Goal: Task Accomplishment & Management: Manage account settings

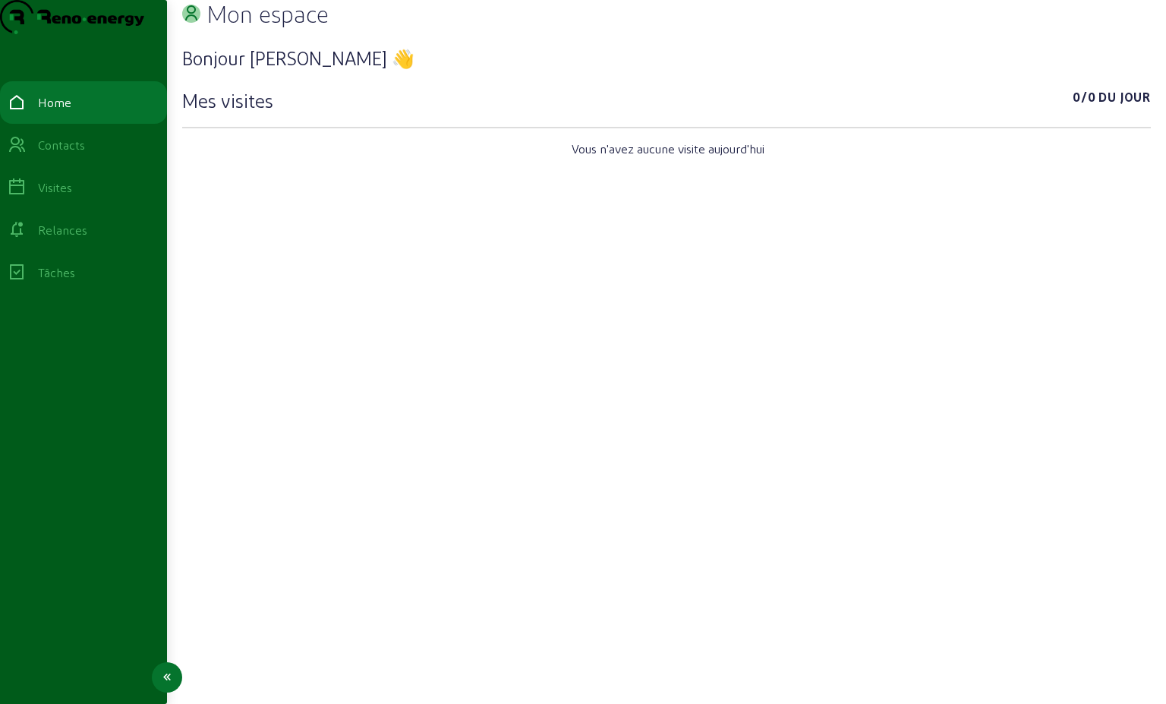
click at [63, 239] on div "Relances" at bounding box center [62, 230] width 49 height 18
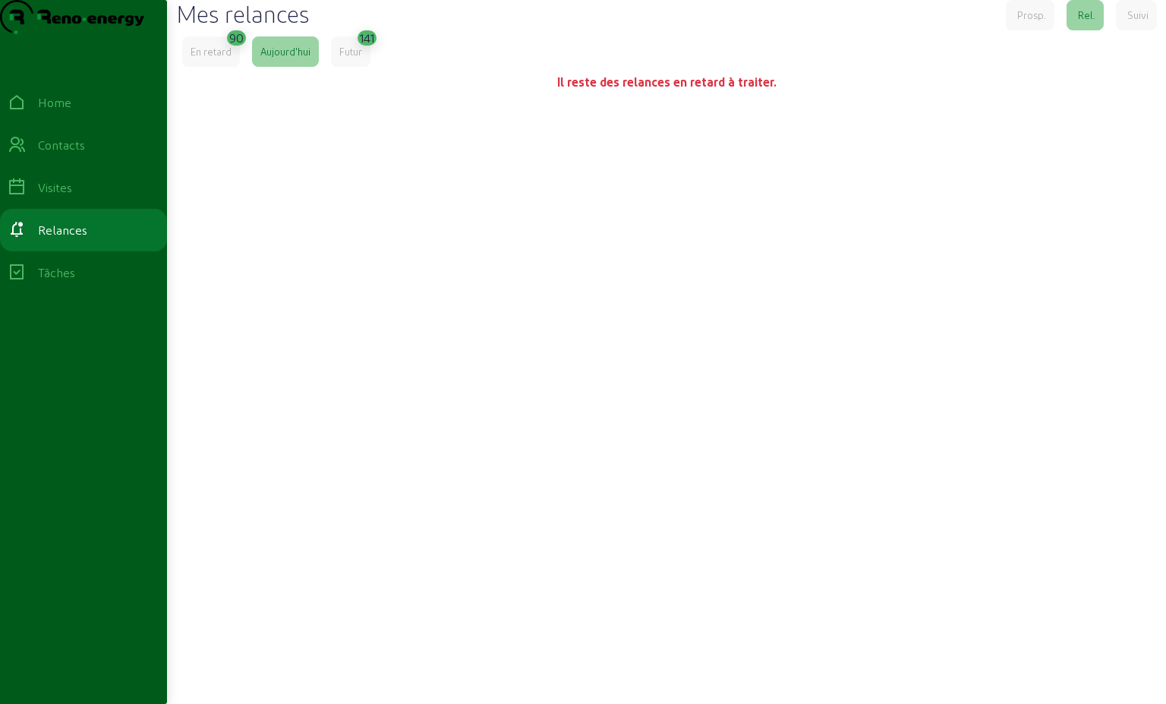
click at [219, 58] on div "En retard" at bounding box center [211, 52] width 41 height 14
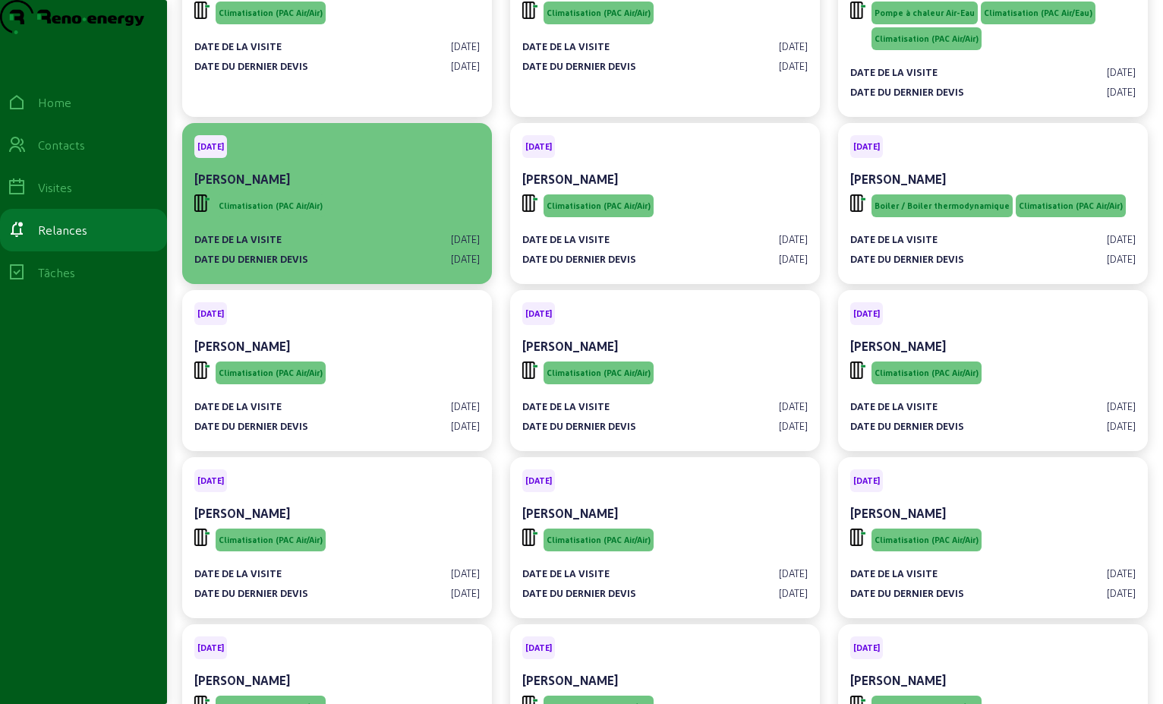
scroll to position [2278, 0]
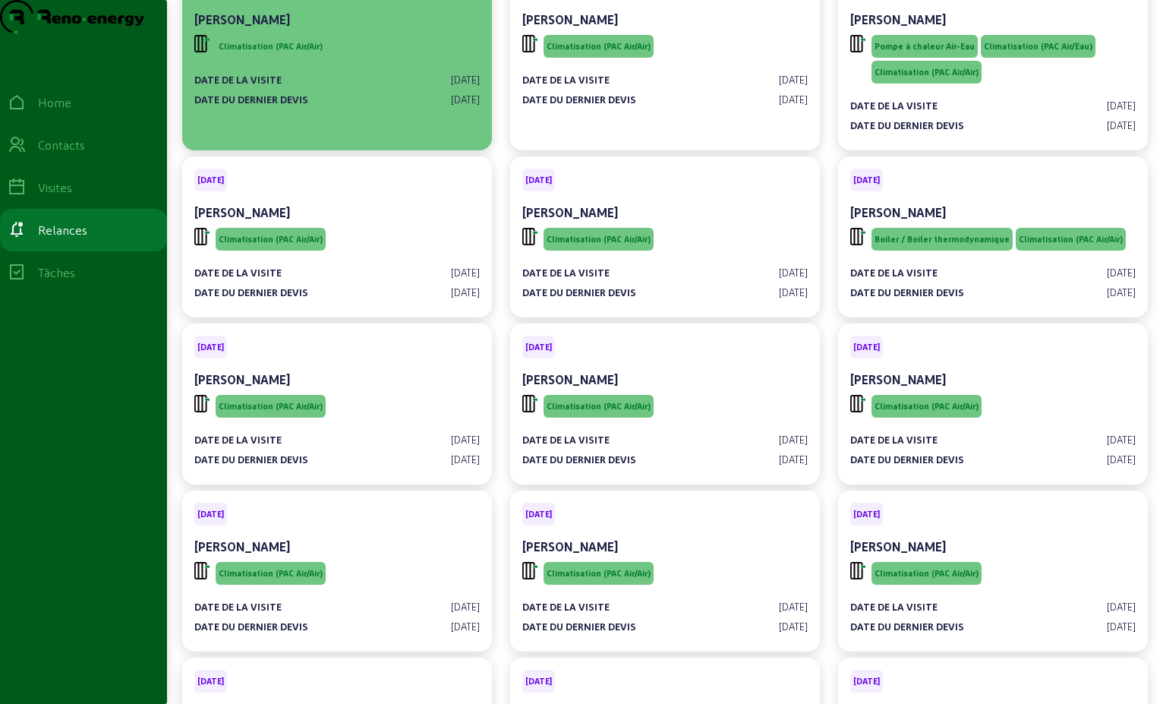
click at [383, 112] on div "Date de la visite [DATE] Date du dernier devis [DATE]" at bounding box center [337, 87] width 286 height 52
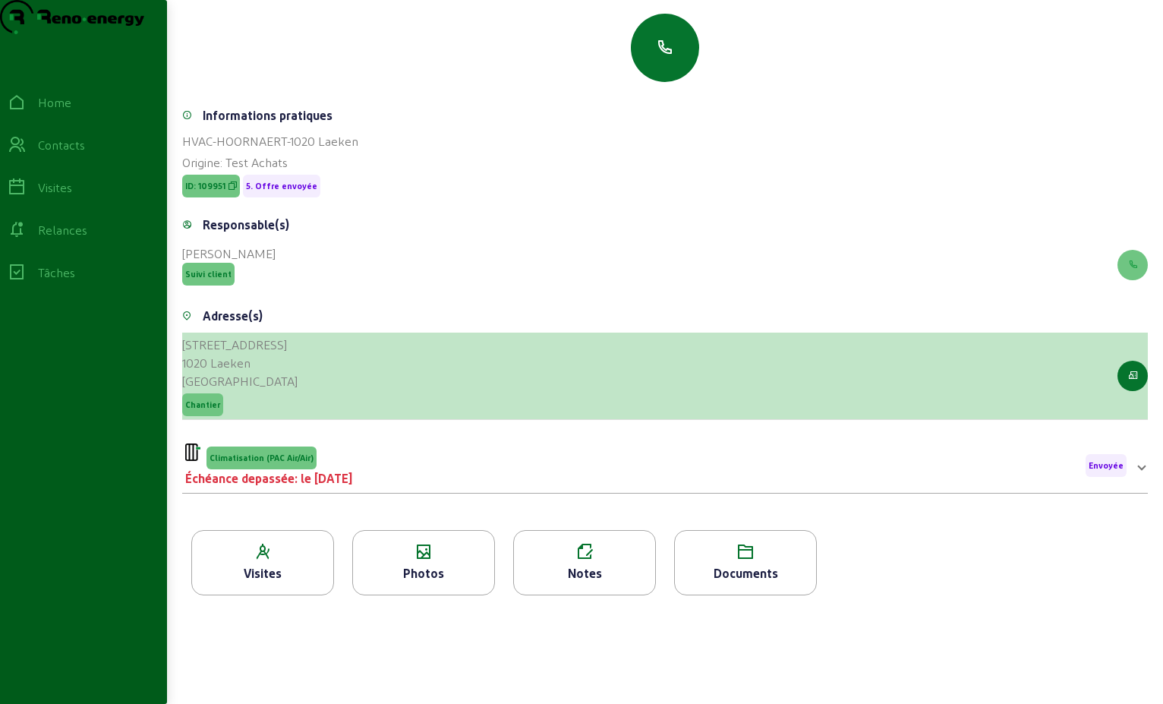
scroll to position [194, 0]
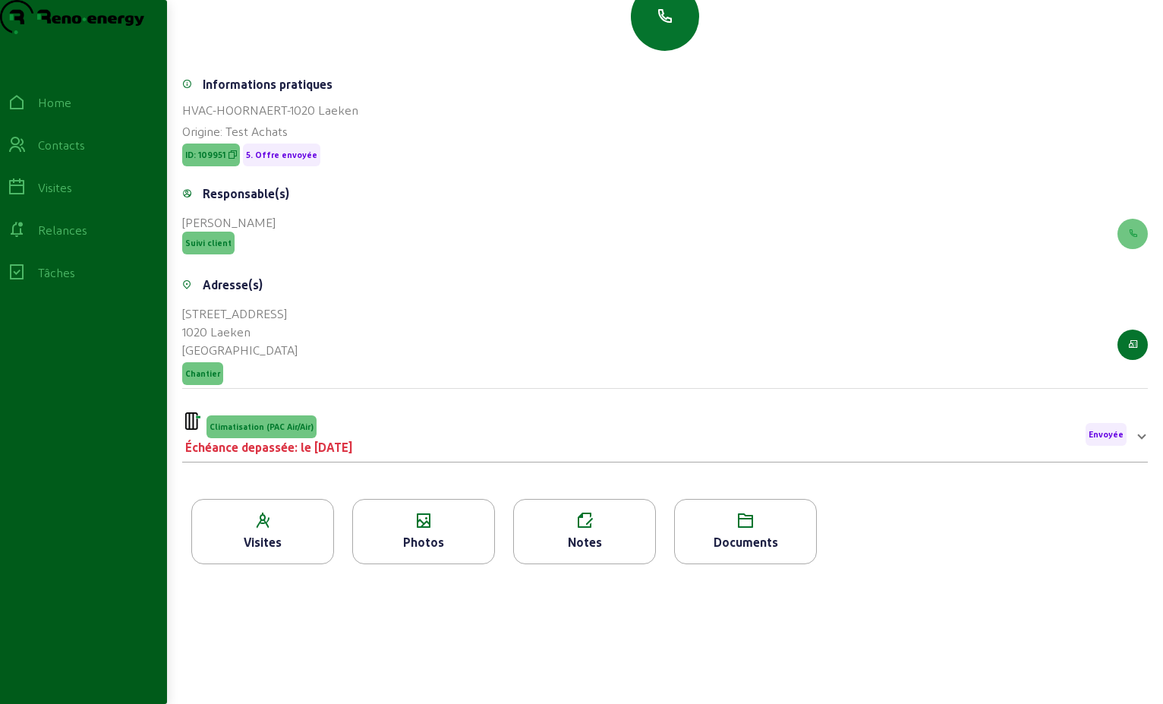
click at [1139, 436] on span at bounding box center [1142, 434] width 6 height 18
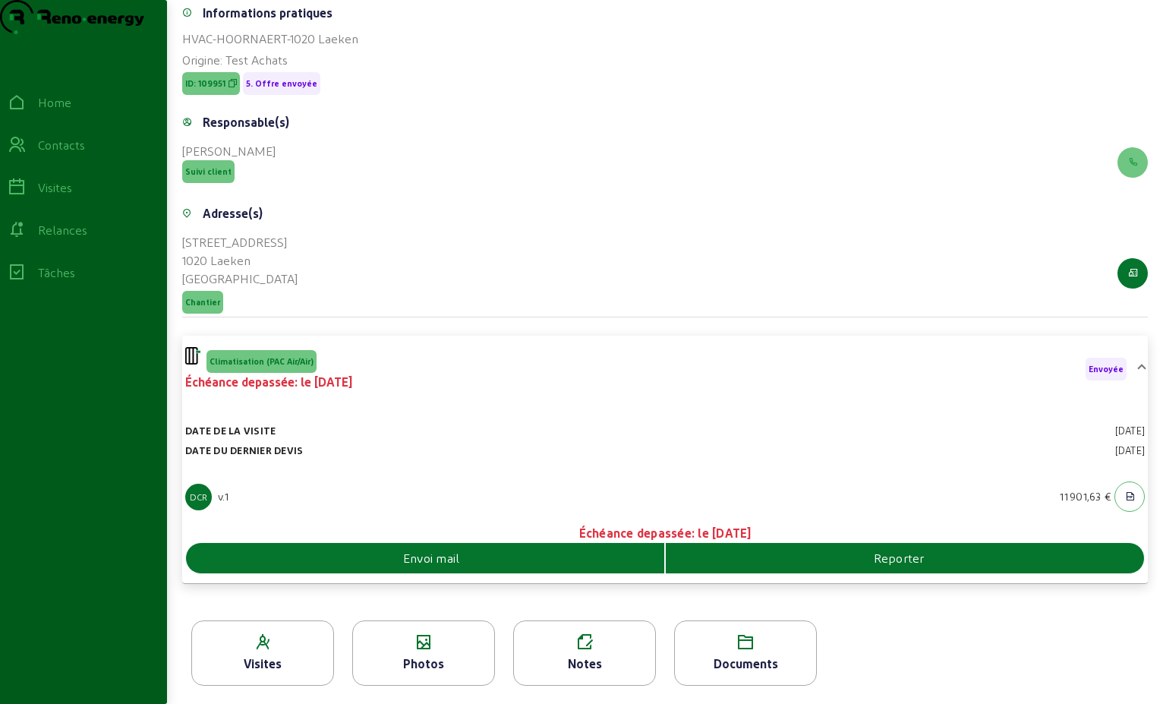
scroll to position [264, 0]
click at [904, 561] on span "Reporter" at bounding box center [899, 558] width 51 height 18
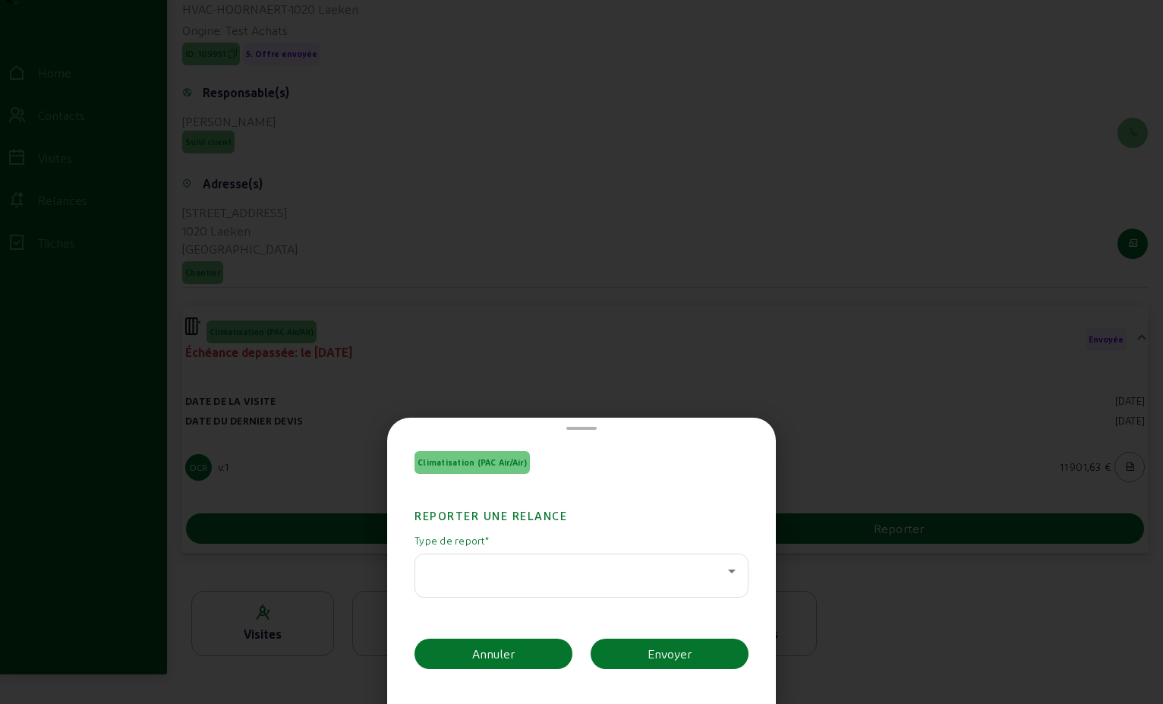
scroll to position [0, 0]
click at [728, 572] on icon at bounding box center [732, 571] width 8 height 4
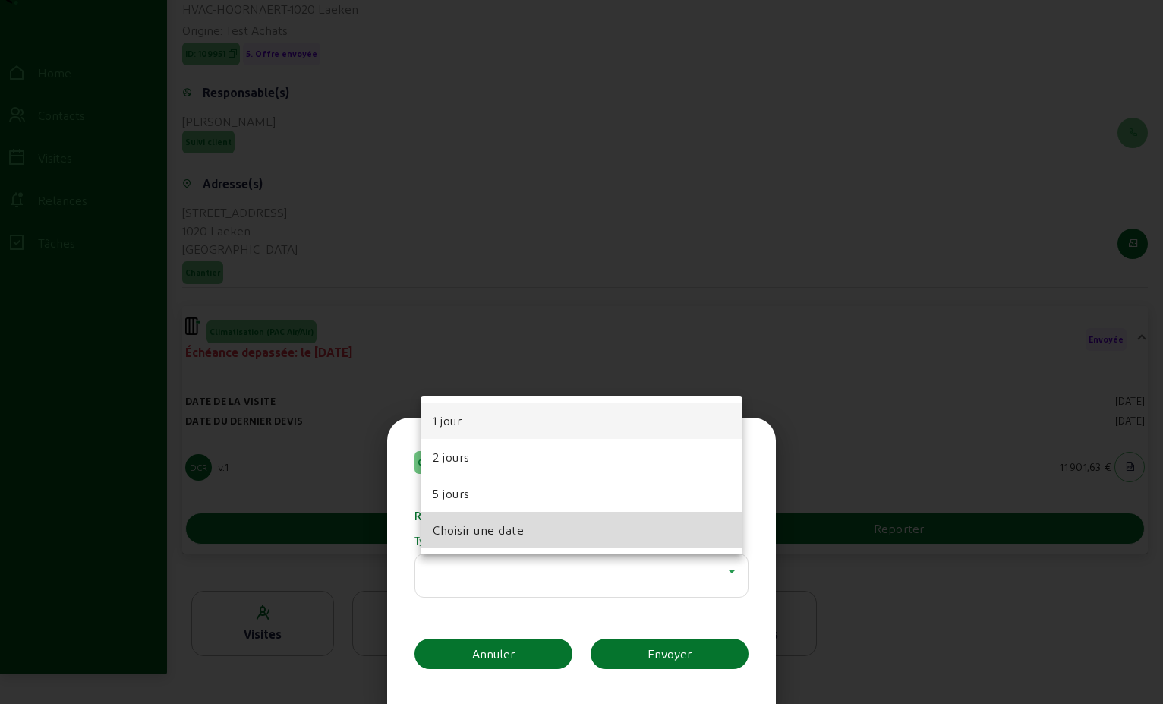
click at [535, 541] on mat-option "Choisir une date" at bounding box center [582, 530] width 322 height 36
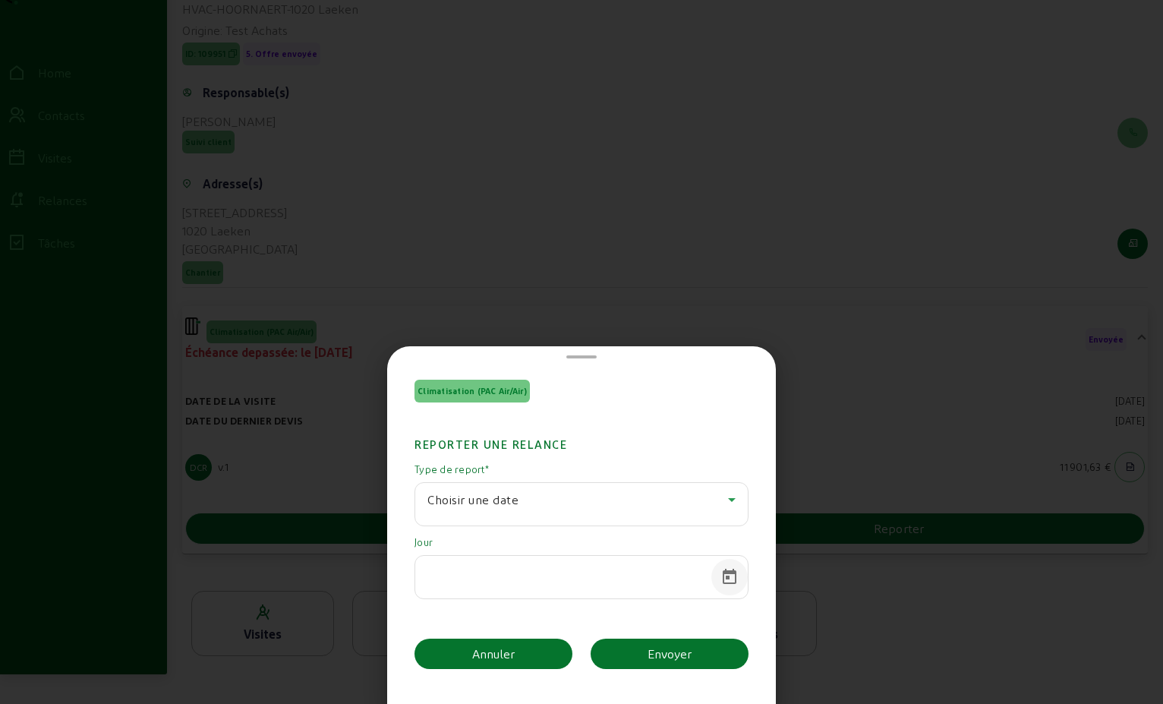
click at [729, 574] on span "Open calendar" at bounding box center [729, 577] width 36 height 36
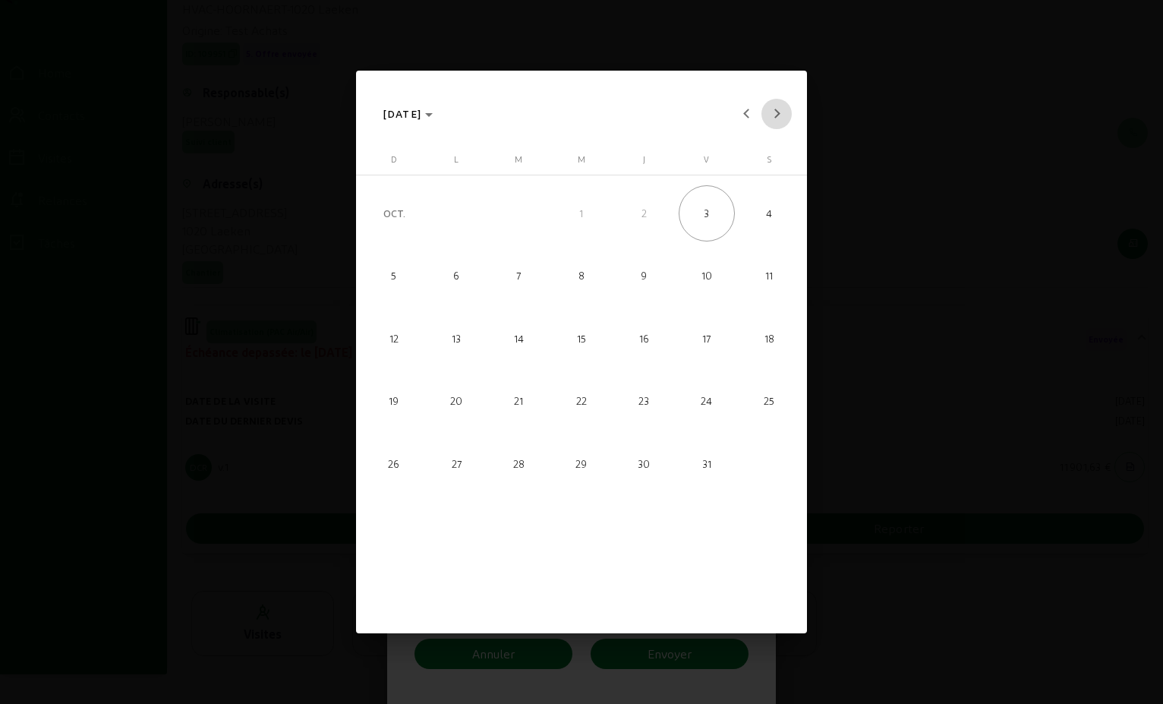
click at [778, 117] on span "Next month" at bounding box center [777, 114] width 30 height 30
click at [453, 347] on span "8" at bounding box center [456, 338] width 56 height 56
type input "[DATE]"
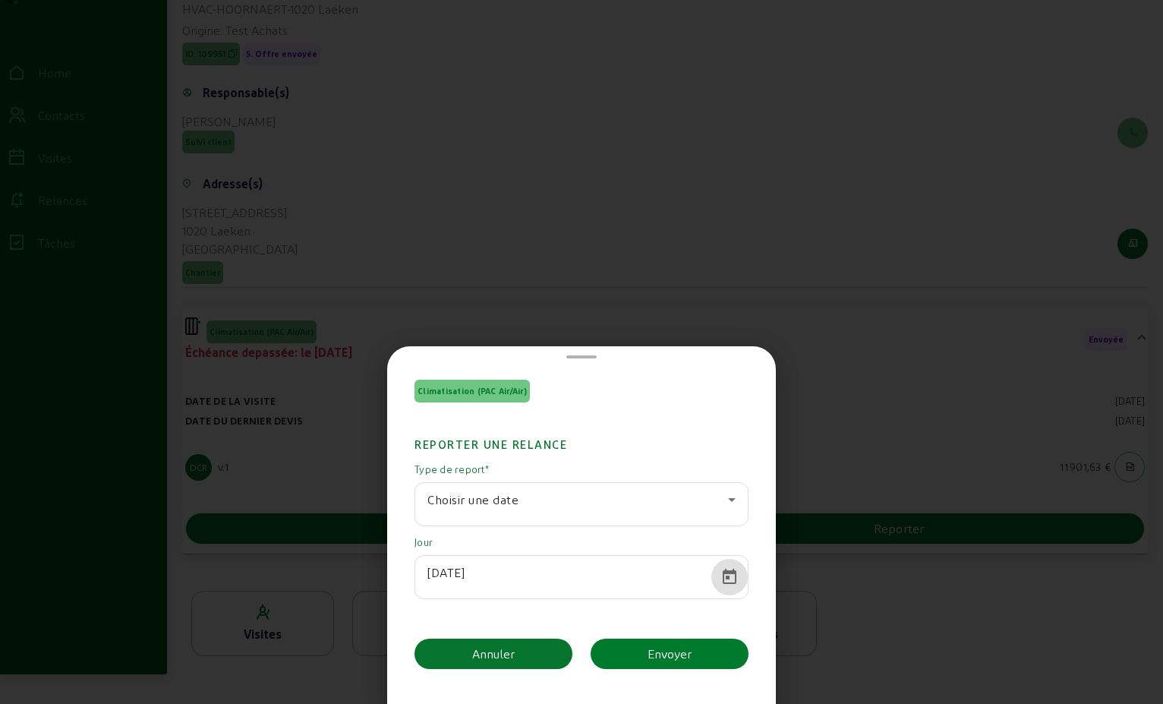
click at [653, 656] on div "Envoyer" at bounding box center [670, 654] width 44 height 18
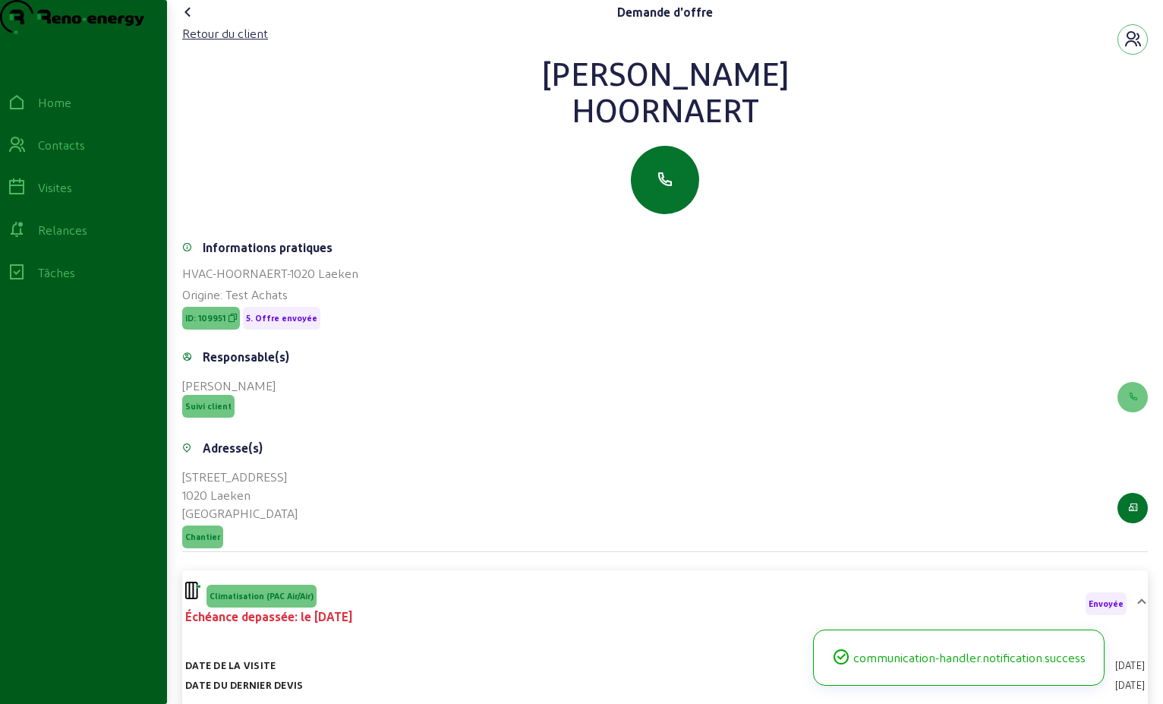
click at [192, 21] on icon at bounding box center [188, 12] width 18 height 18
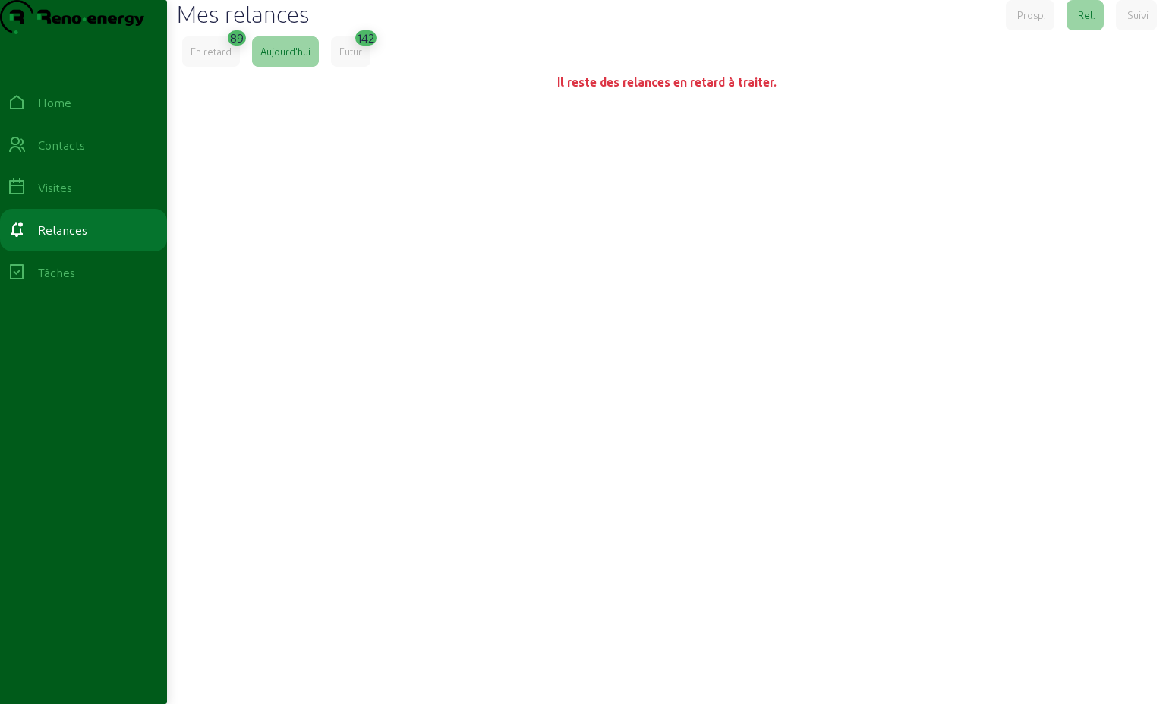
click at [212, 58] on div "En retard" at bounding box center [211, 52] width 41 height 14
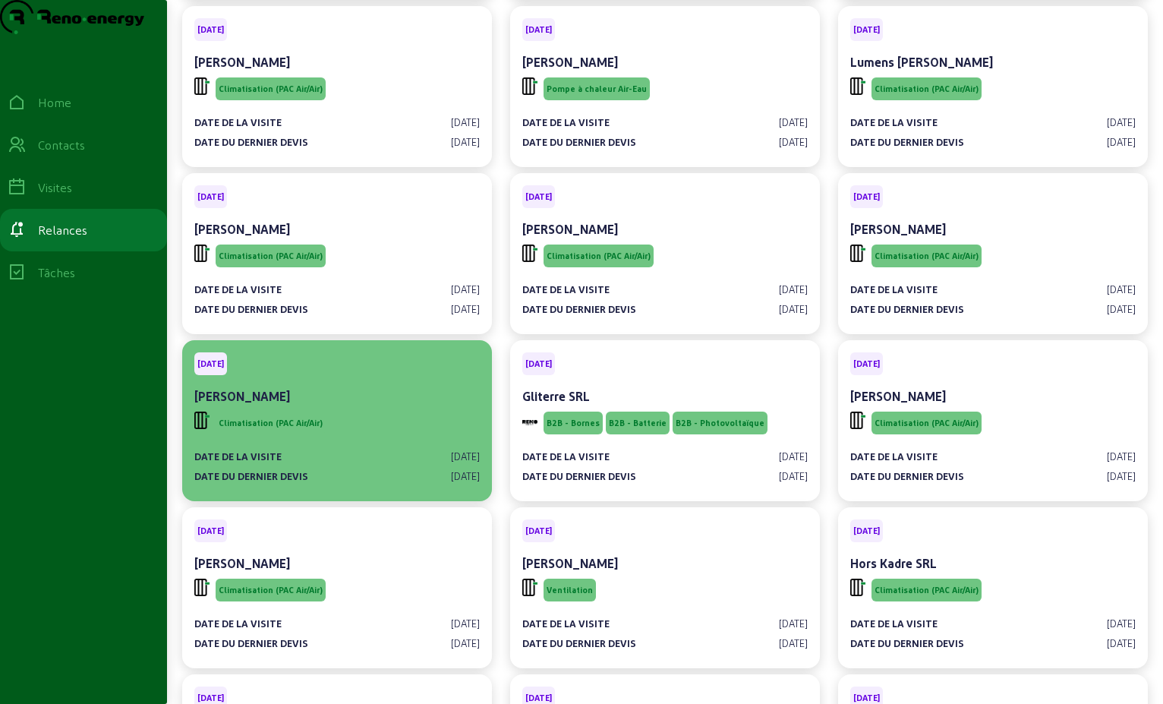
scroll to position [3265, 0]
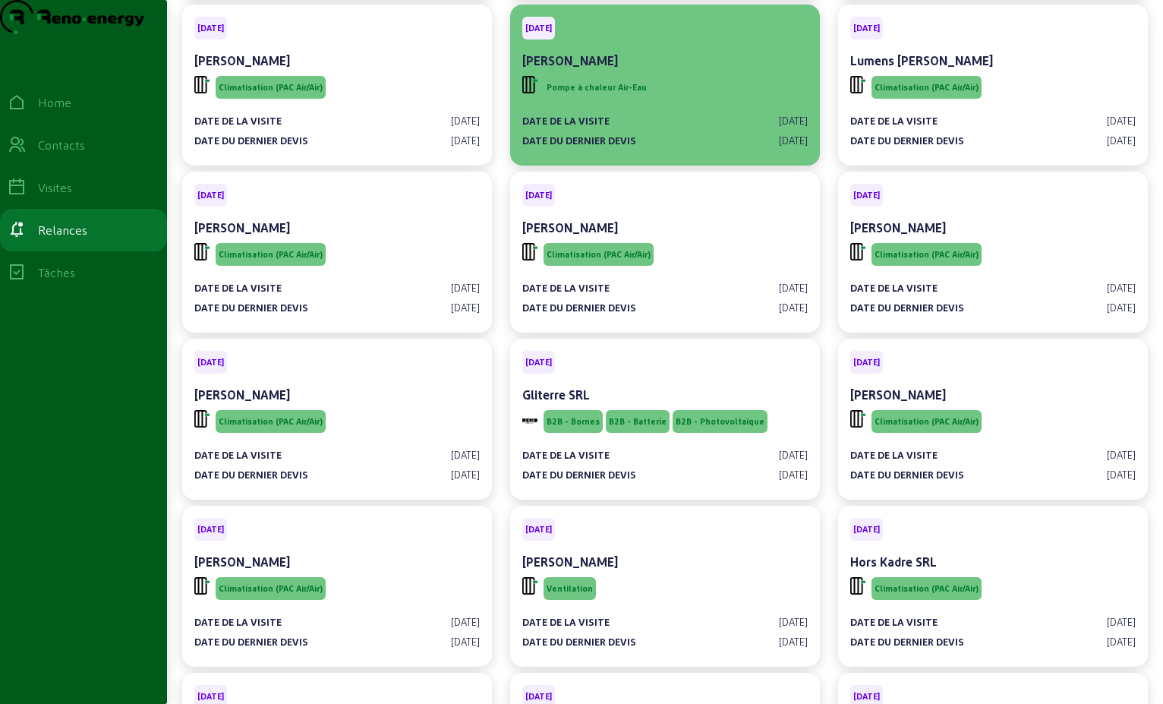
click at [708, 102] on div "Pompe à chaleur Air-Eau" at bounding box center [665, 87] width 286 height 29
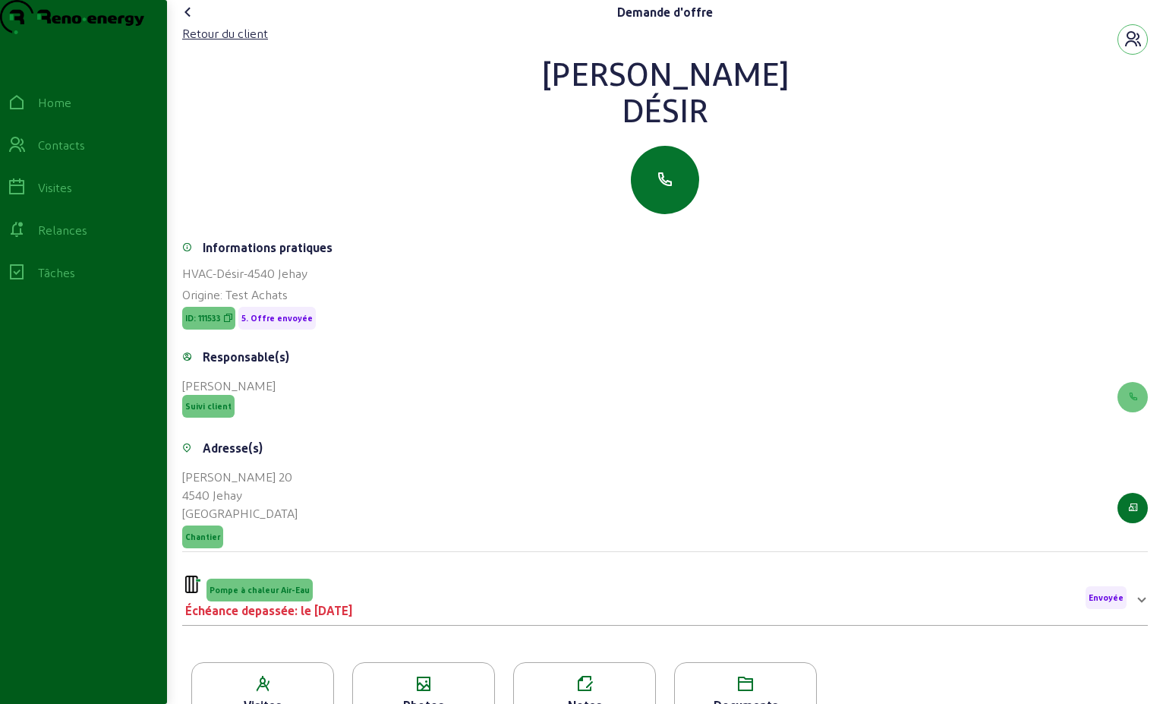
click at [1110, 603] on span "Envoyée" at bounding box center [1106, 597] width 35 height 11
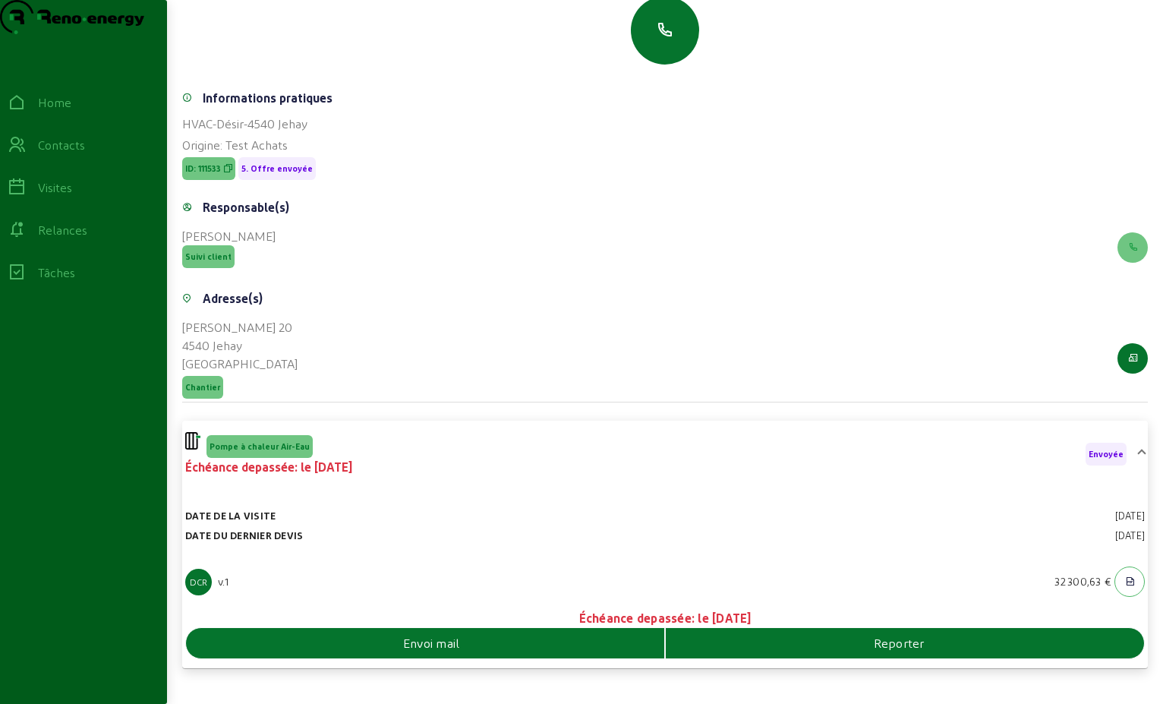
scroll to position [152, 0]
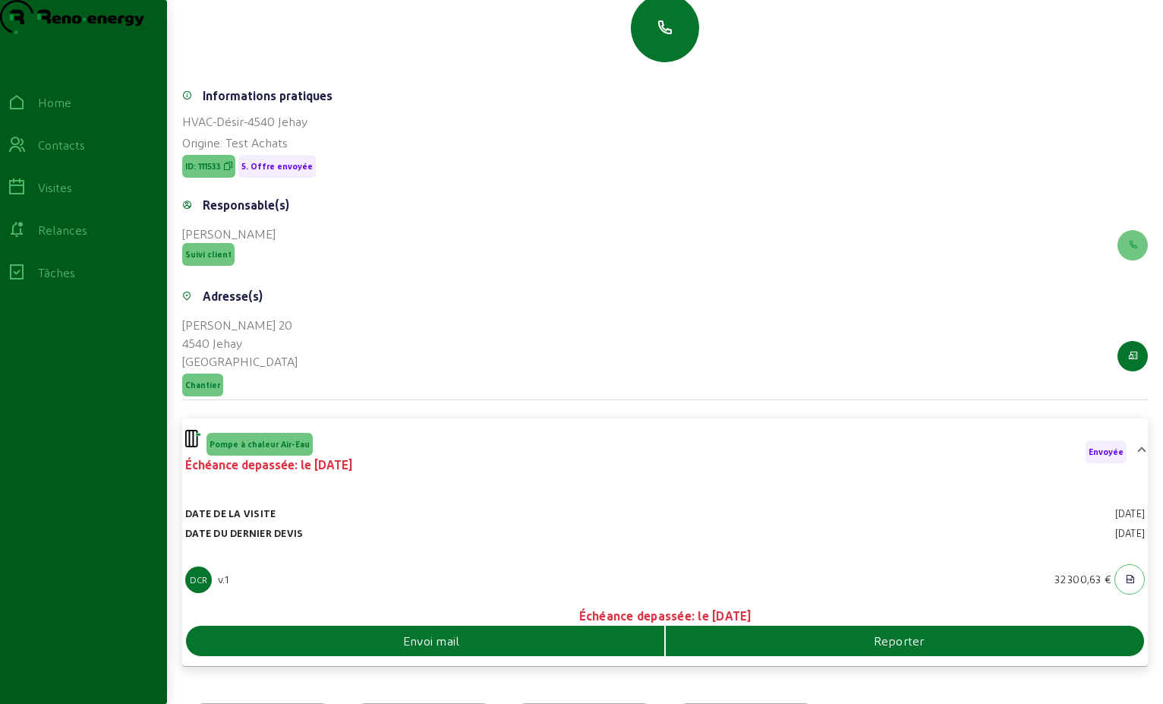
click at [459, 657] on div "Envoi mail Reporter" at bounding box center [665, 641] width 960 height 32
click at [460, 650] on span "Envoi mail" at bounding box center [431, 641] width 57 height 18
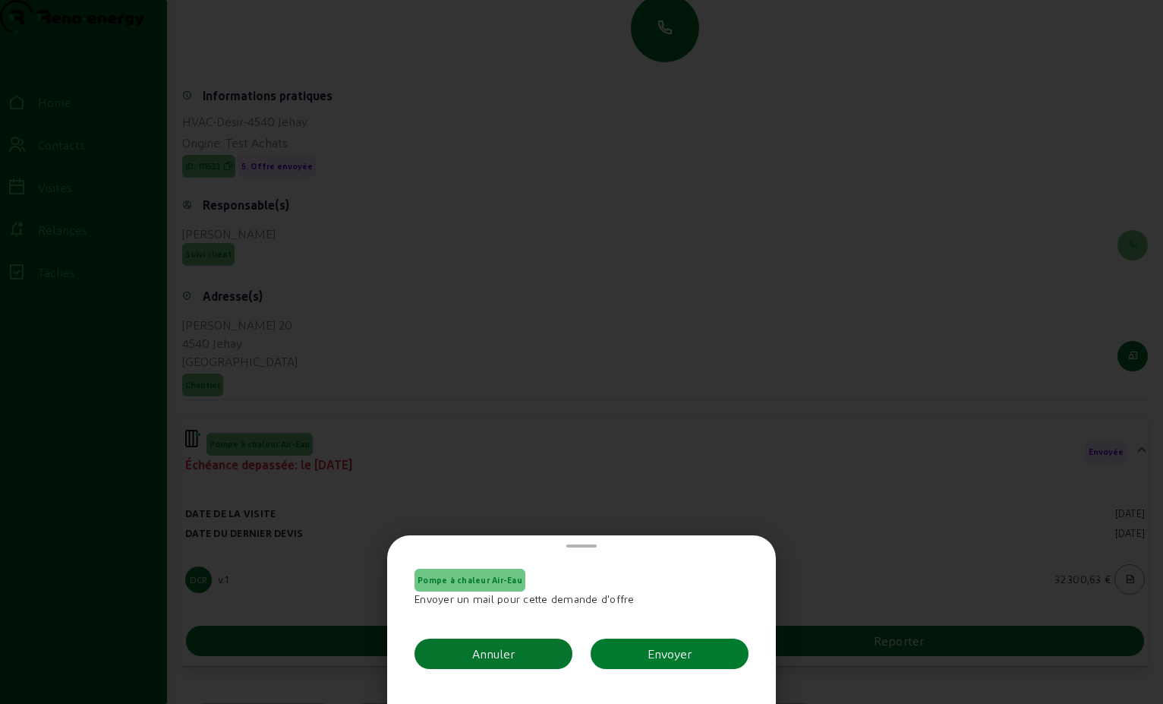
click at [674, 661] on div "Envoyer" at bounding box center [670, 654] width 44 height 18
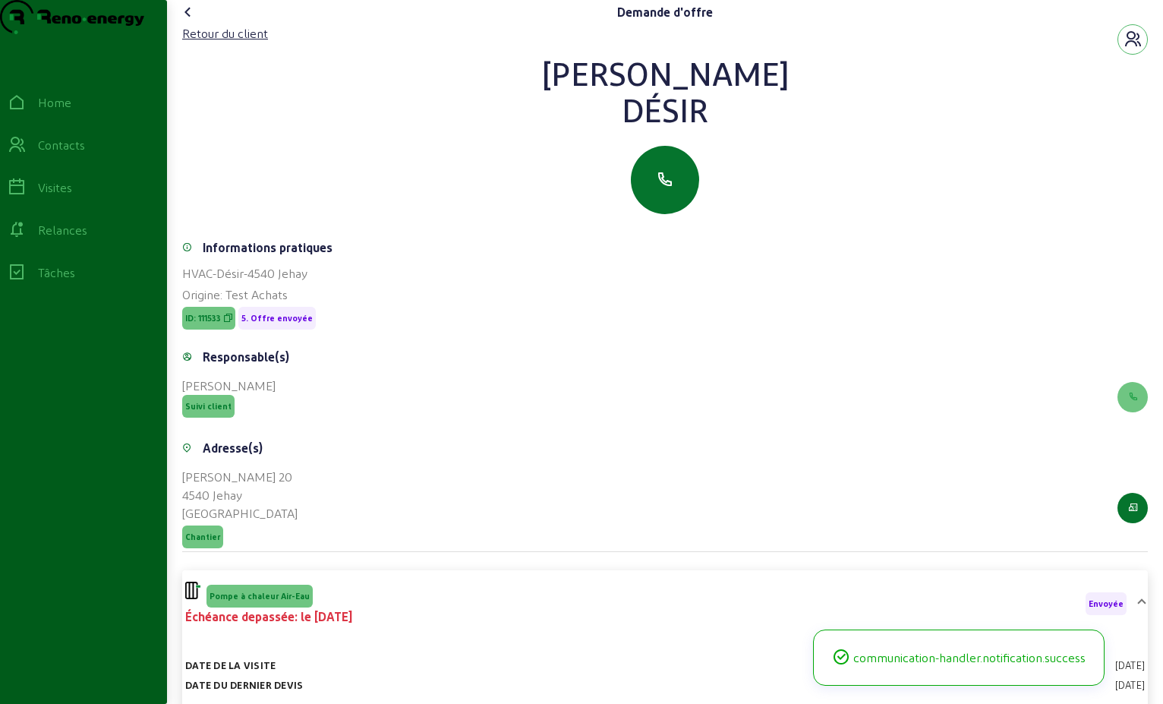
click at [185, 21] on icon at bounding box center [188, 12] width 18 height 18
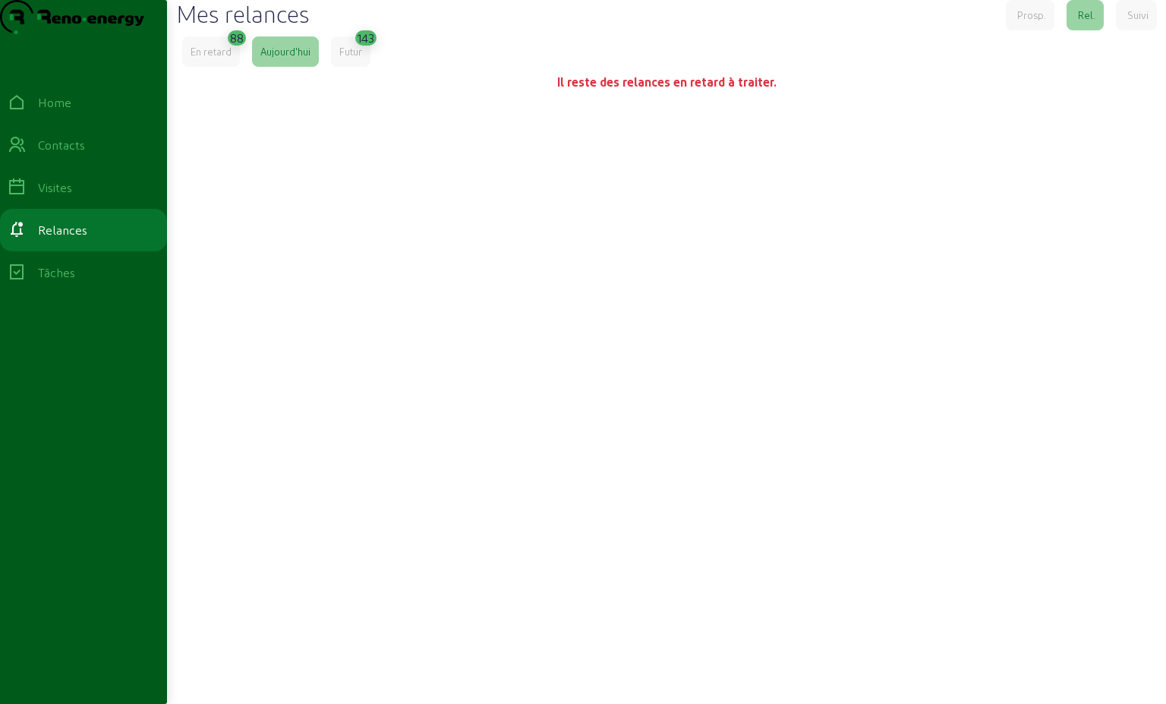
click at [222, 58] on div "En retard" at bounding box center [211, 52] width 41 height 14
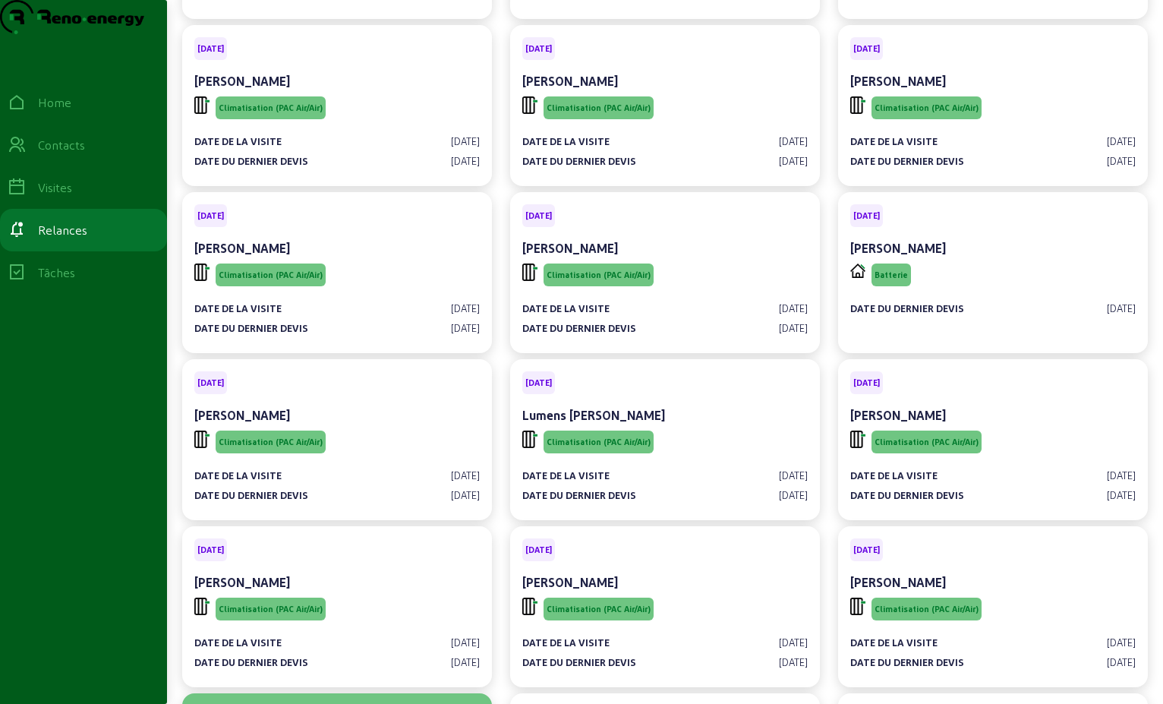
scroll to position [3189, 0]
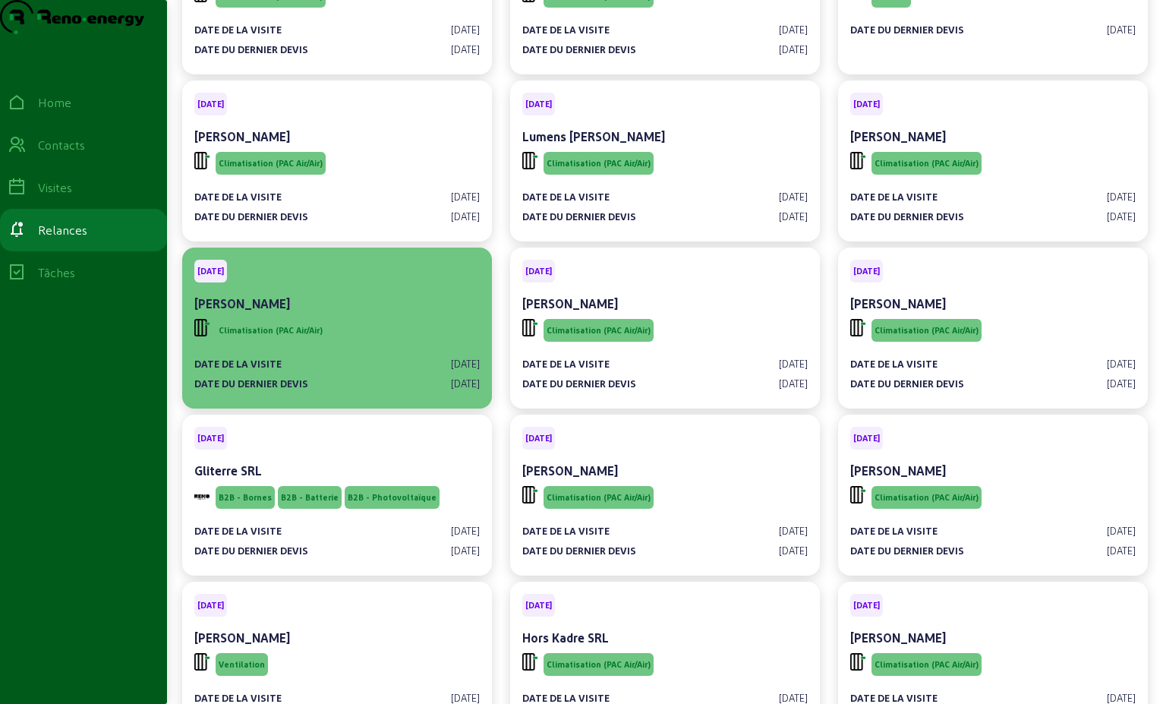
click at [379, 313] on div "[PERSON_NAME]" at bounding box center [337, 304] width 286 height 18
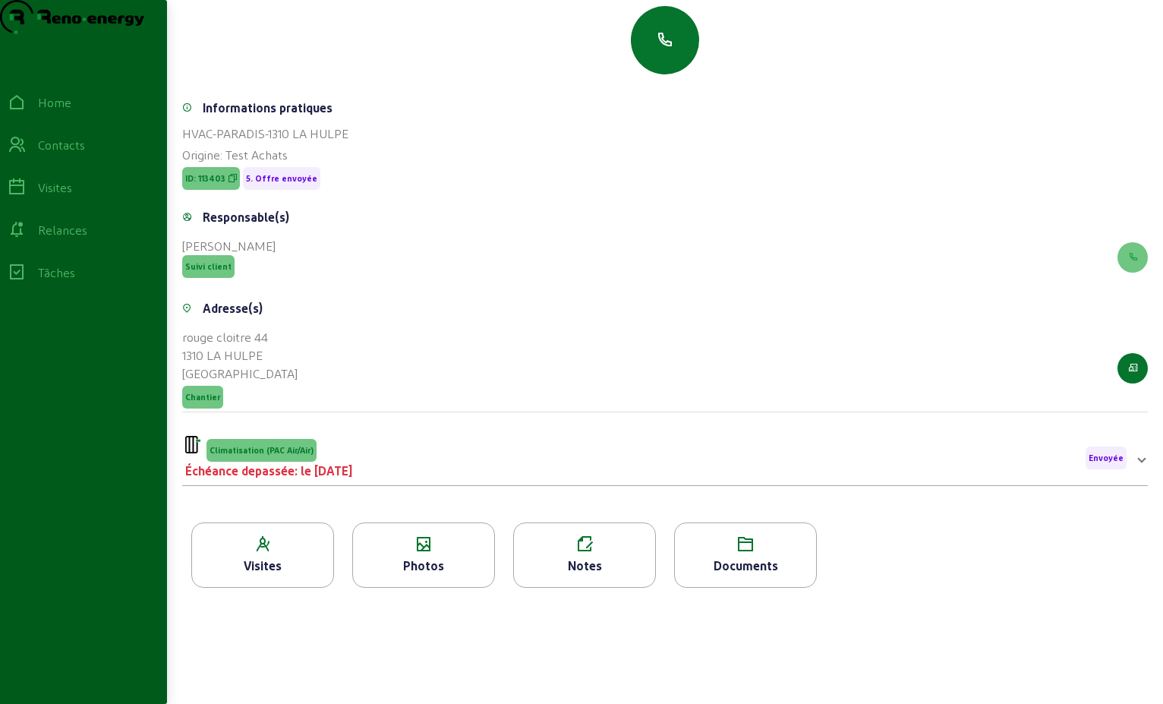
scroll to position [194, 0]
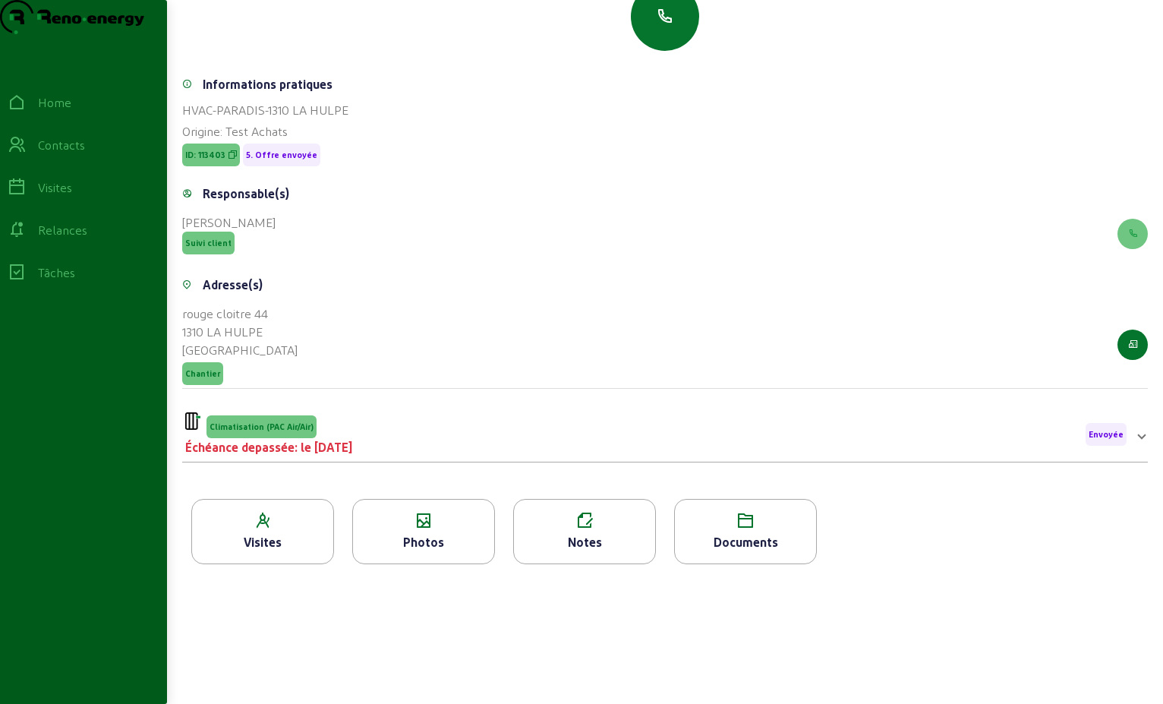
click at [1111, 437] on span "Envoyée" at bounding box center [1106, 434] width 35 height 11
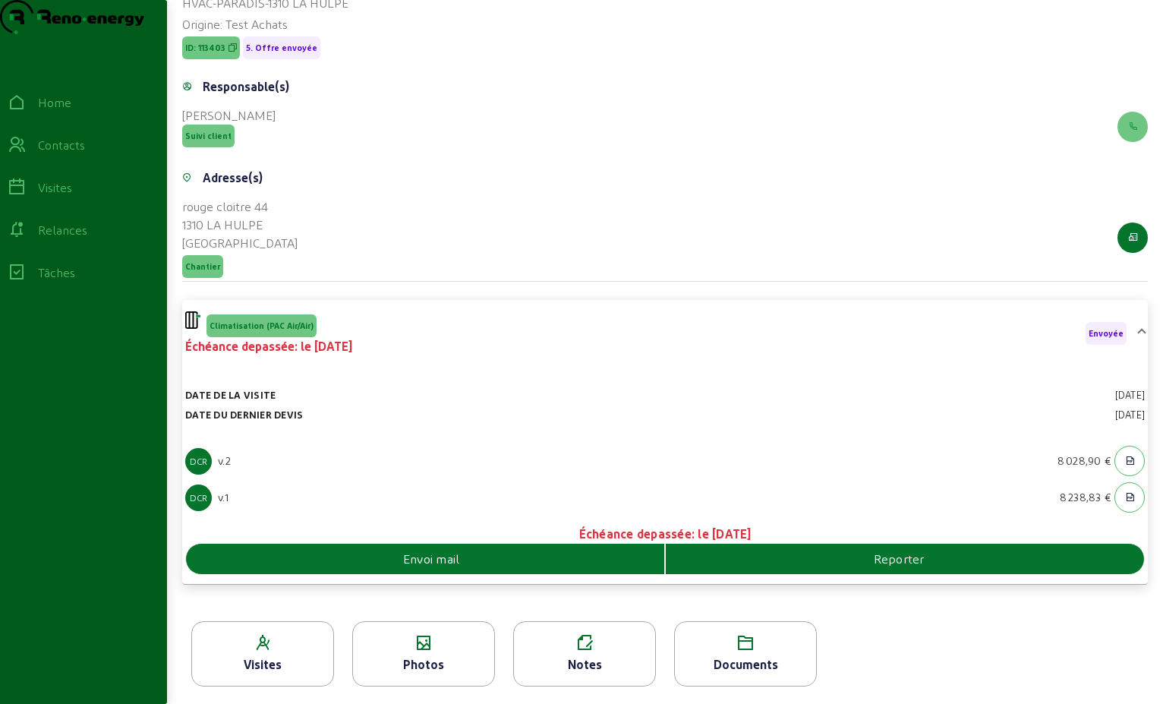
scroll to position [301, 0]
click at [768, 556] on div "Reporter" at bounding box center [905, 558] width 478 height 18
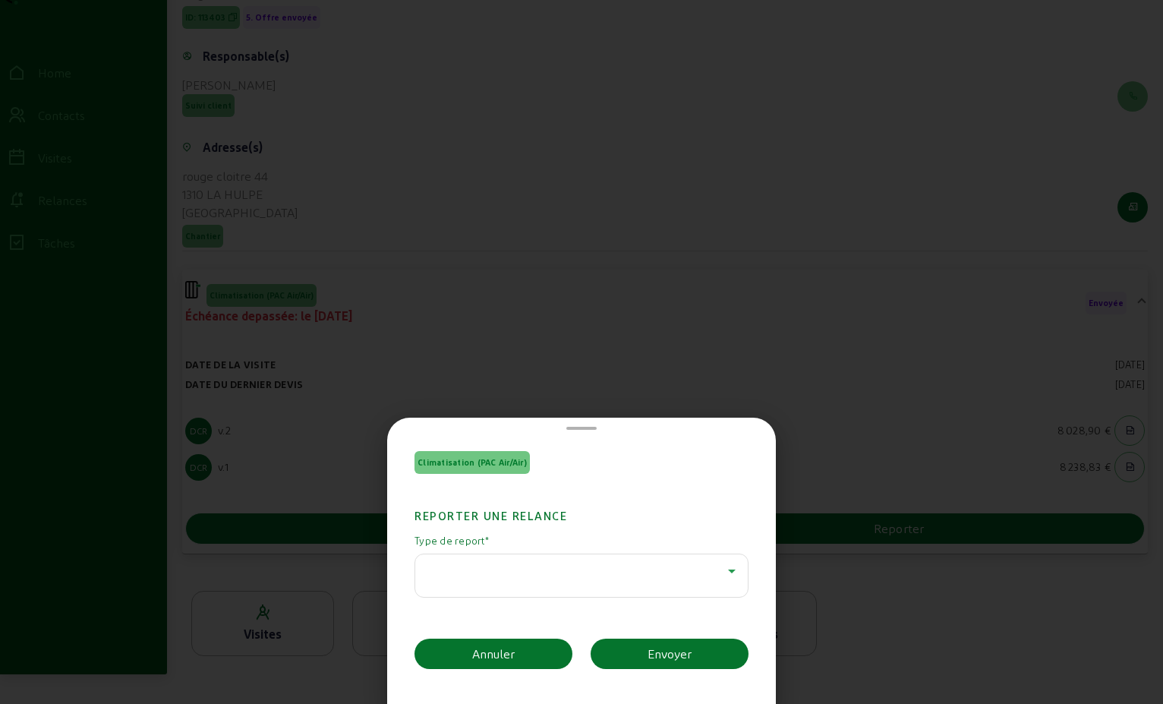
click at [732, 569] on icon at bounding box center [732, 571] width 18 height 18
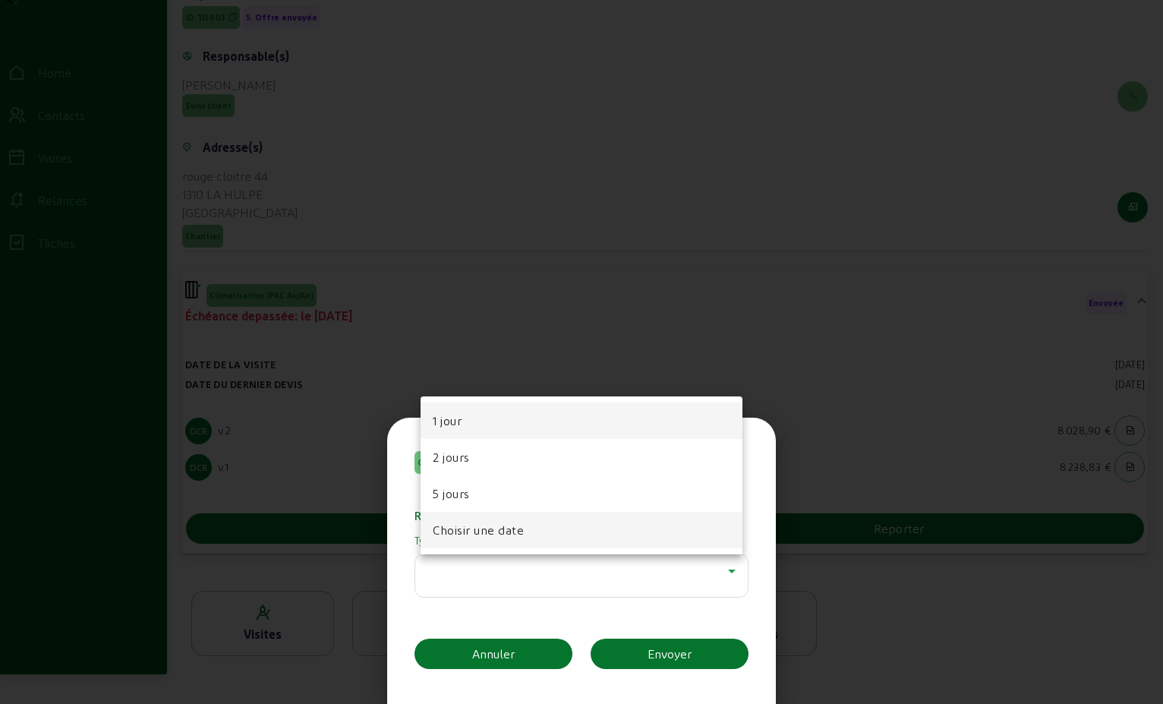
click at [645, 537] on mat-option "Choisir une date" at bounding box center [582, 530] width 322 height 36
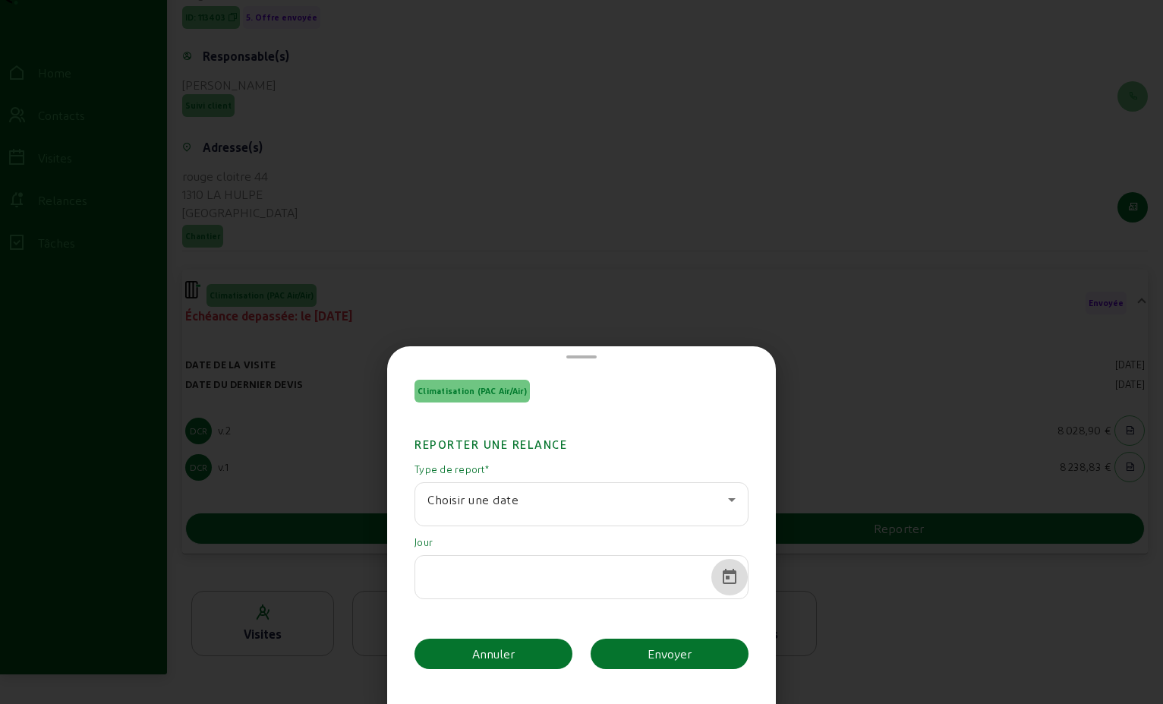
click at [711, 583] on span "Open calendar" at bounding box center [729, 577] width 36 height 36
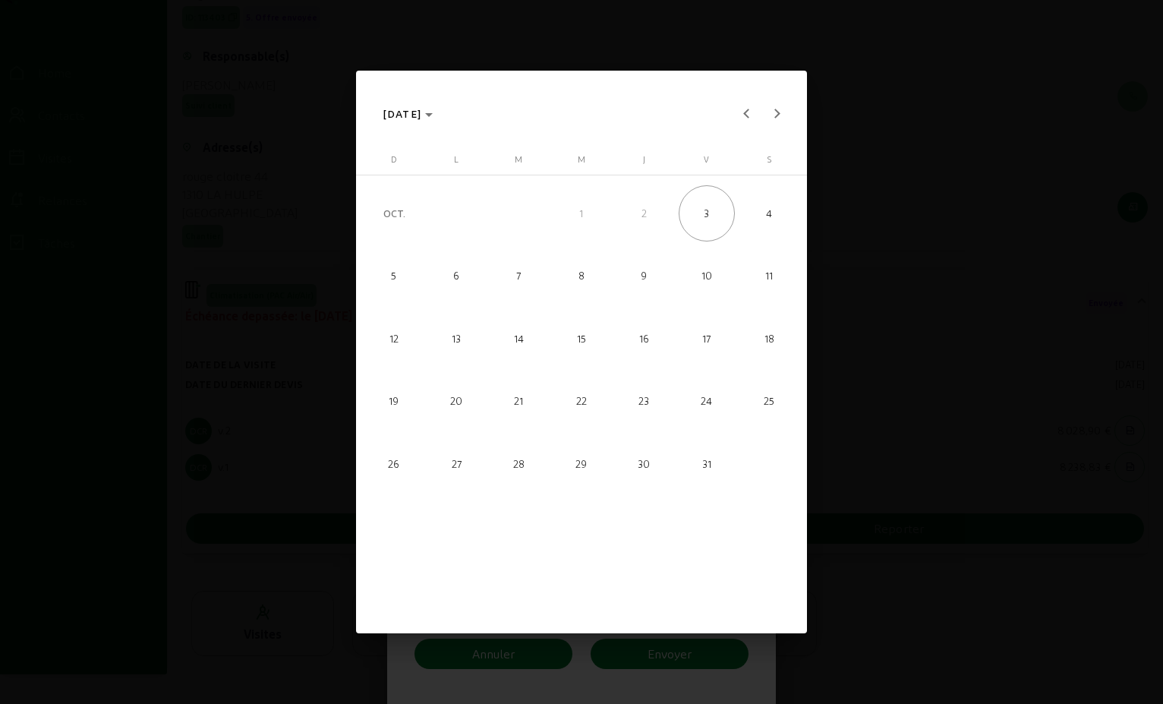
click at [574, 346] on span "15" at bounding box center [582, 338] width 56 height 56
type input "[DATE]"
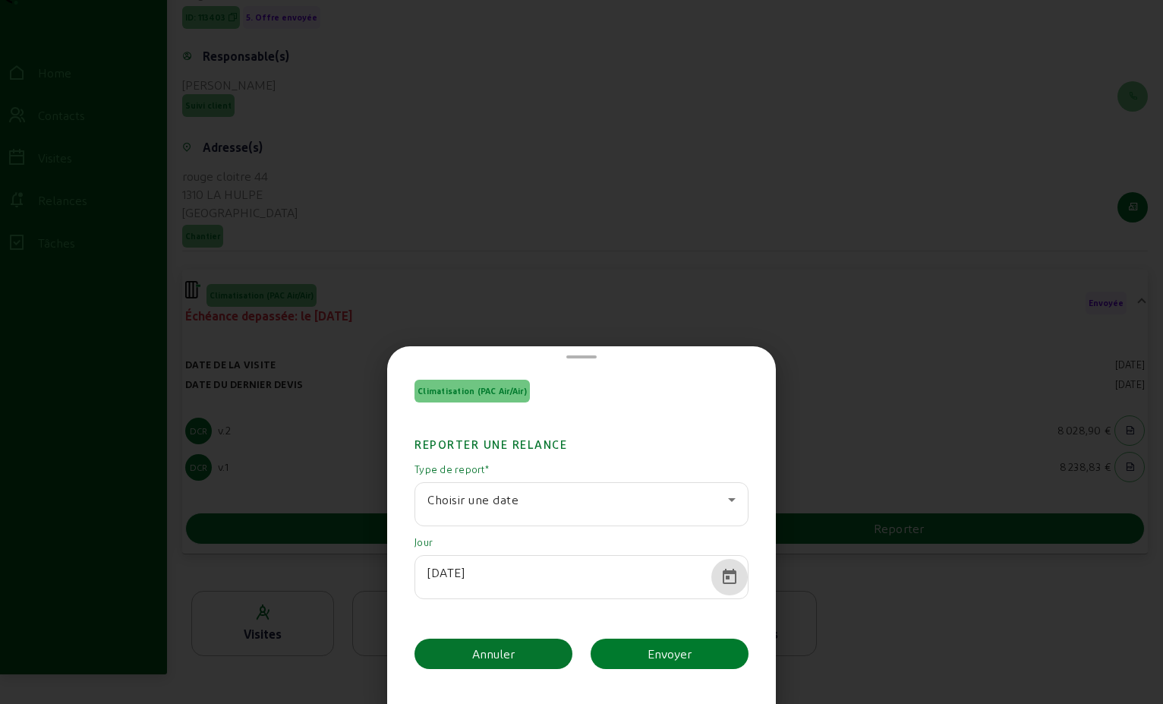
click at [671, 659] on div "Envoyer" at bounding box center [670, 654] width 44 height 18
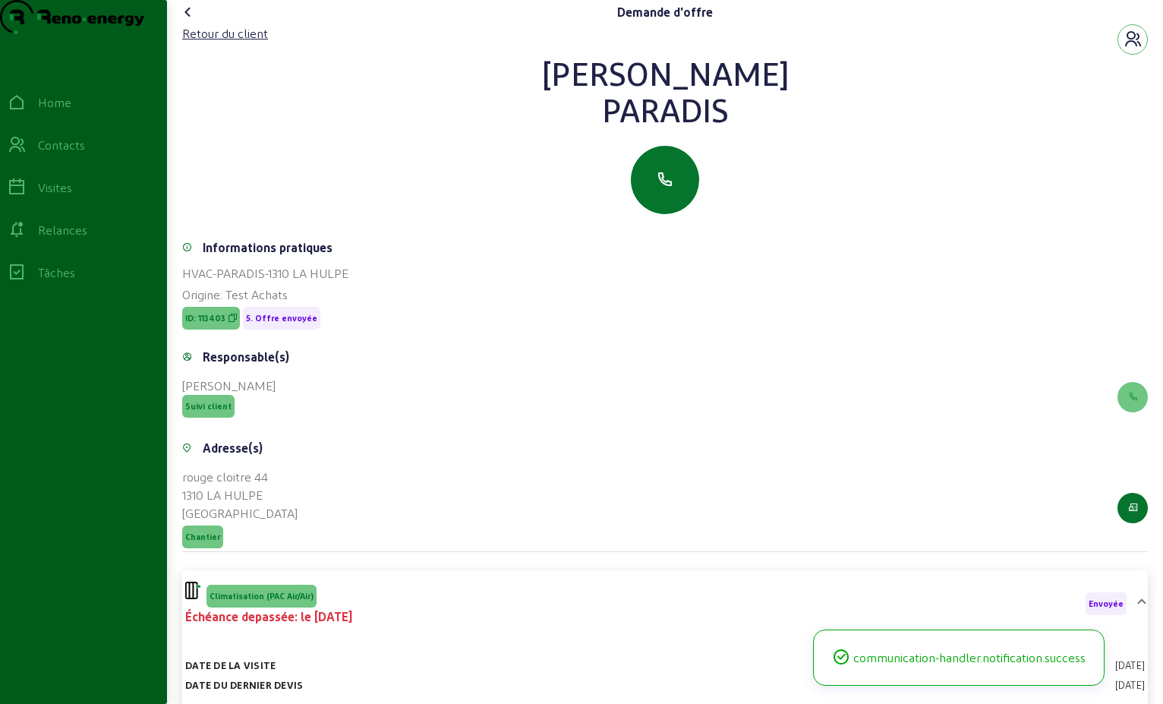
click at [188, 21] on icon at bounding box center [188, 12] width 18 height 18
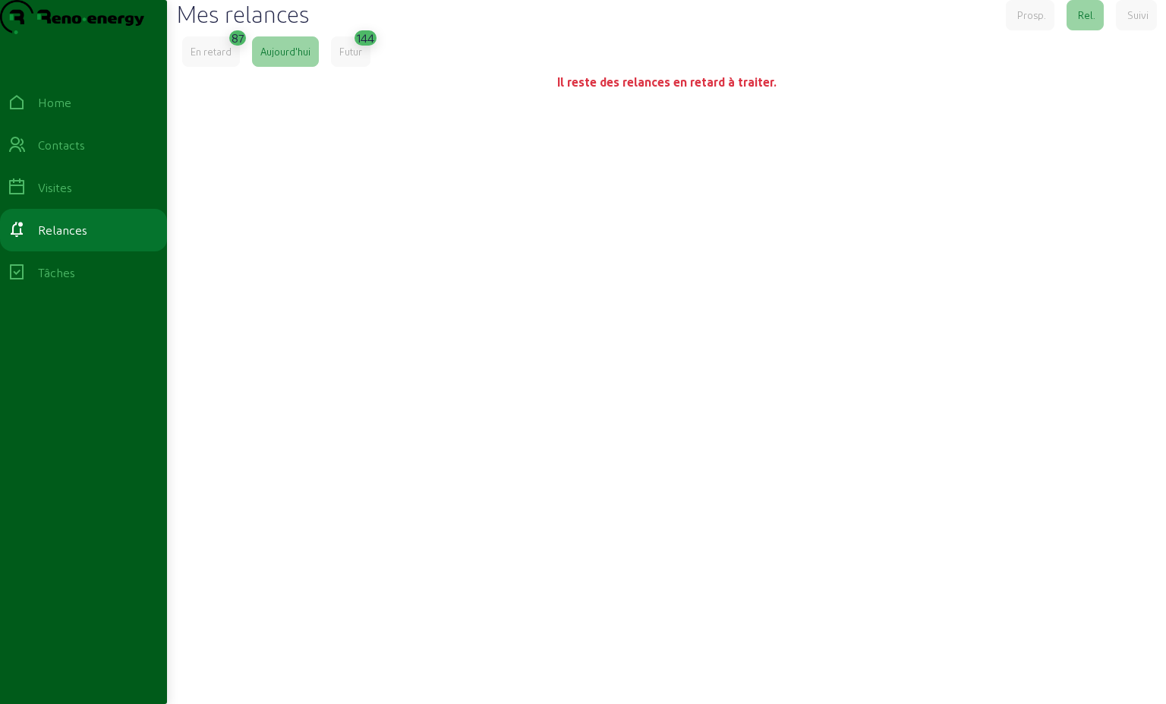
click at [231, 58] on div "En retard" at bounding box center [211, 52] width 41 height 14
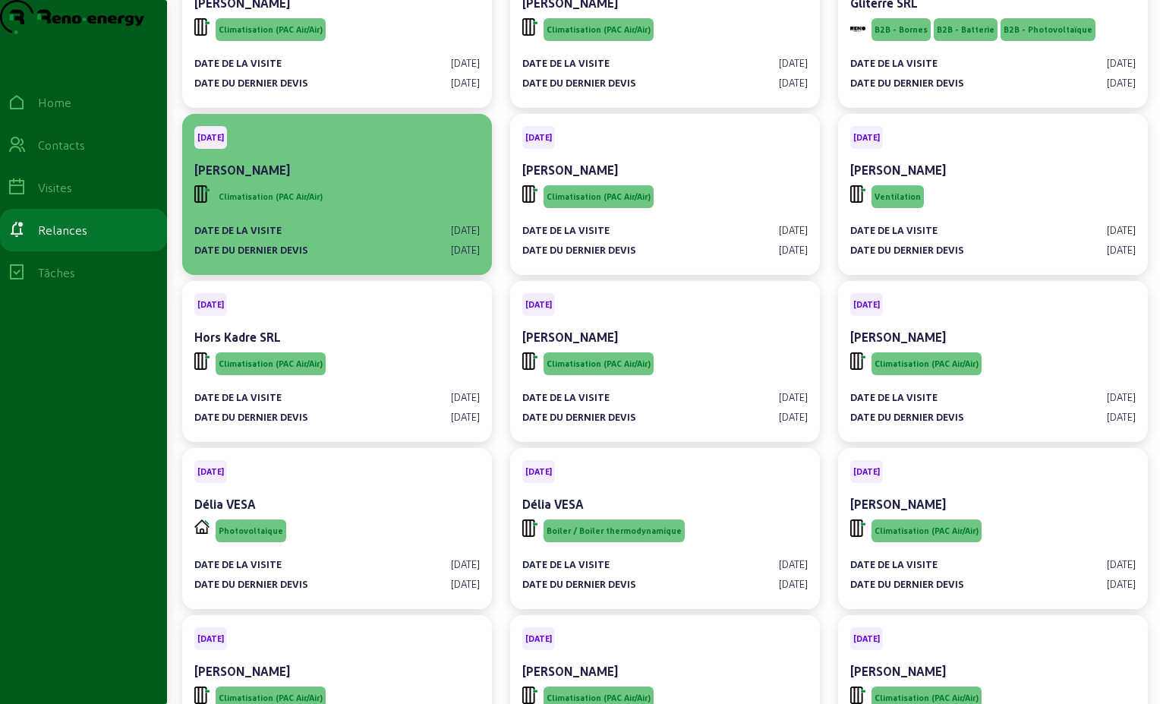
scroll to position [3493, 0]
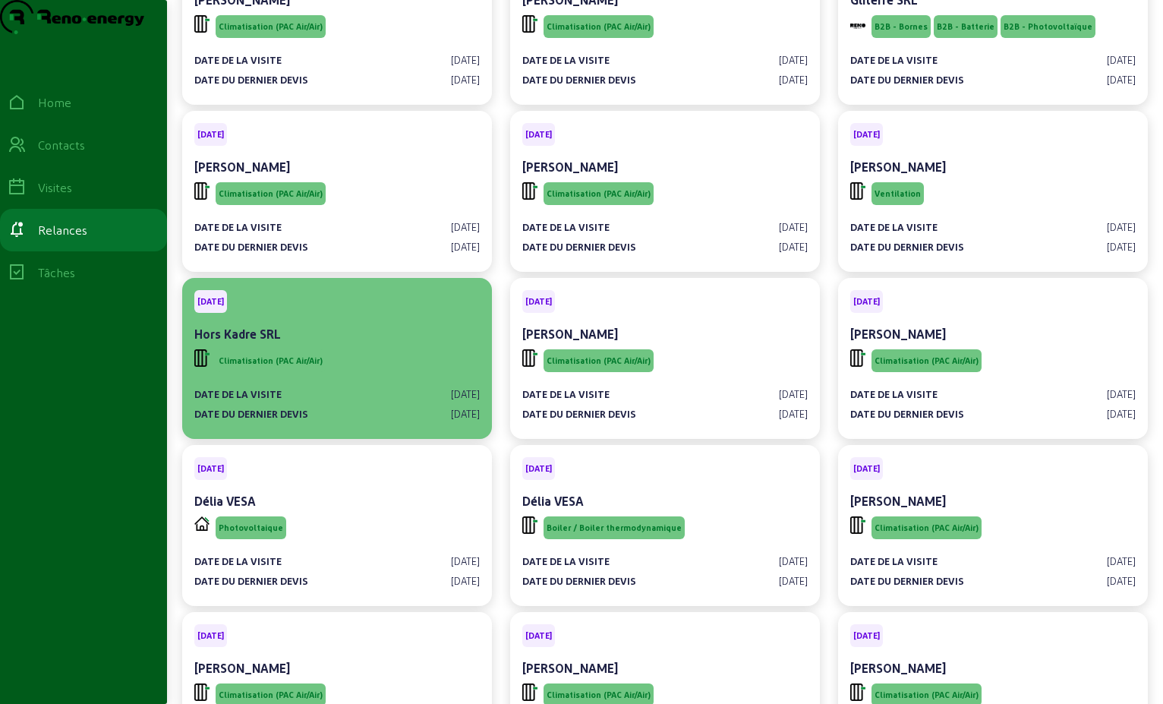
click at [362, 343] on div "Hors Kadre SRL" at bounding box center [337, 334] width 286 height 18
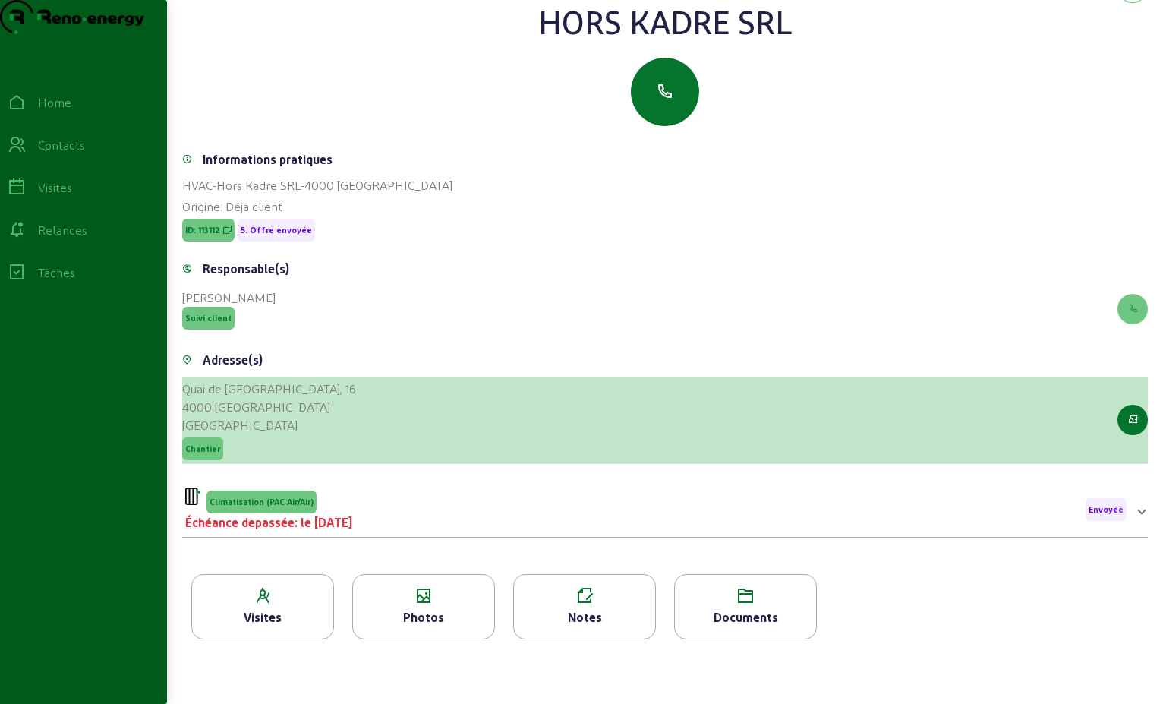
scroll to position [76, 0]
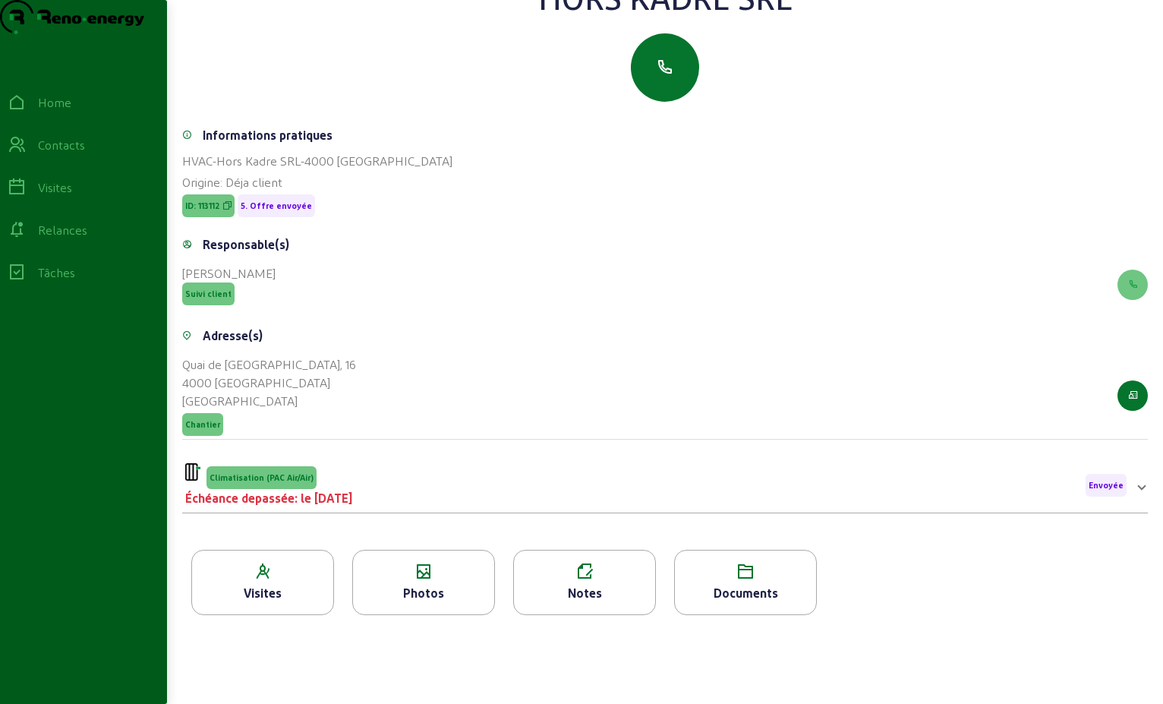
click at [1084, 507] on div "Climatisation (PAC Air/Air) Échéance depassée: le [DATE] Envoyée" at bounding box center [656, 485] width 942 height 44
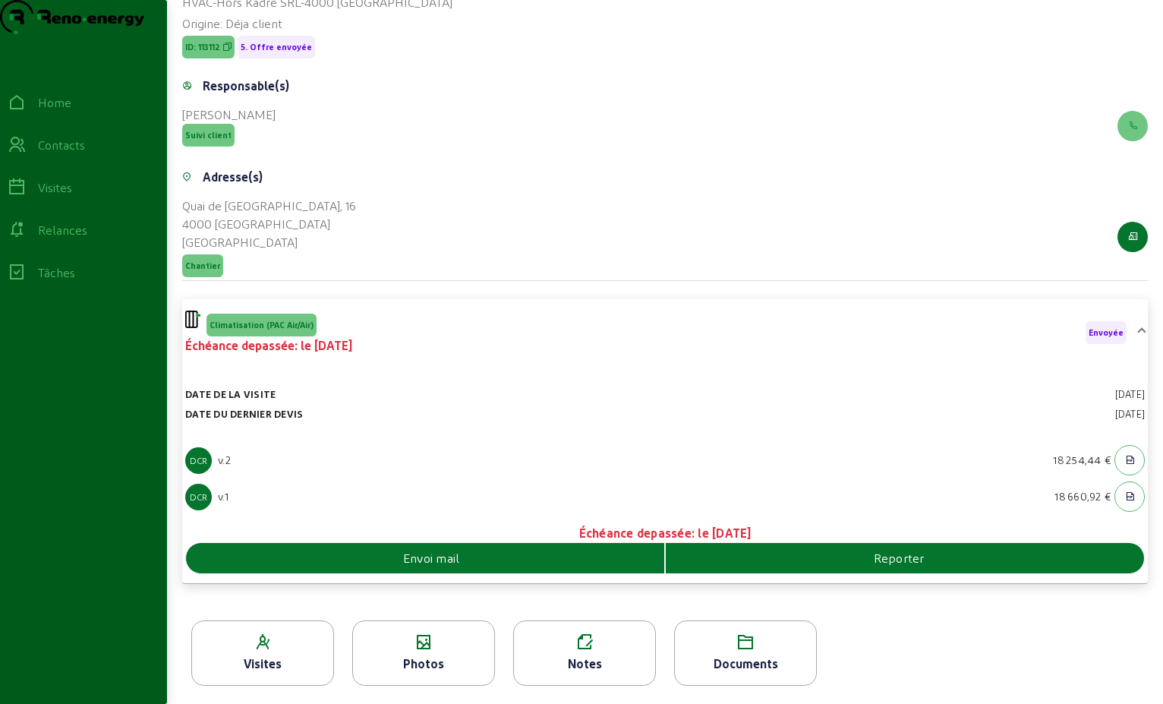
scroll to position [264, 0]
click at [766, 662] on div "Documents" at bounding box center [745, 664] width 141 height 18
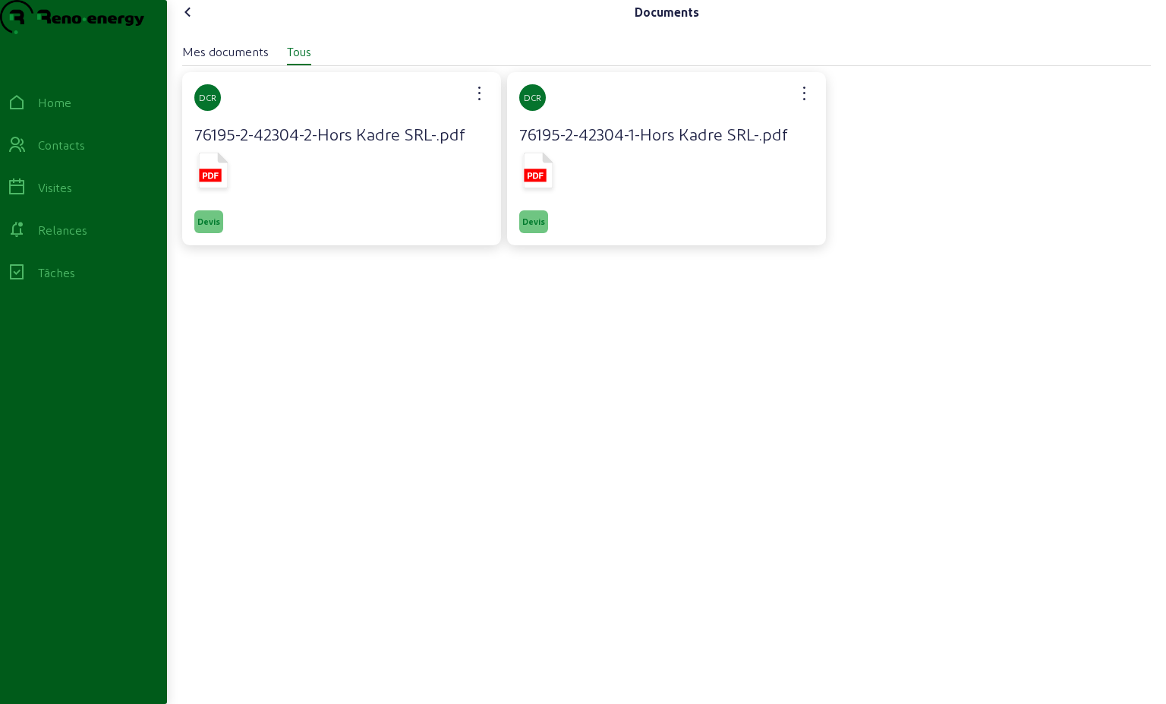
click at [333, 144] on h4 "76195-2-42304-2-Hors Kadre SRL-.pdf" at bounding box center [341, 133] width 295 height 21
drag, startPoint x: 208, startPoint y: 249, endPoint x: 212, endPoint y: 233, distance: 16.4
click at [208, 227] on span "Devis" at bounding box center [208, 221] width 23 height 11
click at [218, 179] on icon at bounding box center [213, 172] width 38 height 45
click at [190, 21] on icon at bounding box center [188, 12] width 18 height 18
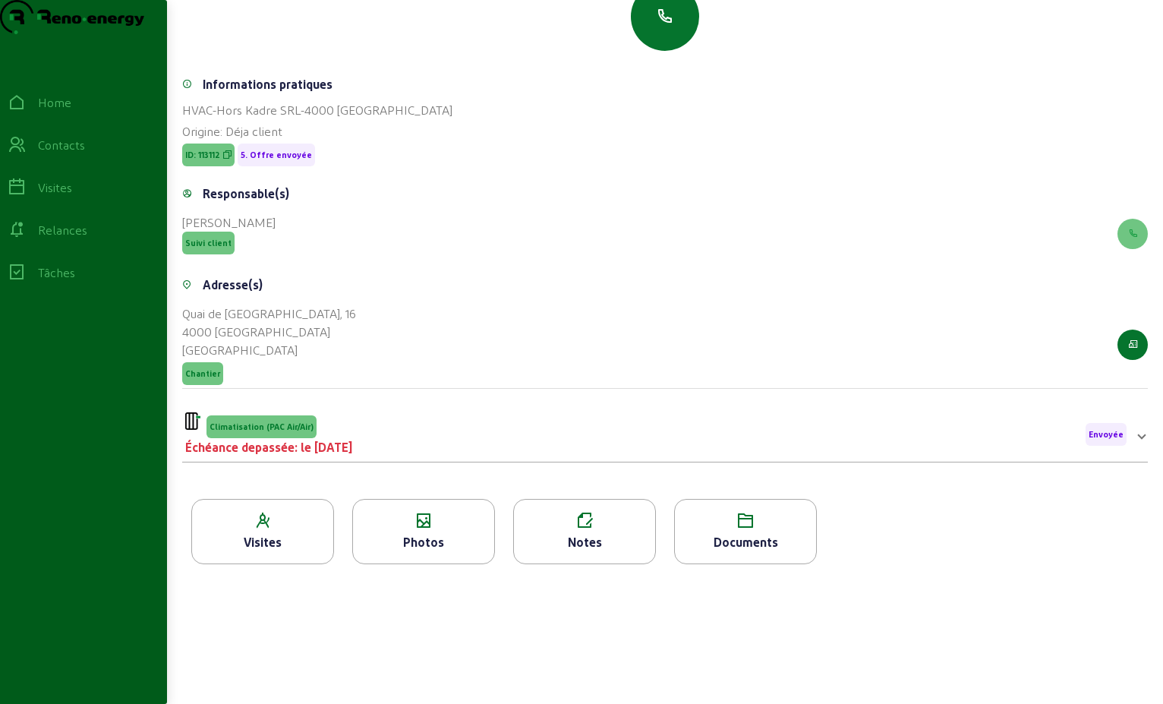
scroll to position [157, 0]
click at [1111, 438] on span "Envoyée" at bounding box center [1106, 434] width 35 height 11
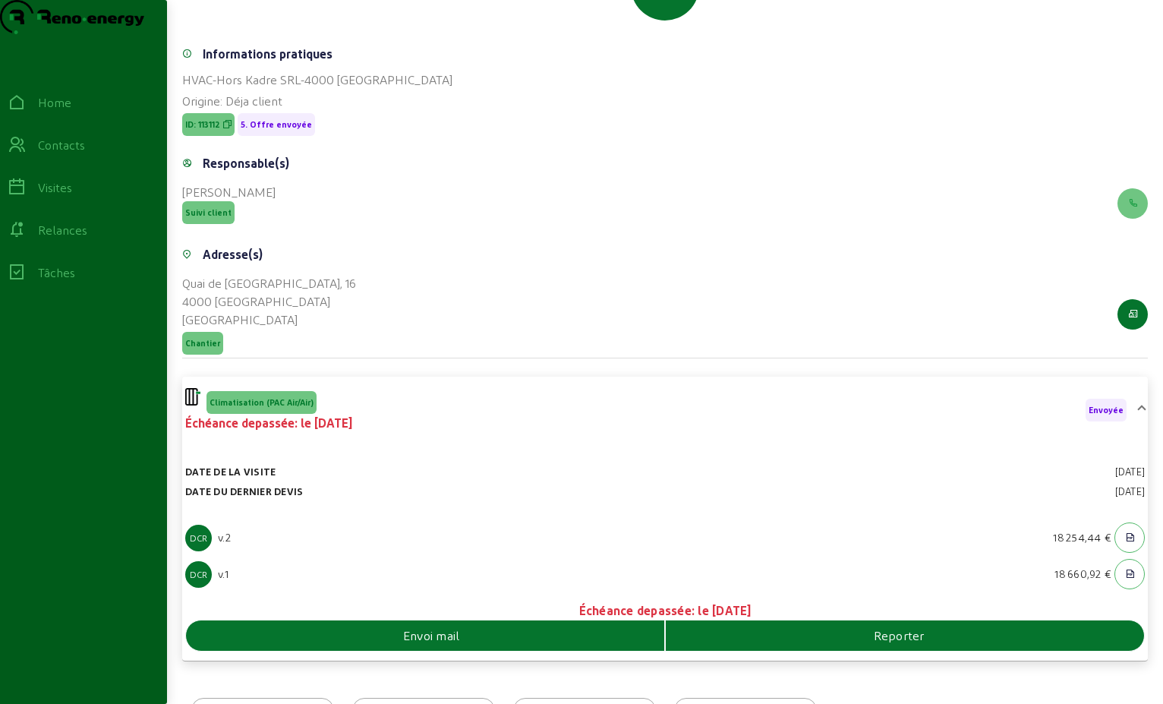
click at [409, 645] on span "Envoi mail" at bounding box center [431, 635] width 57 height 18
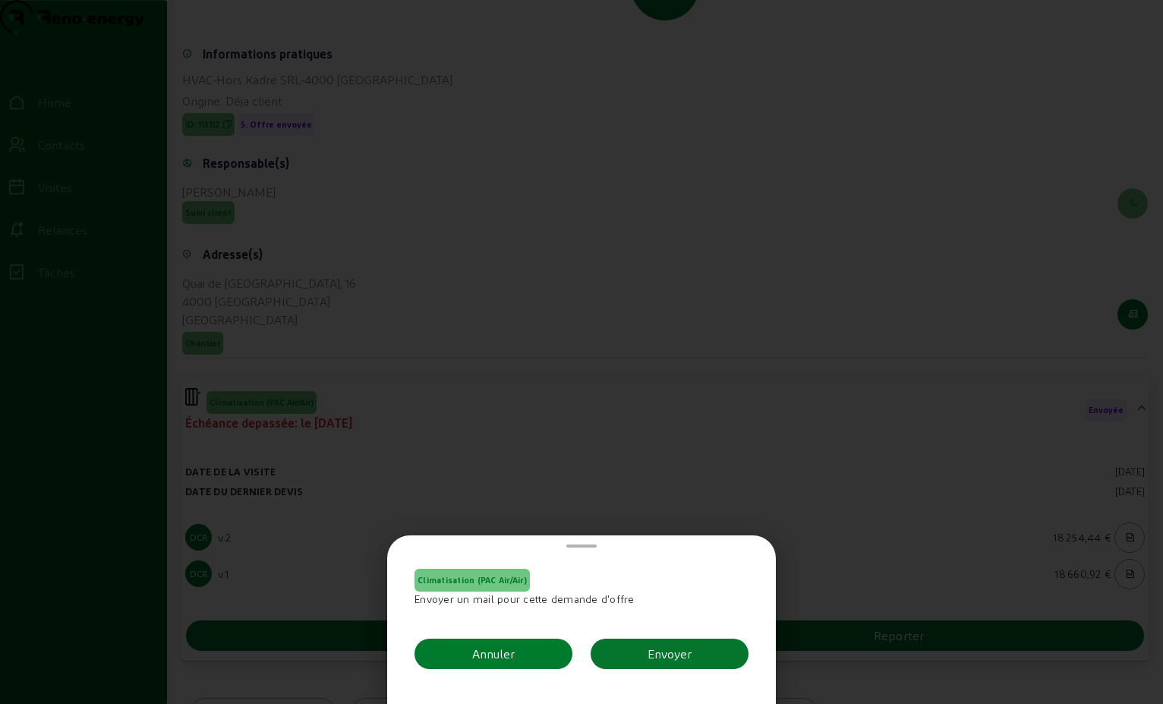
scroll to position [0, 0]
click at [621, 659] on button "Envoyer" at bounding box center [670, 654] width 158 height 30
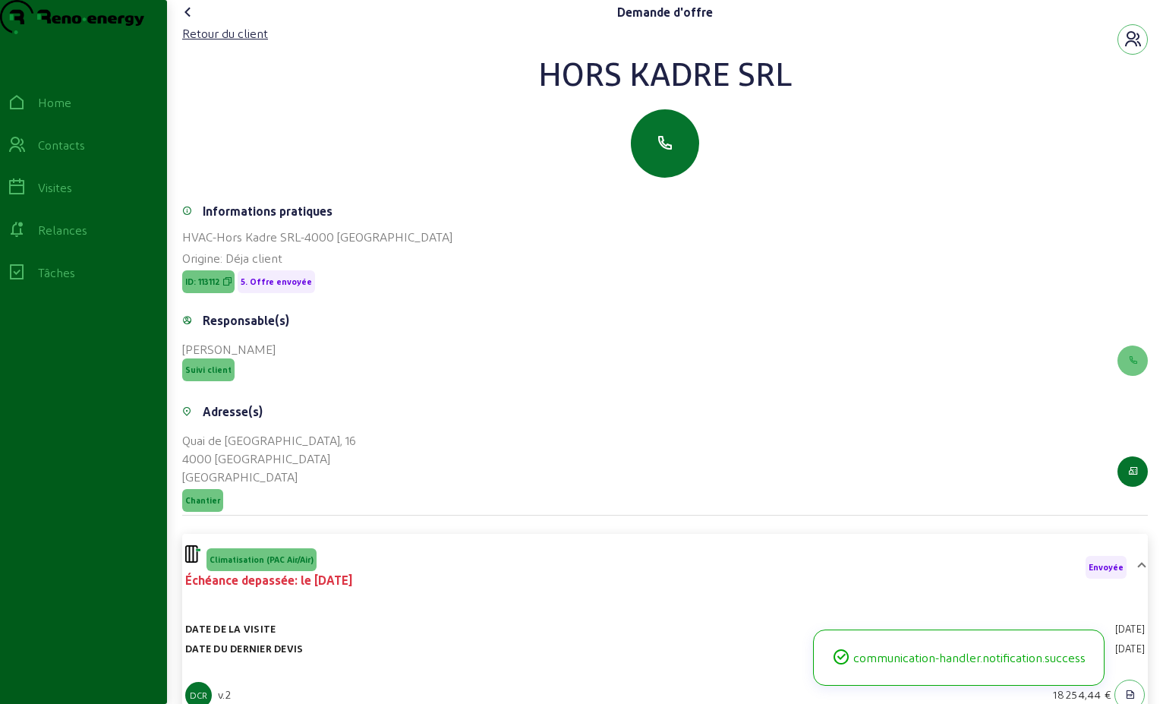
click at [185, 21] on icon at bounding box center [188, 12] width 18 height 18
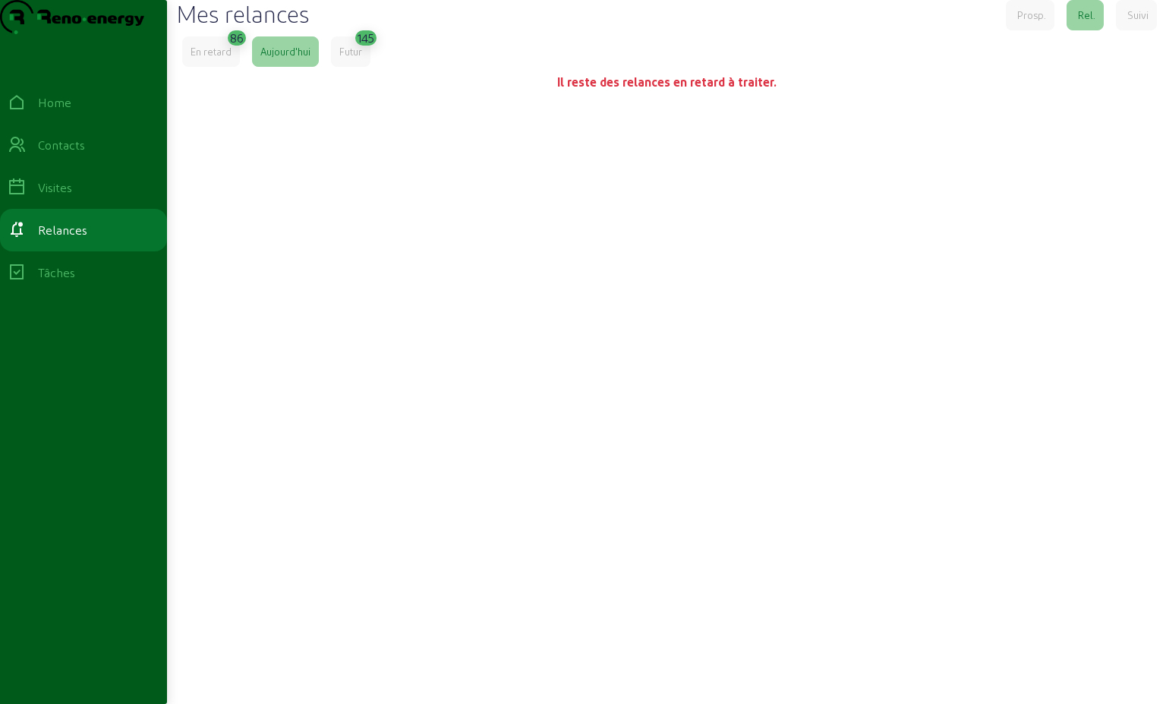
click at [215, 58] on div "En retard" at bounding box center [211, 52] width 41 height 14
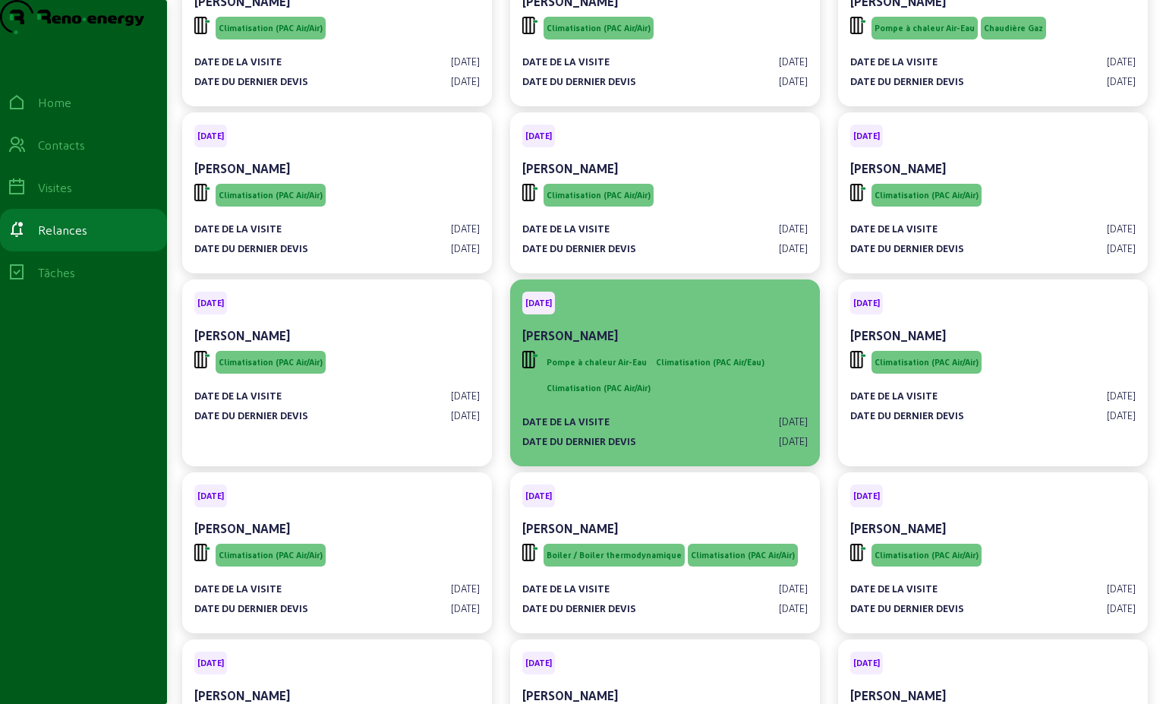
scroll to position [2050, 0]
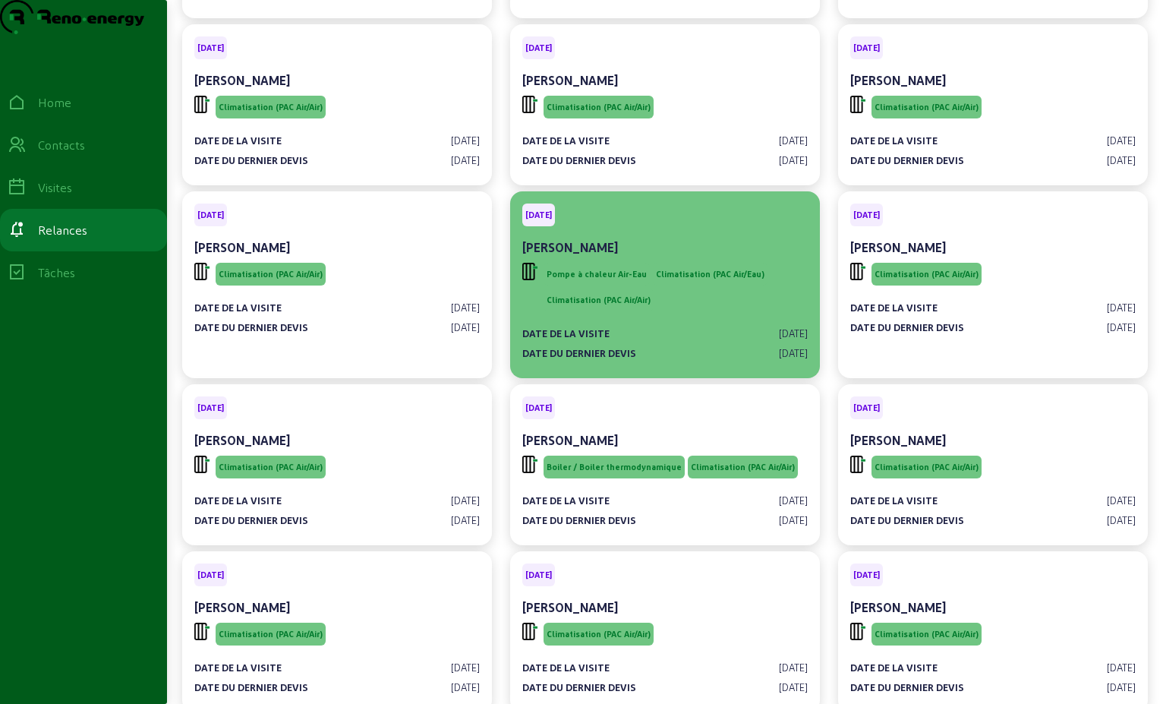
click at [717, 311] on div "Pompe à chaleur Air-Eau Climatisation (PAC Air/Eau) Climatisation (PAC Air/Air)" at bounding box center [676, 287] width 264 height 49
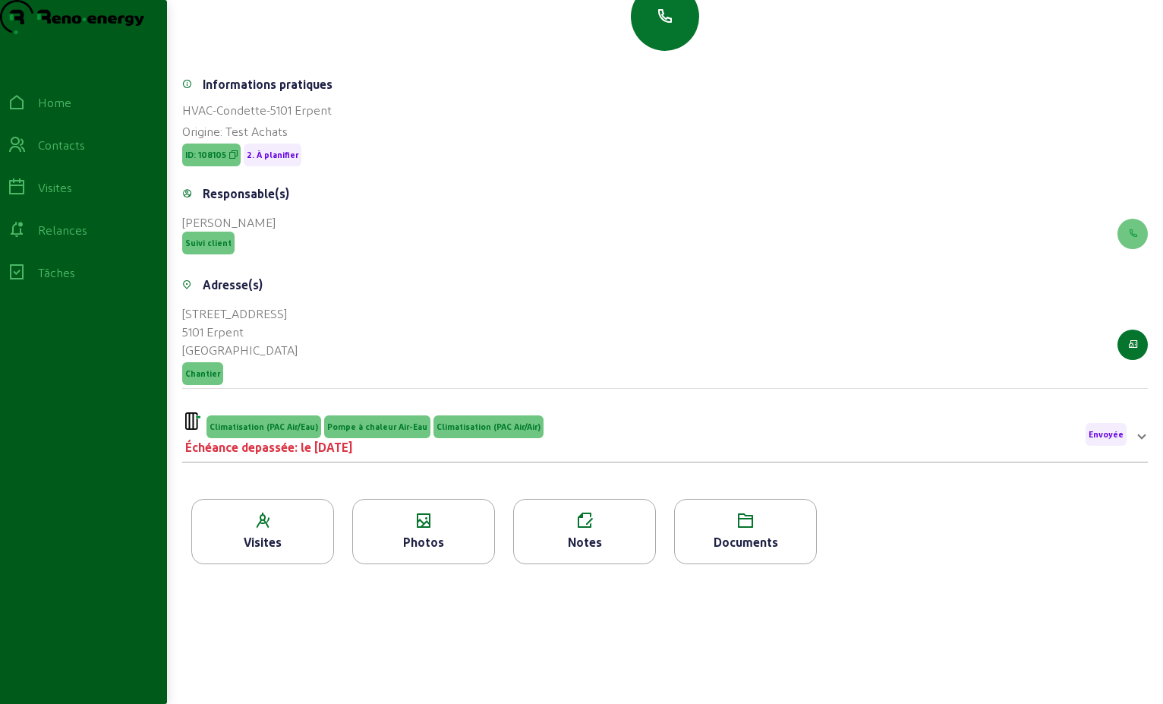
scroll to position [194, 0]
click at [1139, 440] on span at bounding box center [1142, 434] width 6 height 18
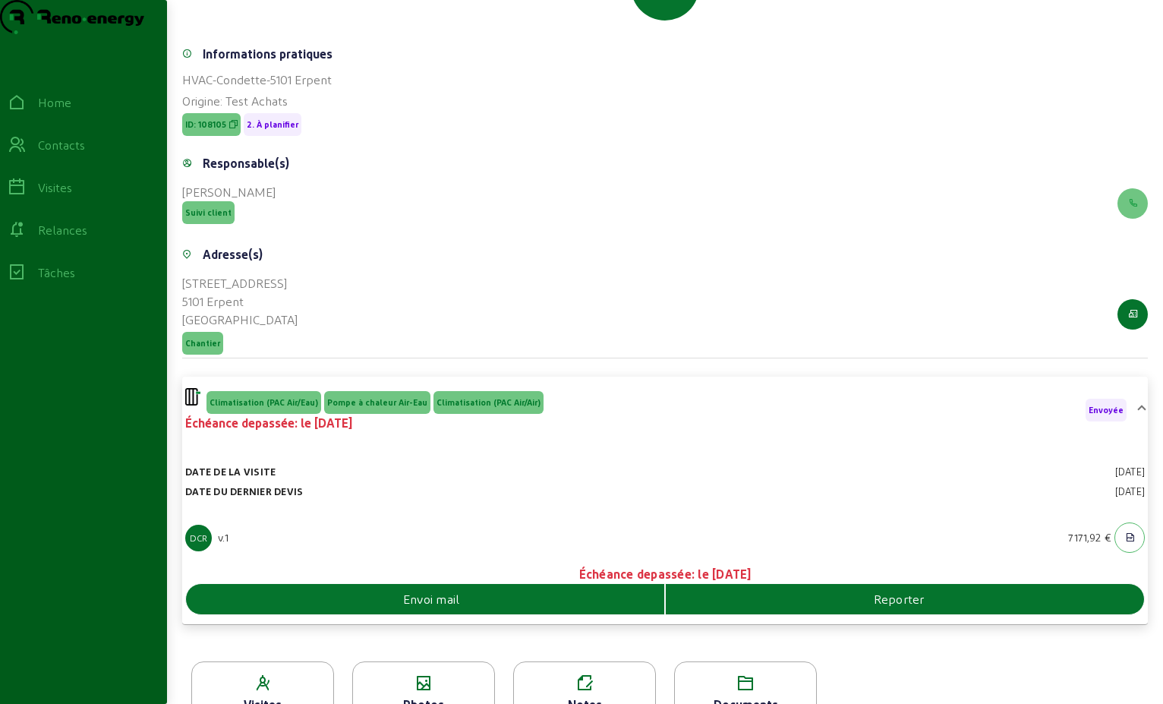
click at [727, 608] on div "Reporter" at bounding box center [905, 599] width 478 height 18
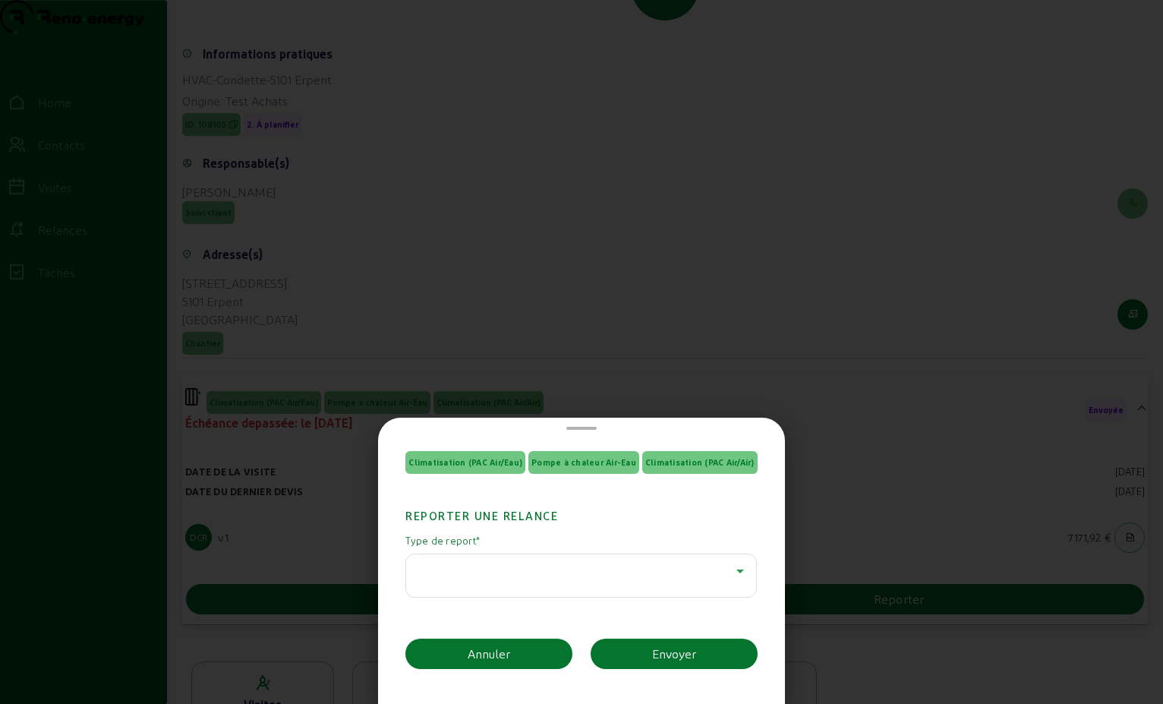
click at [732, 572] on icon at bounding box center [741, 571] width 18 height 18
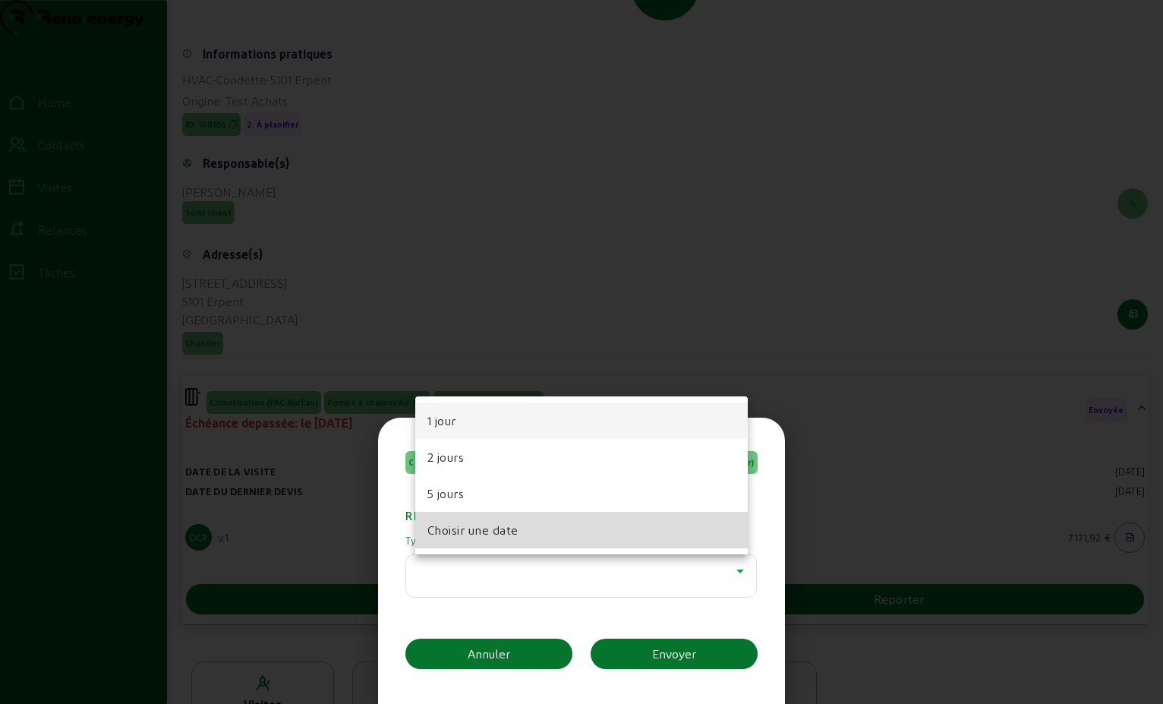
click at [683, 538] on mat-option "Choisir une date" at bounding box center [581, 530] width 333 height 36
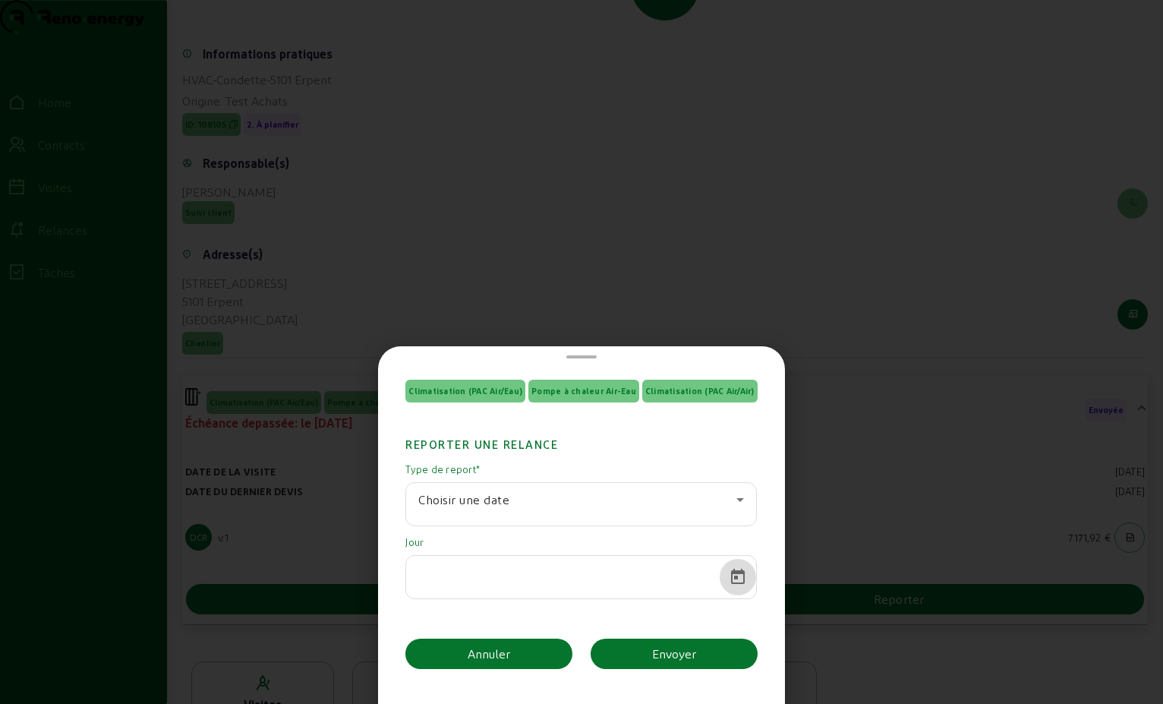
click at [728, 580] on span "Open calendar" at bounding box center [739, 577] width 36 height 36
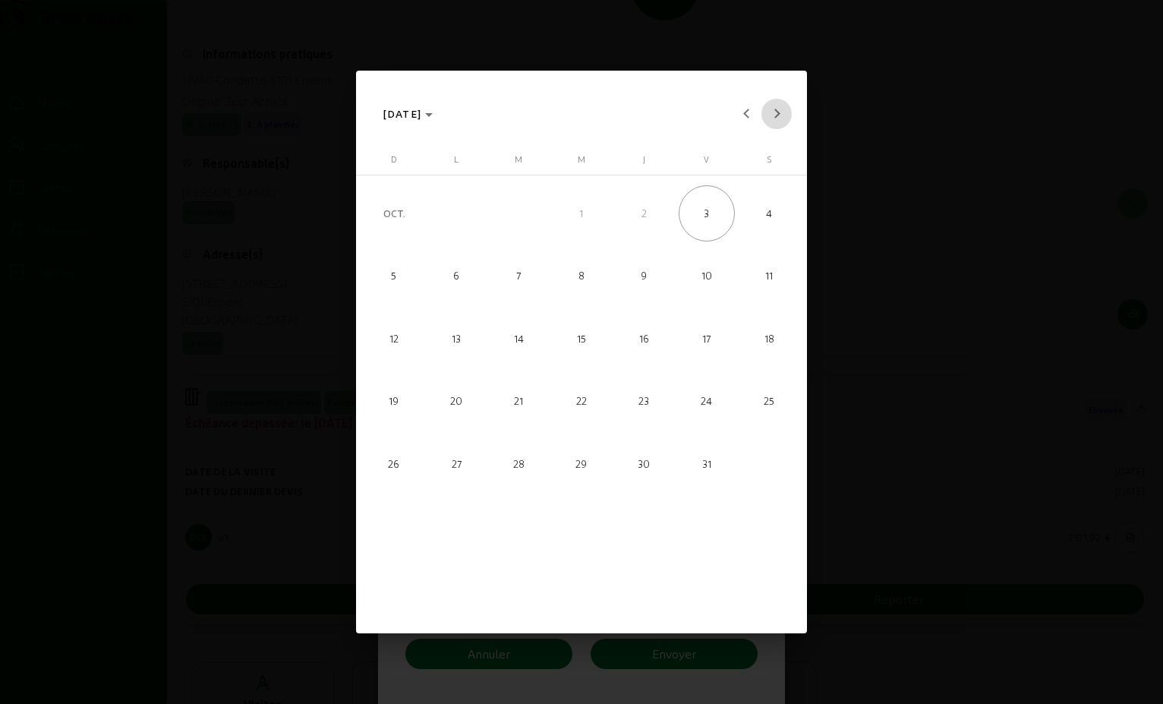
click at [777, 118] on span "Next month" at bounding box center [777, 114] width 30 height 30
click at [588, 336] on span "12" at bounding box center [582, 338] width 56 height 56
type input "[DATE]"
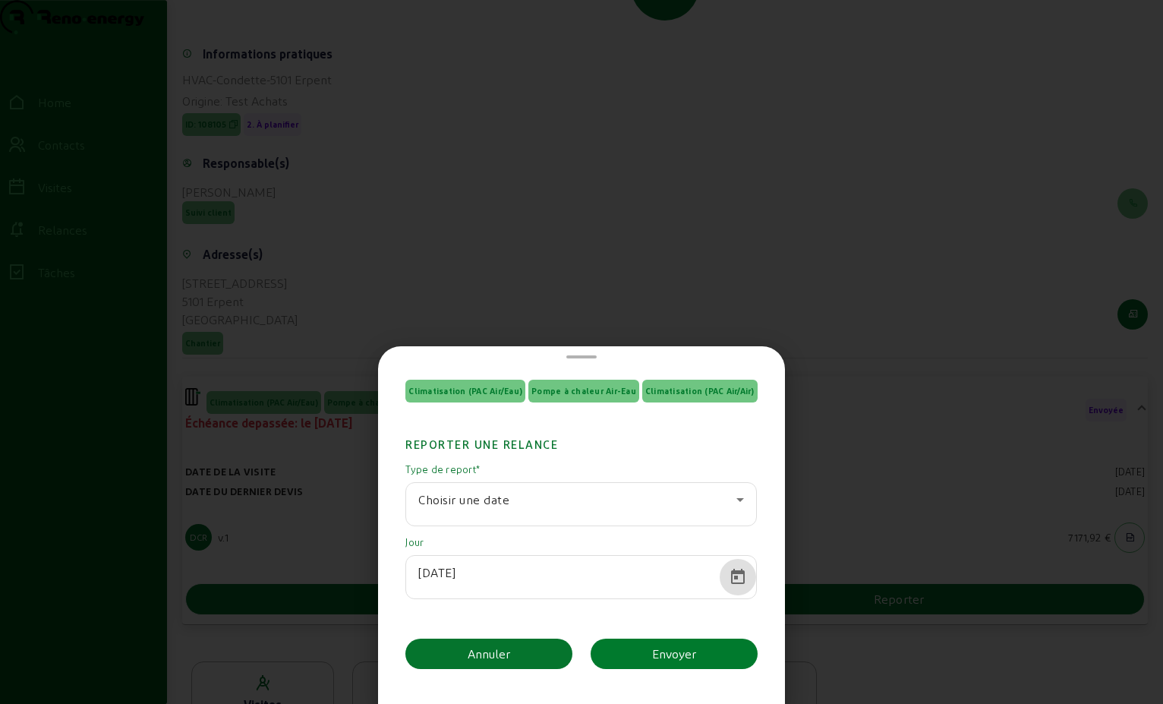
click at [660, 649] on div "Envoyer" at bounding box center [674, 654] width 44 height 18
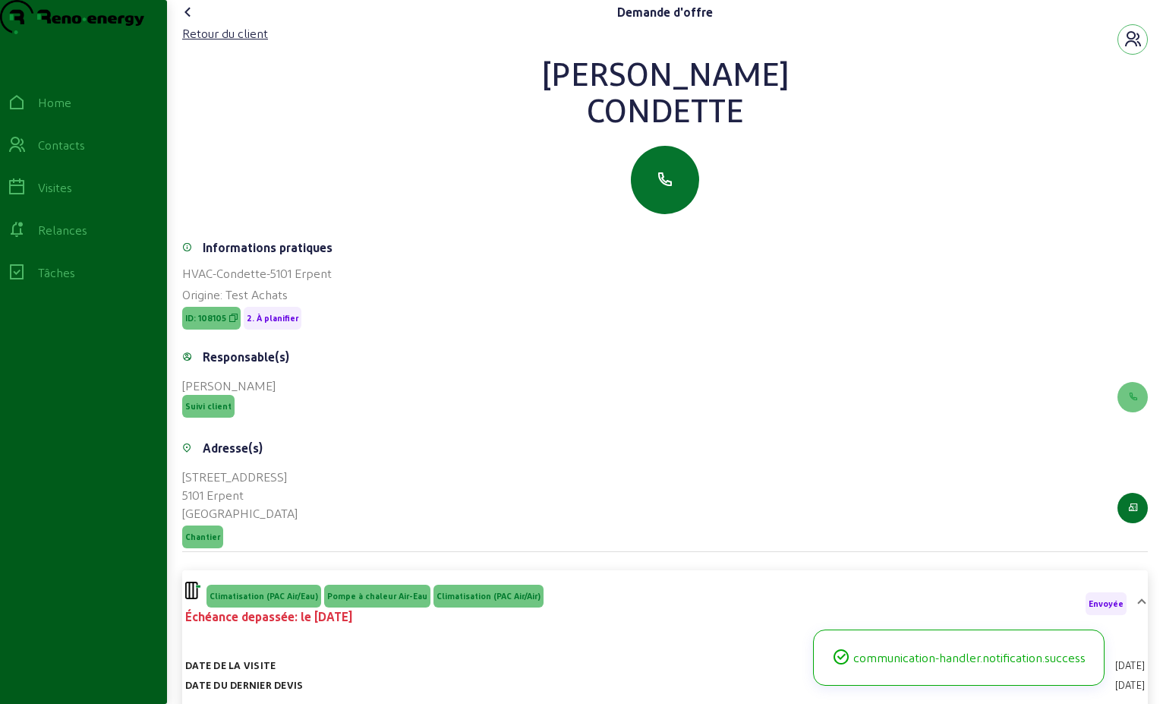
click at [191, 21] on icon at bounding box center [188, 12] width 18 height 18
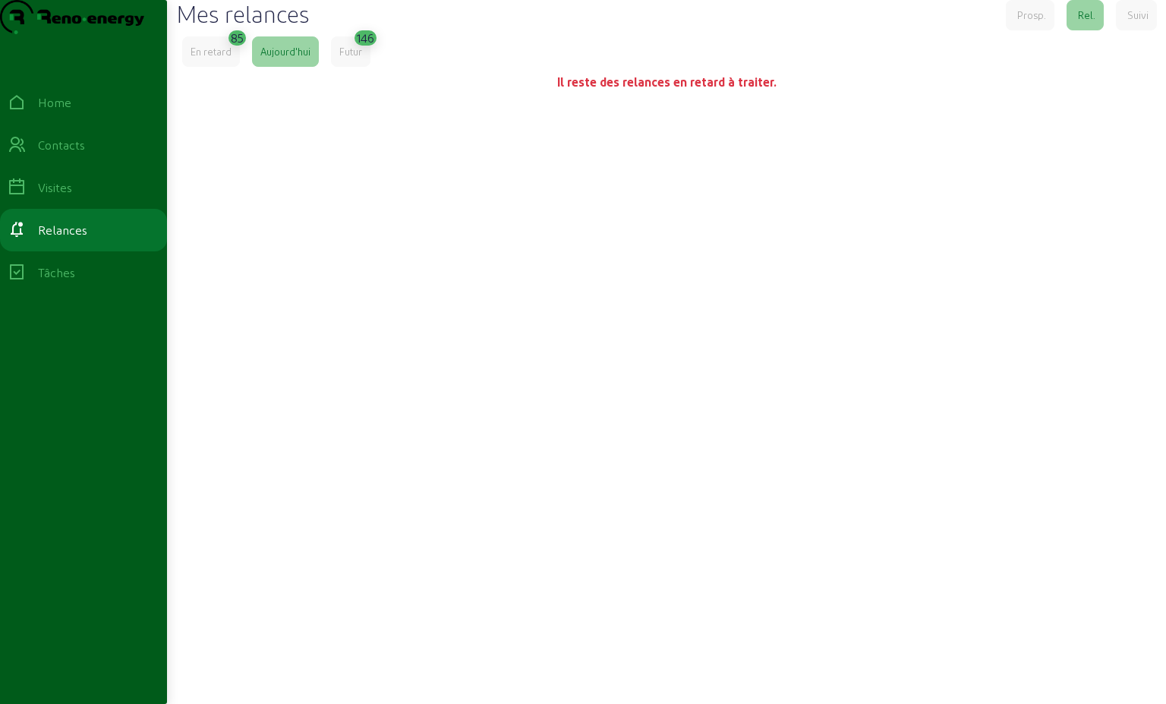
click at [223, 58] on div "En retard" at bounding box center [211, 52] width 41 height 14
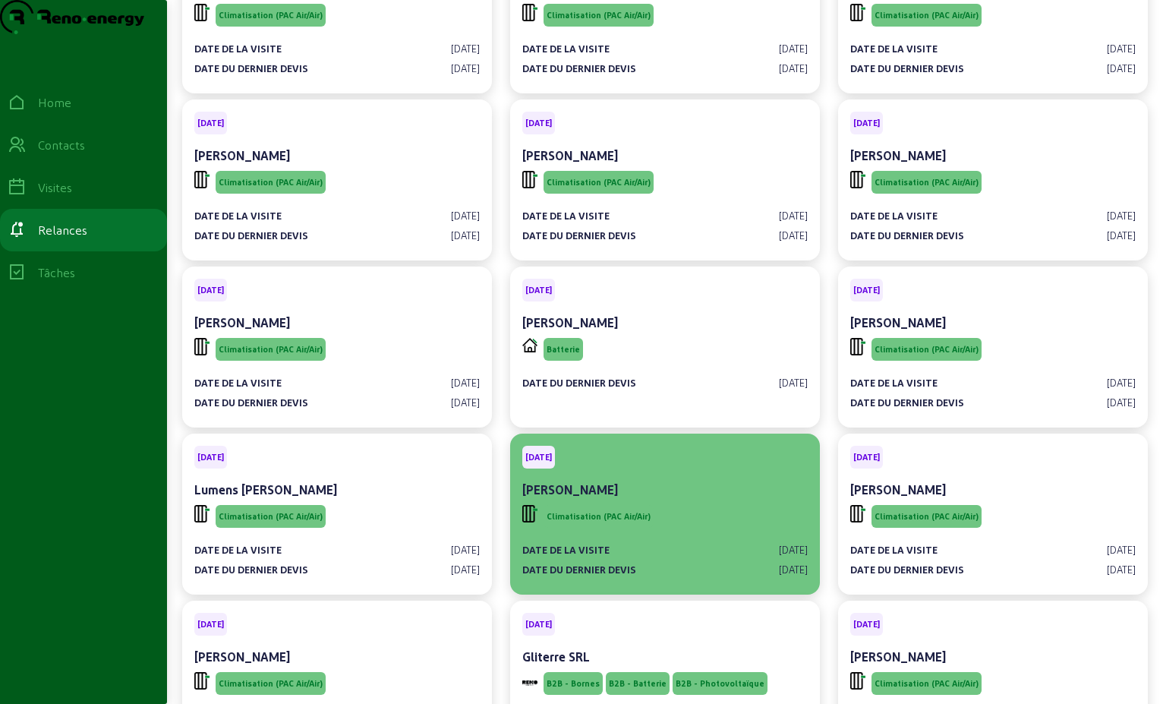
scroll to position [2885, 0]
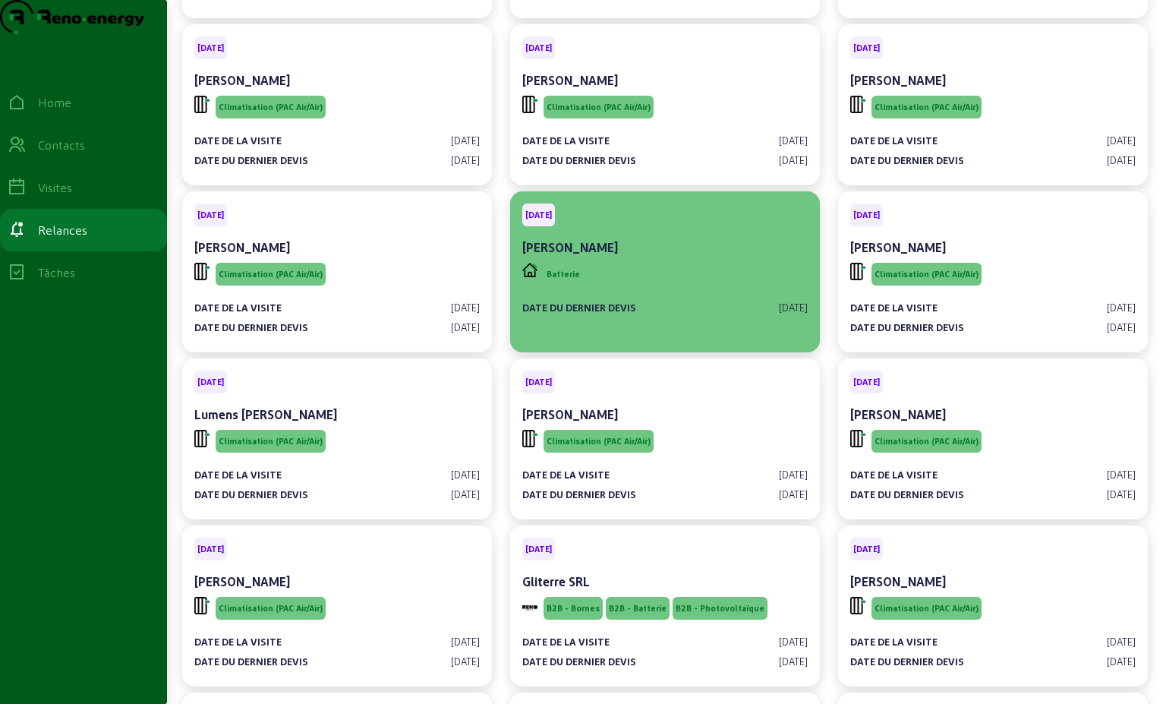
click at [744, 314] on div "Date du dernier devis [DATE]" at bounding box center [665, 302] width 286 height 26
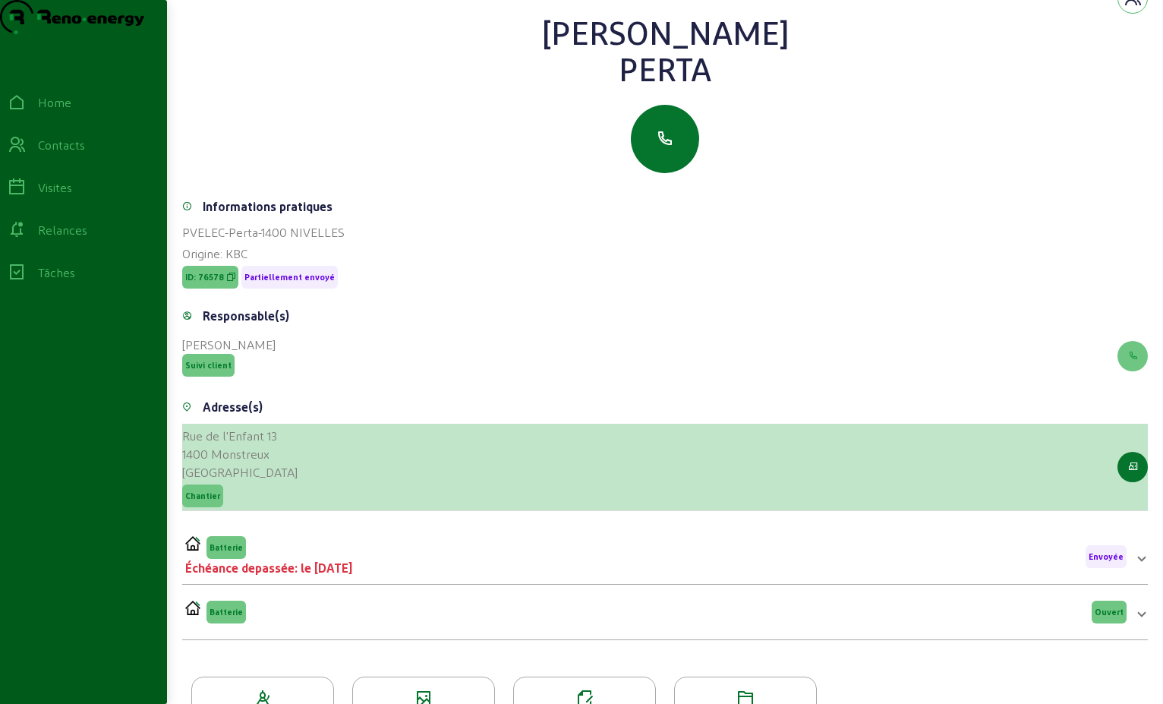
scroll to position [76, 0]
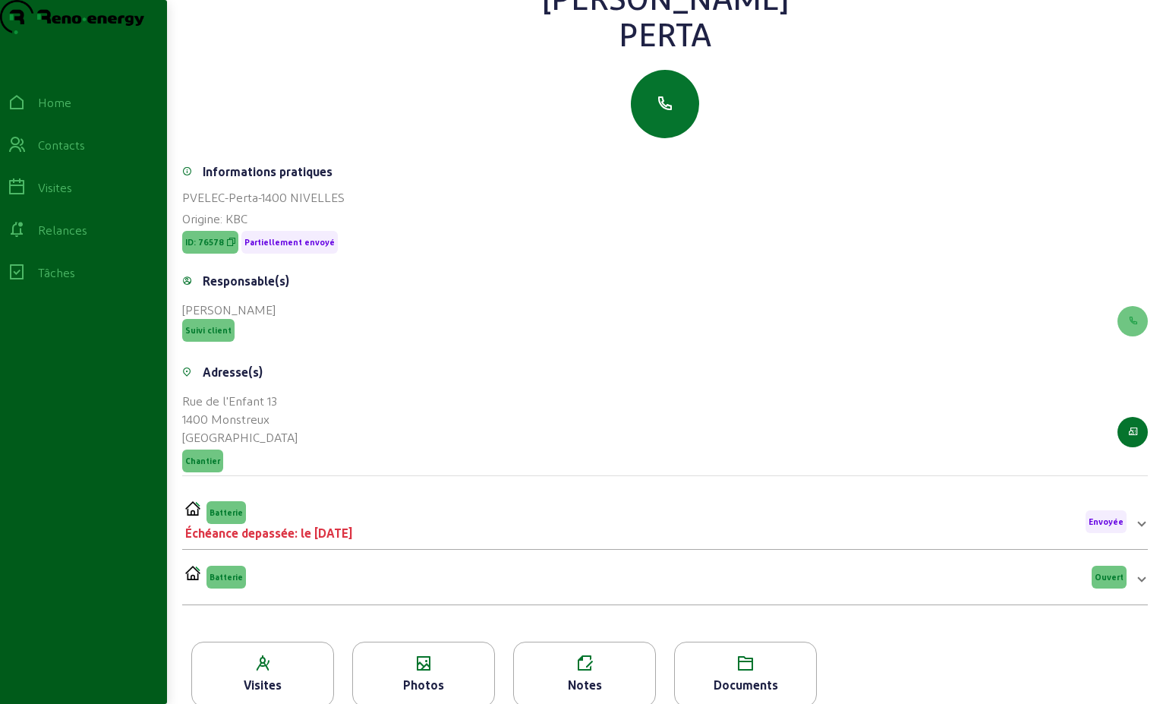
click at [1113, 527] on span "Envoyée" at bounding box center [1106, 521] width 35 height 11
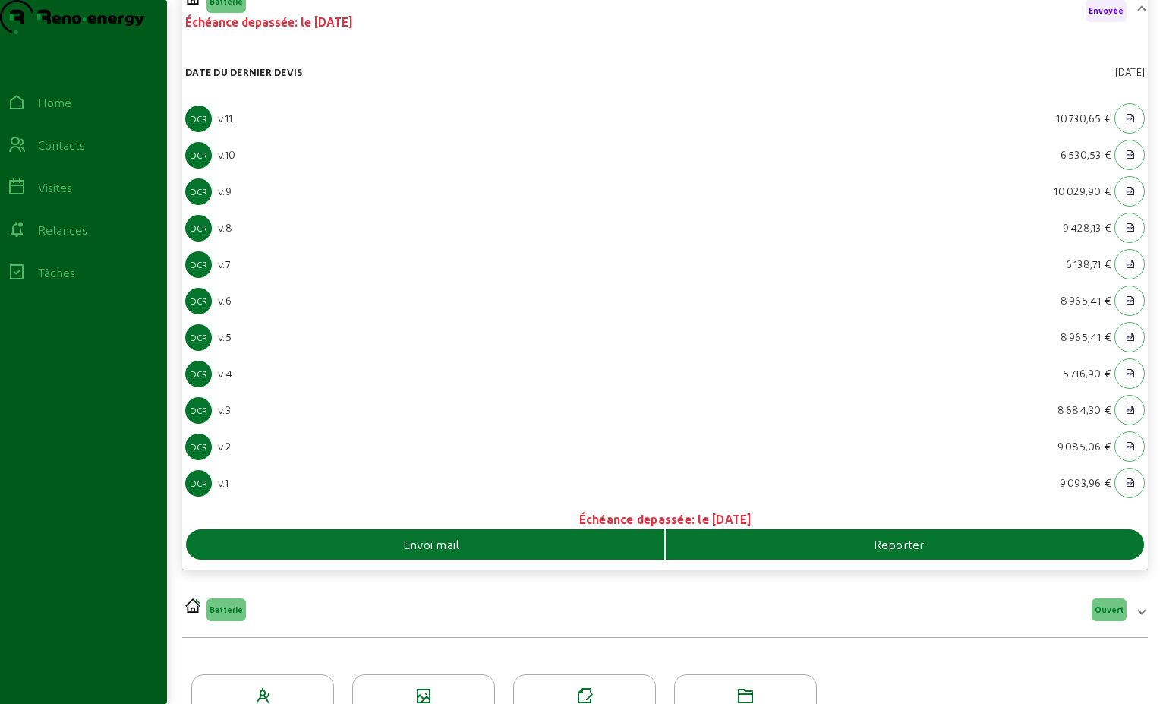
scroll to position [676, 0]
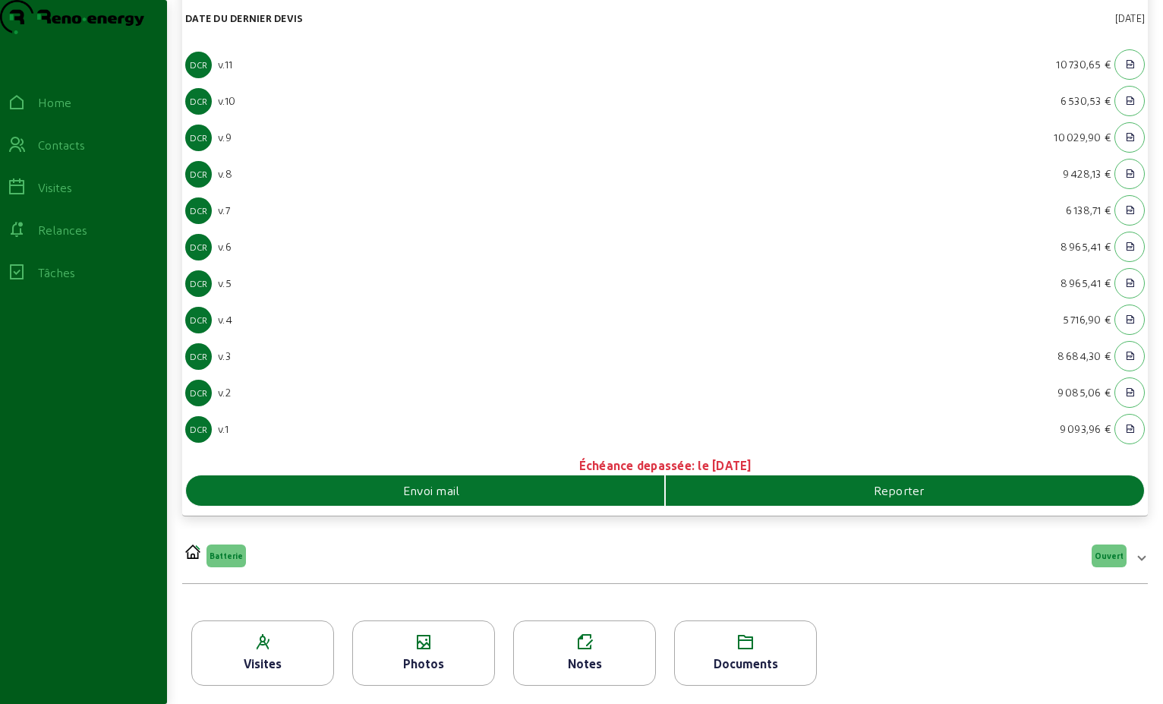
click at [535, 492] on div "Envoi mail" at bounding box center [425, 490] width 478 height 18
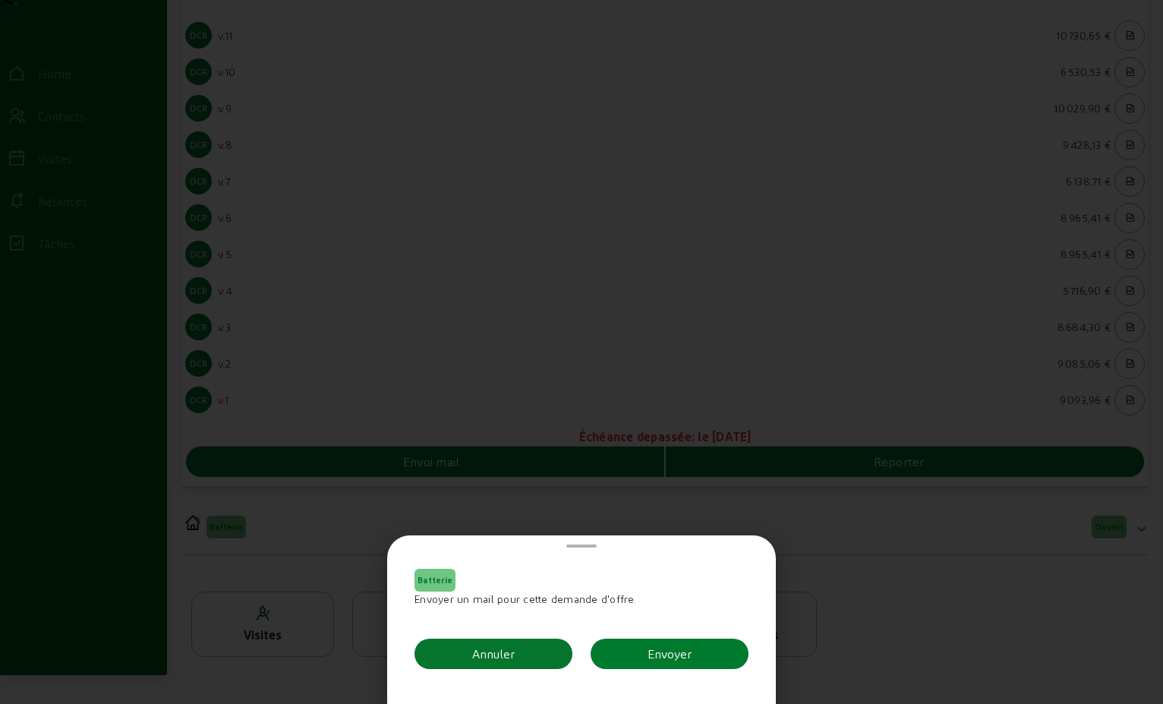
click at [677, 657] on div "Envoyer" at bounding box center [670, 654] width 44 height 18
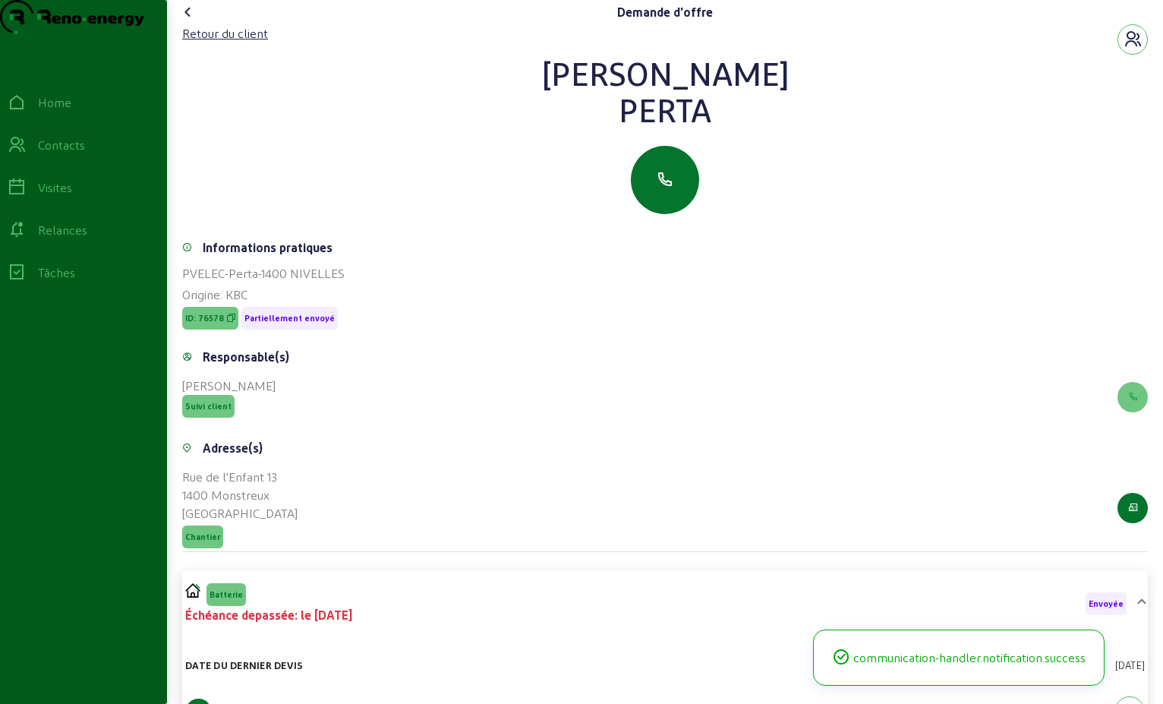
click at [191, 21] on icon at bounding box center [188, 12] width 18 height 18
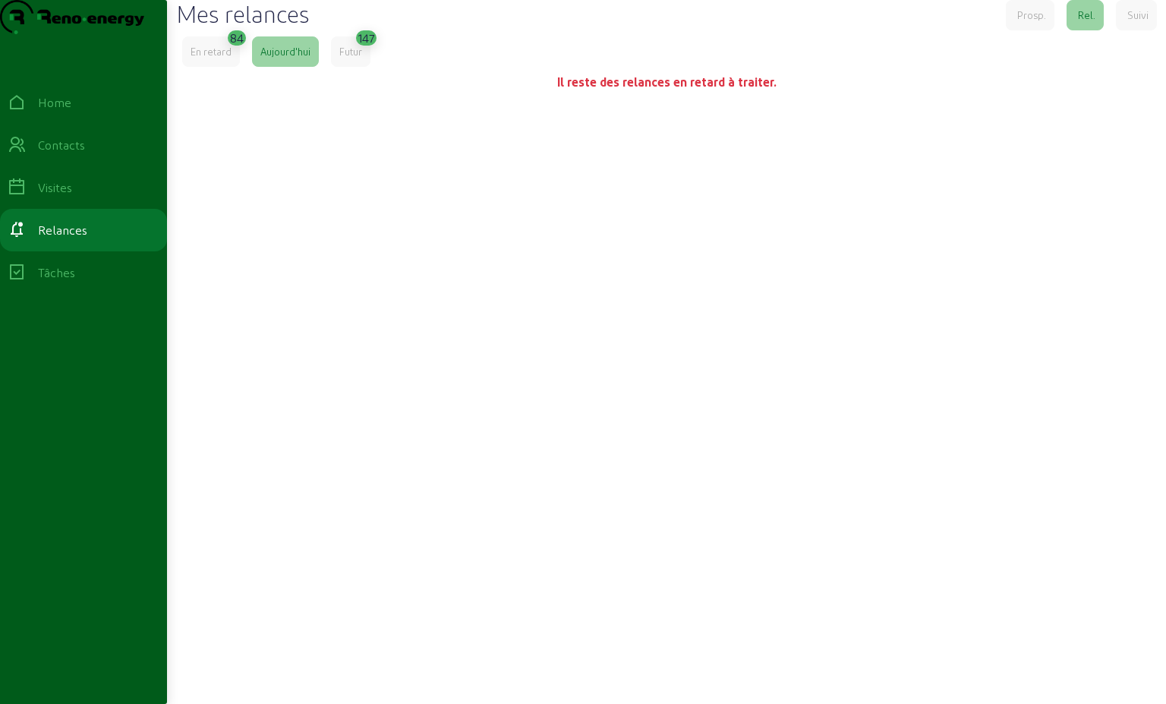
click at [227, 58] on div "En retard" at bounding box center [211, 52] width 41 height 14
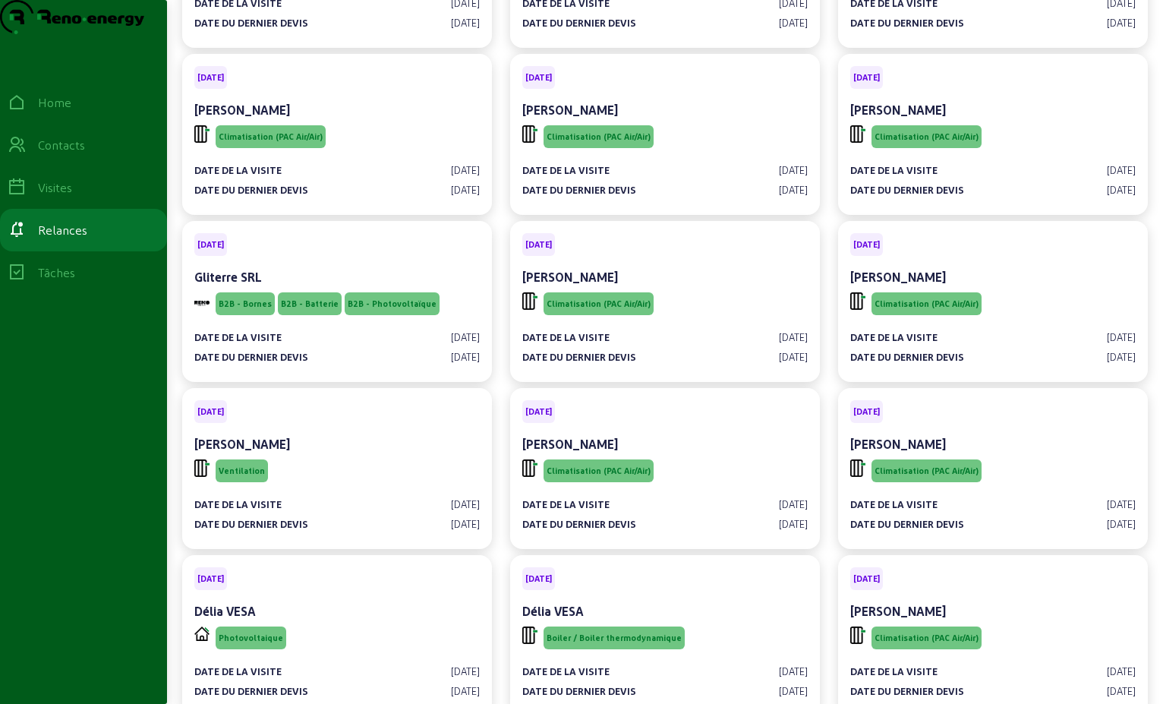
scroll to position [3189, 0]
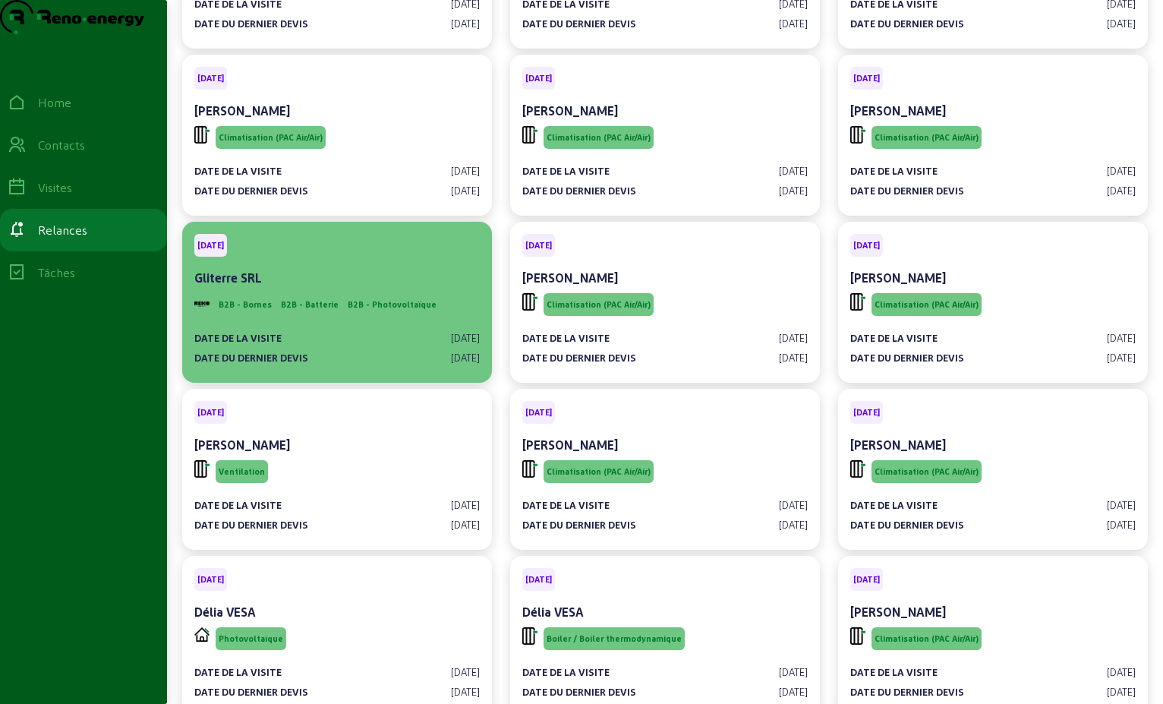
click at [361, 257] on cam-card-tag "[DATE]" at bounding box center [337, 245] width 286 height 23
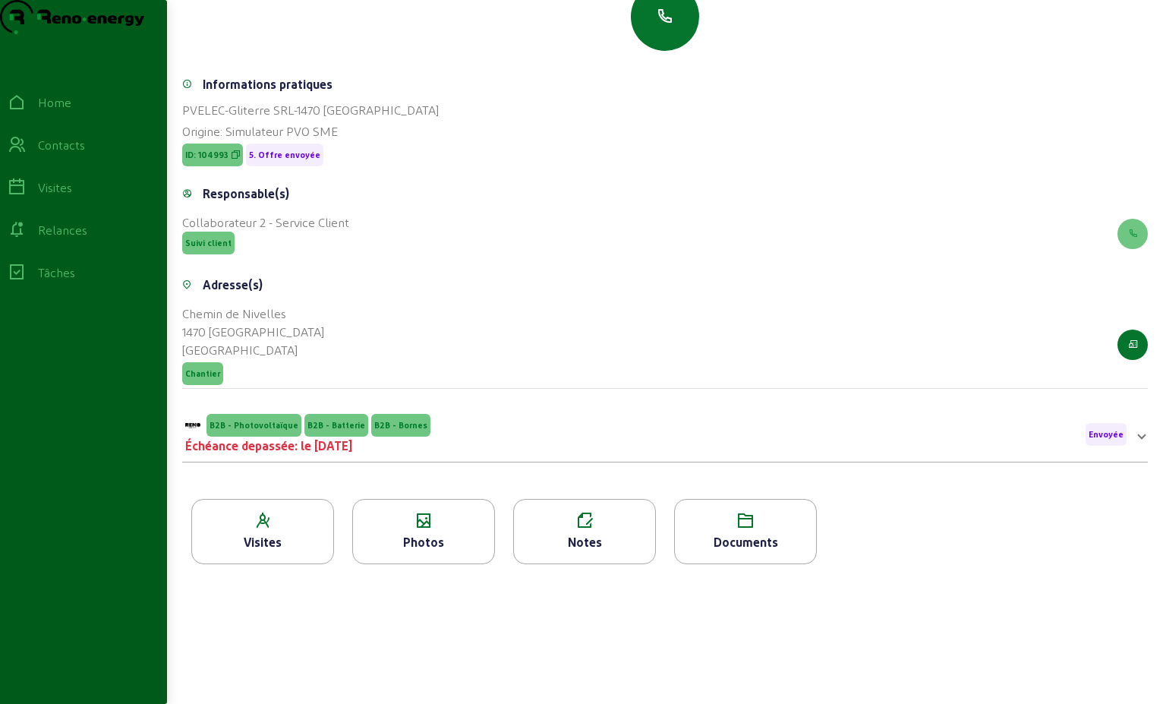
scroll to position [157, 0]
click at [1139, 440] on span at bounding box center [1142, 434] width 6 height 18
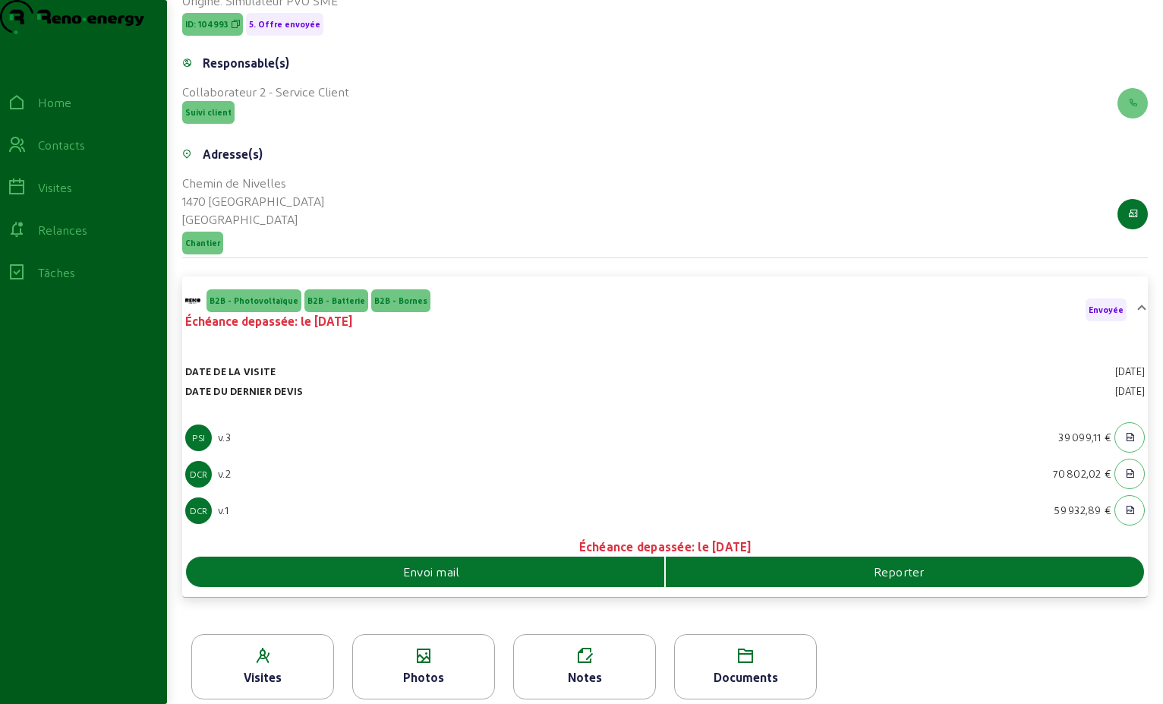
scroll to position [301, 0]
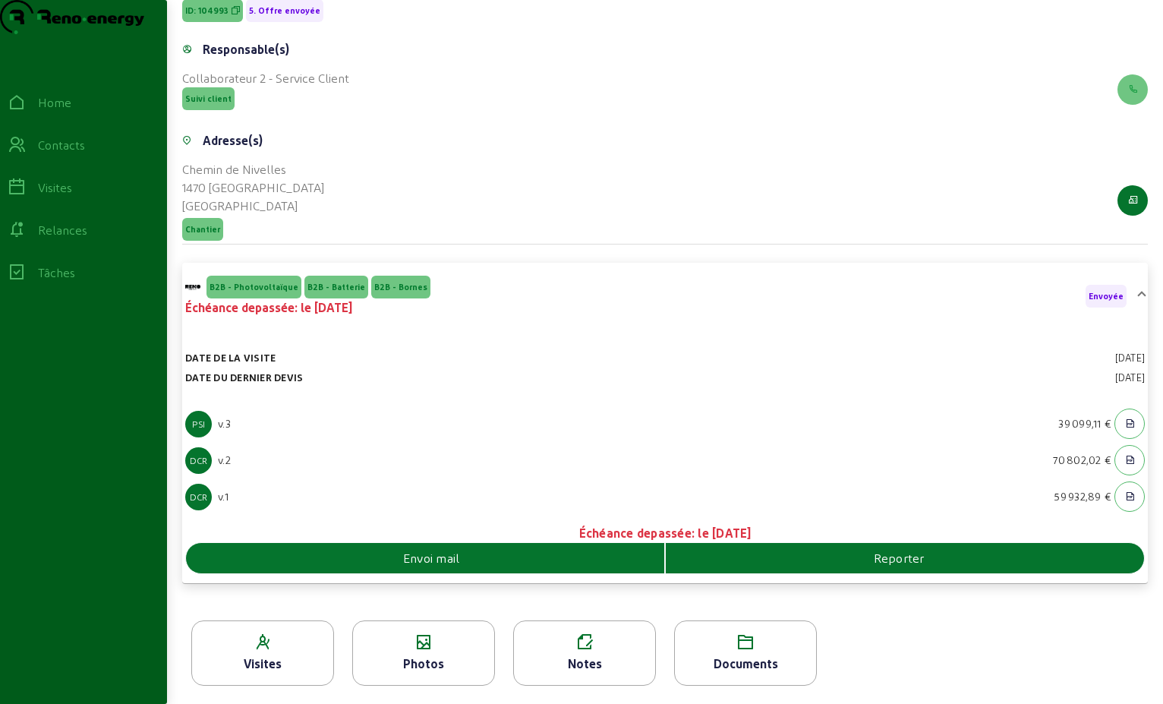
click at [894, 559] on span "Reporter" at bounding box center [899, 558] width 51 height 18
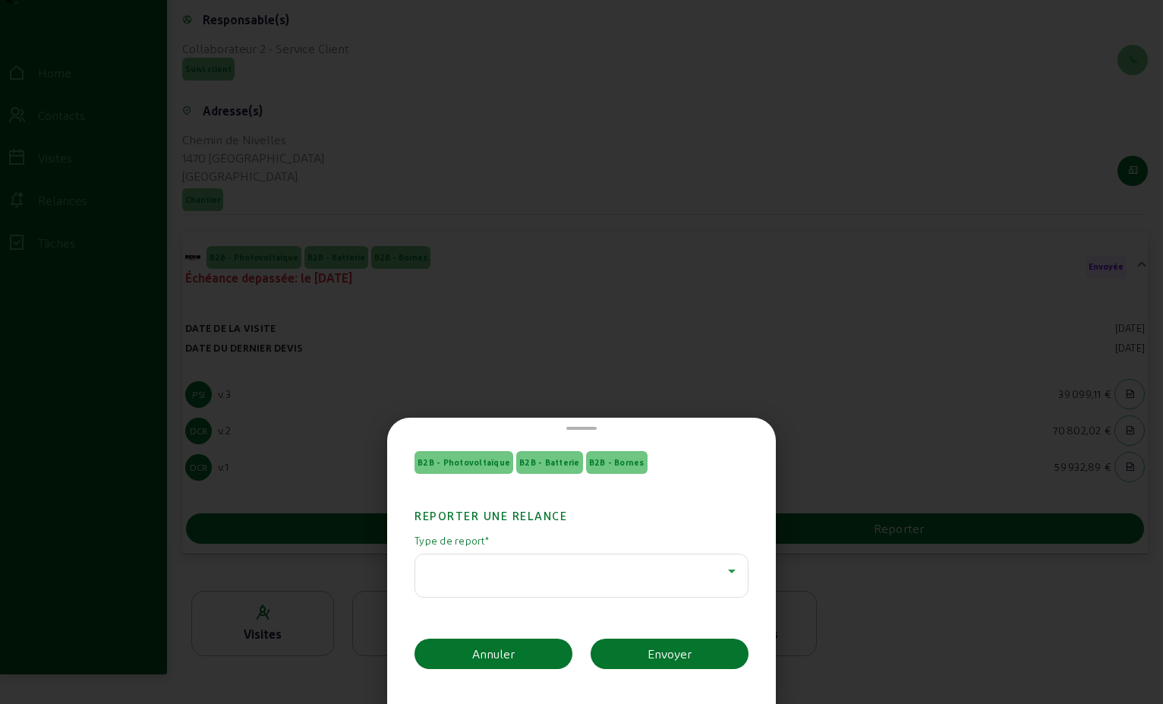
click at [723, 571] on icon at bounding box center [732, 571] width 18 height 18
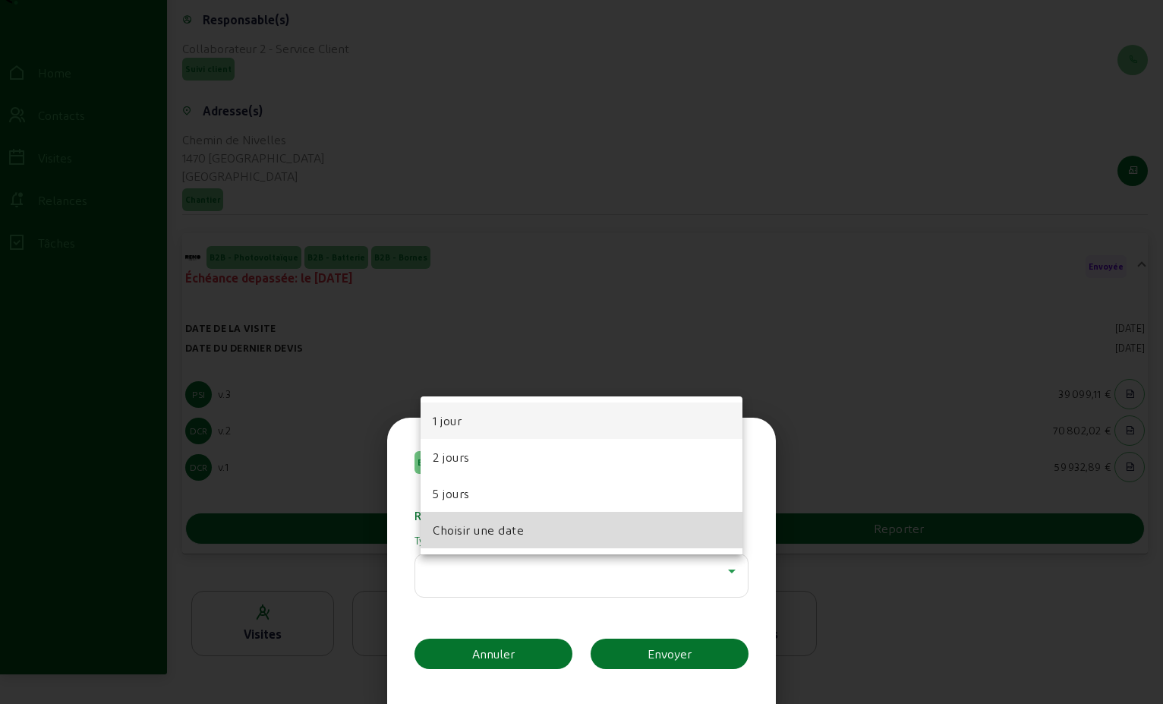
click at [602, 528] on mat-option "Choisir une date" at bounding box center [582, 530] width 322 height 36
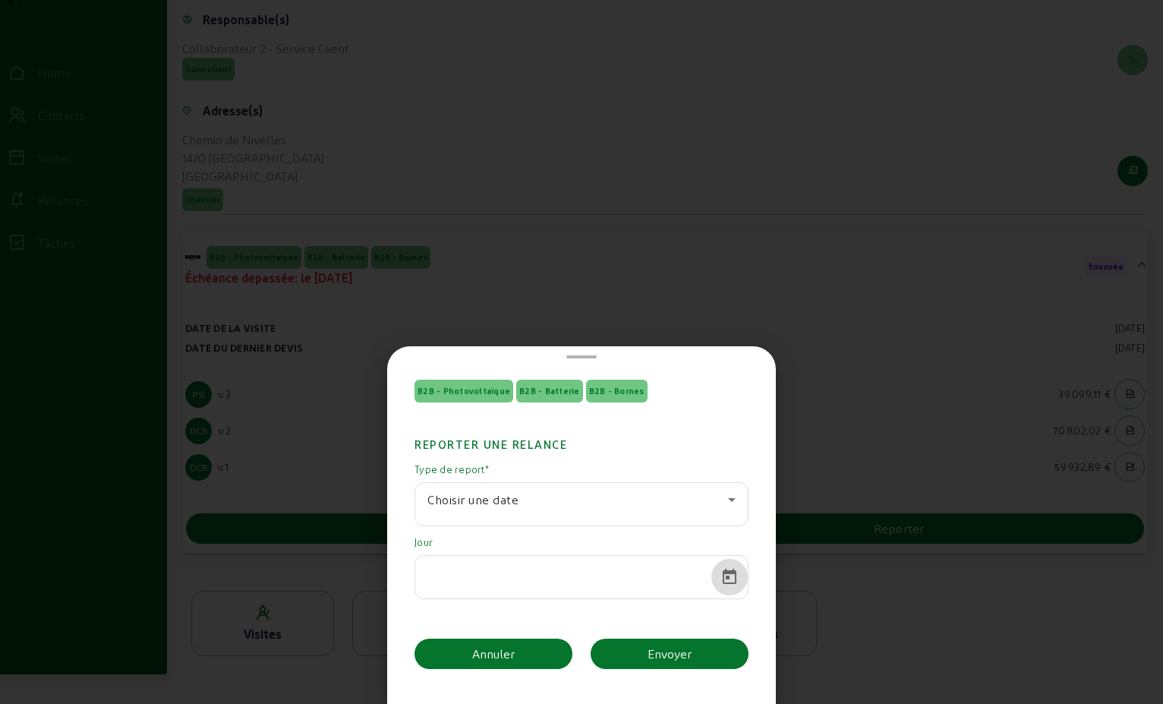
click at [722, 577] on span "Open calendar" at bounding box center [729, 577] width 36 height 36
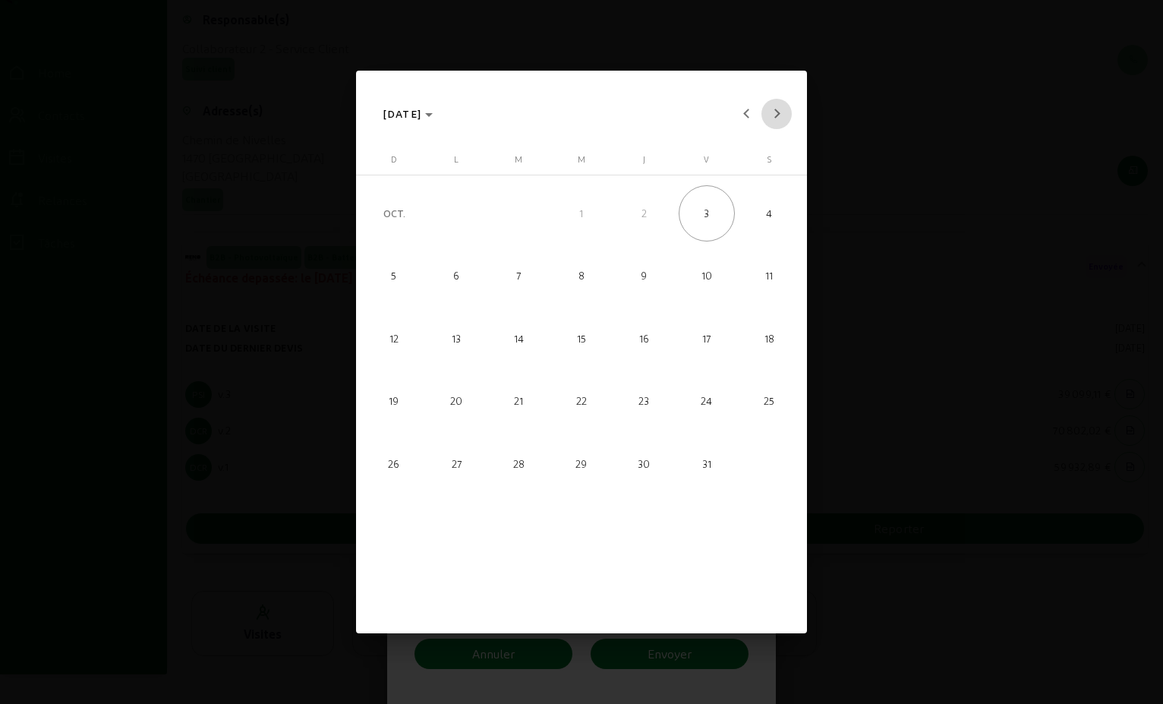
click at [770, 111] on span "Next month" at bounding box center [777, 114] width 30 height 30
click at [383, 528] on span "30" at bounding box center [393, 526] width 56 height 56
type input "[DATE]"
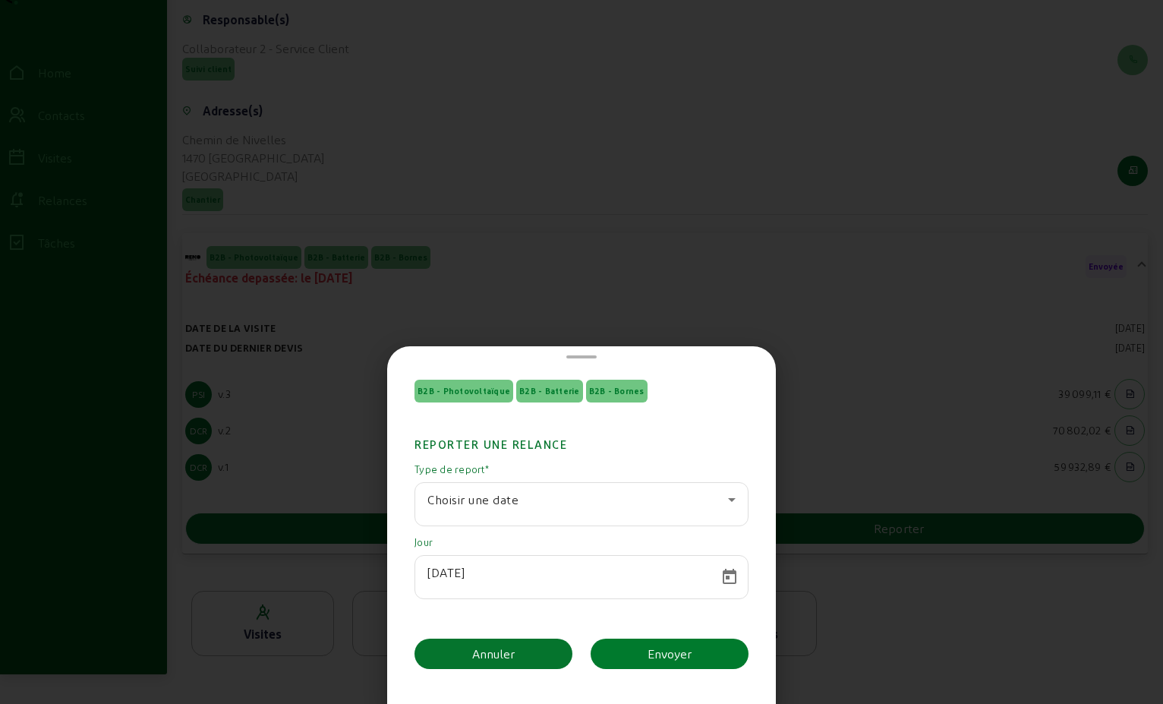
click at [655, 653] on div "Envoyer" at bounding box center [670, 654] width 44 height 18
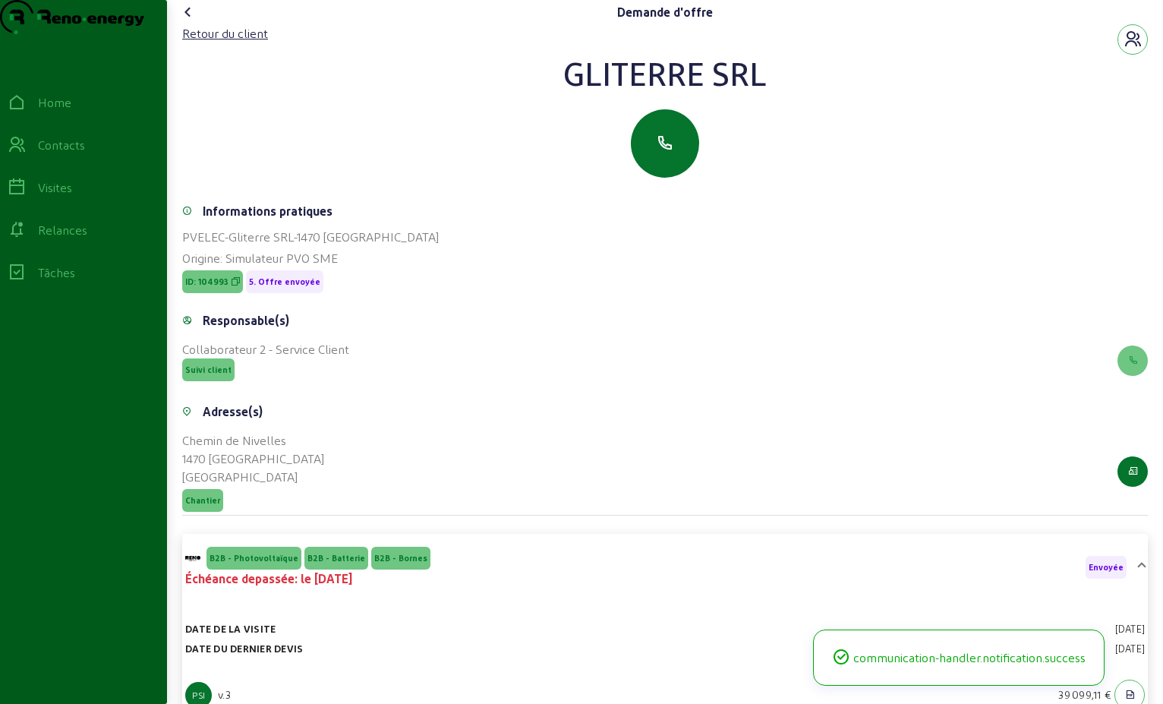
click at [188, 21] on icon at bounding box center [188, 12] width 18 height 18
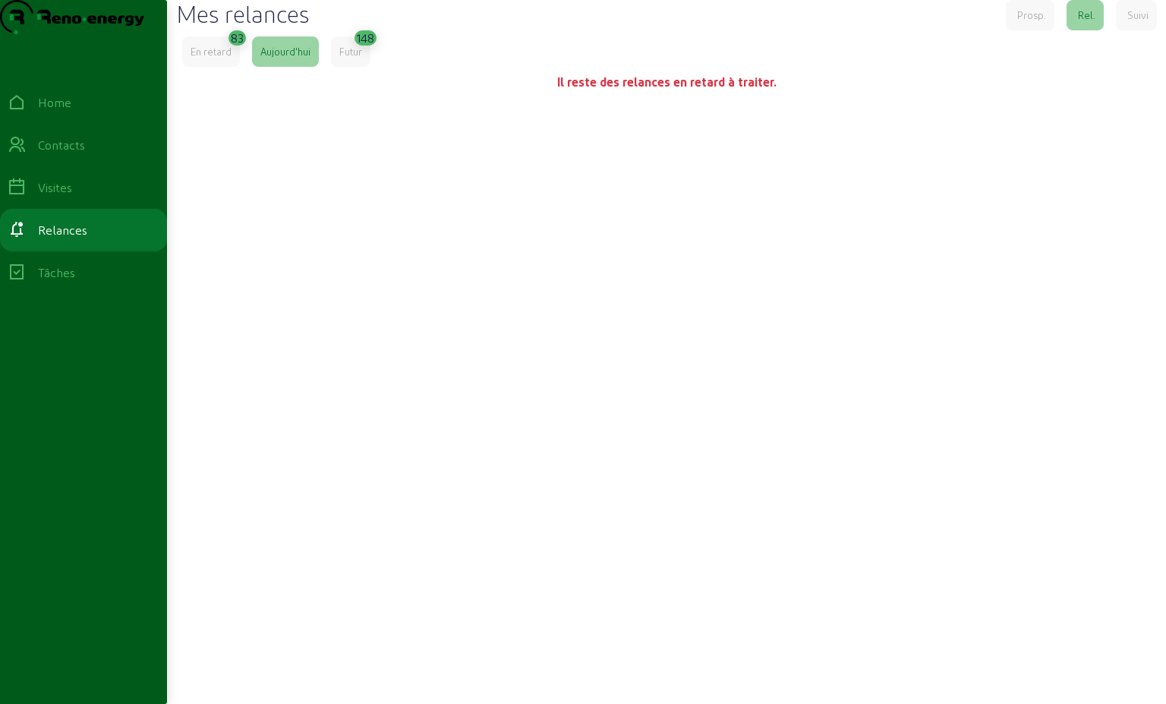
click at [213, 58] on div "En retard" at bounding box center [211, 52] width 41 height 14
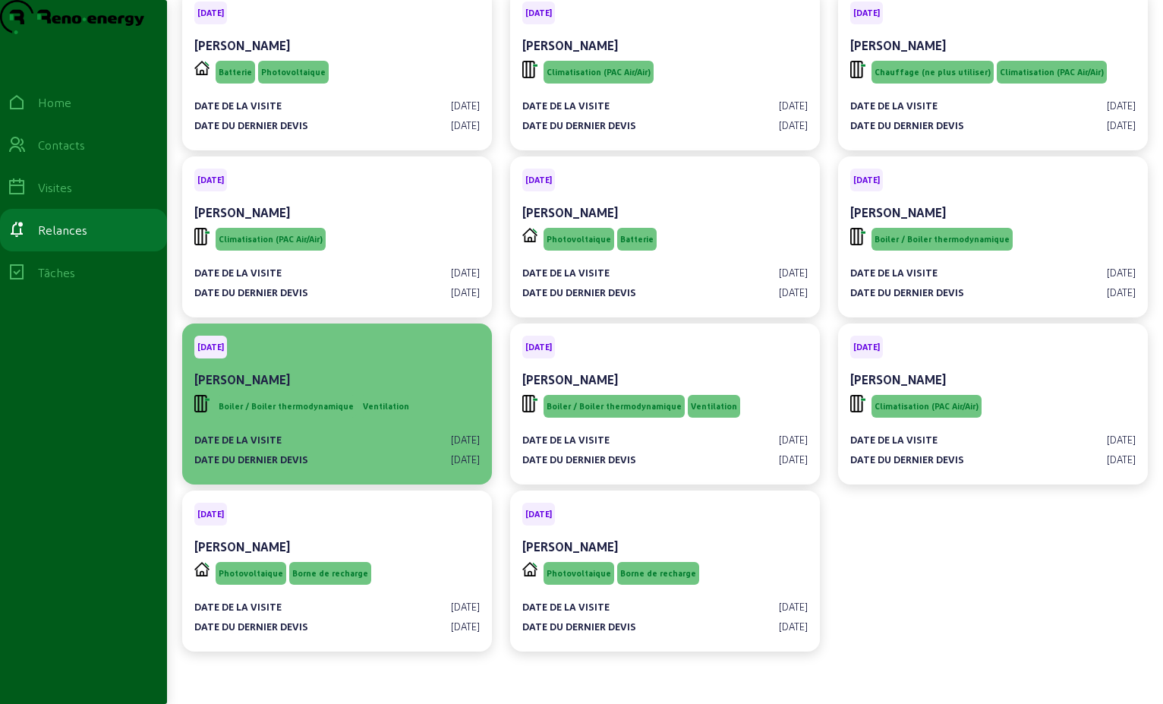
scroll to position [4128, 0]
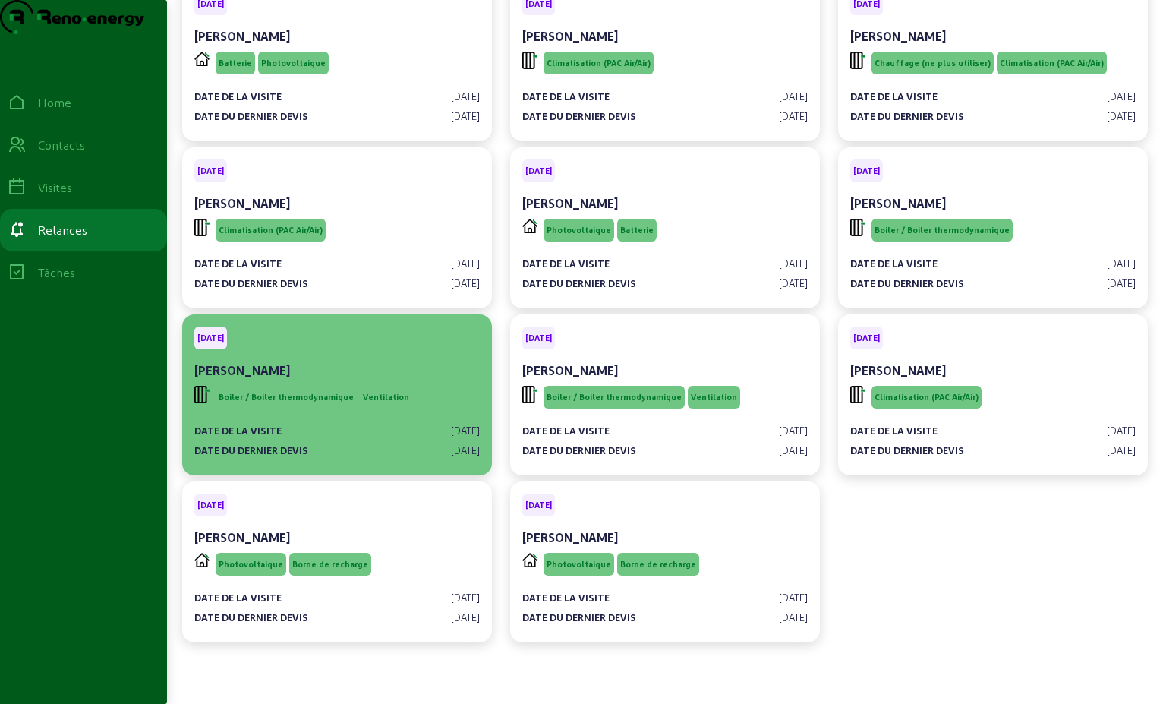
click at [416, 366] on div "[PERSON_NAME]" at bounding box center [337, 370] width 286 height 18
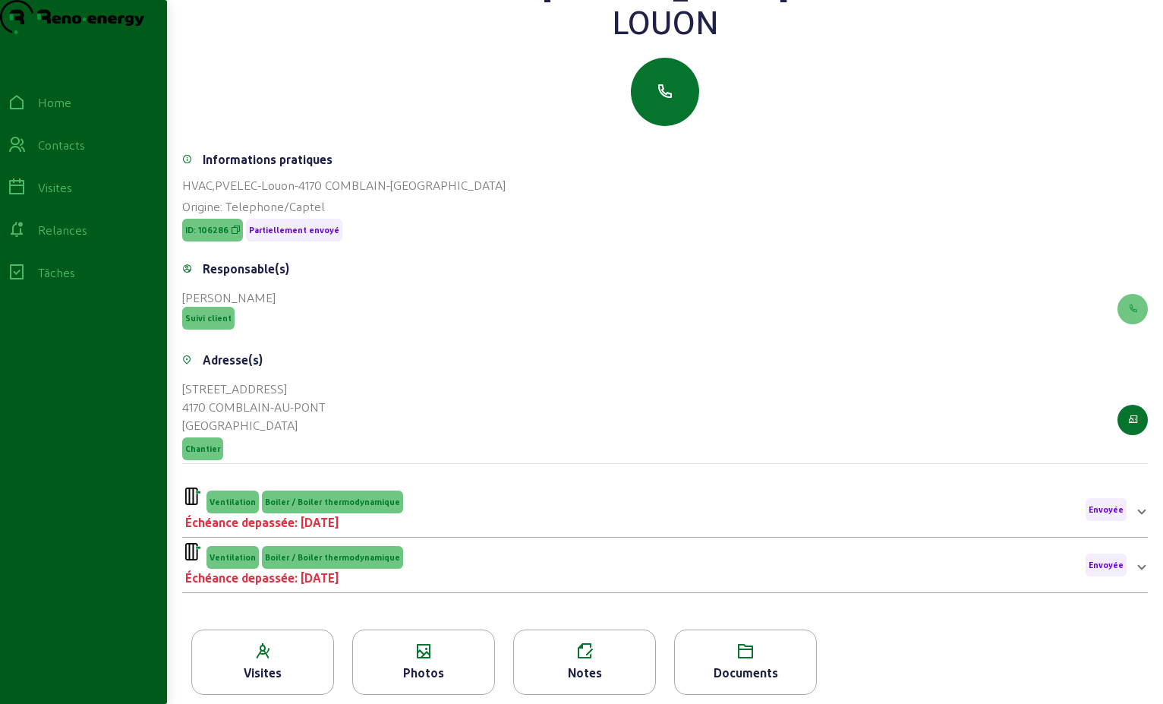
scroll to position [194, 0]
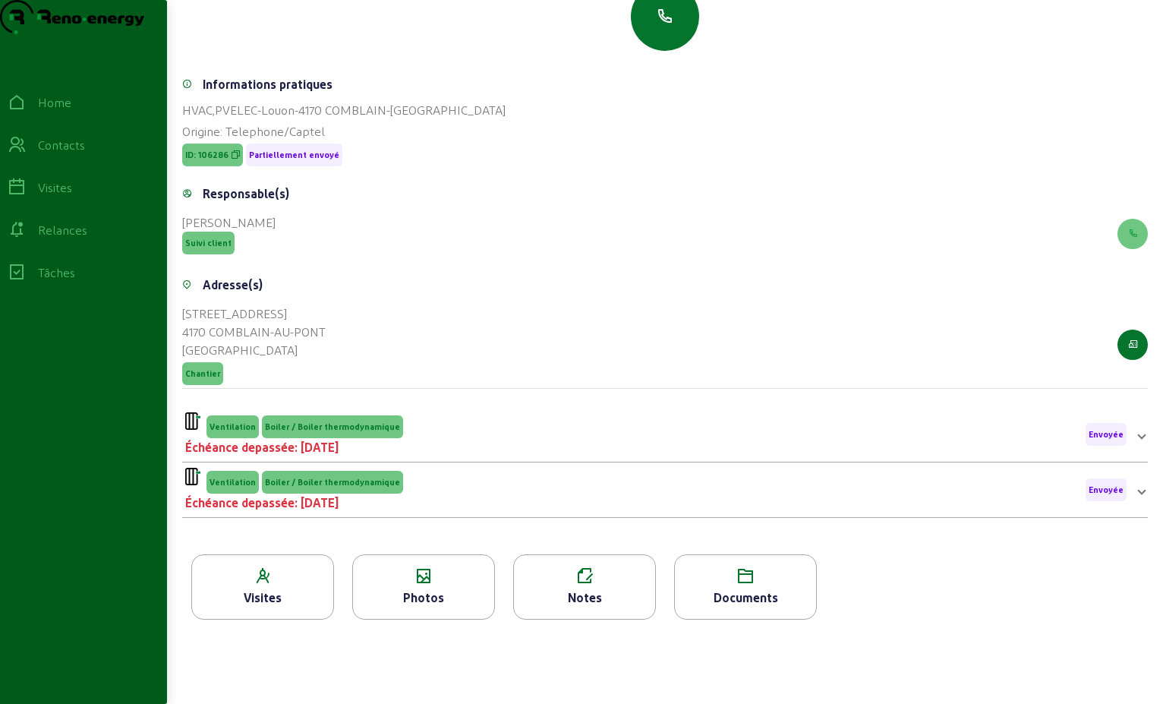
click at [1122, 437] on span "Envoyée" at bounding box center [1106, 434] width 41 height 23
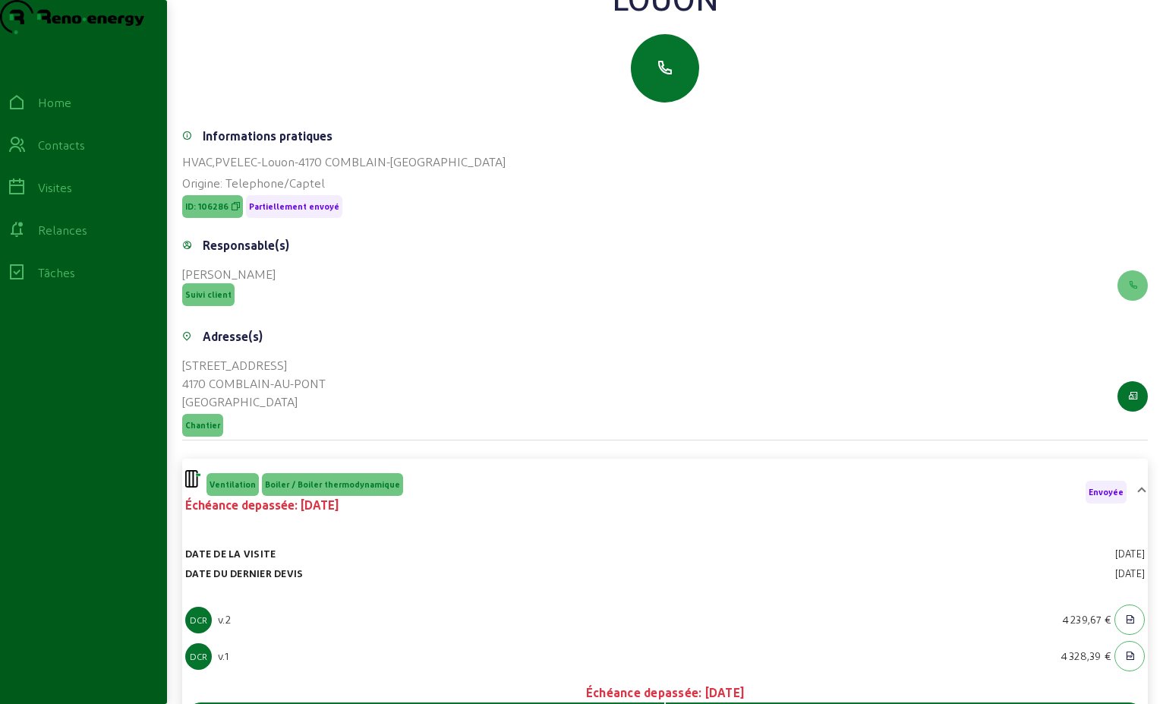
scroll to position [0, 0]
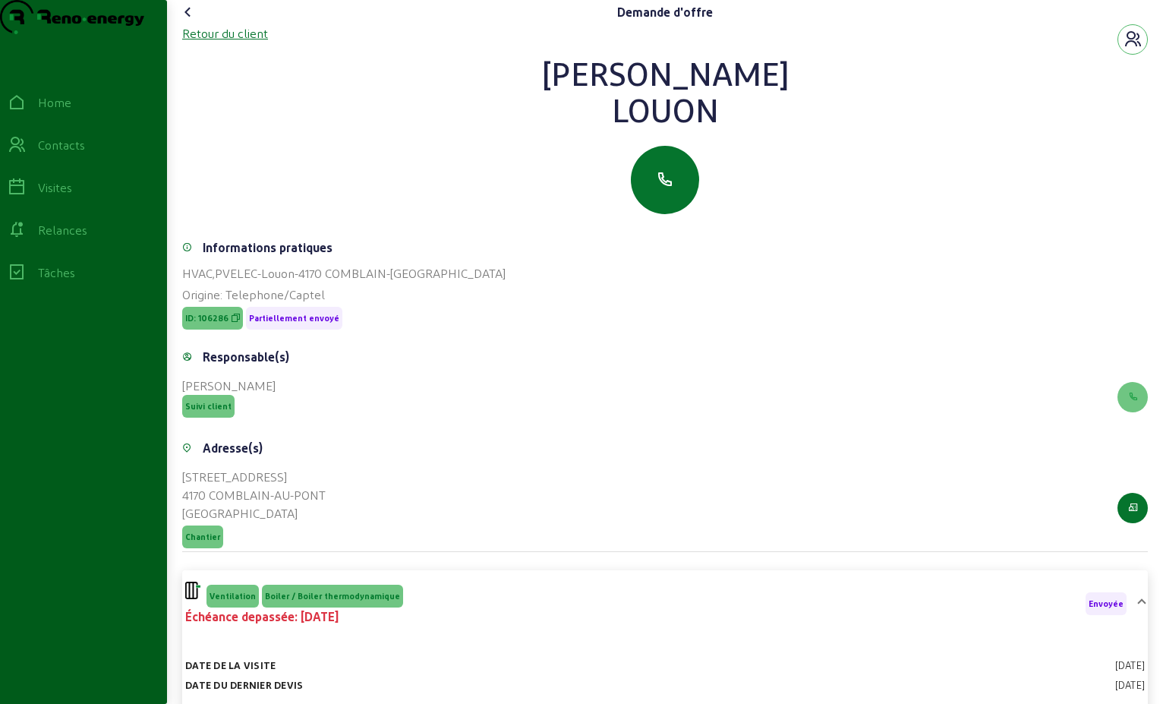
click at [248, 43] on div "Retour du client" at bounding box center [225, 33] width 86 height 18
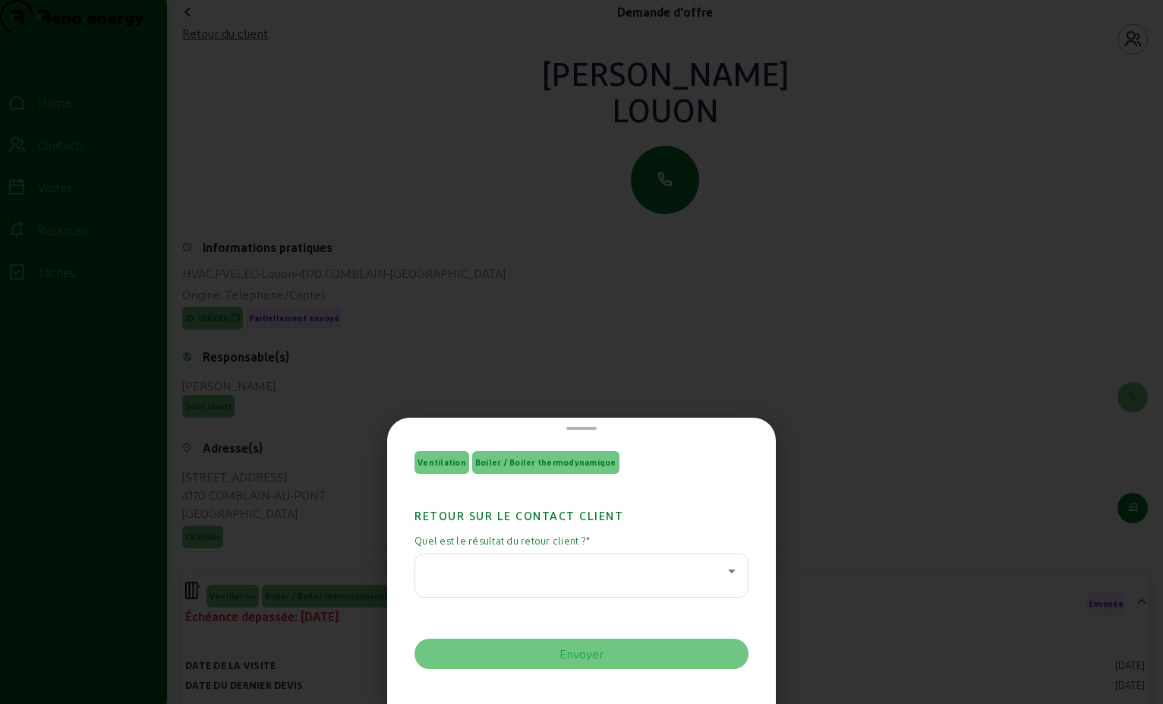
click at [723, 567] on icon at bounding box center [732, 571] width 18 height 18
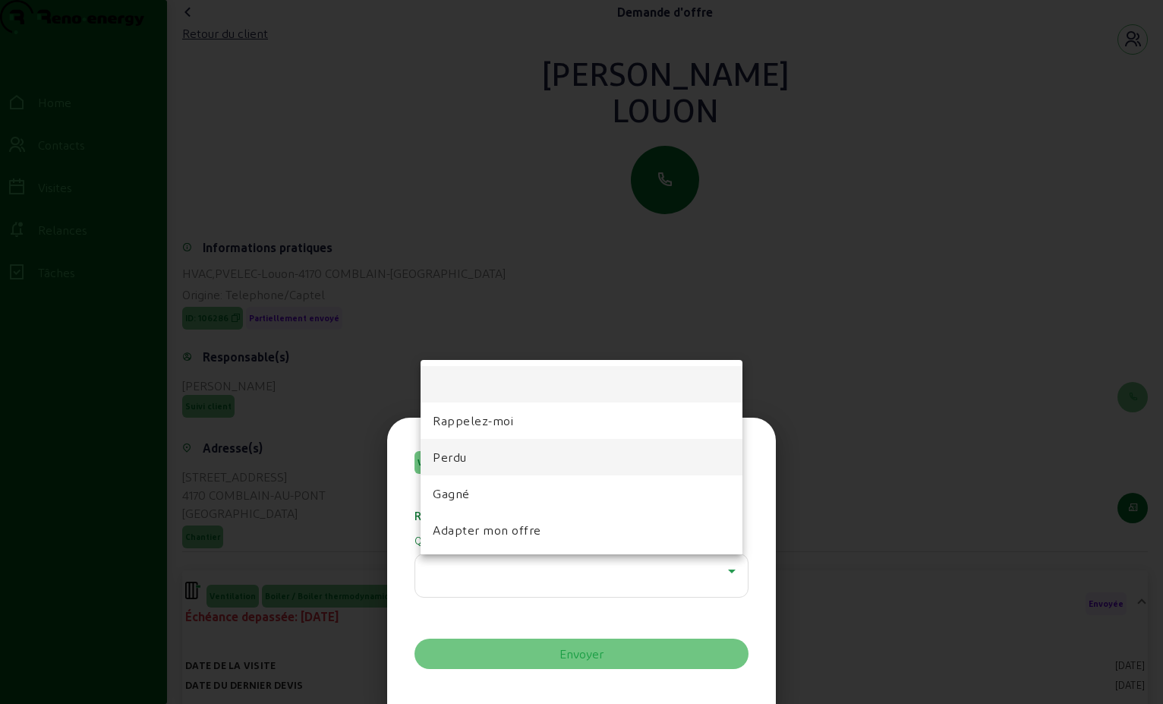
click at [553, 459] on mat-option "Perdu" at bounding box center [582, 457] width 322 height 36
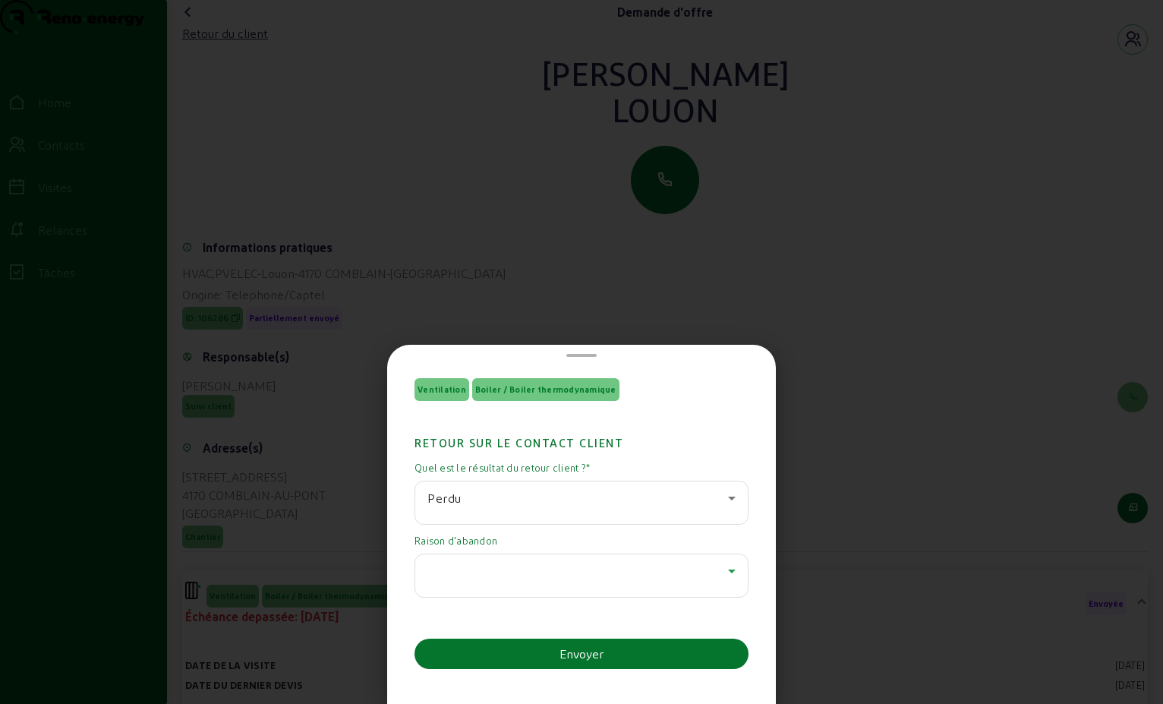
click at [723, 574] on icon at bounding box center [732, 571] width 18 height 18
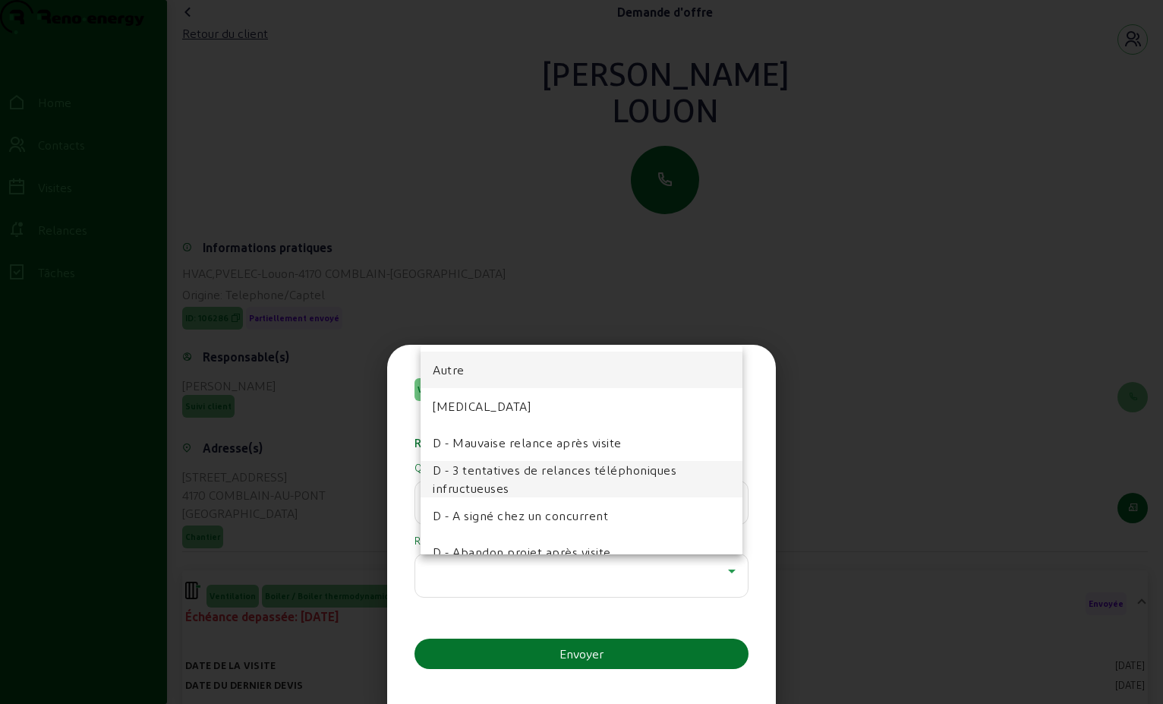
click at [603, 472] on span "D - 3 tentatives de relances téléphoniques infructueuses" at bounding box center [582, 479] width 298 height 36
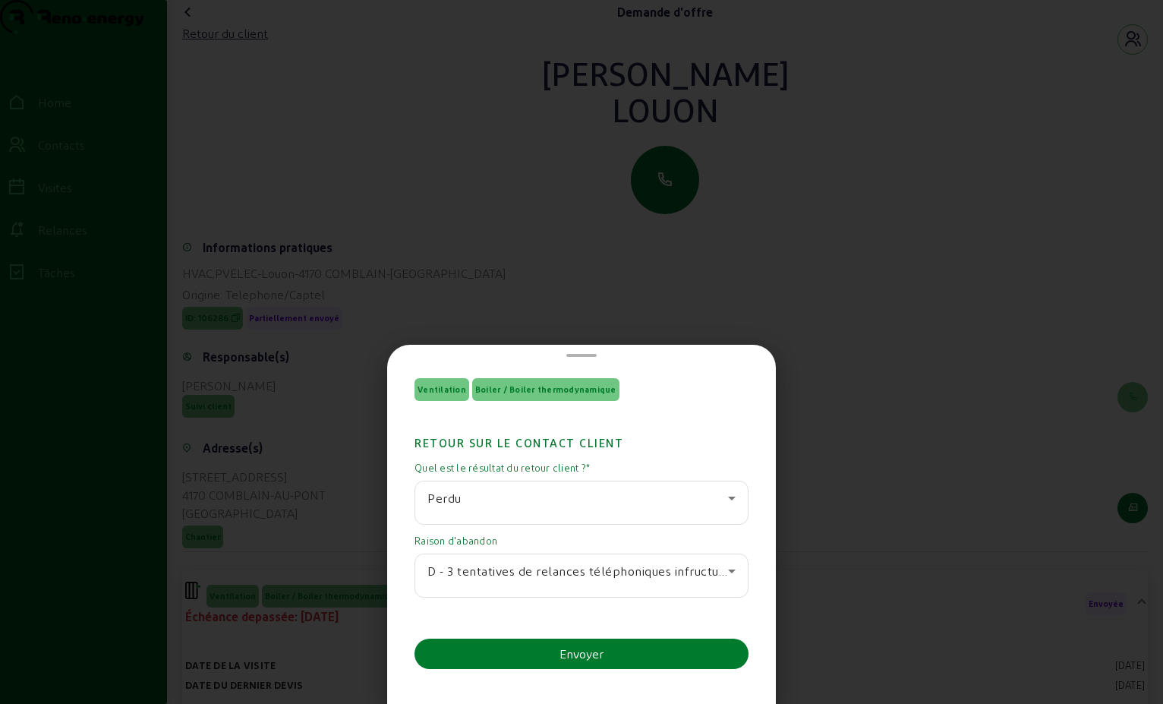
click at [584, 653] on div "Envoyer" at bounding box center [582, 654] width 44 height 18
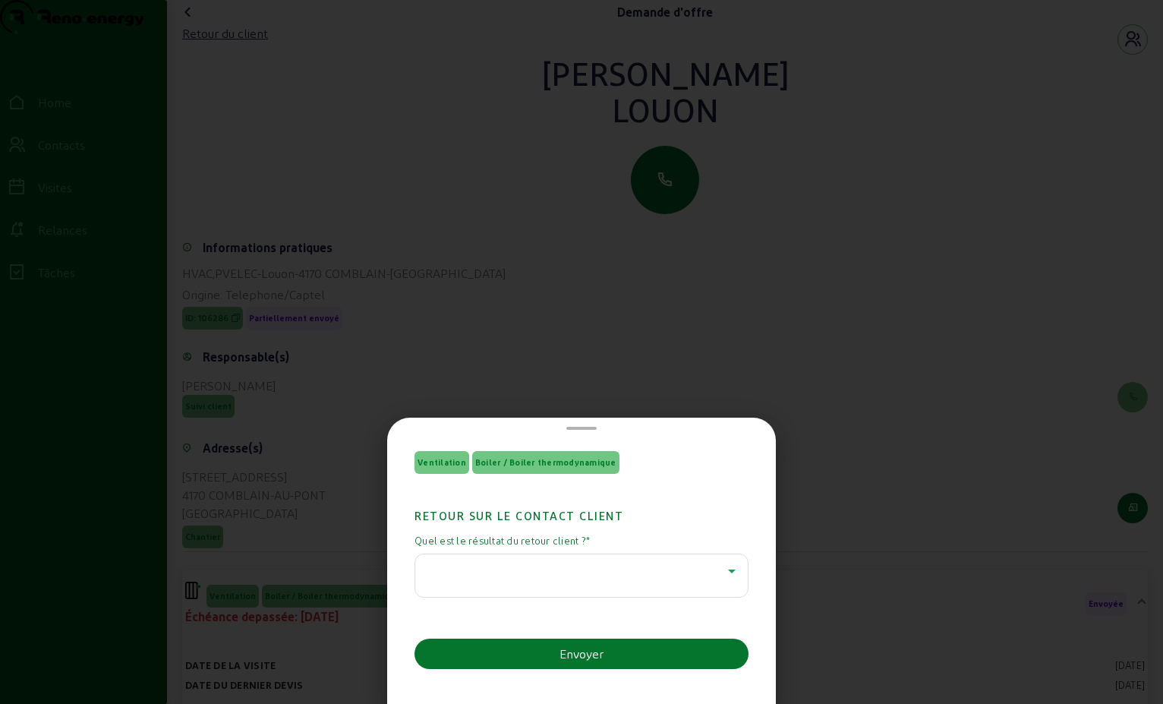
click at [723, 574] on icon at bounding box center [732, 571] width 18 height 18
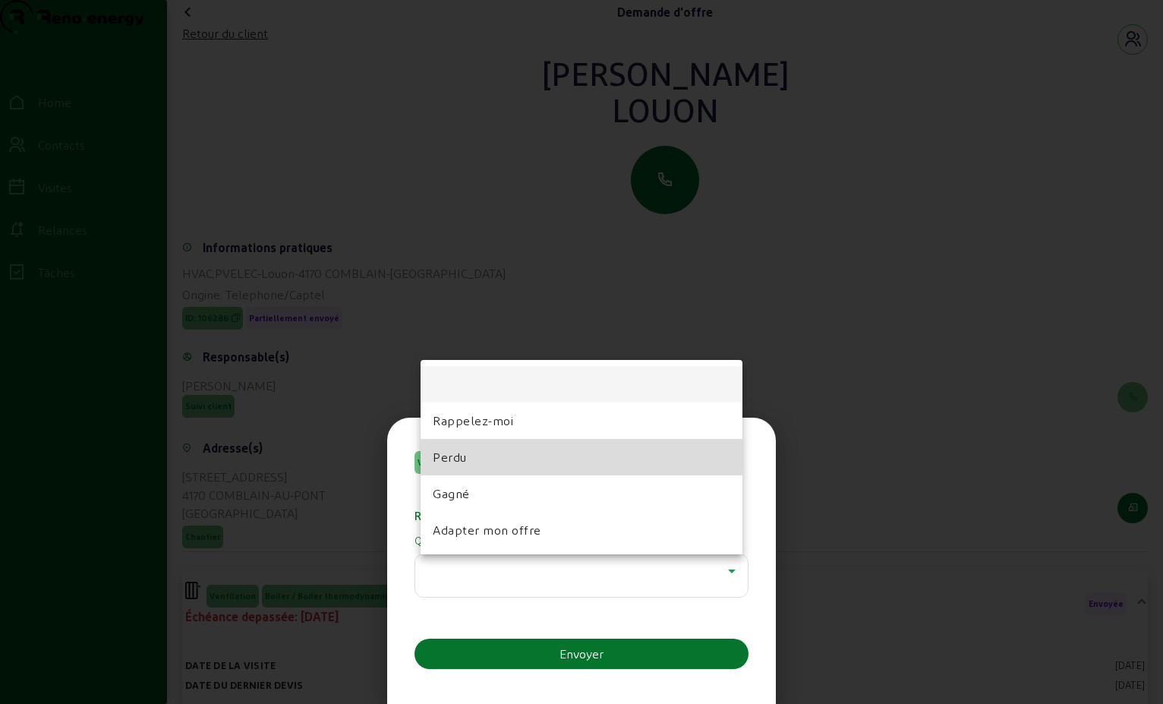
click at [559, 449] on mat-option "Perdu" at bounding box center [582, 457] width 322 height 36
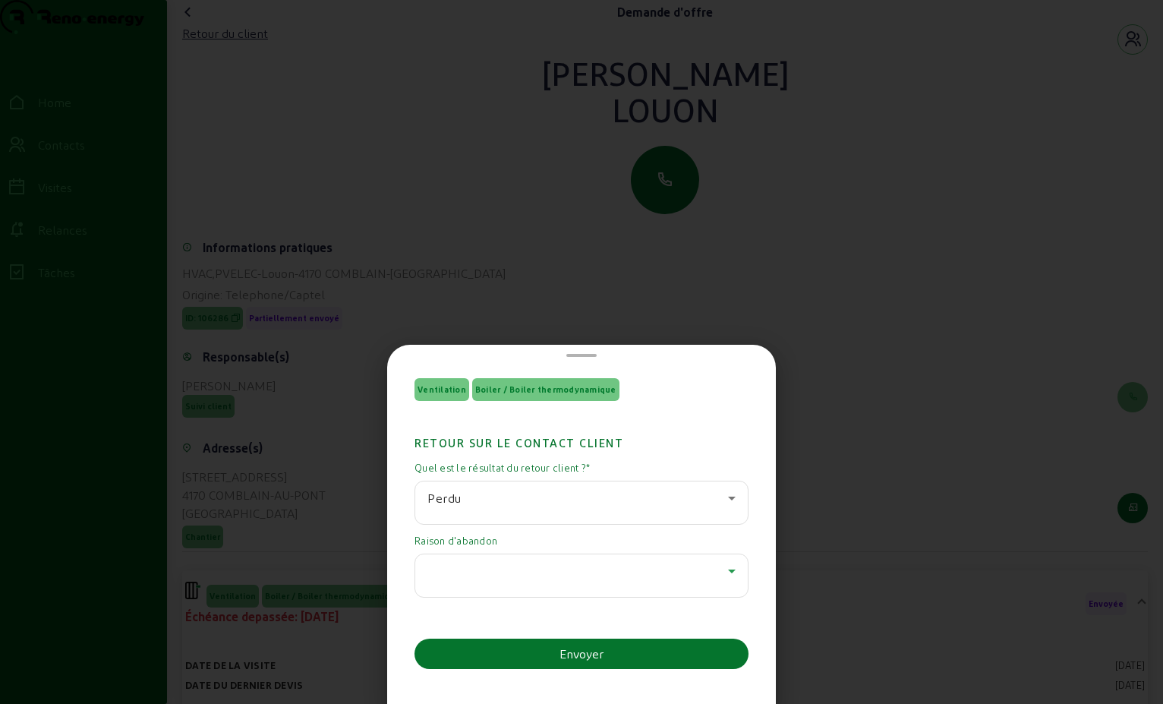
click at [728, 574] on icon at bounding box center [732, 571] width 18 height 18
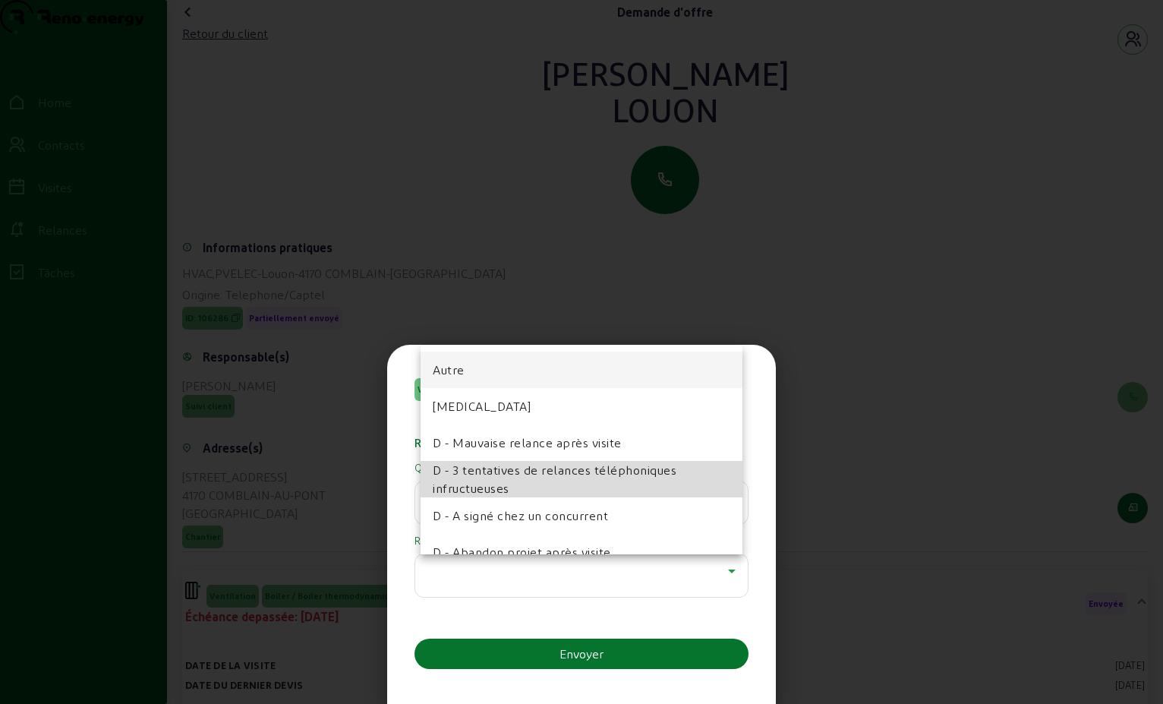
click at [604, 479] on span "D - 3 tentatives de relances téléphoniques infructueuses" at bounding box center [582, 479] width 298 height 36
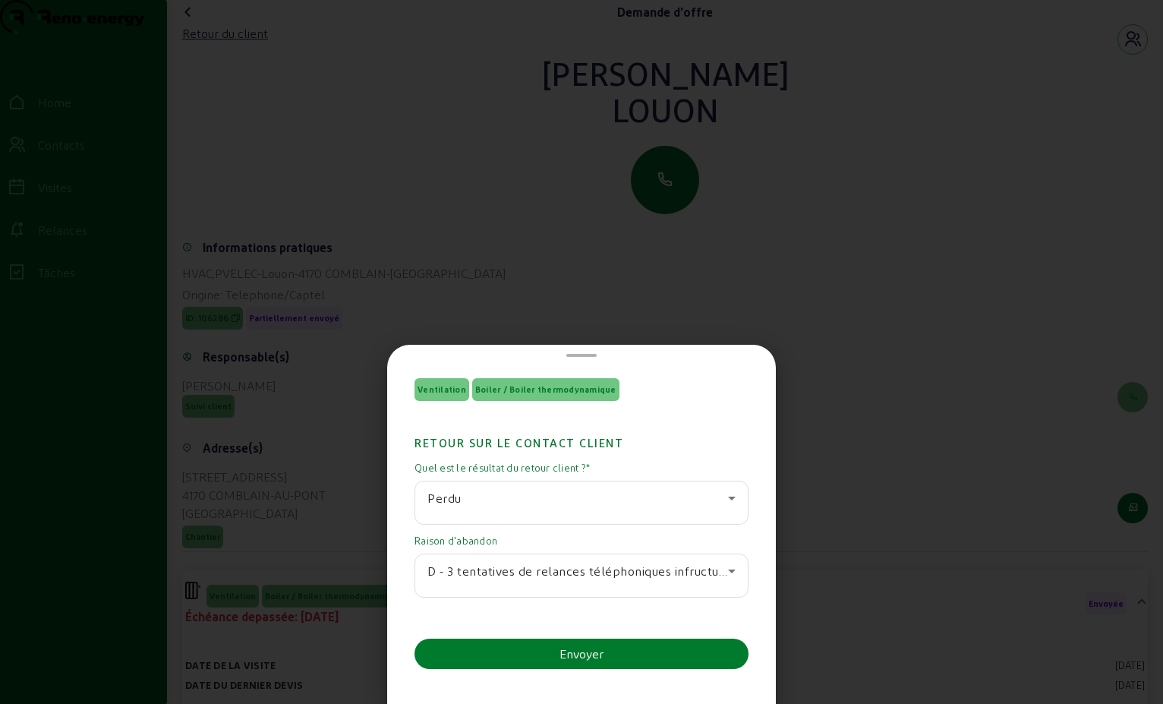
click at [589, 648] on div "Envoyer" at bounding box center [582, 654] width 44 height 18
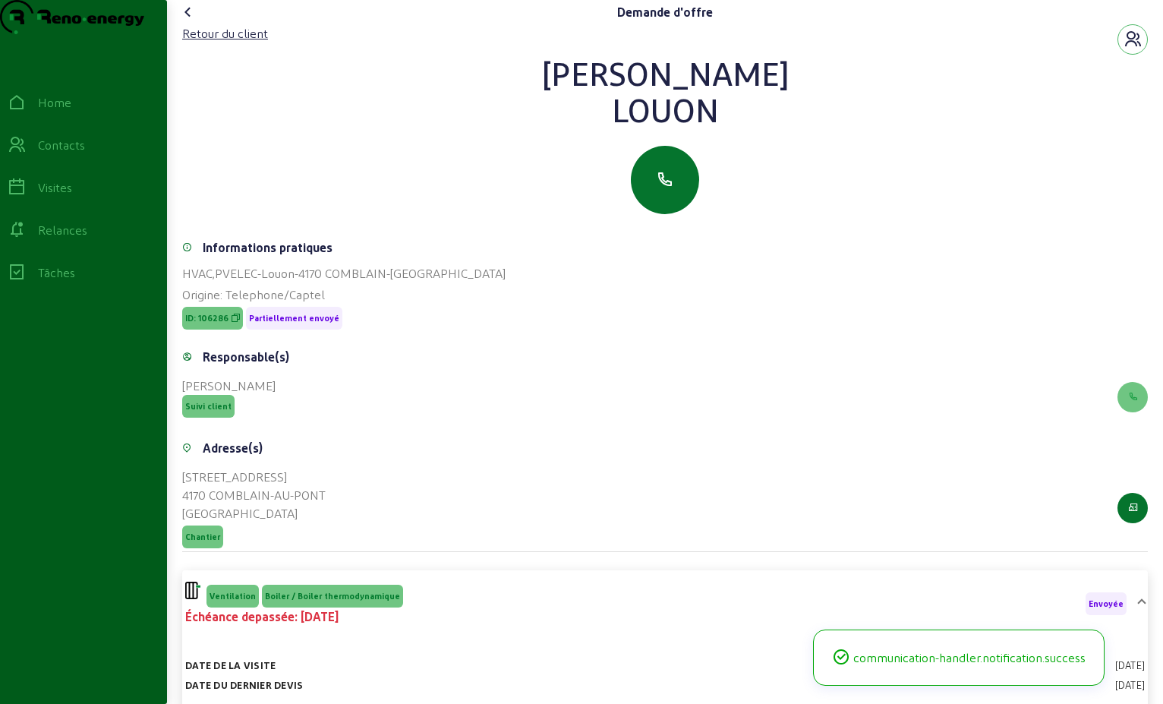
click at [188, 21] on icon at bounding box center [188, 12] width 18 height 18
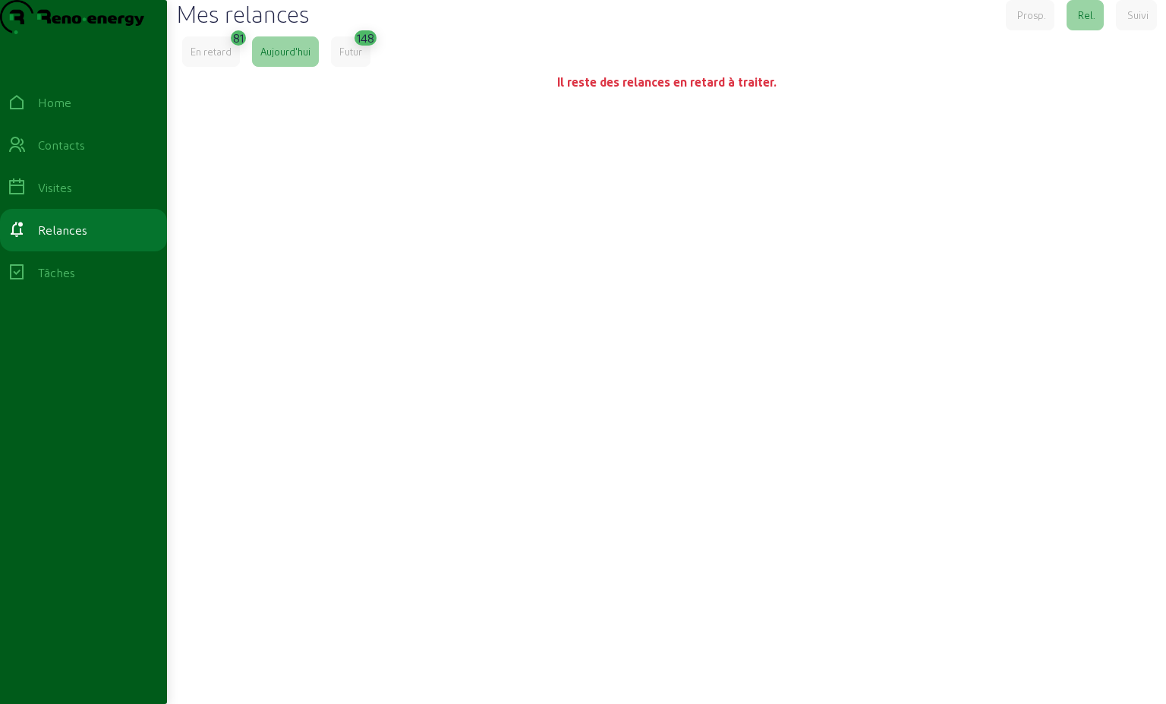
click at [222, 58] on div "En retard" at bounding box center [211, 52] width 41 height 14
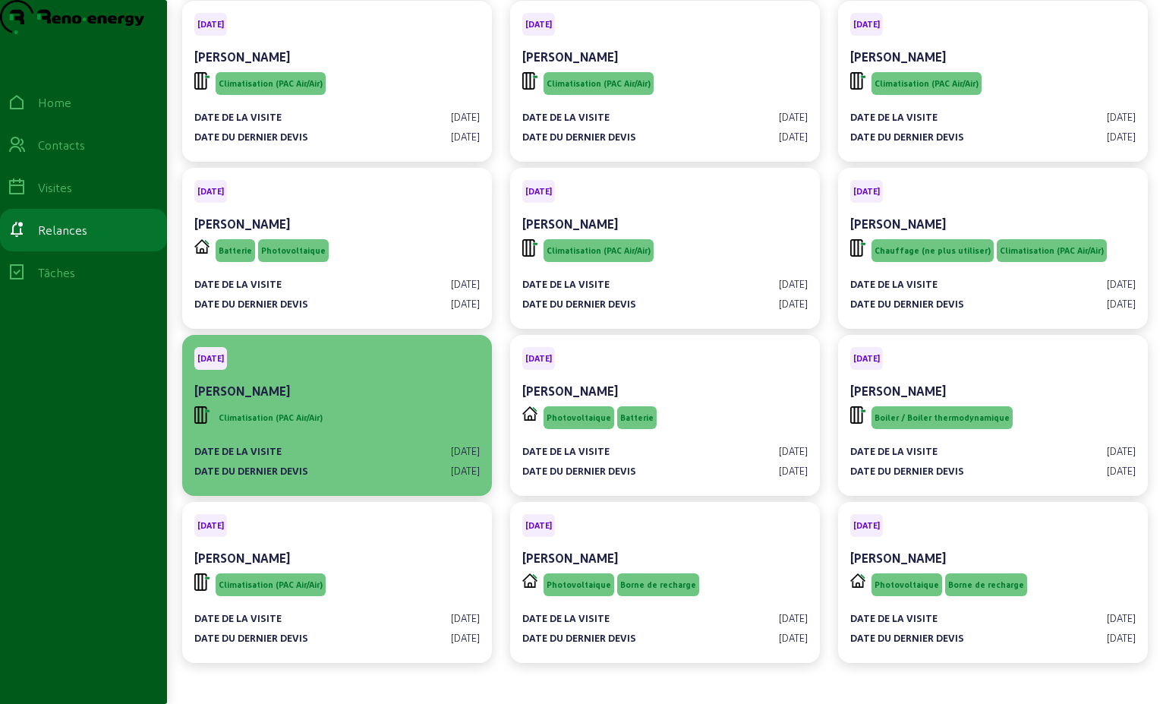
scroll to position [3961, 0]
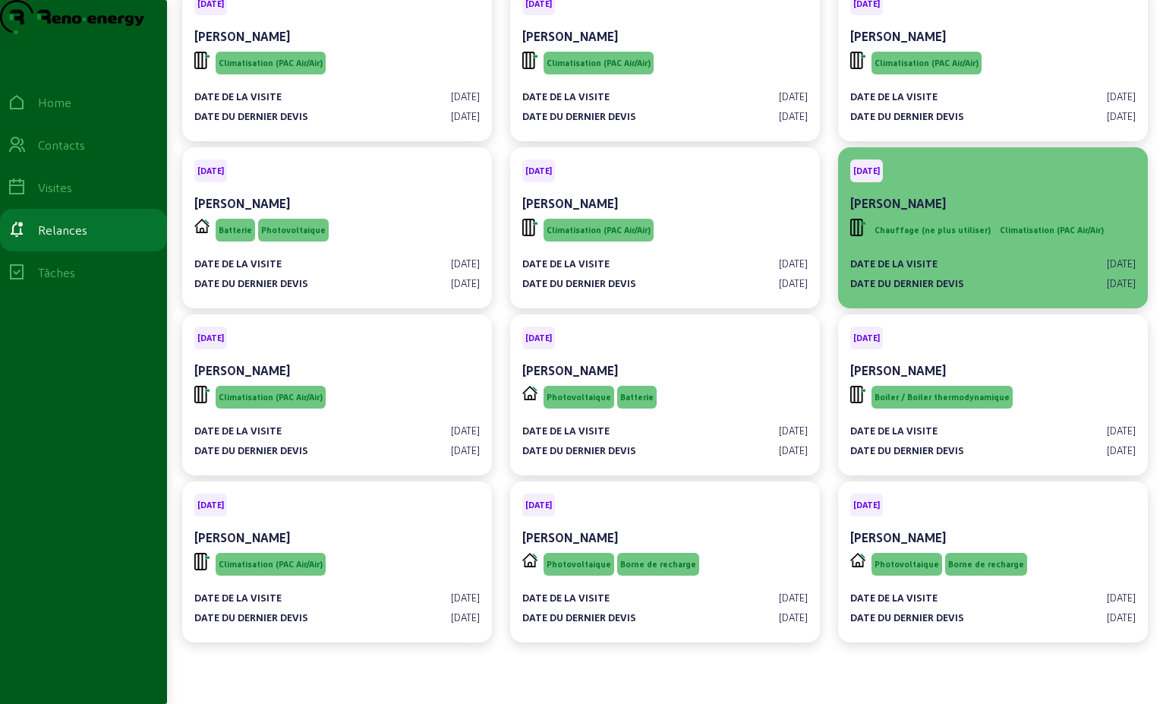
click at [1019, 267] on div "Date de la visite [DATE]" at bounding box center [993, 264] width 286 height 14
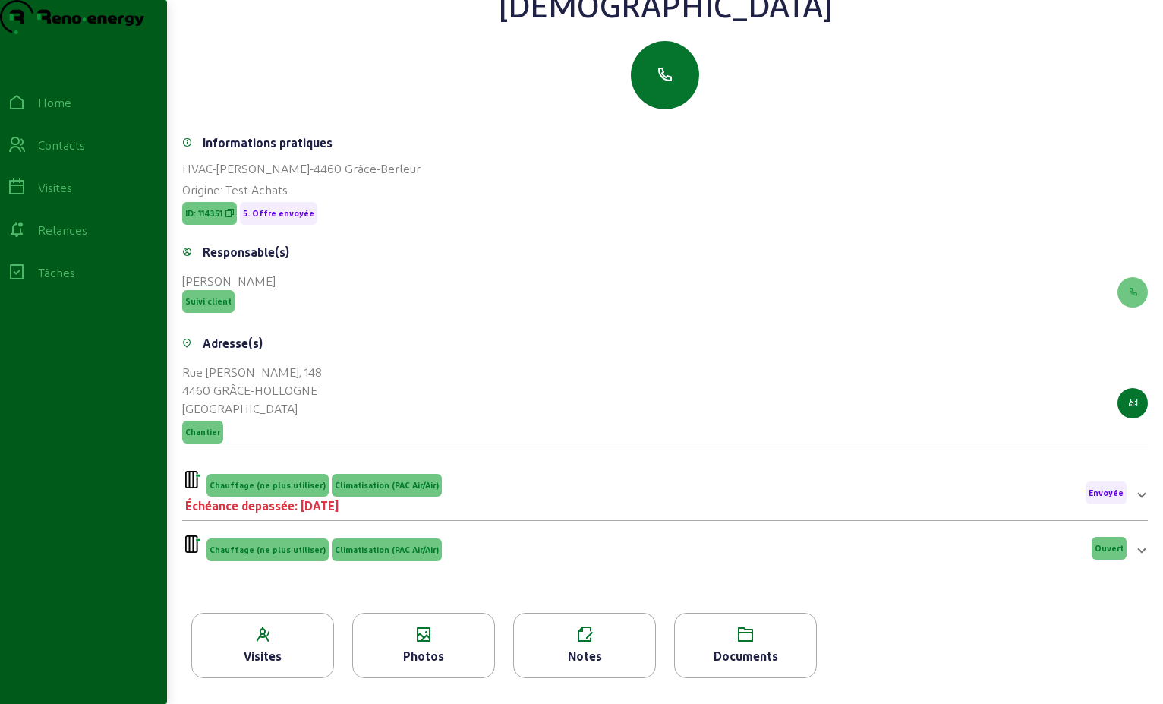
scroll to position [194, 0]
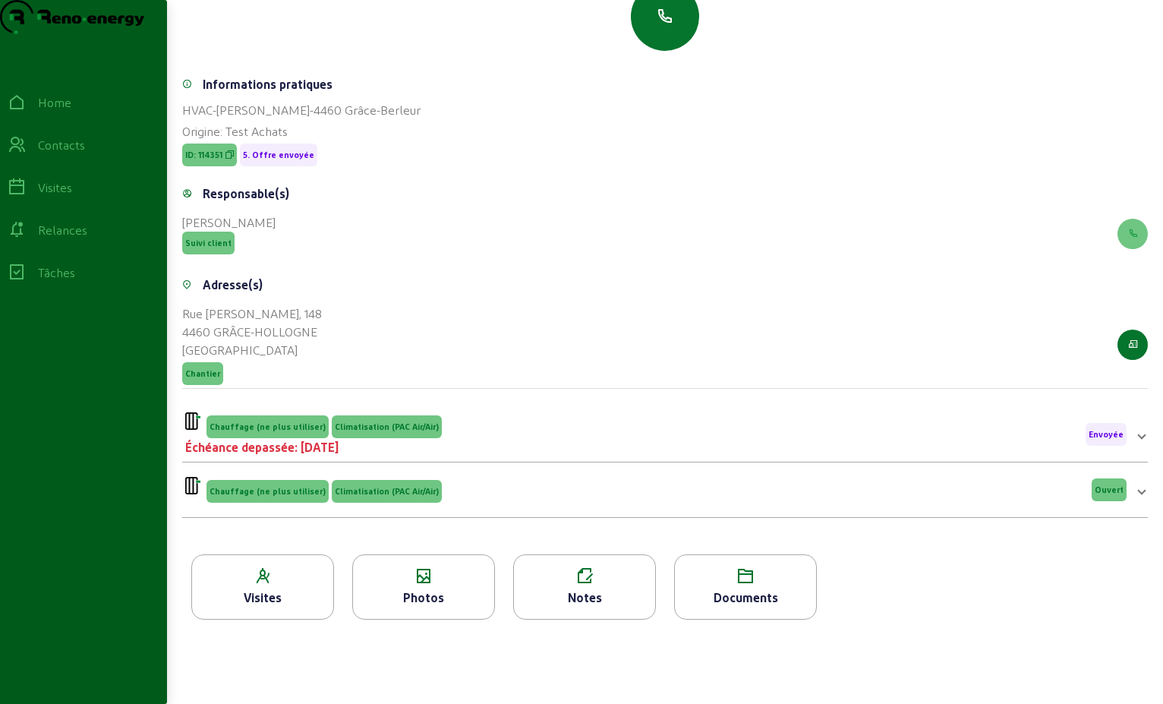
click at [1096, 431] on span "Envoyée" at bounding box center [1106, 434] width 35 height 11
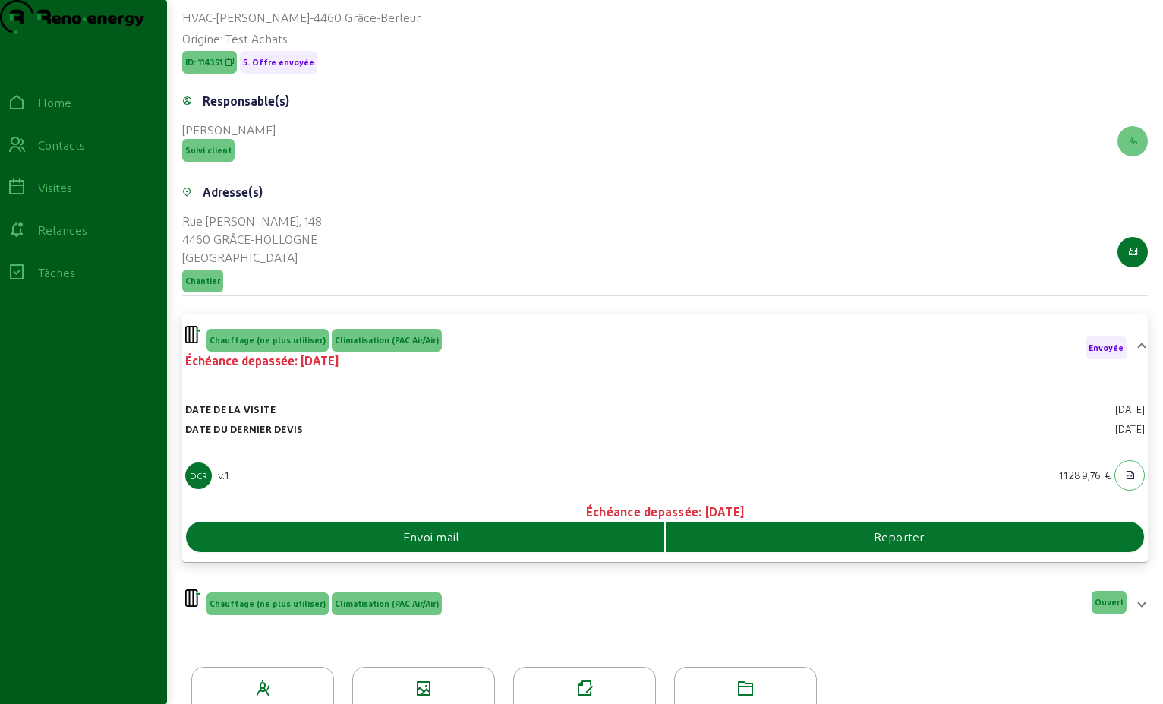
scroll to position [331, 0]
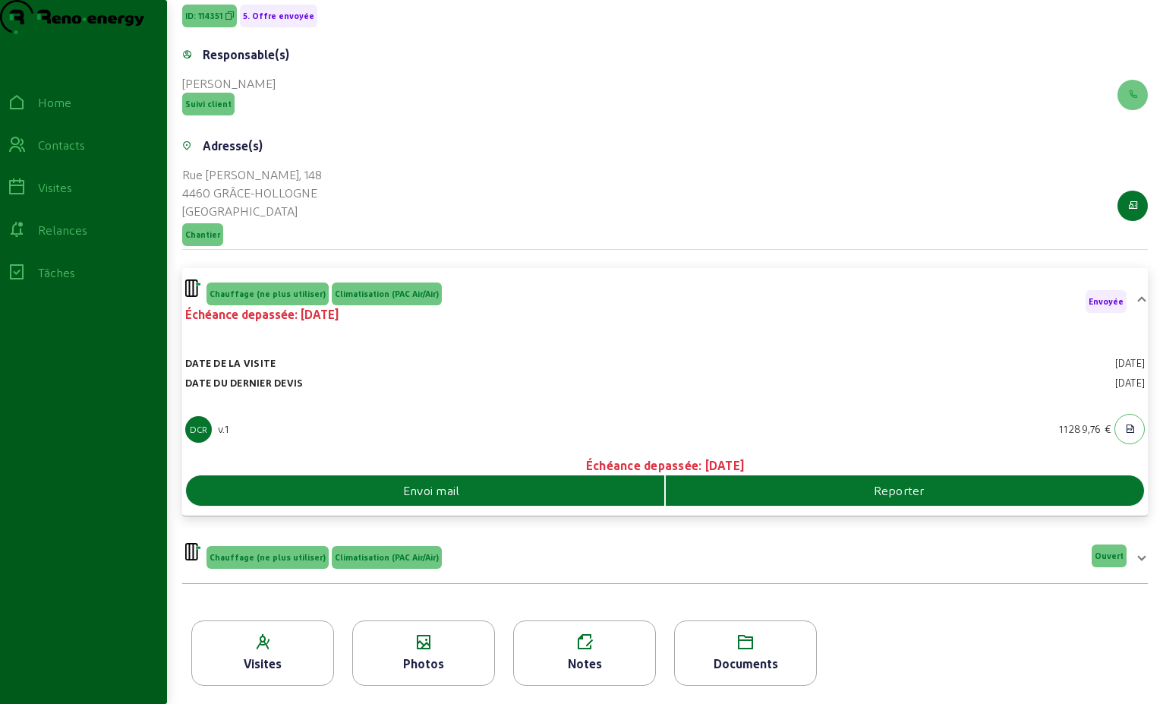
click at [810, 494] on div "Reporter" at bounding box center [905, 490] width 478 height 18
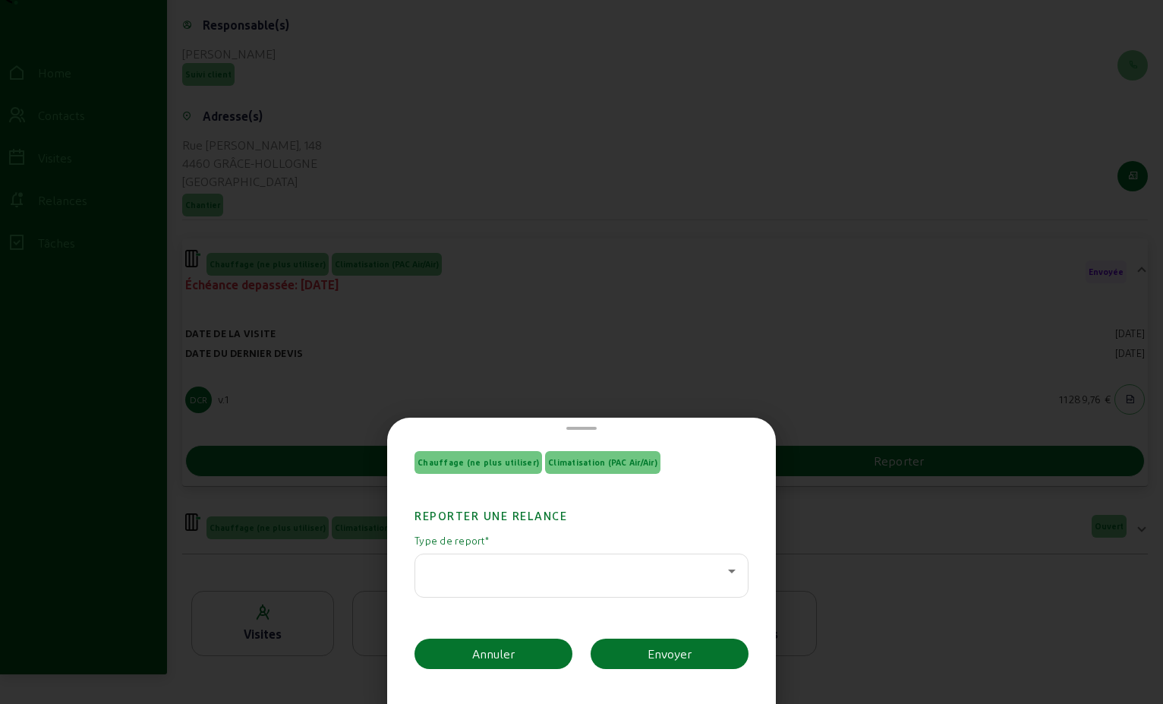
scroll to position [0, 0]
click at [723, 579] on icon at bounding box center [732, 571] width 18 height 18
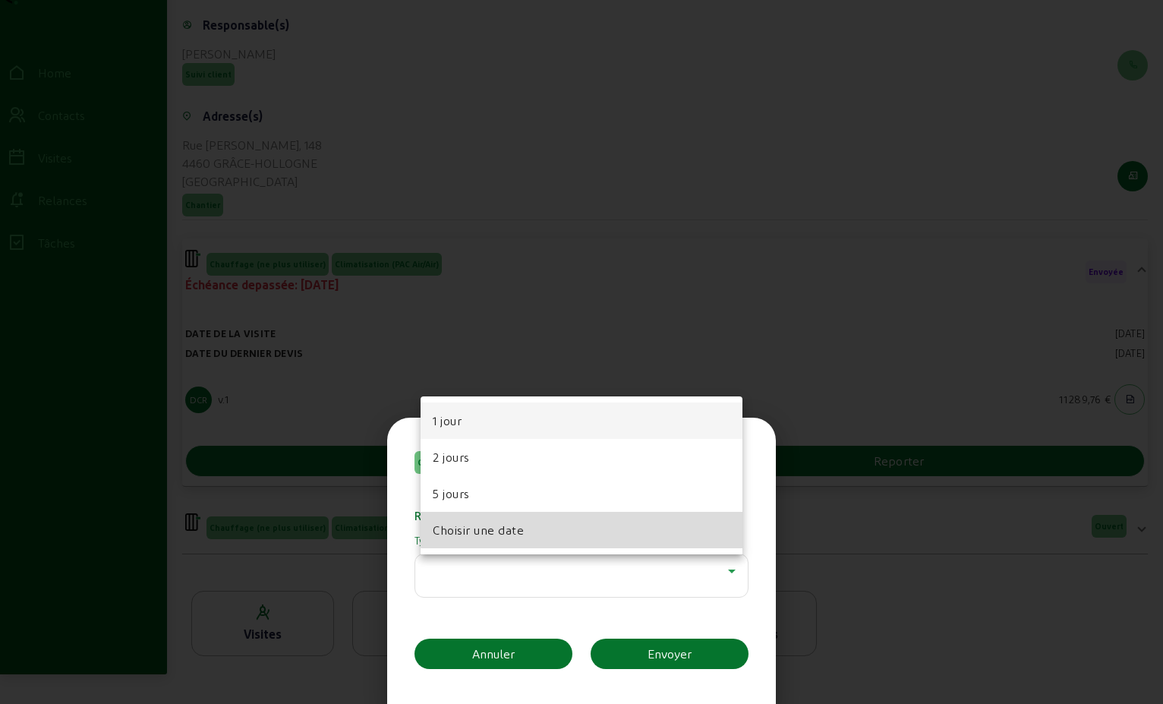
click at [610, 528] on mat-option "Choisir une date" at bounding box center [582, 530] width 322 height 36
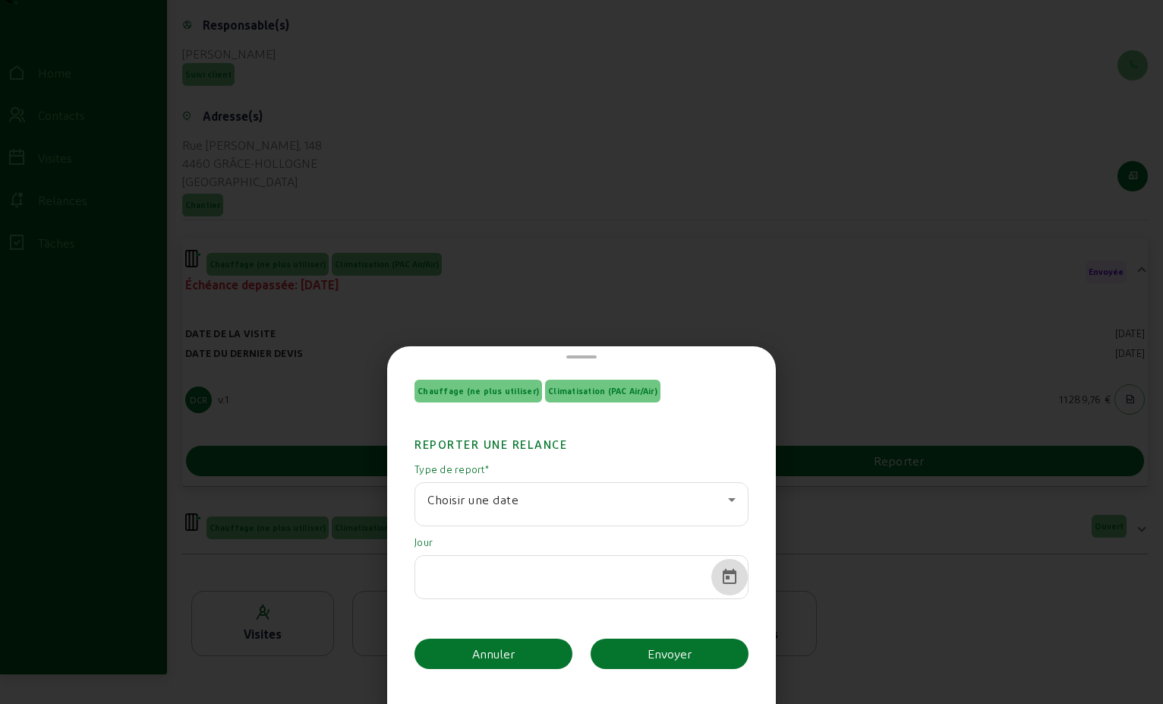
click at [723, 576] on span "Open calendar" at bounding box center [729, 577] width 36 height 36
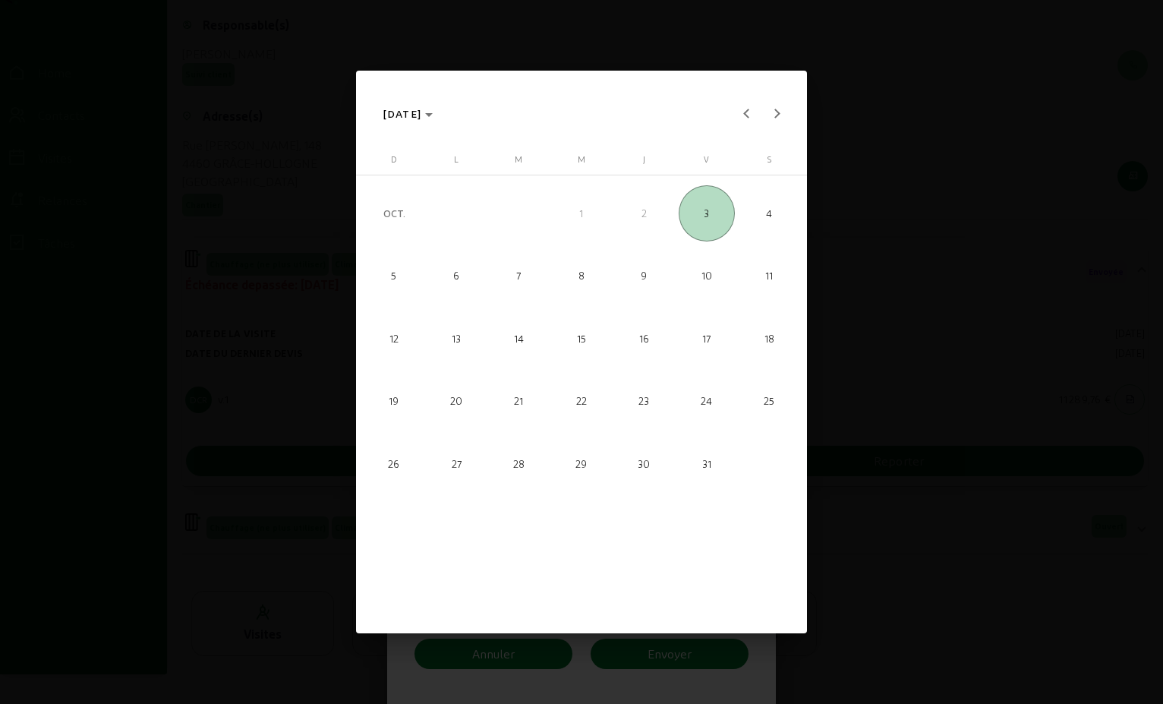
click at [641, 462] on span "30" at bounding box center [644, 463] width 56 height 56
type input "[DATE]"
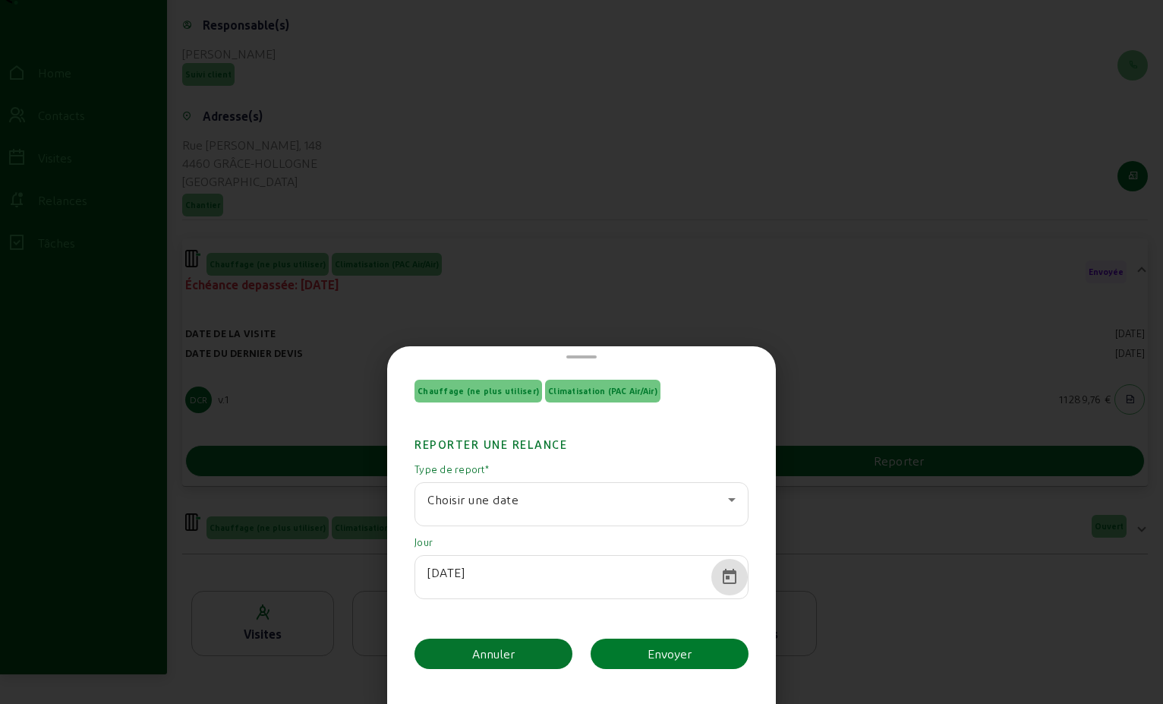
click at [638, 653] on button "Envoyer" at bounding box center [670, 654] width 158 height 30
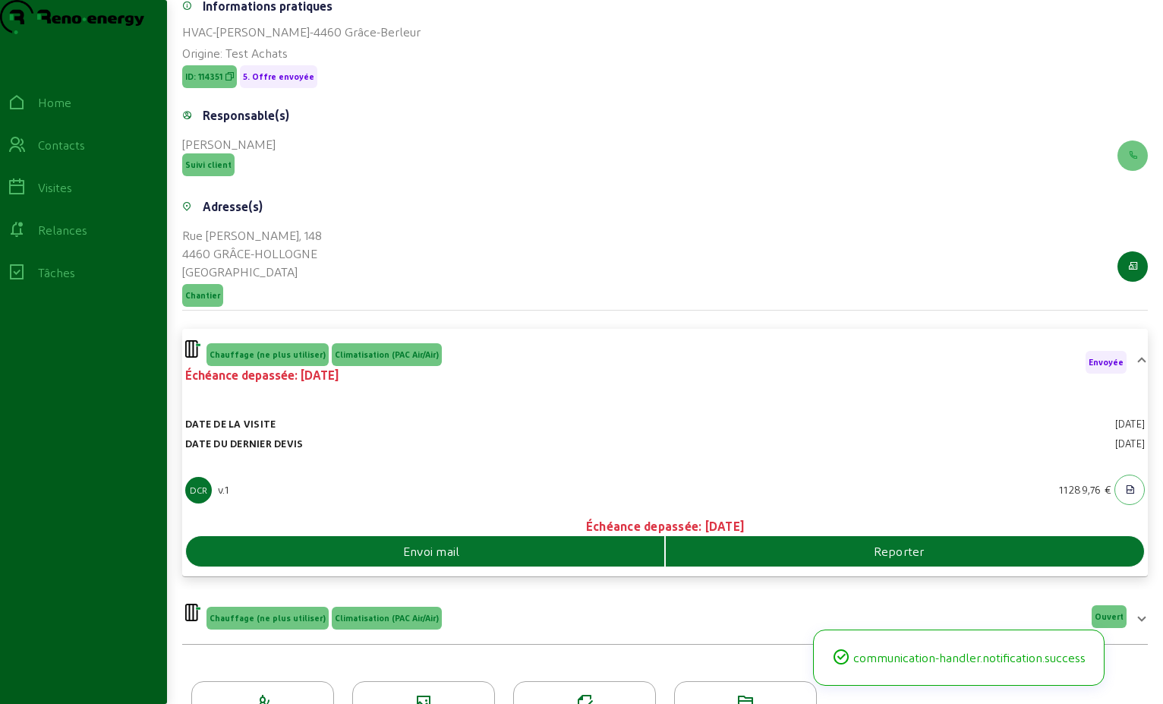
scroll to position [304, 0]
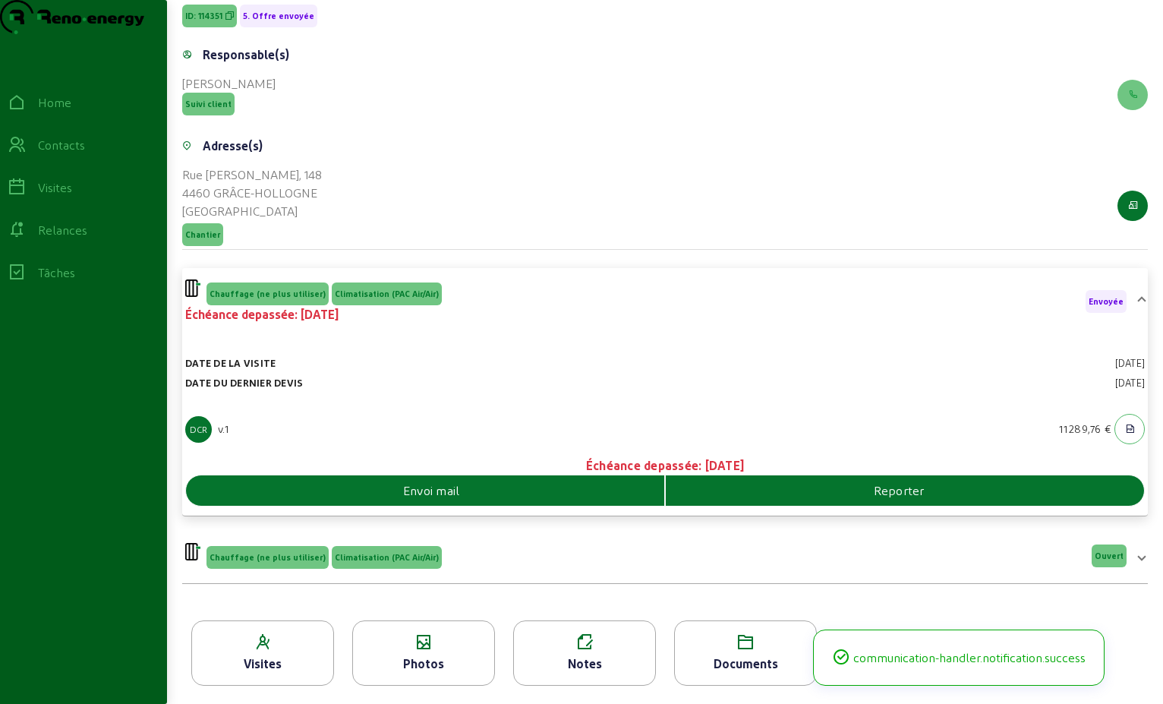
click at [1107, 307] on span "Envoyée" at bounding box center [1106, 301] width 35 height 11
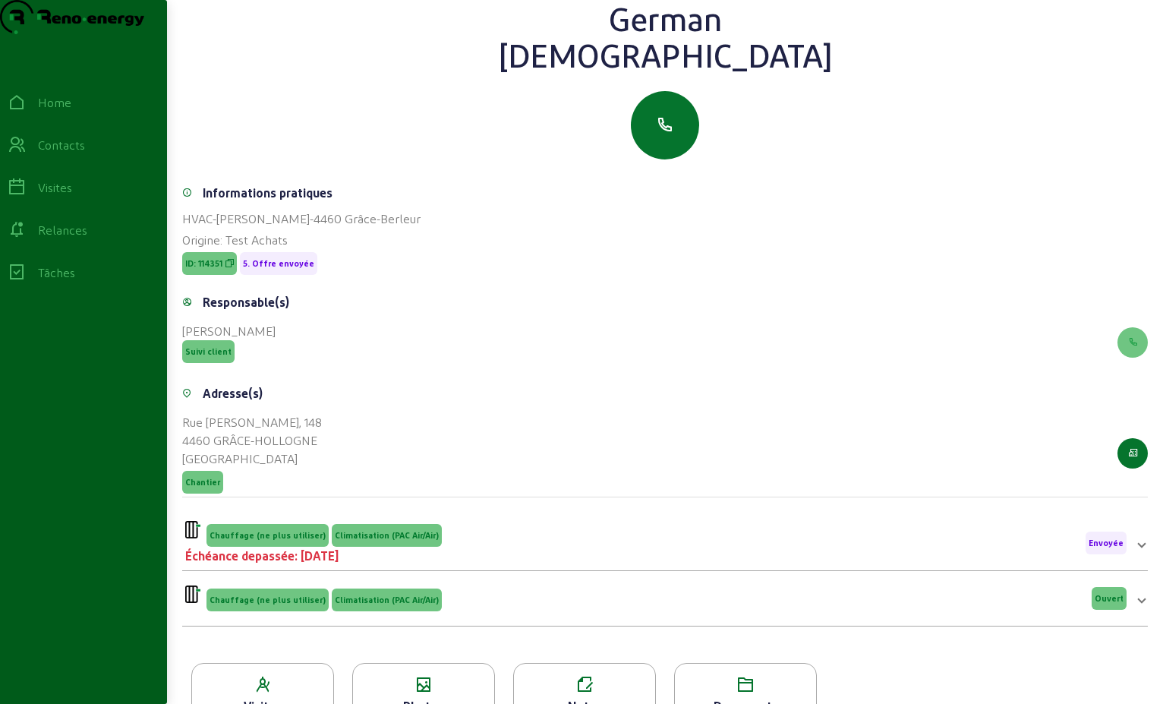
scroll to position [0, 0]
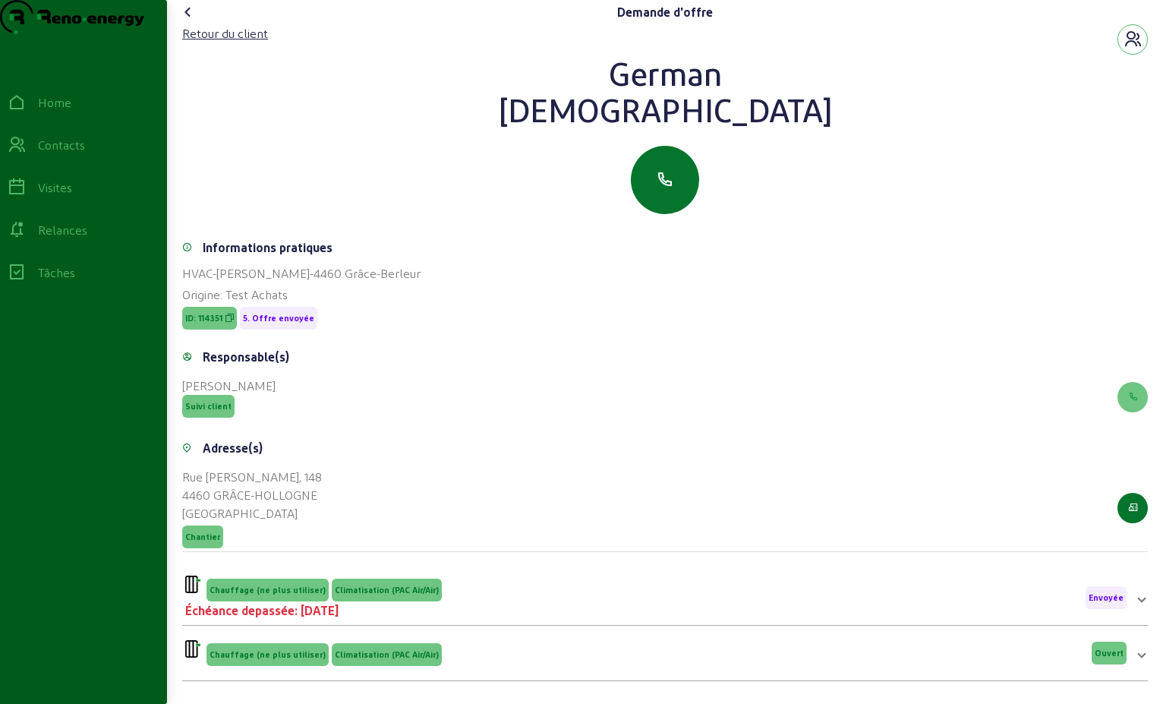
click at [183, 21] on icon at bounding box center [188, 12] width 18 height 18
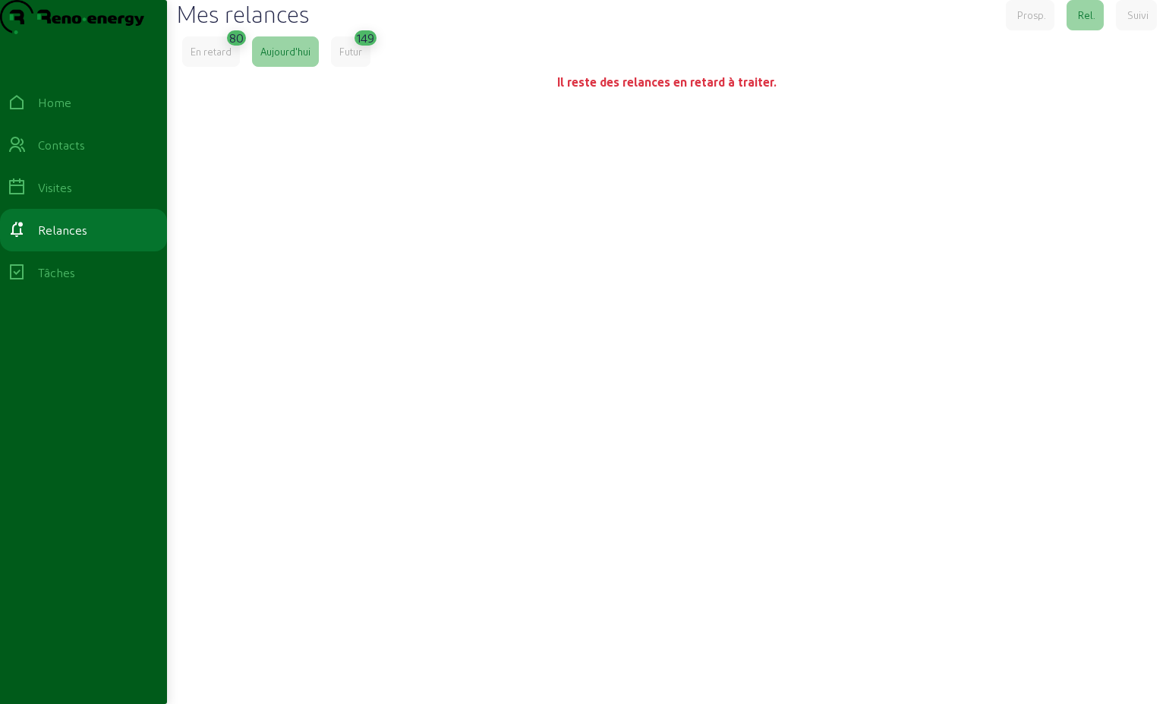
click at [229, 58] on div "En retard" at bounding box center [211, 52] width 41 height 14
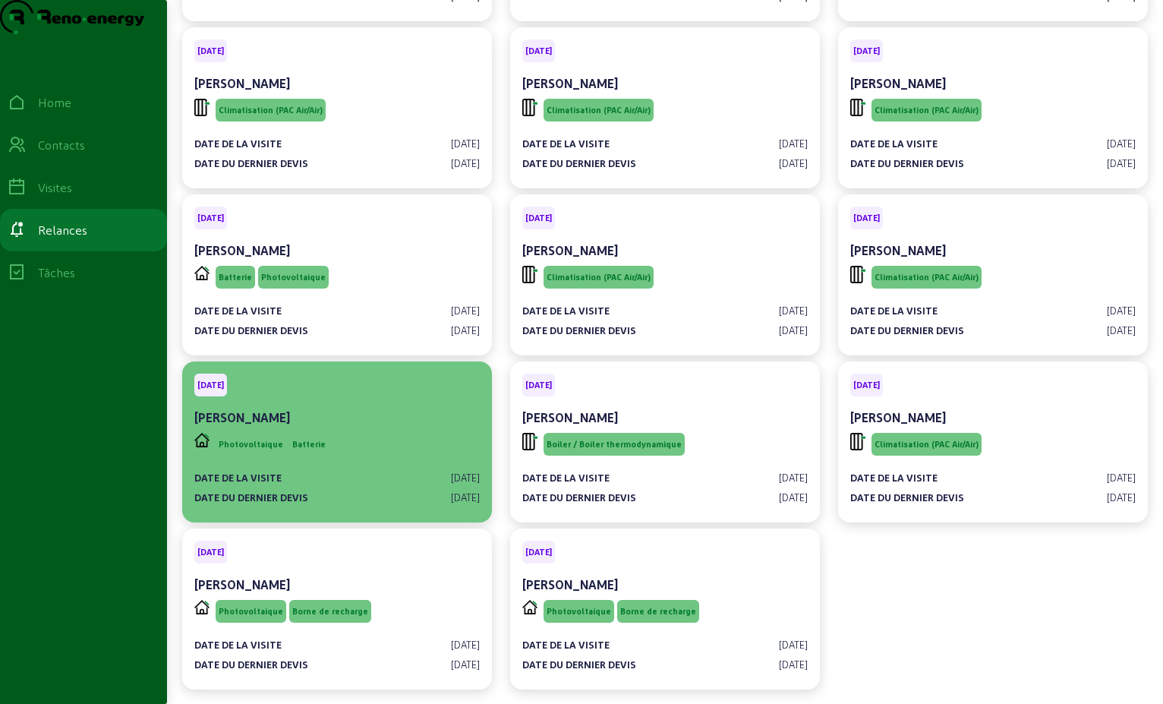
scroll to position [3733, 0]
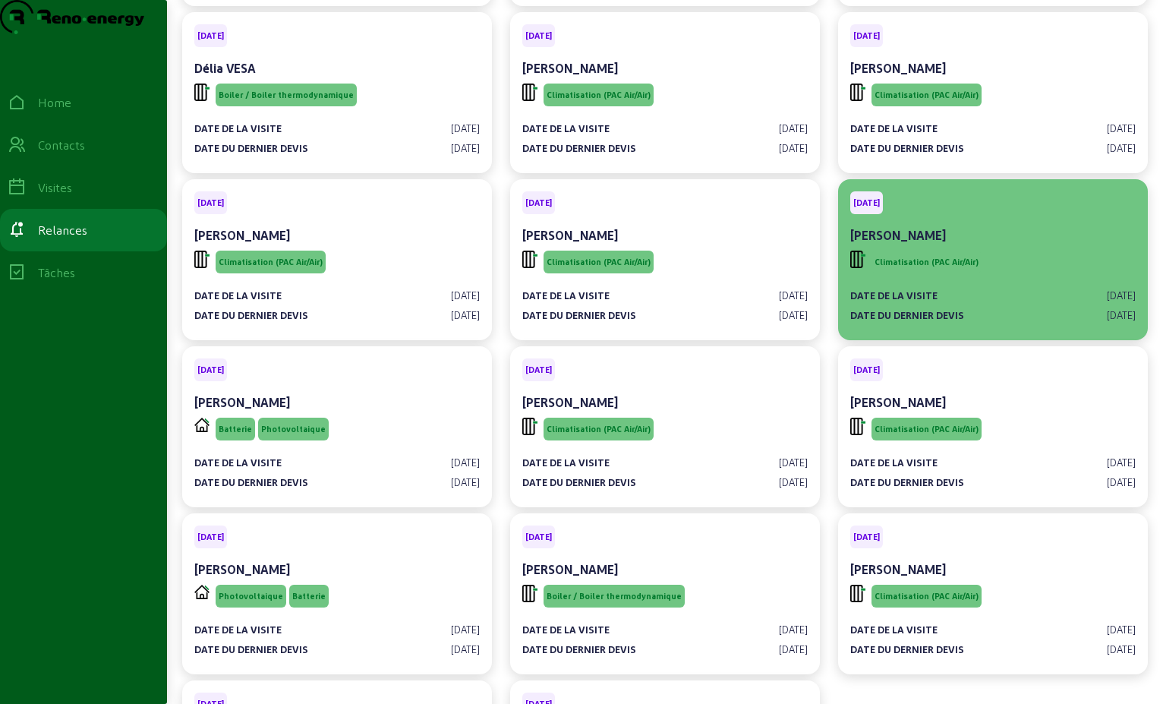
click at [1039, 276] on div "Climatisation (PAC Air/Air)" at bounding box center [993, 262] width 286 height 29
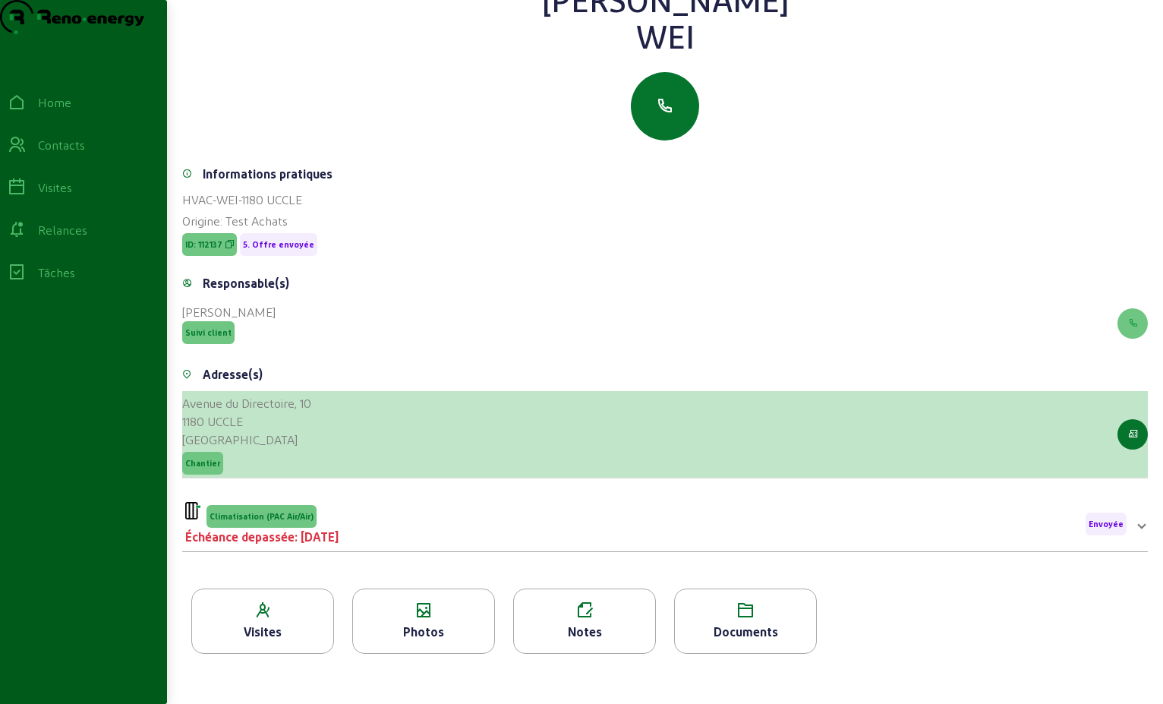
scroll to position [194, 0]
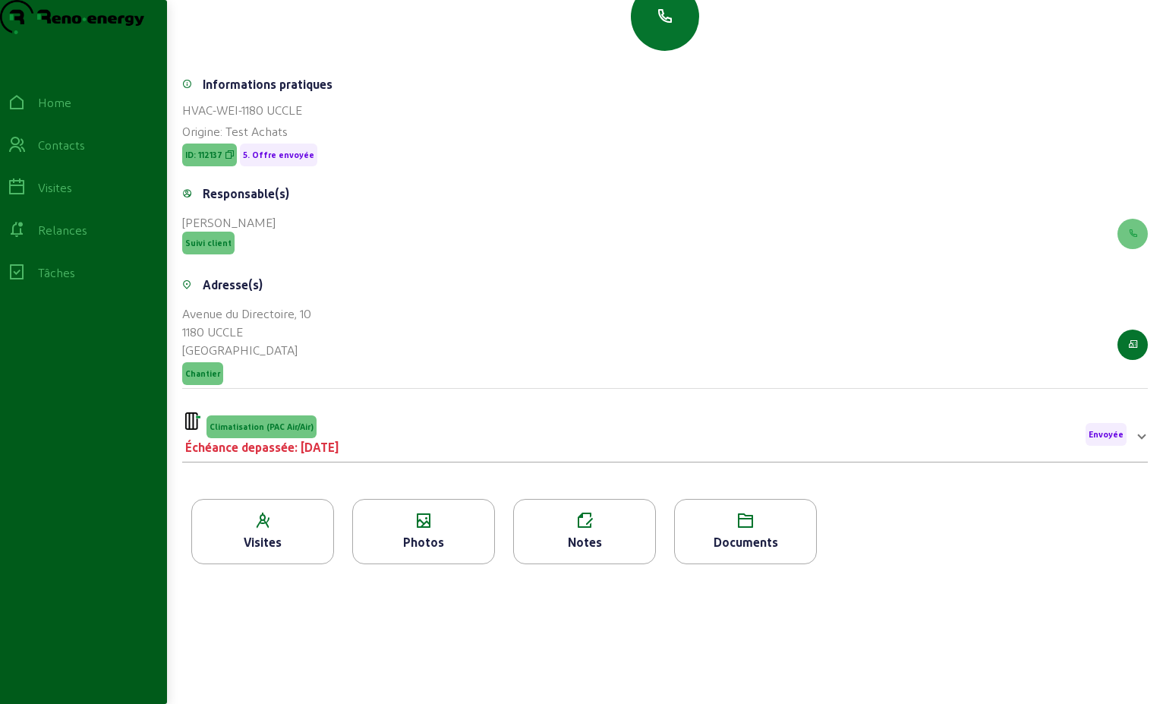
click at [1034, 439] on div "Climatisation (PAC Air/Air) Échéance depassée: [DATE] Envoyée" at bounding box center [656, 434] width 942 height 44
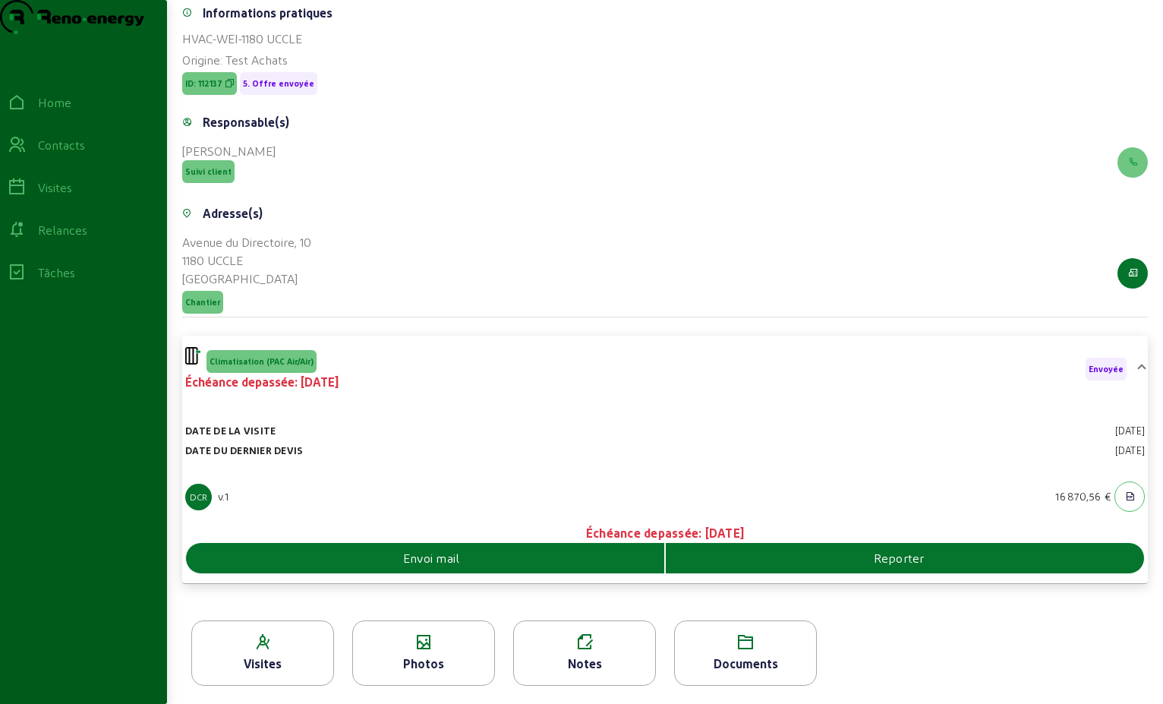
scroll to position [264, 0]
click at [601, 551] on div "Envoi mail" at bounding box center [425, 558] width 478 height 18
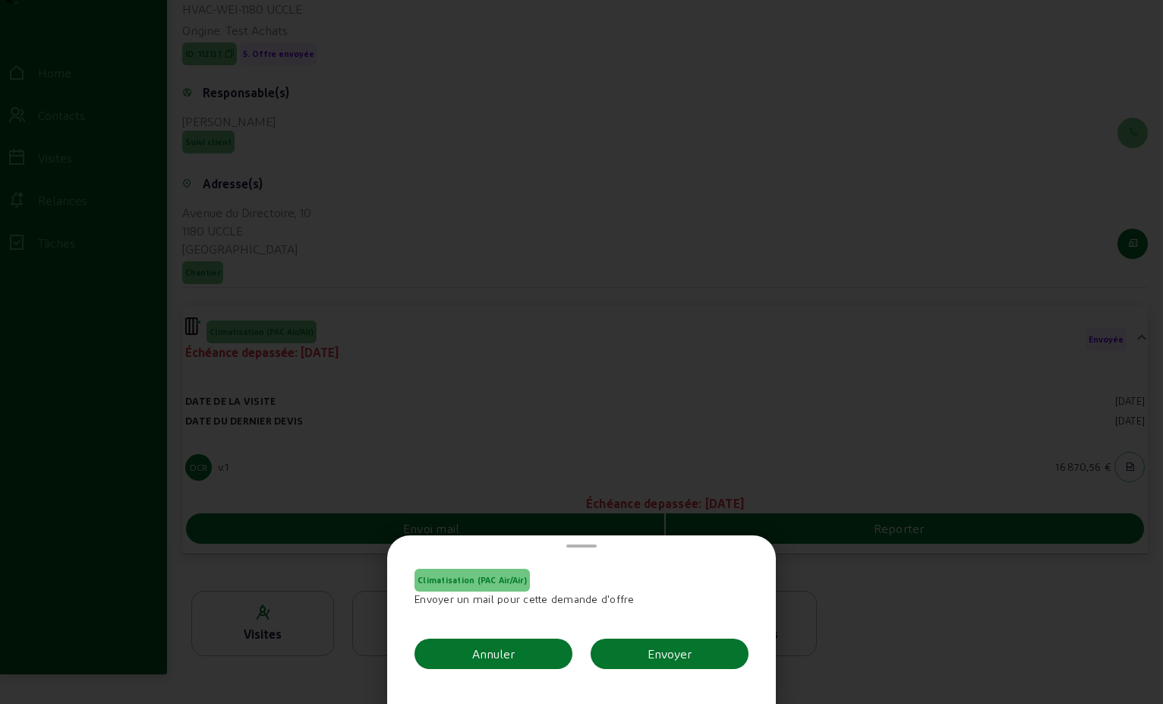
scroll to position [0, 0]
click at [700, 656] on button "Envoyer" at bounding box center [670, 654] width 158 height 30
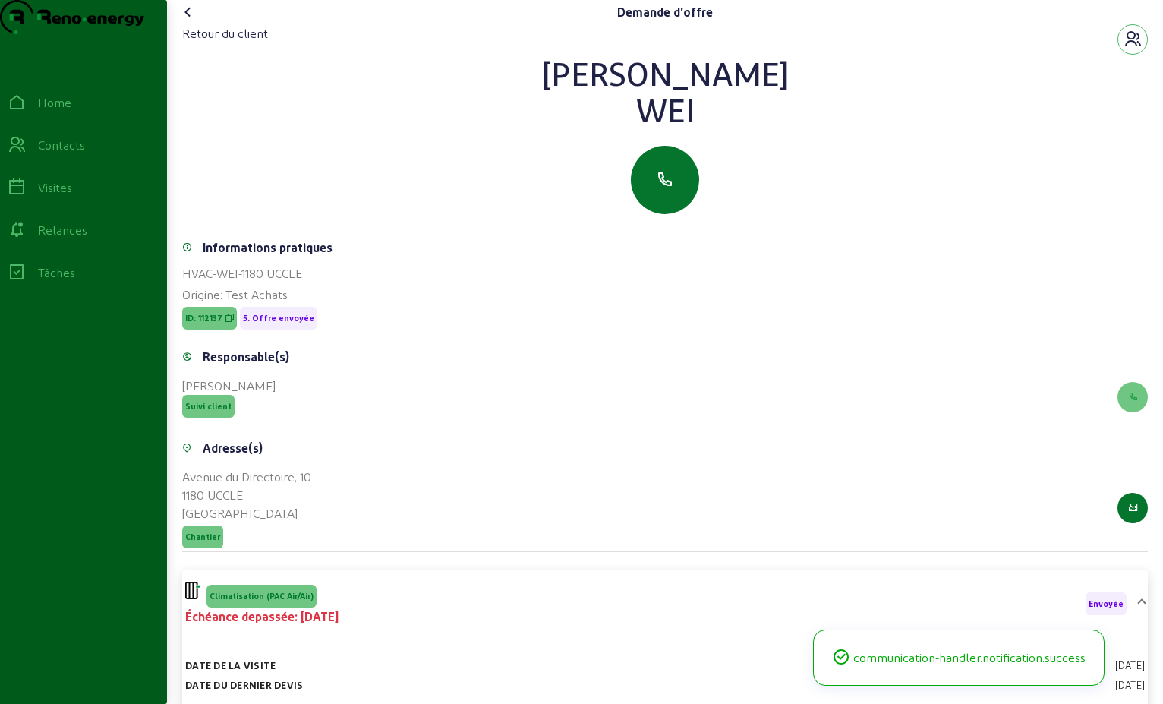
click at [196, 21] on icon at bounding box center [188, 12] width 18 height 18
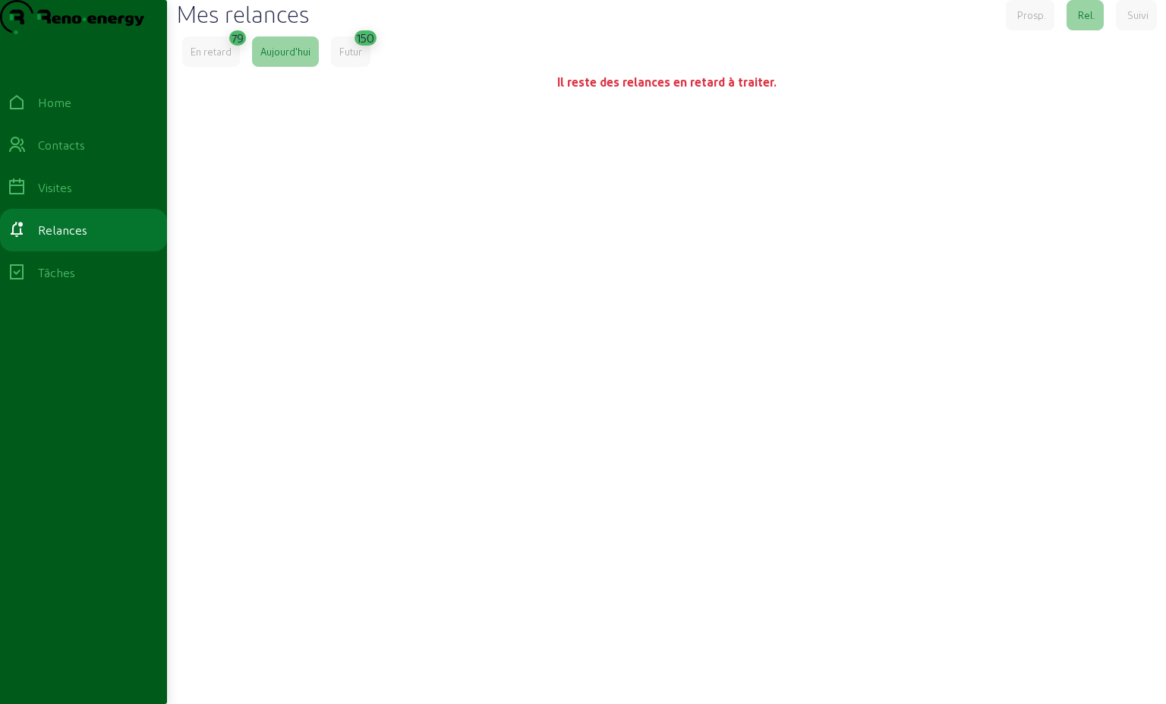
click at [216, 67] on div "En retard" at bounding box center [211, 51] width 58 height 30
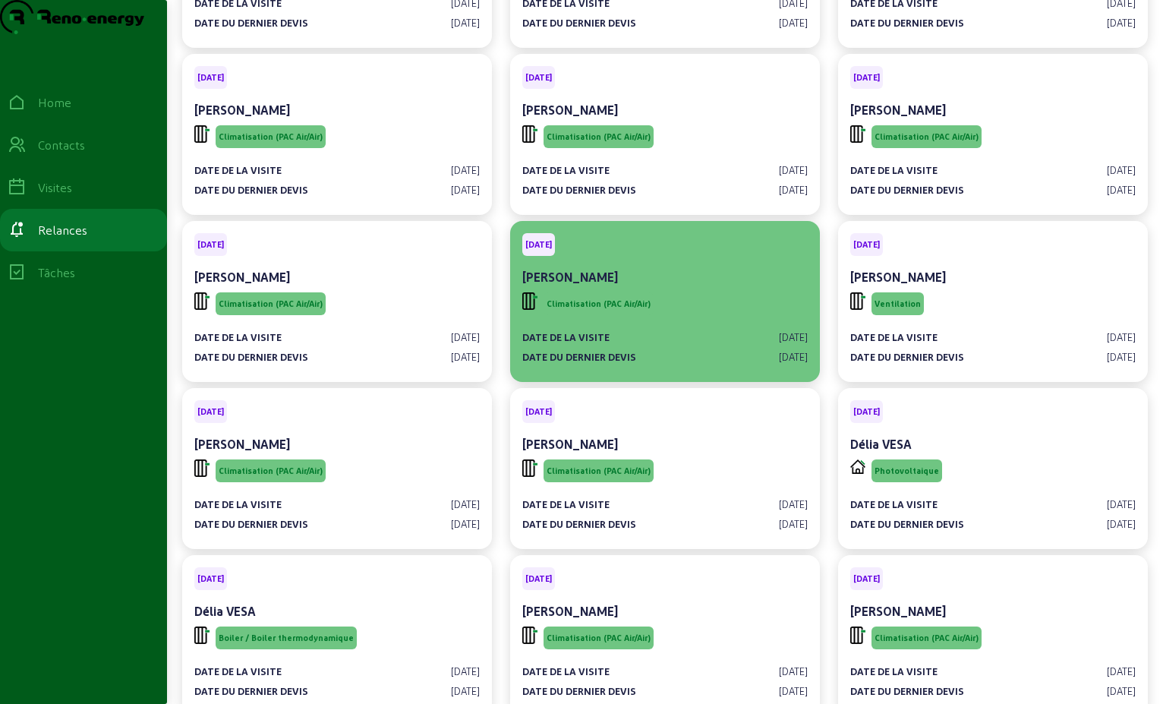
scroll to position [3265, 0]
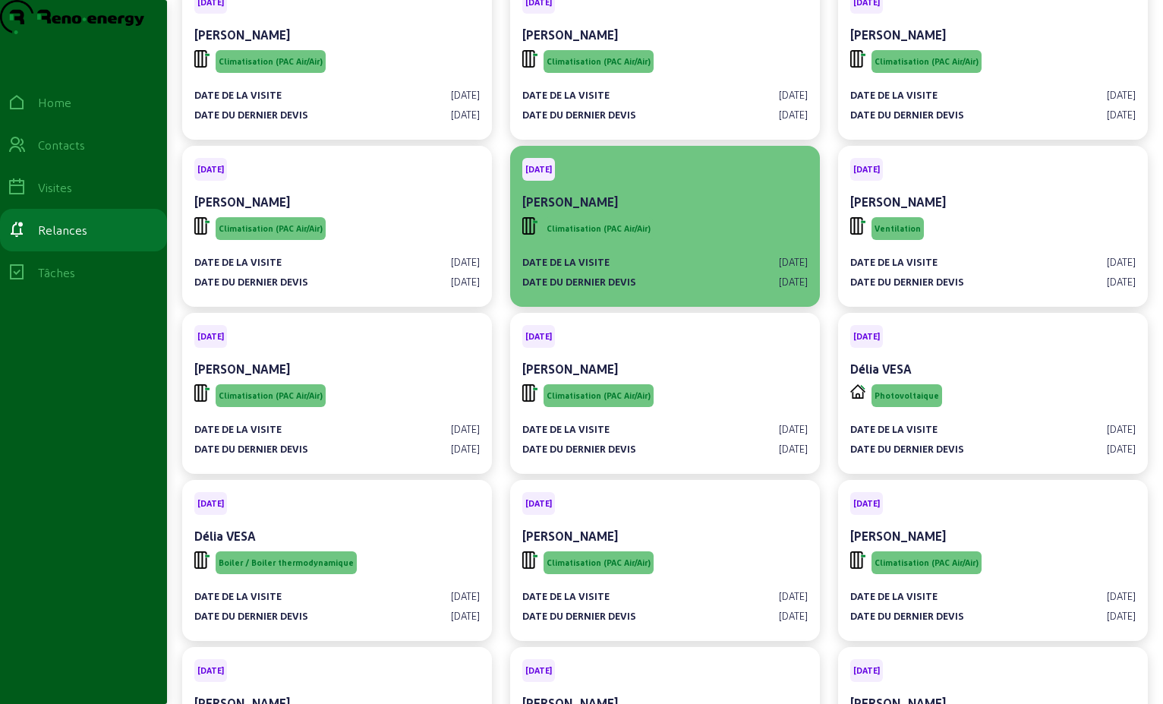
click at [687, 211] on div "[PERSON_NAME]" at bounding box center [665, 202] width 286 height 18
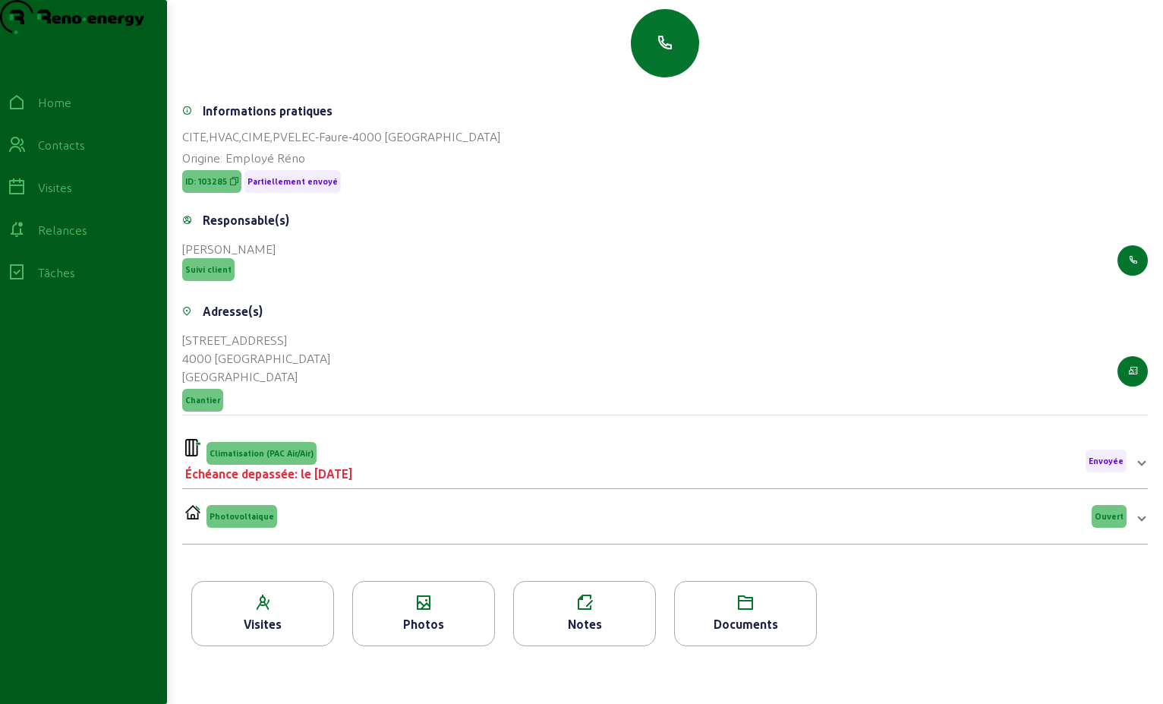
scroll to position [194, 0]
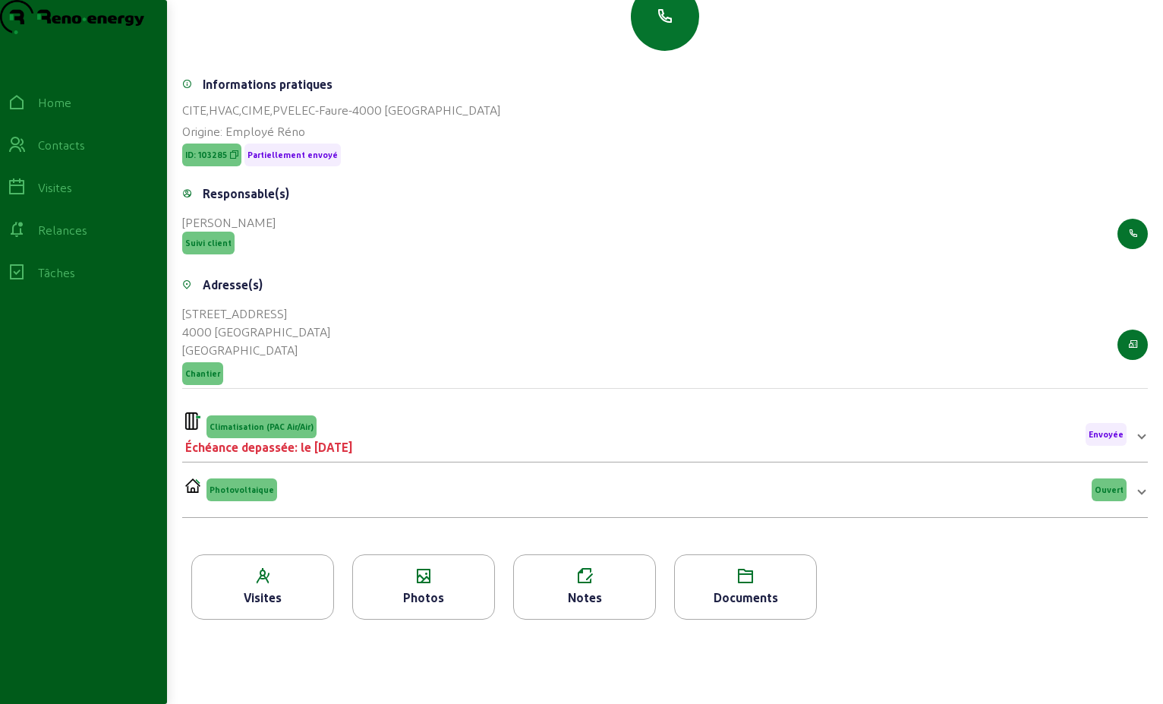
click at [983, 443] on div "Climatisation (PAC Air/Air) Échéance depassée: le [DATE] Envoyée" at bounding box center [656, 434] width 942 height 44
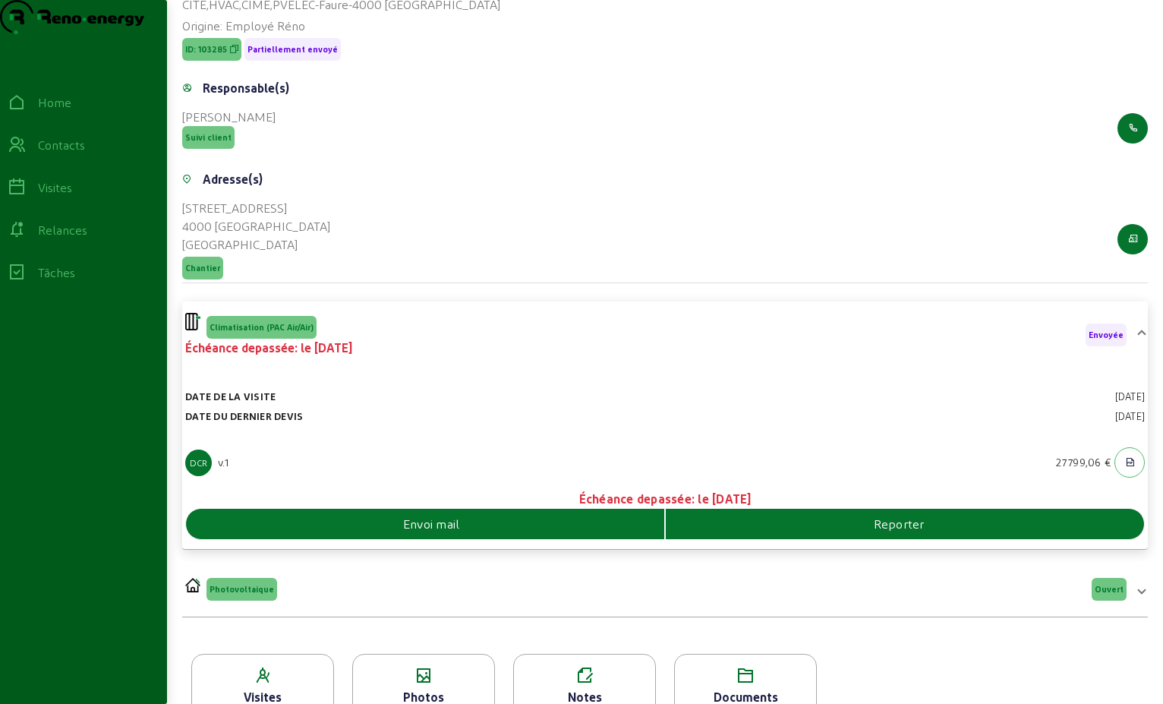
scroll to position [331, 0]
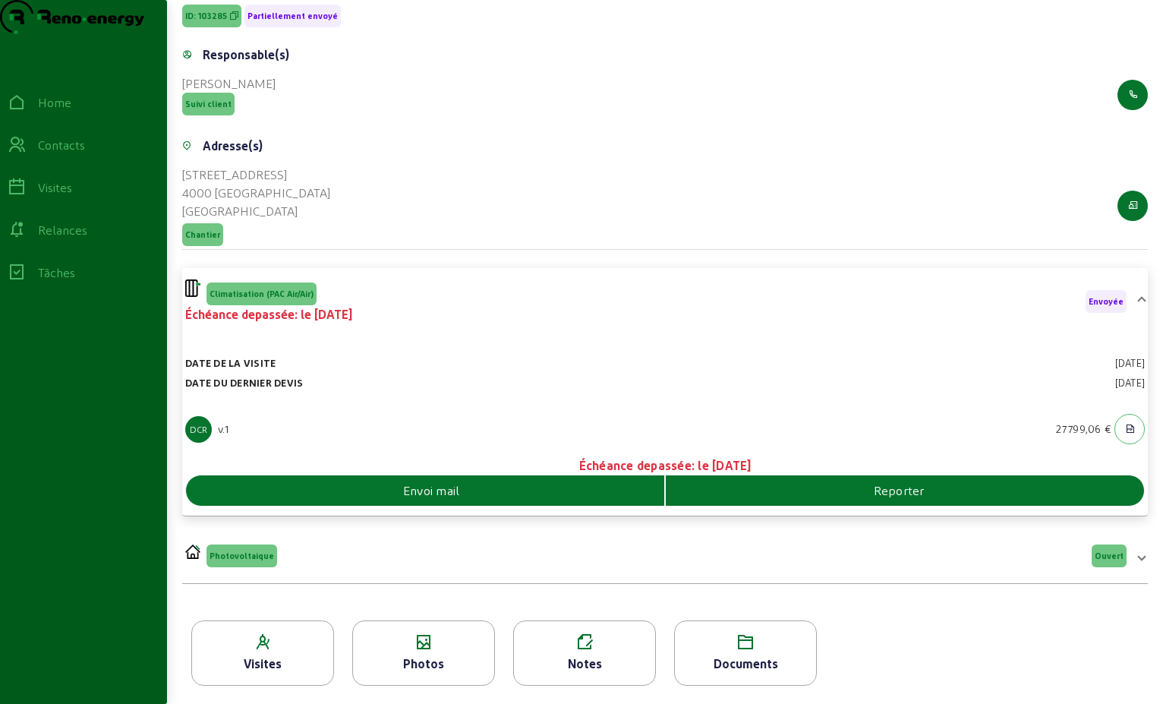
click at [828, 492] on div "Reporter" at bounding box center [905, 490] width 478 height 18
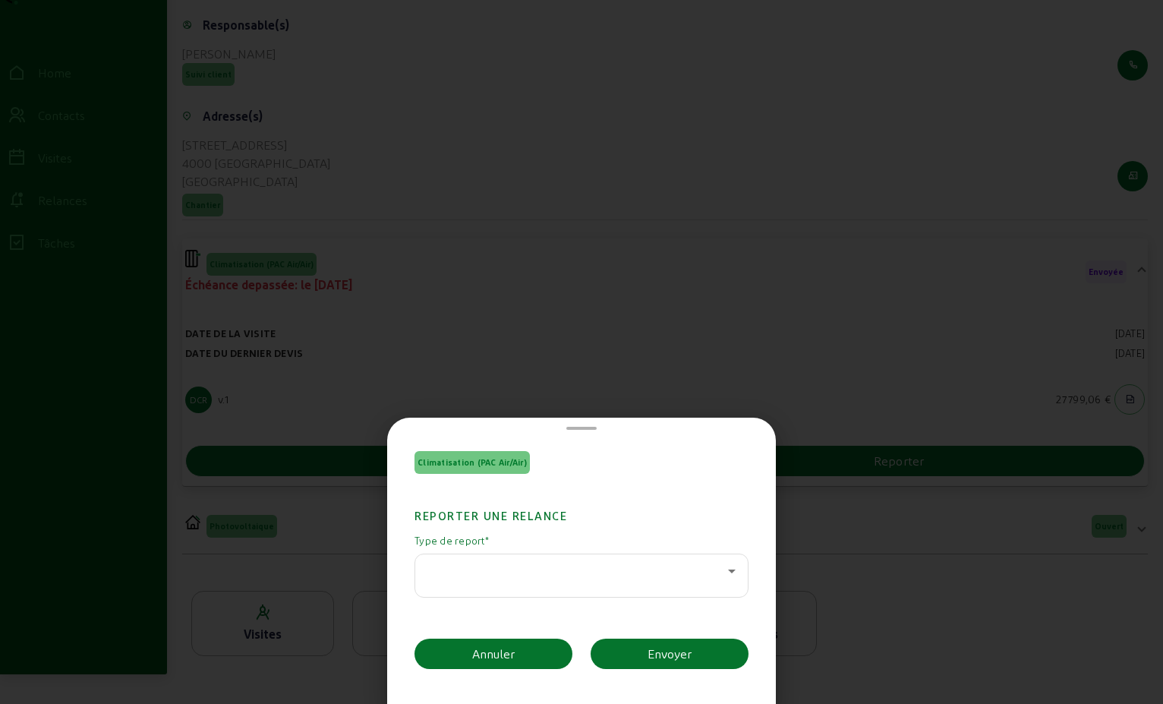
scroll to position [0, 0]
click at [728, 570] on icon at bounding box center [732, 571] width 8 height 4
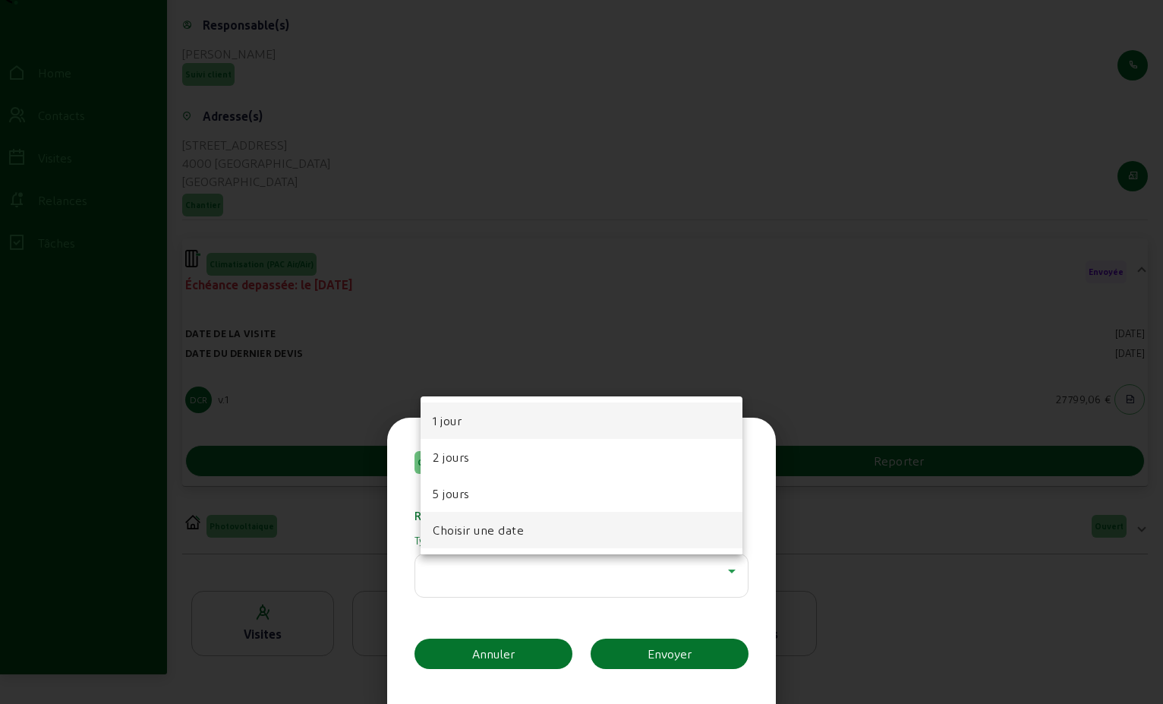
click at [591, 535] on mat-option "Choisir une date" at bounding box center [582, 530] width 322 height 36
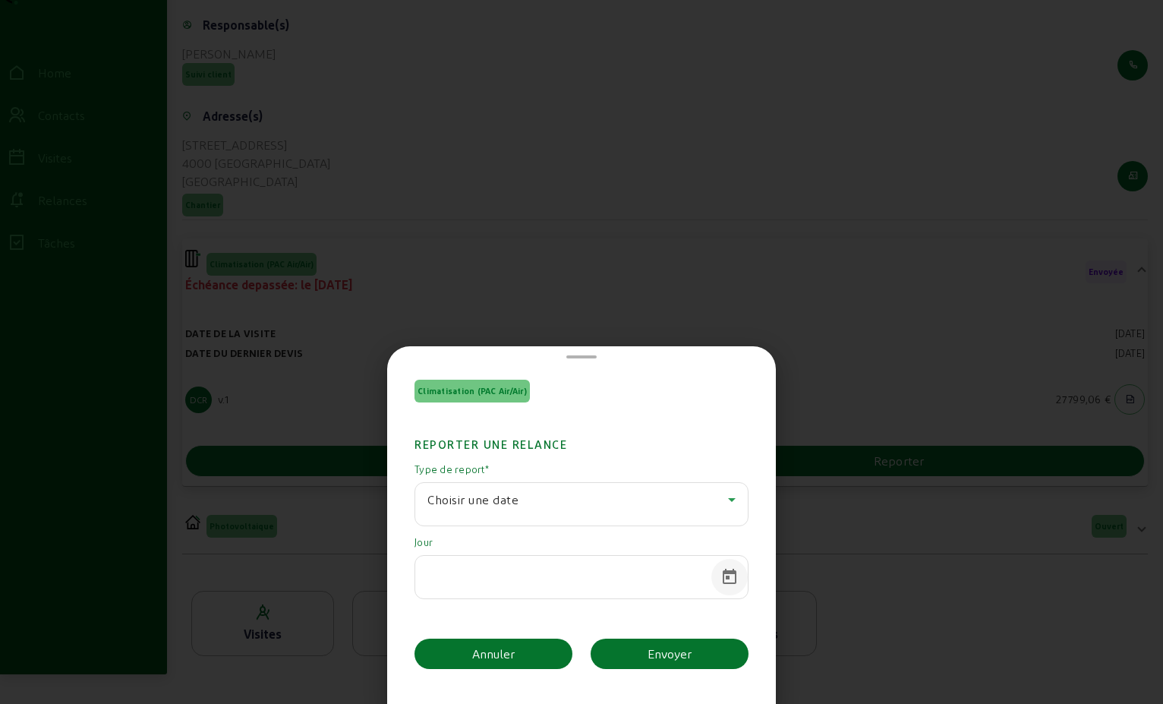
click at [730, 570] on span "Open calendar" at bounding box center [729, 577] width 36 height 36
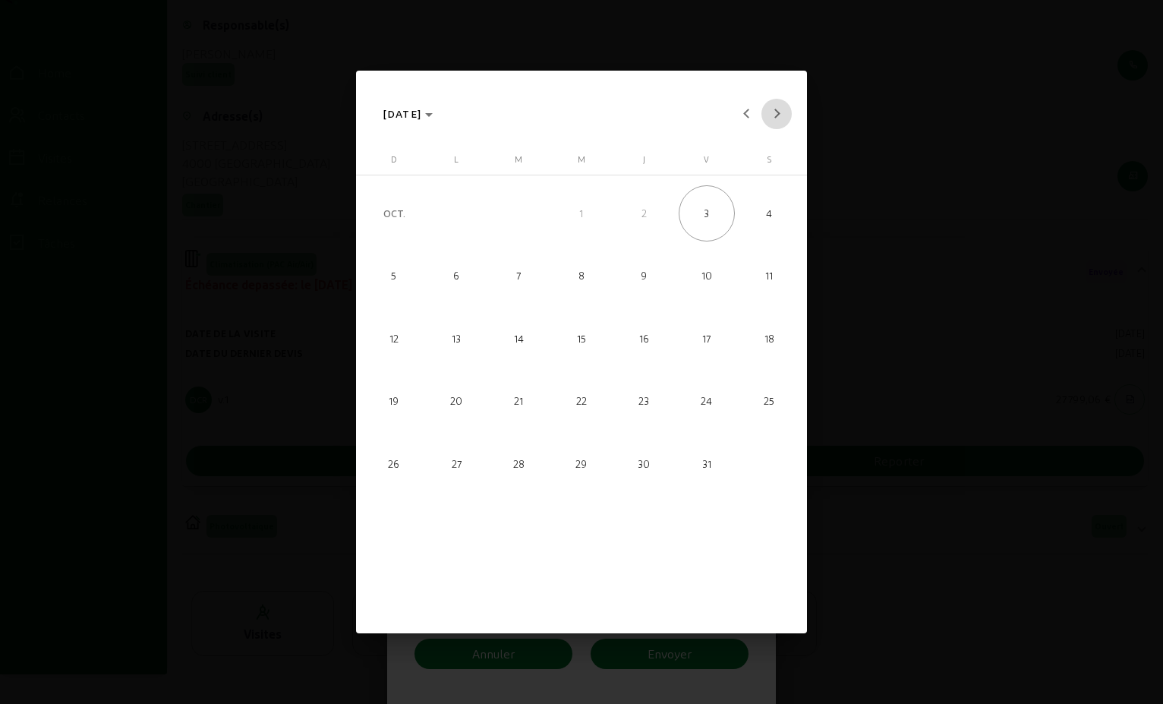
click at [776, 109] on button "Next month" at bounding box center [777, 114] width 30 height 30
click at [386, 532] on span "30" at bounding box center [393, 526] width 56 height 56
type input "[DATE]"
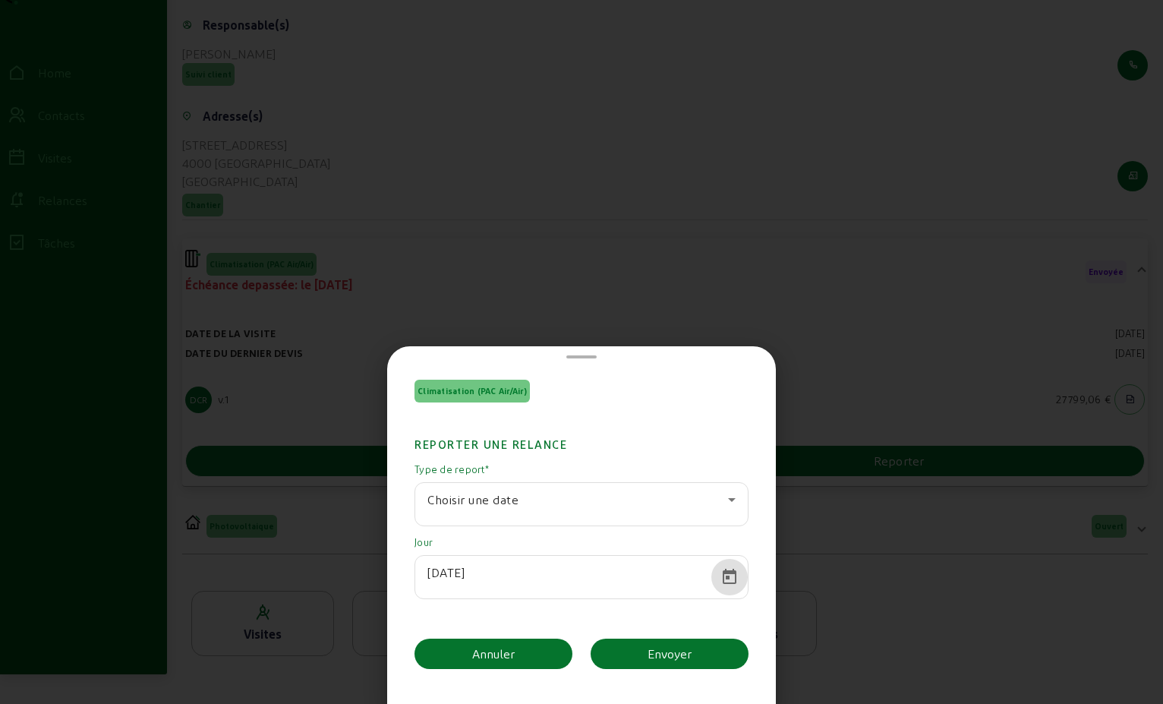
click at [691, 651] on button "Envoyer" at bounding box center [670, 654] width 158 height 30
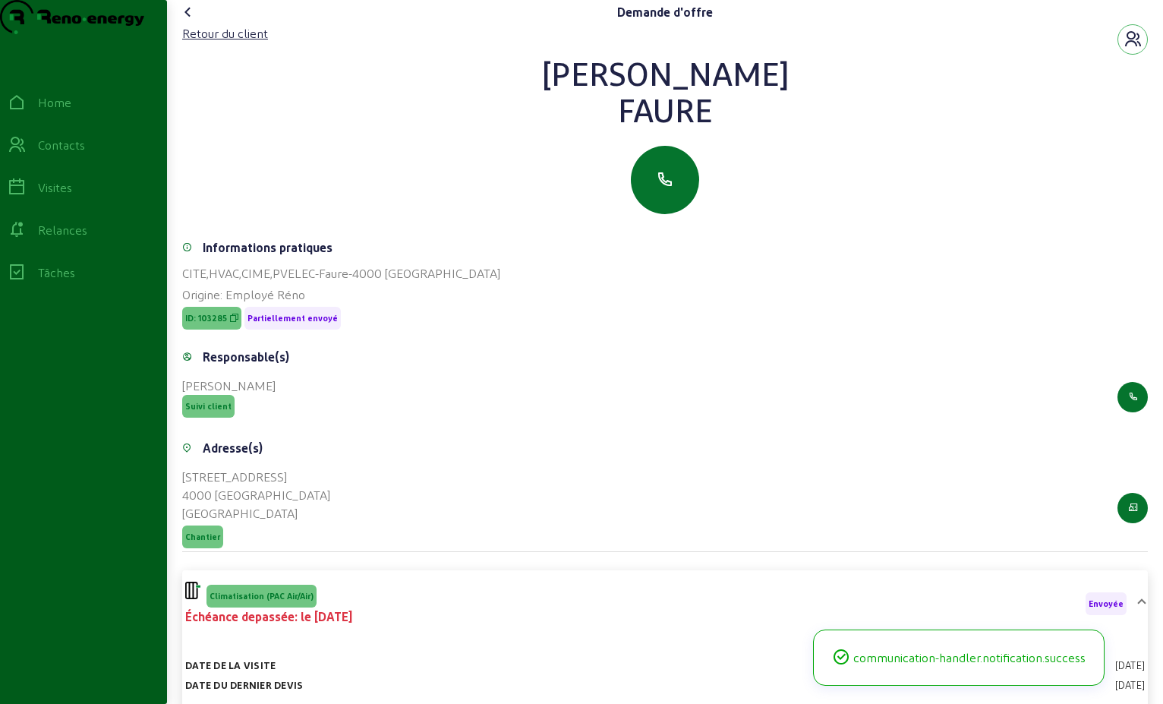
click at [192, 21] on icon at bounding box center [188, 12] width 18 height 18
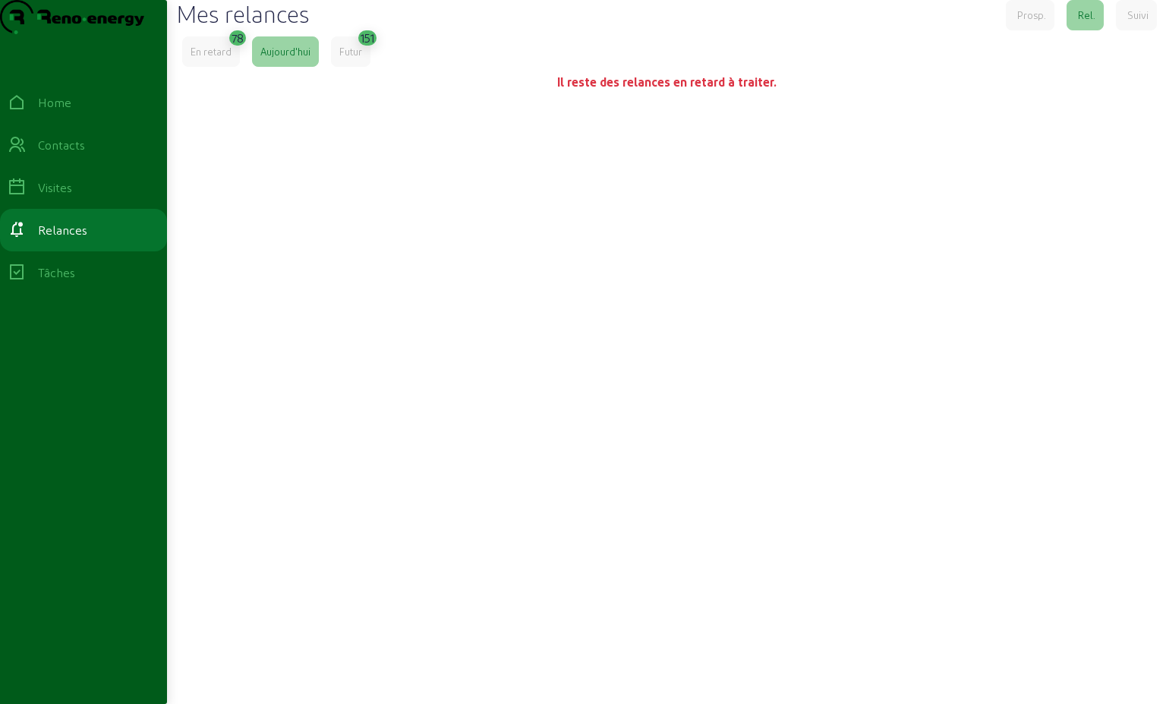
click at [223, 58] on div "En retard" at bounding box center [211, 52] width 41 height 14
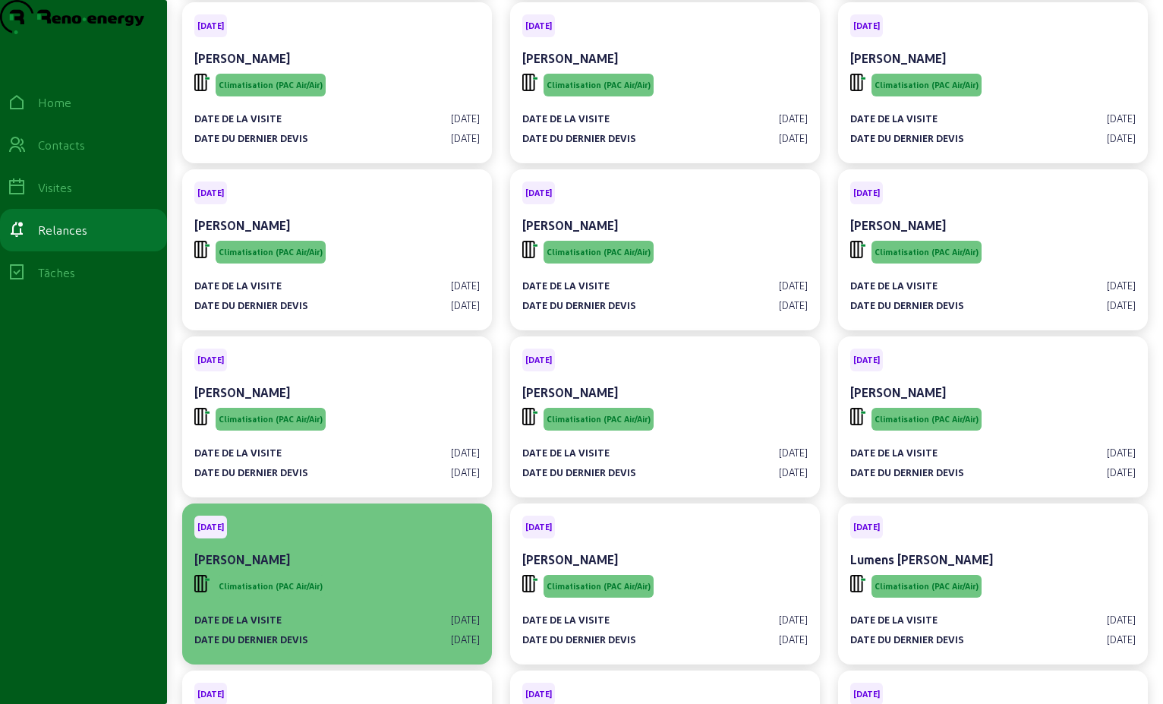
scroll to position [2885, 0]
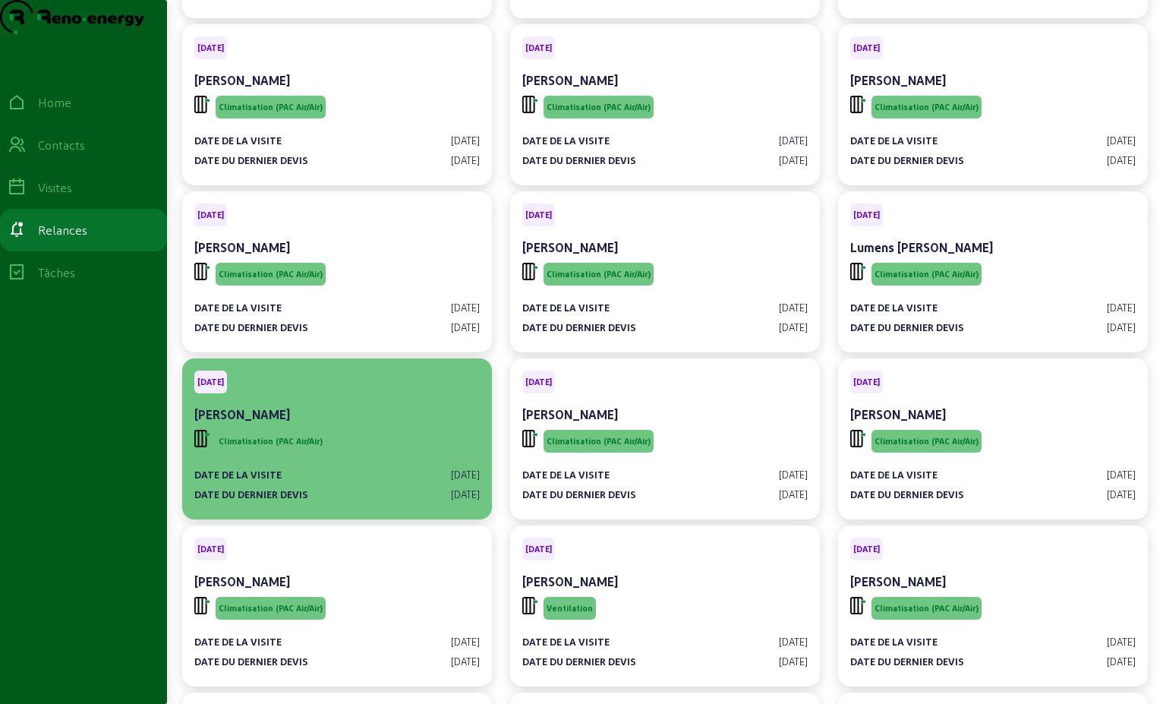
click at [380, 426] on div "[DATE] [PERSON_NAME]" at bounding box center [337, 399] width 286 height 56
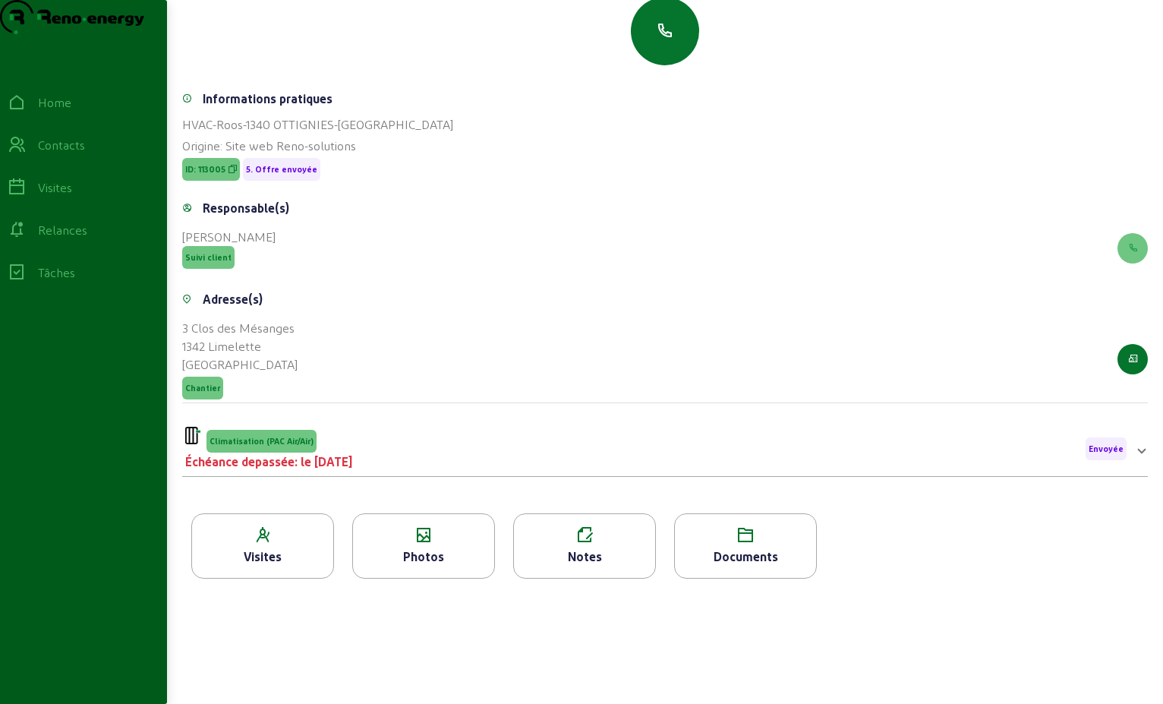
scroll to position [152, 0]
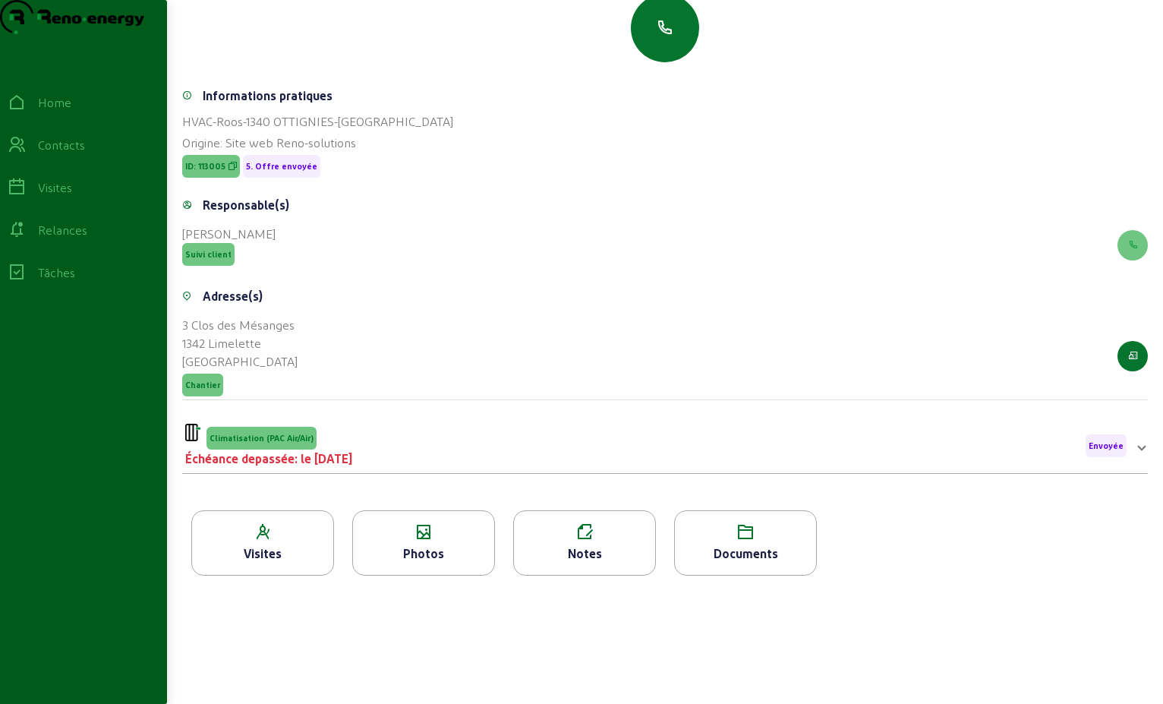
click at [515, 468] on div "Climatisation (PAC Air/Air) Échéance depassée: le [DATE] Envoyée" at bounding box center [656, 446] width 942 height 44
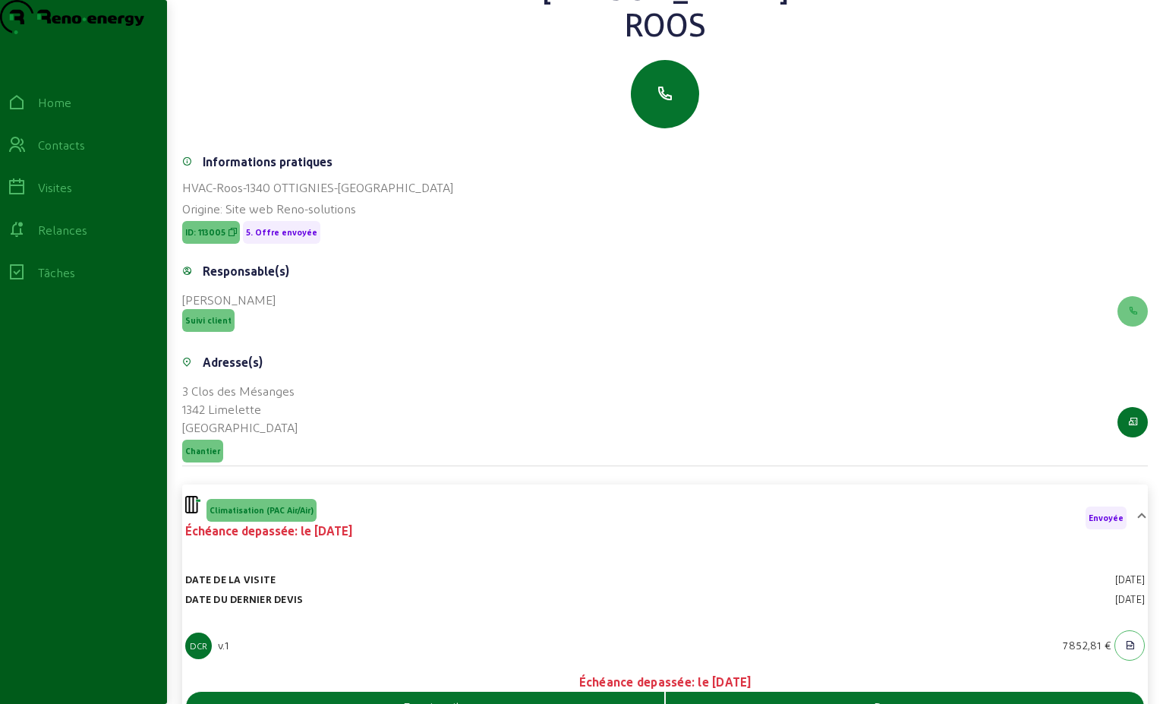
scroll to position [0, 0]
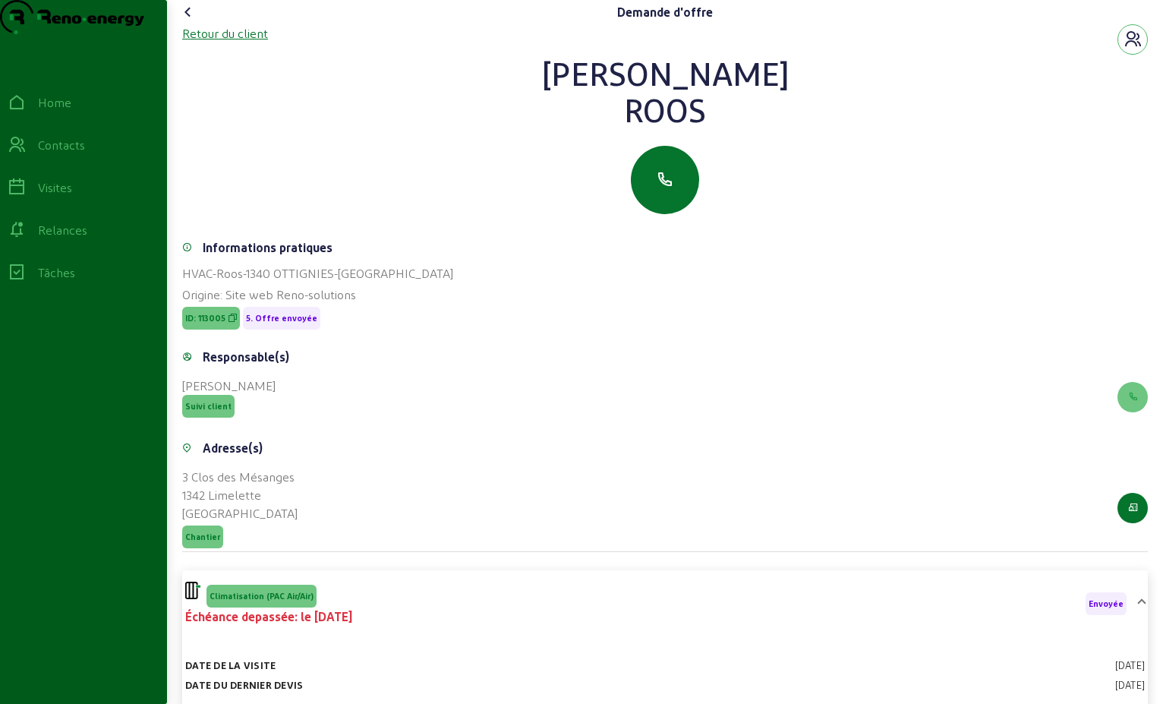
click at [240, 43] on div "Retour du client" at bounding box center [225, 33] width 86 height 18
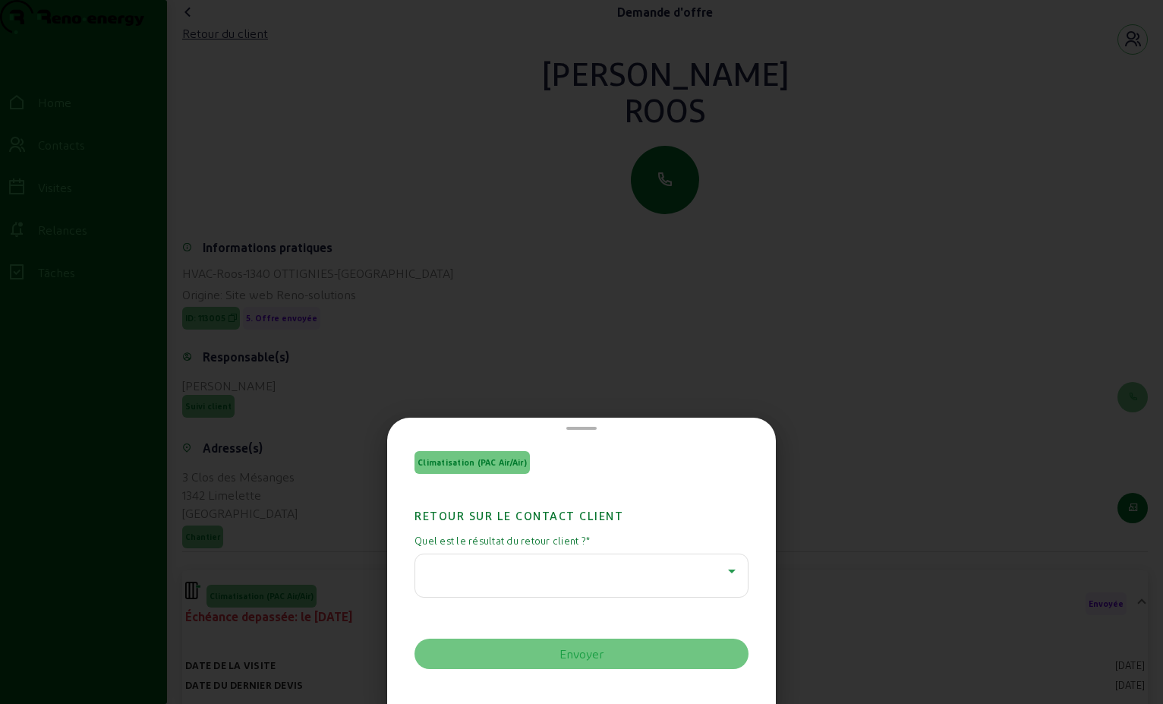
click at [729, 570] on icon at bounding box center [732, 571] width 8 height 4
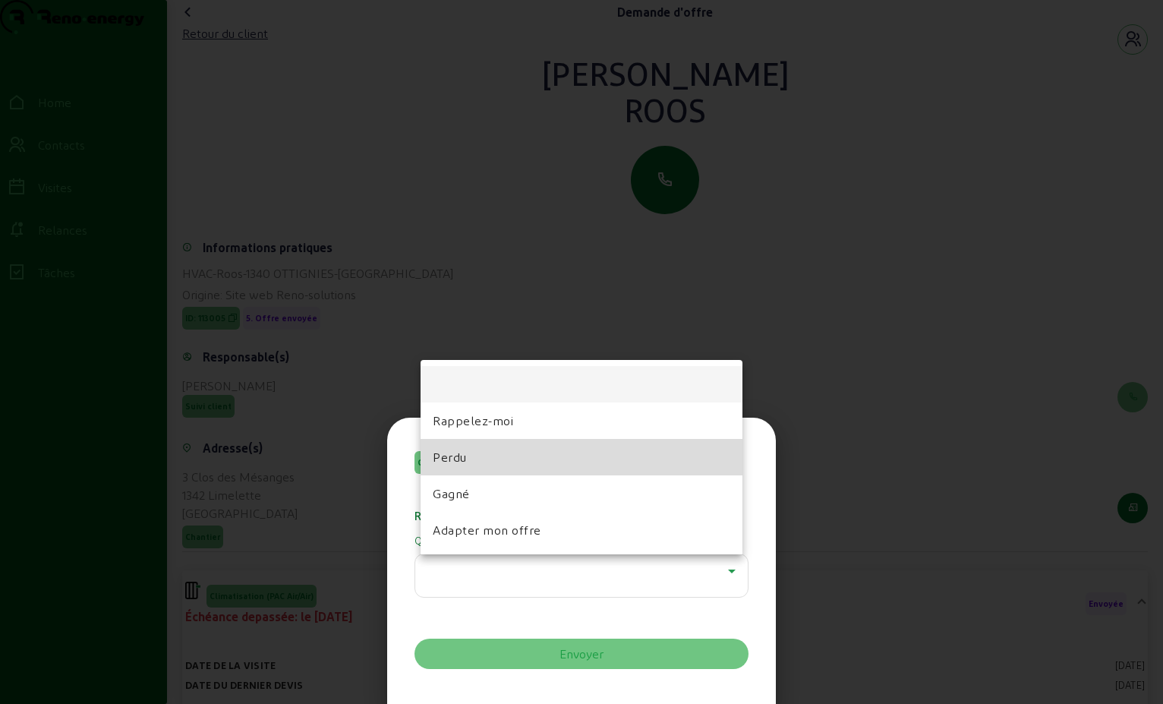
click at [465, 458] on span "Perdu" at bounding box center [450, 457] width 34 height 18
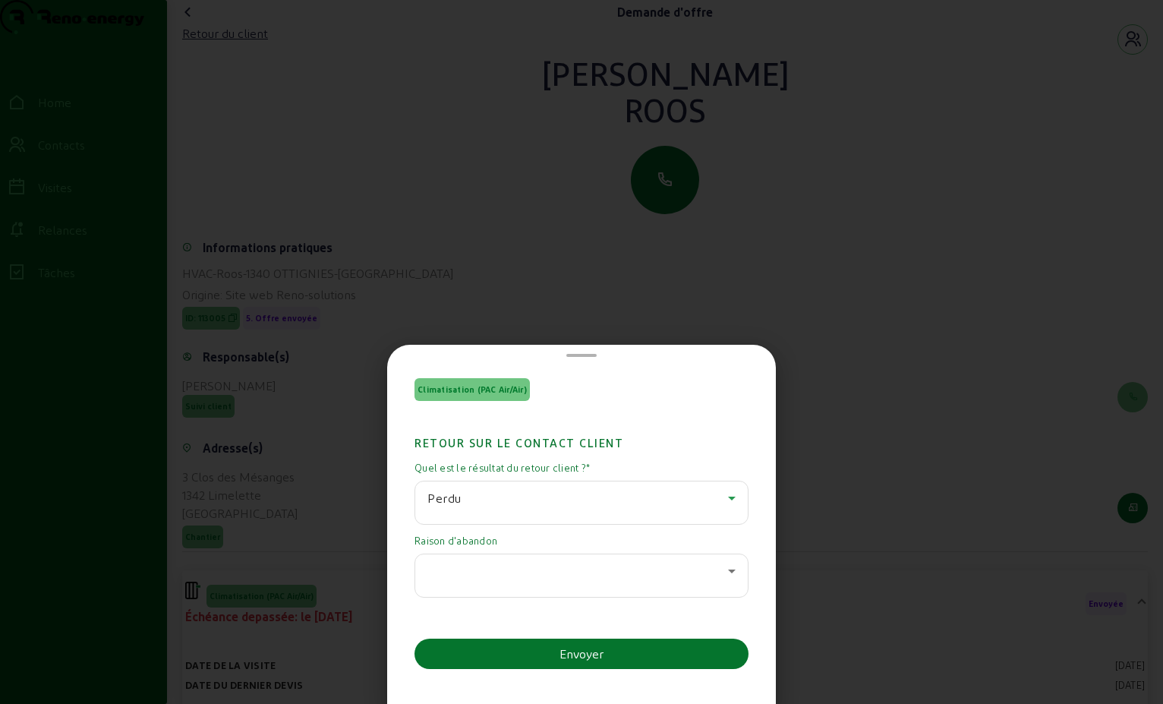
click at [728, 570] on icon at bounding box center [732, 571] width 8 height 4
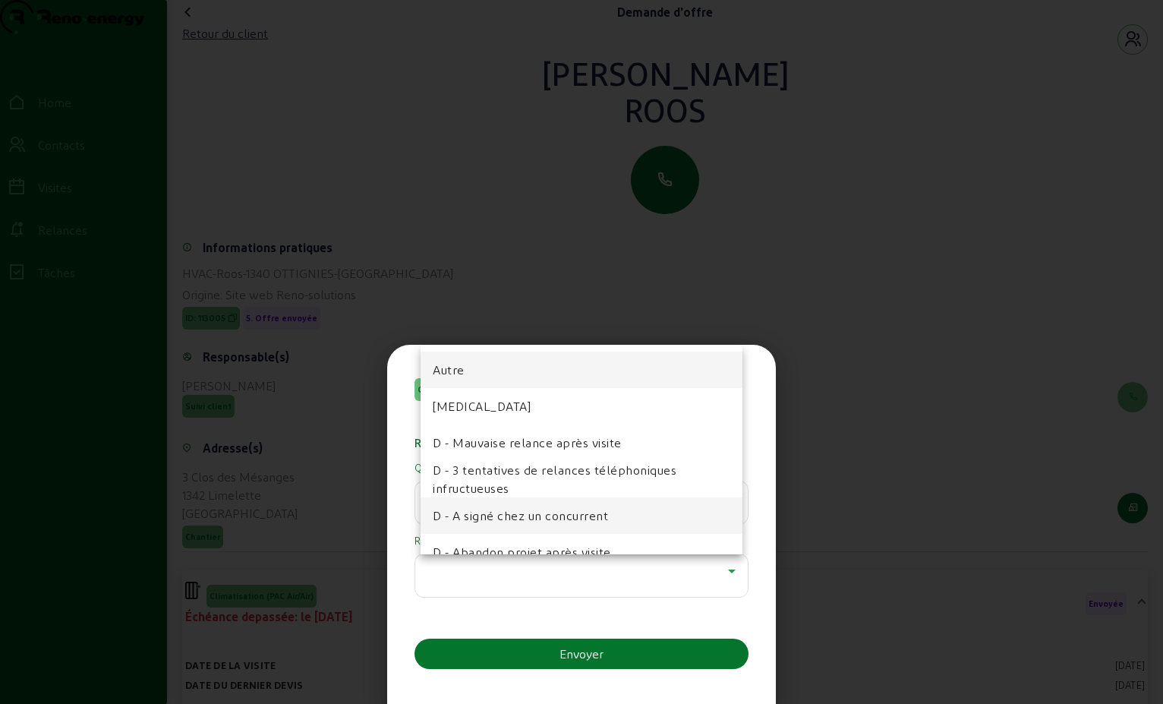
click at [589, 513] on span "D - A signé chez un concurrent" at bounding box center [520, 515] width 175 height 18
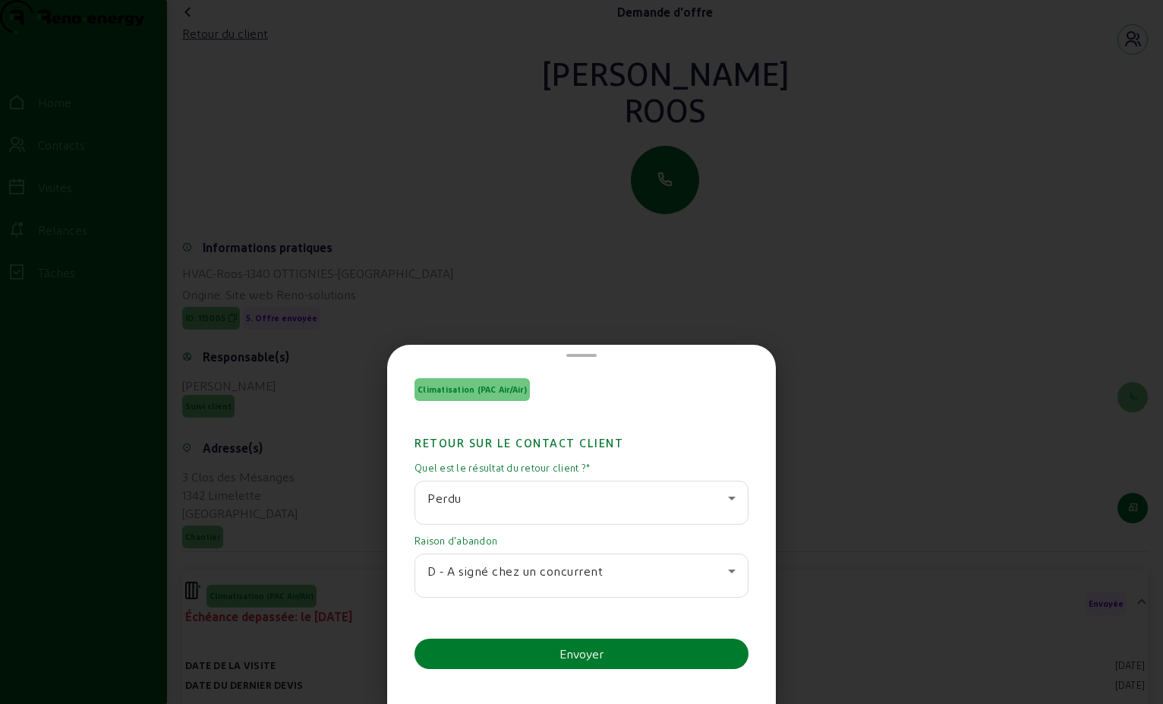
click at [614, 659] on button "Envoyer" at bounding box center [582, 654] width 334 height 30
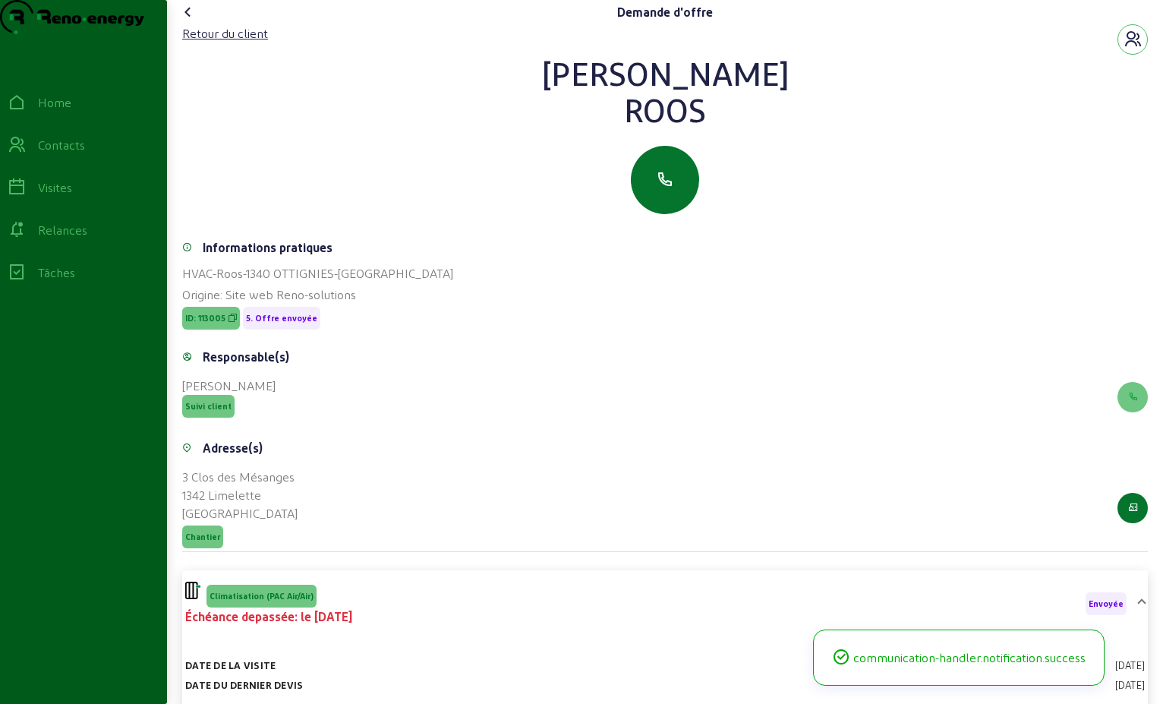
click at [189, 21] on icon at bounding box center [188, 12] width 18 height 18
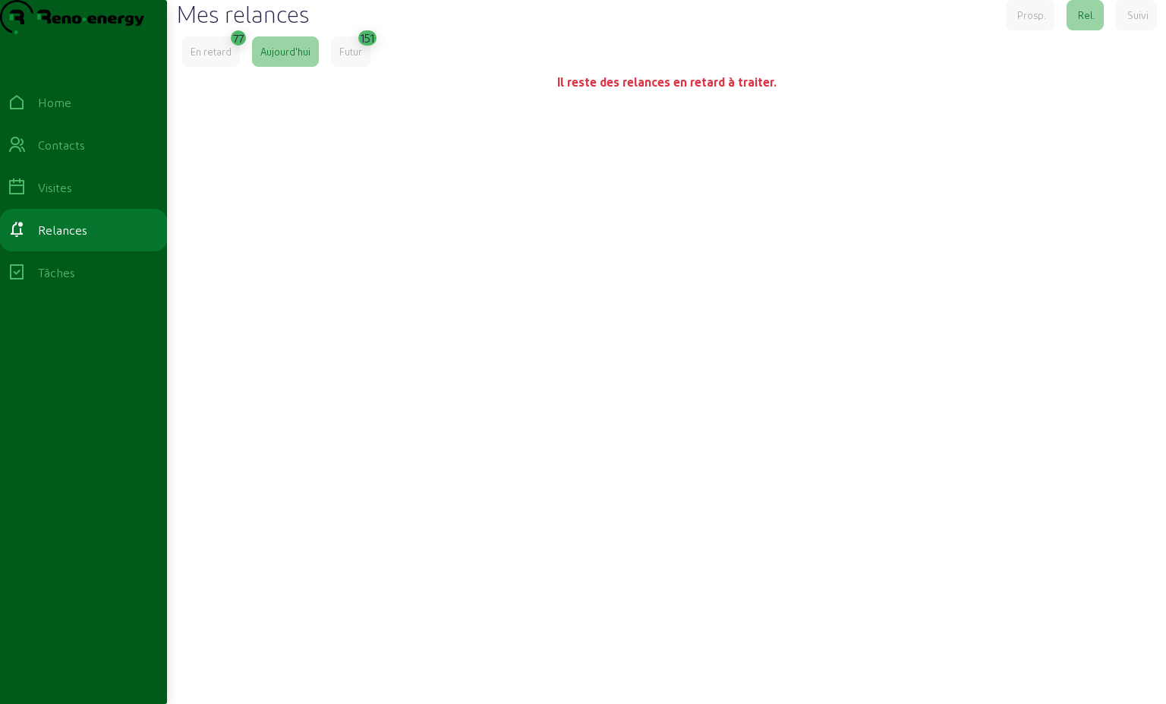
click at [225, 58] on div "En retard" at bounding box center [211, 52] width 41 height 14
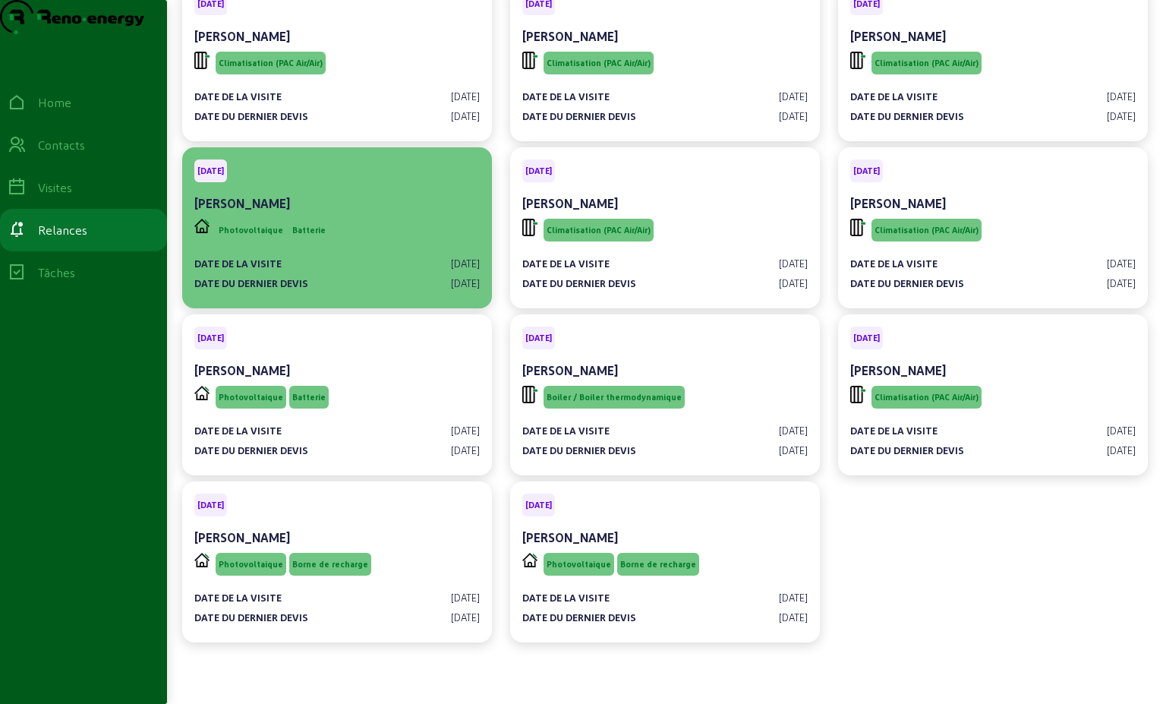
scroll to position [3794, 0]
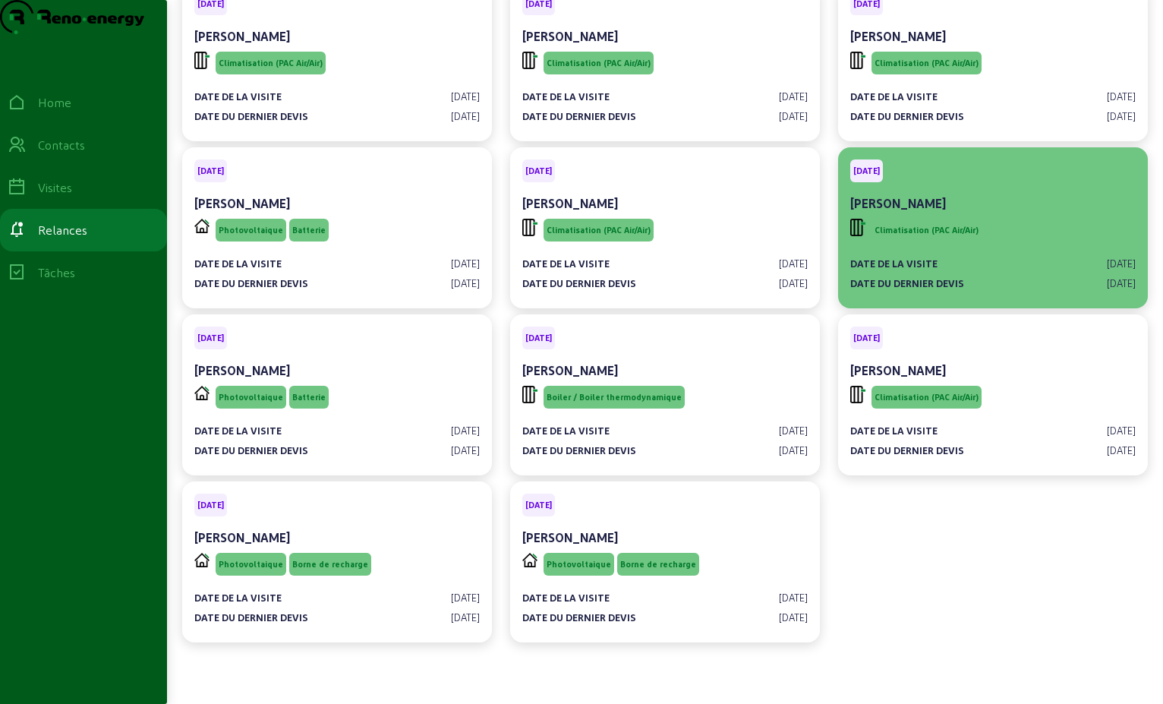
click at [1014, 197] on div "[PERSON_NAME]" at bounding box center [993, 203] width 286 height 18
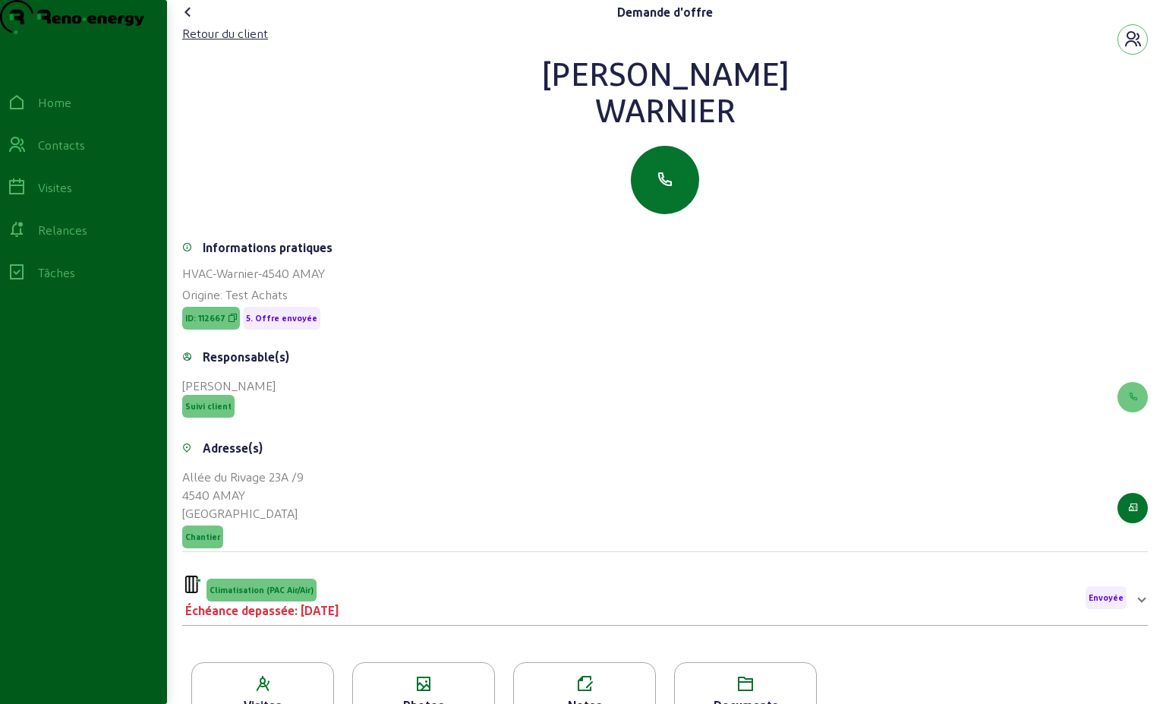
click at [314, 601] on span "Climatisation (PAC Air/Air)" at bounding box center [262, 590] width 110 height 23
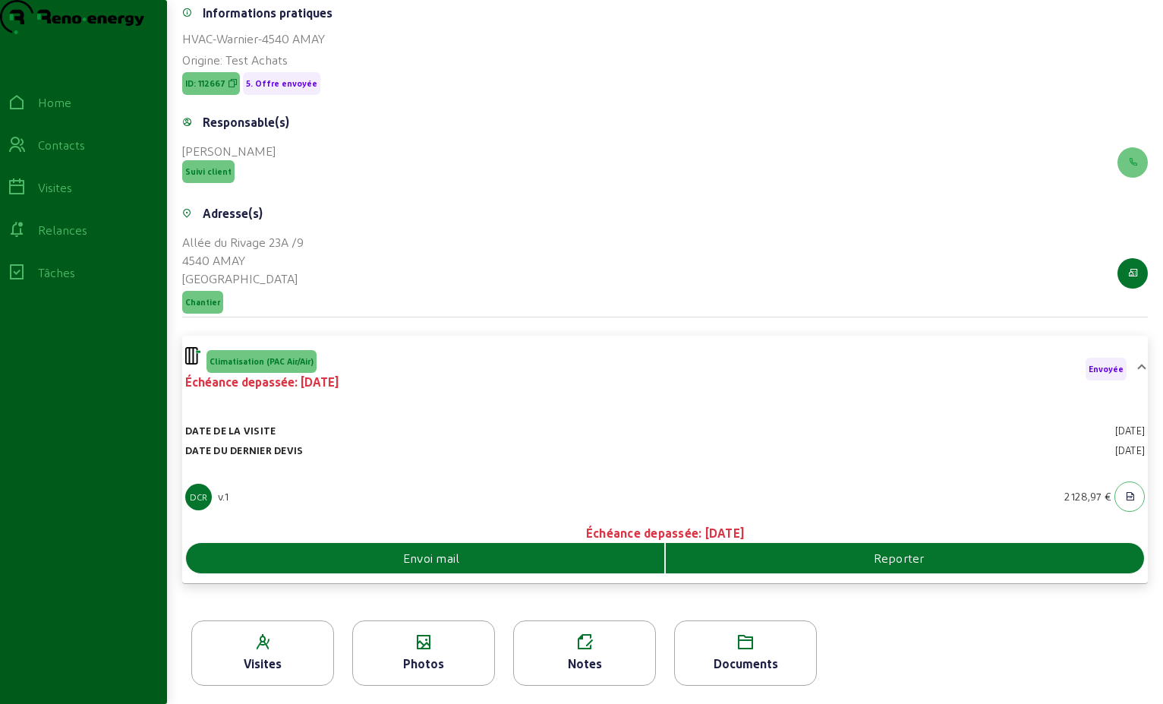
scroll to position [264, 0]
click at [494, 562] on div "Envoi mail" at bounding box center [425, 558] width 478 height 18
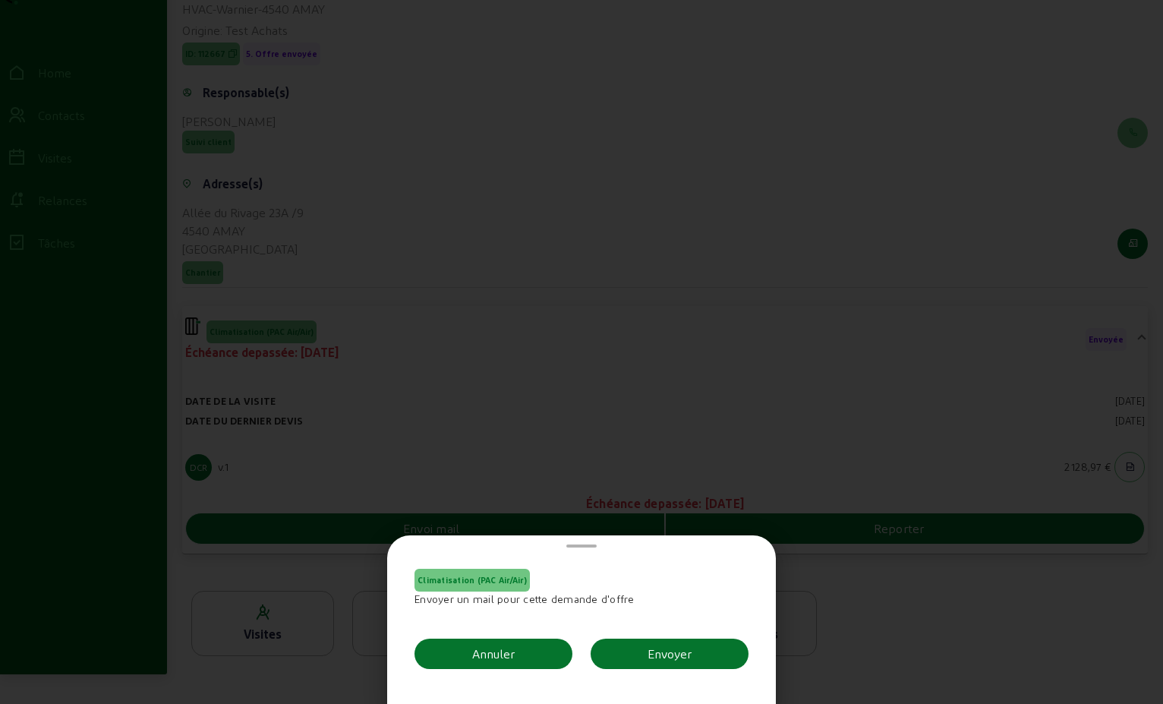
scroll to position [0, 0]
click at [662, 651] on div "Envoyer" at bounding box center [670, 654] width 44 height 18
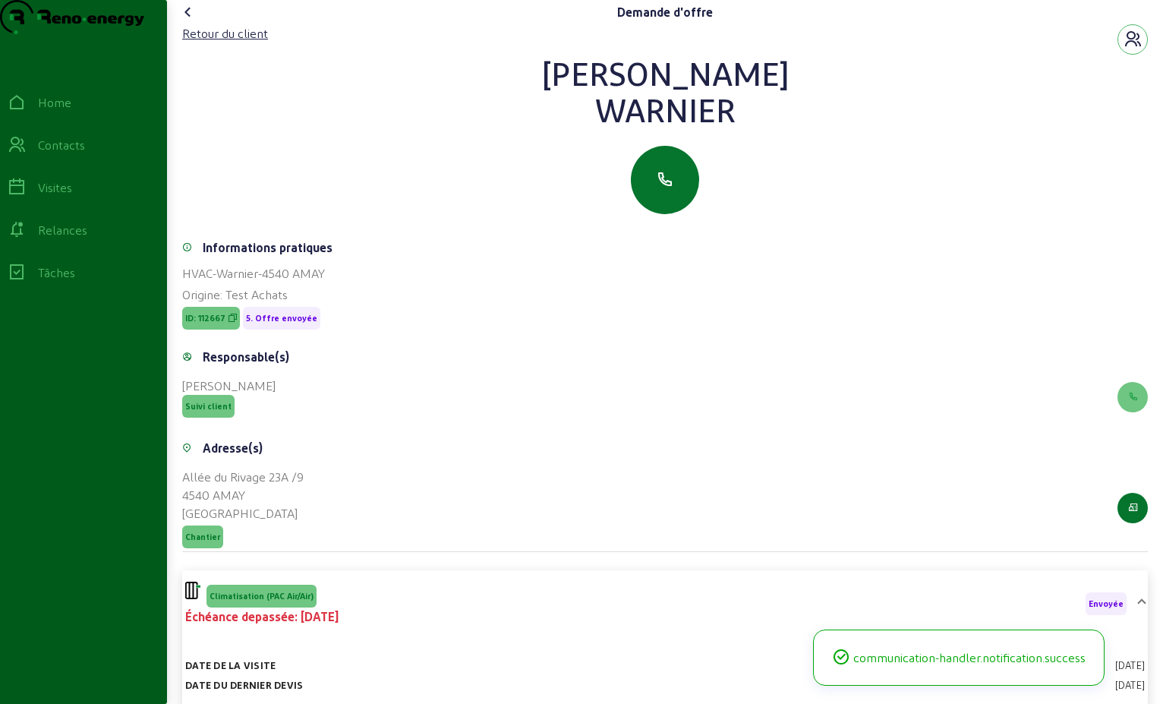
click at [193, 21] on icon at bounding box center [188, 12] width 18 height 18
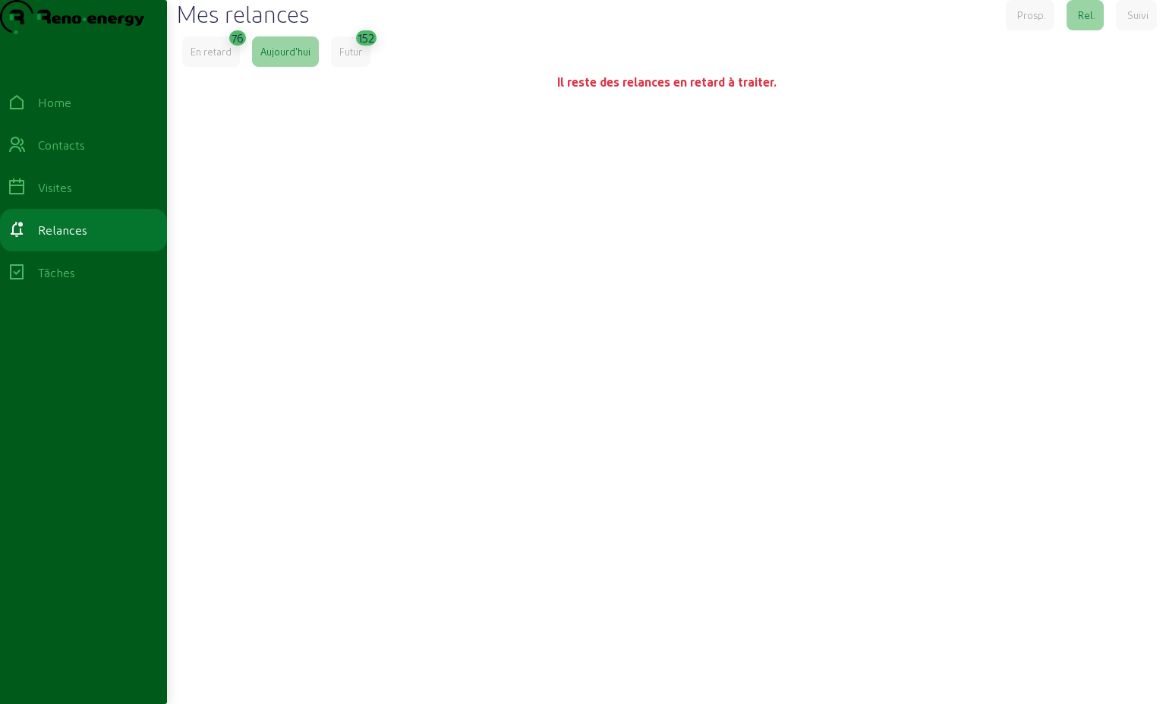
click at [193, 58] on div "En retard" at bounding box center [211, 52] width 41 height 14
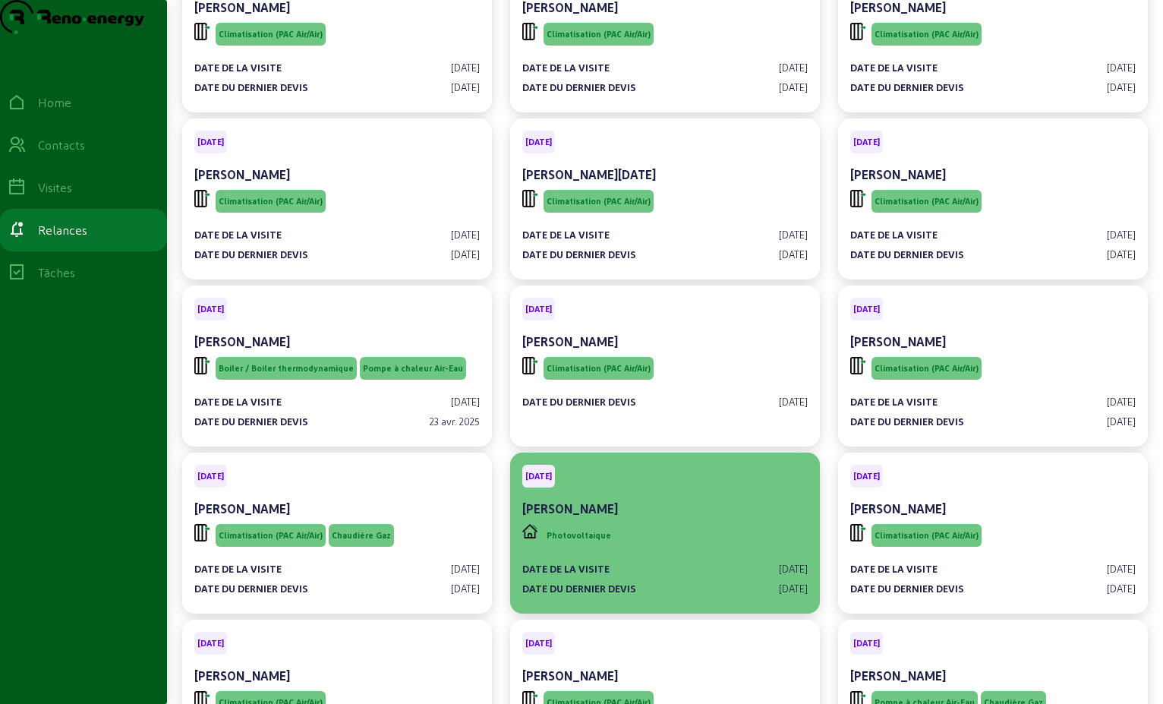
scroll to position [1291, 0]
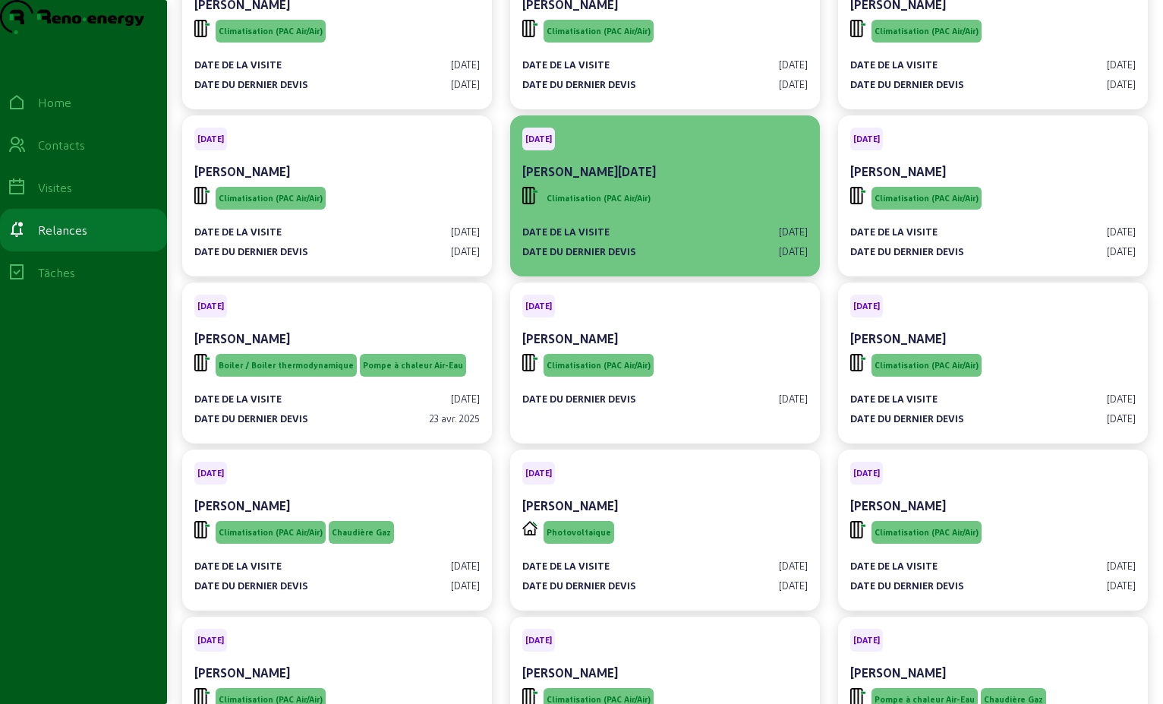
click at [711, 213] on div "Climatisation (PAC Air/Air)" at bounding box center [665, 198] width 286 height 29
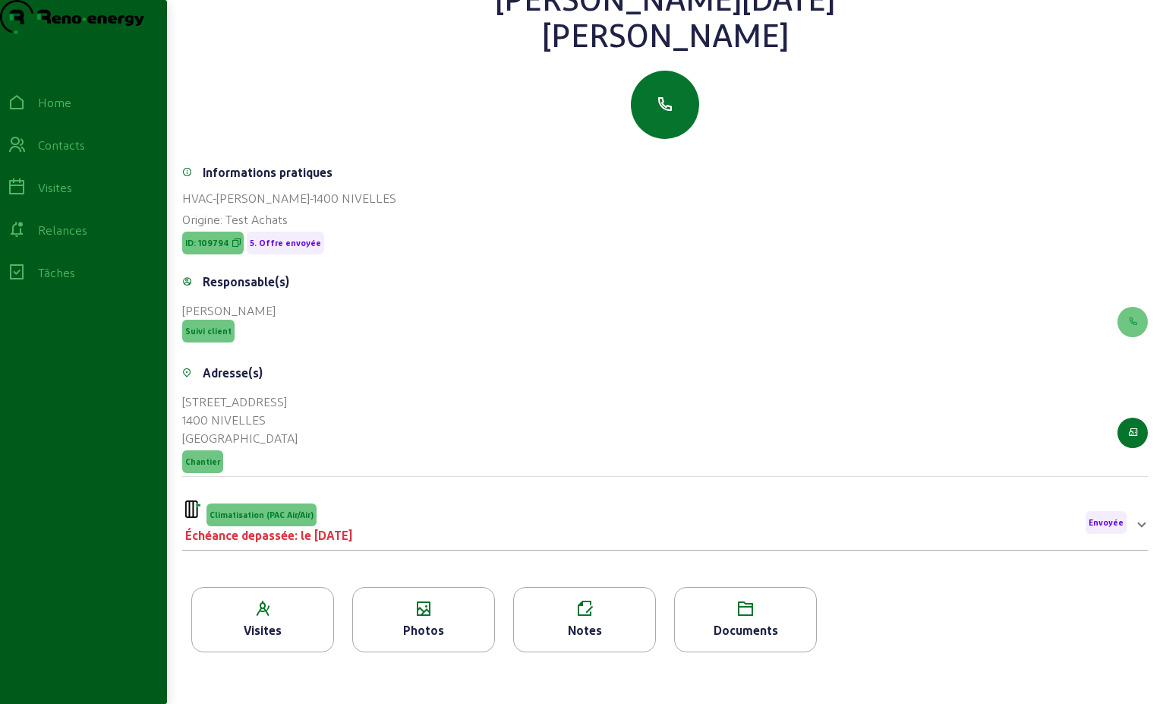
scroll to position [194, 0]
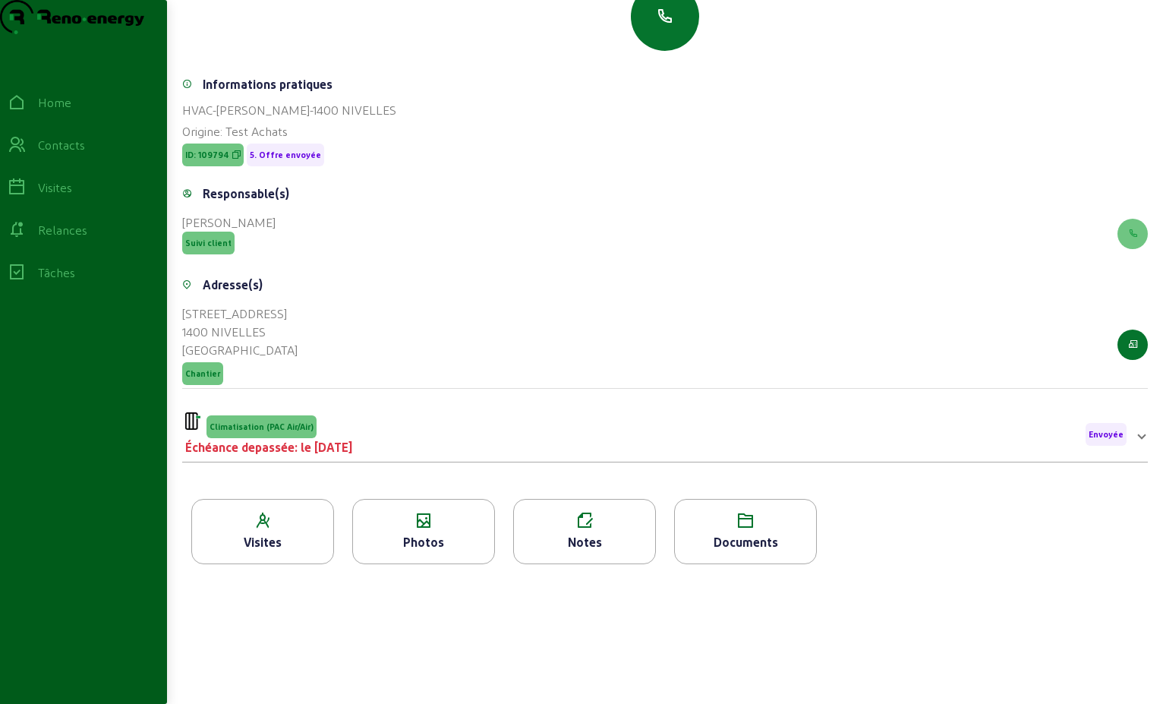
click at [392, 450] on div "Climatisation (PAC Air/Air) Échéance depassée: le [DATE] Envoyée" at bounding box center [656, 434] width 942 height 44
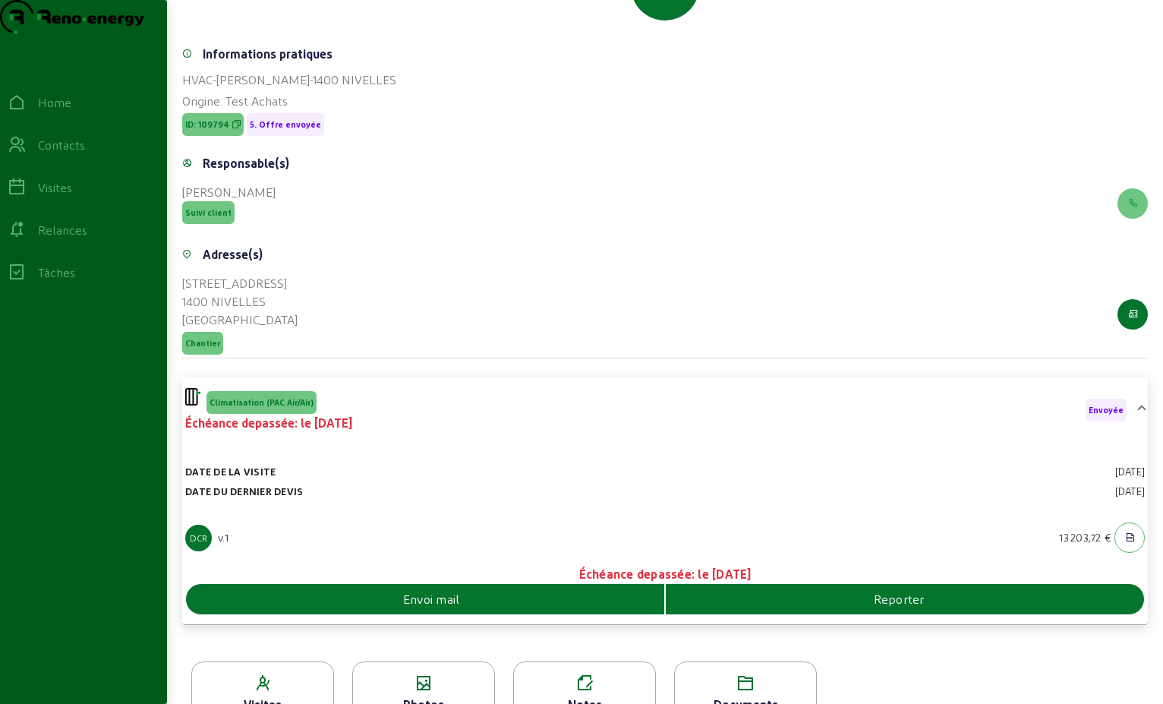
click at [503, 608] on div "Envoi mail" at bounding box center [425, 599] width 478 height 18
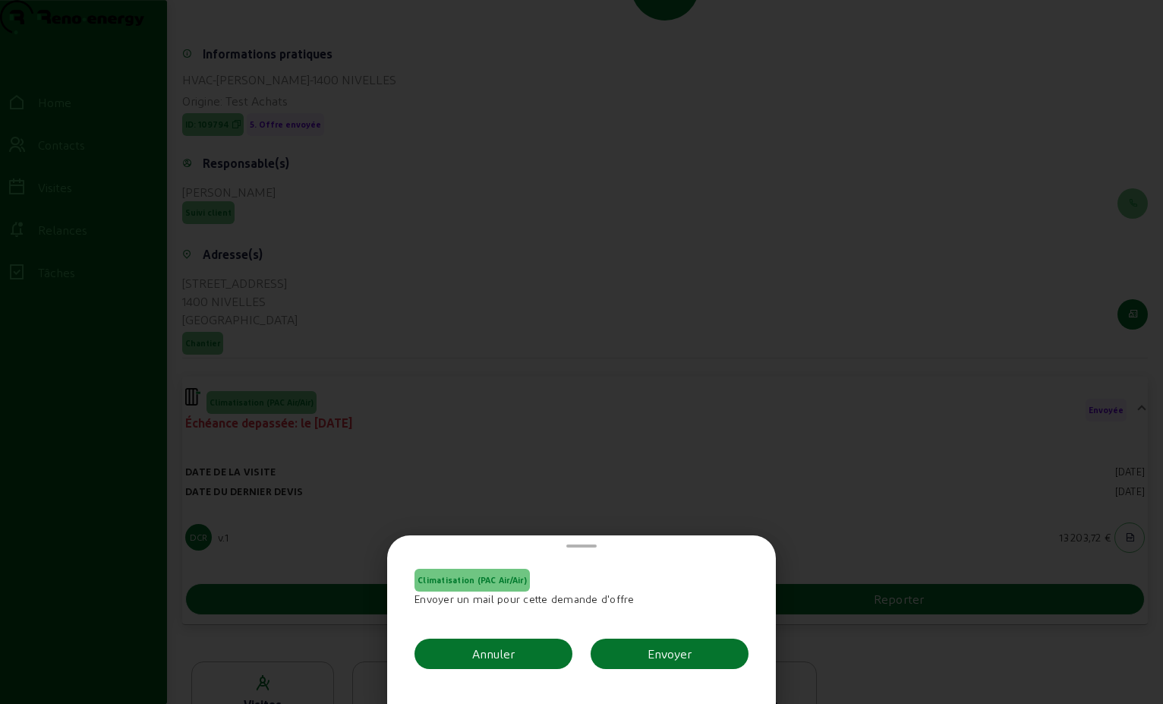
scroll to position [0, 0]
click at [623, 648] on button "Envoyer" at bounding box center [670, 654] width 158 height 30
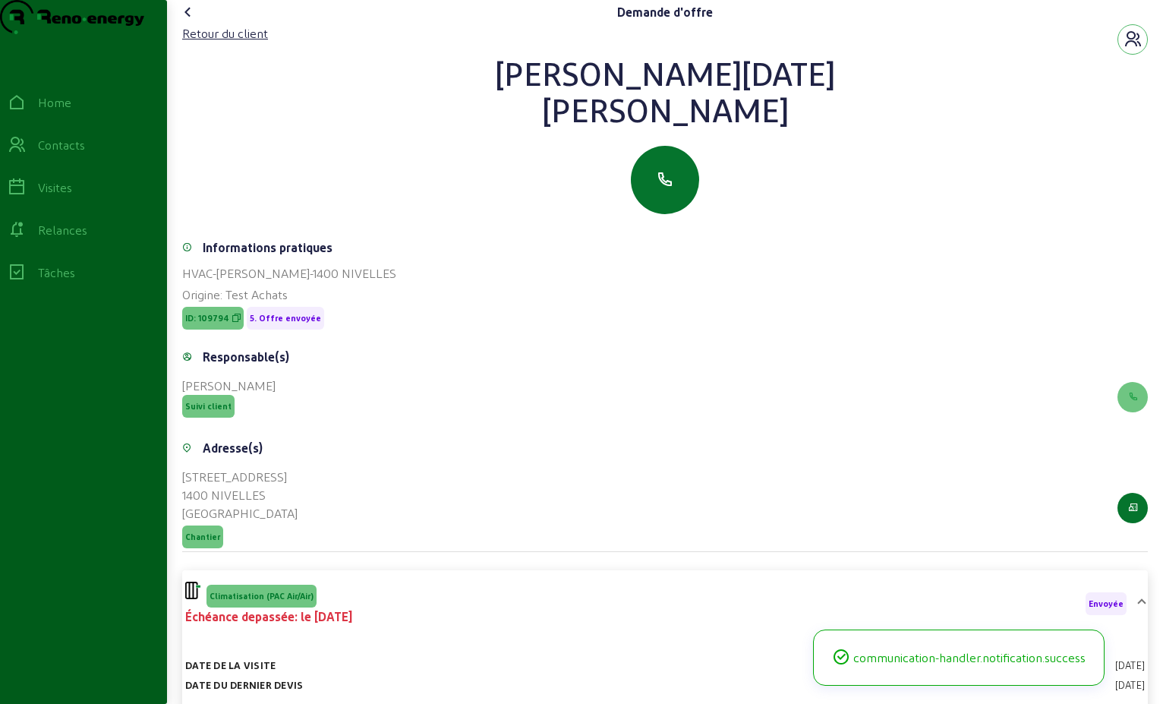
click at [188, 21] on icon at bounding box center [188, 12] width 18 height 18
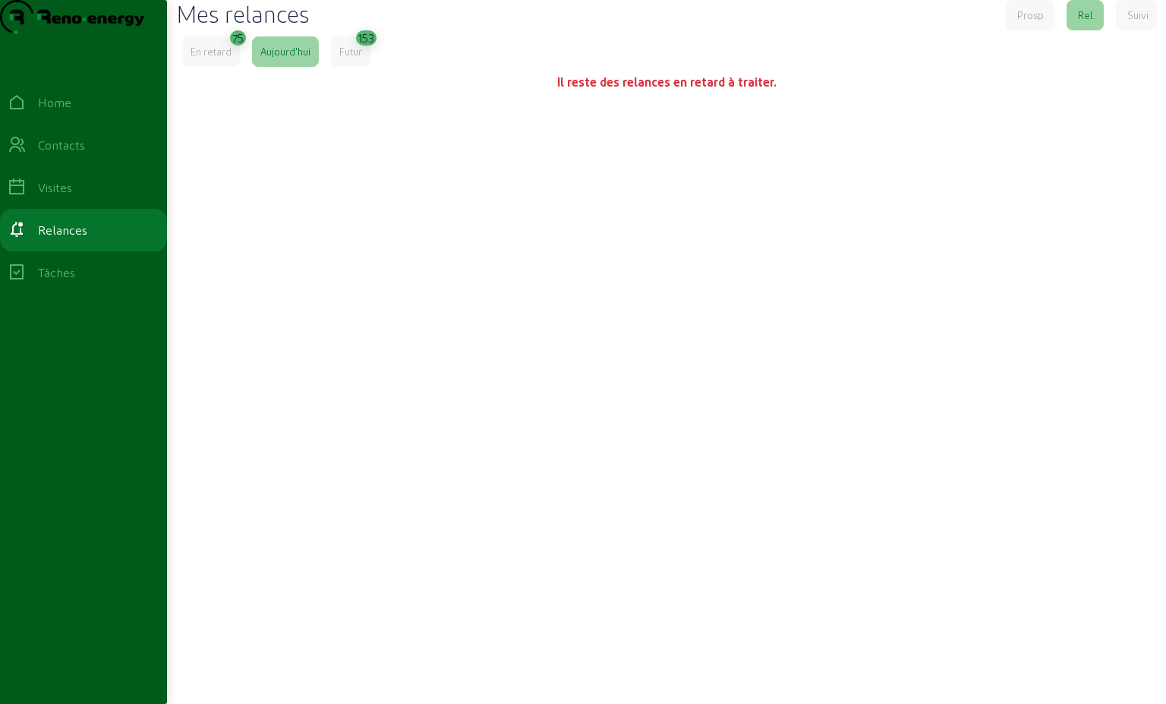
click at [215, 67] on div "En retard" at bounding box center [211, 51] width 58 height 30
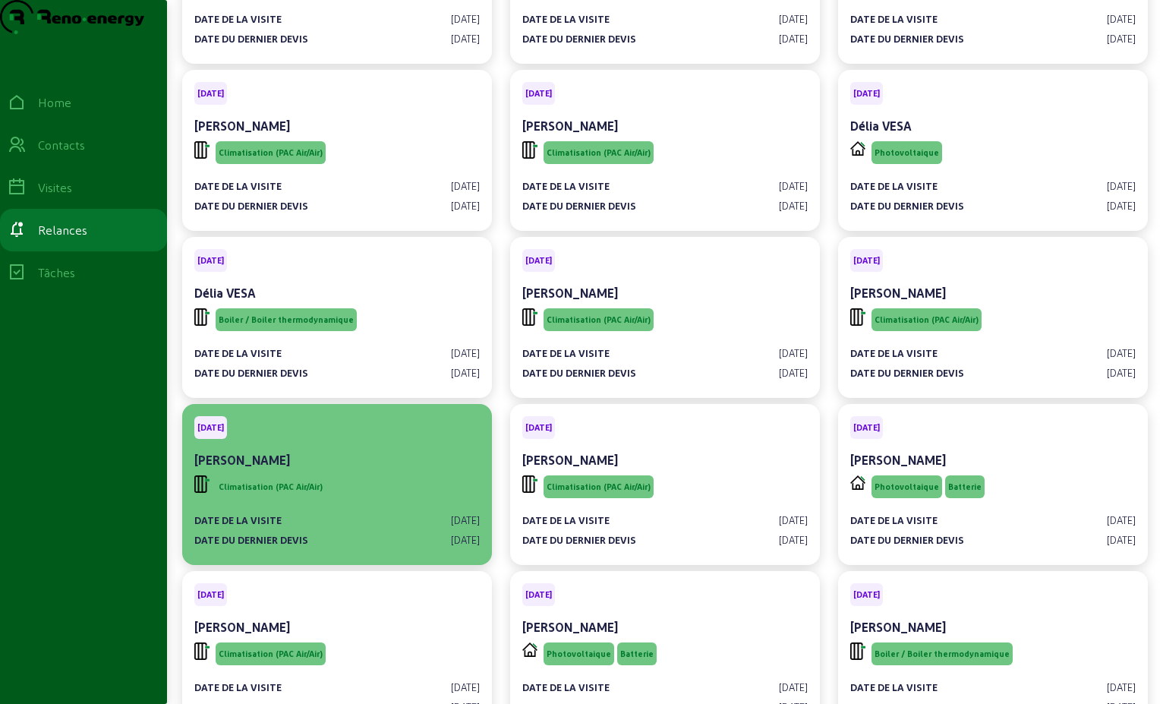
scroll to position [3265, 0]
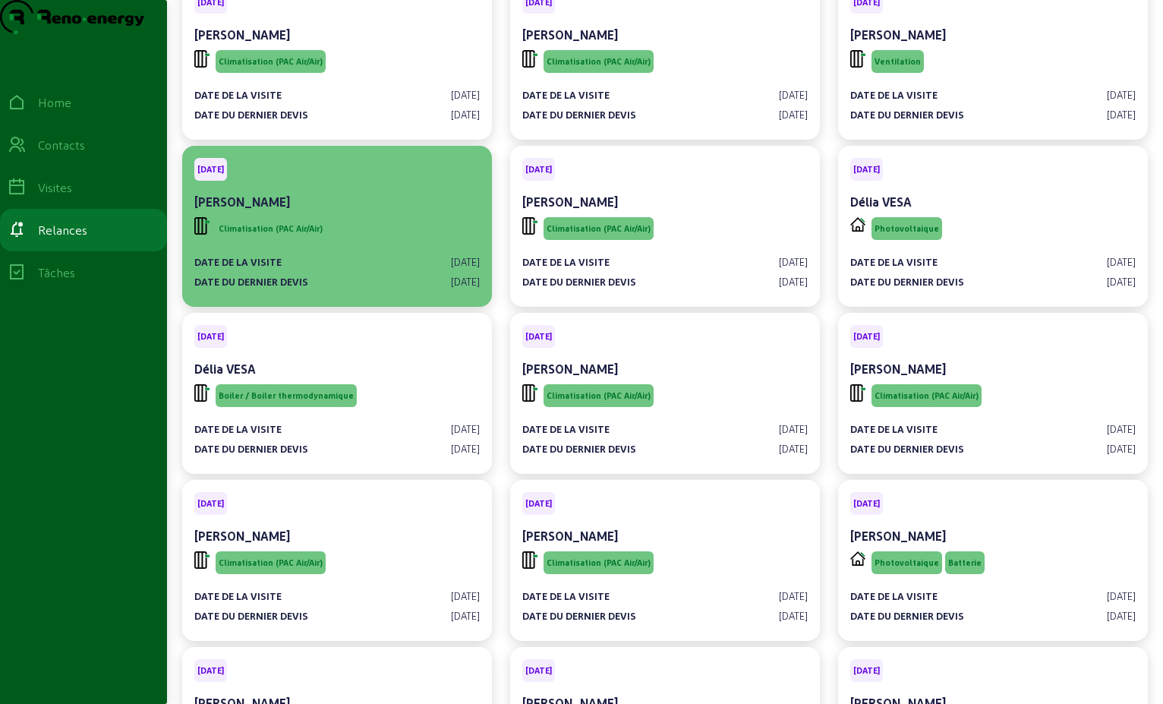
click at [378, 211] on div "[PERSON_NAME]" at bounding box center [337, 202] width 286 height 18
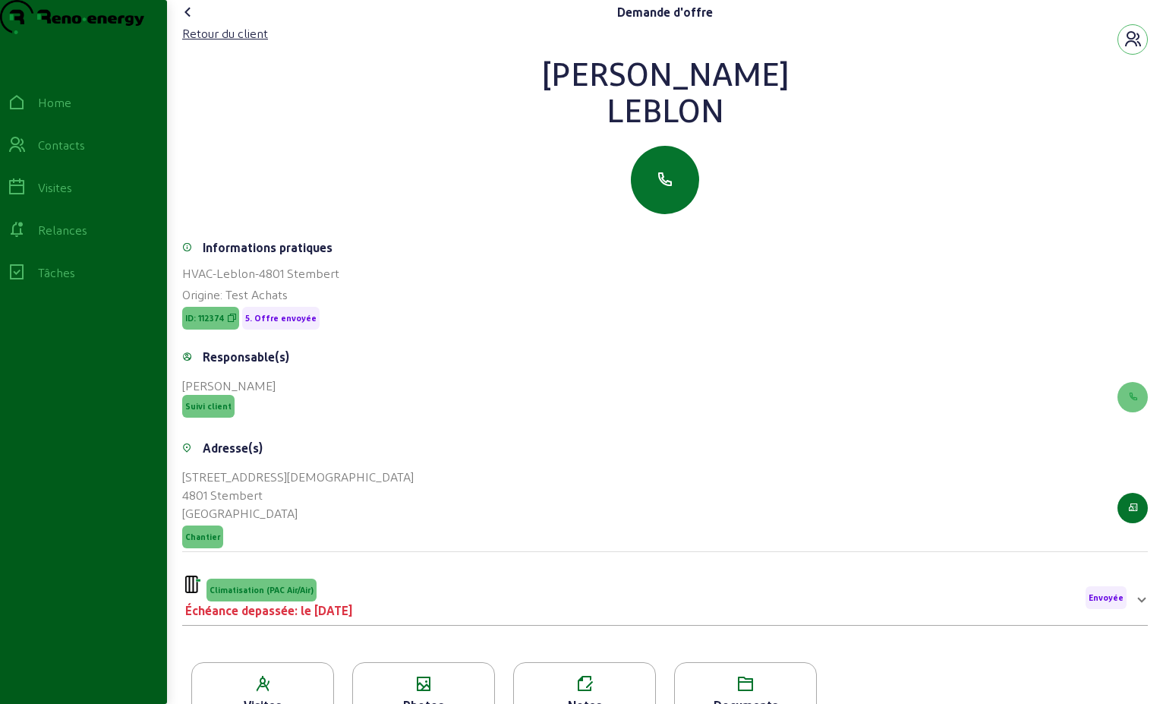
click at [635, 620] on div "Climatisation (PAC Air/Air) Échéance depassée: le [DATE] Envoyée" at bounding box center [656, 598] width 942 height 44
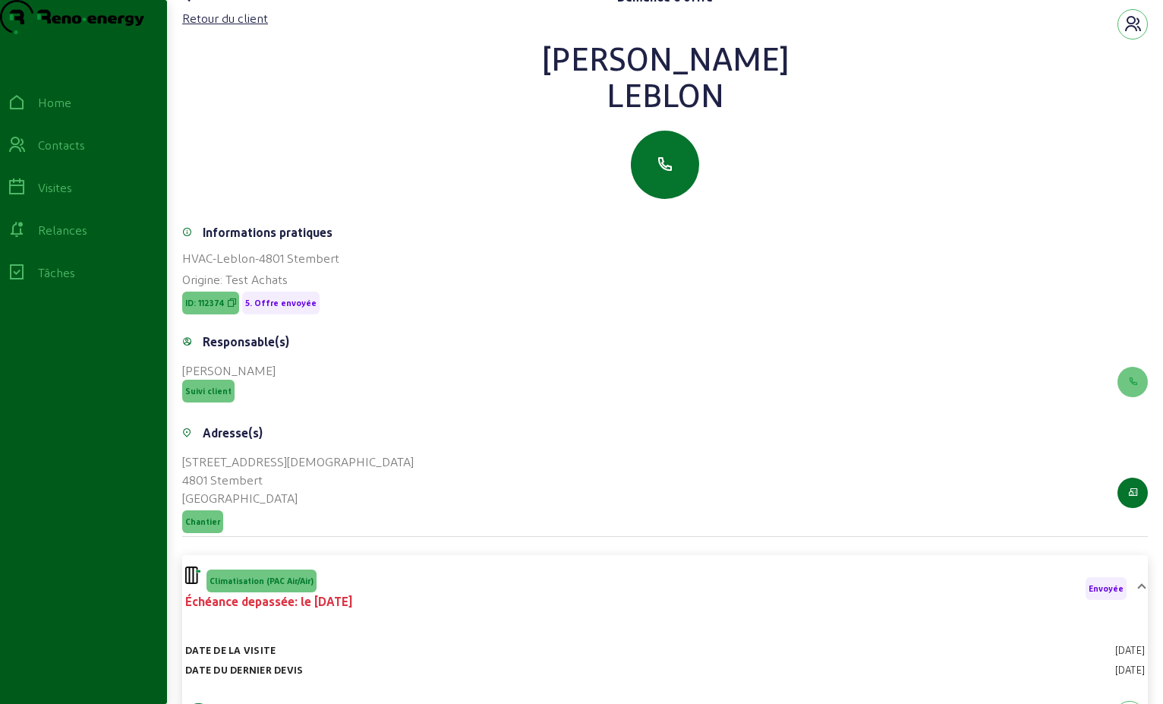
scroll to position [264, 0]
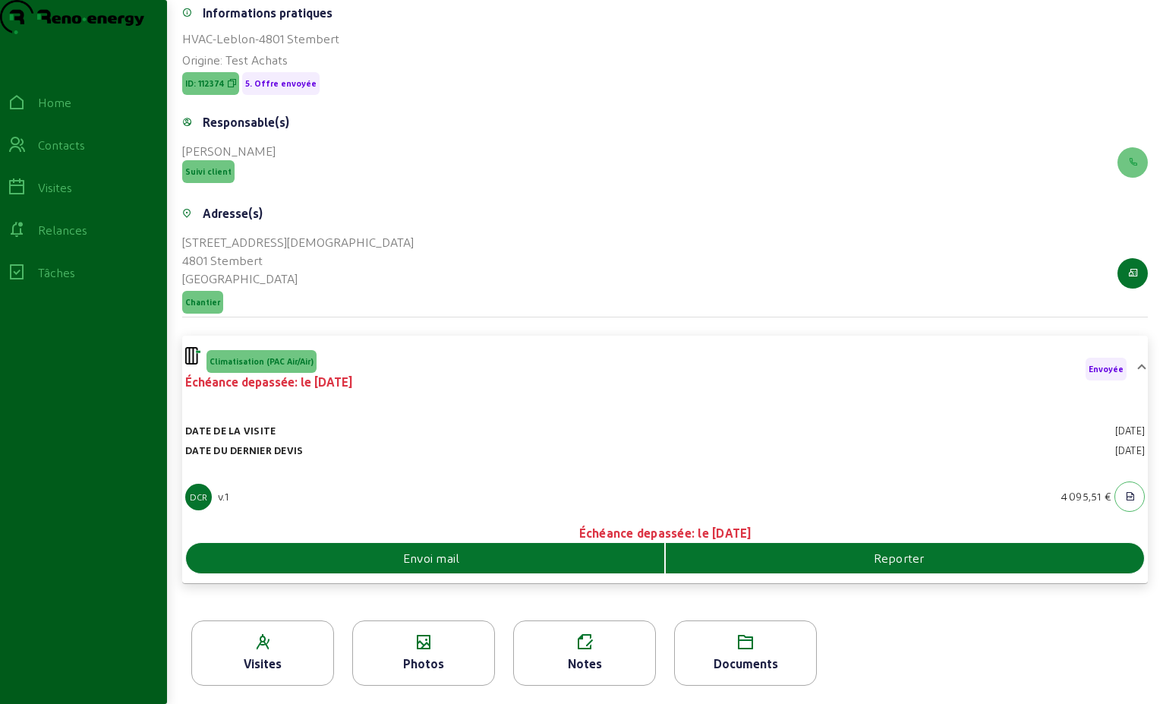
click at [559, 556] on div "Envoi mail" at bounding box center [425, 558] width 478 height 18
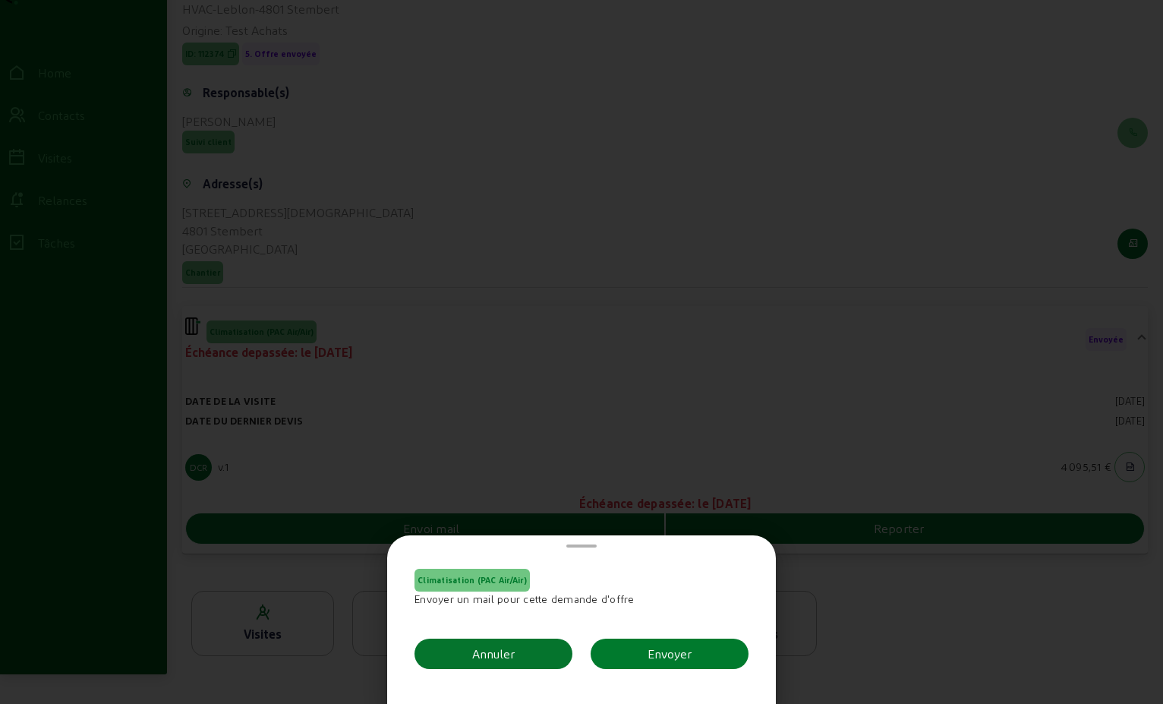
click at [669, 656] on div "Envoyer" at bounding box center [670, 654] width 44 height 18
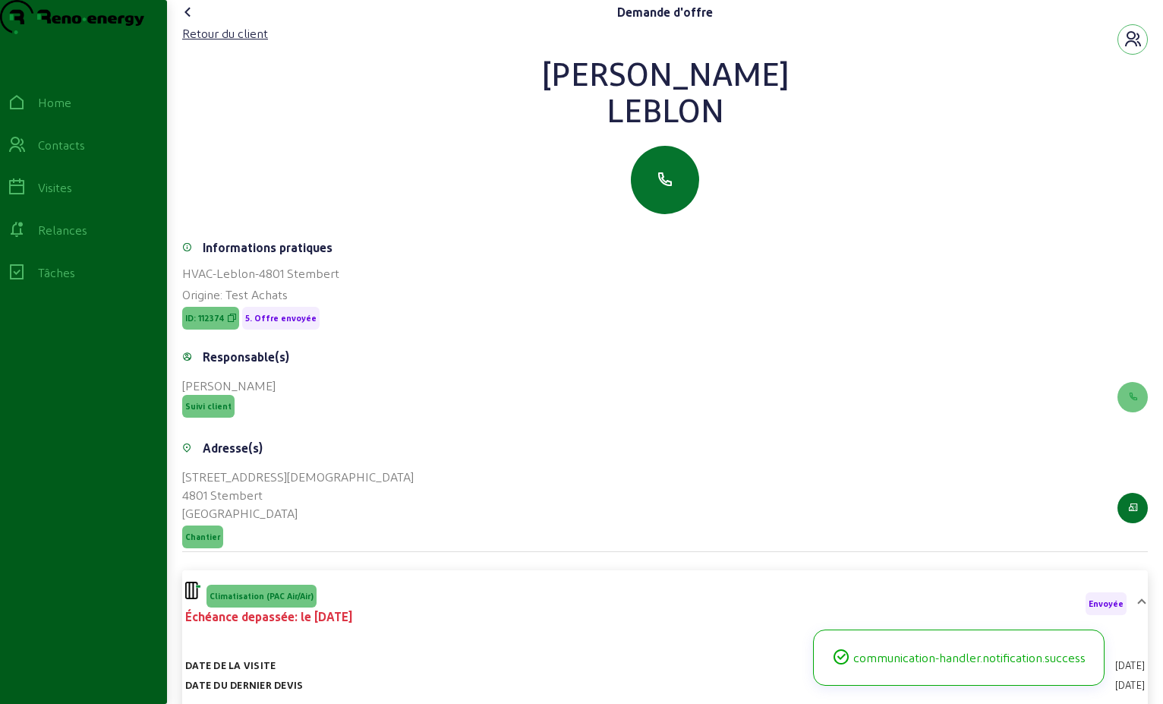
click at [192, 21] on icon at bounding box center [188, 12] width 18 height 18
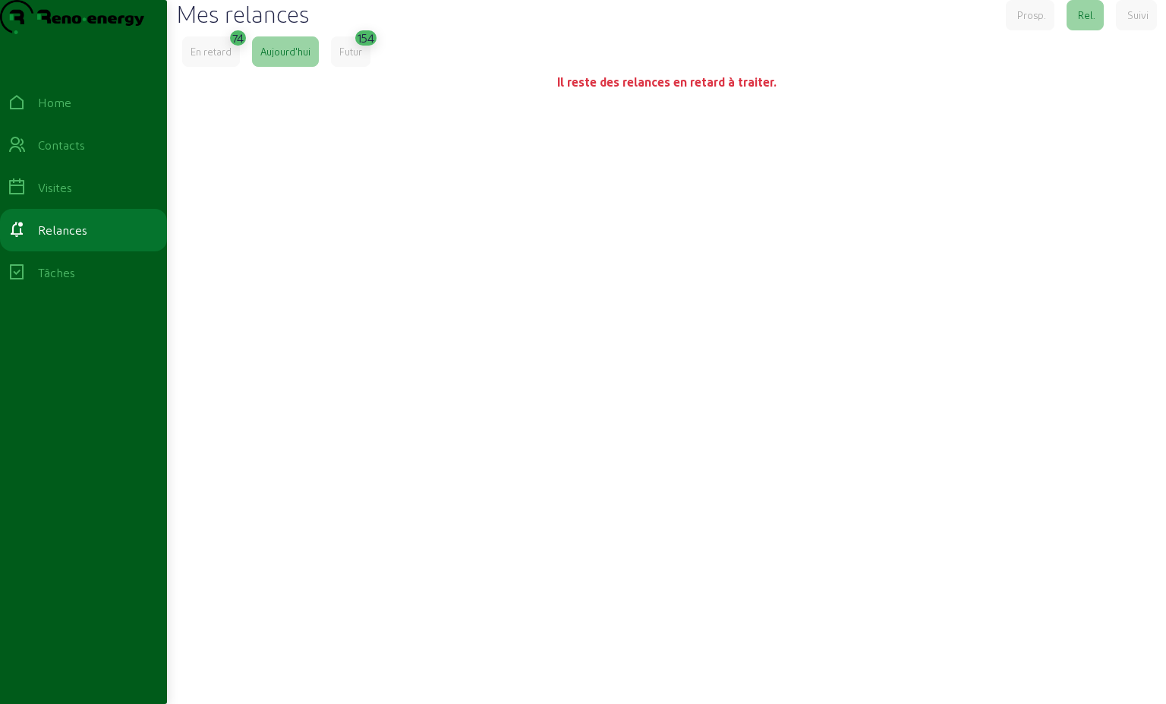
click at [218, 58] on div "En retard" at bounding box center [211, 52] width 41 height 14
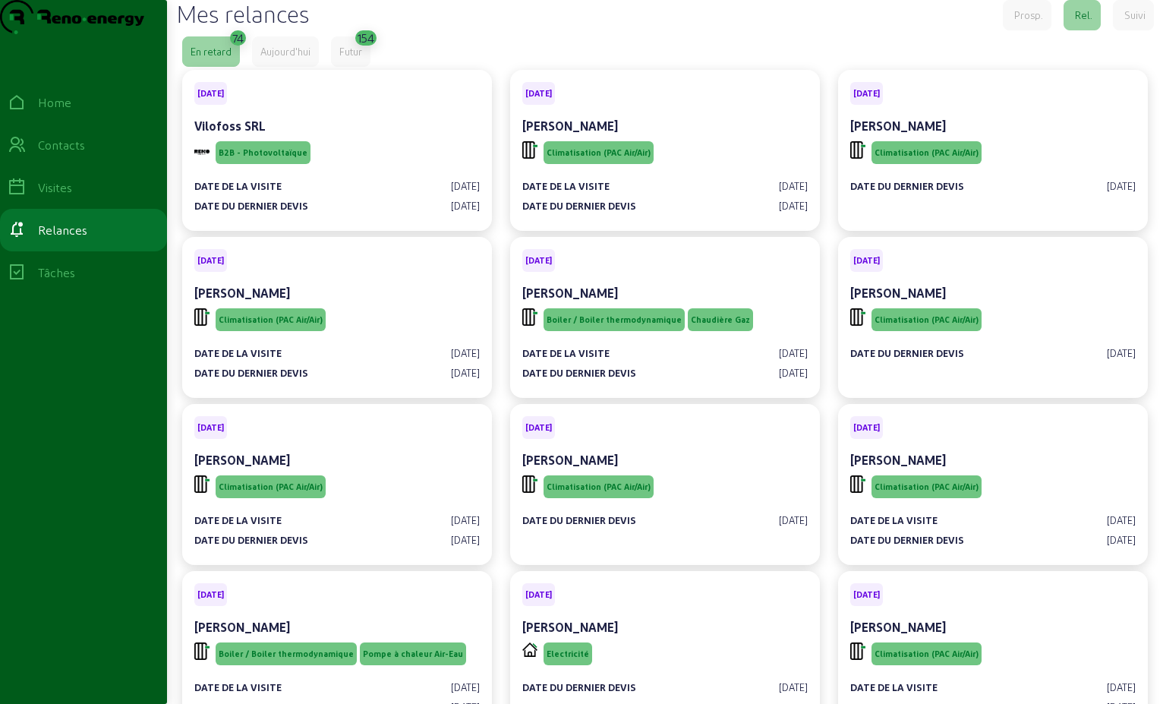
click at [270, 58] on div "Aujourd'hui" at bounding box center [285, 52] width 50 height 14
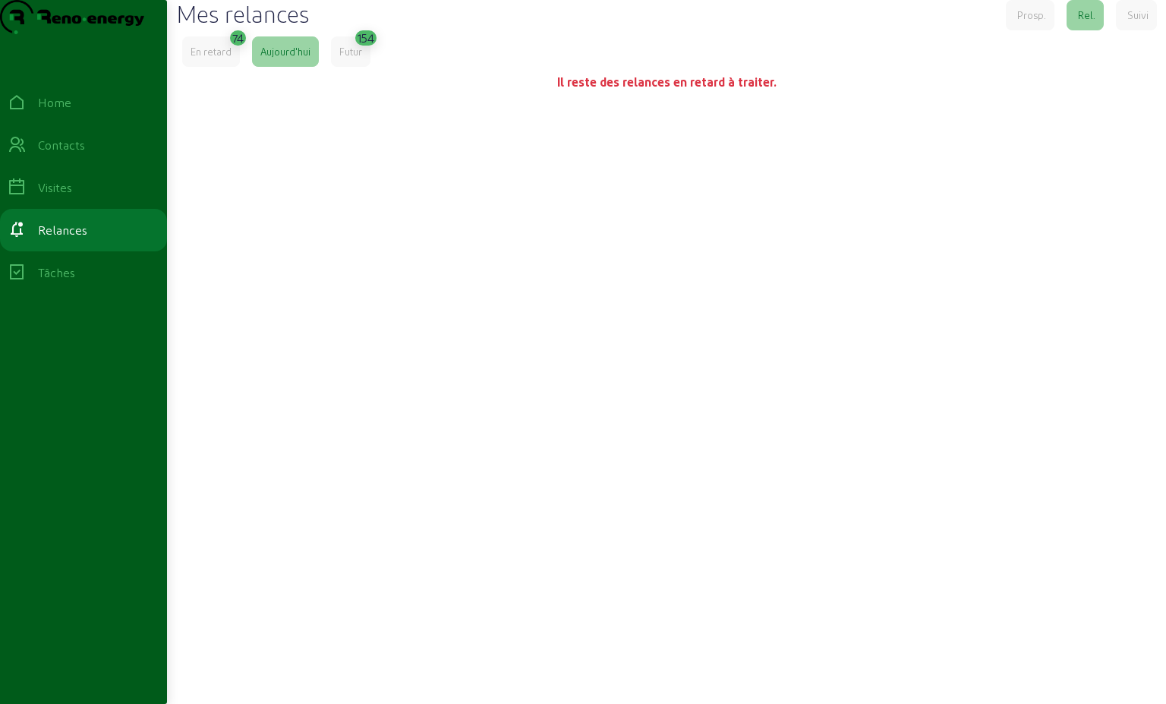
click at [355, 58] on div "Futur" at bounding box center [350, 52] width 23 height 14
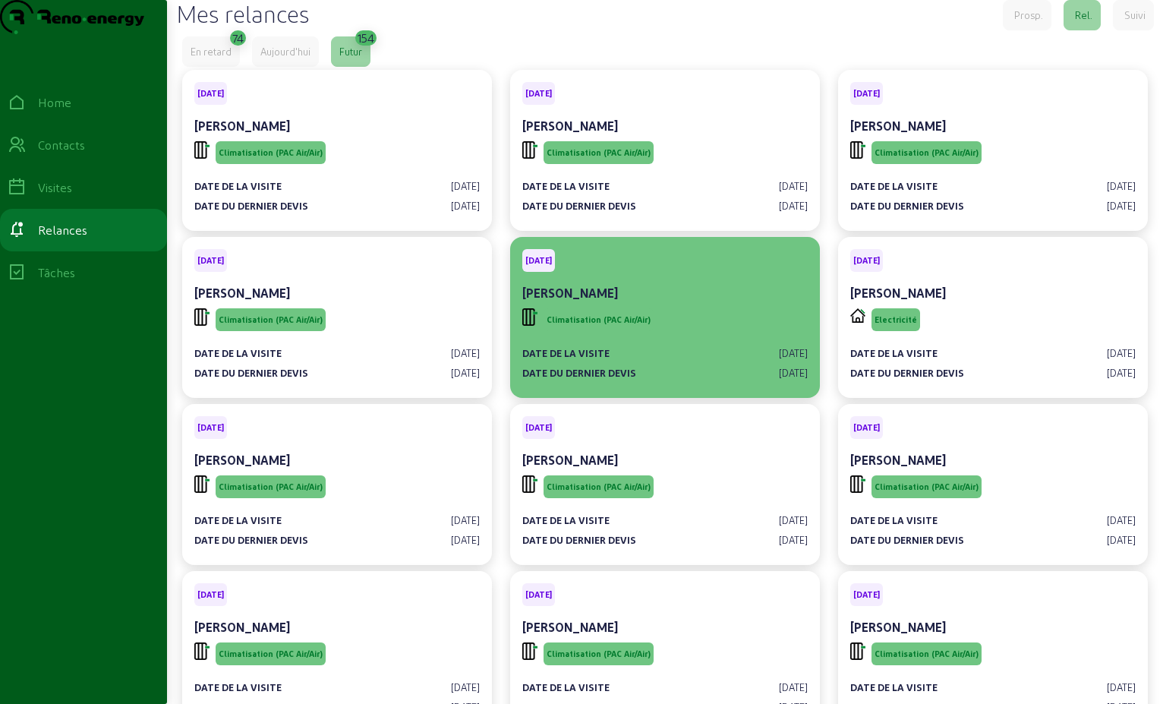
click at [650, 302] on div "[PERSON_NAME]" at bounding box center [665, 293] width 286 height 18
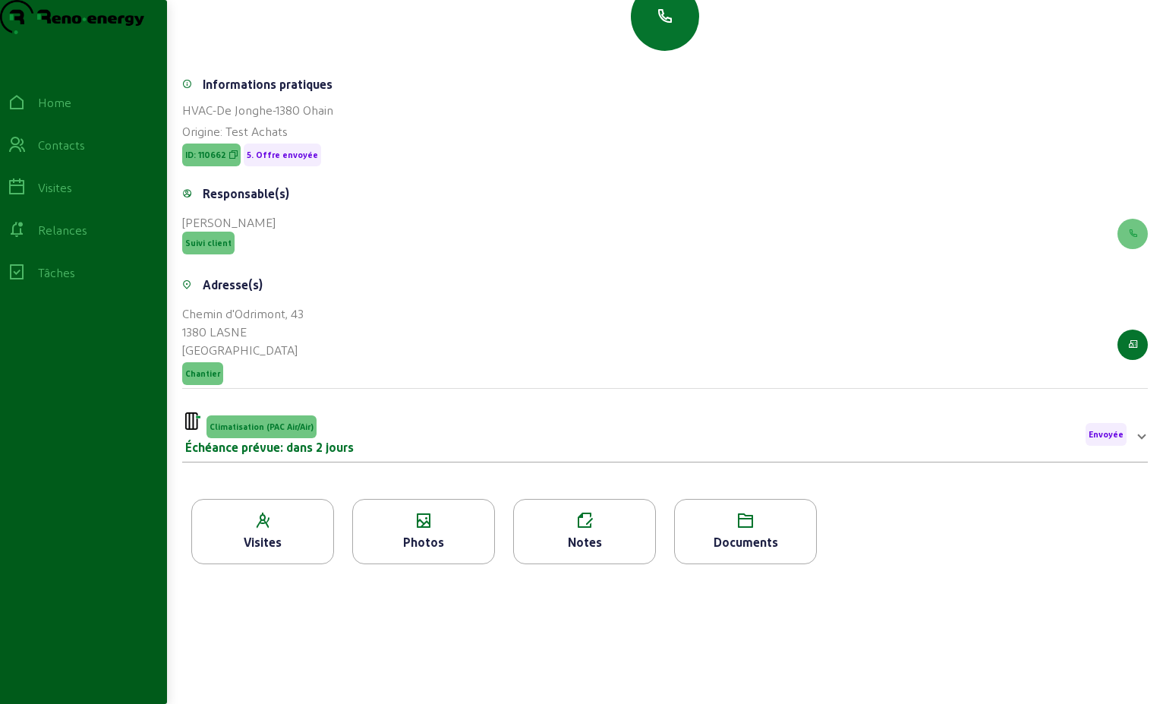
scroll to position [194, 0]
click at [508, 443] on div "Climatisation (PAC Air/Air) Échéance prévue: dans 2 jours Envoyée" at bounding box center [656, 434] width 942 height 44
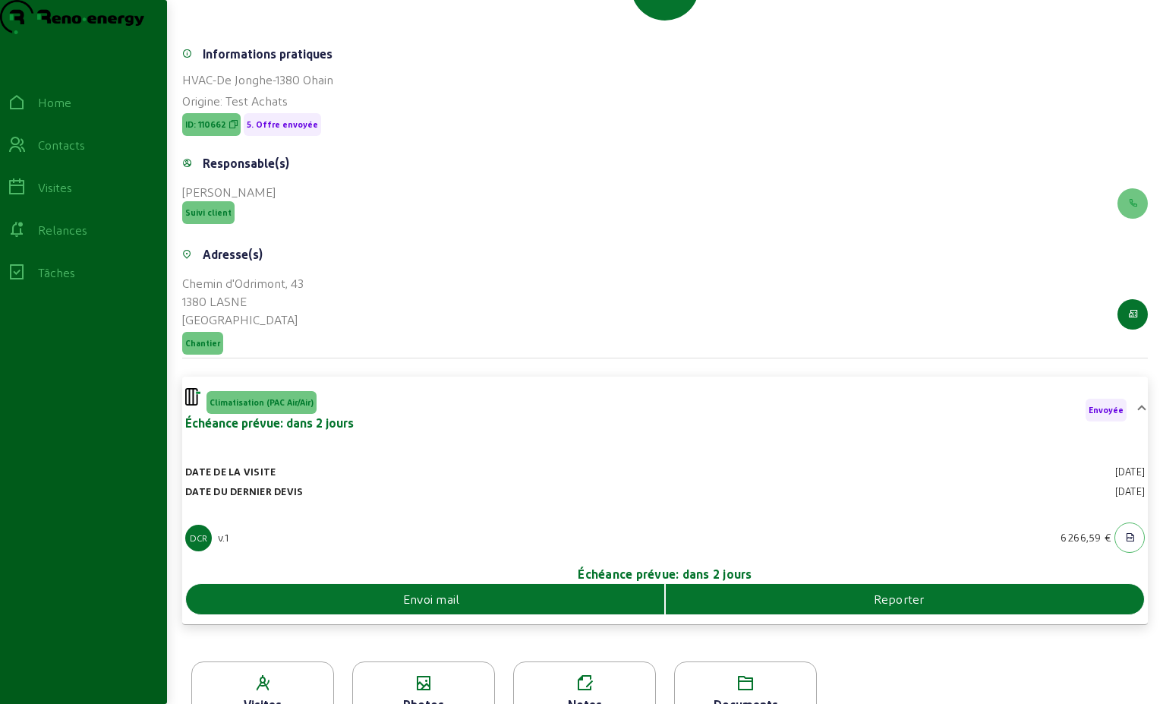
click at [598, 608] on div "Envoi mail" at bounding box center [425, 599] width 478 height 18
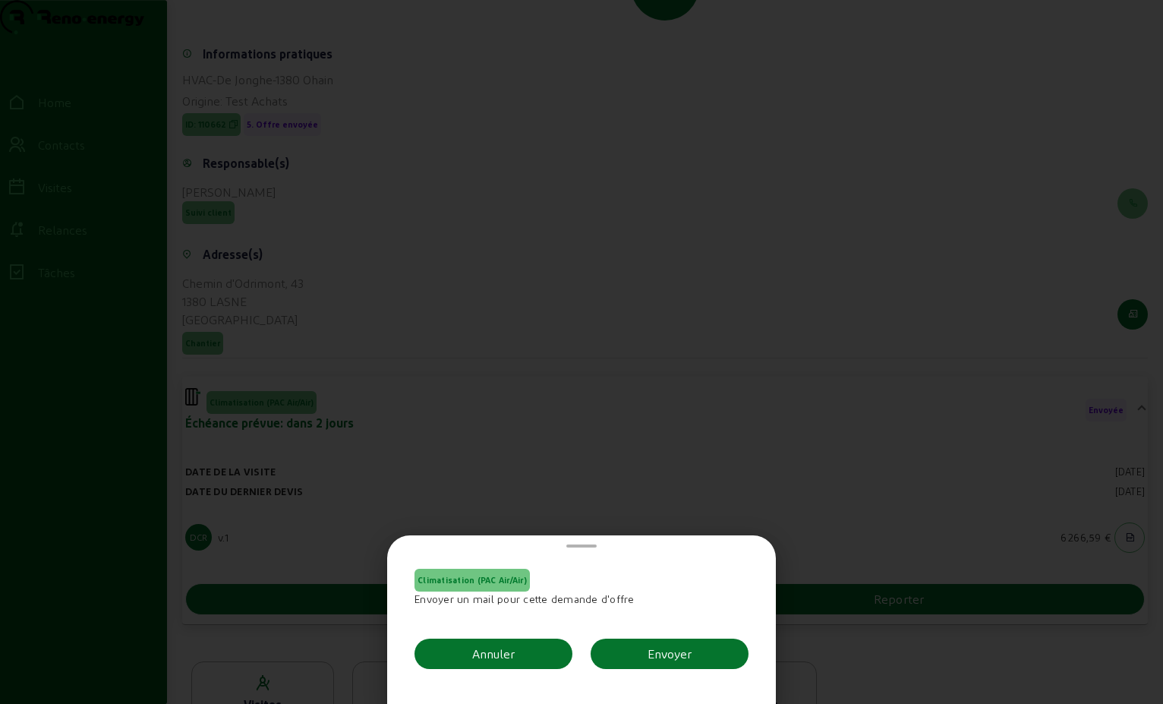
scroll to position [0, 0]
click at [671, 648] on div "Envoyer" at bounding box center [670, 654] width 44 height 18
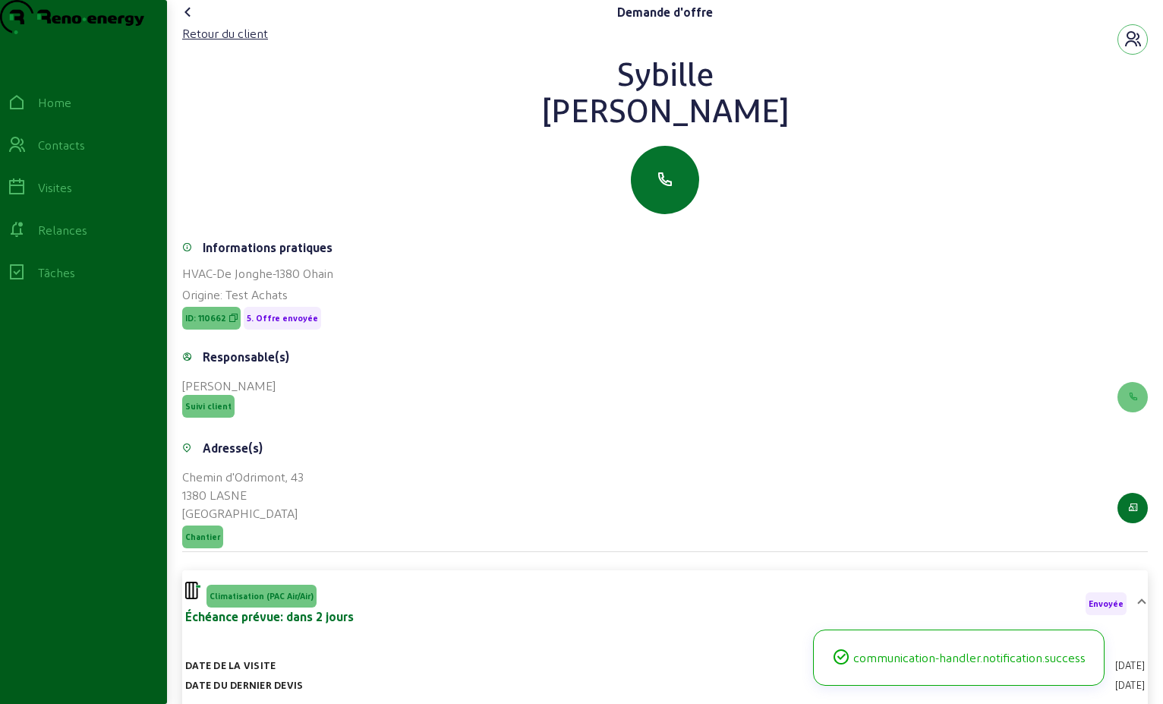
click at [190, 21] on icon at bounding box center [188, 12] width 18 height 18
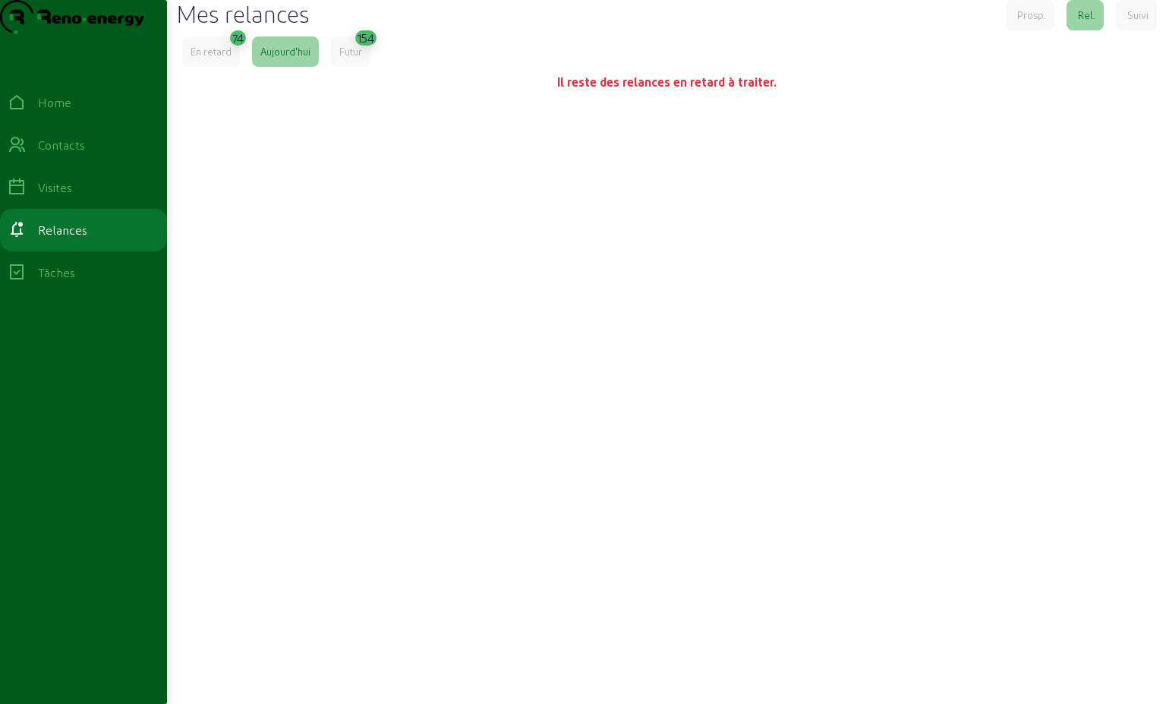
click at [351, 58] on div "Futur" at bounding box center [350, 52] width 23 height 14
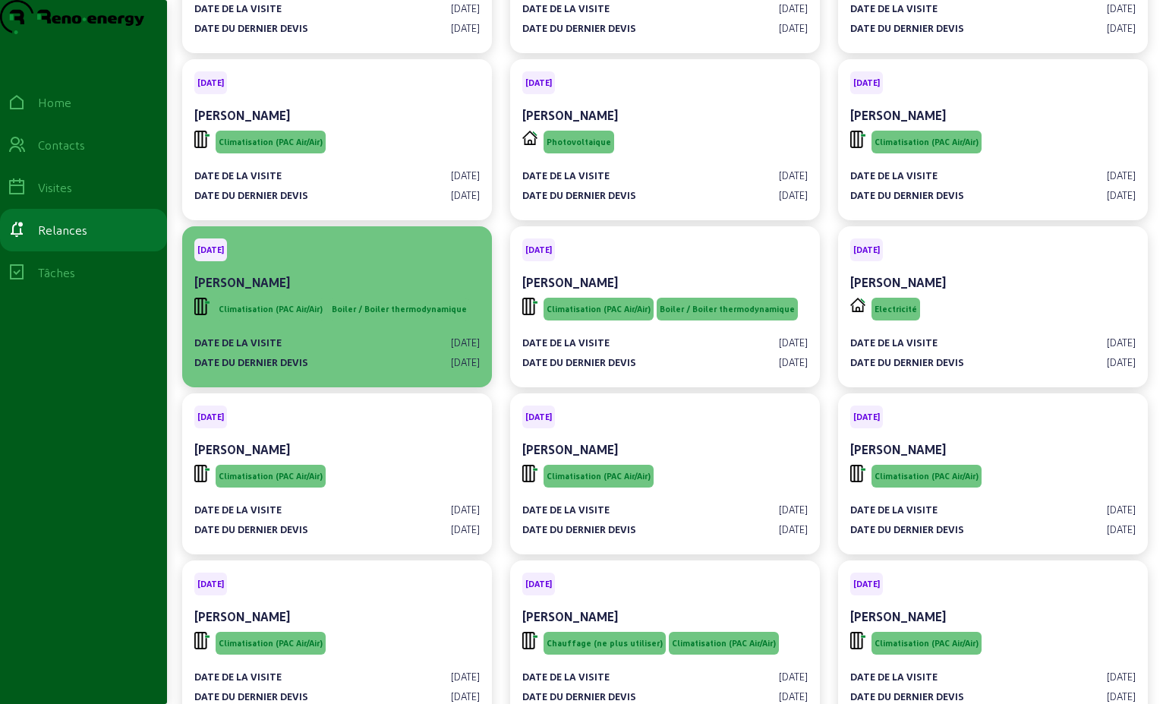
scroll to position [3948, 0]
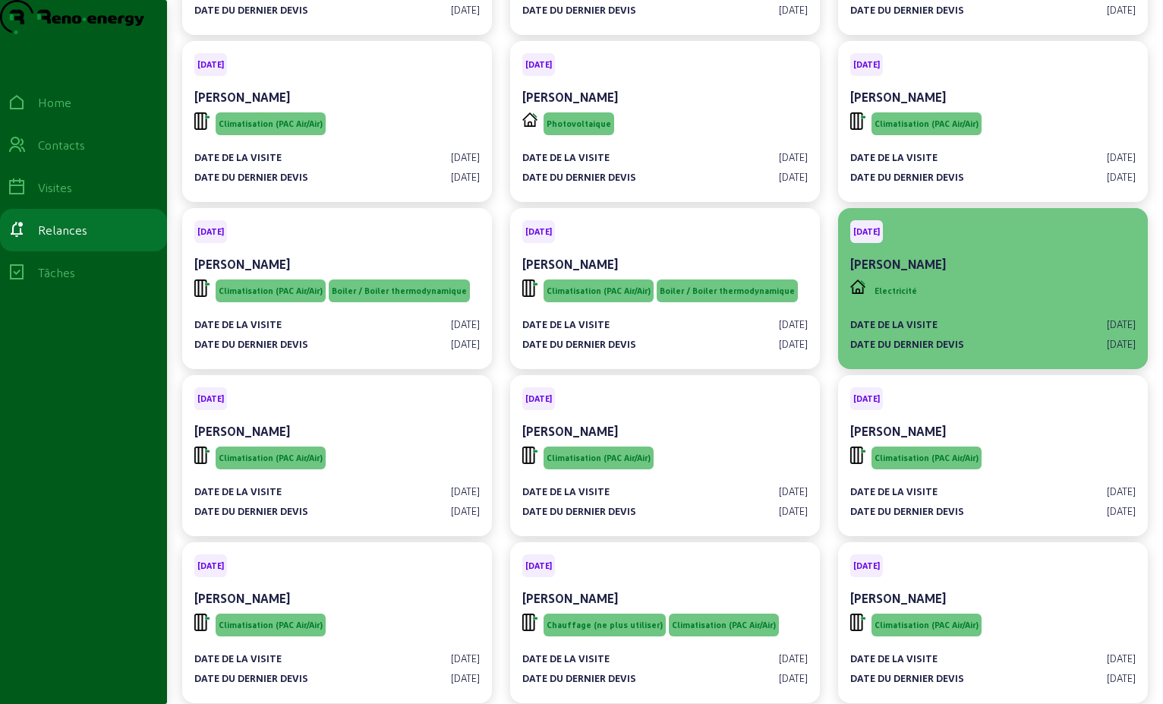
click at [1027, 273] on div "[PERSON_NAME]" at bounding box center [993, 264] width 286 height 18
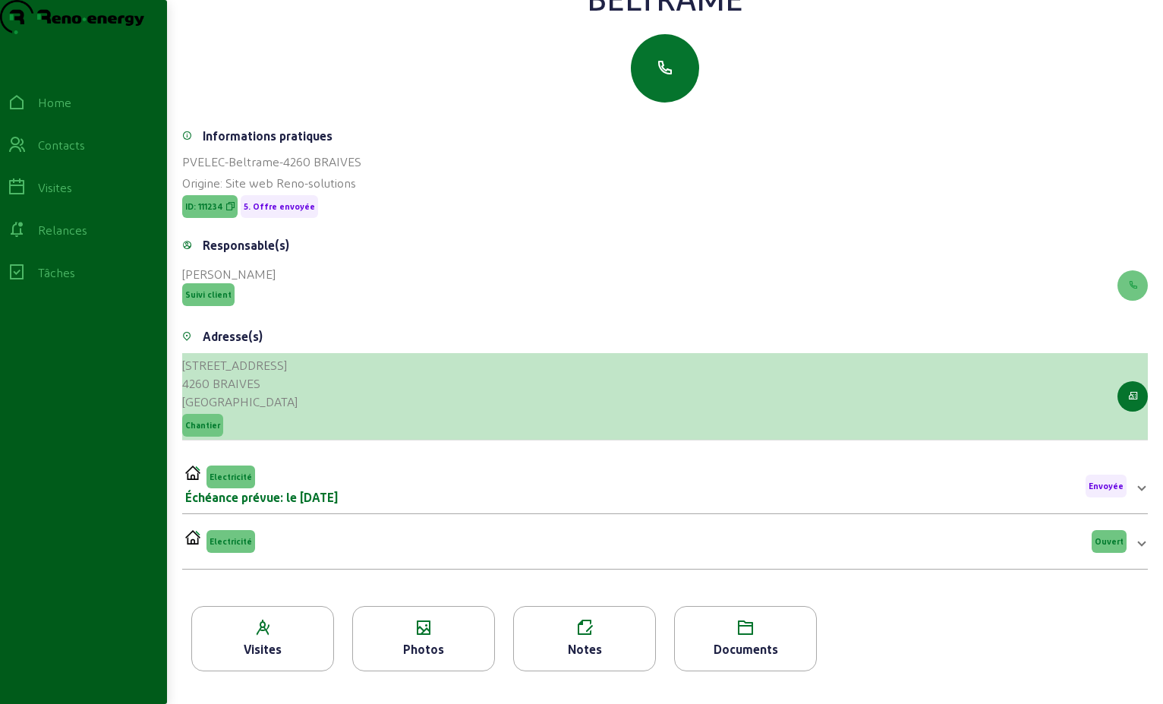
scroll to position [194, 0]
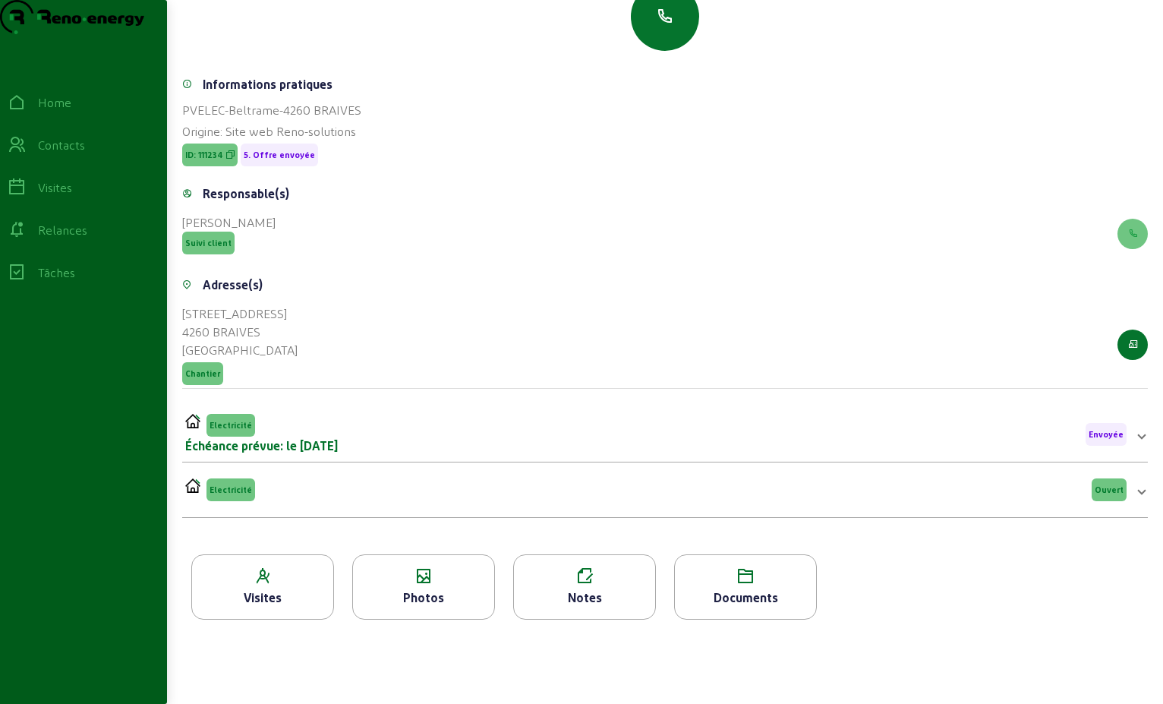
click at [277, 583] on icon at bounding box center [262, 576] width 141 height 18
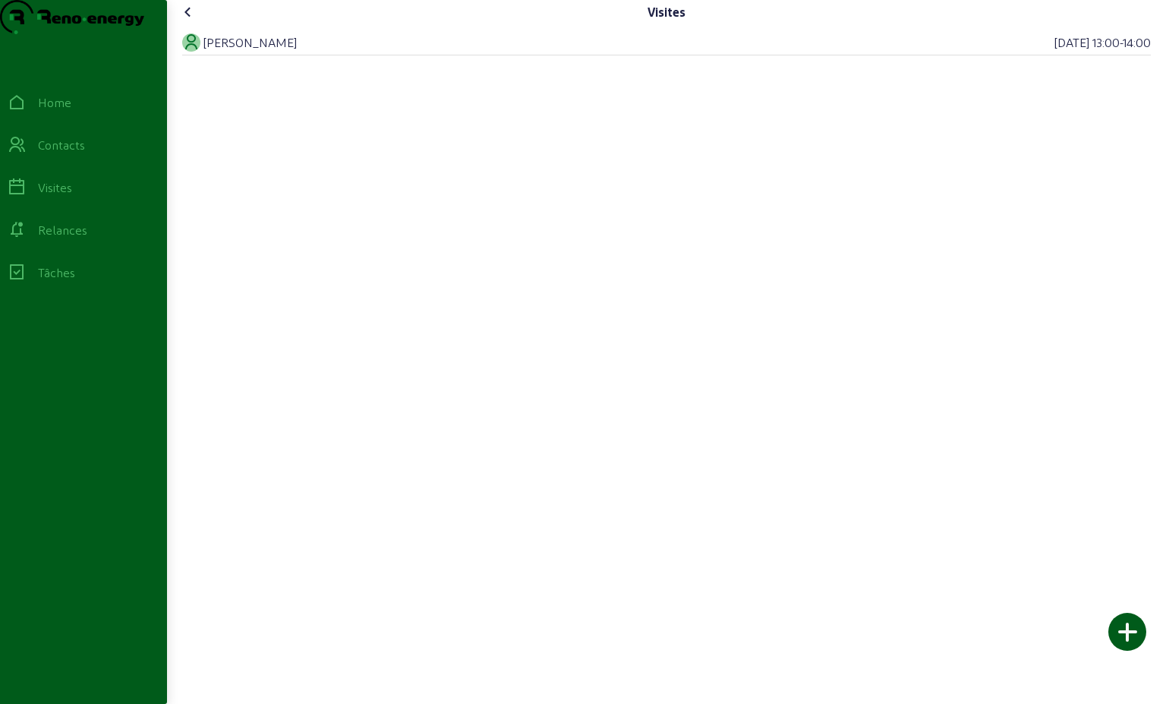
click at [194, 21] on icon at bounding box center [188, 12] width 18 height 18
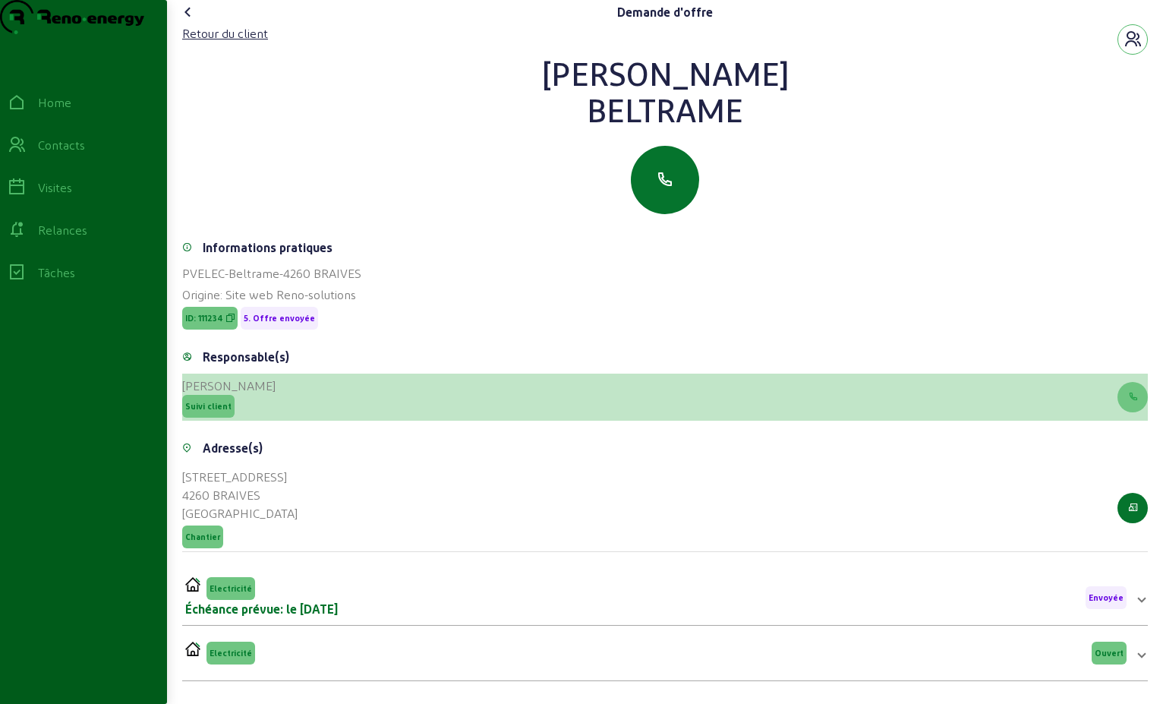
click at [461, 421] on div "[PERSON_NAME] client" at bounding box center [665, 397] width 966 height 47
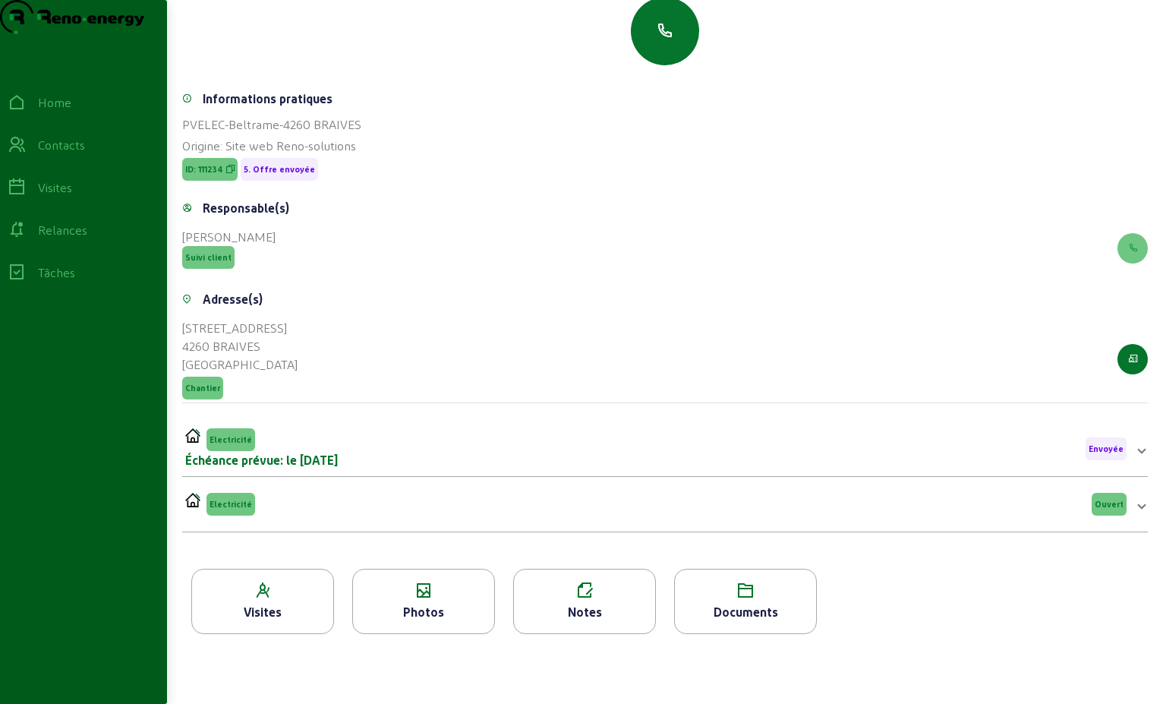
scroll to position [152, 0]
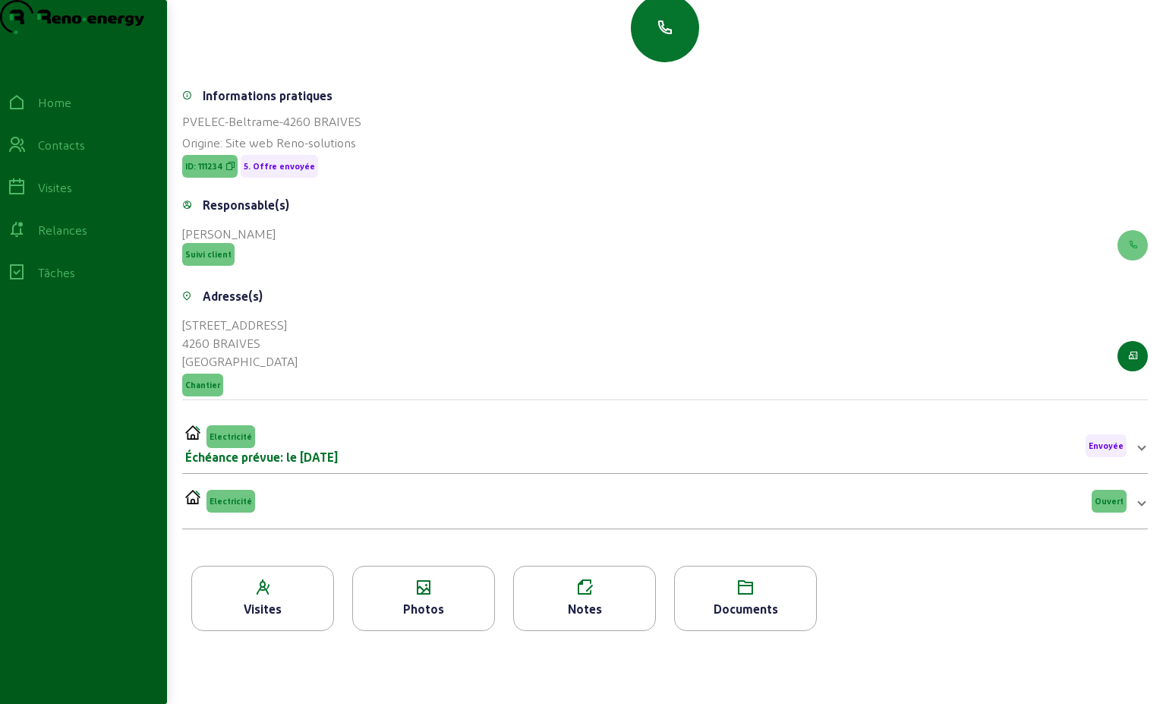
click at [602, 597] on icon at bounding box center [584, 588] width 141 height 18
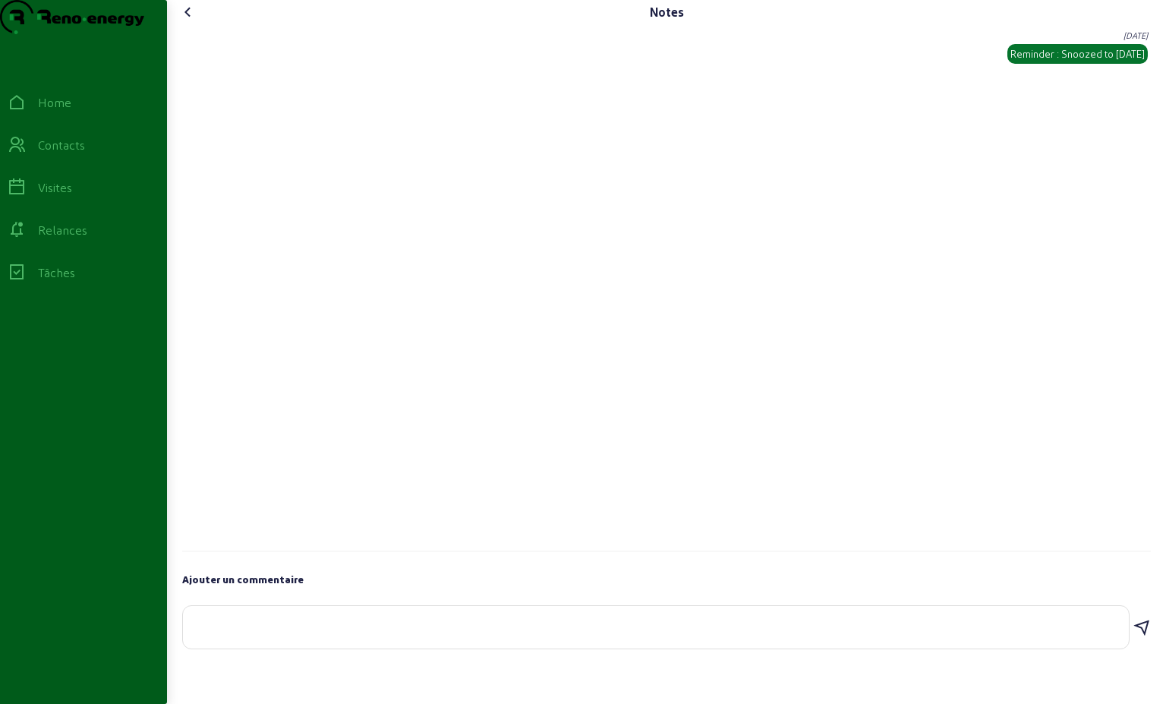
click at [191, 21] on icon at bounding box center [188, 12] width 18 height 18
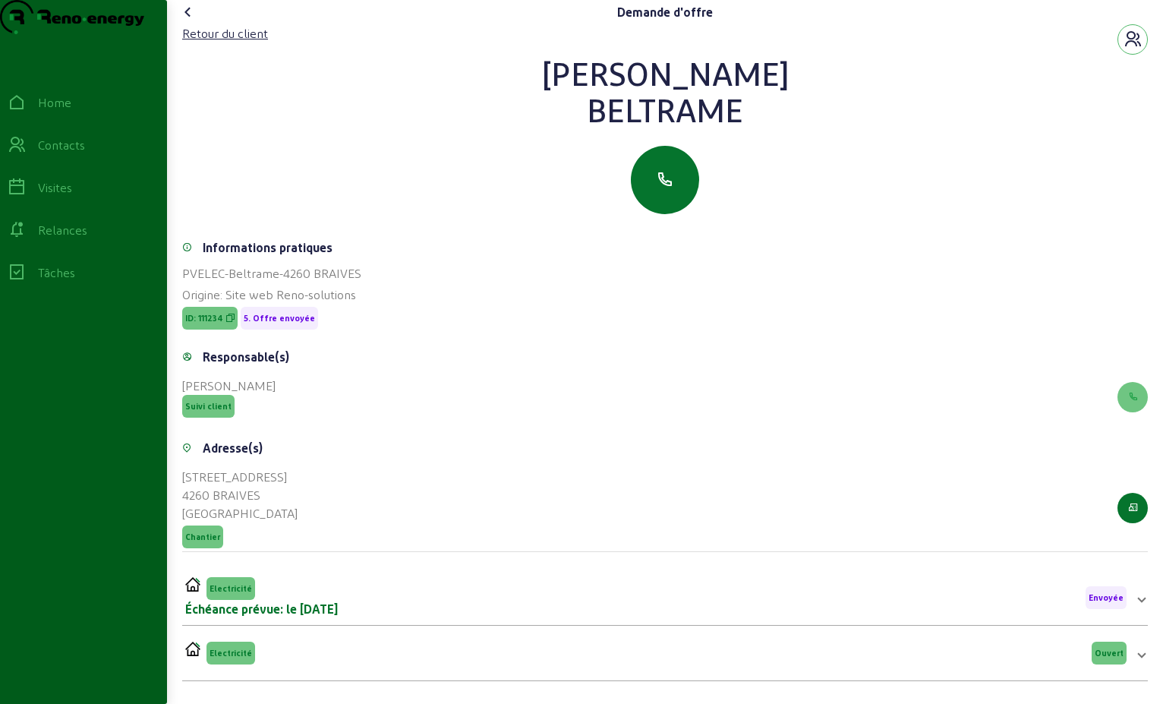
drag, startPoint x: 745, startPoint y: 148, endPoint x: 585, endPoint y: 73, distance: 176.3
click at [585, 73] on div "Retour du client [PERSON_NAME]" at bounding box center [665, 119] width 966 height 190
drag, startPoint x: 585, startPoint y: 73, endPoint x: 651, endPoint y: 90, distance: 68.1
copy div "[PERSON_NAME]"
click at [678, 214] on button "button" at bounding box center [665, 180] width 68 height 68
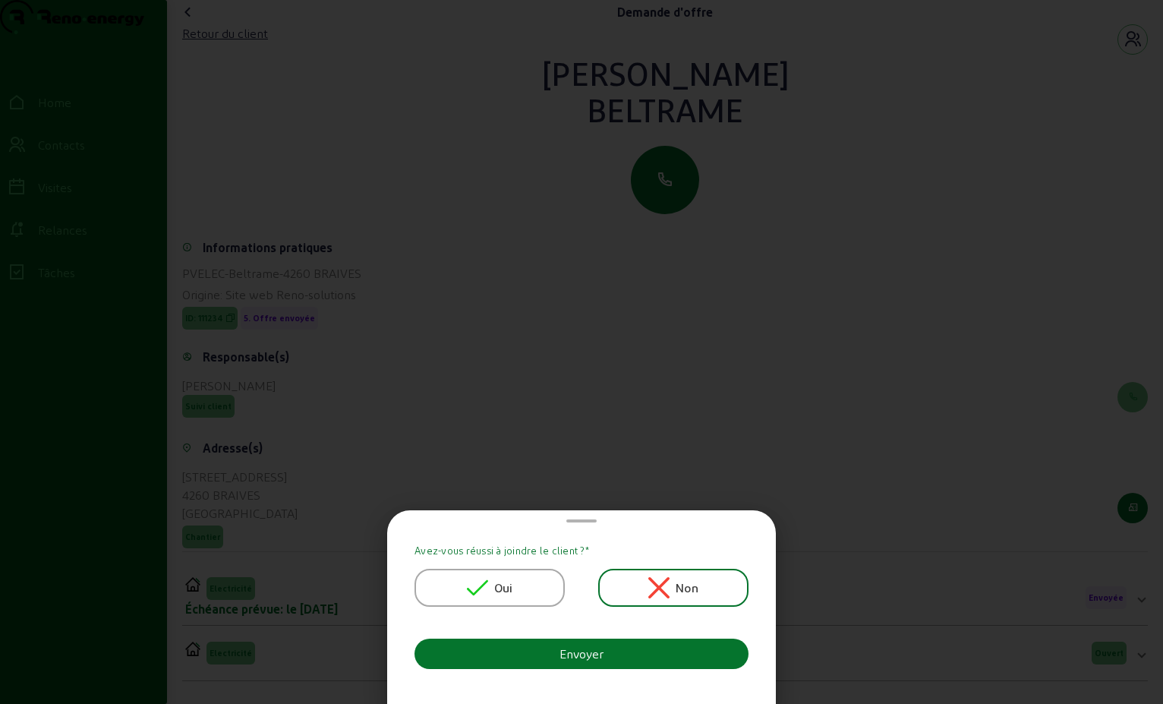
click at [715, 588] on div "Non" at bounding box center [673, 588] width 150 height 38
click at [656, 588] on icon at bounding box center [658, 587] width 21 height 21
click at [662, 588] on icon at bounding box center [658, 587] width 21 height 21
click at [676, 584] on span "Non" at bounding box center [687, 588] width 23 height 18
click at [681, 603] on div "Non" at bounding box center [673, 588] width 150 height 38
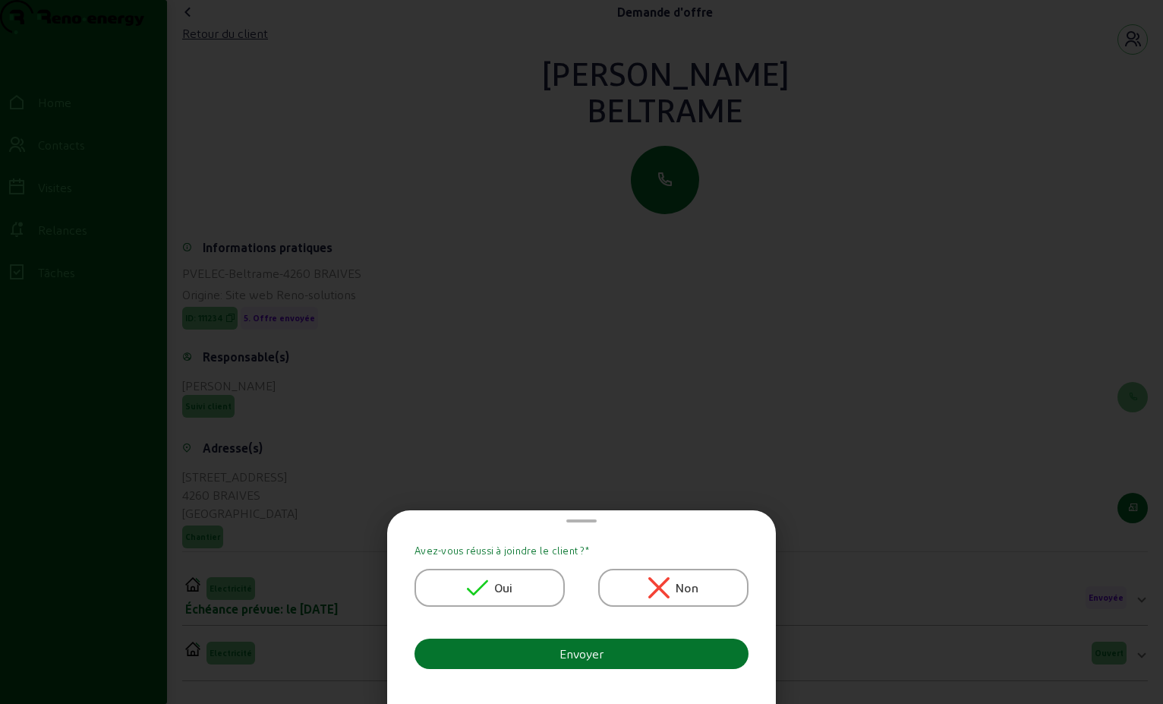
click at [685, 591] on span "Non" at bounding box center [687, 588] width 23 height 18
drag, startPoint x: 562, startPoint y: 513, endPoint x: 576, endPoint y: 604, distance: 92.1
click at [576, 604] on cam-bottom-sheet-template-generic "Avez-vous réussi à joindre le client ? * Oui Non Envoyer" at bounding box center [581, 606] width 364 height 181
drag, startPoint x: 576, startPoint y: 604, endPoint x: 844, endPoint y: 301, distance: 405.6
click at [844, 298] on div at bounding box center [581, 352] width 1163 height 704
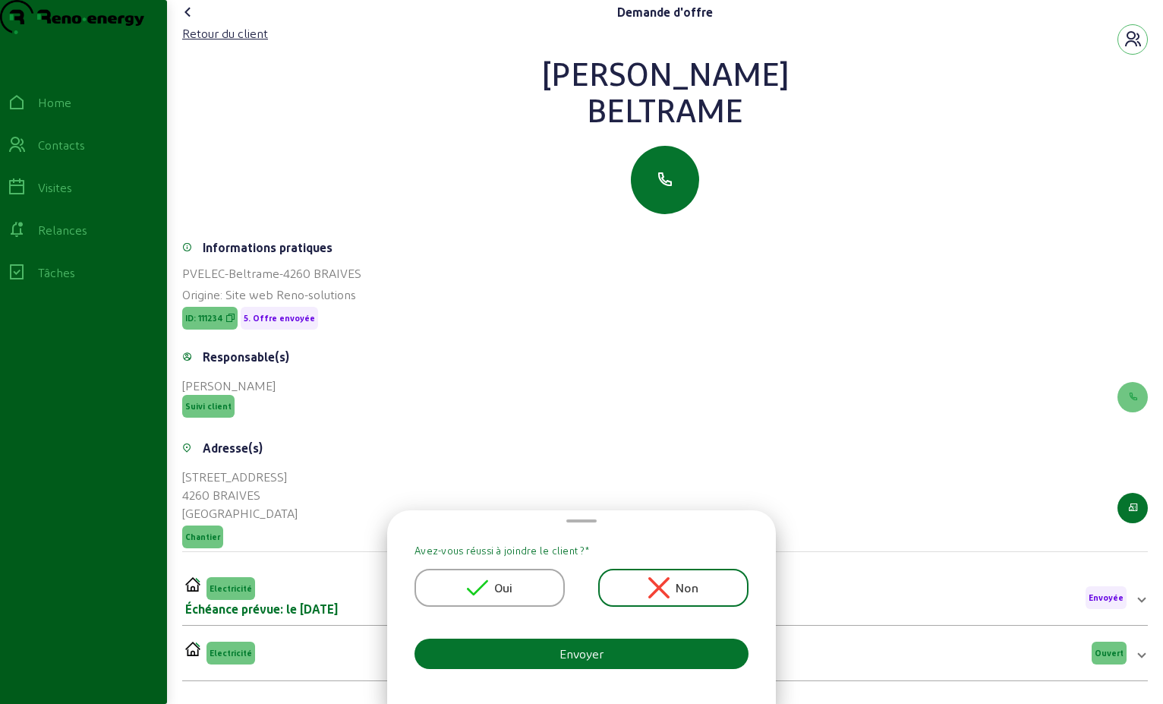
click at [847, 282] on div "PVELEC-Beltrame-4260 BRAIVES" at bounding box center [665, 273] width 966 height 18
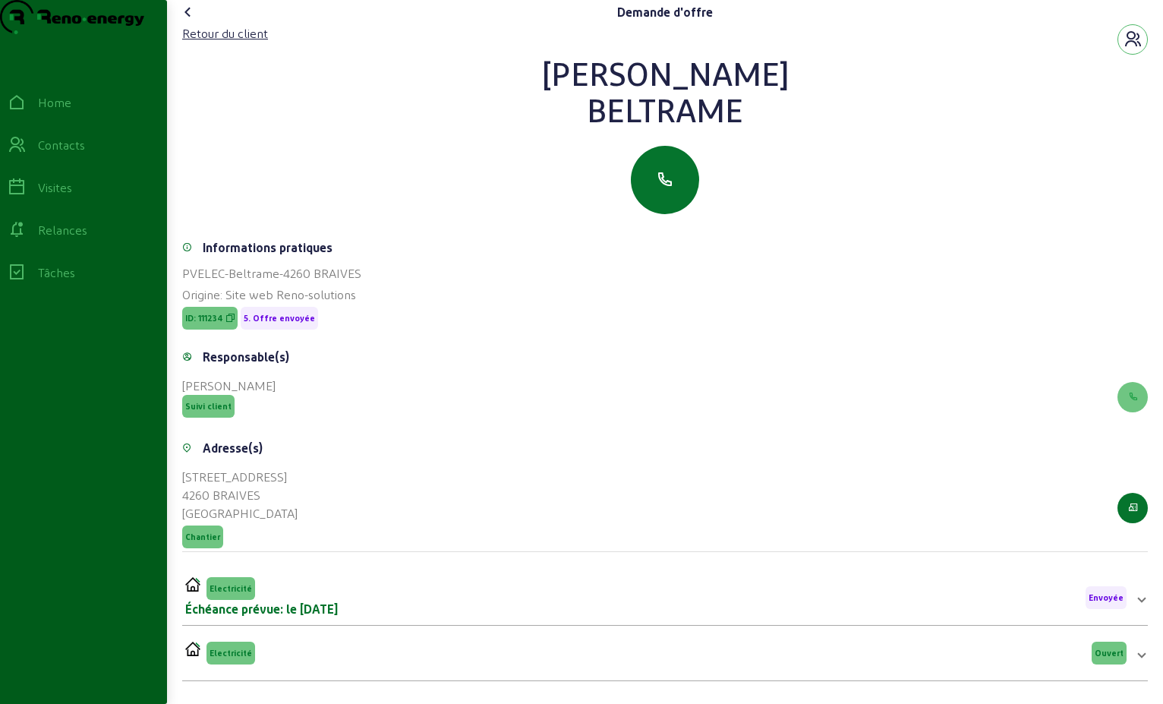
click at [192, 21] on icon at bounding box center [188, 12] width 18 height 18
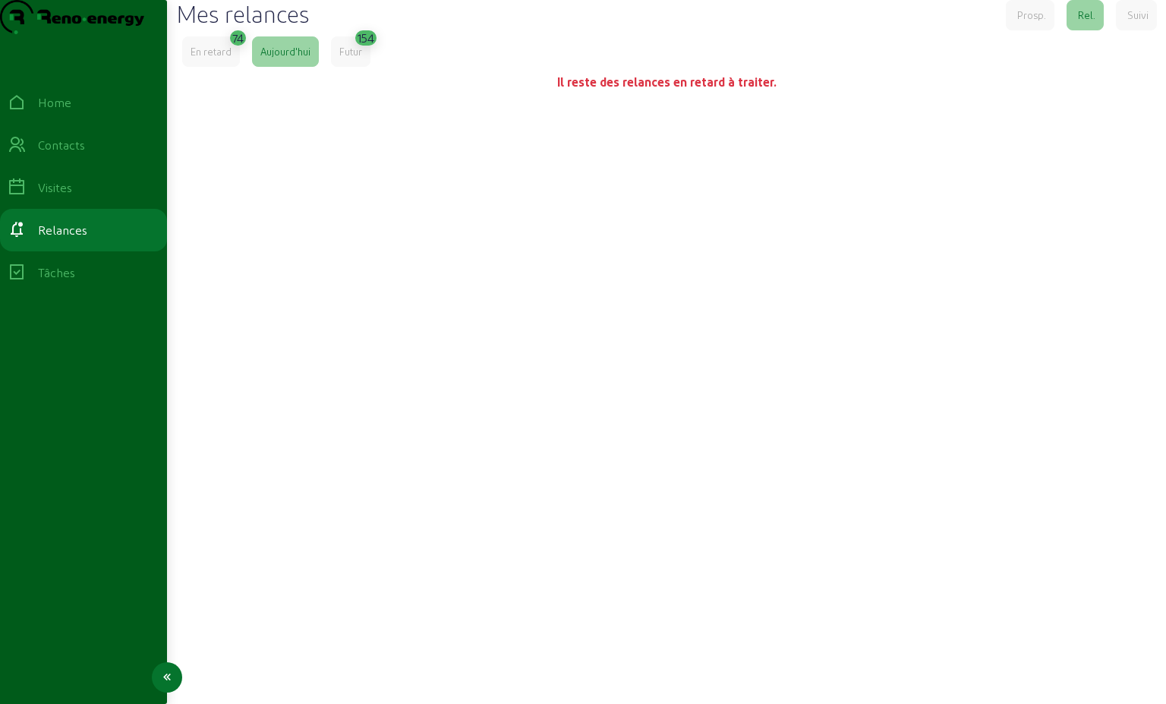
click at [70, 197] on div "Visites" at bounding box center [55, 187] width 34 height 18
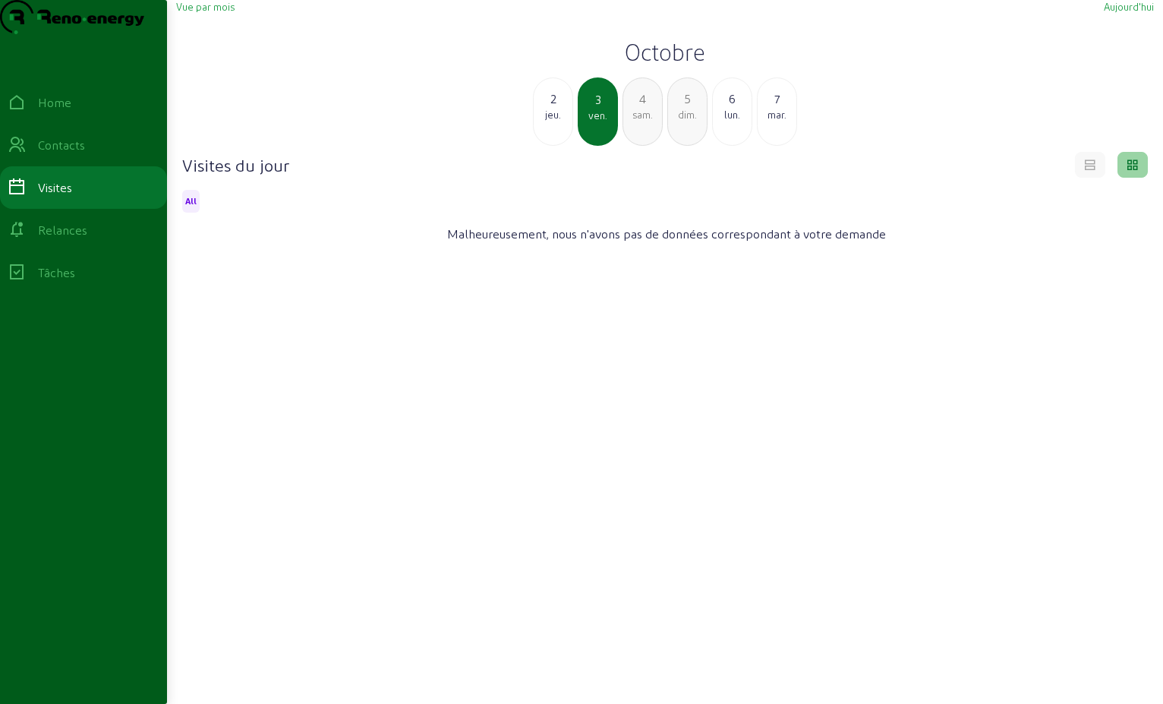
click at [188, 213] on span "All" at bounding box center [190, 201] width 17 height 23
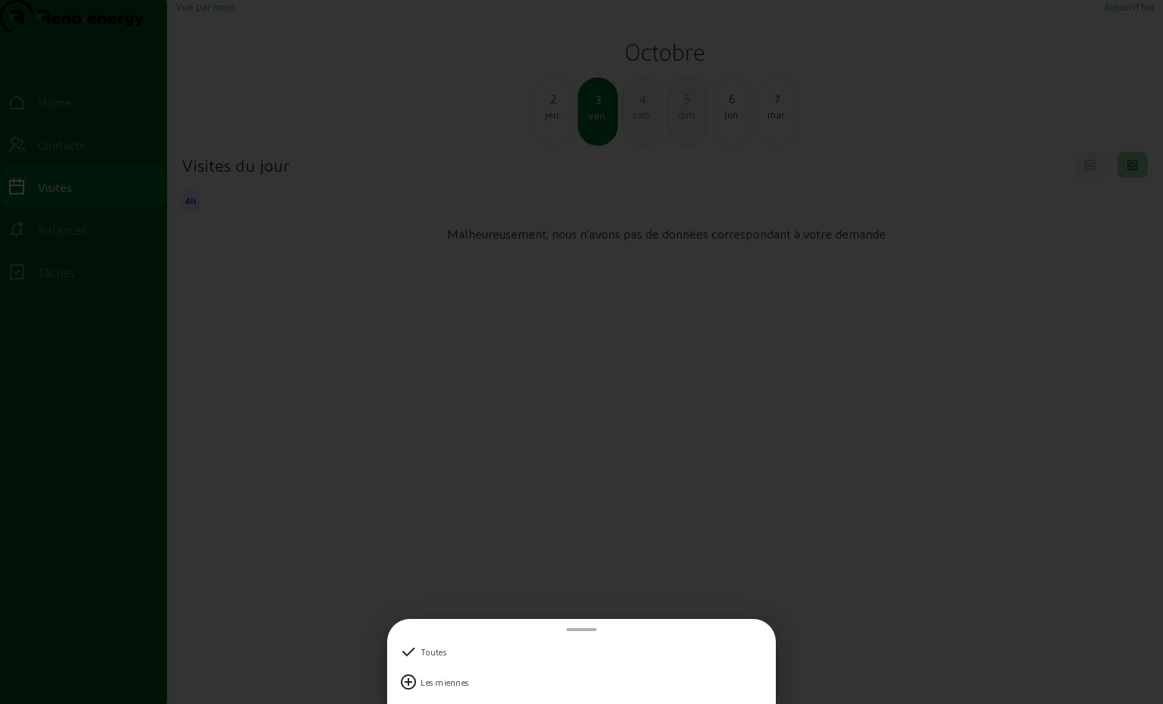
click at [358, 320] on div at bounding box center [581, 352] width 1163 height 704
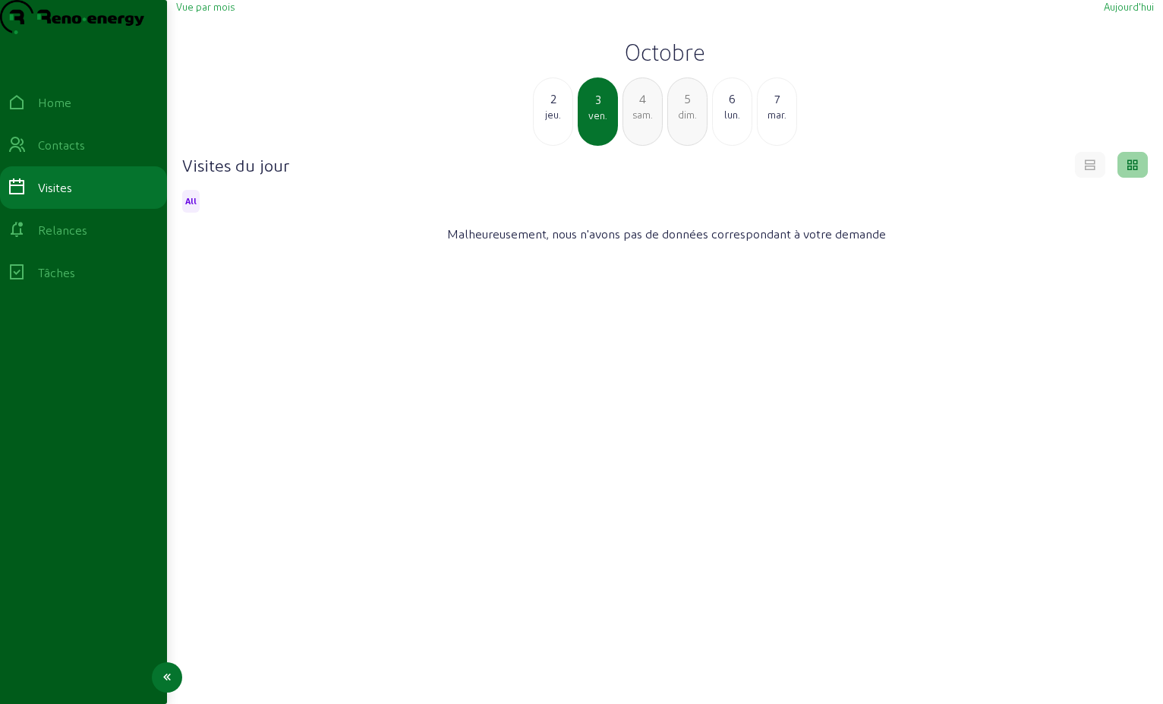
click at [66, 154] on div "Contacts" at bounding box center [61, 145] width 47 height 18
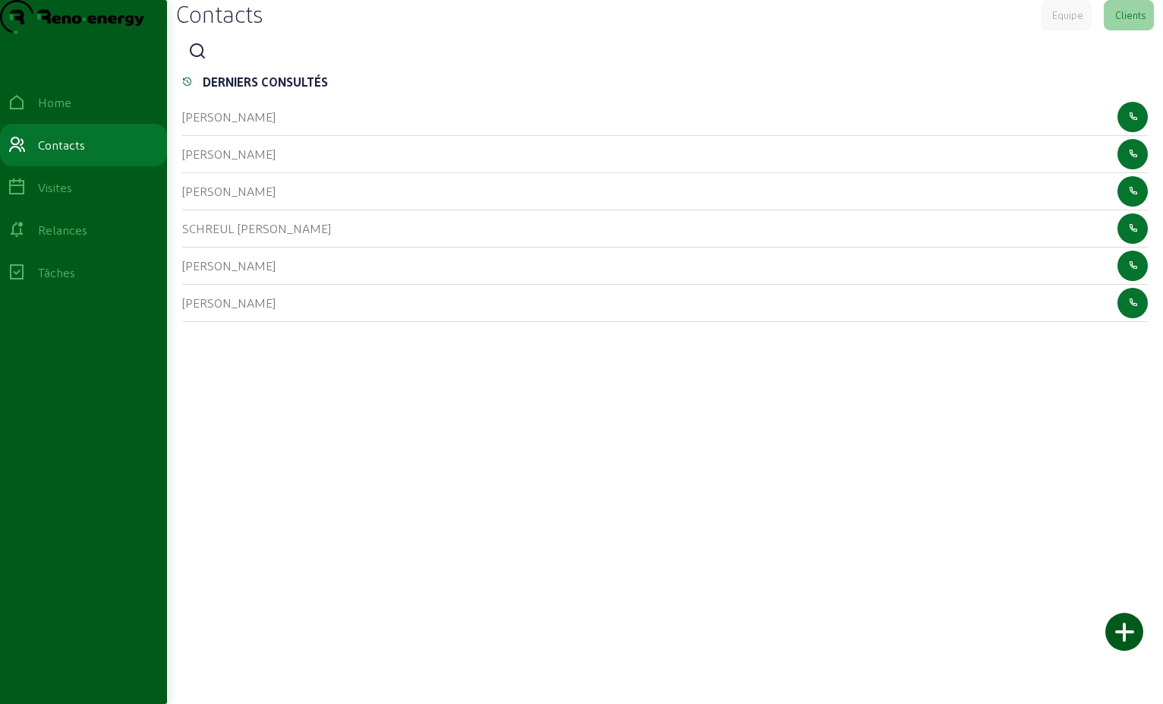
click at [270, 67] on div at bounding box center [665, 51] width 966 height 30
click at [197, 61] on icon at bounding box center [197, 52] width 18 height 18
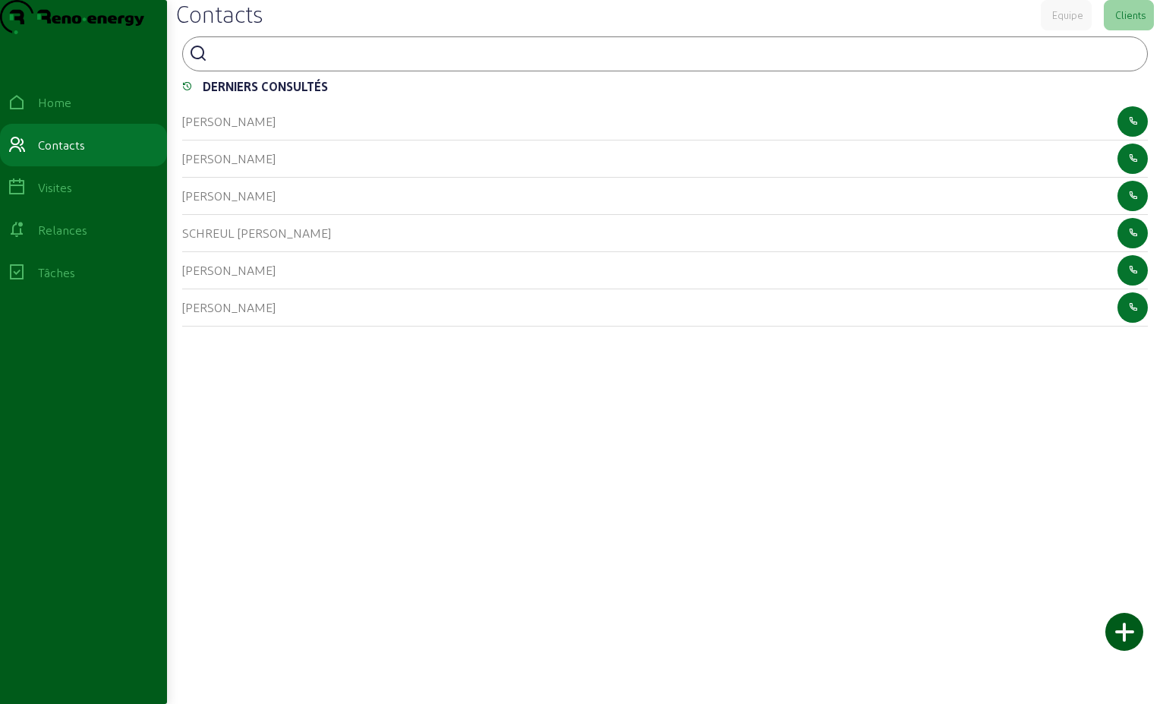
click at [217, 62] on input at bounding box center [281, 52] width 137 height 18
type input "[PERSON_NAME]"
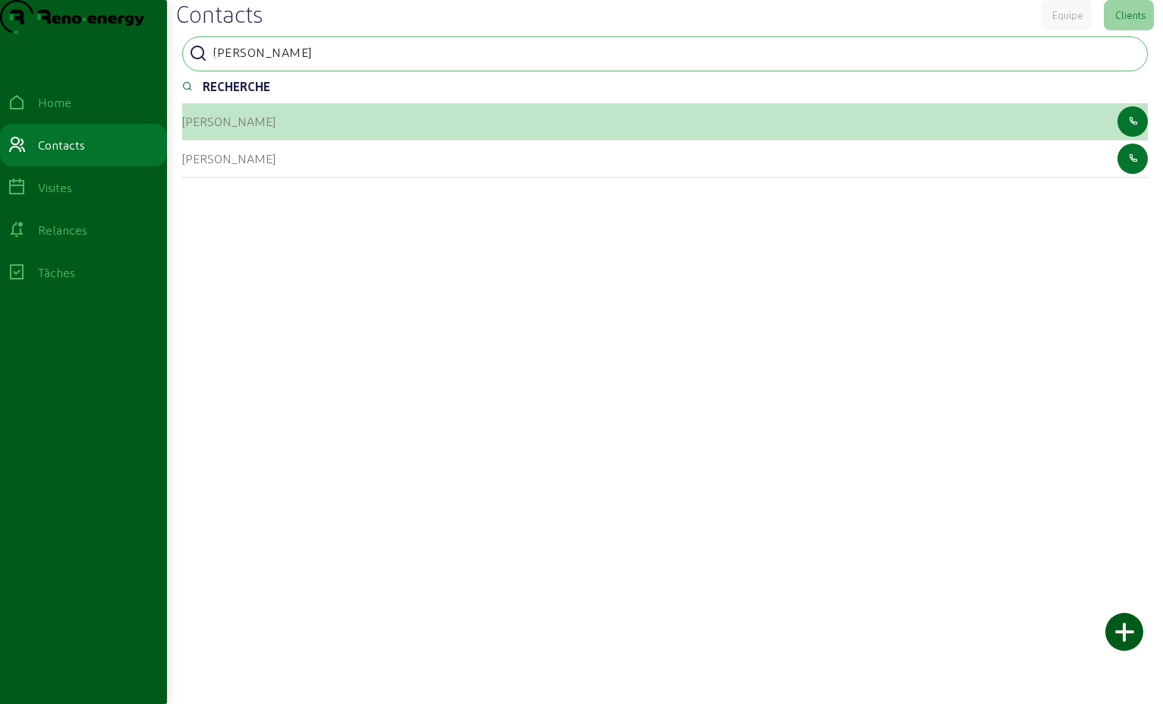
click at [216, 128] on cam-list-title "[PERSON_NAME]" at bounding box center [228, 121] width 93 height 14
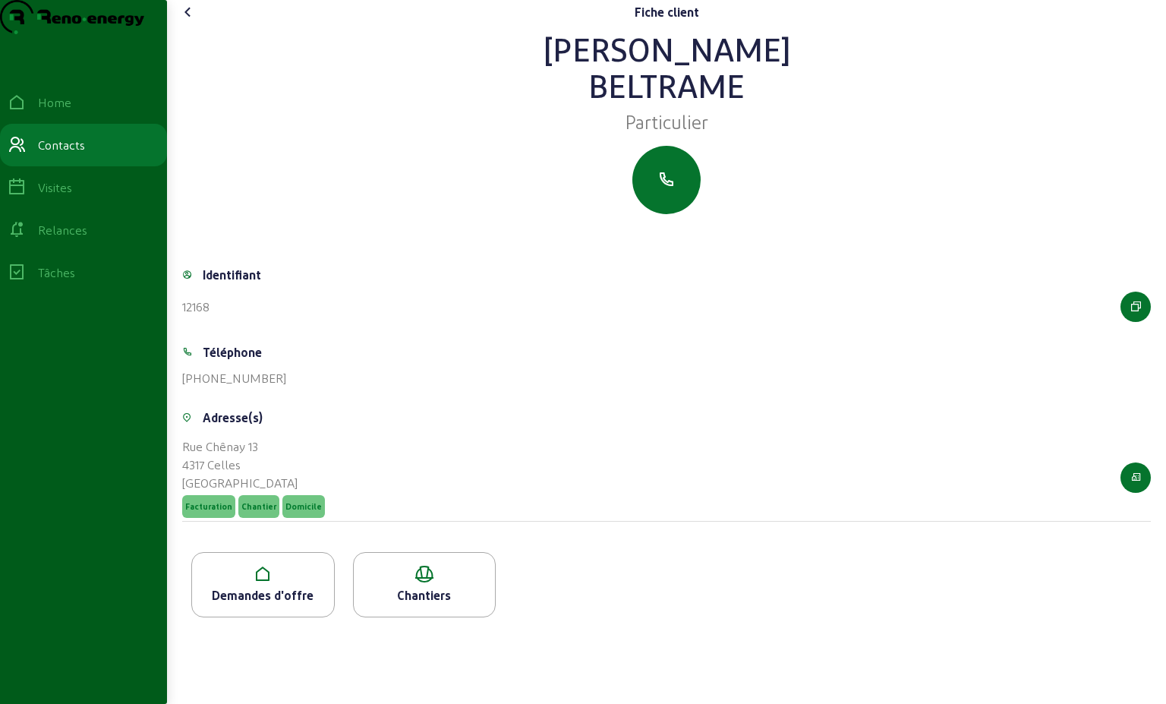
click at [185, 21] on icon at bounding box center [188, 12] width 18 height 18
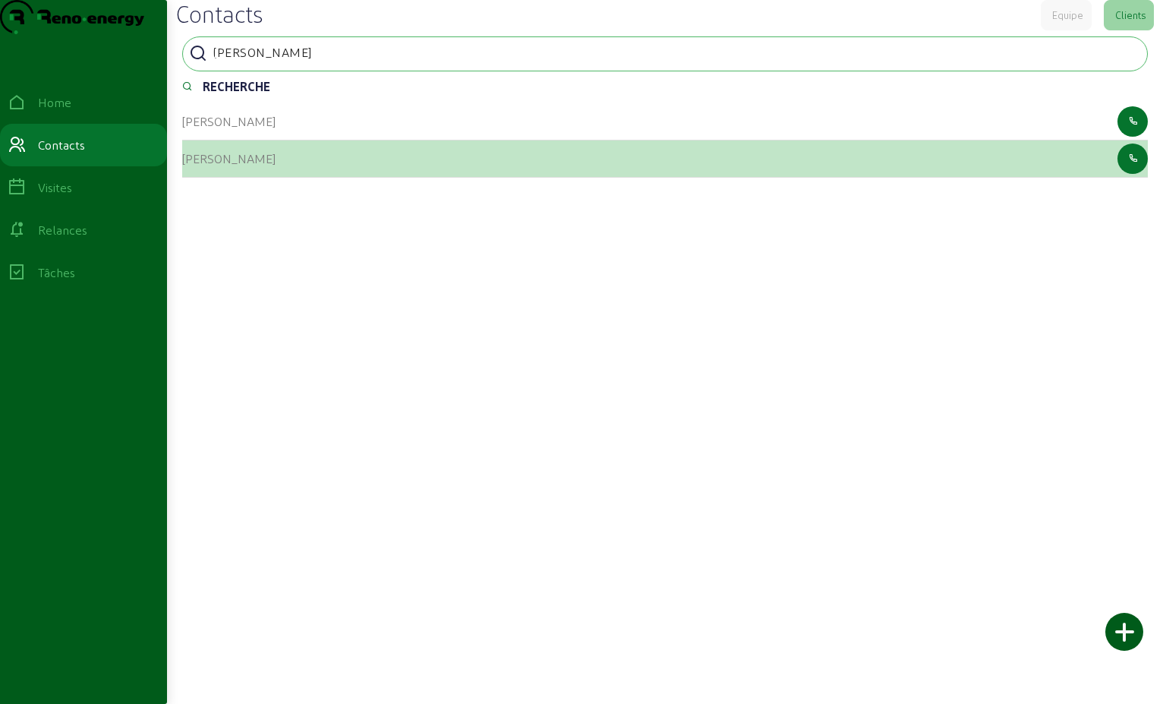
click at [222, 166] on cam-list-title "[PERSON_NAME]" at bounding box center [228, 158] width 93 height 14
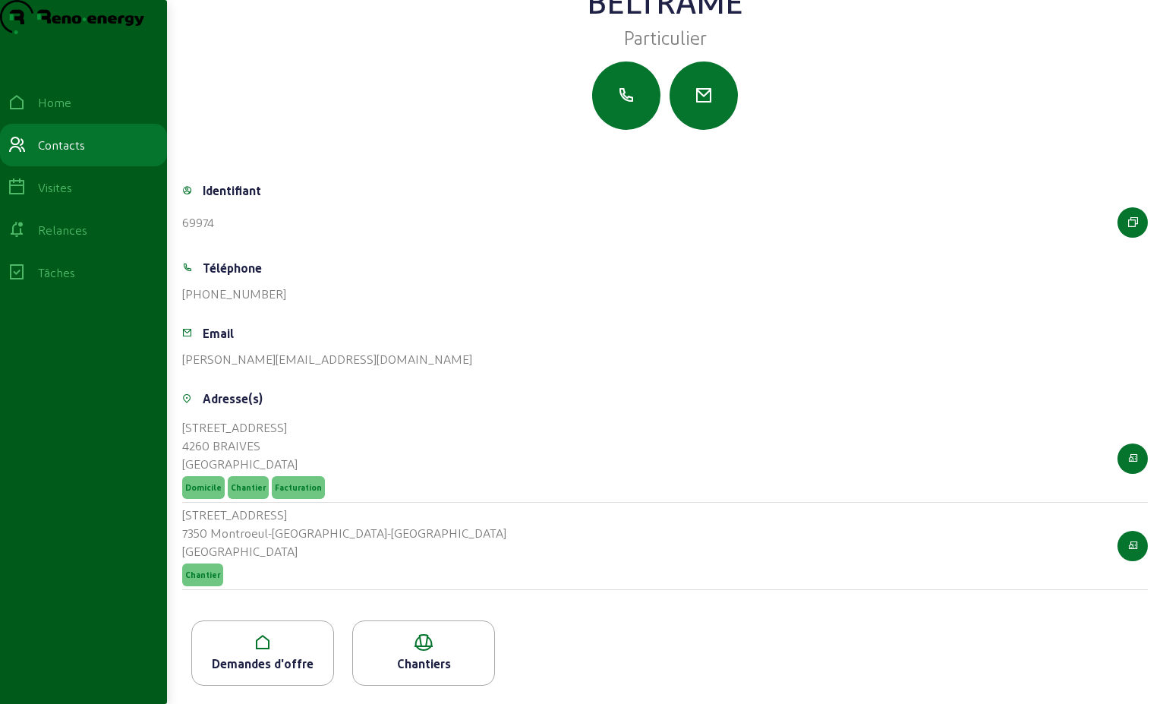
scroll to position [114, 0]
click at [314, 642] on icon at bounding box center [262, 642] width 141 height 18
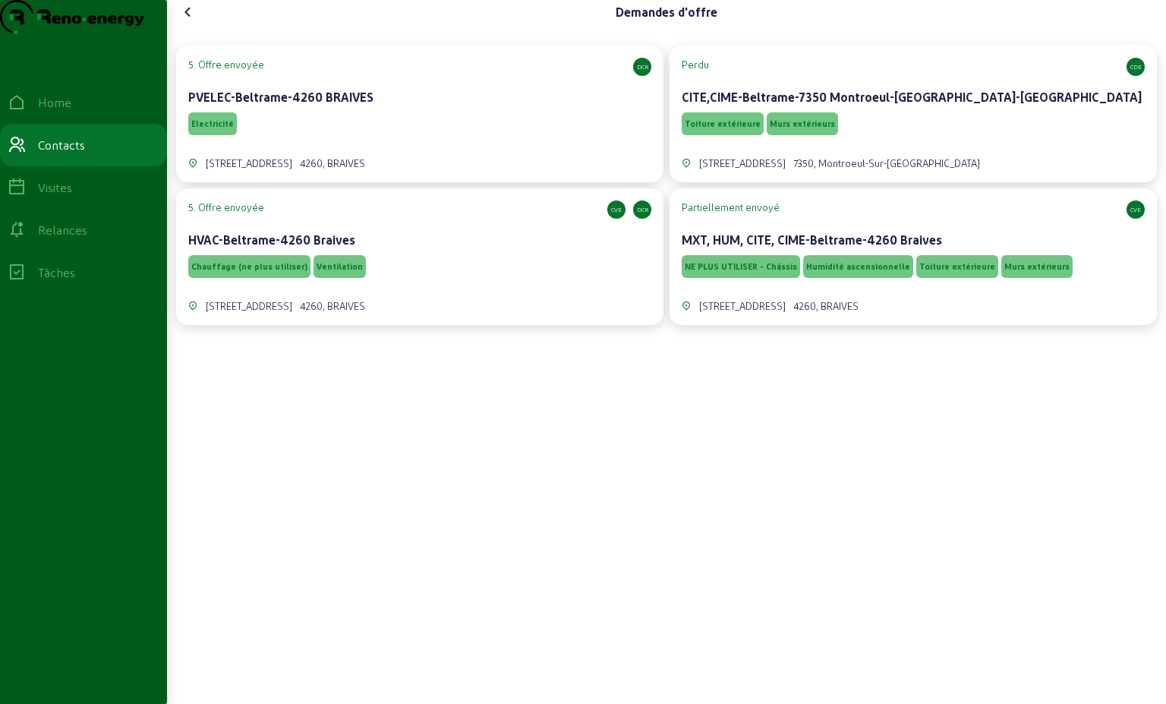
click at [504, 281] on div "Chauffage (ne plus utiliser) Ventilation" at bounding box center [419, 266] width 463 height 29
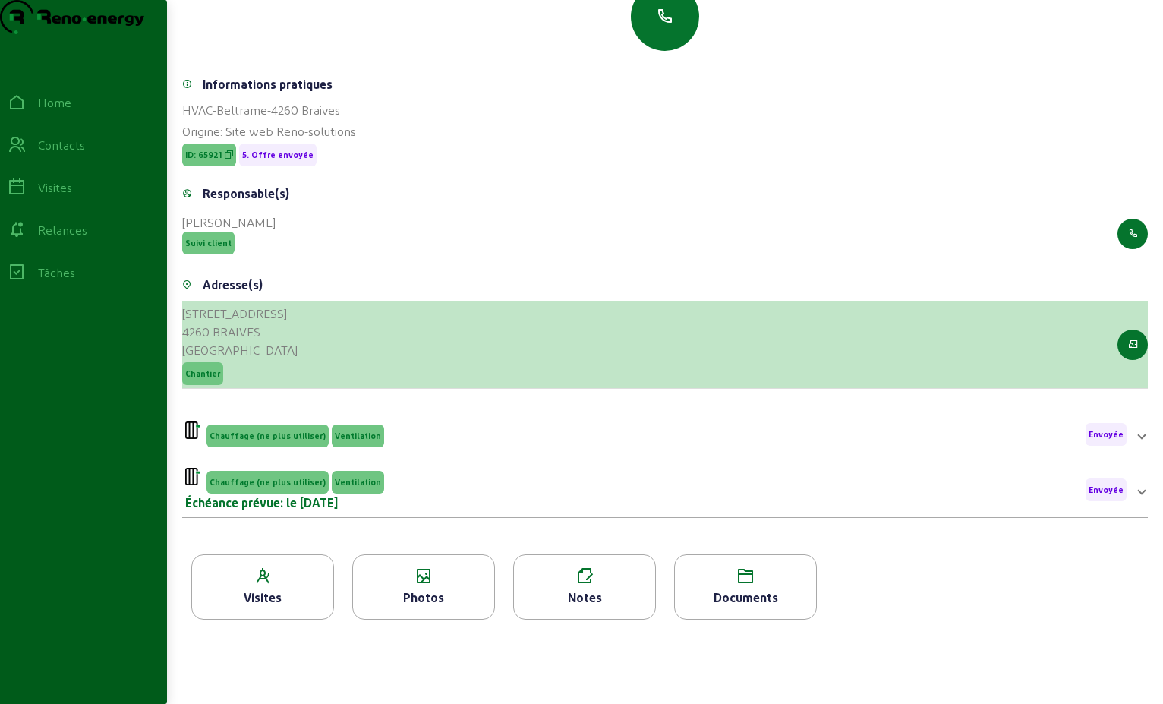
scroll to position [194, 0]
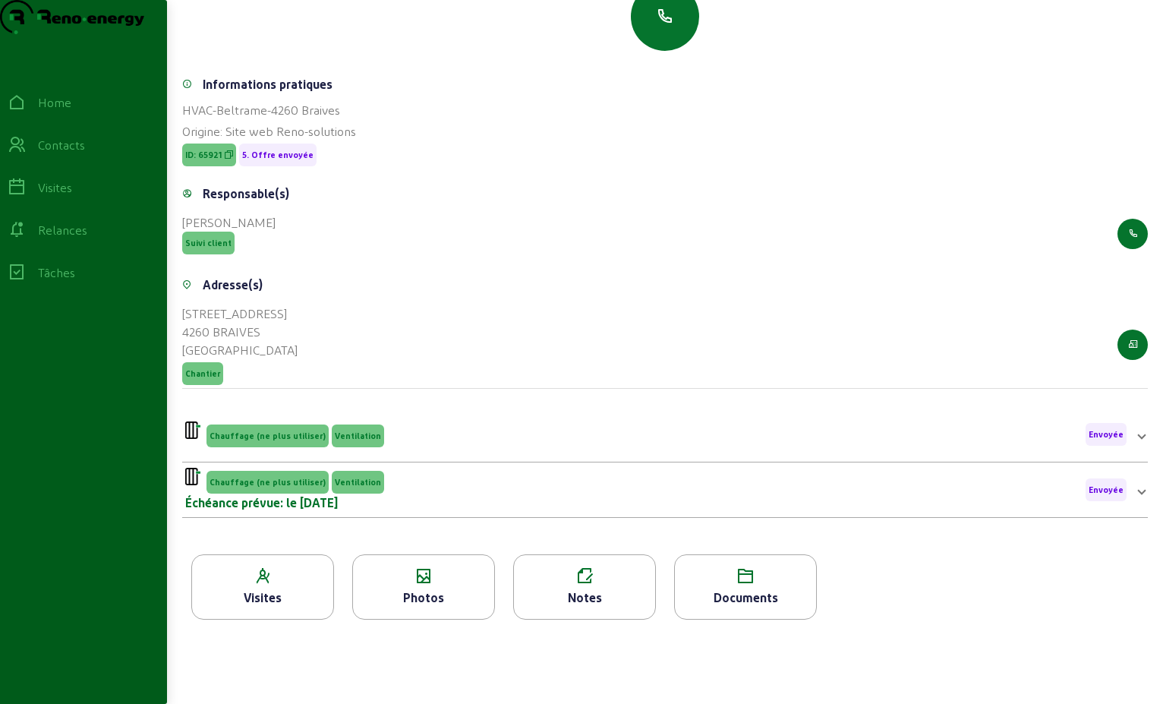
click at [623, 576] on icon at bounding box center [584, 576] width 141 height 18
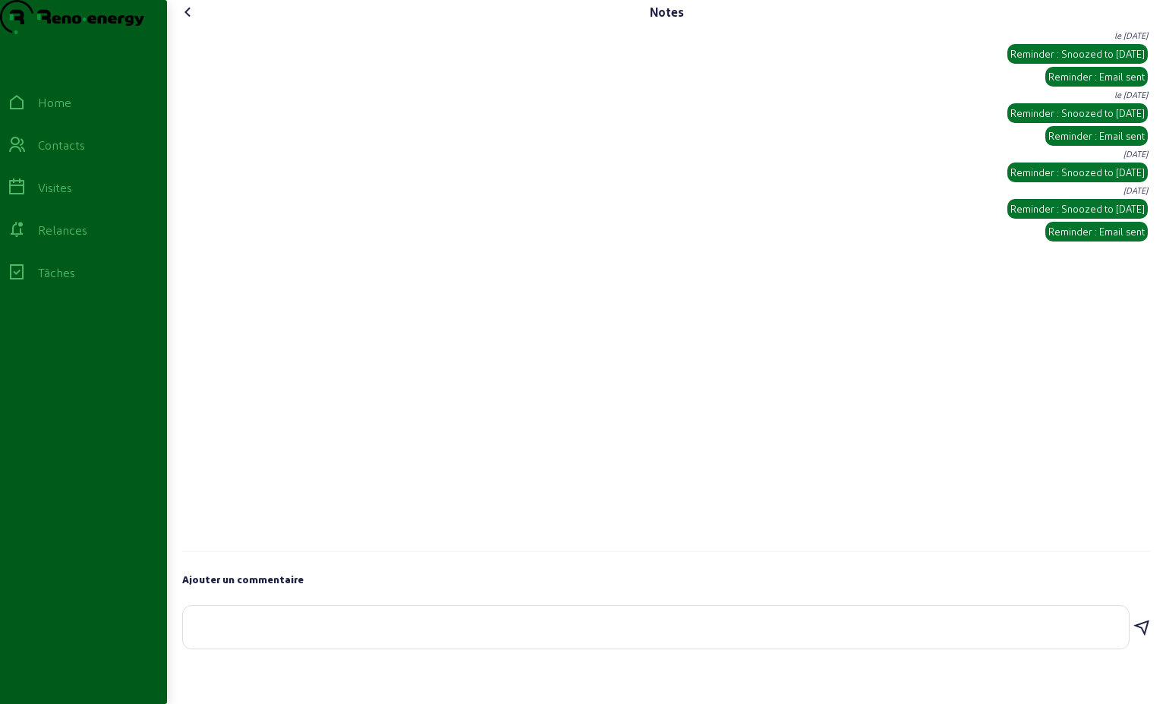
click at [286, 633] on textarea at bounding box center [656, 624] width 922 height 18
type textarea "La cliente analyse les devis"
click at [1135, 637] on icon at bounding box center [1142, 628] width 18 height 18
click at [47, 112] on div "Home" at bounding box center [84, 102] width 152 height 18
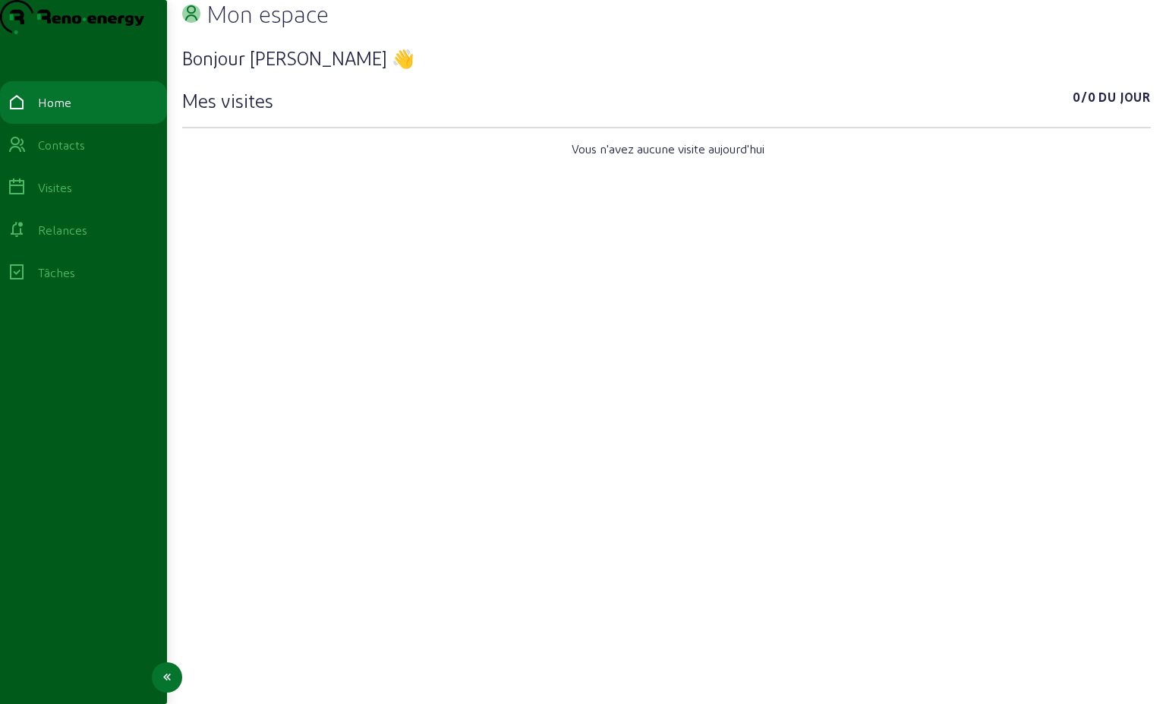
click at [83, 239] on div "Relances" at bounding box center [62, 230] width 49 height 18
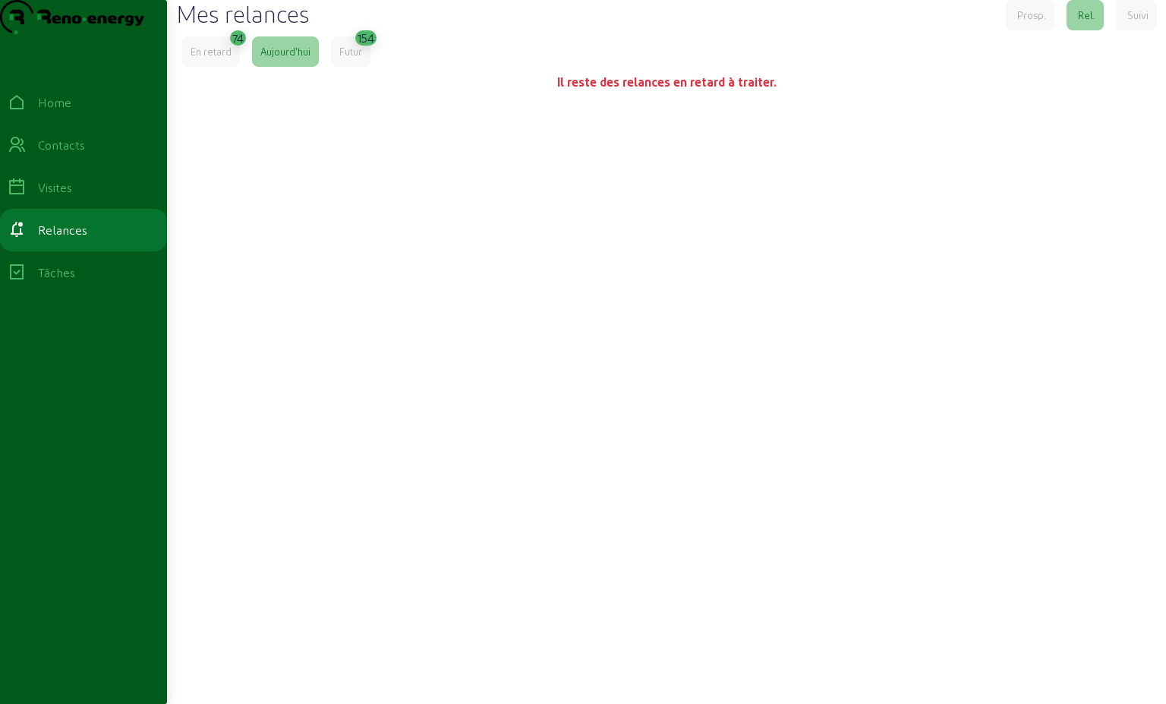
click at [218, 58] on div "En retard" at bounding box center [211, 52] width 41 height 14
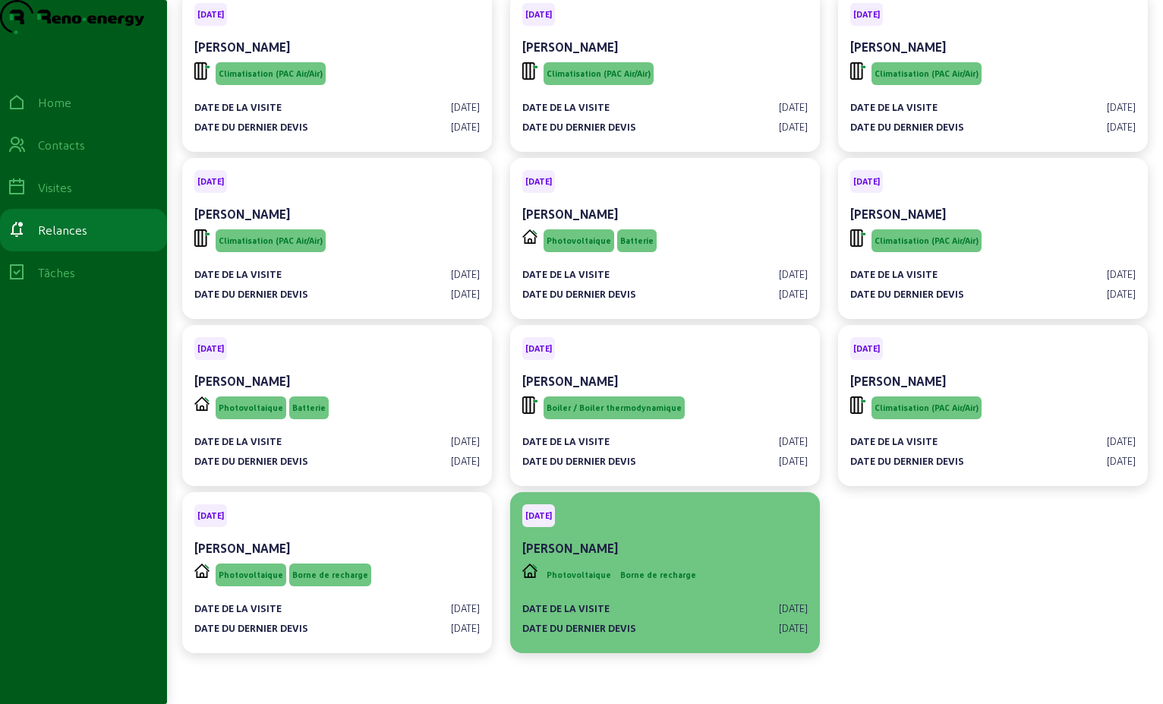
scroll to position [3551, 0]
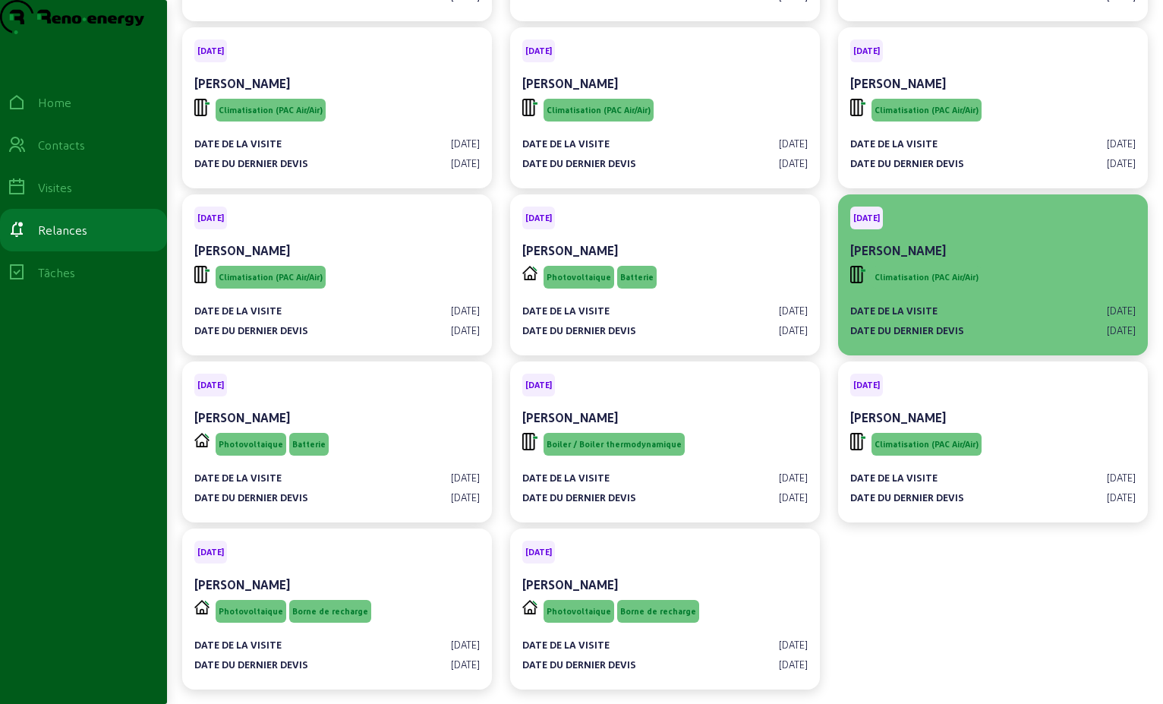
click at [998, 260] on div "[PERSON_NAME]" at bounding box center [993, 250] width 286 height 18
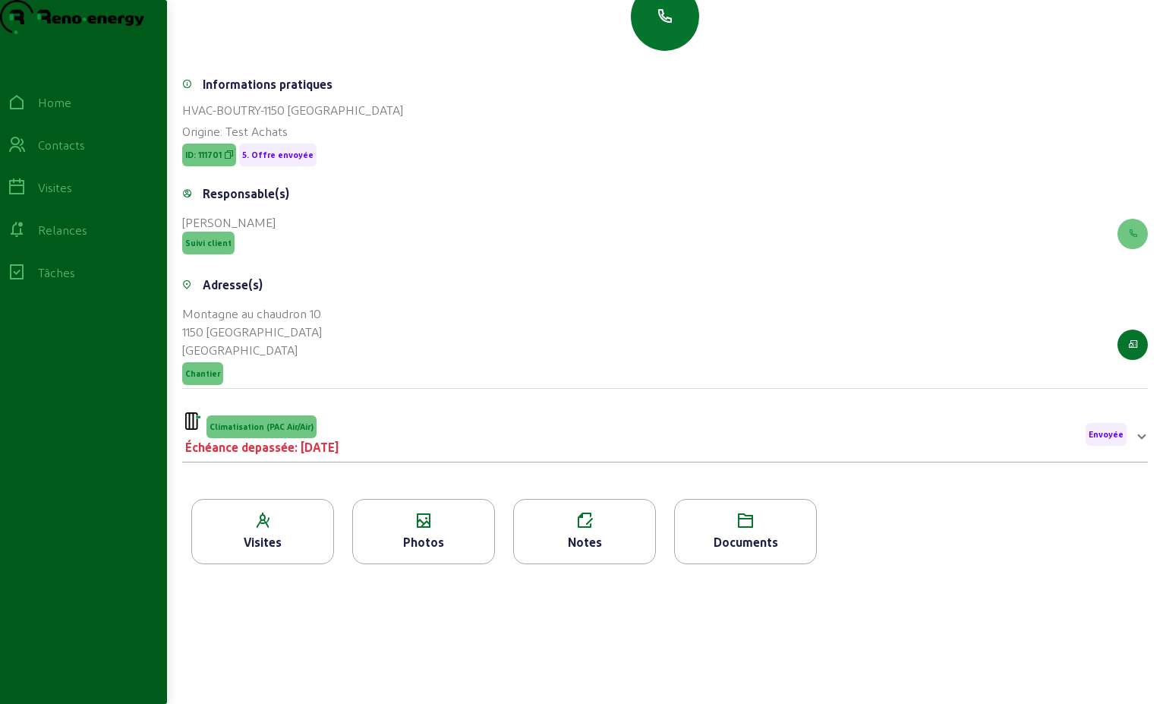
scroll to position [194, 0]
click at [596, 538] on div "Notes" at bounding box center [584, 542] width 141 height 18
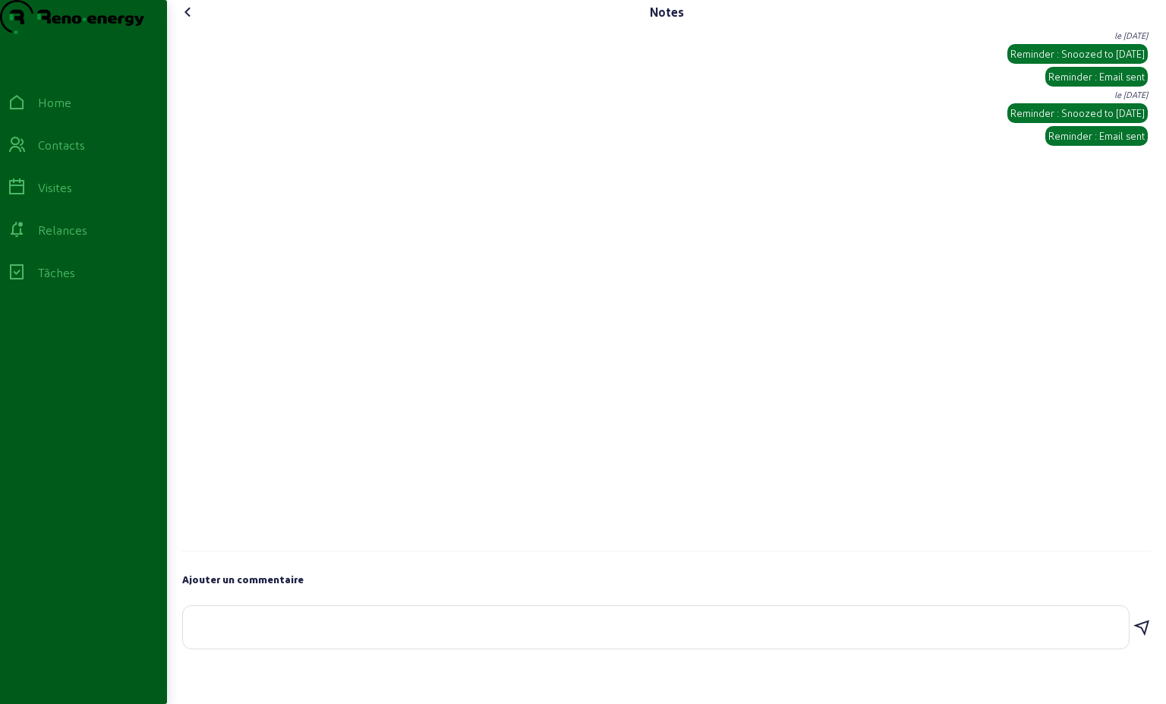
click at [269, 633] on textarea at bounding box center [656, 624] width 922 height 18
type textarea "le client analyse le devis"
drag, startPoint x: 1143, startPoint y: 653, endPoint x: 1151, endPoint y: 654, distance: 8.4
click at [1146, 637] on icon at bounding box center [1142, 628] width 18 height 18
click at [180, 24] on cam-font-icon at bounding box center [188, 12] width 24 height 24
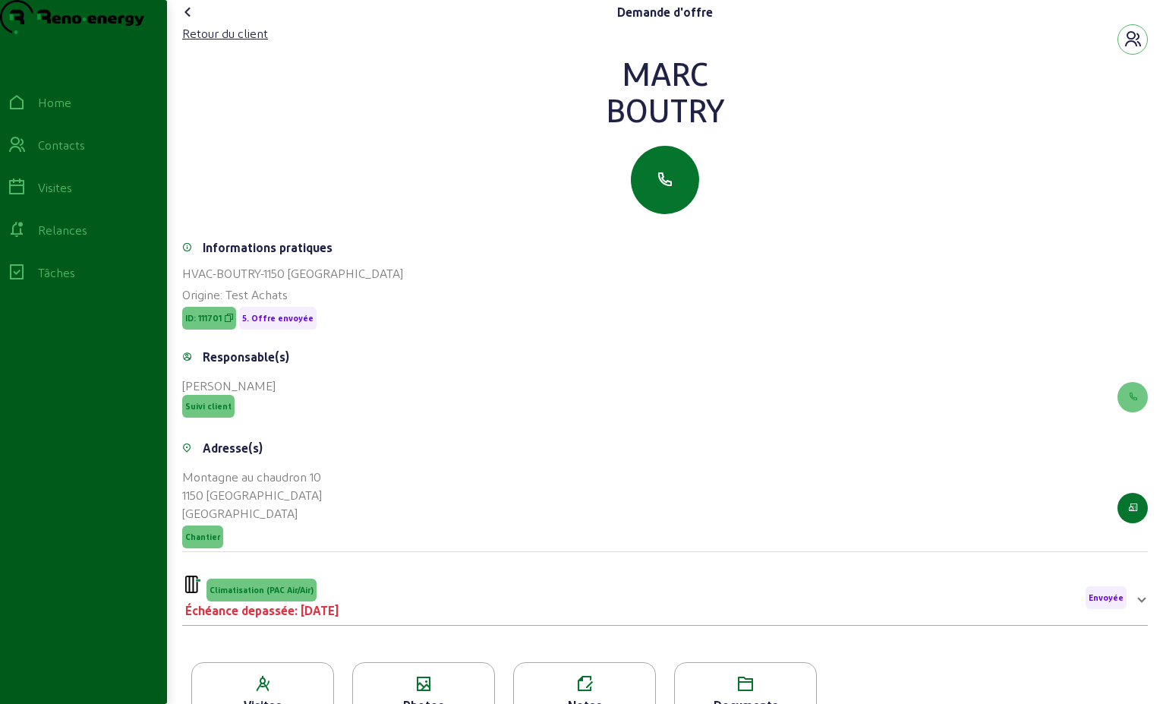
click at [191, 21] on icon at bounding box center [188, 12] width 18 height 18
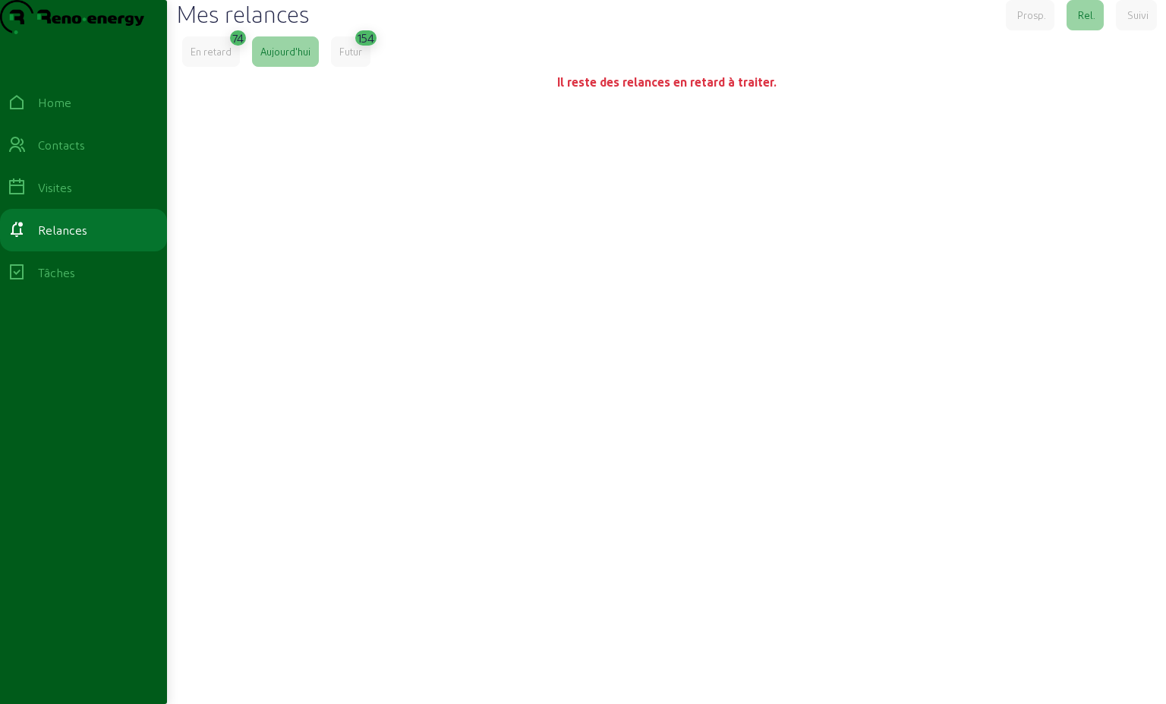
click at [224, 58] on div "En retard" at bounding box center [211, 52] width 41 height 14
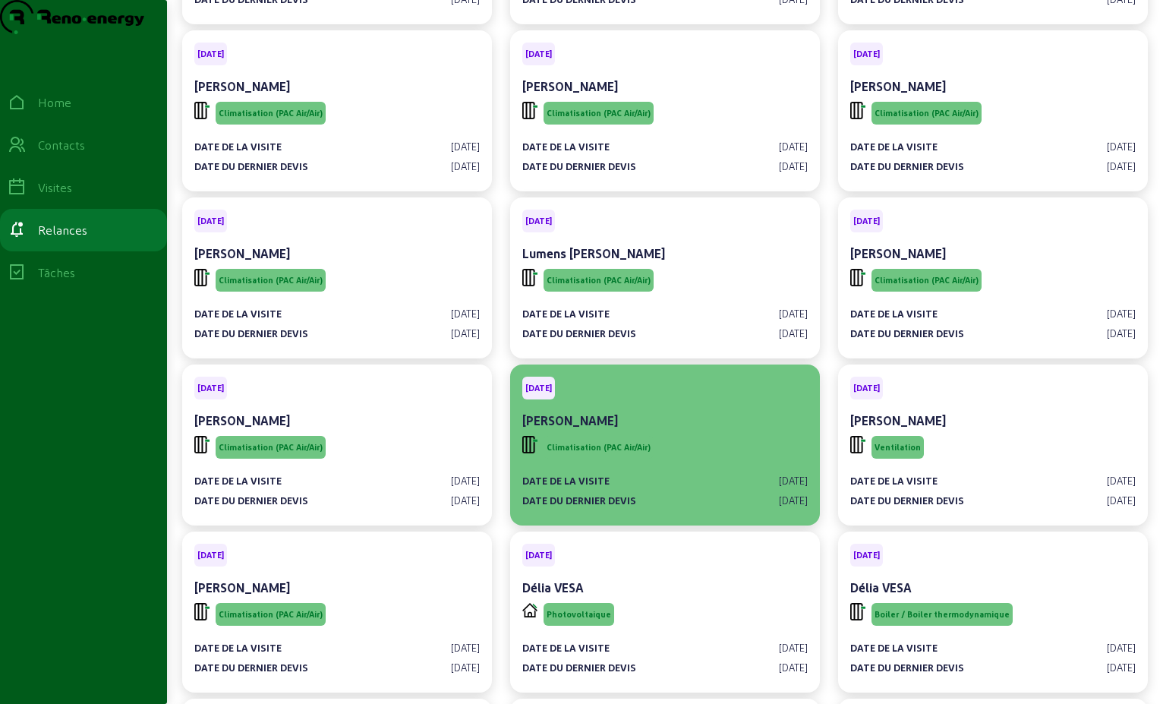
scroll to position [2885, 0]
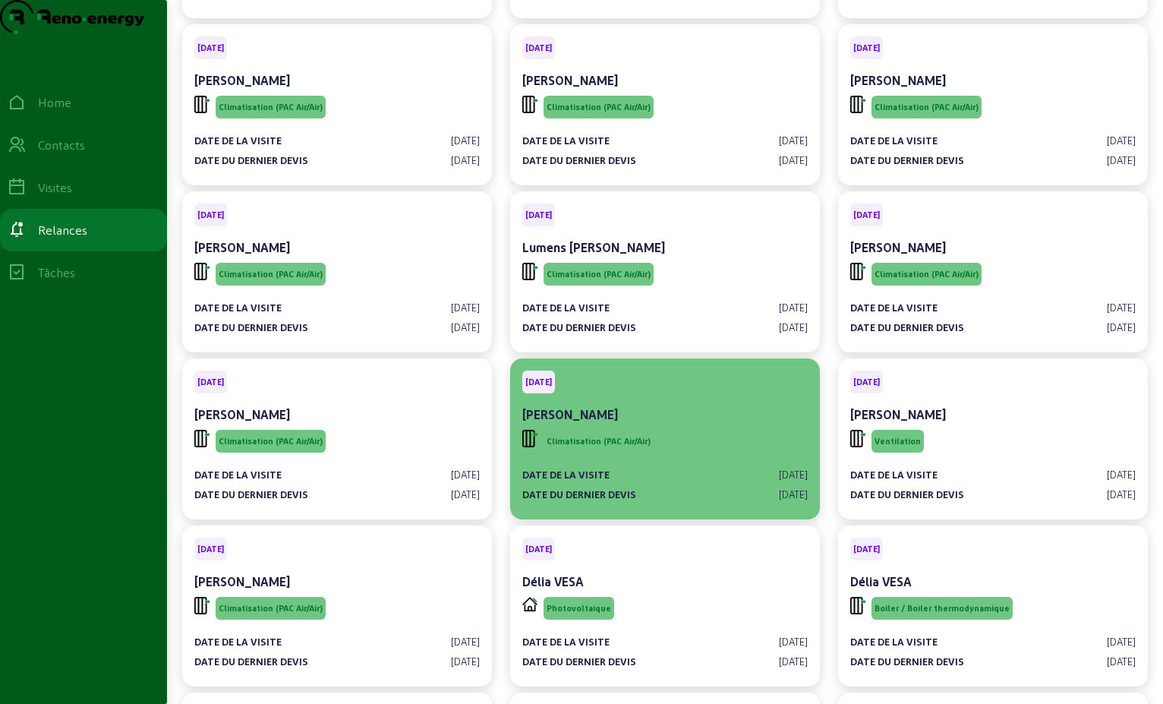
click at [704, 456] on div "Climatisation (PAC Air/Air)" at bounding box center [665, 441] width 286 height 29
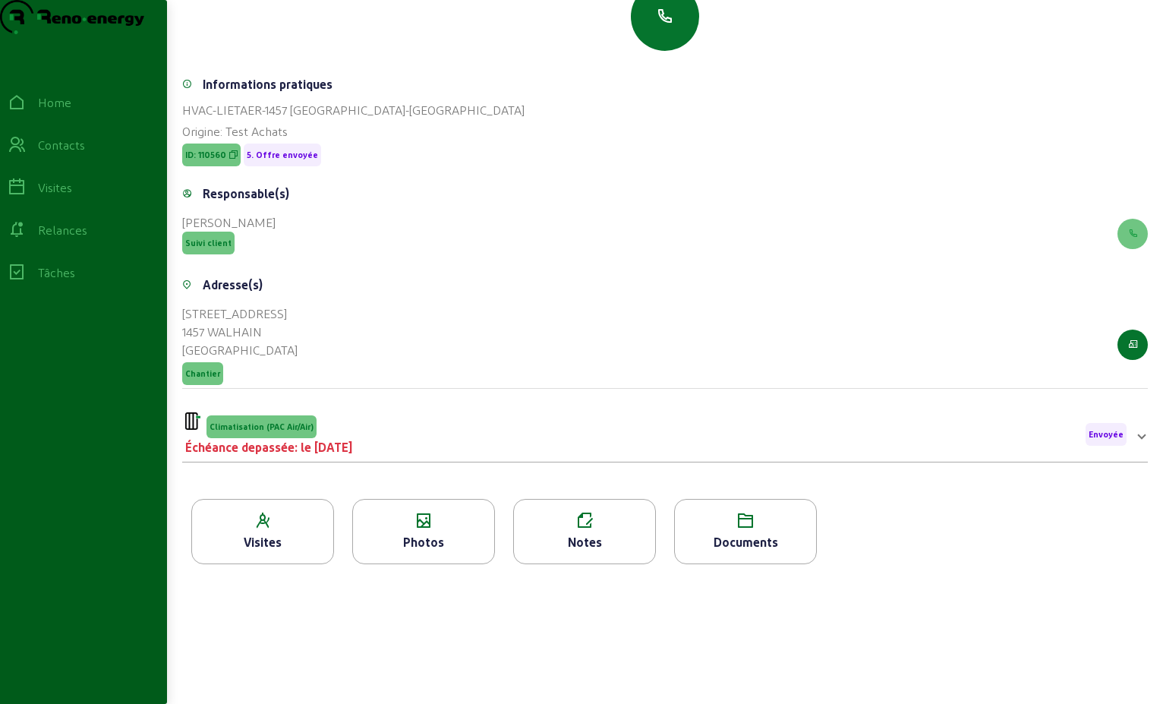
scroll to position [194, 0]
click at [500, 433] on div "Climatisation (PAC Air/Air) Échéance depassée: le [DATE] Envoyée" at bounding box center [656, 434] width 942 height 44
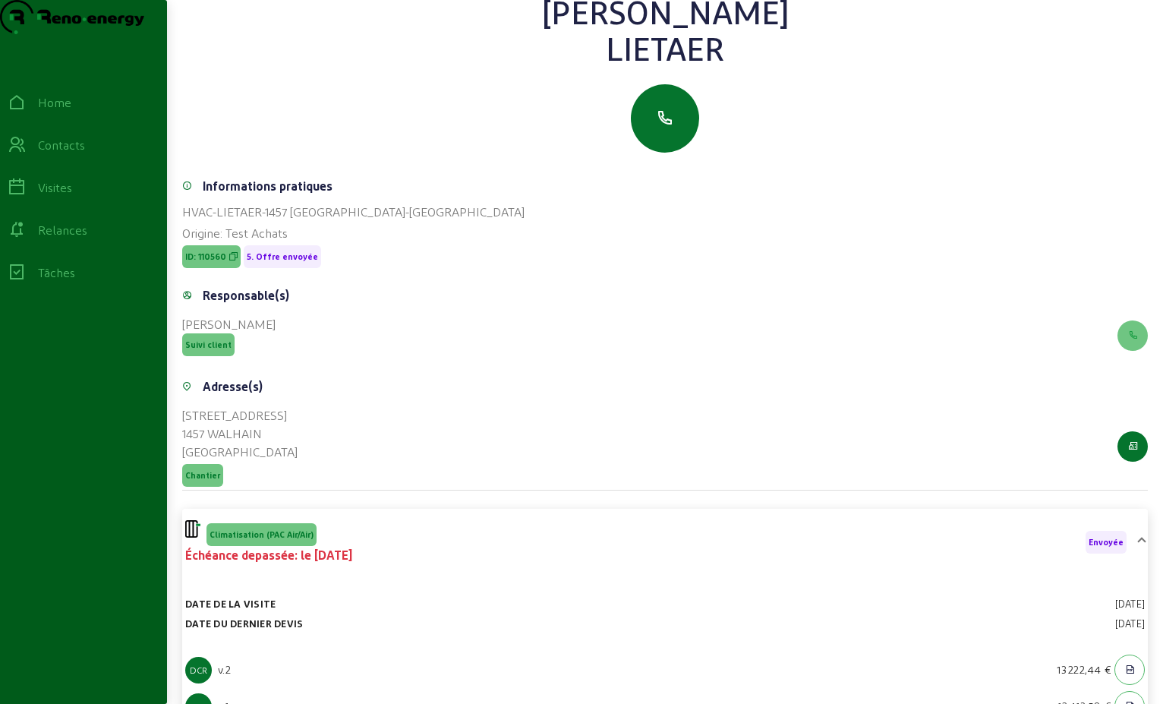
scroll to position [0, 0]
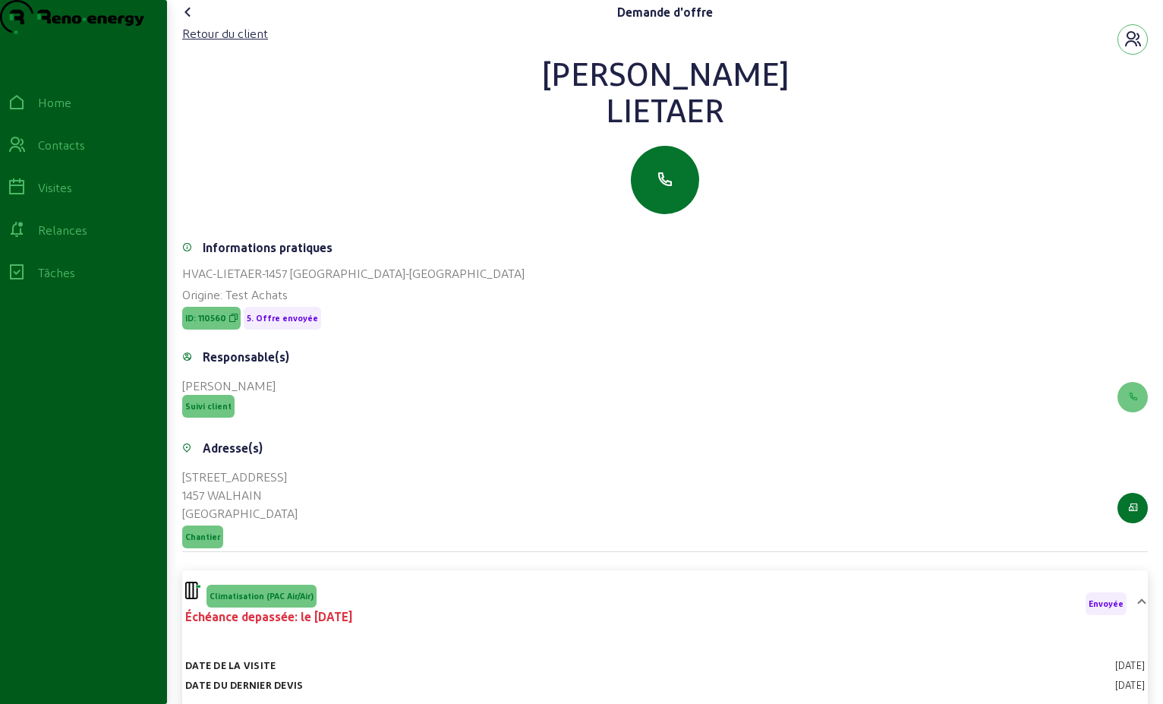
drag, startPoint x: 723, startPoint y: 142, endPoint x: 572, endPoint y: 69, distance: 167.8
click at [572, 69] on div "Retour du client [PERSON_NAME]" at bounding box center [665, 119] width 966 height 190
drag, startPoint x: 572, startPoint y: 69, endPoint x: 644, endPoint y: 102, distance: 79.2
copy div "[PERSON_NAME]"
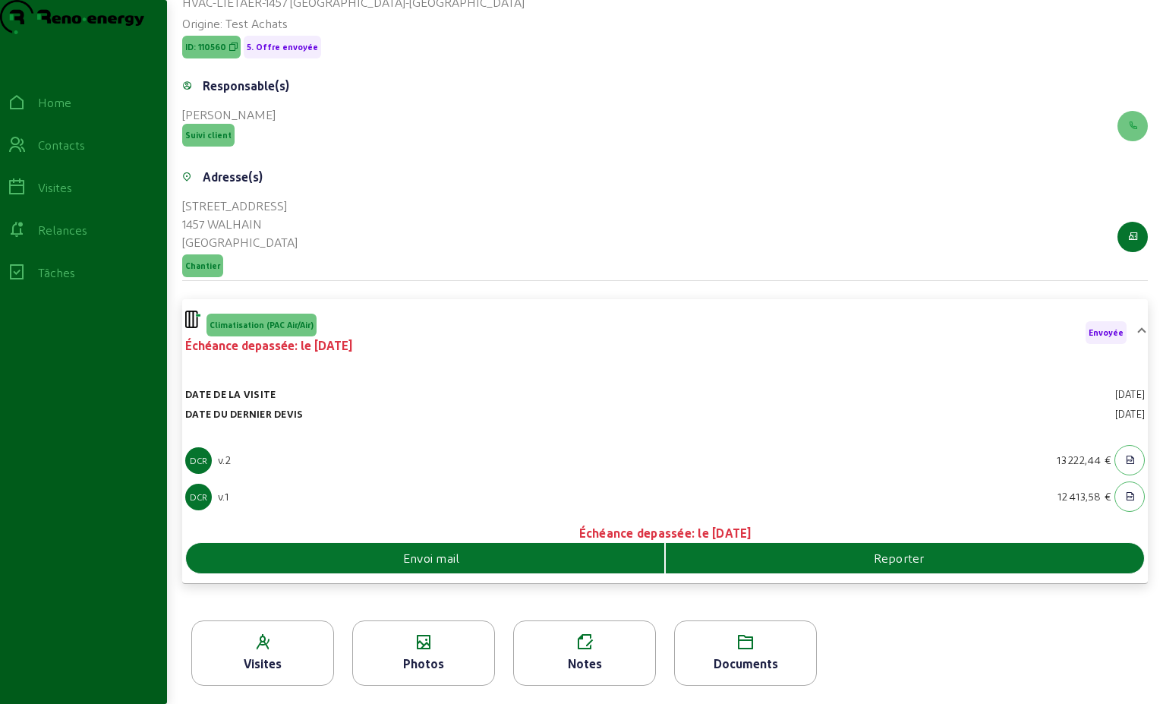
scroll to position [301, 0]
click at [854, 565] on div "Reporter" at bounding box center [905, 558] width 478 height 18
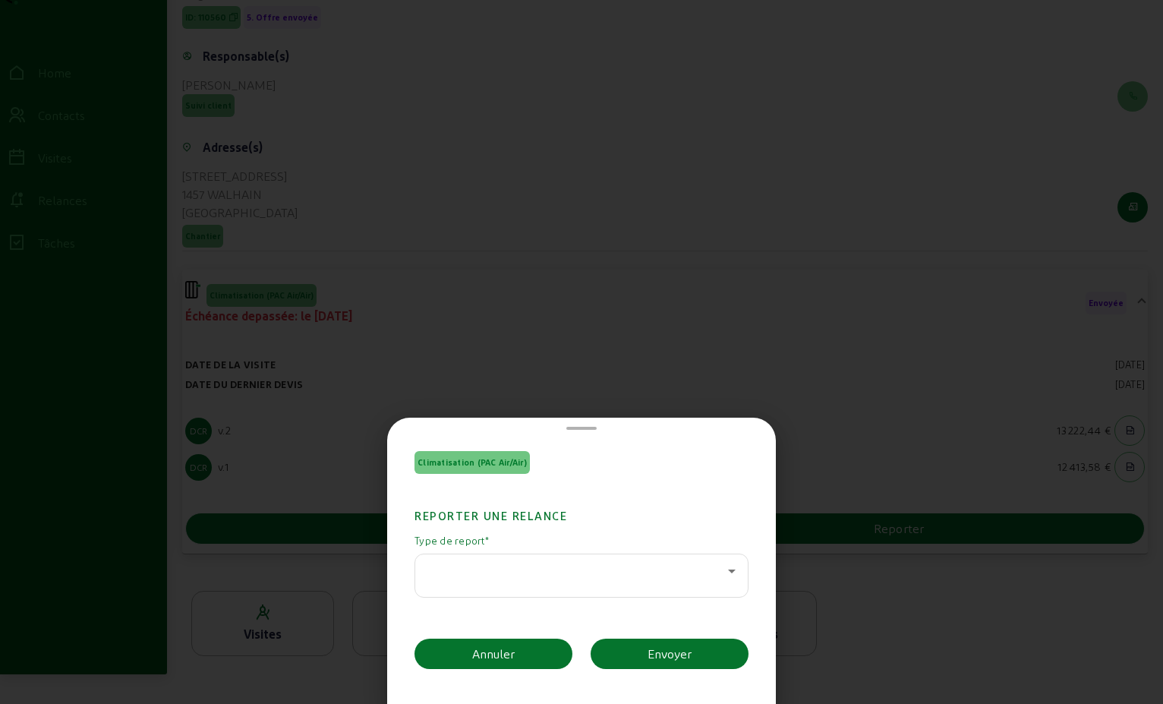
scroll to position [0, 0]
click at [725, 568] on icon at bounding box center [732, 571] width 18 height 18
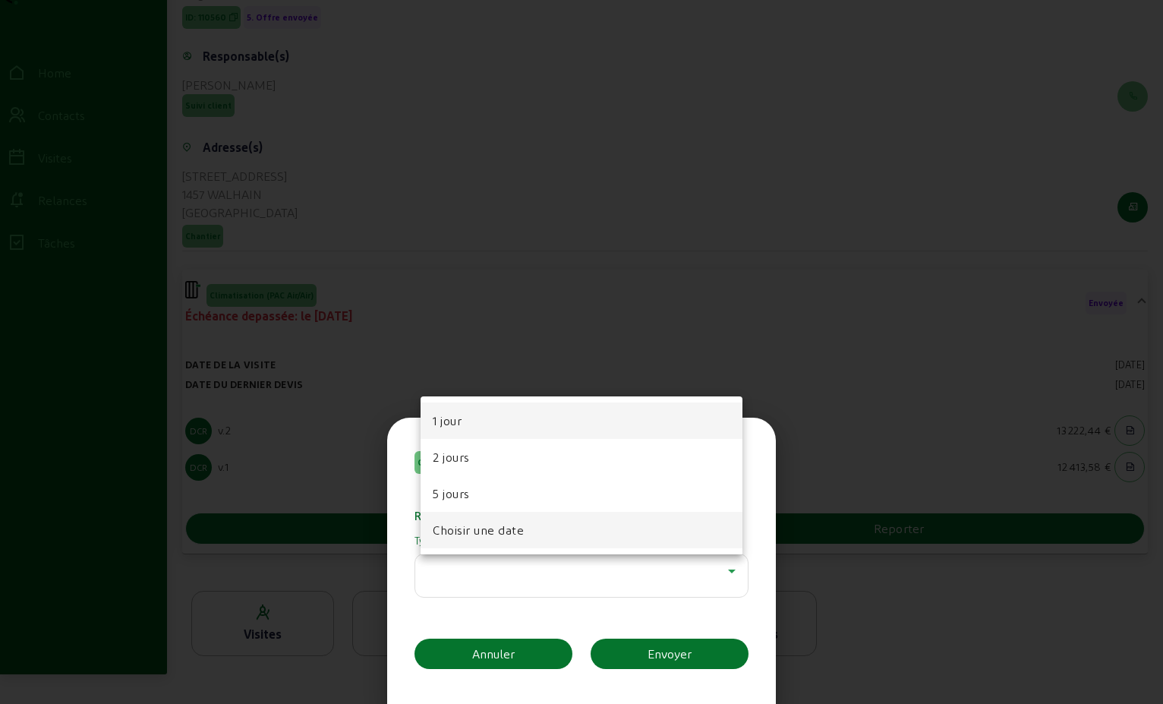
click at [654, 523] on mat-option "Choisir une date" at bounding box center [582, 530] width 322 height 36
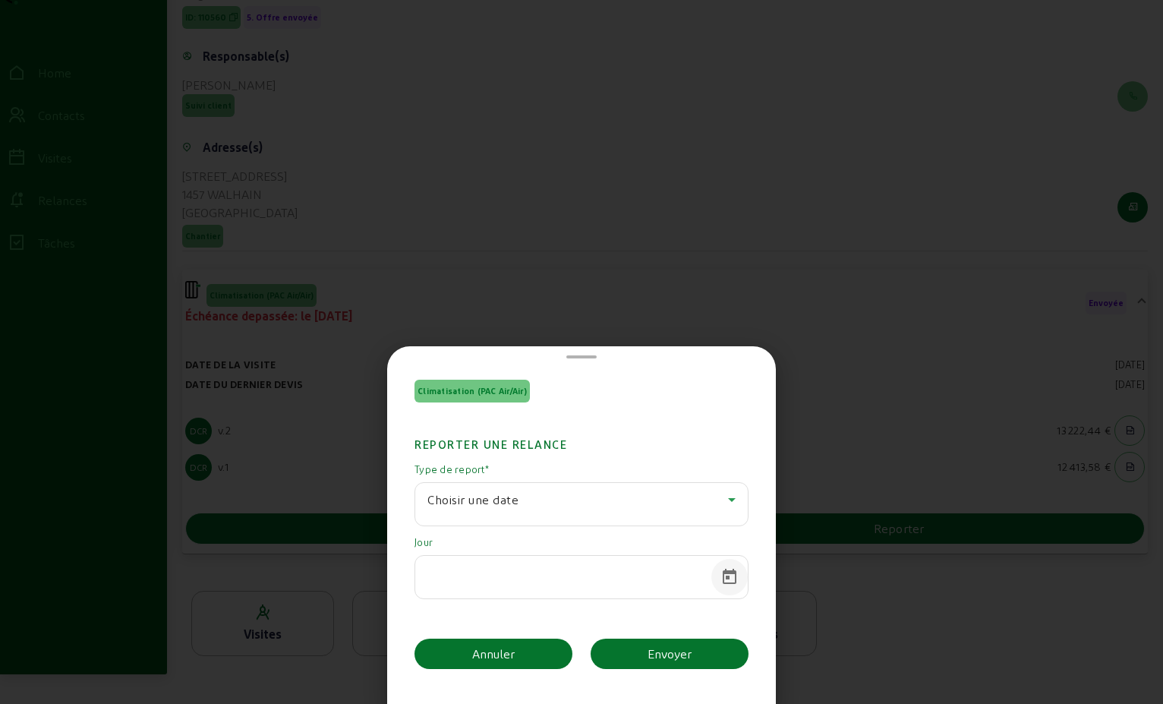
click at [732, 579] on span "Open calendar" at bounding box center [729, 577] width 36 height 36
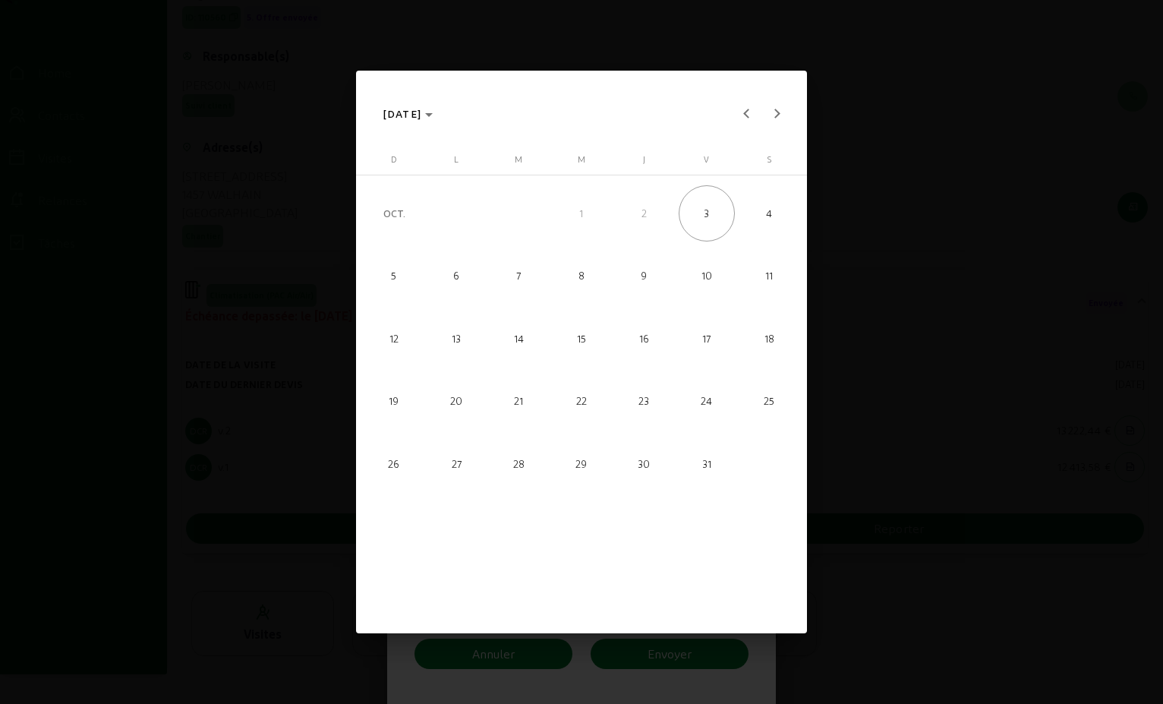
click at [572, 342] on span "15" at bounding box center [582, 338] width 56 height 56
type input "[DATE]"
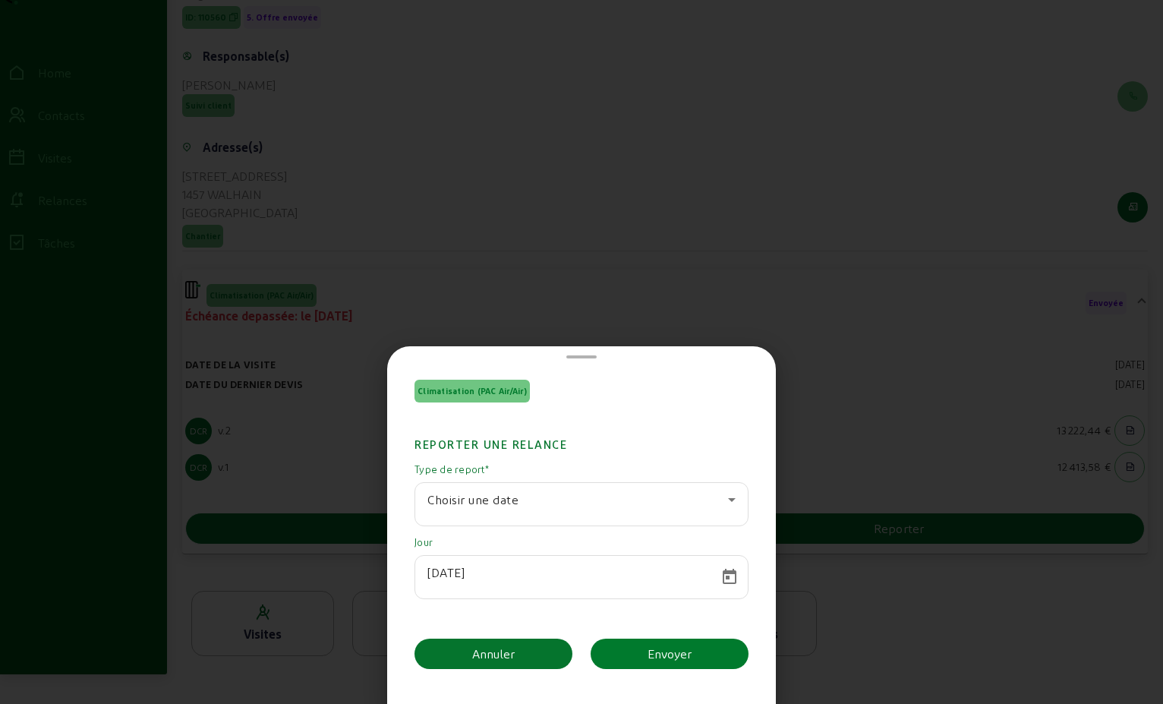
click at [676, 661] on div "Envoyer" at bounding box center [670, 654] width 44 height 18
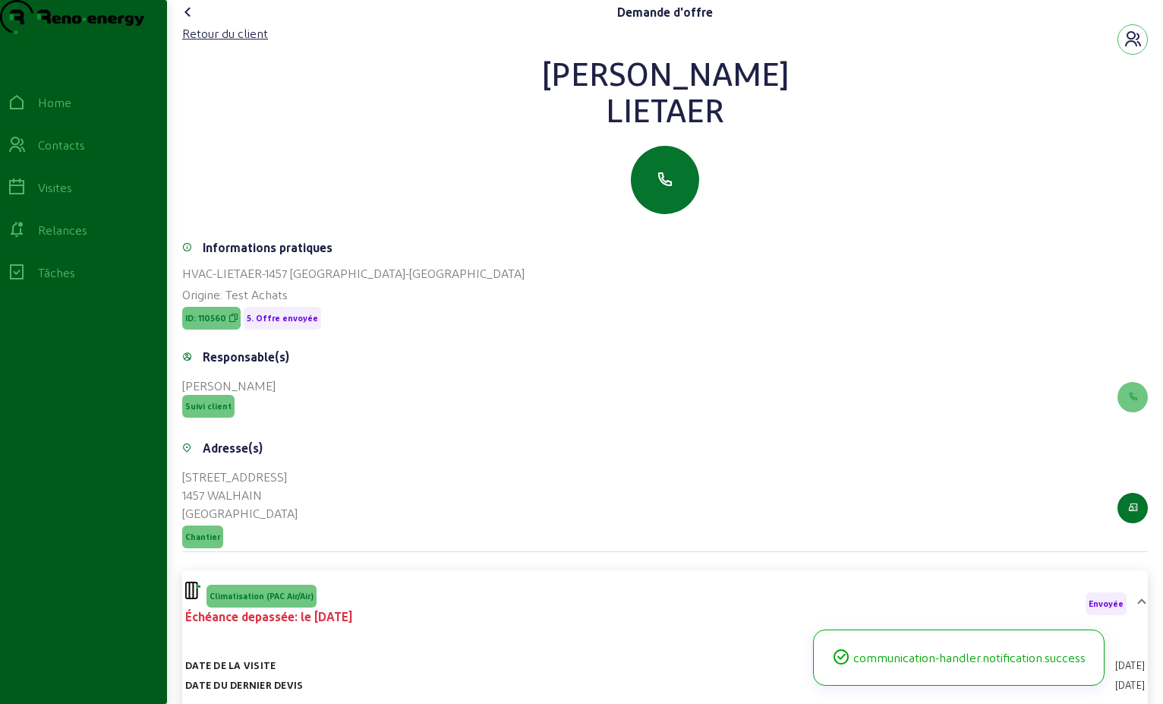
click at [185, 21] on icon at bounding box center [188, 12] width 18 height 18
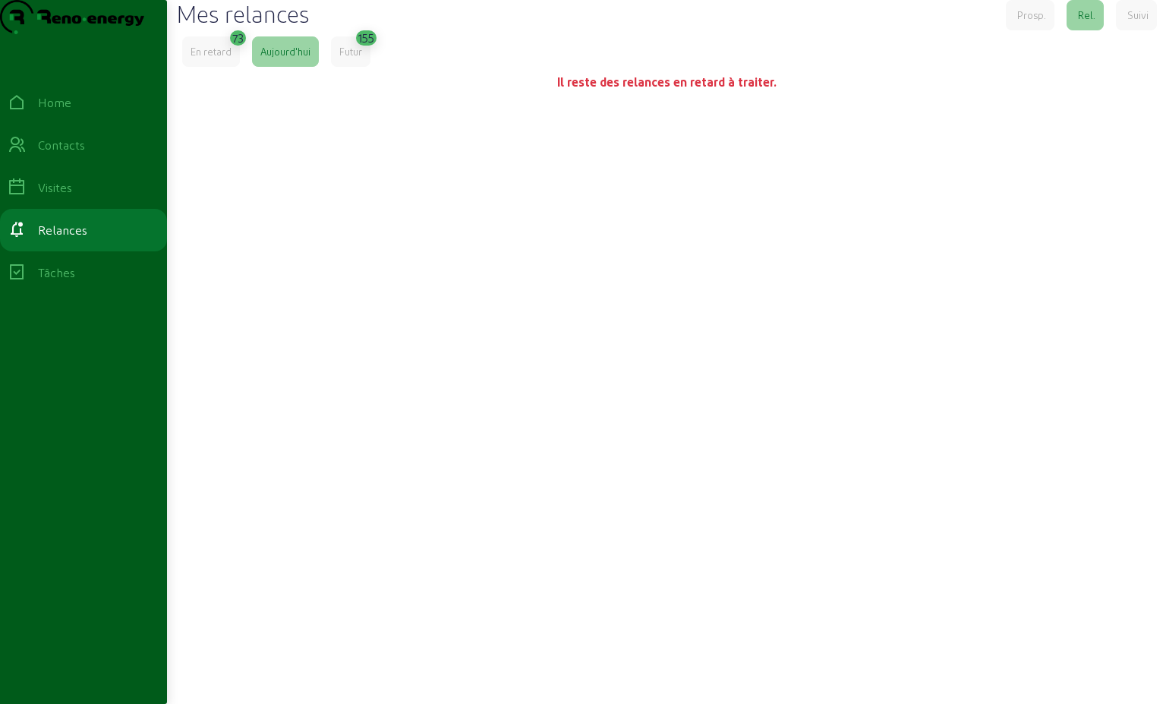
click at [200, 65] on div "Mes relances Prosp. Rel. Suivi En retard 73 [DATE] Futur 155 Il reste des relan…" at bounding box center [666, 332] width 999 height 665
click at [205, 58] on div "En retard" at bounding box center [211, 52] width 41 height 14
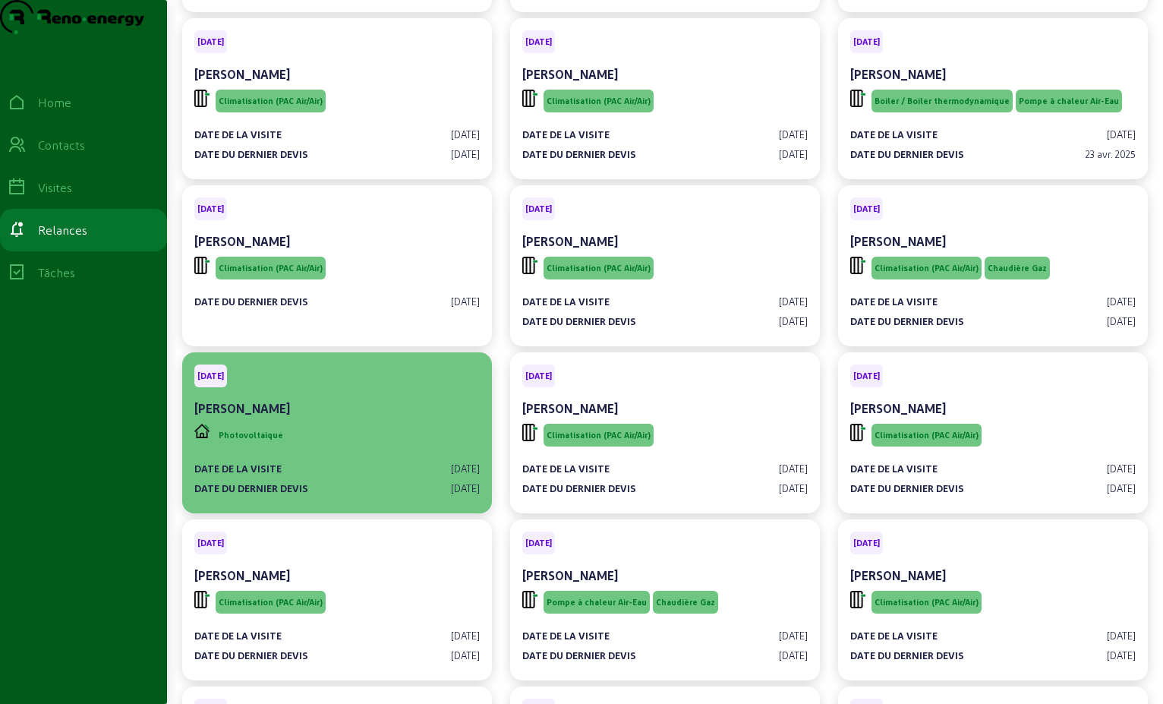
scroll to position [1443, 0]
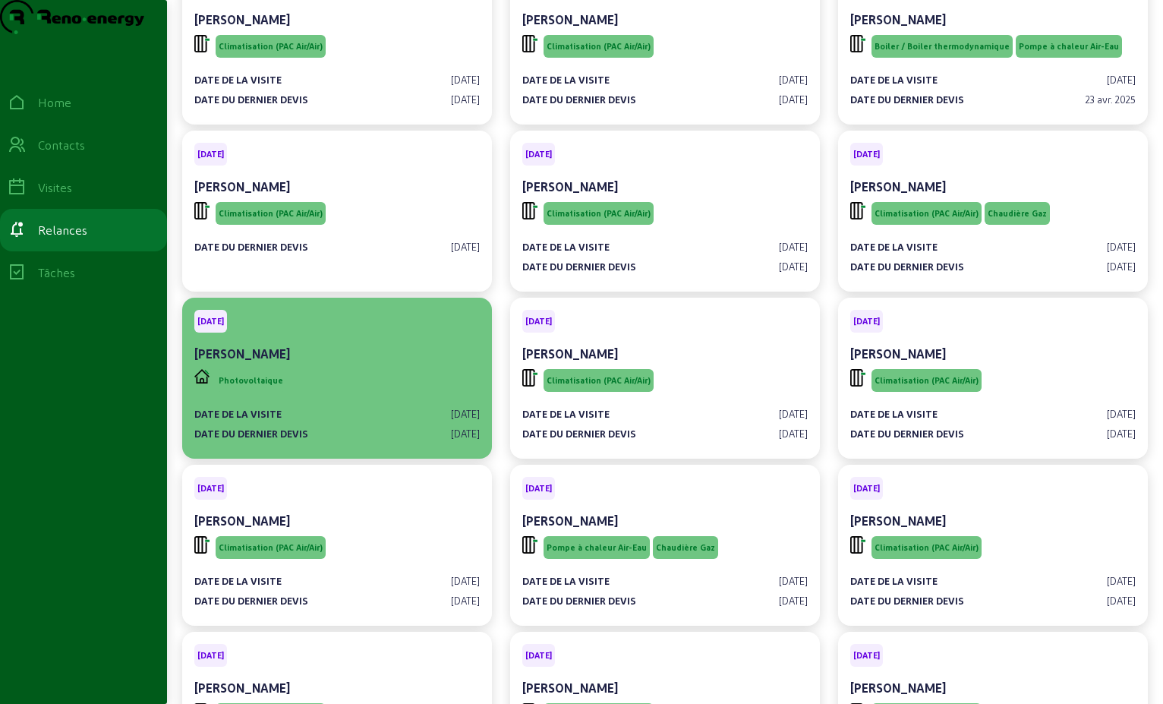
click at [366, 395] on div "Photovoltaique" at bounding box center [337, 380] width 286 height 29
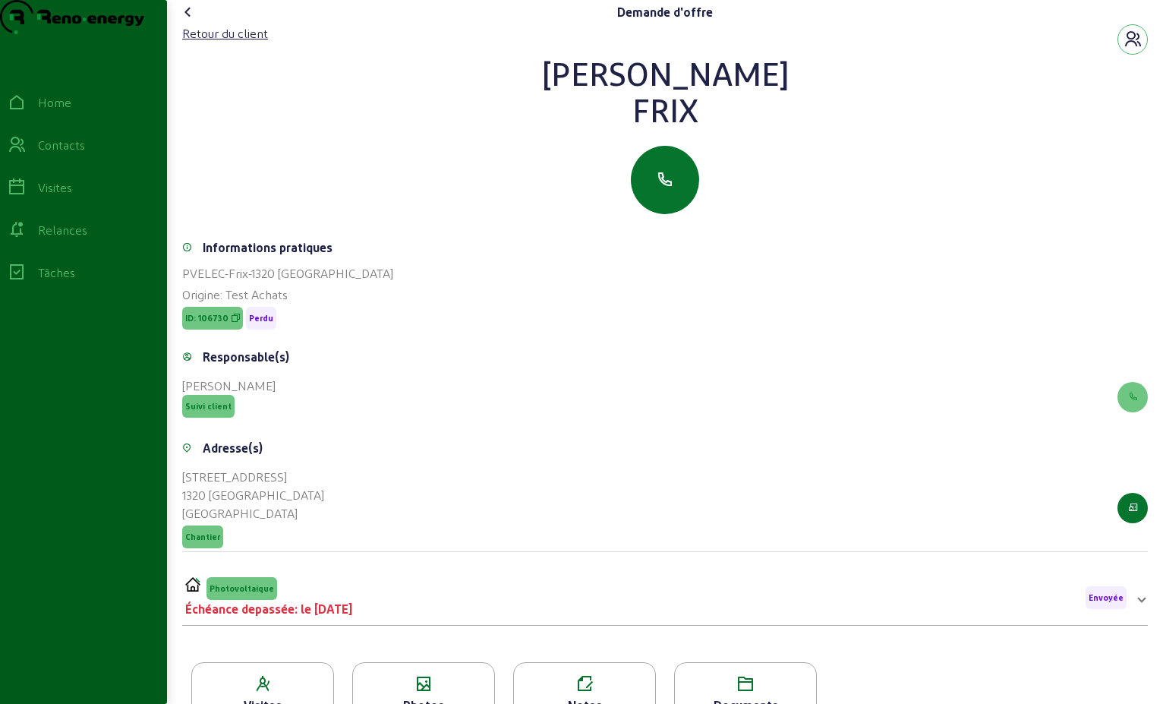
drag, startPoint x: 665, startPoint y: 136, endPoint x: 617, endPoint y: 71, distance: 80.8
click at [617, 71] on div "Retour du client [PERSON_NAME]" at bounding box center [665, 119] width 966 height 190
drag, startPoint x: 617, startPoint y: 71, endPoint x: 664, endPoint y: 110, distance: 61.0
copy div "[PERSON_NAME]"
click at [232, 43] on div "Retour du client" at bounding box center [225, 33] width 86 height 18
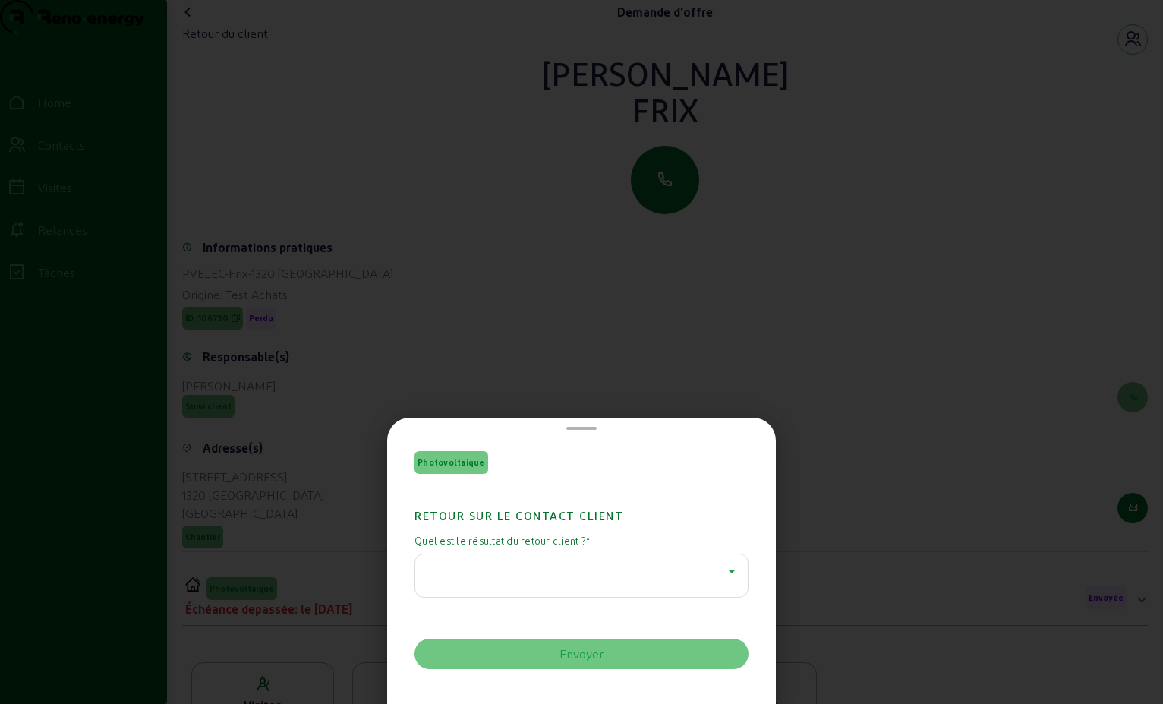
click at [729, 568] on icon at bounding box center [732, 571] width 18 height 18
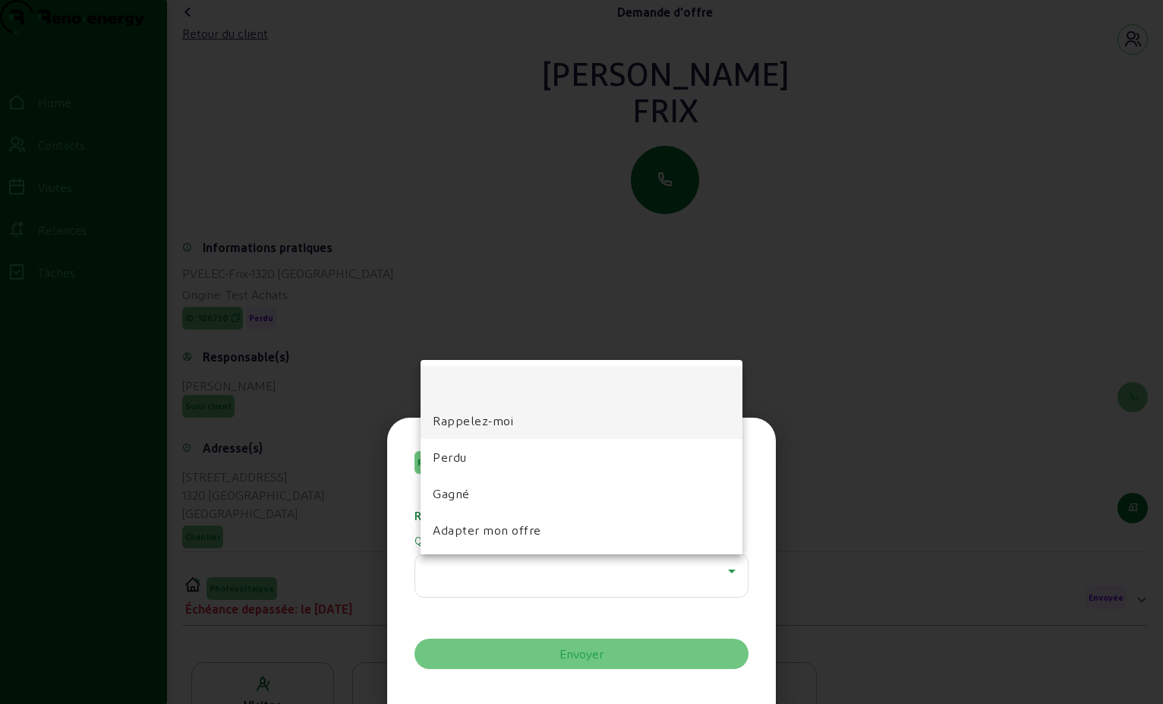
click at [541, 424] on mat-option "Rappelez-moi" at bounding box center [582, 420] width 322 height 36
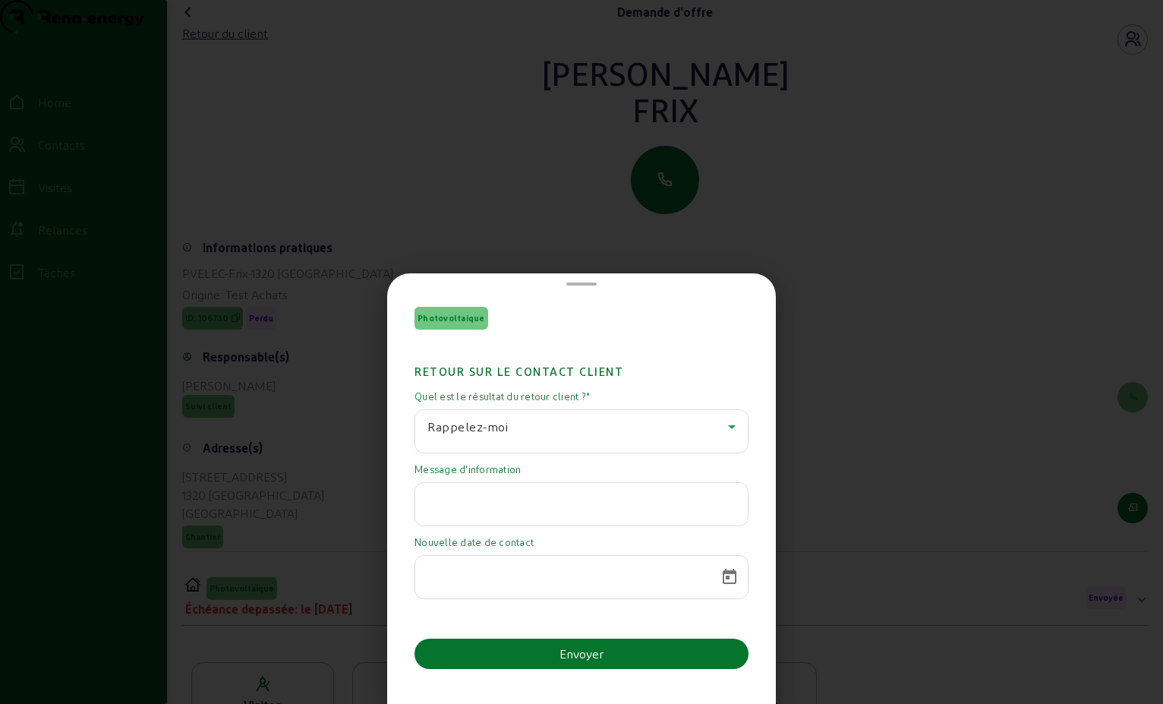
click at [474, 502] on input "text" at bounding box center [581, 500] width 308 height 18
paste input "Bonjour, Nous n avons pas [MEDICAL_DATA] pris de décision Cordialement Frix Oii…"
type input "Bonjour, Nous n avons pas [MEDICAL_DATA] pris de décision Cordialement Frix Oii…"
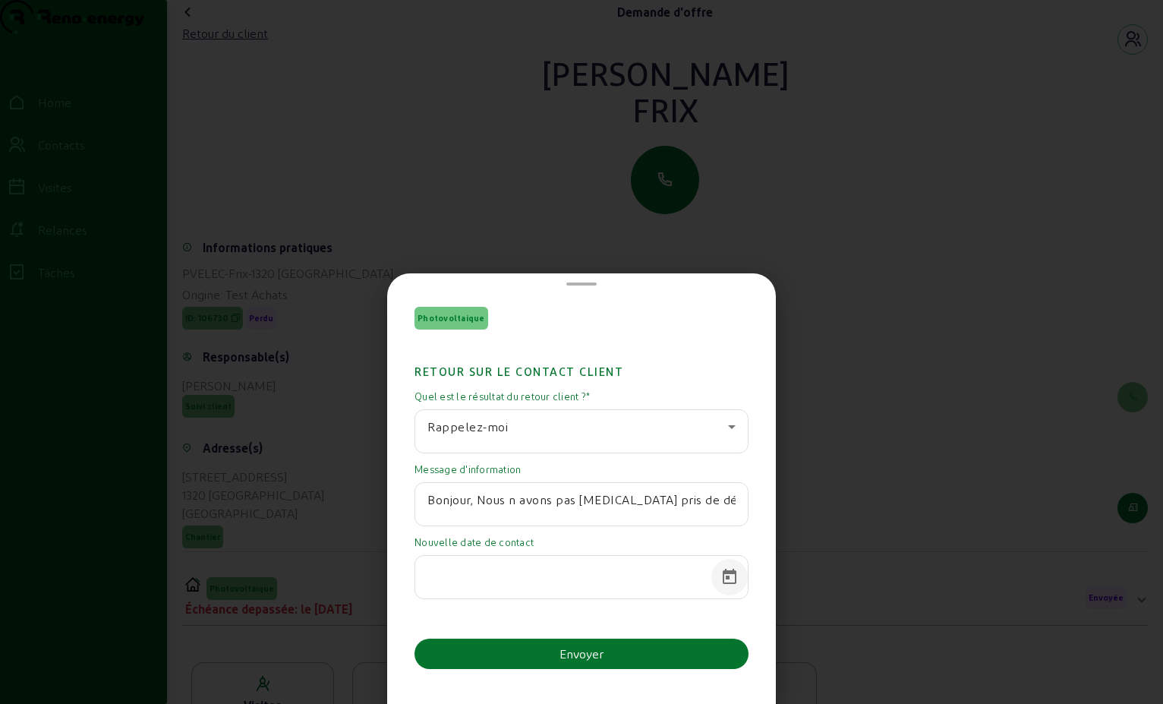
click at [726, 576] on span "Open calendar" at bounding box center [729, 577] width 36 height 36
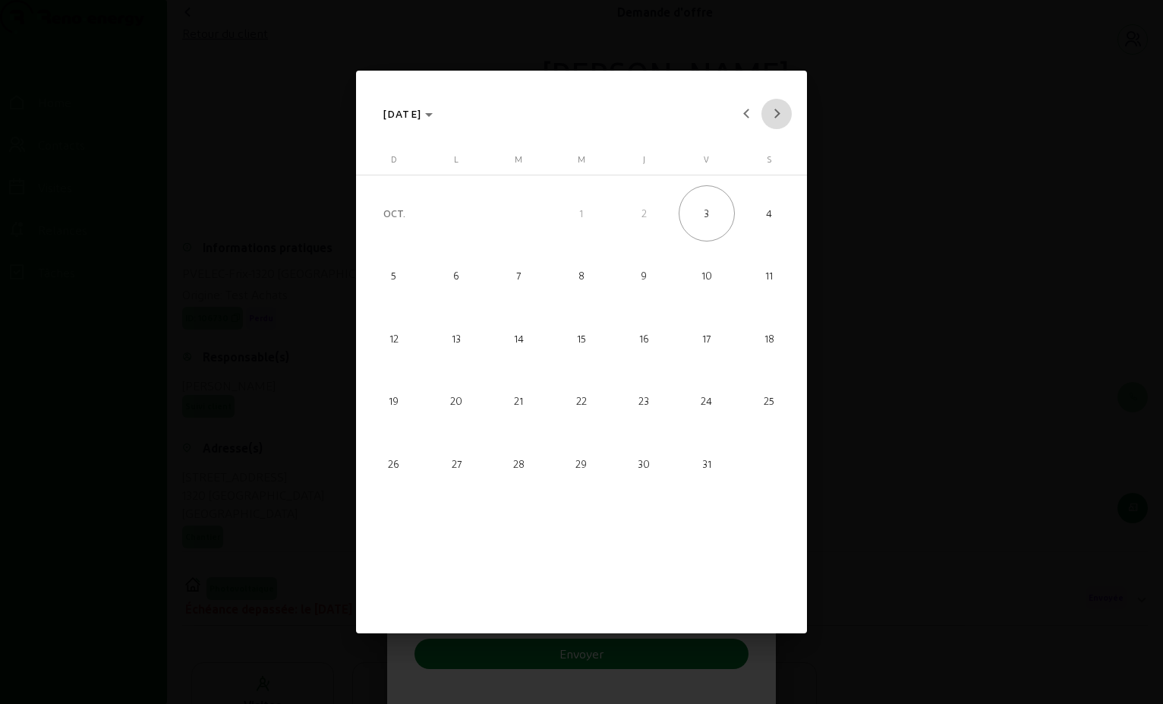
click at [781, 110] on span "Next month" at bounding box center [777, 114] width 30 height 30
click at [524, 279] on span "4" at bounding box center [519, 276] width 56 height 56
type input "[DATE]"
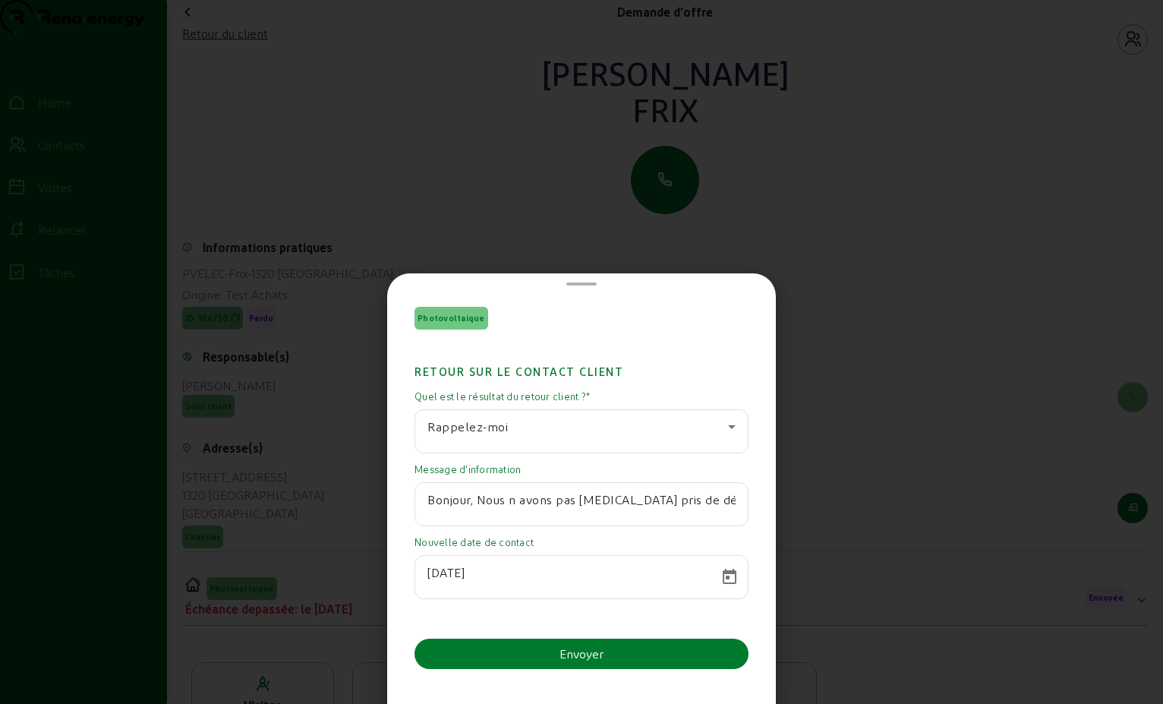
click at [614, 653] on button "Envoyer" at bounding box center [582, 654] width 334 height 30
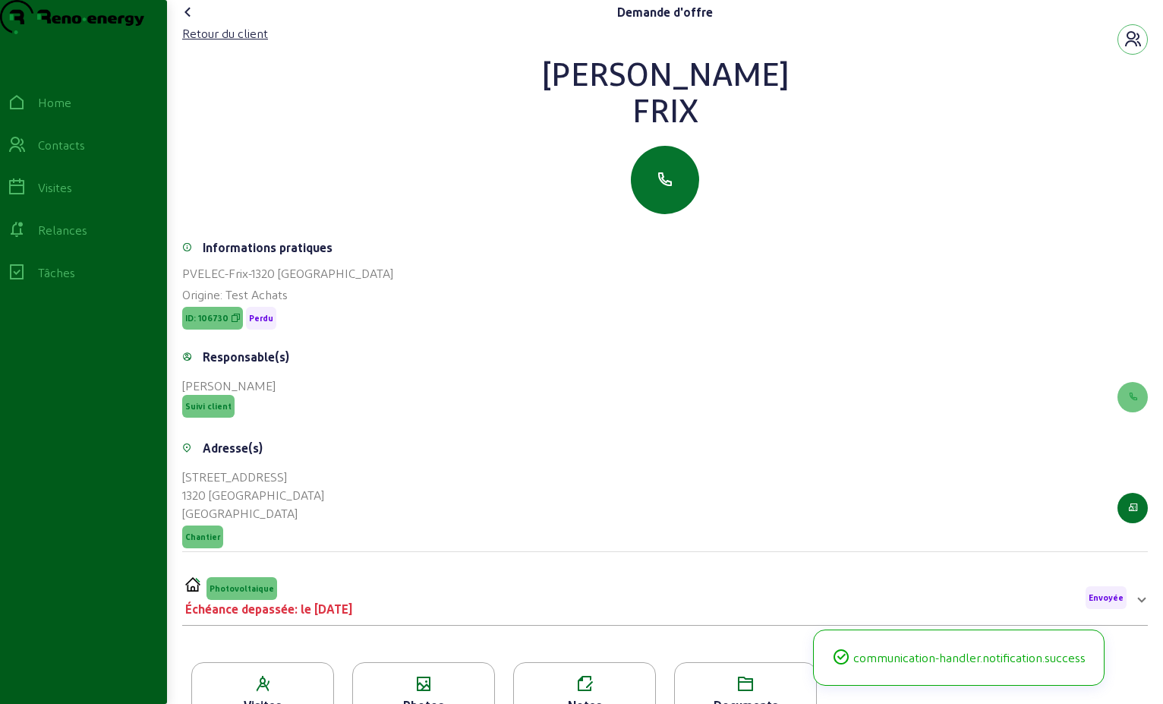
click at [188, 21] on icon at bounding box center [188, 12] width 18 height 18
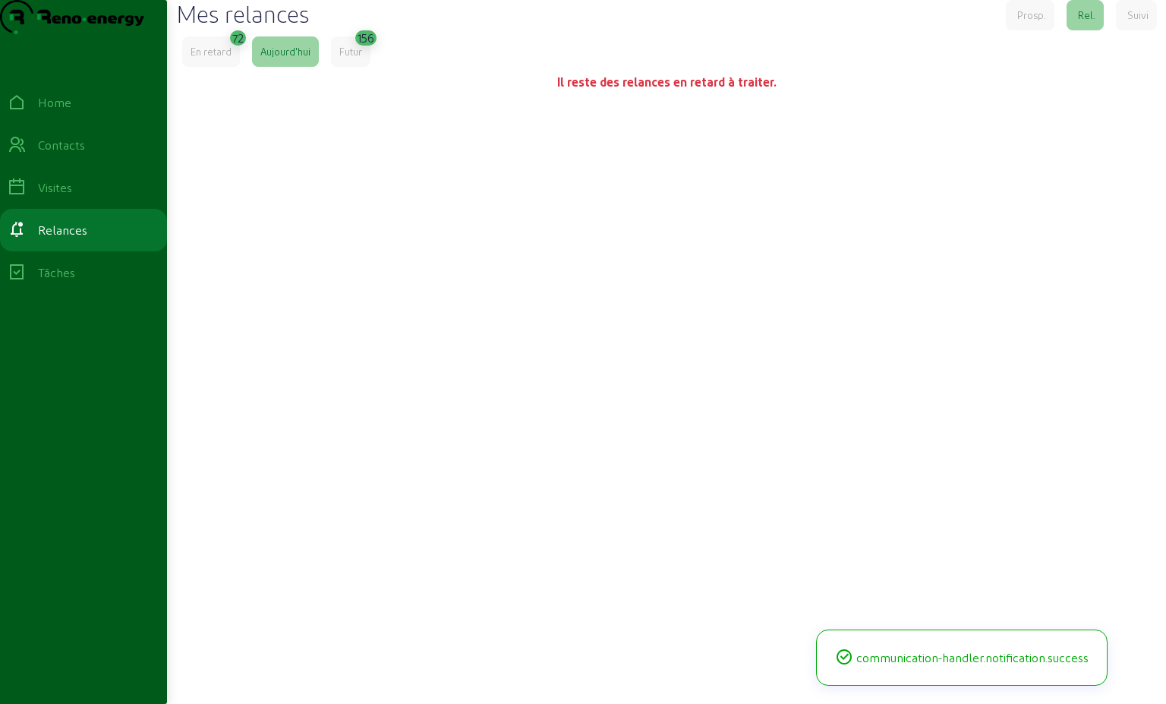
click at [202, 58] on div "En retard" at bounding box center [211, 52] width 41 height 14
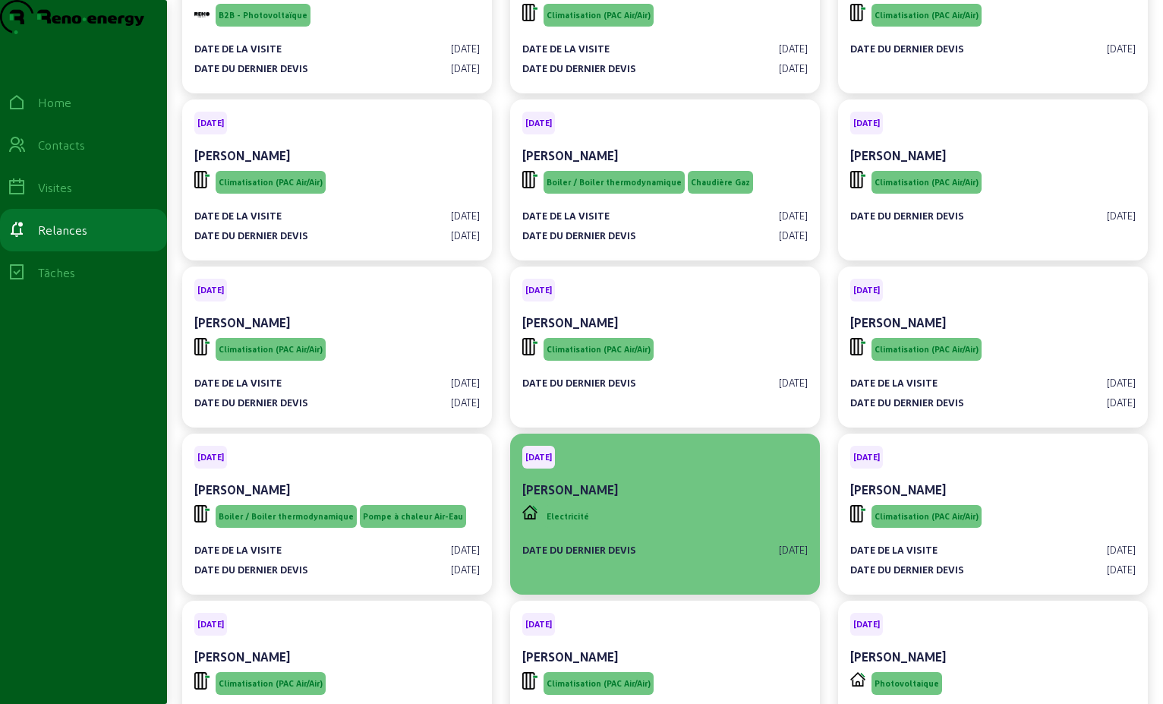
scroll to position [228, 0]
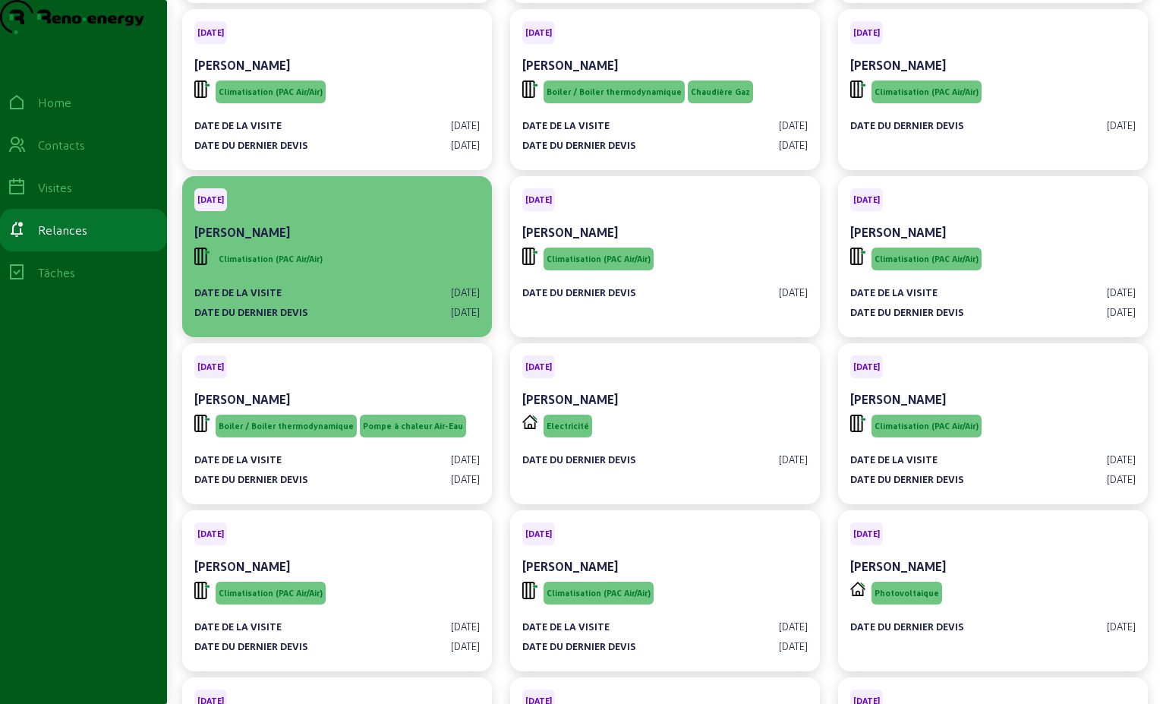
click at [352, 304] on div "Date de la visite [DATE] Date du dernier devis [DATE]" at bounding box center [337, 296] width 286 height 46
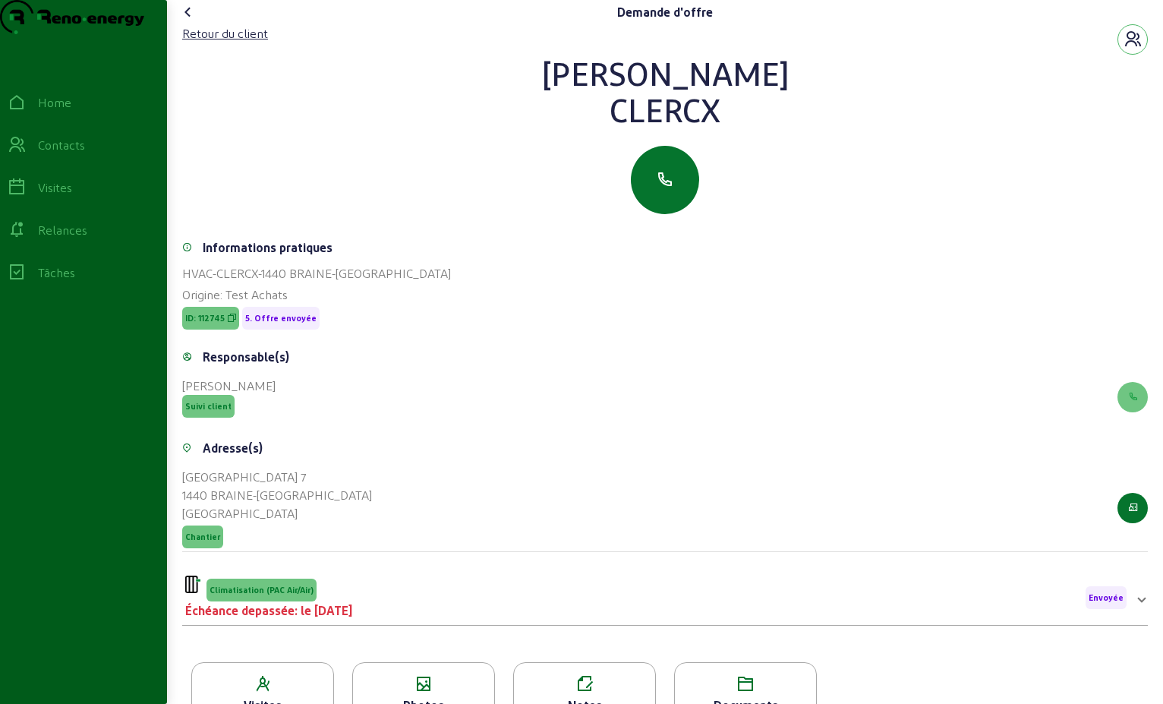
drag, startPoint x: 720, startPoint y: 146, endPoint x: 566, endPoint y: 93, distance: 162.8
click at [566, 93] on div "[PERSON_NAME]" at bounding box center [665, 91] width 966 height 73
drag, startPoint x: 575, startPoint y: 94, endPoint x: 639, endPoint y: 90, distance: 63.9
copy div "[PERSON_NAME]"
click at [240, 43] on div "Retour du client" at bounding box center [225, 33] width 86 height 18
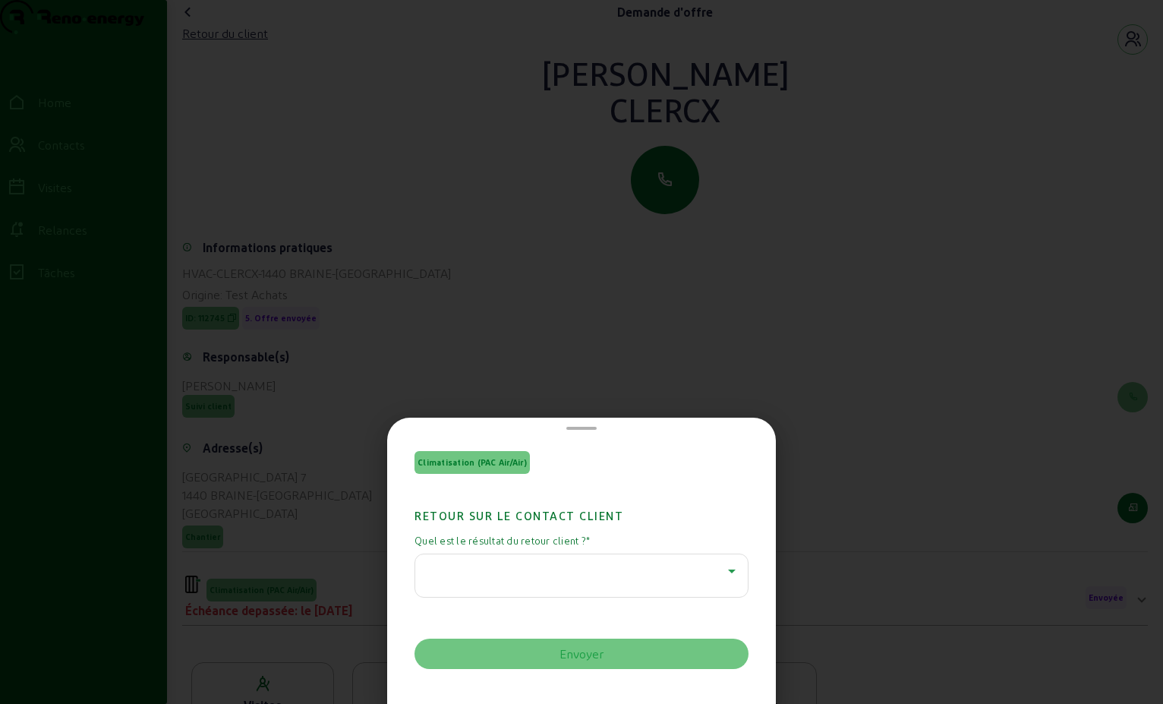
click at [728, 570] on icon at bounding box center [732, 571] width 8 height 4
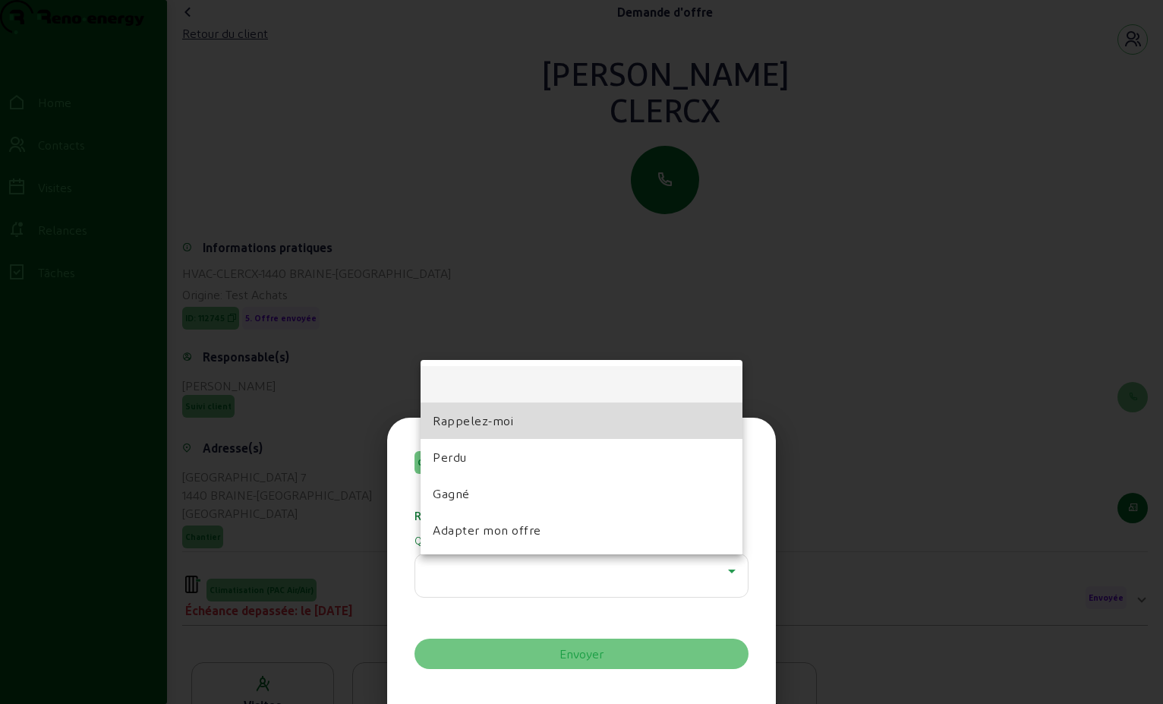
click at [459, 412] on span "Rappelez-moi" at bounding box center [473, 421] width 80 height 18
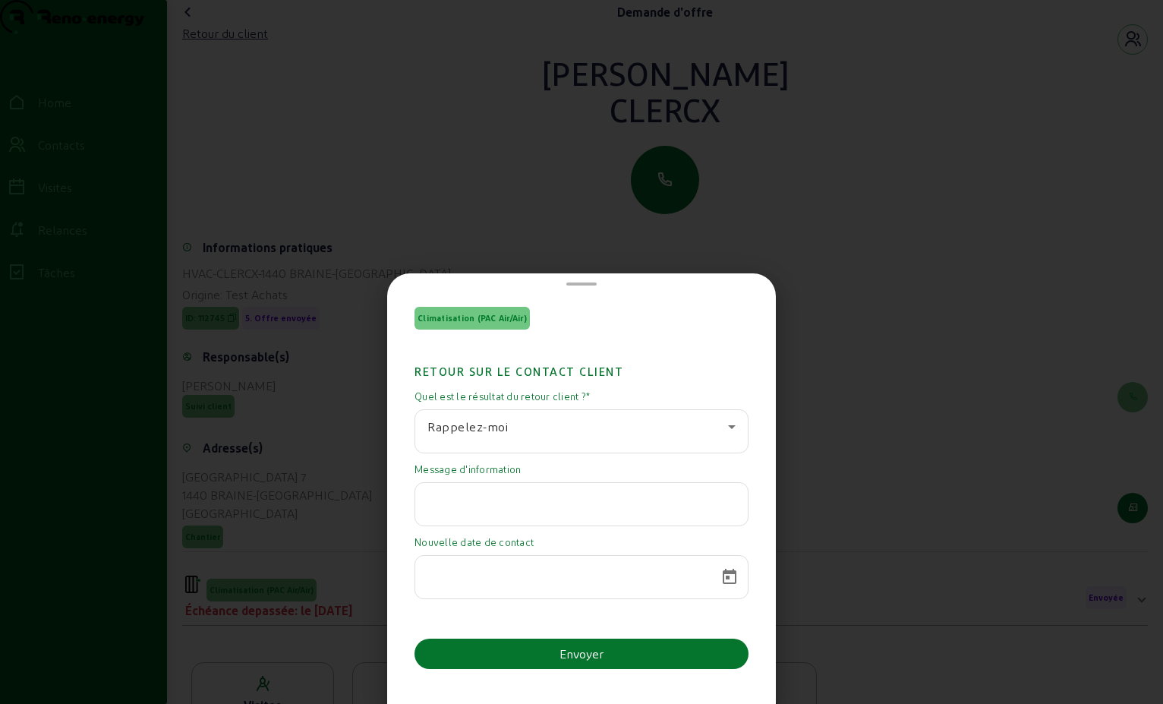
click at [463, 500] on input "text" at bounding box center [581, 500] width 308 height 18
paste input "Bonjour Monsieur, Un tout grand merci [MEDICAL_DATA] pour votre devis et votre …"
type input "Bonjour Monsieur, Un tout grand merci [MEDICAL_DATA] pour votre devis et votre …"
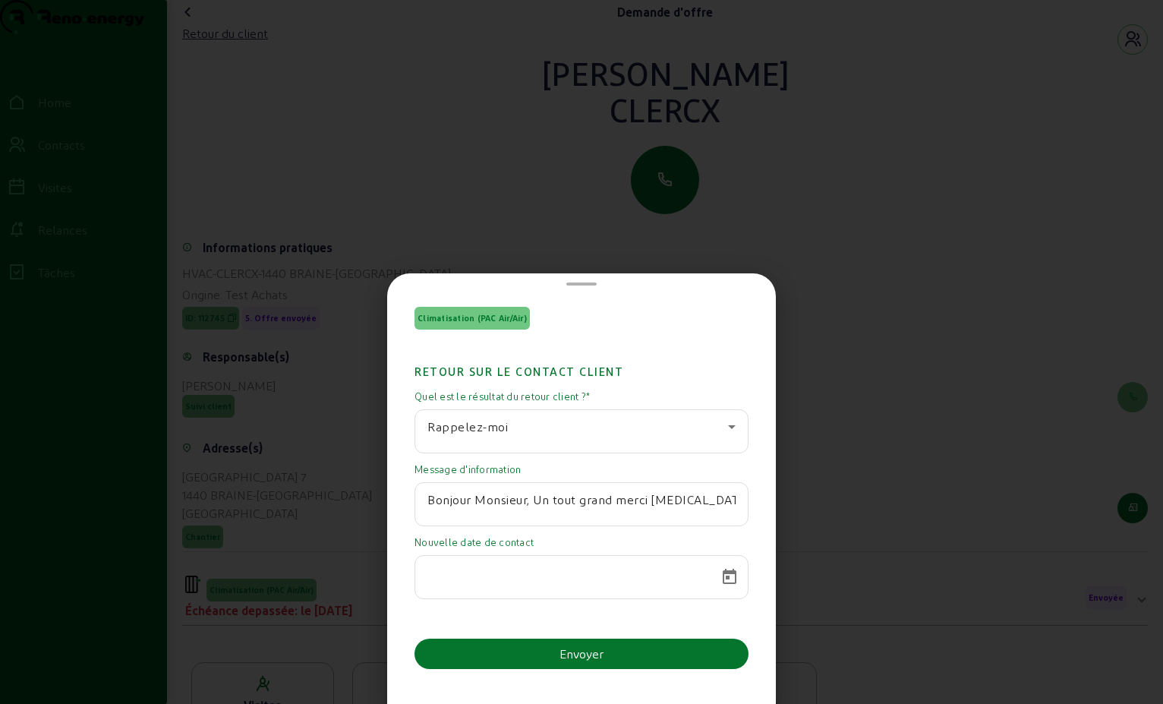
click at [485, 570] on input at bounding box center [567, 572] width 281 height 18
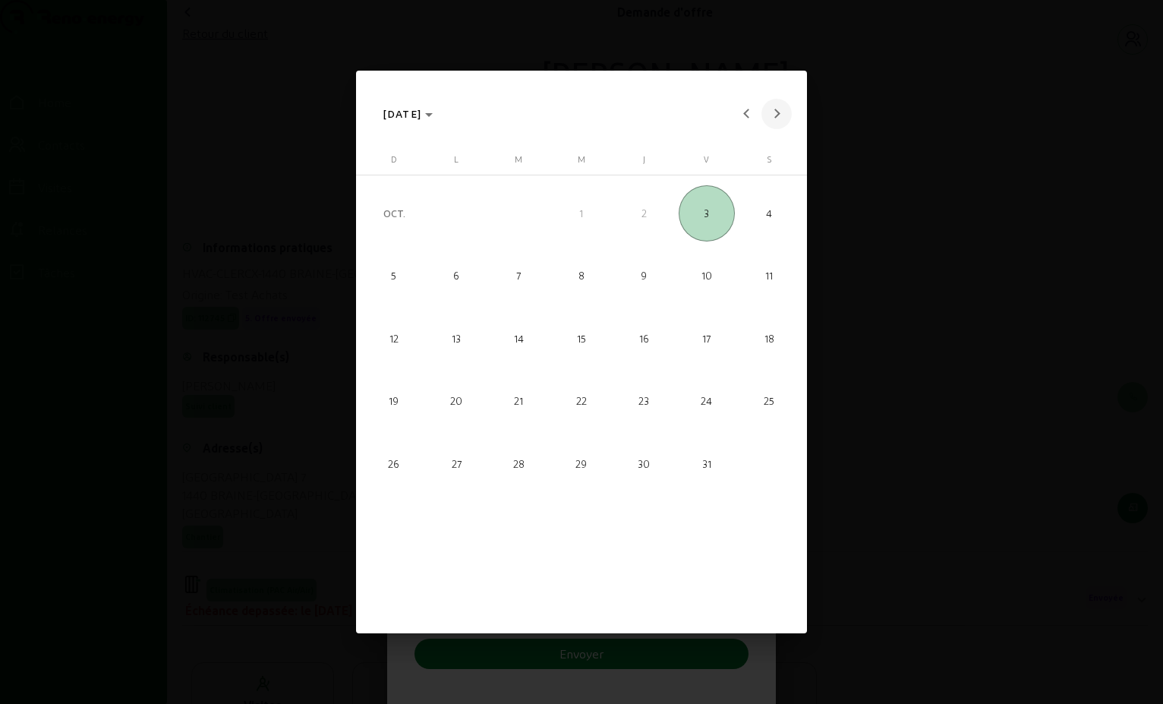
click at [775, 122] on span "Next month" at bounding box center [777, 114] width 30 height 30
click at [586, 409] on span "19" at bounding box center [582, 401] width 56 height 56
type input "[DATE]"
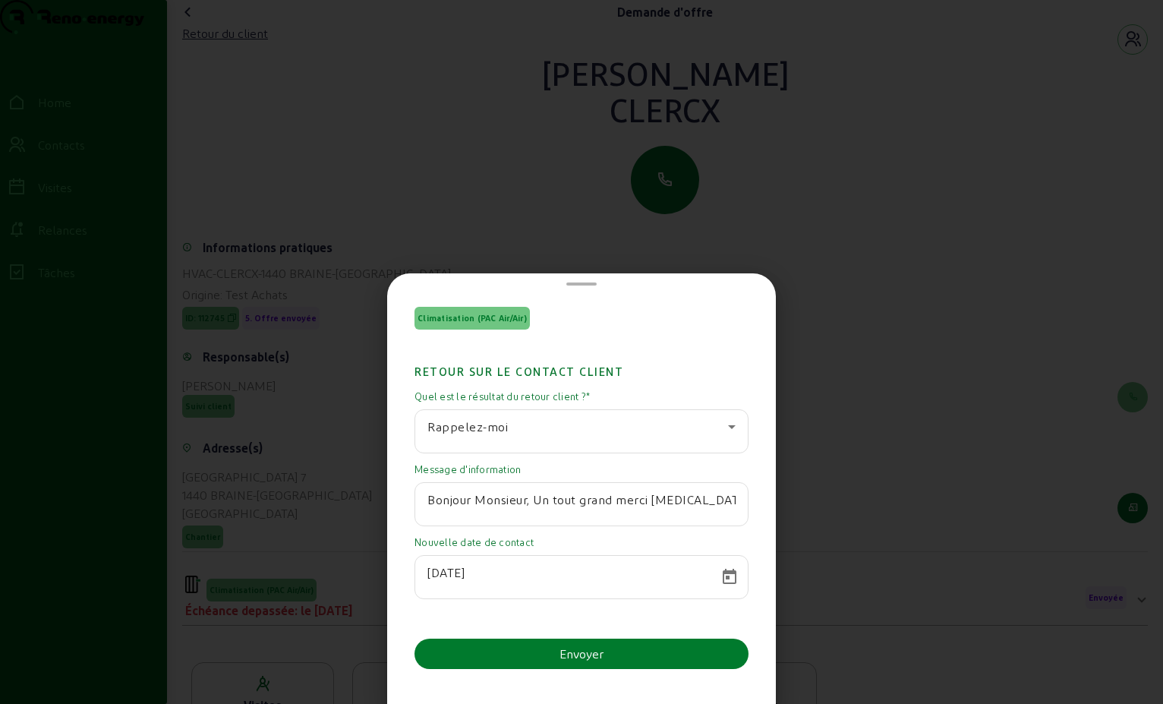
click at [598, 655] on div "Envoyer" at bounding box center [582, 654] width 44 height 18
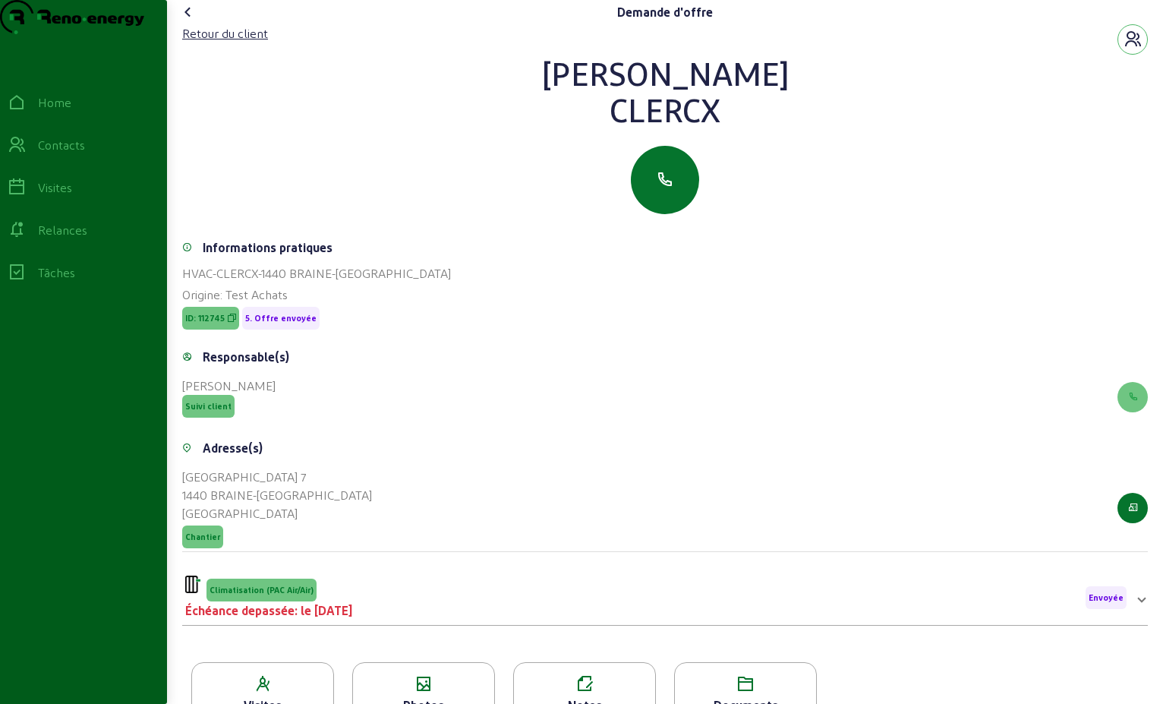
click at [192, 21] on icon at bounding box center [188, 12] width 18 height 18
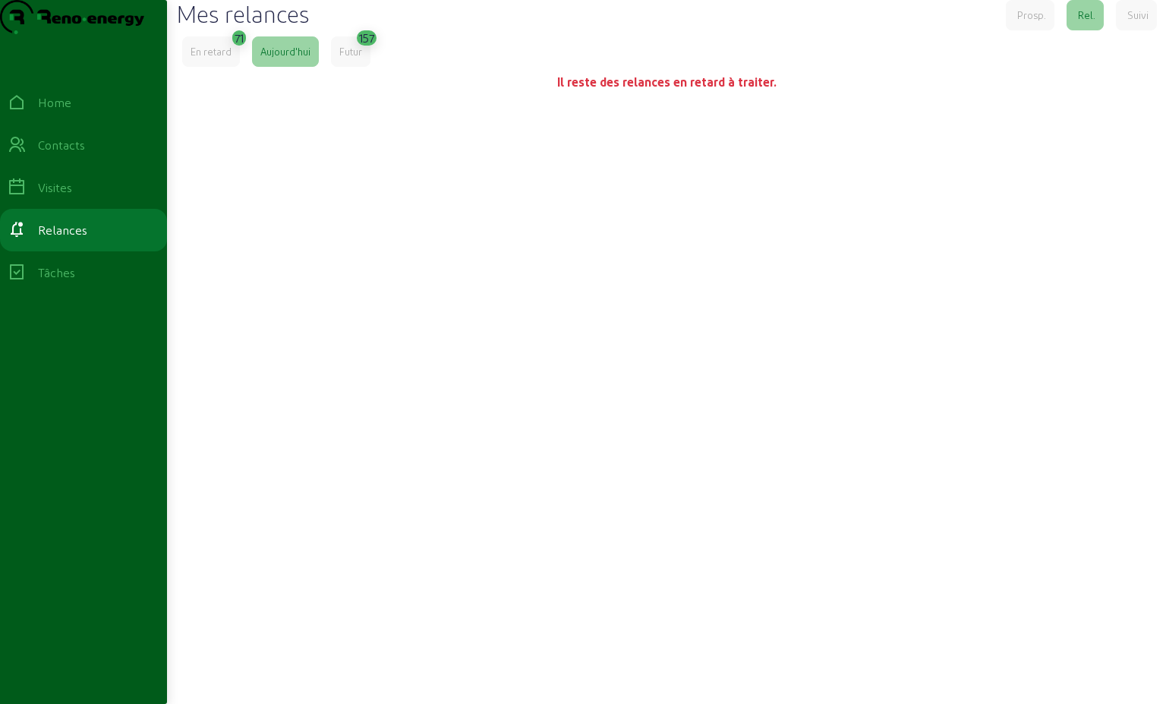
click at [221, 58] on div "En retard" at bounding box center [211, 52] width 41 height 14
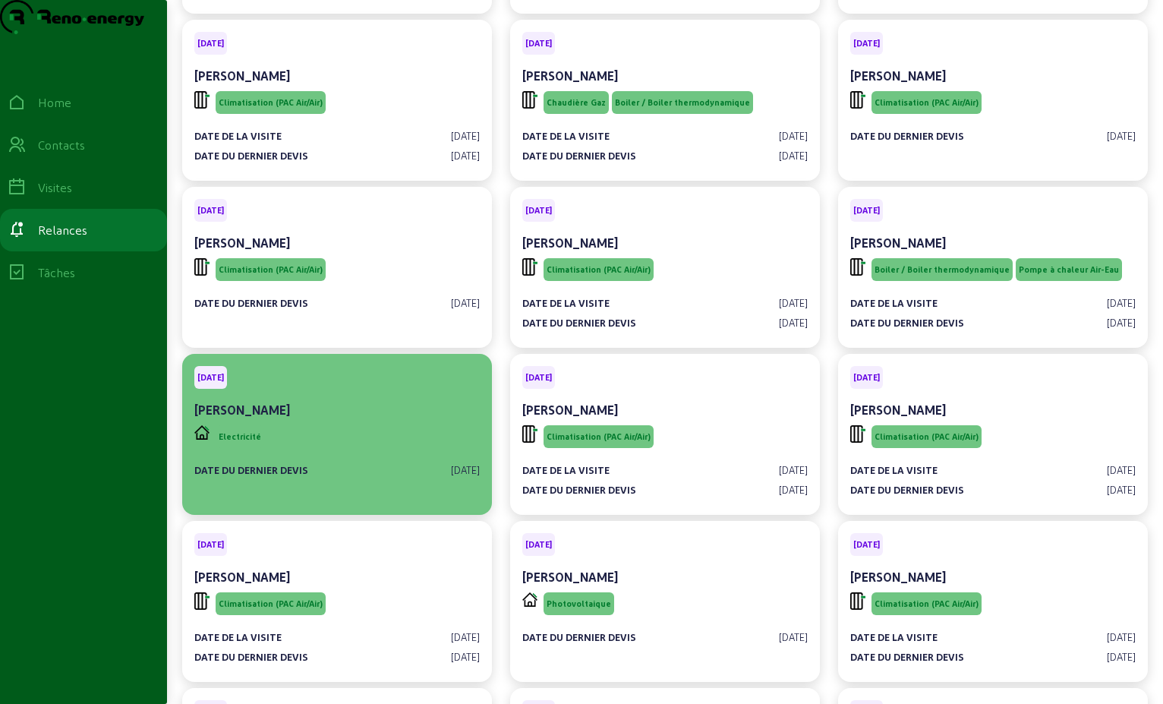
scroll to position [228, 0]
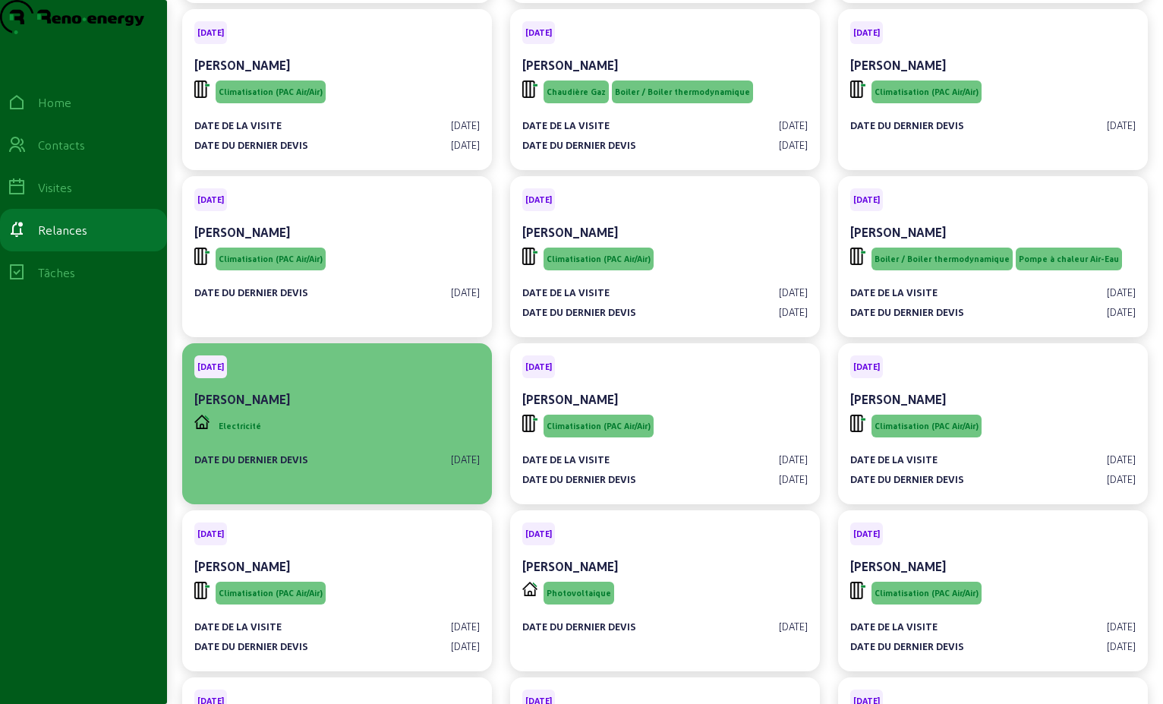
click at [311, 440] on div "Electricité" at bounding box center [337, 426] width 286 height 29
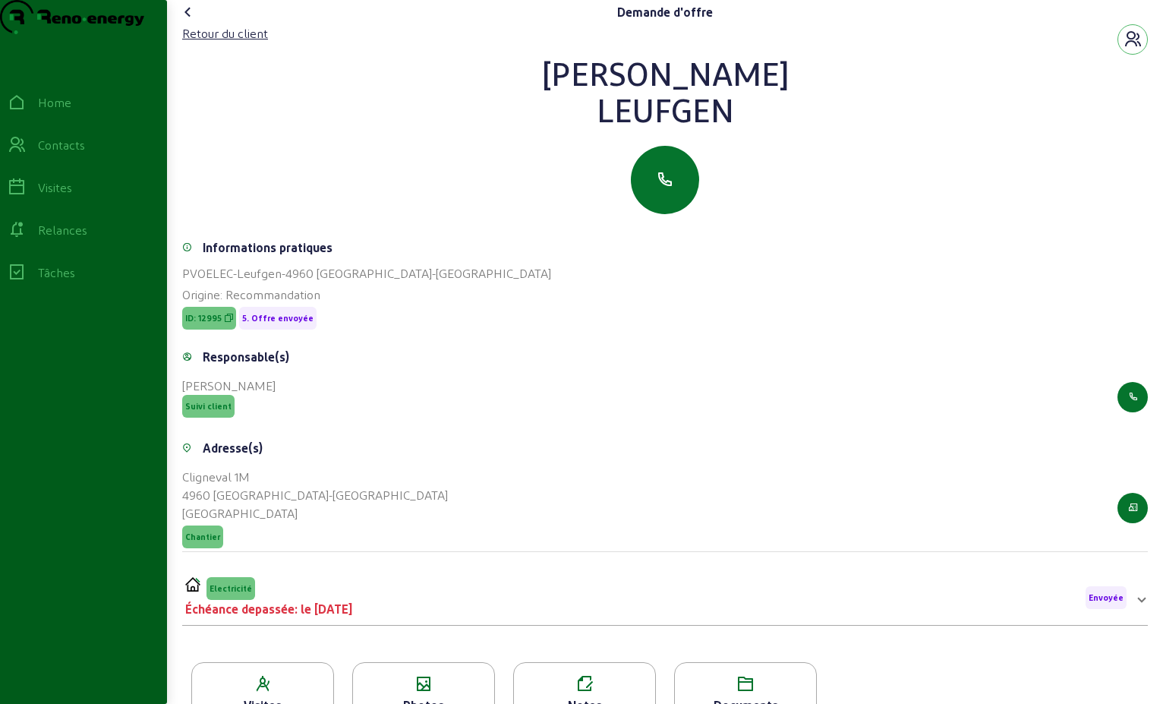
drag, startPoint x: 733, startPoint y: 147, endPoint x: 583, endPoint y: 95, distance: 158.5
click at [583, 95] on div "[PERSON_NAME]" at bounding box center [665, 91] width 966 height 73
drag, startPoint x: 583, startPoint y: 95, endPoint x: 636, endPoint y: 100, distance: 52.7
copy div "[PERSON_NAME]"
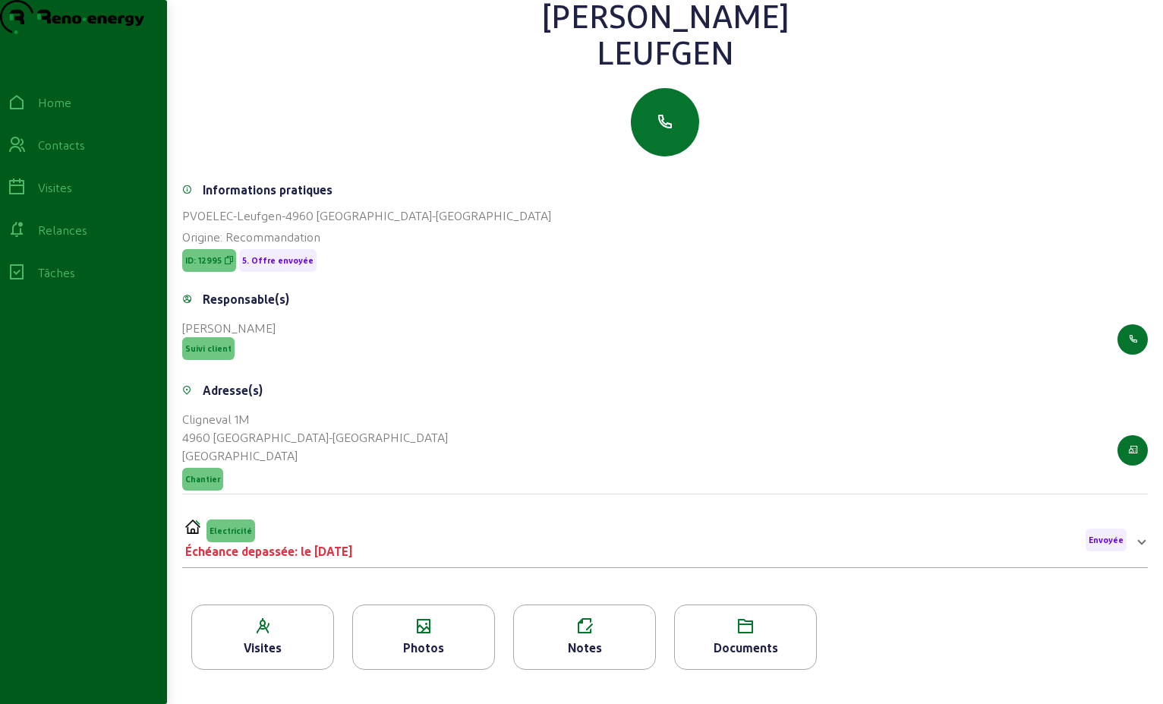
scroll to position [194, 0]
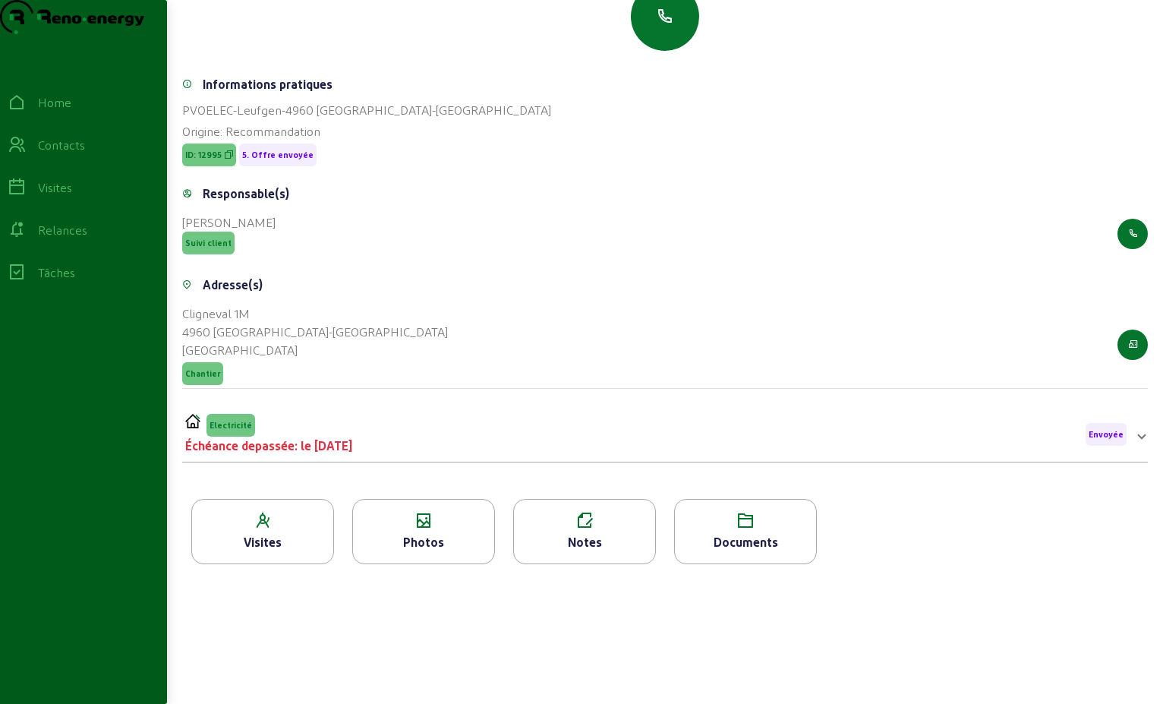
click at [539, 436] on div "Electricité Échéance depassée: le [DATE] Envoyée" at bounding box center [656, 434] width 942 height 41
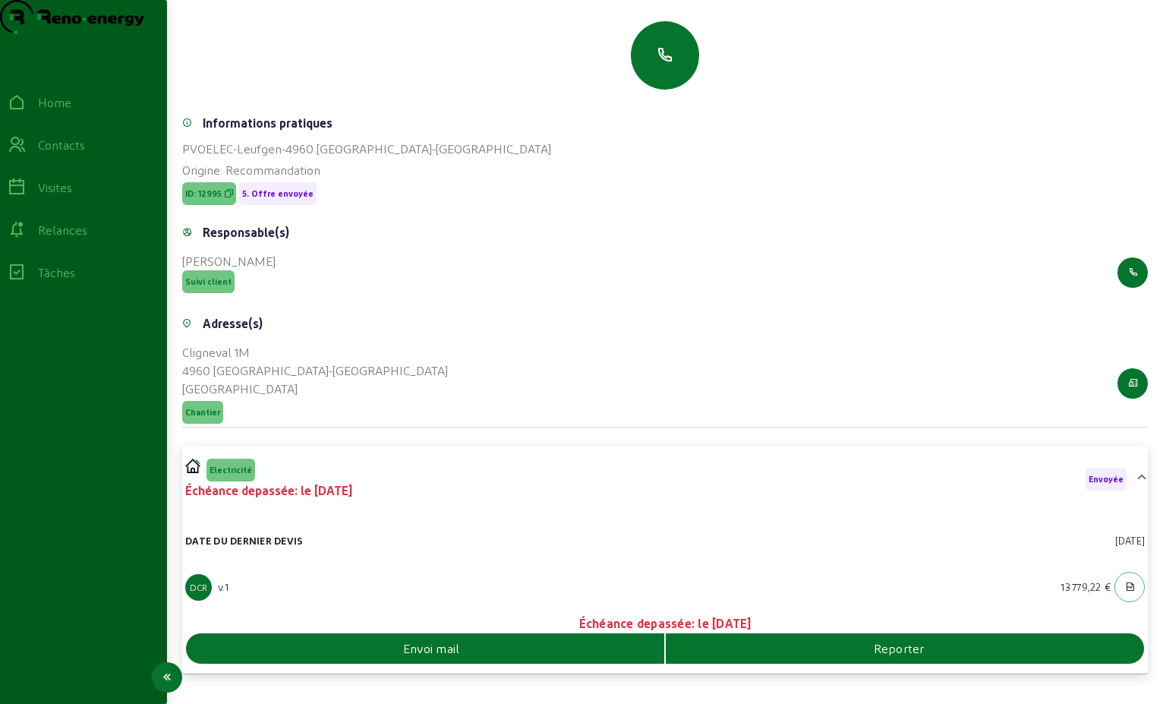
scroll to position [0, 0]
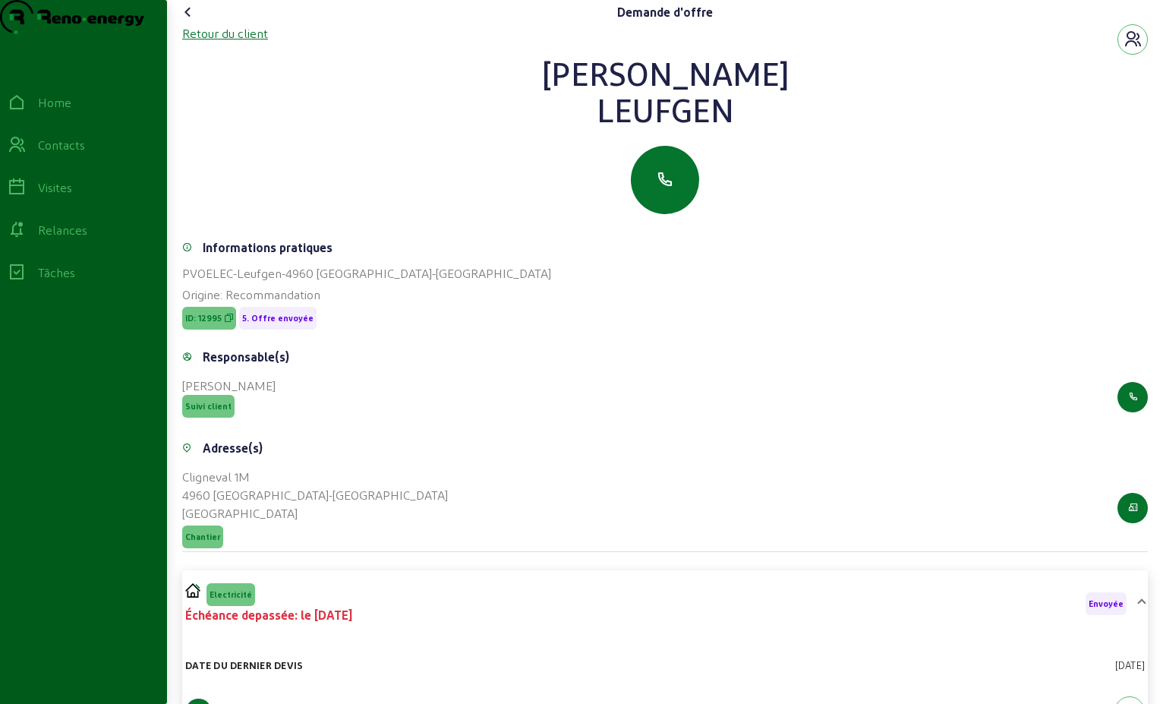
click at [226, 43] on div "Retour du client" at bounding box center [225, 33] width 86 height 18
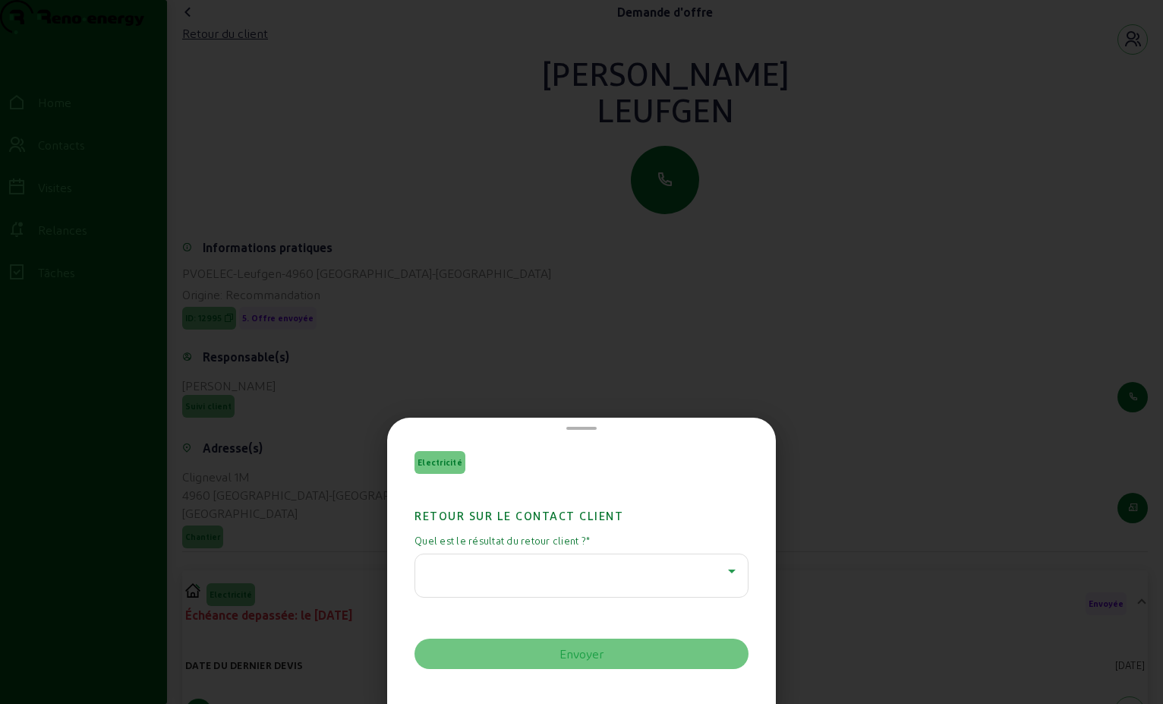
click at [732, 567] on icon at bounding box center [732, 571] width 18 height 18
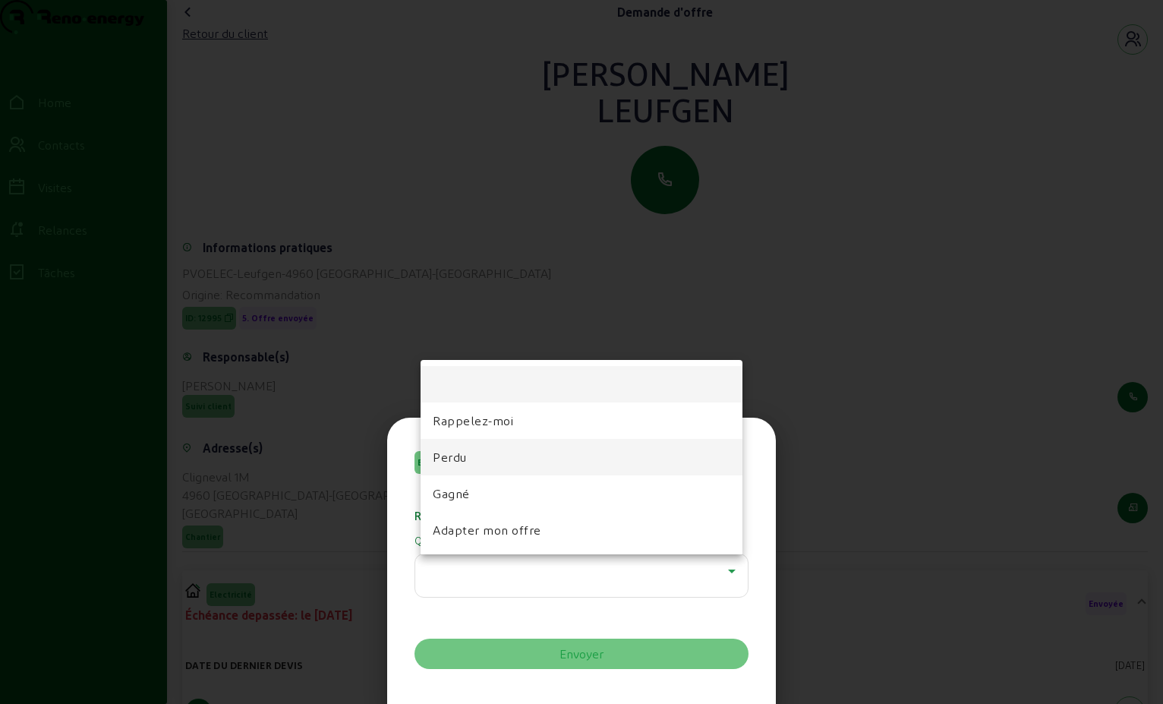
click at [468, 448] on mat-option "Perdu" at bounding box center [582, 457] width 322 height 36
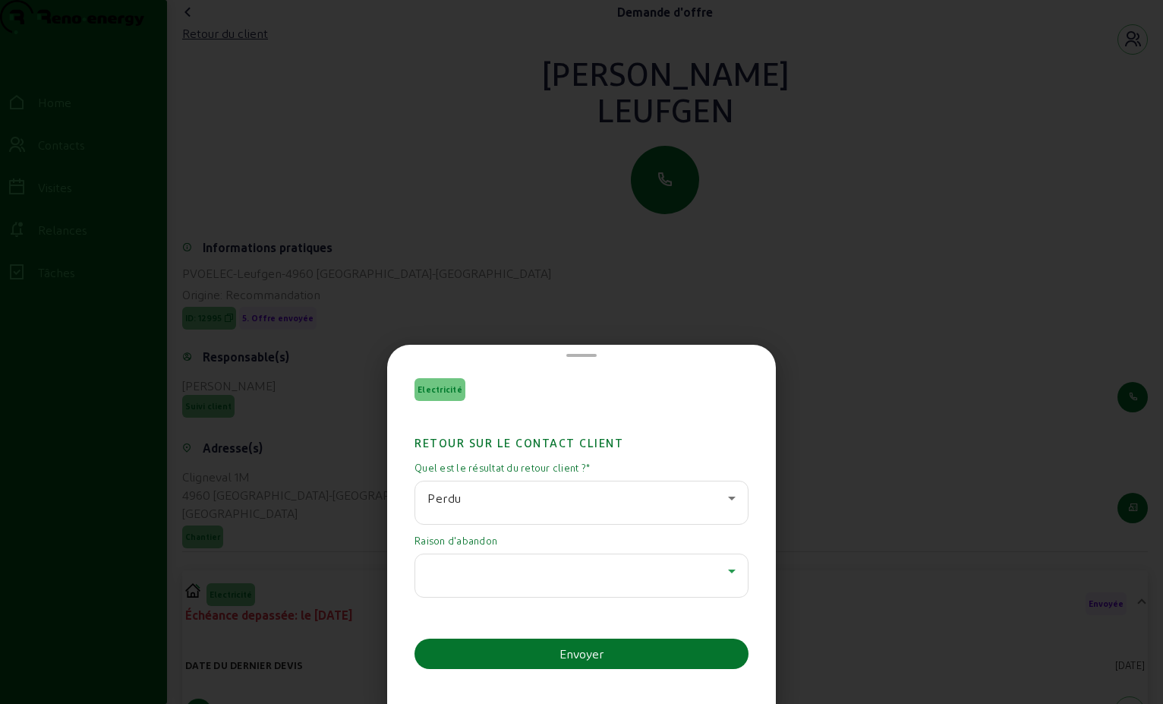
click at [723, 573] on icon at bounding box center [732, 571] width 18 height 18
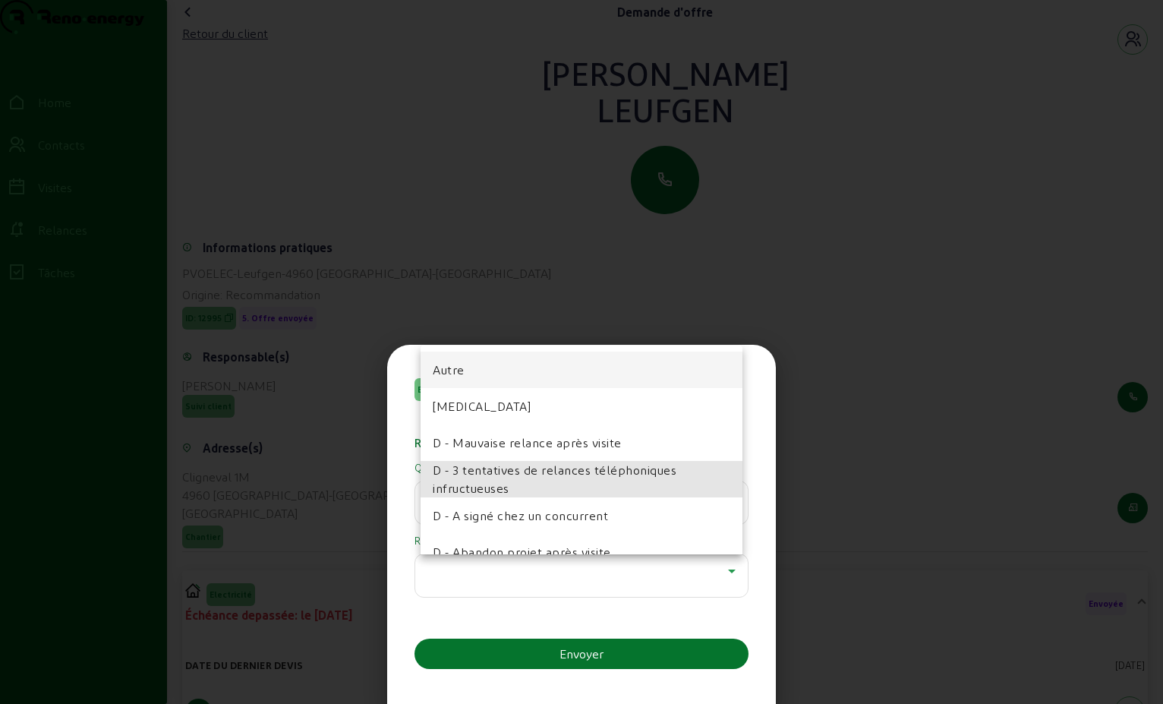
click at [598, 475] on span "D - 3 tentatives de relances téléphoniques infructueuses" at bounding box center [582, 479] width 298 height 36
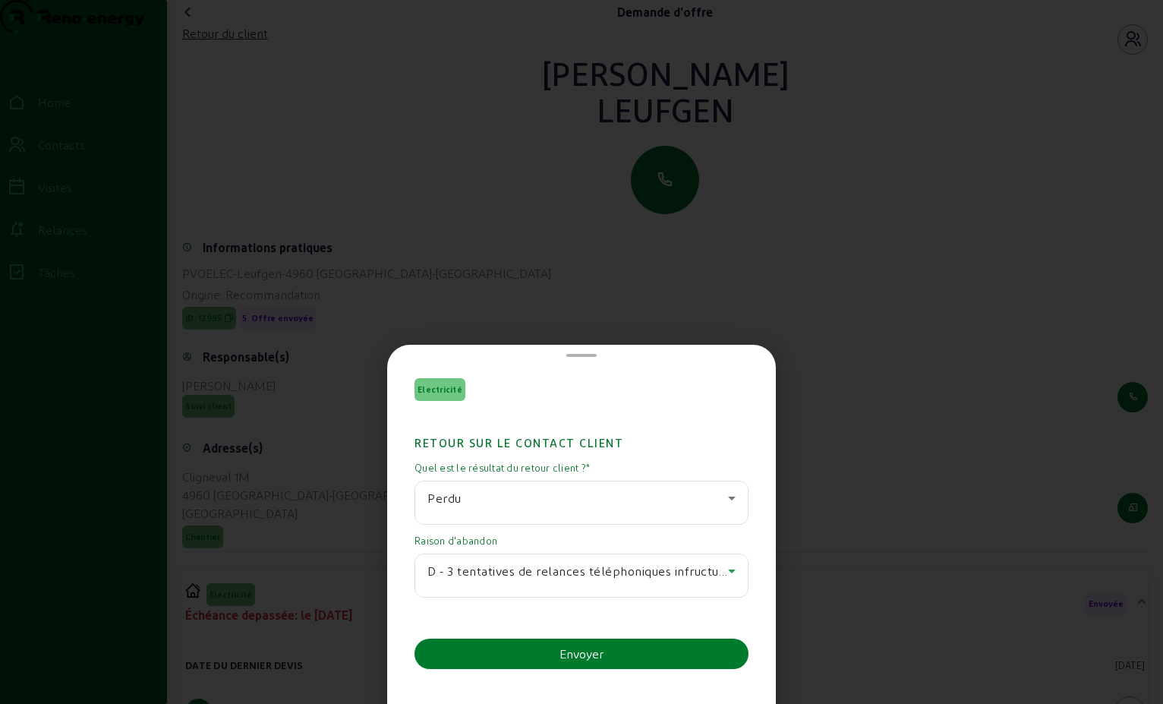
click at [562, 648] on div "Envoyer" at bounding box center [582, 654] width 44 height 18
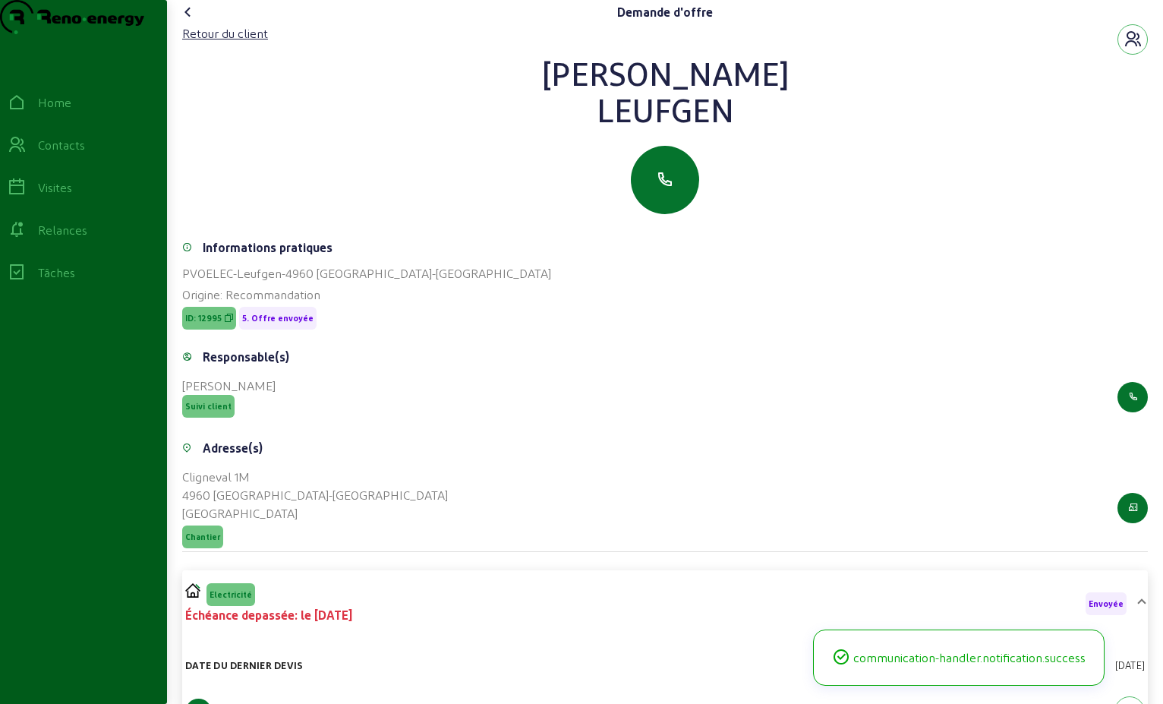
click at [190, 21] on icon at bounding box center [188, 12] width 18 height 18
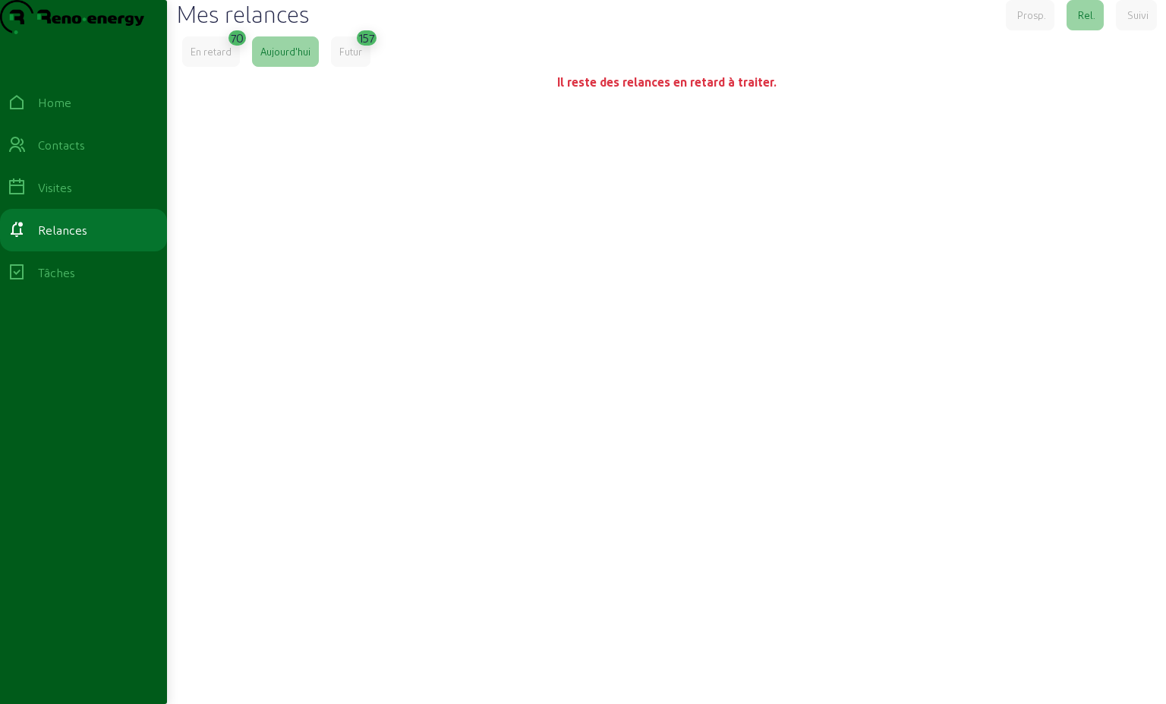
click at [229, 58] on div "En retard" at bounding box center [211, 52] width 41 height 14
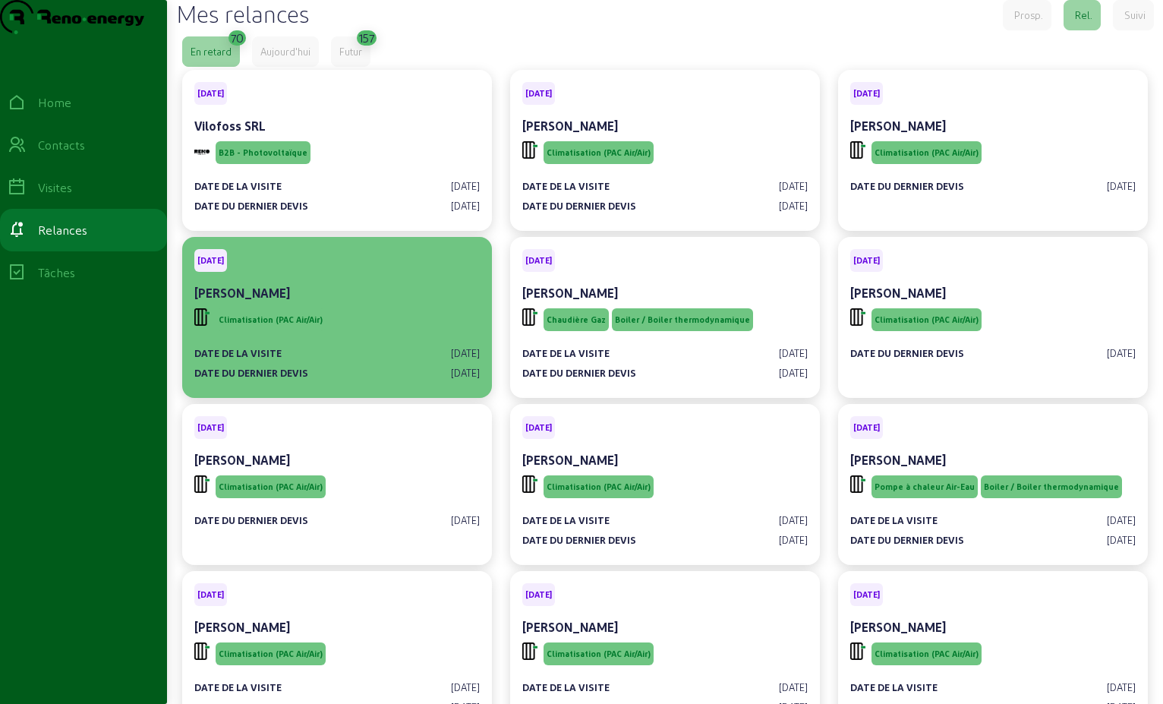
click at [345, 334] on div "Climatisation (PAC Air/Air)" at bounding box center [337, 319] width 286 height 29
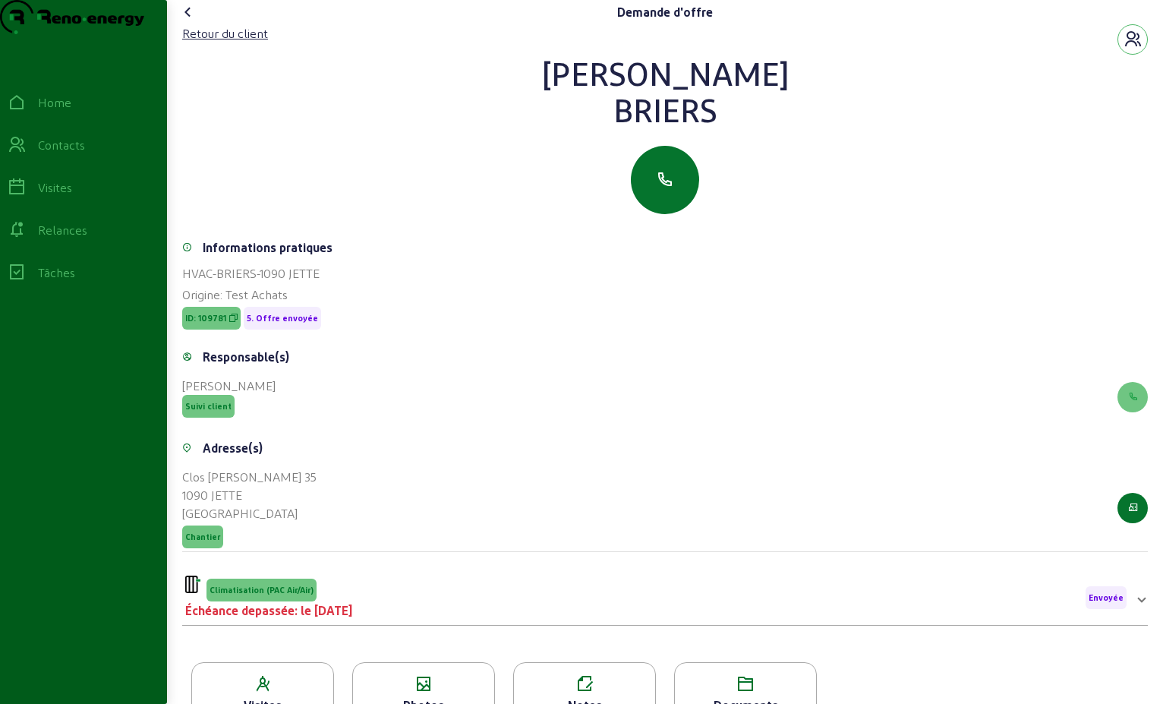
drag, startPoint x: 713, startPoint y: 148, endPoint x: 559, endPoint y: 100, distance: 161.4
click at [559, 100] on div "[PERSON_NAME]" at bounding box center [665, 91] width 966 height 73
drag, startPoint x: 559, startPoint y: 100, endPoint x: 632, endPoint y: 100, distance: 72.9
copy div "[PERSON_NAME]"
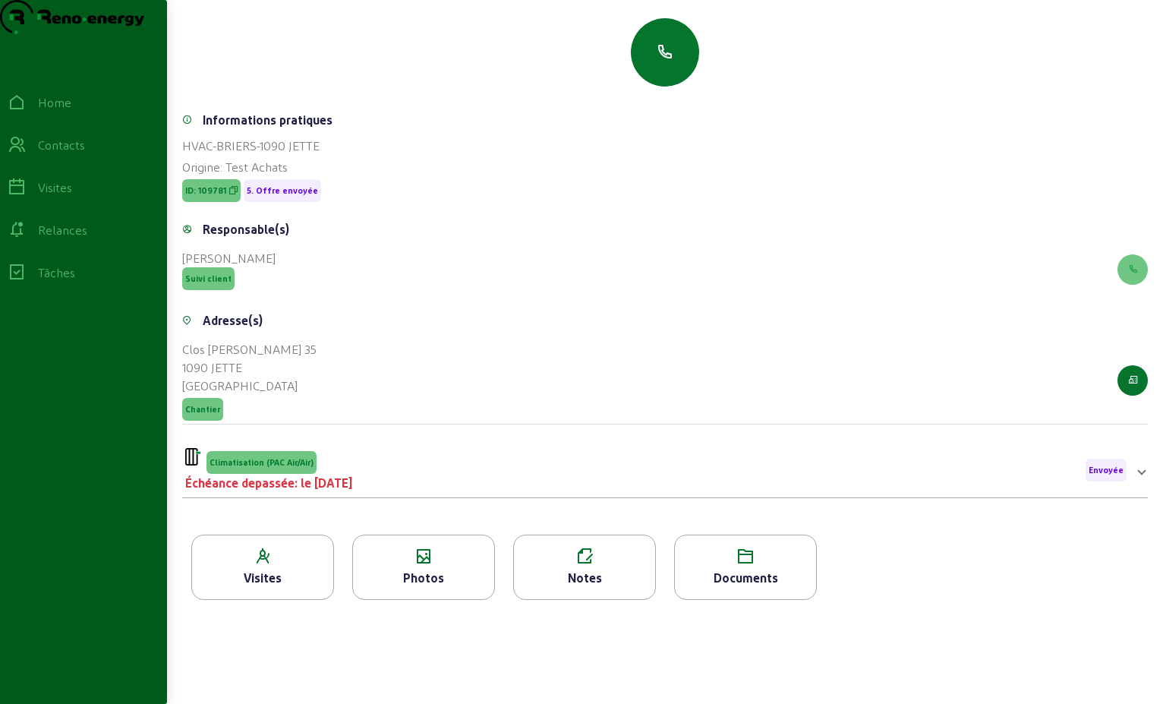
scroll to position [194, 0]
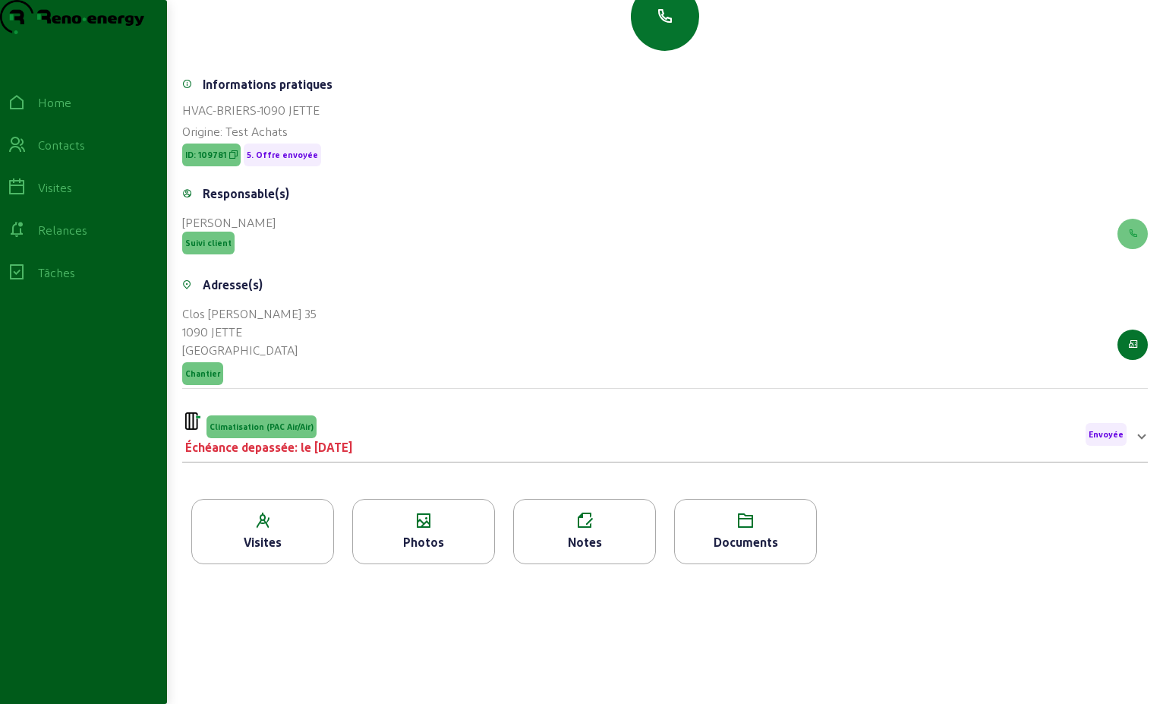
click at [518, 452] on div "Climatisation (PAC Air/Air) Échéance depassée: le [DATE] Envoyée" at bounding box center [656, 434] width 942 height 44
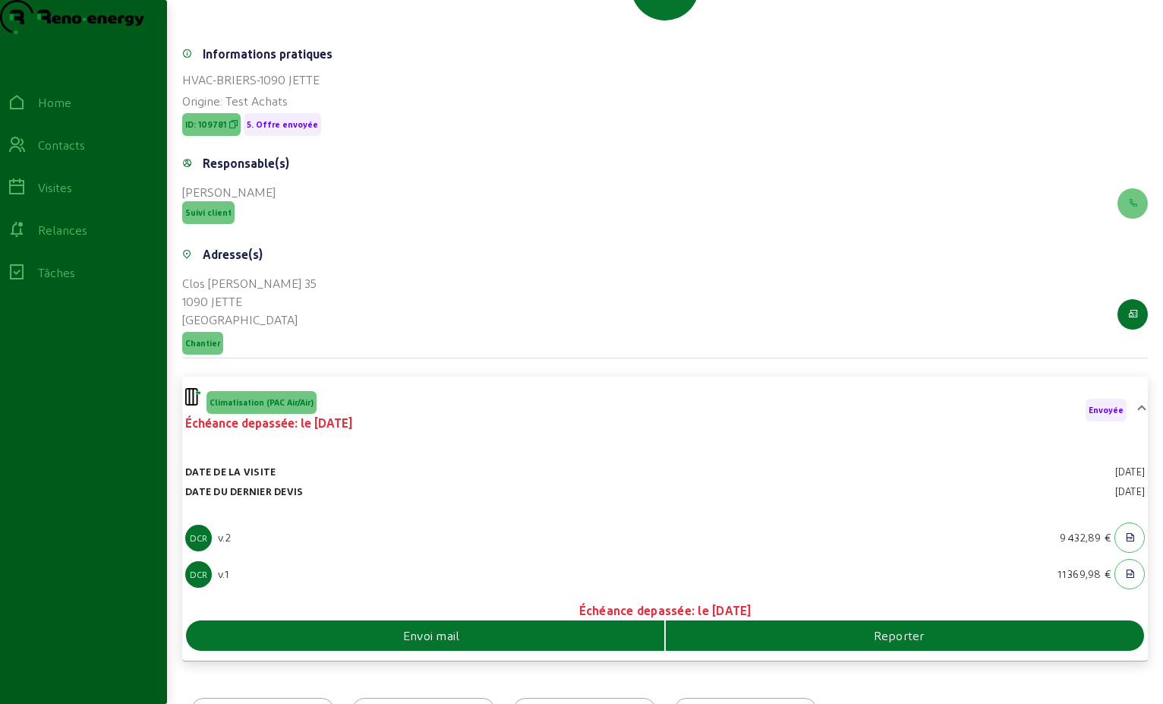
click at [558, 645] on div "Envoi mail" at bounding box center [425, 635] width 478 height 18
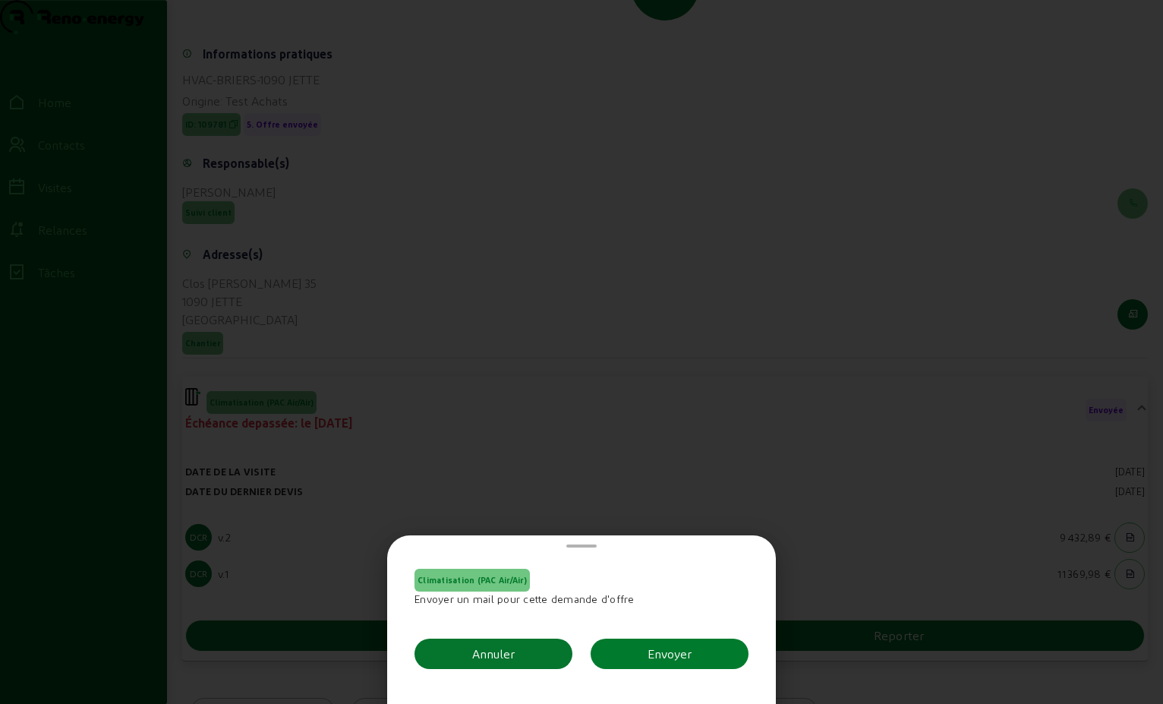
click at [707, 651] on button "Envoyer" at bounding box center [670, 654] width 158 height 30
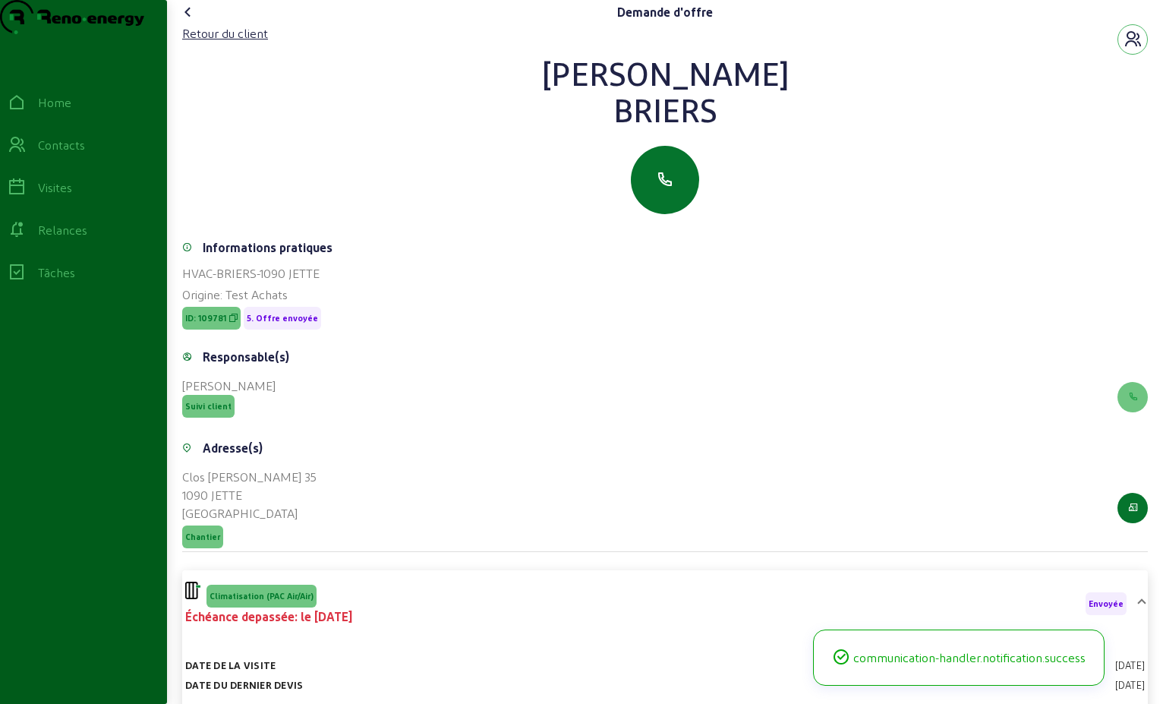
click at [195, 21] on icon at bounding box center [188, 12] width 18 height 18
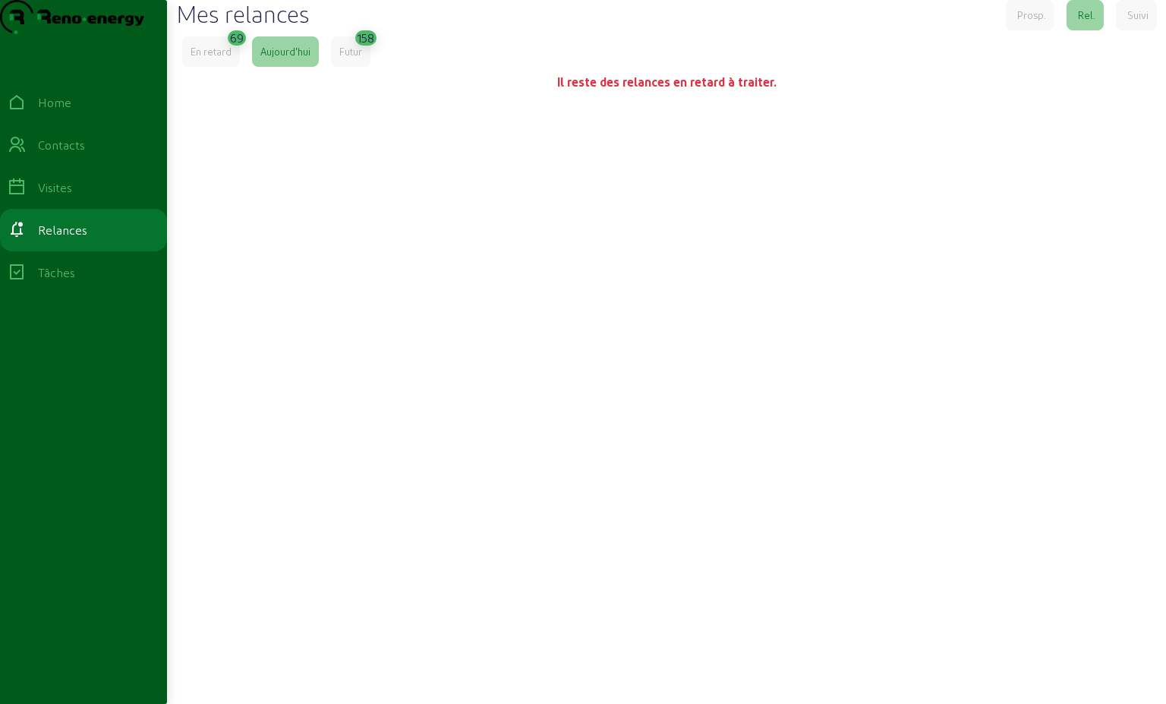
click at [219, 58] on div "En retard" at bounding box center [211, 52] width 41 height 14
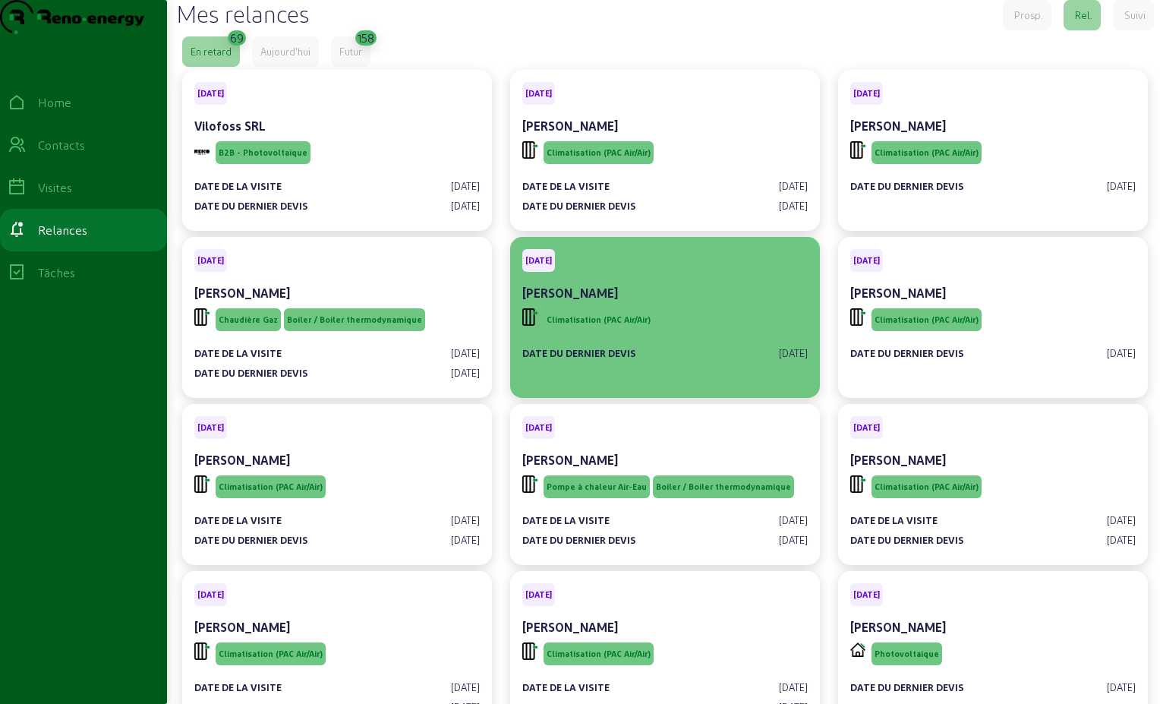
click at [665, 302] on div "[PERSON_NAME]" at bounding box center [665, 293] width 286 height 18
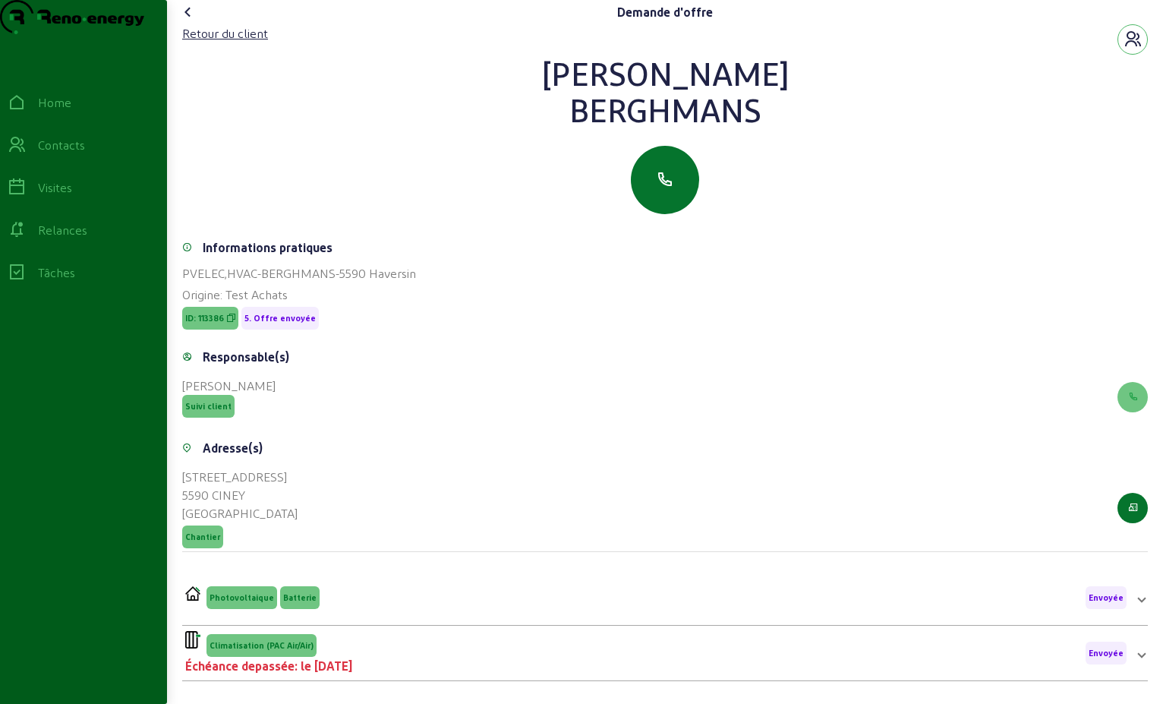
drag, startPoint x: 732, startPoint y: 140, endPoint x: 575, endPoint y: 100, distance: 162.2
click at [575, 100] on div "[PERSON_NAME]" at bounding box center [665, 91] width 966 height 73
drag, startPoint x: 575, startPoint y: 100, endPoint x: 635, endPoint y: 99, distance: 60.0
click at [254, 43] on div "Retour du client" at bounding box center [225, 33] width 86 height 18
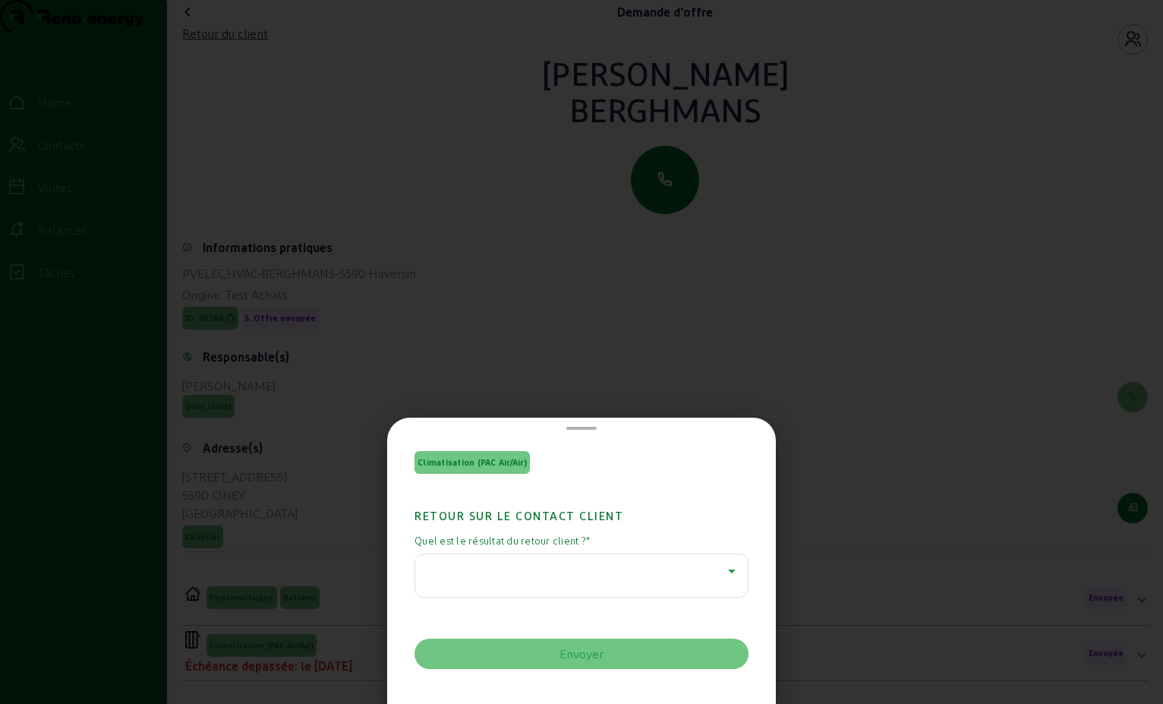
click at [728, 571] on icon at bounding box center [732, 571] width 8 height 4
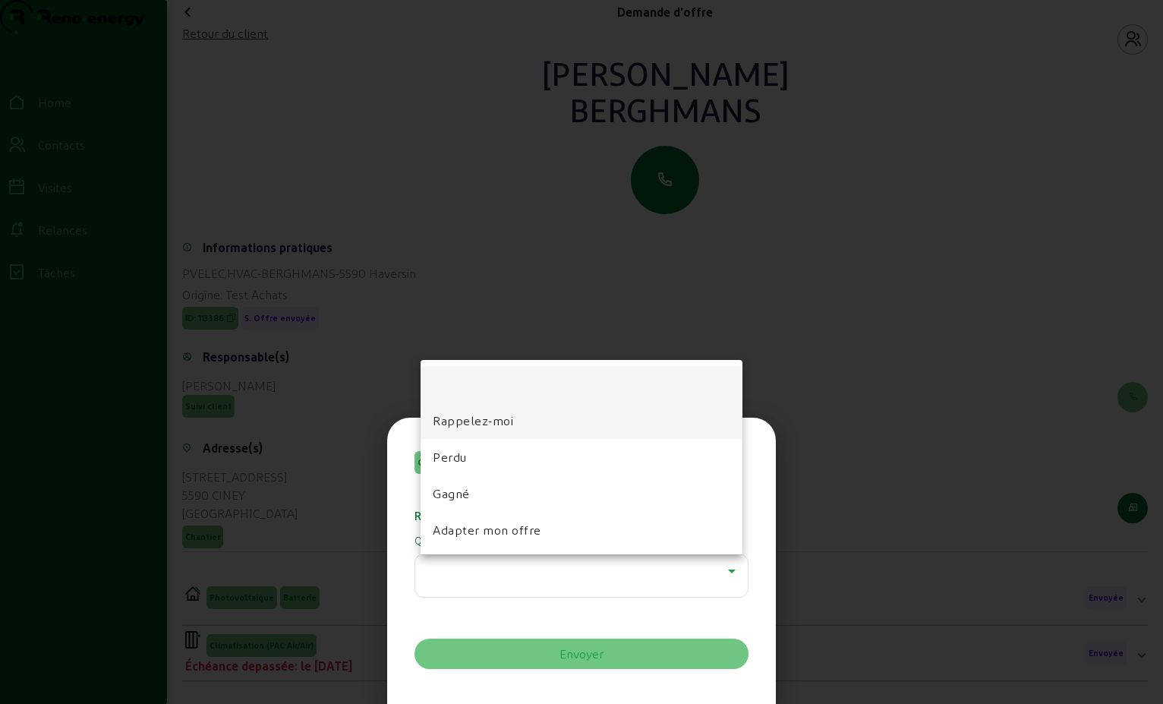
click at [478, 423] on span "Rappelez-moi" at bounding box center [473, 421] width 80 height 18
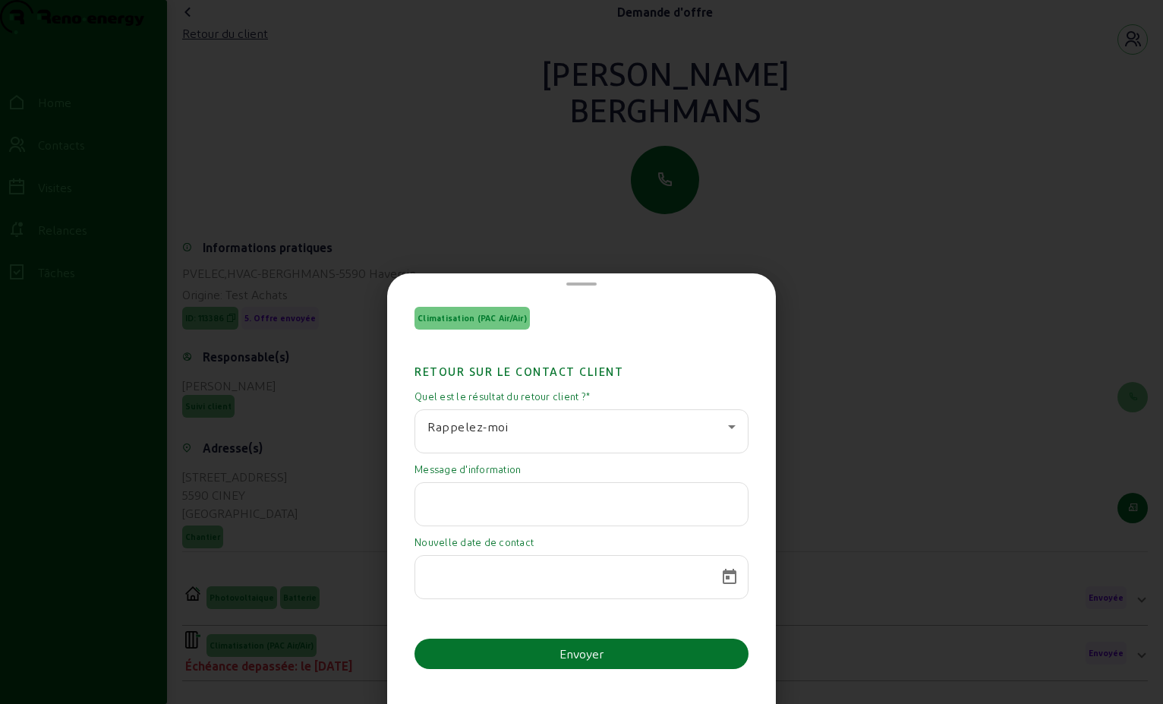
click at [437, 494] on input "text" at bounding box center [581, 500] width 308 height 18
paste input "Bonjour Comme expliqué par téléphone La construction n'a pas [MEDICAL_DATA] déb…"
type input "Bonjour Comme expliqué par téléphone La construction n'a pas [MEDICAL_DATA] déb…"
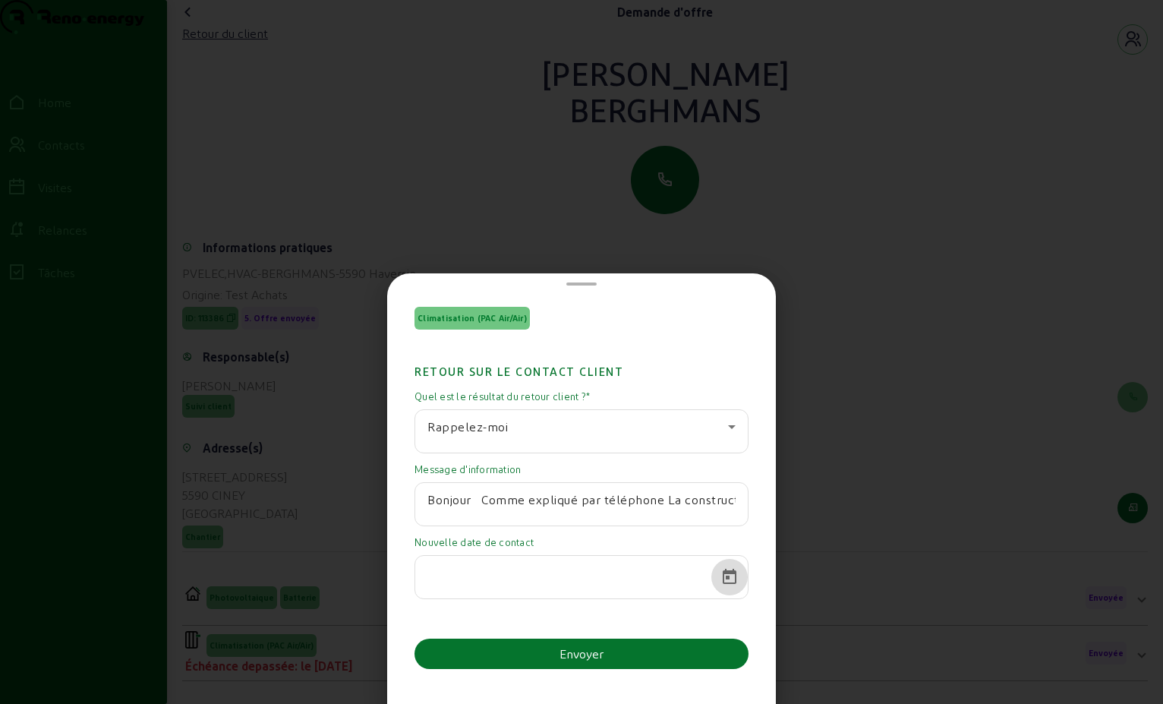
click at [724, 576] on span "Open calendar" at bounding box center [729, 577] width 36 height 36
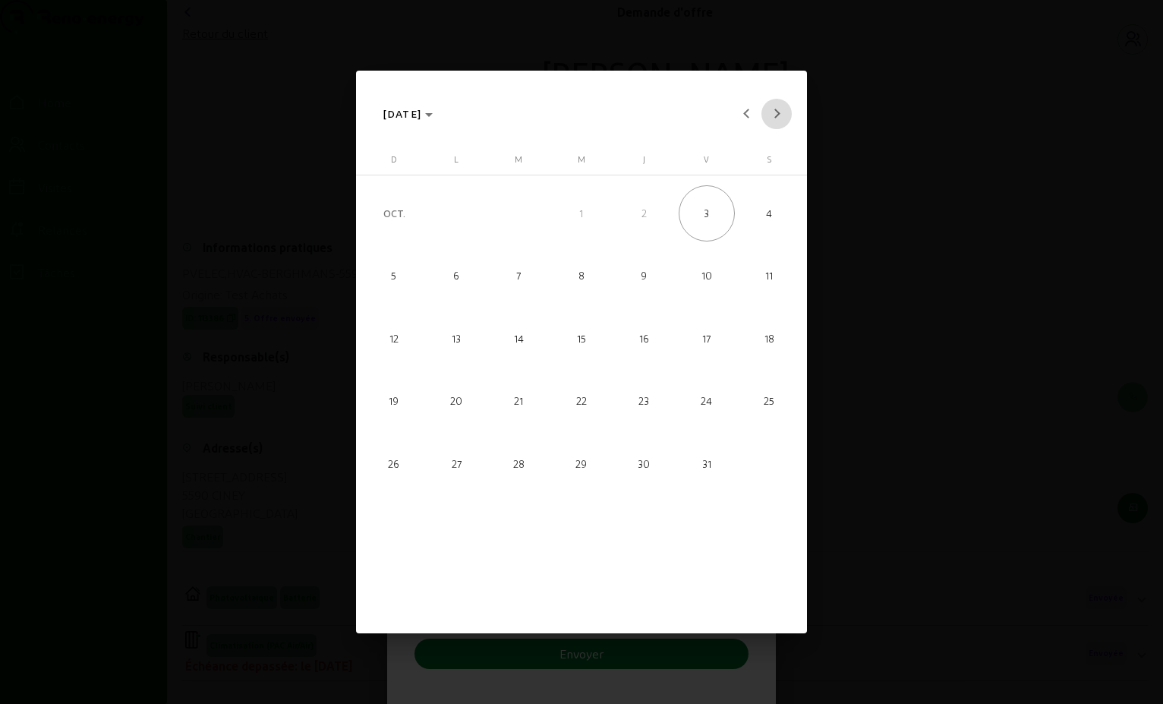
click at [775, 112] on button "Next month" at bounding box center [777, 114] width 30 height 30
click at [766, 117] on span "Next month" at bounding box center [777, 114] width 30 height 30
click at [772, 116] on span "Next month" at bounding box center [777, 114] width 30 height 30
click at [515, 278] on span "6" at bounding box center [519, 276] width 56 height 56
type input "[DATE]"
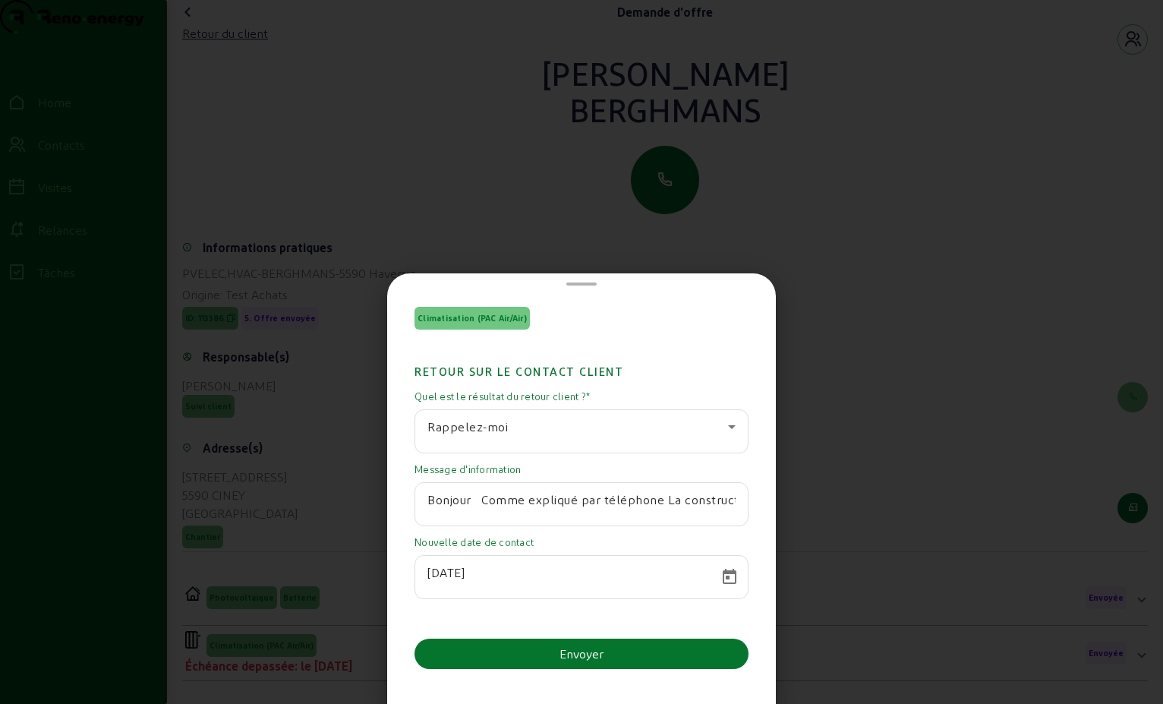
click at [562, 645] on button "Envoyer" at bounding box center [582, 654] width 334 height 30
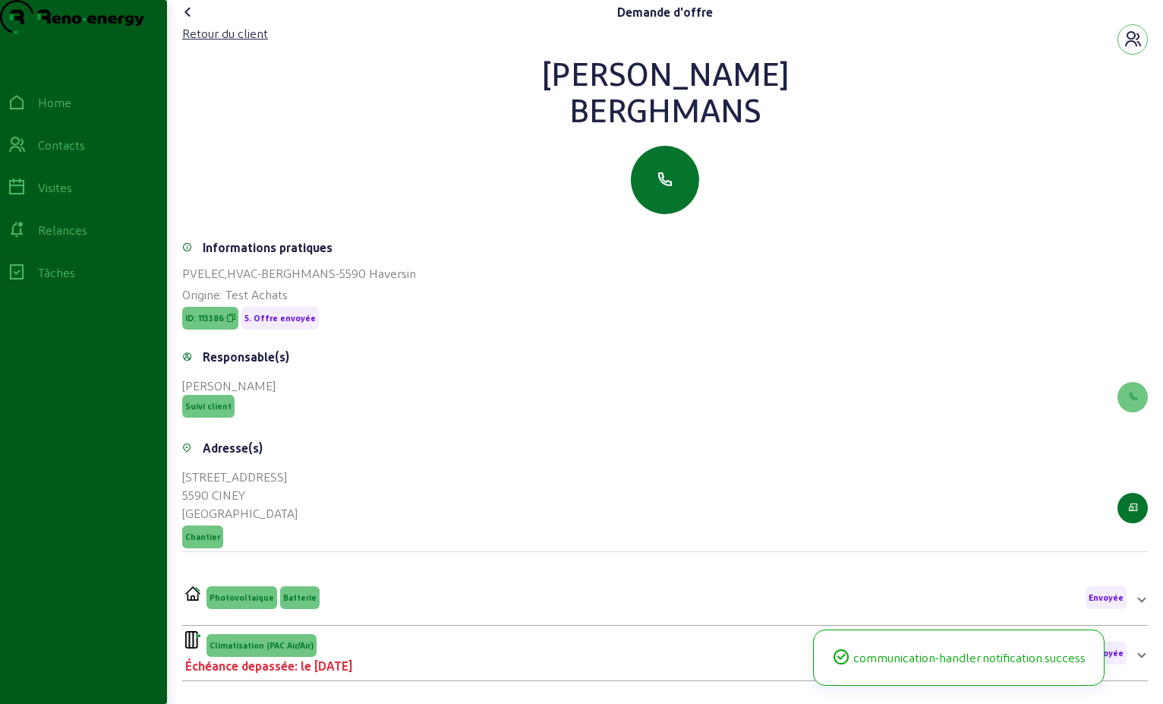
click at [190, 21] on icon at bounding box center [188, 12] width 18 height 18
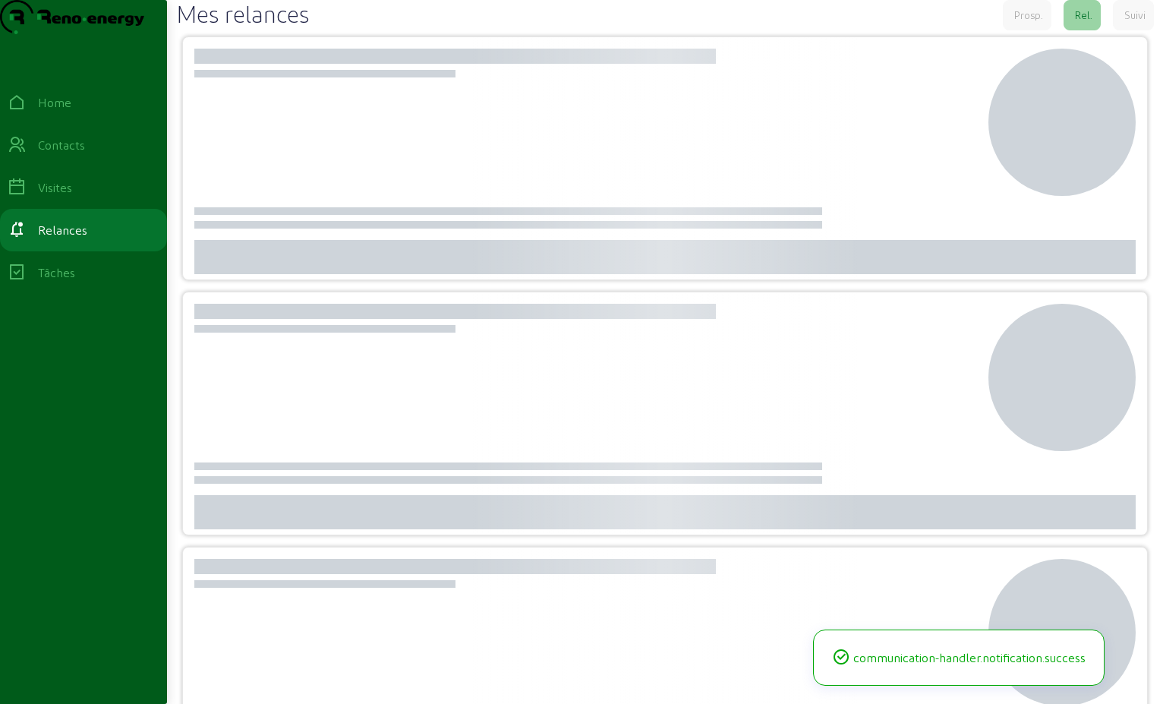
click at [190, 27] on h2 "Mes relances" at bounding box center [242, 13] width 133 height 27
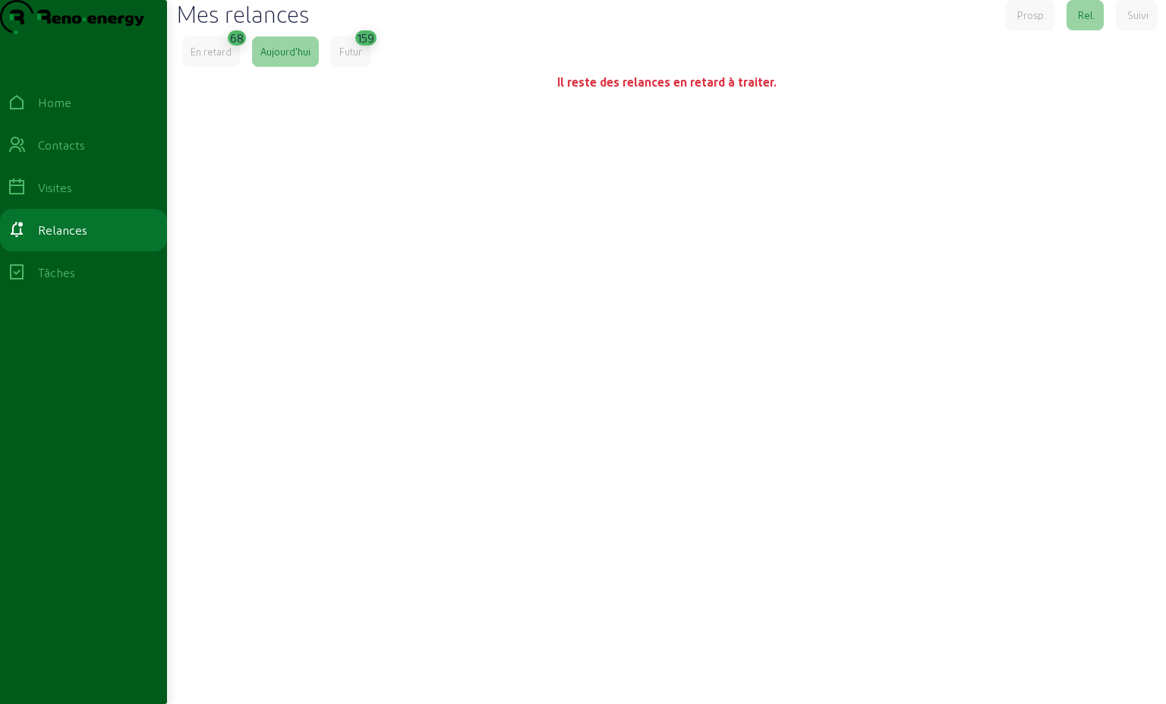
click at [465, 286] on div "En retard 68 [DATE] Futur 159 Il reste des relances en retard à traiter." at bounding box center [666, 344] width 969 height 617
click at [225, 58] on div "En retard" at bounding box center [211, 52] width 41 height 14
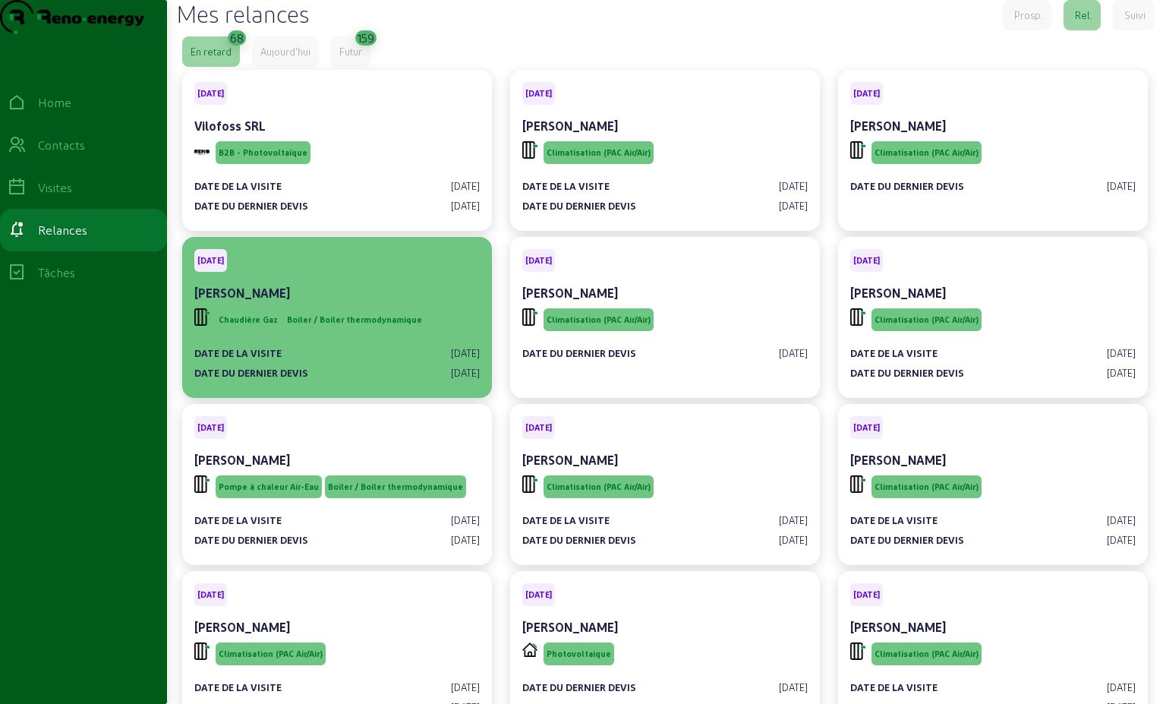
click at [386, 302] on div "[PERSON_NAME]" at bounding box center [337, 293] width 286 height 18
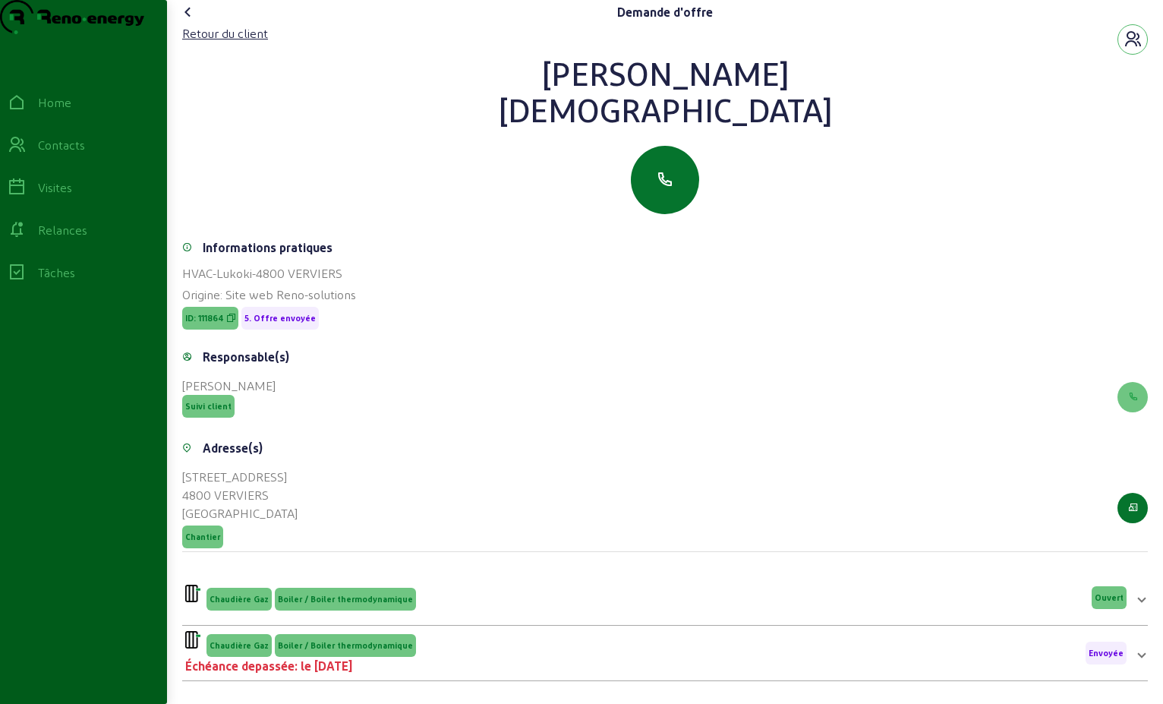
click at [734, 128] on div "[DEMOGRAPHIC_DATA]" at bounding box center [665, 109] width 966 height 36
drag, startPoint x: 721, startPoint y: 141, endPoint x: 592, endPoint y: 89, distance: 139.3
click at [590, 87] on div "[PERSON_NAME]" at bounding box center [665, 91] width 966 height 73
drag, startPoint x: 592, startPoint y: 89, endPoint x: 667, endPoint y: 116, distance: 80.7
copy div "[PERSON_NAME]"
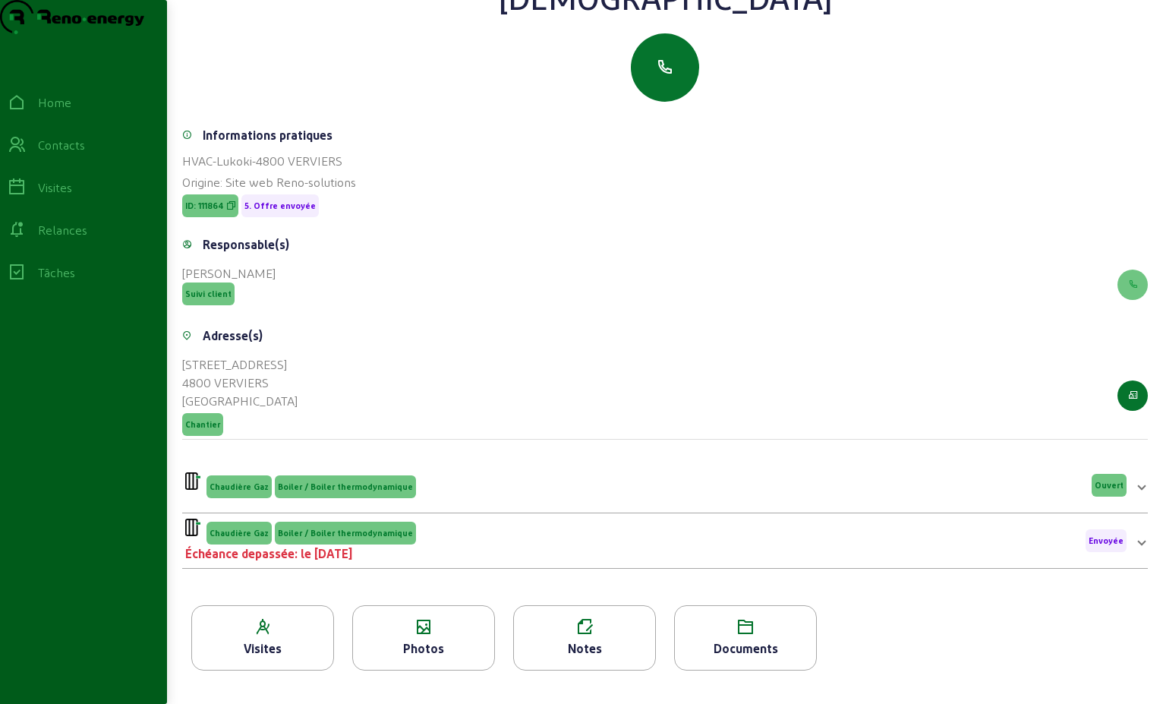
scroll to position [194, 0]
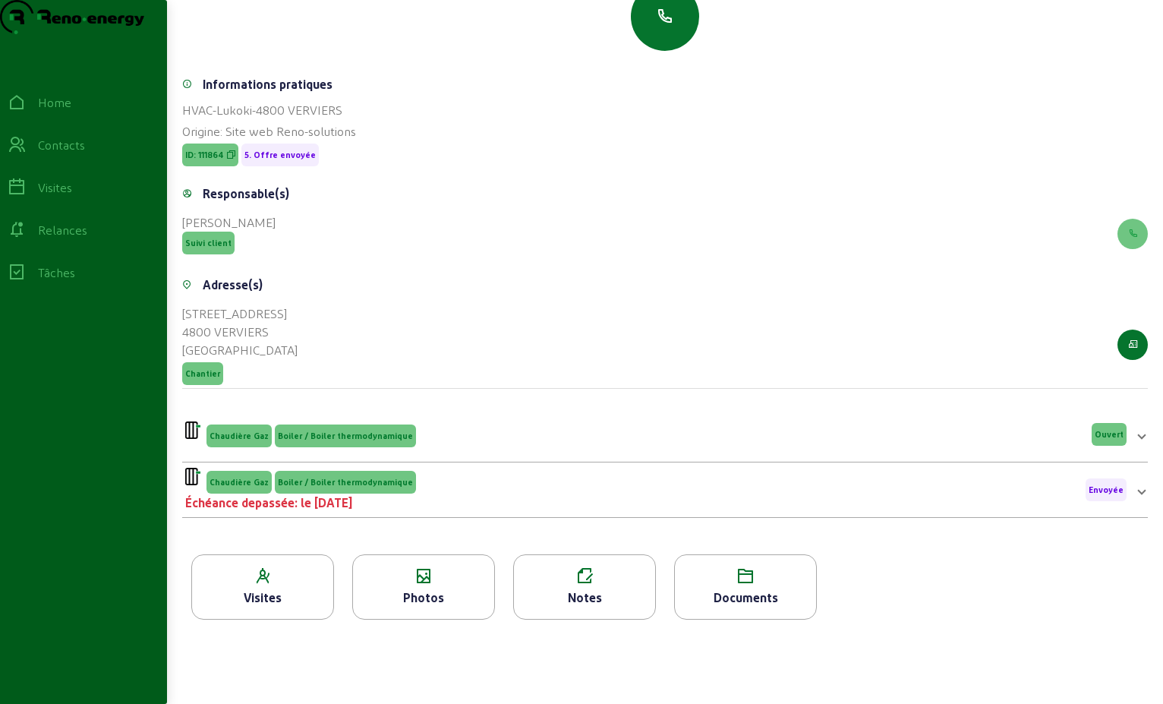
click at [440, 481] on div "Chaudière Gaz Boiler / Boiler thermodynamique Échéance depassée: le [DATE] Envo…" at bounding box center [656, 490] width 942 height 44
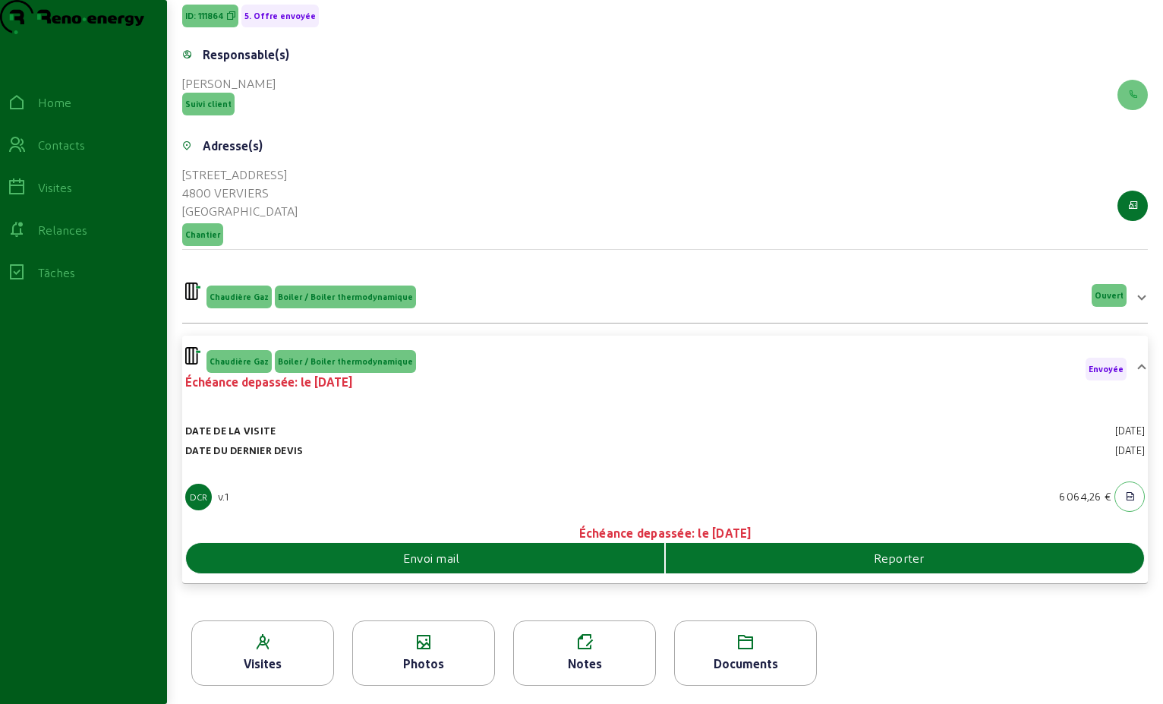
scroll to position [331, 0]
click at [473, 550] on div "Envoi mail" at bounding box center [425, 558] width 478 height 18
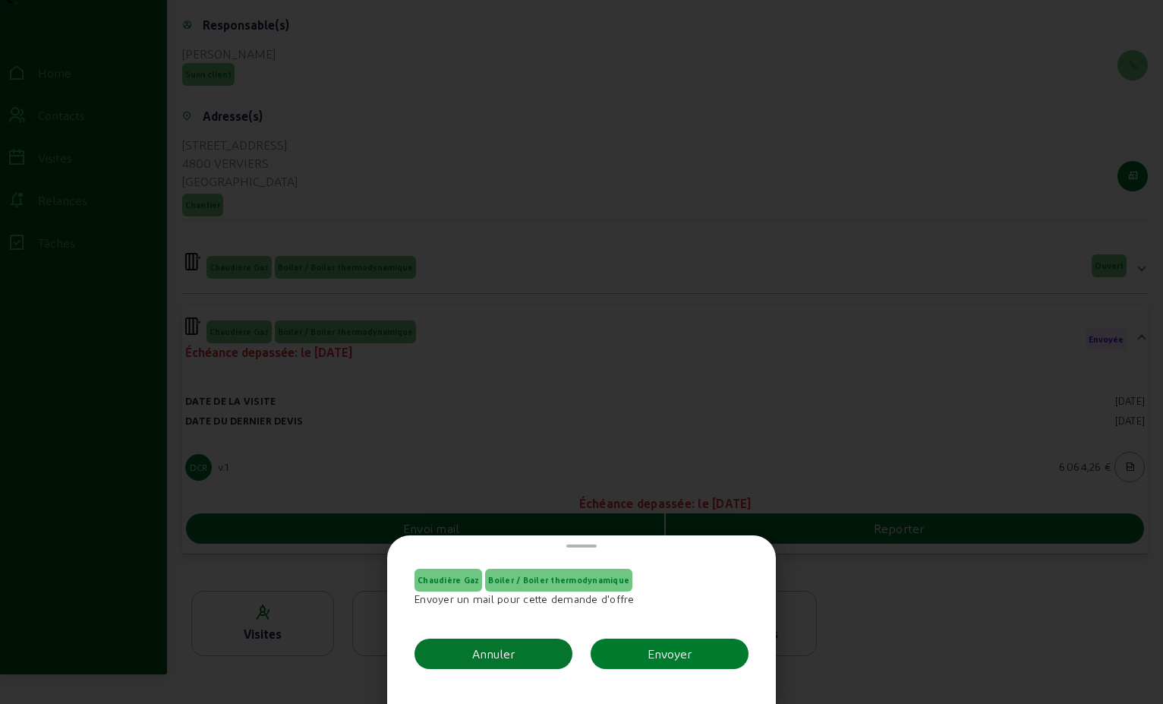
click at [670, 645] on div "Envoyer" at bounding box center [670, 654] width 44 height 18
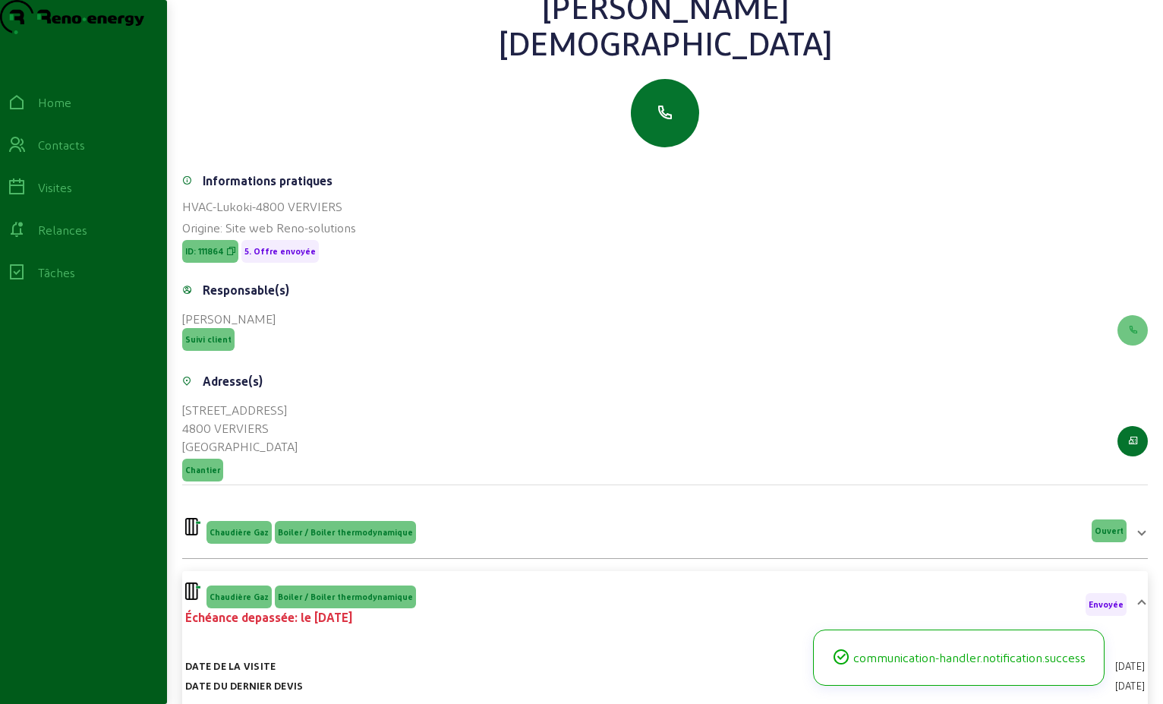
scroll to position [27, 0]
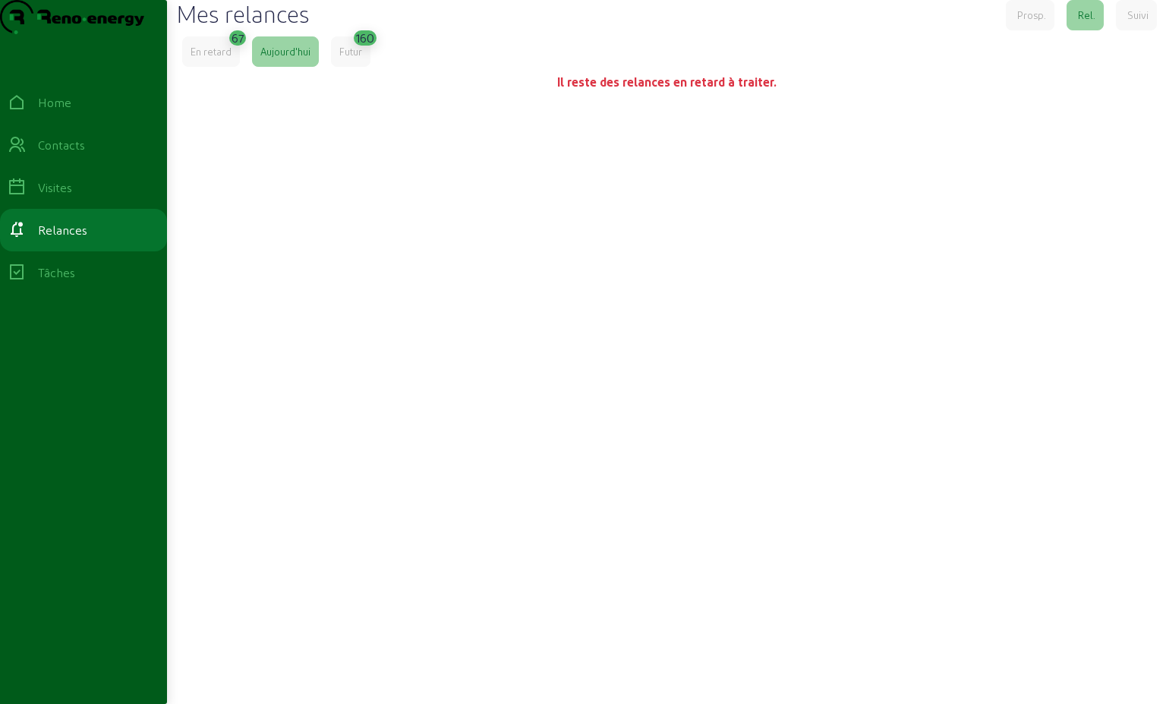
click at [214, 67] on div "En retard" at bounding box center [211, 51] width 58 height 30
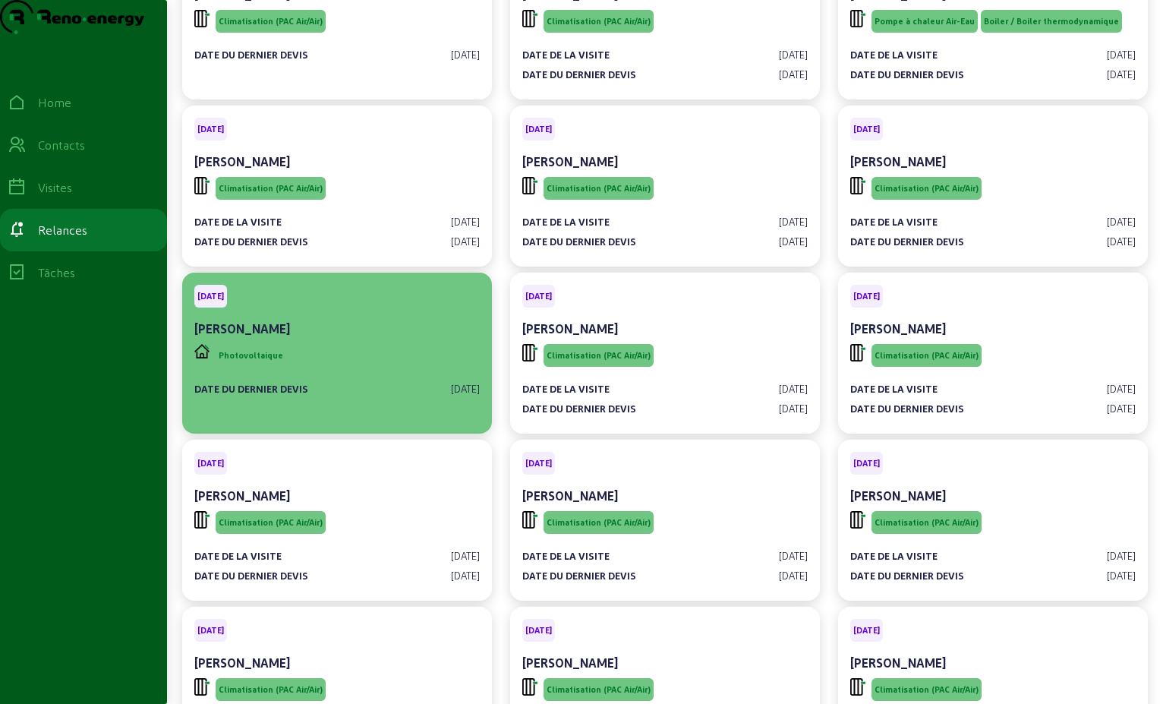
scroll to position [304, 0]
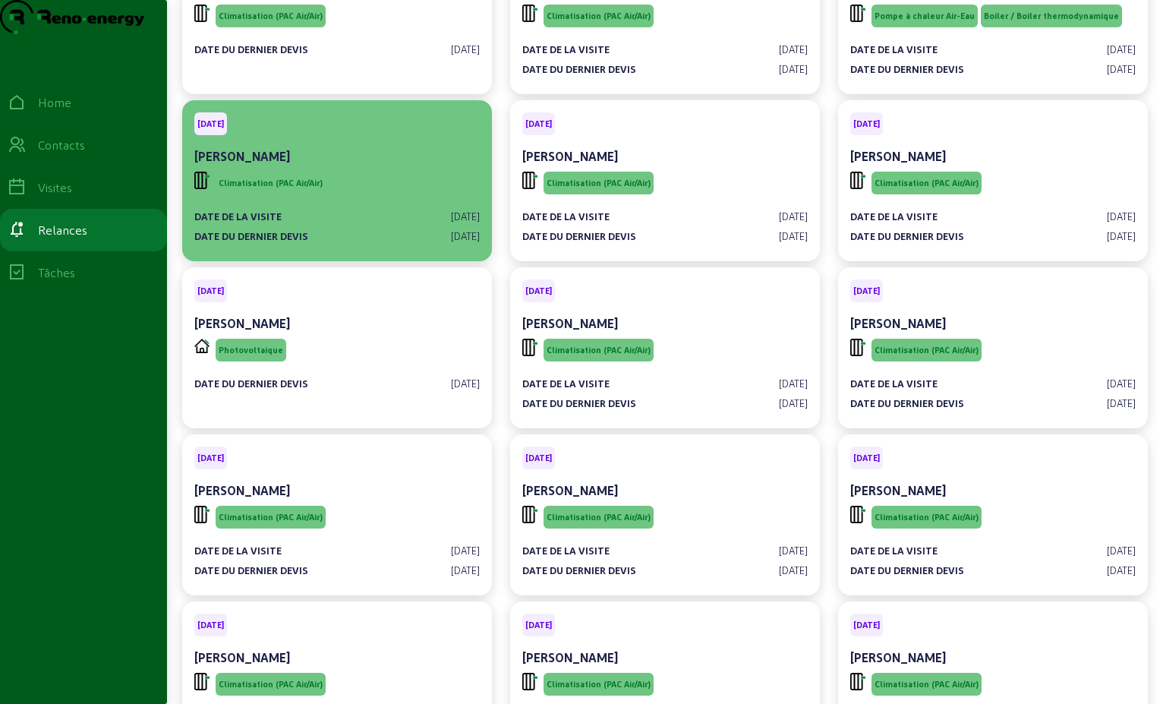
click at [321, 194] on span "Climatisation (PAC Air/Air)" at bounding box center [271, 183] width 110 height 23
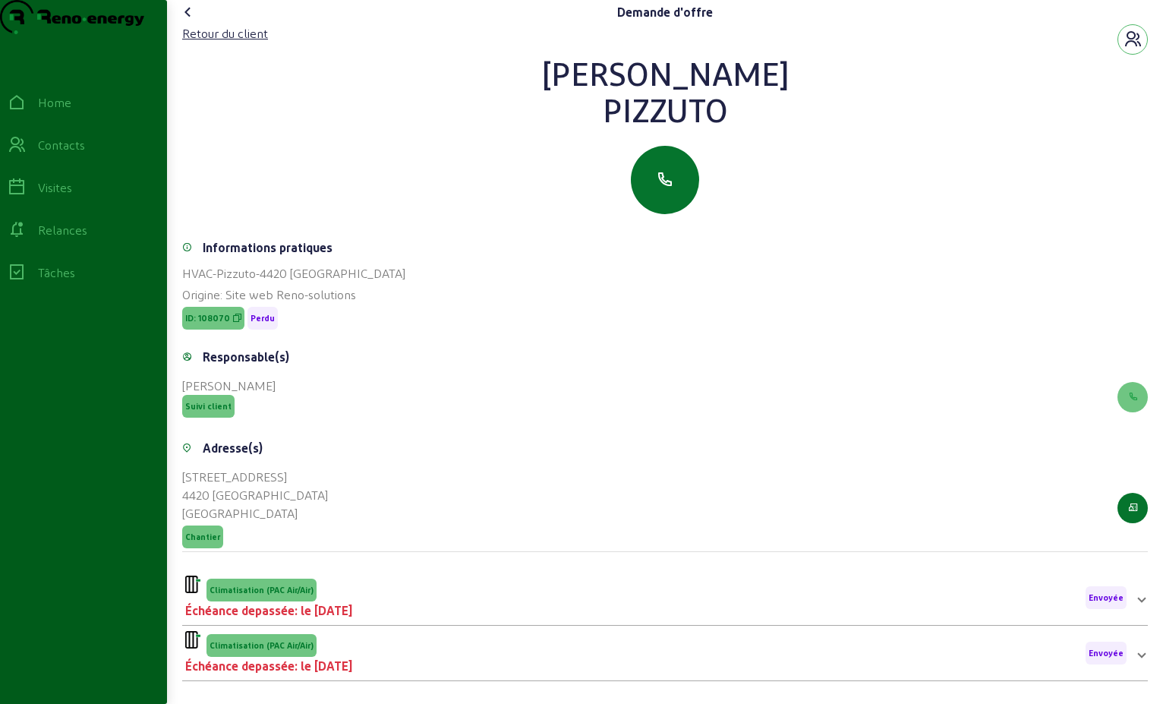
drag, startPoint x: 717, startPoint y: 137, endPoint x: 607, endPoint y: 77, distance: 125.0
click at [607, 77] on div "Retour du client [PERSON_NAME]" at bounding box center [665, 119] width 966 height 190
drag, startPoint x: 607, startPoint y: 77, endPoint x: 648, endPoint y: 104, distance: 48.9
copy div "[PERSON_NAME]"
click at [216, 43] on div "Retour du client" at bounding box center [225, 33] width 86 height 18
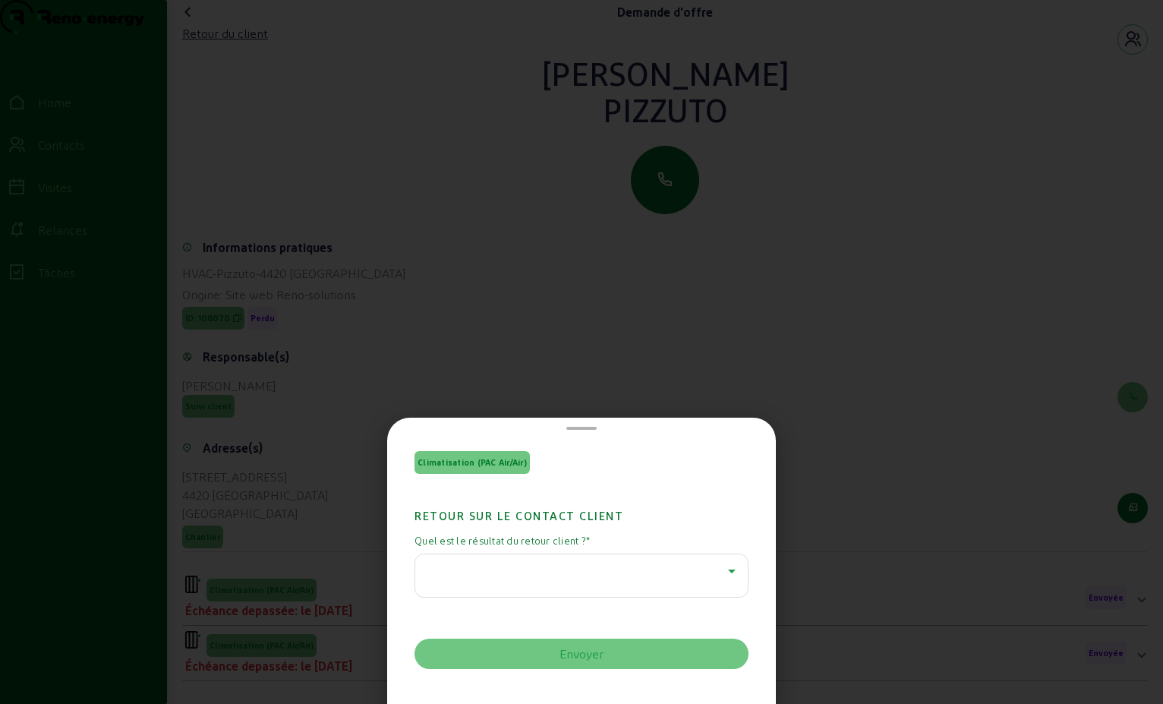
click at [723, 571] on icon at bounding box center [732, 571] width 18 height 18
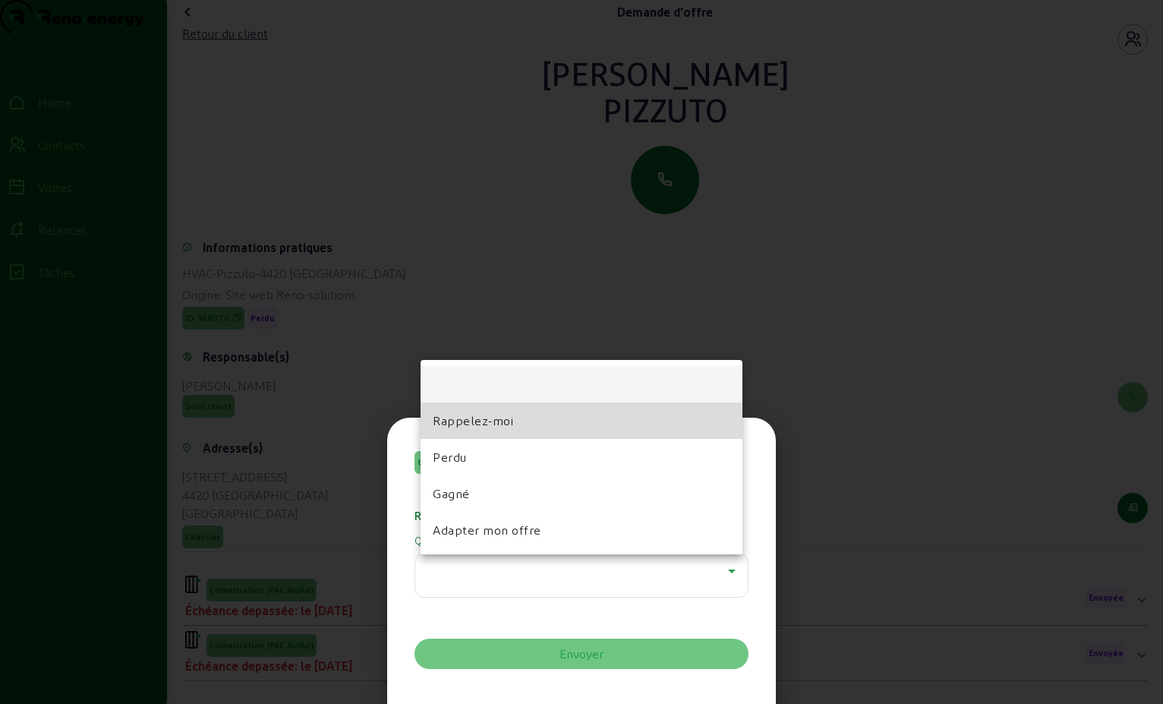
click at [539, 423] on mat-option "Rappelez-moi" at bounding box center [582, 420] width 322 height 36
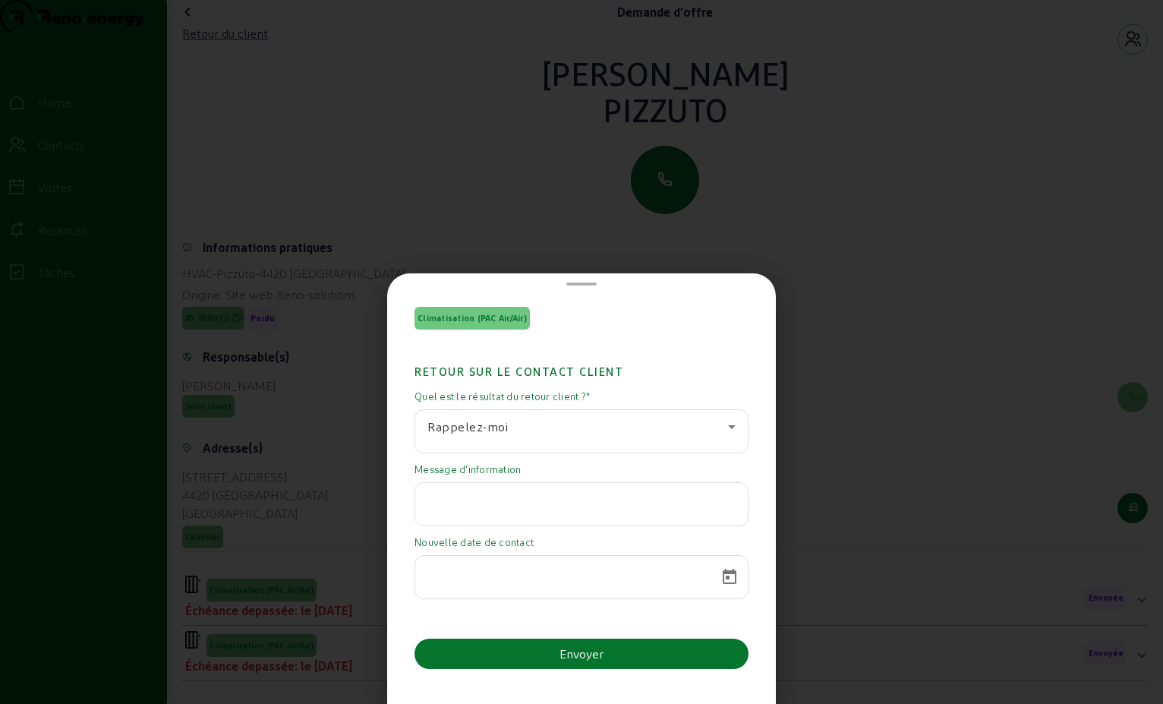
paste input "Bonjour, J’ai mis en suspens ce projet. Bon weekend."
type input "Bonjour, J’ai mis en suspens ce projet. Bon weekend."
click at [721, 580] on span "Open calendar" at bounding box center [729, 577] width 36 height 36
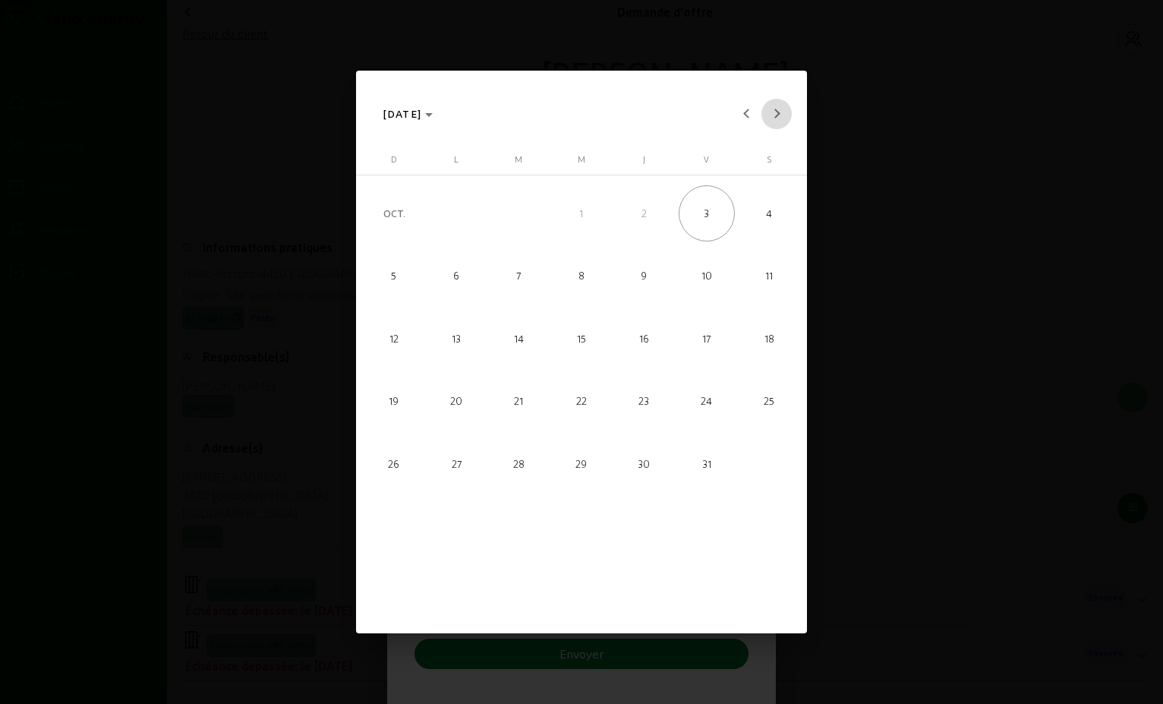
click at [766, 115] on span "Next month" at bounding box center [777, 114] width 30 height 30
click at [771, 115] on span "Next month" at bounding box center [777, 114] width 30 height 30
click at [584, 342] on span "14" at bounding box center [582, 338] width 56 height 56
type input "[DATE]"
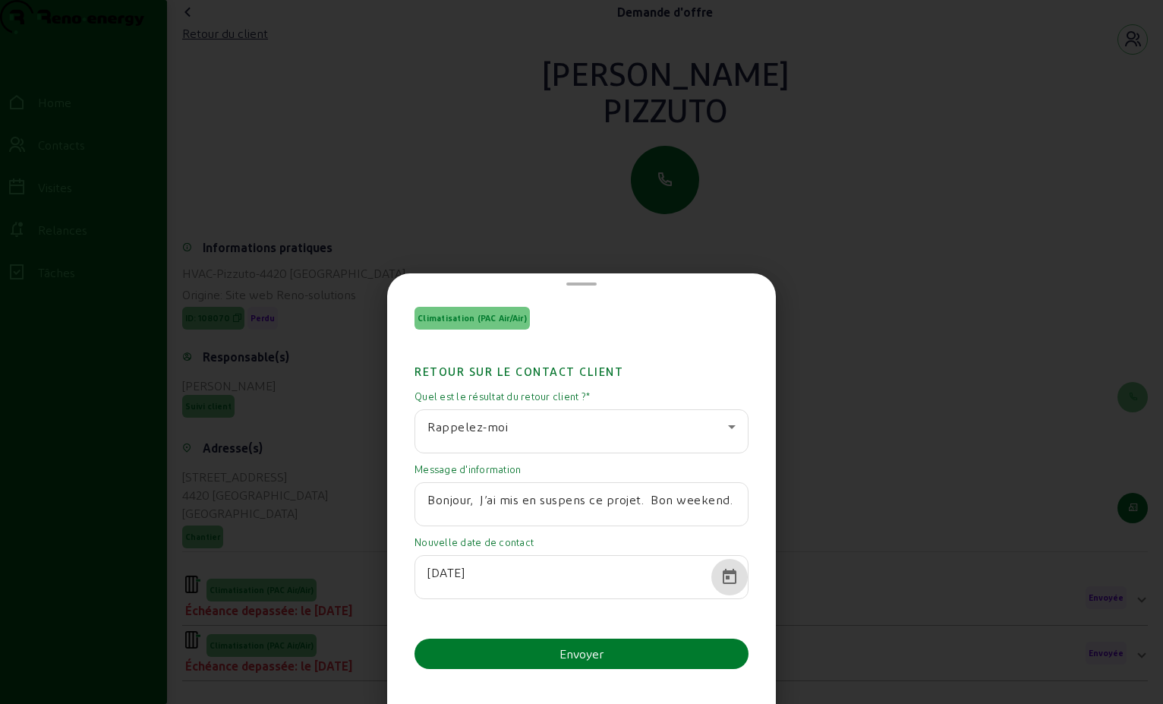
click at [550, 657] on button "Envoyer" at bounding box center [582, 654] width 334 height 30
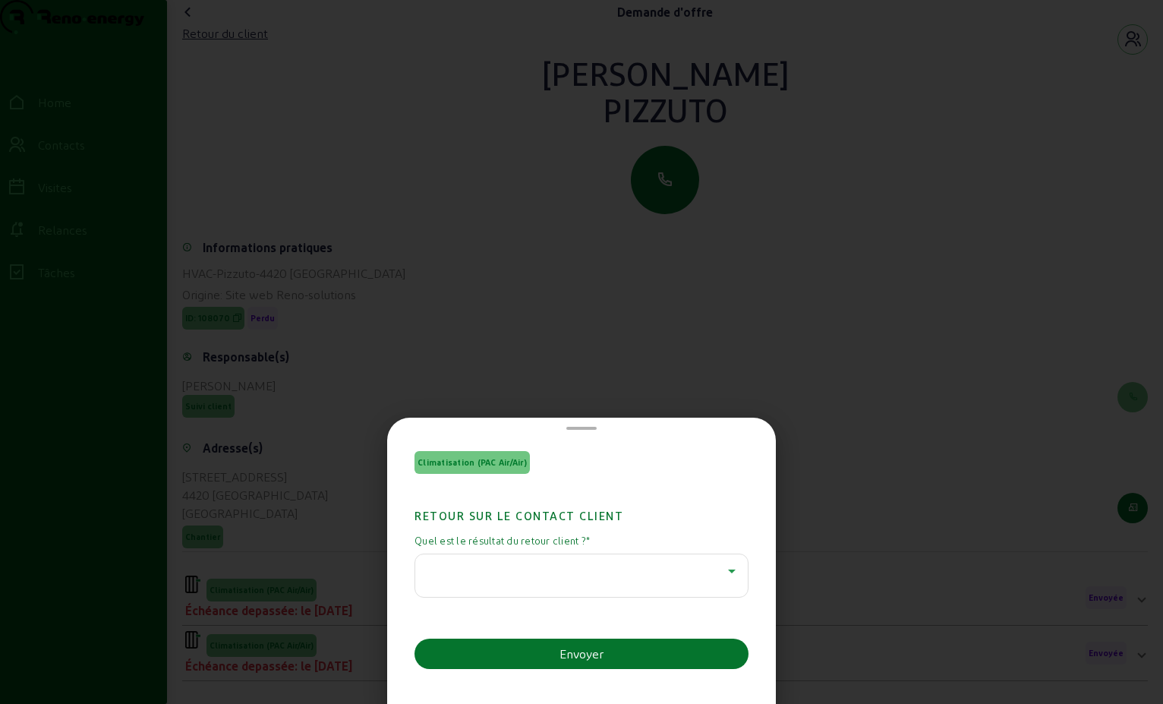
click at [725, 576] on icon at bounding box center [732, 571] width 18 height 18
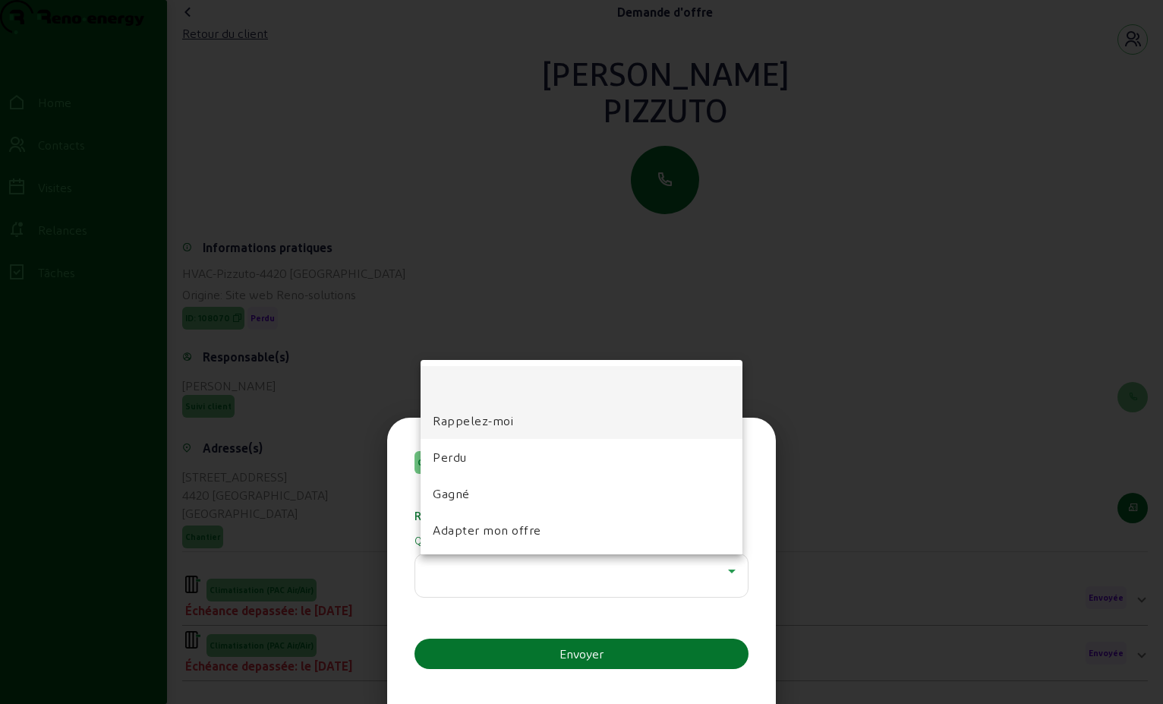
click at [519, 419] on mat-option "Rappelez-moi" at bounding box center [582, 420] width 322 height 36
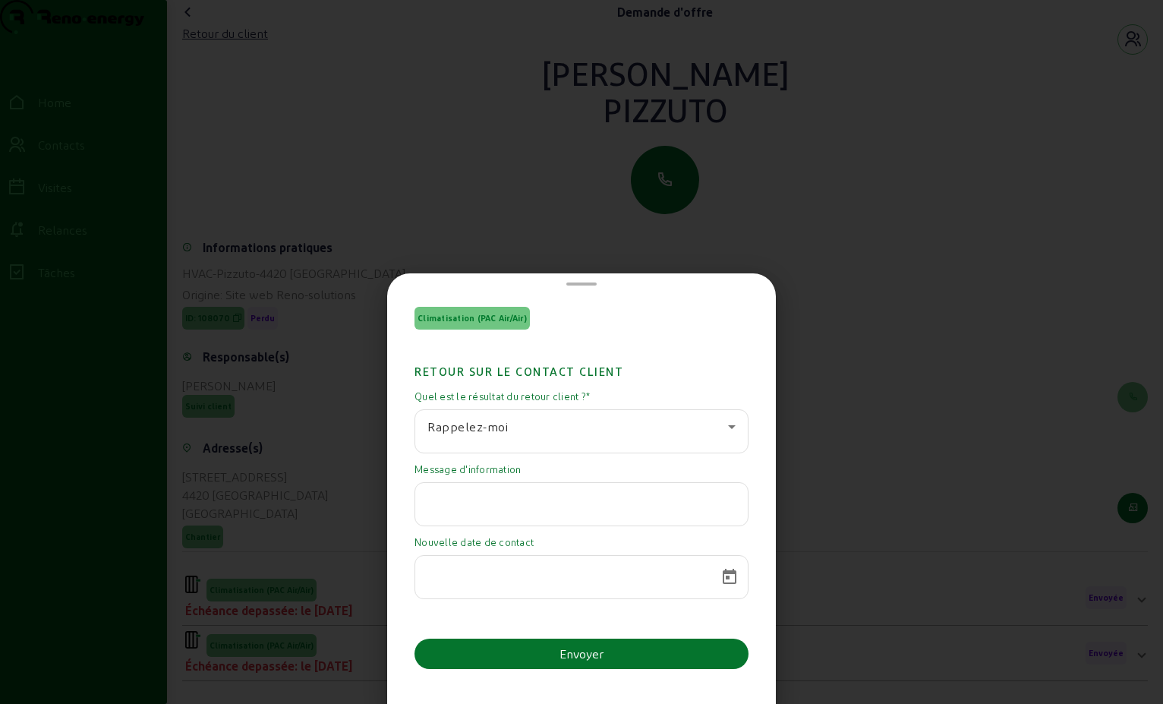
click at [459, 496] on input "text" at bounding box center [581, 500] width 308 height 18
paste input "Bonjour, J’ai mis en suspens ce projet. Bon weekend."
type input "Bonjour, J’ai mis en suspens ce projet. Bon weekend."
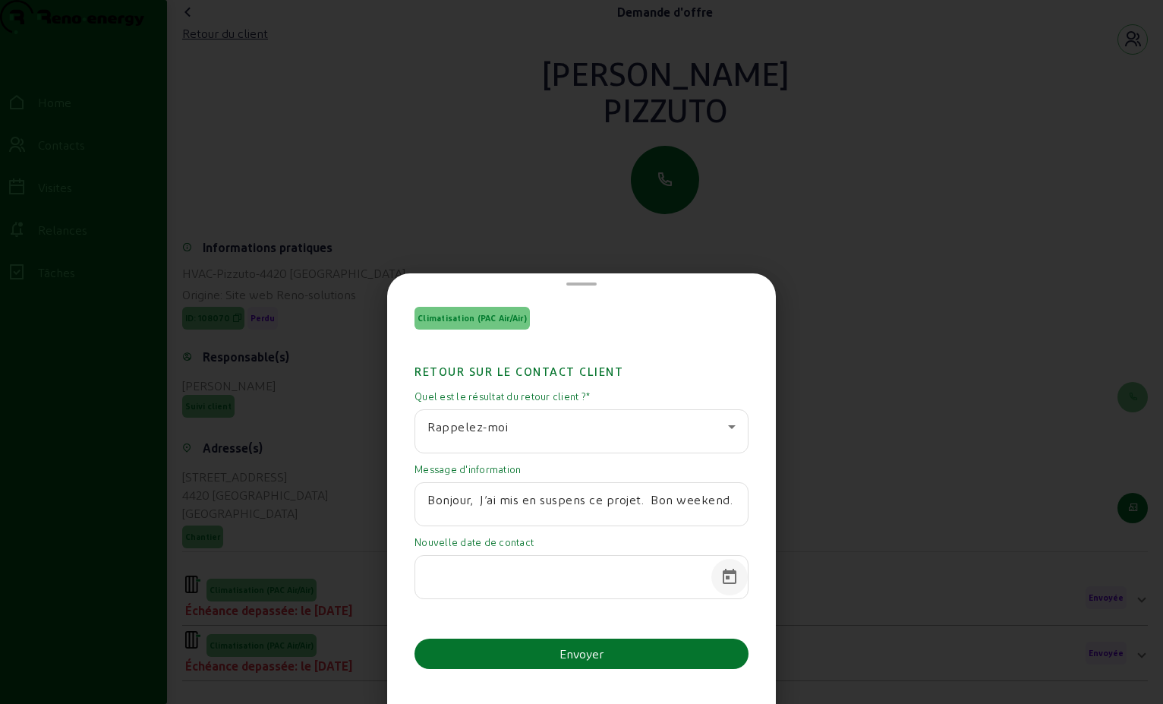
click at [720, 588] on span "Open calendar" at bounding box center [729, 577] width 36 height 36
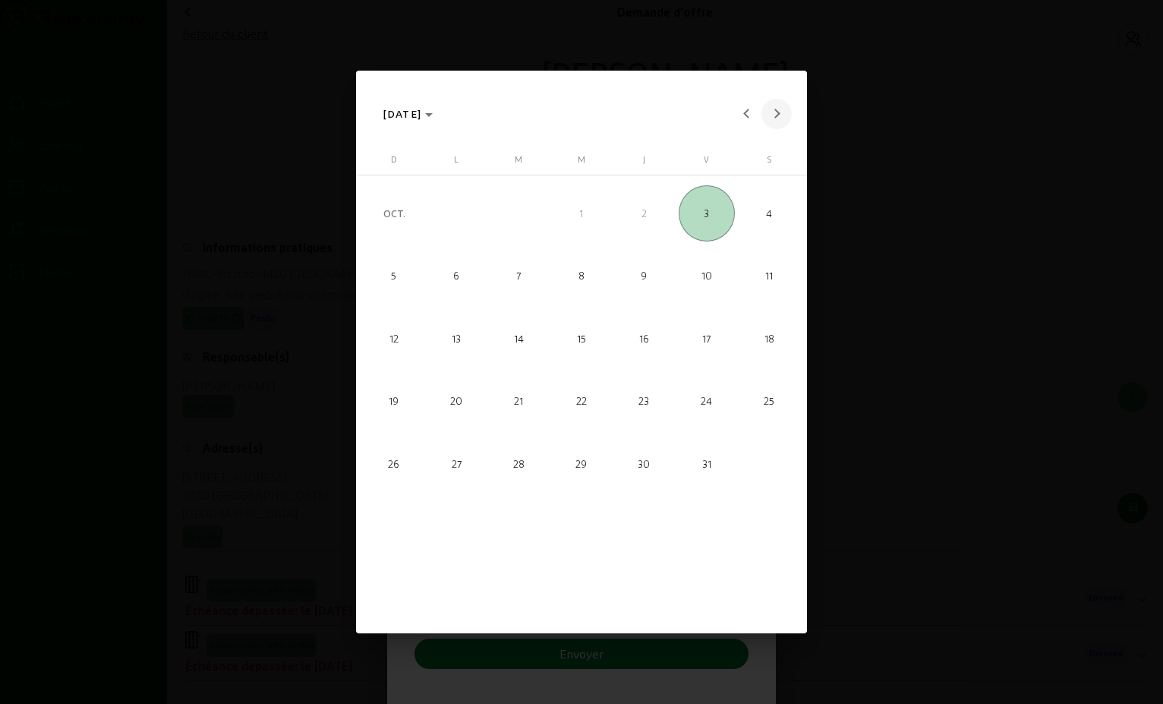
click at [773, 109] on span "Next month" at bounding box center [777, 114] width 30 height 30
click at [516, 342] on span "13" at bounding box center [519, 338] width 56 height 56
type input "[DATE]"
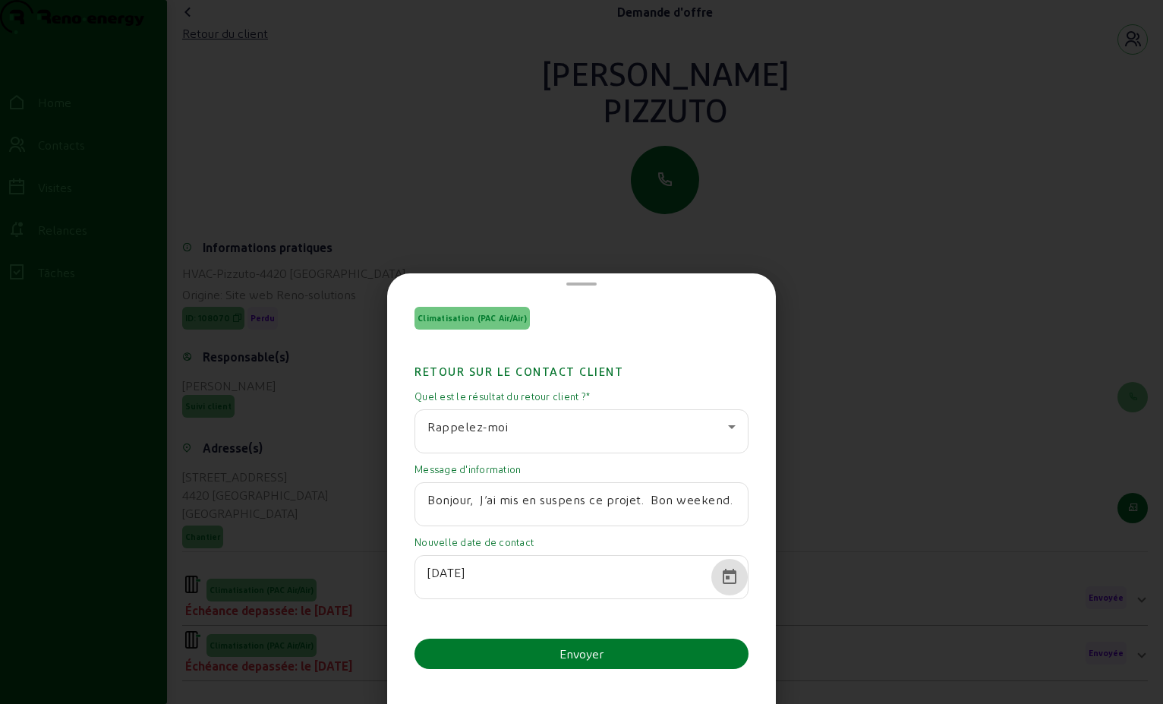
click at [647, 655] on button "Envoyer" at bounding box center [582, 654] width 334 height 30
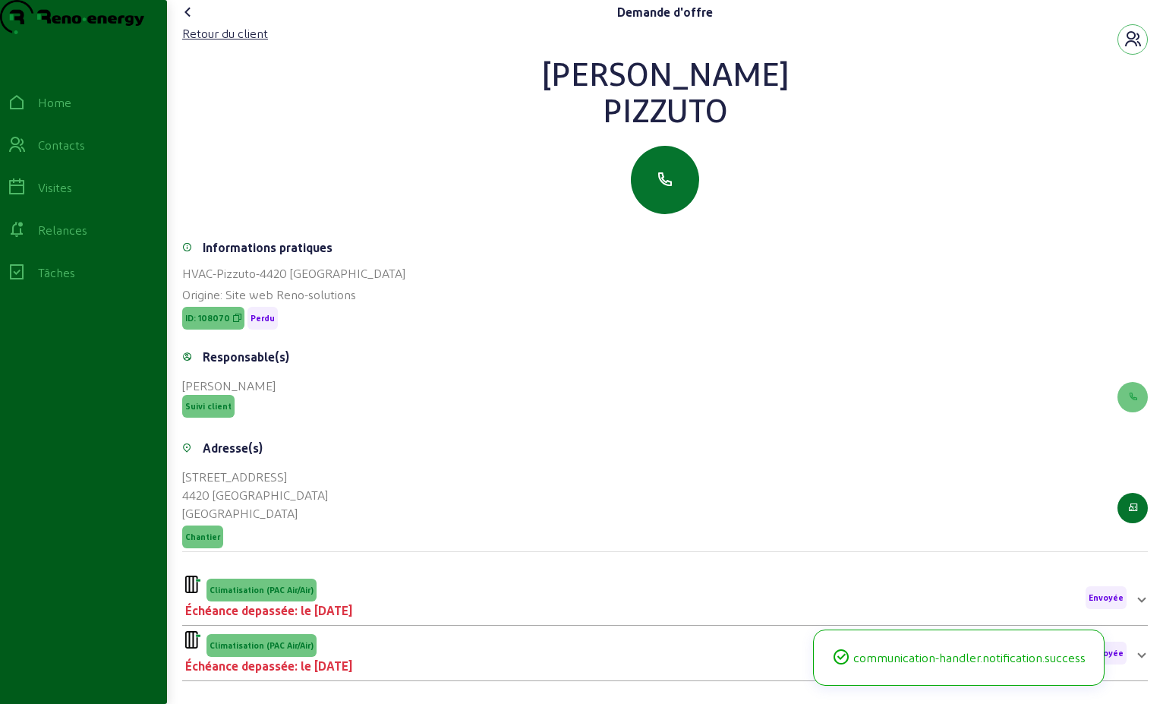
click at [188, 21] on icon at bounding box center [188, 12] width 18 height 18
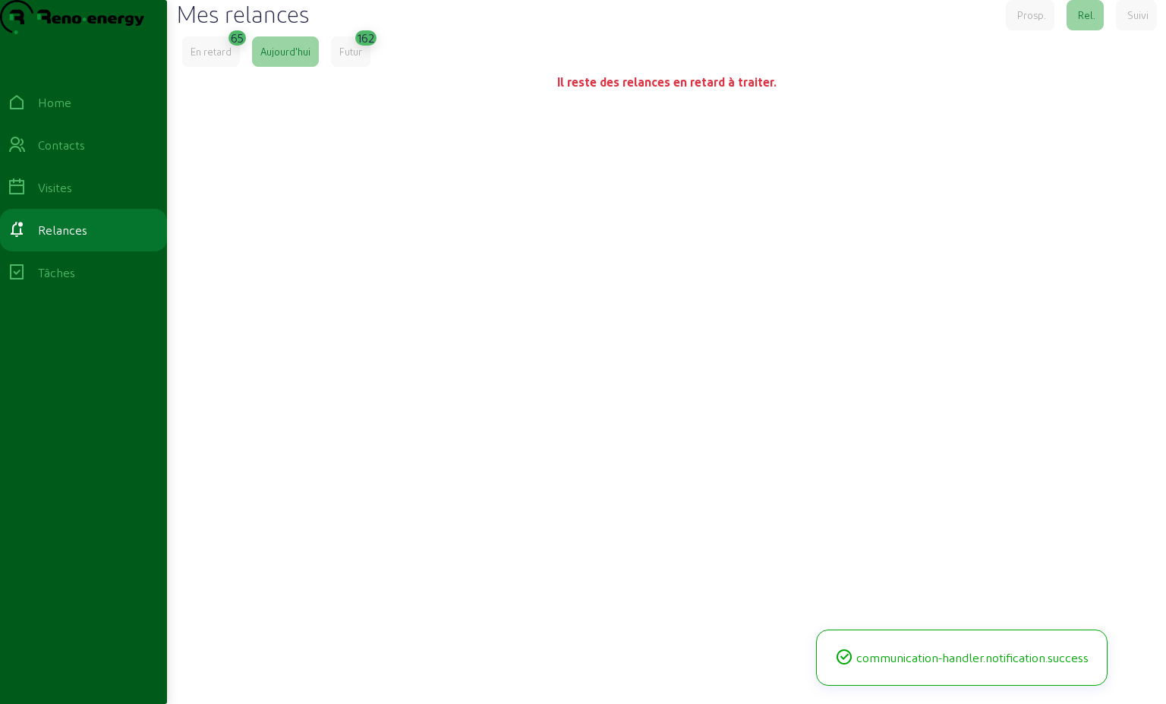
click at [219, 58] on div "En retard" at bounding box center [211, 52] width 41 height 14
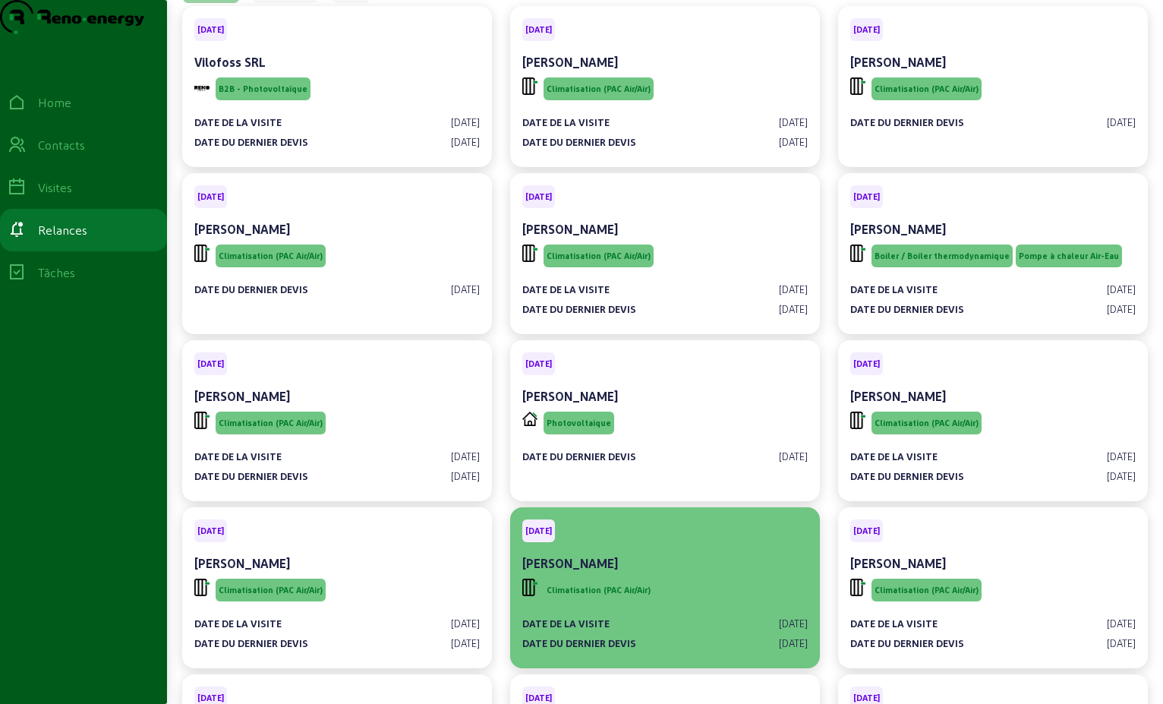
scroll to position [152, 0]
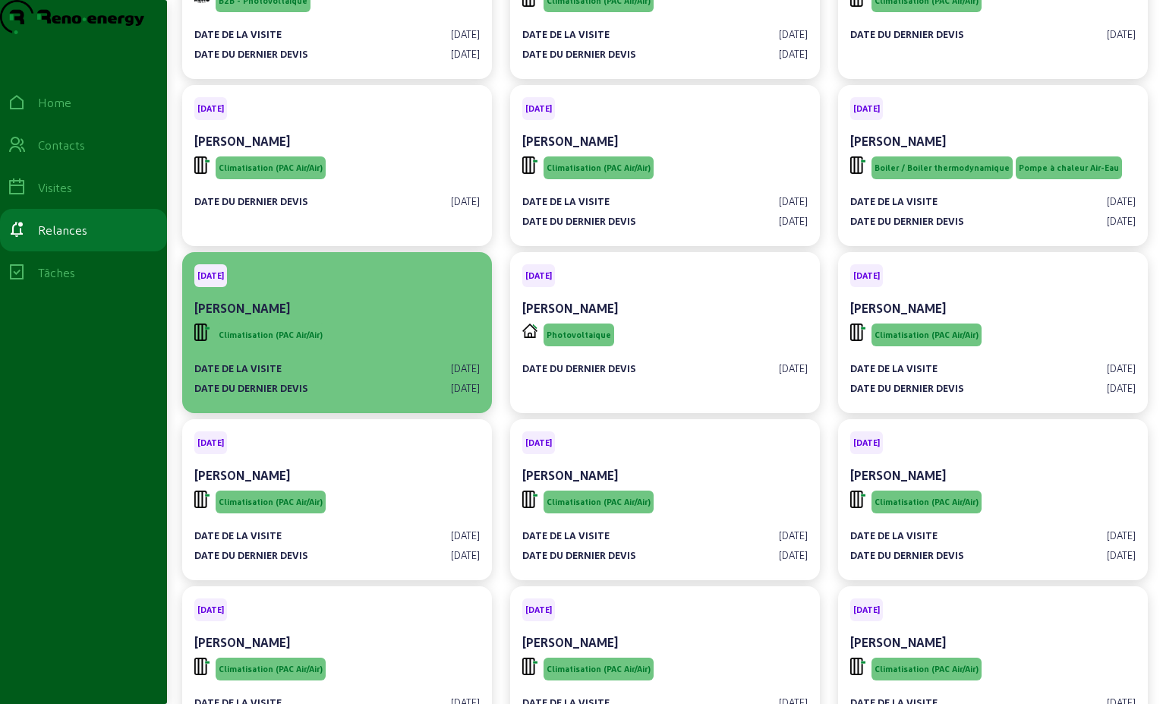
click at [292, 346] on span "Climatisation (PAC Air/Air)" at bounding box center [271, 334] width 110 height 23
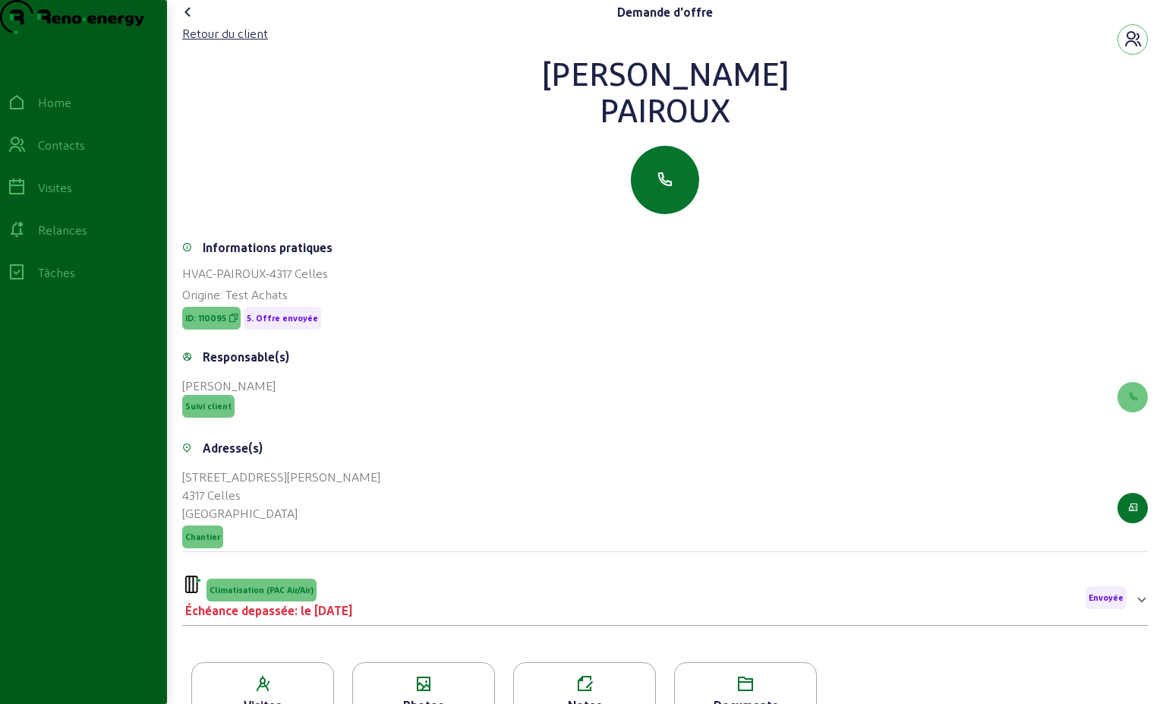
click at [188, 21] on icon at bounding box center [188, 12] width 18 height 18
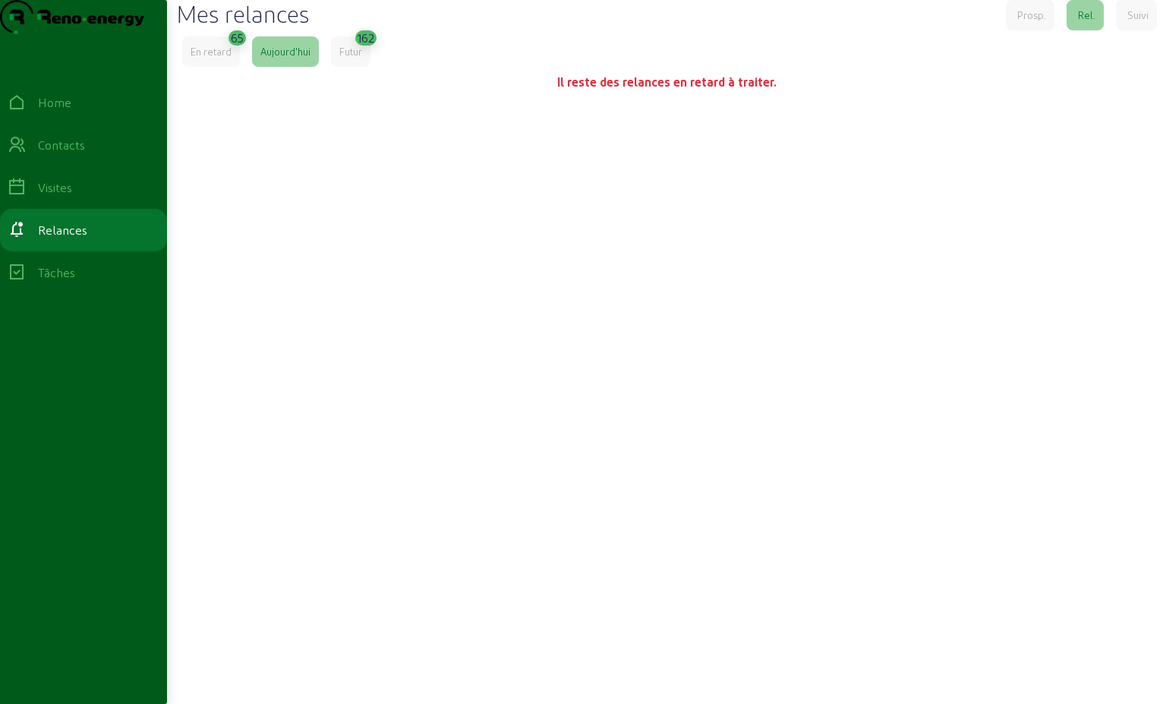
click at [221, 58] on div "En retard" at bounding box center [211, 52] width 41 height 14
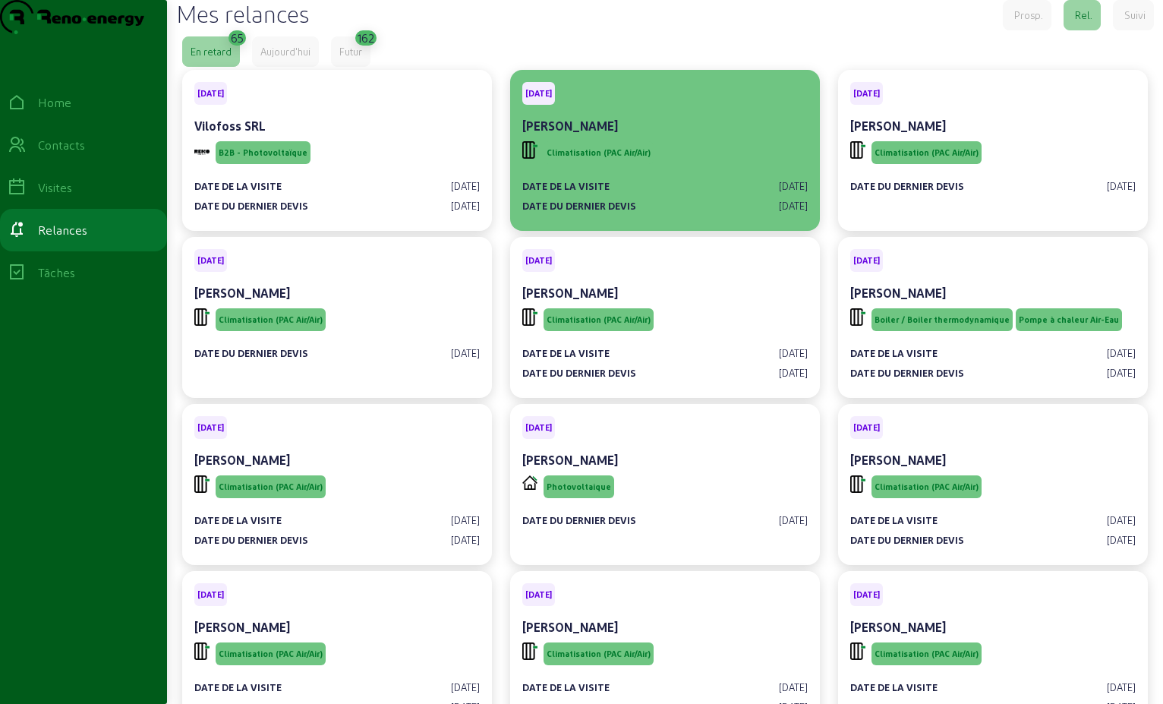
click at [701, 167] on div "Climatisation (PAC Air/Air)" at bounding box center [665, 152] width 286 height 29
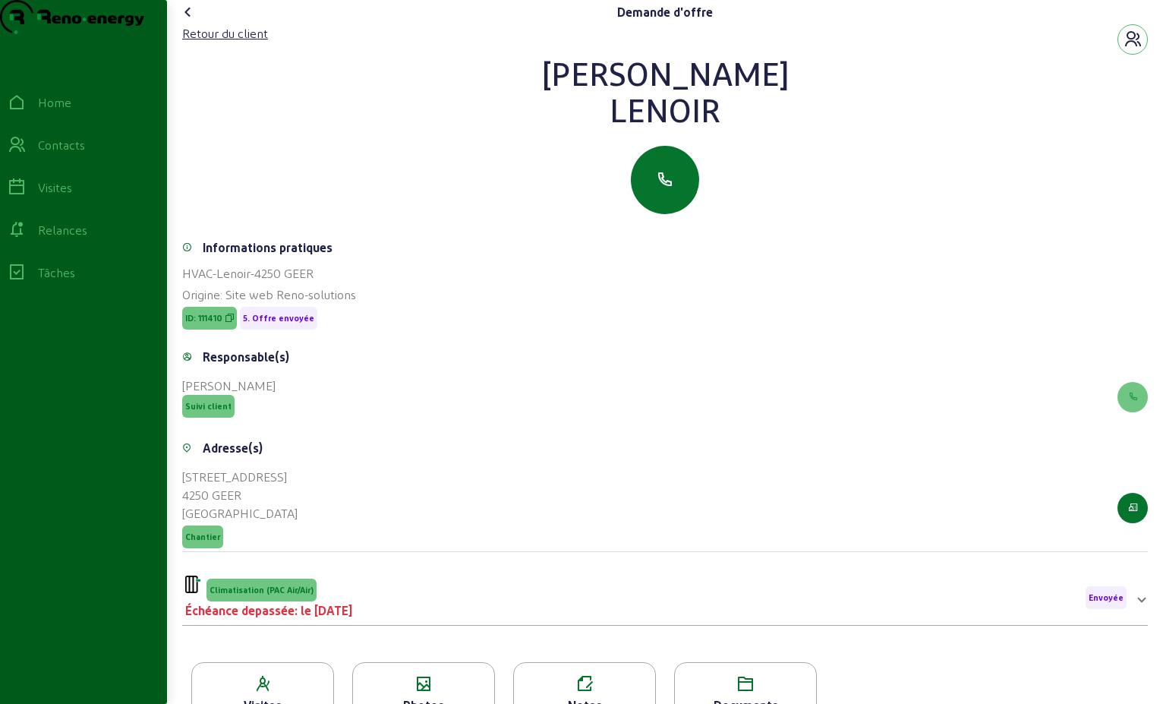
drag, startPoint x: 721, startPoint y: 146, endPoint x: 546, endPoint y: 96, distance: 181.5
click at [546, 96] on div "[PERSON_NAME]" at bounding box center [665, 91] width 966 height 73
drag, startPoint x: 546, startPoint y: 96, endPoint x: 664, endPoint y: 98, distance: 118.5
copy div "[PERSON_NAME]"
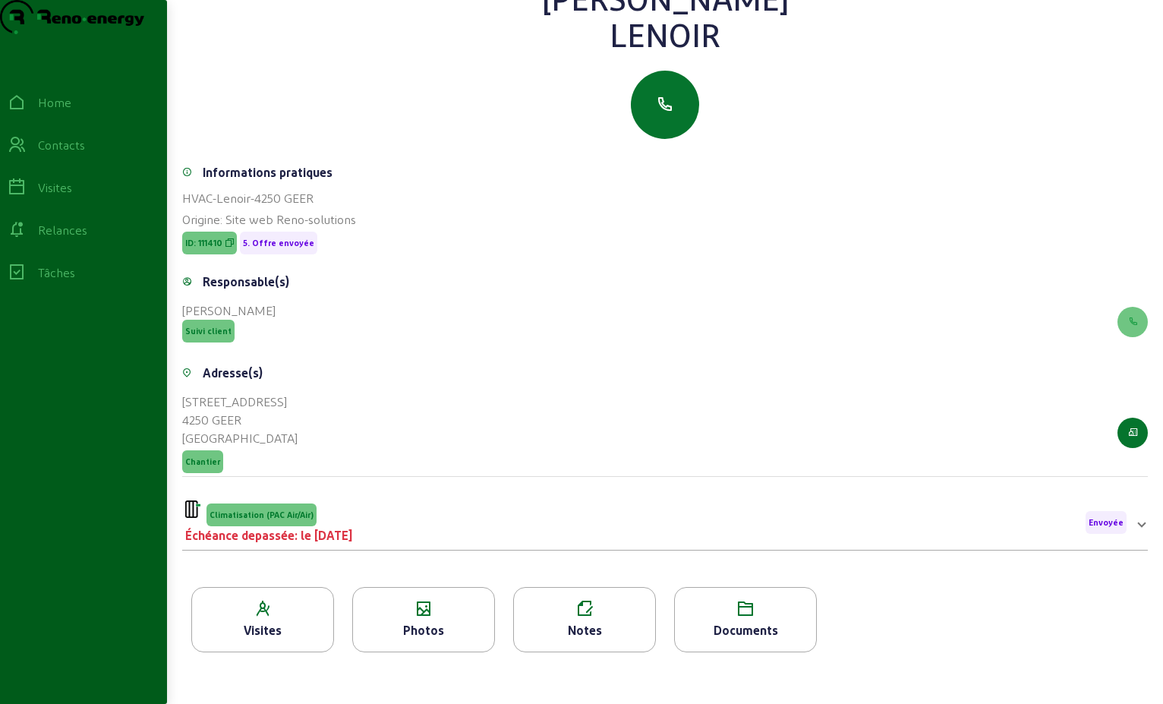
scroll to position [194, 0]
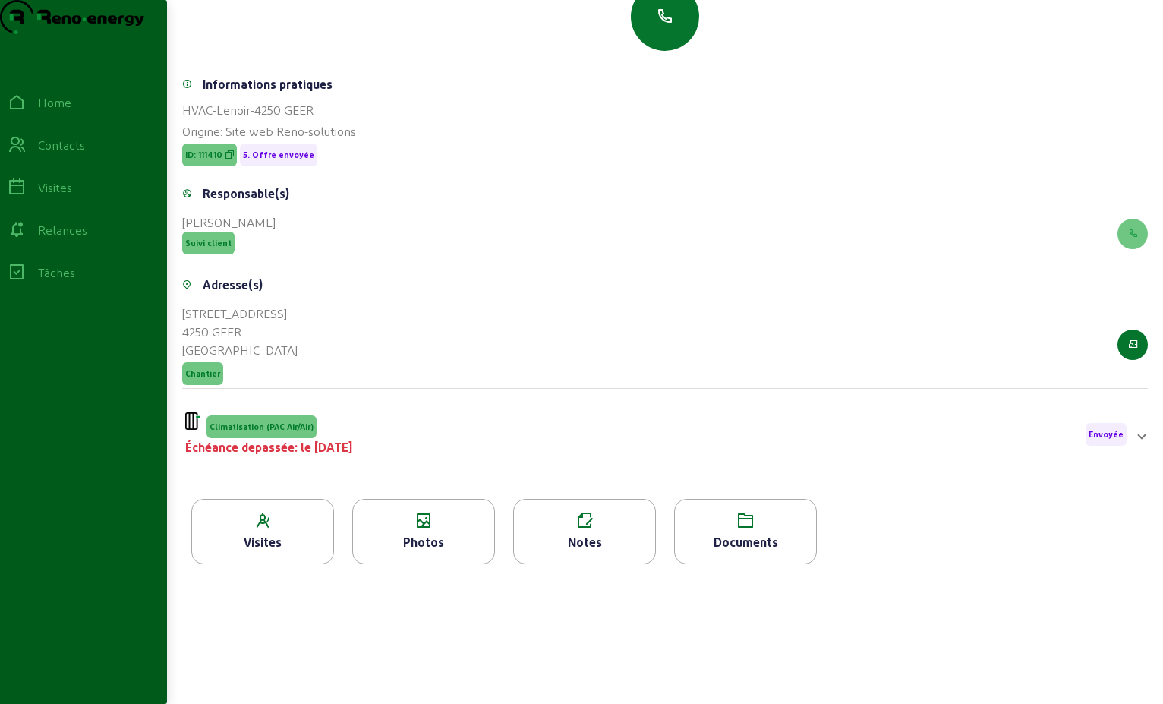
click at [491, 448] on div "Climatisation (PAC Air/Air) Échéance depassée: le [DATE] Envoyée" at bounding box center [656, 434] width 942 height 44
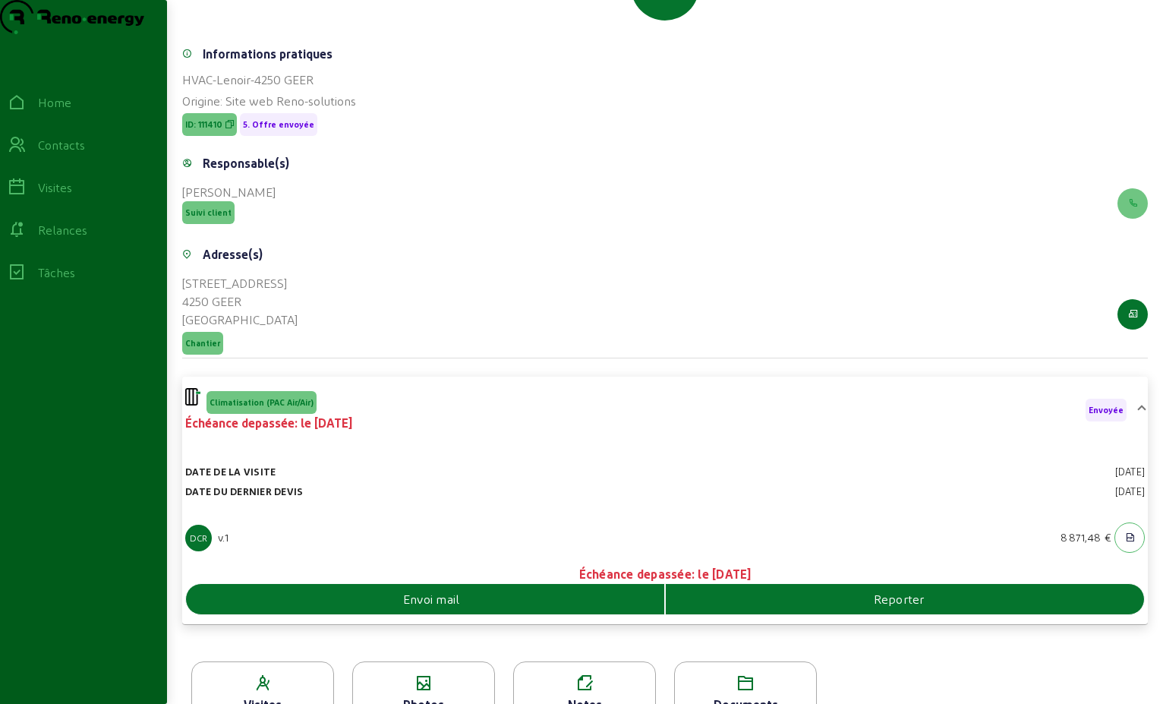
click at [618, 614] on div "Envoi mail" at bounding box center [425, 599] width 479 height 30
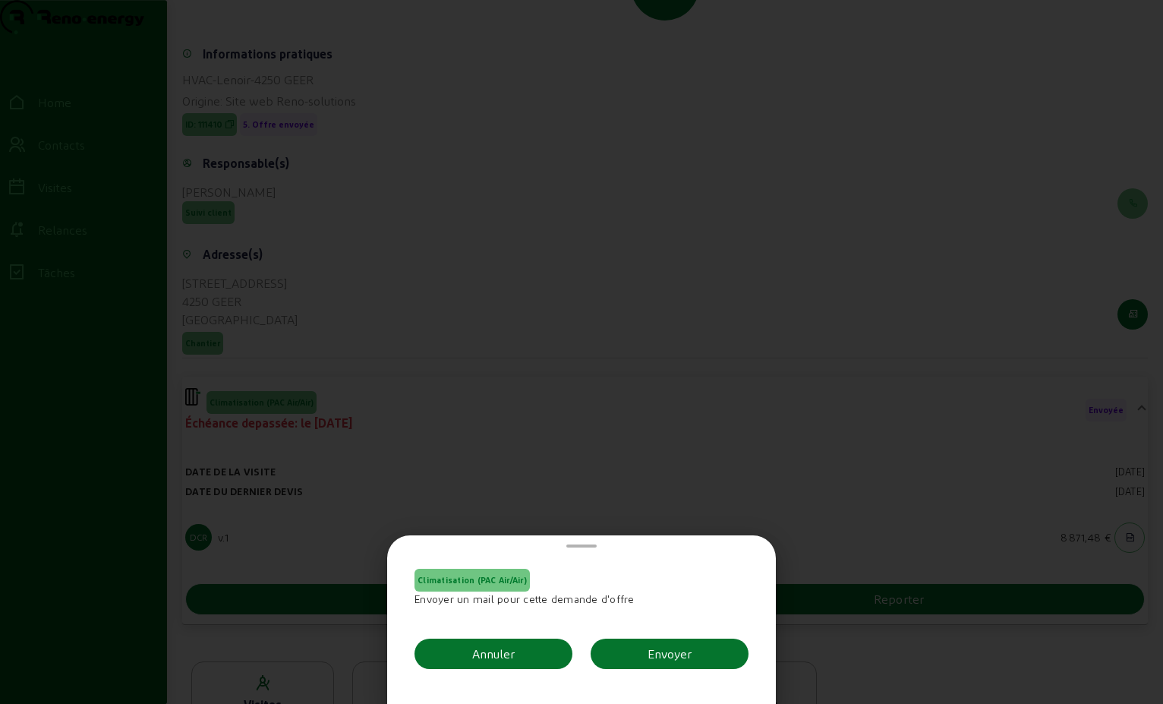
scroll to position [0, 0]
click at [711, 654] on button "Envoyer" at bounding box center [670, 654] width 158 height 30
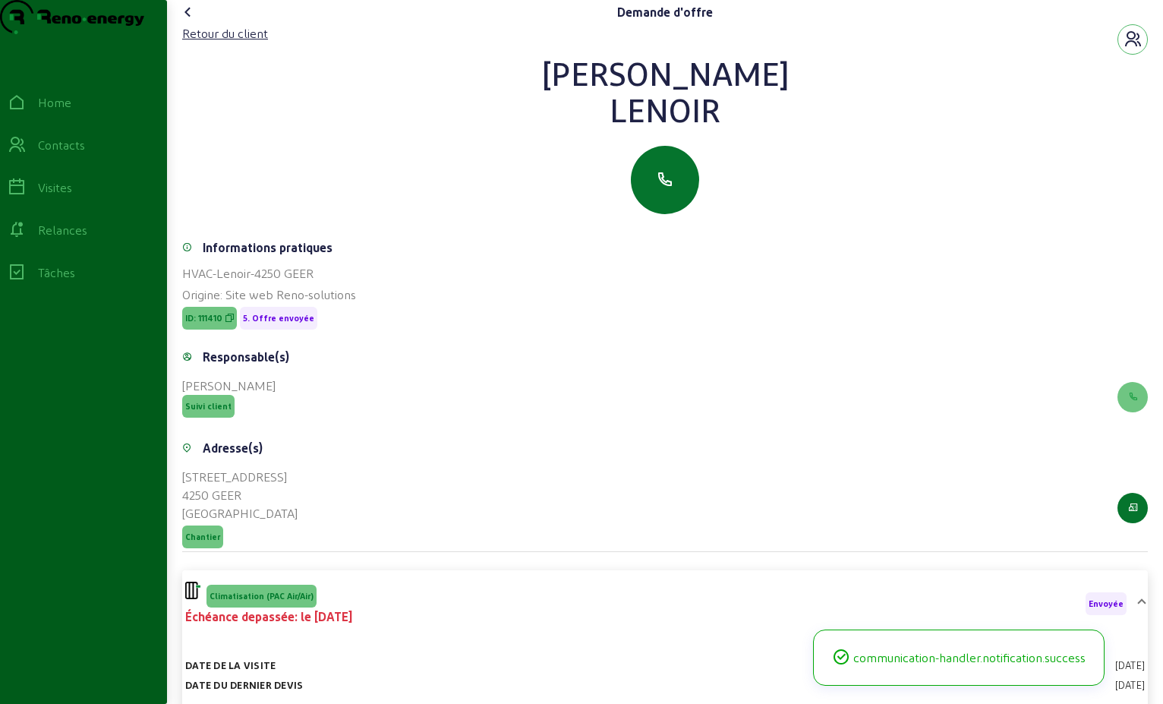
click at [191, 21] on icon at bounding box center [188, 12] width 18 height 18
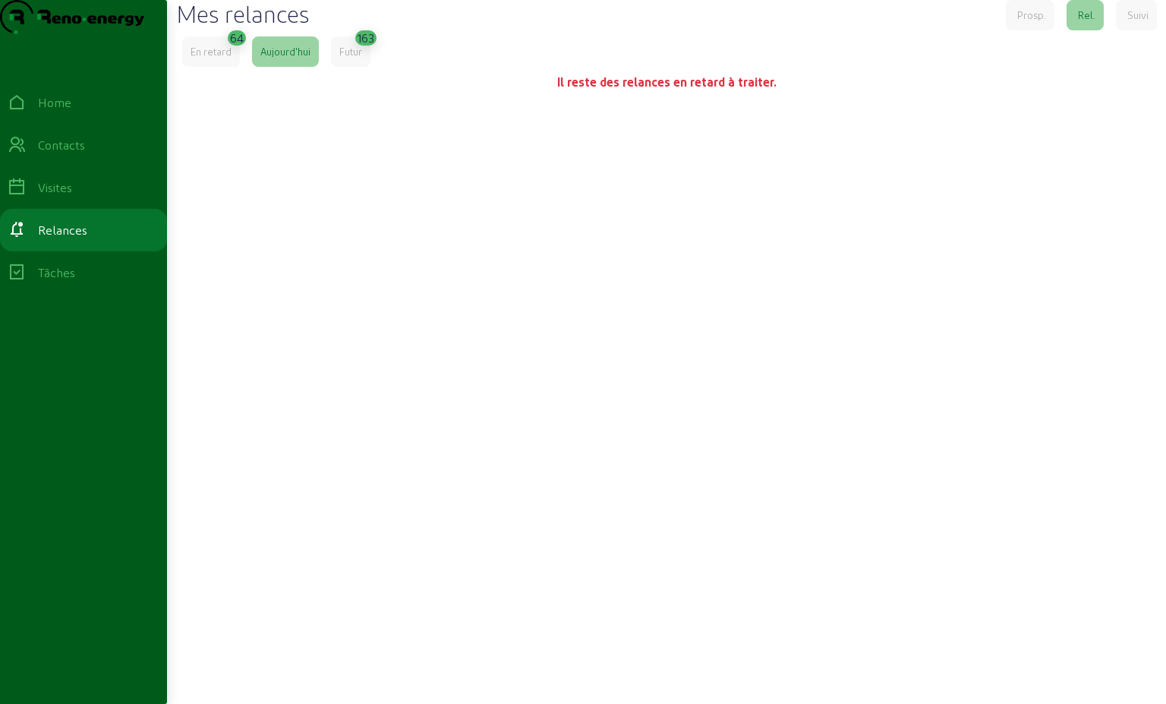
click at [227, 67] on div "En retard" at bounding box center [211, 51] width 58 height 30
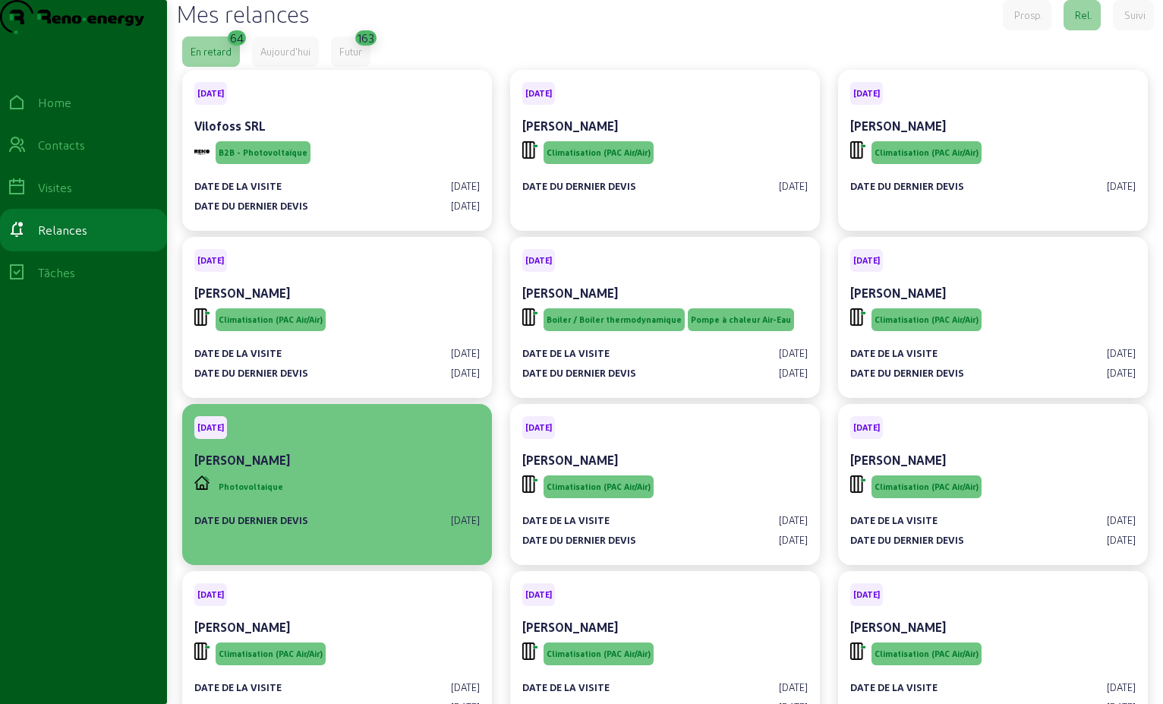
scroll to position [152, 0]
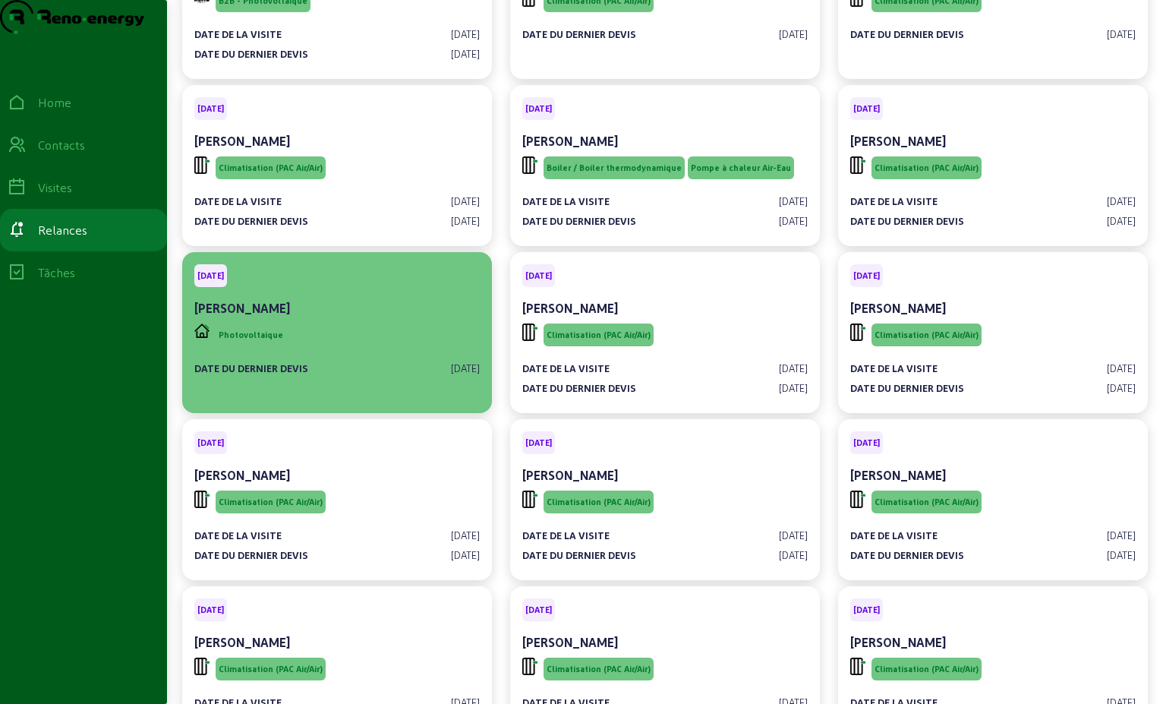
click at [384, 317] on div "[PERSON_NAME]" at bounding box center [337, 308] width 286 height 18
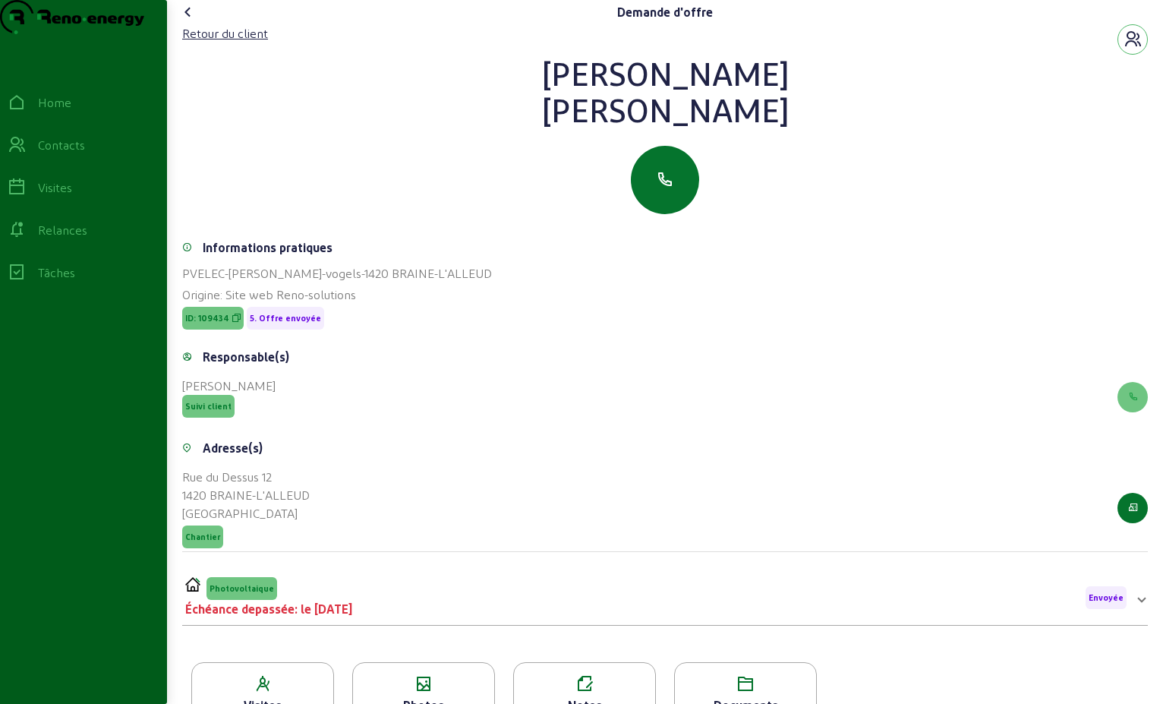
drag, startPoint x: 826, startPoint y: 145, endPoint x: 502, endPoint y: 103, distance: 327.0
click at [502, 103] on div "[PERSON_NAME]" at bounding box center [665, 91] width 966 height 73
drag, startPoint x: 502, startPoint y: 103, endPoint x: 648, endPoint y: 117, distance: 146.5
copy div "[PERSON_NAME]"
click at [227, 55] on cam-link "Retour du client" at bounding box center [225, 39] width 86 height 30
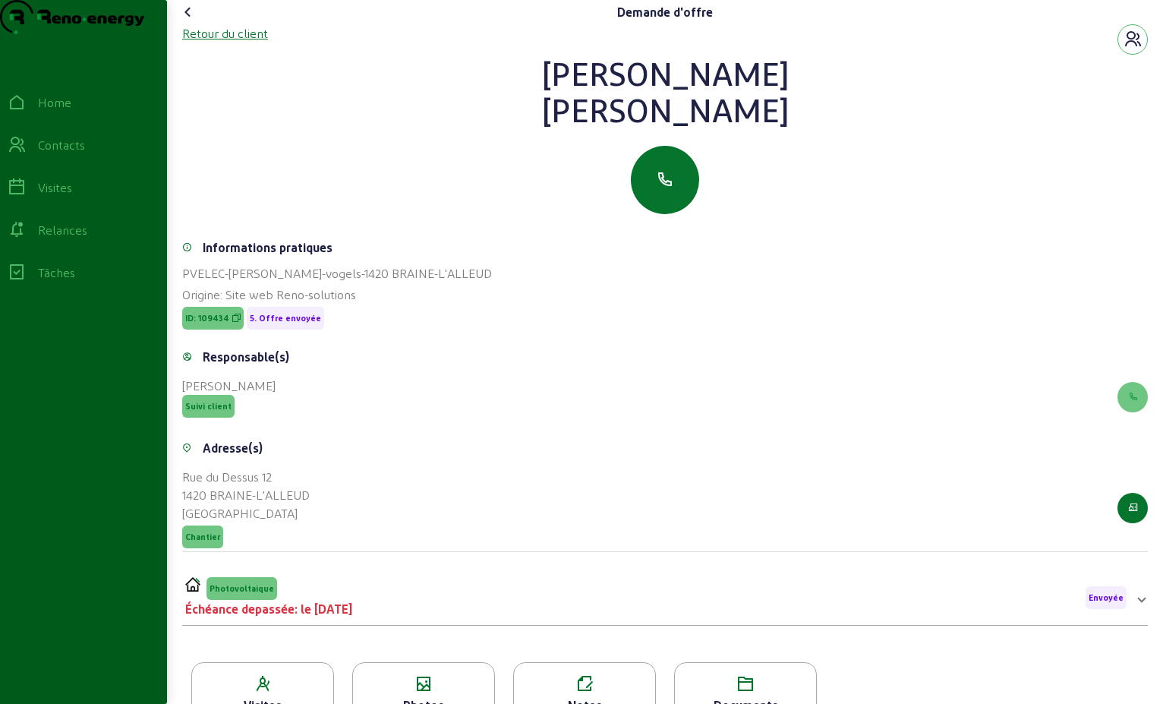
click at [226, 43] on div "Retour du client" at bounding box center [225, 33] width 86 height 18
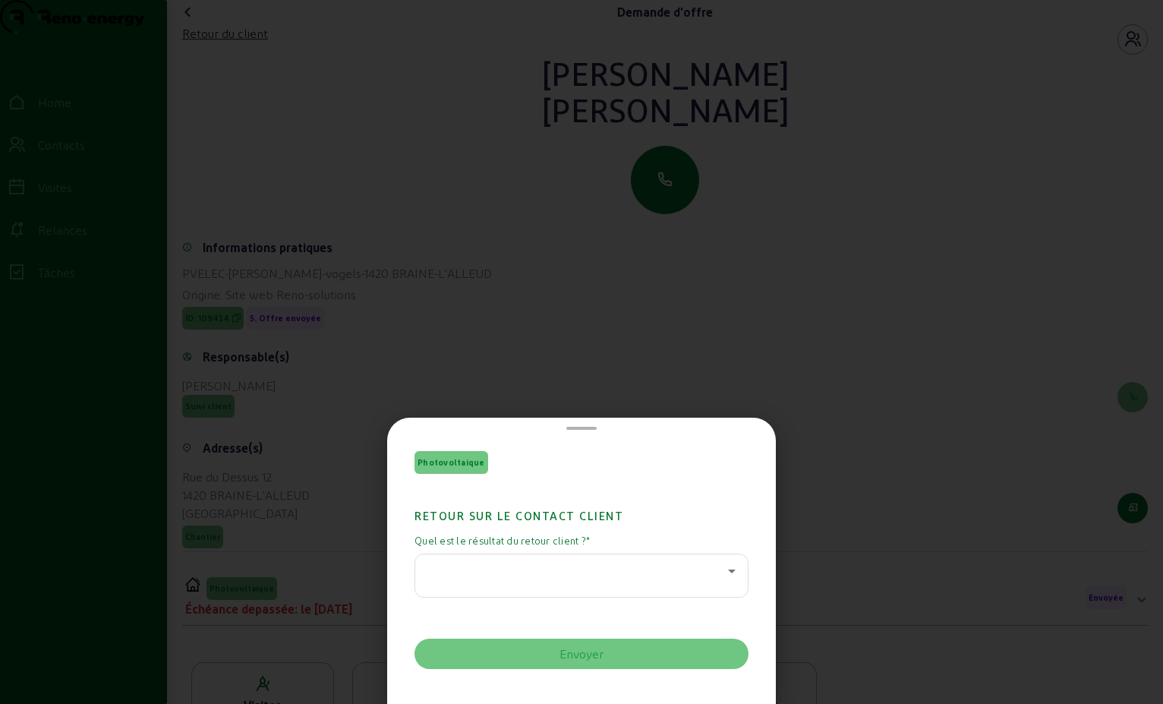
click at [726, 569] on icon at bounding box center [732, 571] width 18 height 18
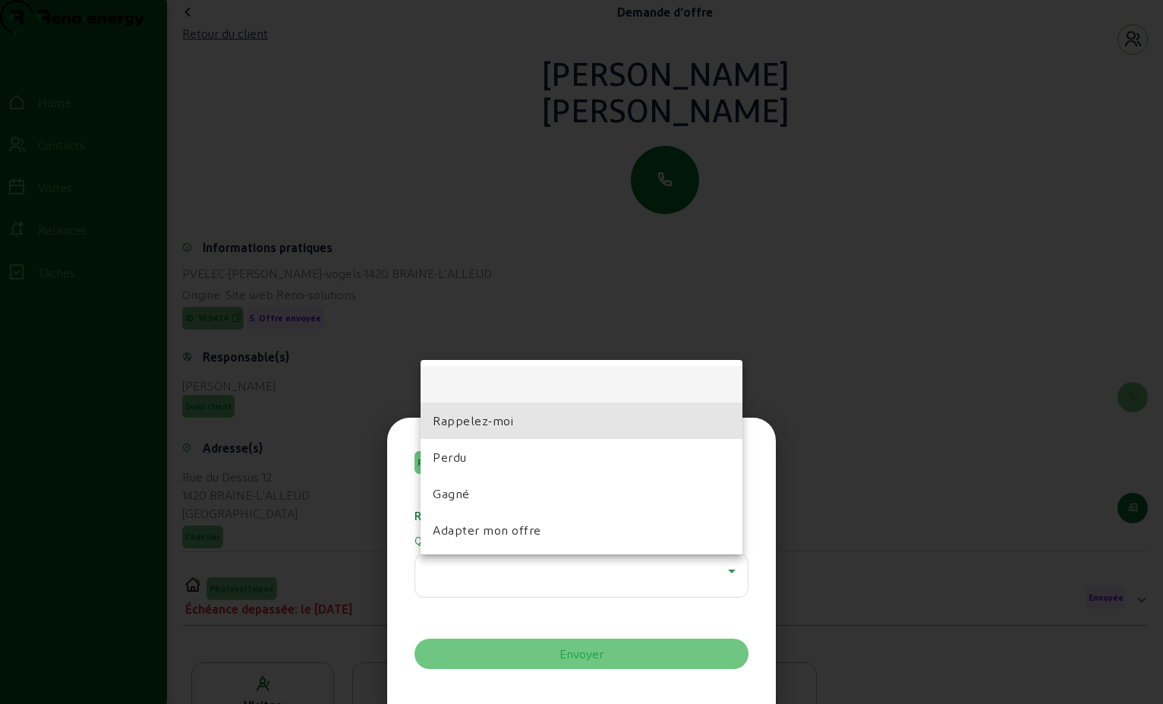
click at [515, 402] on mat-option "Rappelez-moi" at bounding box center [582, 420] width 322 height 36
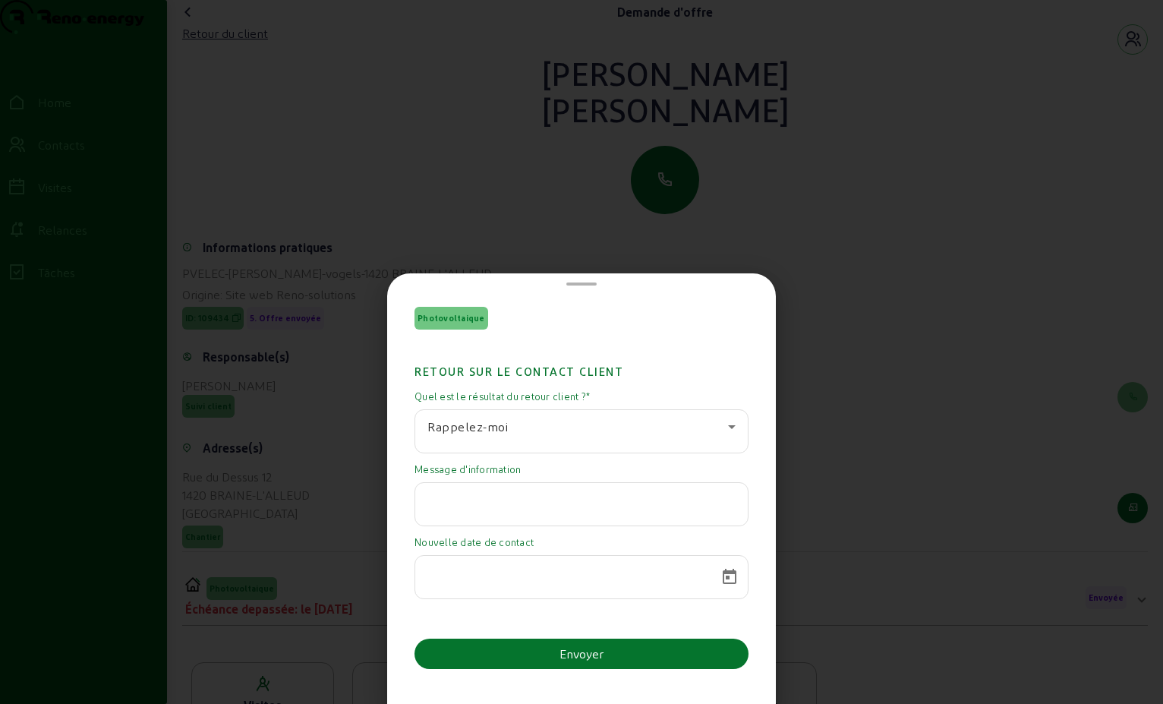
click at [462, 495] on input "text" at bounding box center [581, 500] width 308 height 18
paste input "Bonjour Monsieur [PERSON_NAME], Notre projet est toujours d'actualité mais nous…"
type input "Bonjour Monsieur [PERSON_NAME], Notre projet est toujours d'actualité mais nous…"
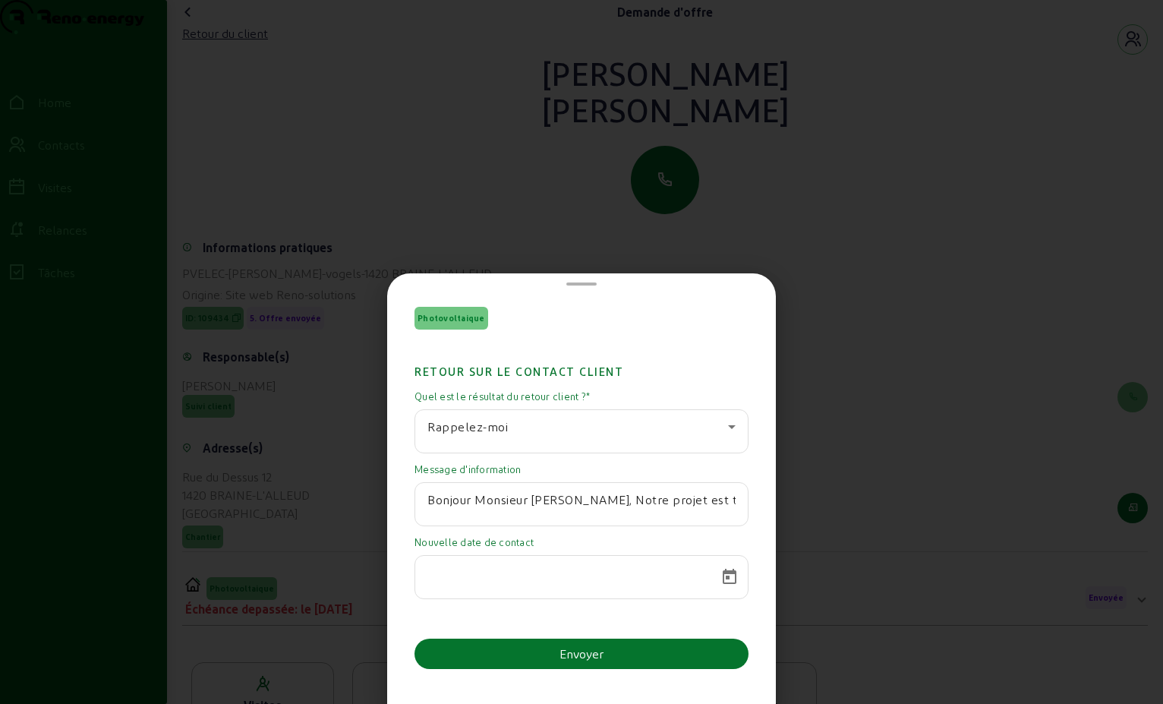
click at [500, 577] on input at bounding box center [567, 572] width 281 height 18
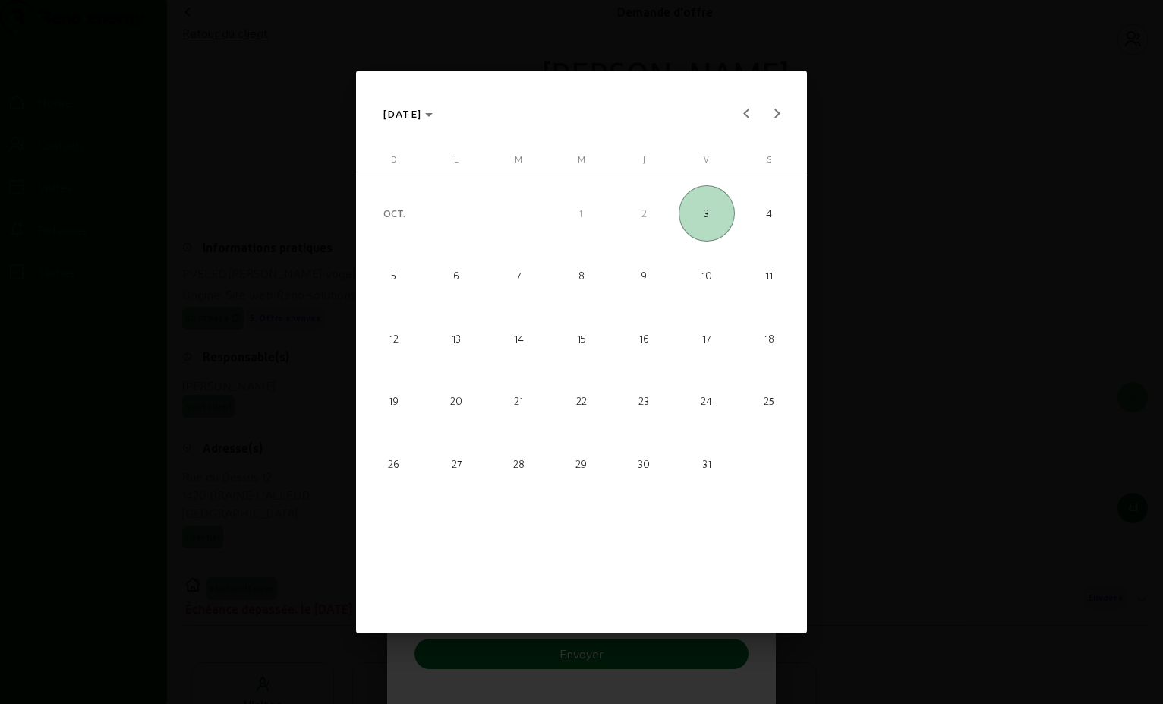
click at [773, 96] on div "[DATE]" at bounding box center [581, 100] width 450 height 58
click at [770, 107] on span "Next month" at bounding box center [777, 114] width 30 height 30
click at [771, 111] on span "Next month" at bounding box center [777, 114] width 30 height 30
click at [511, 327] on span "9" at bounding box center [519, 338] width 56 height 56
type input "[DATE]"
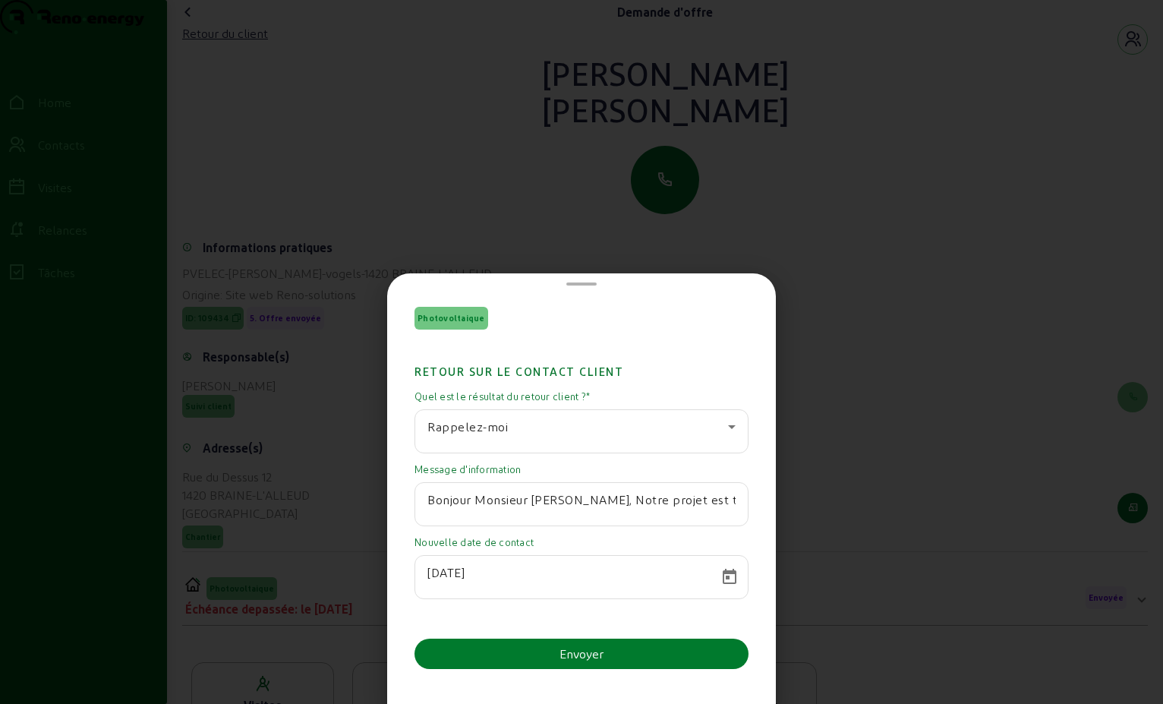
click at [573, 660] on div "Envoyer" at bounding box center [582, 654] width 44 height 18
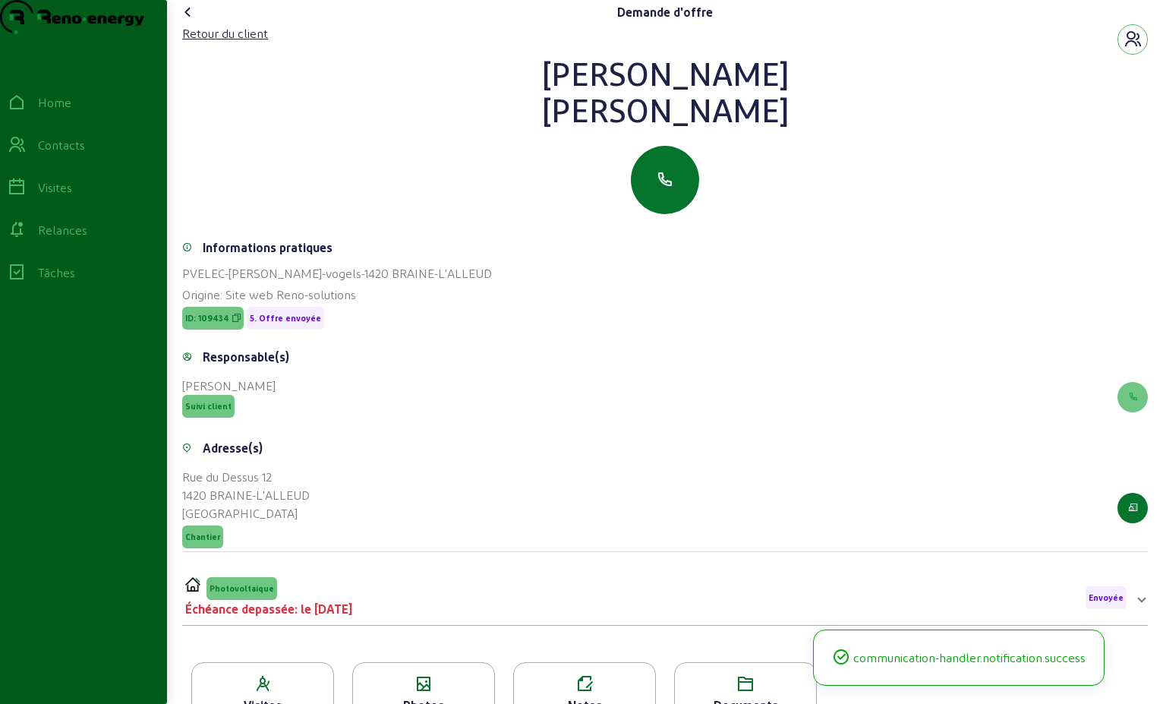
click at [191, 21] on icon at bounding box center [188, 12] width 18 height 18
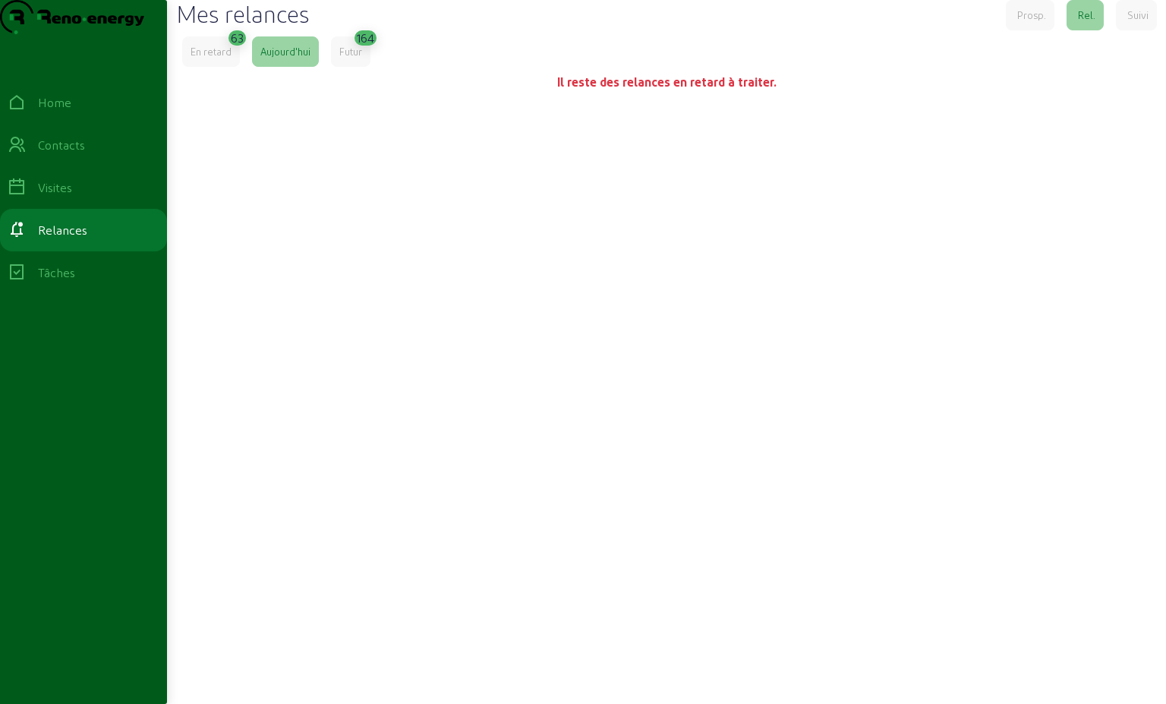
click at [222, 58] on div "En retard" at bounding box center [211, 52] width 41 height 14
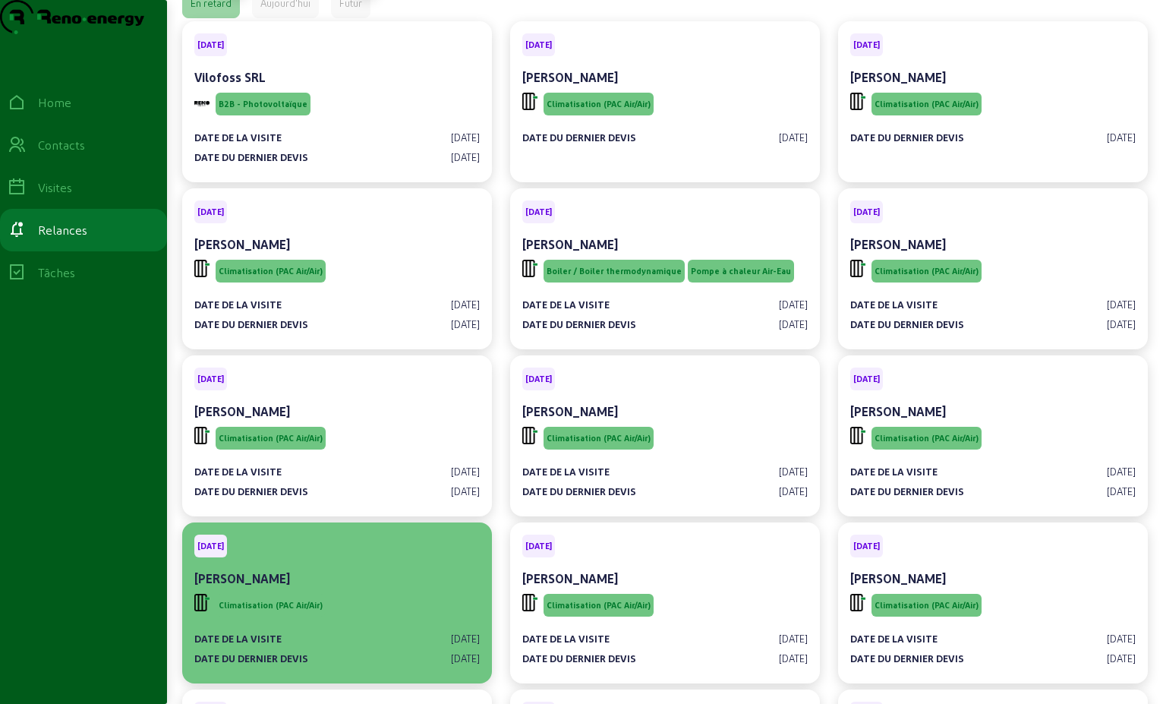
scroll to position [76, 0]
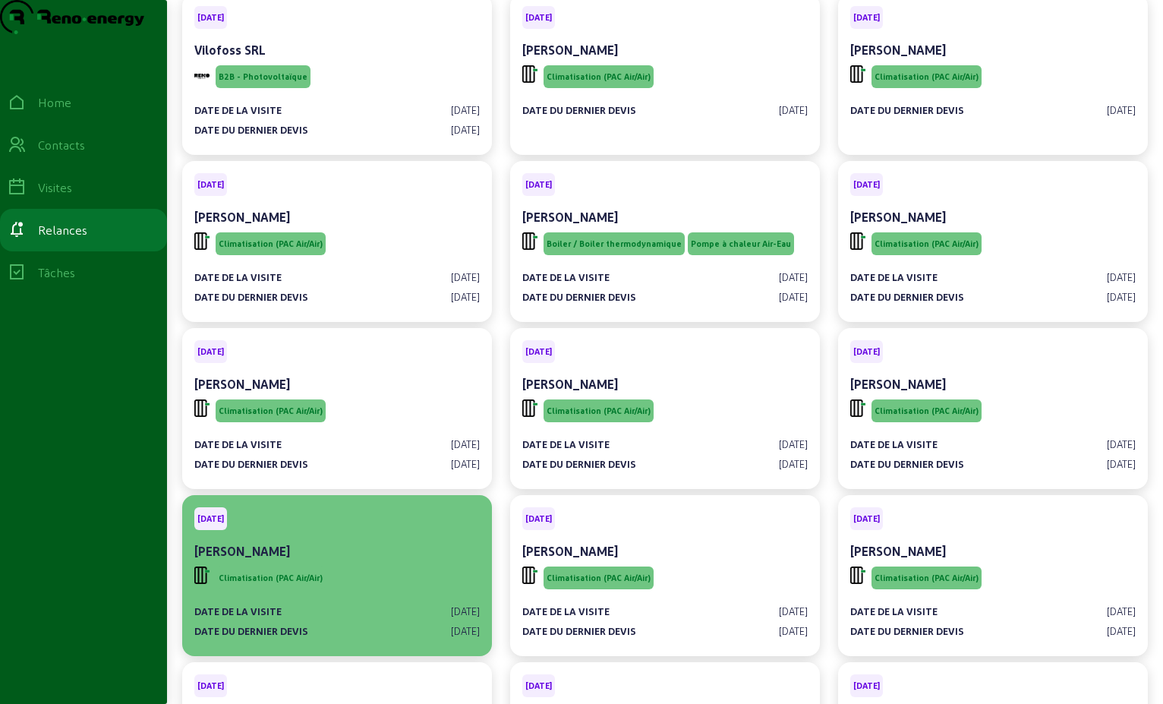
click at [361, 560] on div "[PERSON_NAME]" at bounding box center [337, 551] width 286 height 18
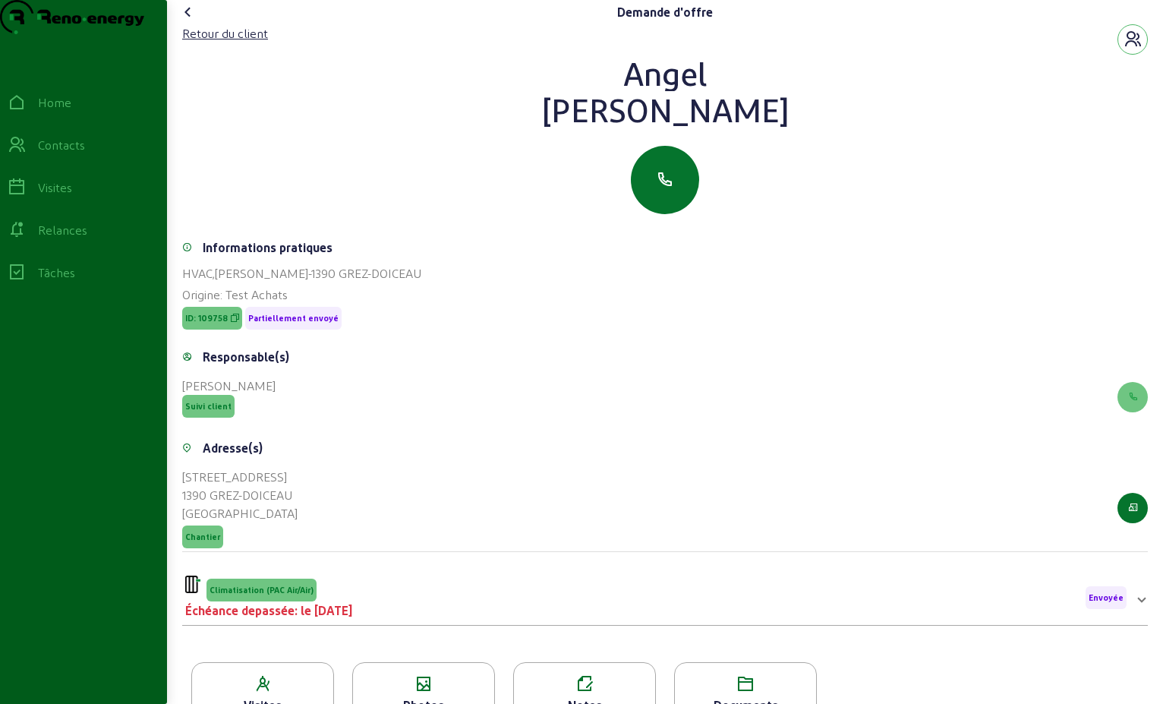
drag, startPoint x: 768, startPoint y: 146, endPoint x: 534, endPoint y: 105, distance: 238.2
click at [534, 105] on div "[PERSON_NAME]" at bounding box center [665, 91] width 966 height 73
drag, startPoint x: 534, startPoint y: 105, endPoint x: 659, endPoint y: 106, distance: 125.3
click at [248, 43] on div "Retour du client" at bounding box center [225, 33] width 86 height 18
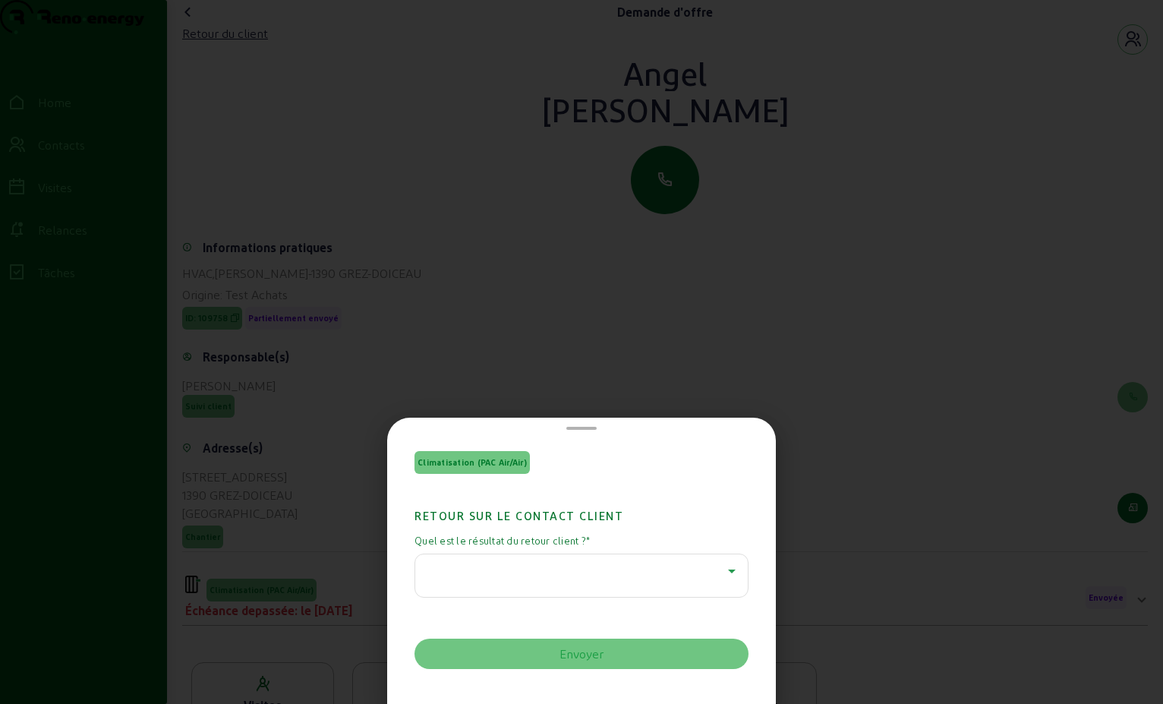
click at [729, 573] on icon at bounding box center [732, 571] width 18 height 18
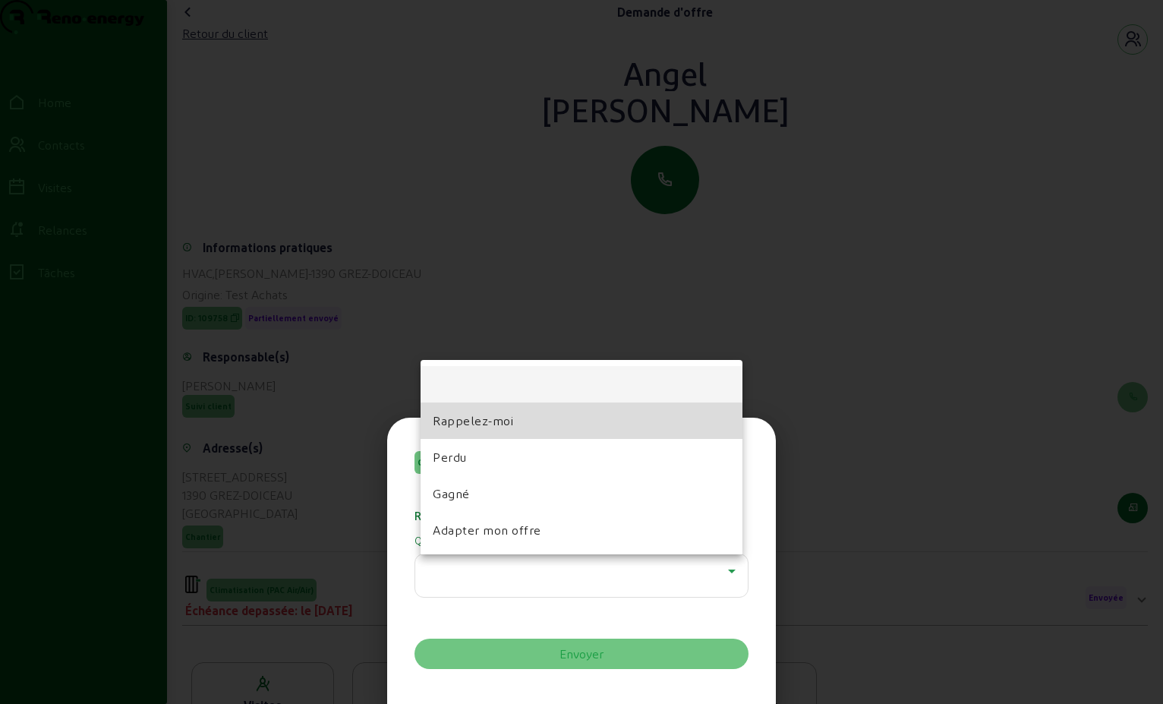
click at [506, 424] on span "Rappelez-moi" at bounding box center [473, 421] width 80 height 18
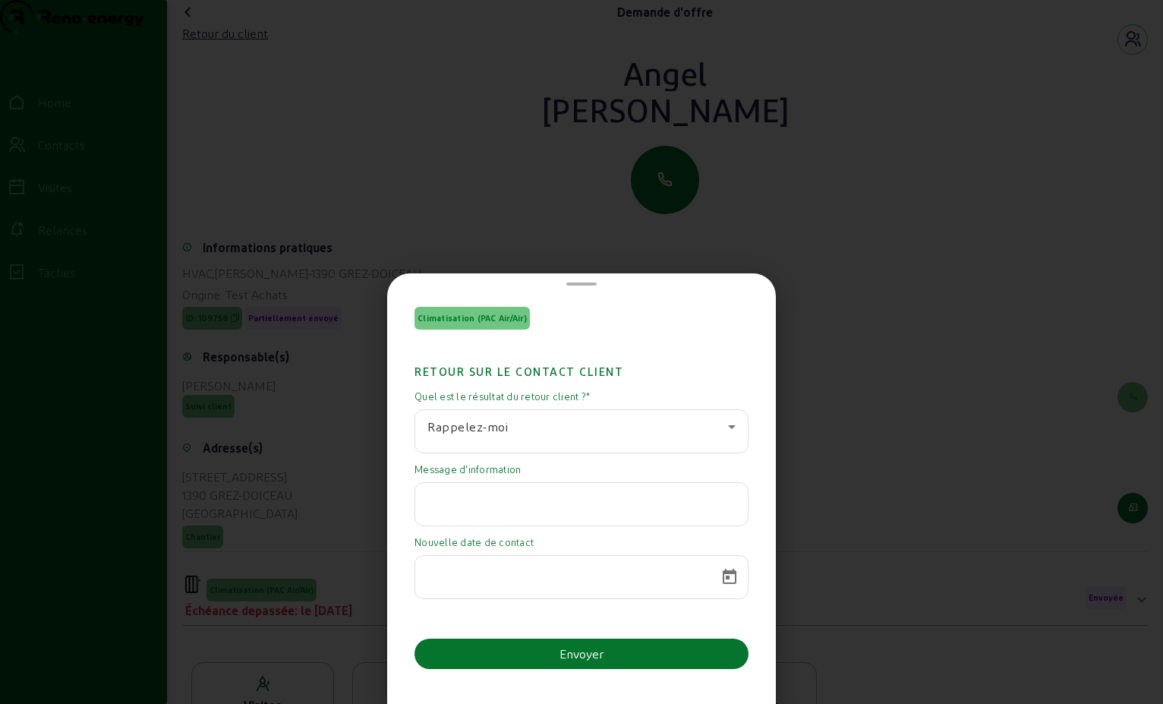
click at [465, 504] on input "text" at bounding box center [581, 500] width 308 height 18
paste input "Bonjour Monsieur [PERSON_NAME], Merci pour le suivi de mon dossier, malheureuse…"
type input "Bonjour Monsieur [PERSON_NAME], Merci pour le suivi de mon dossier, malheureuse…"
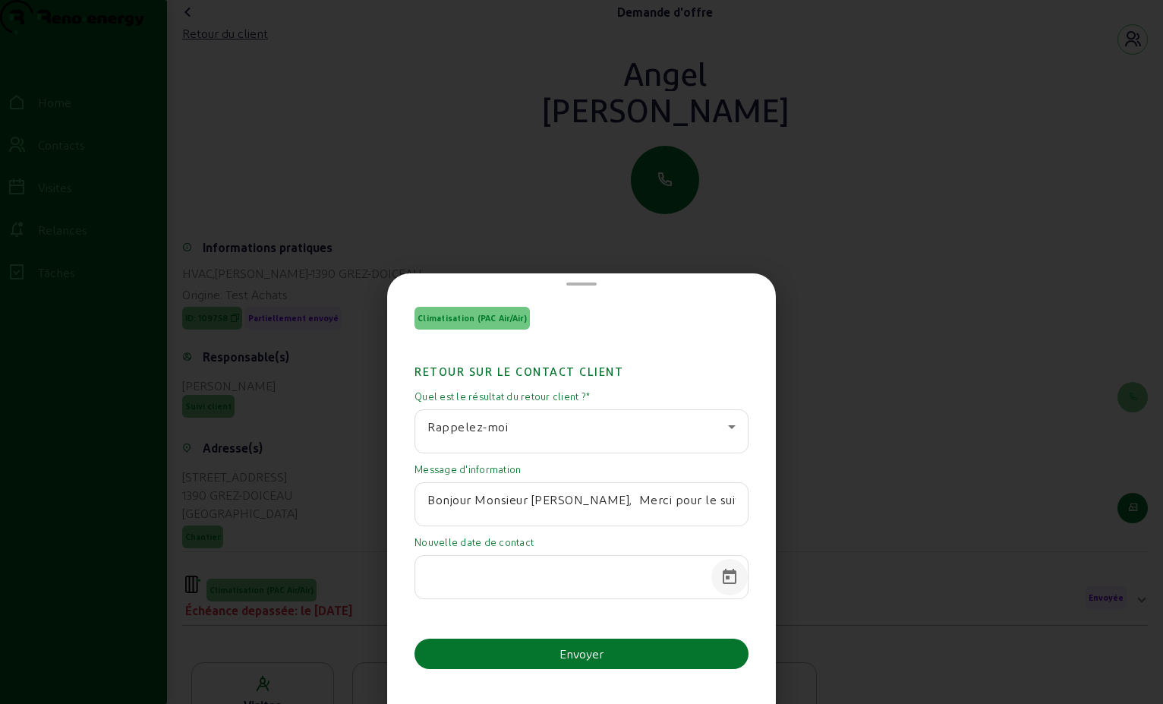
click at [724, 573] on span "Open calendar" at bounding box center [729, 577] width 36 height 36
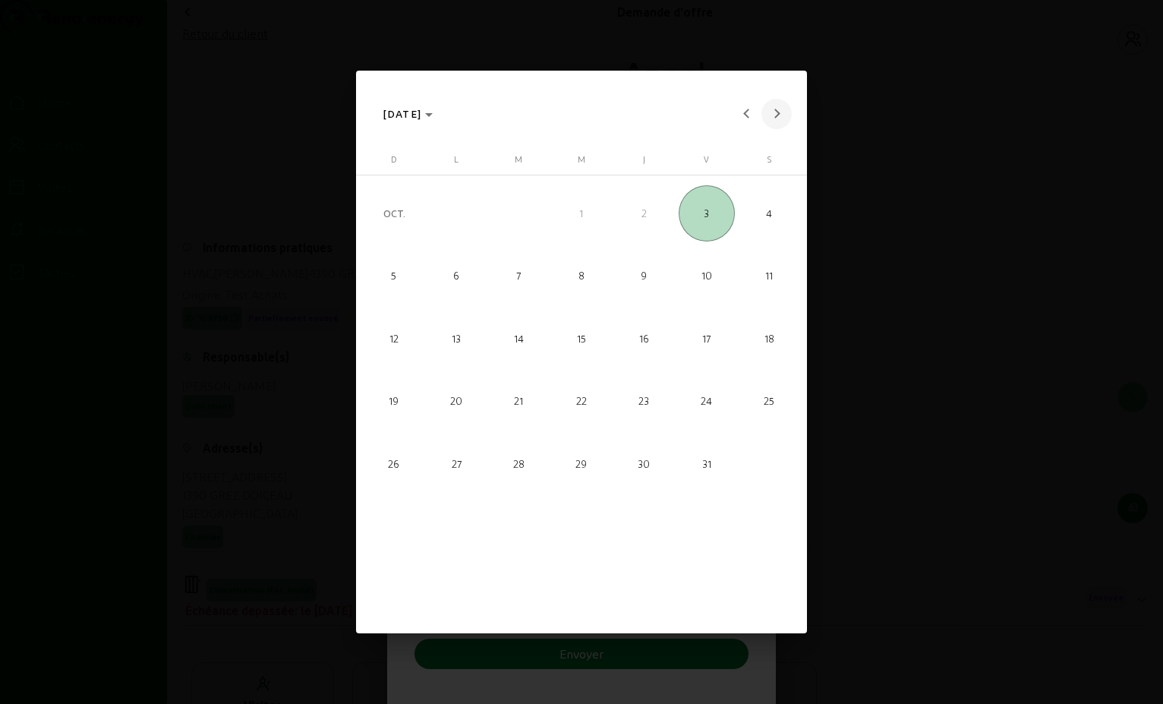
click at [778, 112] on button "Next month" at bounding box center [777, 114] width 30 height 30
click at [597, 349] on span "14" at bounding box center [582, 338] width 56 height 56
type input "[DATE]"
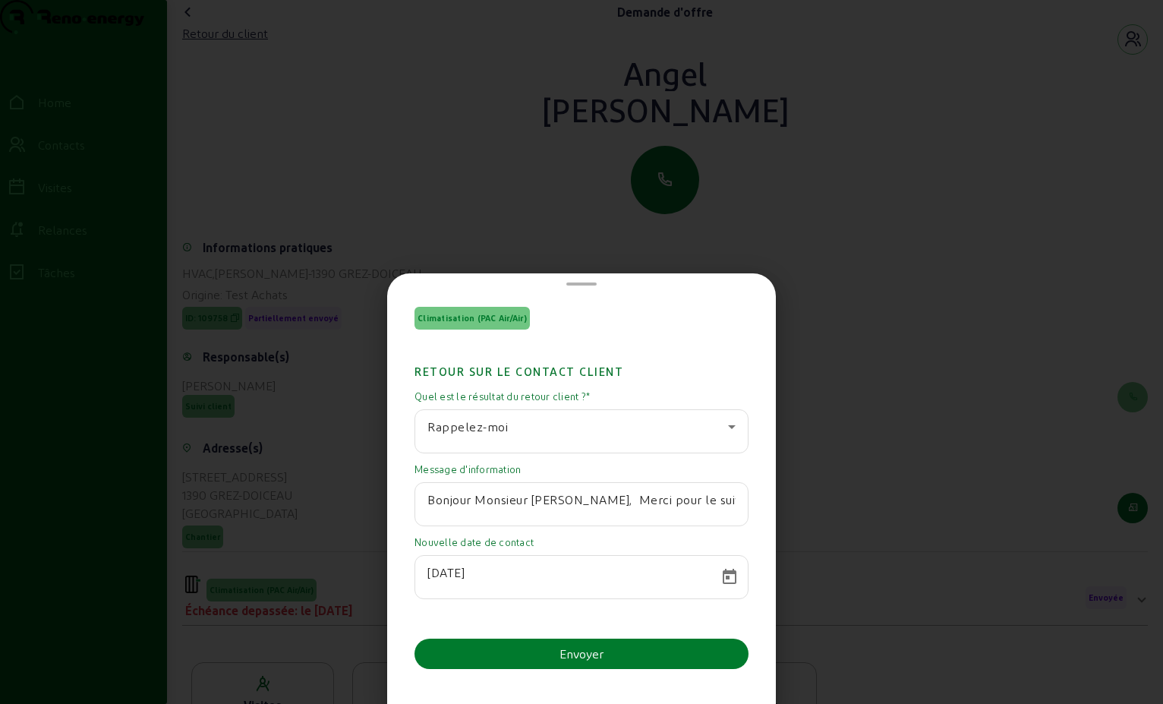
click at [573, 647] on div "Envoyer" at bounding box center [582, 654] width 44 height 18
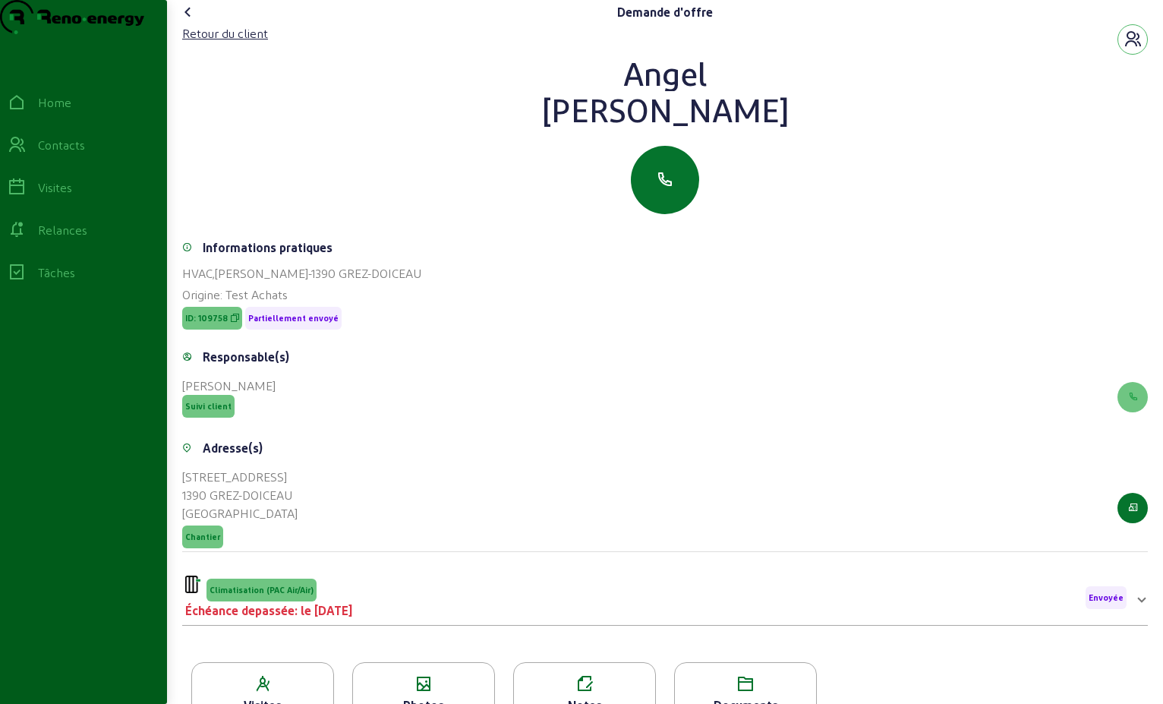
click at [191, 21] on icon at bounding box center [188, 12] width 18 height 18
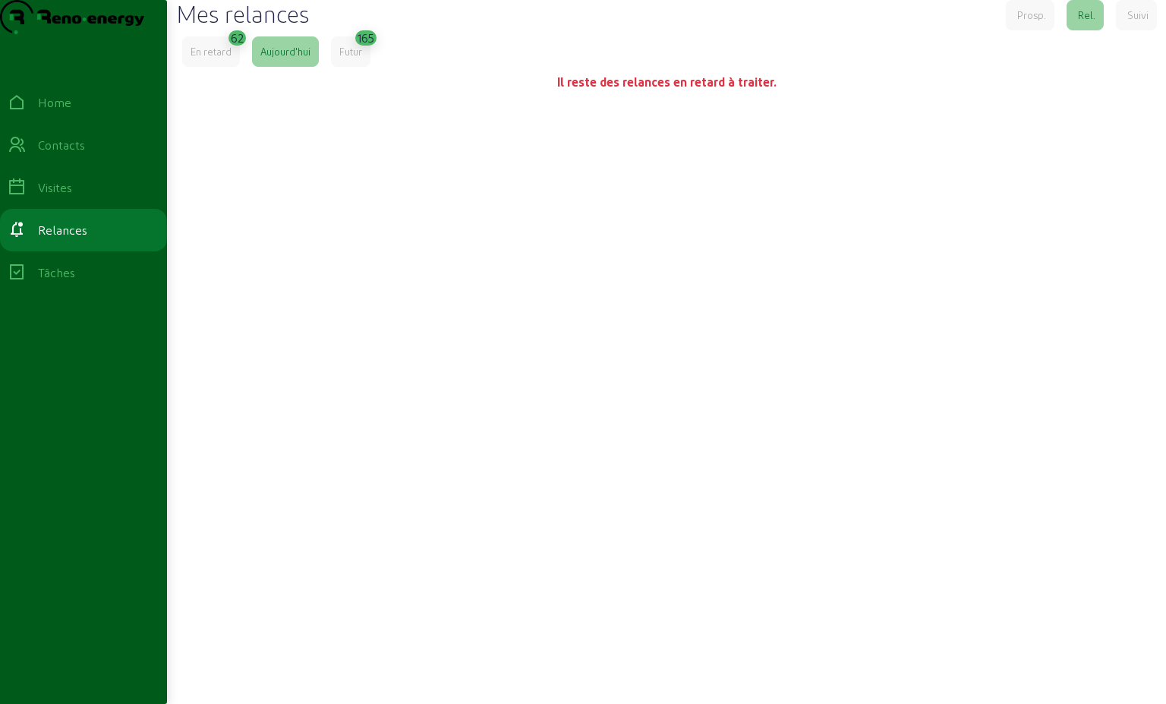
click at [222, 96] on cam-error "En retard 62 [DATE] Futur 165 Il reste des relances en retard à traiter." at bounding box center [666, 66] width 969 height 61
click at [222, 67] on div "En retard" at bounding box center [211, 51] width 58 height 30
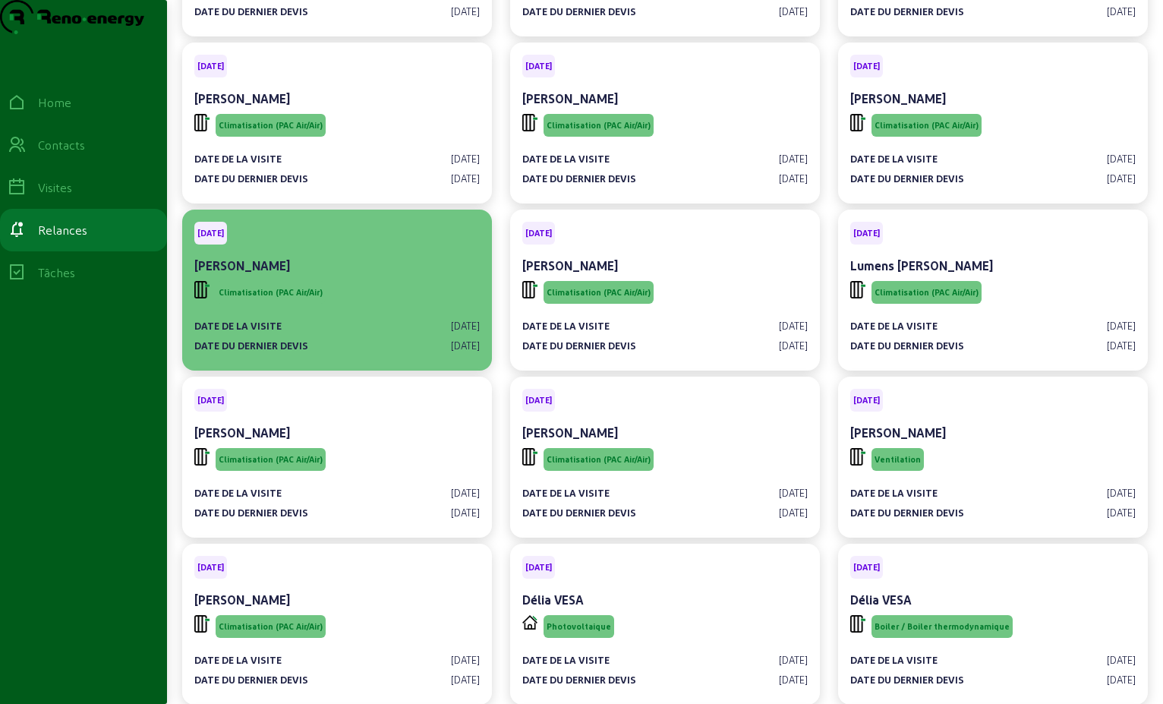
scroll to position [2202, 0]
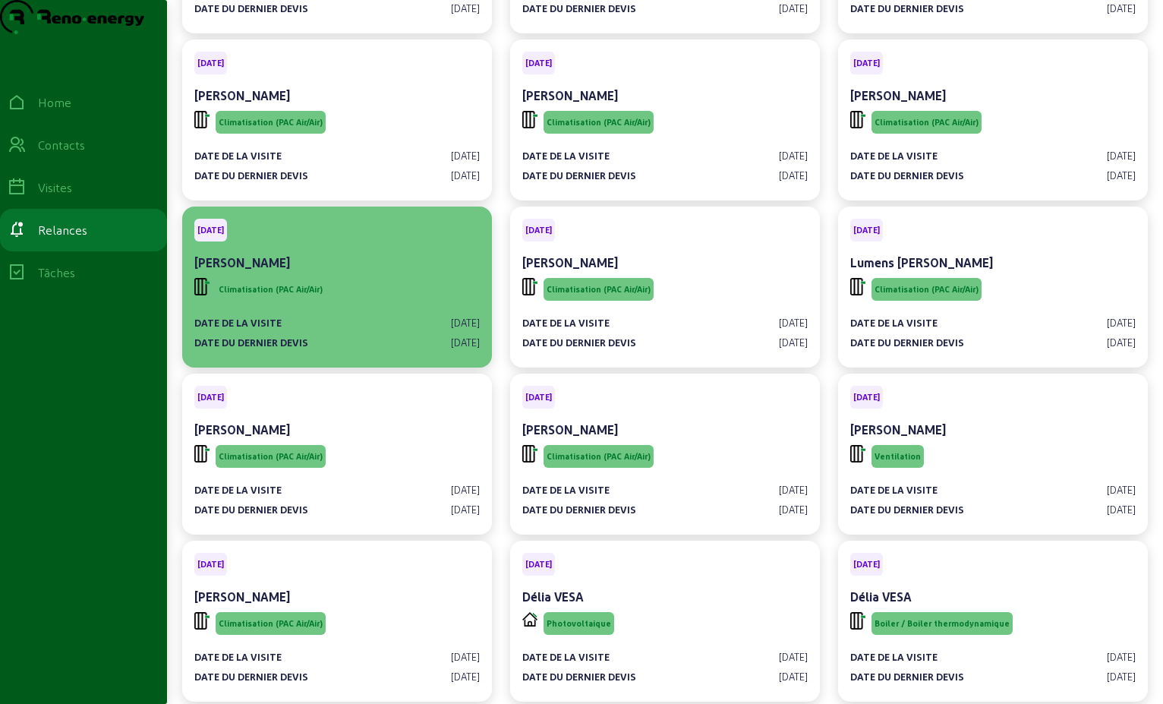
click at [356, 275] on div "[PERSON_NAME]" at bounding box center [337, 264] width 286 height 21
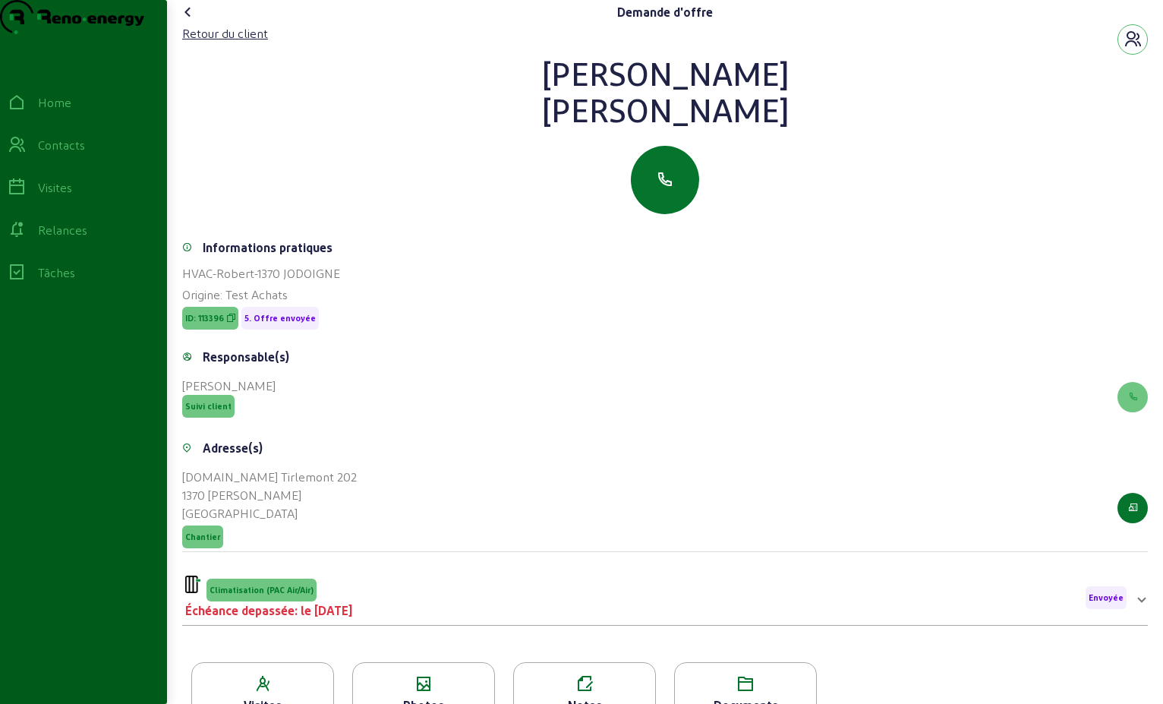
drag, startPoint x: 664, startPoint y: 121, endPoint x: 617, endPoint y: 88, distance: 57.7
click at [617, 88] on div "[PERSON_NAME]" at bounding box center [665, 91] width 966 height 73
drag, startPoint x: 617, startPoint y: 88, endPoint x: 661, endPoint y: 101, distance: 45.2
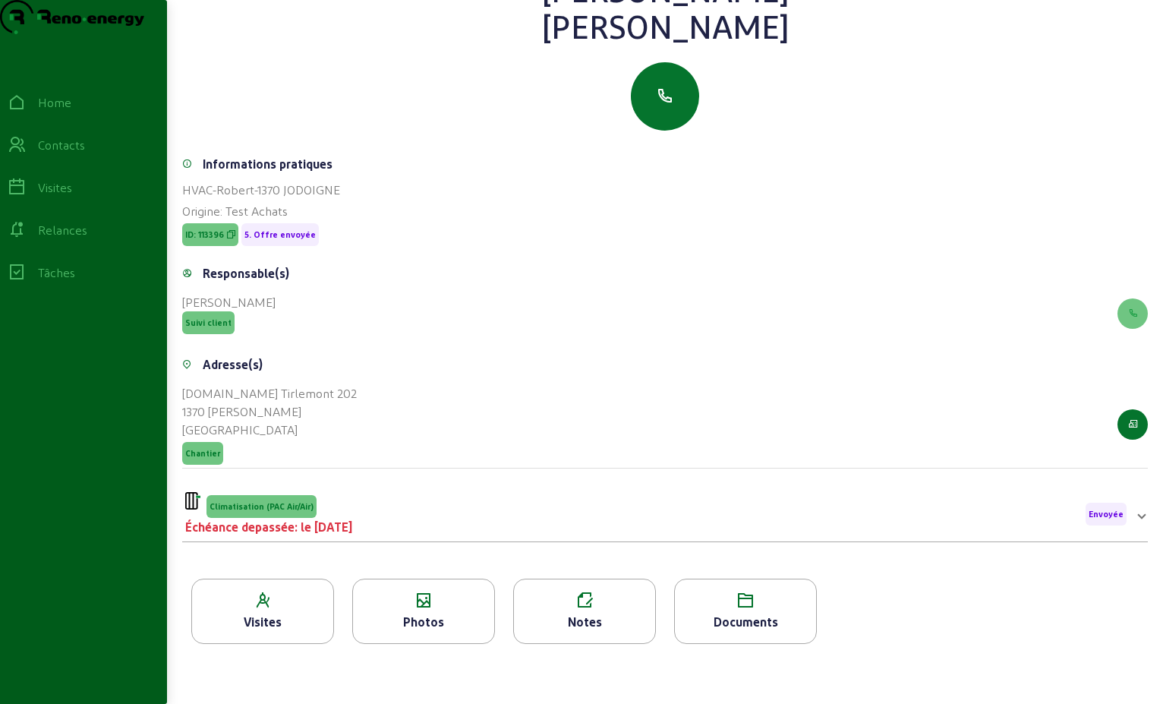
scroll to position [194, 0]
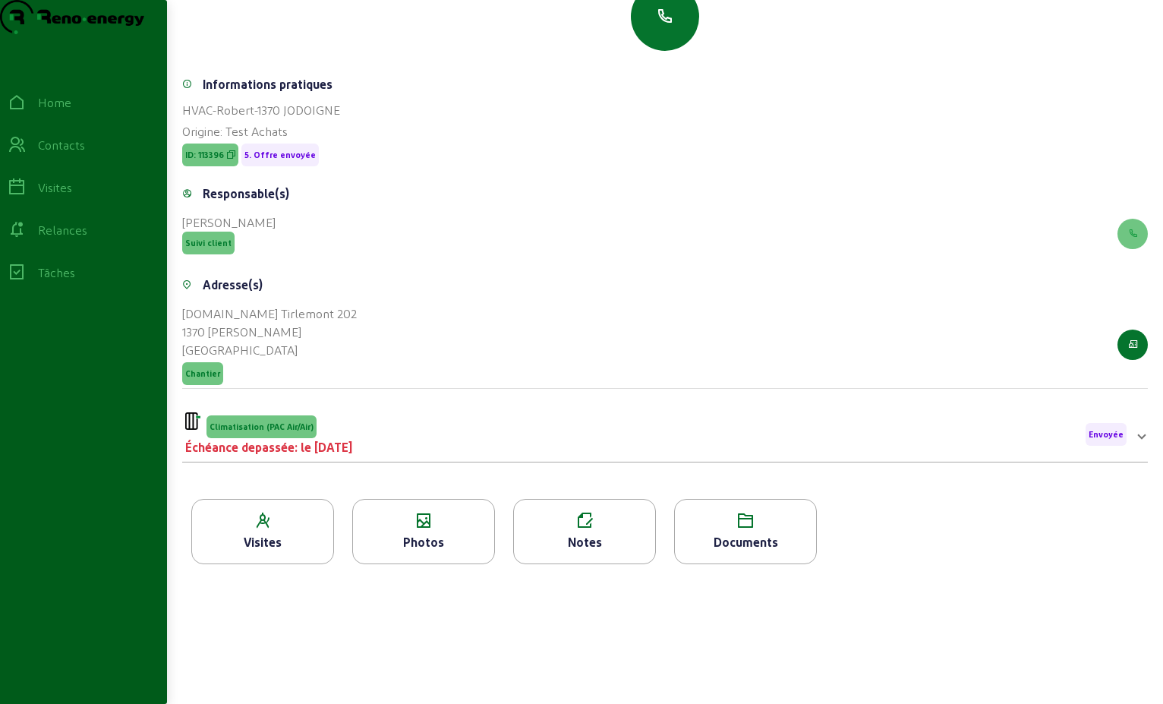
click at [582, 446] on div "Climatisation (PAC Air/Air) Échéance depassée: le [DATE] Envoyée" at bounding box center [656, 434] width 942 height 44
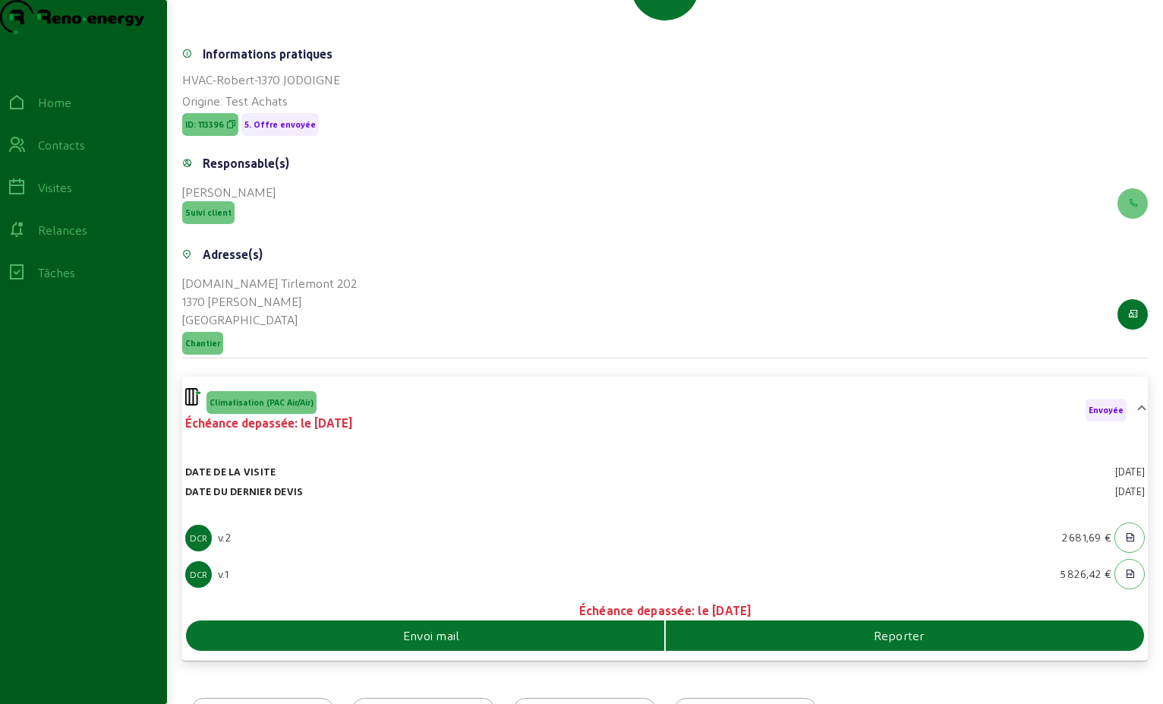
click at [547, 645] on div "Envoi mail" at bounding box center [425, 635] width 478 height 18
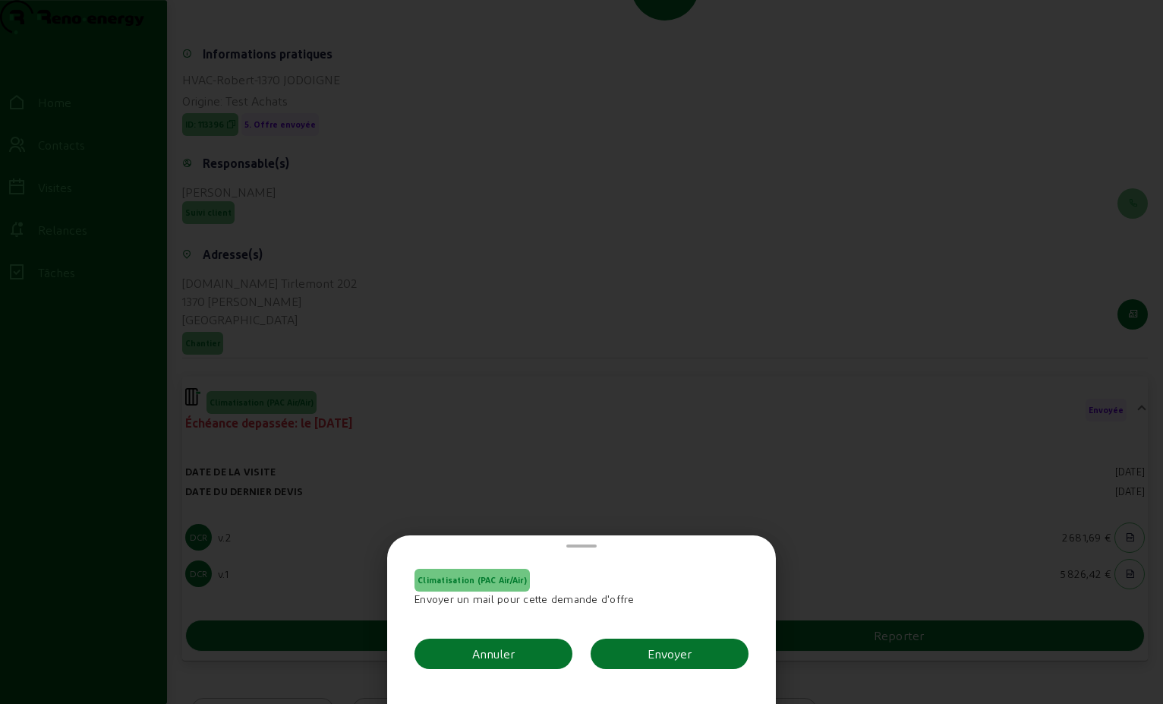
scroll to position [0, 0]
click at [689, 658] on button "Envoyer" at bounding box center [670, 654] width 158 height 30
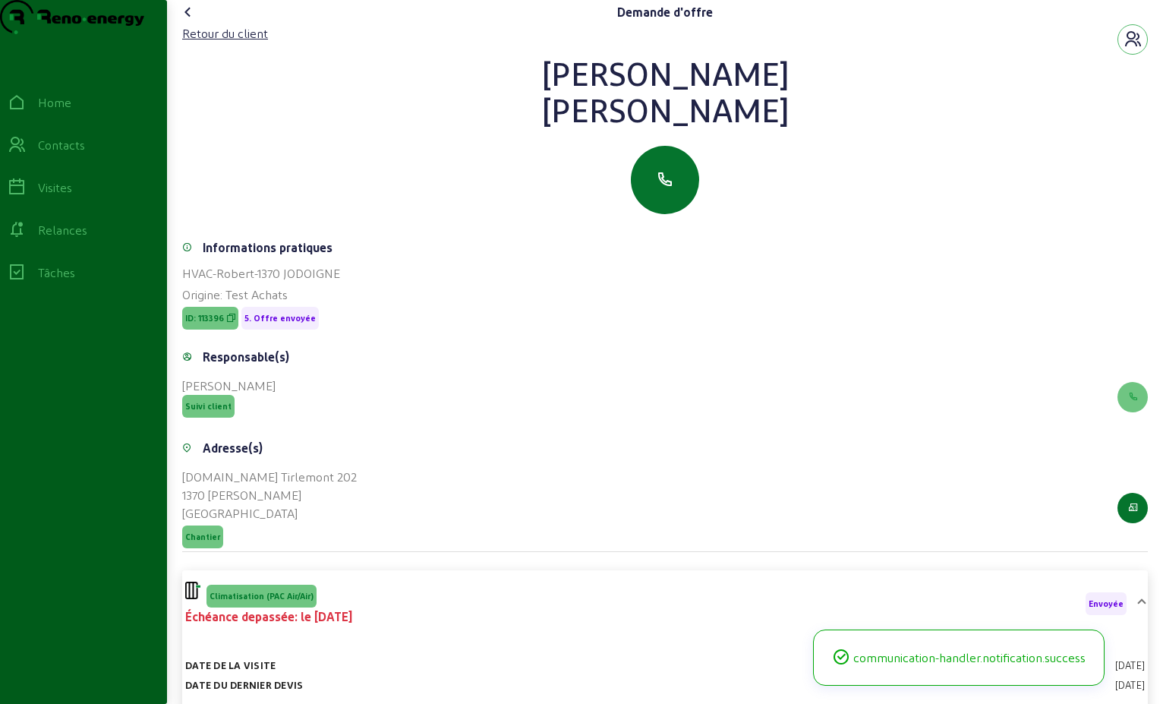
click at [194, 21] on icon at bounding box center [188, 12] width 18 height 18
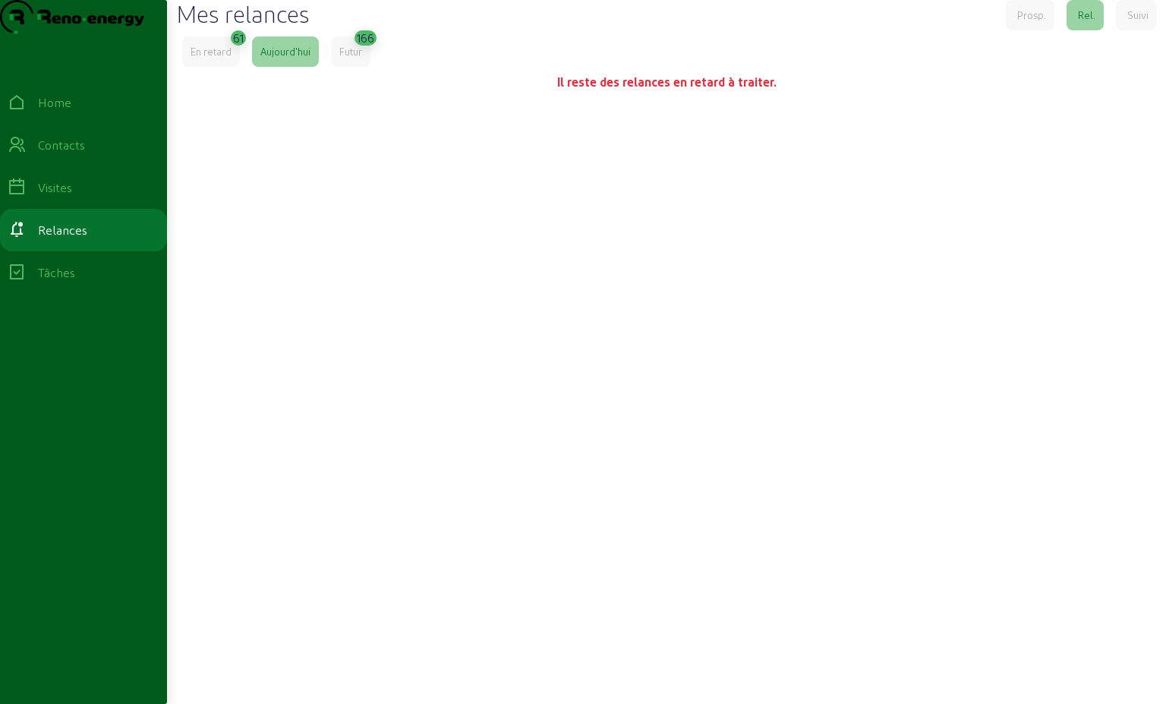
click at [216, 58] on div "En retard" at bounding box center [211, 52] width 41 height 14
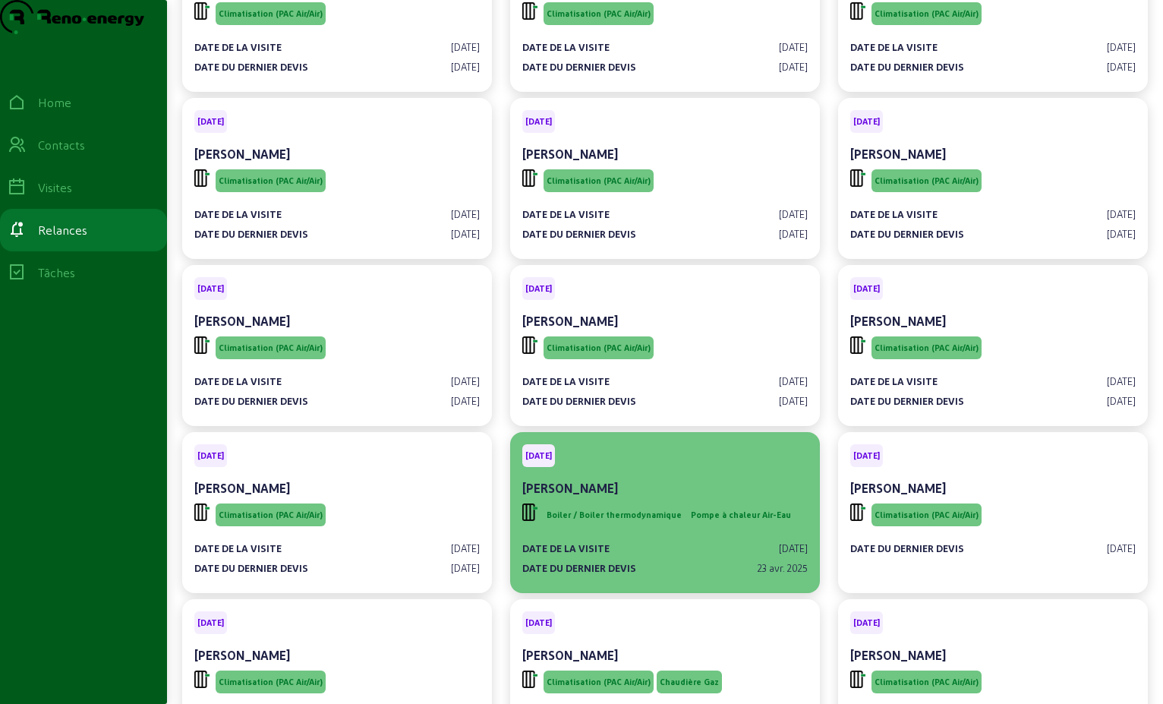
scroll to position [532, 0]
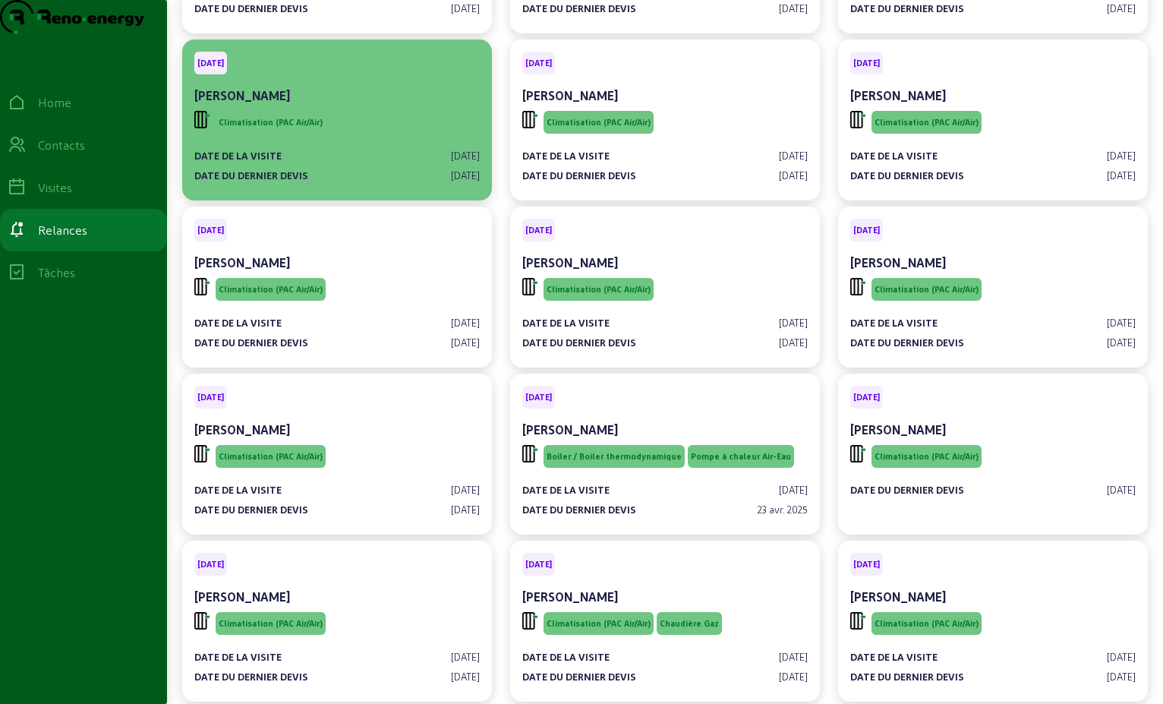
click at [367, 169] on div "Date de la visite [DATE] Date du dernier devis [DATE]" at bounding box center [337, 160] width 286 height 46
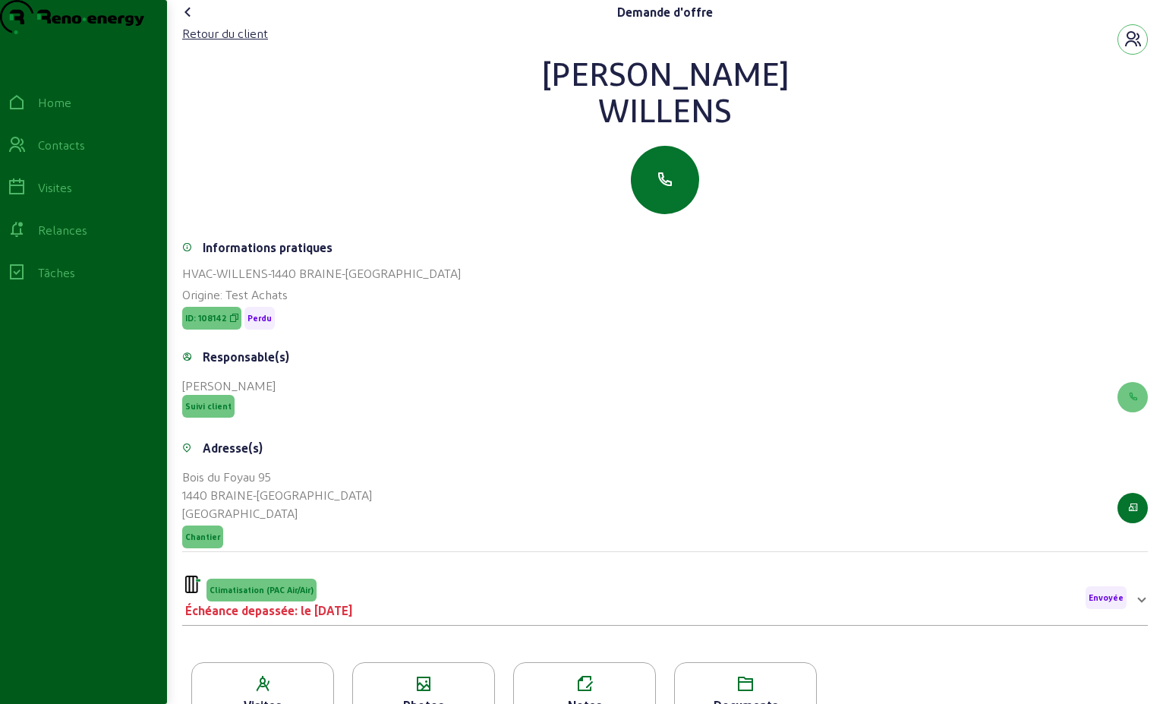
drag, startPoint x: 733, startPoint y: 150, endPoint x: 565, endPoint y: 109, distance: 172.6
click at [565, 109] on div "[PERSON_NAME]" at bounding box center [665, 91] width 966 height 73
drag, startPoint x: 565, startPoint y: 109, endPoint x: 607, endPoint y: 109, distance: 42.5
click at [246, 43] on div "Retour du client" at bounding box center [225, 33] width 86 height 18
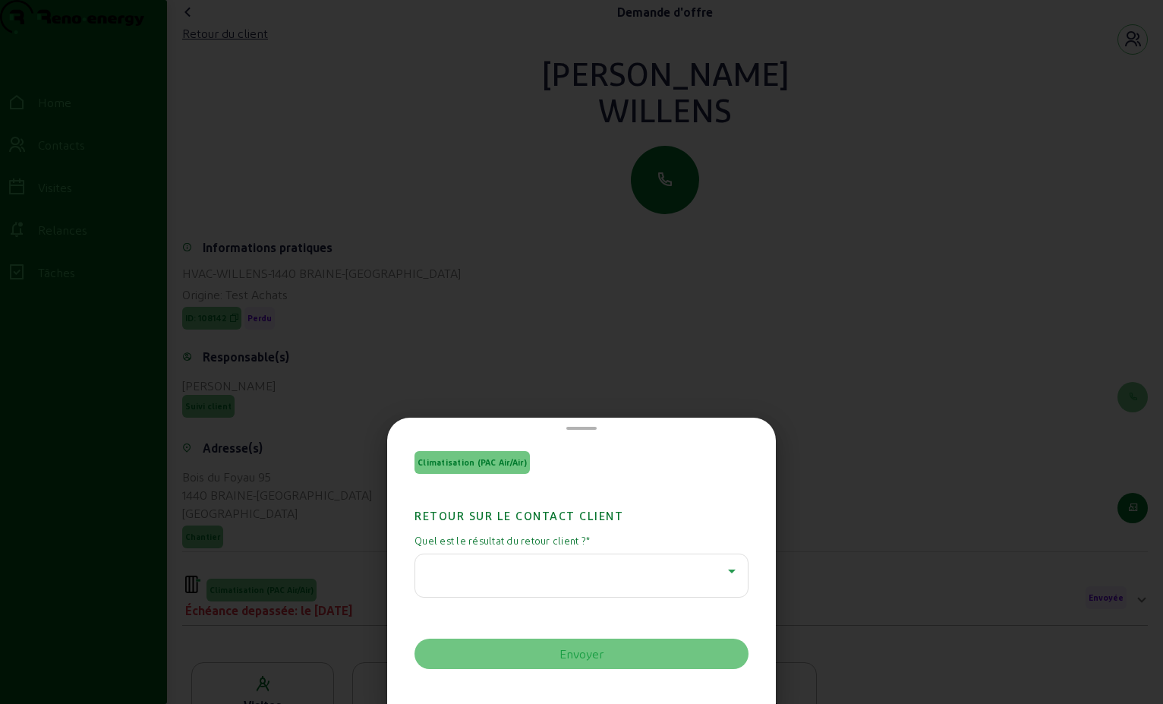
drag, startPoint x: 722, startPoint y: 575, endPoint x: 712, endPoint y: 569, distance: 11.2
click at [723, 574] on icon at bounding box center [732, 571] width 18 height 18
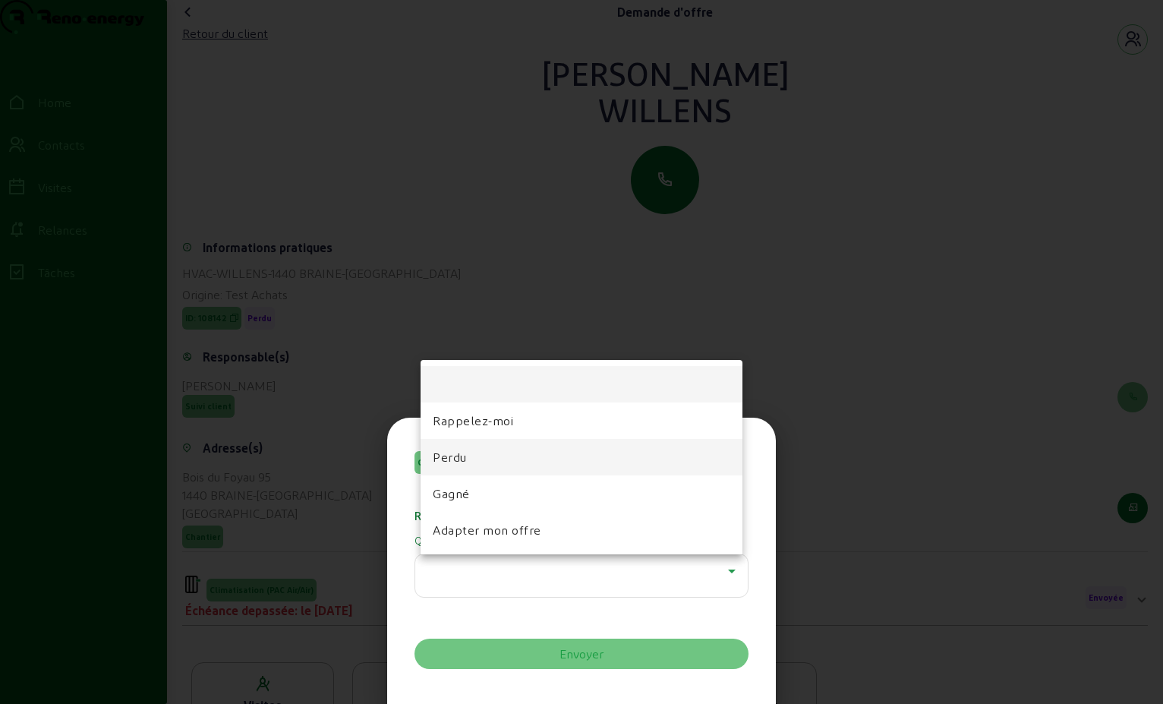
click at [453, 448] on span "Perdu" at bounding box center [450, 457] width 34 height 18
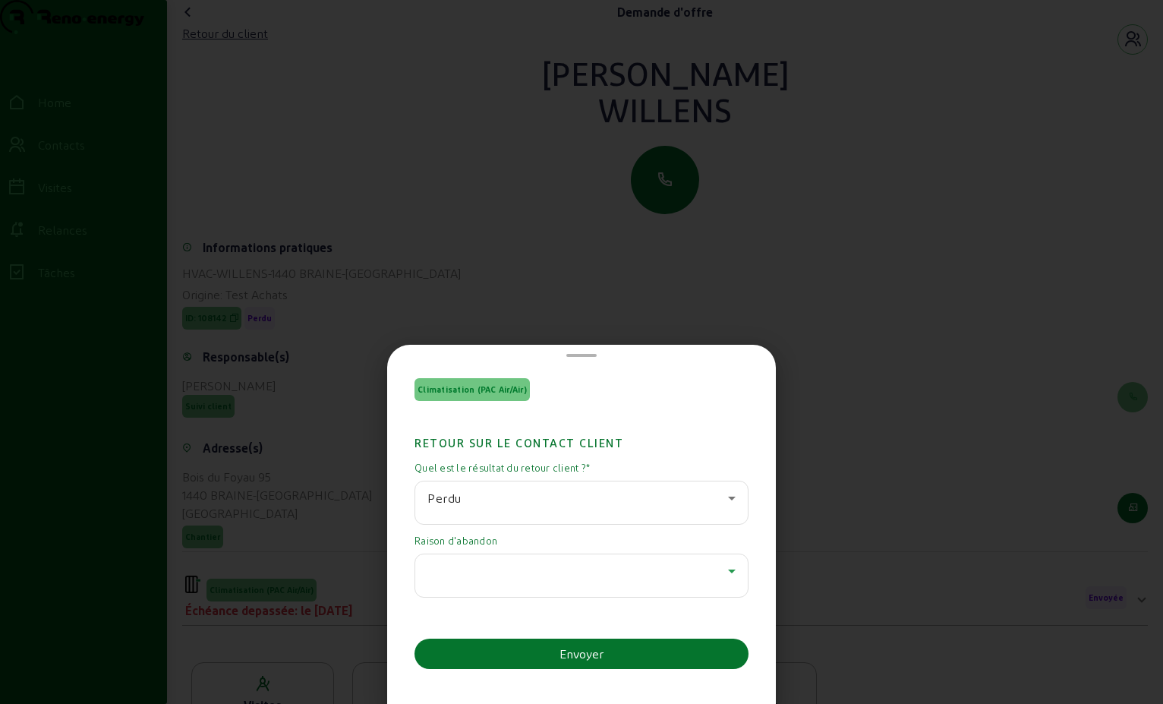
click at [474, 573] on div at bounding box center [577, 571] width 301 height 18
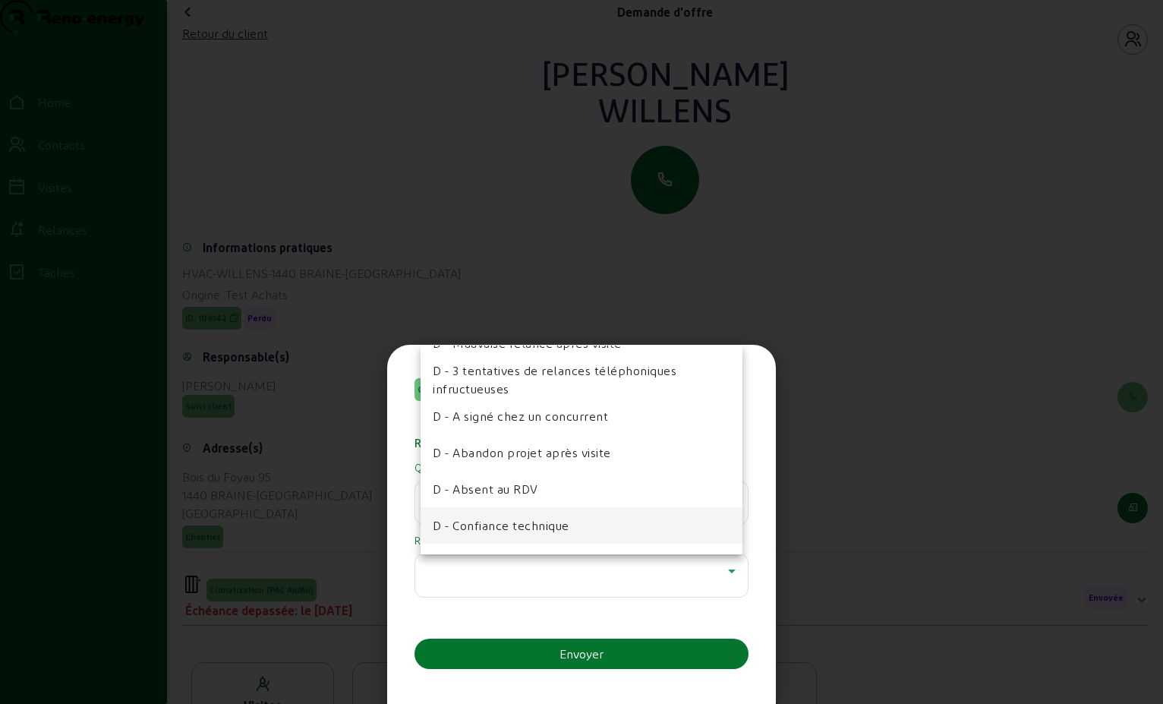
scroll to position [152, 0]
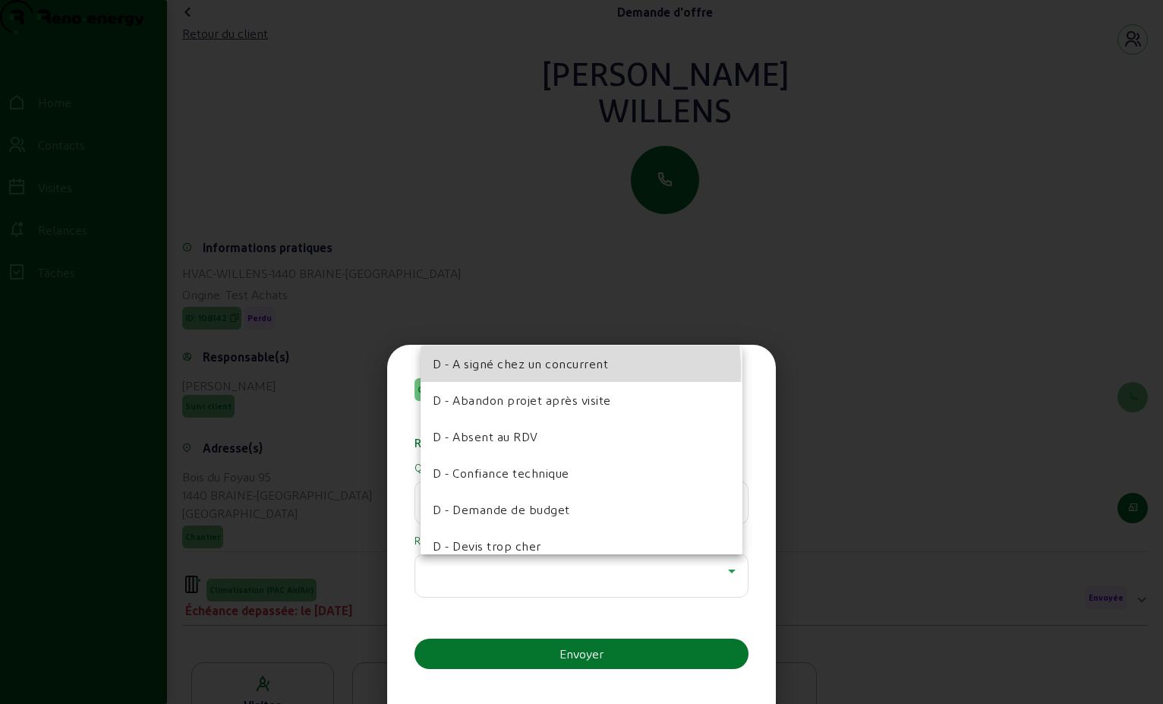
click at [550, 370] on span "D - A signé chez un concurrent" at bounding box center [520, 364] width 175 height 18
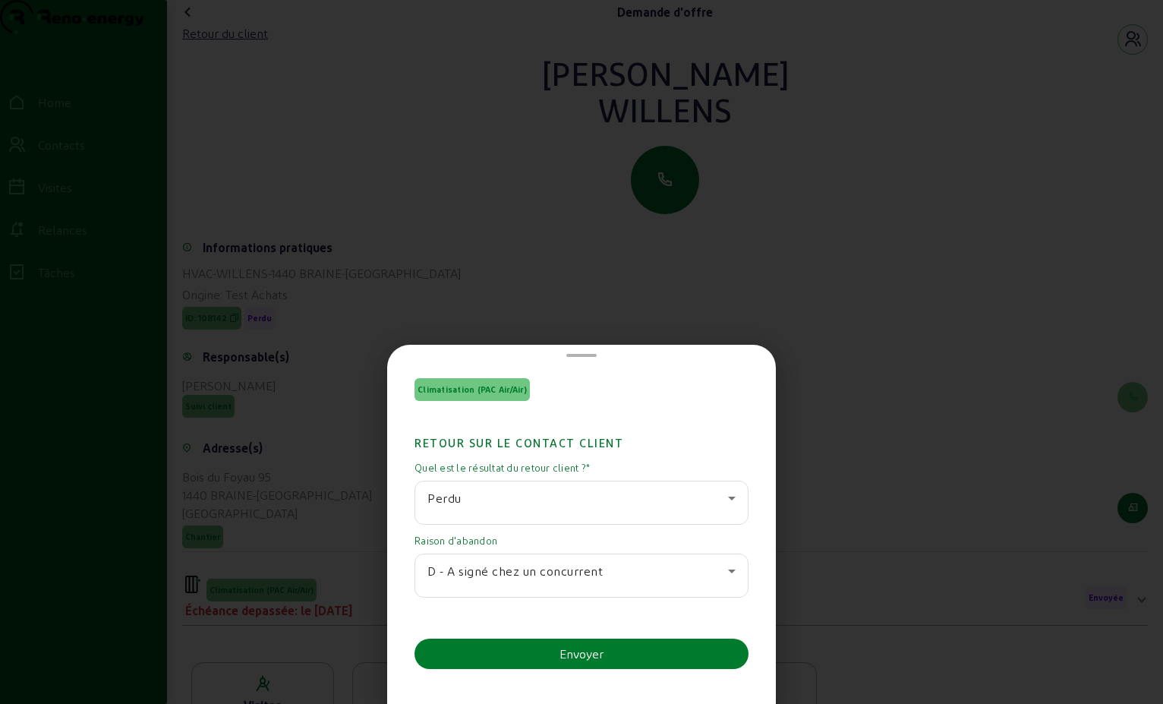
click at [592, 641] on button "Envoyer" at bounding box center [582, 654] width 334 height 30
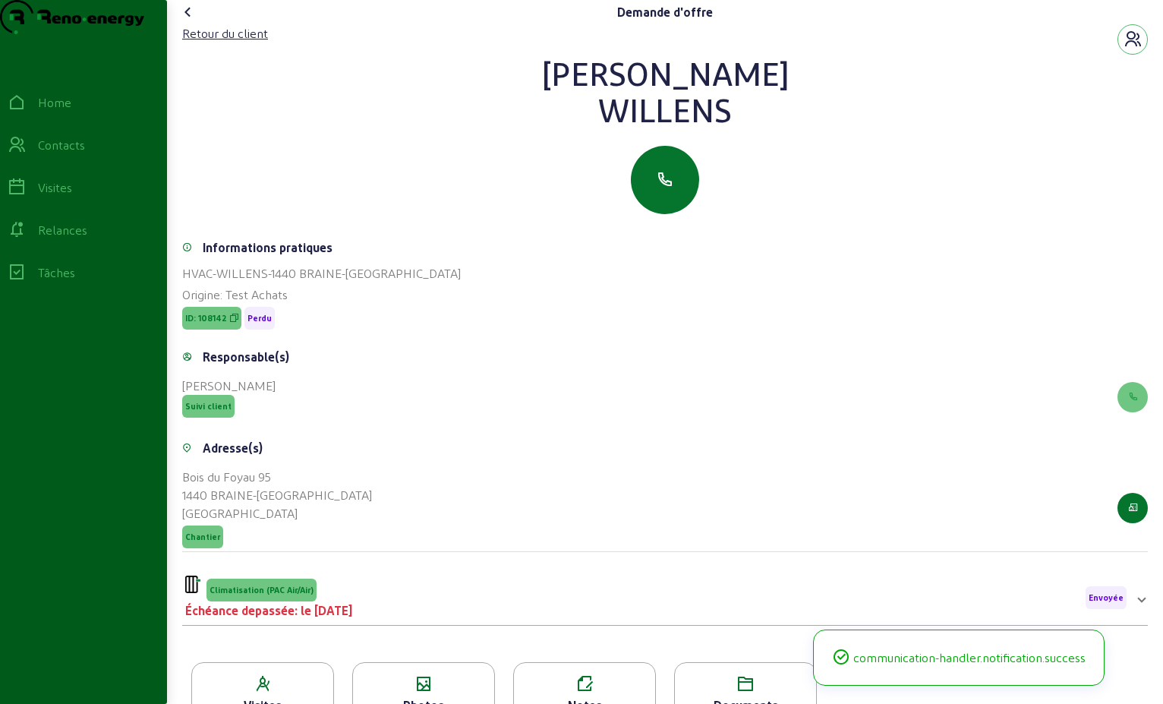
click at [185, 21] on icon at bounding box center [188, 12] width 18 height 18
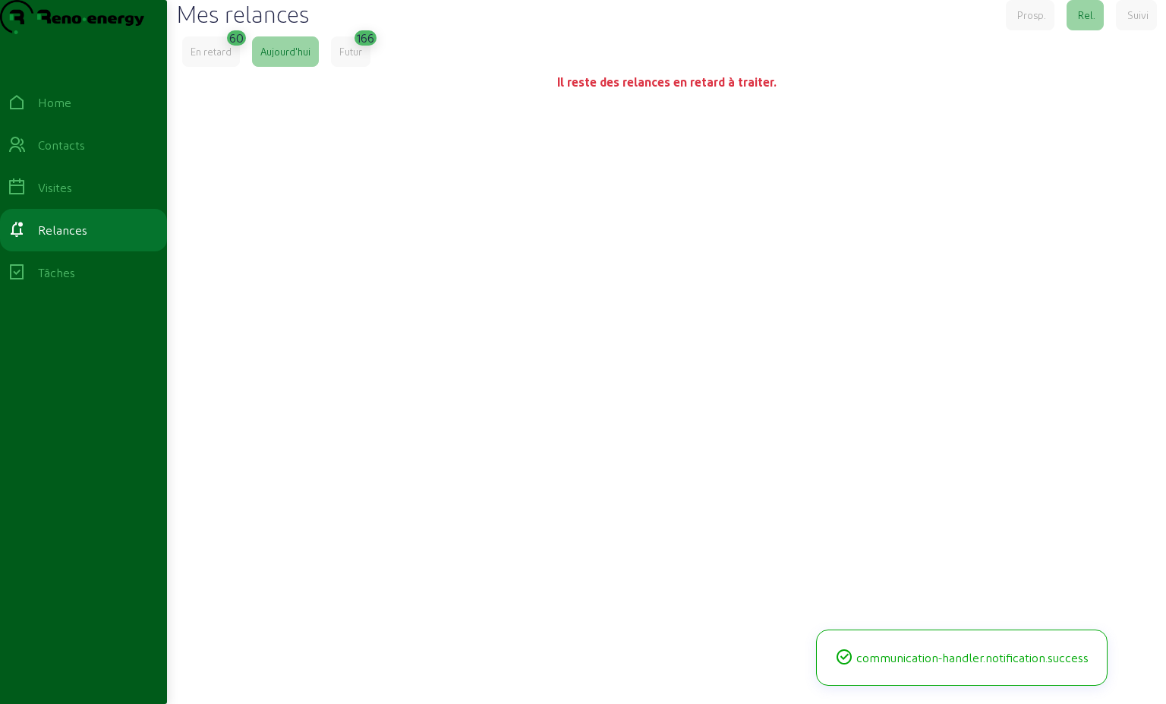
click at [240, 47] on div "60" at bounding box center [236, 36] width 14 height 21
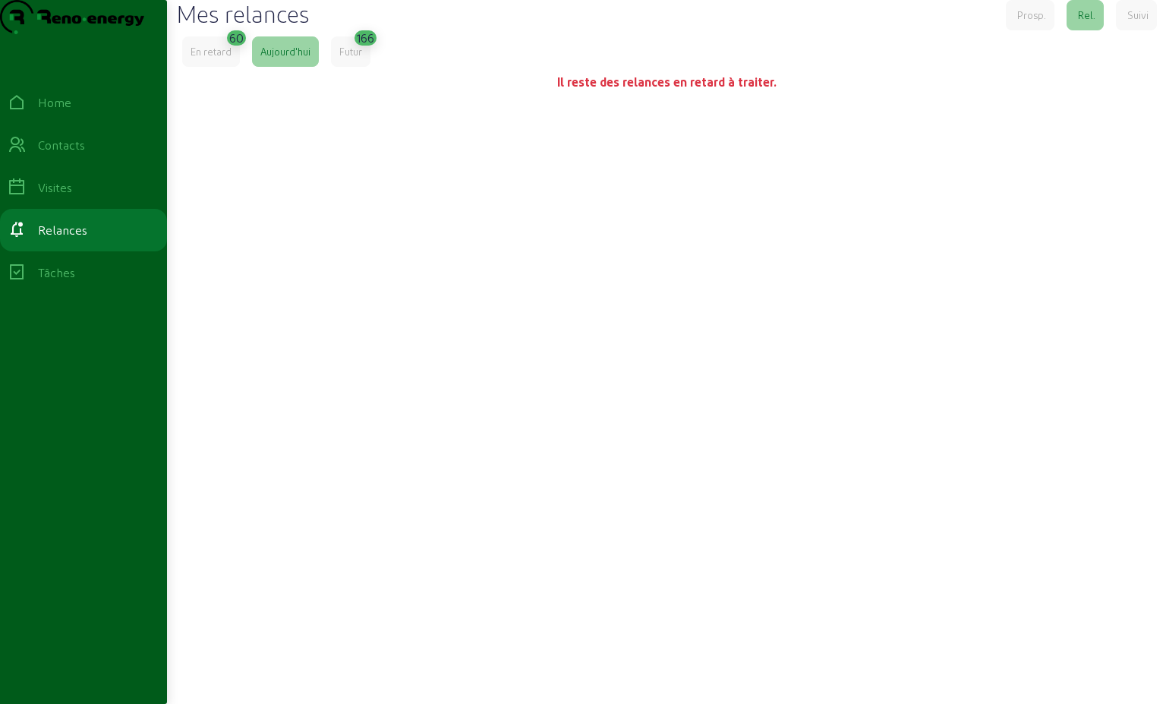
click at [207, 67] on div "En retard" at bounding box center [211, 51] width 58 height 30
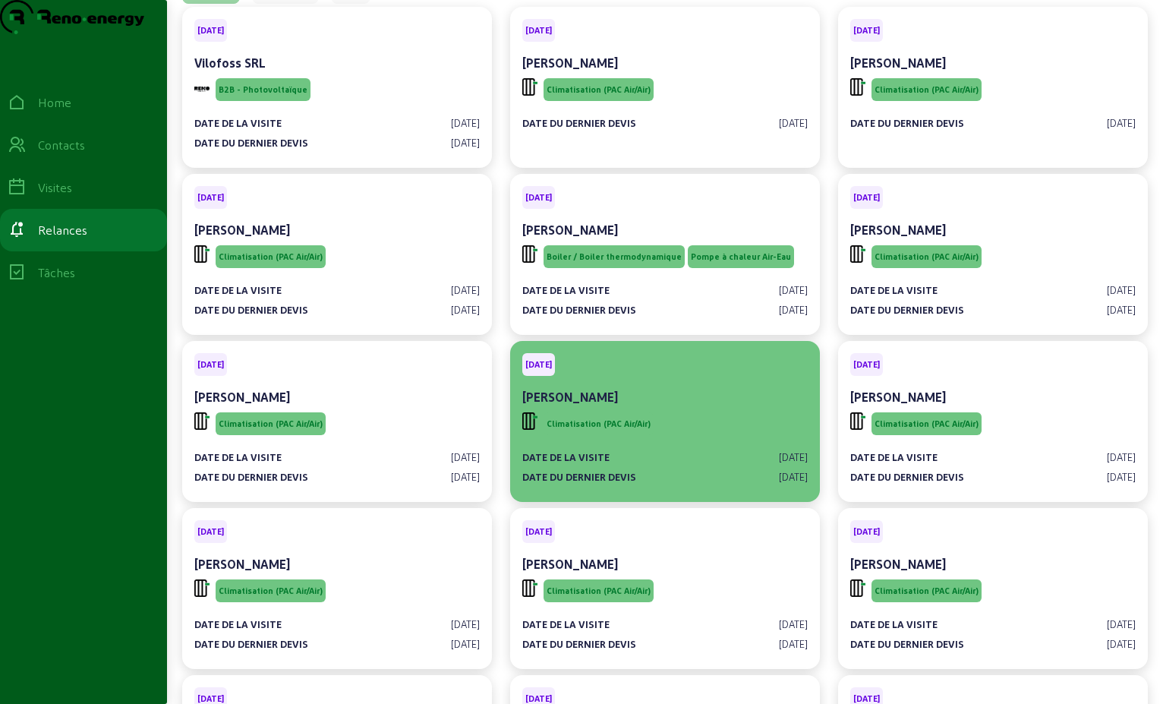
scroll to position [152, 0]
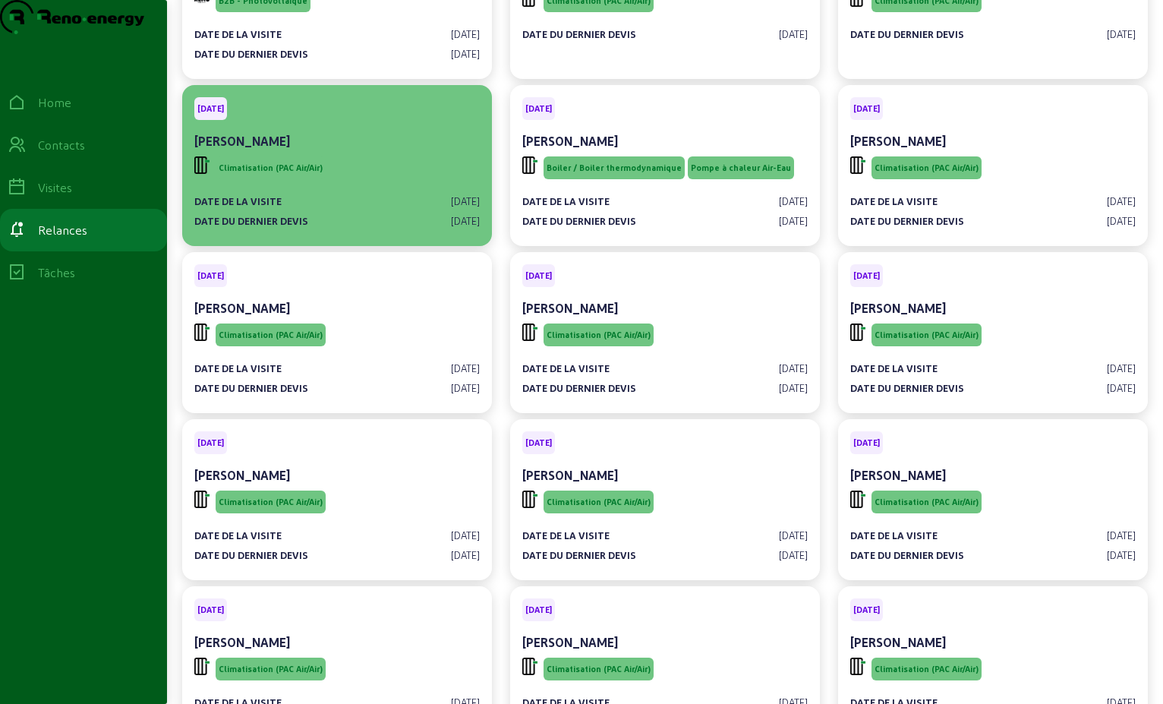
click at [330, 182] on div "Climatisation (PAC Air/Air)" at bounding box center [337, 167] width 286 height 29
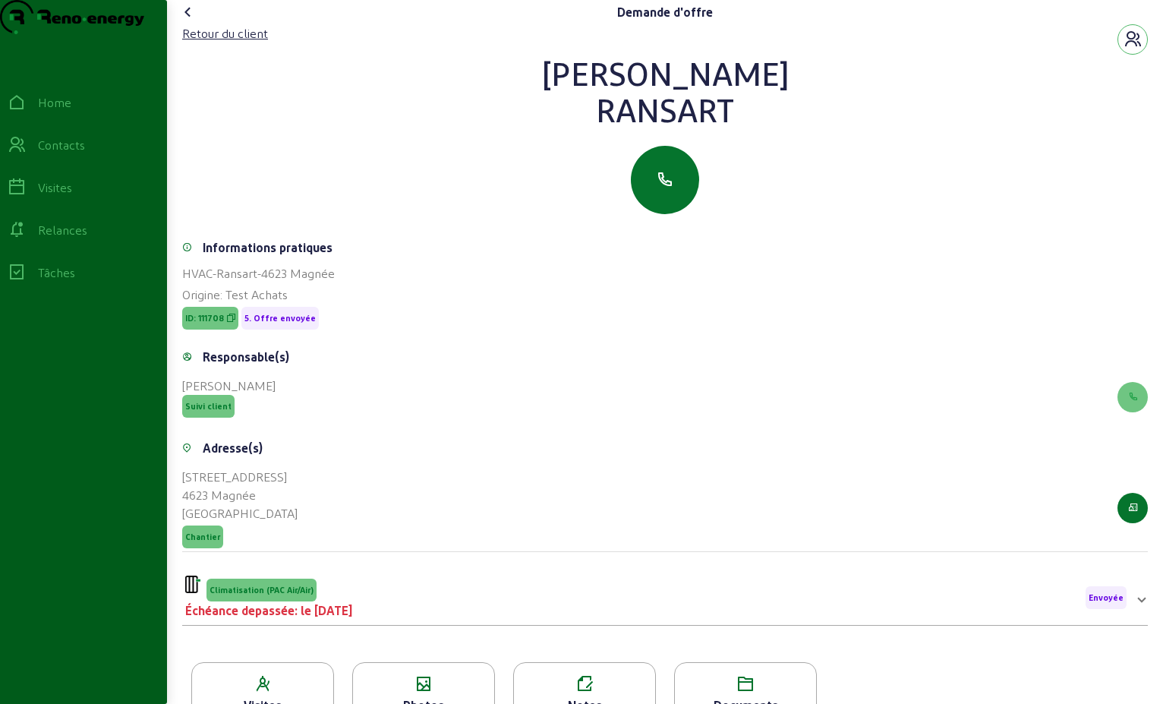
drag, startPoint x: 720, startPoint y: 143, endPoint x: 555, endPoint y: 115, distance: 167.0
click at [555, 115] on div "[PERSON_NAME]" at bounding box center [665, 91] width 966 height 73
drag, startPoint x: 555, startPoint y: 115, endPoint x: 642, endPoint y: 111, distance: 86.7
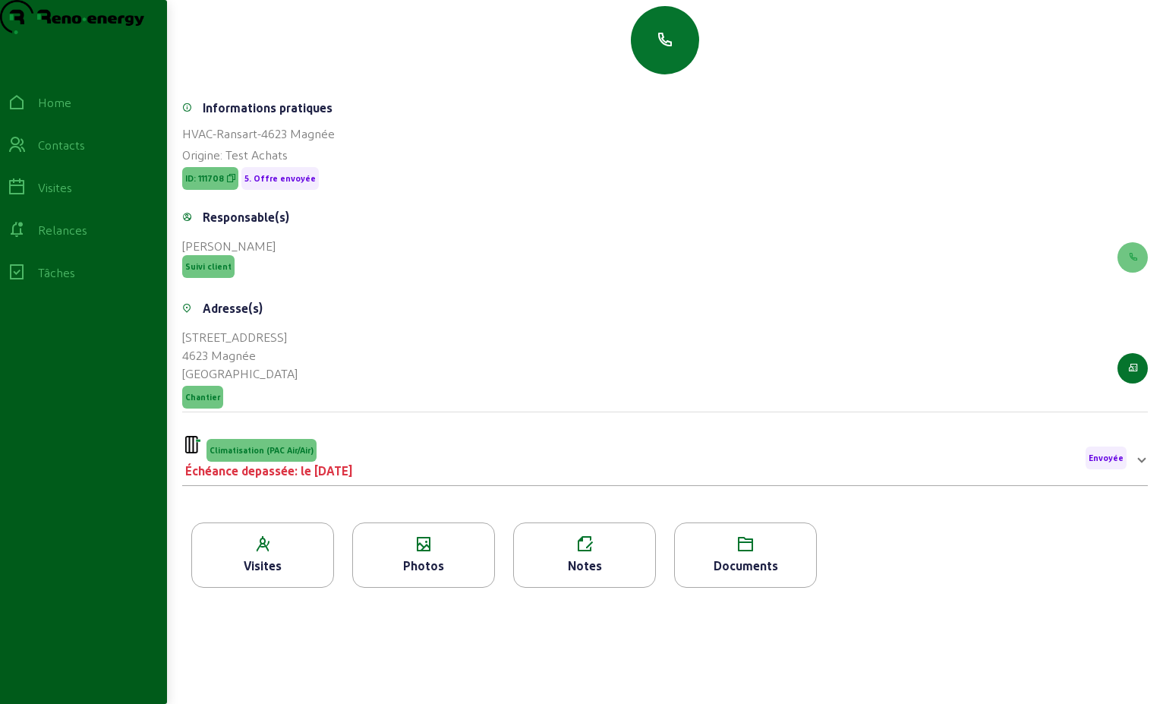
scroll to position [194, 0]
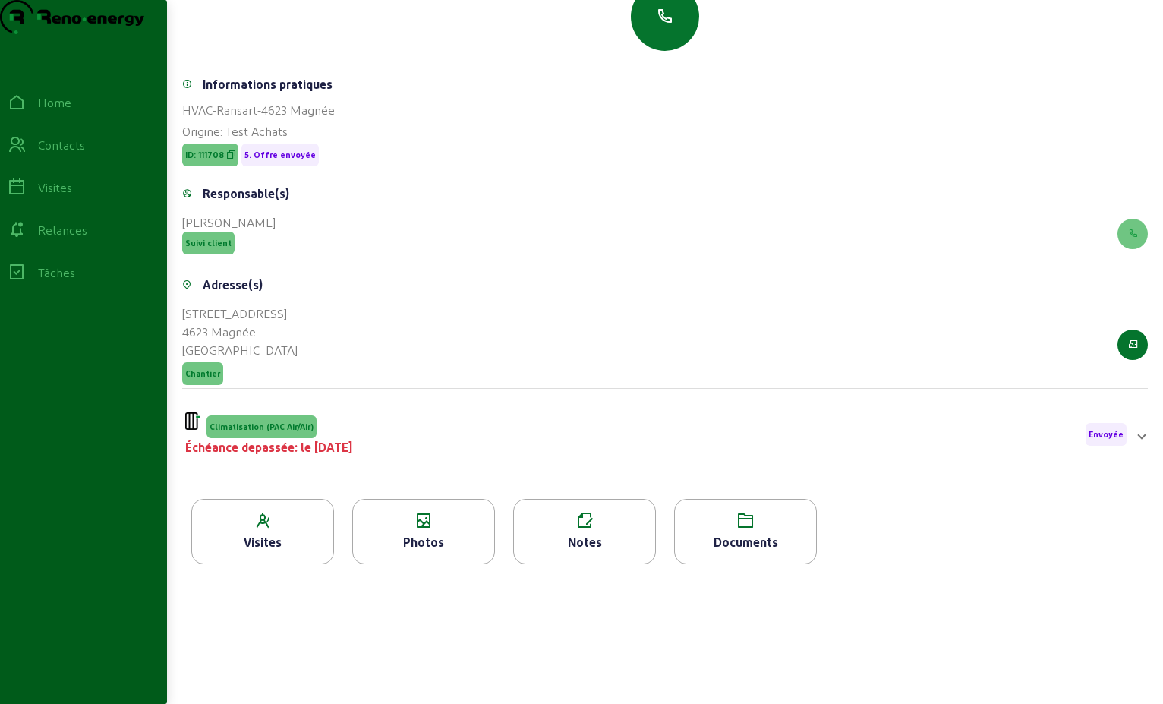
click at [453, 448] on div "Climatisation (PAC Air/Air) Échéance depassée: le [DATE] Envoyée" at bounding box center [656, 434] width 942 height 44
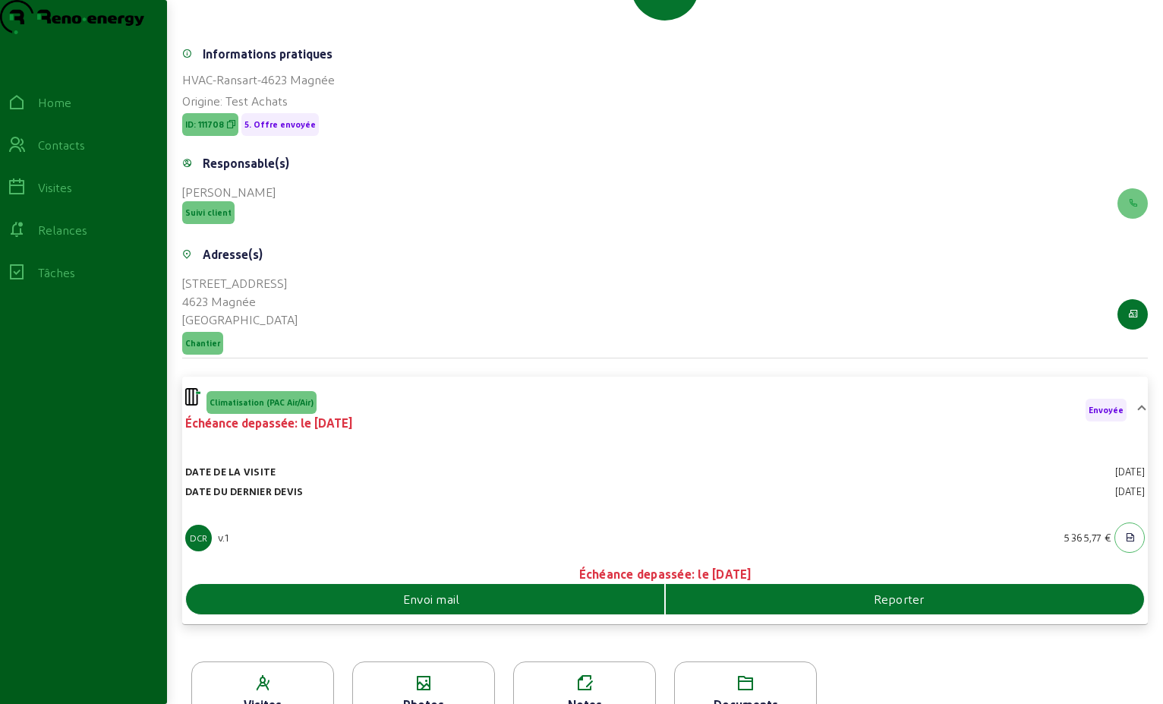
click at [570, 608] on div "Envoi mail" at bounding box center [425, 599] width 478 height 18
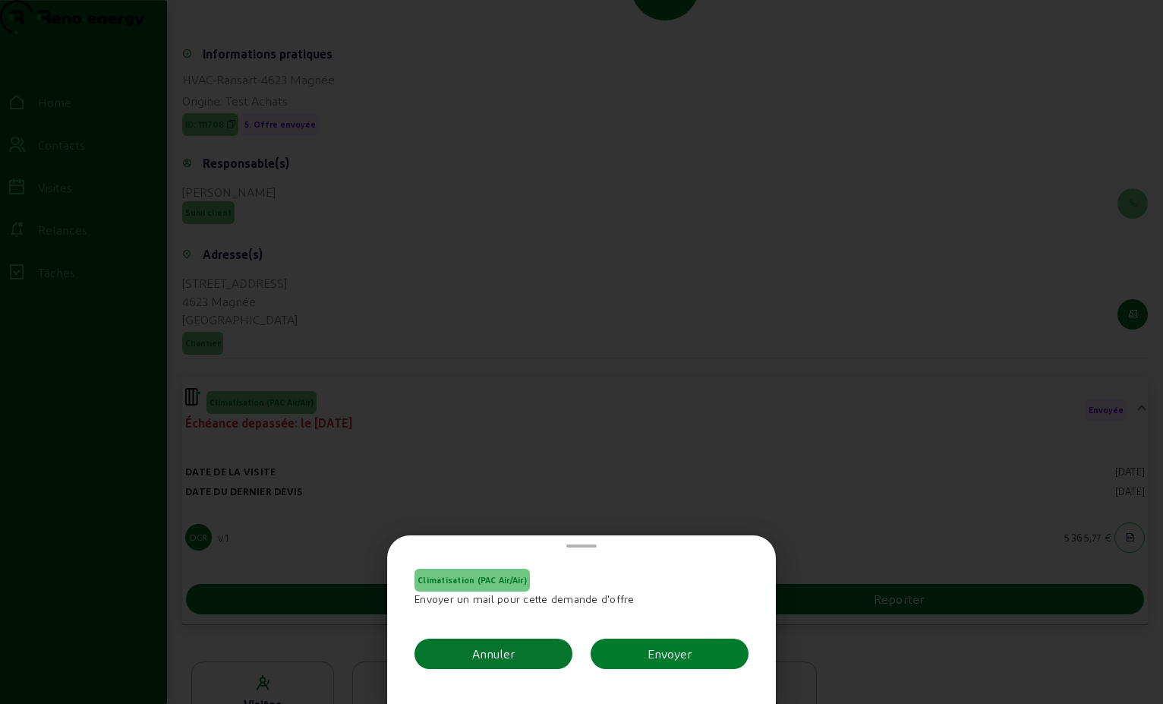
click at [642, 654] on button "Envoyer" at bounding box center [670, 654] width 158 height 30
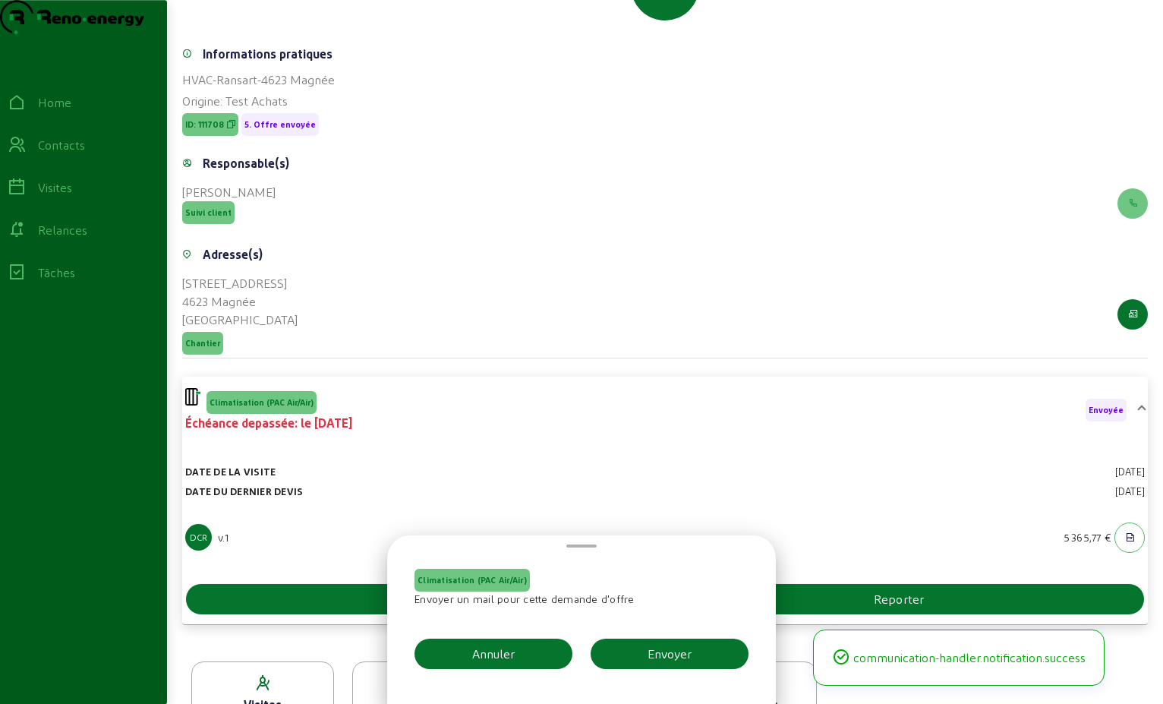
scroll to position [42, 0]
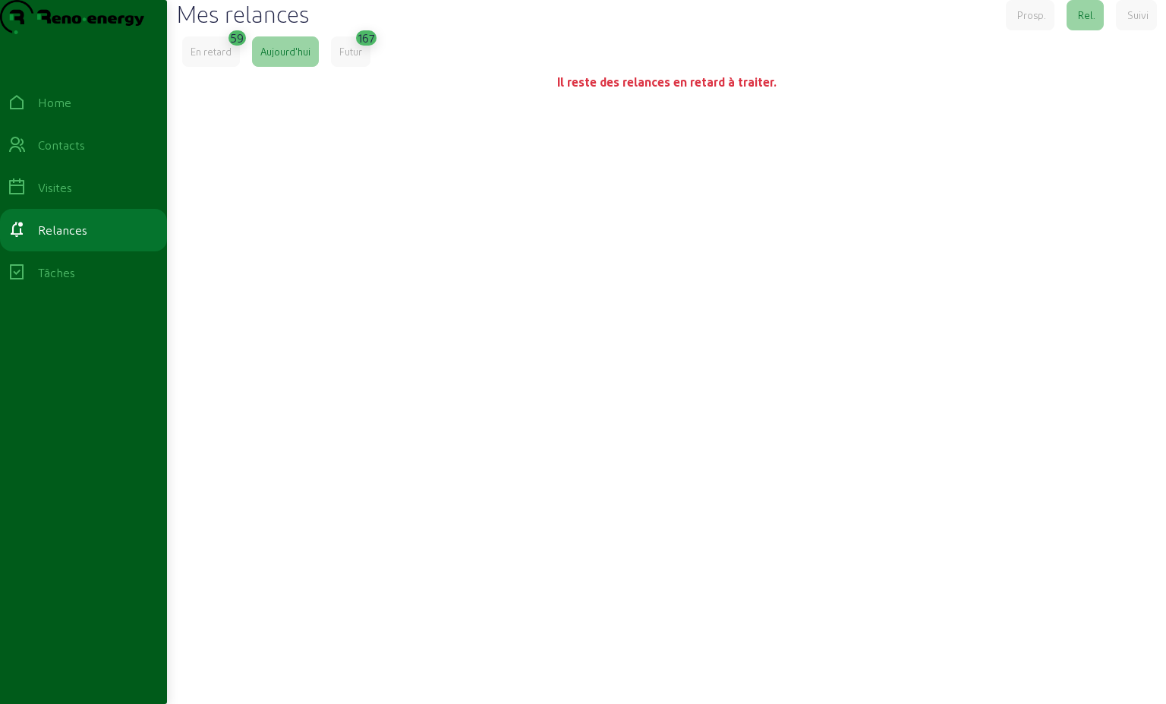
click at [213, 58] on div "En retard" at bounding box center [211, 52] width 41 height 14
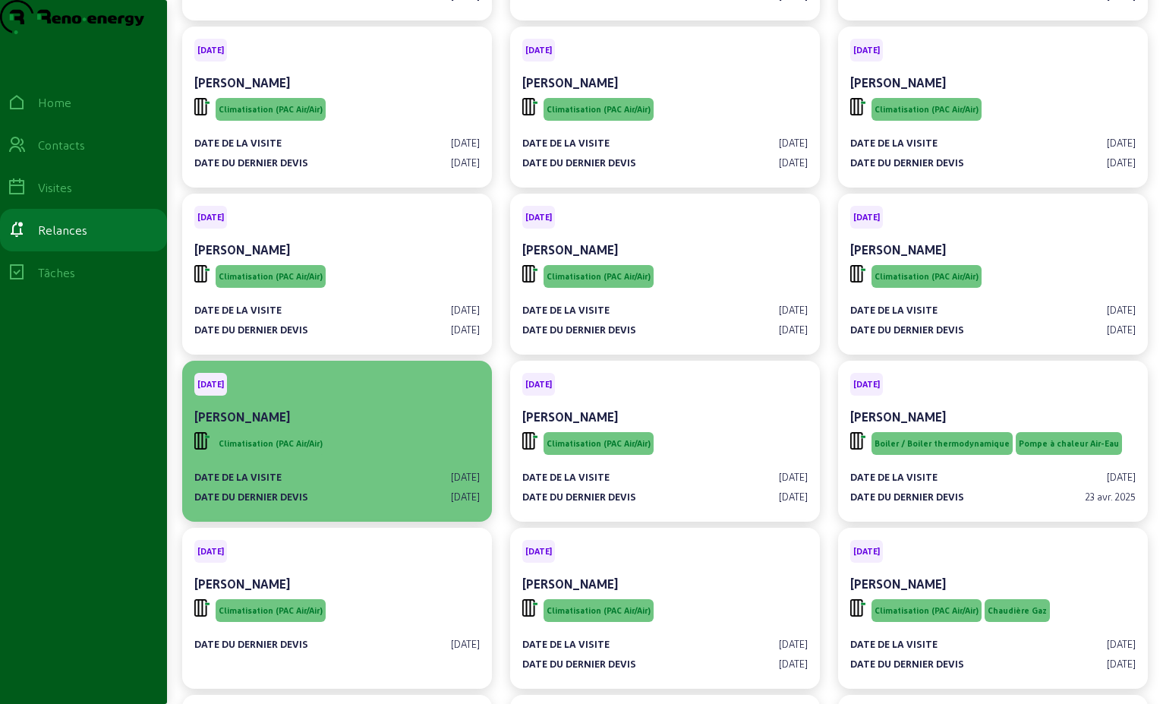
scroll to position [380, 0]
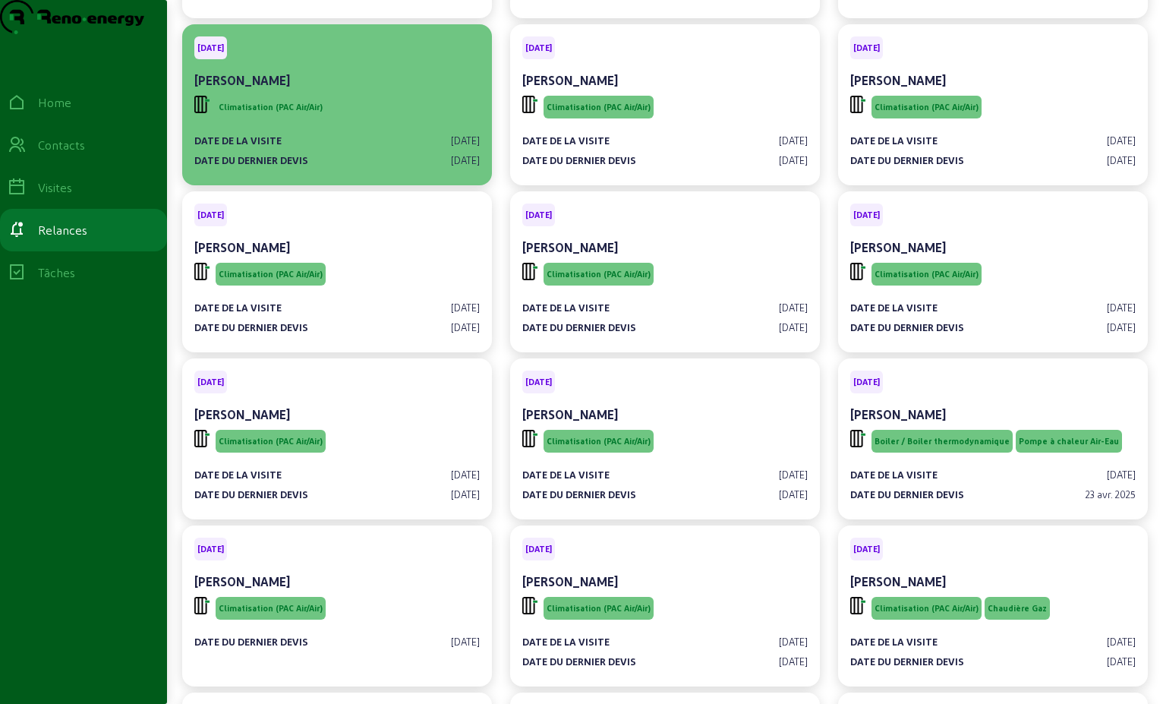
click at [364, 121] on div "Climatisation (PAC Air/Air)" at bounding box center [337, 107] width 286 height 29
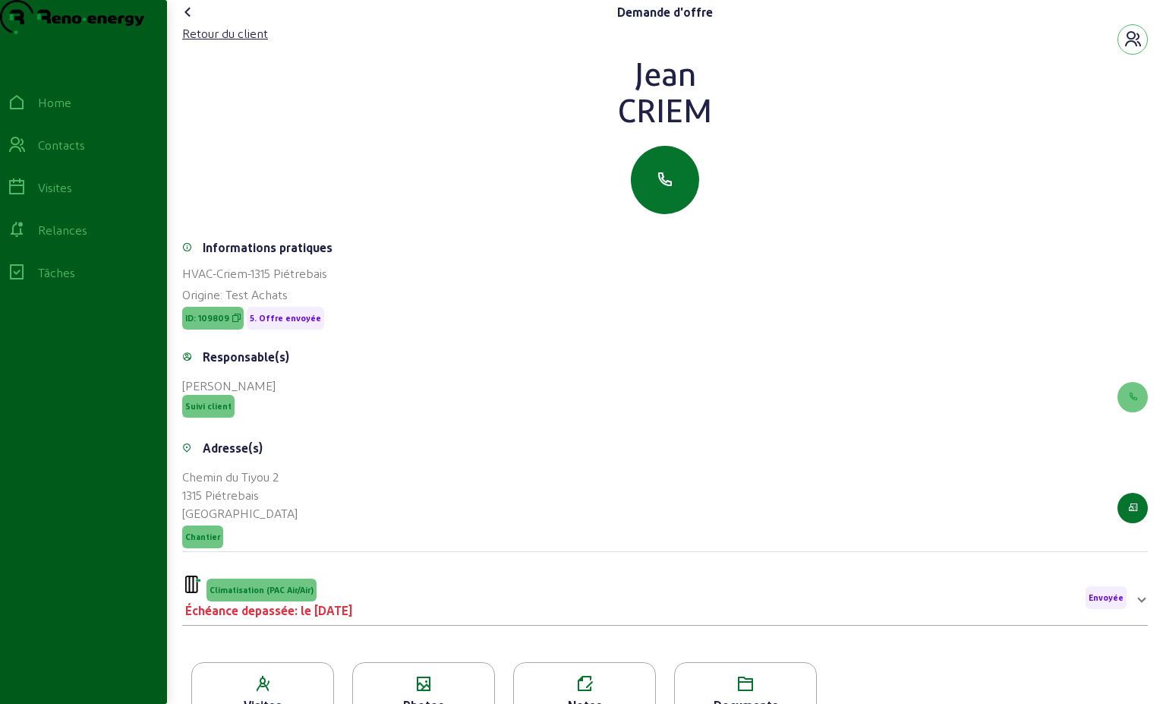
drag, startPoint x: 678, startPoint y: 146, endPoint x: 627, endPoint y: 105, distance: 65.3
click at [627, 105] on div "[PERSON_NAME]" at bounding box center [665, 91] width 966 height 73
drag, startPoint x: 627, startPoint y: 105, endPoint x: 655, endPoint y: 106, distance: 27.4
click at [259, 43] on div "Retour du client" at bounding box center [225, 33] width 86 height 18
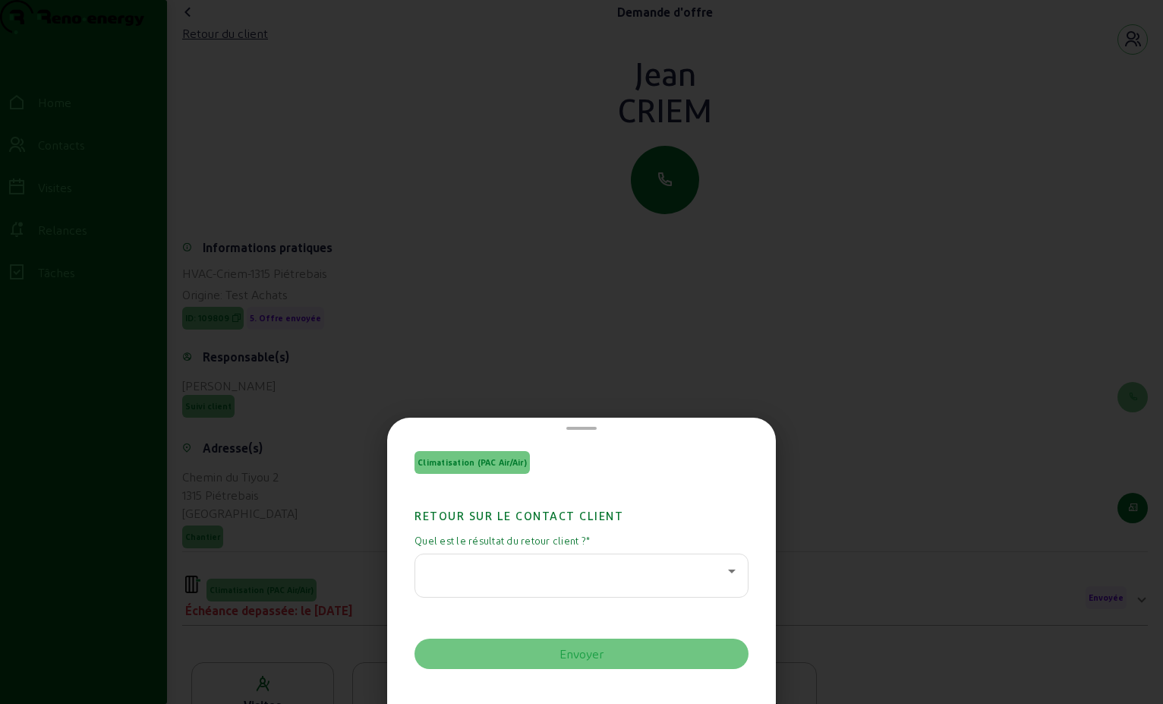
click at [735, 577] on div at bounding box center [582, 576] width 334 height 44
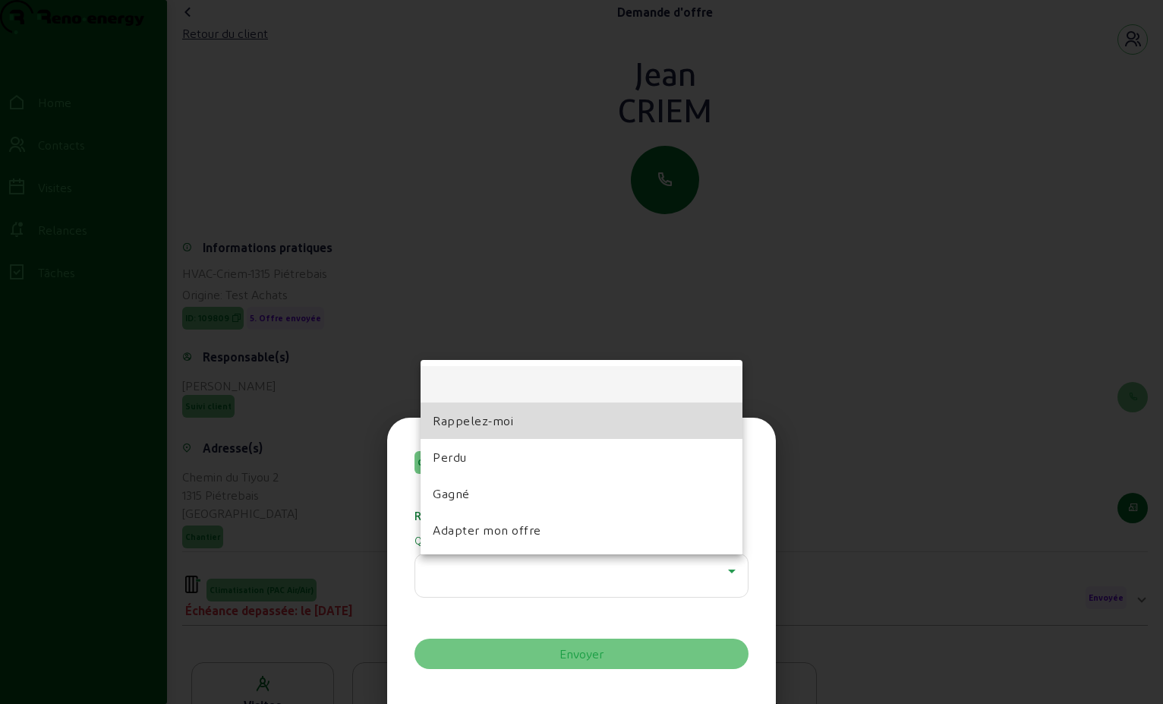
click at [475, 410] on mat-option "Rappelez-moi" at bounding box center [582, 420] width 322 height 36
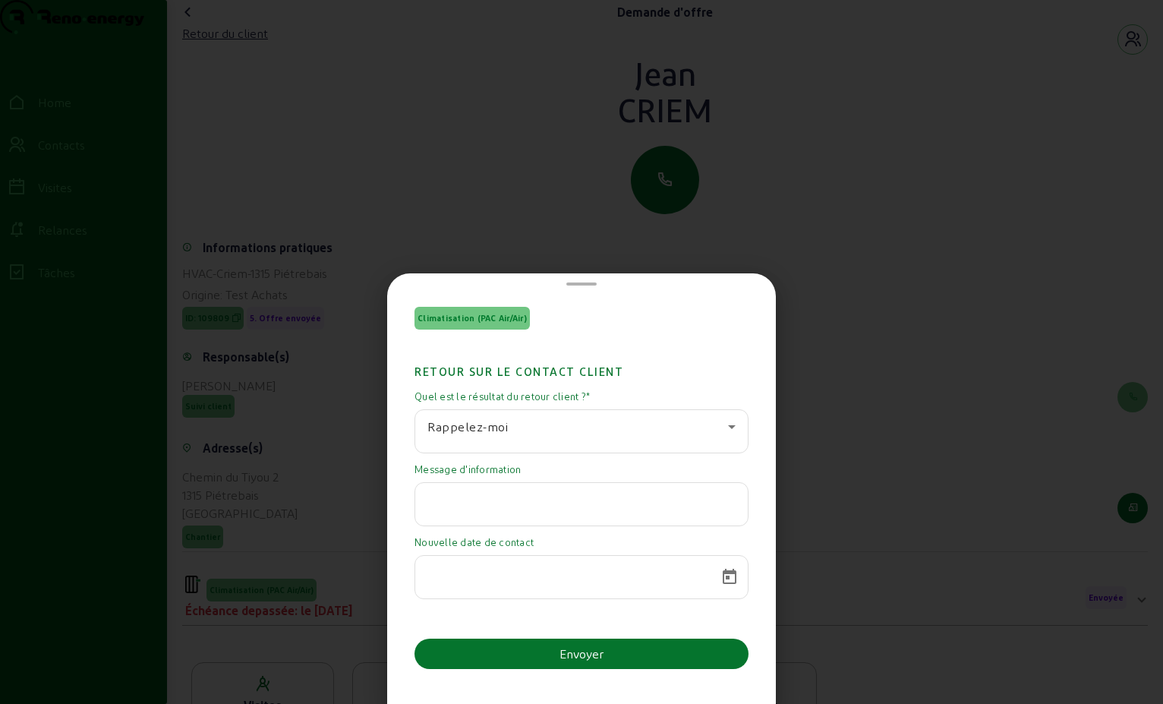
click at [456, 502] on input "text" at bounding box center [581, 500] width 308 height 18
paste input "Comme je vous ai déjà expliqué dans mon mail du 28/08, nous préférons postposer…"
type input "Comme je vous ai déjà expliqué dans mon mail du 28/08, nous préférons postposer…"
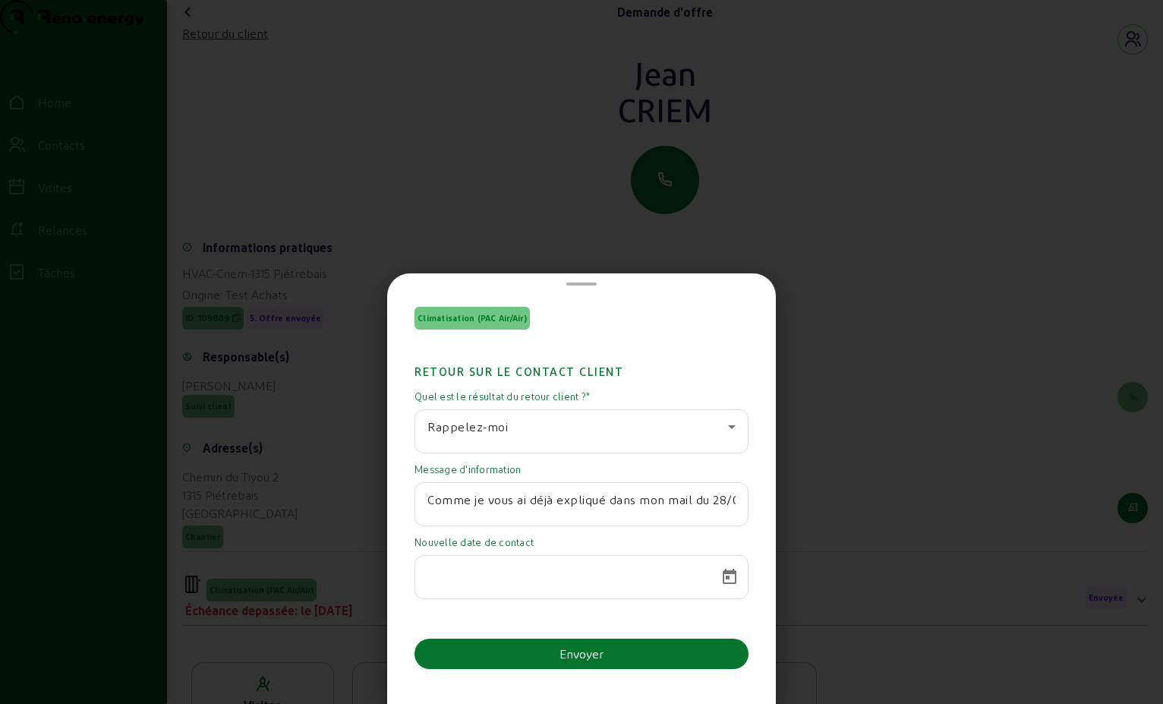
click at [497, 559] on div at bounding box center [567, 577] width 281 height 43
click at [722, 583] on span "Open calendar" at bounding box center [729, 577] width 36 height 36
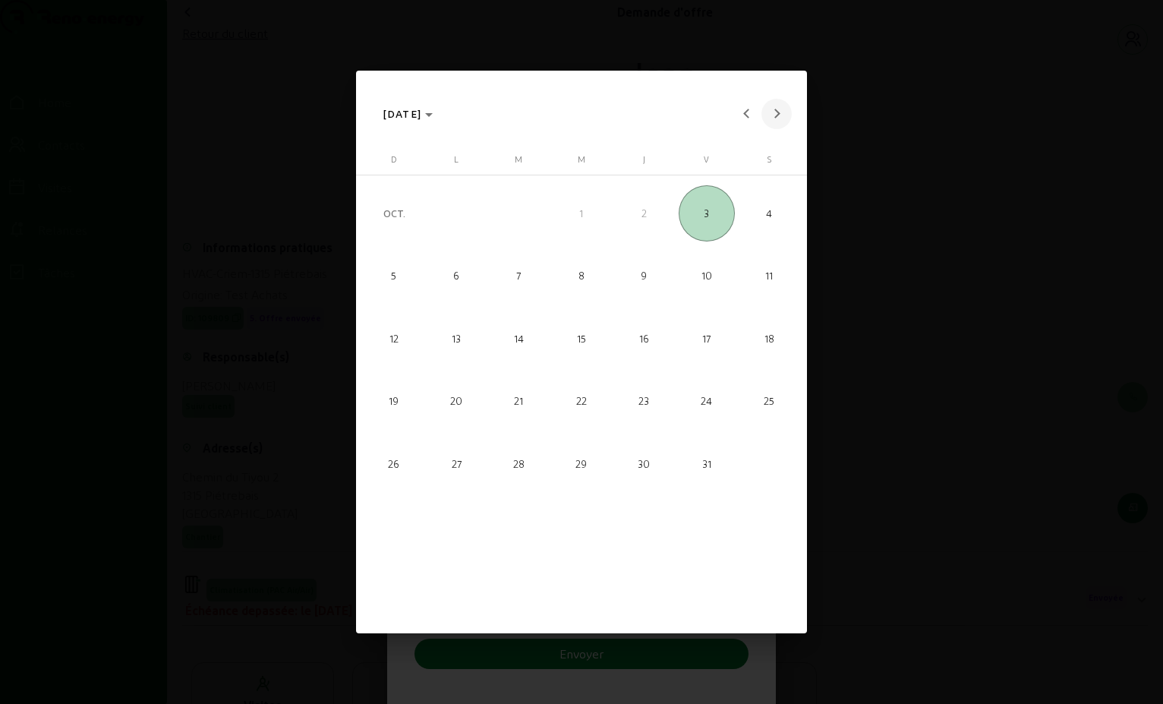
click at [776, 112] on button "Next month" at bounding box center [777, 114] width 30 height 30
click at [462, 278] on span "5" at bounding box center [456, 276] width 56 height 56
type input "[DATE]"
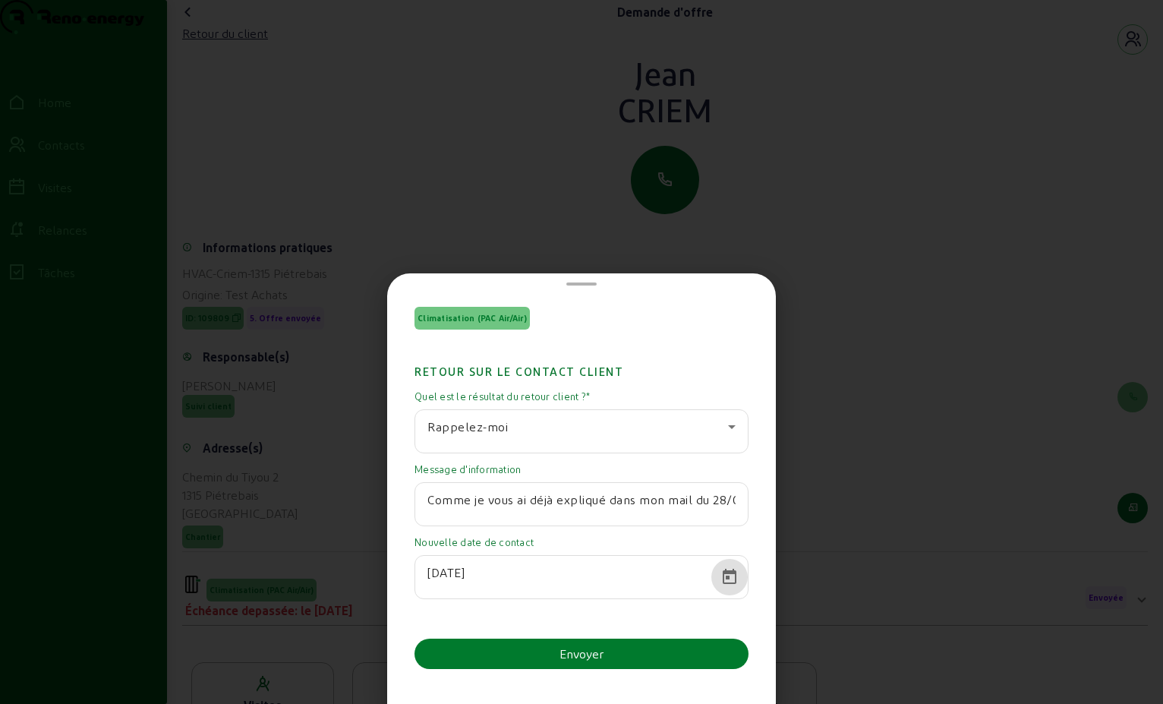
click at [662, 651] on button "Envoyer" at bounding box center [582, 654] width 334 height 30
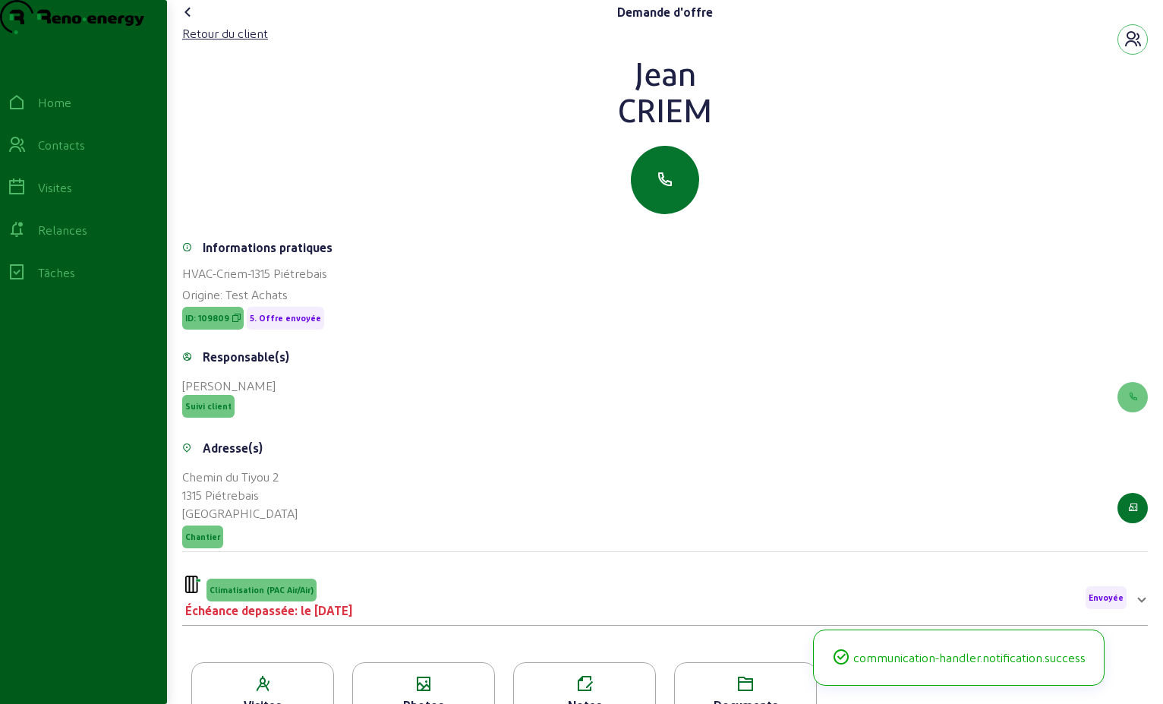
click at [188, 21] on icon at bounding box center [188, 12] width 18 height 18
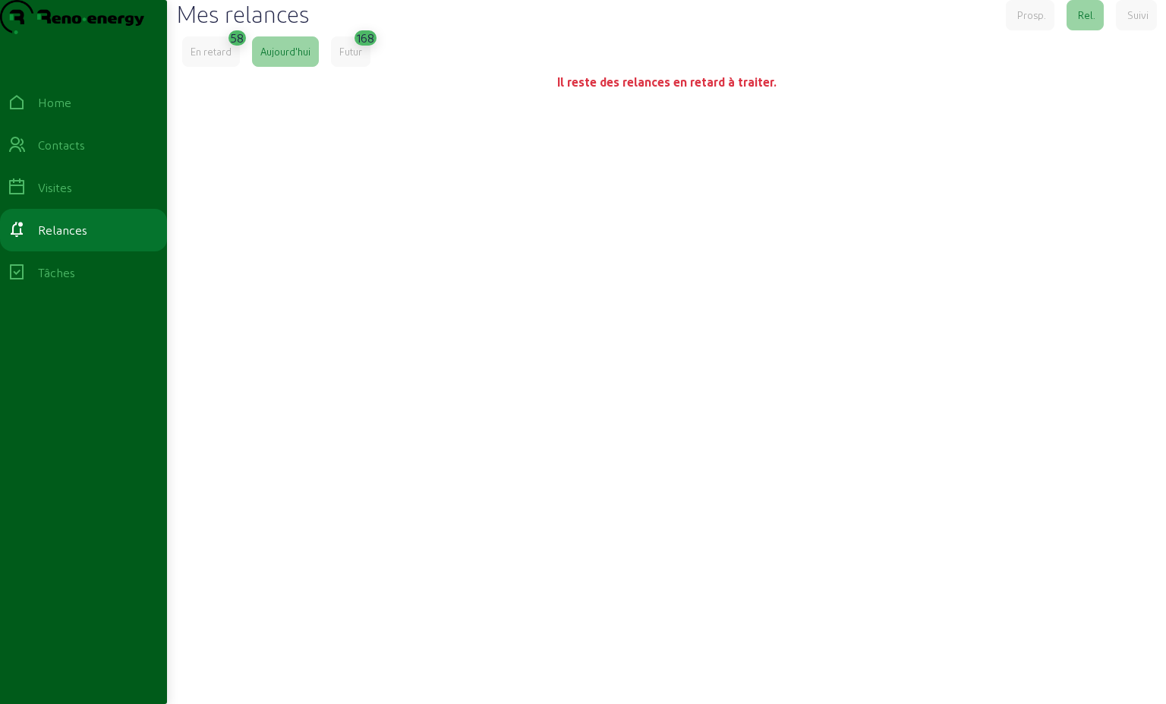
click at [229, 58] on div "En retard" at bounding box center [211, 52] width 41 height 14
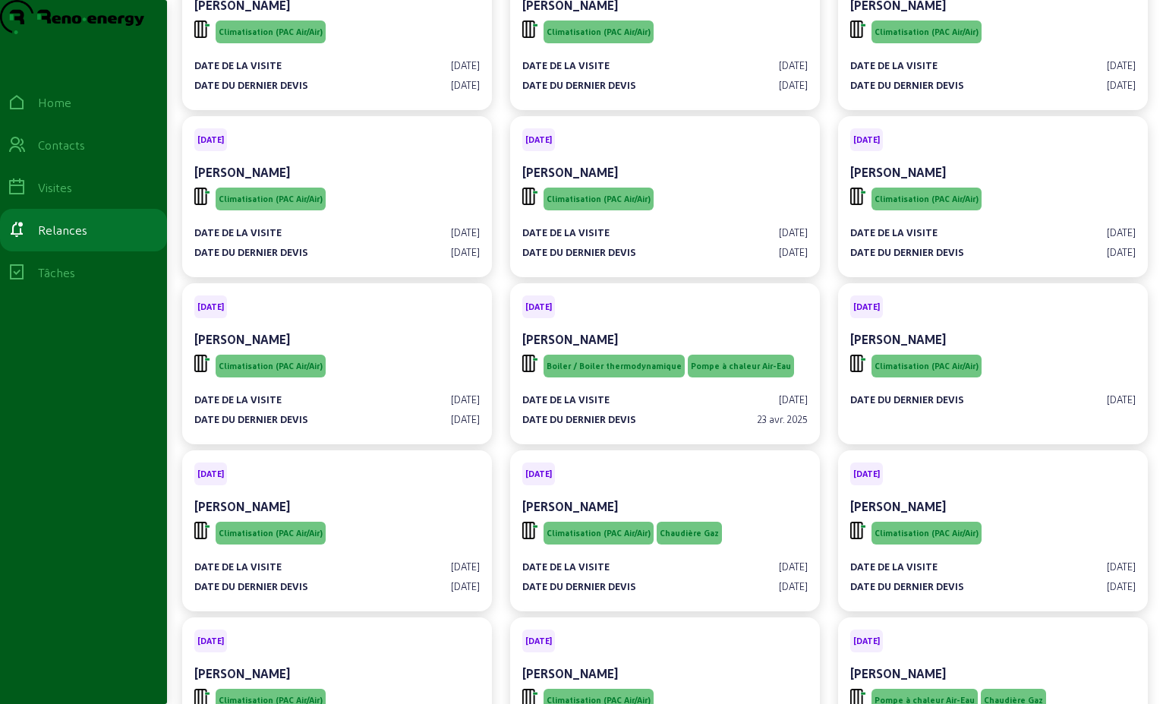
scroll to position [456, 0]
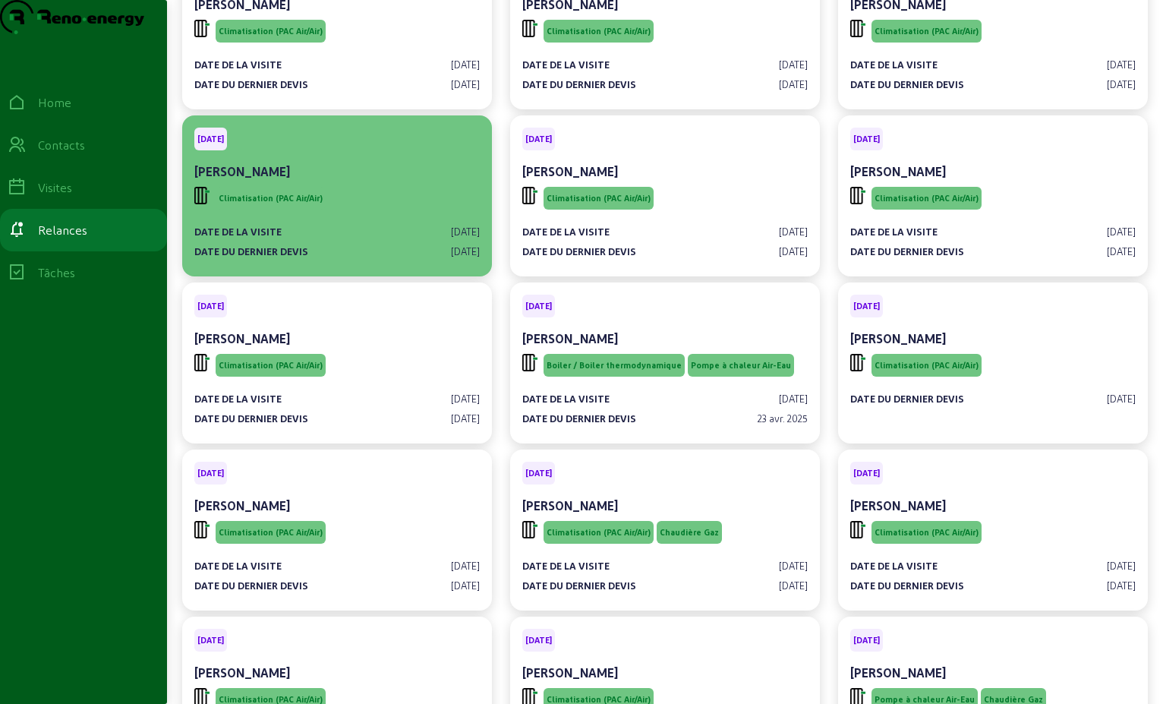
click at [389, 213] on div "Climatisation (PAC Air/Air)" at bounding box center [337, 198] width 286 height 29
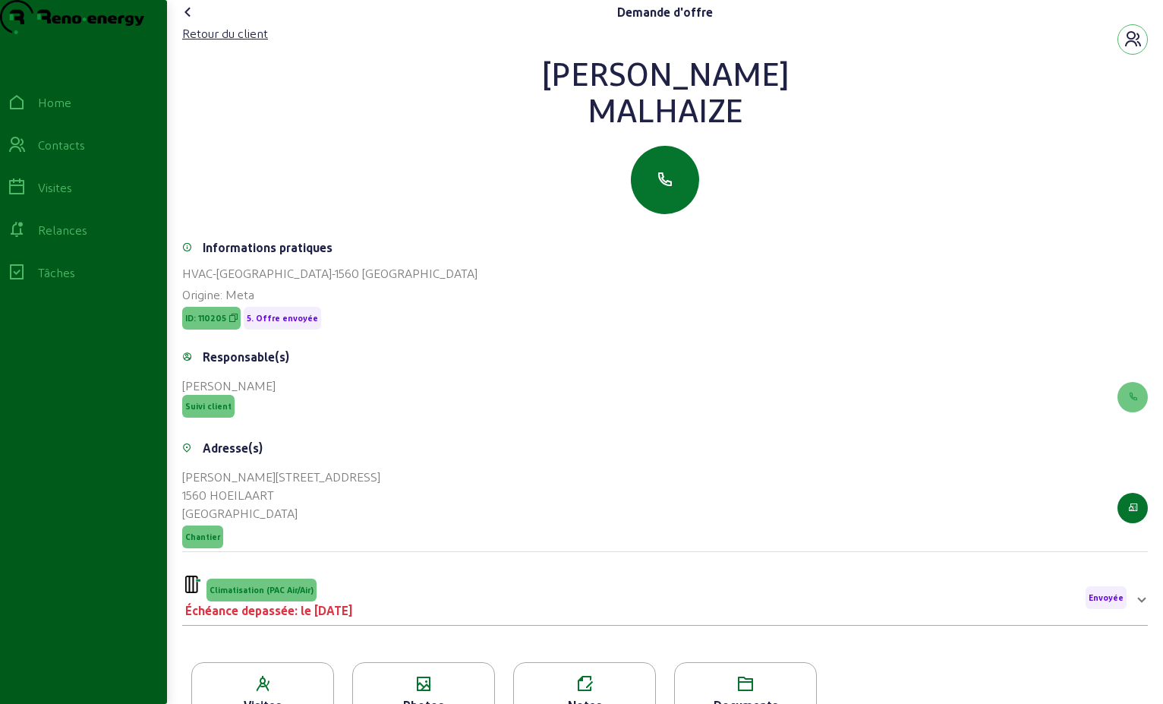
drag, startPoint x: 742, startPoint y: 155, endPoint x: 595, endPoint y: 99, distance: 157.7
click at [595, 99] on div "[PERSON_NAME]" at bounding box center [665, 91] width 966 height 73
drag, startPoint x: 595, startPoint y: 99, endPoint x: 654, endPoint y: 105, distance: 59.5
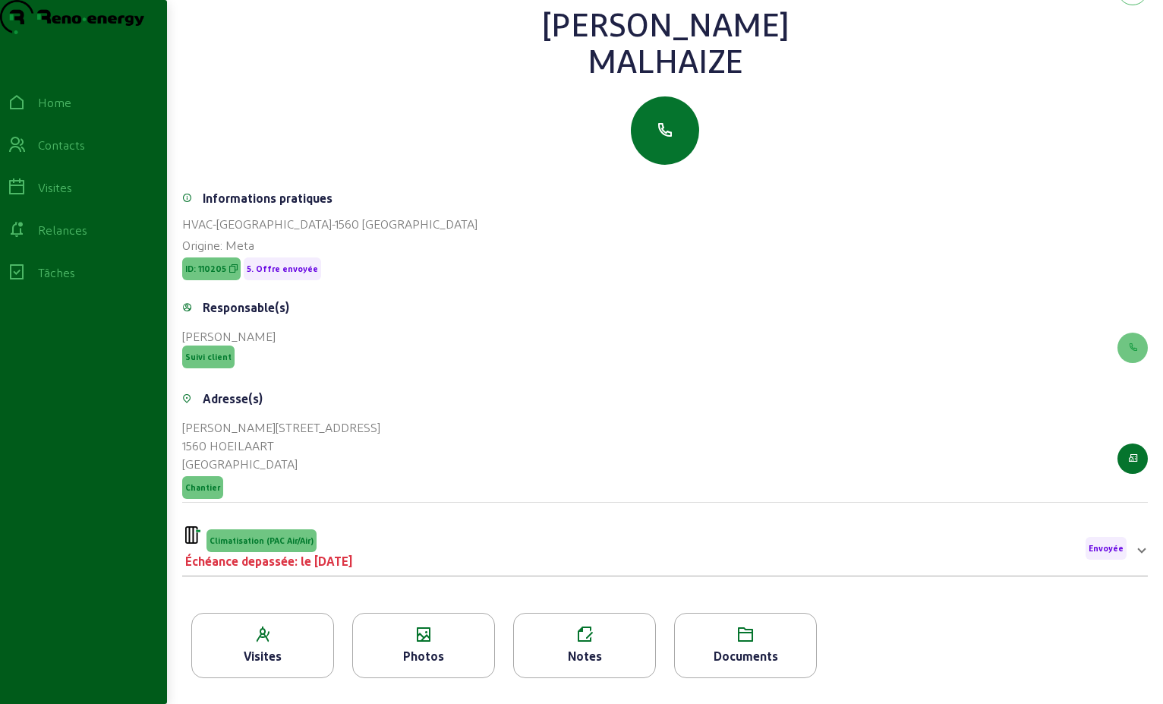
scroll to position [194, 0]
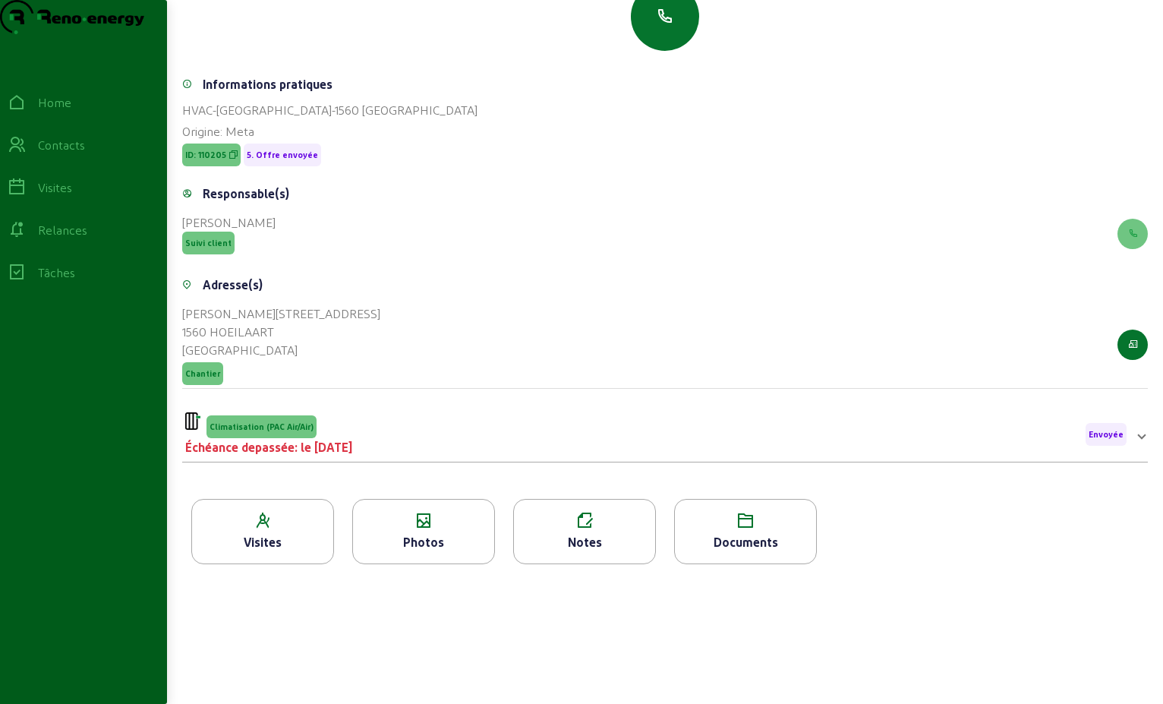
click at [1103, 436] on span "Envoyée" at bounding box center [1106, 434] width 35 height 11
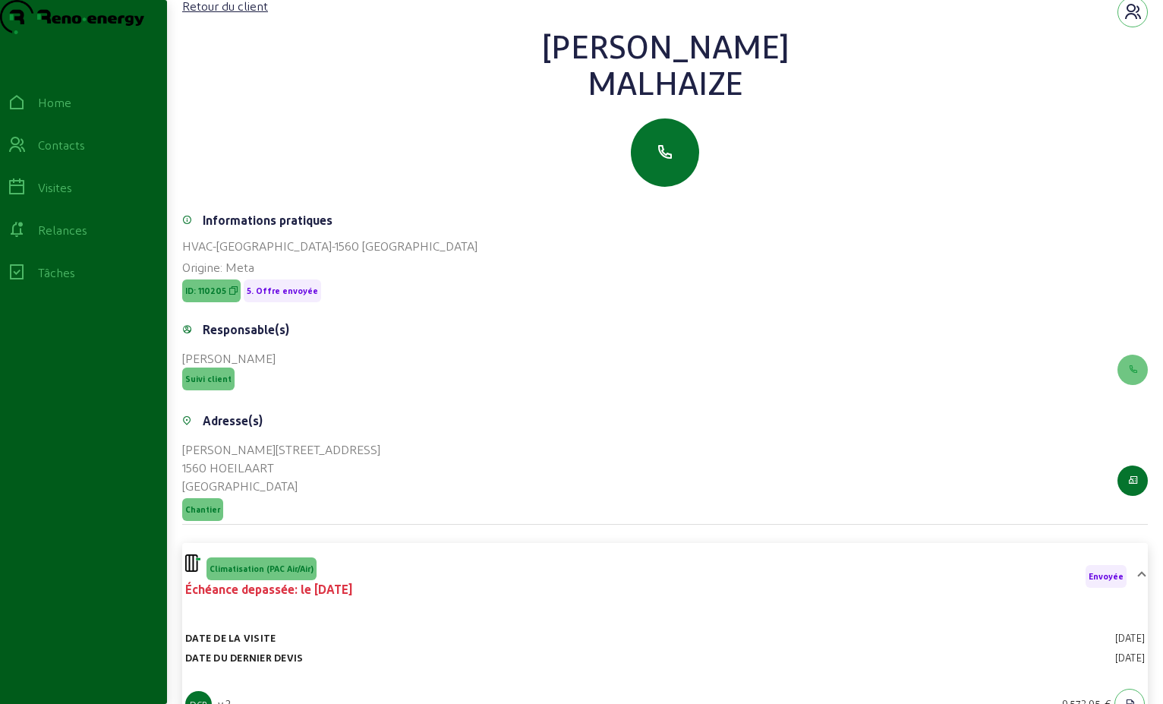
scroll to position [0, 0]
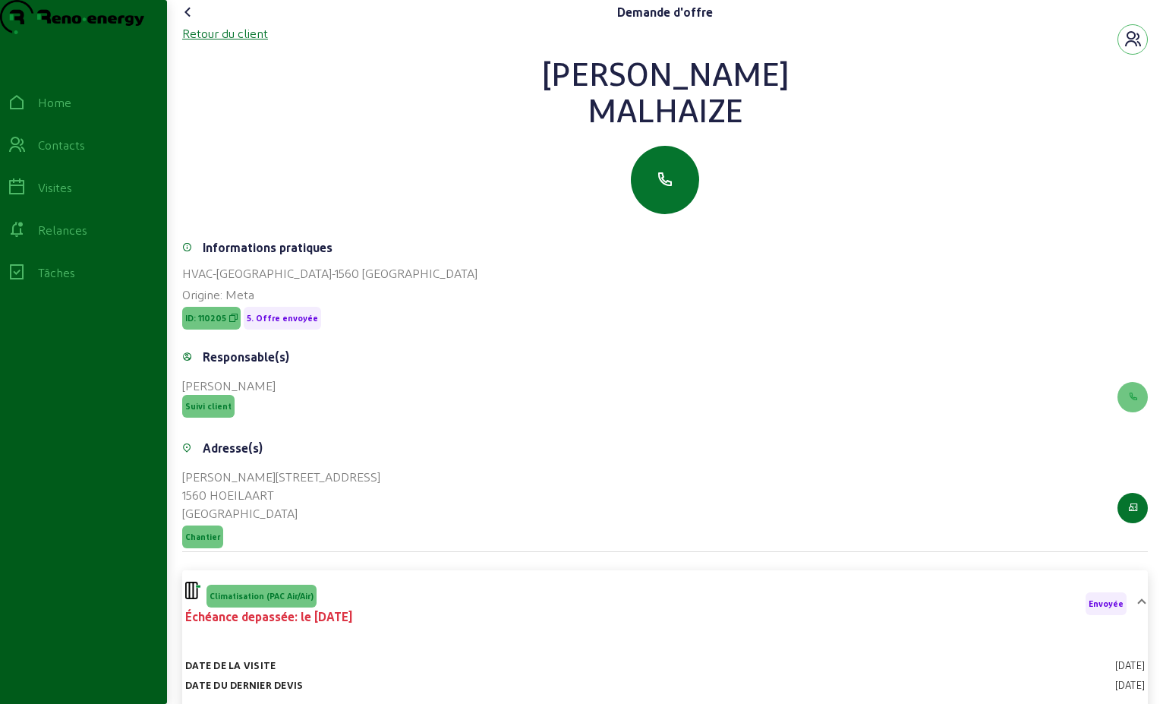
click at [248, 43] on div "Retour du client" at bounding box center [225, 33] width 86 height 18
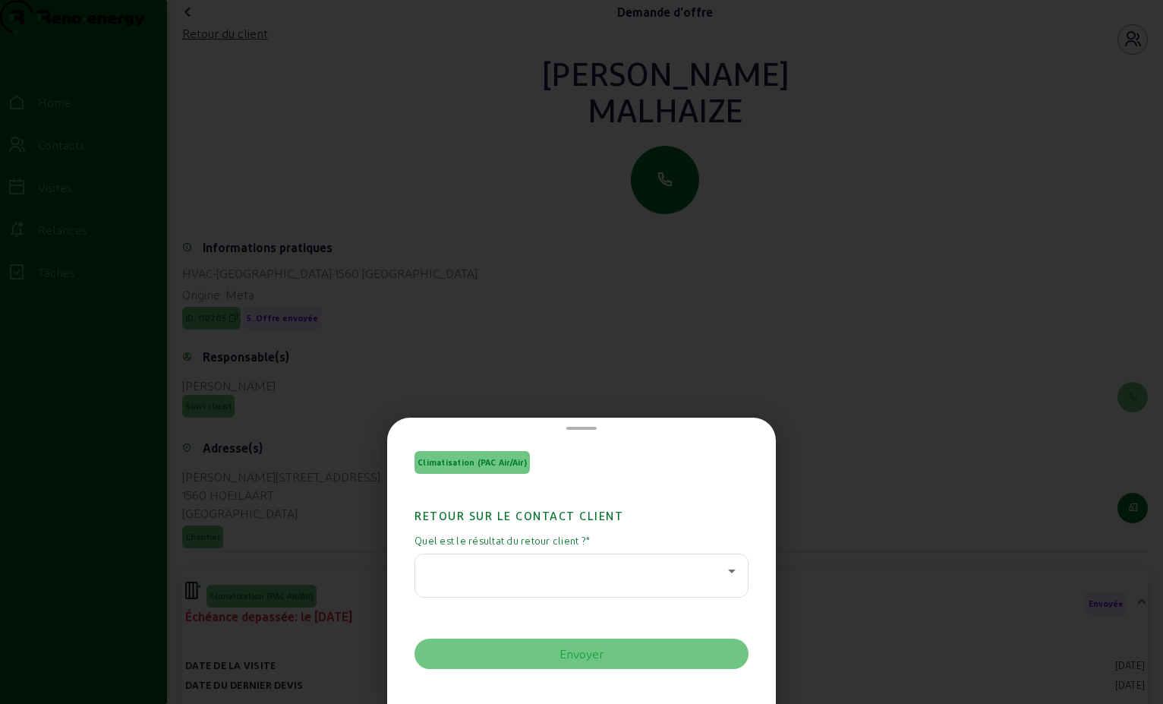
click at [716, 576] on div at bounding box center [577, 571] width 301 height 18
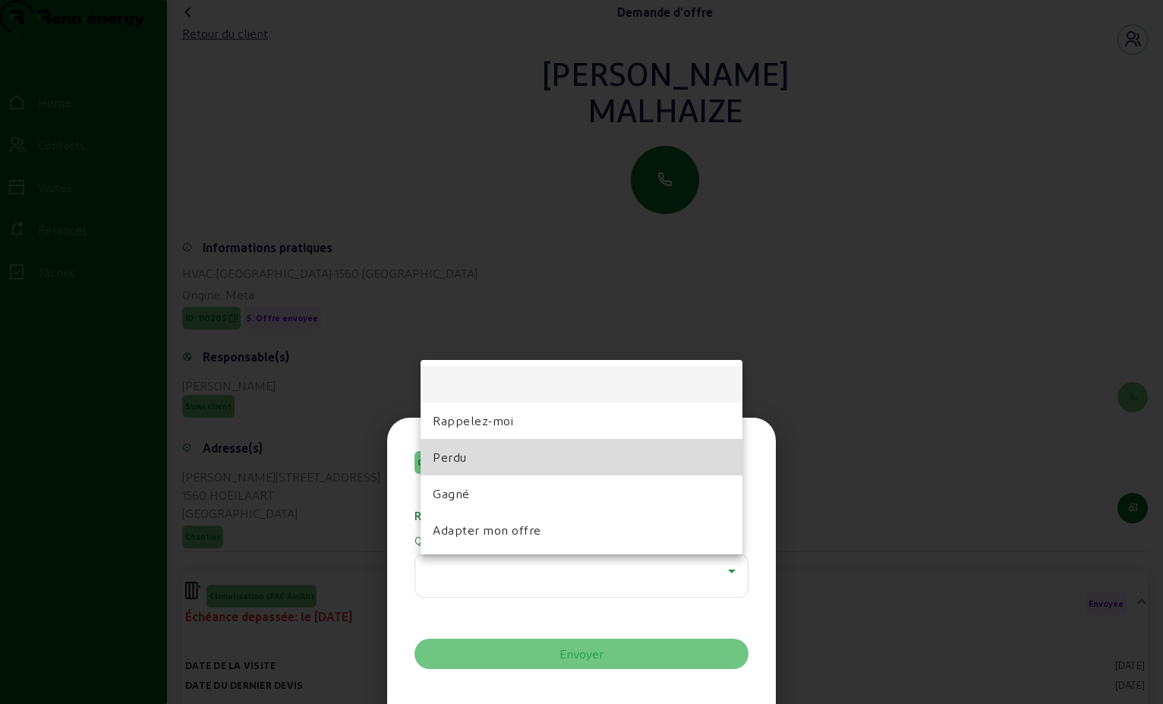
click at [514, 467] on mat-option "Perdu" at bounding box center [582, 457] width 322 height 36
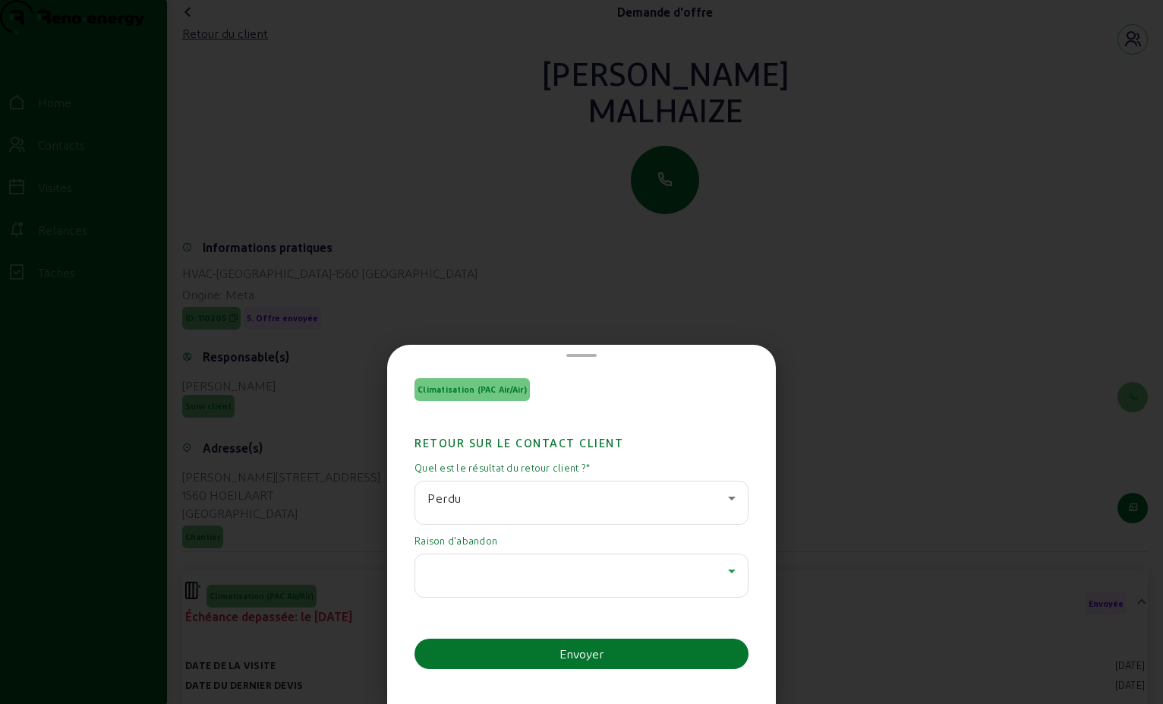
click at [723, 569] on icon at bounding box center [732, 571] width 18 height 18
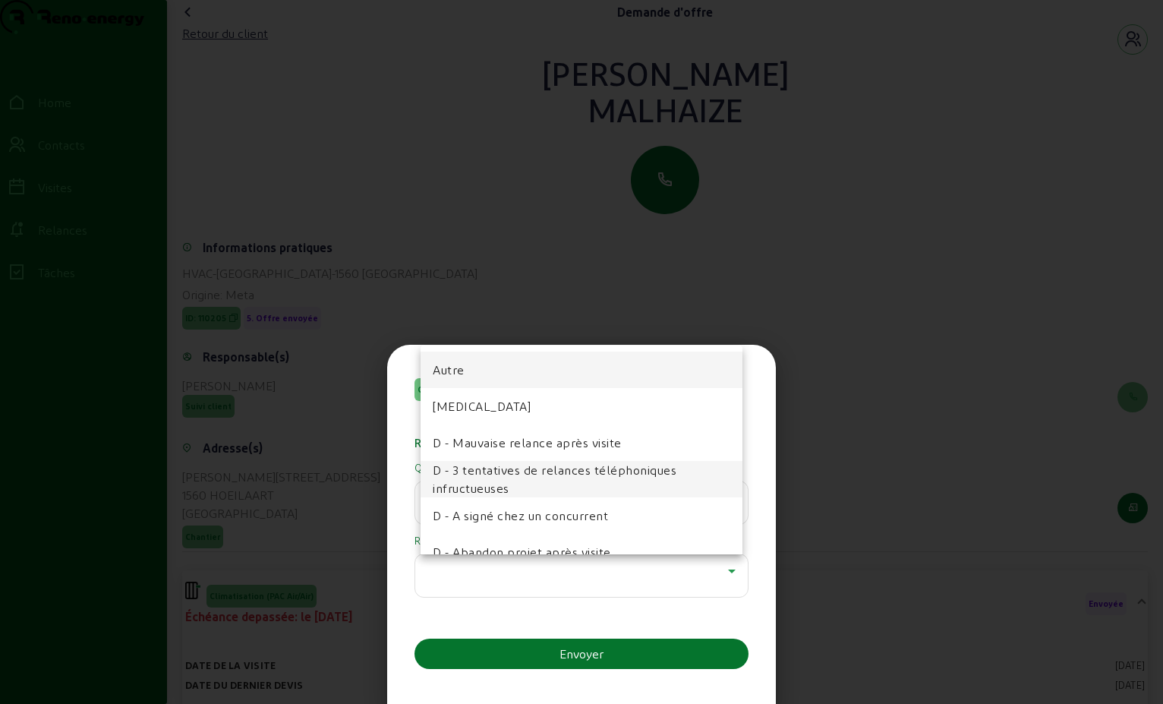
click at [620, 466] on span "D - 3 tentatives de relances téléphoniques infructueuses" at bounding box center [582, 479] width 298 height 36
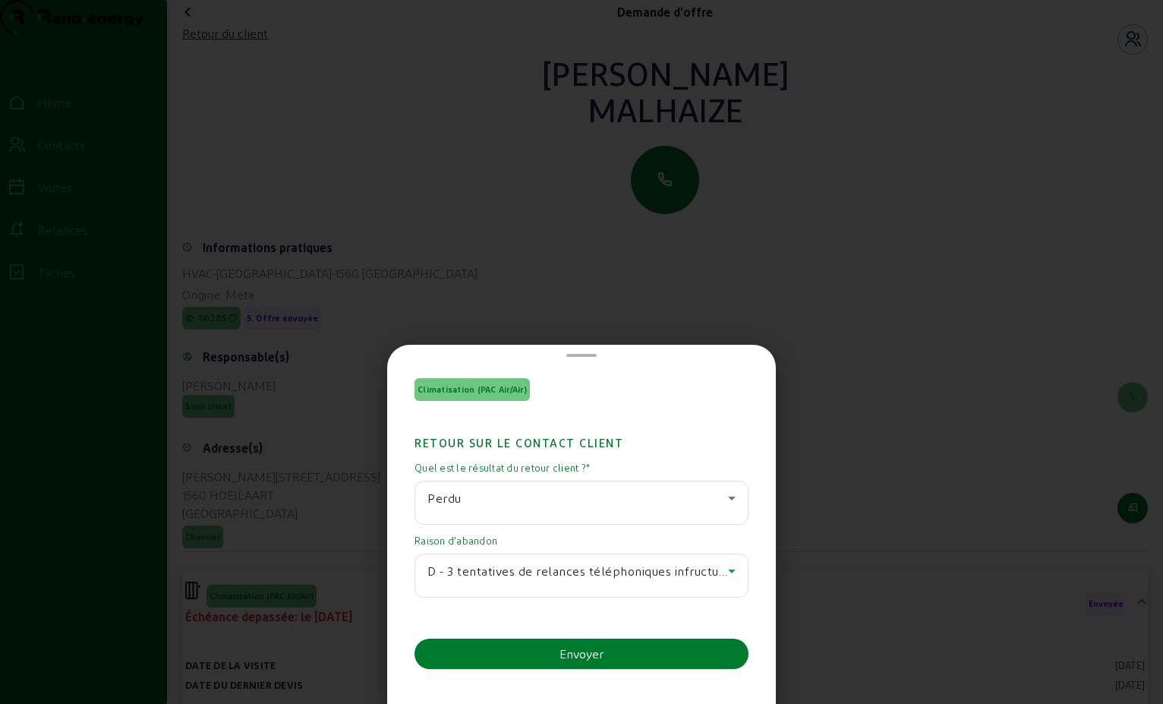
click at [592, 651] on div "Envoyer" at bounding box center [582, 654] width 44 height 18
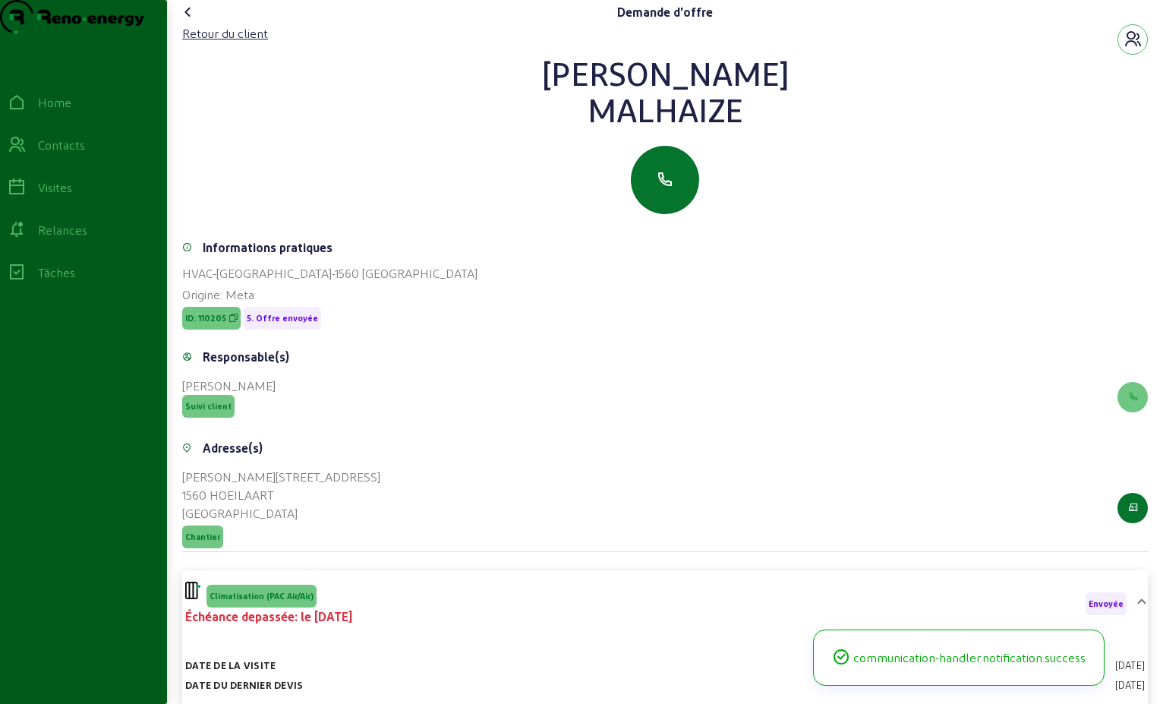
click at [188, 21] on icon at bounding box center [188, 12] width 18 height 18
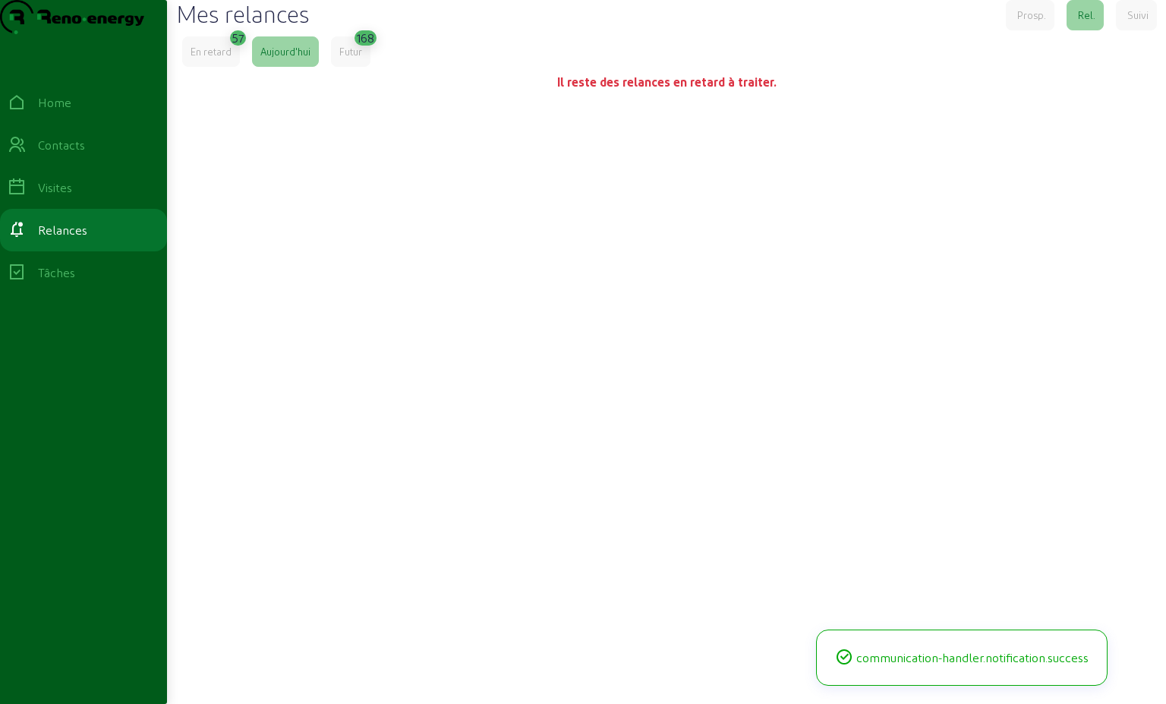
click at [210, 58] on div "En retard" at bounding box center [211, 52] width 41 height 14
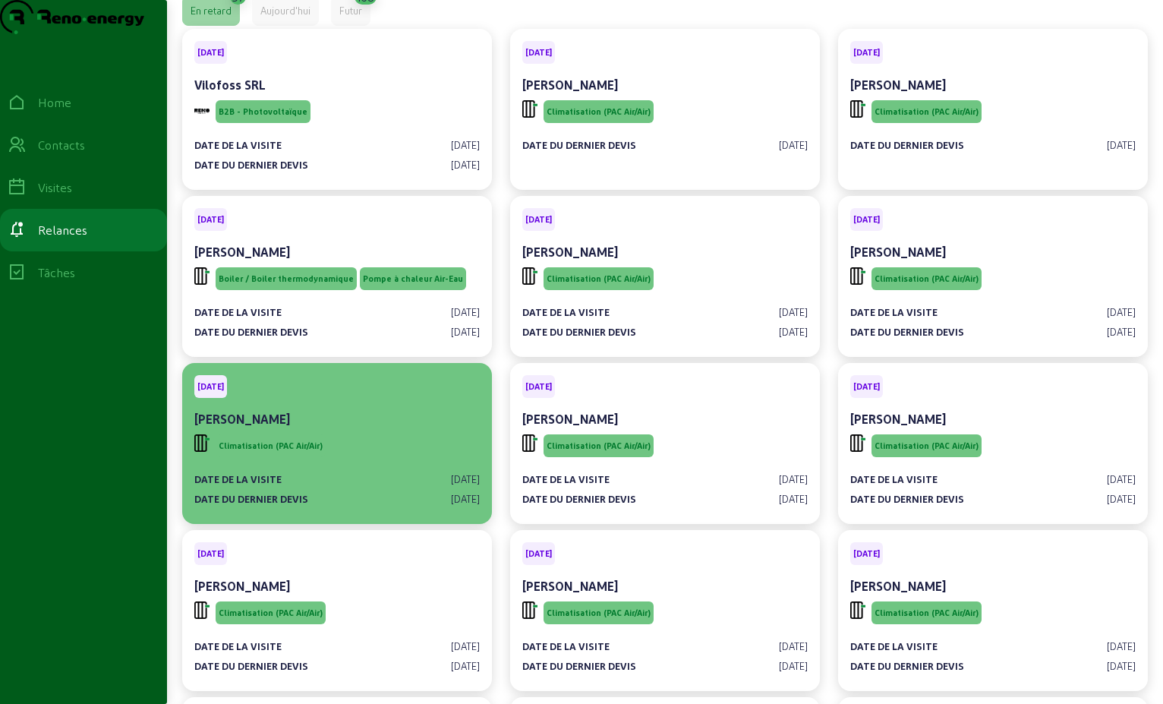
scroll to position [76, 0]
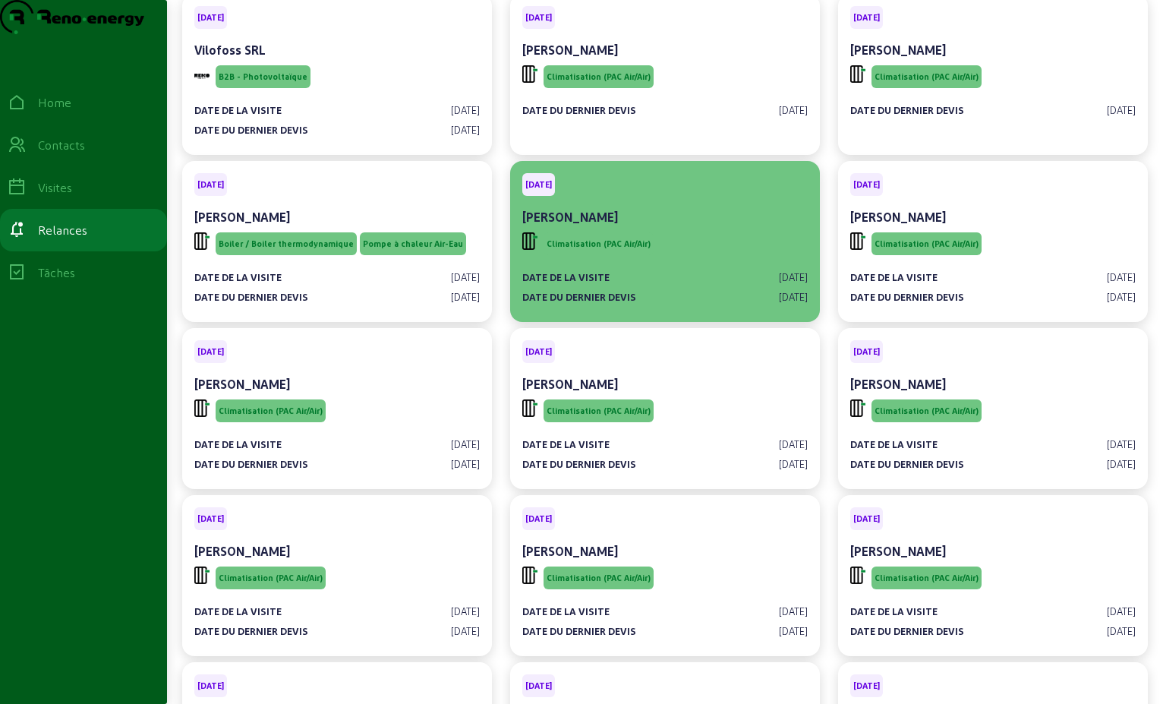
click at [729, 226] on div "[PERSON_NAME]" at bounding box center [665, 217] width 286 height 18
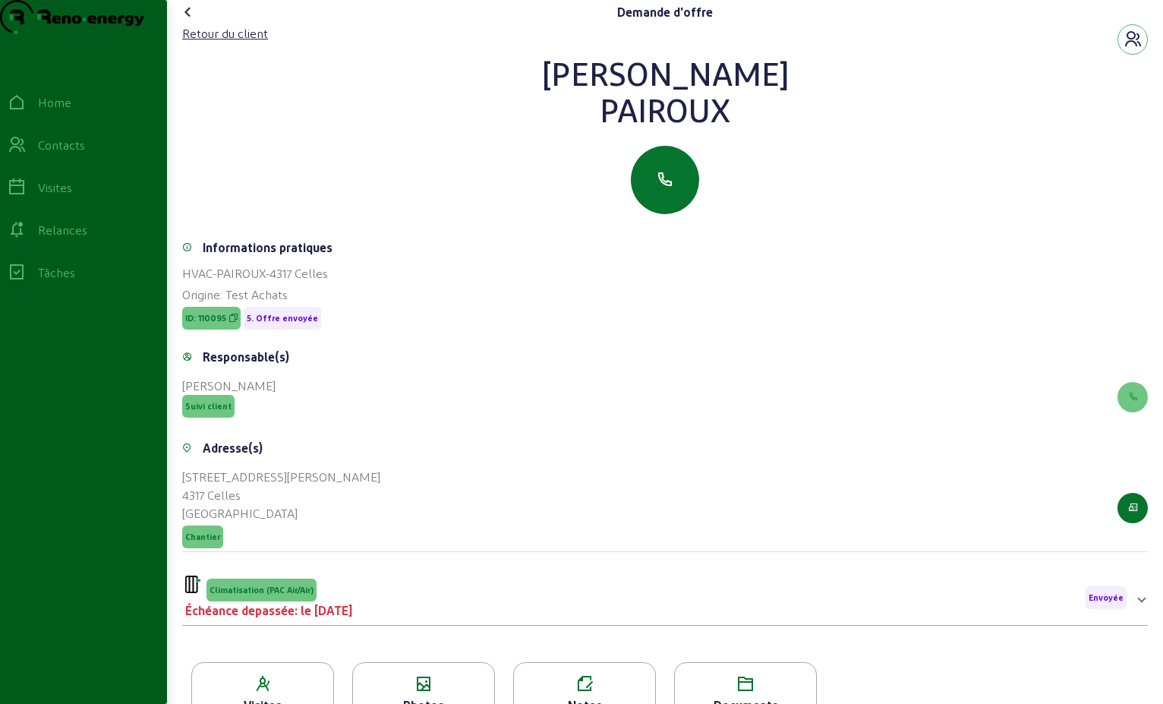
drag, startPoint x: 744, startPoint y: 152, endPoint x: 531, endPoint y: 76, distance: 226.5
click at [531, 76] on div "Retour du client [PERSON_NAME]" at bounding box center [665, 119] width 966 height 190
drag, startPoint x: 531, startPoint y: 76, endPoint x: 609, endPoint y: 118, distance: 88.7
click at [244, 56] on div "Demande d'offre Retour du client [PERSON_NAME] Informations pratiques HVAC-PAIR…" at bounding box center [665, 433] width 996 height 867
click at [247, 43] on div "Retour du client" at bounding box center [225, 33] width 86 height 18
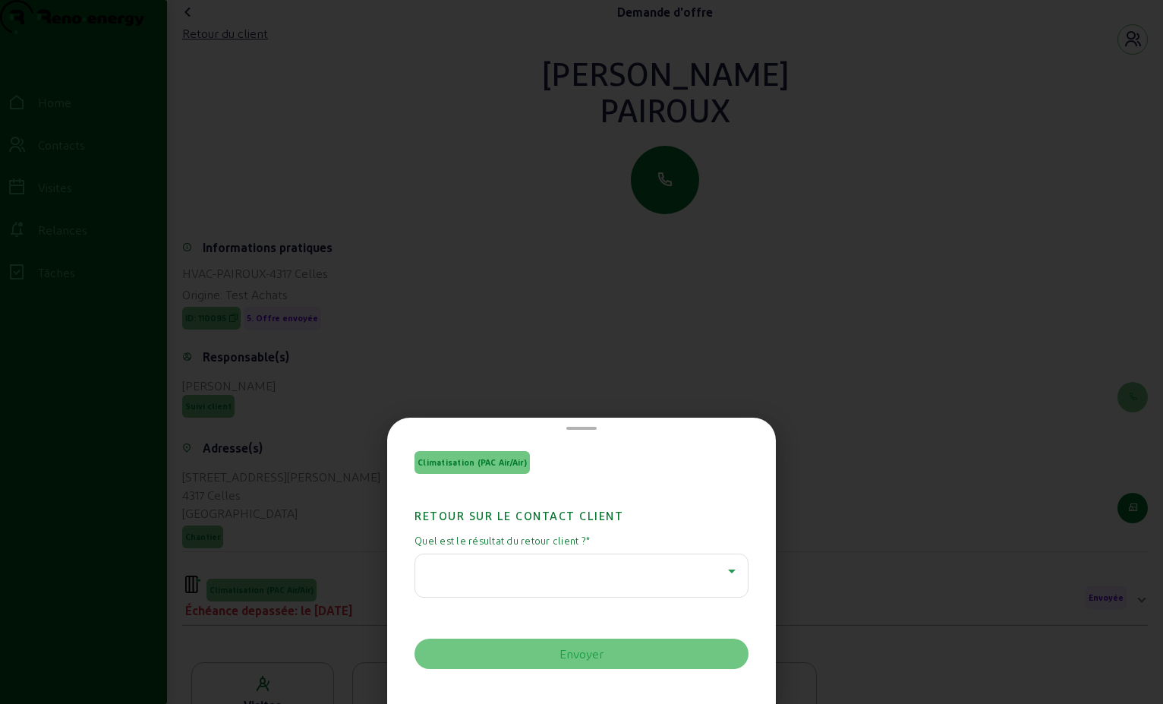
click at [723, 572] on icon at bounding box center [732, 571] width 18 height 18
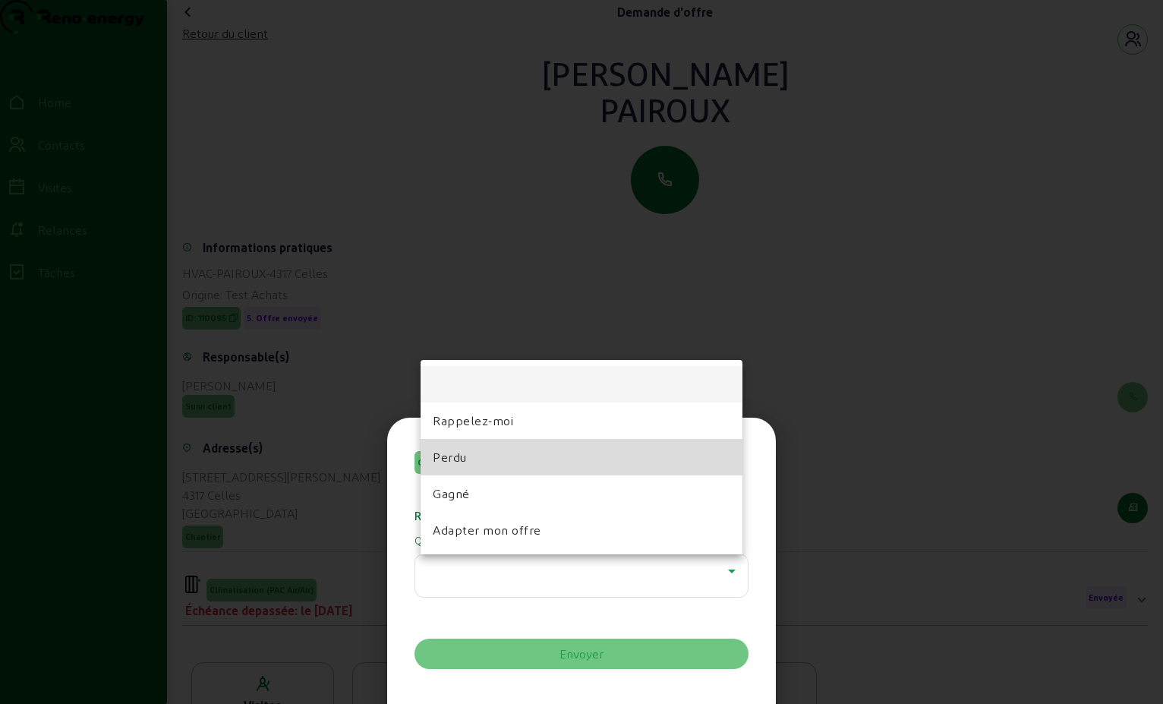
click at [497, 465] on mat-option "Perdu" at bounding box center [582, 457] width 322 height 36
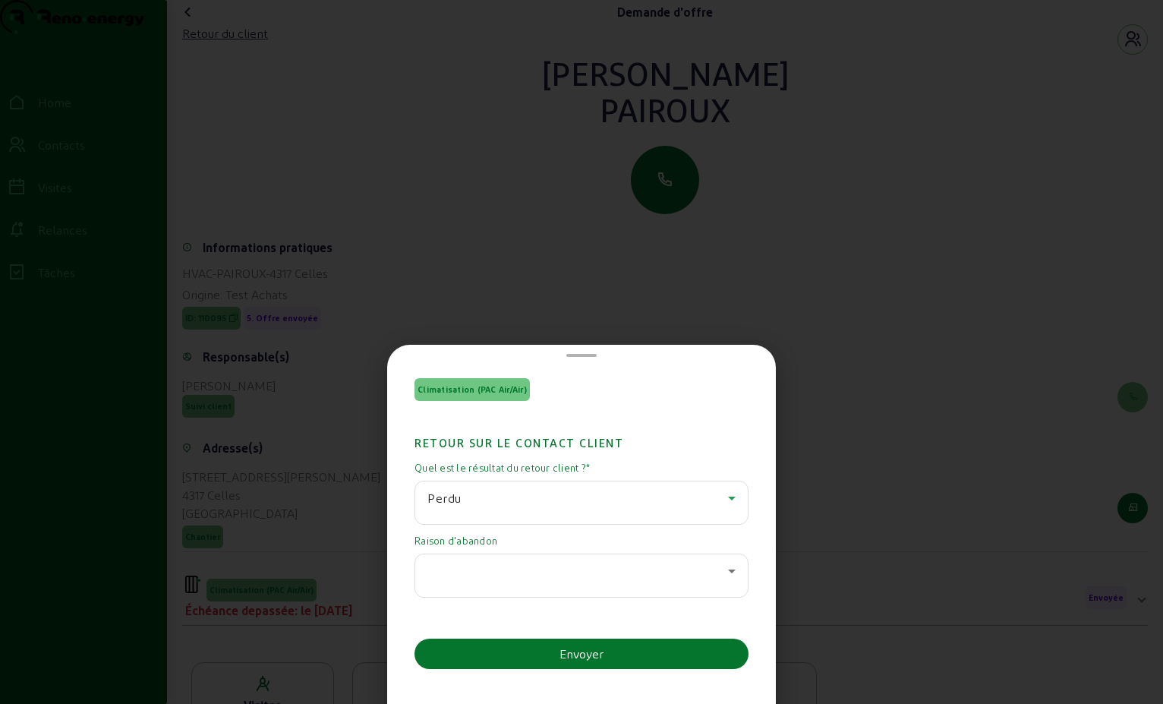
click at [723, 566] on icon at bounding box center [732, 571] width 18 height 18
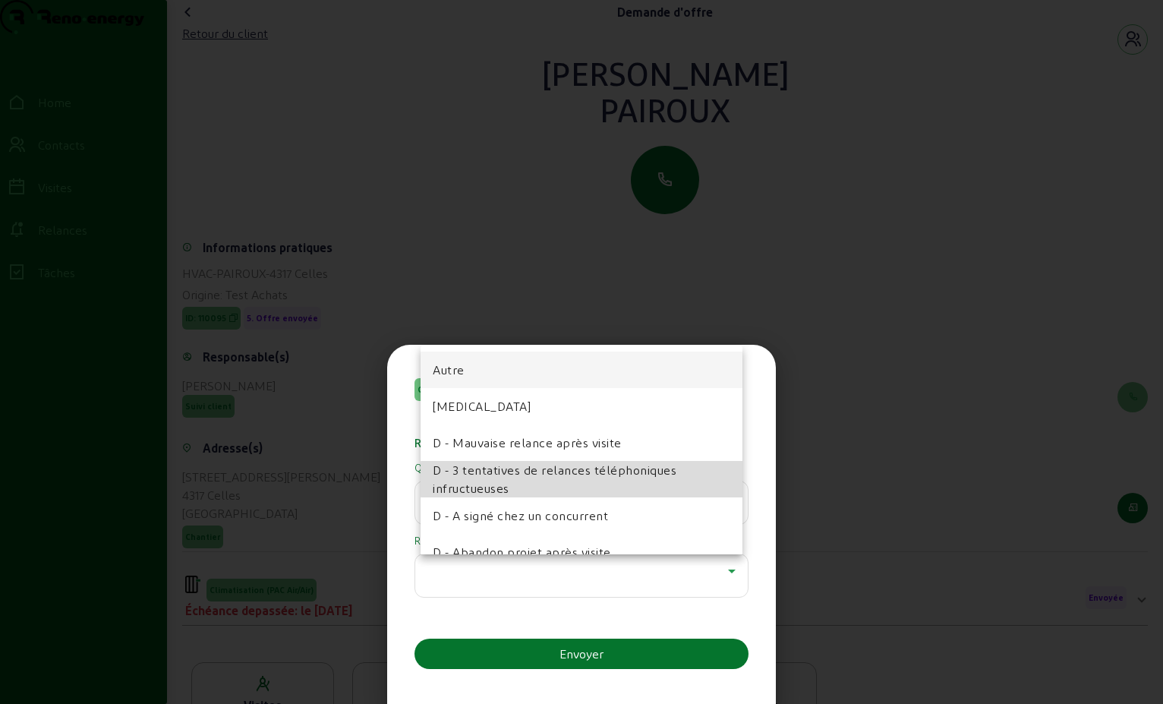
click at [587, 480] on span "D - 3 tentatives de relances téléphoniques infructueuses" at bounding box center [582, 479] width 298 height 36
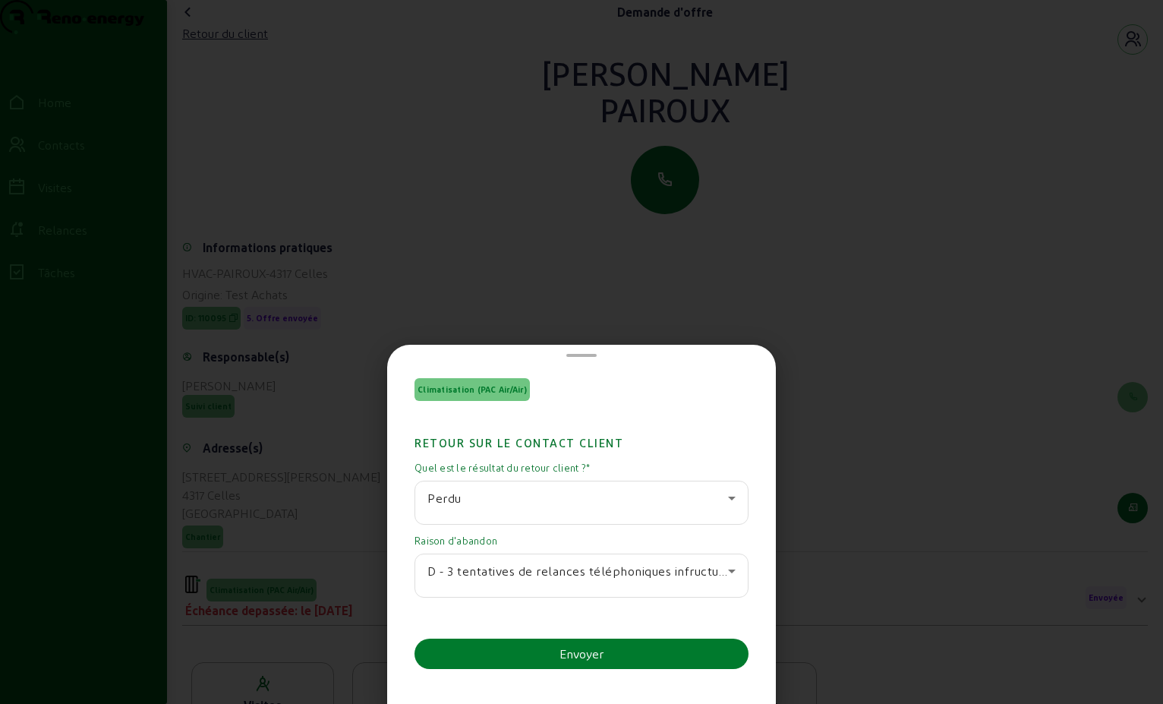
click at [586, 655] on div "Envoyer" at bounding box center [582, 654] width 44 height 18
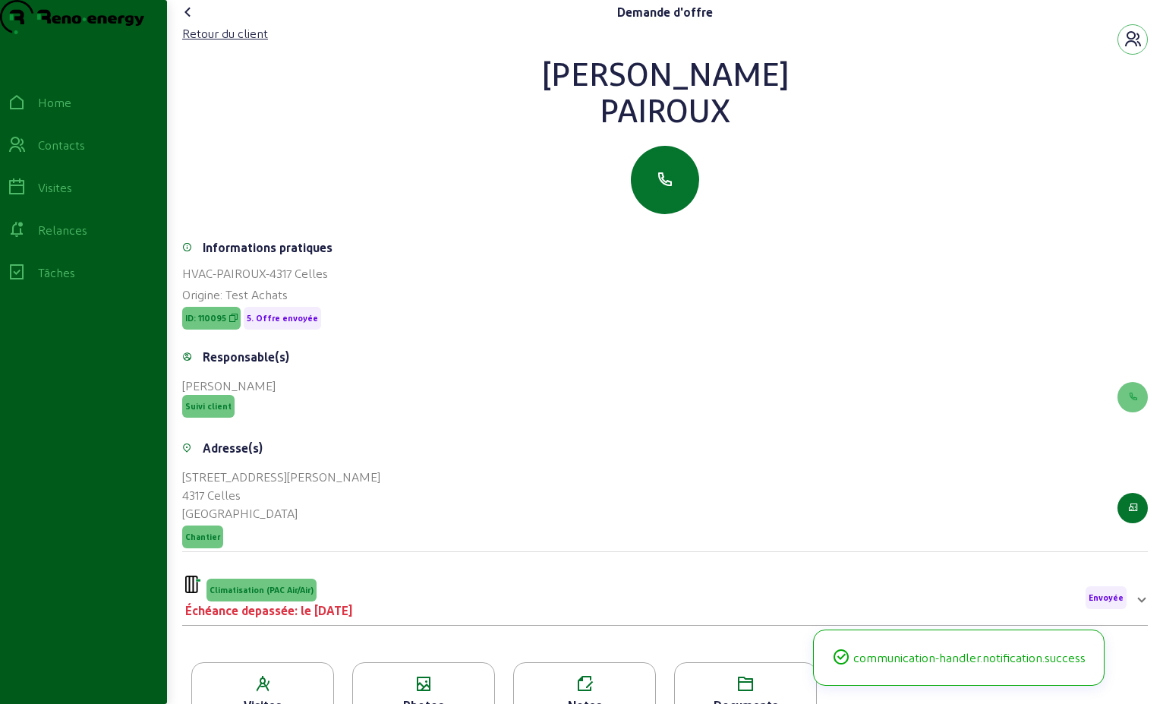
click at [188, 21] on icon at bounding box center [188, 12] width 18 height 18
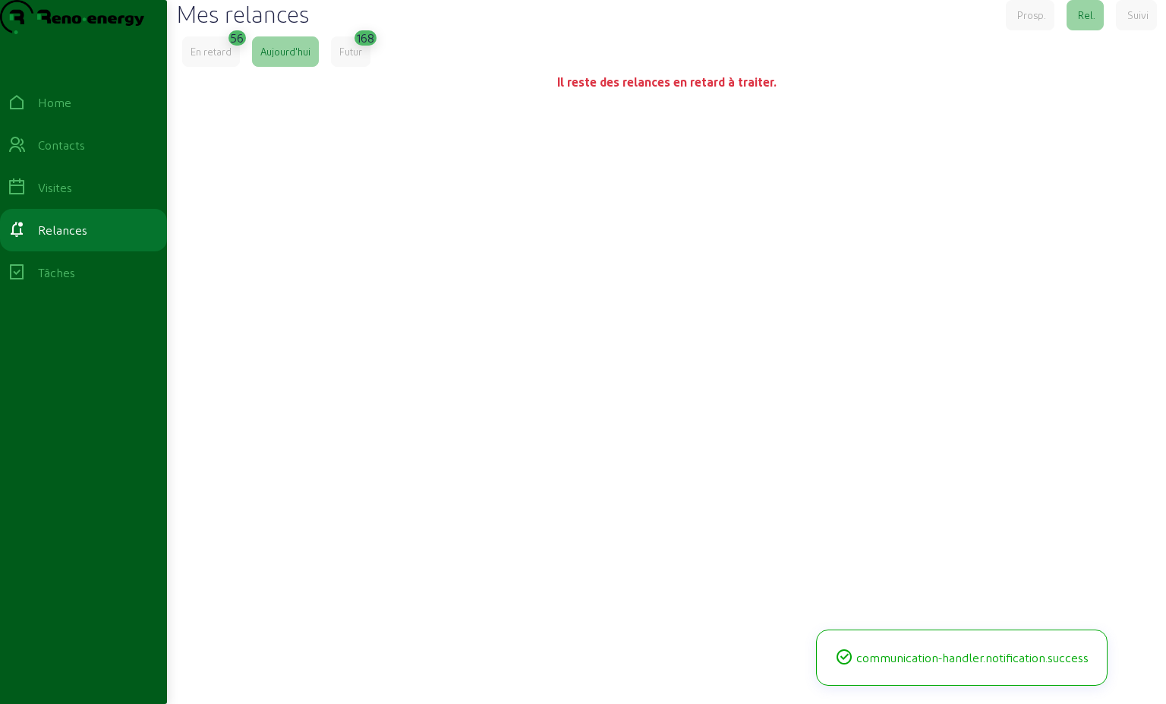
click at [219, 58] on div "En retard" at bounding box center [211, 52] width 41 height 14
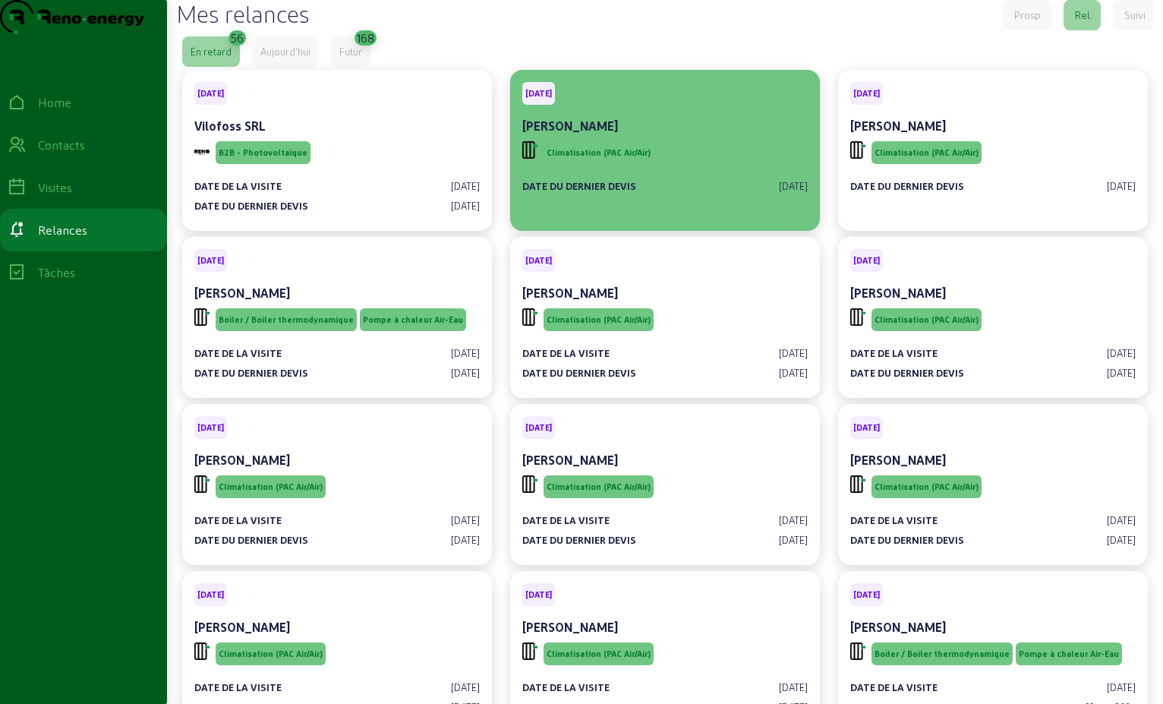
click at [699, 167] on div "Climatisation (PAC Air/Air)" at bounding box center [665, 152] width 286 height 29
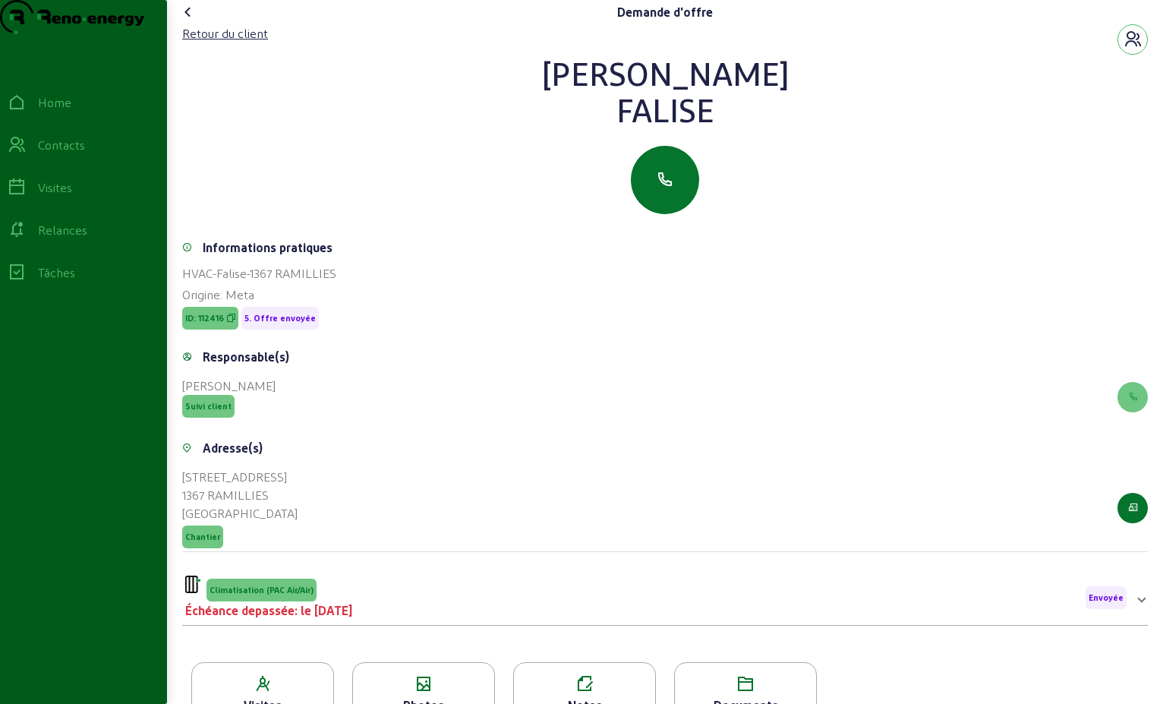
drag, startPoint x: 720, startPoint y: 157, endPoint x: 612, endPoint y: 104, distance: 120.2
click at [612, 104] on div "[PERSON_NAME]" at bounding box center [665, 134] width 966 height 159
drag, startPoint x: 614, startPoint y: 104, endPoint x: 647, endPoint y: 102, distance: 32.7
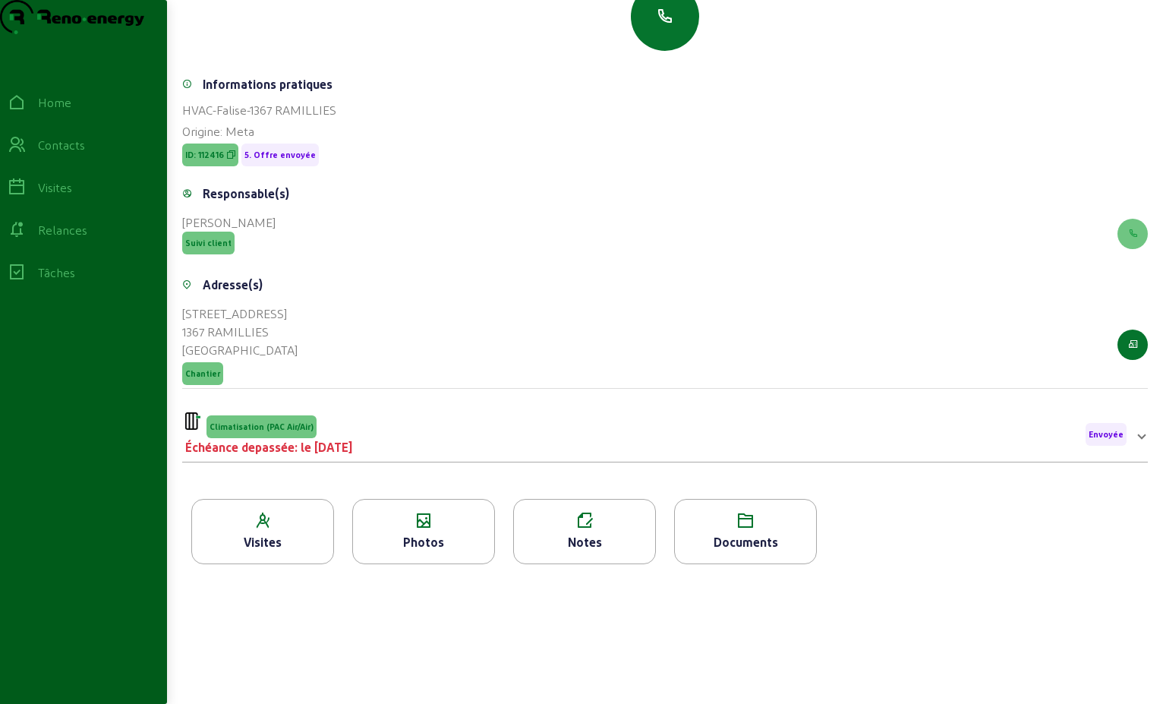
scroll to position [194, 0]
click at [287, 422] on span "Climatisation (PAC Air/Air)" at bounding box center [262, 426] width 104 height 11
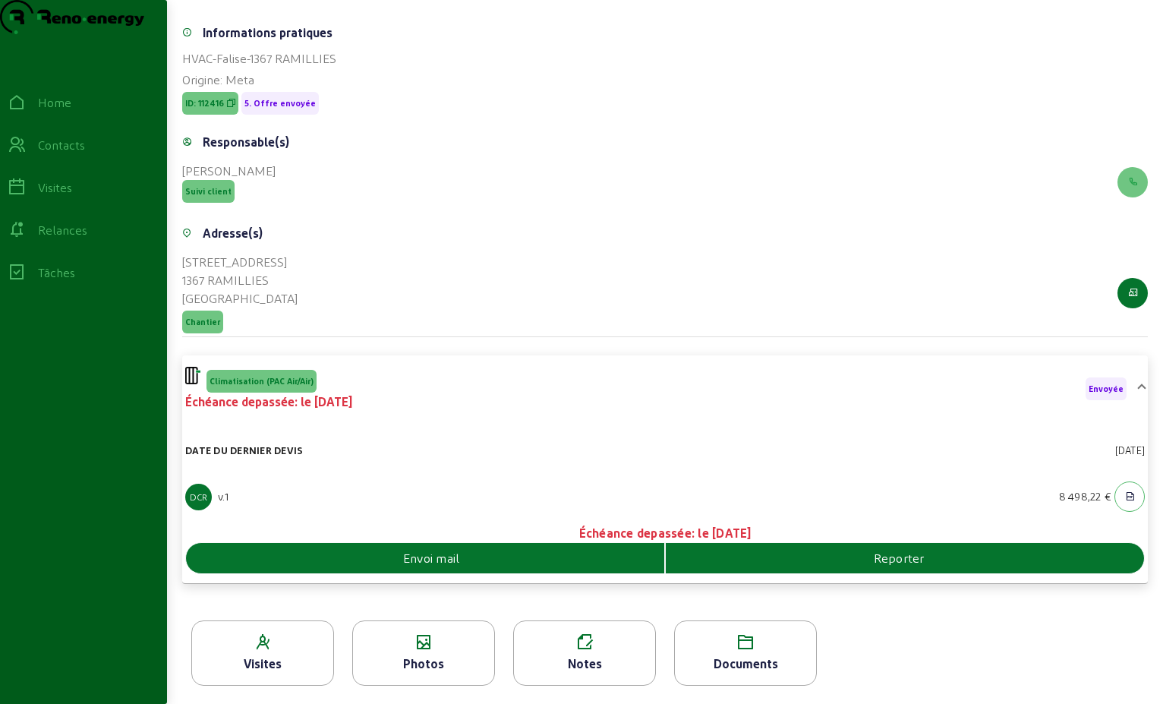
scroll to position [244, 0]
click at [738, 648] on icon at bounding box center [745, 642] width 141 height 18
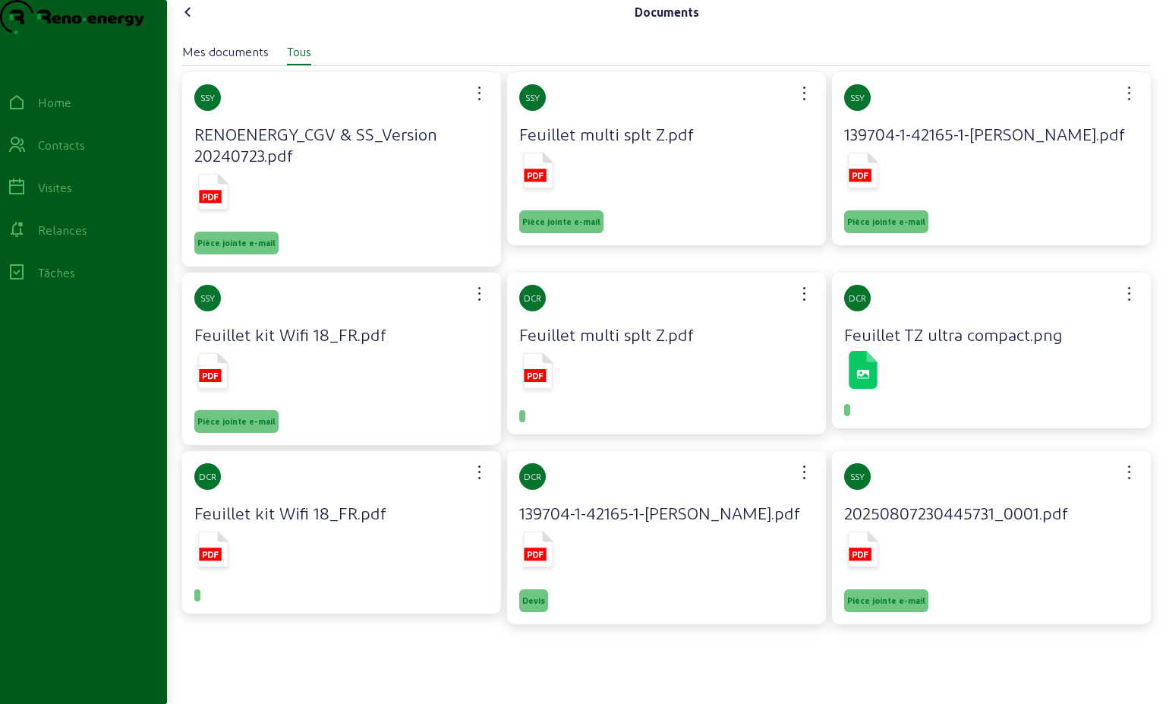
click at [188, 21] on icon at bounding box center [188, 12] width 18 height 18
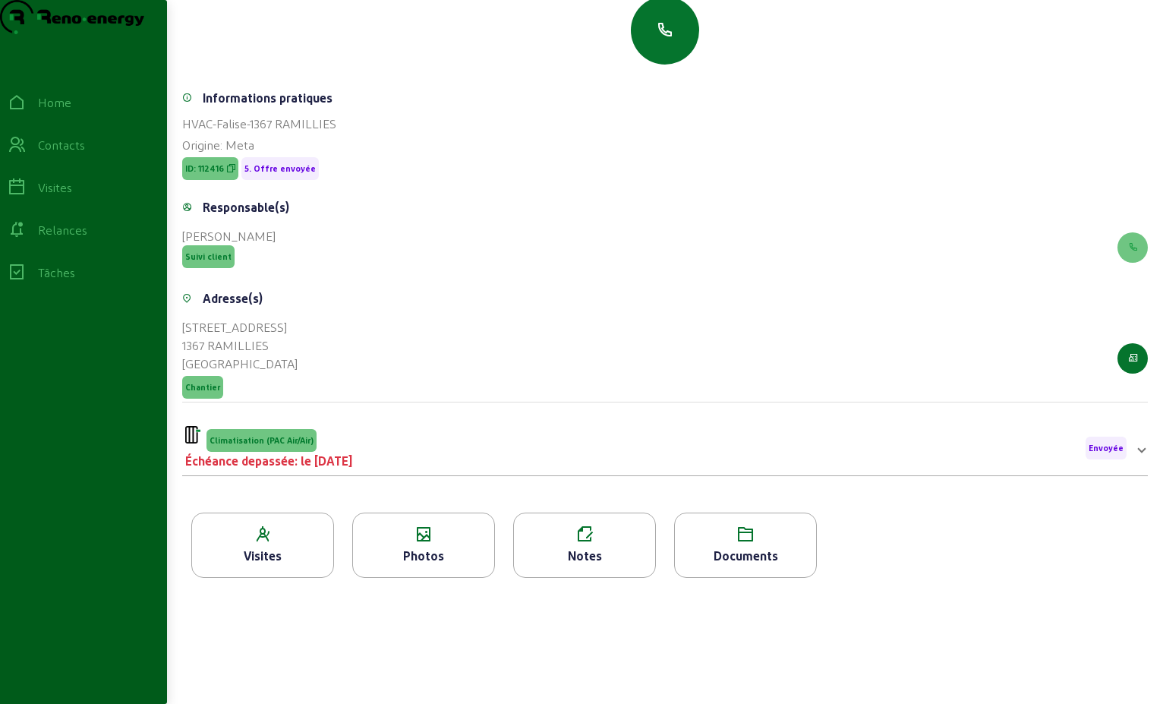
scroll to position [152, 0]
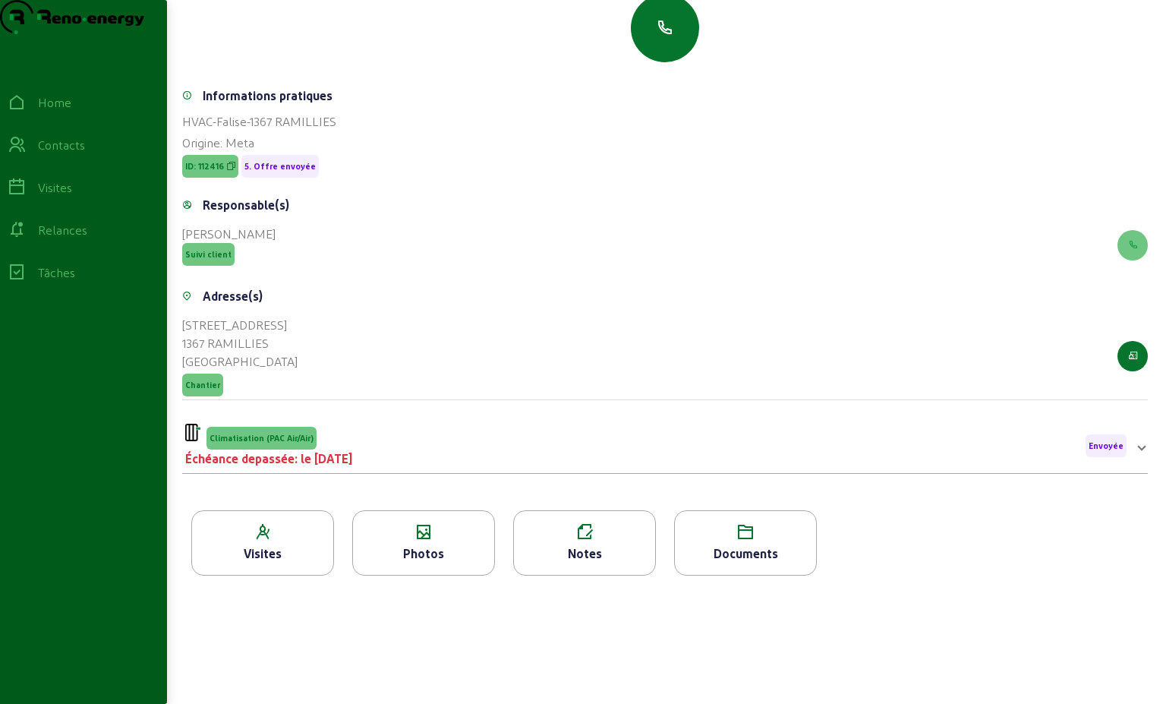
click at [254, 450] on span "Climatisation (PAC Air/Air)" at bounding box center [262, 438] width 110 height 23
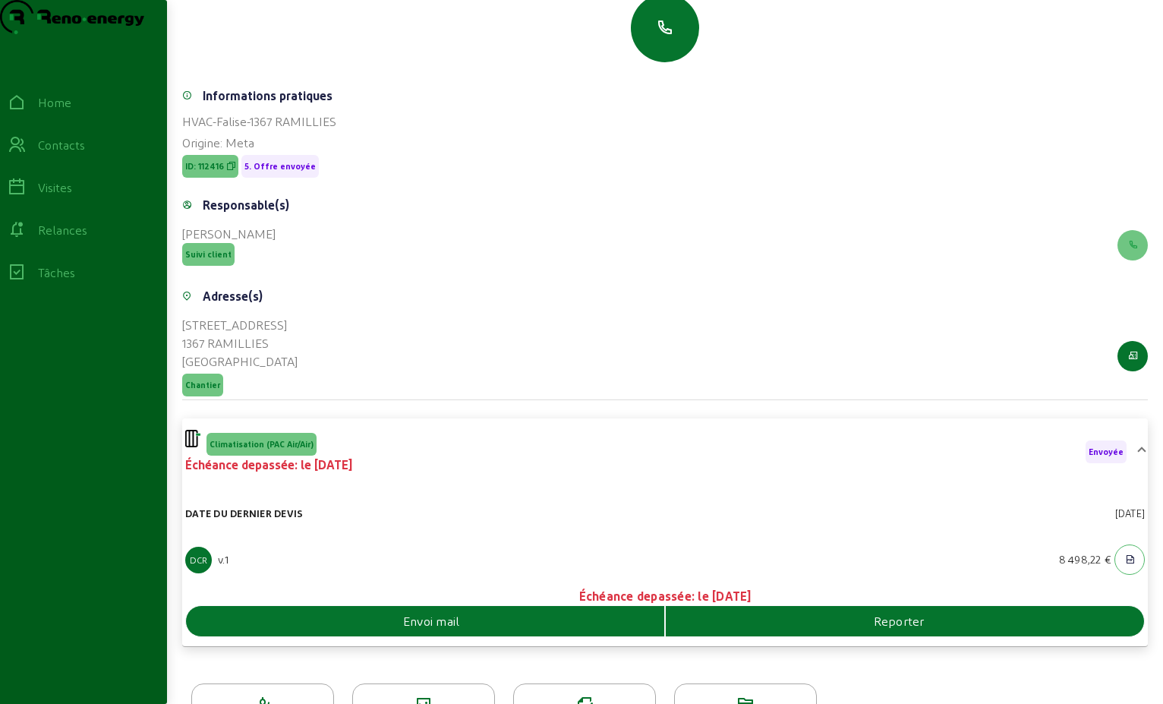
click at [491, 630] on div "Envoi mail" at bounding box center [425, 621] width 478 height 18
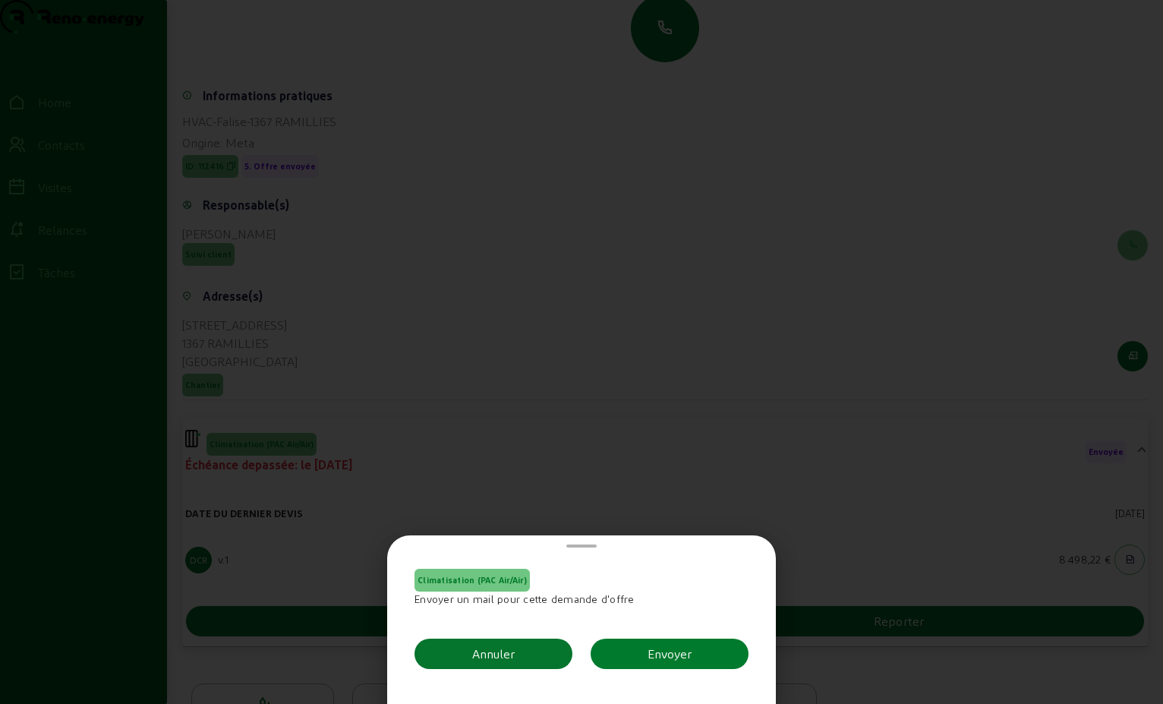
click at [700, 652] on button "Envoyer" at bounding box center [670, 654] width 158 height 30
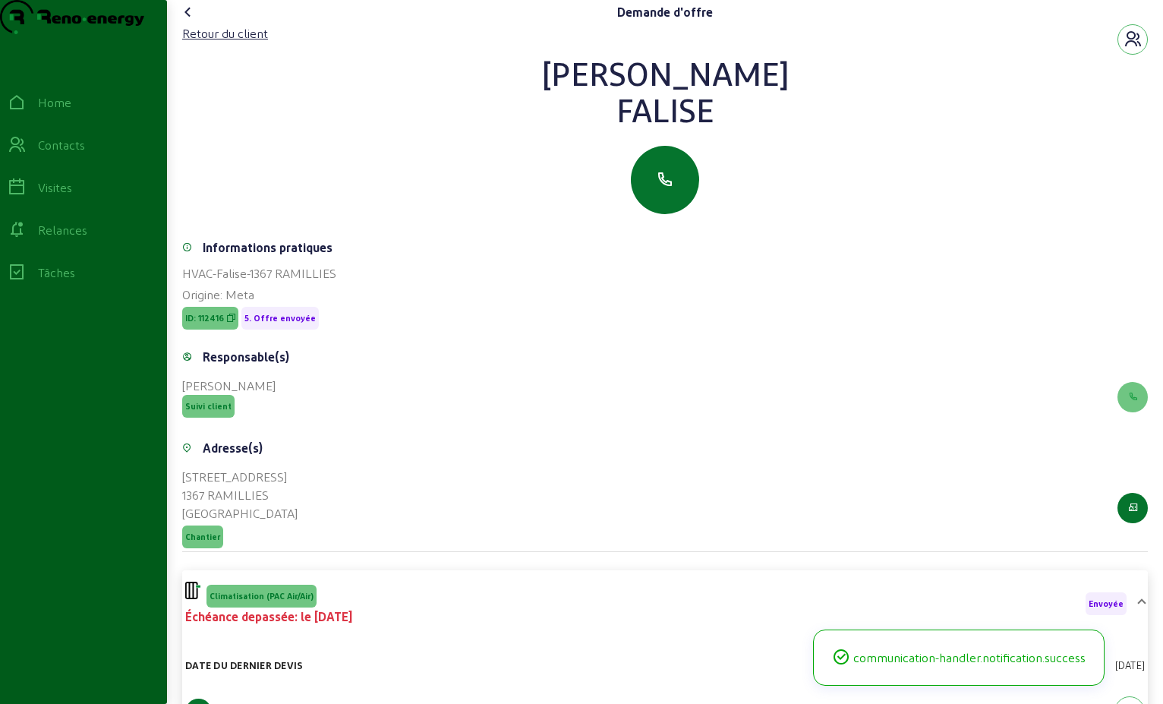
click at [191, 21] on icon at bounding box center [188, 12] width 18 height 18
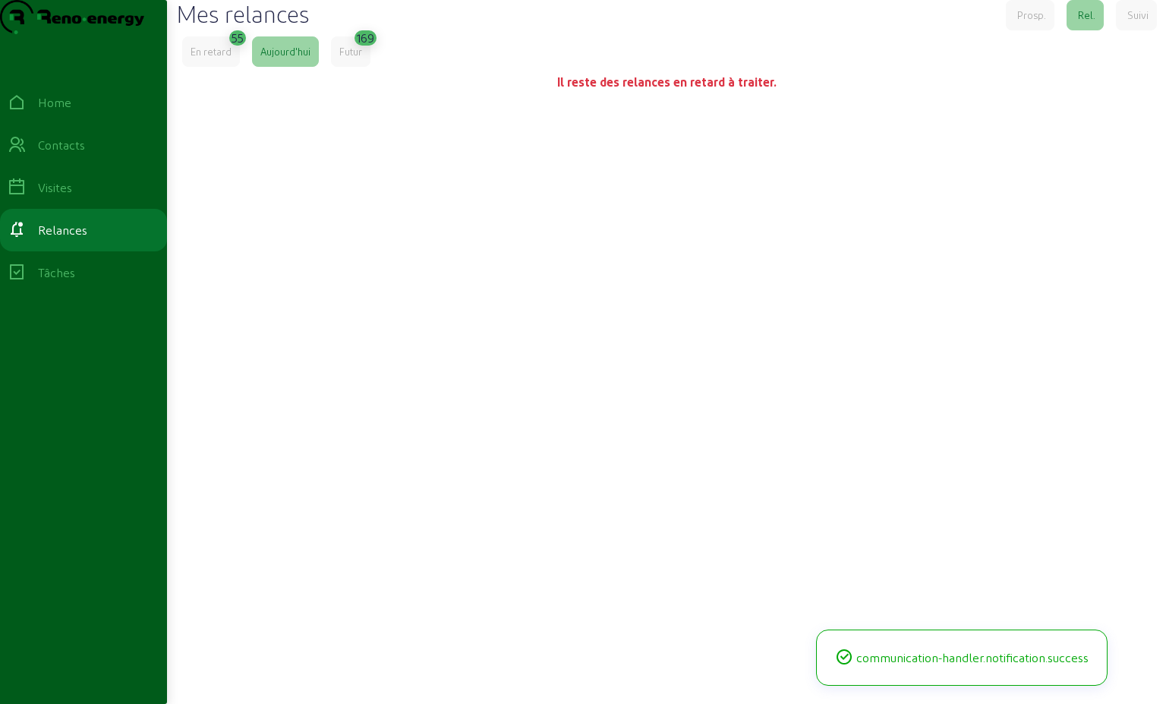
click at [226, 58] on div "En retard" at bounding box center [211, 52] width 41 height 14
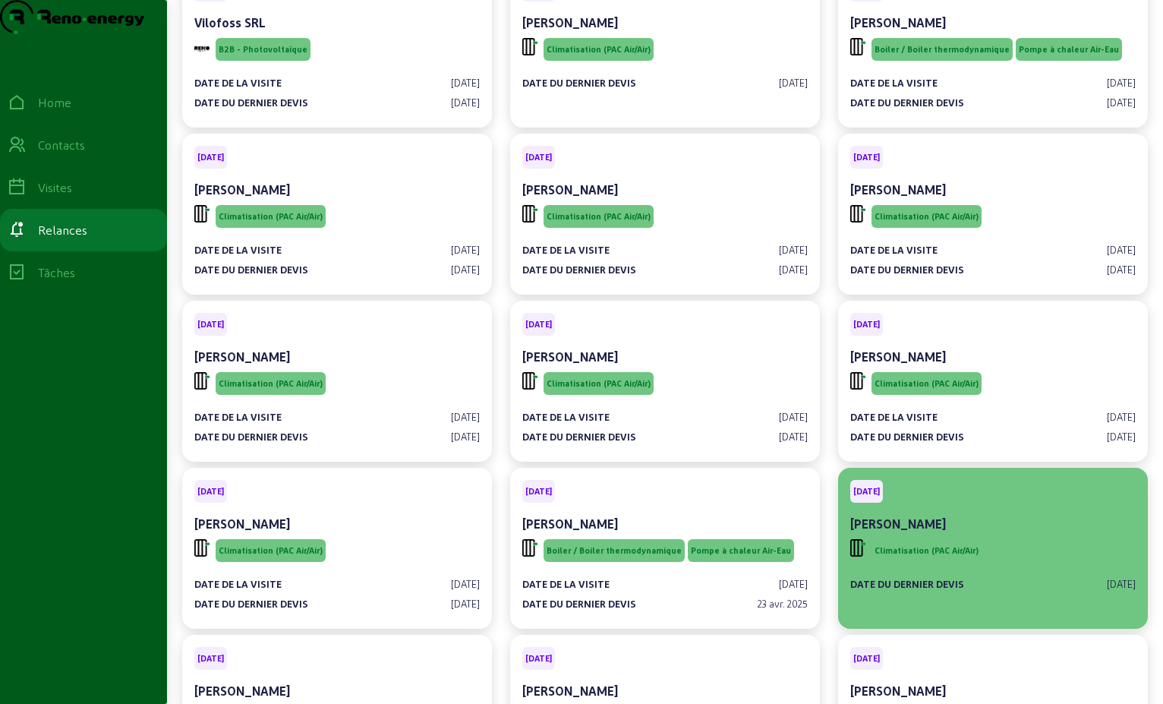
scroll to position [152, 0]
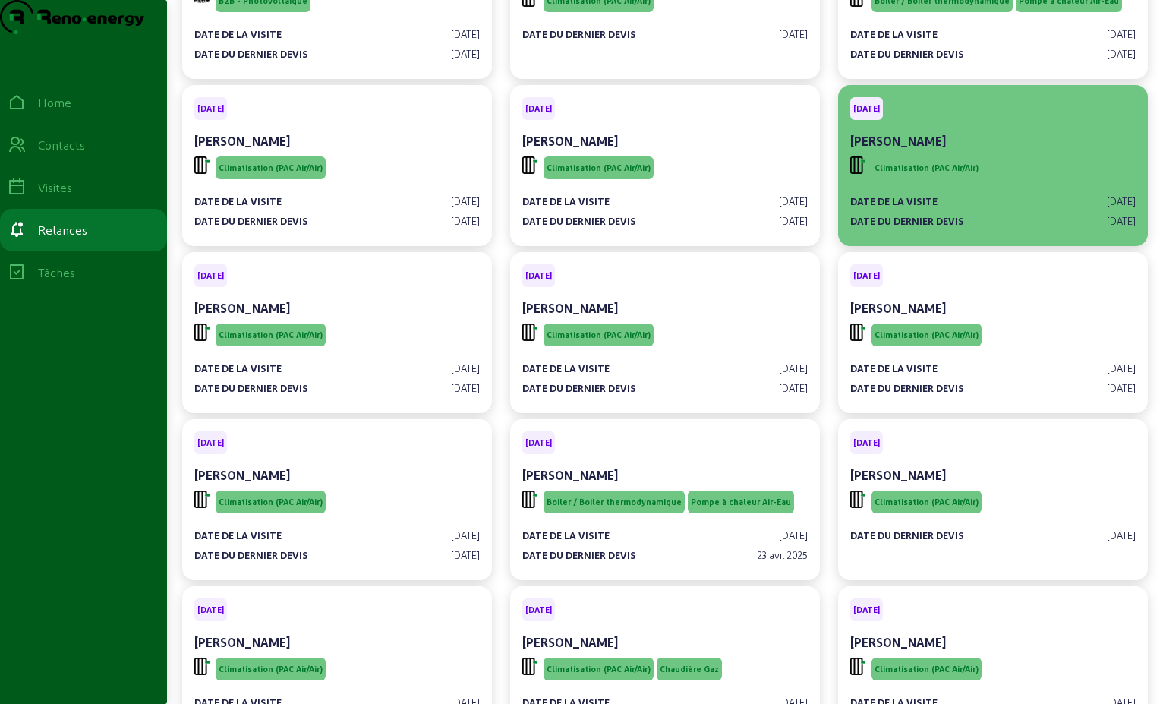
click at [948, 150] on div "[PERSON_NAME]" at bounding box center [993, 141] width 286 height 18
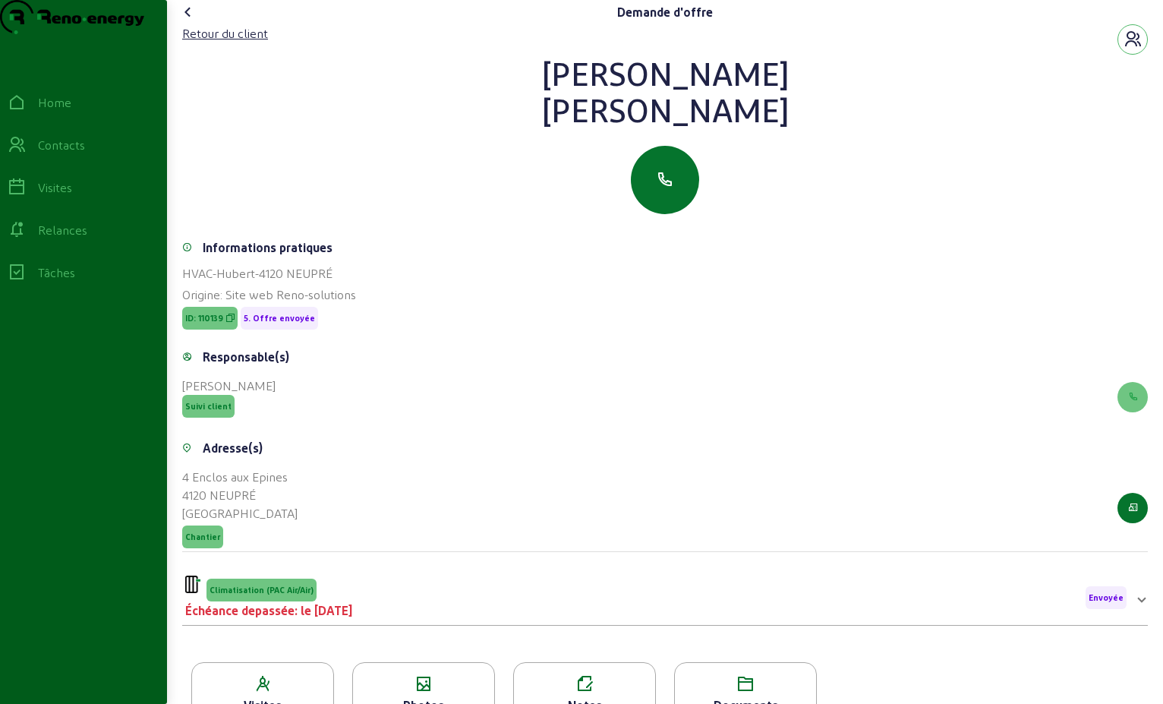
drag, startPoint x: 718, startPoint y: 150, endPoint x: 586, endPoint y: 109, distance: 137.8
click at [586, 109] on div "[PERSON_NAME]" at bounding box center [665, 91] width 966 height 73
drag, startPoint x: 586, startPoint y: 109, endPoint x: 649, endPoint y: 106, distance: 63.1
click at [211, 43] on div "Retour du client" at bounding box center [225, 33] width 86 height 18
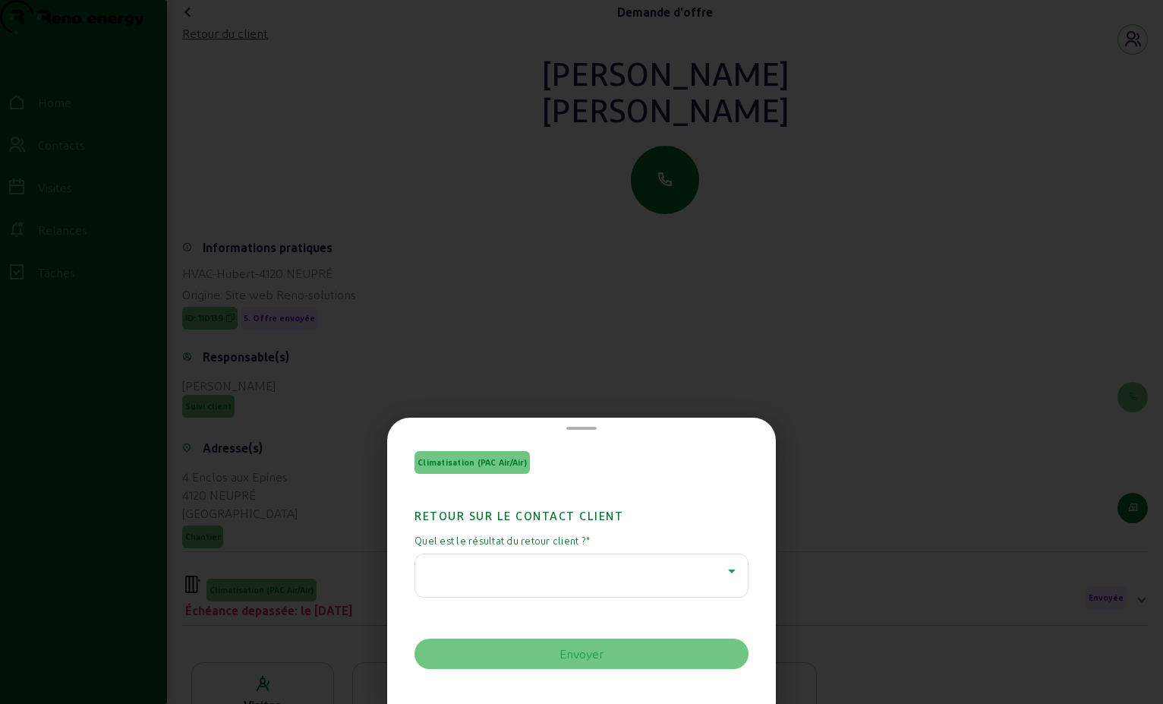
click at [724, 574] on icon at bounding box center [732, 571] width 18 height 18
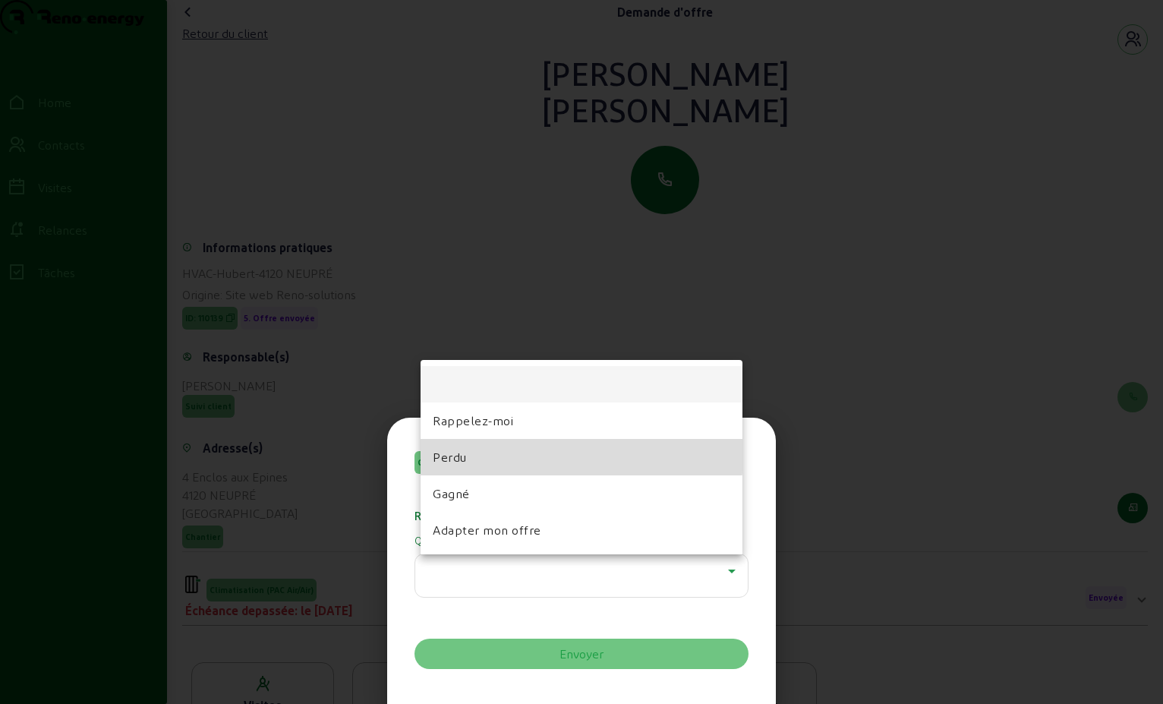
click at [470, 452] on mat-option "Perdu" at bounding box center [582, 457] width 322 height 36
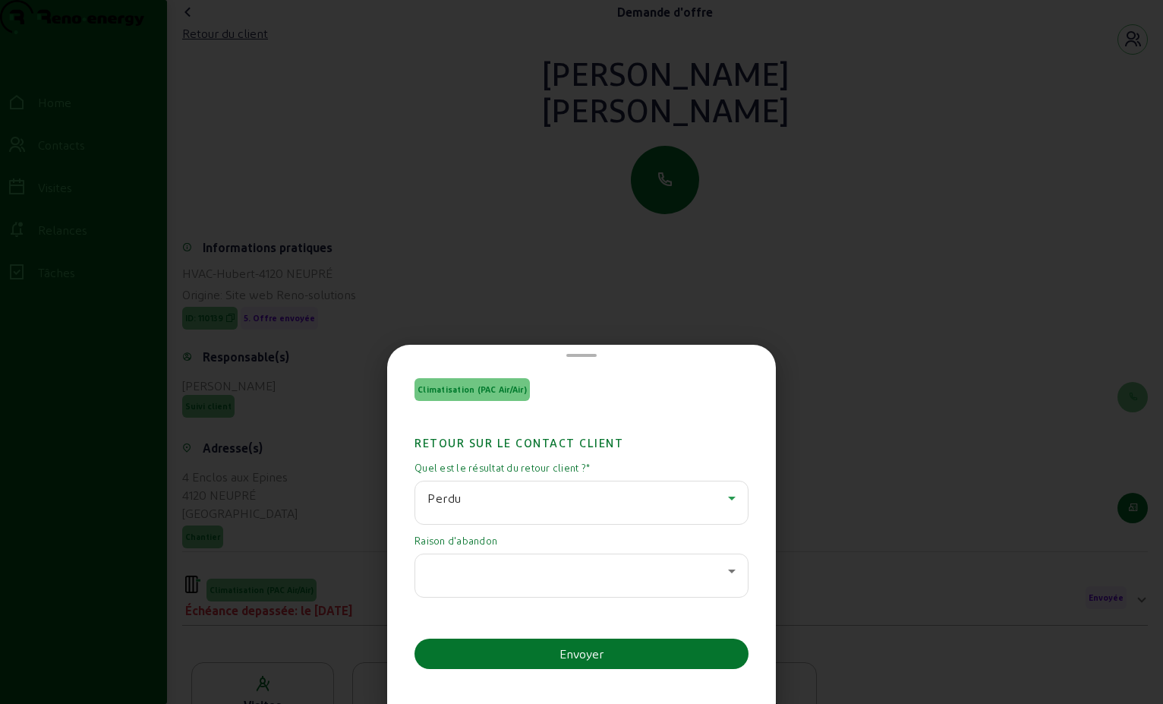
click at [723, 577] on icon at bounding box center [732, 571] width 18 height 18
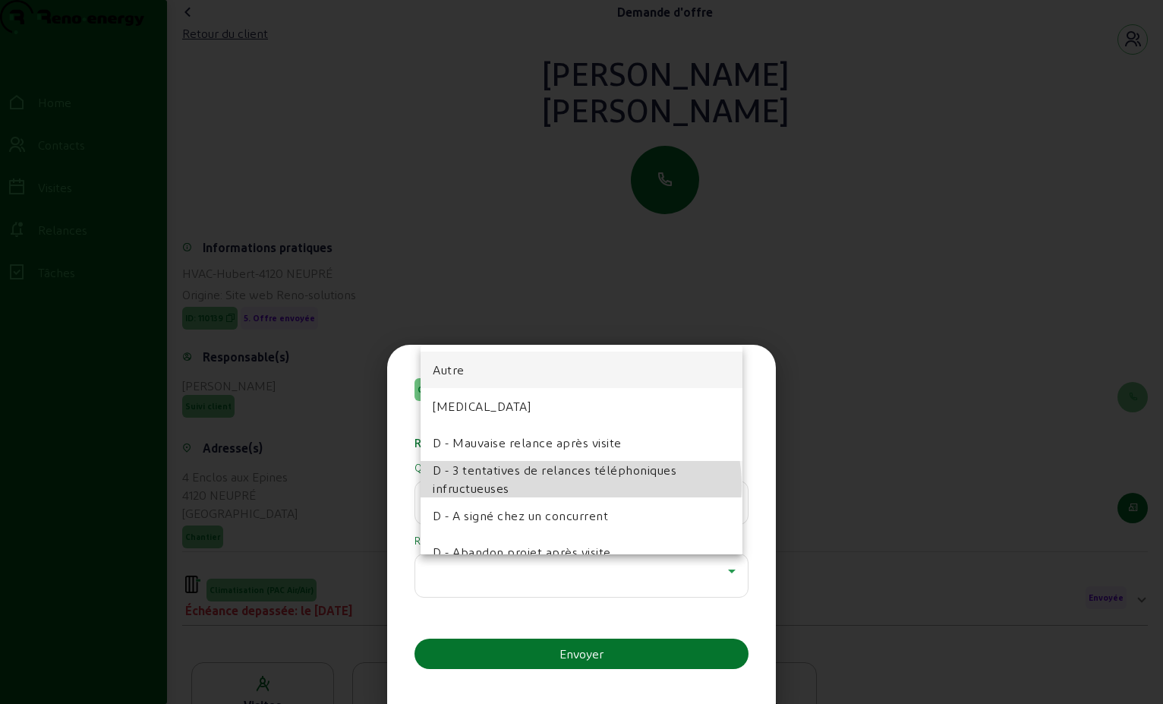
click at [575, 486] on span "D - 3 tentatives de relances téléphoniques infructueuses" at bounding box center [582, 479] width 298 height 36
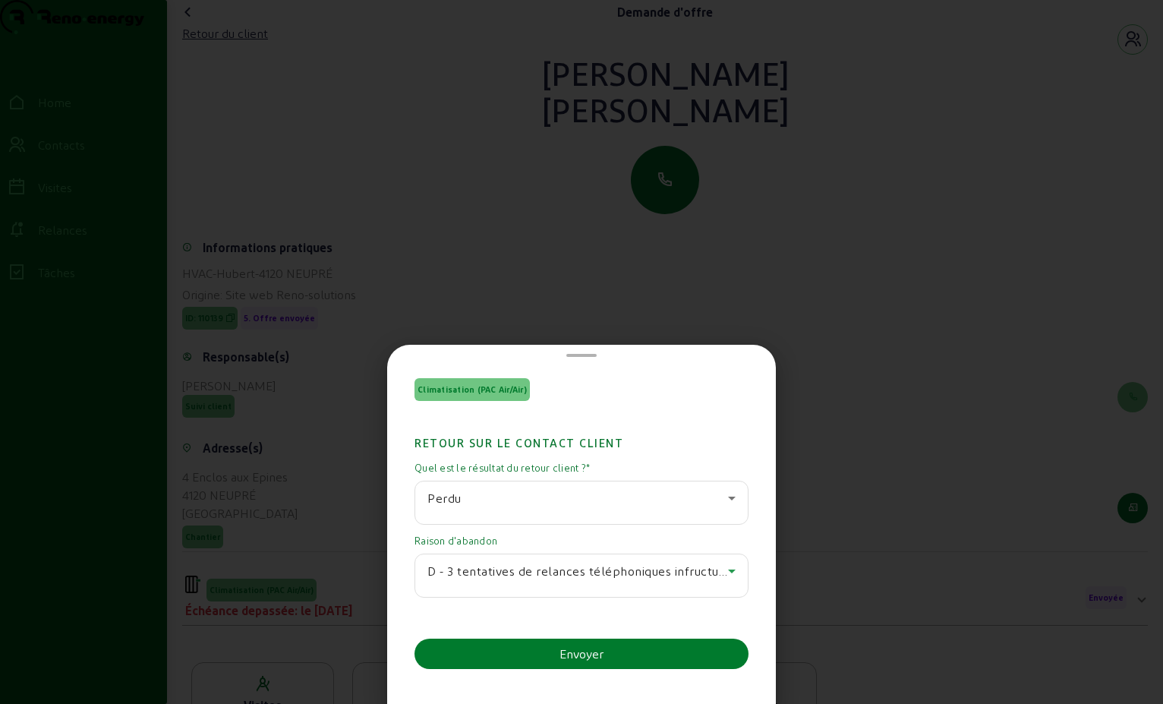
click at [582, 653] on div "Envoyer" at bounding box center [582, 654] width 44 height 18
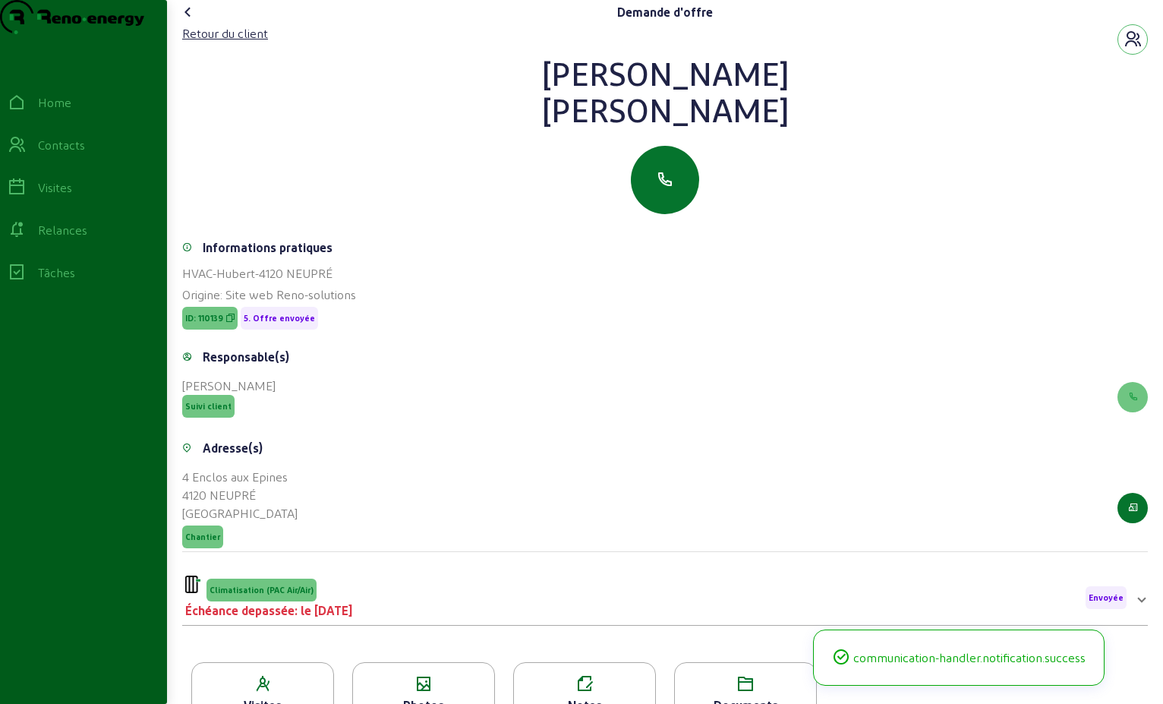
click at [191, 21] on icon at bounding box center [188, 12] width 18 height 18
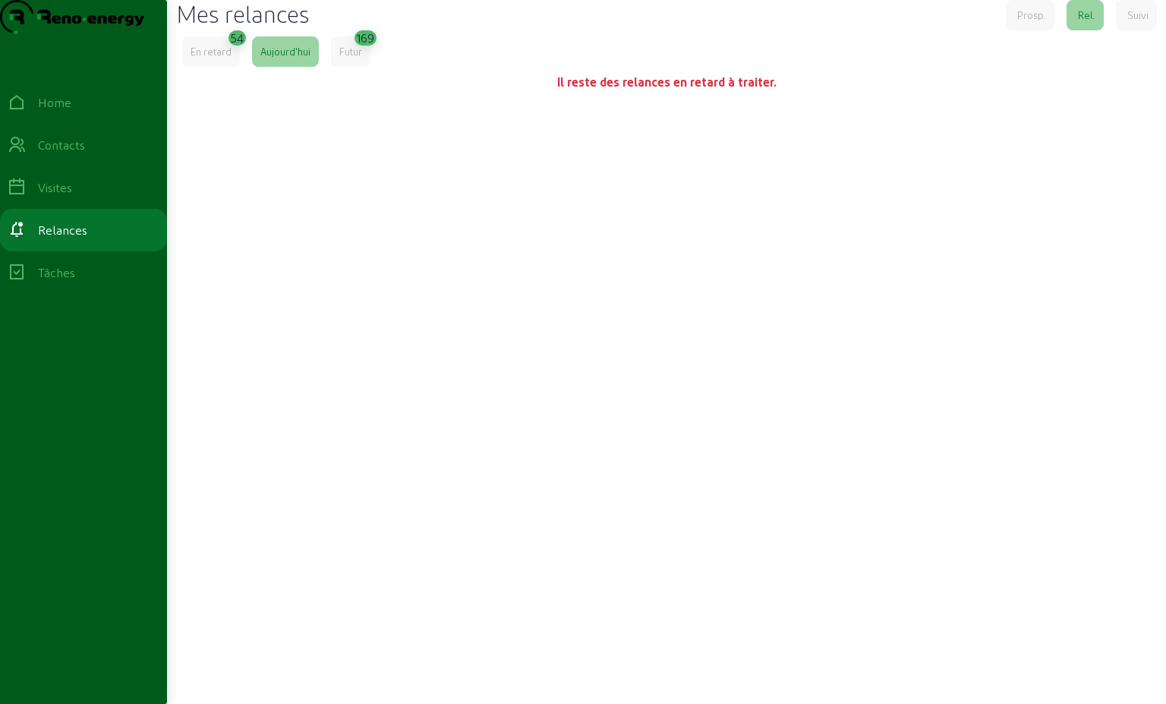
drag, startPoint x: 197, startPoint y: 70, endPoint x: 220, endPoint y: 90, distance: 30.1
click at [227, 67] on div "En retard" at bounding box center [211, 51] width 58 height 30
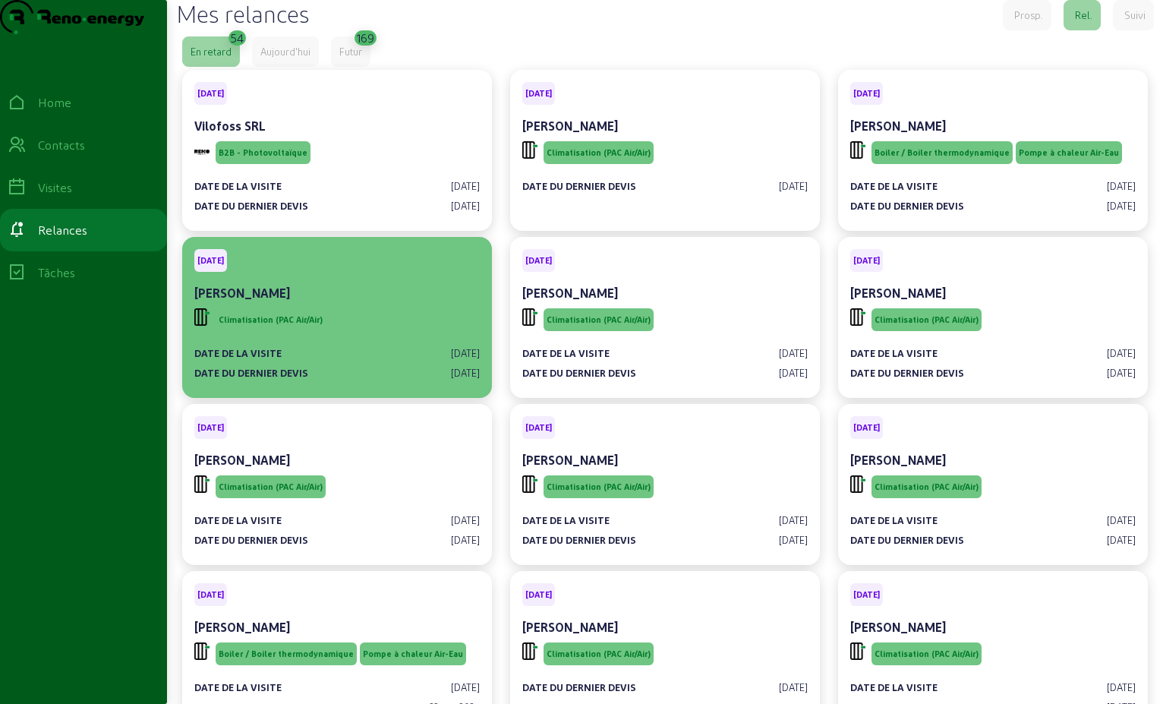
click at [337, 302] on div "[PERSON_NAME]" at bounding box center [337, 293] width 286 height 18
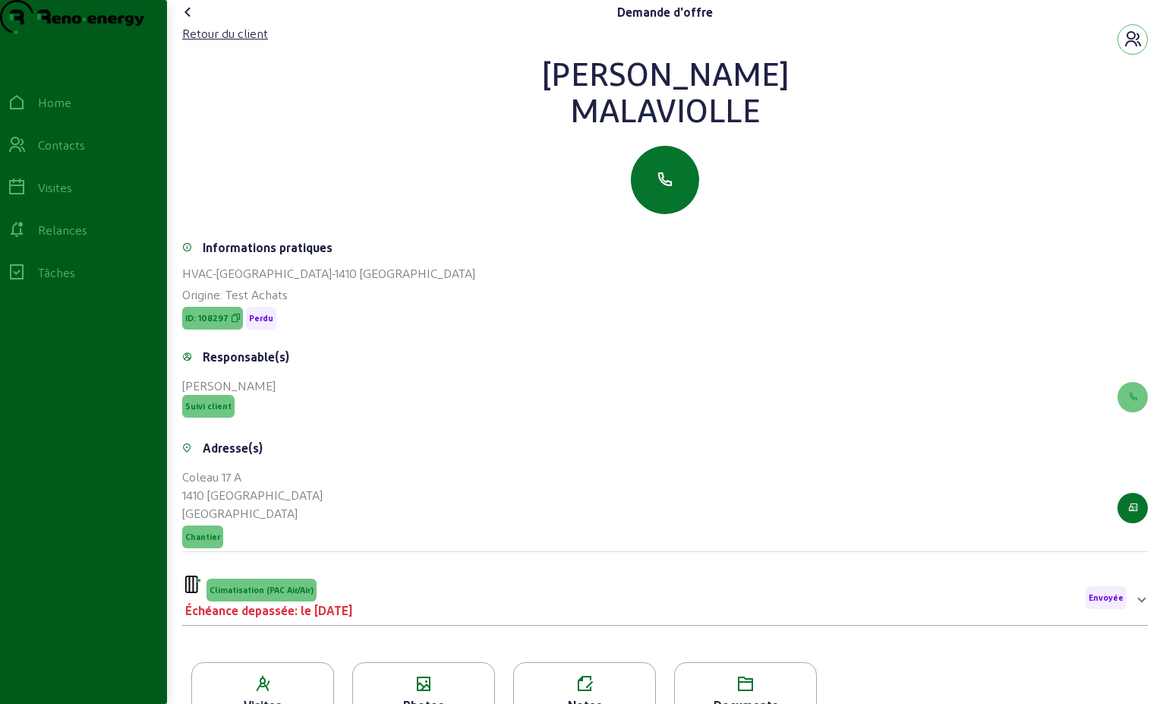
drag, startPoint x: 752, startPoint y: 146, endPoint x: 594, endPoint y: 101, distance: 164.9
click at [594, 101] on div "[PERSON_NAME]" at bounding box center [665, 91] width 966 height 73
drag, startPoint x: 594, startPoint y: 101, endPoint x: 648, endPoint y: 103, distance: 54.0
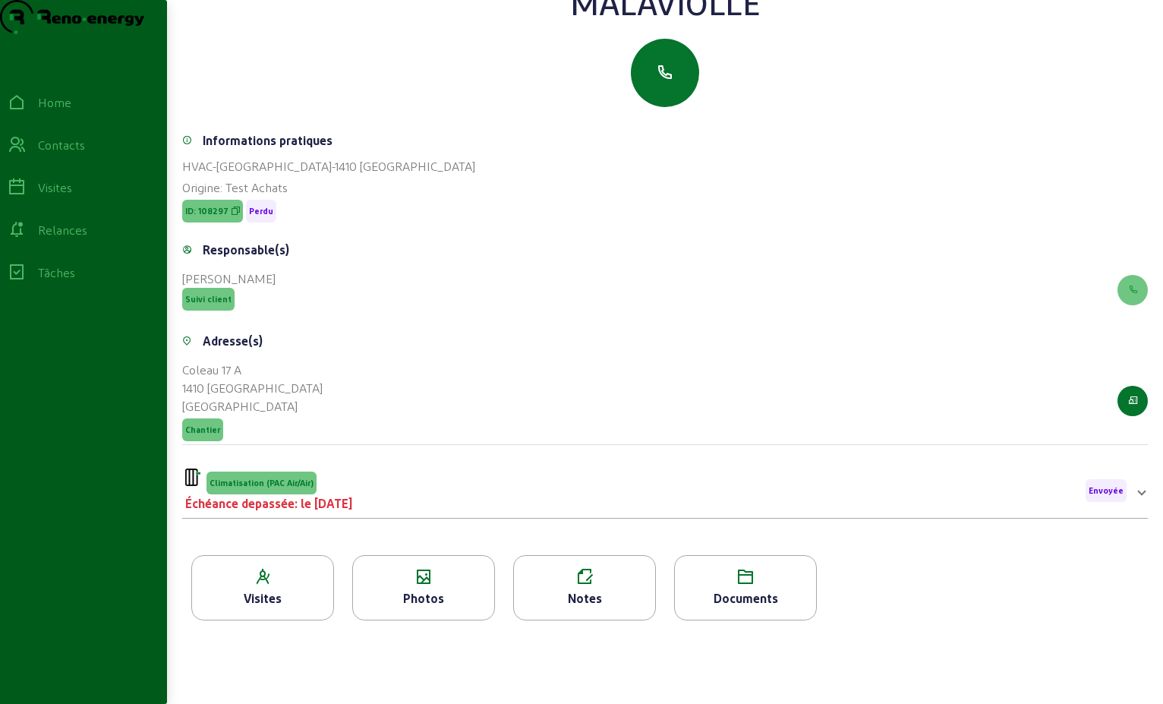
scroll to position [194, 0]
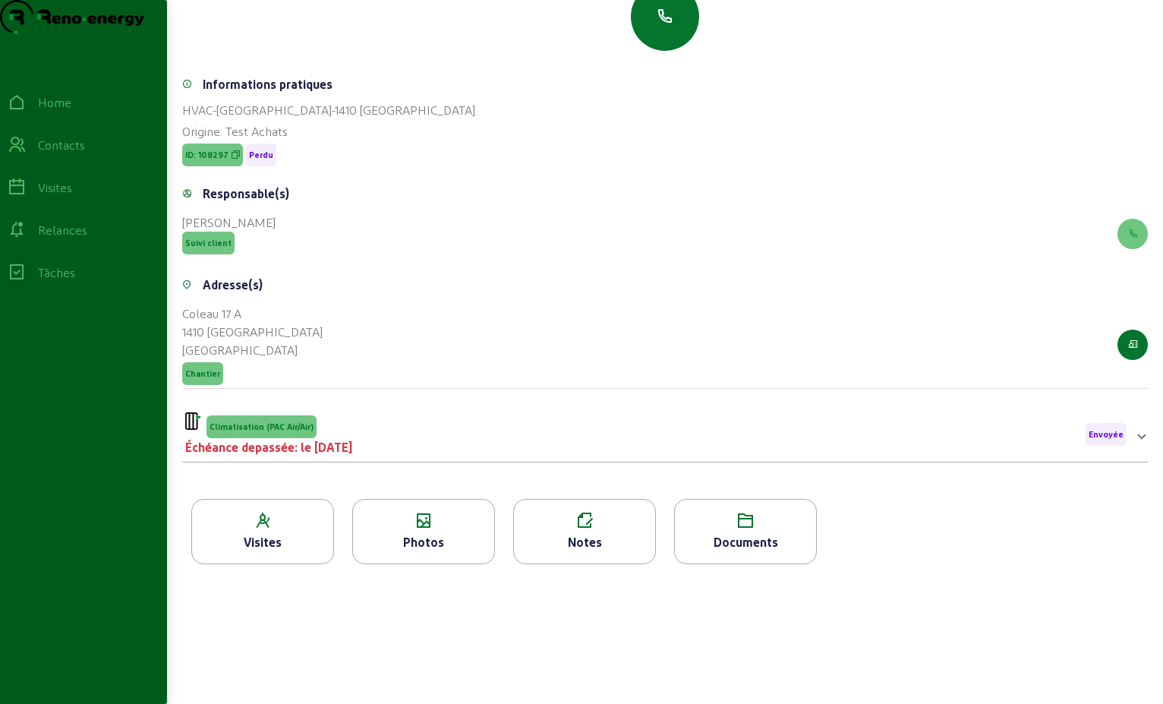
click at [437, 446] on div "Climatisation (PAC Air/Air) Échéance depassée: le [DATE] Envoyée" at bounding box center [656, 434] width 942 height 44
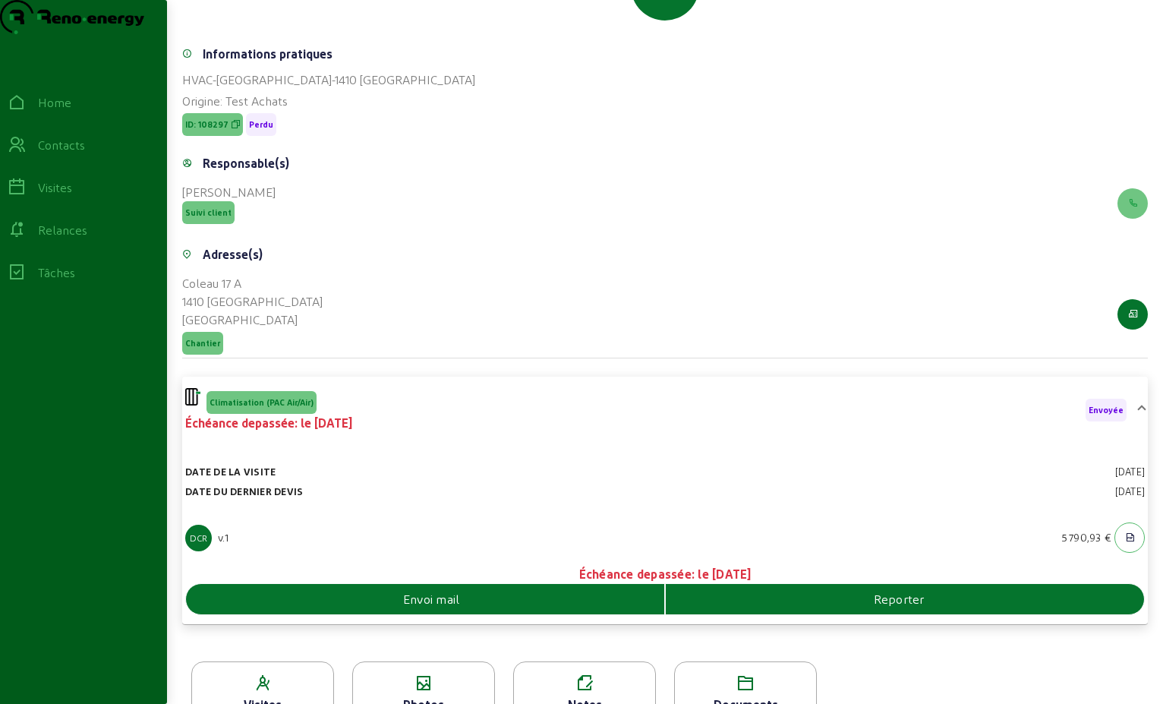
click at [547, 608] on div "Envoi mail" at bounding box center [425, 599] width 478 height 18
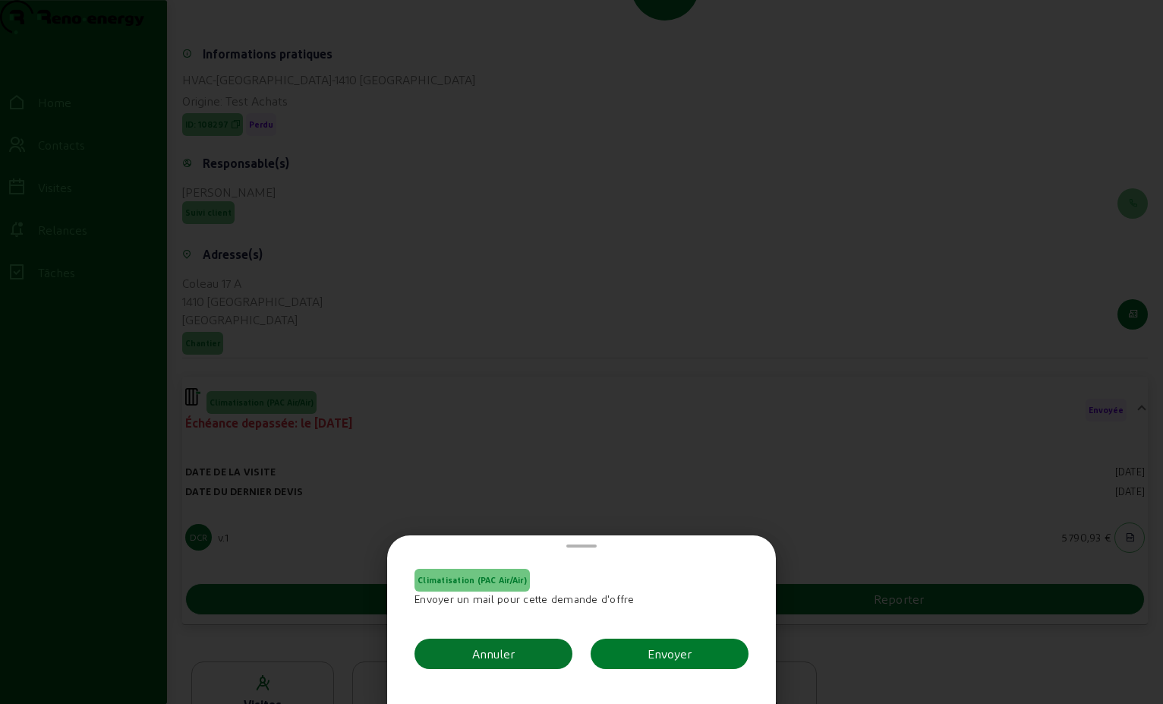
click at [692, 650] on button "Envoyer" at bounding box center [670, 654] width 158 height 30
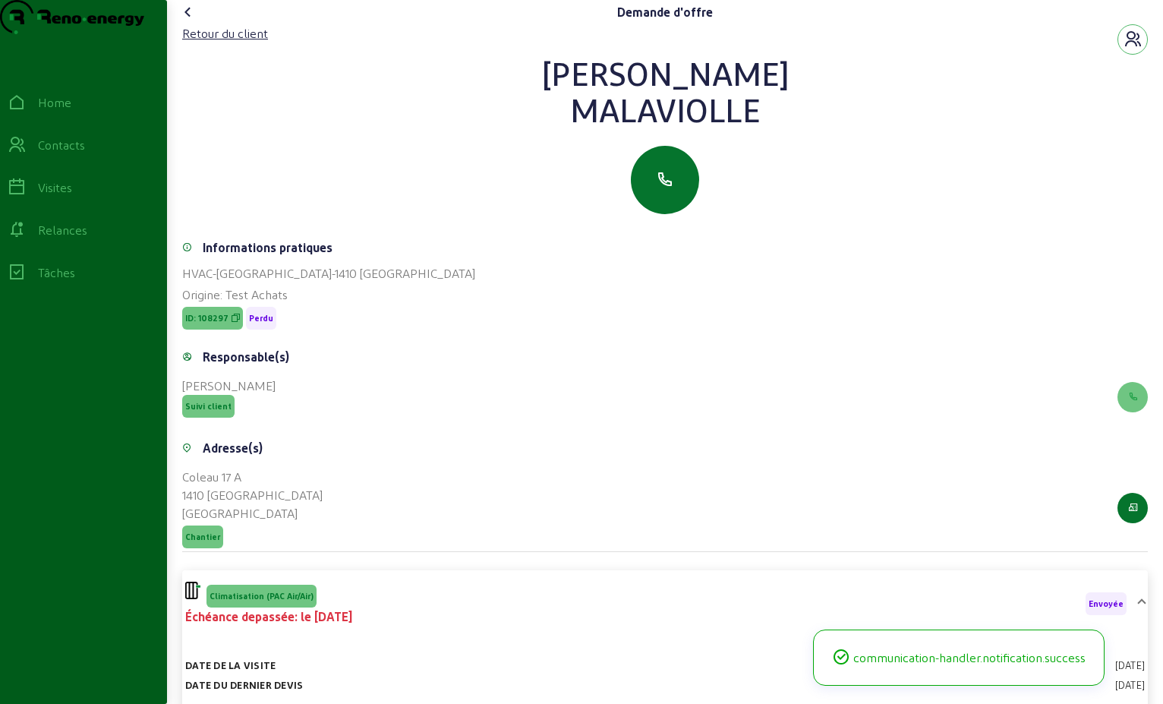
click at [191, 21] on icon at bounding box center [188, 12] width 18 height 18
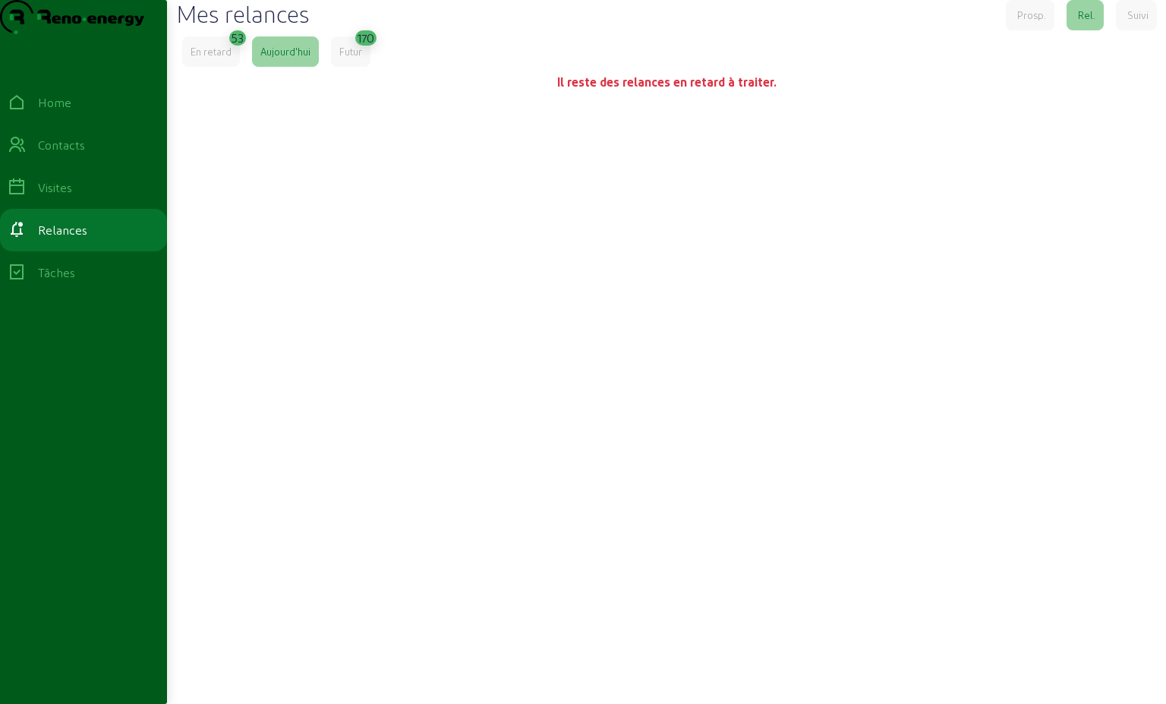
click at [235, 67] on div "En retard" at bounding box center [211, 51] width 58 height 30
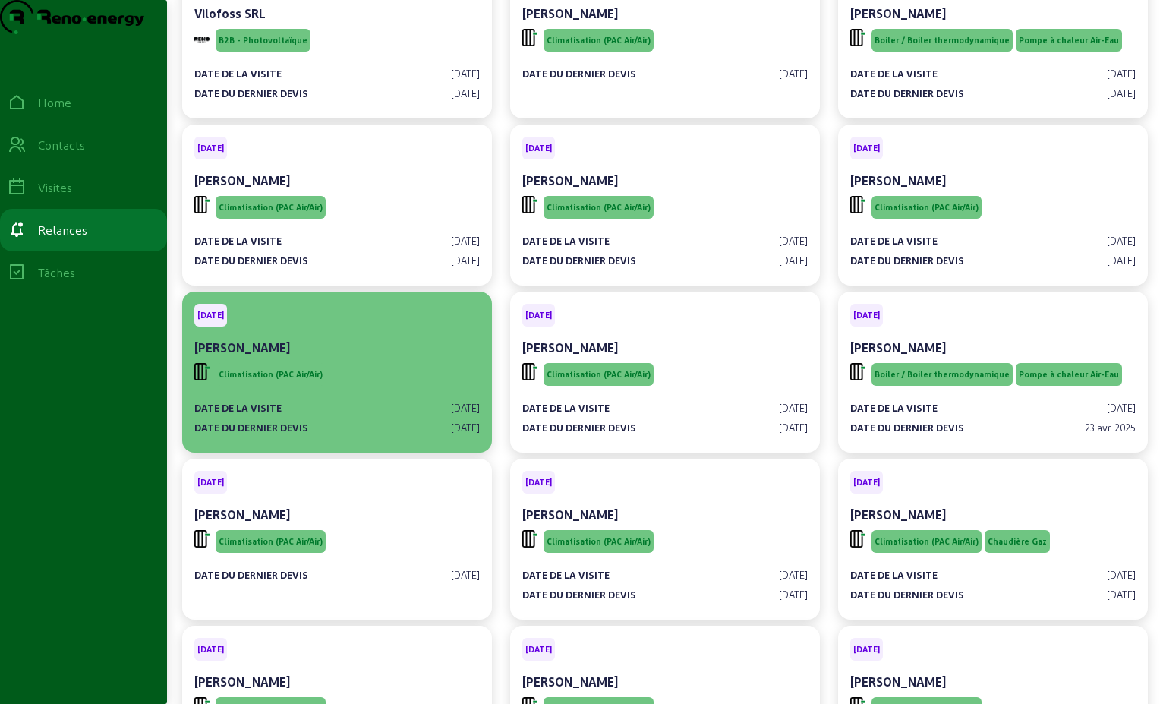
scroll to position [152, 0]
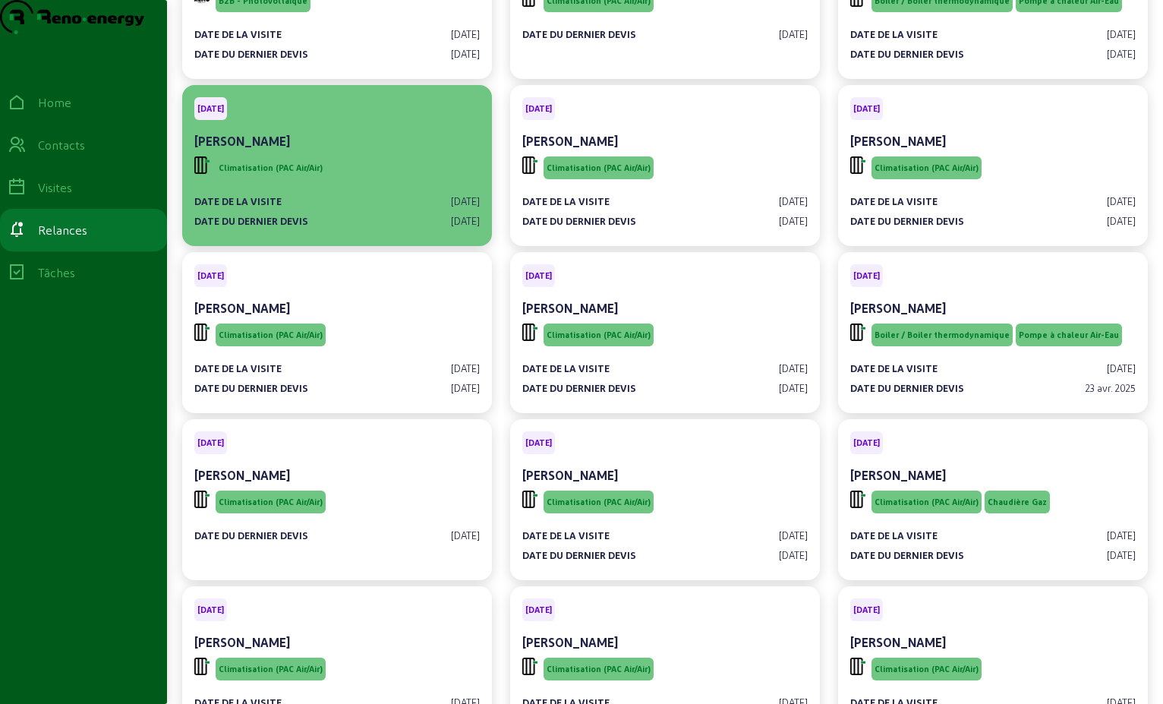
click at [371, 182] on div "Climatisation (PAC Air/Air)" at bounding box center [337, 167] width 286 height 29
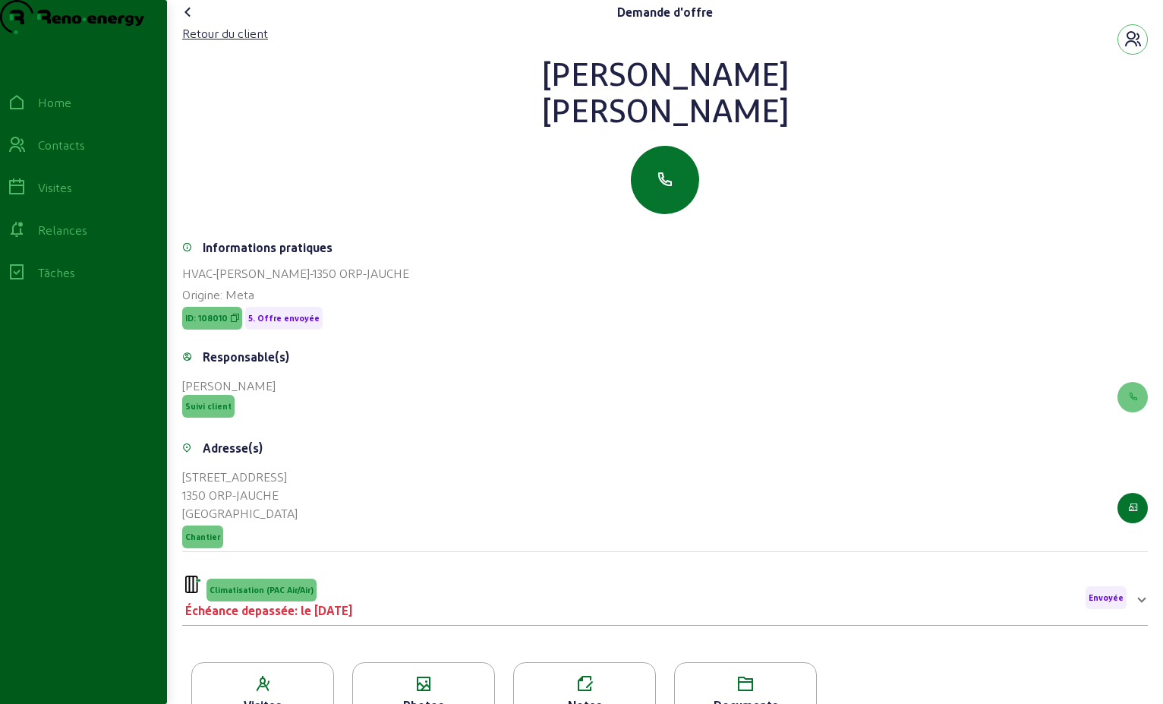
drag, startPoint x: 800, startPoint y: 146, endPoint x: 509, endPoint y: 106, distance: 293.5
click at [508, 106] on div "[PERSON_NAME]" at bounding box center [665, 91] width 966 height 73
drag, startPoint x: 509, startPoint y: 106, endPoint x: 617, endPoint y: 118, distance: 108.5
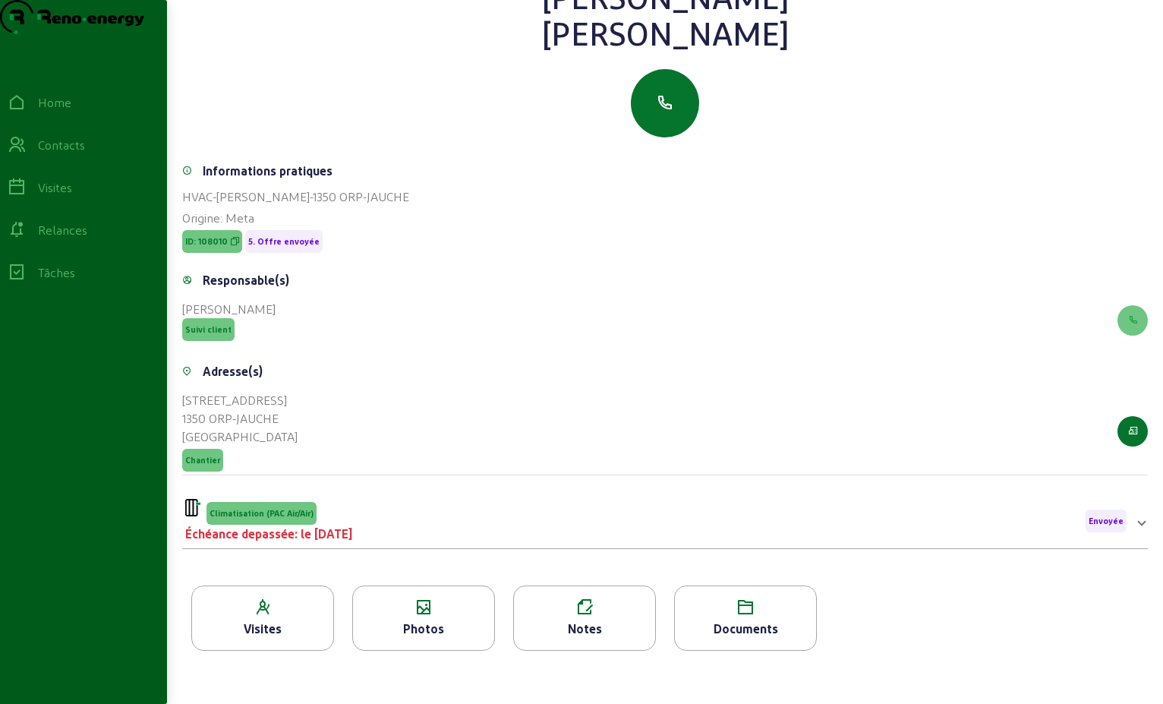
scroll to position [194, 0]
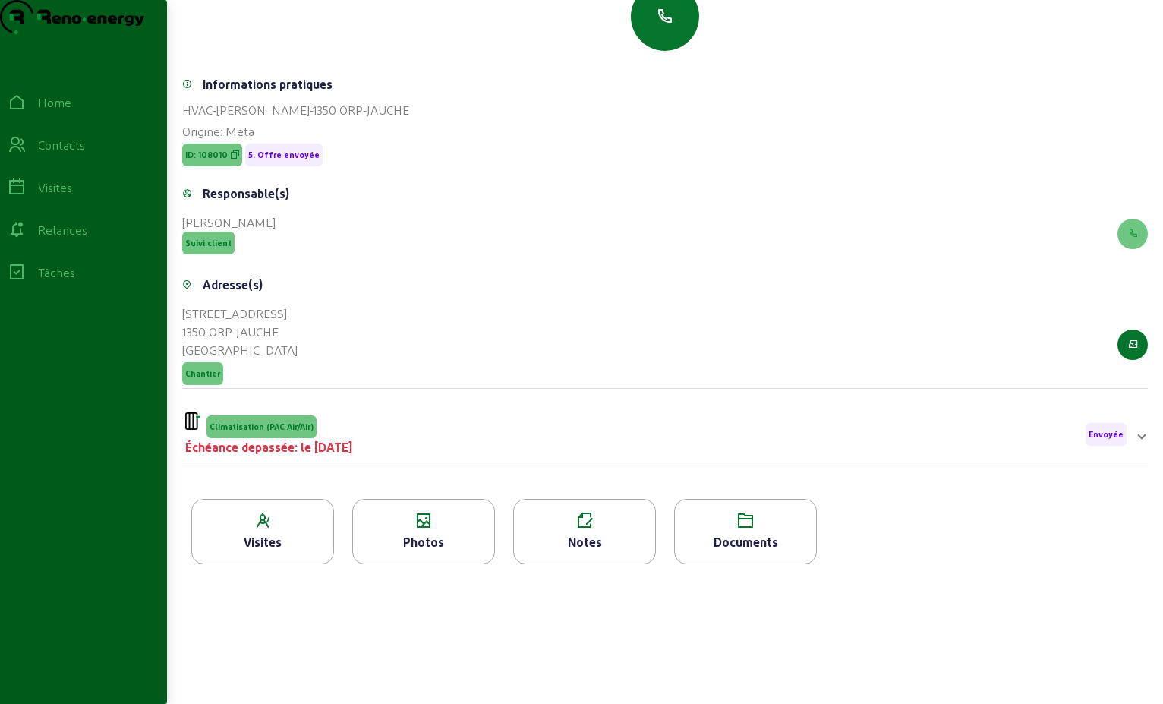
click at [686, 441] on div "Climatisation (PAC Air/Air) Échéance depassée: le [DATE] Envoyée" at bounding box center [656, 434] width 942 height 44
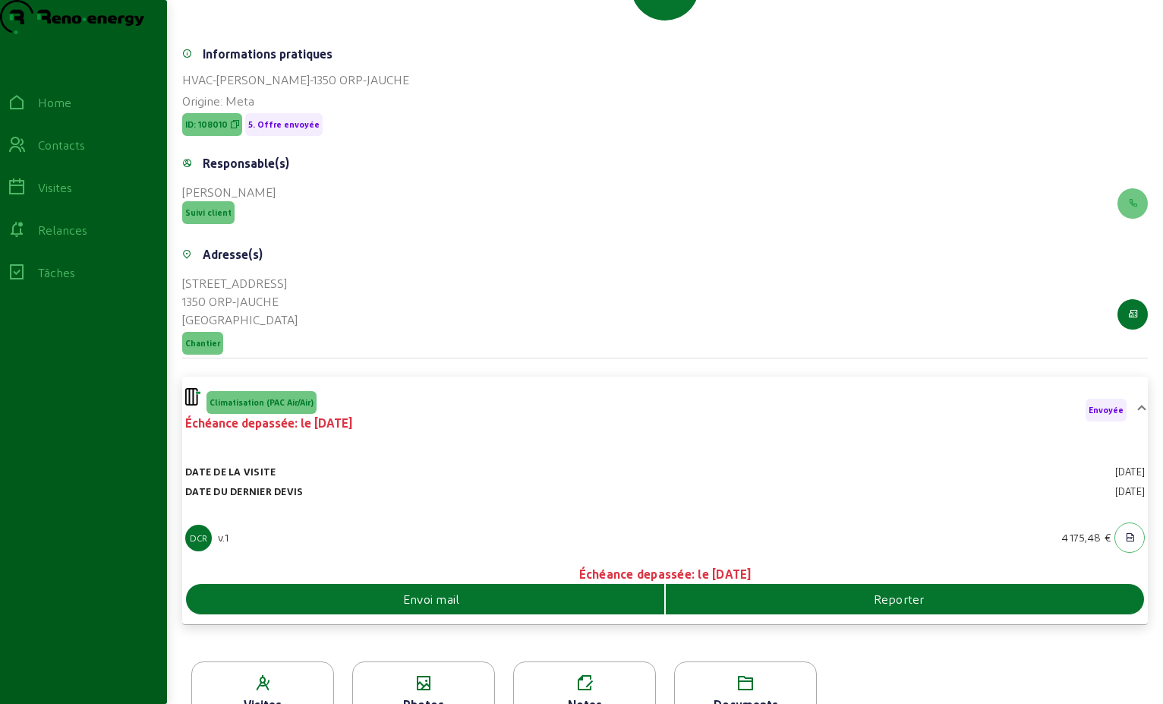
click at [592, 608] on div "Envoi mail" at bounding box center [425, 599] width 478 height 18
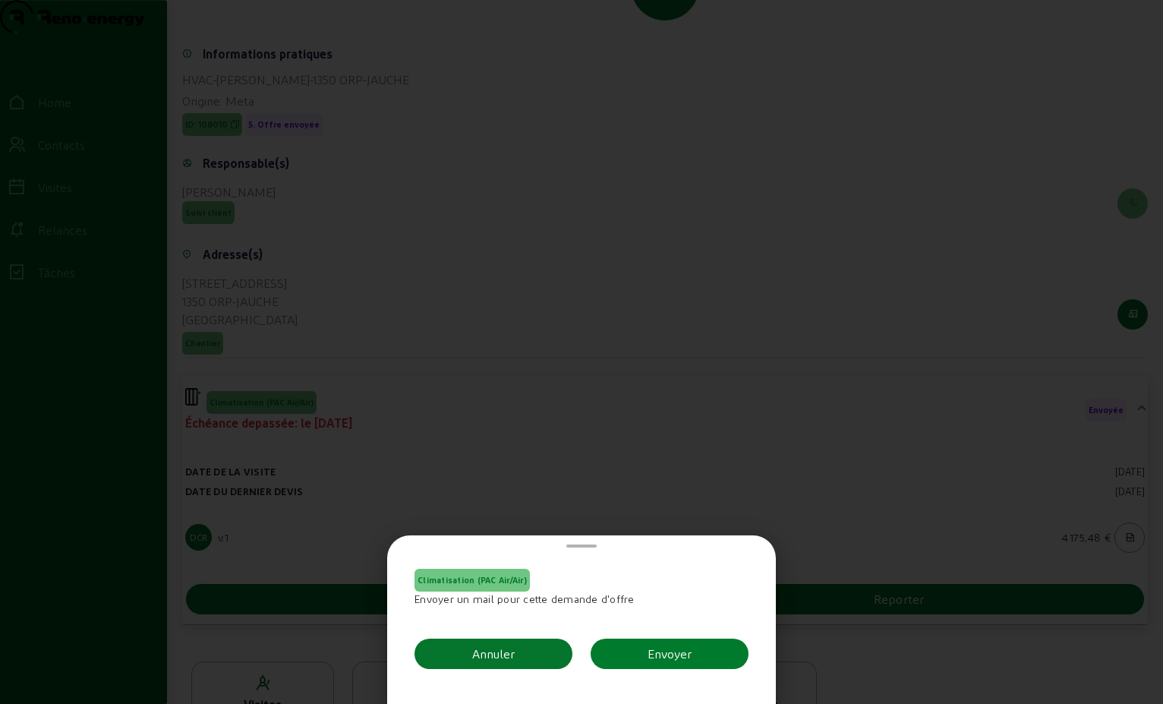
click at [656, 651] on div "Envoyer" at bounding box center [670, 654] width 44 height 18
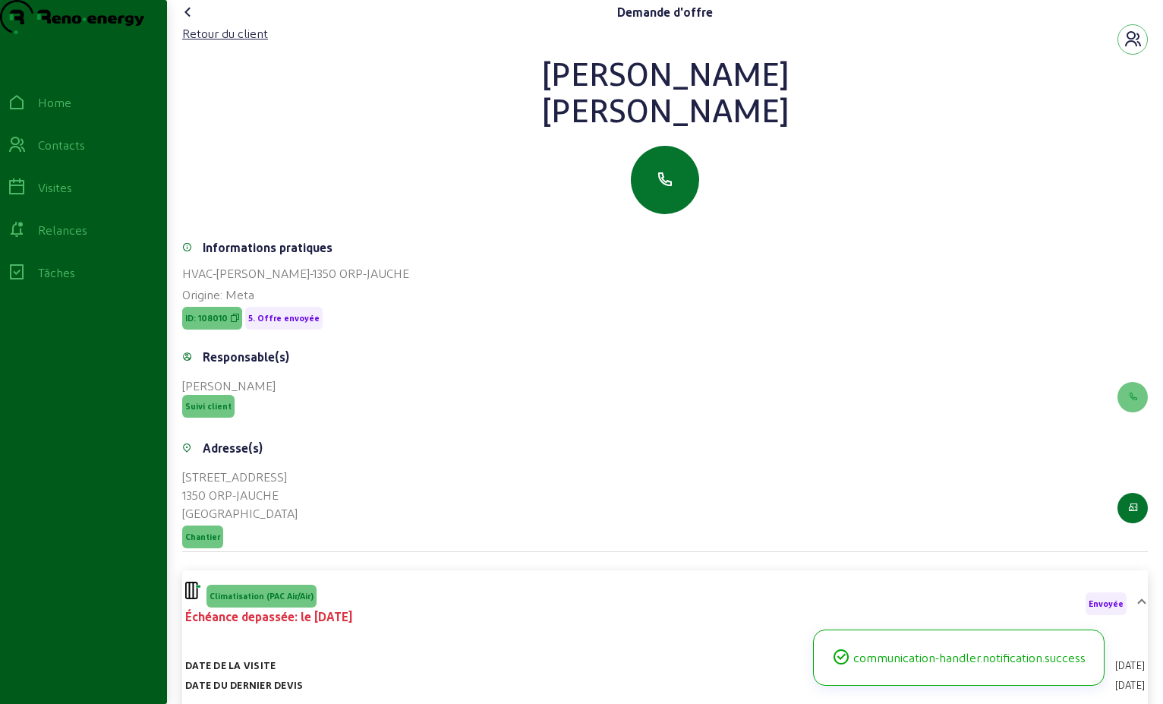
click at [182, 21] on icon at bounding box center [188, 12] width 18 height 18
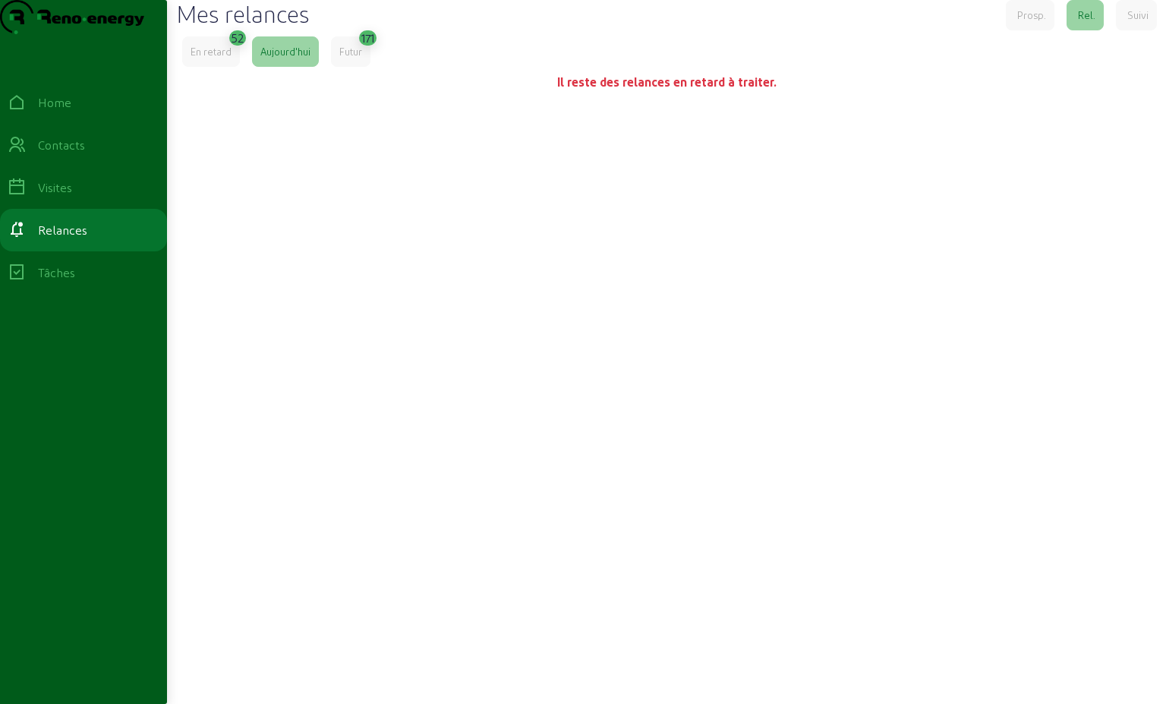
click at [231, 67] on div "En retard" at bounding box center [211, 51] width 58 height 30
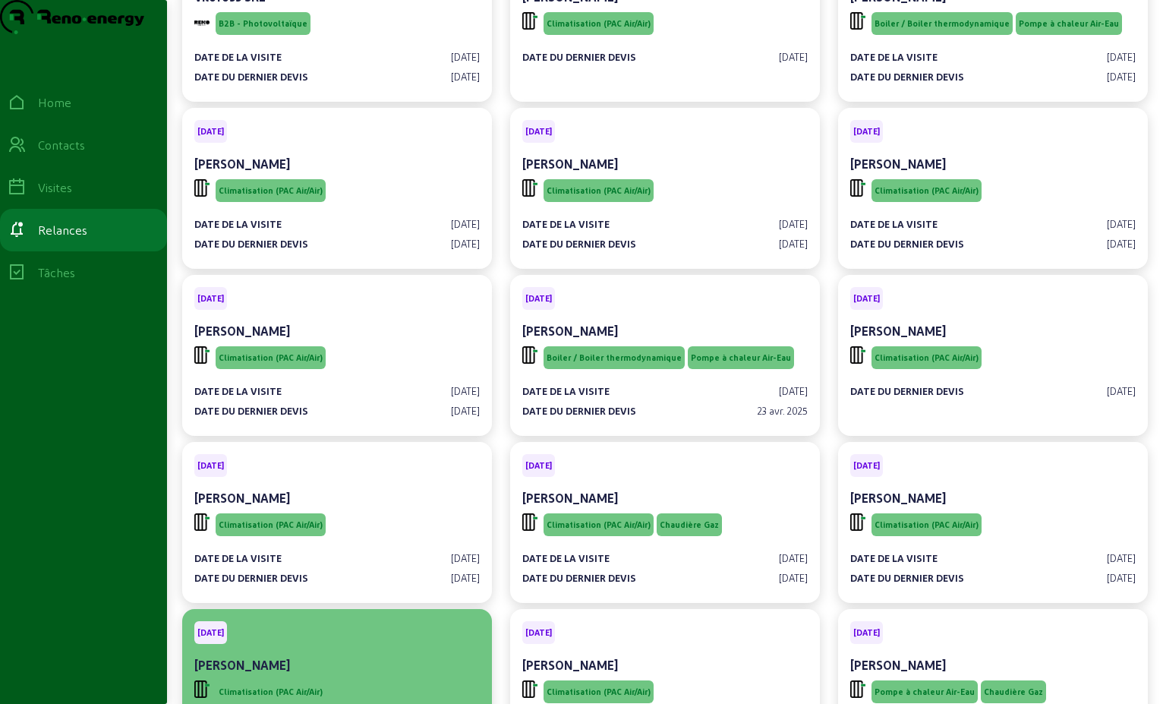
scroll to position [456, 0]
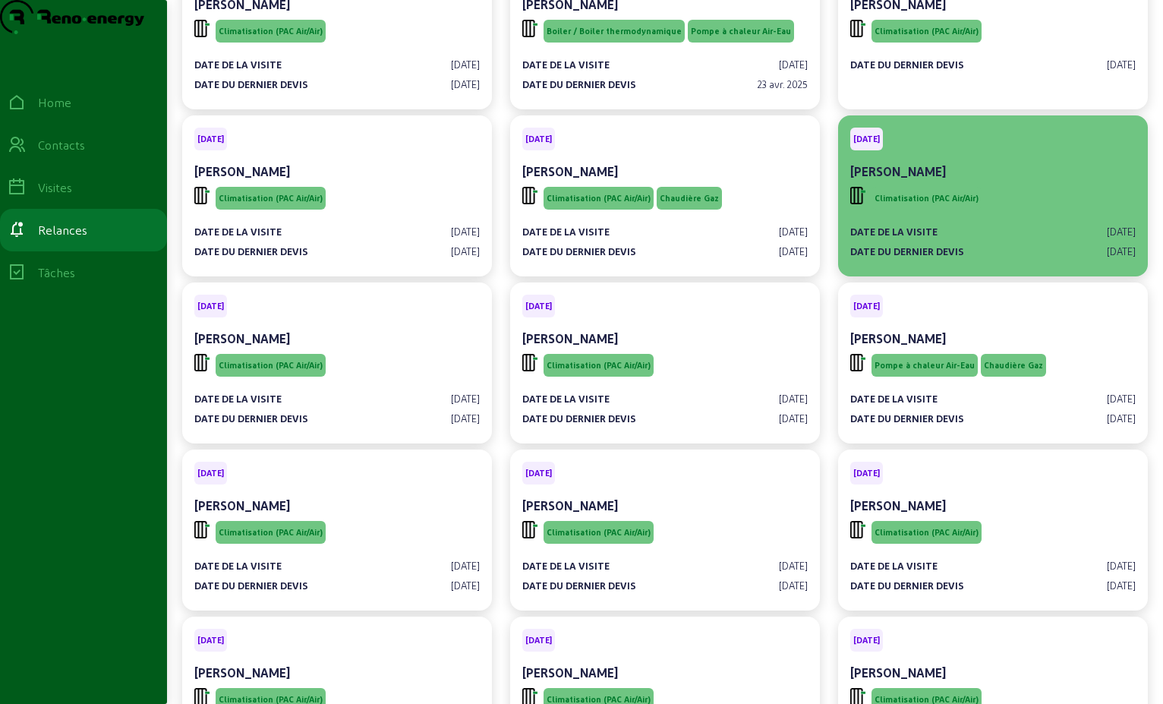
click at [962, 181] on div "[PERSON_NAME]" at bounding box center [993, 171] width 286 height 18
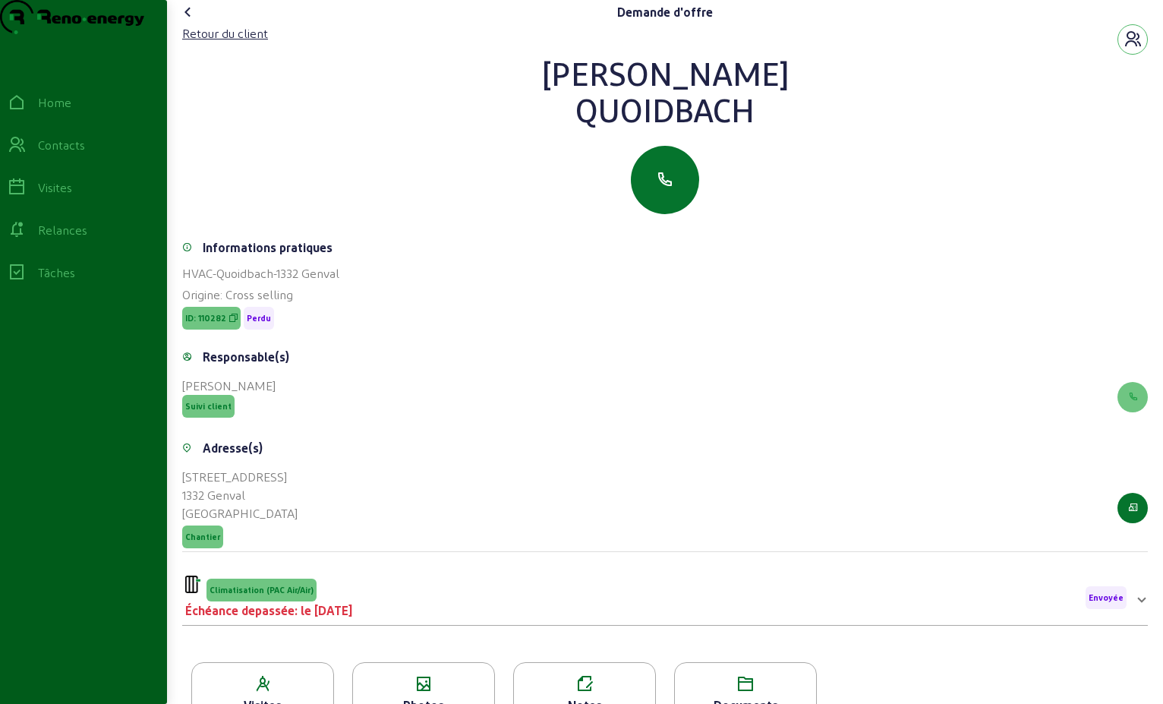
drag, startPoint x: 756, startPoint y: 141, endPoint x: 562, endPoint y: 108, distance: 197.2
click at [562, 108] on div "[PERSON_NAME]" at bounding box center [665, 91] width 966 height 73
drag, startPoint x: 562, startPoint y: 108, endPoint x: 650, endPoint y: 110, distance: 88.1
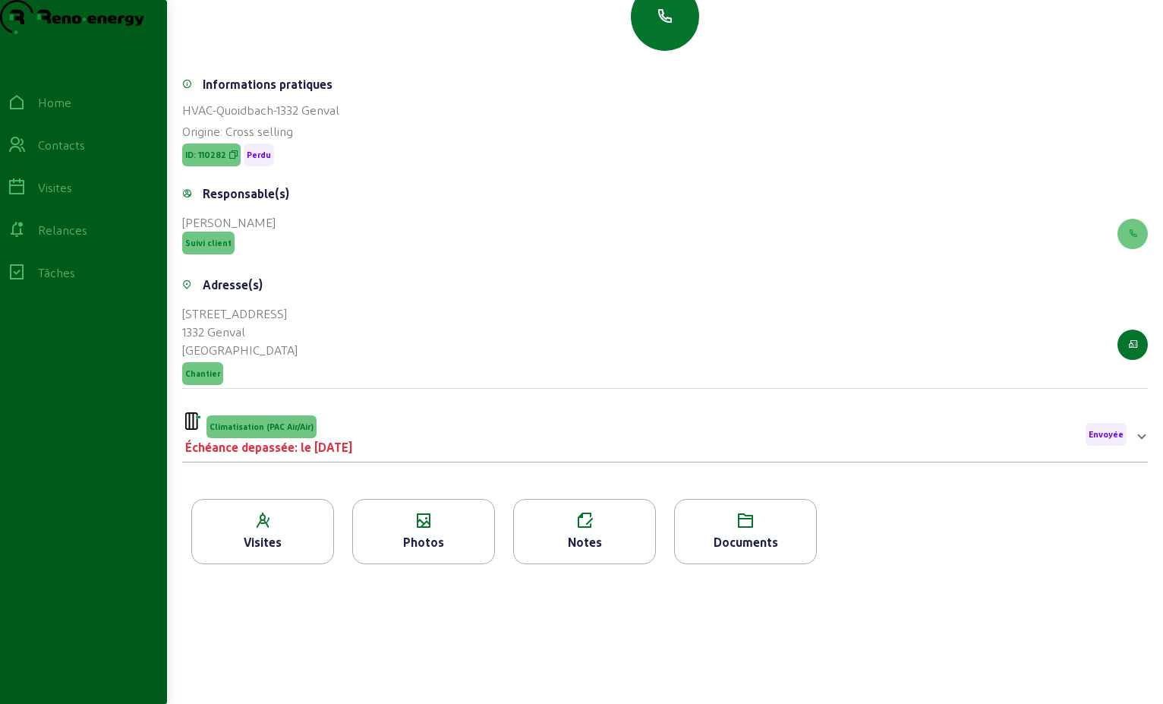
scroll to position [194, 0]
click at [480, 440] on div "Climatisation (PAC Air/Air) Échéance depassée: le [DATE] Envoyée" at bounding box center [656, 434] width 942 height 44
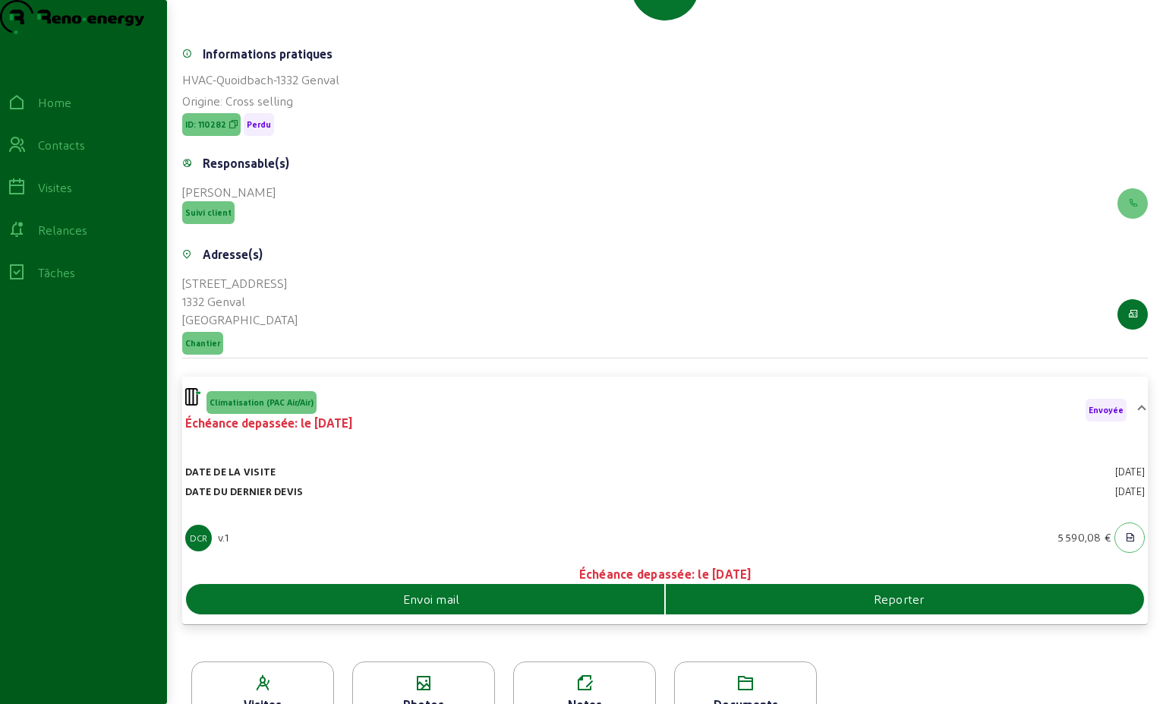
click at [511, 614] on div "Envoi mail" at bounding box center [425, 599] width 479 height 30
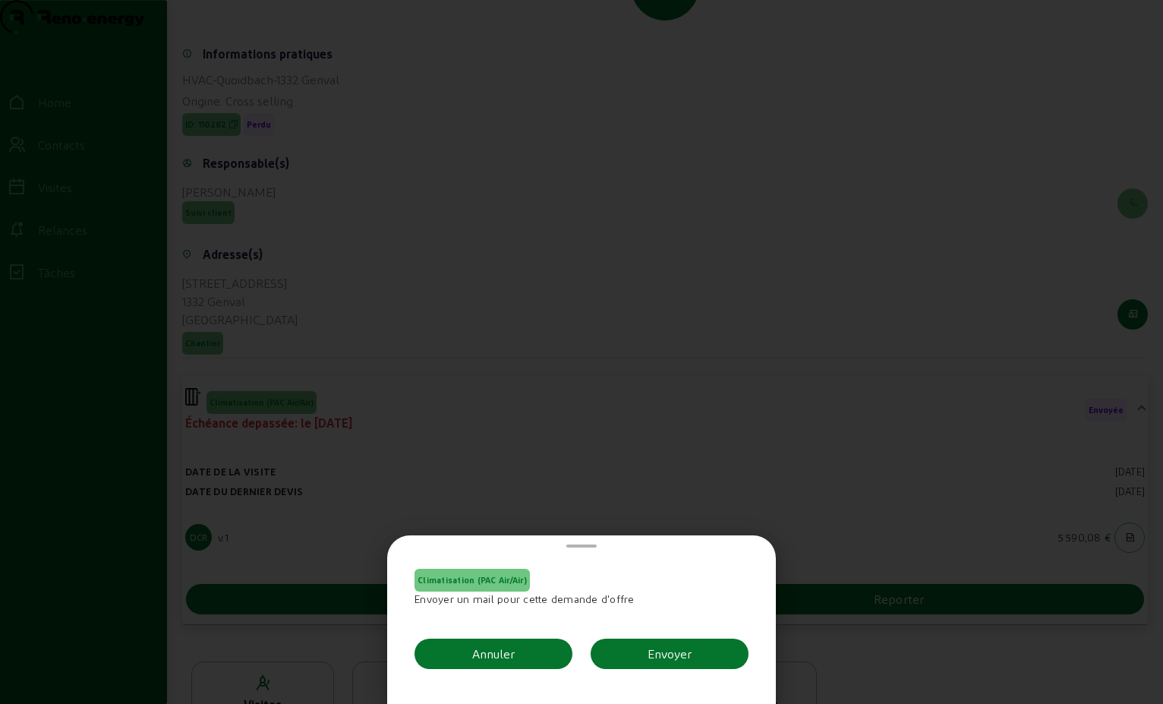
scroll to position [0, 0]
click at [636, 647] on button "Envoyer" at bounding box center [670, 654] width 158 height 30
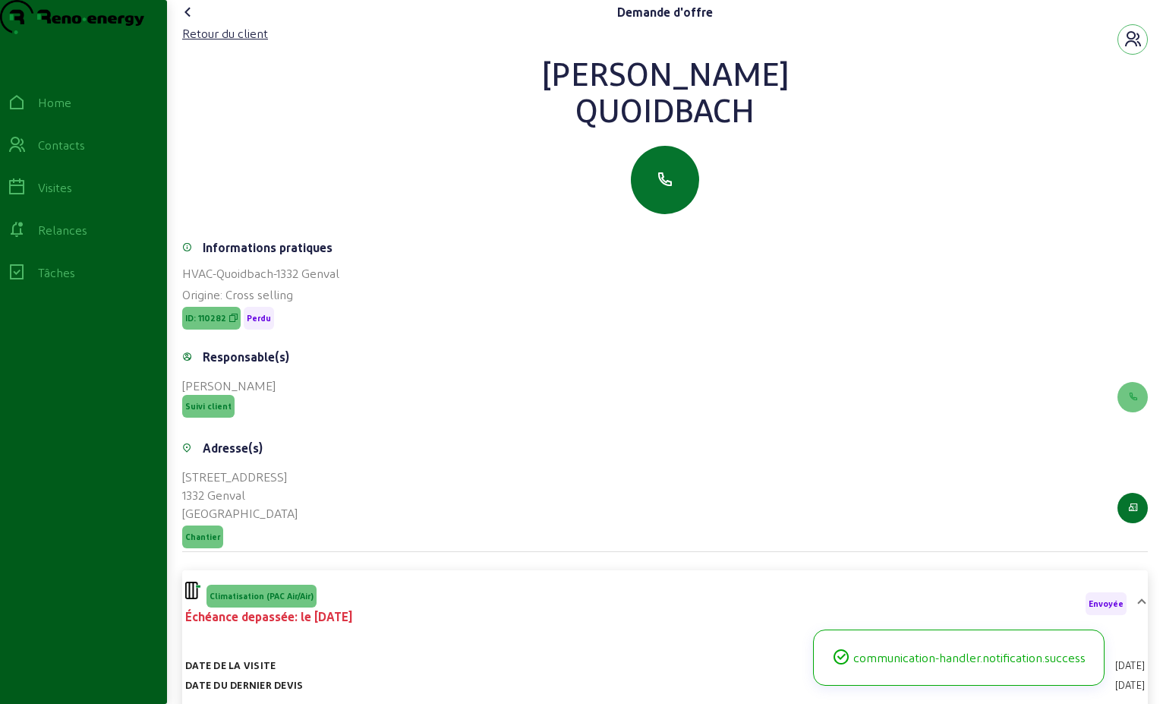
click at [192, 21] on icon at bounding box center [188, 12] width 18 height 18
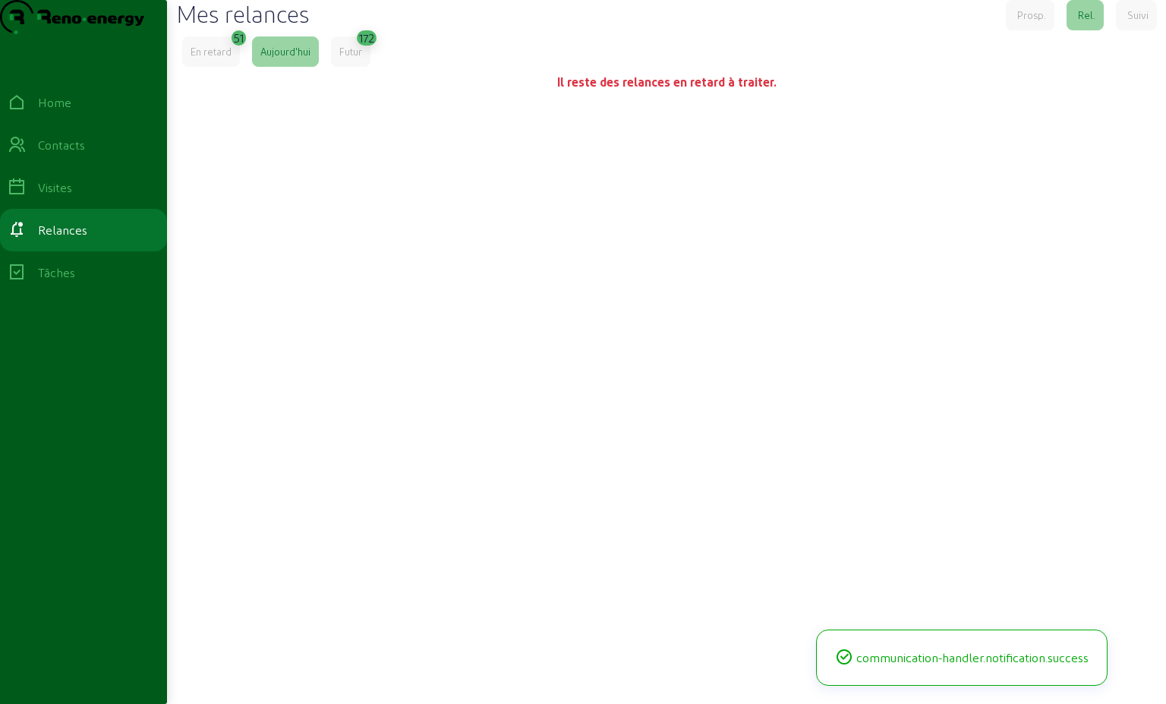
click at [203, 67] on div "En retard" at bounding box center [211, 51] width 58 height 30
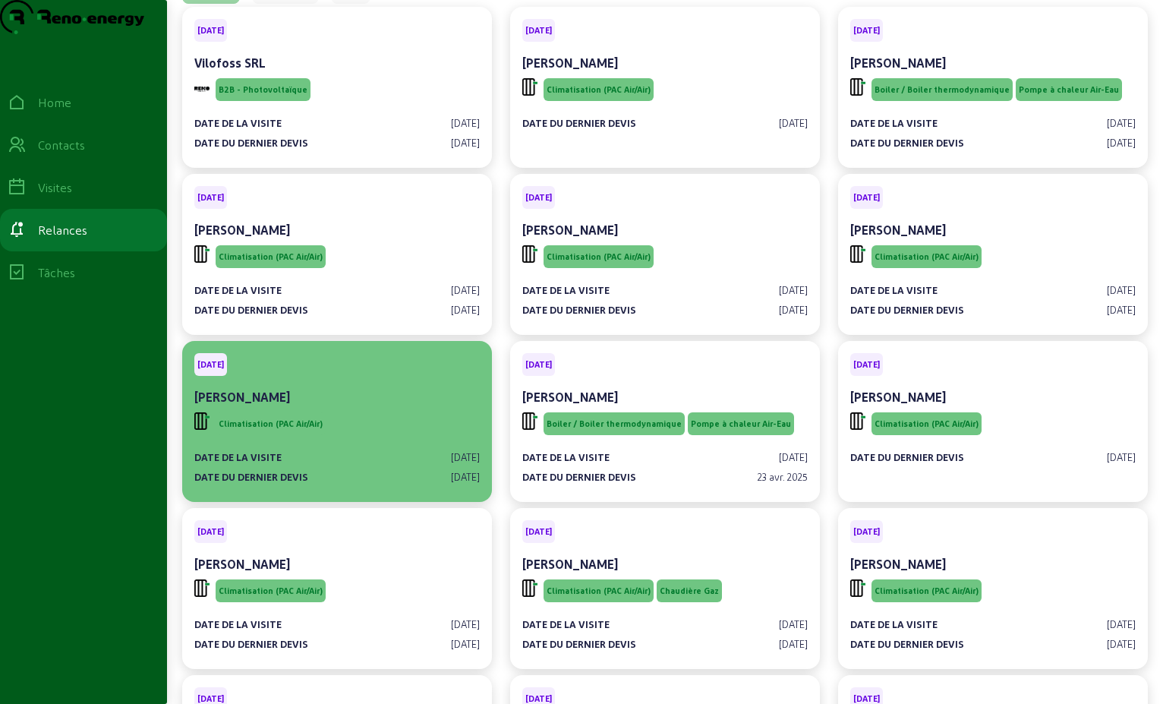
scroll to position [152, 0]
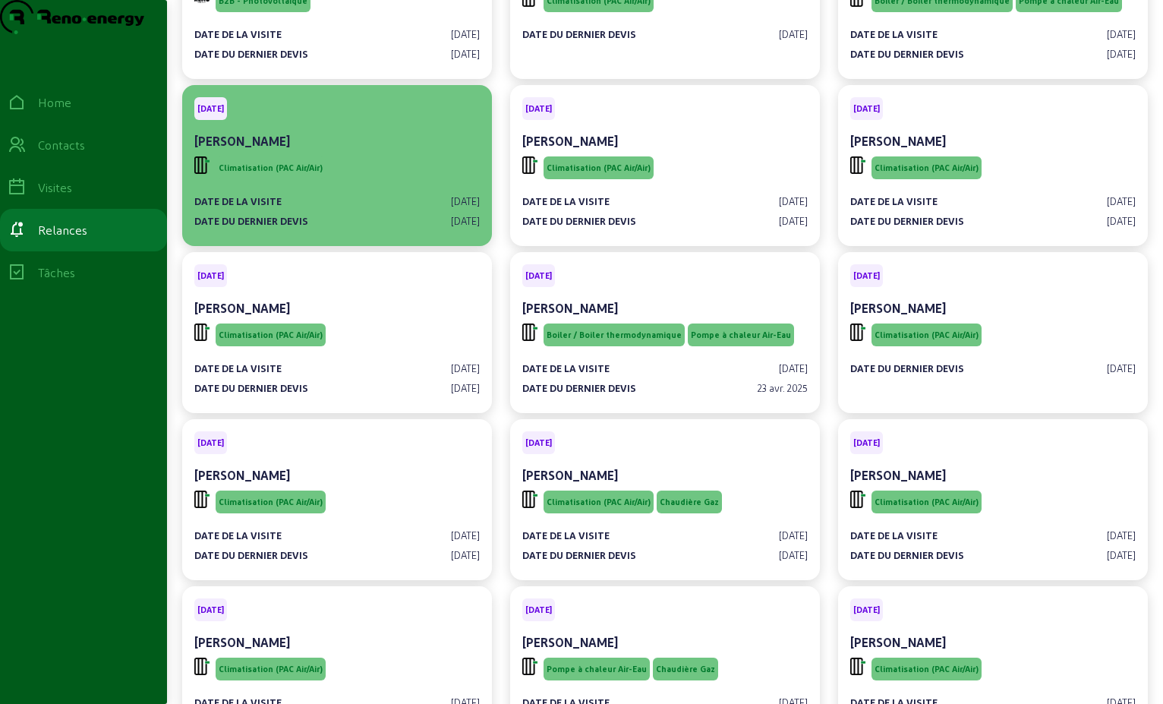
click at [346, 150] on div "[PERSON_NAME]" at bounding box center [337, 141] width 286 height 18
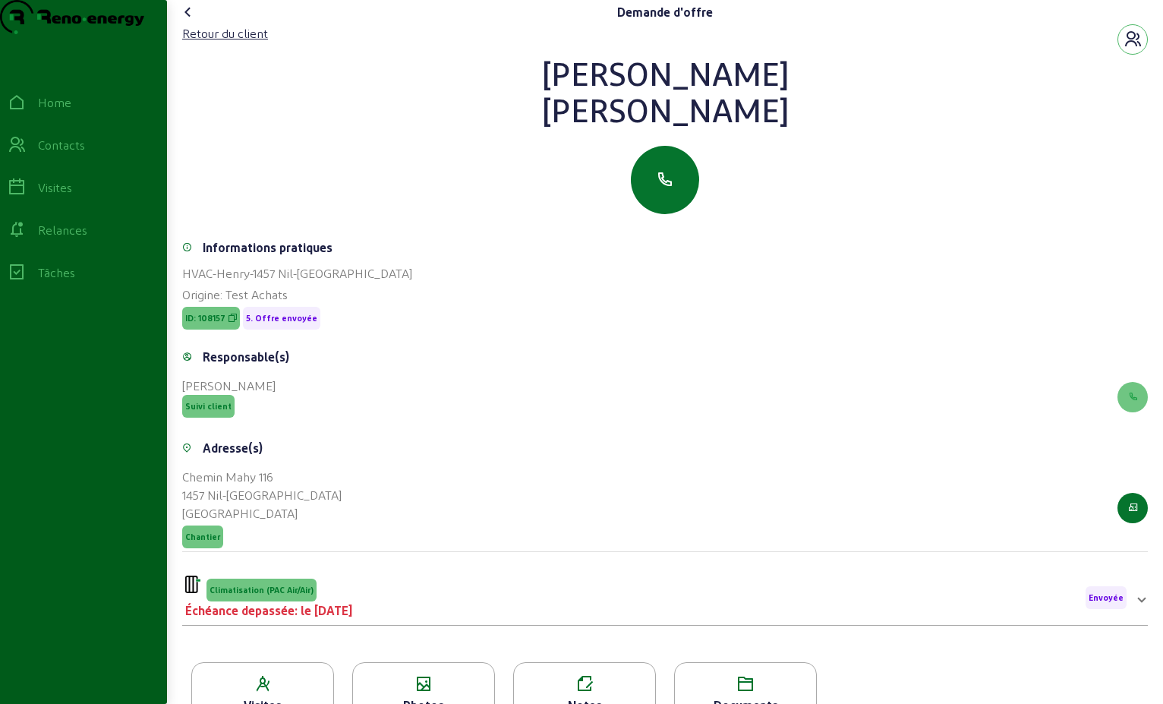
drag, startPoint x: 711, startPoint y: 145, endPoint x: 575, endPoint y: 94, distance: 145.1
click at [573, 93] on div "[PERSON_NAME]" at bounding box center [665, 91] width 966 height 73
drag, startPoint x: 575, startPoint y: 94, endPoint x: 640, endPoint y: 109, distance: 67.0
click at [222, 43] on div "Retour du client" at bounding box center [225, 33] width 86 height 18
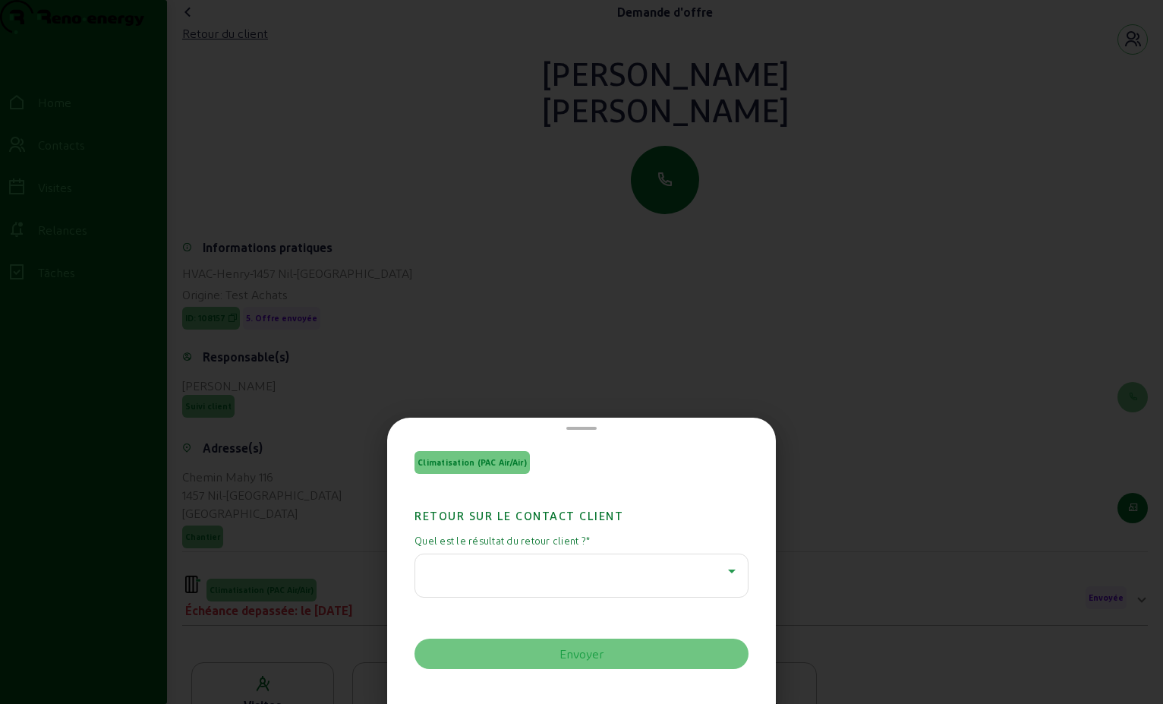
click at [729, 564] on icon at bounding box center [732, 571] width 18 height 18
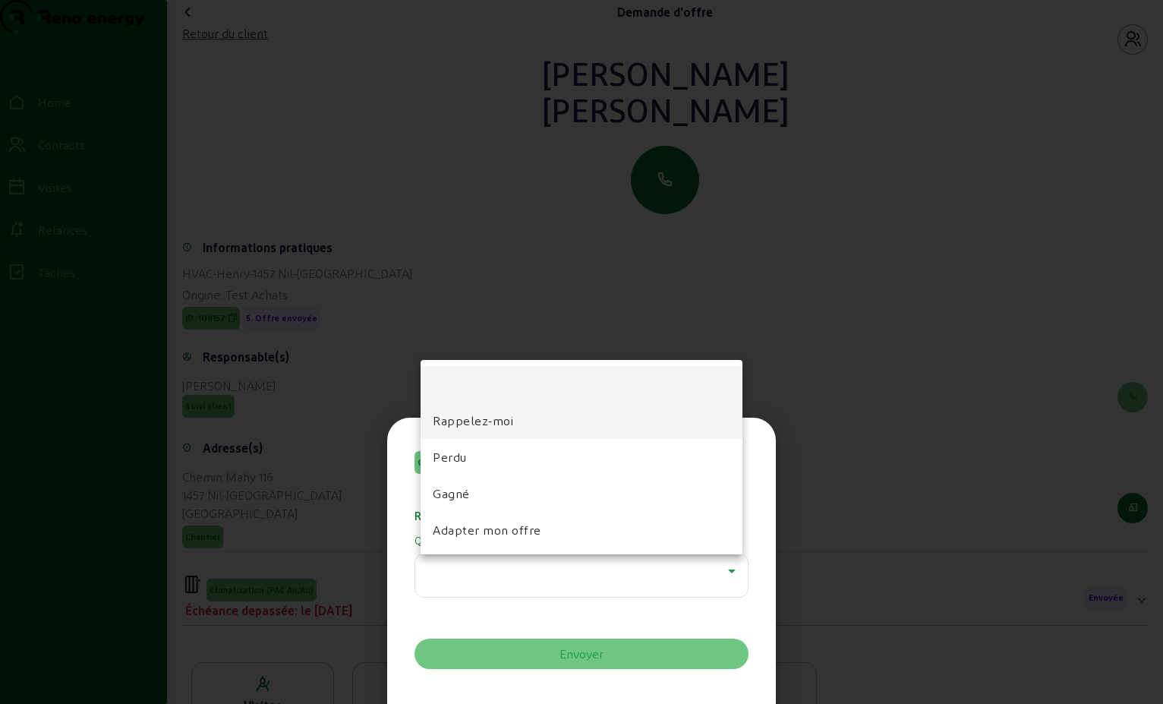
click at [522, 421] on mat-option "Rappelez-moi" at bounding box center [582, 420] width 322 height 36
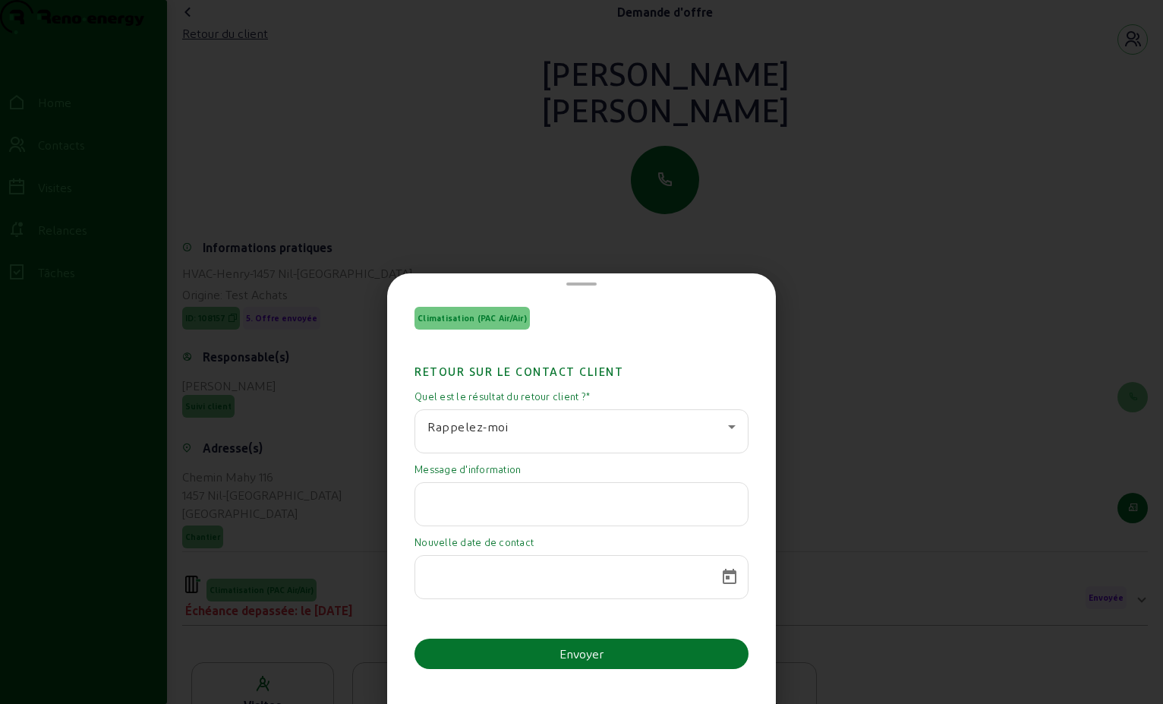
click at [476, 489] on div at bounding box center [581, 504] width 308 height 43
paste input "Désolé du retard. Oui, nous sommes toujours intéressés par votre devis mais nou…"
type input "Désolé du retard. Oui, nous sommes toujours intéressés par votre devis mais nou…"
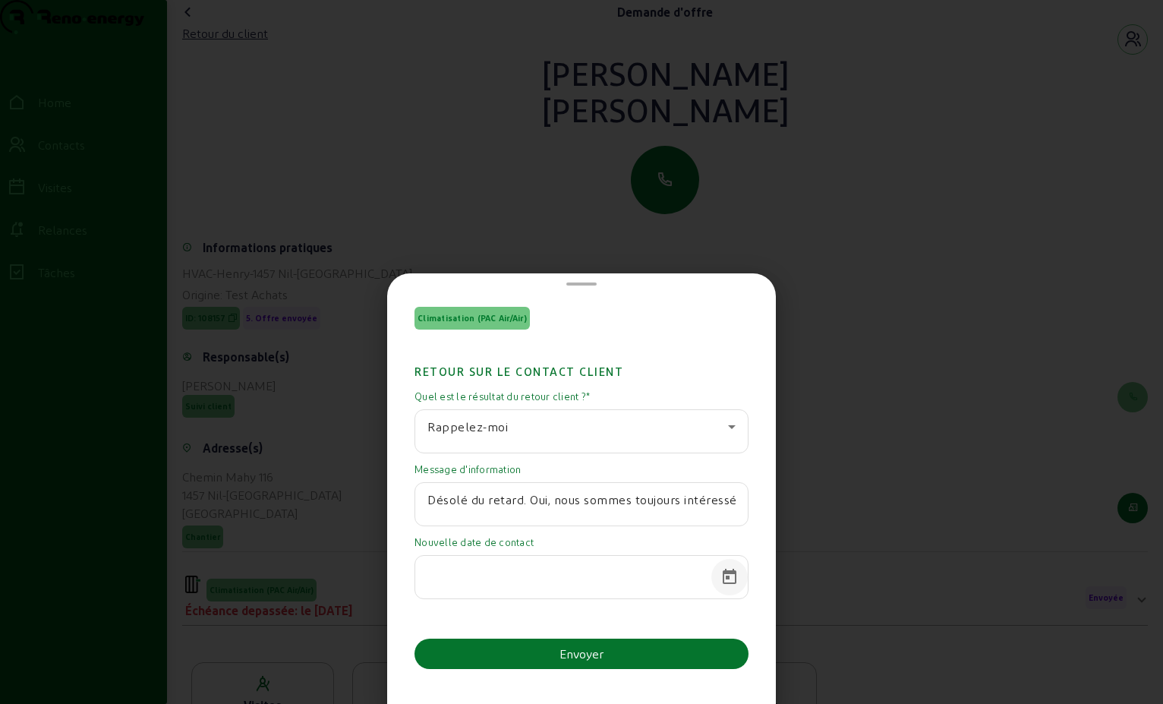
click at [732, 577] on span "Open calendar" at bounding box center [729, 577] width 36 height 36
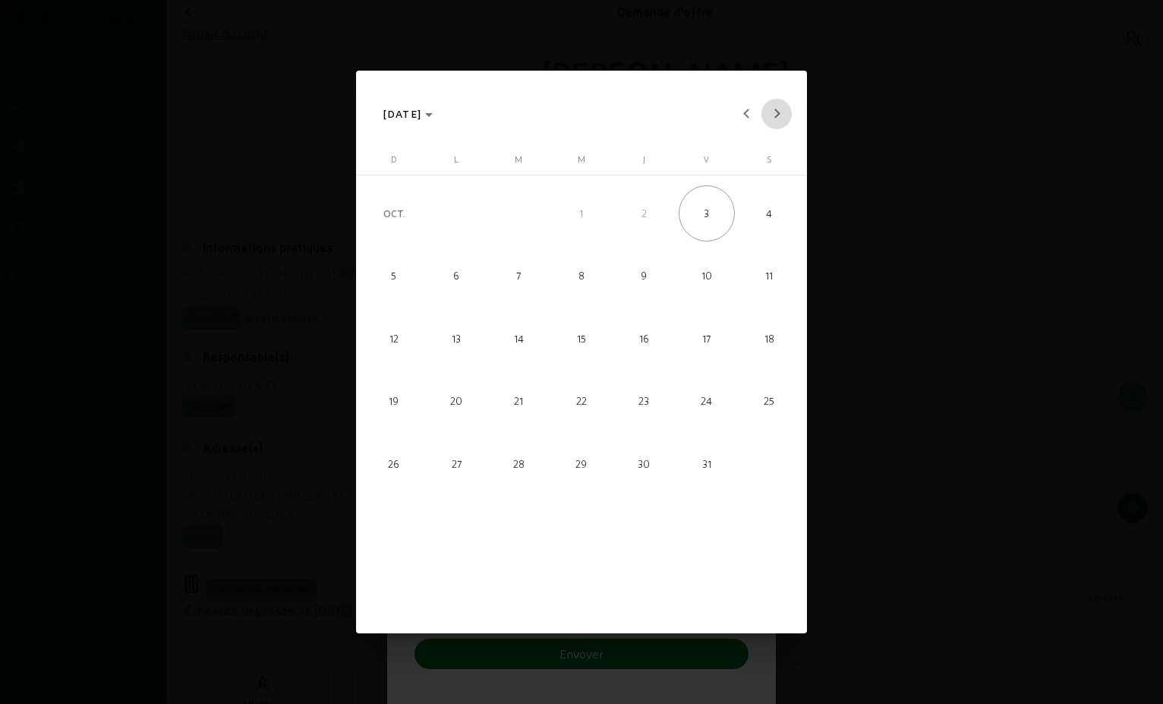
click at [781, 115] on span "Next month" at bounding box center [777, 114] width 30 height 30
click at [516, 278] on span "6" at bounding box center [519, 276] width 56 height 56
type input "[DATE]"
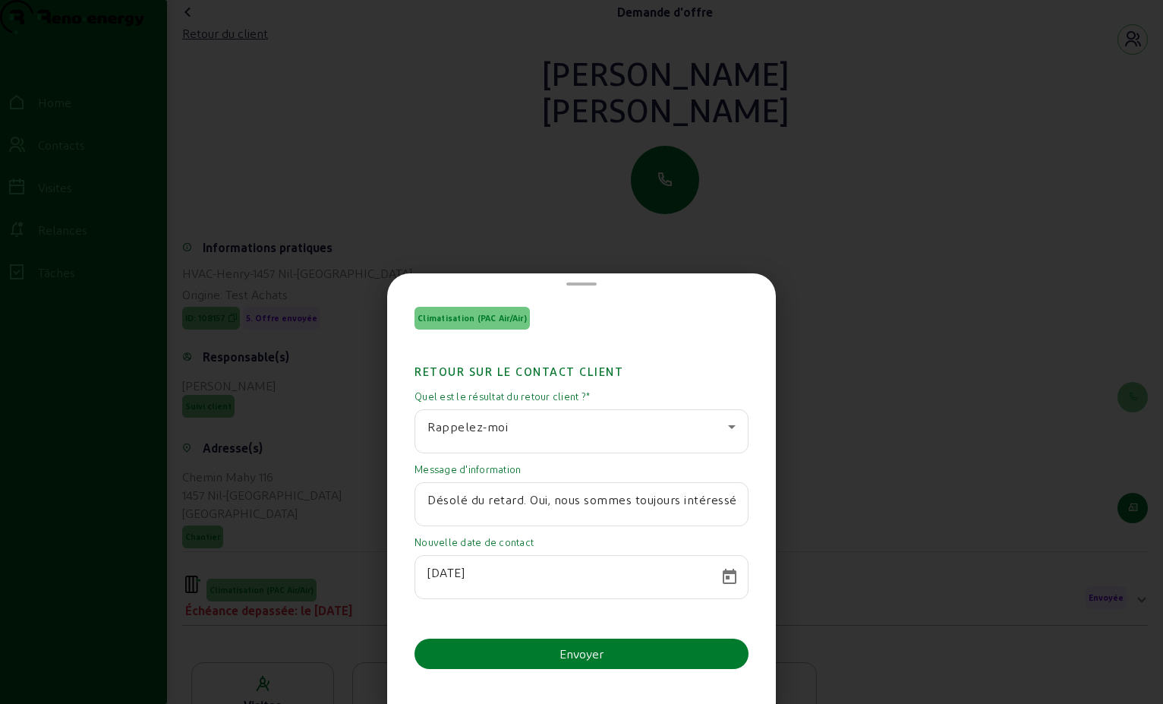
click at [553, 655] on button "Envoyer" at bounding box center [582, 654] width 334 height 30
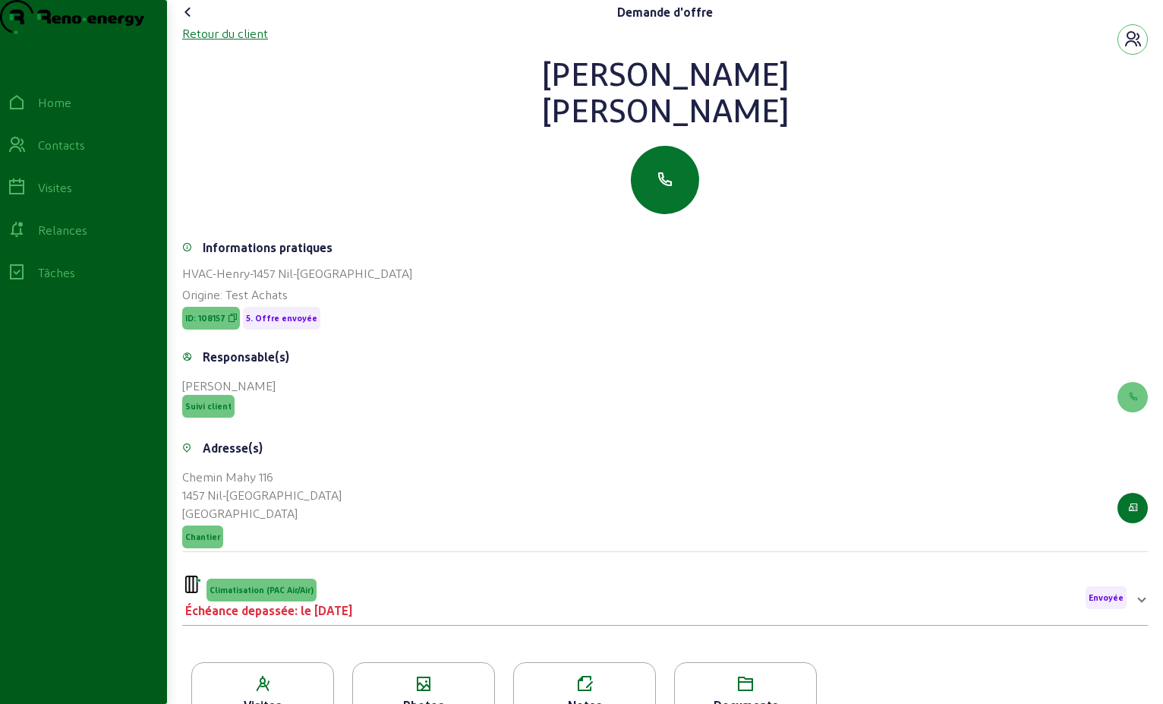
click at [225, 43] on div "Retour du client" at bounding box center [225, 33] width 86 height 18
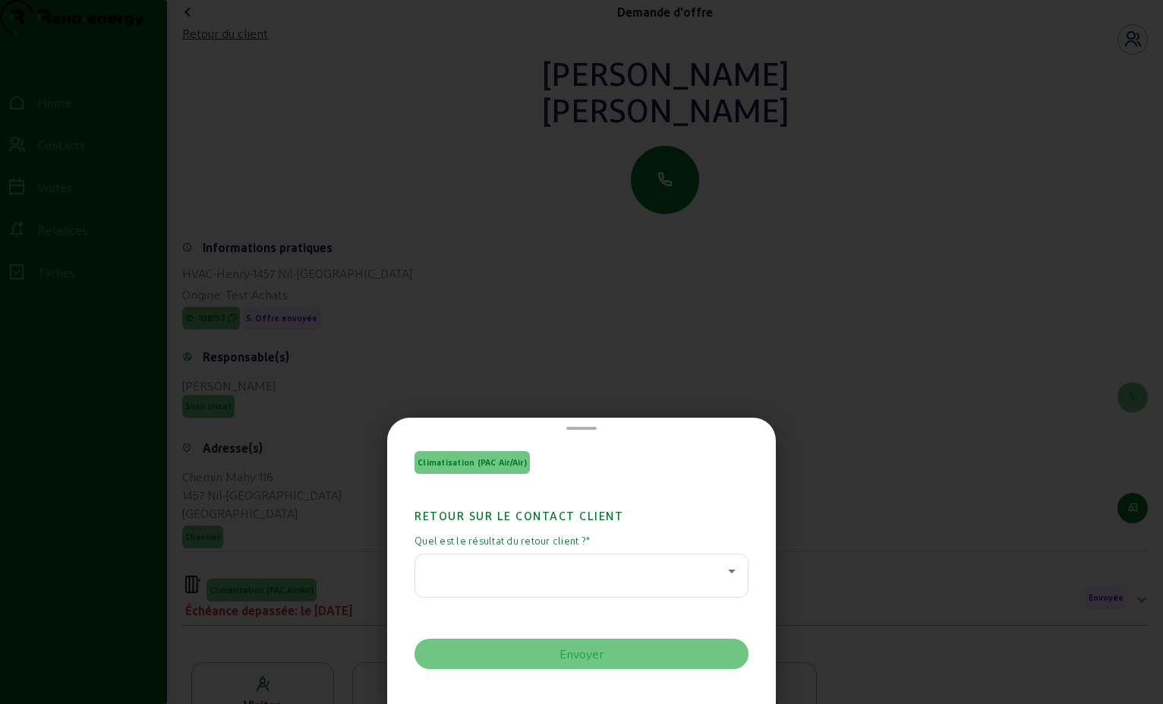
click at [196, 46] on div at bounding box center [581, 352] width 1163 height 704
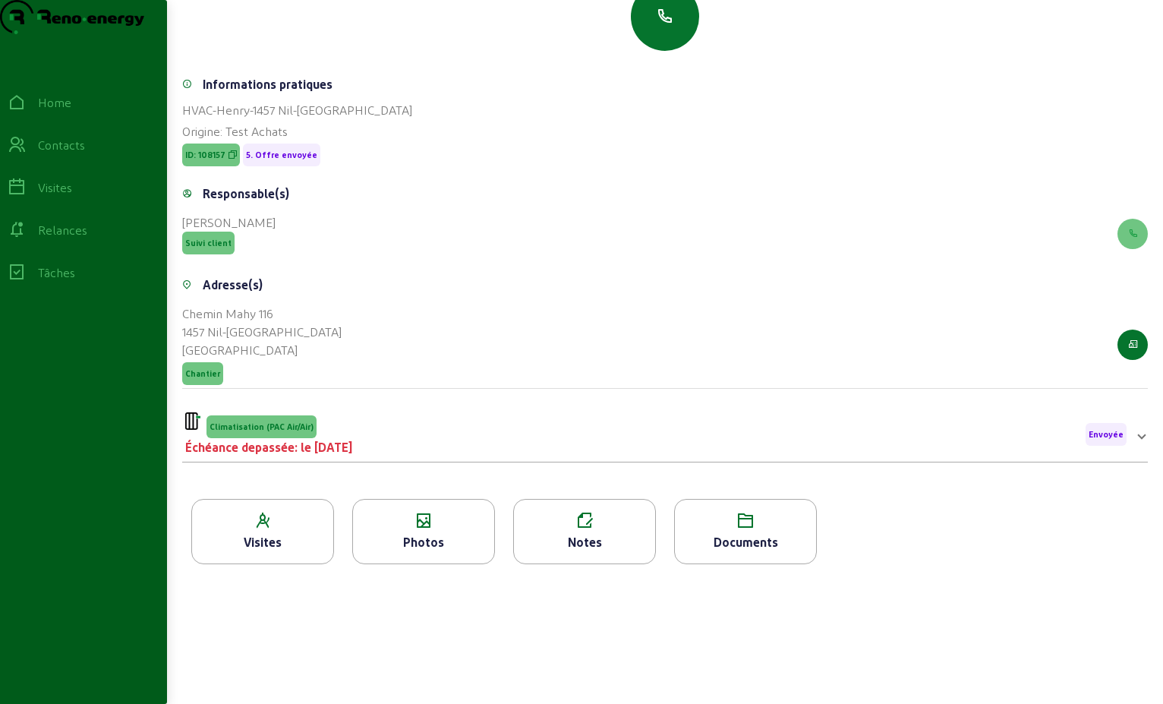
scroll to position [194, 0]
click at [1139, 440] on span at bounding box center [1142, 434] width 6 height 18
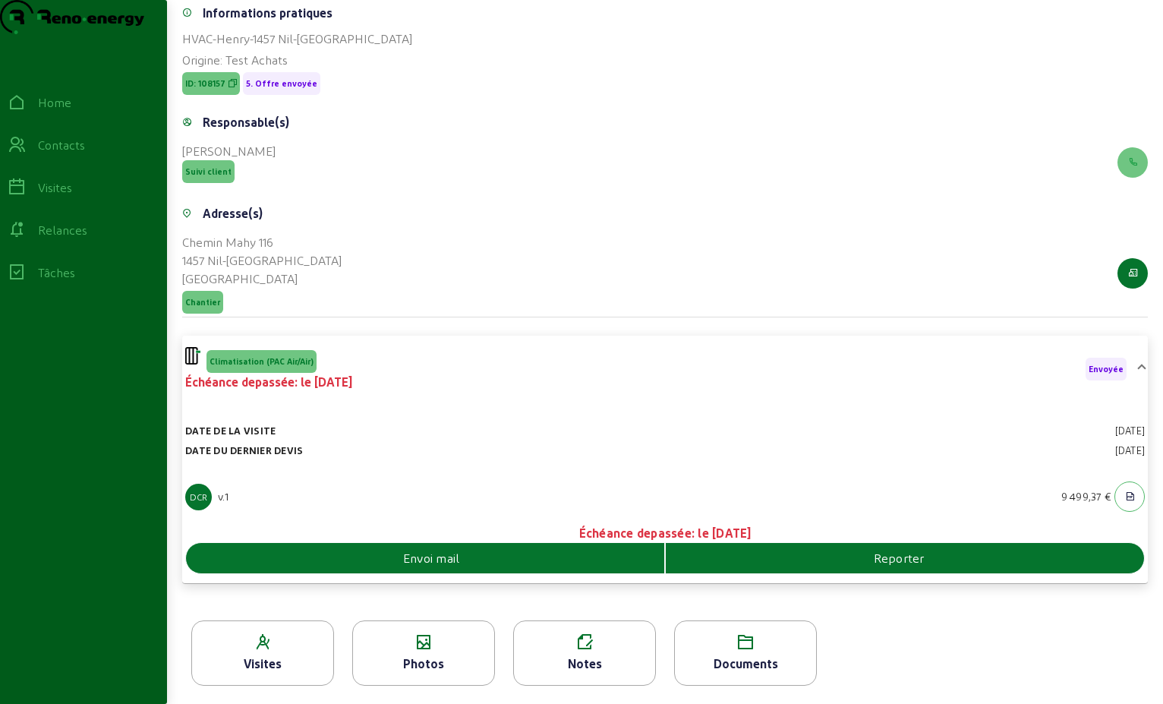
scroll to position [264, 0]
click at [859, 568] on div "Reporter" at bounding box center [904, 558] width 479 height 30
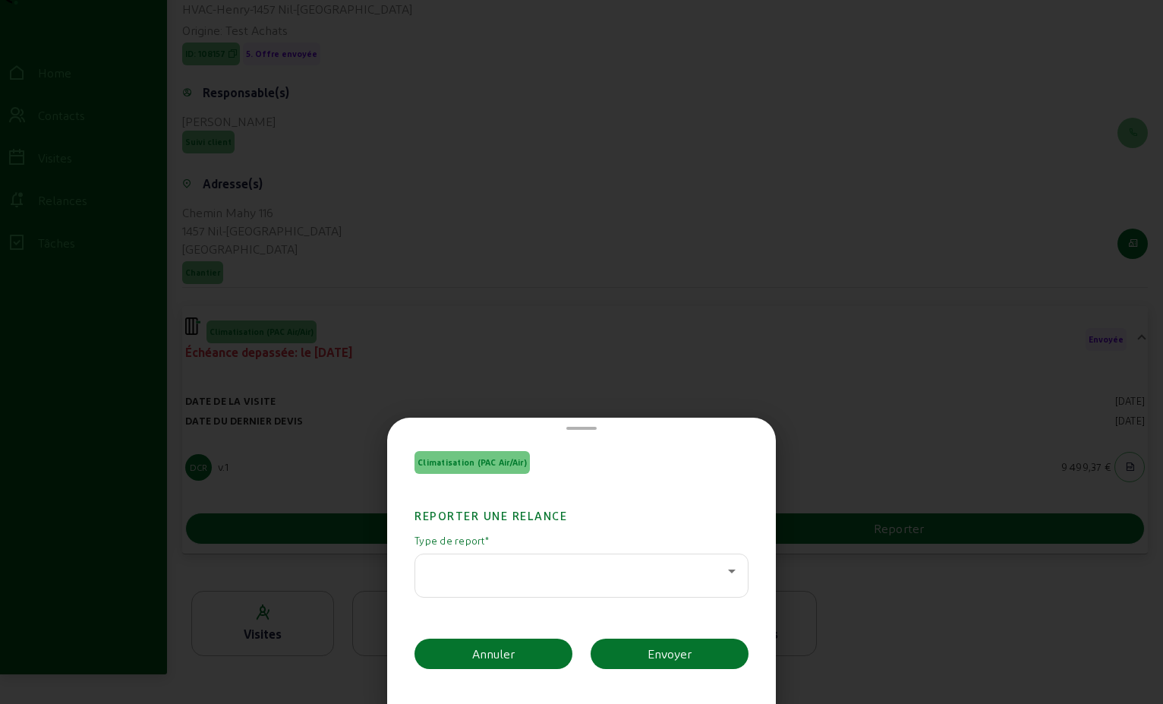
click at [735, 574] on icon at bounding box center [732, 571] width 18 height 18
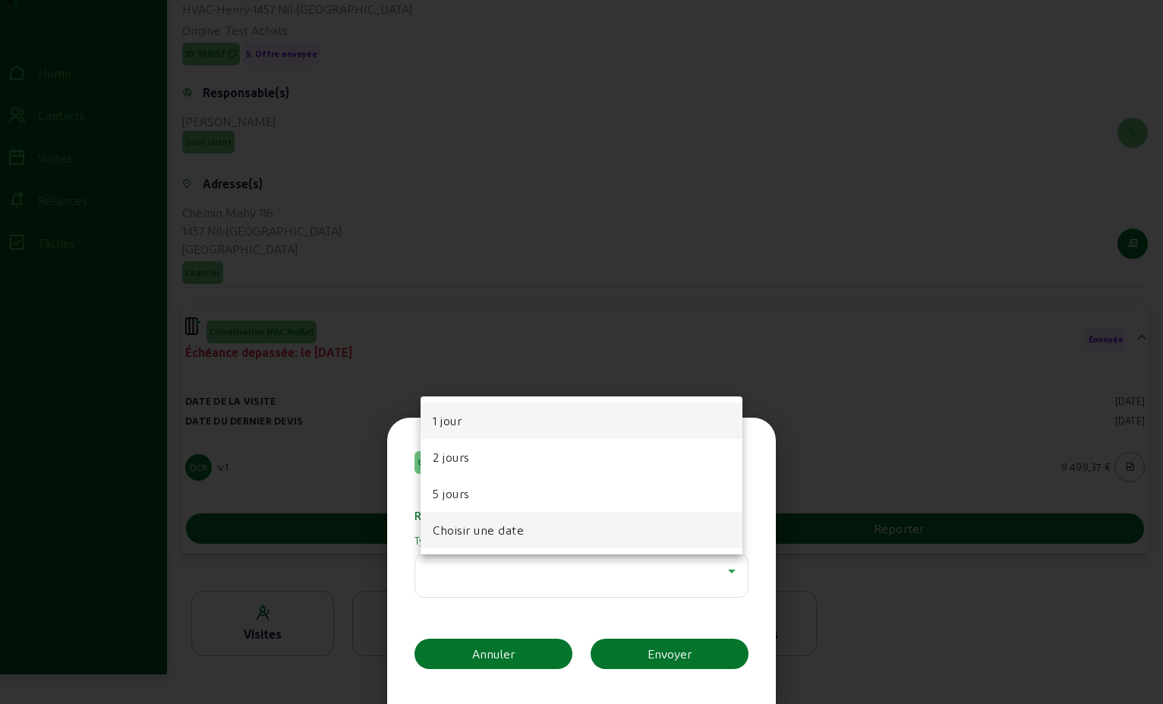
click at [586, 528] on mat-option "Choisir une date" at bounding box center [582, 530] width 322 height 36
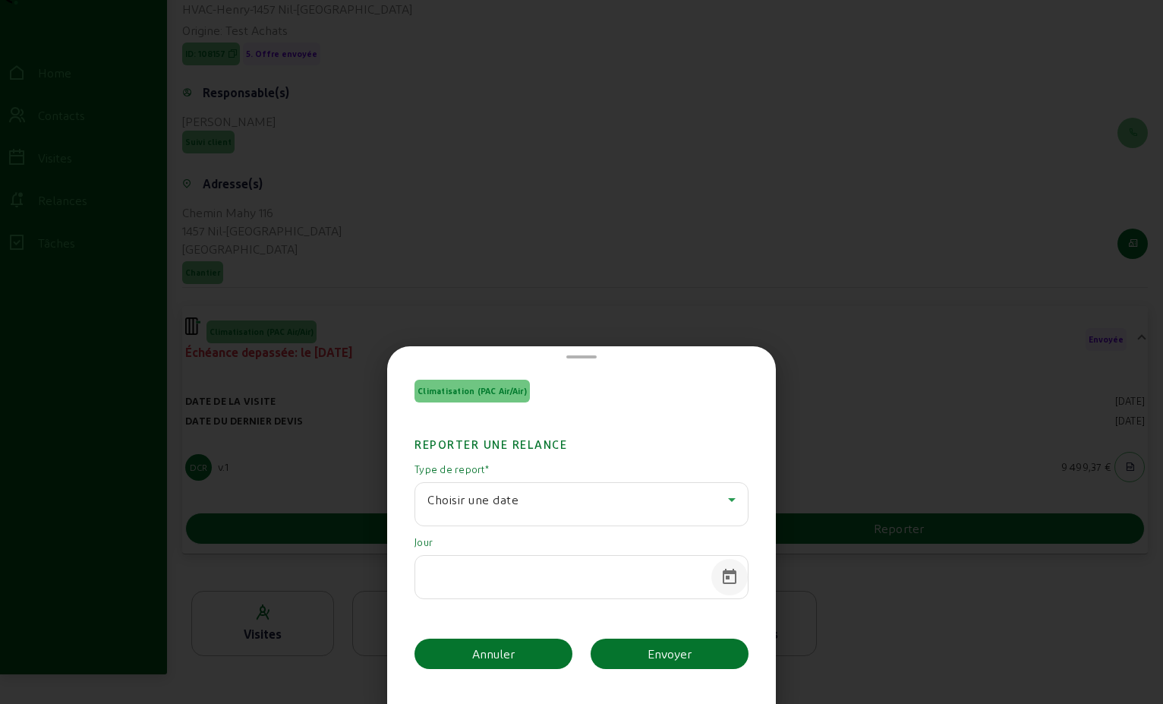
click at [720, 580] on span "Open calendar" at bounding box center [729, 577] width 36 height 36
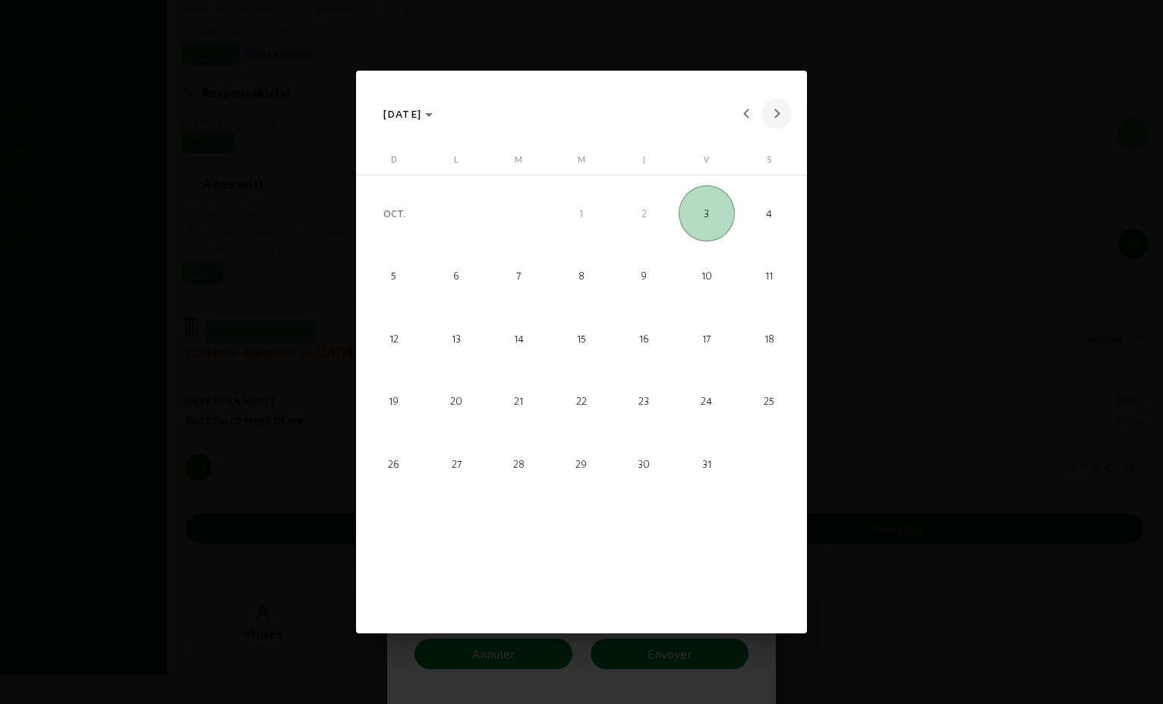
click at [774, 112] on button "Next month" at bounding box center [777, 114] width 30 height 30
click at [513, 272] on span "6" at bounding box center [519, 276] width 56 height 56
type input "[DATE]"
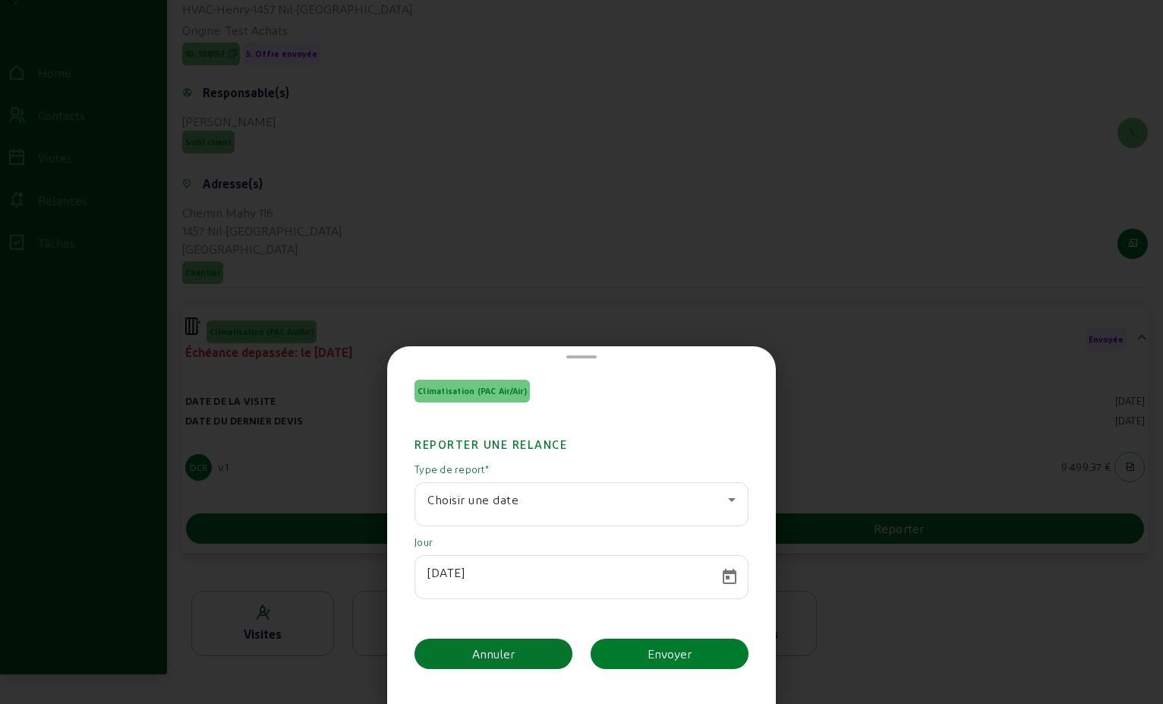
click at [707, 645] on button "Envoyer" at bounding box center [670, 654] width 158 height 30
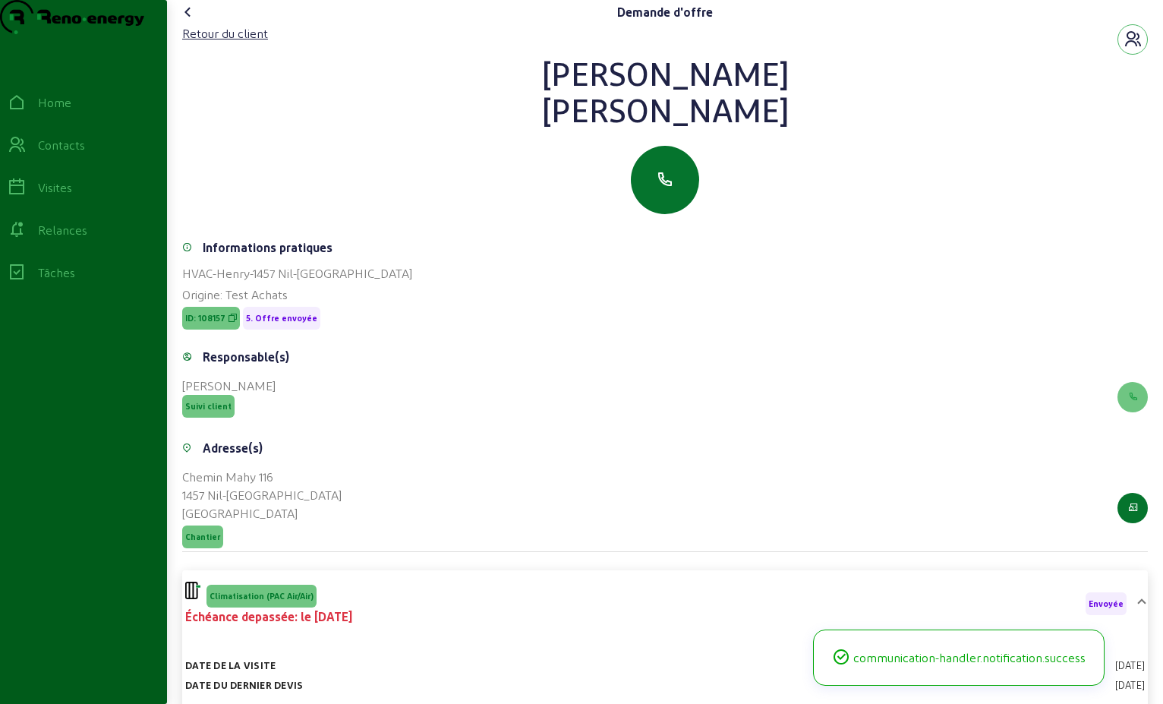
click at [189, 21] on icon at bounding box center [188, 12] width 18 height 18
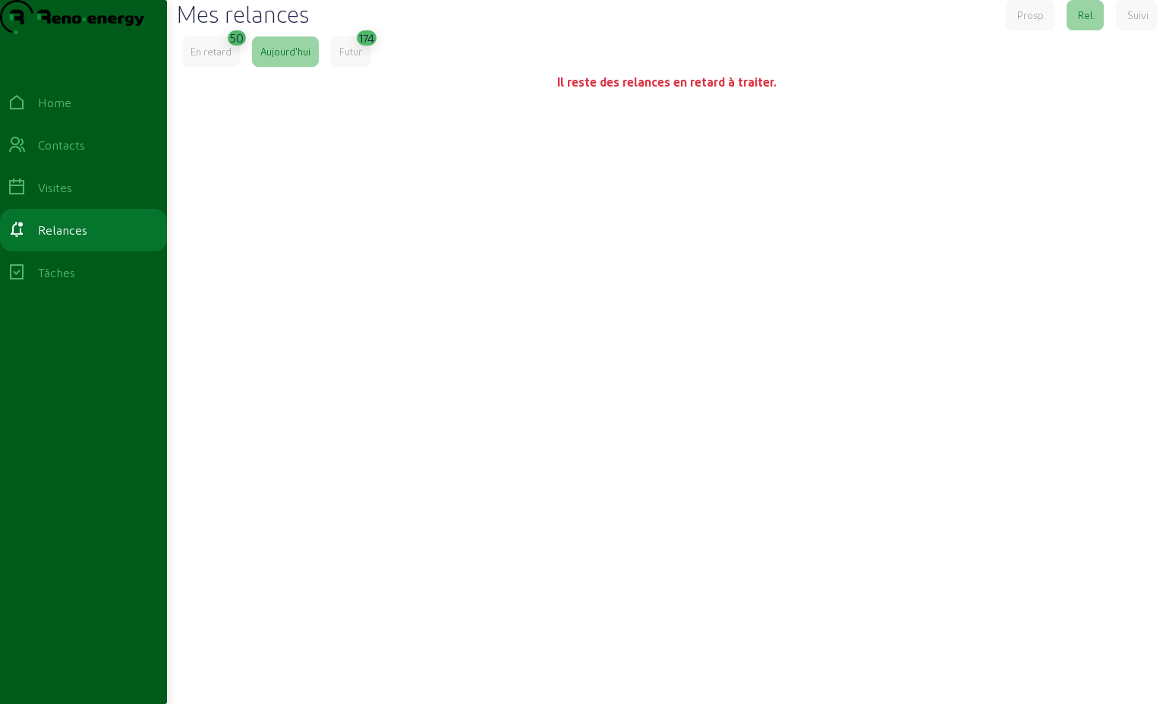
click at [207, 67] on div "En retard" at bounding box center [211, 51] width 58 height 30
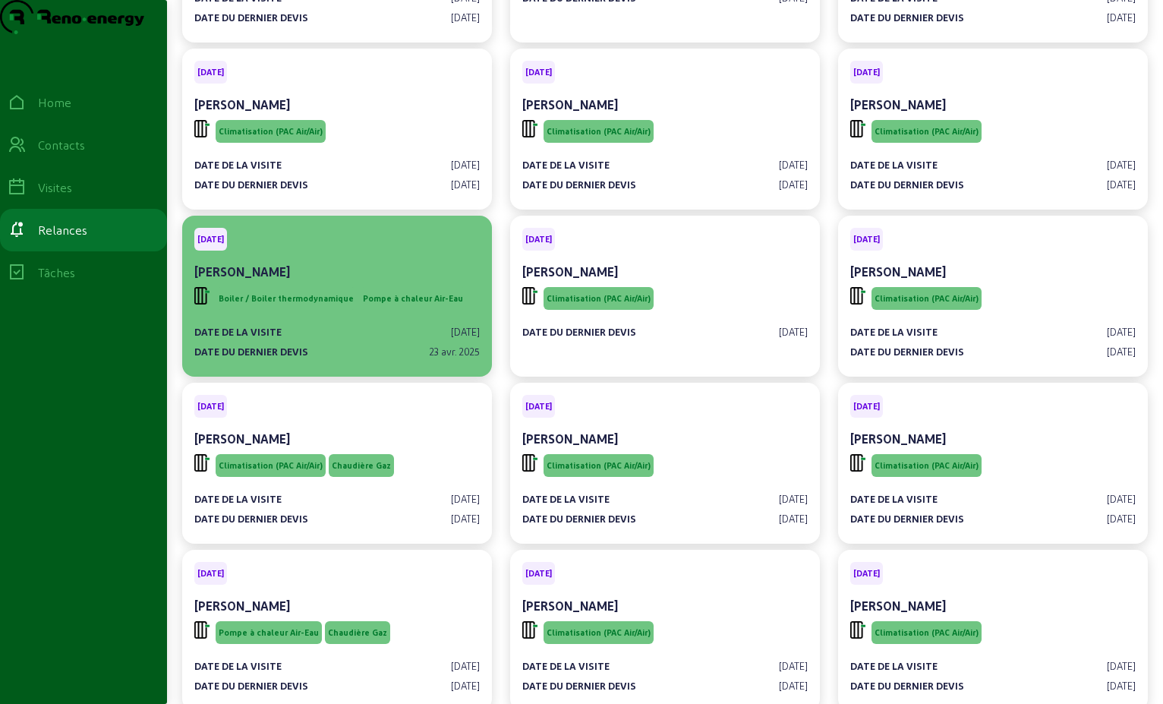
scroll to position [228, 0]
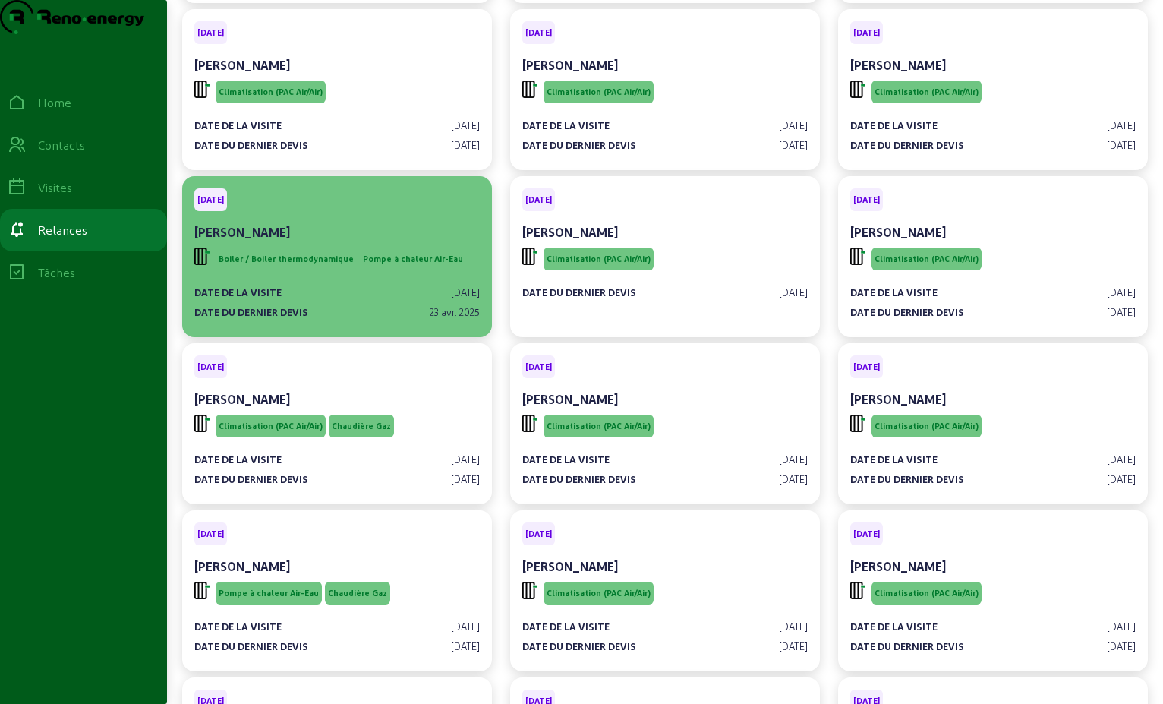
click at [383, 270] on span "Pompe à chaleur Air-Eau" at bounding box center [413, 259] width 106 height 23
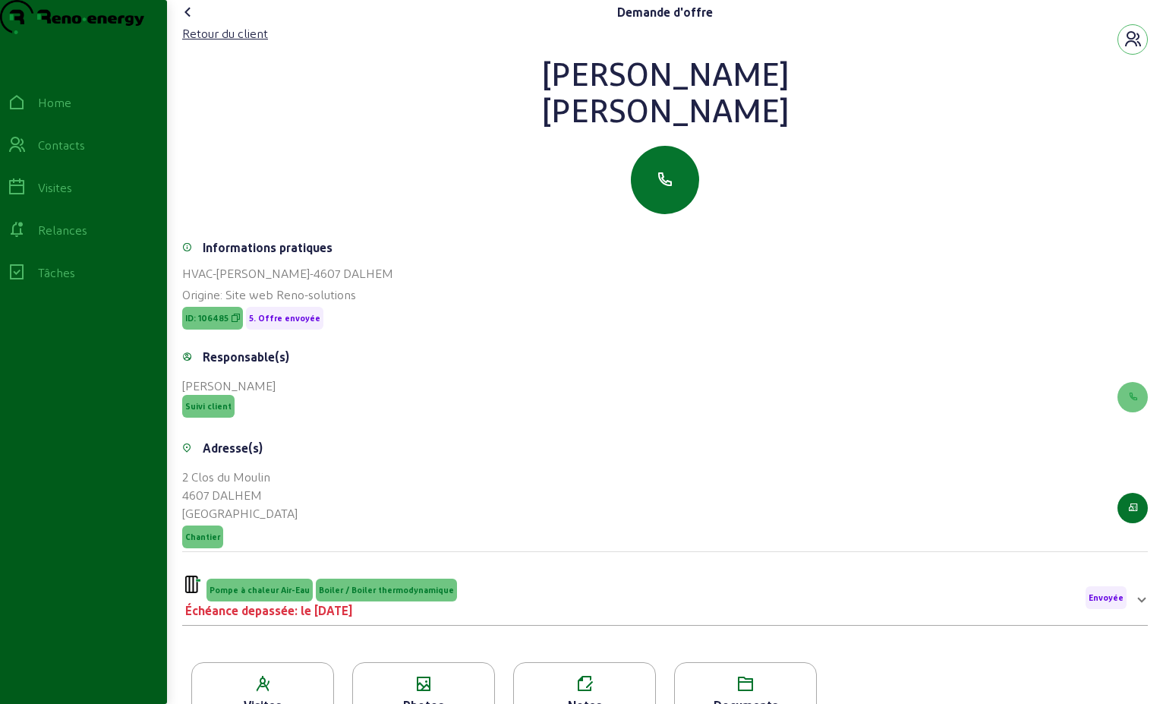
drag, startPoint x: 725, startPoint y: 139, endPoint x: 614, endPoint y: 95, distance: 120.0
click at [614, 95] on div "[PERSON_NAME]" at bounding box center [665, 91] width 966 height 73
drag, startPoint x: 614, startPoint y: 95, endPoint x: 644, endPoint y: 97, distance: 30.5
click at [215, 43] on div "Retour du client" at bounding box center [225, 33] width 86 height 18
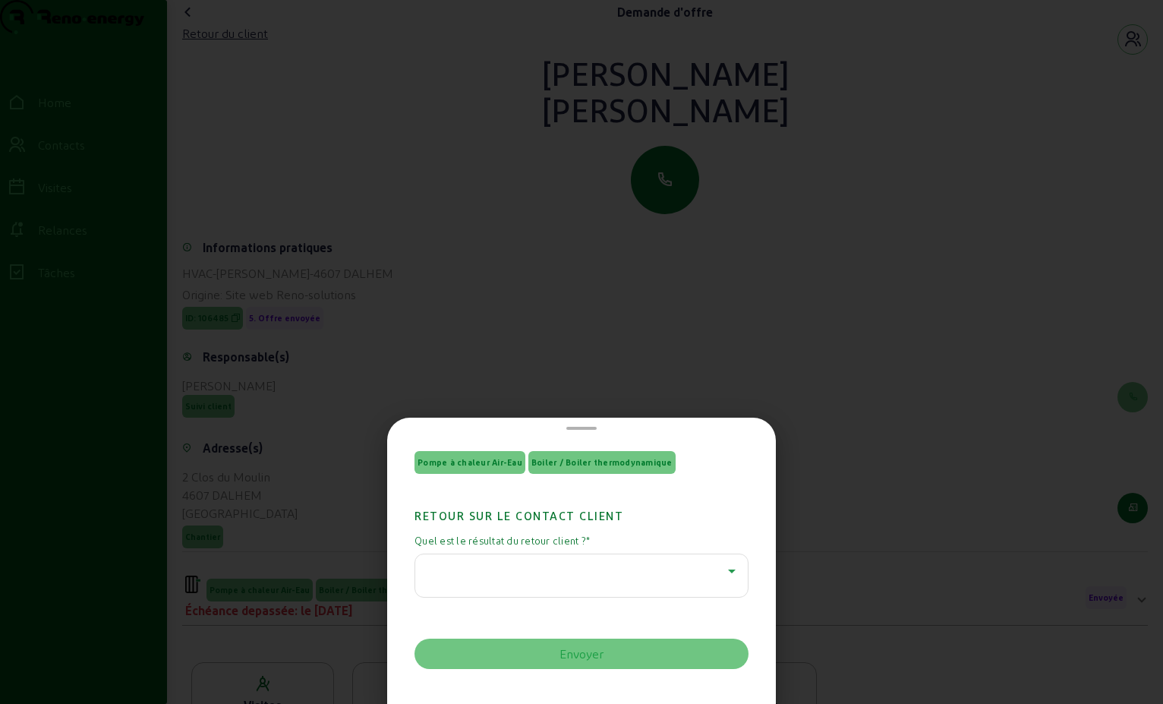
click at [723, 578] on icon at bounding box center [732, 571] width 18 height 18
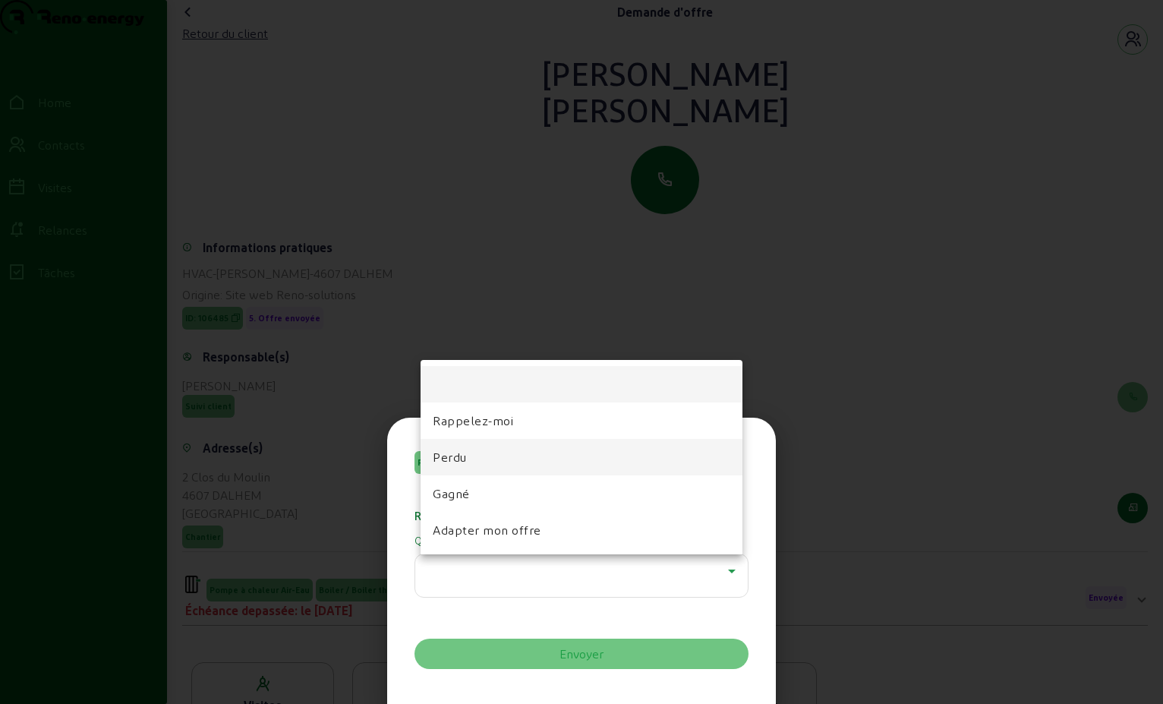
click at [489, 462] on mat-option "Perdu" at bounding box center [582, 457] width 322 height 36
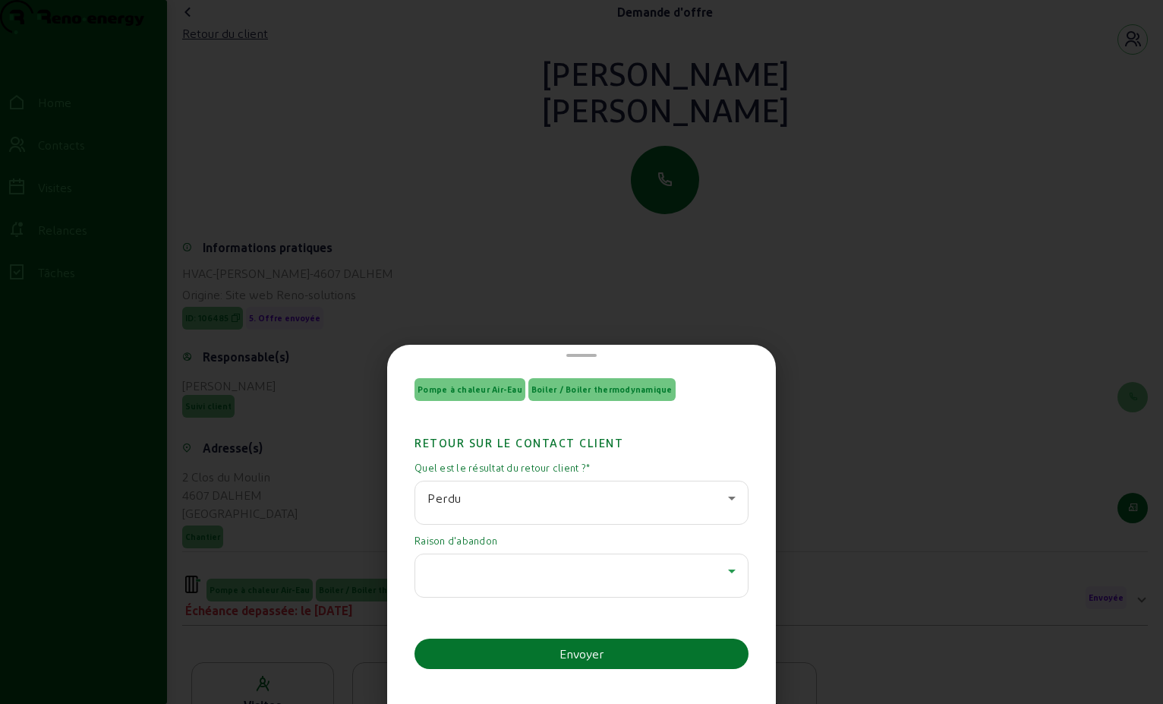
drag, startPoint x: 478, startPoint y: 568, endPoint x: 464, endPoint y: 575, distance: 15.3
click at [464, 575] on div at bounding box center [577, 571] width 301 height 18
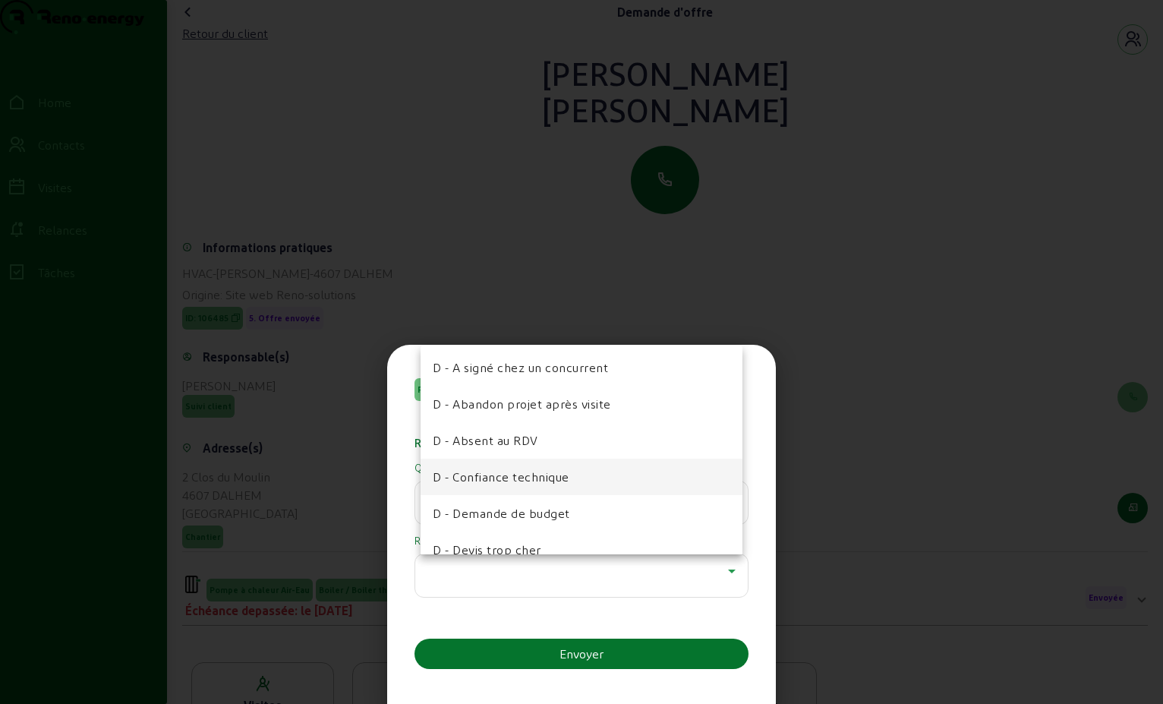
scroll to position [152, 0]
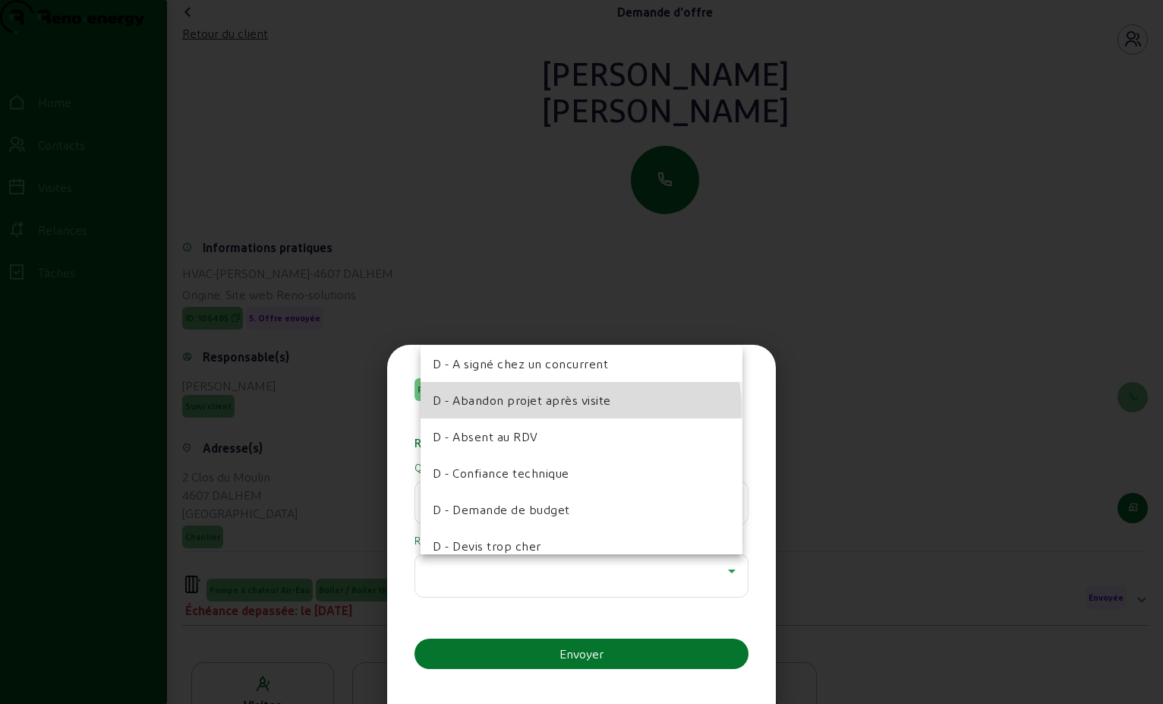
click at [571, 409] on span "D - Abandon projet après visite" at bounding box center [522, 400] width 178 height 18
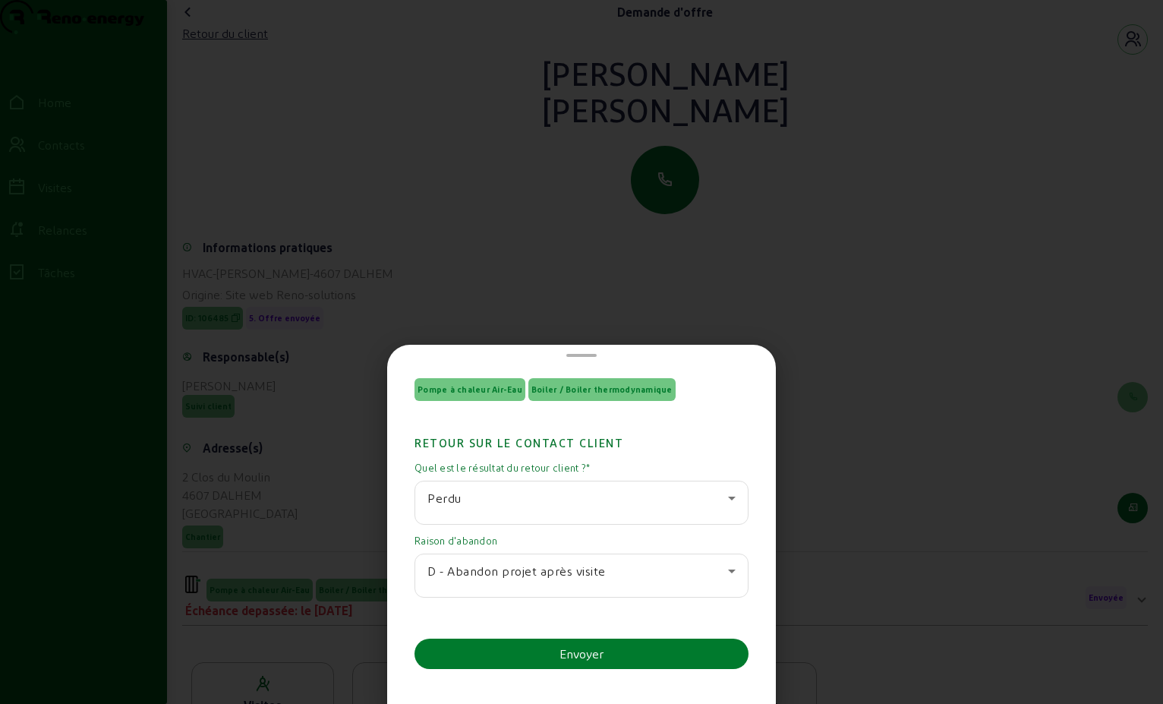
click at [597, 653] on div "Envoyer" at bounding box center [582, 654] width 44 height 18
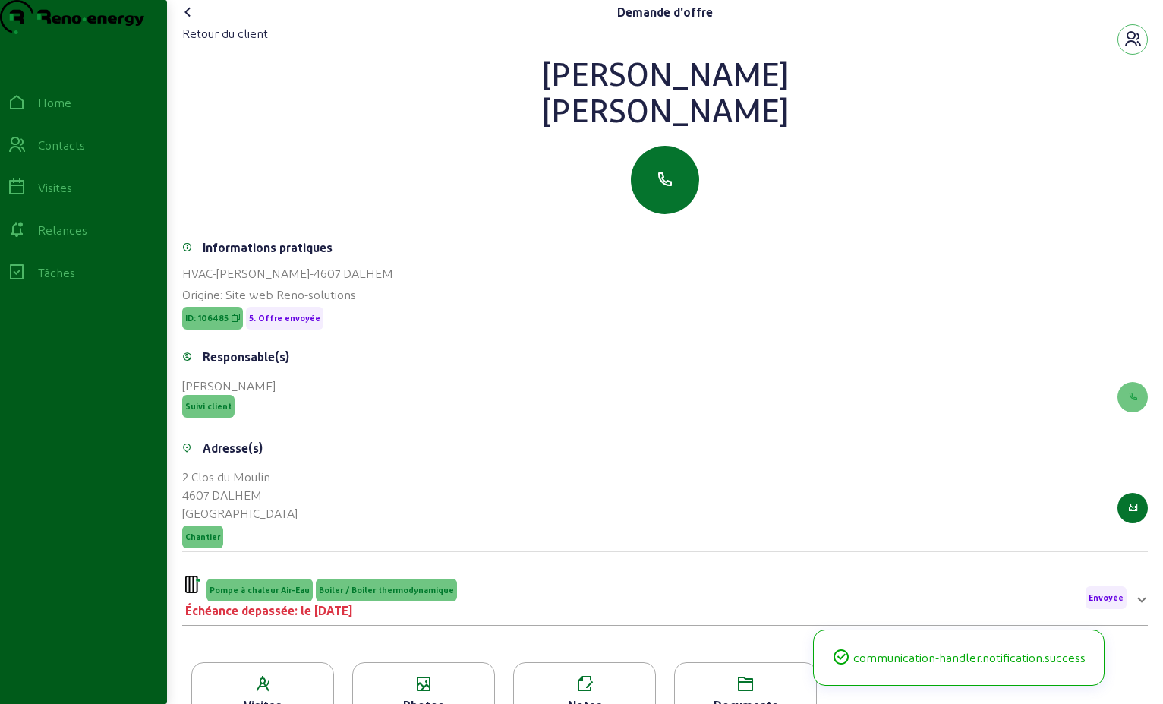
click at [184, 24] on cam-font-icon at bounding box center [188, 12] width 24 height 24
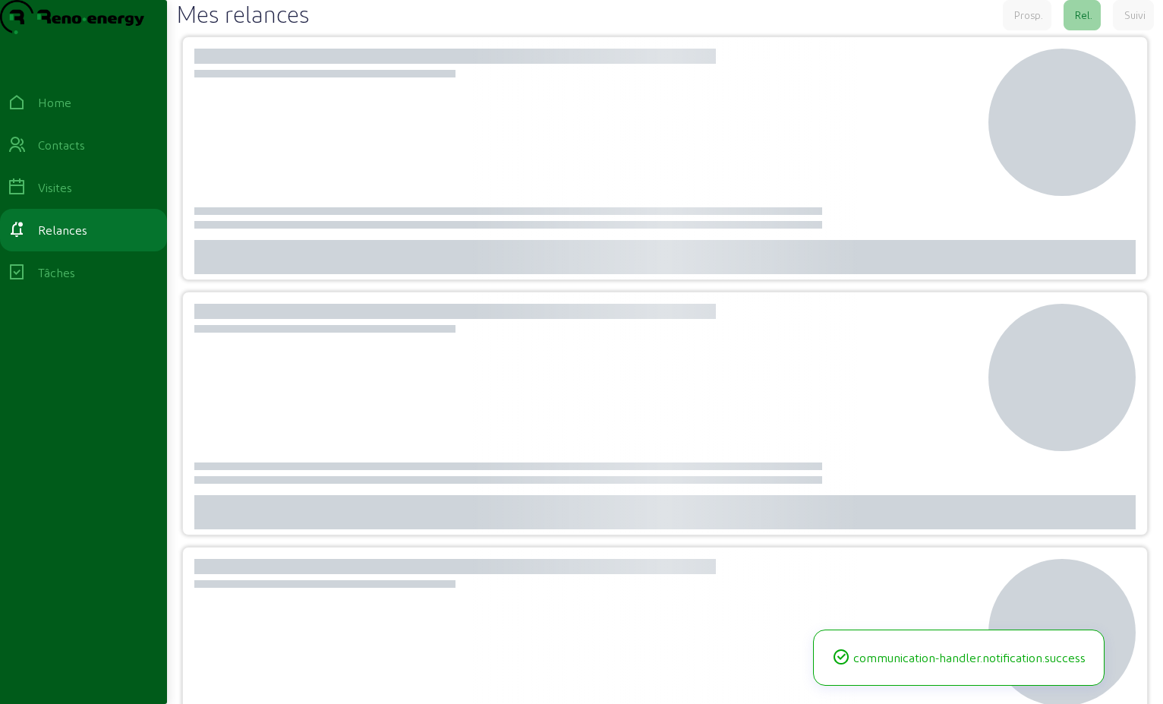
click at [185, 27] on h2 "Mes relances" at bounding box center [242, 13] width 133 height 27
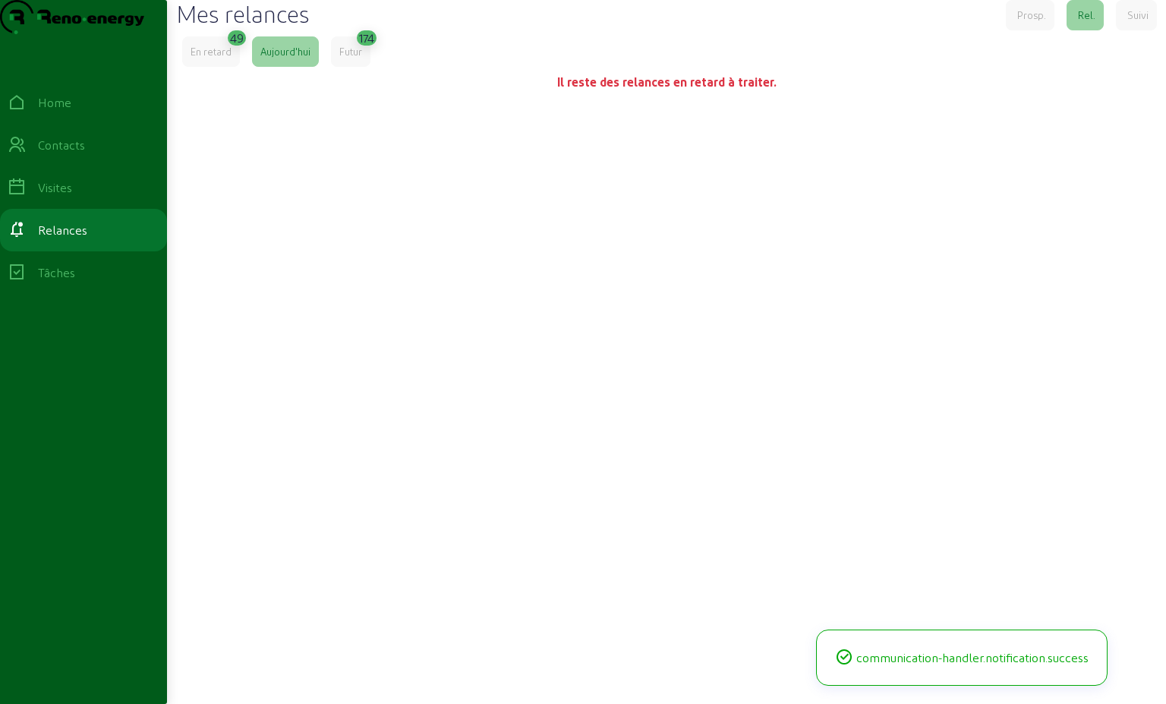
click at [205, 67] on div "En retard" at bounding box center [211, 51] width 58 height 30
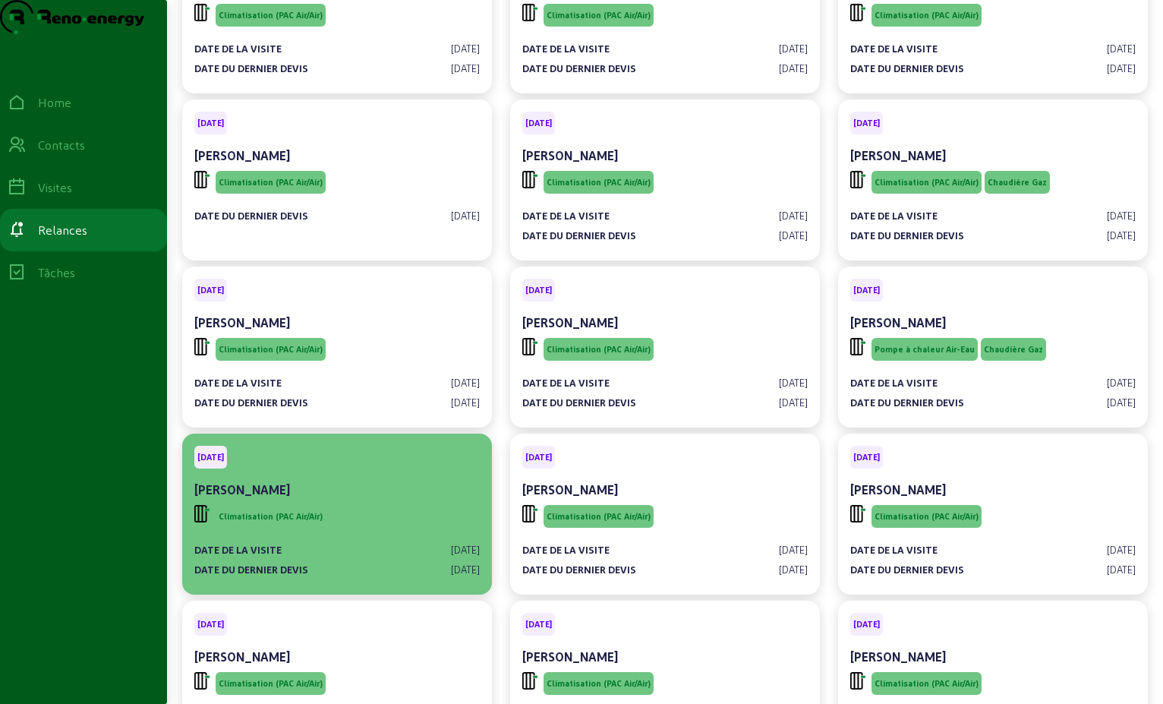
scroll to position [532, 0]
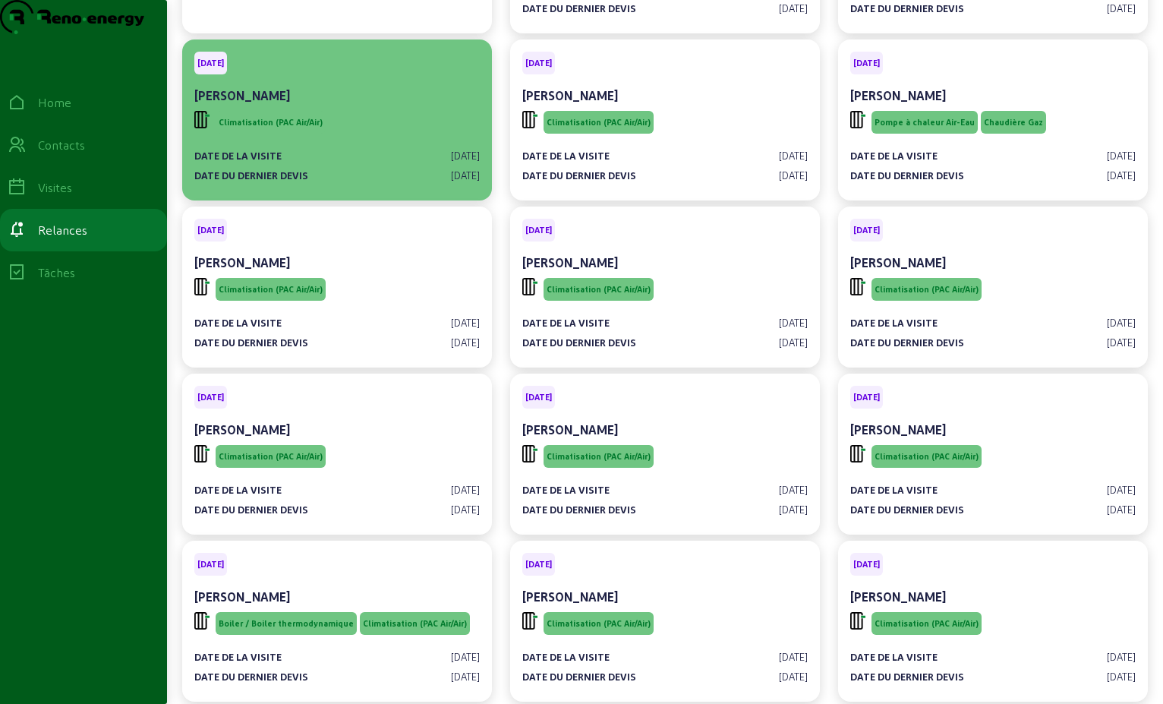
click at [368, 137] on div "Climatisation (PAC Air/Air)" at bounding box center [337, 122] width 286 height 29
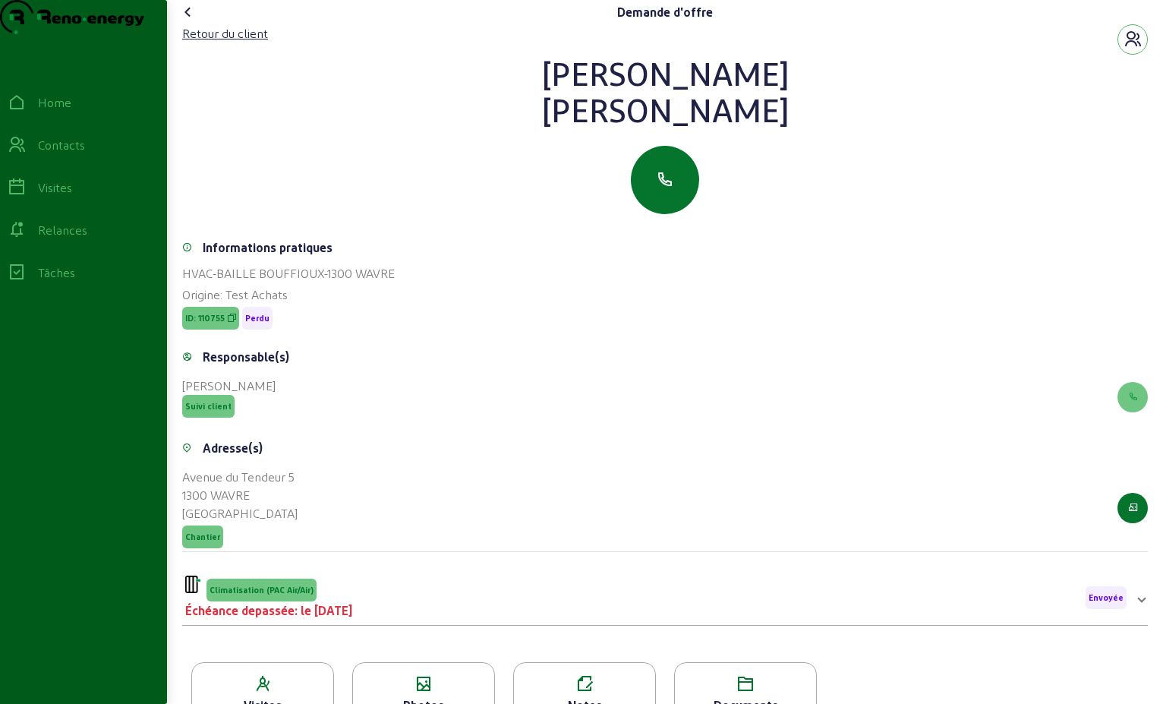
drag, startPoint x: 802, startPoint y: 143, endPoint x: 498, endPoint y: 94, distance: 307.6
click at [498, 94] on div "[PERSON_NAME]" at bounding box center [665, 91] width 966 height 73
drag, startPoint x: 498, startPoint y: 94, endPoint x: 644, endPoint y: 118, distance: 147.7
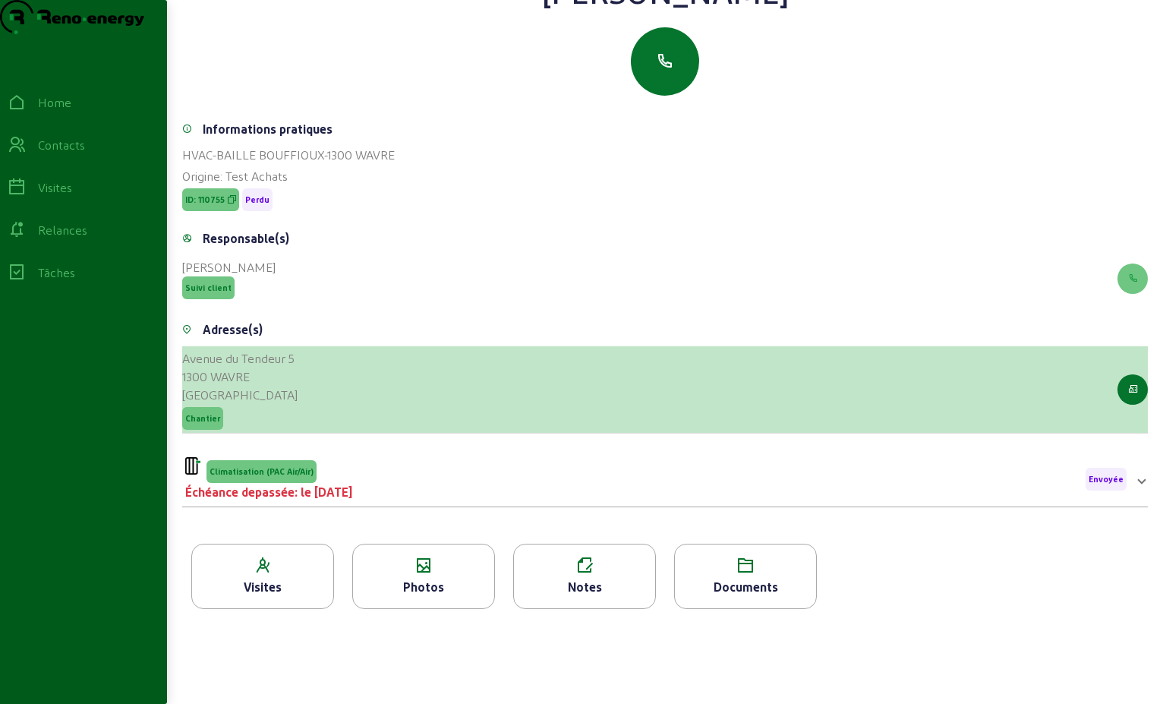
scroll to position [194, 0]
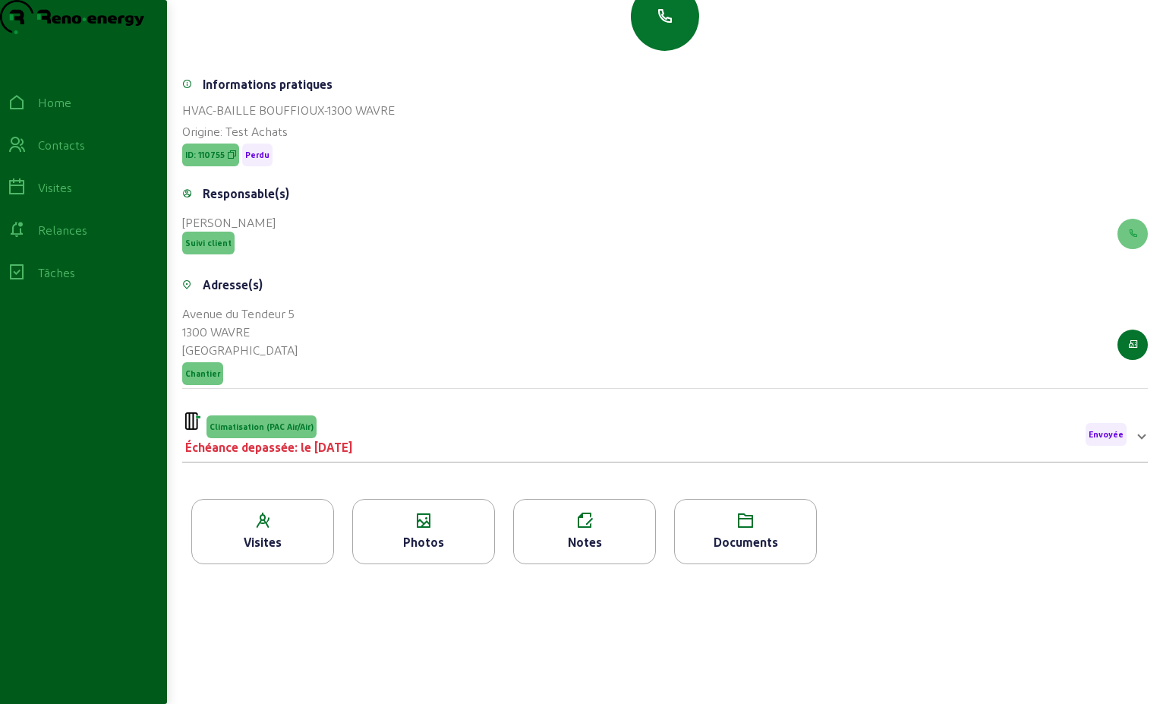
click at [352, 440] on div "Échéance depassée: le [DATE]" at bounding box center [268, 447] width 167 height 18
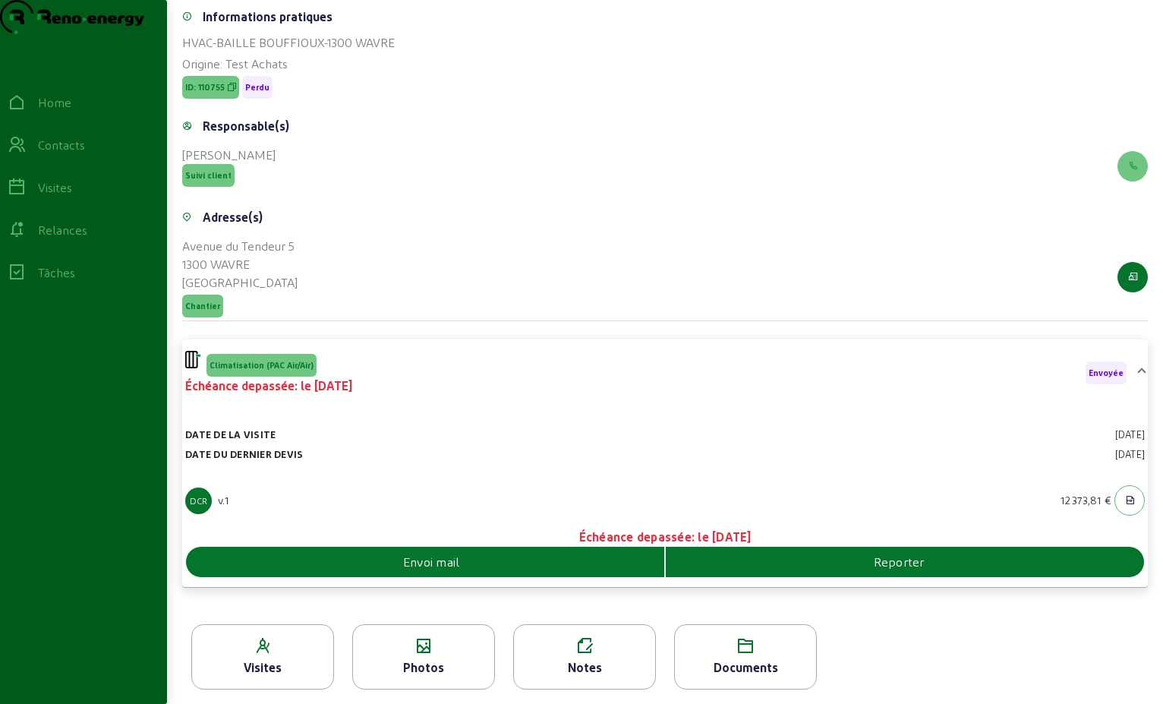
scroll to position [264, 0]
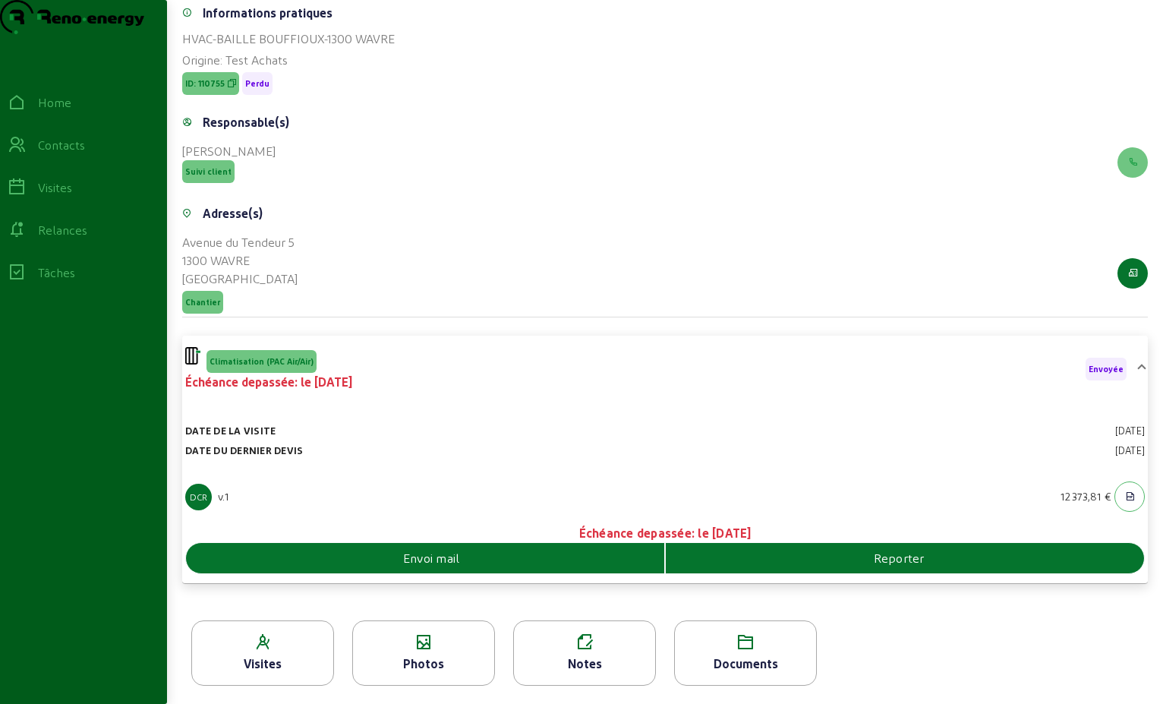
click at [644, 568] on div "Envoi mail" at bounding box center [425, 558] width 479 height 30
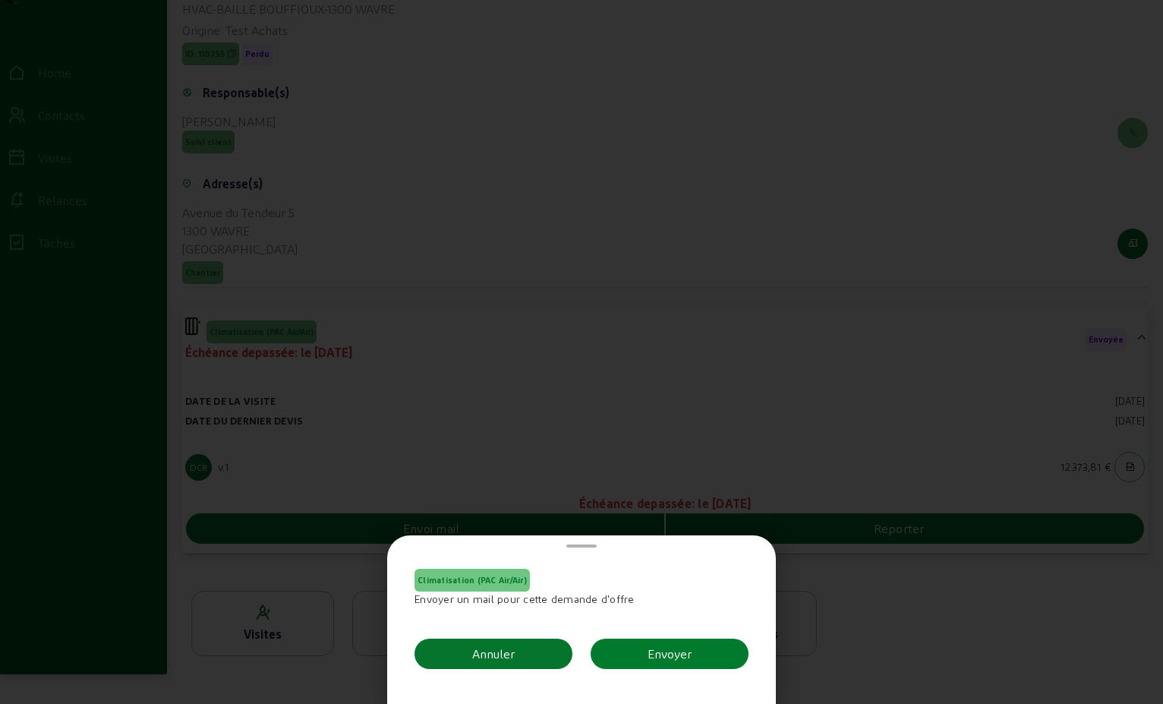
click at [671, 645] on div "Envoyer" at bounding box center [670, 654] width 44 height 18
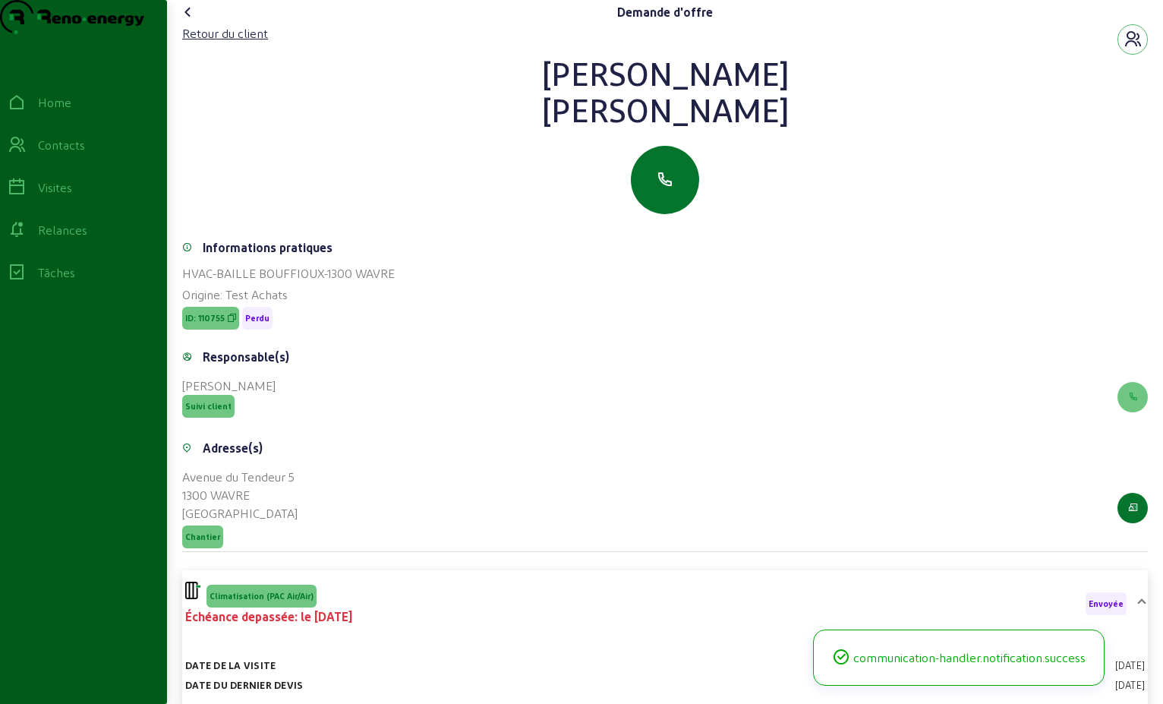
click at [191, 21] on icon at bounding box center [188, 12] width 18 height 18
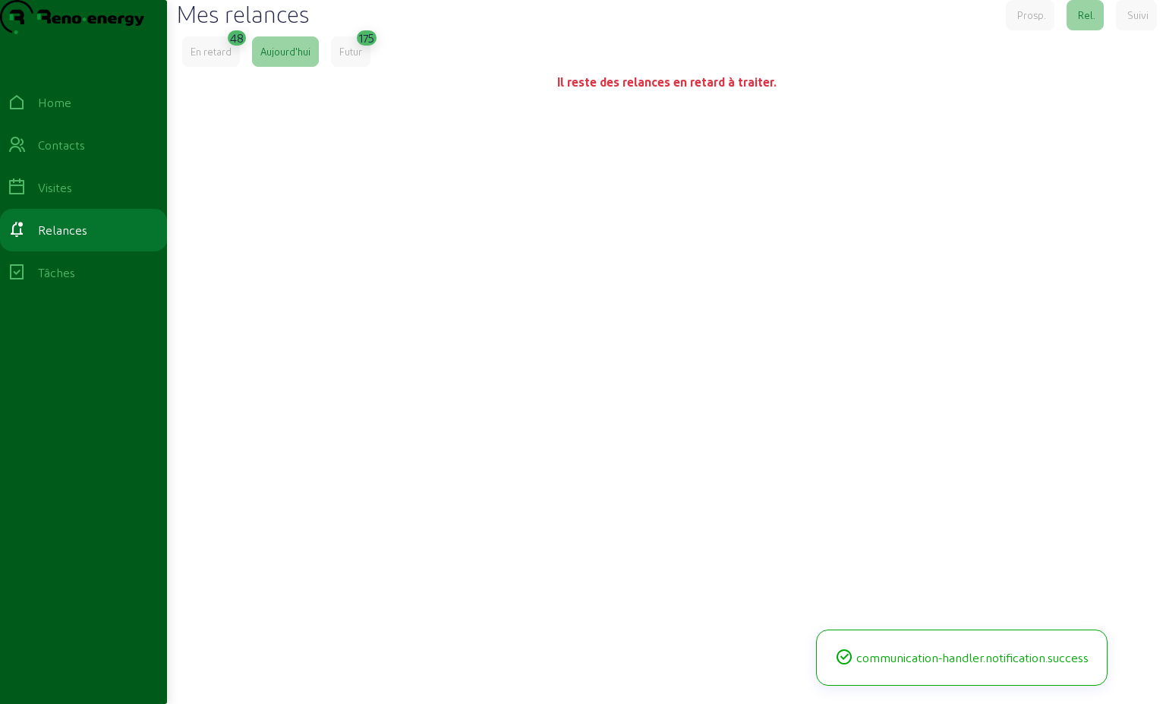
click at [225, 67] on div "En retard" at bounding box center [211, 51] width 58 height 30
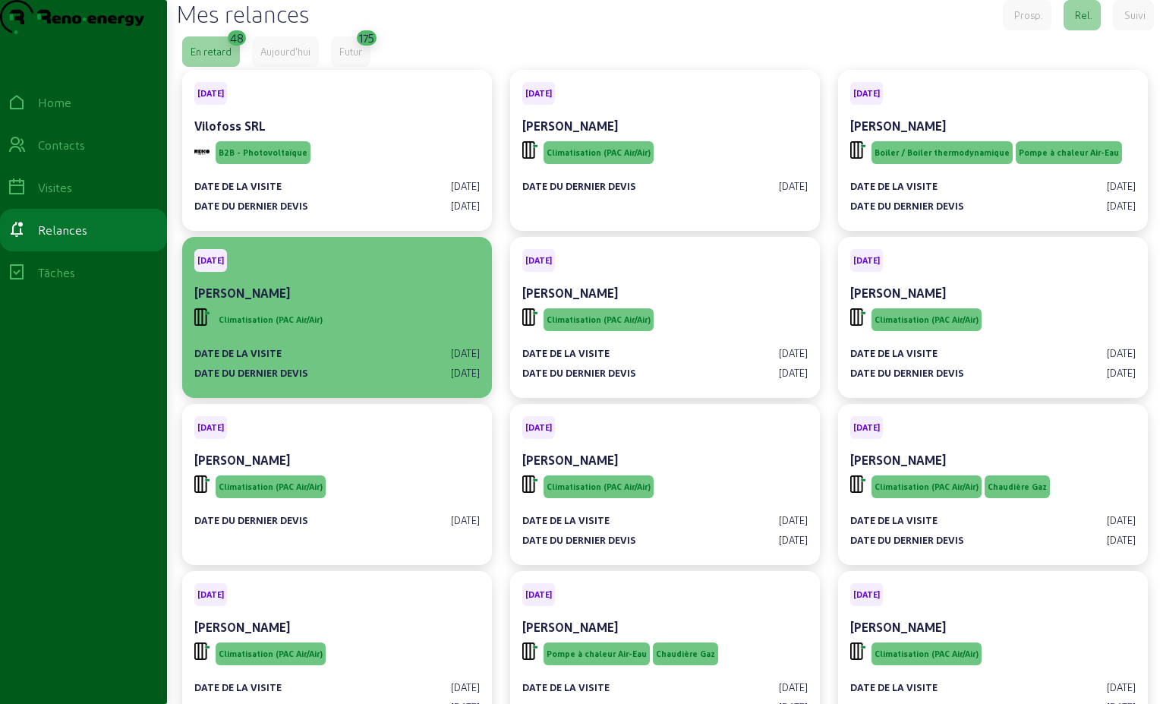
click at [334, 334] on div "Climatisation (PAC Air/Air)" at bounding box center [337, 319] width 286 height 29
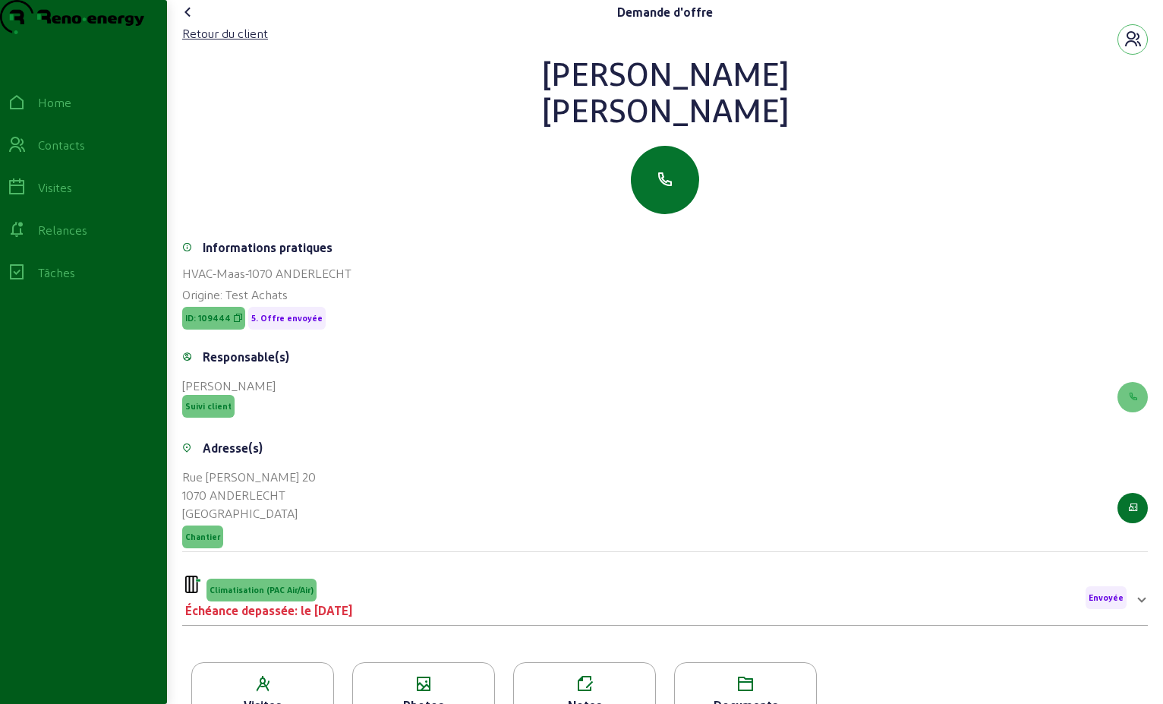
drag, startPoint x: 704, startPoint y: 149, endPoint x: 608, endPoint y: 112, distance: 102.4
click at [608, 112] on div "[PERSON_NAME]" at bounding box center [665, 91] width 966 height 73
drag, startPoint x: 608, startPoint y: 112, endPoint x: 645, endPoint y: 112, distance: 37.2
click at [244, 43] on div "Retour du client" at bounding box center [225, 33] width 86 height 18
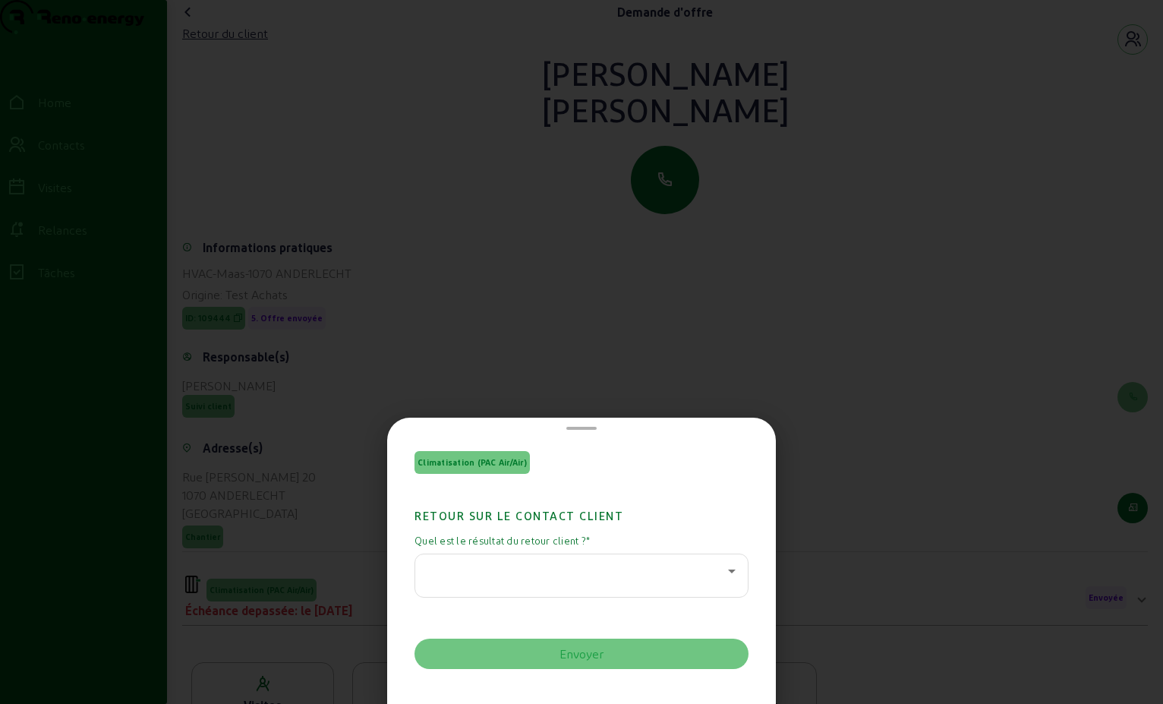
click at [724, 577] on icon at bounding box center [732, 571] width 18 height 18
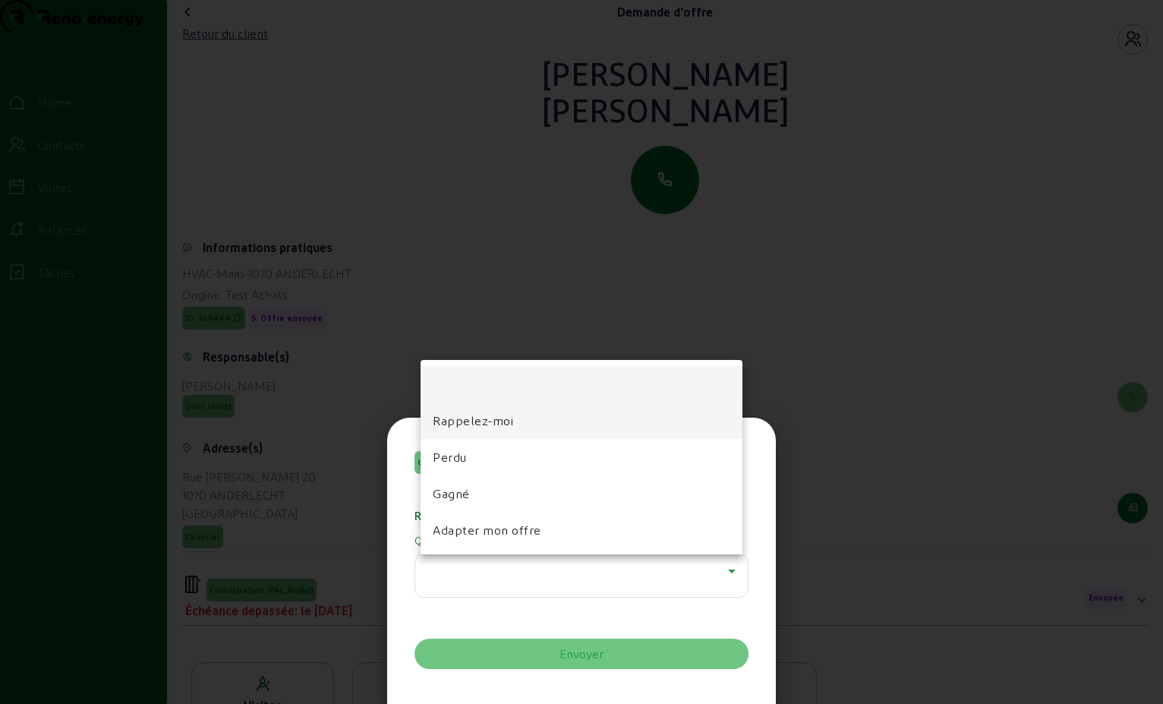
click at [522, 409] on mat-option "Rappelez-moi" at bounding box center [582, 420] width 322 height 36
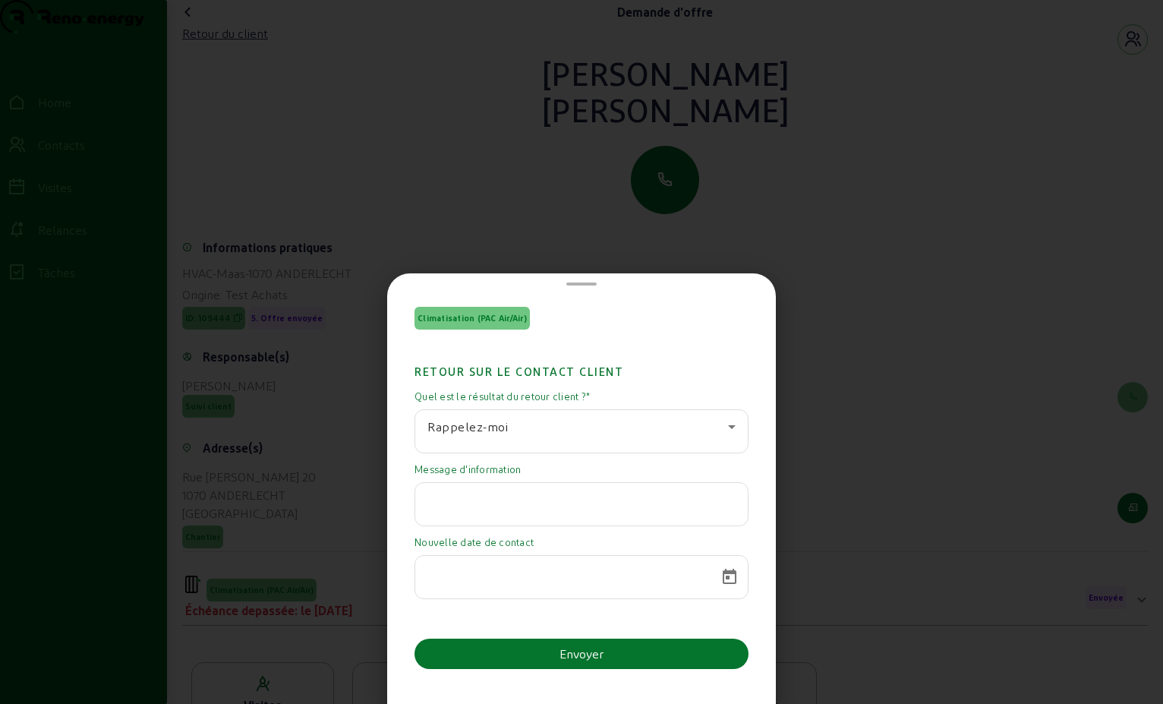
drag, startPoint x: 453, startPoint y: 514, endPoint x: 450, endPoint y: 502, distance: 12.5
click at [453, 513] on div at bounding box center [581, 504] width 308 height 43
paste input "Bonjour, Notre projet est reporté à une date ultérieure. Cordialement. D. Maas"
type input "Bonjour, Notre projet est reporté à une date ultérieure. Cordialement. D. Maas"
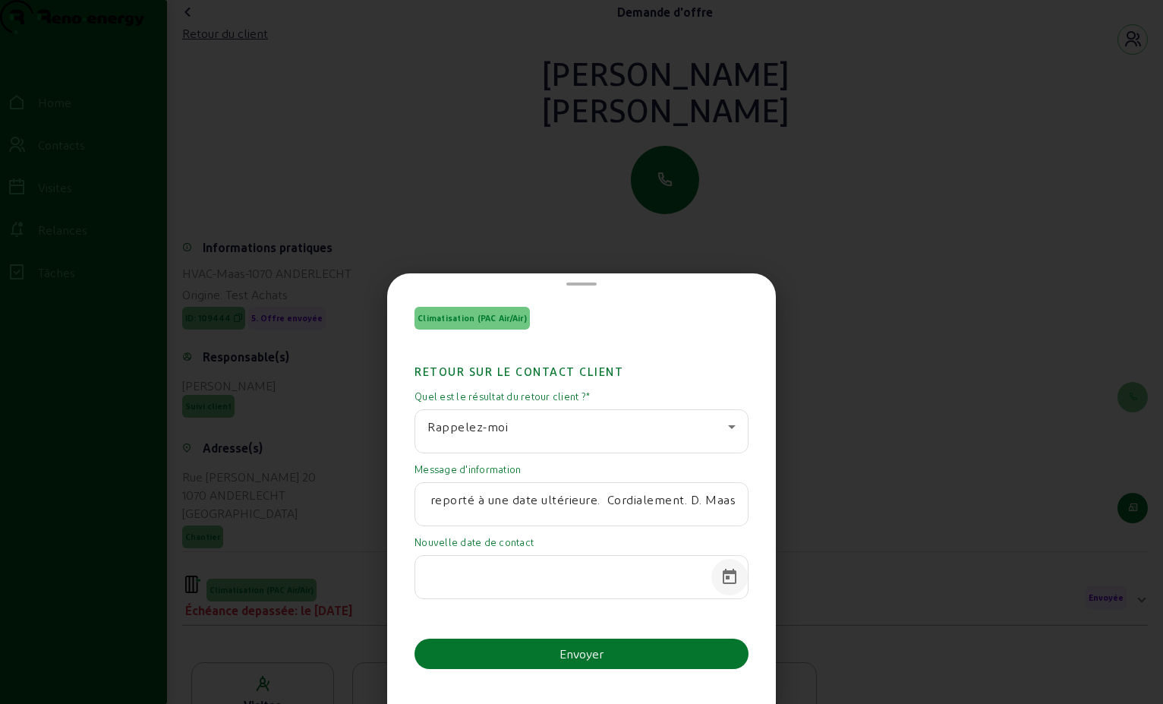
scroll to position [0, 0]
click at [717, 576] on span "Open calendar" at bounding box center [729, 577] width 36 height 36
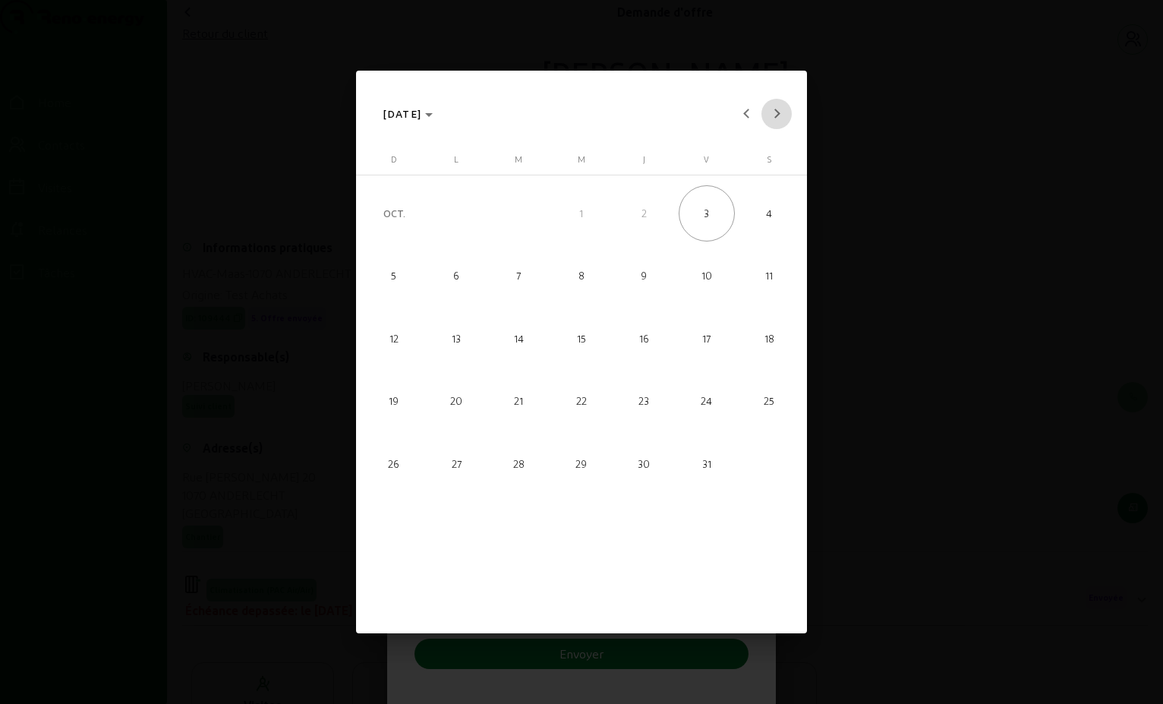
click at [774, 112] on button "Next month" at bounding box center [777, 114] width 30 height 30
click at [770, 113] on span "Next month" at bounding box center [777, 114] width 30 height 30
click at [453, 279] on span "5" at bounding box center [456, 276] width 56 height 56
type input "[DATE]"
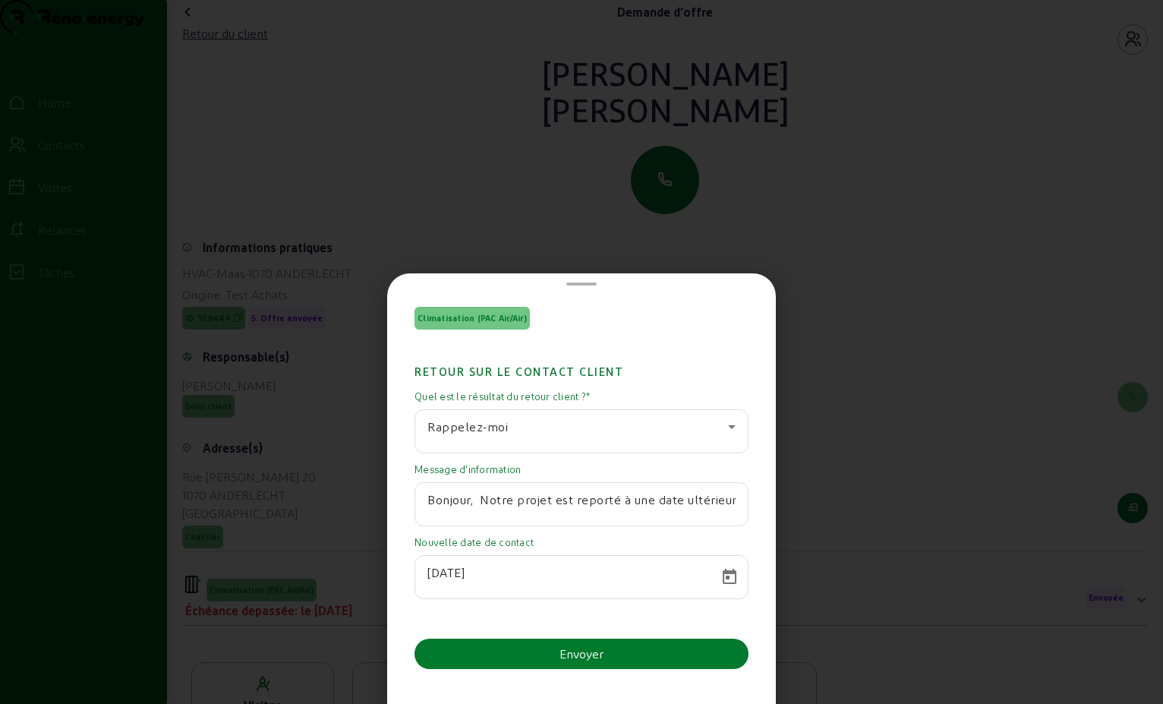
click at [592, 651] on div "Envoyer" at bounding box center [582, 654] width 44 height 18
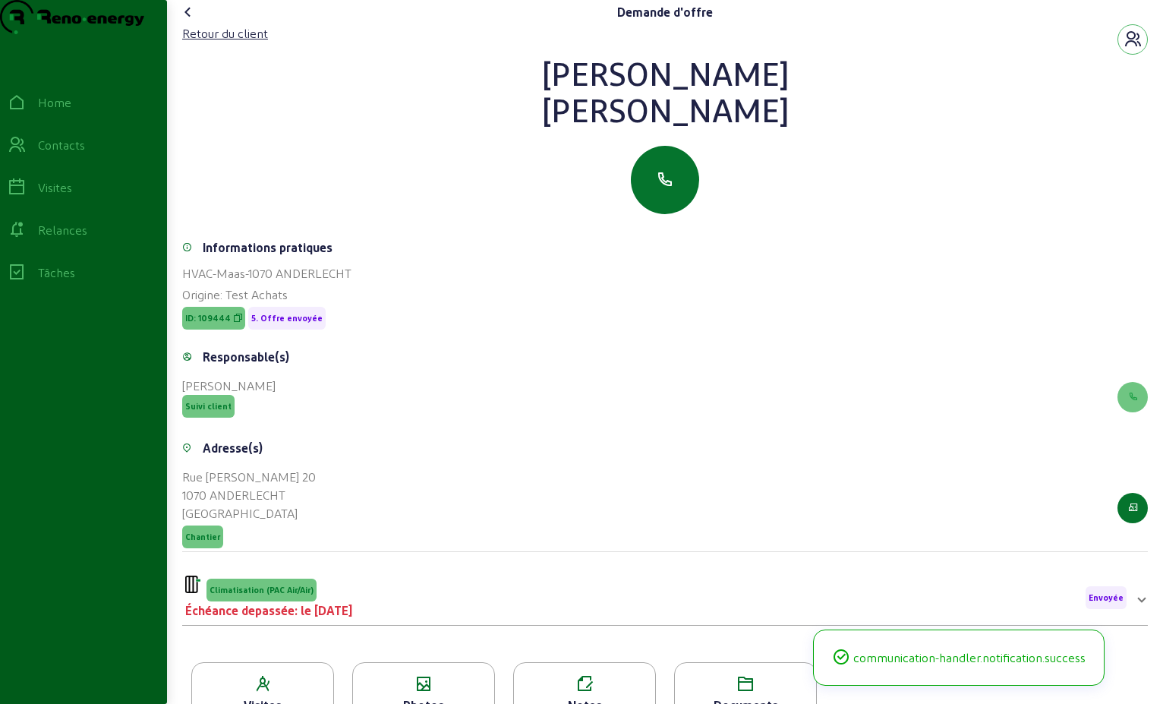
click at [188, 21] on icon at bounding box center [188, 12] width 18 height 18
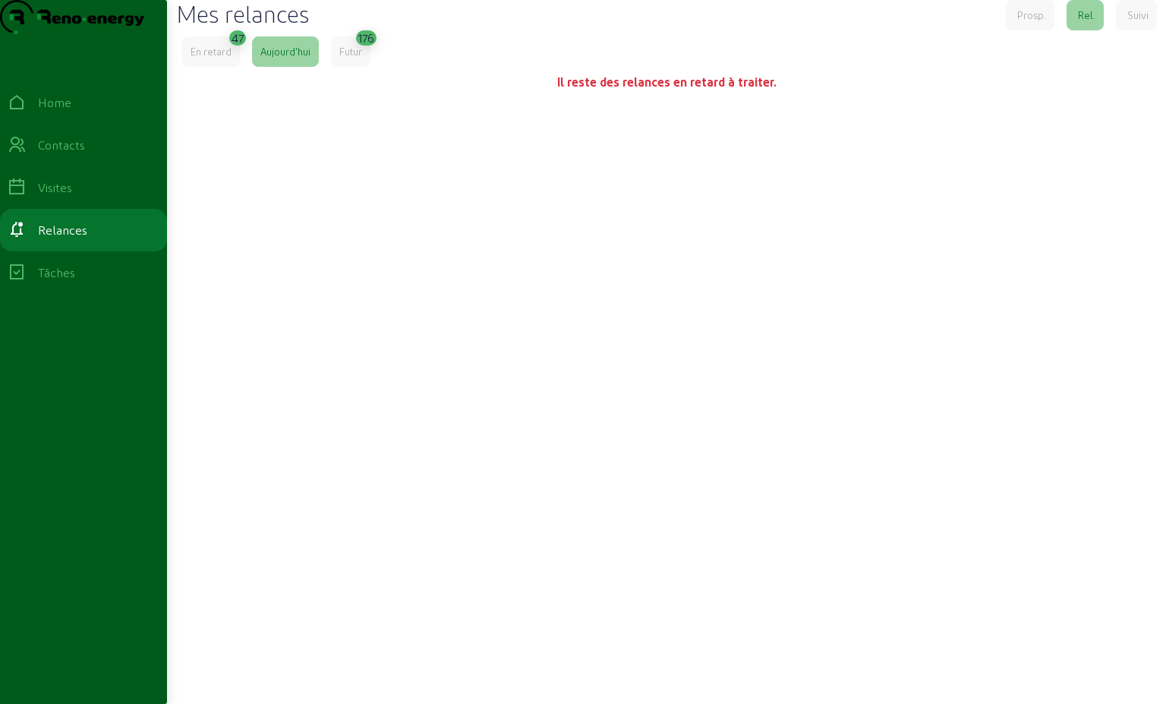
click at [198, 58] on div "En retard" at bounding box center [211, 52] width 41 height 14
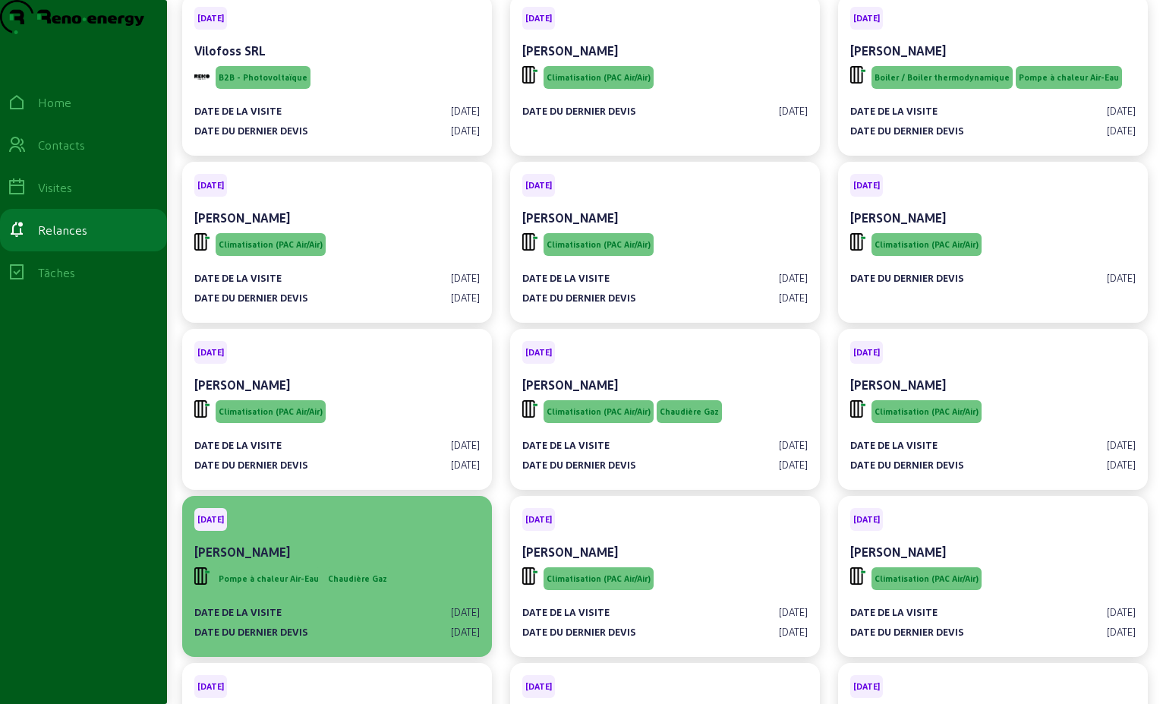
scroll to position [228, 0]
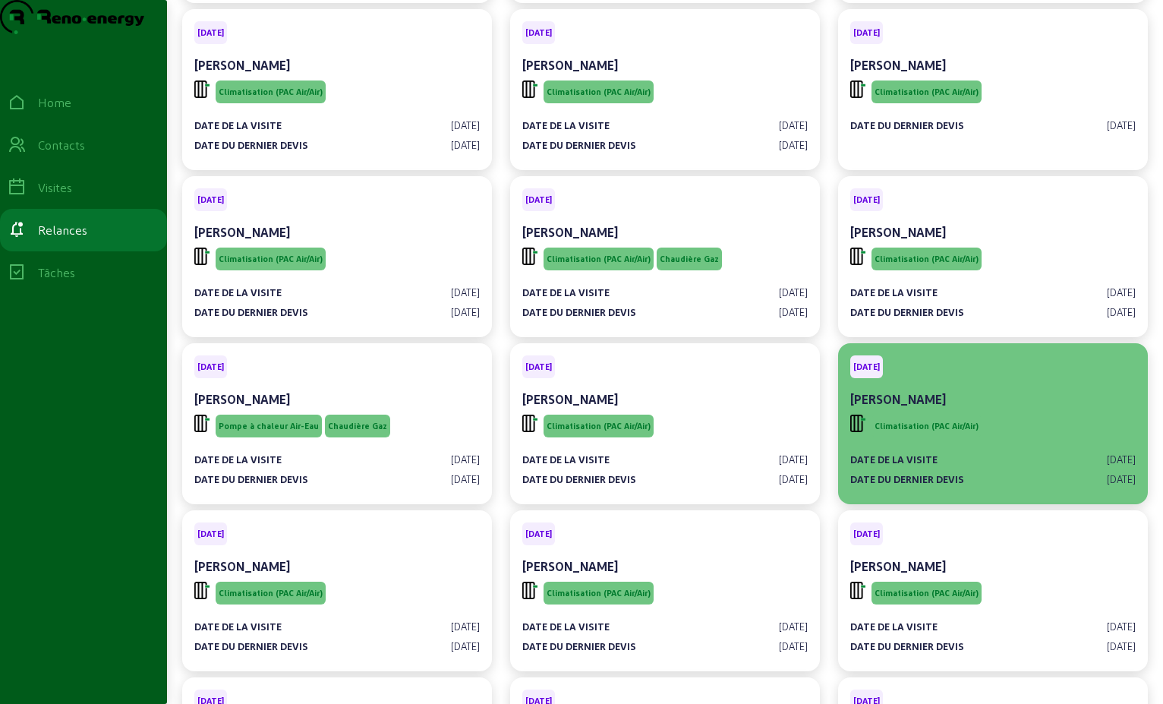
click at [954, 409] on div "[PERSON_NAME]" at bounding box center [993, 399] width 286 height 18
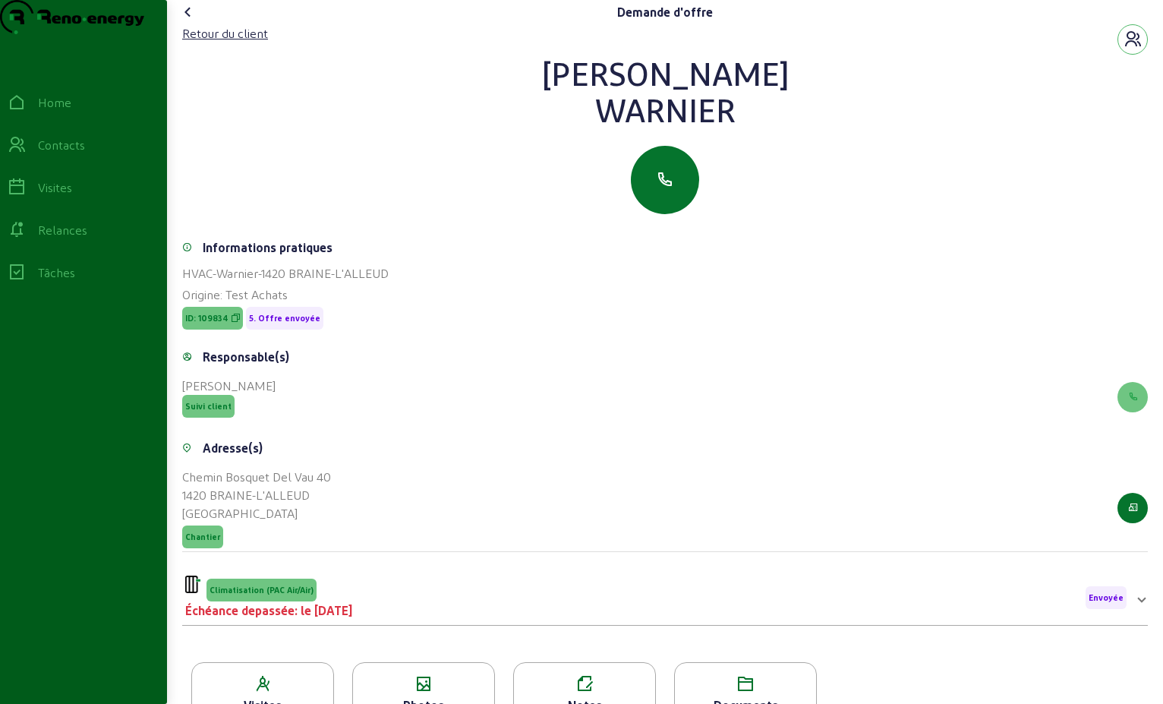
drag, startPoint x: 592, startPoint y: 134, endPoint x: 577, endPoint y: 112, distance: 26.7
click at [577, 112] on div "[PERSON_NAME]" at bounding box center [665, 91] width 966 height 73
drag, startPoint x: 577, startPoint y: 112, endPoint x: 636, endPoint y: 105, distance: 58.9
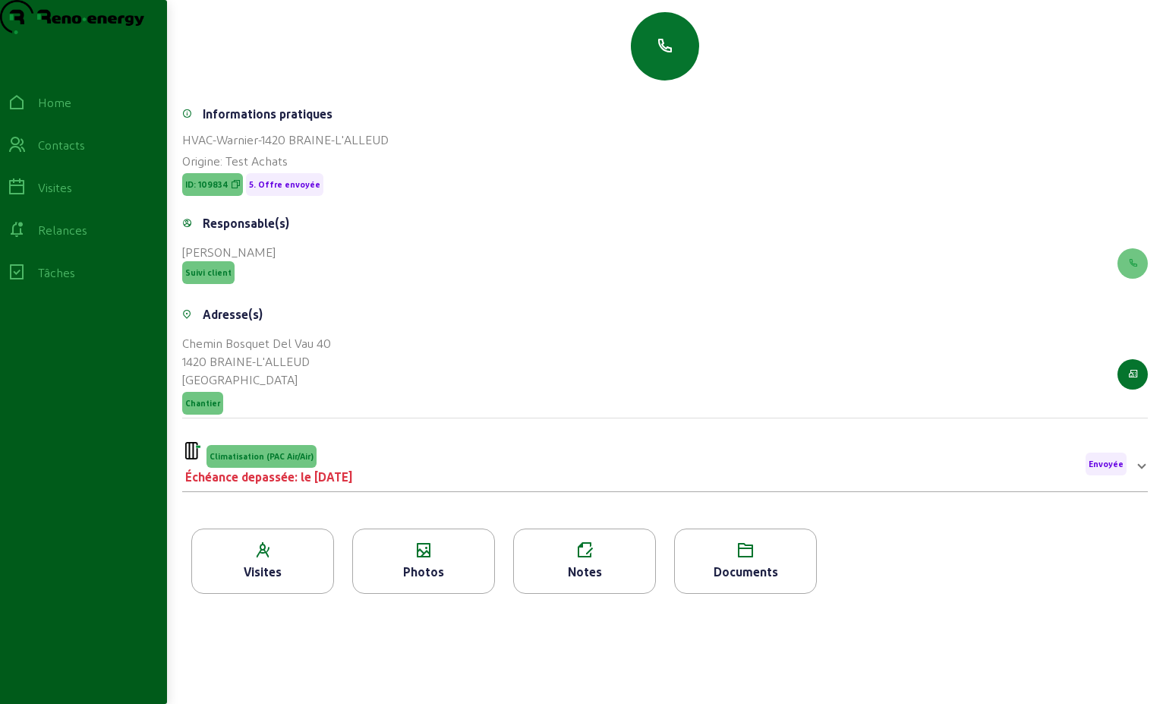
scroll to position [194, 0]
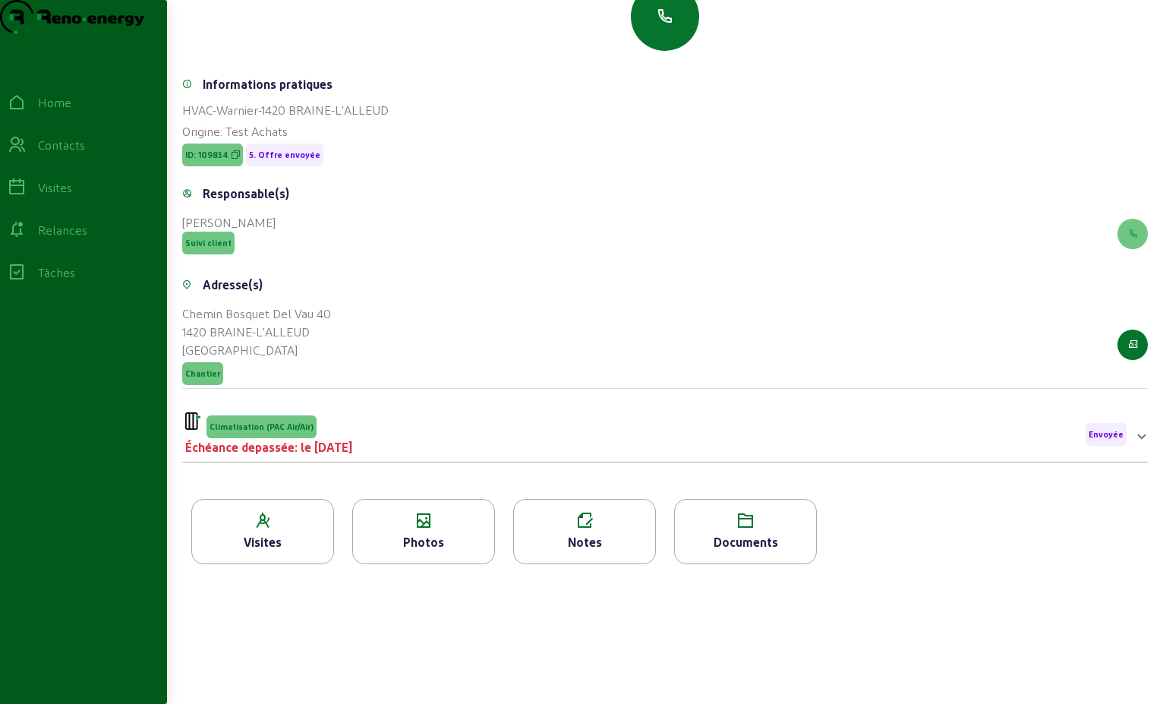
click at [715, 428] on div "Climatisation (PAC Air/Air) Échéance depassée: le [DATE] Envoyée" at bounding box center [656, 434] width 942 height 44
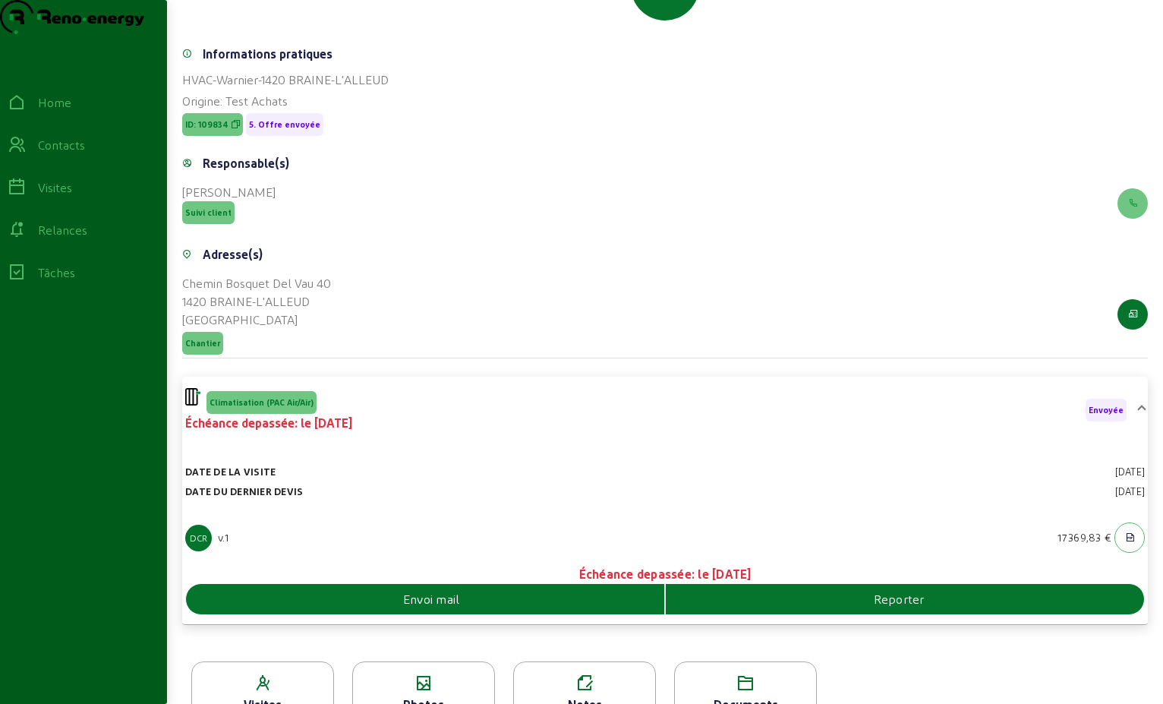
click at [528, 608] on div "Envoi mail" at bounding box center [425, 599] width 478 height 18
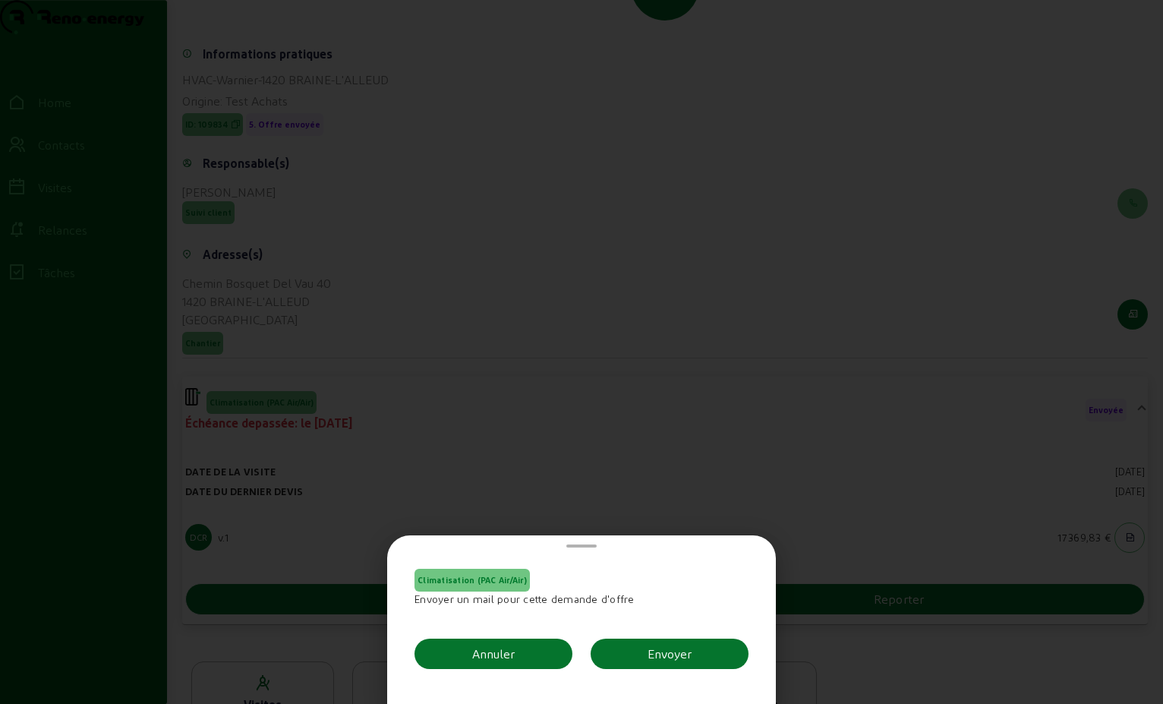
scroll to position [0, 0]
click at [702, 651] on button "Envoyer" at bounding box center [670, 654] width 158 height 30
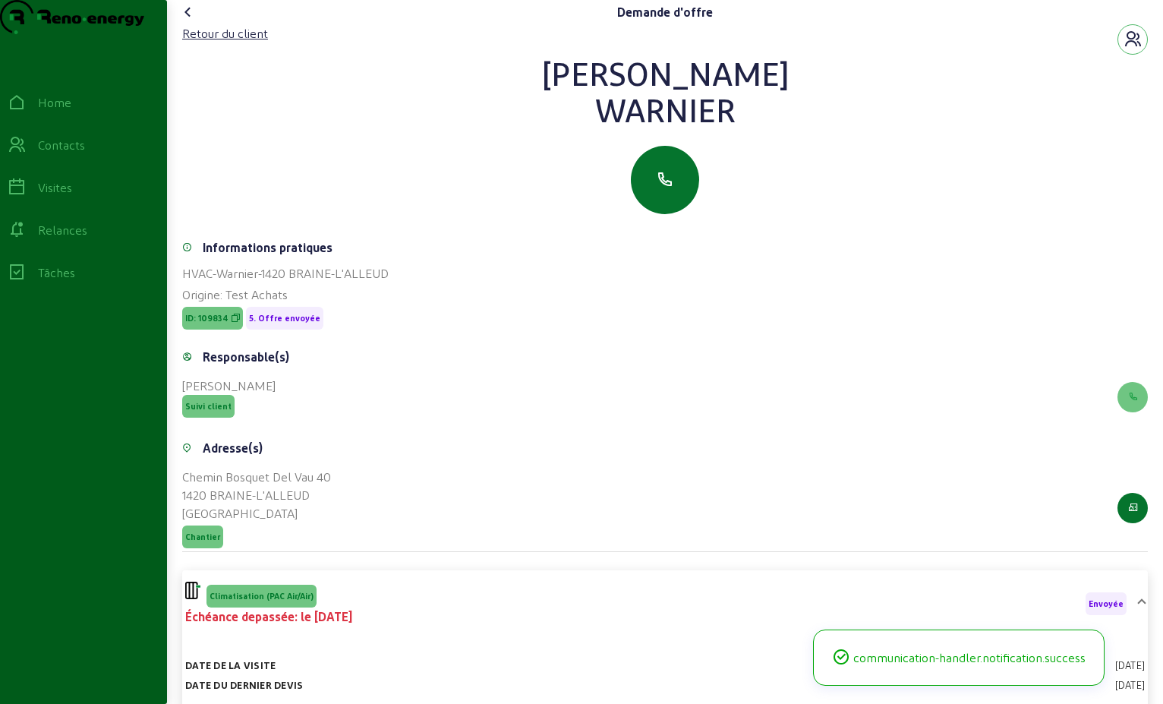
click at [188, 21] on icon at bounding box center [188, 12] width 18 height 18
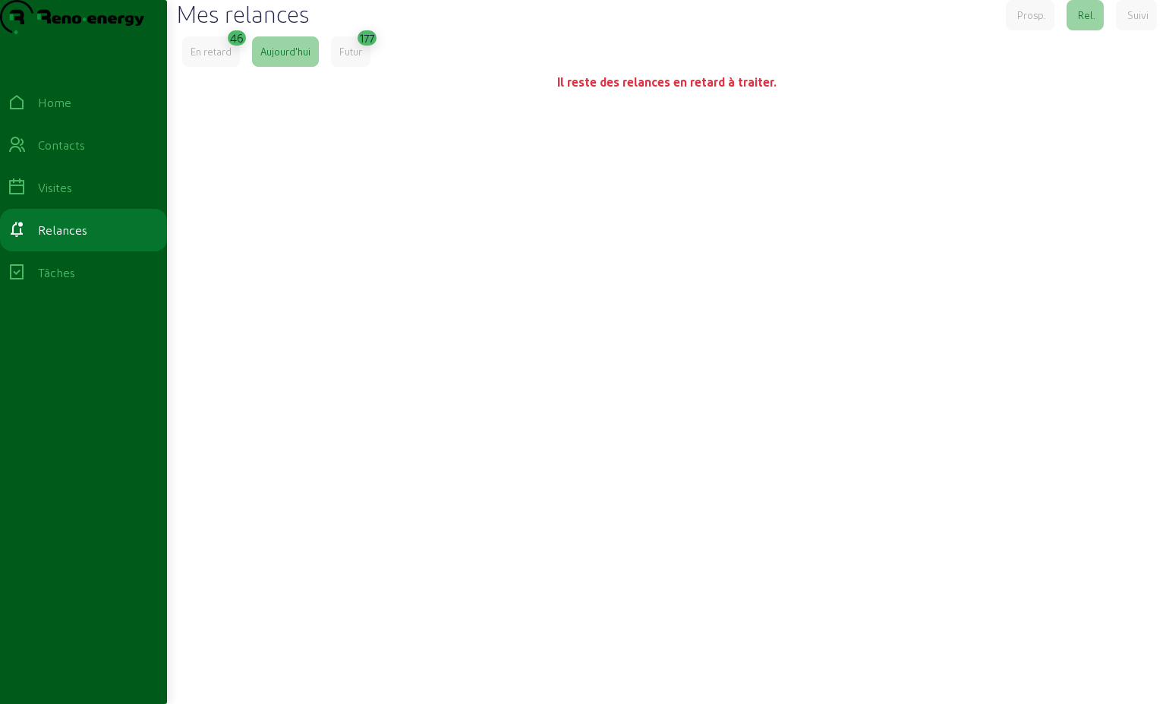
click at [213, 58] on div "En retard" at bounding box center [211, 52] width 41 height 14
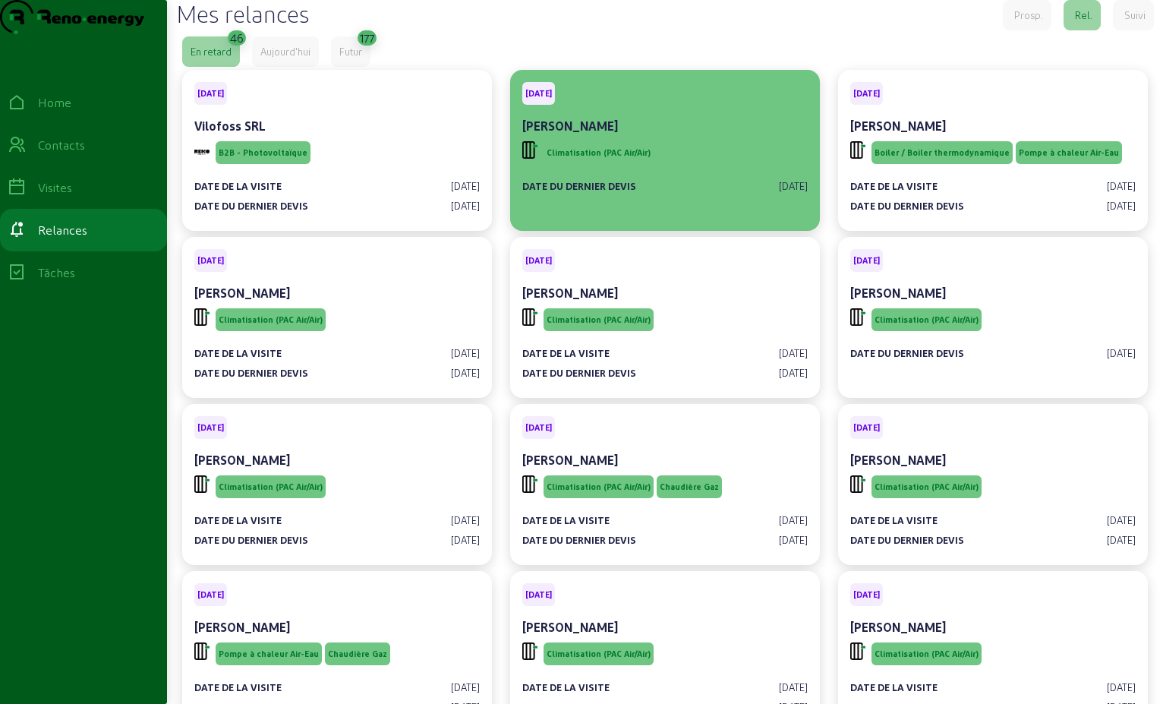
click at [637, 135] on div "[PERSON_NAME]" at bounding box center [665, 126] width 286 height 18
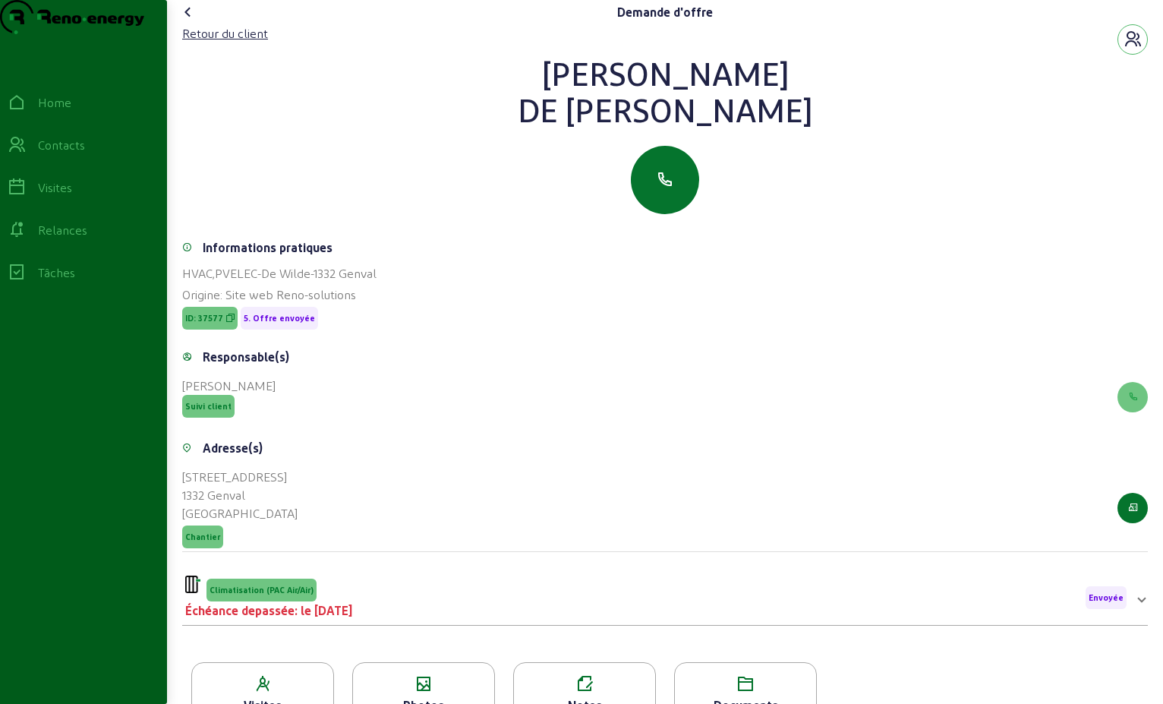
drag, startPoint x: 737, startPoint y: 142, endPoint x: 554, endPoint y: 99, distance: 187.9
click at [554, 99] on div "[PERSON_NAME]" at bounding box center [665, 91] width 966 height 73
drag, startPoint x: 554, startPoint y: 99, endPoint x: 641, endPoint y: 109, distance: 87.8
click at [428, 620] on div "Climatisation (PAC Air/Air) Échéance depassée: le [DATE] Envoyée" at bounding box center [656, 598] width 942 height 44
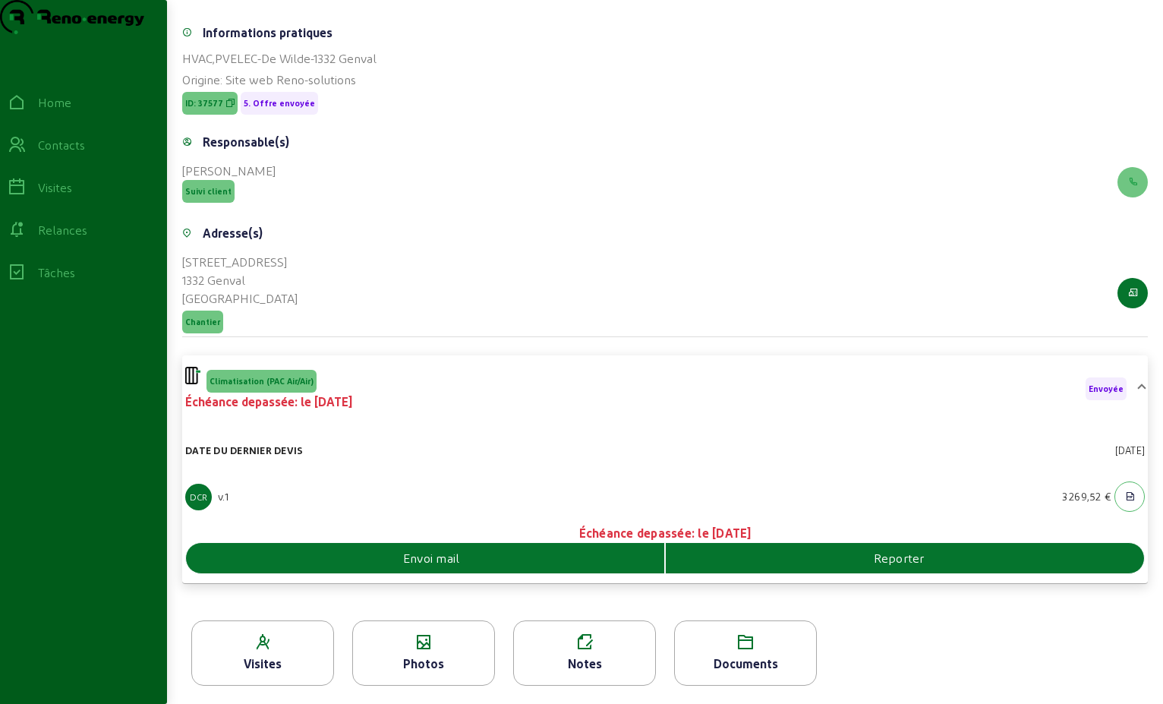
scroll to position [244, 0]
click at [528, 561] on div "Envoi mail" at bounding box center [425, 558] width 478 height 18
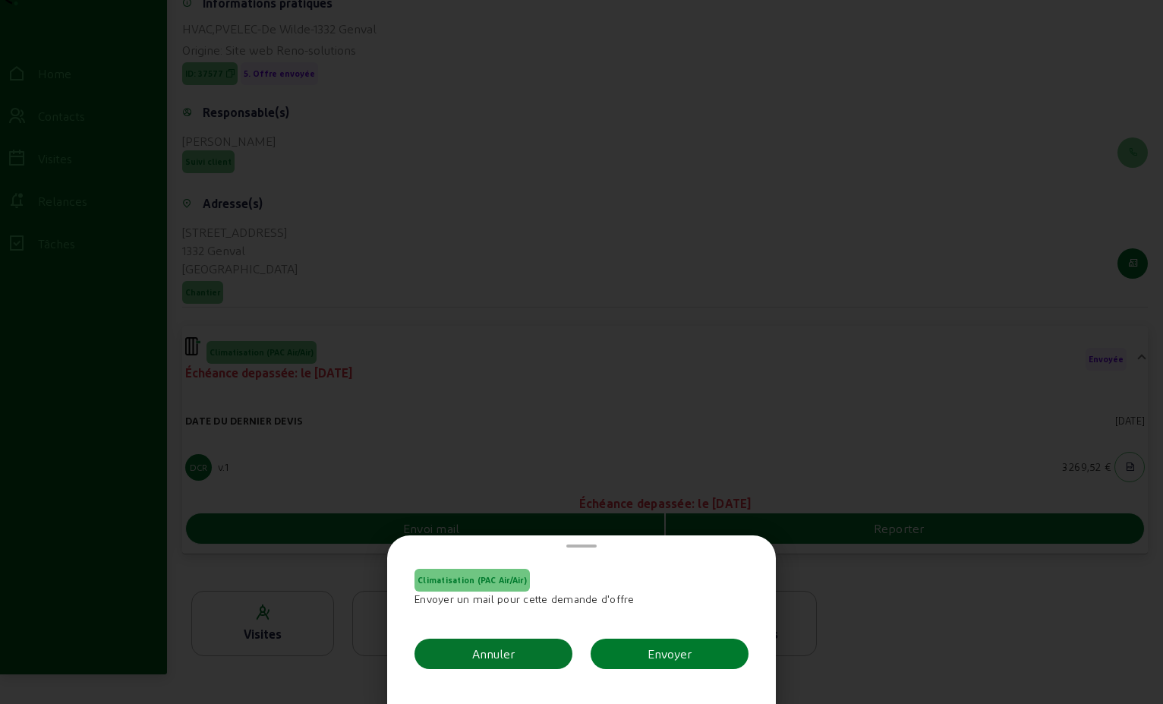
click at [657, 651] on div "Envoyer" at bounding box center [670, 654] width 44 height 18
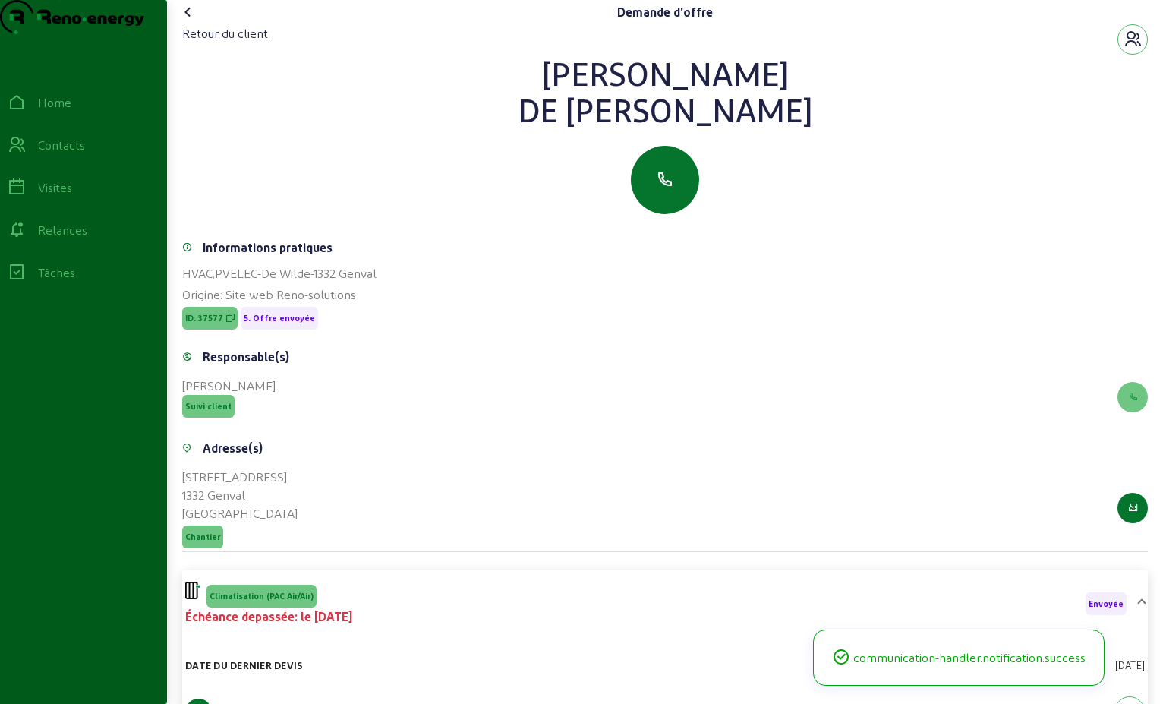
click at [191, 21] on icon at bounding box center [188, 12] width 18 height 18
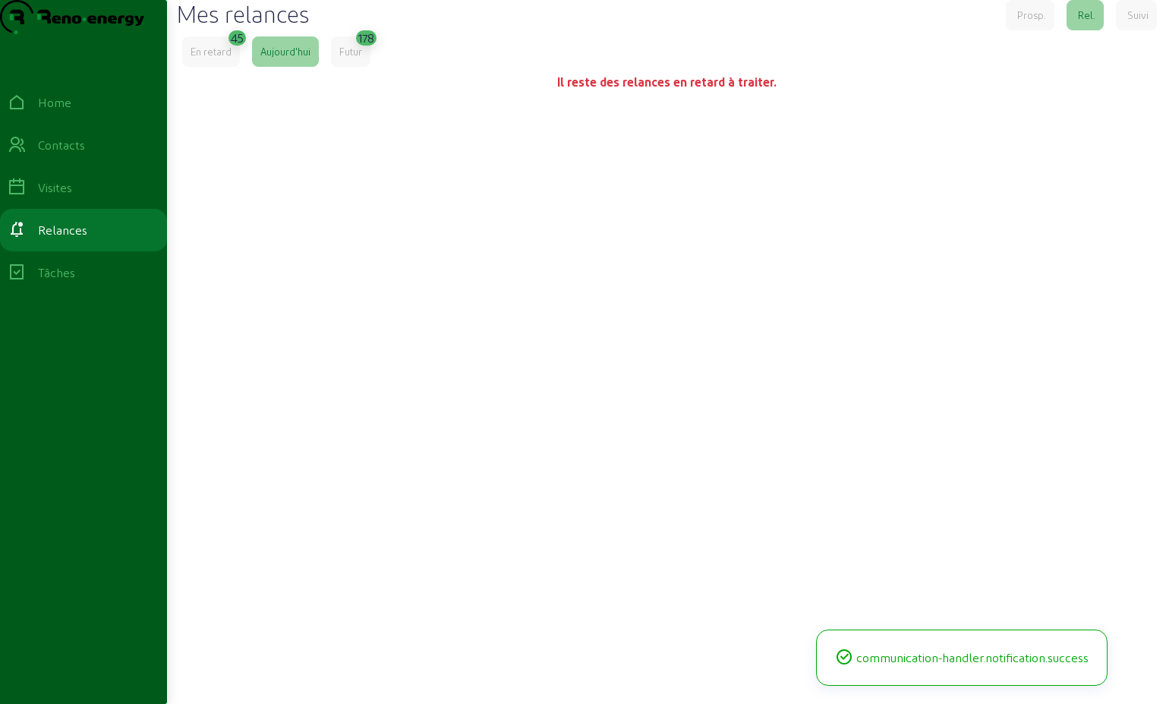
click at [222, 58] on div "En retard" at bounding box center [211, 52] width 41 height 14
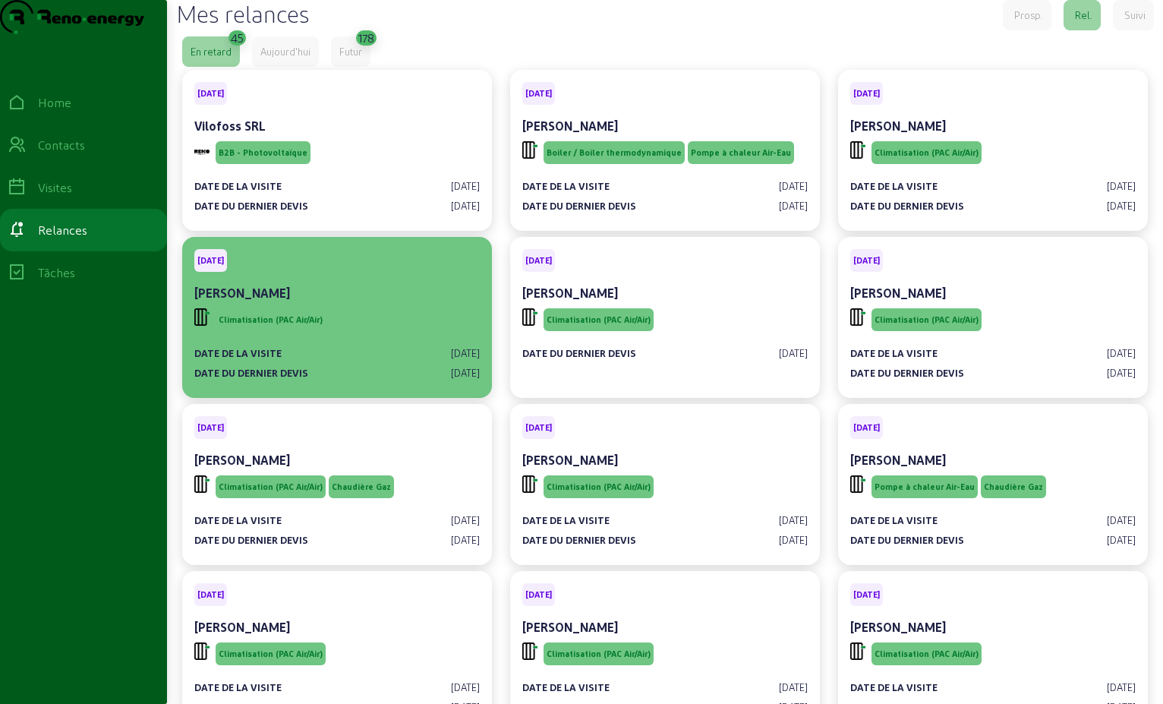
click at [349, 334] on div "Climatisation (PAC Air/Air)" at bounding box center [337, 319] width 286 height 29
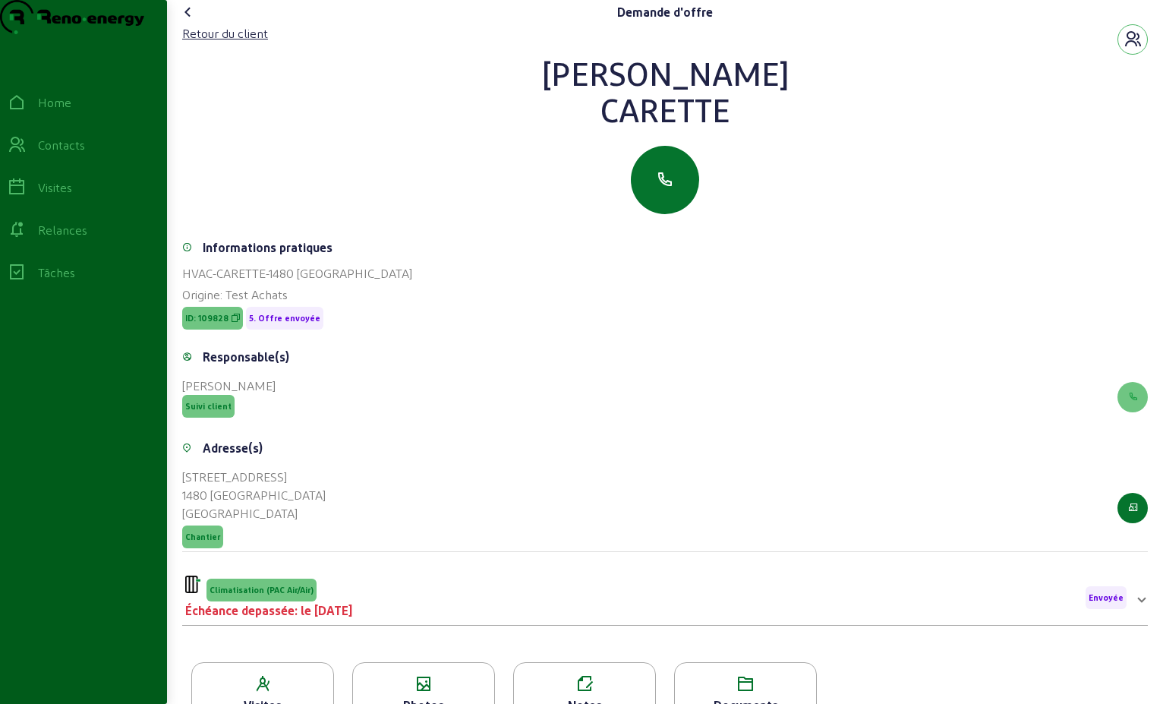
drag, startPoint x: 746, startPoint y: 139, endPoint x: 565, endPoint y: 106, distance: 183.6
click at [565, 106] on div "[PERSON_NAME]" at bounding box center [665, 91] width 966 height 73
drag, startPoint x: 565, startPoint y: 106, endPoint x: 612, endPoint y: 106, distance: 47.1
click at [433, 570] on div "Adresse(s) [STREET_ADDRESS] Chantier" at bounding box center [665, 504] width 966 height 131
click at [430, 570] on div "Adresse(s) [STREET_ADDRESS] Chantier" at bounding box center [665, 504] width 966 height 131
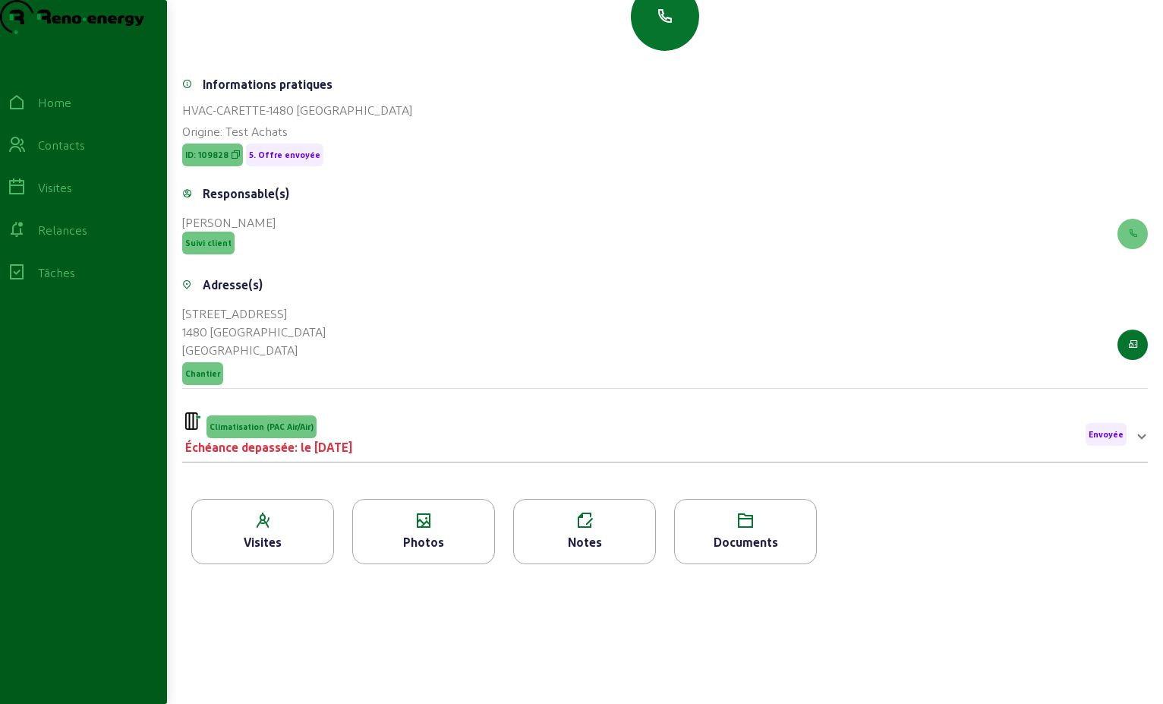
scroll to position [194, 0]
click at [295, 421] on span "Climatisation (PAC Air/Air)" at bounding box center [262, 426] width 104 height 11
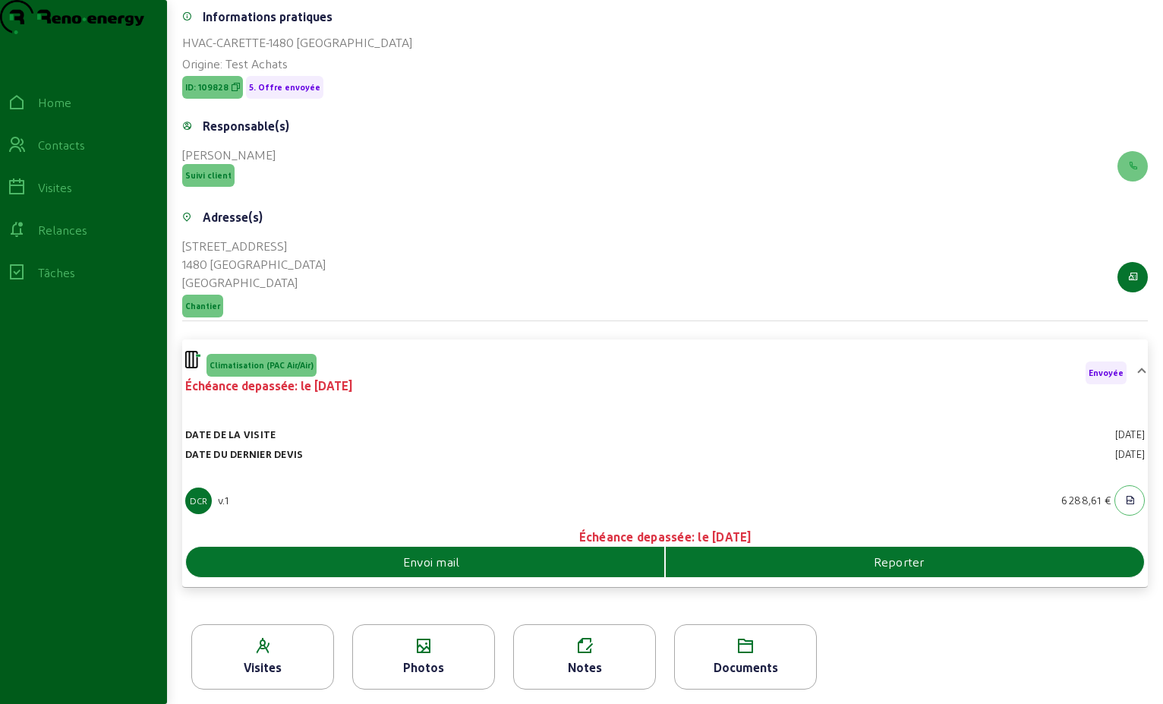
scroll to position [264, 0]
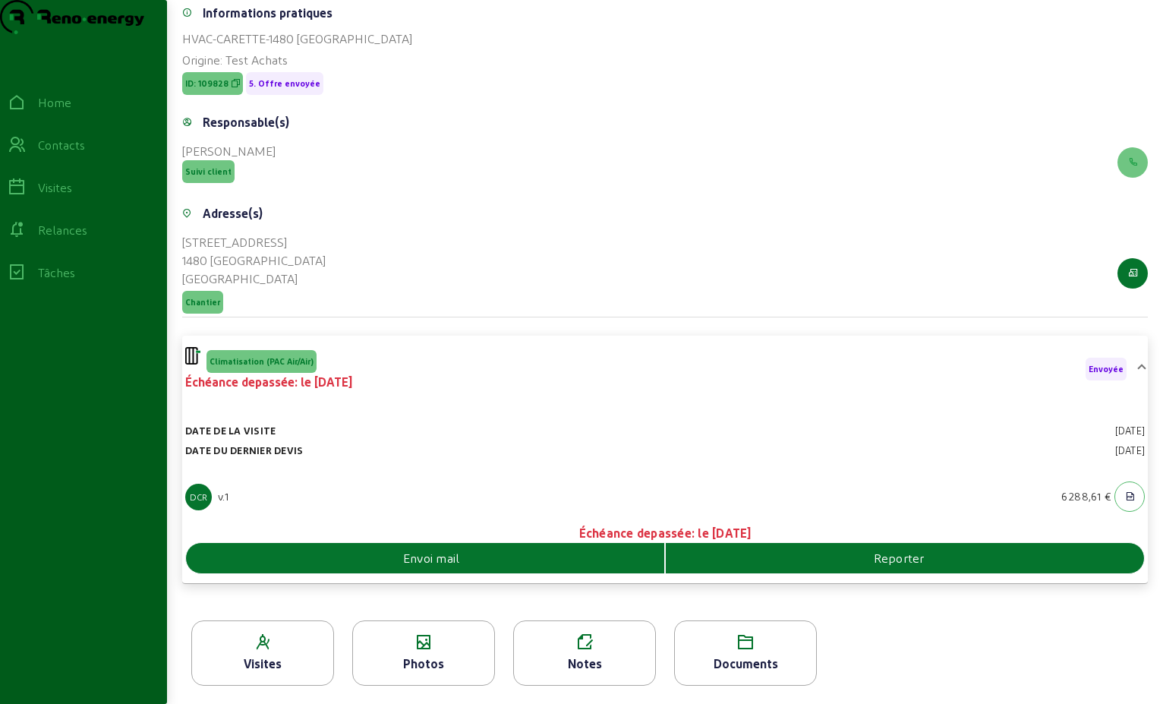
click at [501, 550] on div "Envoi mail" at bounding box center [425, 558] width 478 height 18
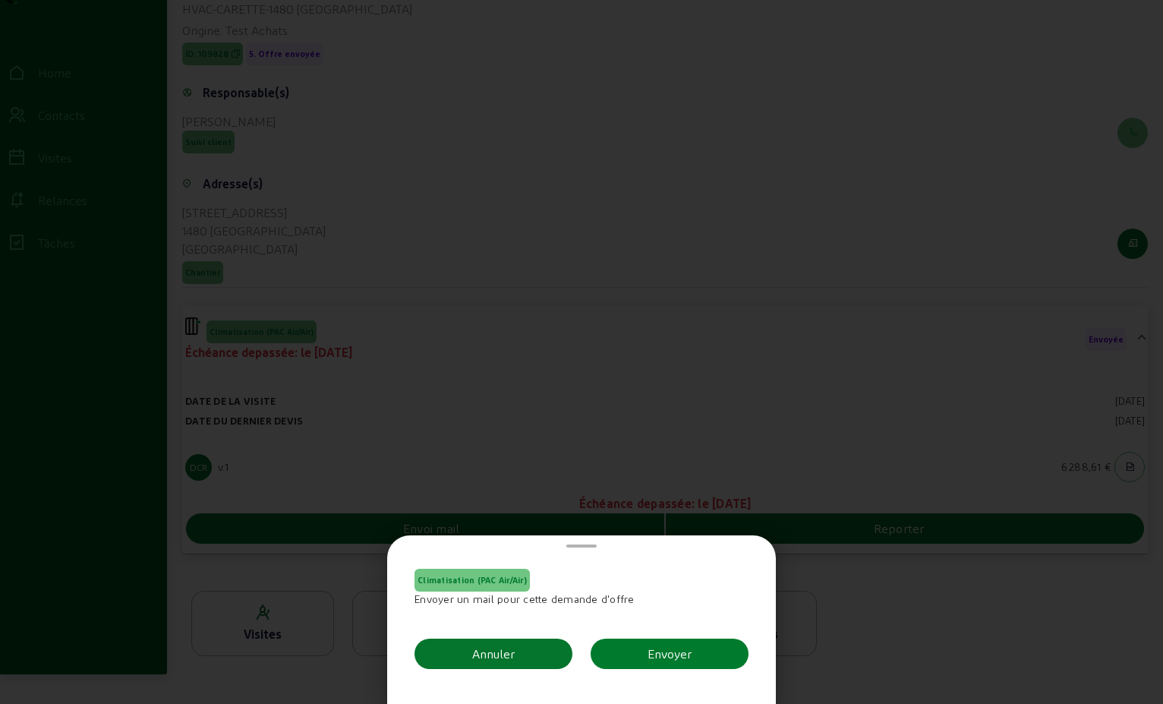
click at [660, 655] on div "Envoyer" at bounding box center [670, 654] width 44 height 18
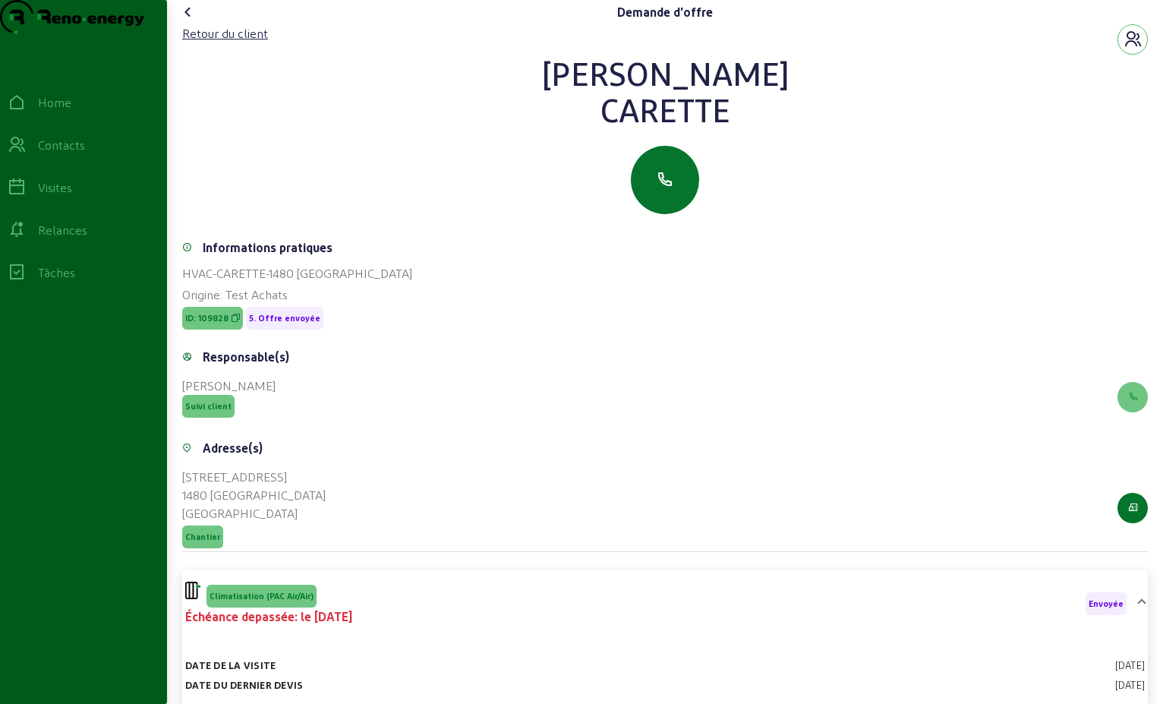
click at [190, 21] on icon at bounding box center [188, 12] width 18 height 18
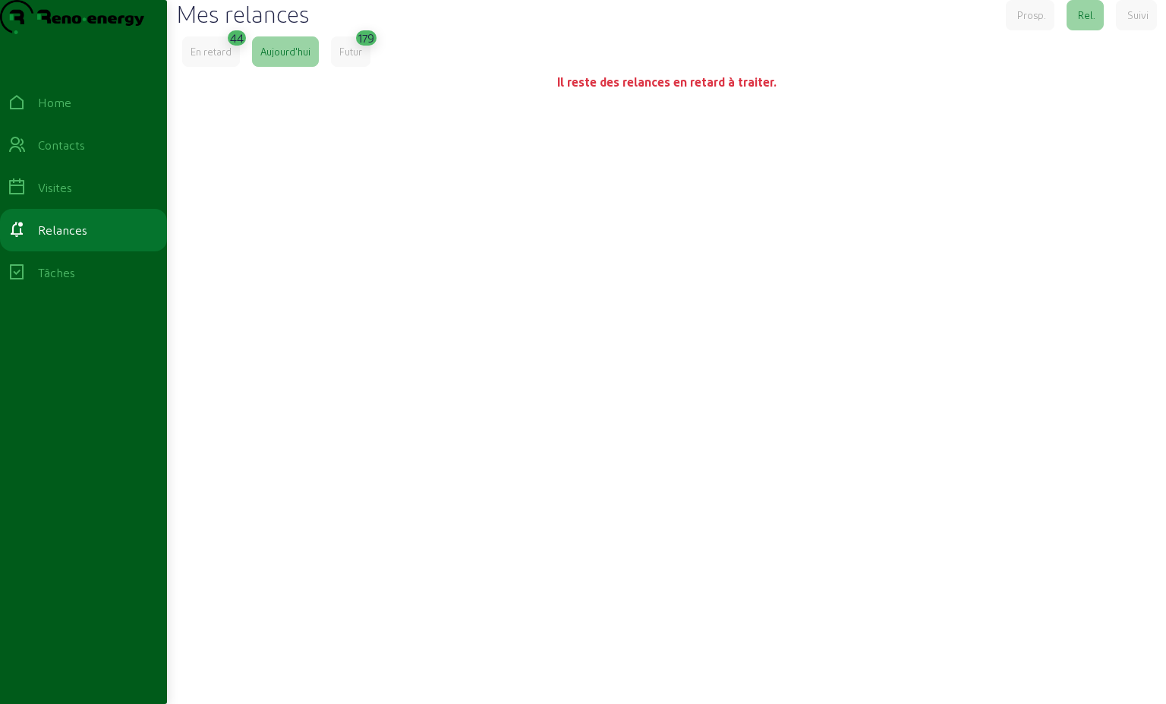
click at [232, 58] on div "En retard" at bounding box center [211, 52] width 41 height 14
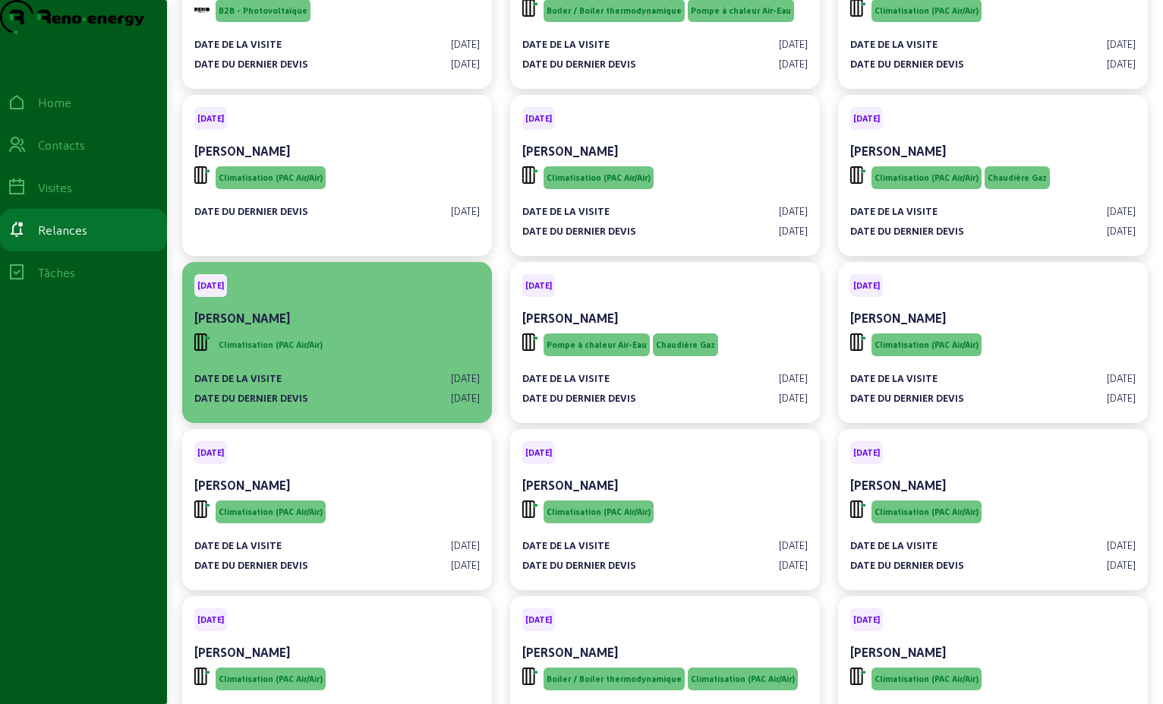
scroll to position [152, 0]
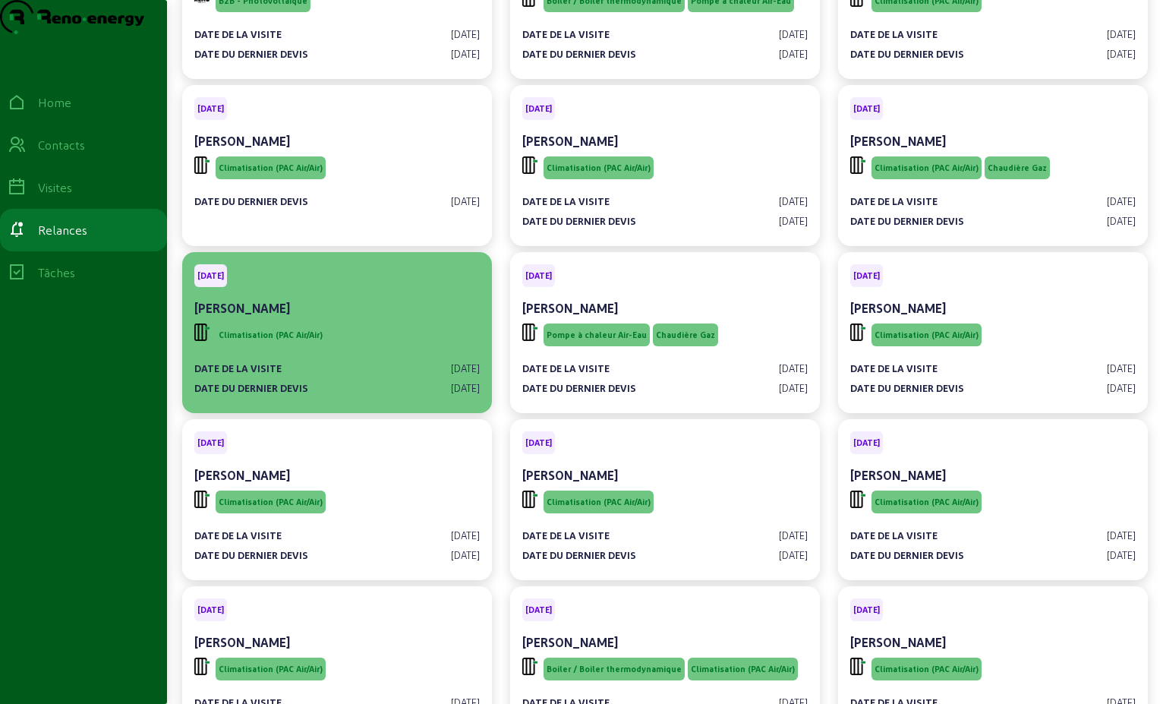
click at [405, 349] on div "Climatisation (PAC Air/Air)" at bounding box center [337, 334] width 286 height 29
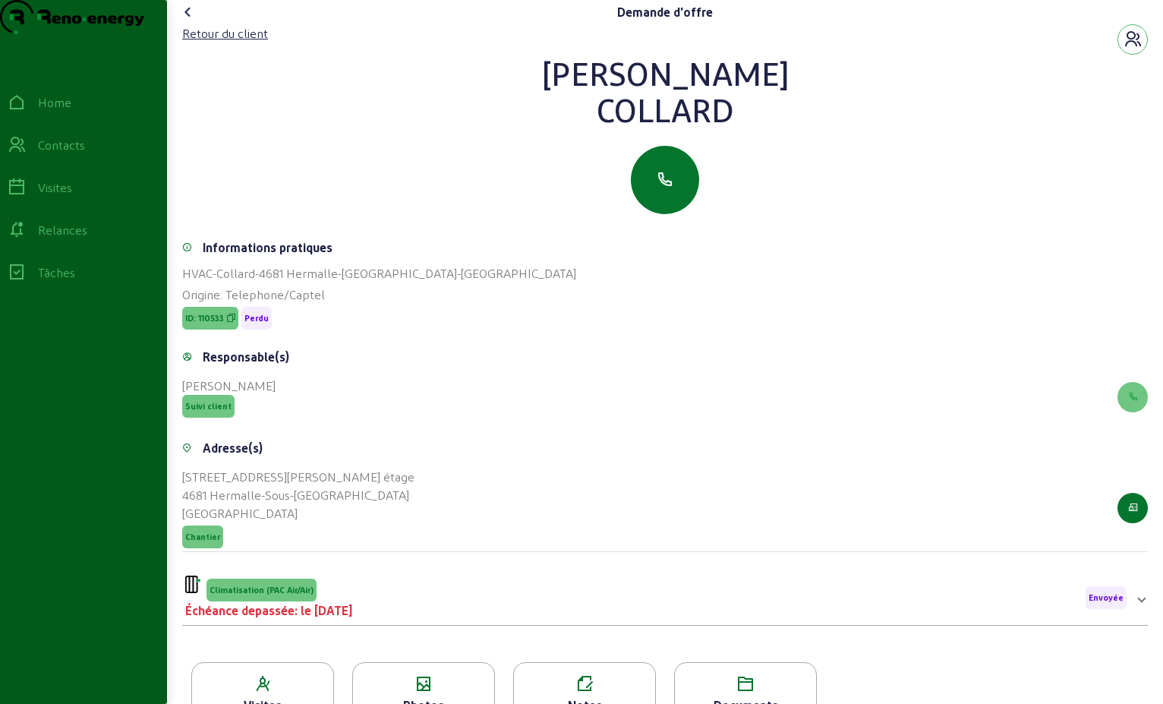
drag, startPoint x: 739, startPoint y: 143, endPoint x: 571, endPoint y: 99, distance: 173.3
click at [569, 98] on div "[PERSON_NAME]" at bounding box center [665, 91] width 966 height 73
drag, startPoint x: 571, startPoint y: 99, endPoint x: 668, endPoint y: 123, distance: 100.0
click at [235, 43] on div "Retour du client" at bounding box center [225, 33] width 86 height 18
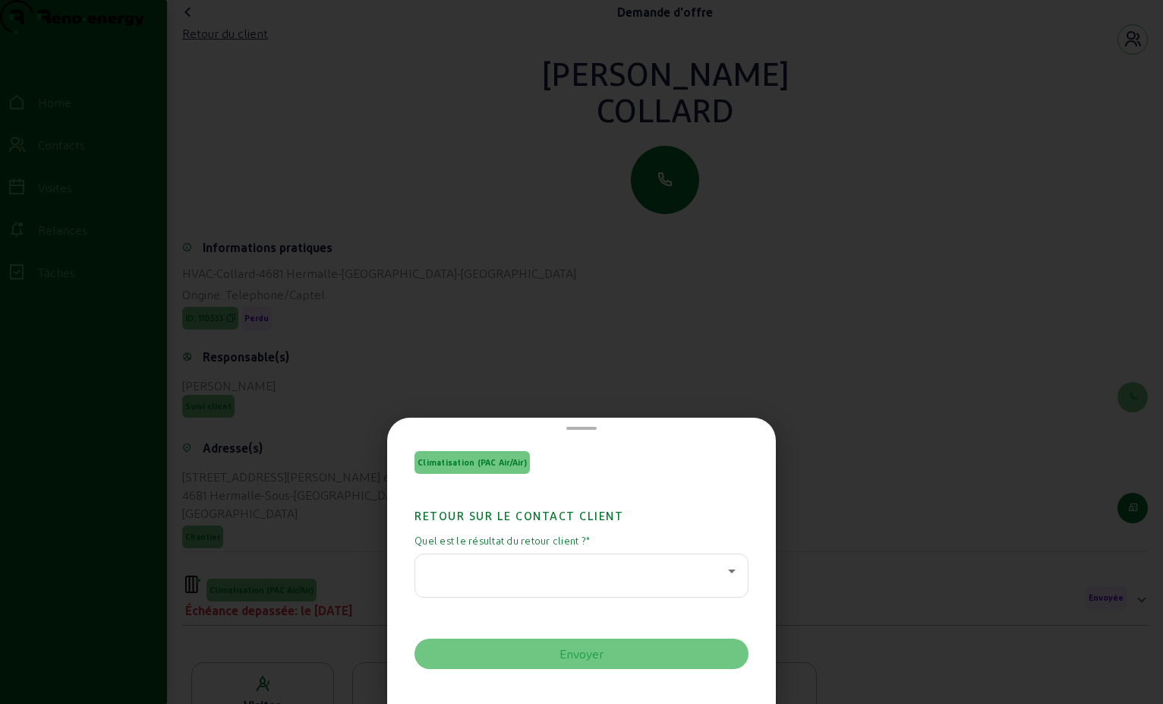
click at [715, 571] on div at bounding box center [577, 571] width 301 height 18
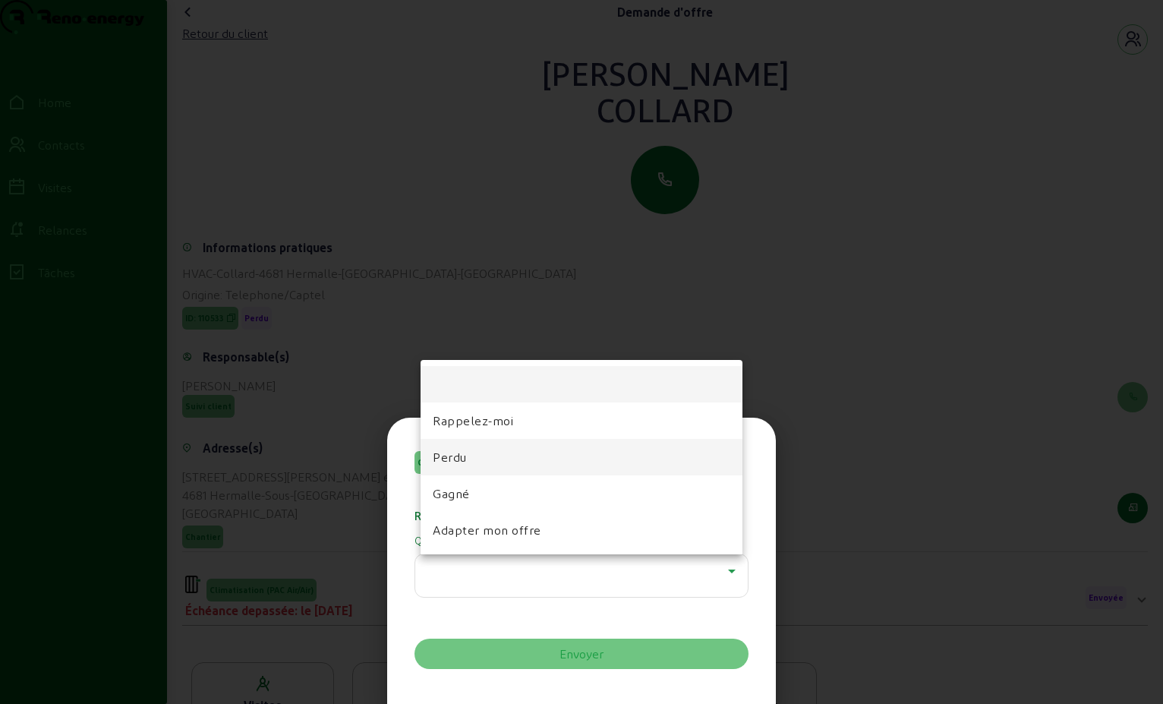
click at [492, 462] on mat-option "Perdu" at bounding box center [582, 457] width 322 height 36
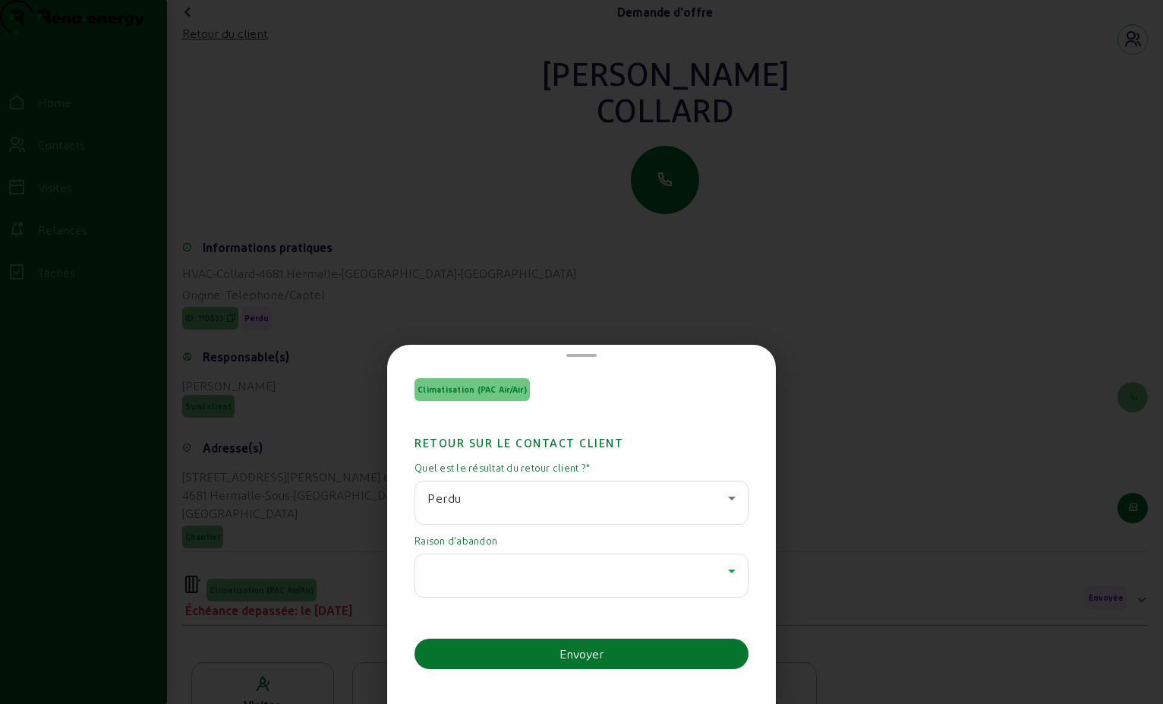
click at [728, 571] on icon at bounding box center [732, 571] width 8 height 4
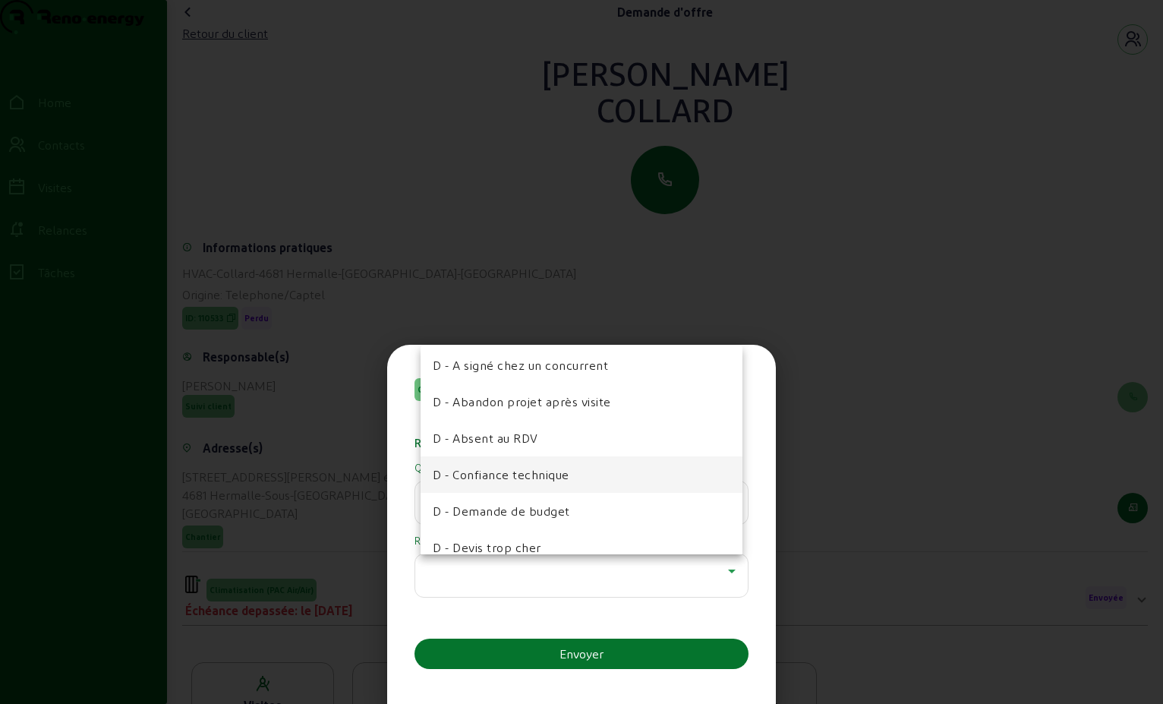
scroll to position [152, 0]
click at [544, 405] on span "D - Abandon projet après visite" at bounding box center [522, 400] width 178 height 18
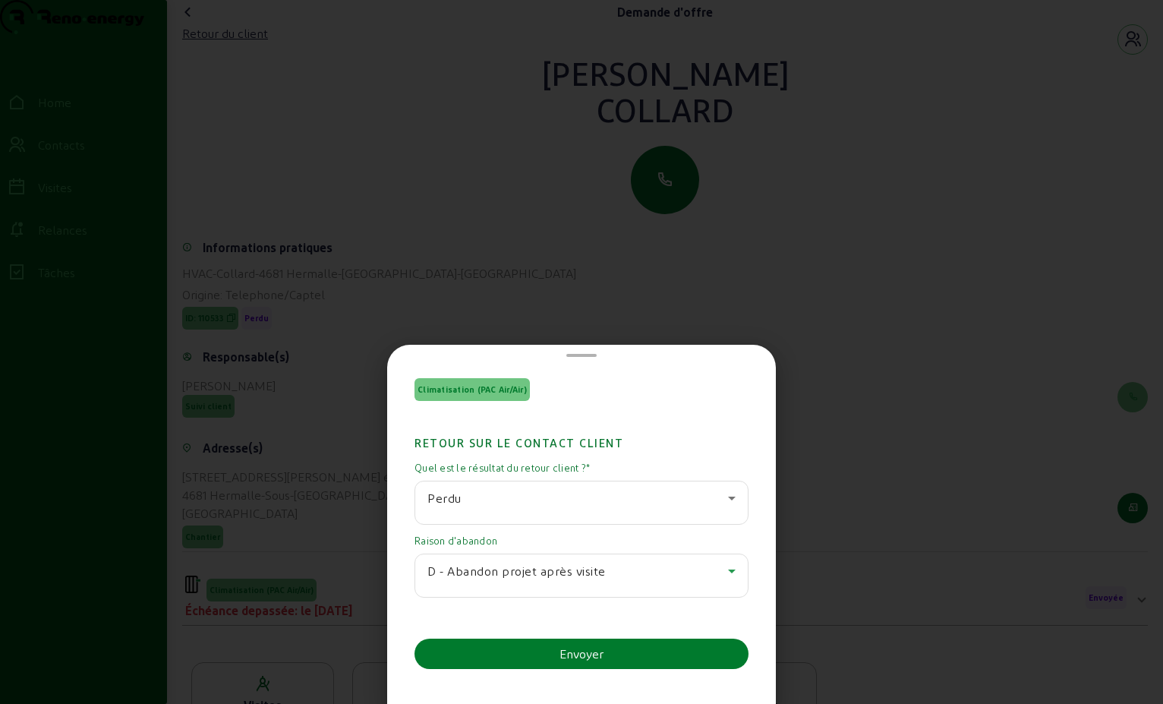
click at [586, 648] on div "Envoyer" at bounding box center [582, 654] width 44 height 18
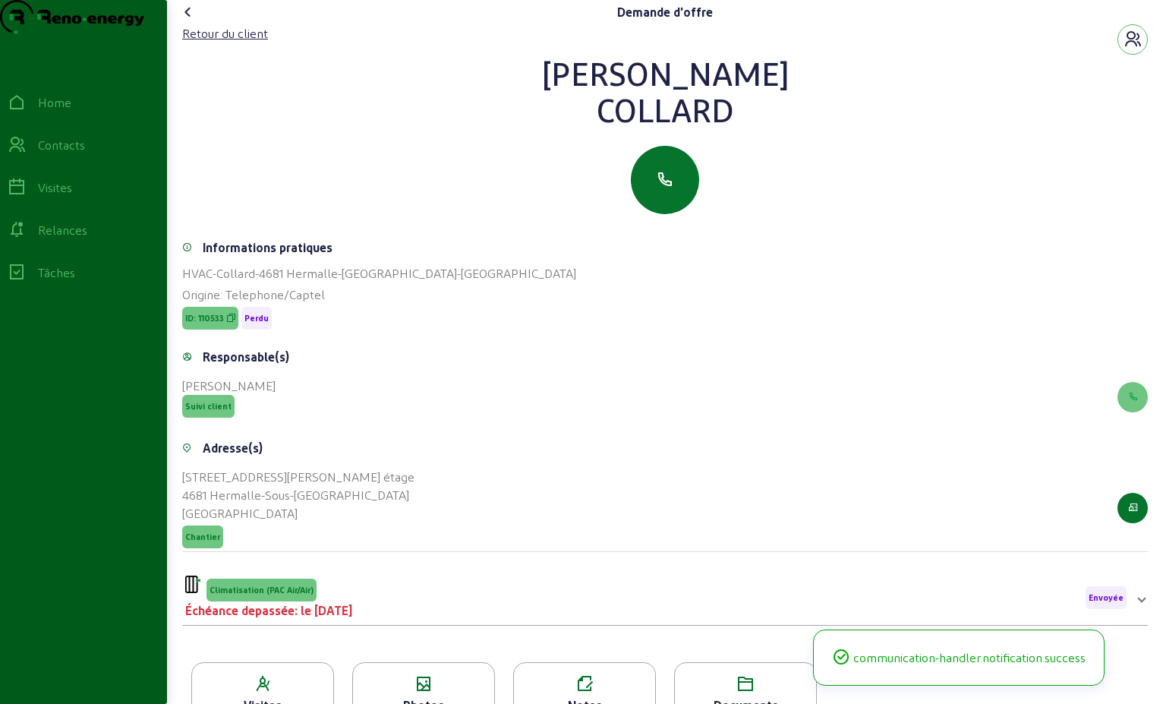
click at [188, 21] on icon at bounding box center [188, 12] width 18 height 18
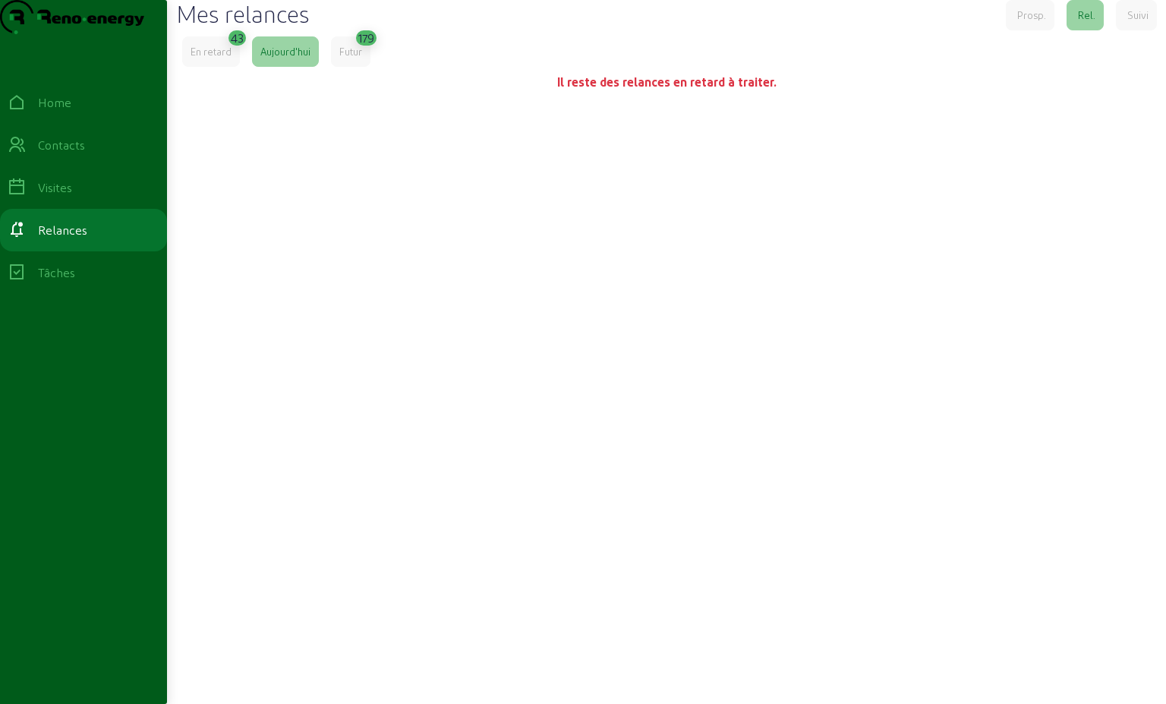
click at [222, 58] on div "En retard" at bounding box center [211, 52] width 41 height 14
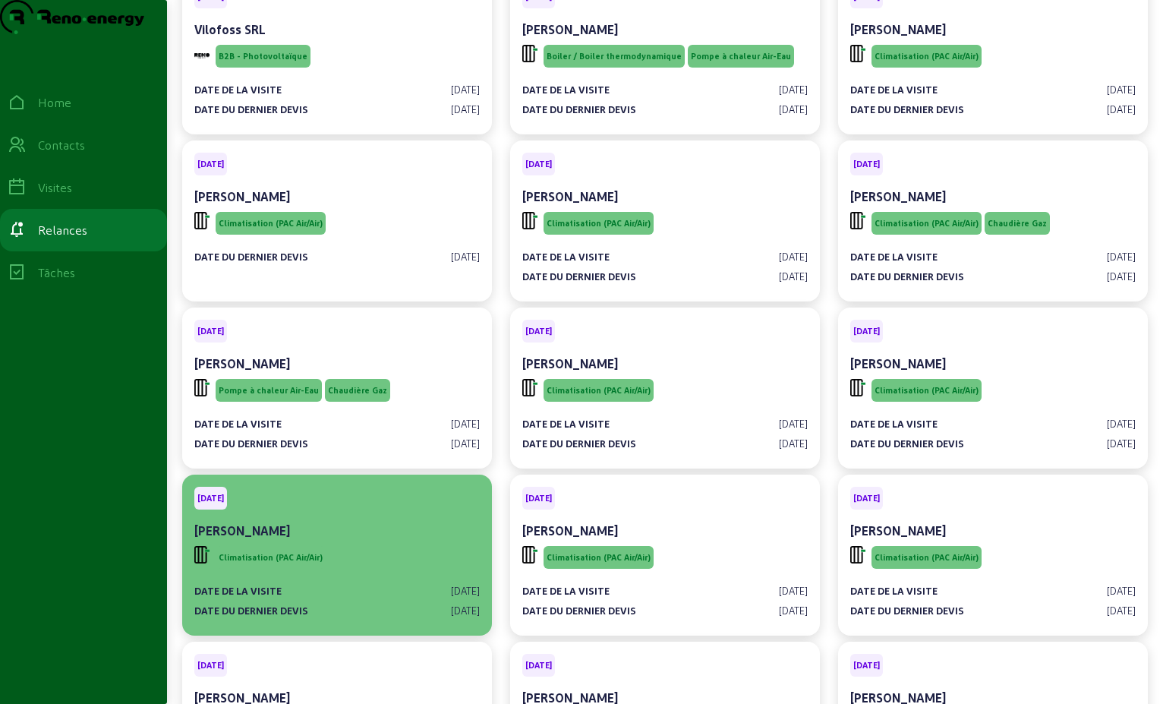
scroll to position [228, 0]
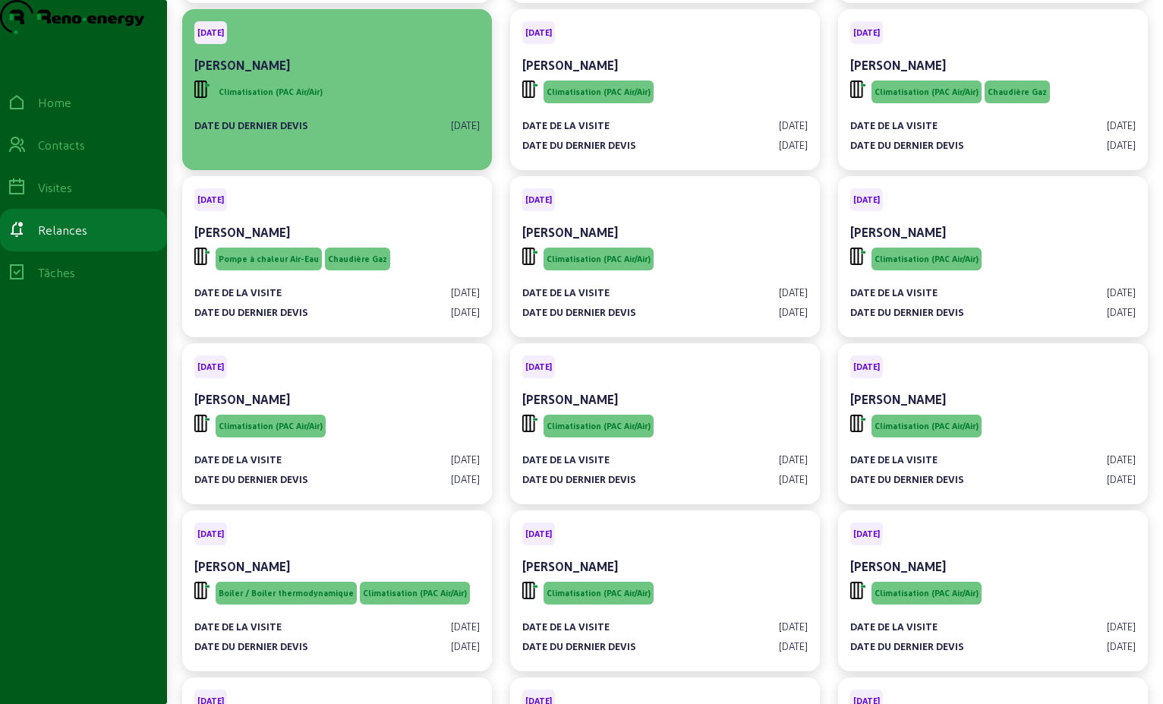
click at [407, 106] on div "Climatisation (PAC Air/Air)" at bounding box center [337, 91] width 286 height 29
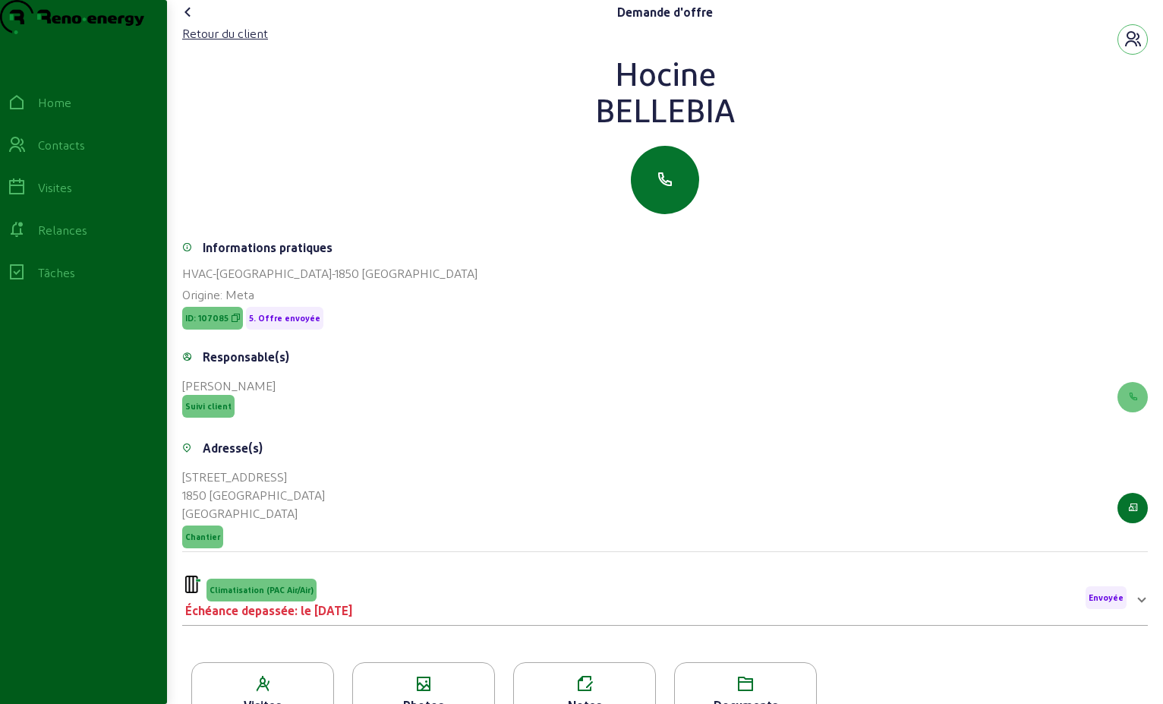
drag, startPoint x: 729, startPoint y: 144, endPoint x: 607, endPoint y: 111, distance: 126.0
click at [607, 111] on div "[PERSON_NAME]" at bounding box center [665, 91] width 966 height 73
drag, startPoint x: 607, startPoint y: 111, endPoint x: 642, endPoint y: 108, distance: 35.1
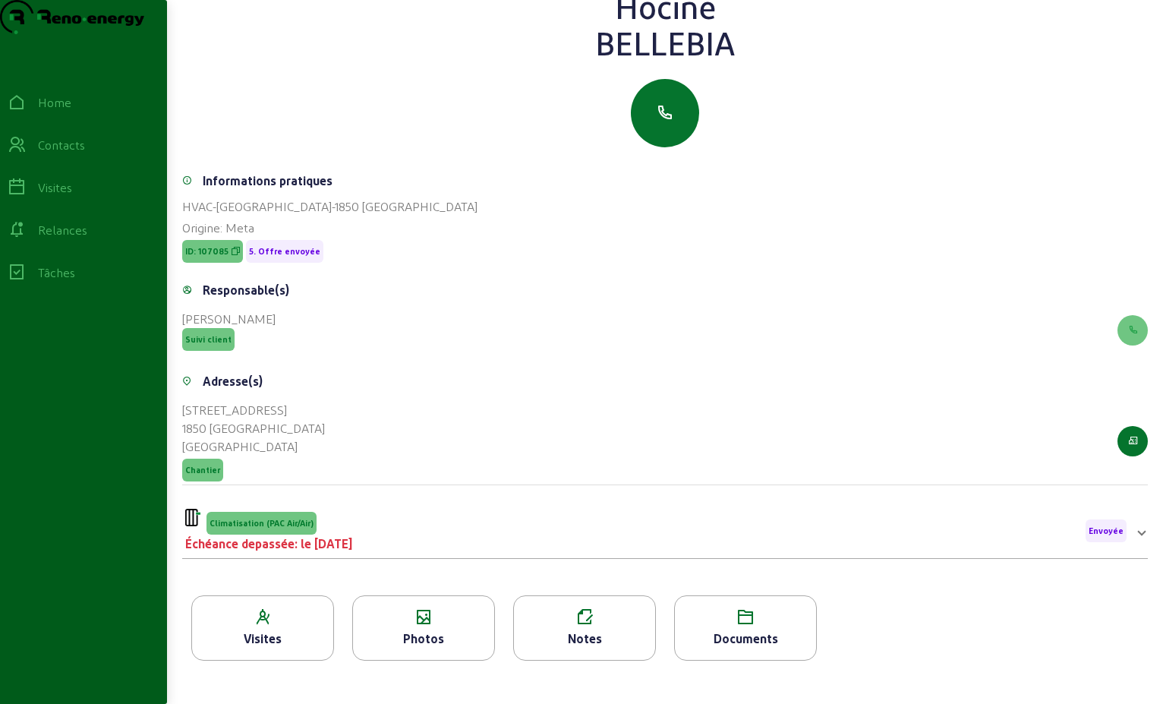
scroll to position [194, 0]
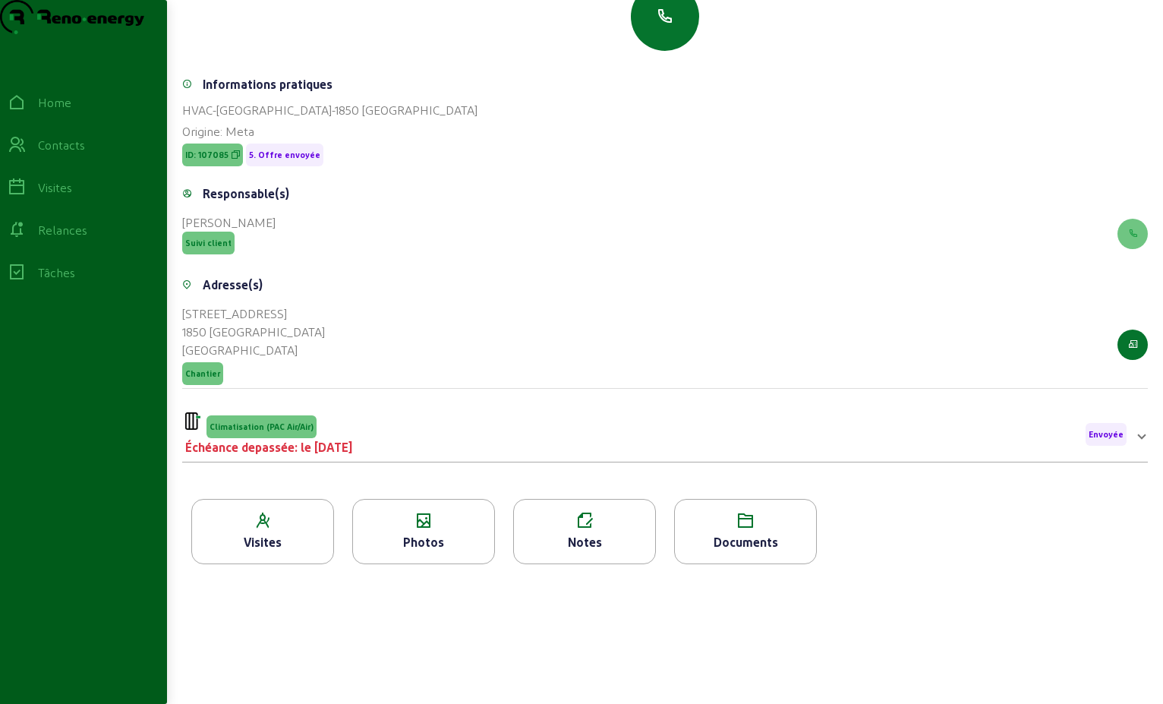
click at [405, 431] on div "Climatisation (PAC Air/Air) Échéance depassée: le [DATE] Envoyée" at bounding box center [656, 434] width 942 height 44
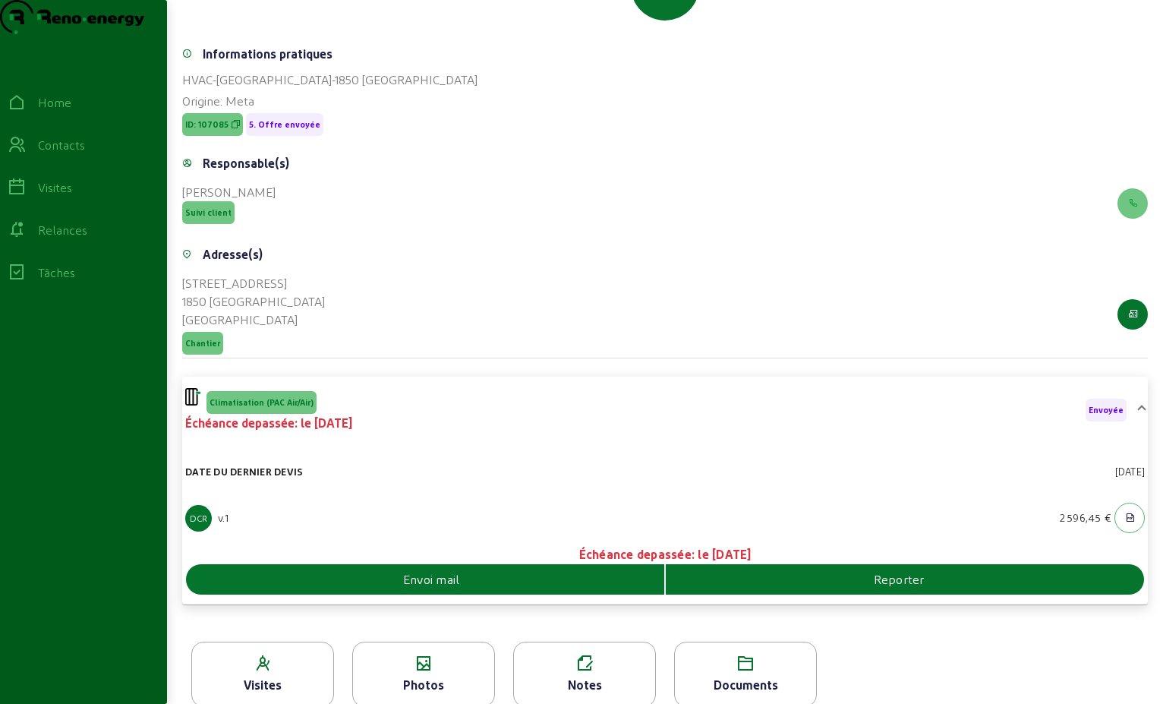
click at [430, 588] on span "Envoi mail" at bounding box center [431, 579] width 57 height 18
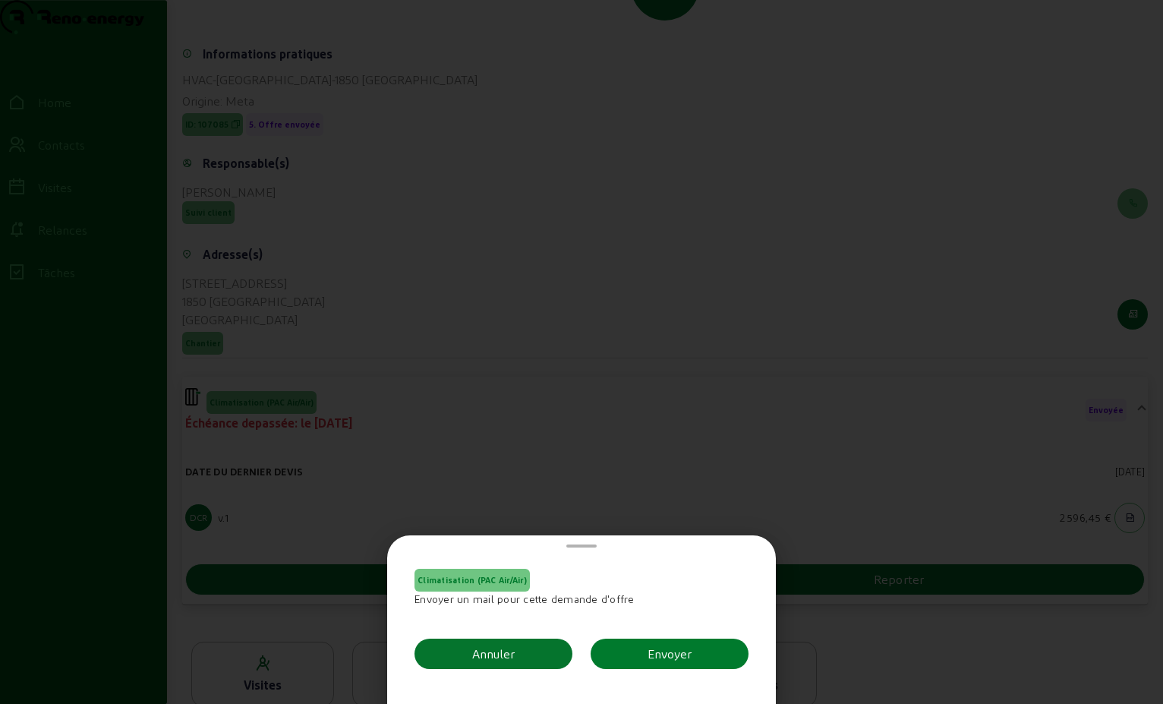
click at [689, 651] on button "Envoyer" at bounding box center [670, 654] width 158 height 30
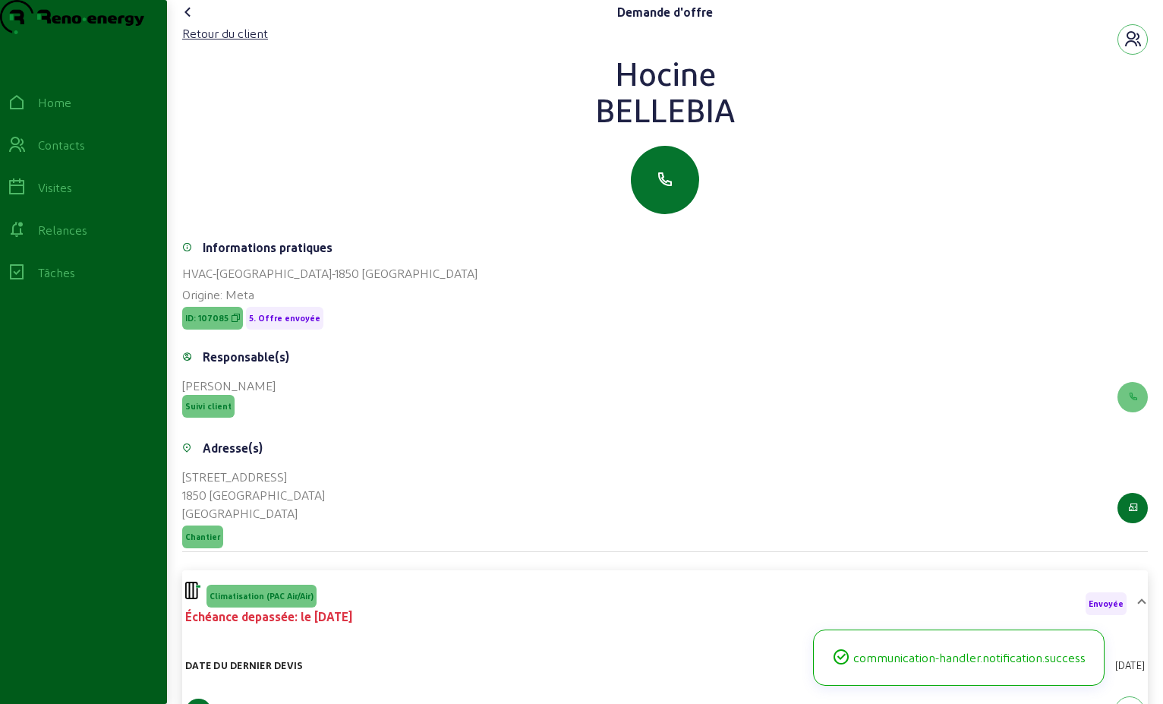
click at [191, 21] on icon at bounding box center [188, 12] width 18 height 18
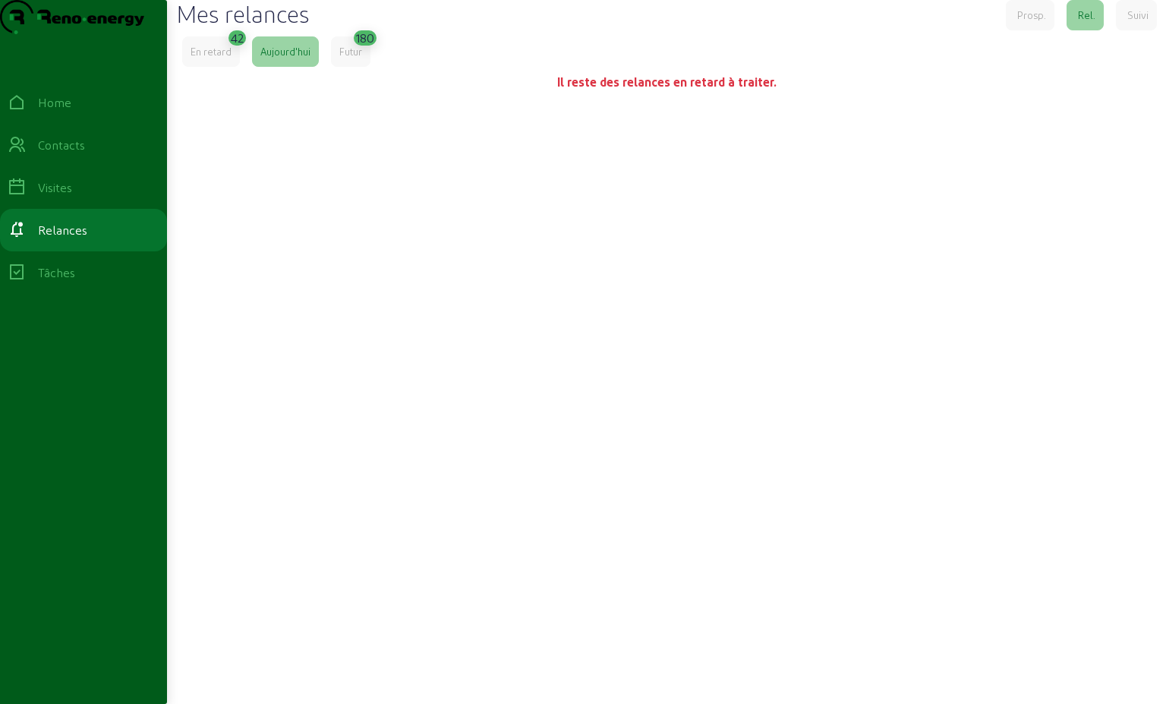
click at [203, 58] on div "En retard" at bounding box center [211, 52] width 41 height 14
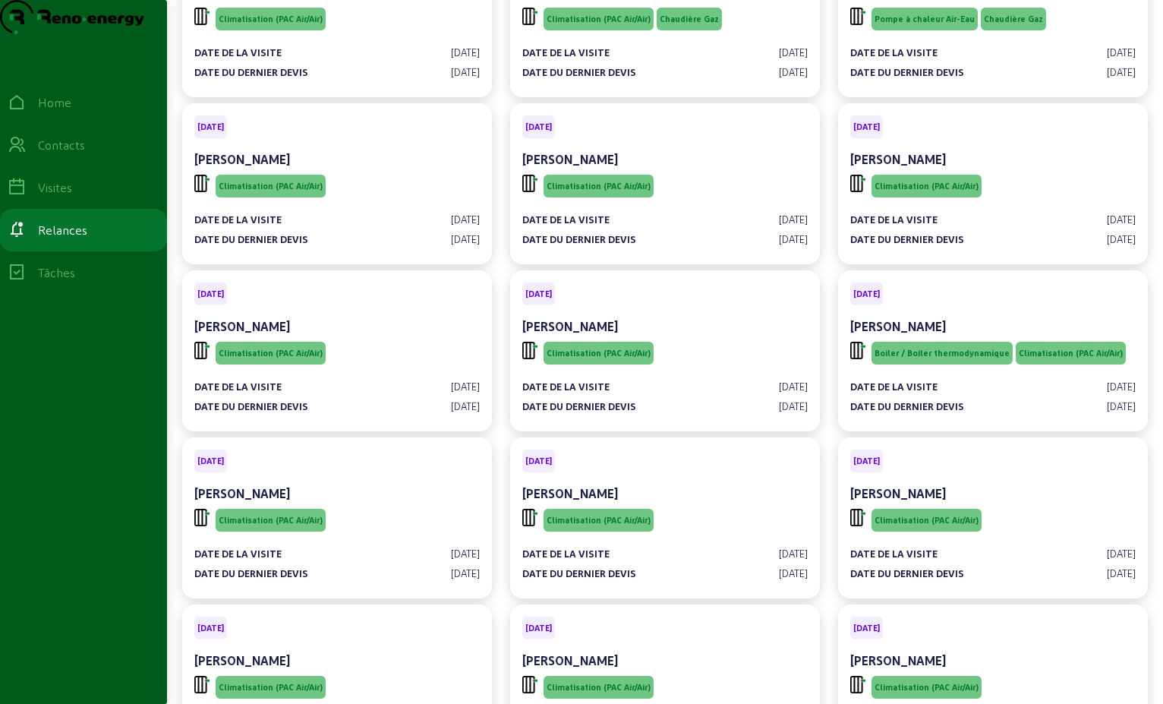
scroll to position [304, 0]
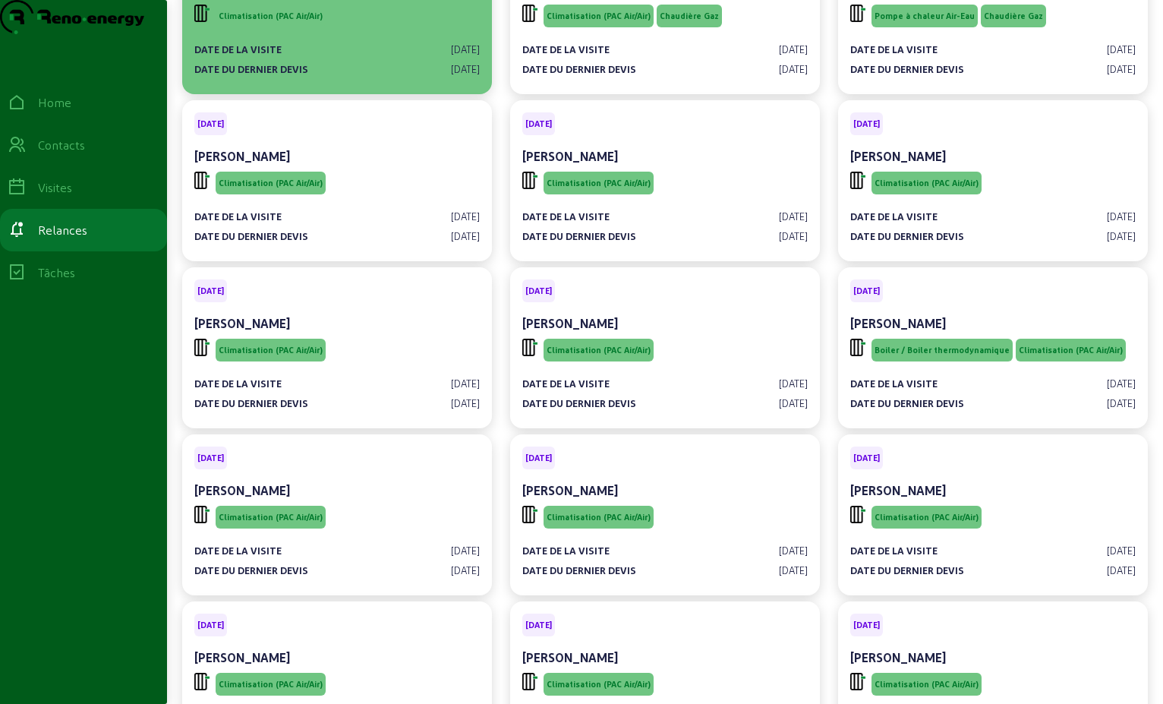
click at [337, 61] on div "Date de la visite [DATE] Date du dernier devis [DATE]" at bounding box center [337, 53] width 286 height 46
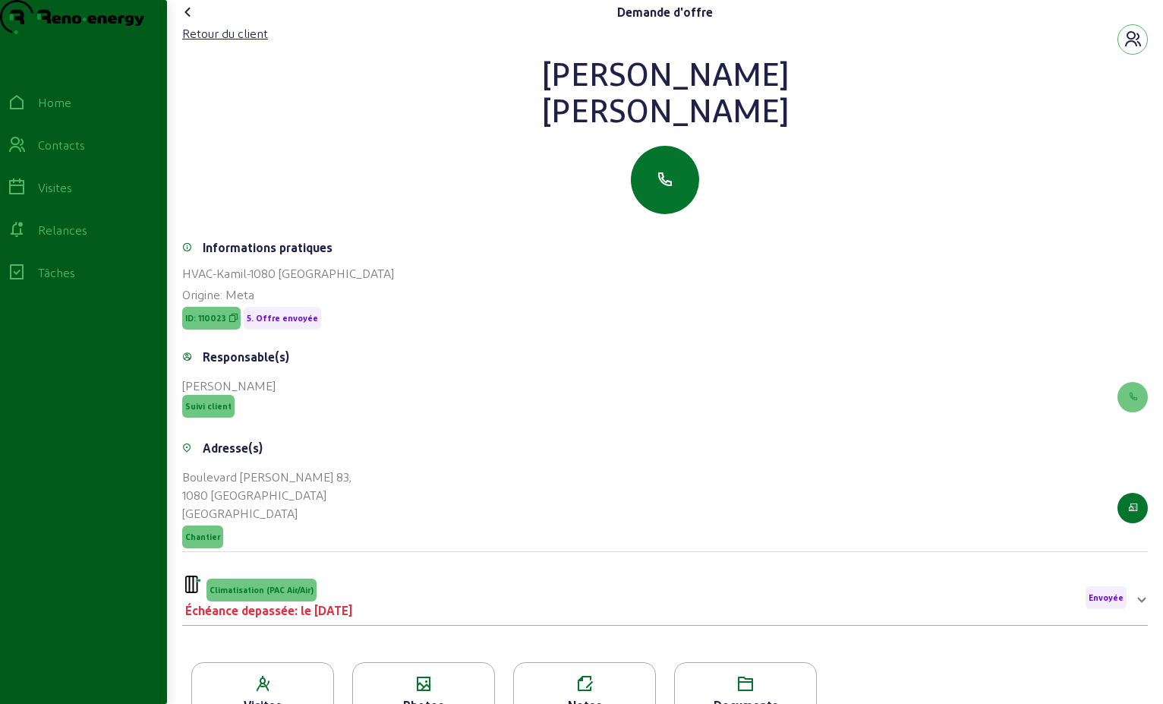
drag, startPoint x: 706, startPoint y: 148, endPoint x: 614, endPoint y: 97, distance: 105.0
click at [614, 97] on div "[PERSON_NAME]" at bounding box center [665, 91] width 966 height 73
drag, startPoint x: 614, startPoint y: 97, endPoint x: 663, endPoint y: 105, distance: 49.2
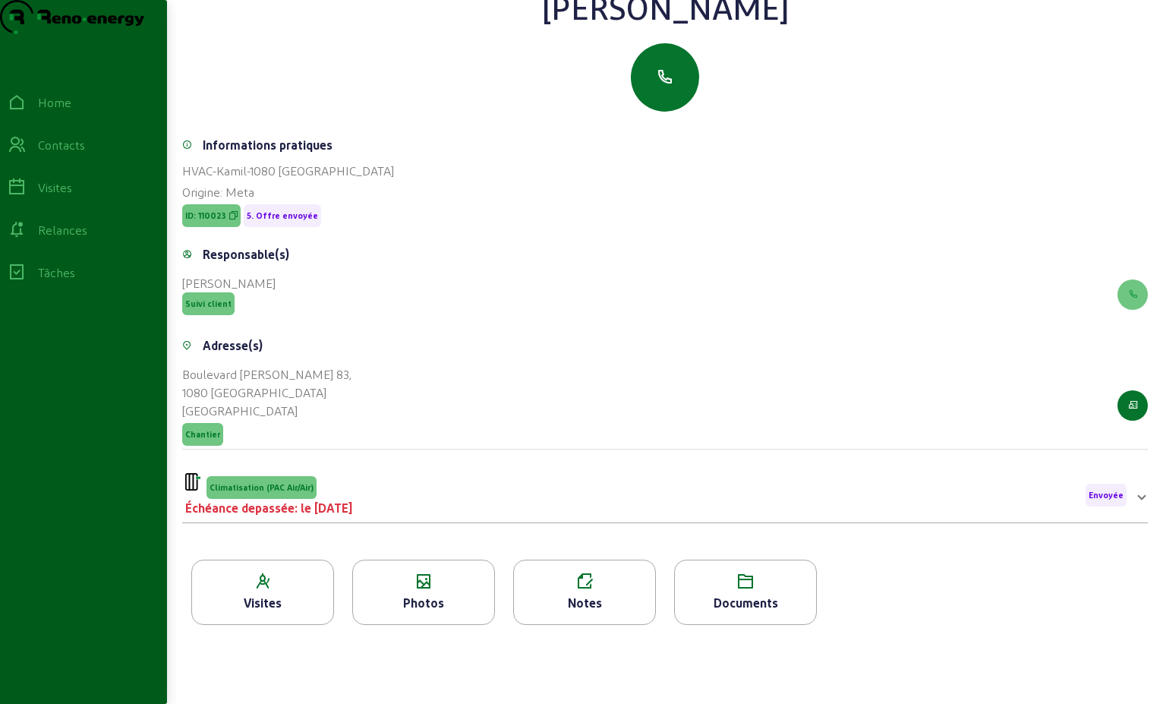
scroll to position [194, 0]
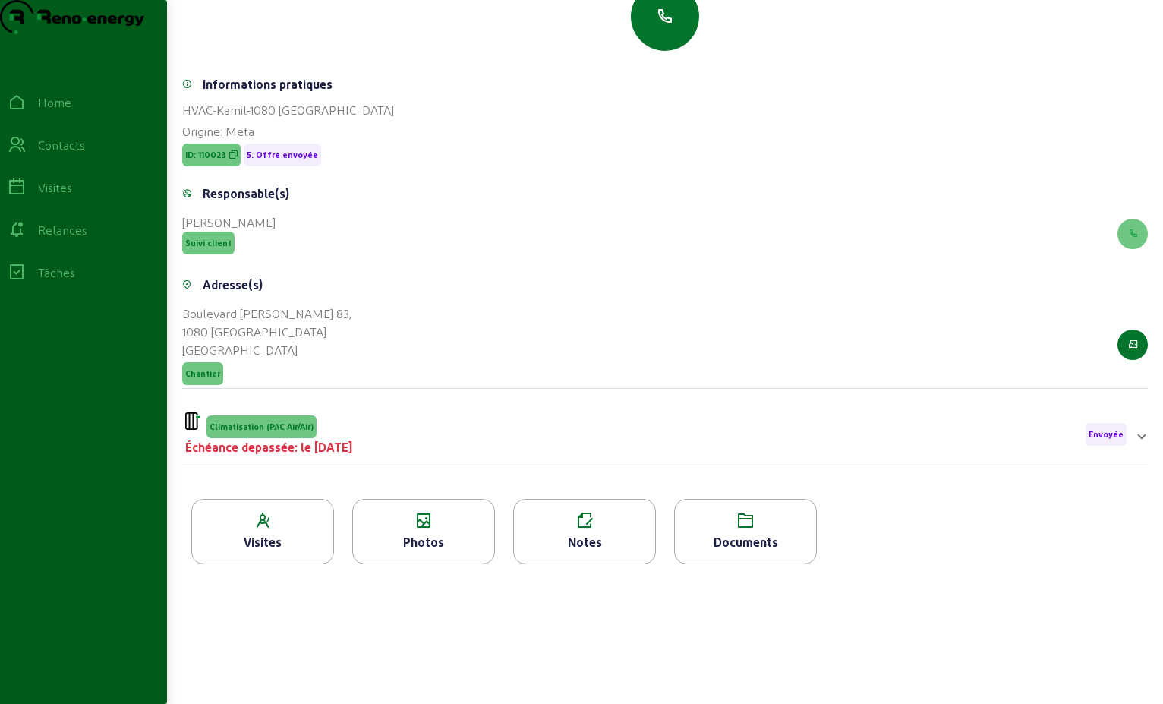
click at [323, 443] on div "Échéance depassée: le [DATE]" at bounding box center [268, 447] width 167 height 18
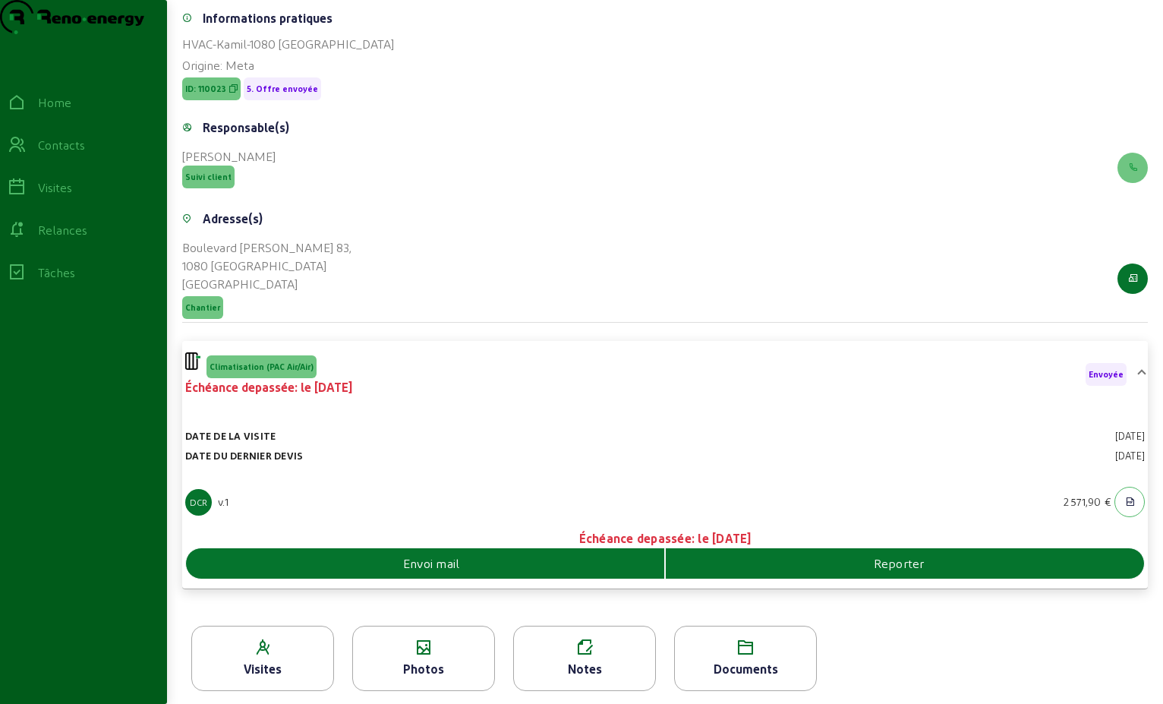
scroll to position [264, 0]
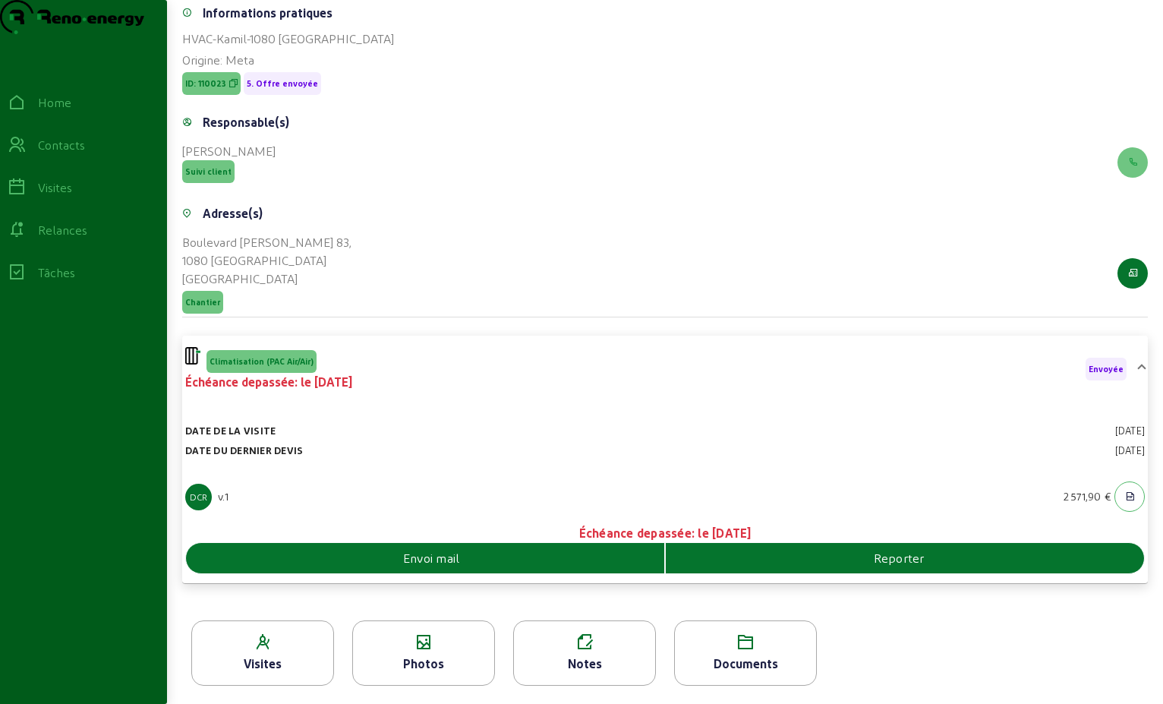
click at [556, 556] on div "Envoi mail" at bounding box center [425, 558] width 478 height 18
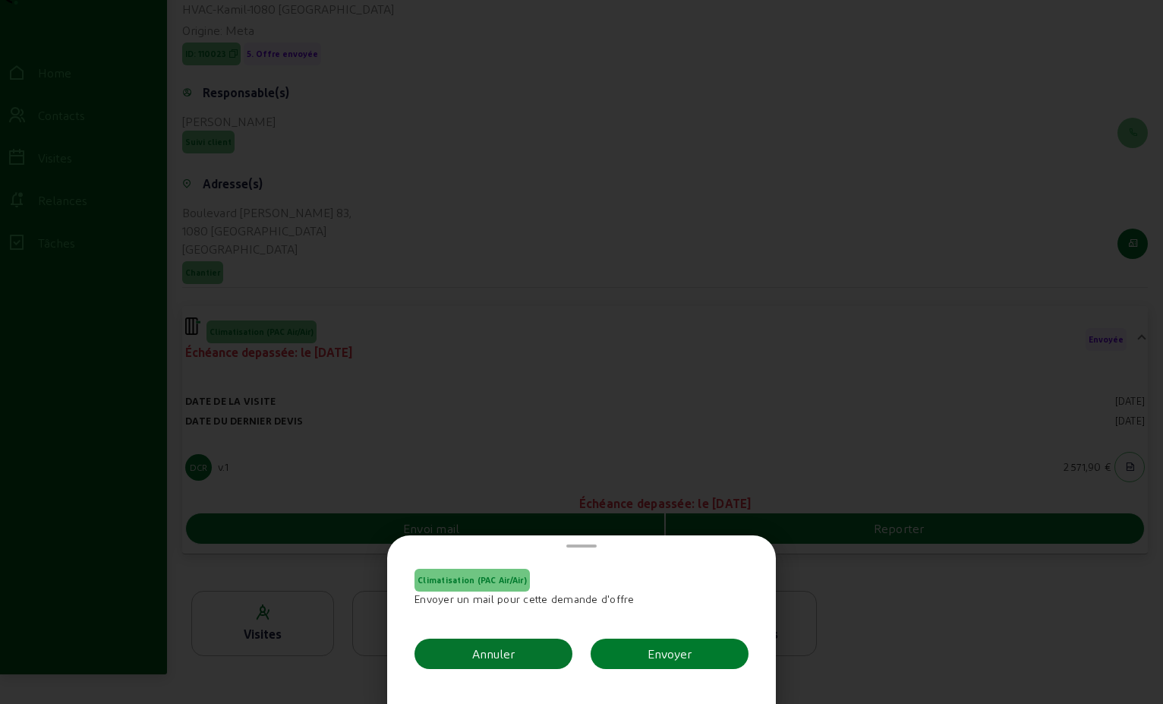
click at [648, 650] on div "Envoyer" at bounding box center [670, 654] width 44 height 18
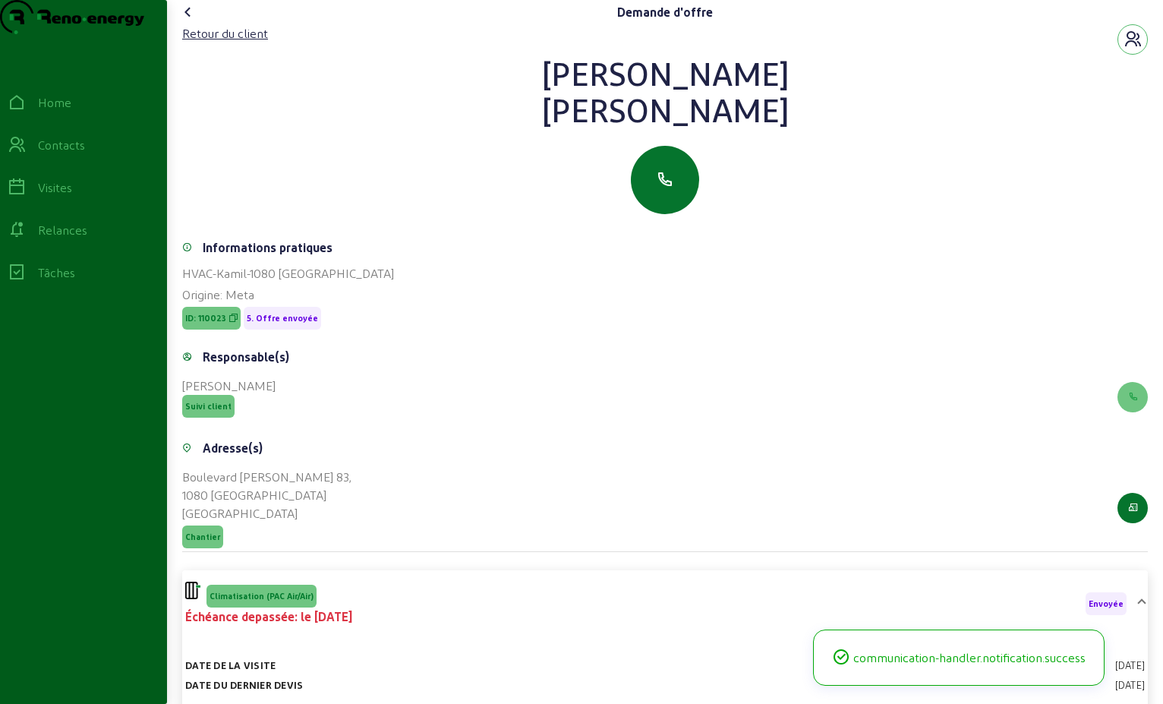
click at [193, 21] on icon at bounding box center [188, 12] width 18 height 18
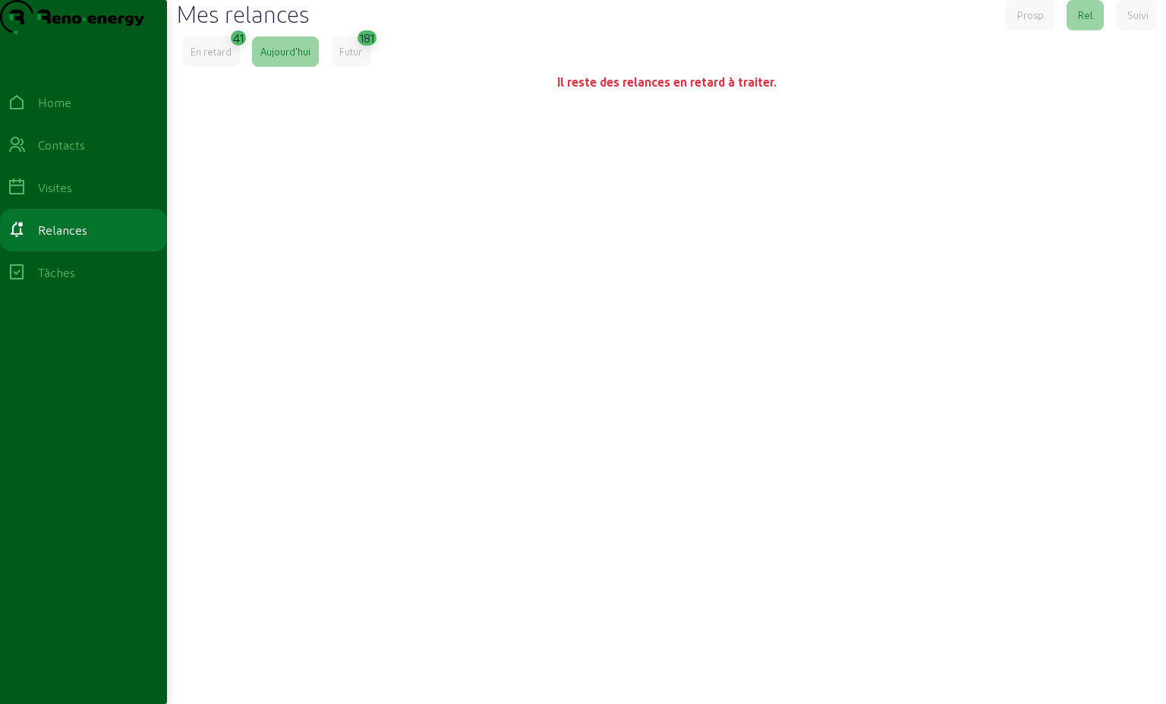
click at [222, 58] on div "En retard" at bounding box center [211, 52] width 41 height 14
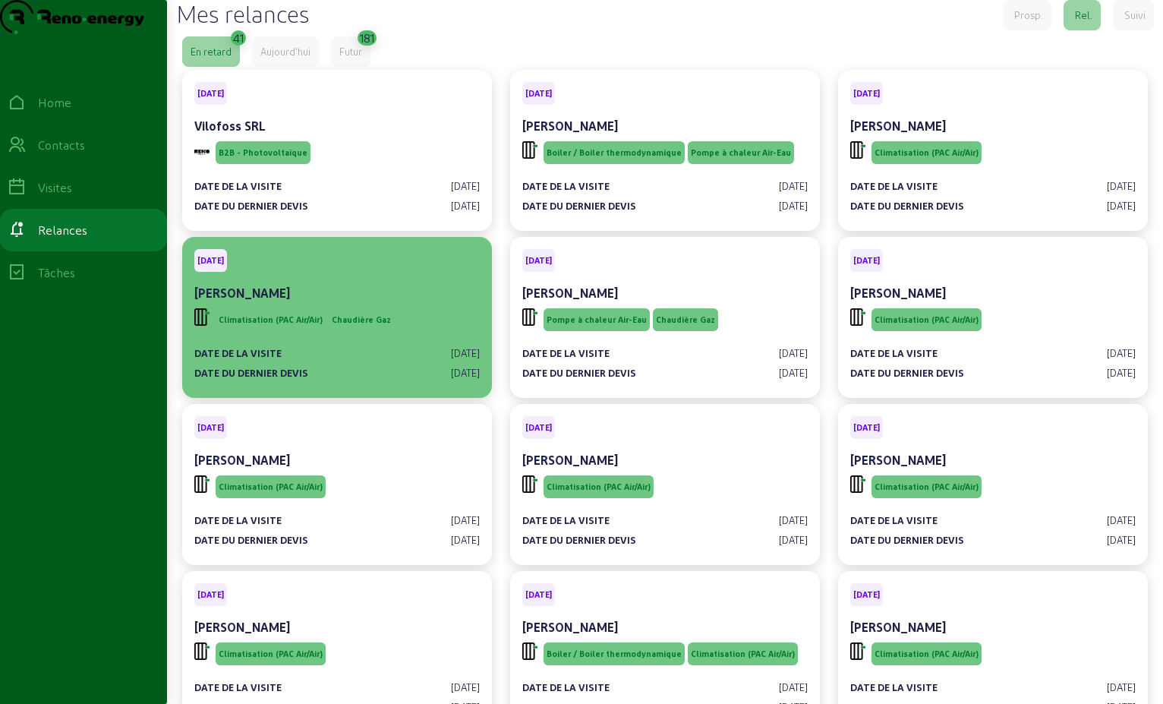
click at [331, 360] on div "Date de la visite [DATE]" at bounding box center [337, 353] width 286 height 14
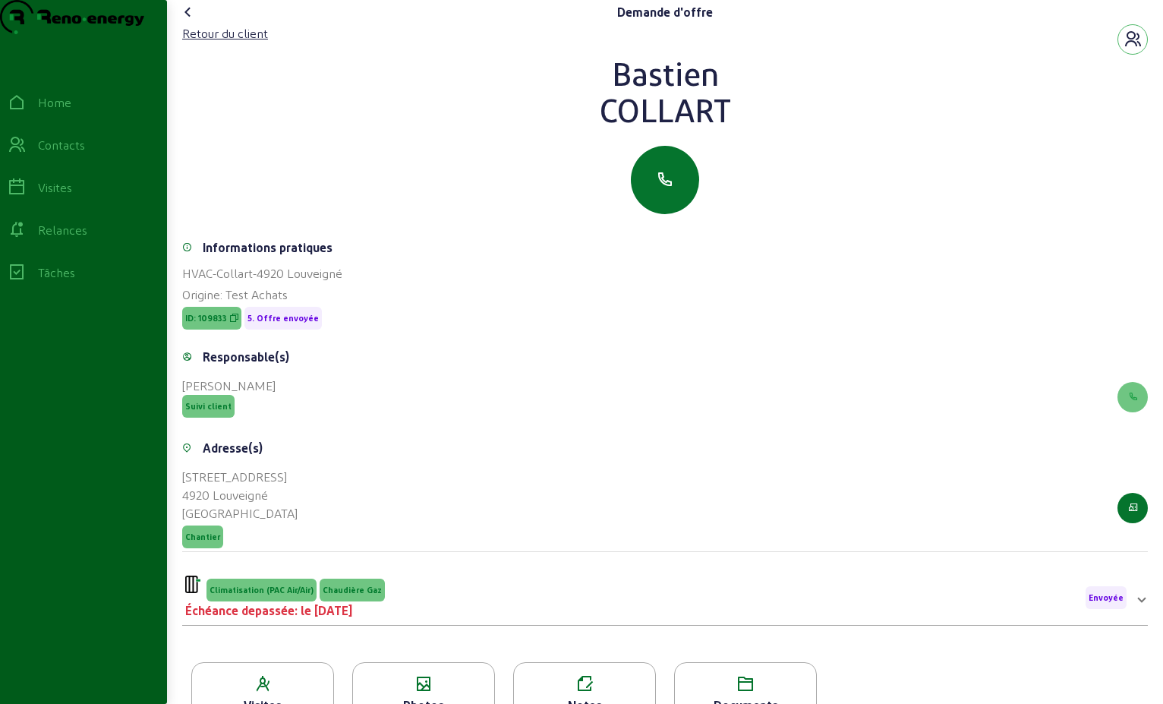
drag, startPoint x: 730, startPoint y: 142, endPoint x: 579, endPoint y: 97, distance: 157.6
click at [579, 97] on div "[PERSON_NAME]" at bounding box center [665, 91] width 966 height 73
drag, startPoint x: 579, startPoint y: 97, endPoint x: 633, endPoint y: 102, distance: 54.1
click at [249, 43] on div "Retour du client" at bounding box center [225, 33] width 86 height 18
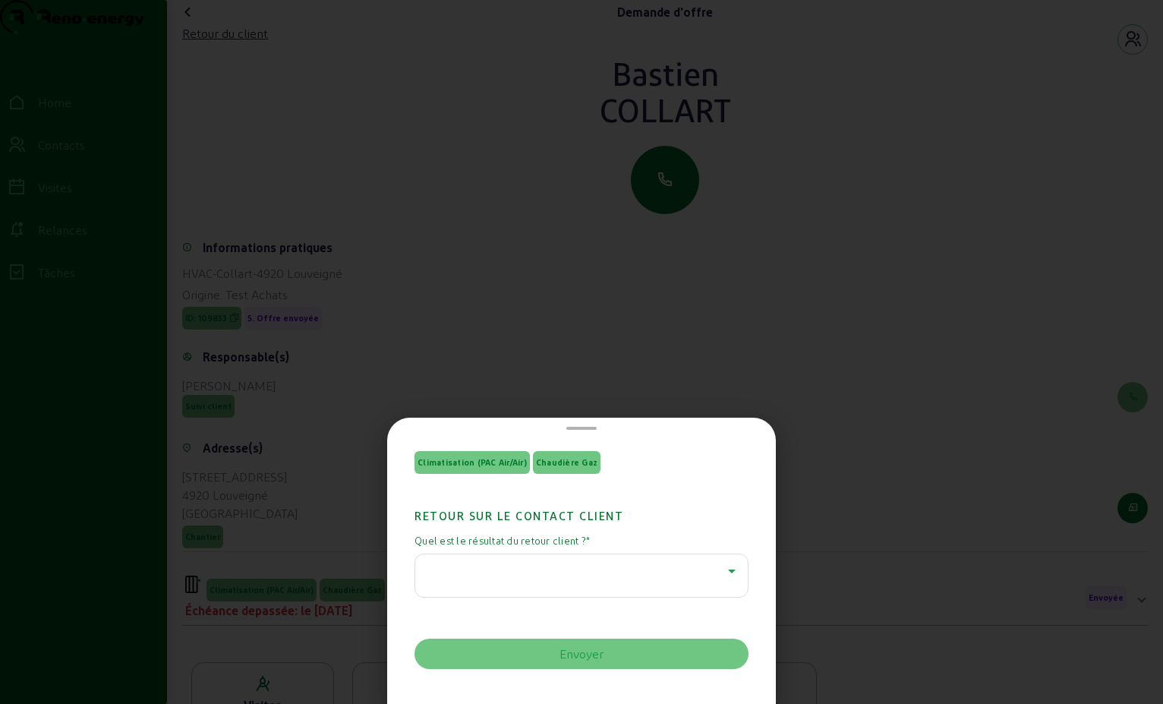
click at [723, 573] on icon at bounding box center [732, 571] width 18 height 18
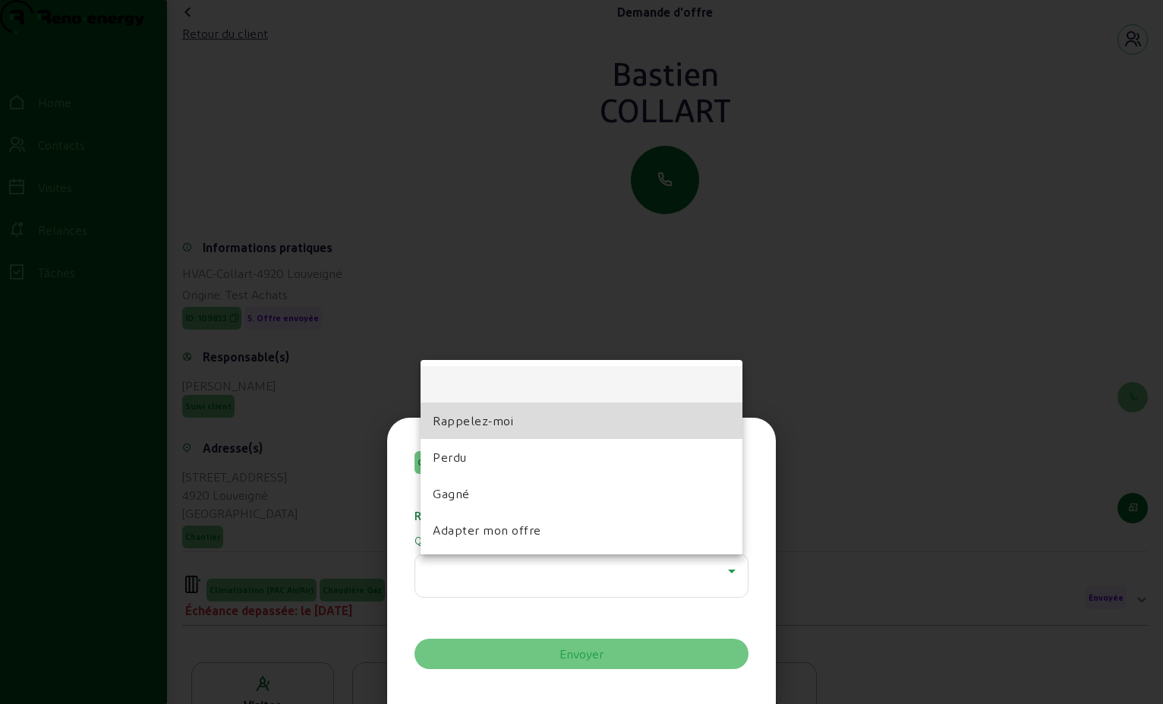
click at [549, 420] on mat-option "Rappelez-moi" at bounding box center [582, 420] width 322 height 36
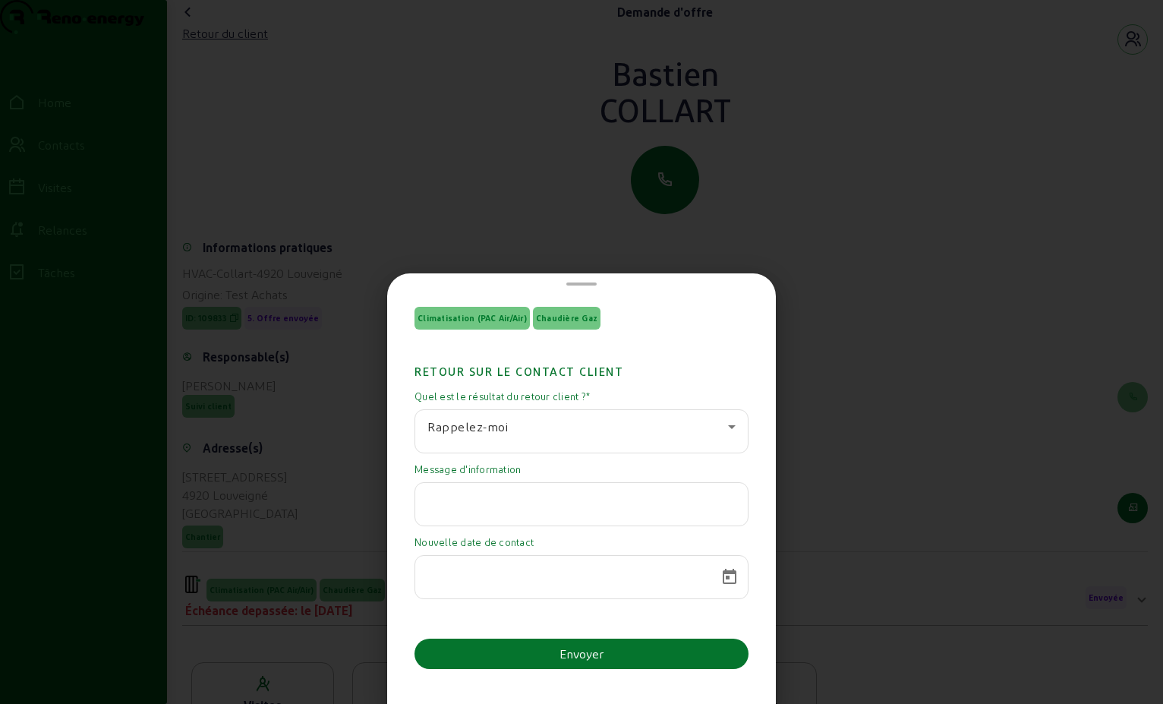
click at [688, 494] on input "text" at bounding box center [581, 500] width 308 height 18
paste input "Bonjour M. Carrubba, Pour le moment nous avons mis en pause notre projet de cha…"
type input "Bonjour M. Carrubba, Pour le moment nous avons mis en pause notre projet de cha…"
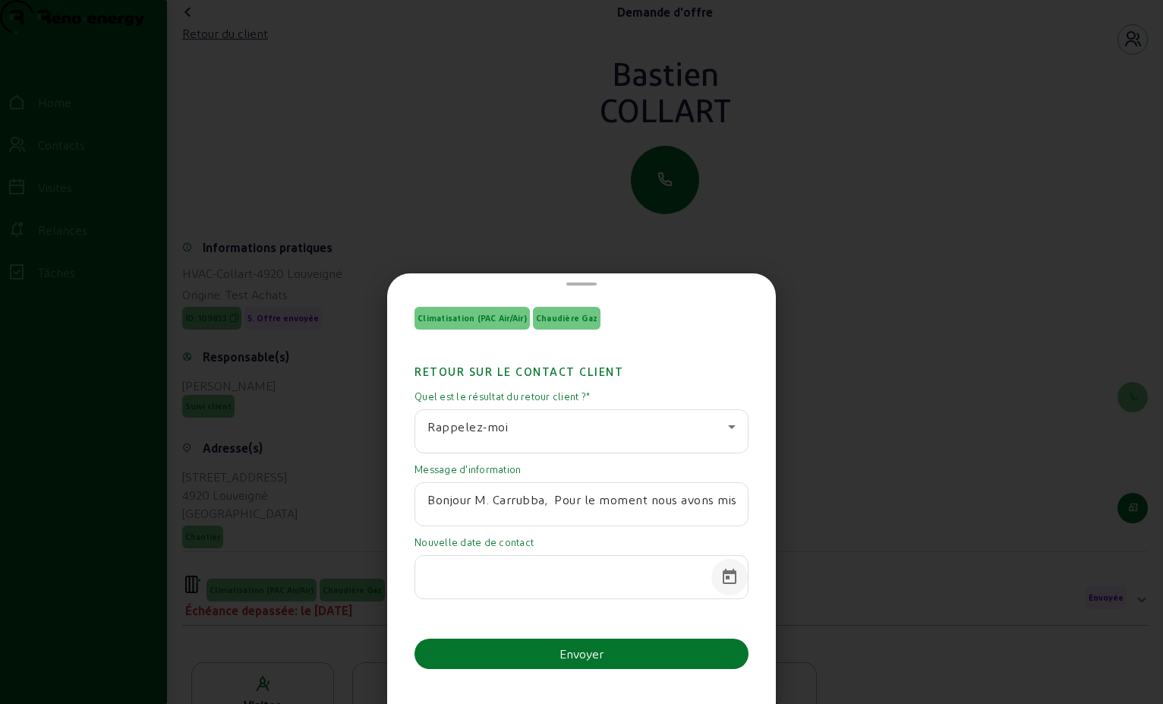
click at [730, 579] on span "Open calendar" at bounding box center [729, 577] width 36 height 36
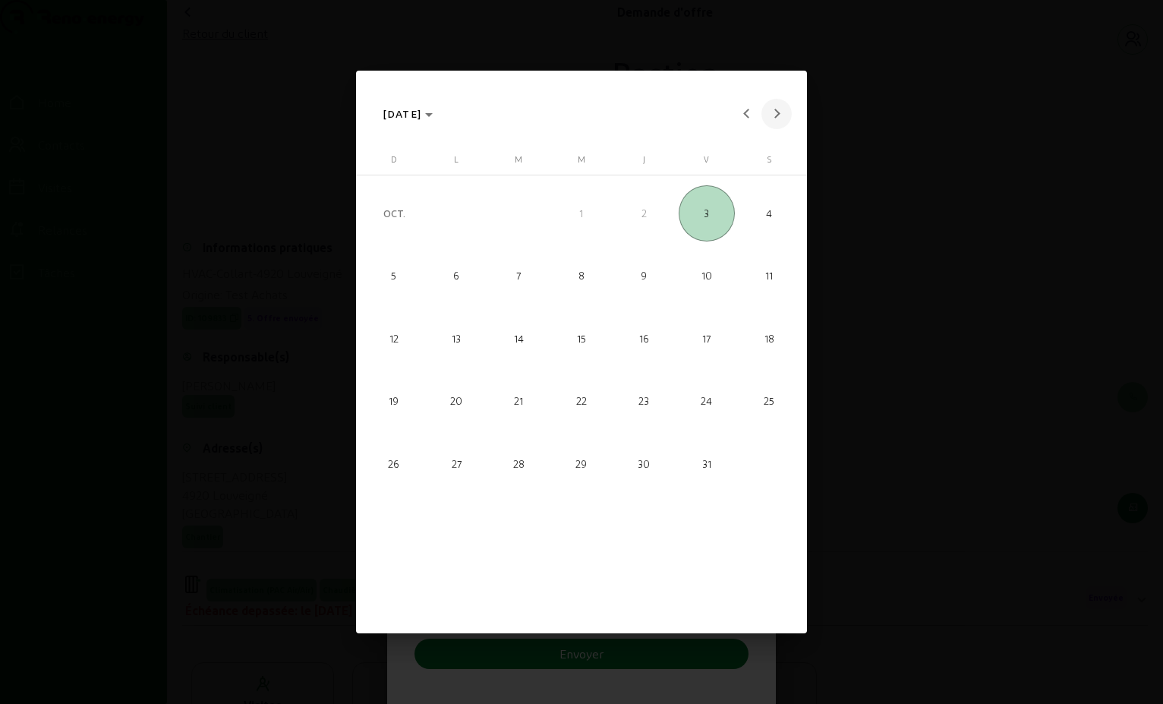
click at [775, 118] on button "Next month" at bounding box center [777, 114] width 30 height 30
click at [571, 400] on span "17" at bounding box center [582, 401] width 56 height 56
type input "[DATE]"
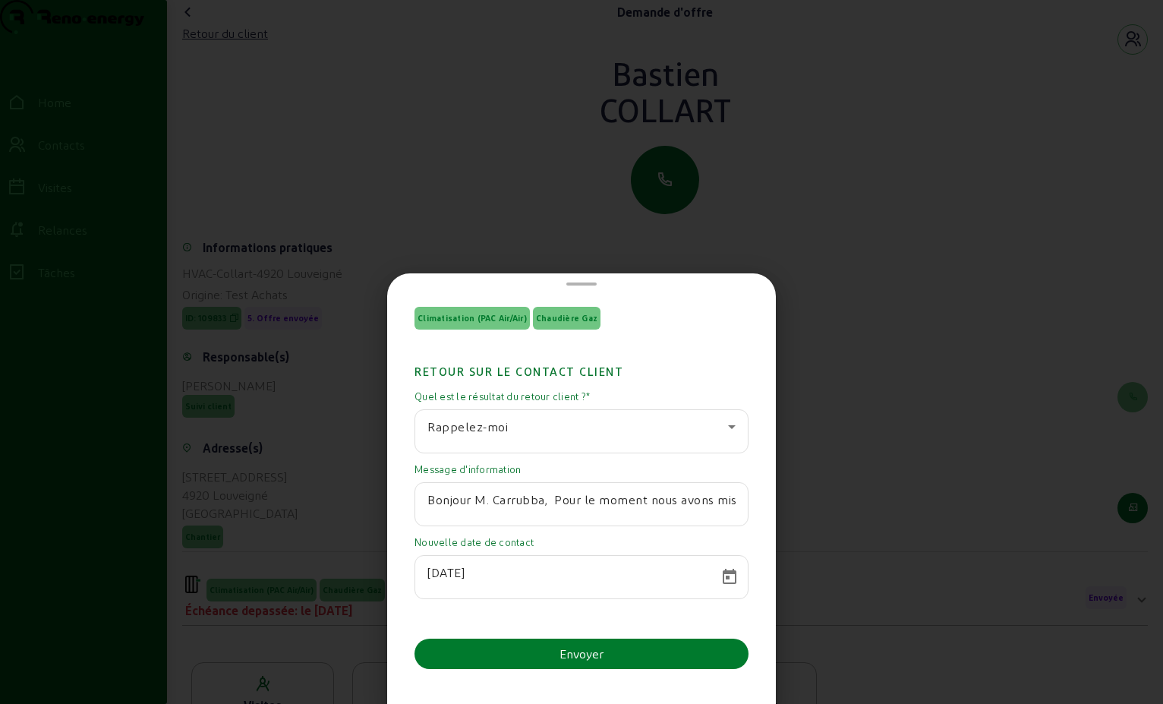
click at [601, 656] on div "Envoyer" at bounding box center [582, 654] width 44 height 18
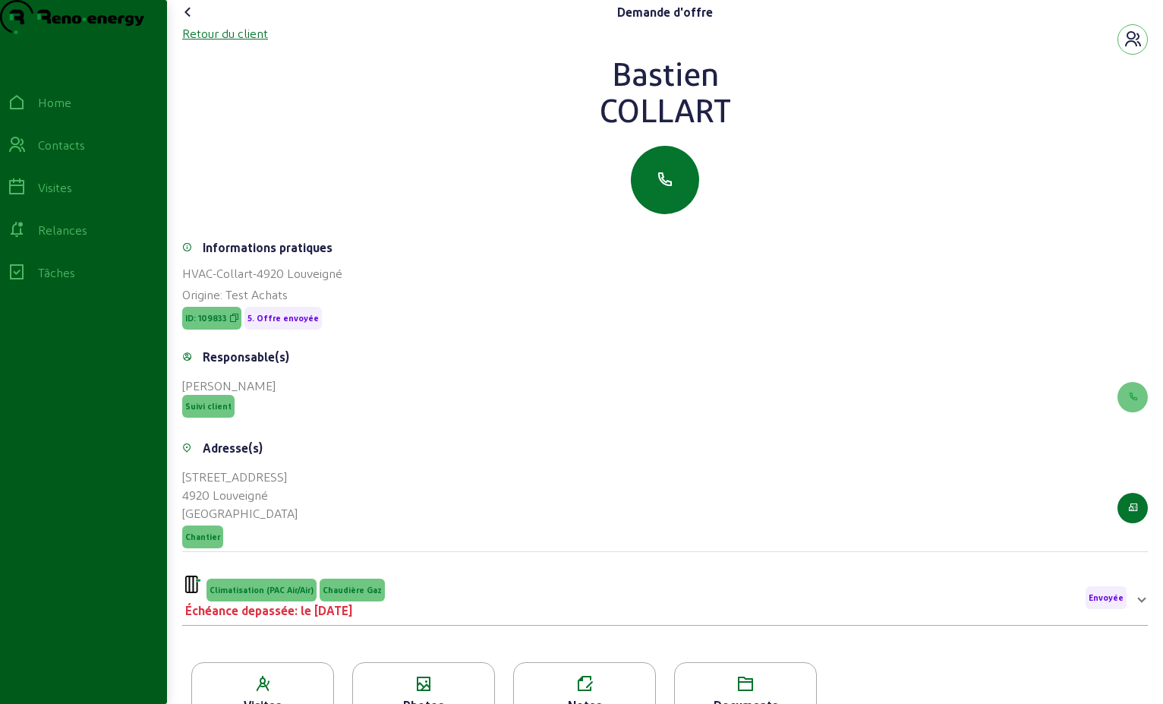
click at [222, 43] on div "Retour du client" at bounding box center [225, 33] width 86 height 18
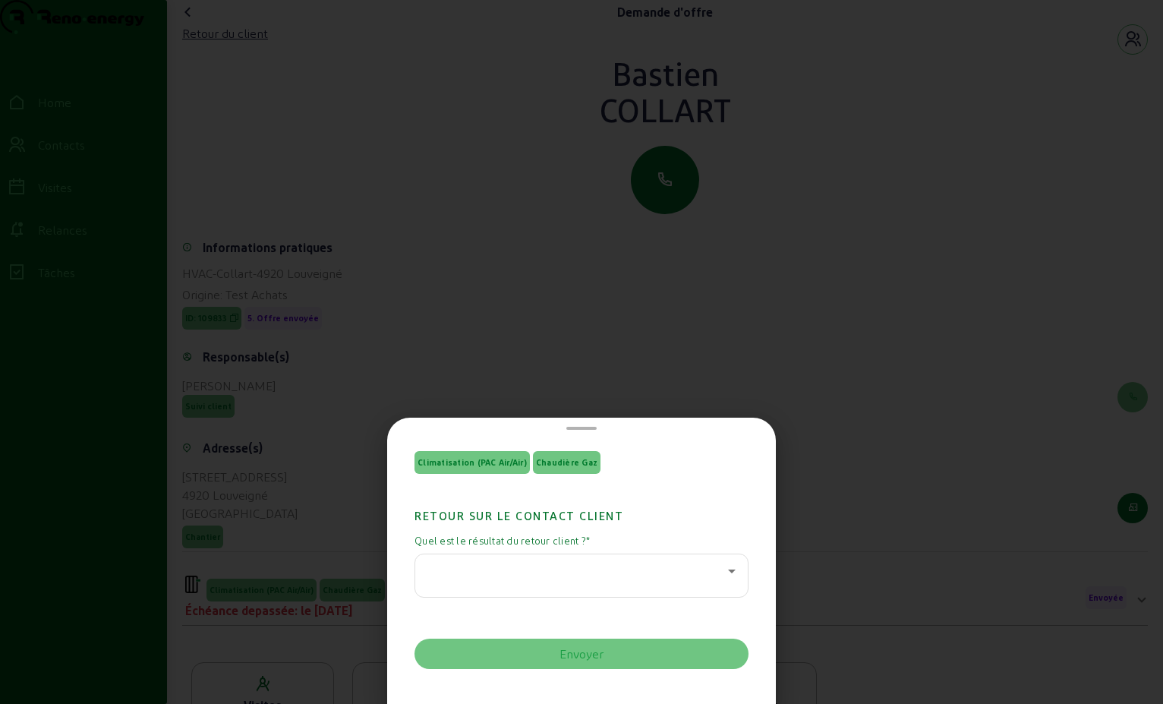
click at [723, 572] on icon at bounding box center [732, 571] width 18 height 18
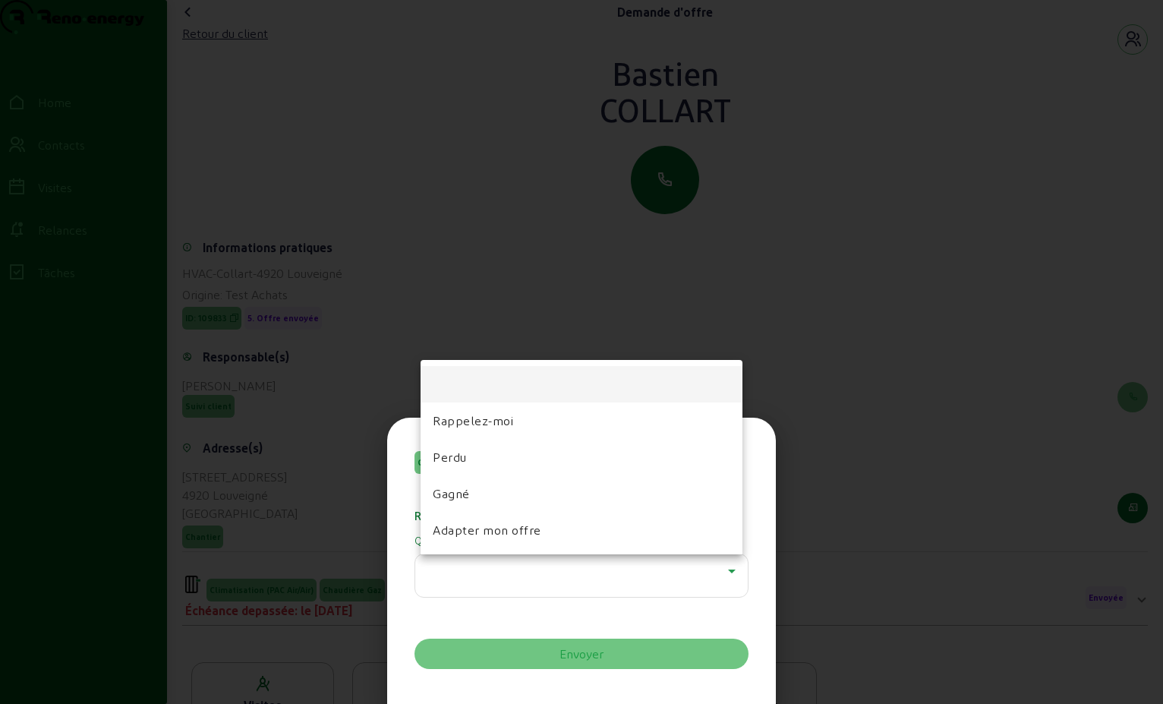
click at [603, 24] on div at bounding box center [581, 352] width 1163 height 704
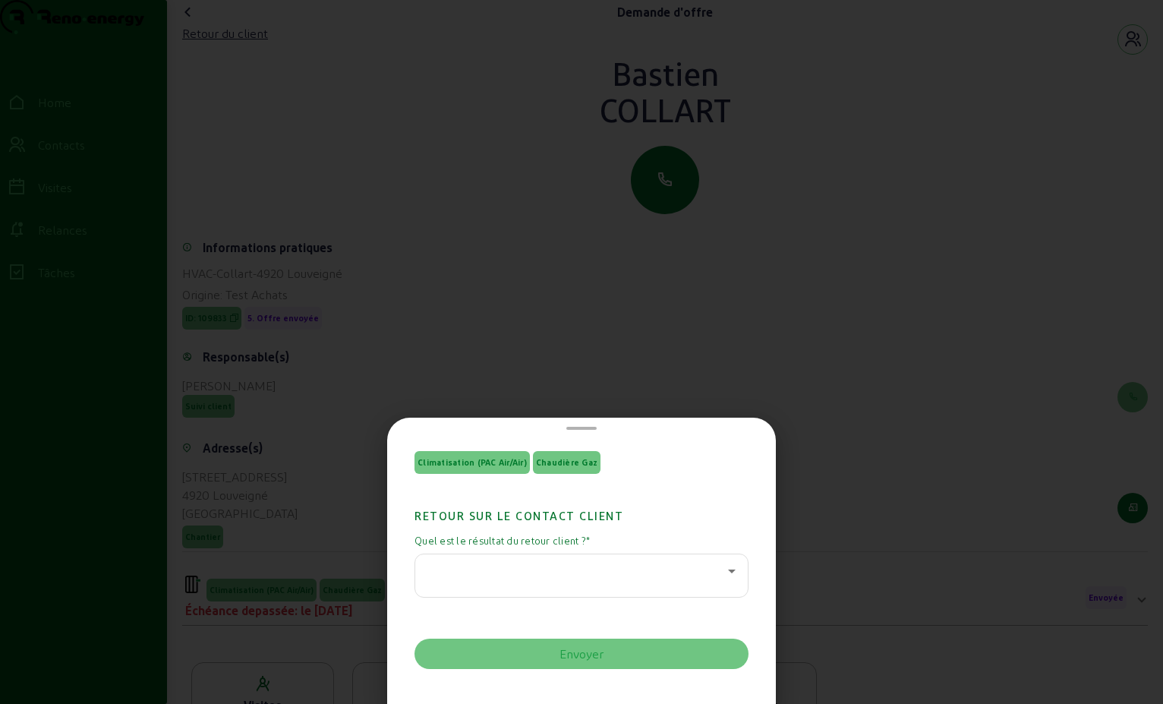
click at [176, 30] on div at bounding box center [581, 352] width 1163 height 704
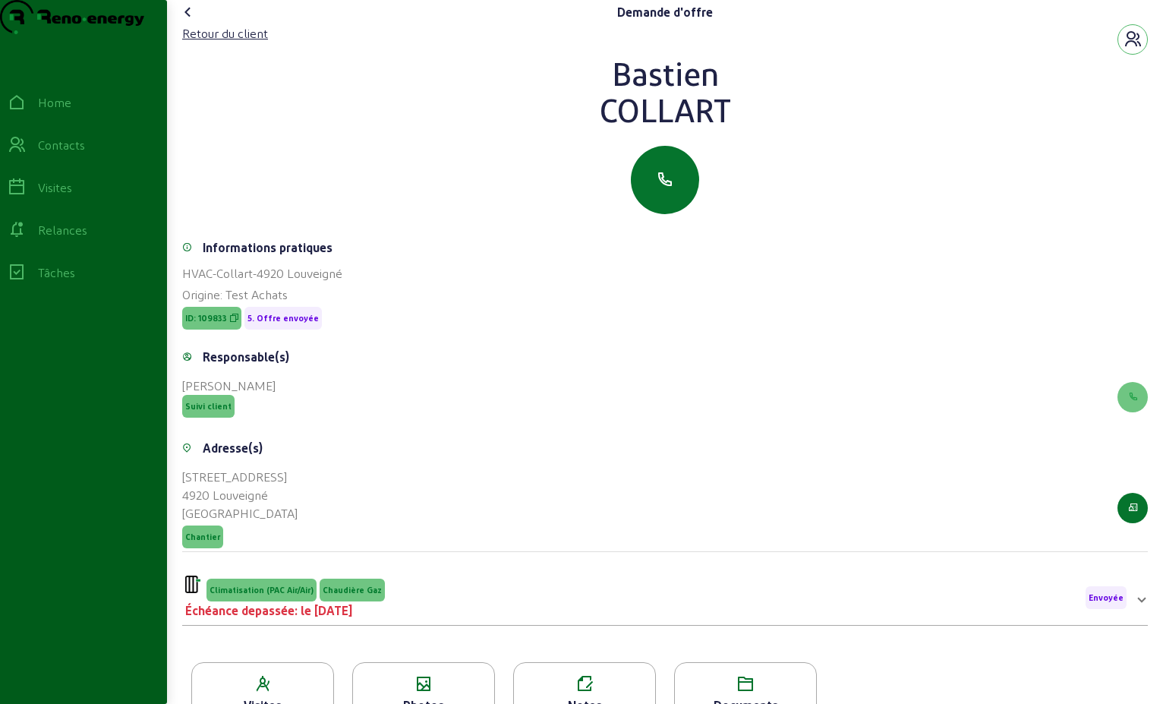
click at [191, 21] on icon at bounding box center [188, 12] width 18 height 18
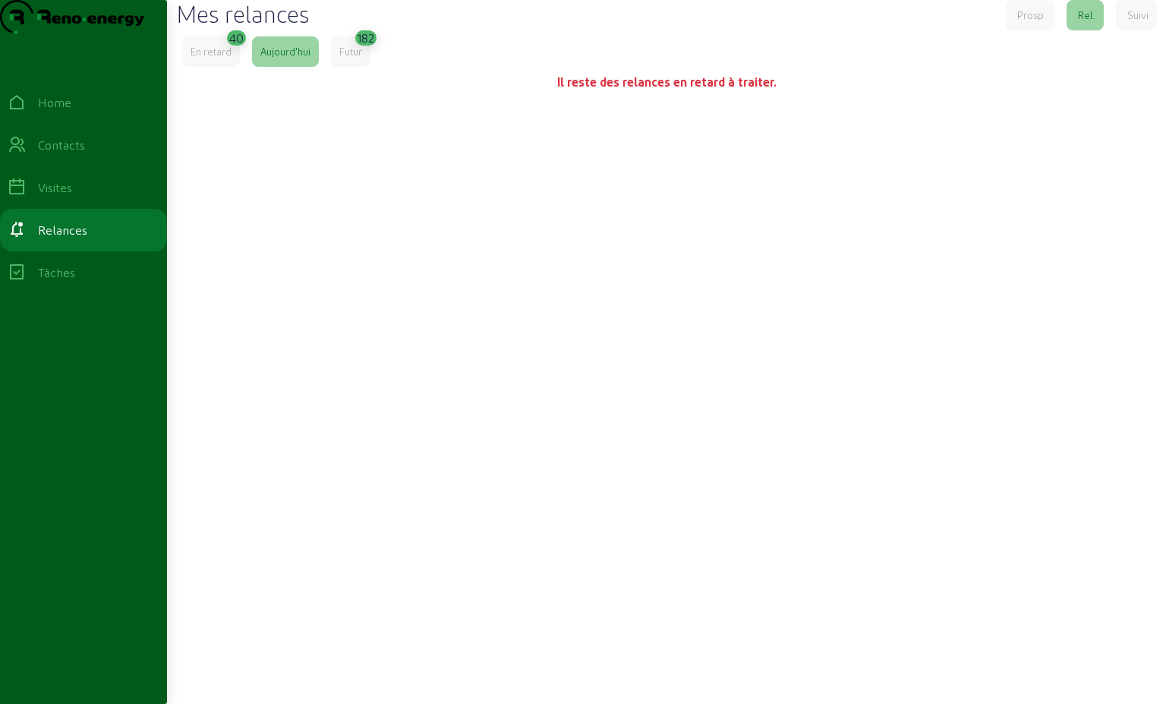
click at [231, 58] on div "En retard" at bounding box center [211, 52] width 41 height 14
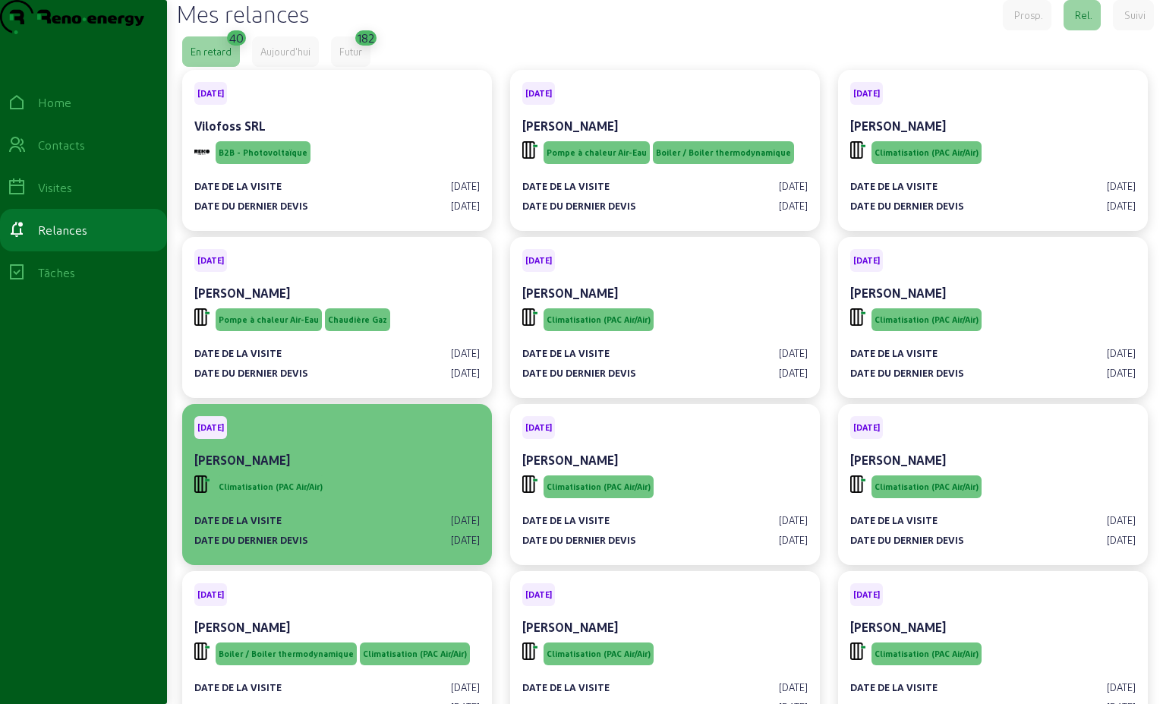
click at [355, 501] on div "Climatisation (PAC Air/Air)" at bounding box center [337, 486] width 286 height 29
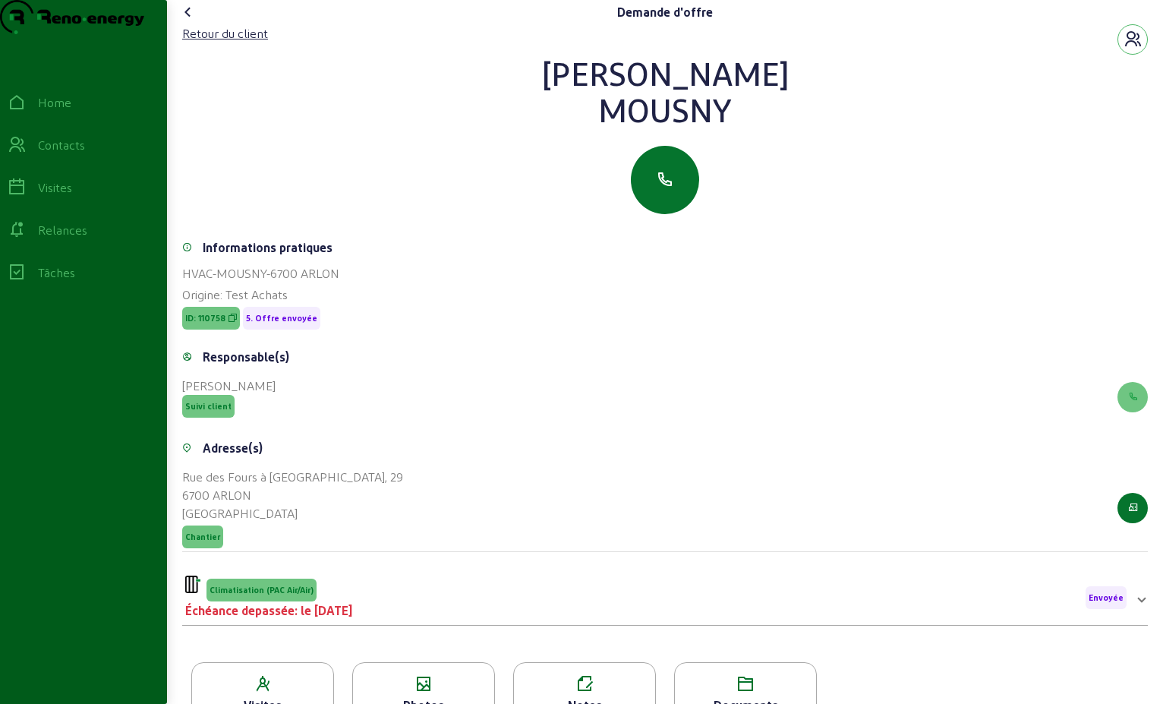
drag, startPoint x: 739, startPoint y: 140, endPoint x: 606, endPoint y: 100, distance: 138.6
click at [606, 100] on div "[PERSON_NAME]" at bounding box center [665, 91] width 966 height 73
drag, startPoint x: 606, startPoint y: 100, endPoint x: 640, endPoint y: 109, distance: 35.4
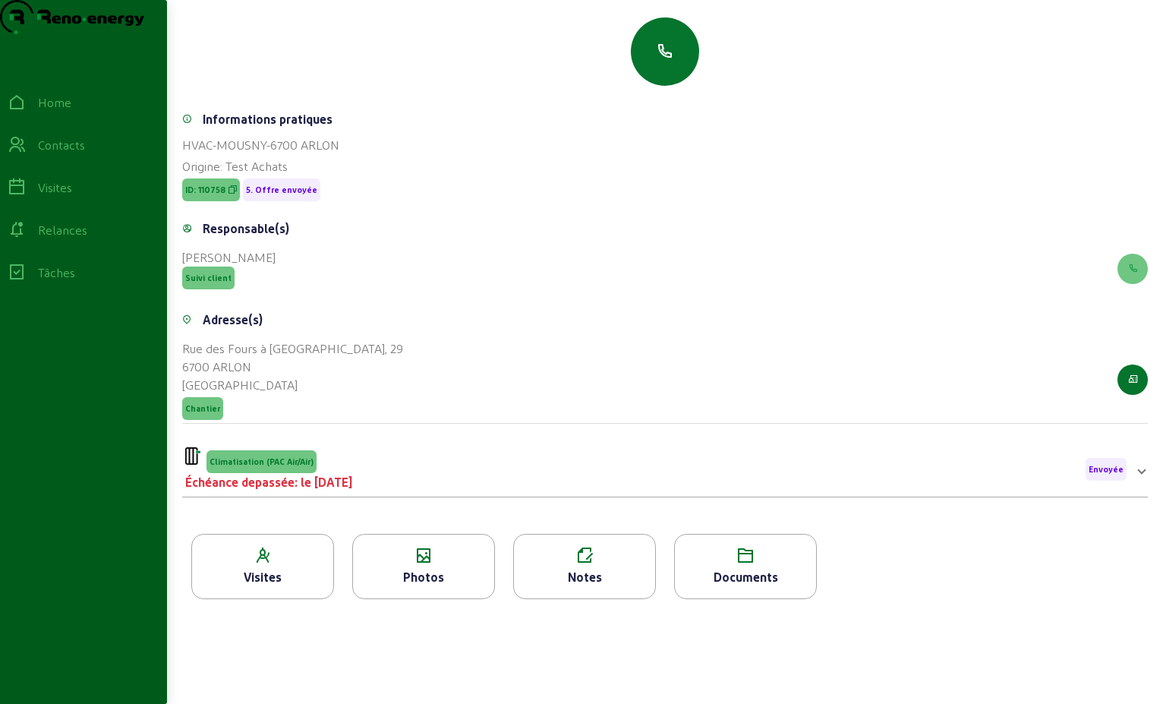
scroll to position [194, 0]
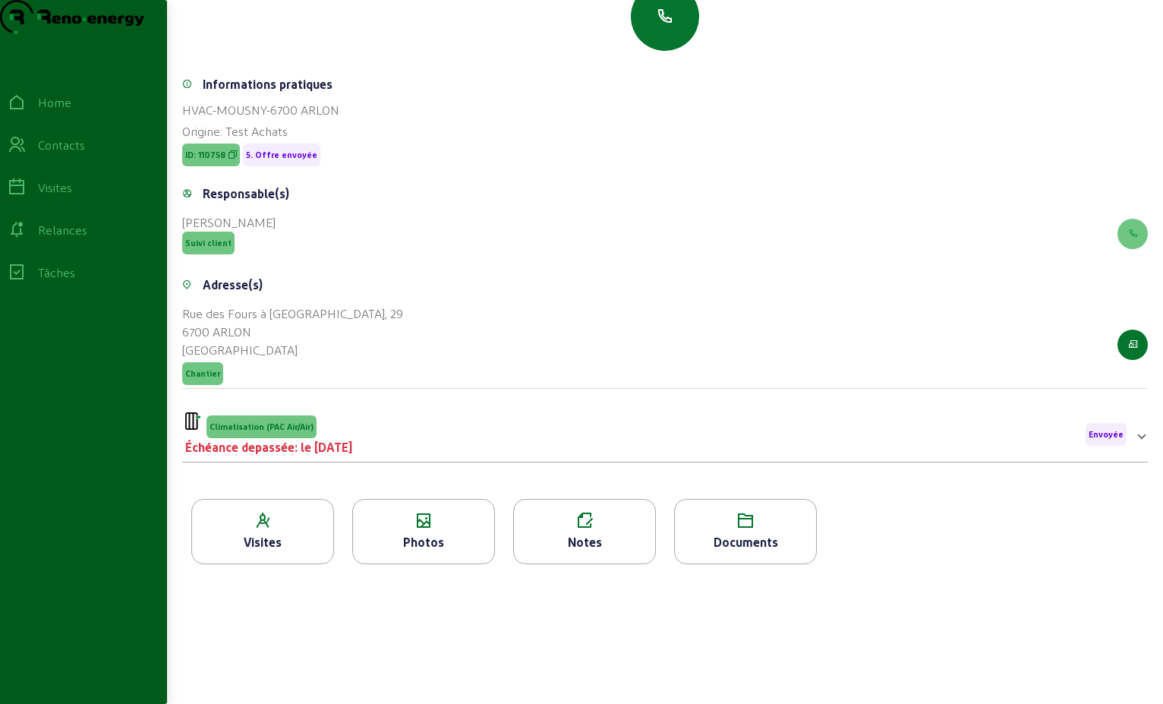
click at [541, 422] on div "Climatisation (PAC Air/Air) Échéance depassée: le [DATE] Envoyée" at bounding box center [656, 434] width 942 height 44
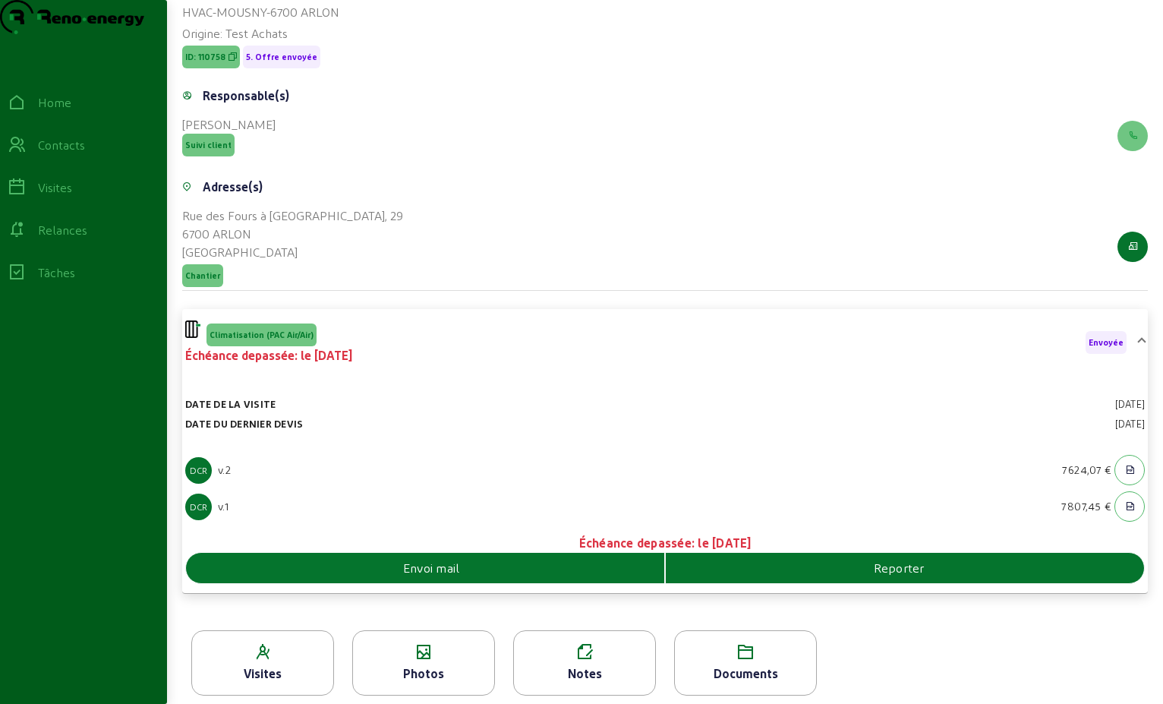
scroll to position [301, 0]
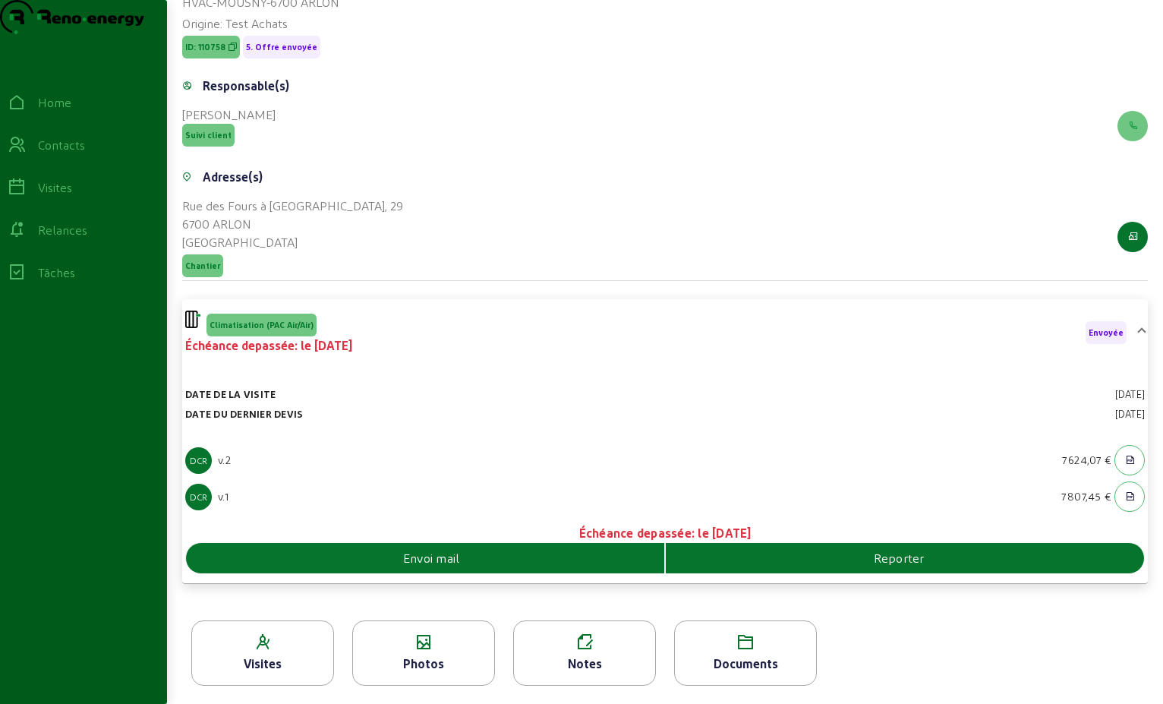
click at [450, 544] on div "Envoi mail" at bounding box center [425, 558] width 479 height 30
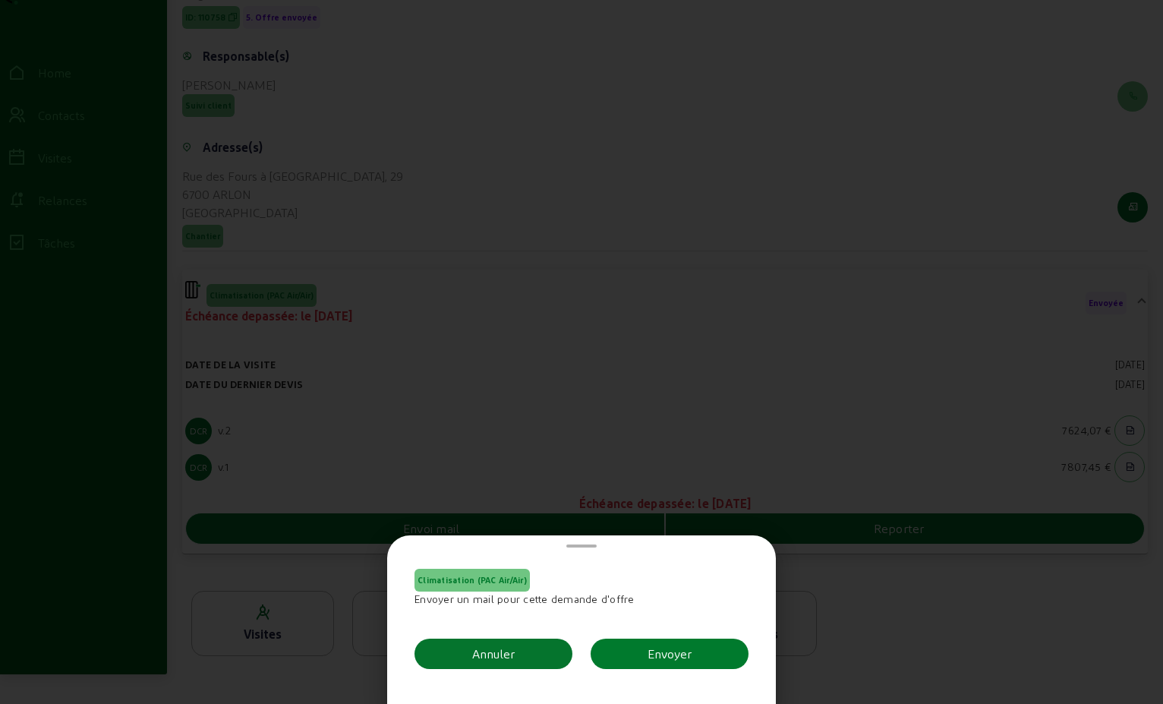
click at [636, 651] on button "Envoyer" at bounding box center [670, 654] width 158 height 30
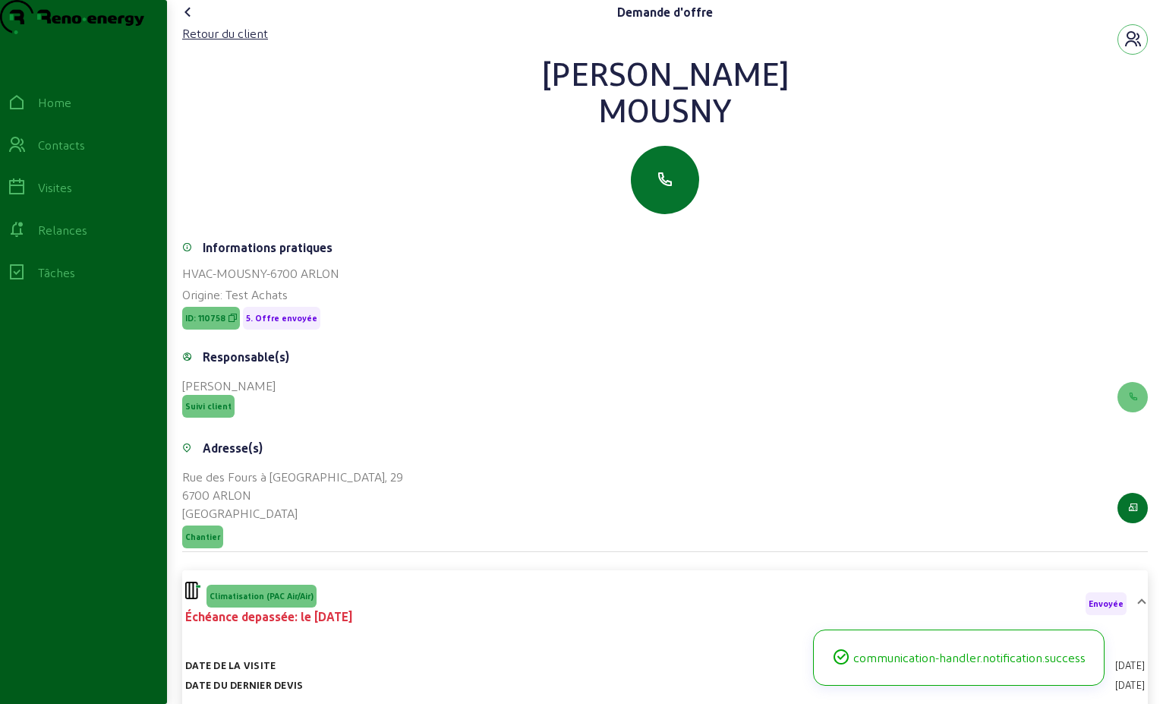
click at [184, 21] on icon at bounding box center [188, 12] width 18 height 18
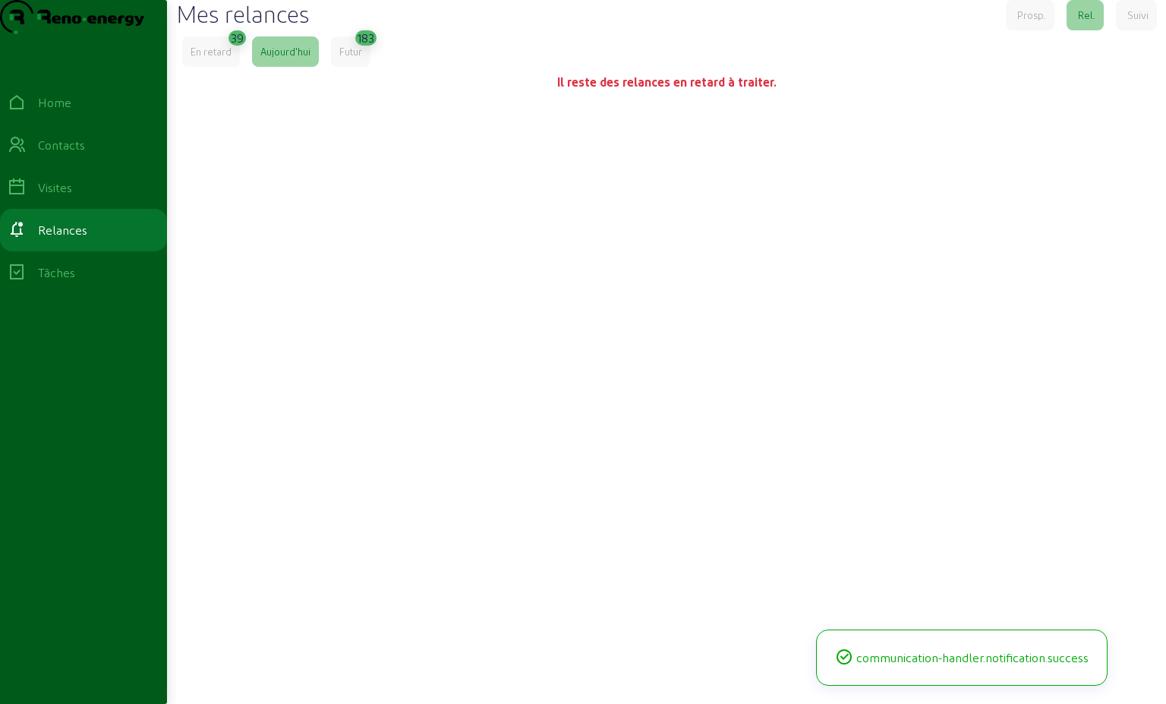
click at [213, 58] on div "En retard" at bounding box center [211, 52] width 41 height 14
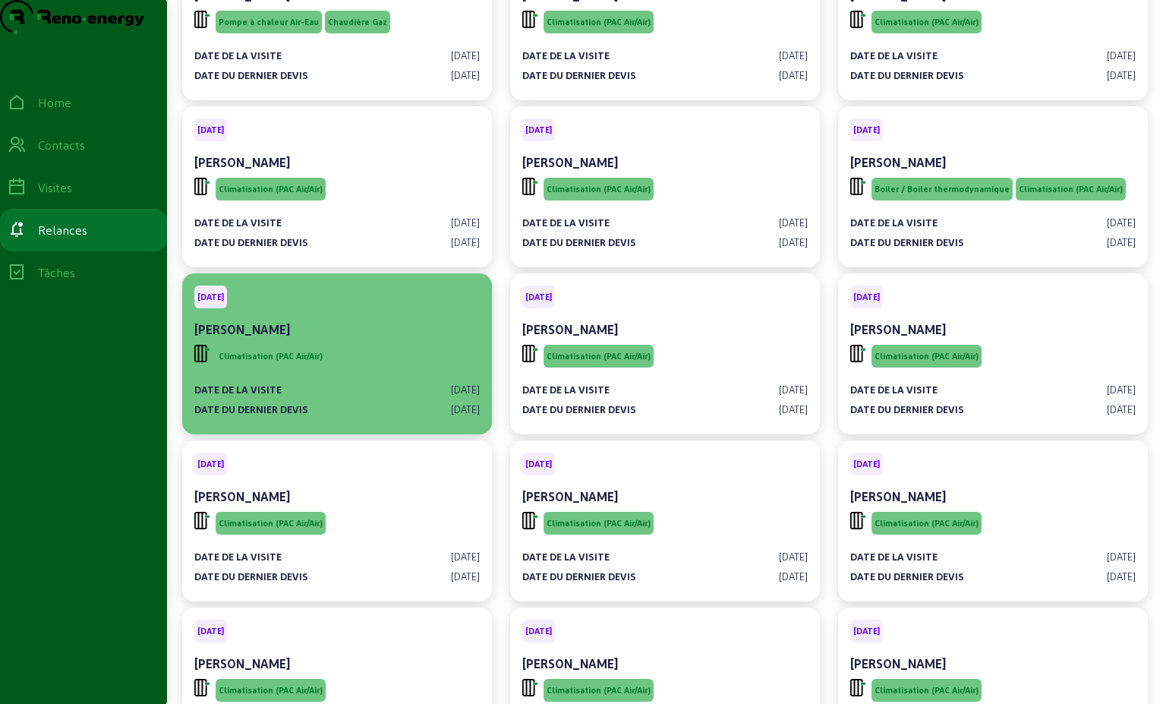
scroll to position [380, 0]
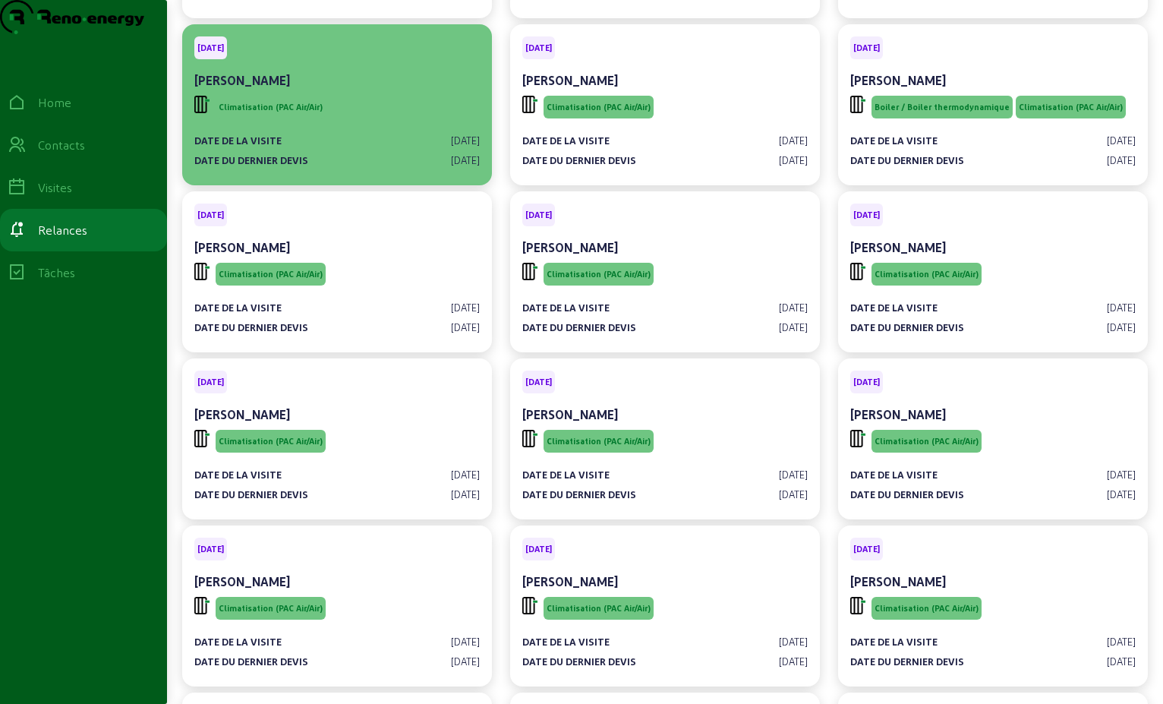
click at [390, 121] on div "Climatisation (PAC Air/Air)" at bounding box center [337, 107] width 286 height 29
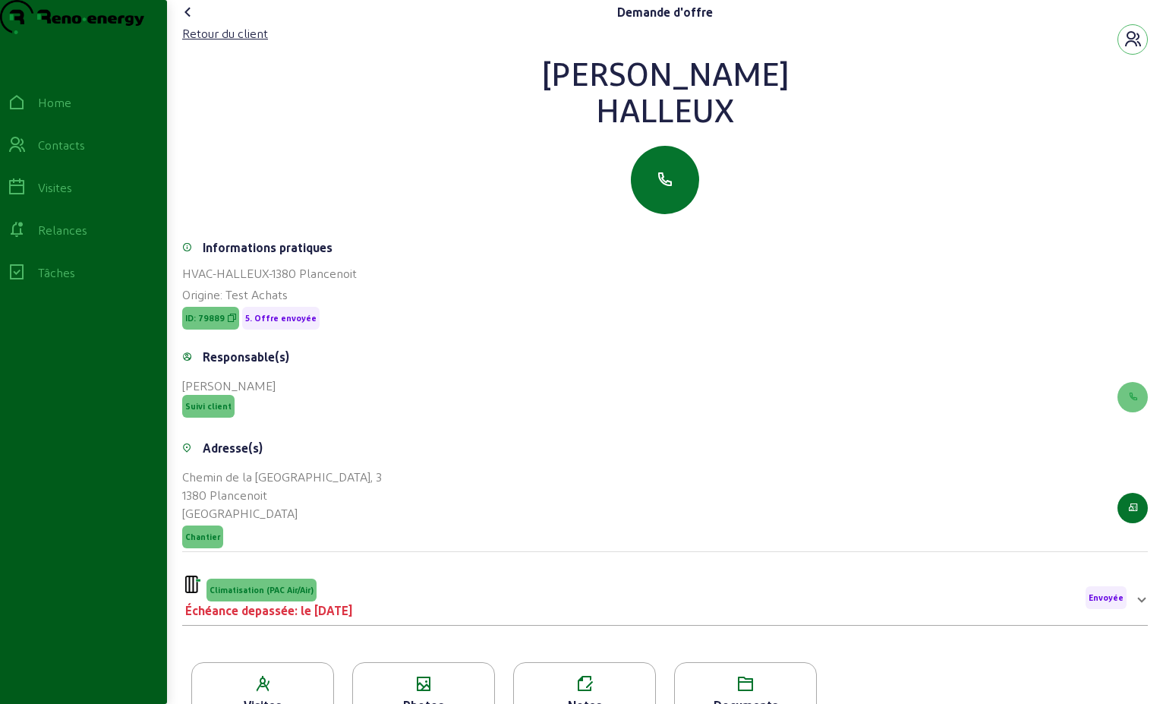
drag, startPoint x: 738, startPoint y: 147, endPoint x: 573, endPoint y: 82, distance: 177.9
click at [573, 82] on div "Retour du client [PERSON_NAME]" at bounding box center [665, 119] width 966 height 190
drag, startPoint x: 573, startPoint y: 82, endPoint x: 609, endPoint y: 97, distance: 39.5
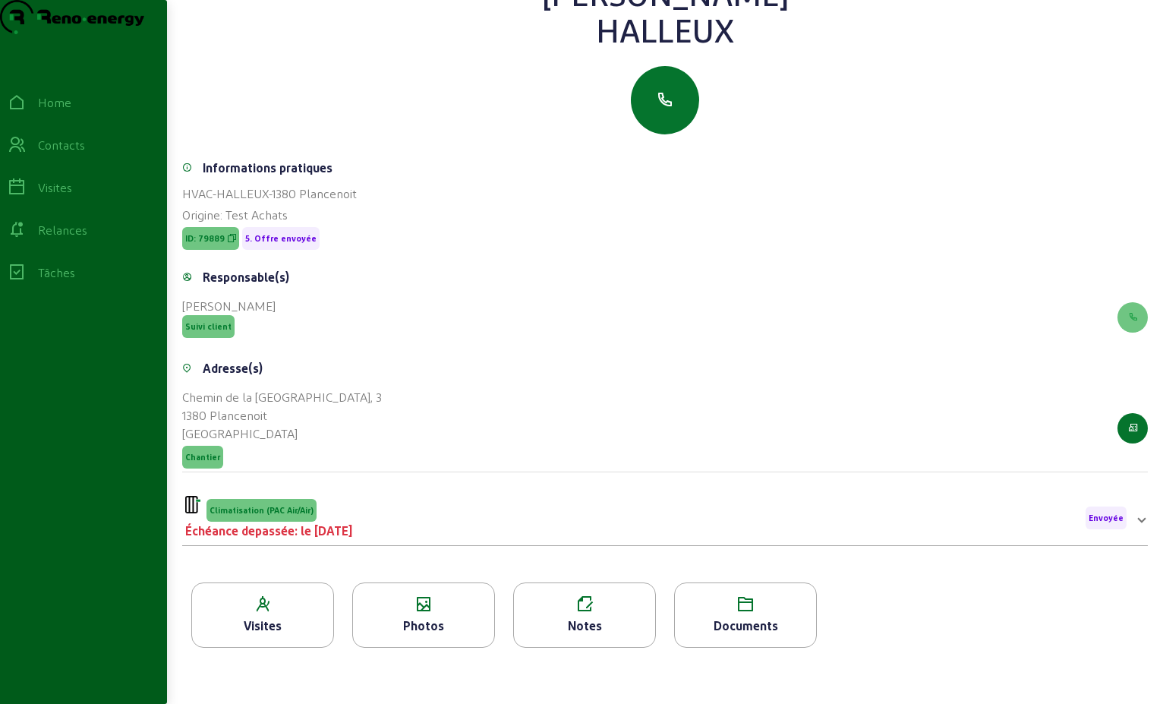
scroll to position [194, 0]
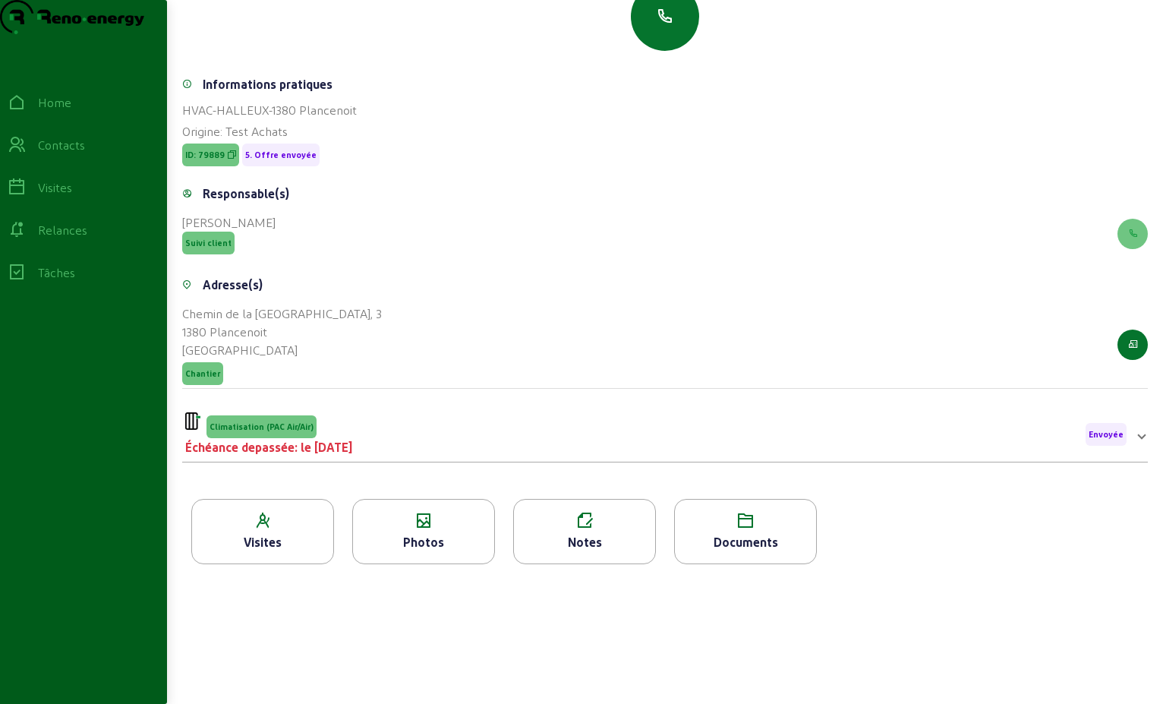
click at [352, 431] on div "Climatisation (PAC Air/Air)" at bounding box center [268, 425] width 167 height 26
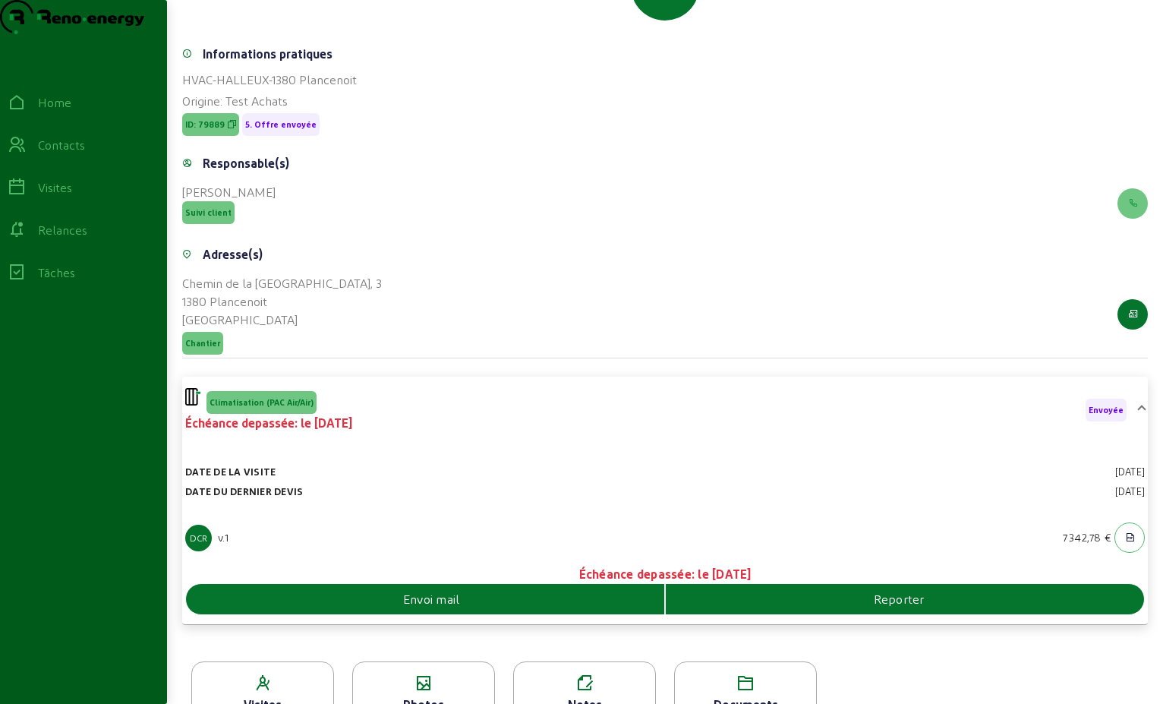
click at [374, 608] on div "Envoi mail" at bounding box center [425, 599] width 478 height 18
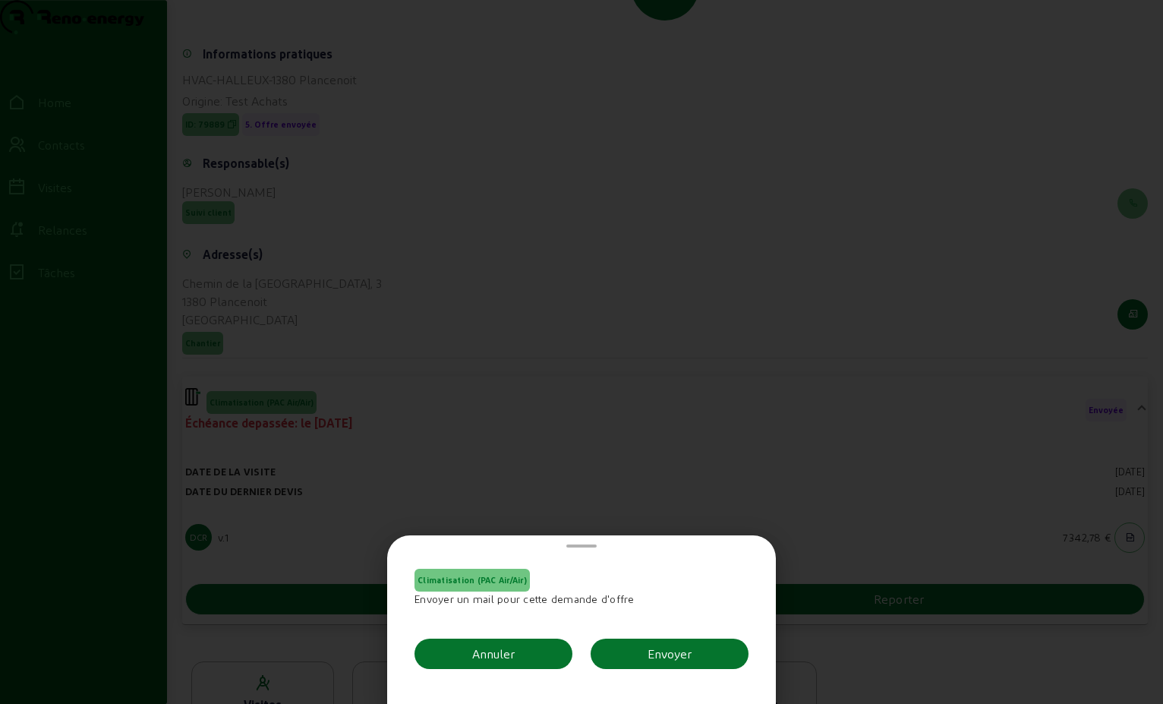
scroll to position [0, 0]
click at [658, 658] on div "Envoyer" at bounding box center [670, 654] width 44 height 18
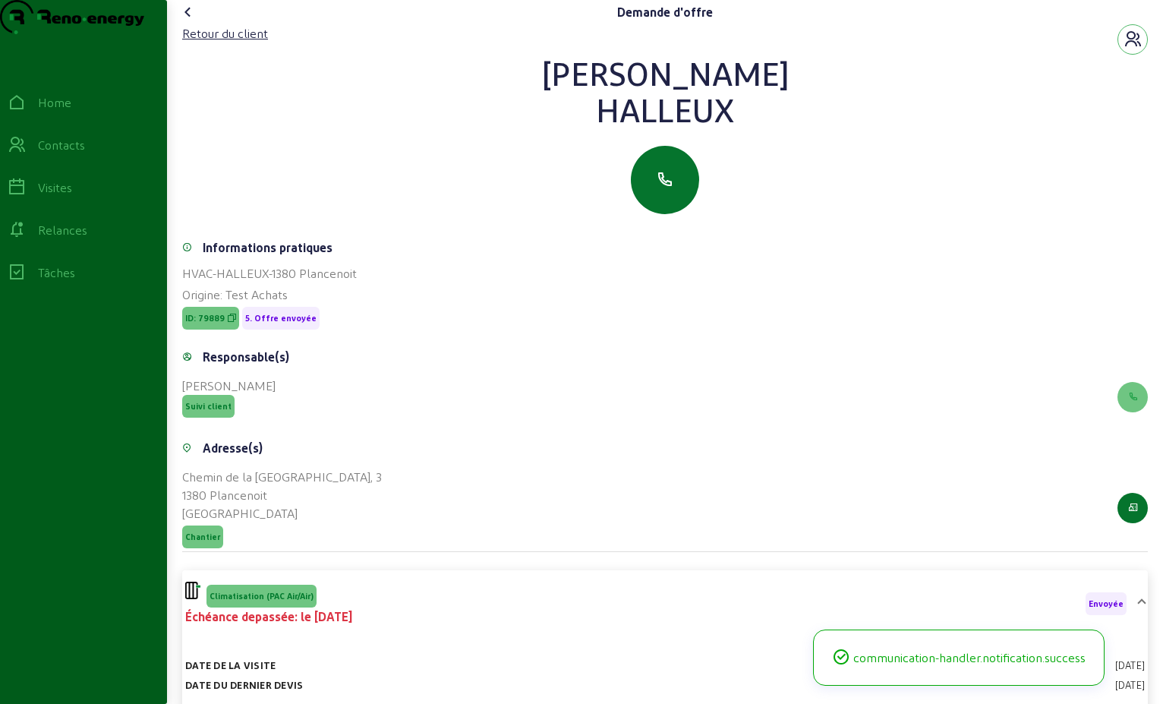
click at [194, 21] on icon at bounding box center [188, 12] width 18 height 18
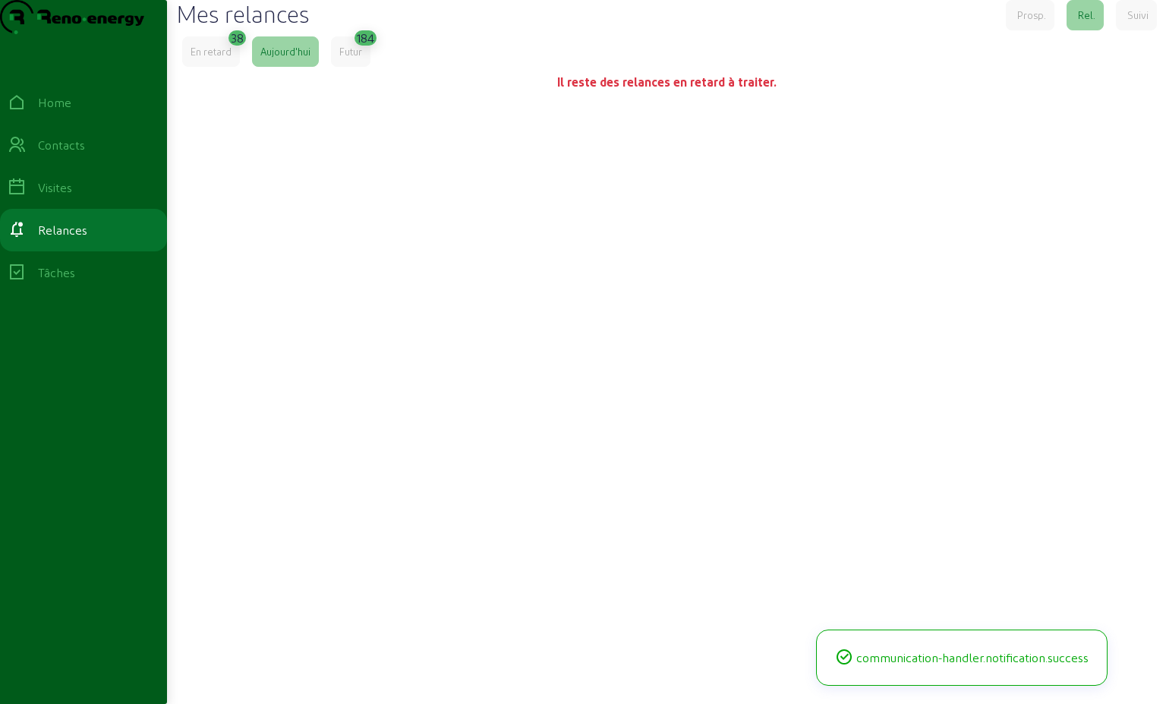
click at [210, 58] on div "En retard" at bounding box center [211, 52] width 41 height 14
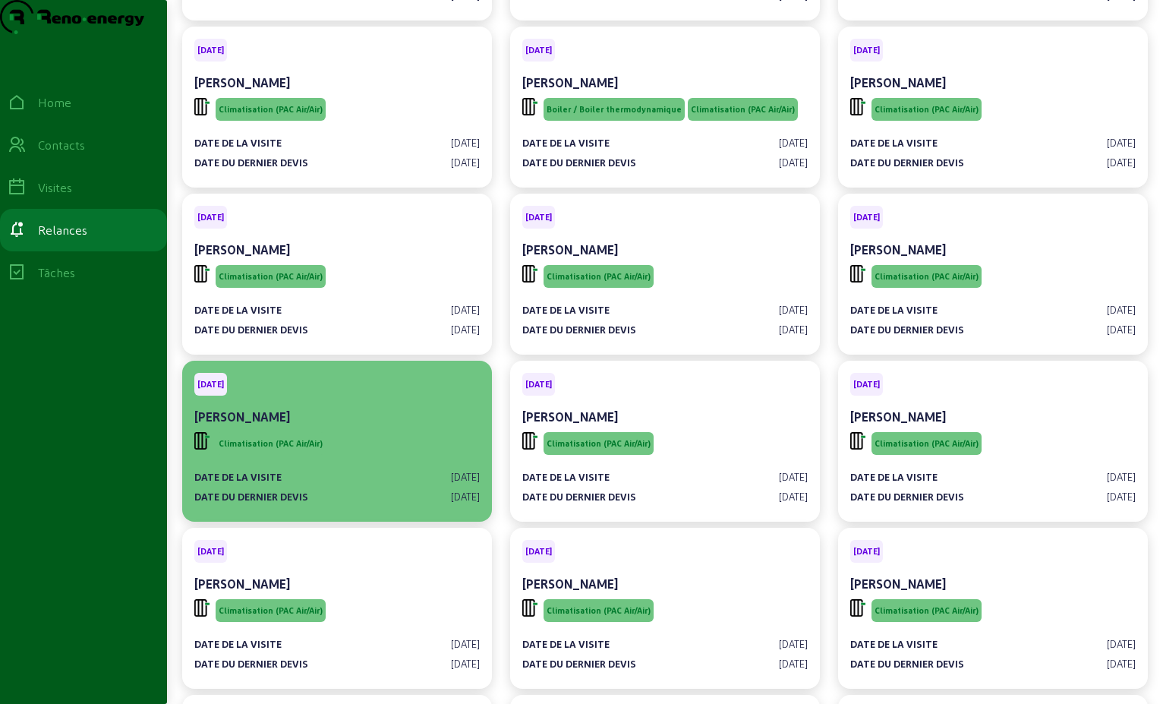
scroll to position [380, 0]
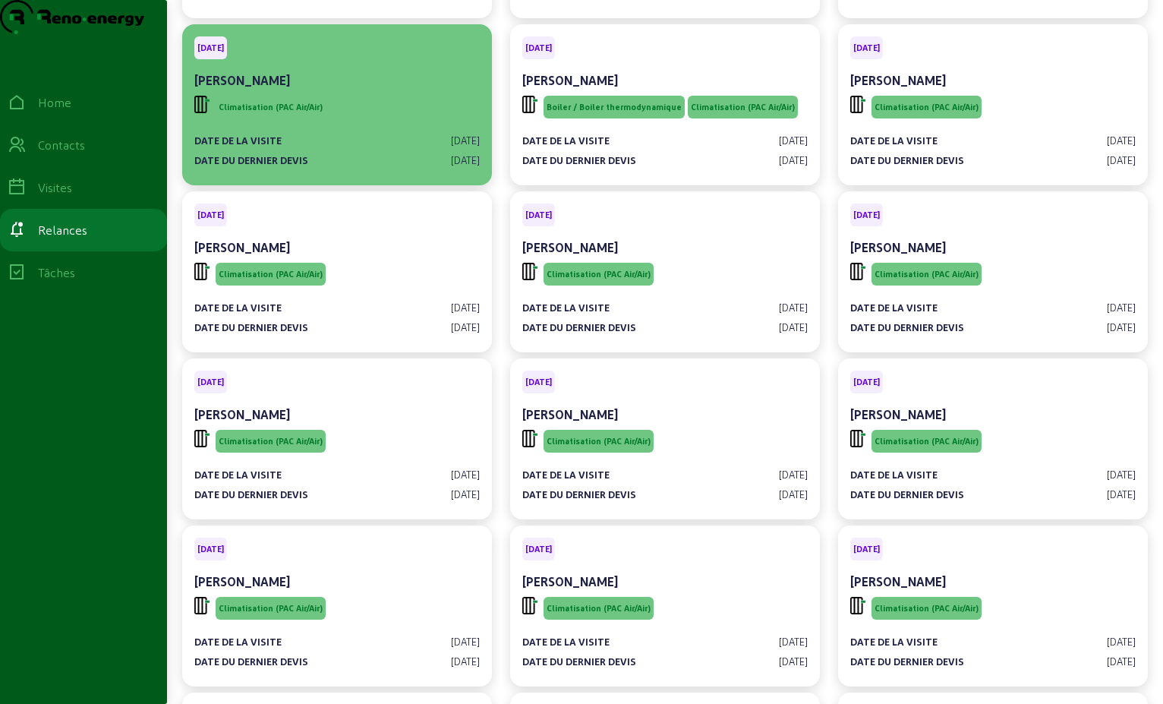
click at [309, 90] on div "[PERSON_NAME]" at bounding box center [337, 80] width 286 height 18
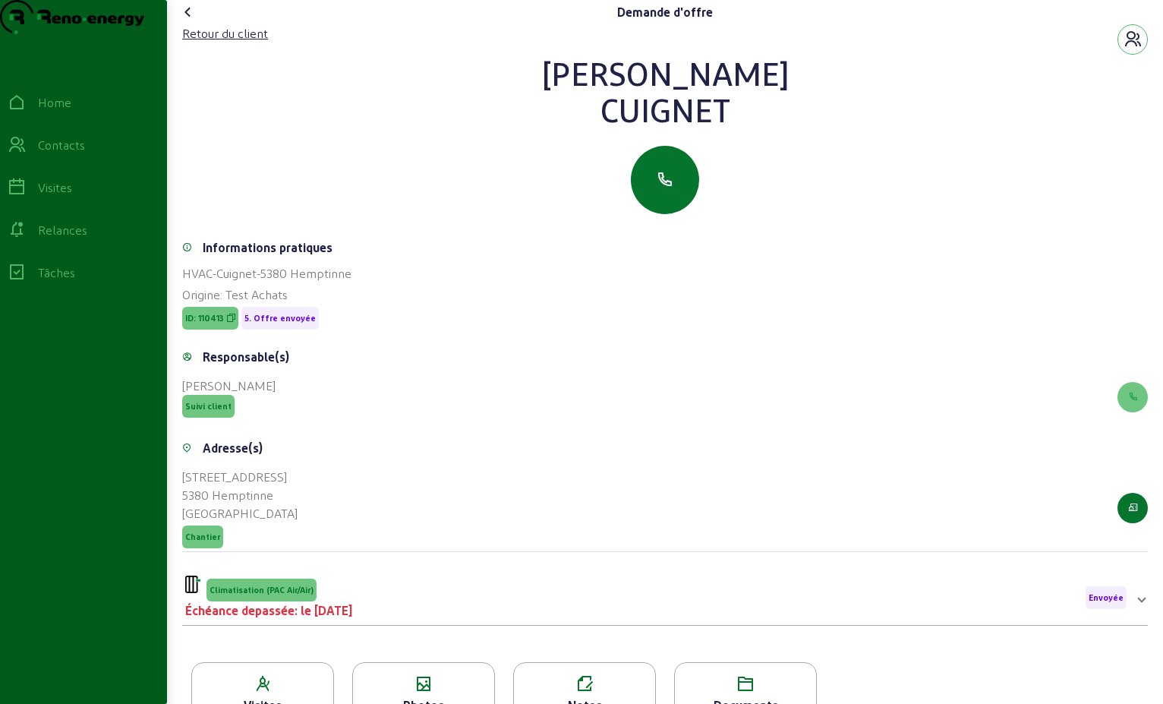
drag, startPoint x: 717, startPoint y: 139, endPoint x: 592, endPoint y: 101, distance: 130.2
click at [592, 101] on div "[PERSON_NAME]" at bounding box center [665, 91] width 966 height 73
drag, startPoint x: 592, startPoint y: 101, endPoint x: 687, endPoint y: 110, distance: 95.4
click at [216, 43] on div "Retour du client" at bounding box center [225, 33] width 86 height 18
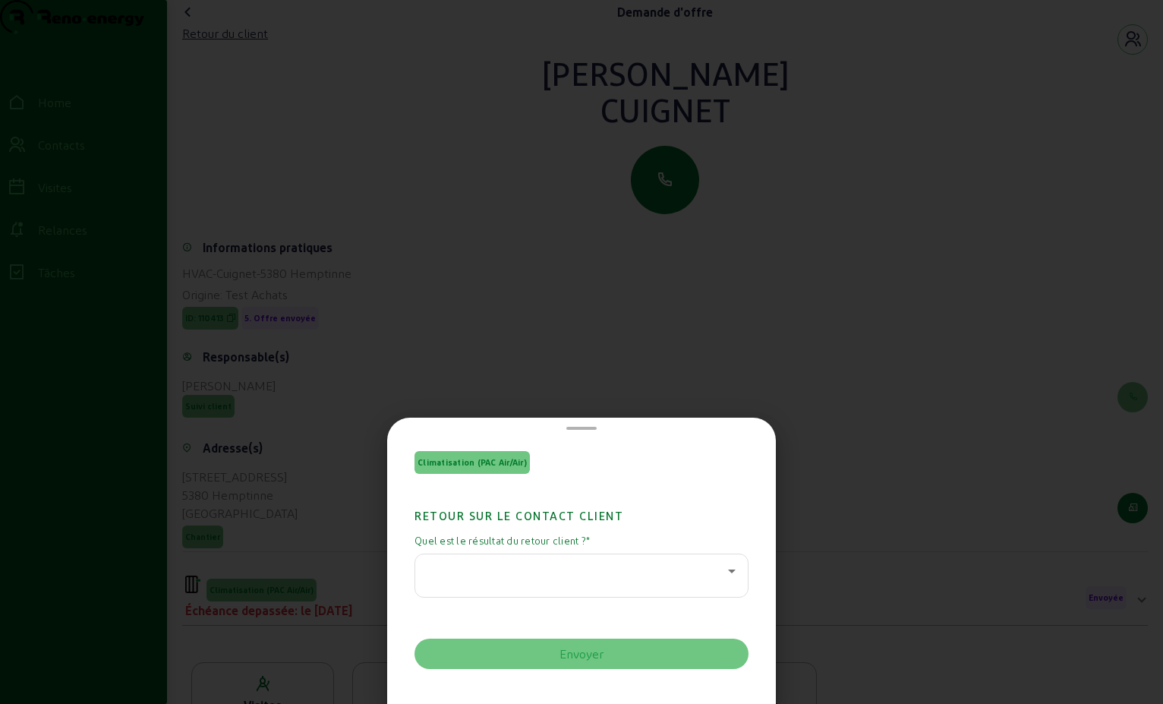
click at [727, 567] on icon at bounding box center [732, 571] width 18 height 18
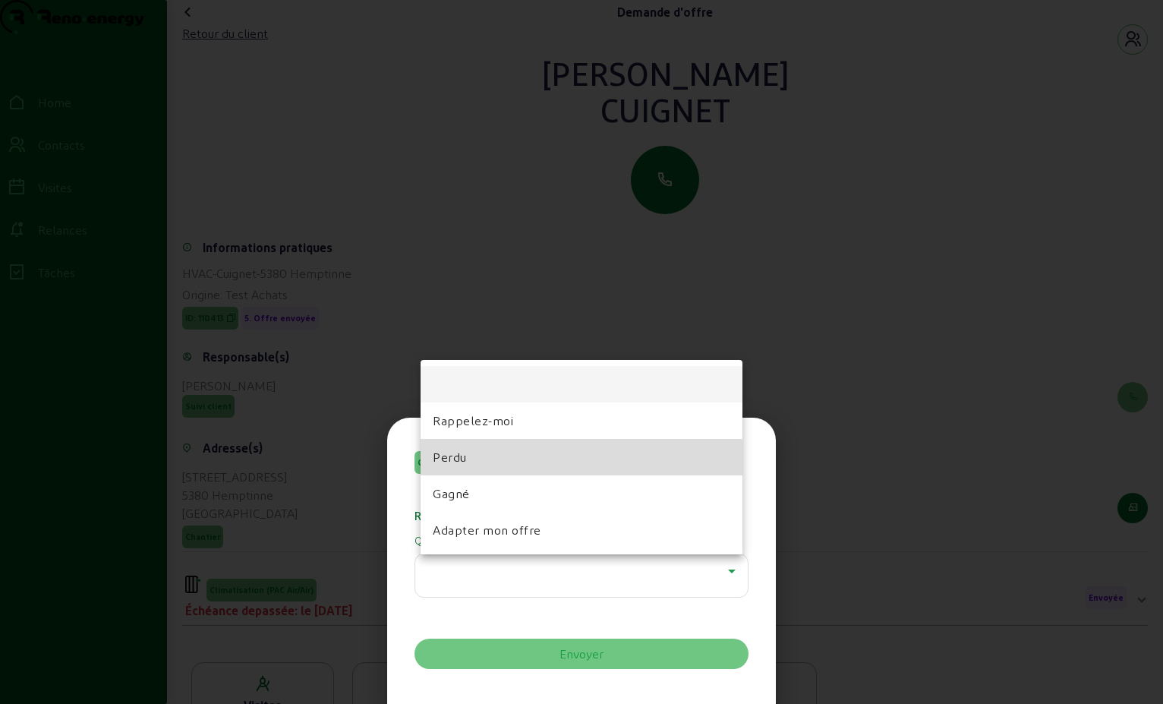
click at [503, 460] on mat-option "Perdu" at bounding box center [582, 457] width 322 height 36
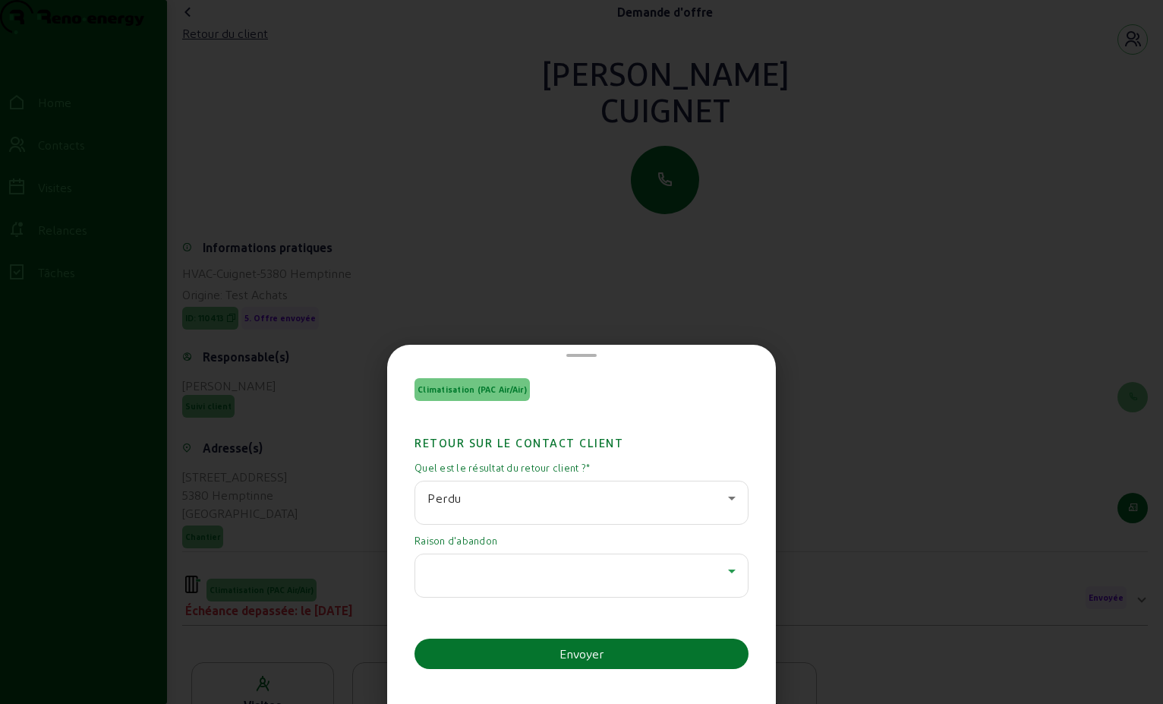
click at [730, 569] on icon at bounding box center [732, 571] width 18 height 18
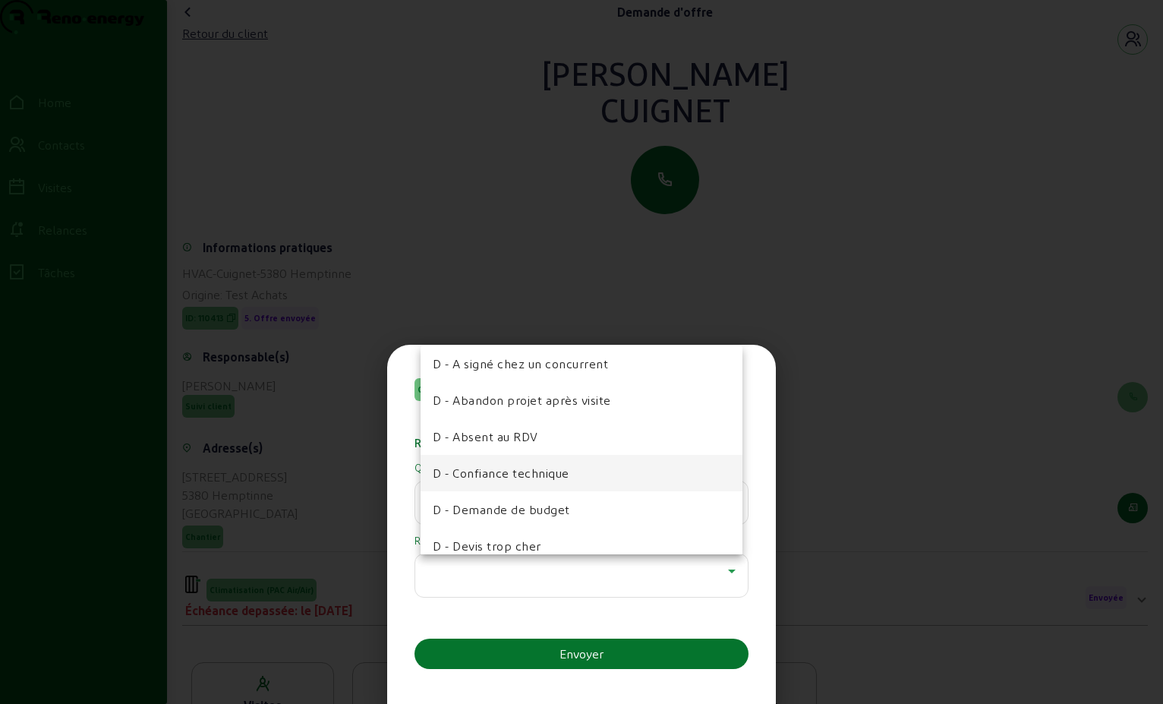
scroll to position [228, 0]
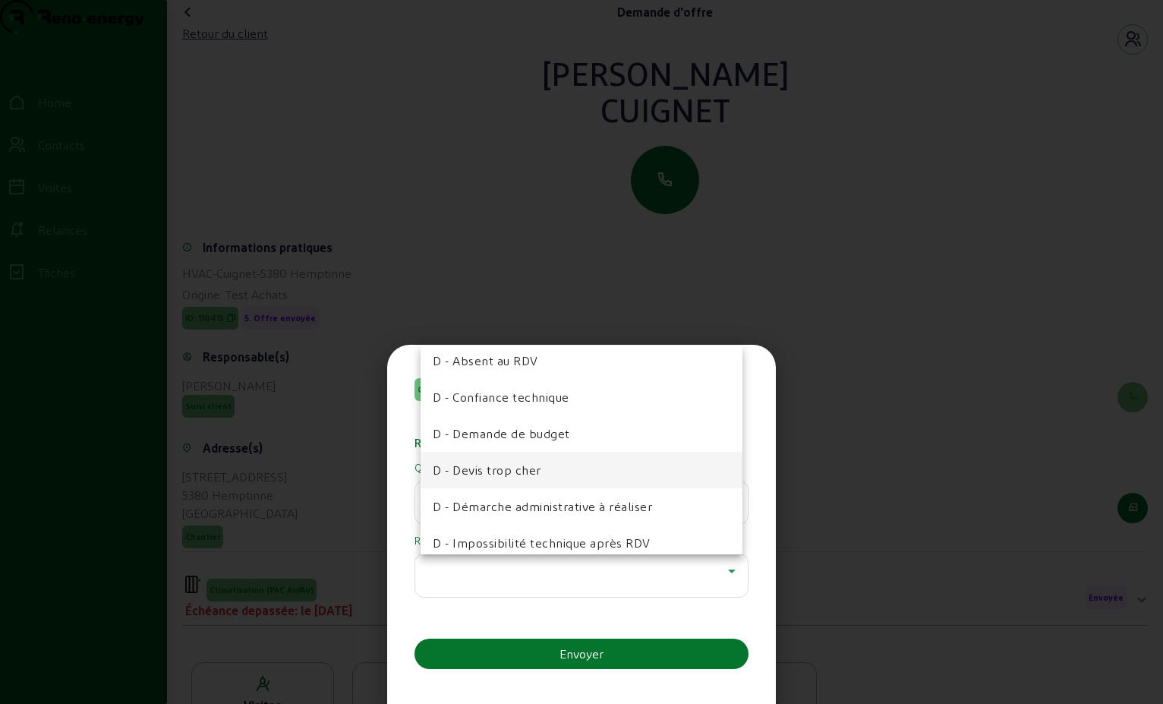
click at [525, 465] on span "D - Devis trop cher" at bounding box center [487, 470] width 109 height 18
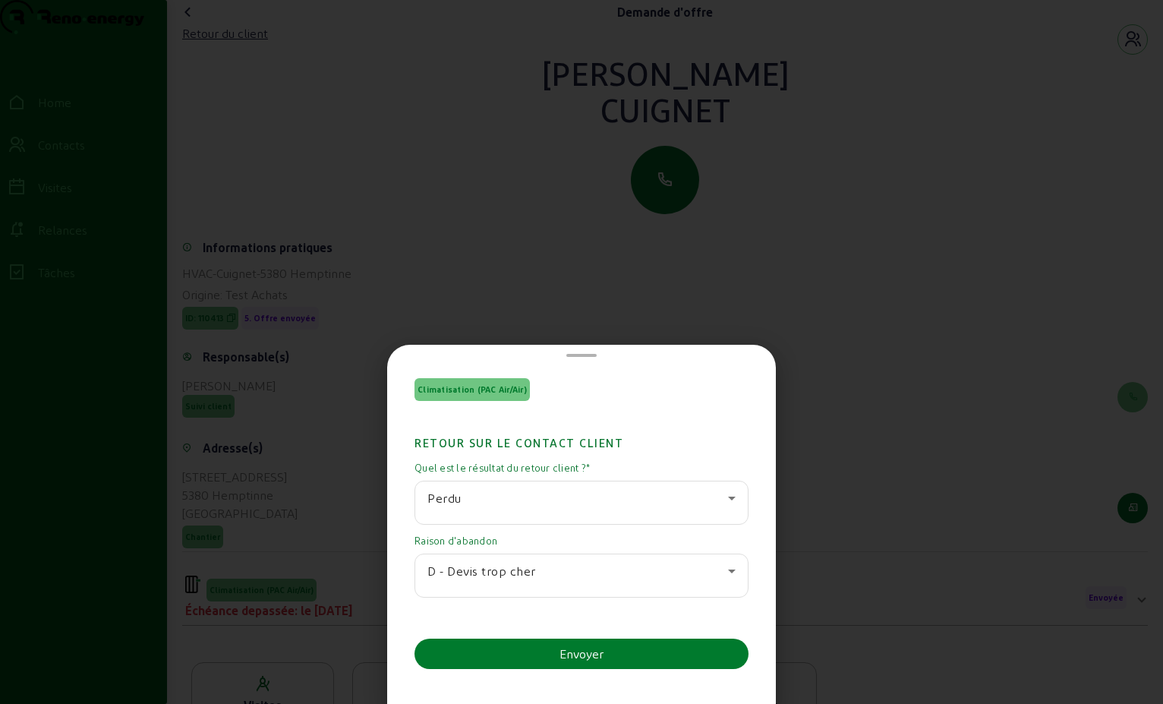
click at [575, 647] on div "Envoyer" at bounding box center [582, 654] width 44 height 18
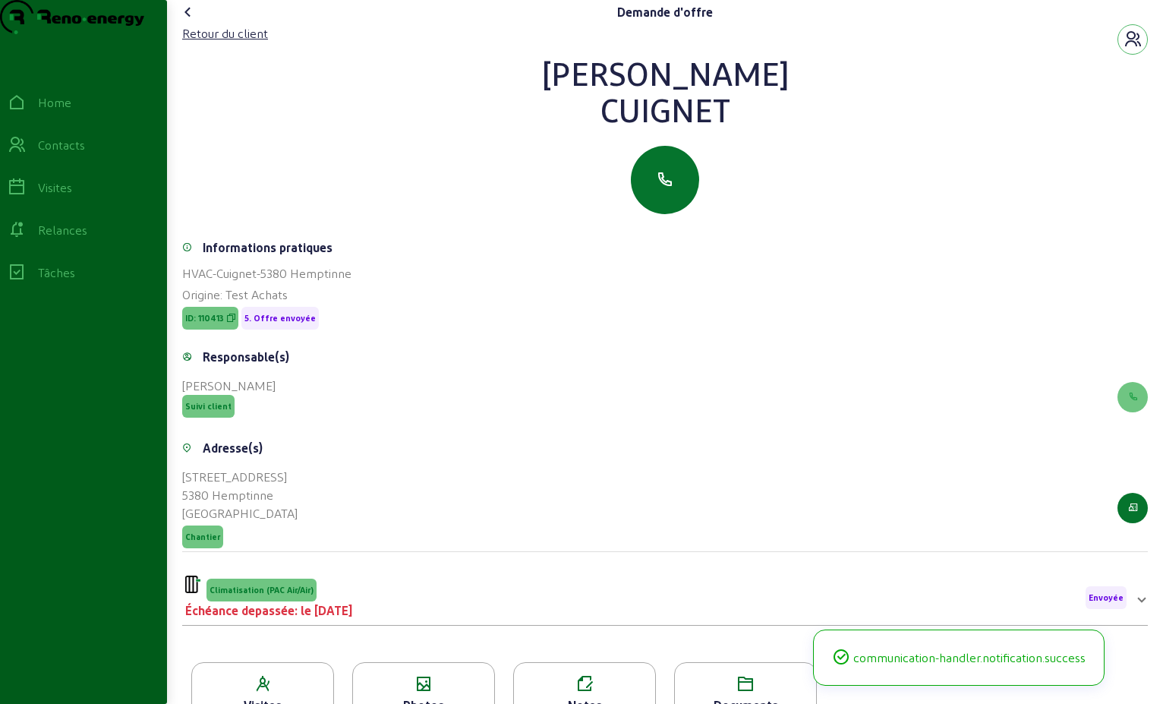
click at [189, 21] on icon at bounding box center [188, 12] width 18 height 18
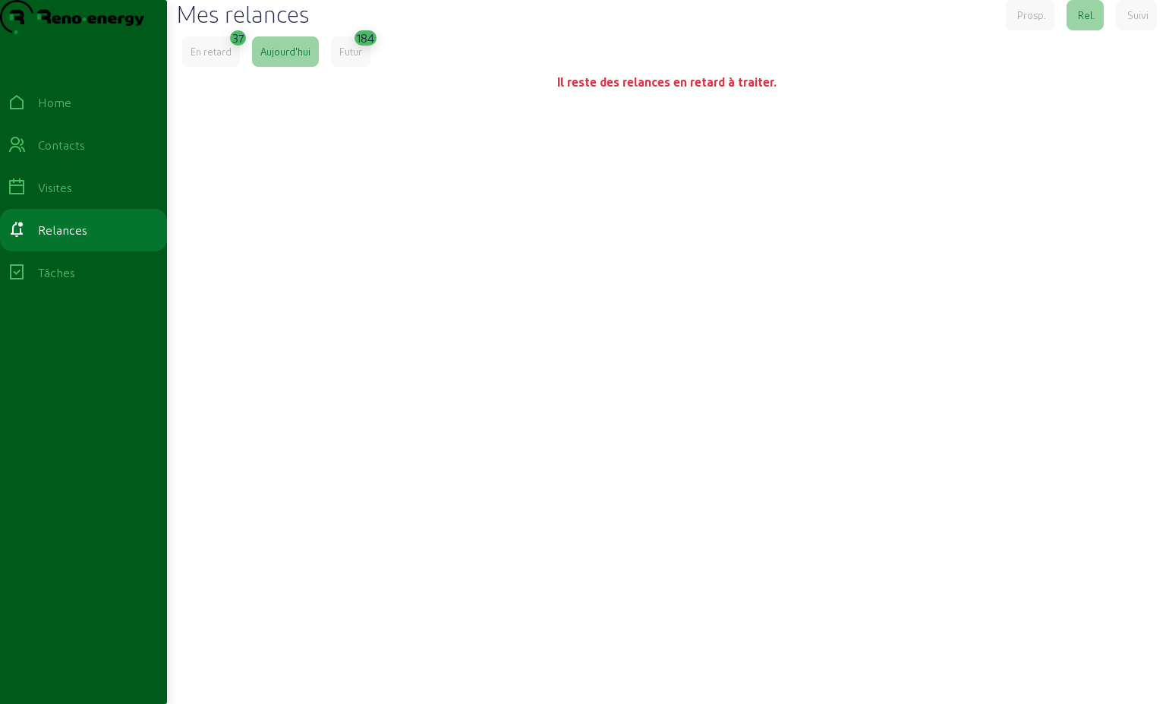
click at [221, 58] on div "En retard" at bounding box center [211, 52] width 41 height 14
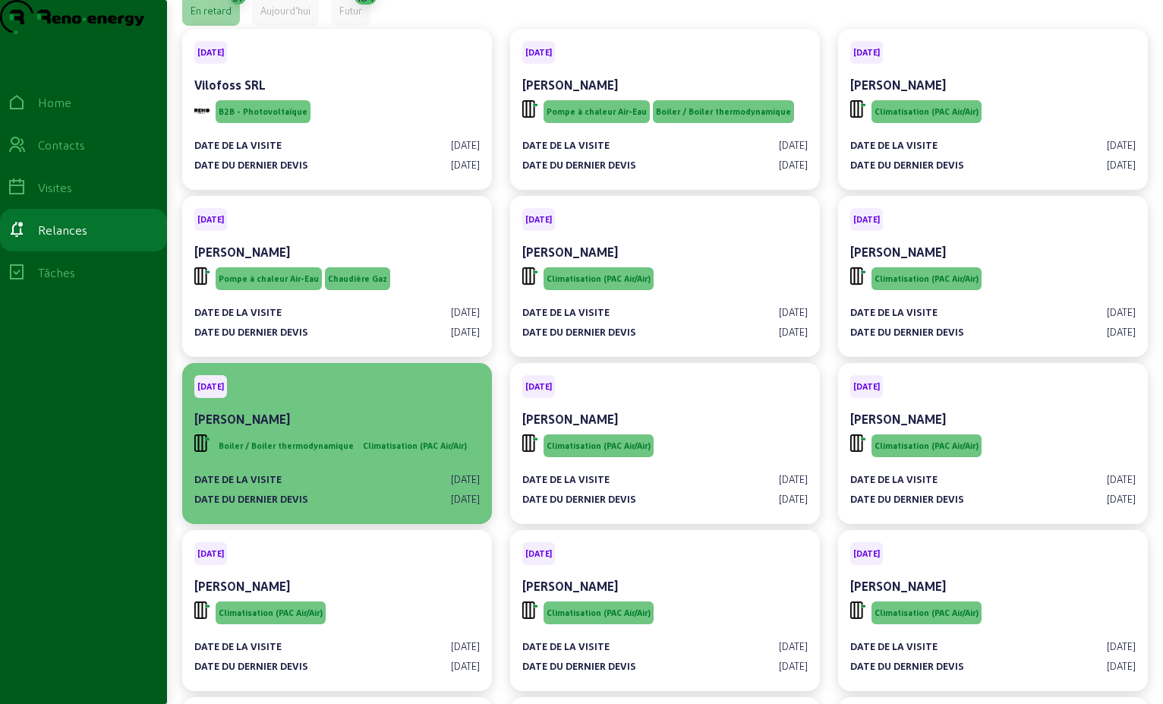
scroll to position [76, 0]
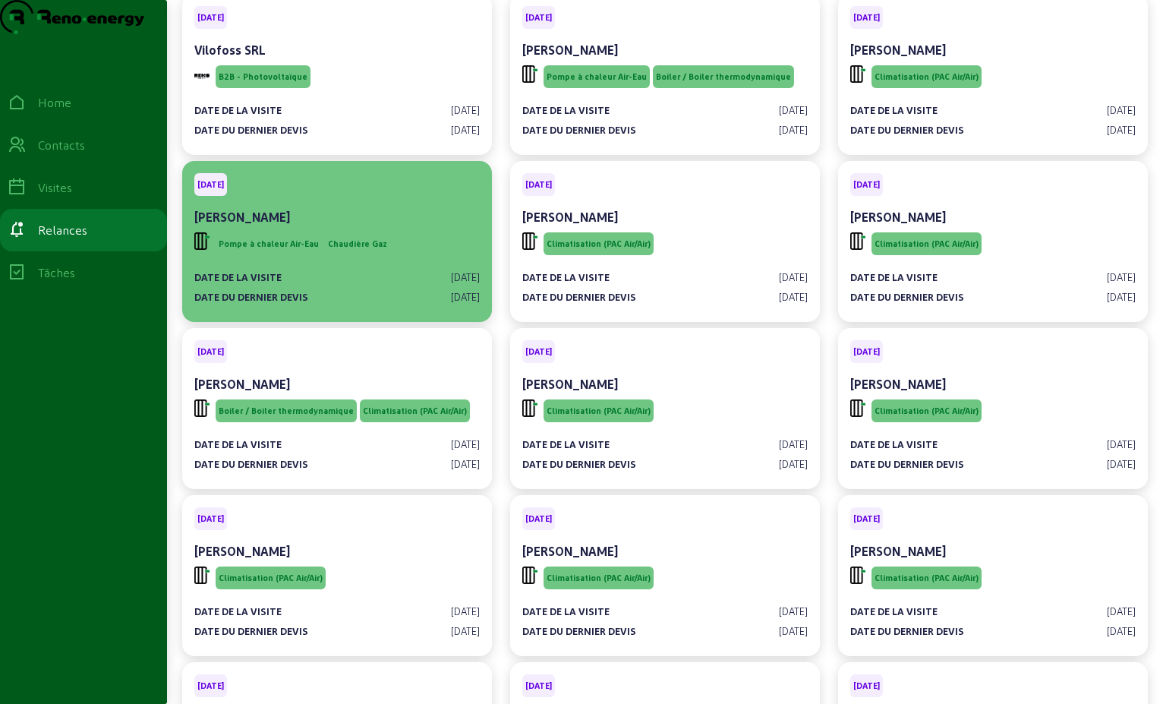
click at [433, 226] on div "[PERSON_NAME]" at bounding box center [337, 217] width 286 height 18
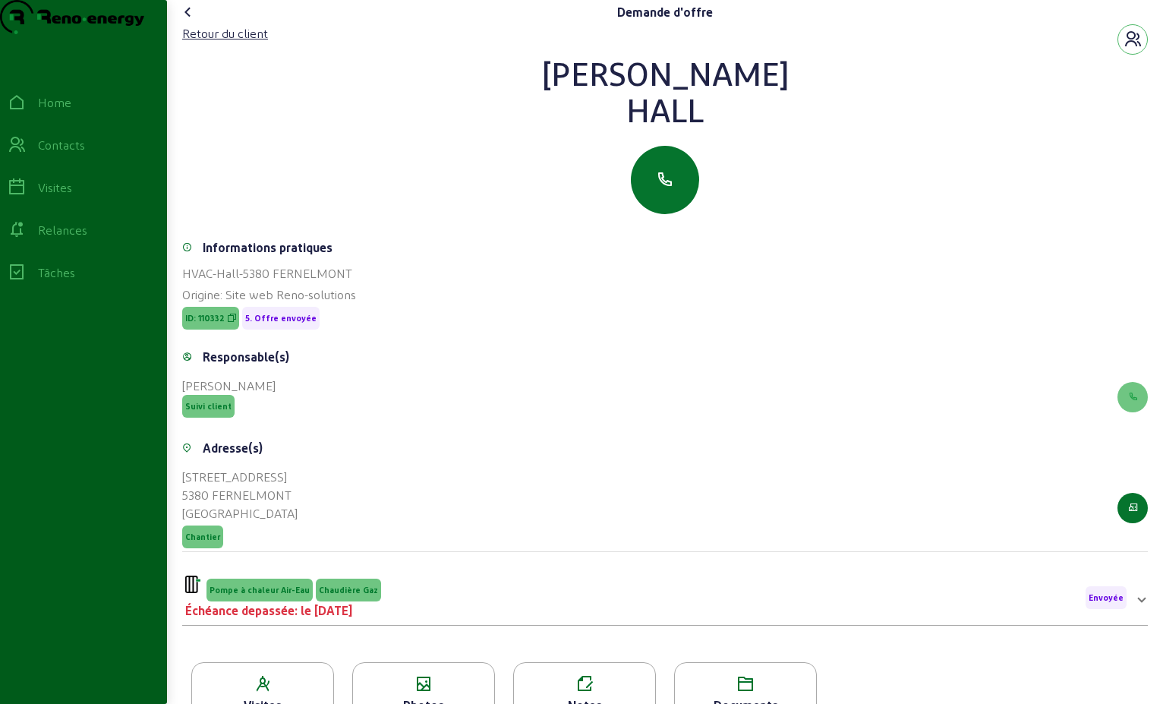
drag, startPoint x: 734, startPoint y: 156, endPoint x: 570, endPoint y: 95, distance: 174.9
click at [570, 95] on div "[PERSON_NAME]" at bounding box center [665, 91] width 966 height 73
drag, startPoint x: 570, startPoint y: 95, endPoint x: 633, endPoint y: 97, distance: 63.1
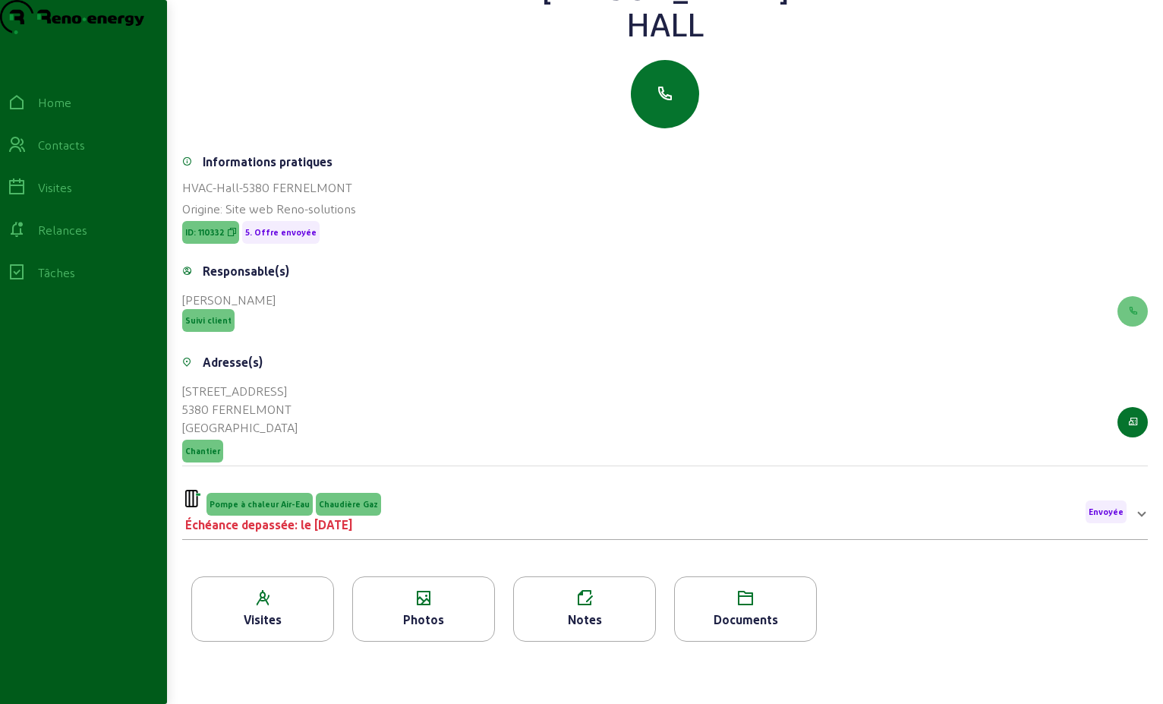
scroll to position [194, 0]
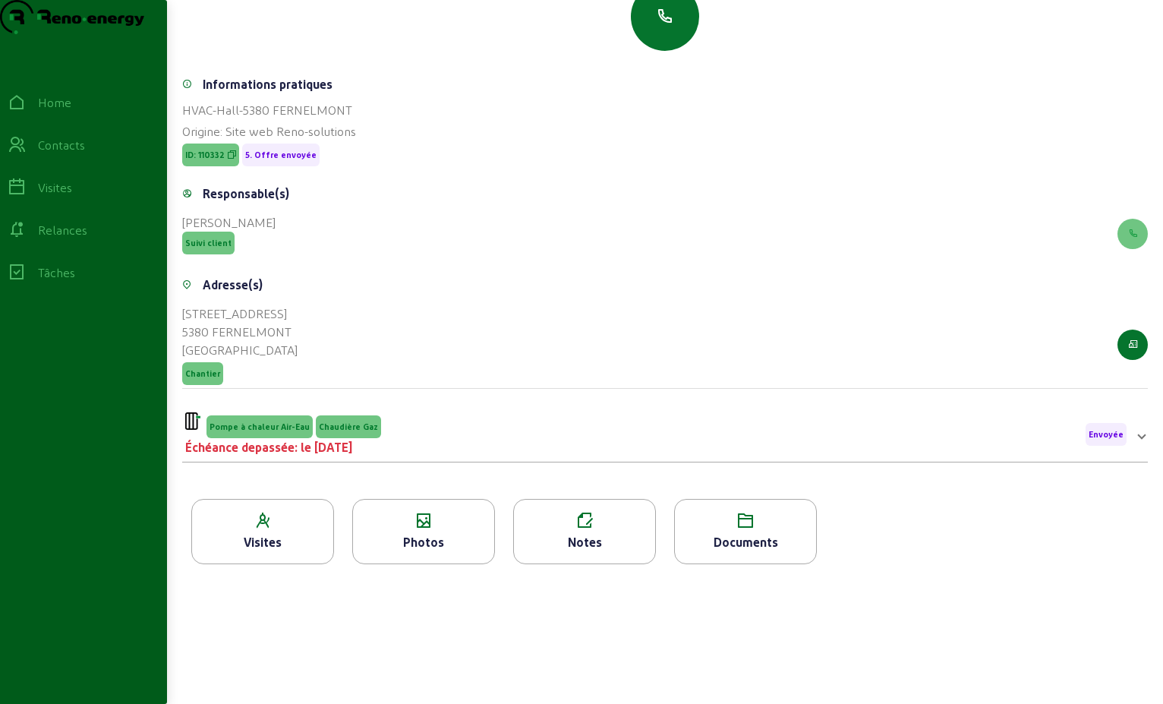
click at [356, 438] on div "Échéance depassée: le [DATE]" at bounding box center [283, 447] width 196 height 18
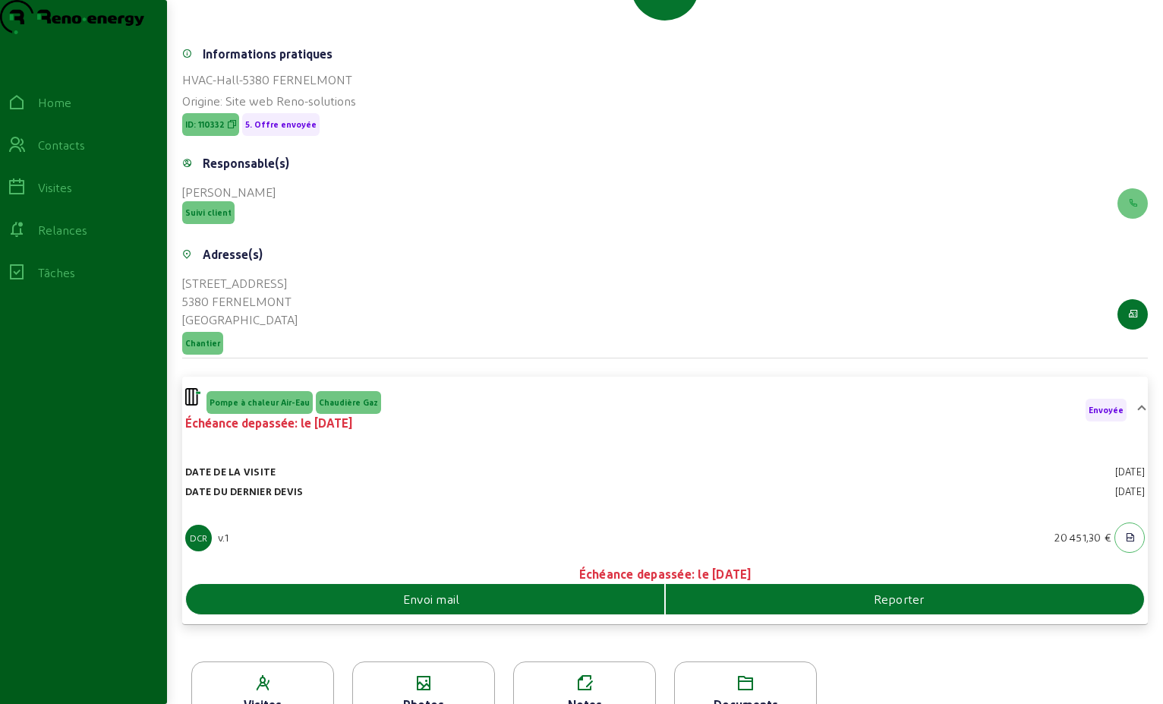
scroll to position [264, 0]
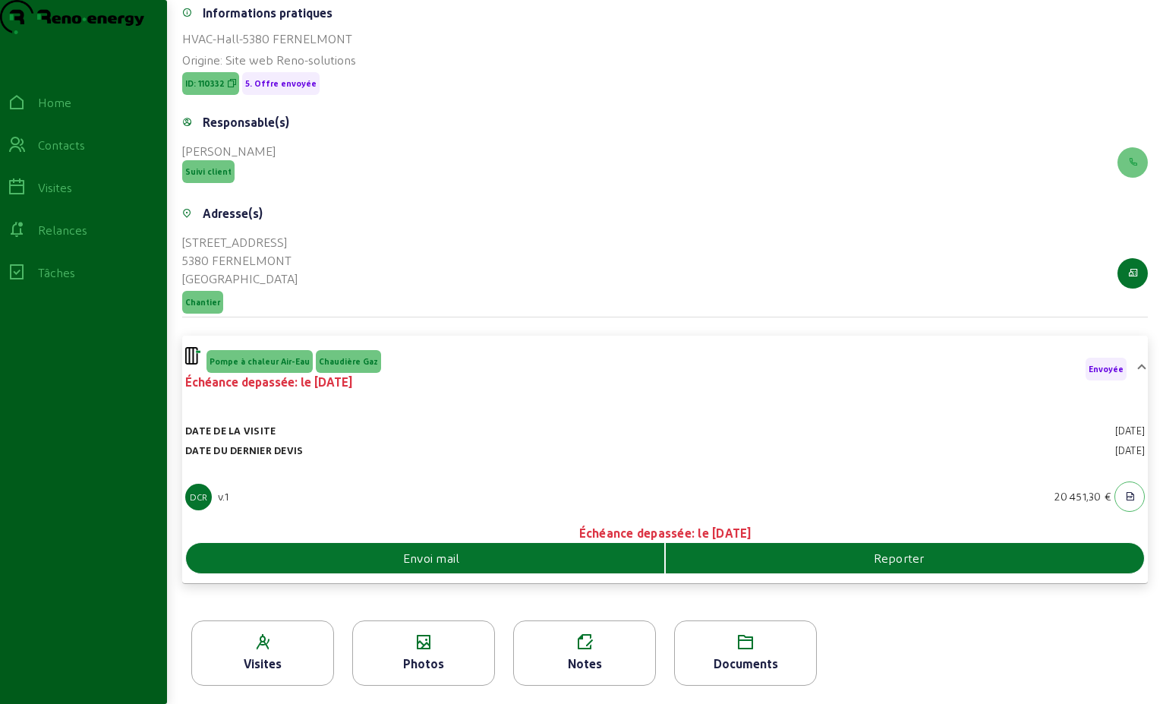
click at [447, 553] on span "Envoi mail" at bounding box center [431, 558] width 57 height 18
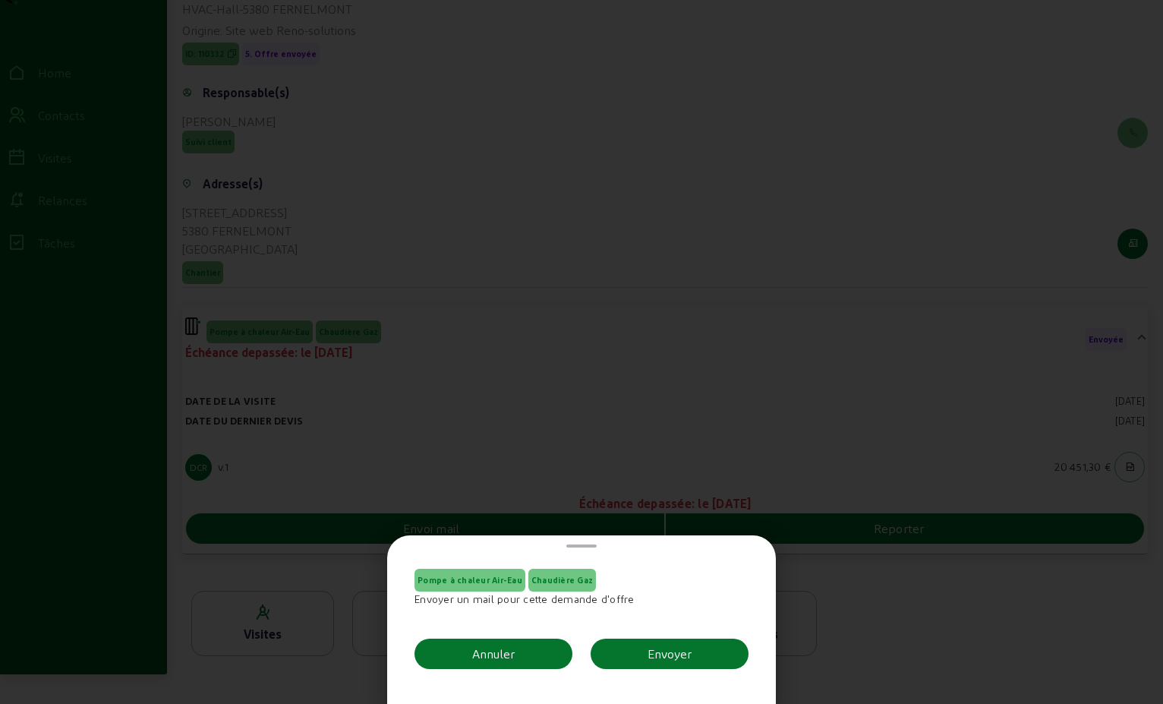
scroll to position [0, 0]
click at [664, 664] on button "Envoyer" at bounding box center [670, 654] width 158 height 30
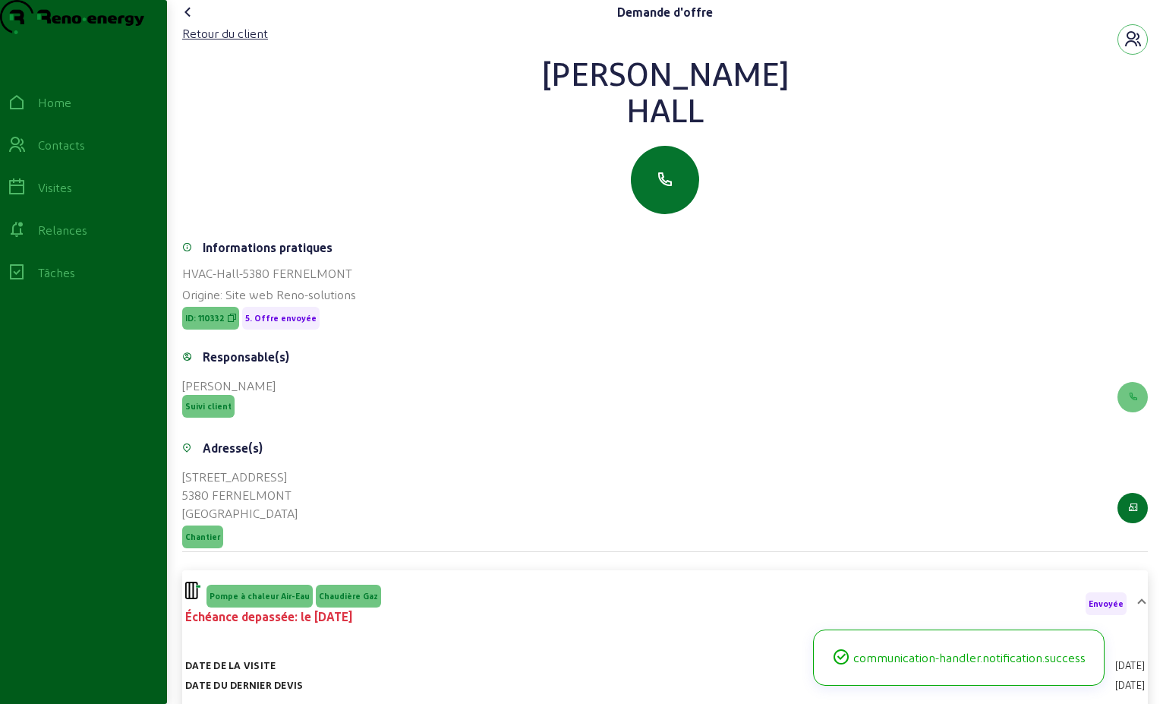
click at [189, 21] on icon at bounding box center [188, 12] width 18 height 18
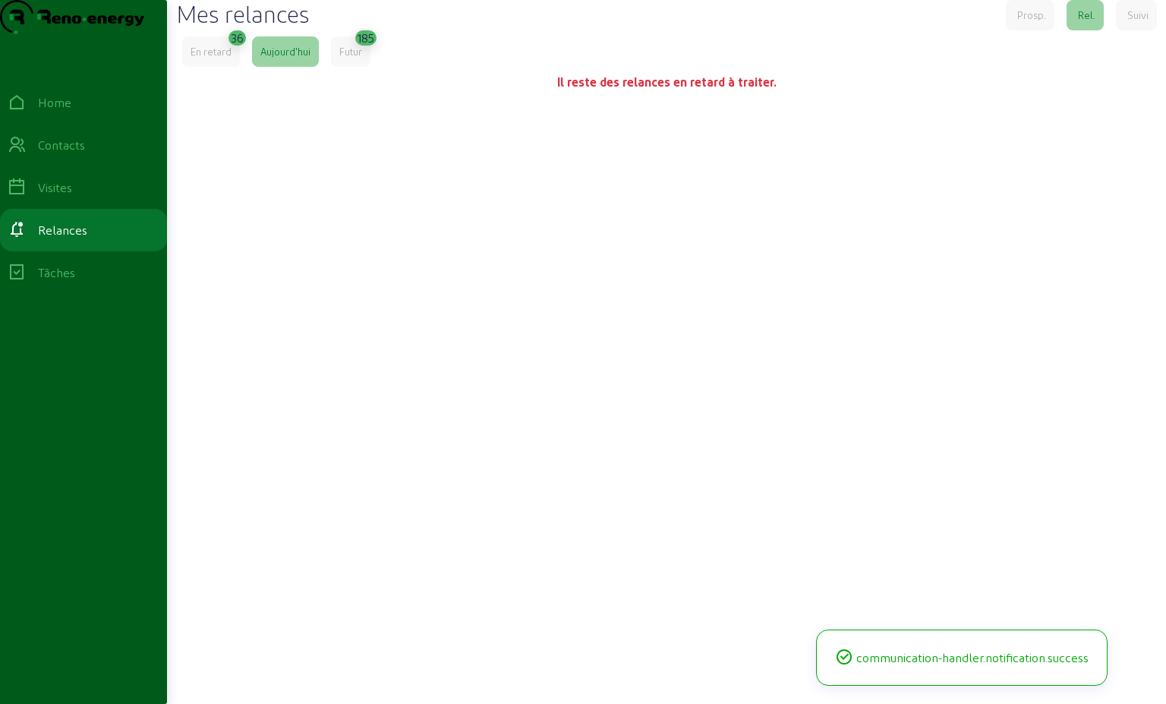
click at [229, 67] on div "En retard" at bounding box center [211, 51] width 58 height 30
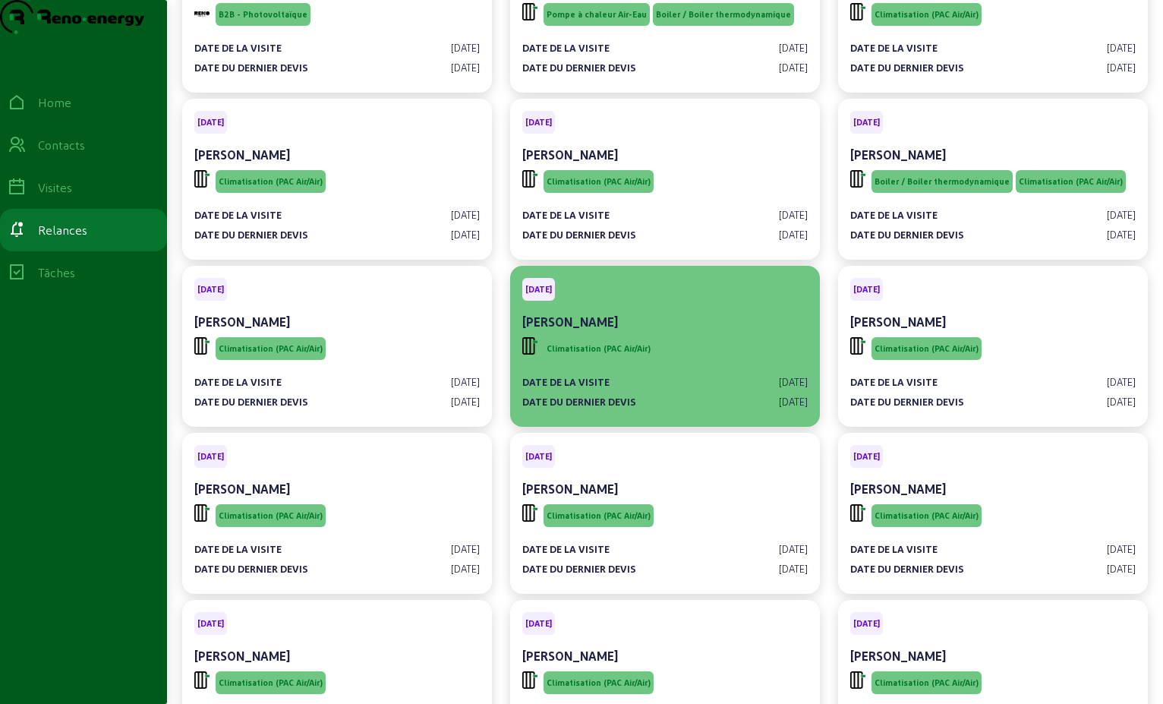
scroll to position [152, 0]
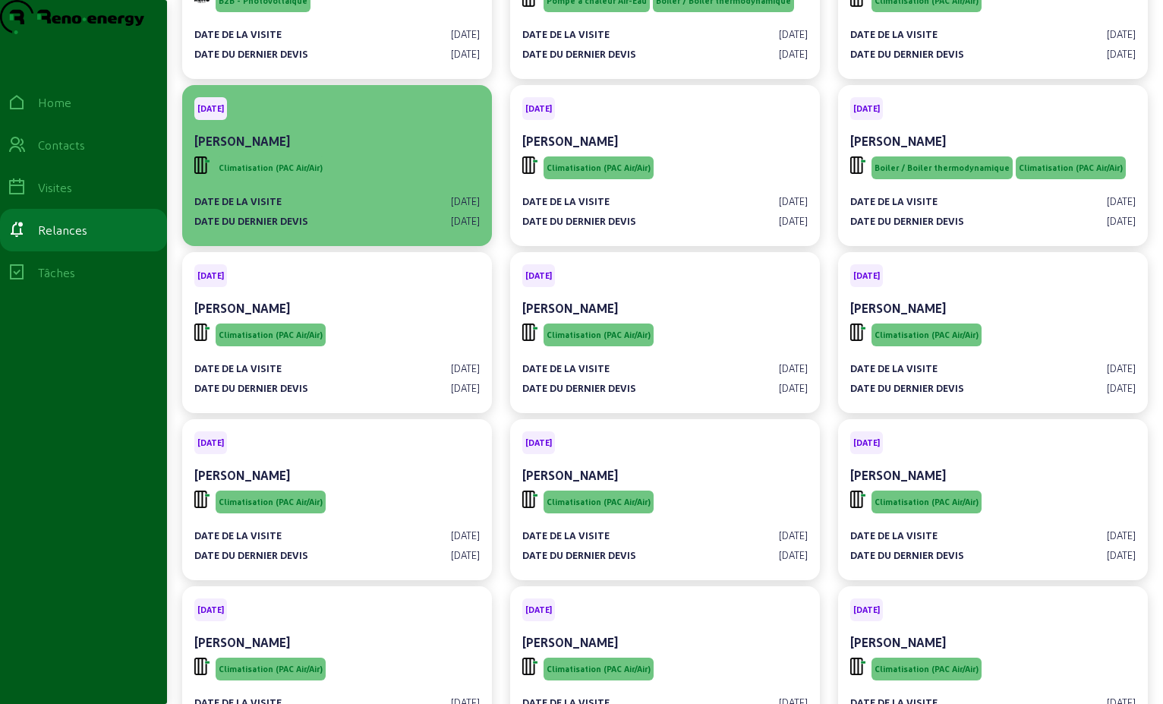
click at [325, 219] on div "Date de la visite [DATE] Date du dernier devis [DATE]" at bounding box center [337, 205] width 286 height 46
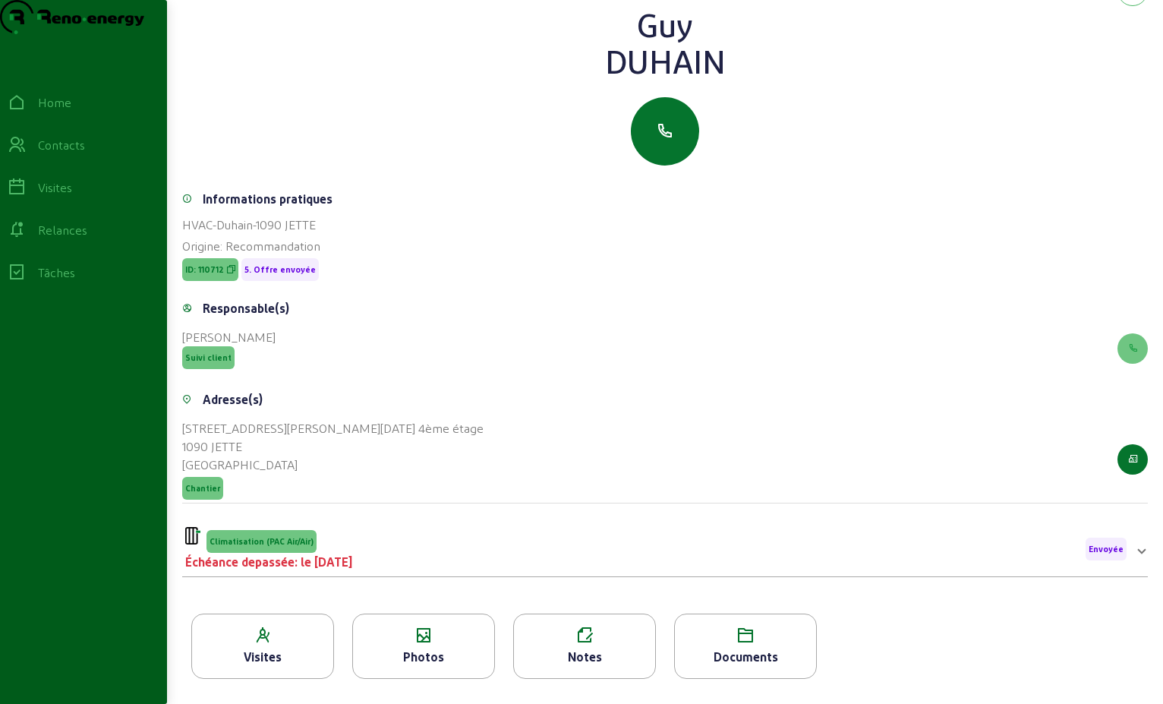
scroll to position [76, 0]
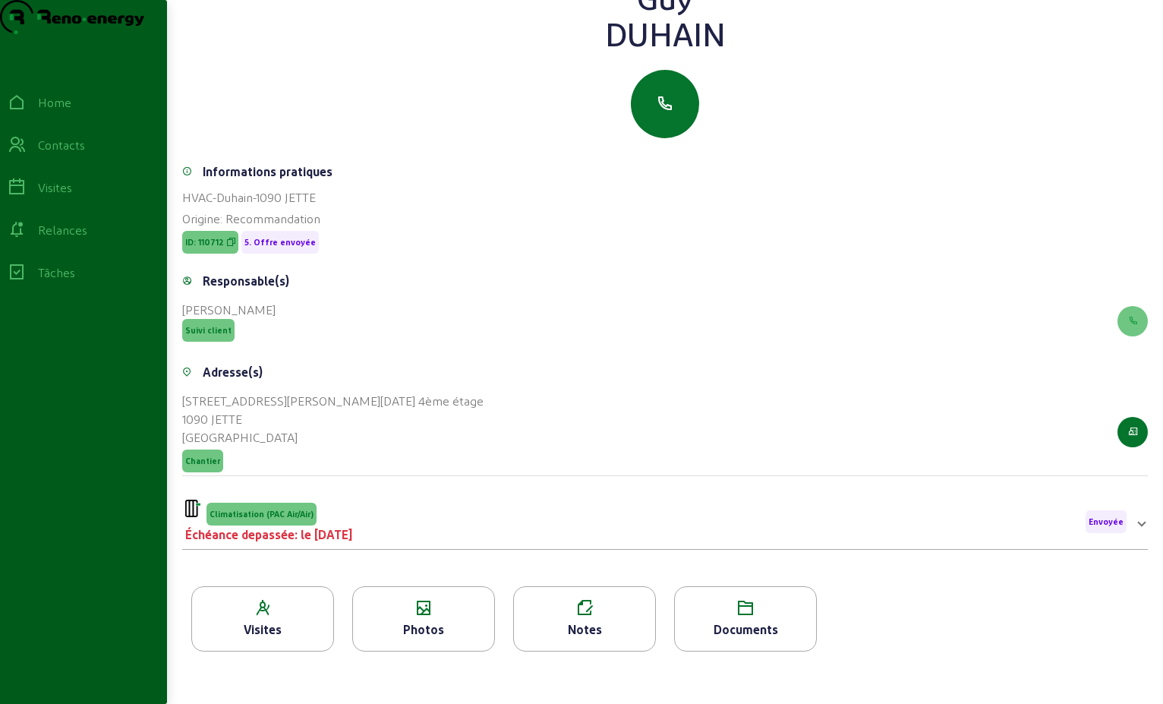
drag, startPoint x: 726, startPoint y: 61, endPoint x: 589, endPoint y: 30, distance: 140.0
click at [589, 30] on div "[PERSON_NAME]" at bounding box center [665, 15] width 966 height 73
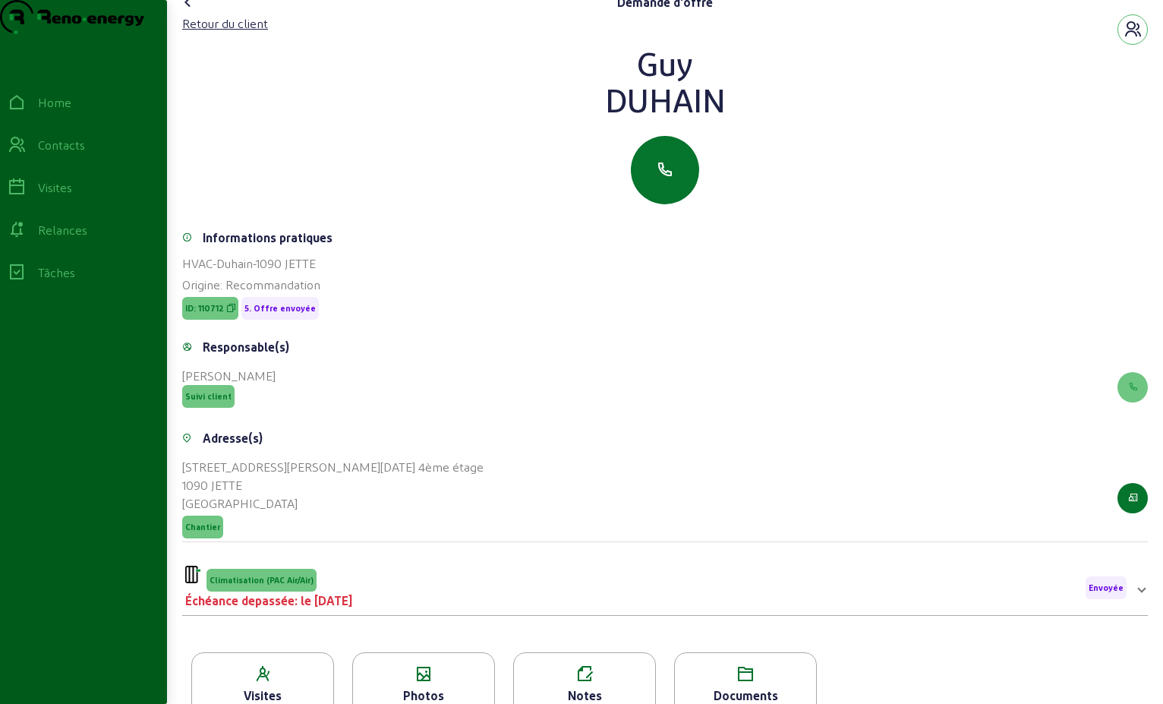
scroll to position [0, 0]
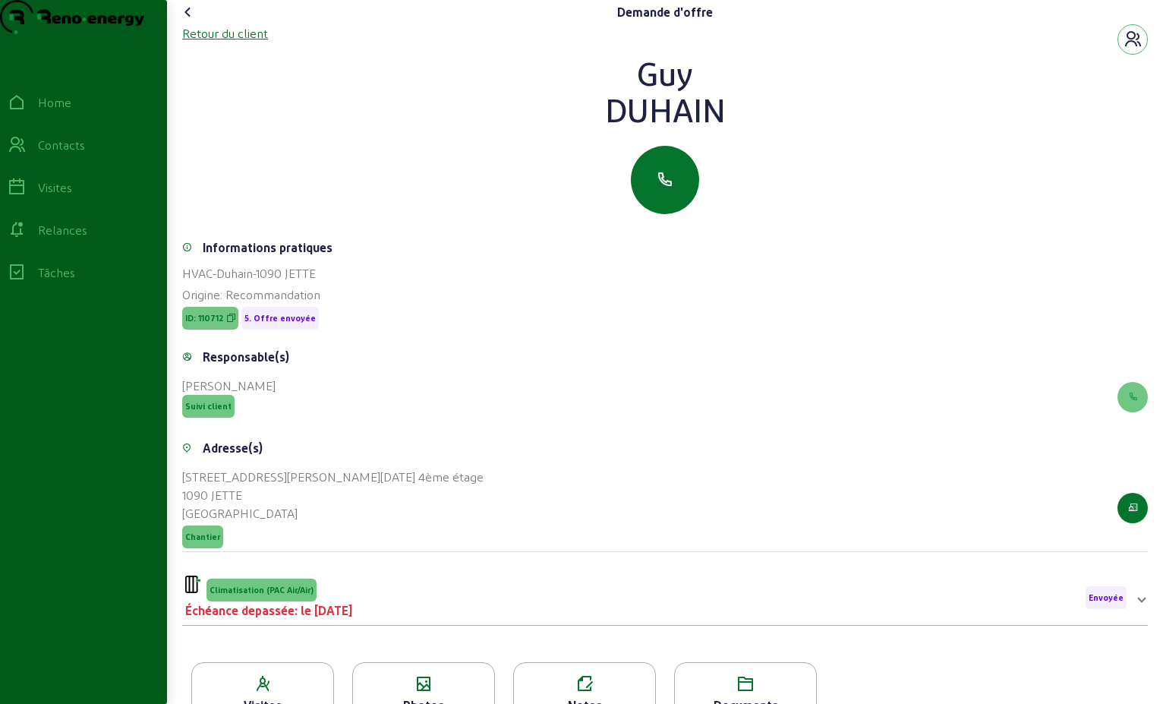
click at [235, 43] on div "Retour du client" at bounding box center [225, 33] width 86 height 18
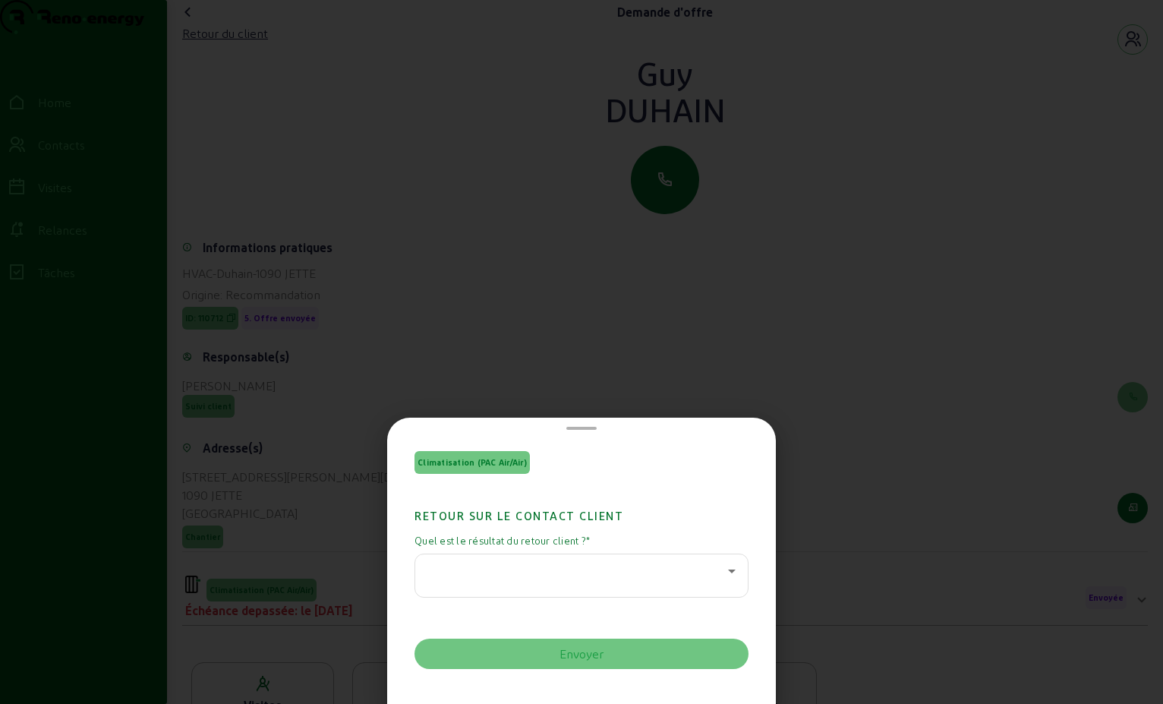
click at [723, 571] on icon at bounding box center [732, 571] width 18 height 18
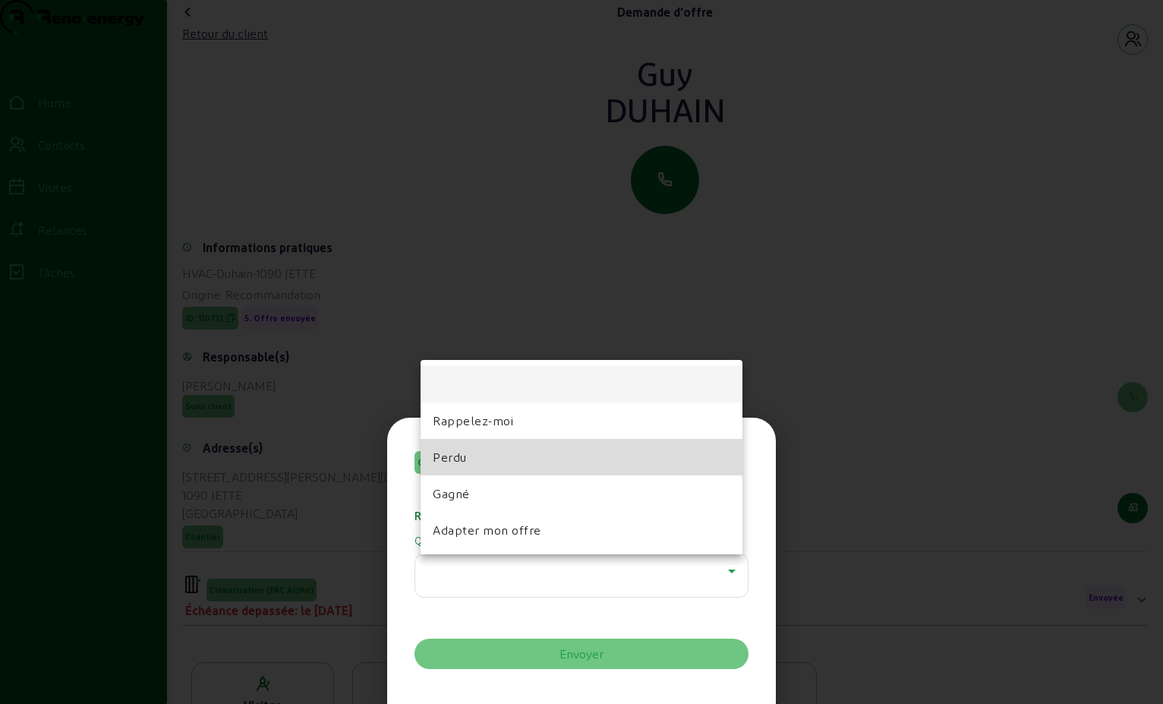
click at [498, 450] on mat-option "Perdu" at bounding box center [582, 457] width 322 height 36
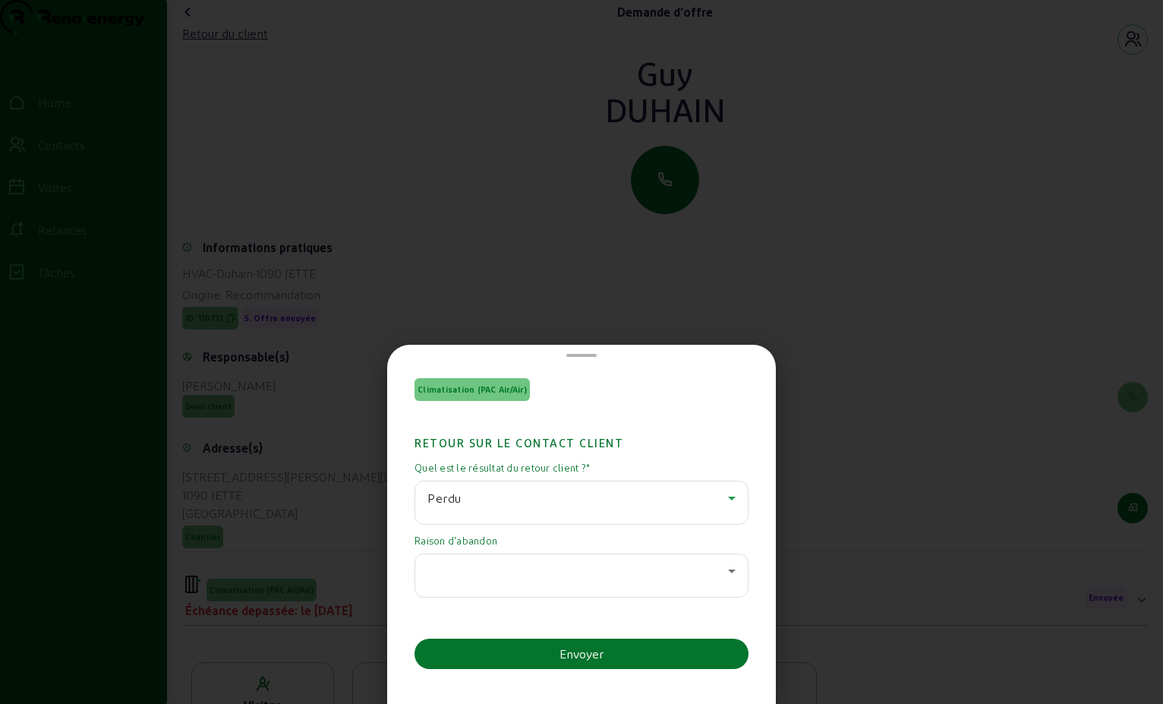
click at [718, 570] on div at bounding box center [581, 571] width 308 height 18
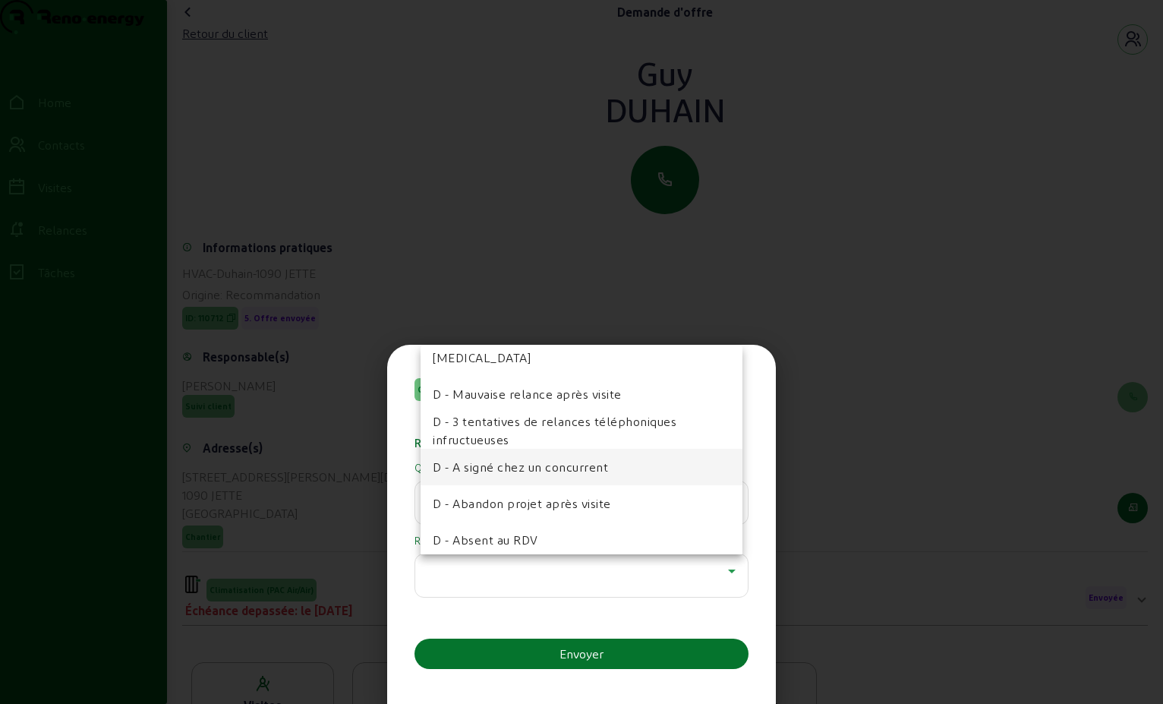
scroll to position [76, 0]
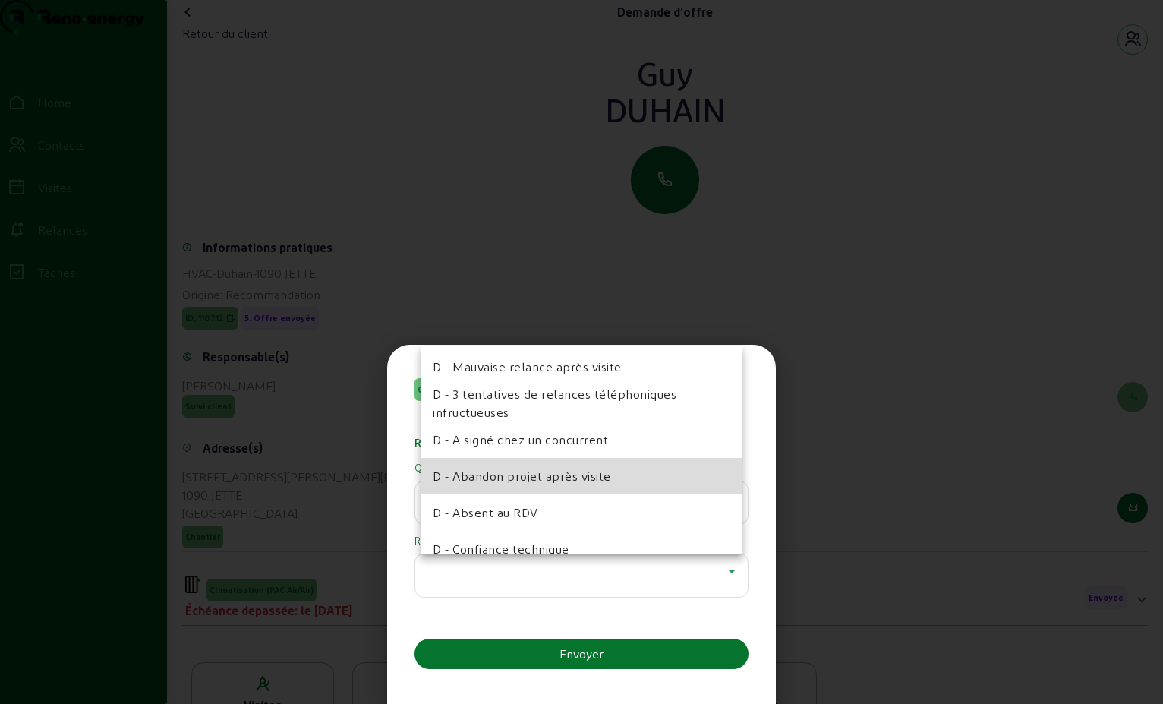
click at [610, 483] on span "D - Abandon projet après visite" at bounding box center [522, 476] width 178 height 18
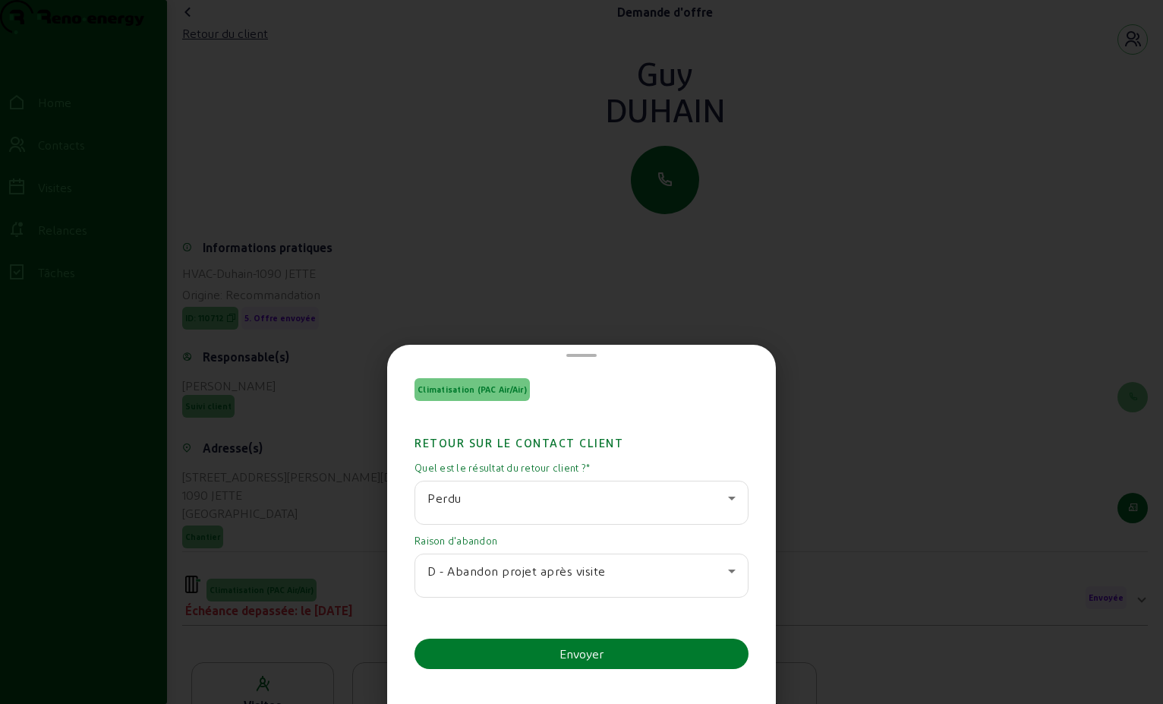
click at [598, 659] on div "Envoyer" at bounding box center [582, 654] width 44 height 18
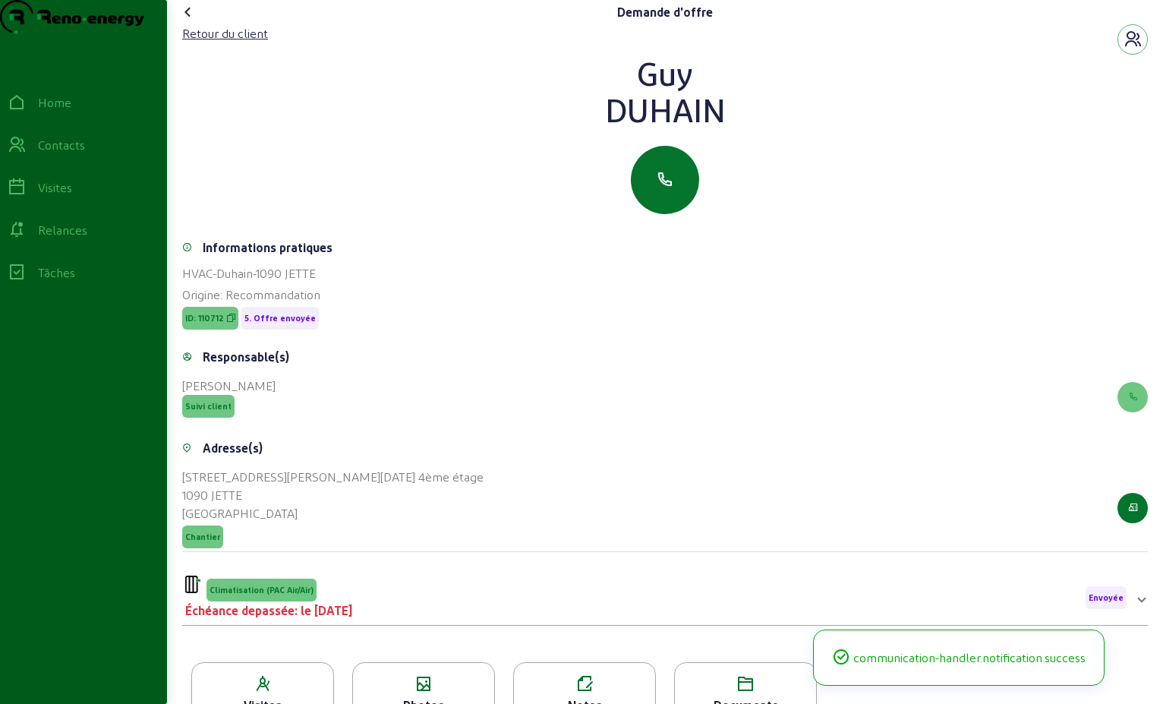
click at [193, 21] on icon at bounding box center [188, 12] width 18 height 18
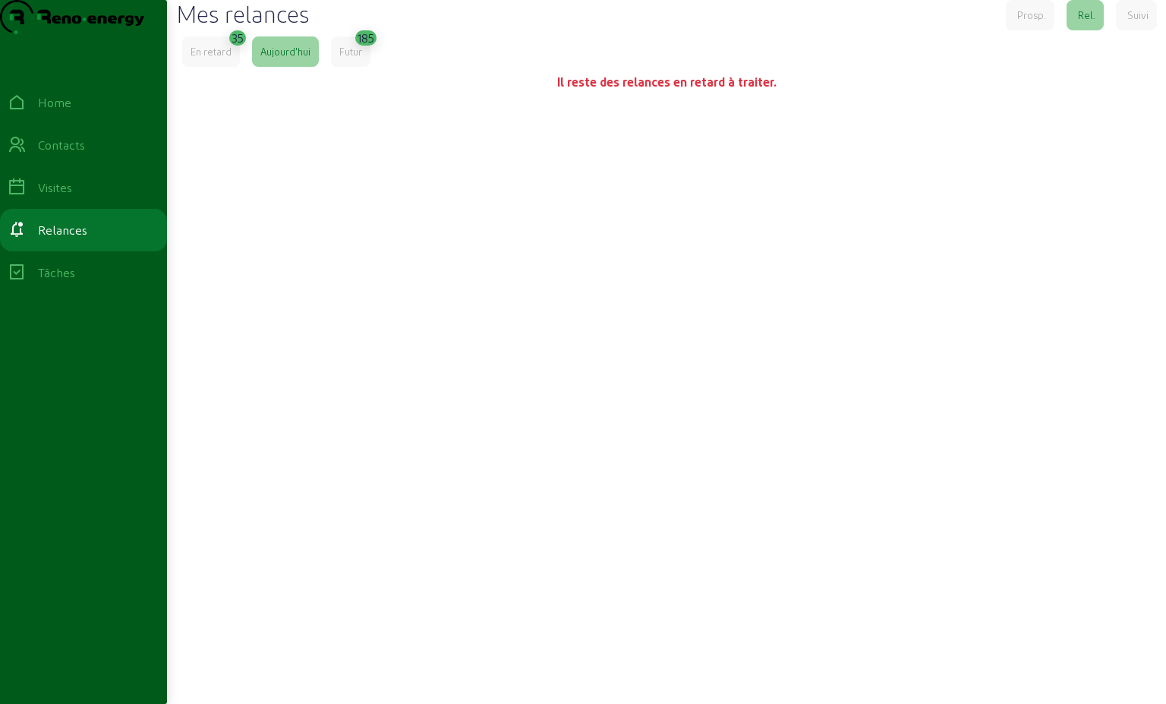
click at [236, 67] on div "En retard" at bounding box center [211, 51] width 58 height 30
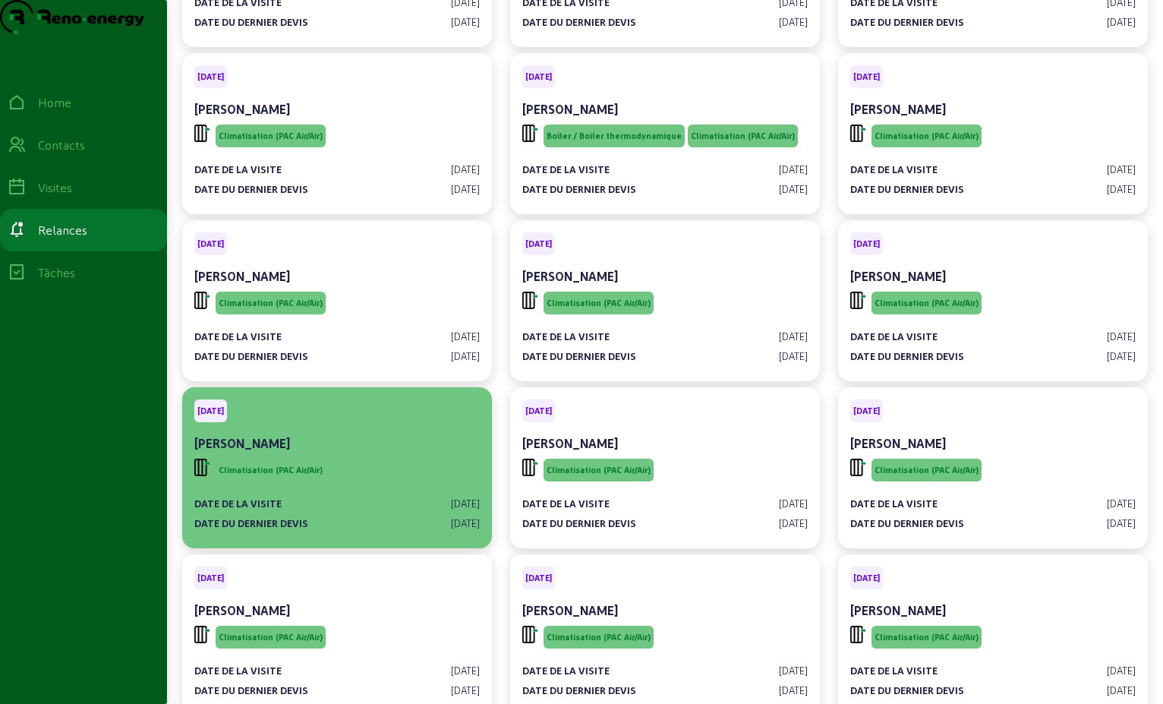
scroll to position [228, 0]
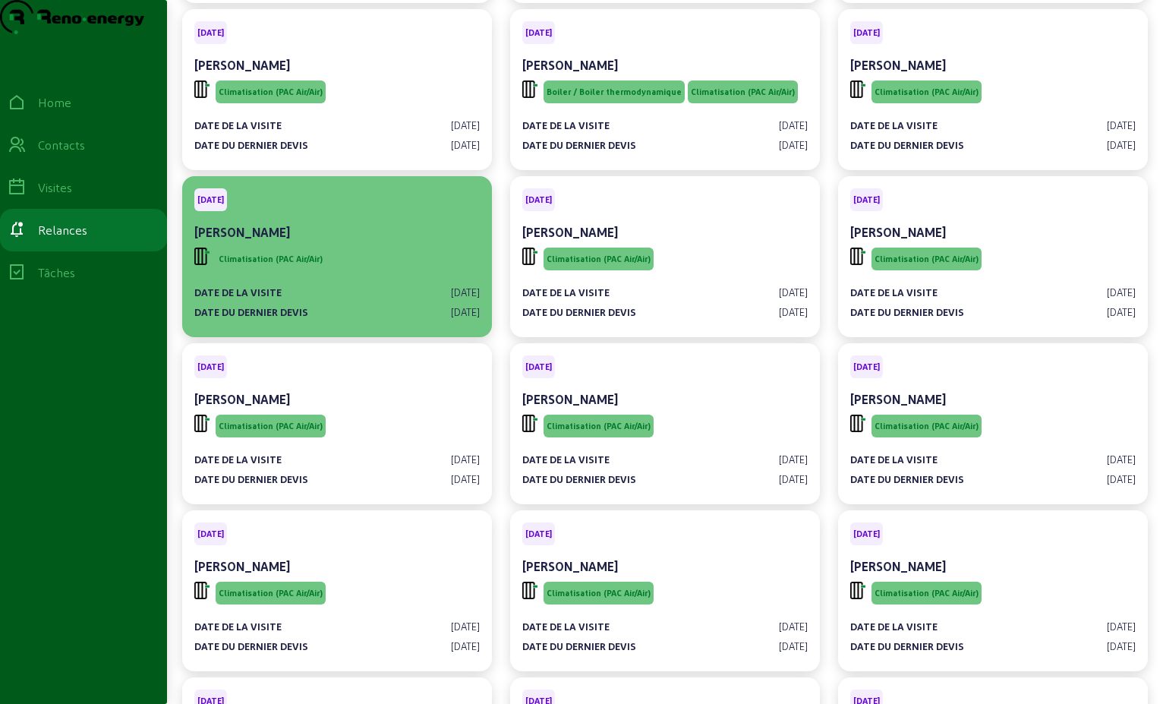
click at [320, 241] on div "[PERSON_NAME]" at bounding box center [337, 232] width 286 height 18
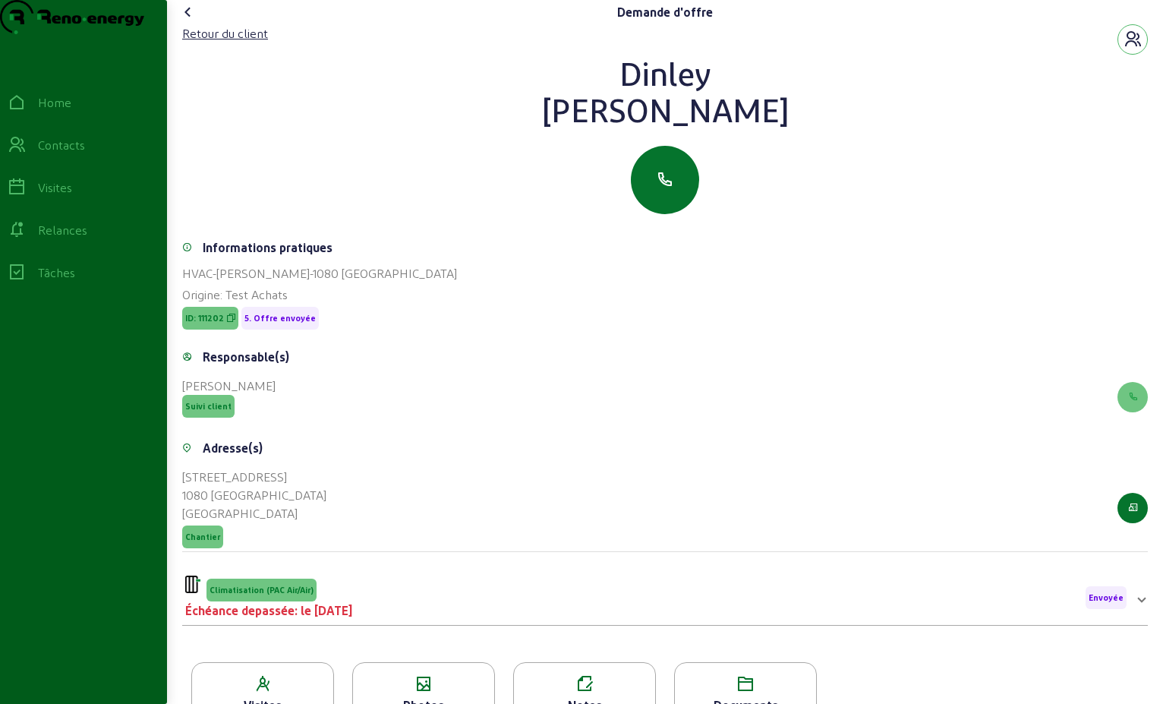
drag, startPoint x: 770, startPoint y: 150, endPoint x: 563, endPoint y: 118, distance: 209.7
click at [563, 118] on div "[PERSON_NAME]" at bounding box center [665, 91] width 966 height 73
drag, startPoint x: 563, startPoint y: 118, endPoint x: 656, endPoint y: 112, distance: 93.5
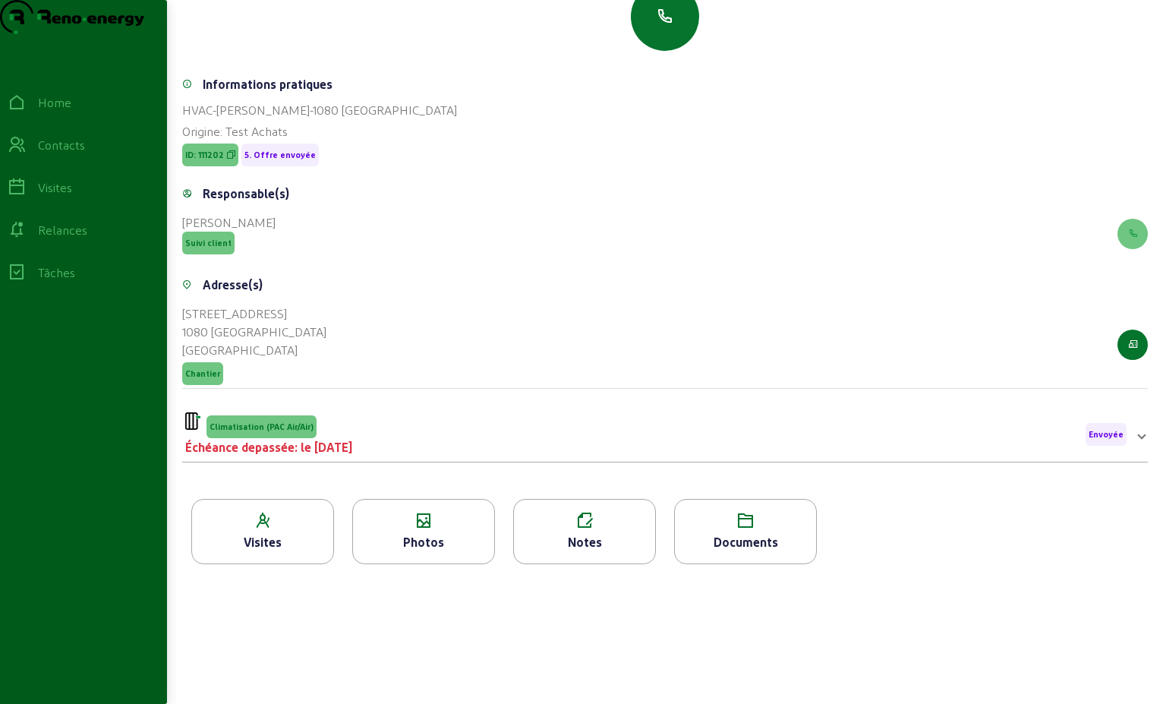
click at [496, 441] on div "Climatisation (PAC Air/Air) Échéance depassée: le [DATE] Envoyée" at bounding box center [656, 434] width 942 height 44
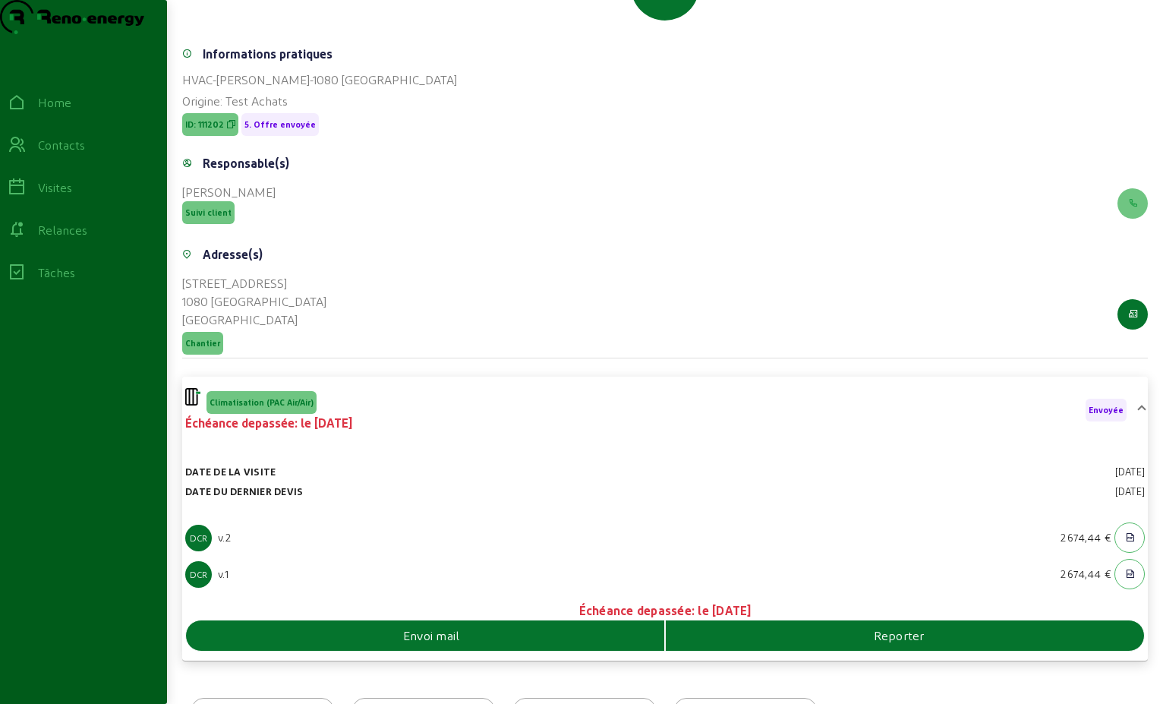
scroll to position [301, 0]
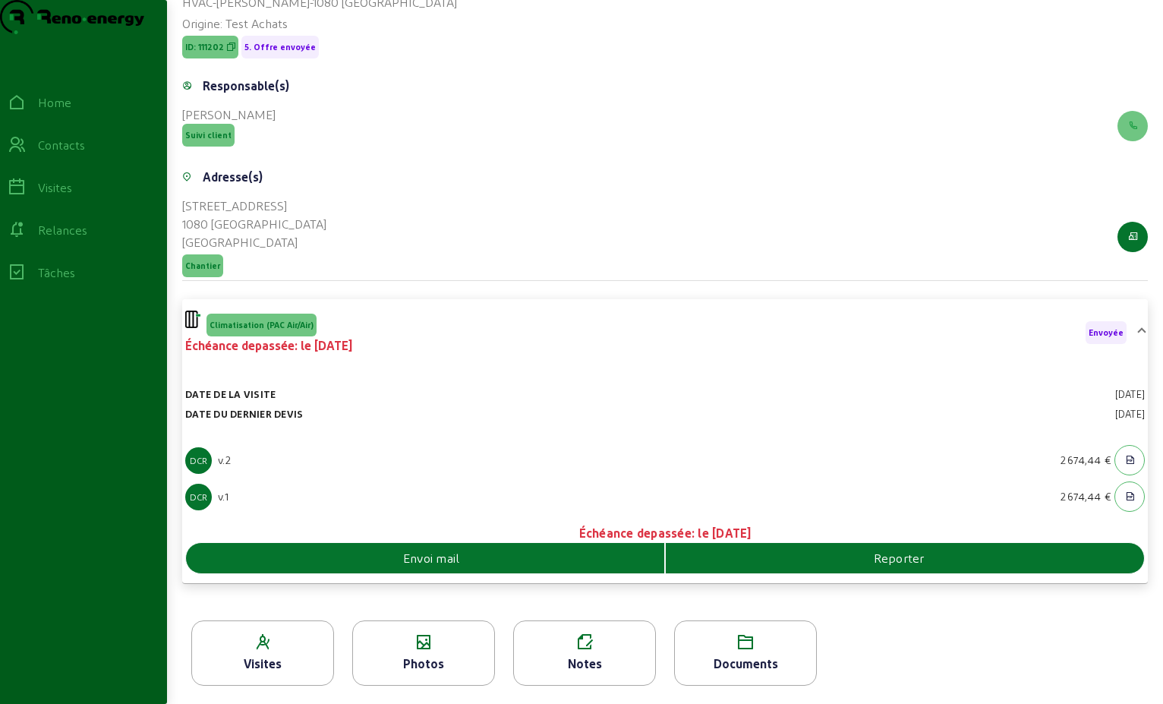
click at [548, 562] on div "Envoi mail" at bounding box center [425, 558] width 478 height 18
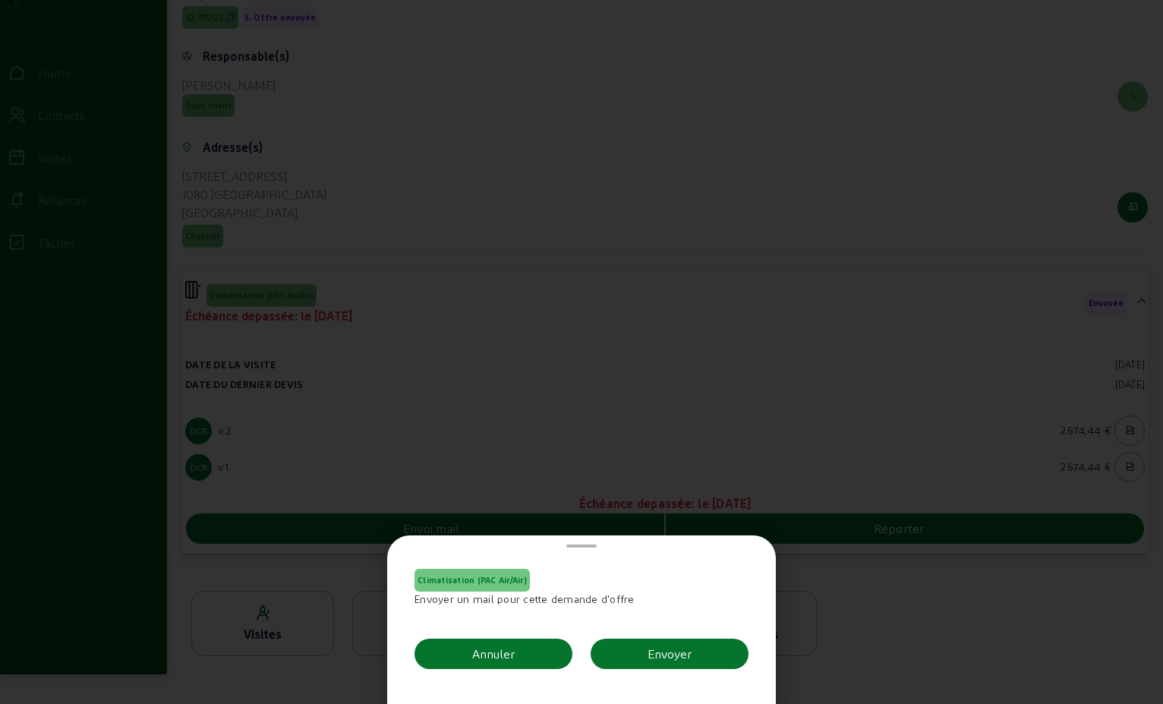
scroll to position [0, 0]
click at [652, 654] on div "Envoyer" at bounding box center [670, 654] width 44 height 18
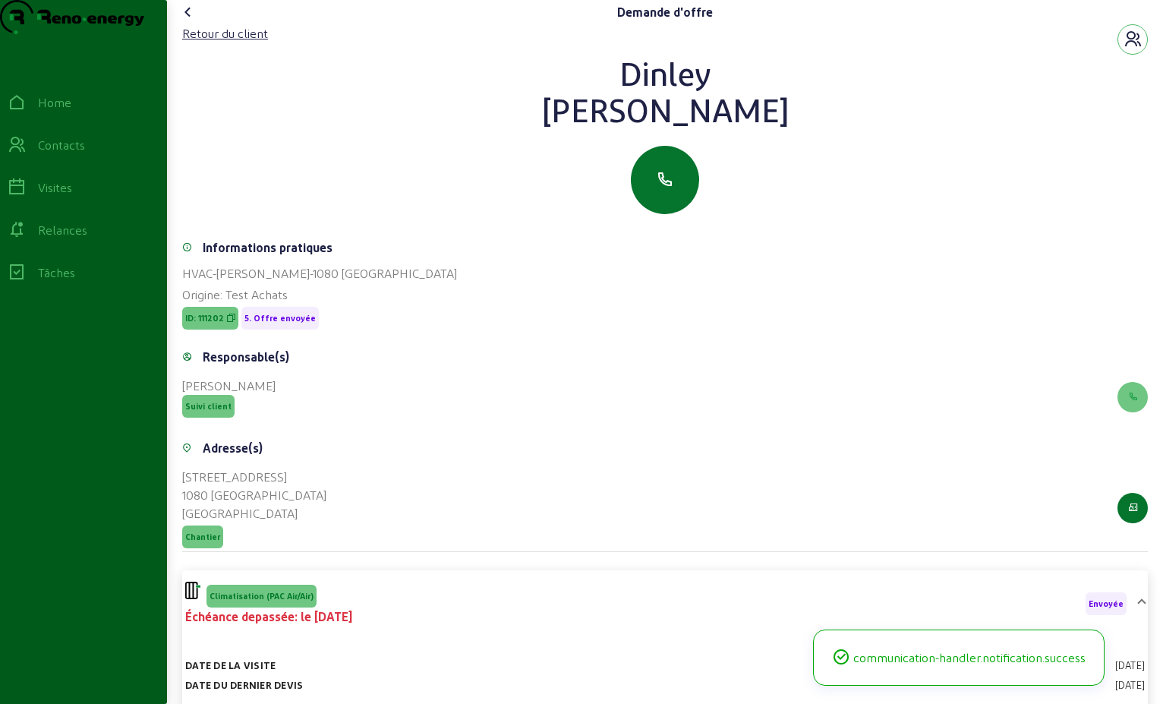
click at [191, 21] on icon at bounding box center [188, 12] width 18 height 18
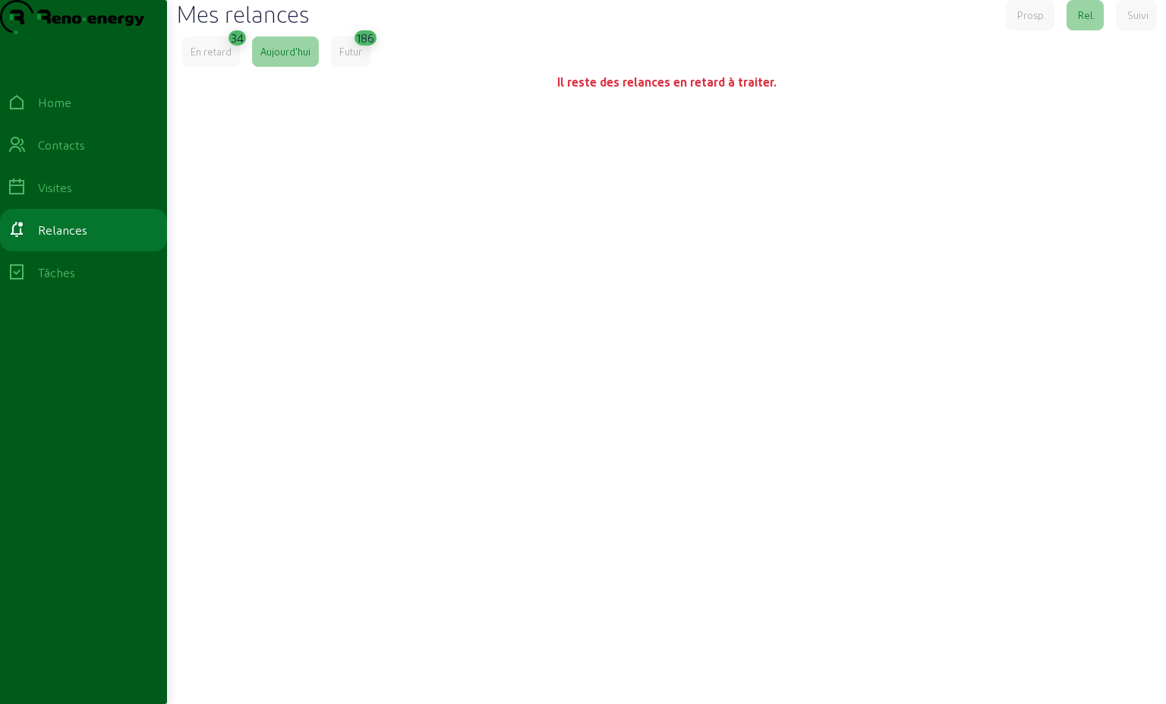
click at [235, 67] on div "En retard" at bounding box center [211, 51] width 58 height 30
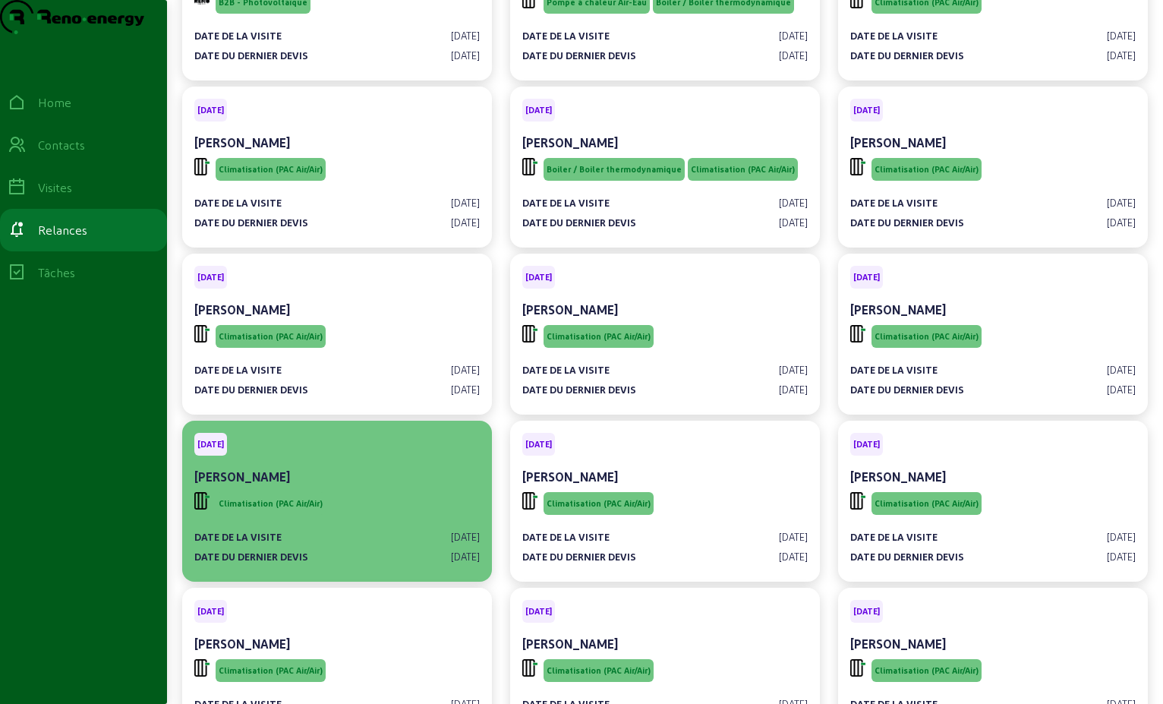
scroll to position [152, 0]
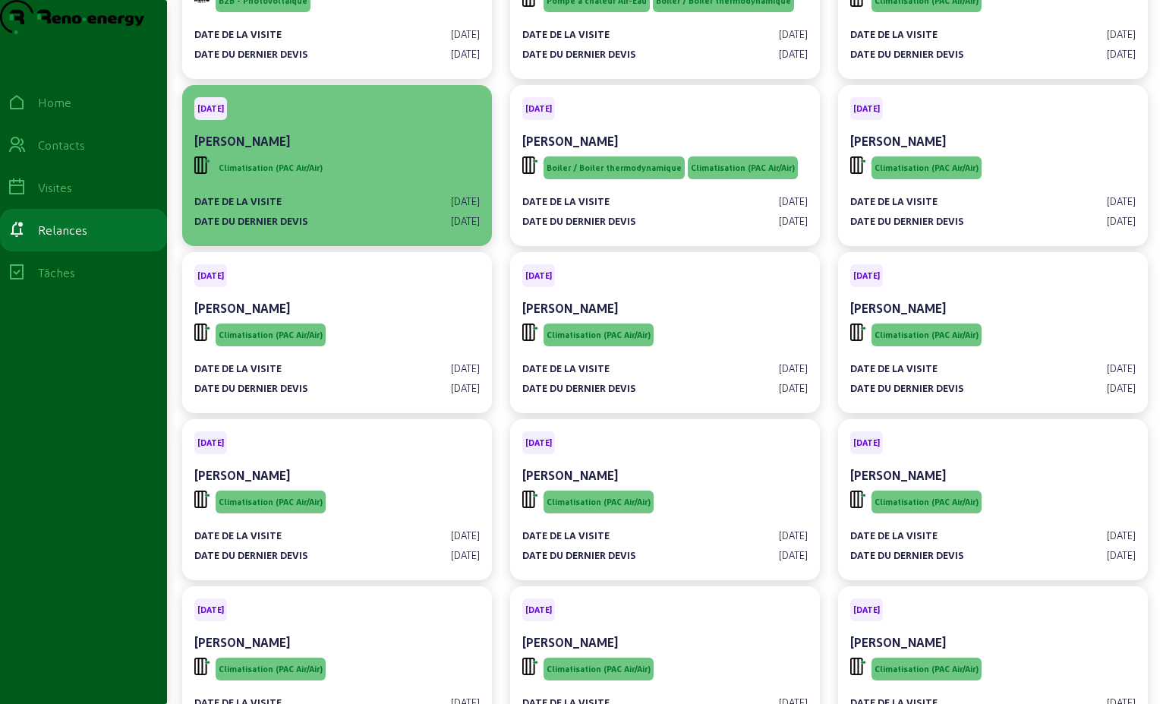
click at [360, 208] on div "Date de la visite [DATE]" at bounding box center [337, 201] width 286 height 14
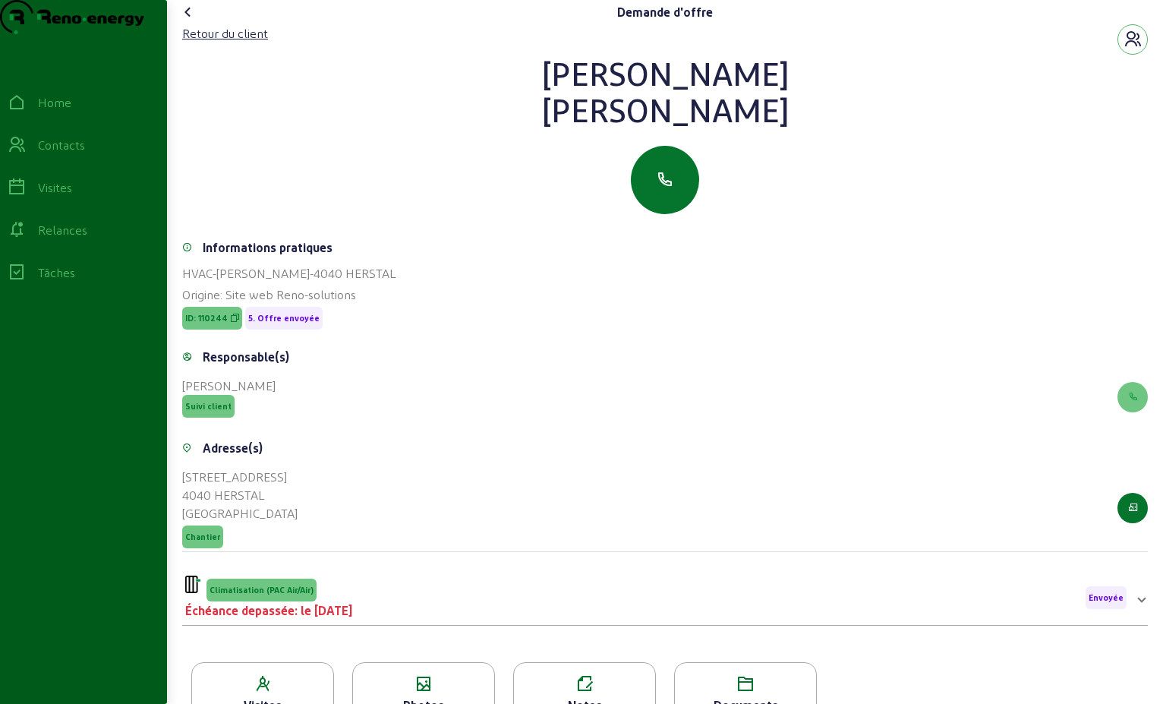
drag, startPoint x: 826, startPoint y: 142, endPoint x: 495, endPoint y: 67, distance: 339.5
click at [495, 66] on div "Retour du client [PERSON_NAME]" at bounding box center [665, 119] width 966 height 190
drag, startPoint x: 495, startPoint y: 67, endPoint x: 659, endPoint y: 109, distance: 169.4
click at [352, 601] on div "Climatisation (PAC Air/Air)" at bounding box center [268, 589] width 167 height 26
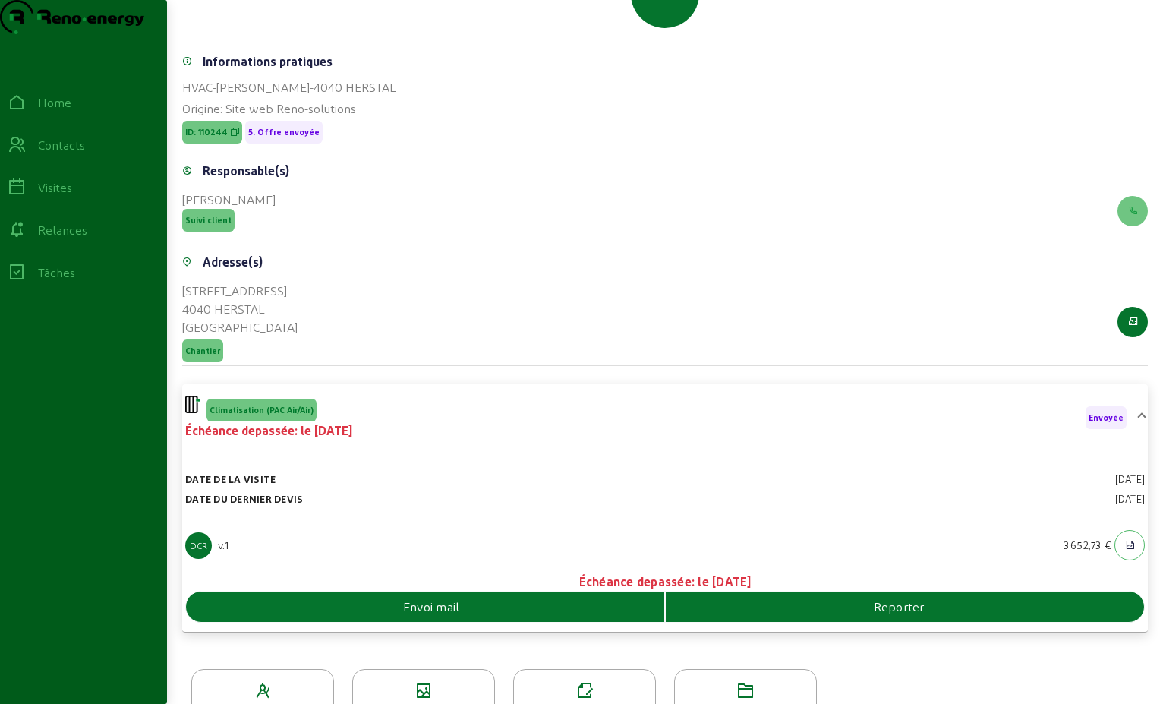
scroll to position [228, 0]
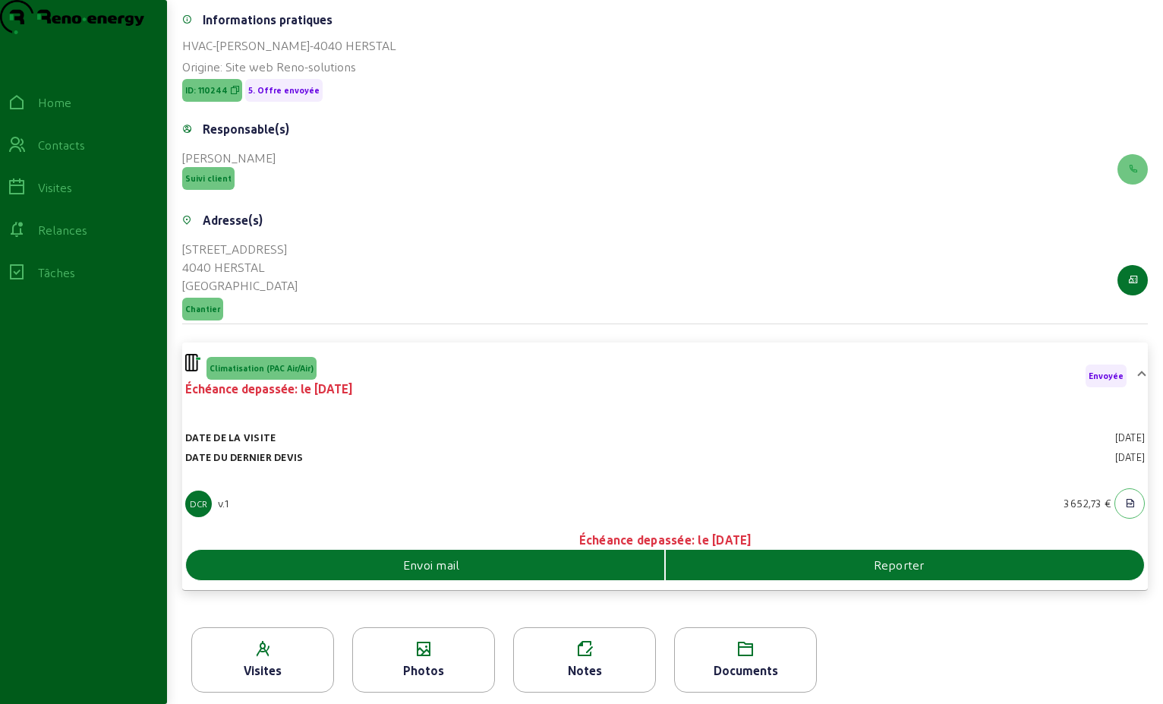
click at [532, 574] on div "Envoi mail" at bounding box center [425, 565] width 478 height 18
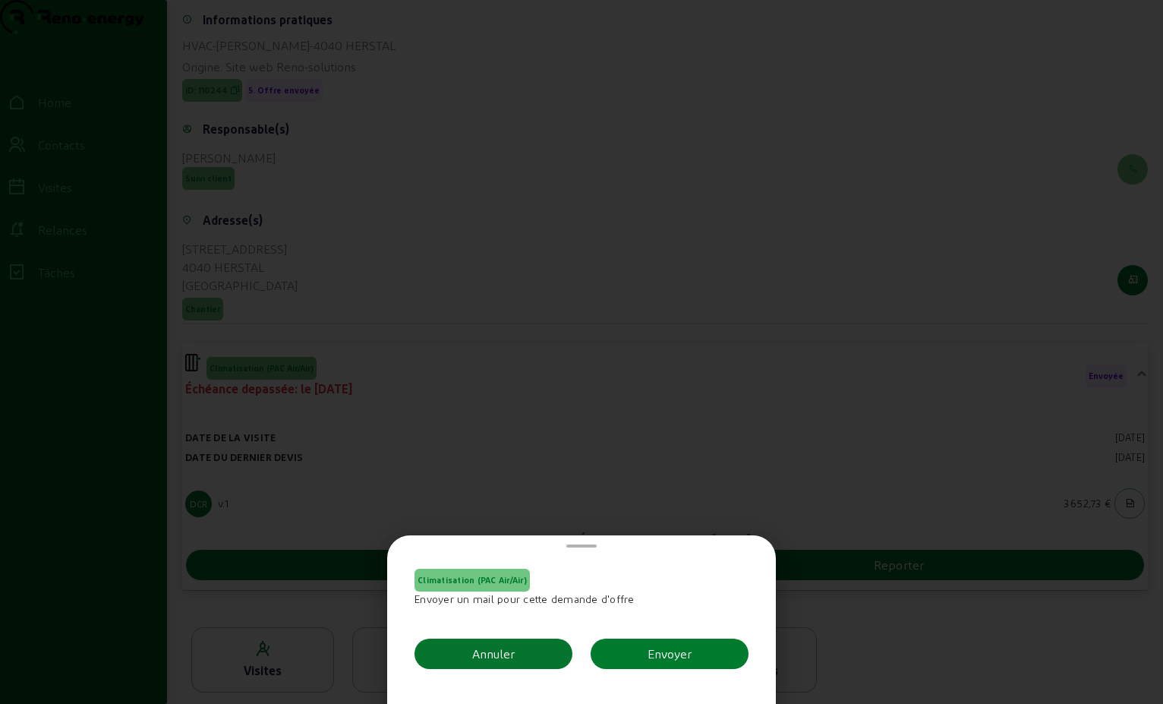
click at [648, 658] on div "Envoyer" at bounding box center [670, 654] width 44 height 18
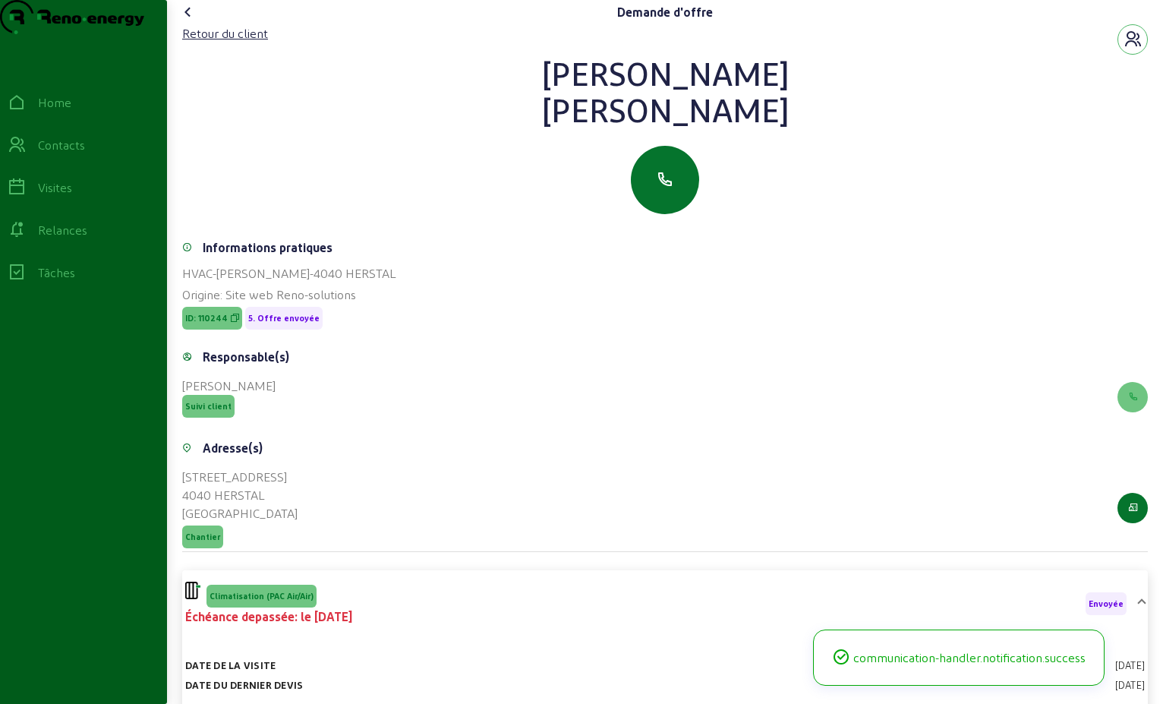
click at [197, 21] on icon at bounding box center [188, 12] width 18 height 18
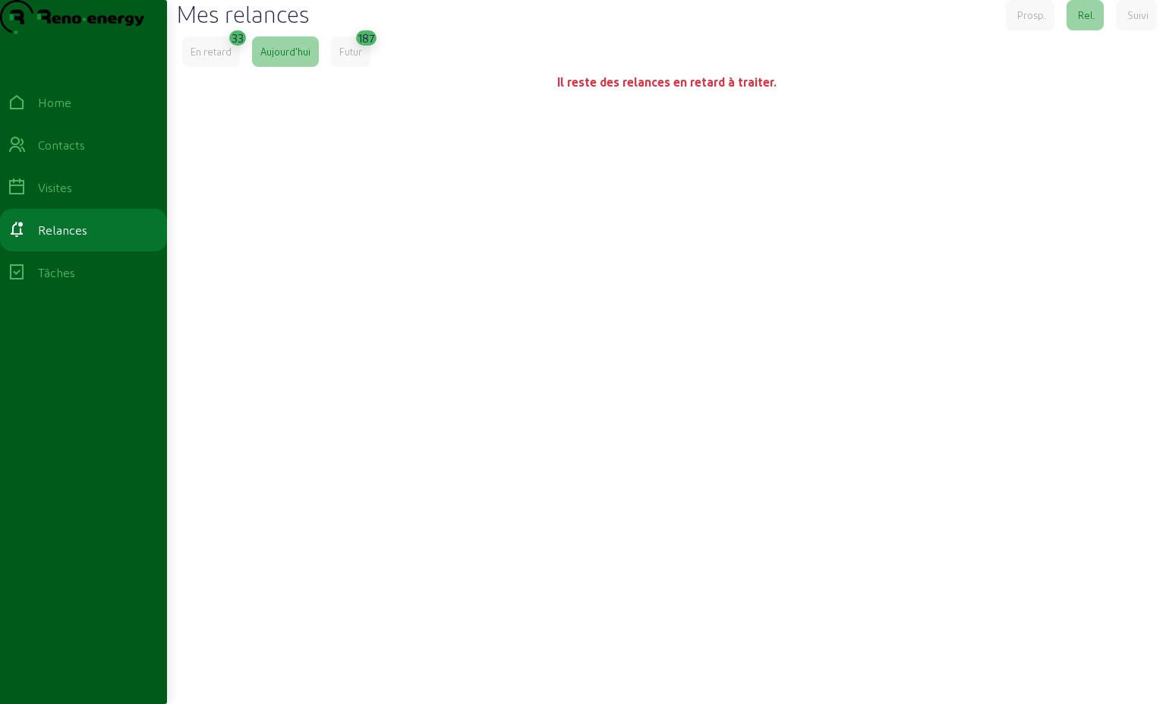
click at [219, 58] on div "En retard" at bounding box center [211, 52] width 41 height 14
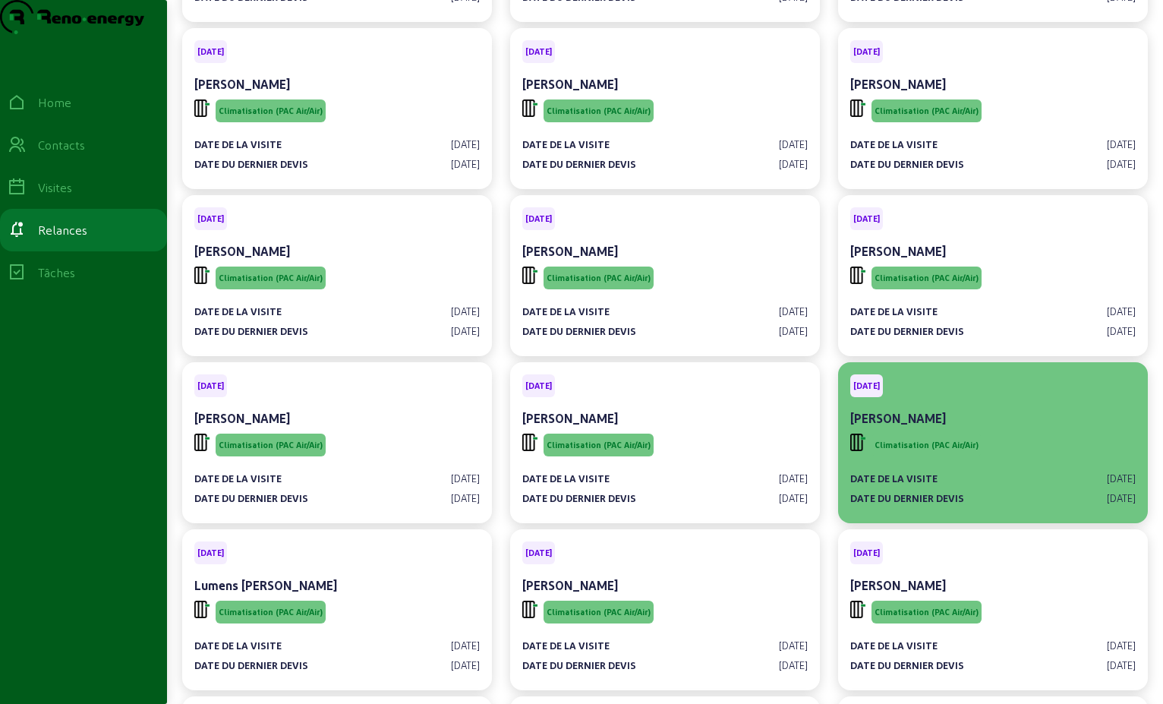
scroll to position [380, 0]
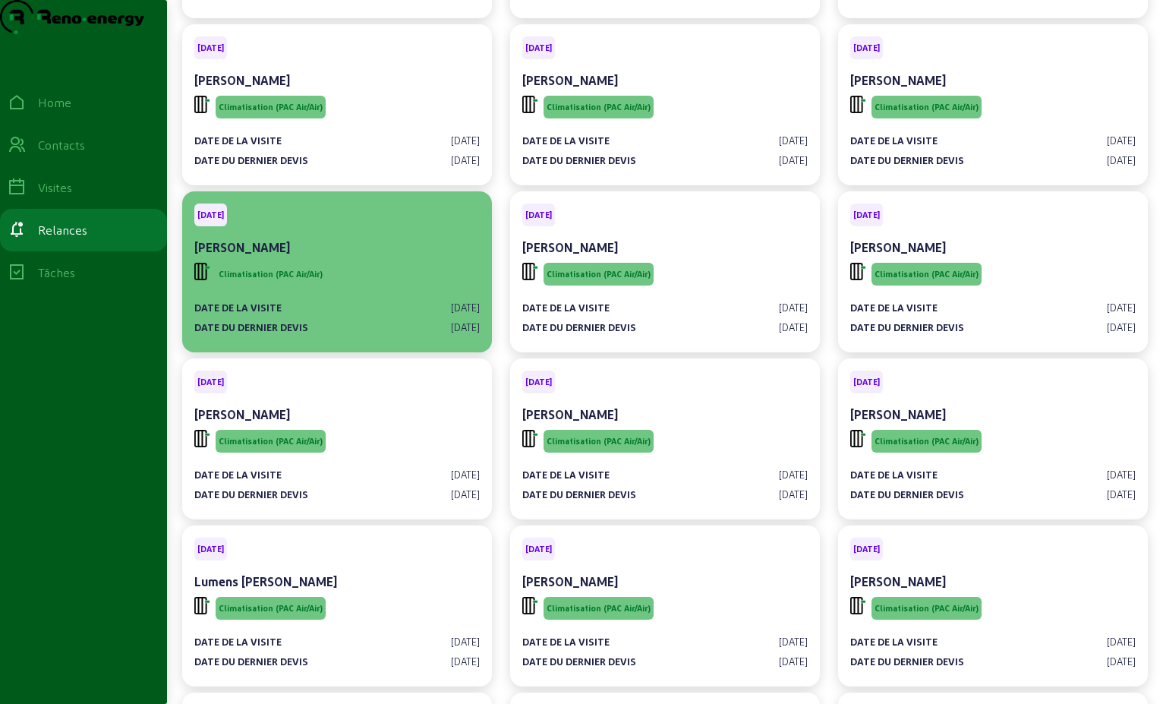
click at [277, 279] on span "Climatisation (PAC Air/Air)" at bounding box center [271, 274] width 104 height 11
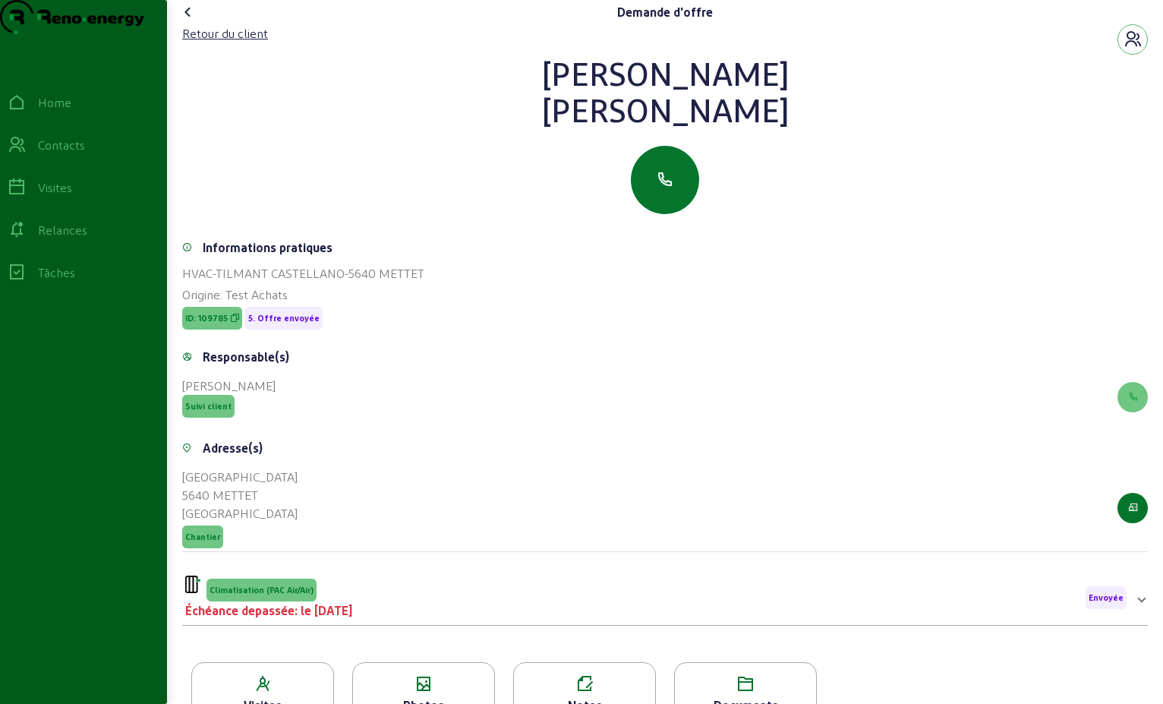
drag, startPoint x: 767, startPoint y: 129, endPoint x: 413, endPoint y: 90, distance: 356.0
click at [413, 90] on div "[PERSON_NAME]" at bounding box center [665, 91] width 966 height 73
drag, startPoint x: 413, startPoint y: 90, endPoint x: 547, endPoint y: 137, distance: 141.7
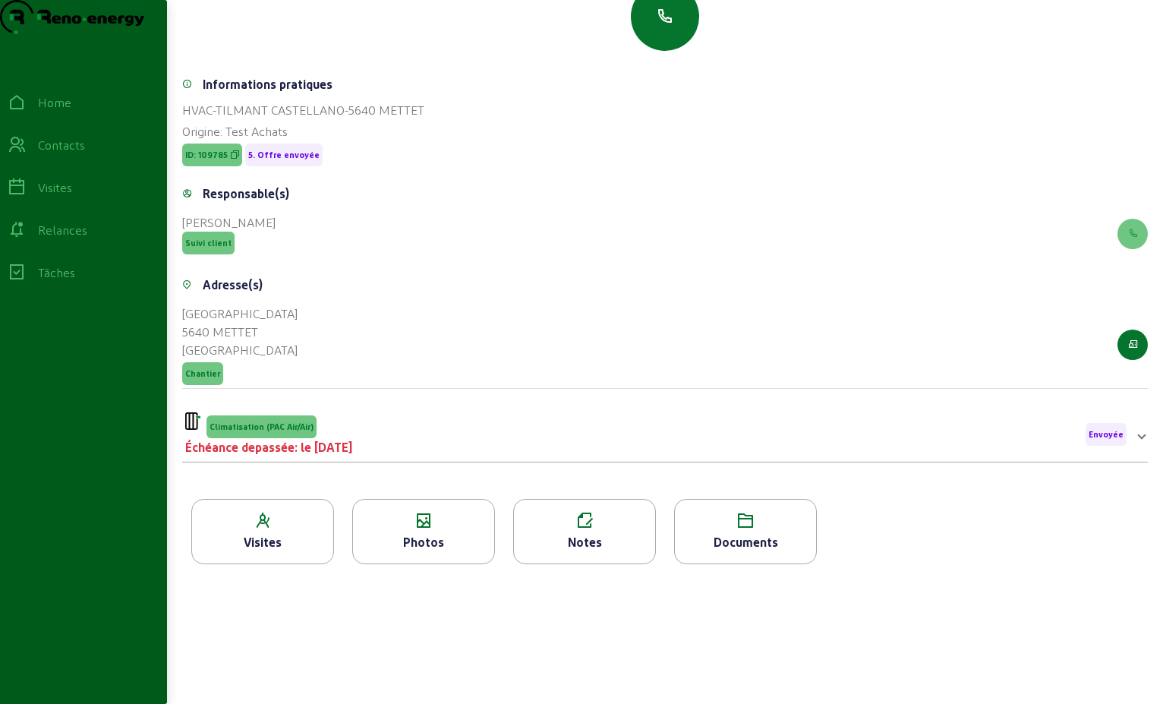
scroll to position [194, 0]
click at [446, 453] on div "Climatisation (PAC Air/Air) Échéance depassée: le [DATE] Envoyée" at bounding box center [656, 434] width 942 height 44
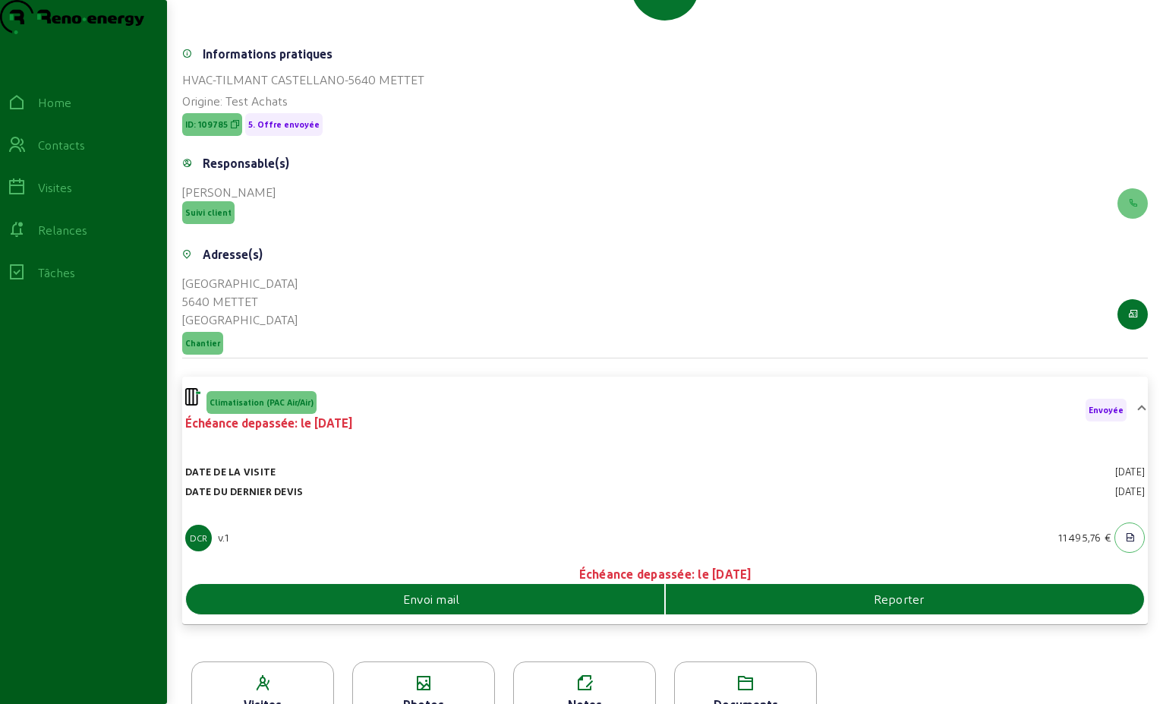
click at [338, 608] on div "Envoi mail" at bounding box center [425, 599] width 478 height 18
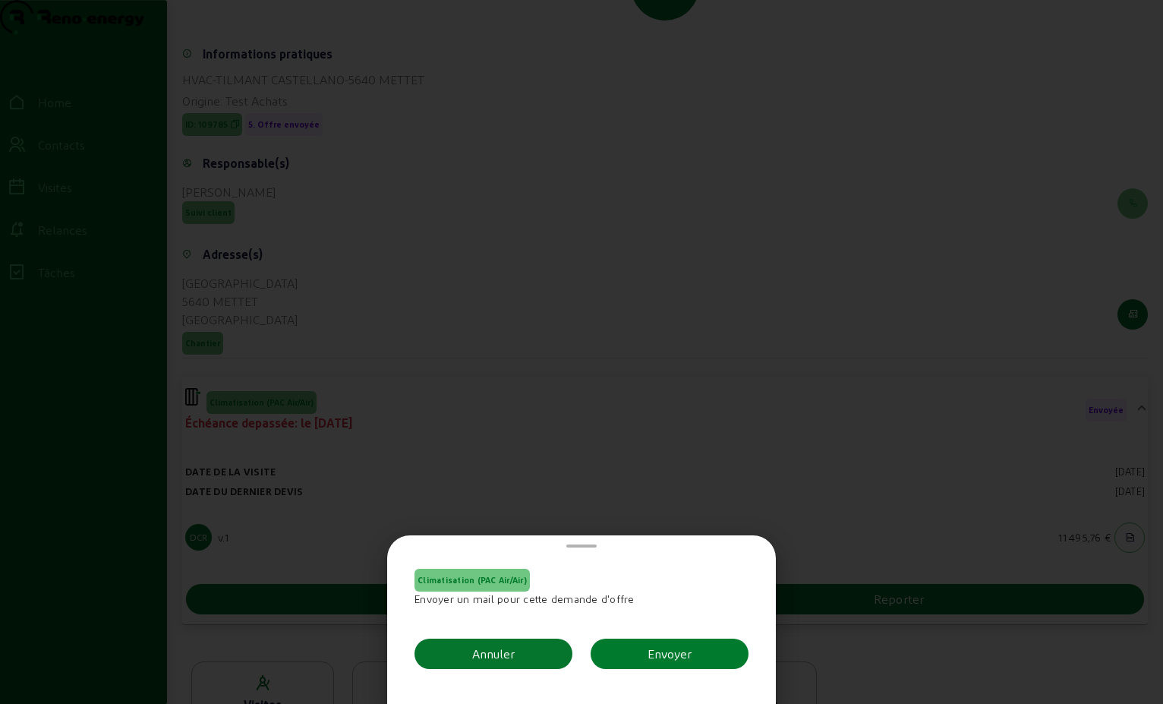
click at [651, 658] on div "Envoyer" at bounding box center [670, 654] width 44 height 18
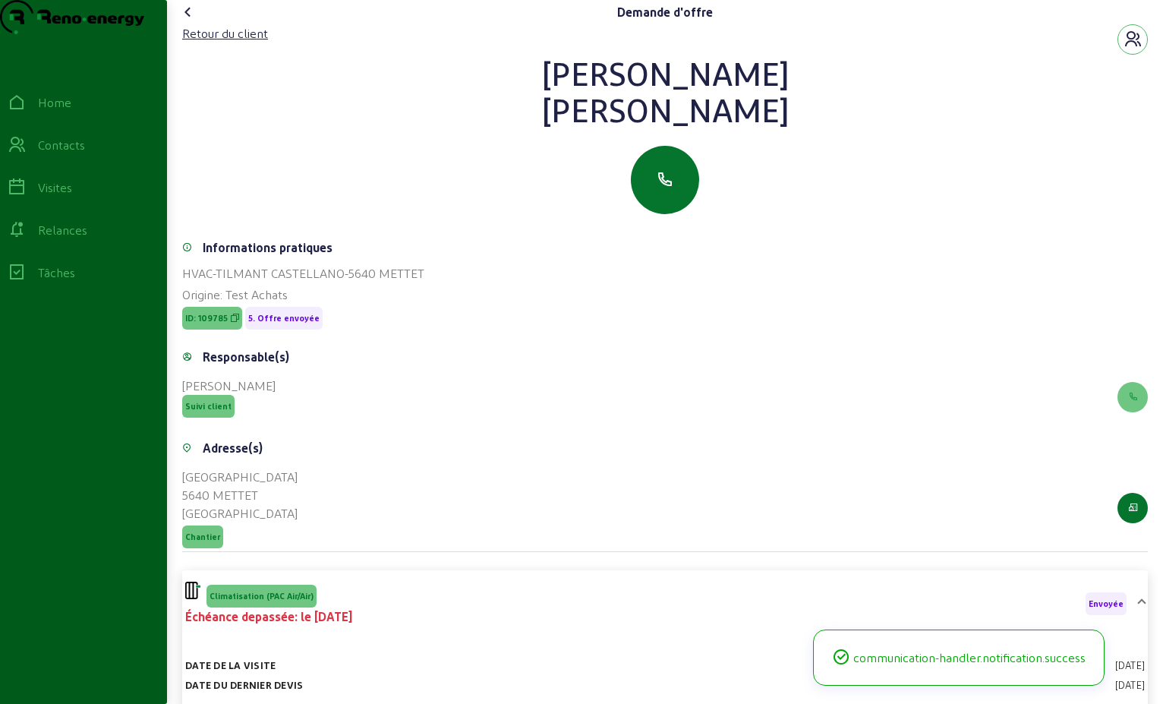
click at [191, 21] on icon at bounding box center [188, 12] width 18 height 18
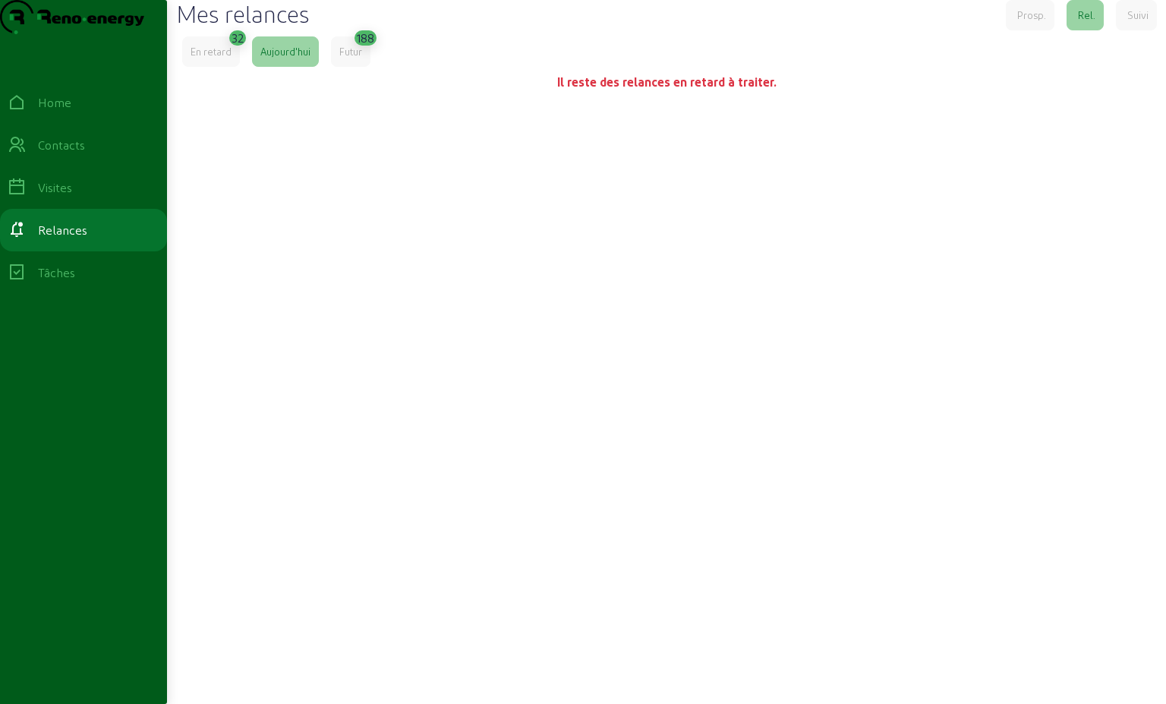
click at [226, 58] on div "En retard" at bounding box center [211, 52] width 41 height 14
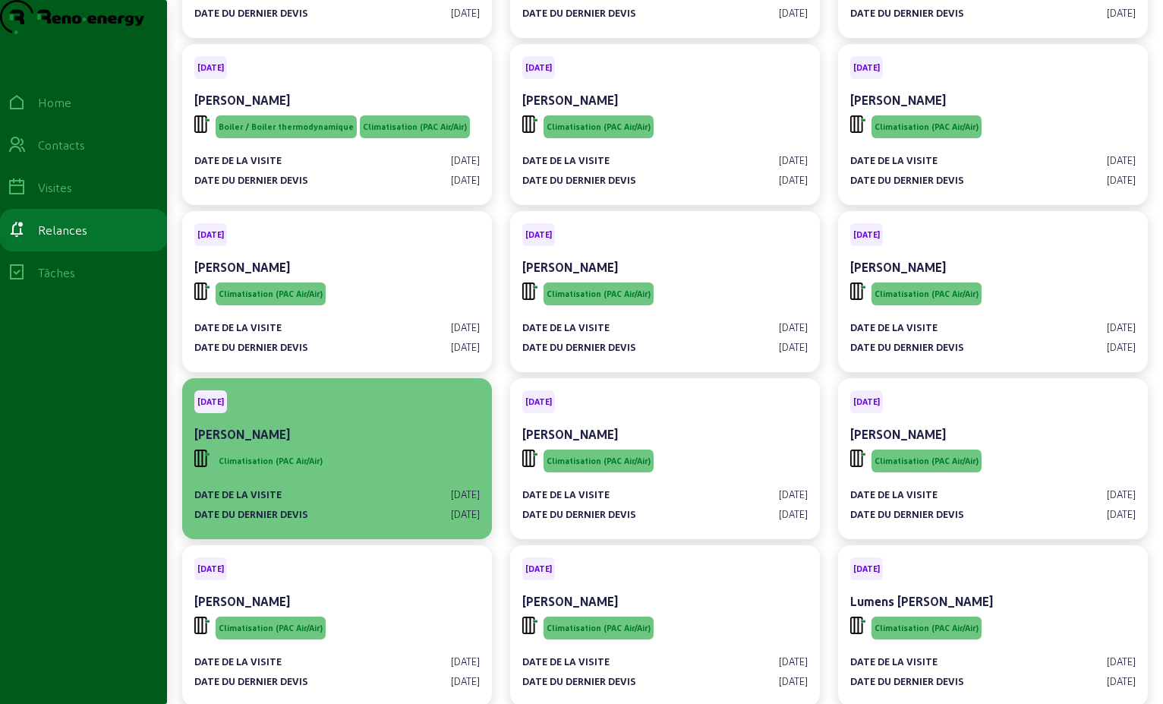
scroll to position [228, 0]
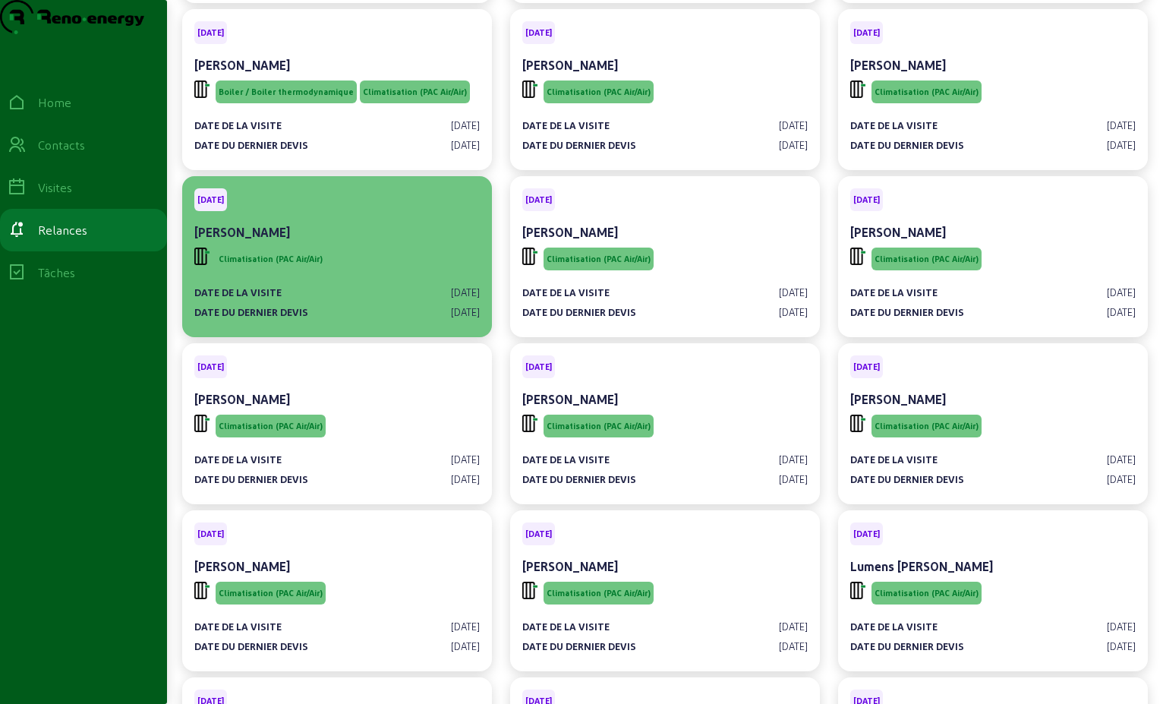
click at [332, 241] on div "[PERSON_NAME]" at bounding box center [337, 232] width 286 height 18
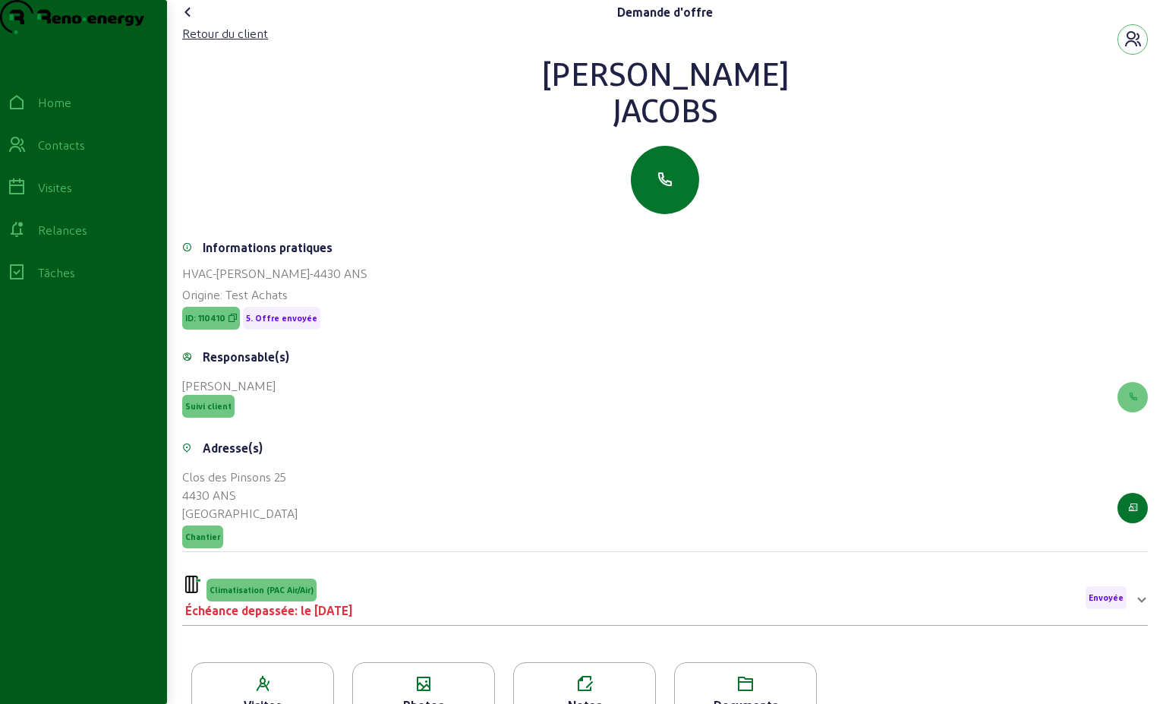
drag, startPoint x: 726, startPoint y: 140, endPoint x: 612, endPoint y: 91, distance: 123.8
click at [612, 91] on div "[PERSON_NAME]" at bounding box center [665, 91] width 966 height 73
drag, startPoint x: 612, startPoint y: 91, endPoint x: 650, endPoint y: 106, distance: 40.9
click at [223, 43] on div "Retour du client" at bounding box center [225, 33] width 86 height 18
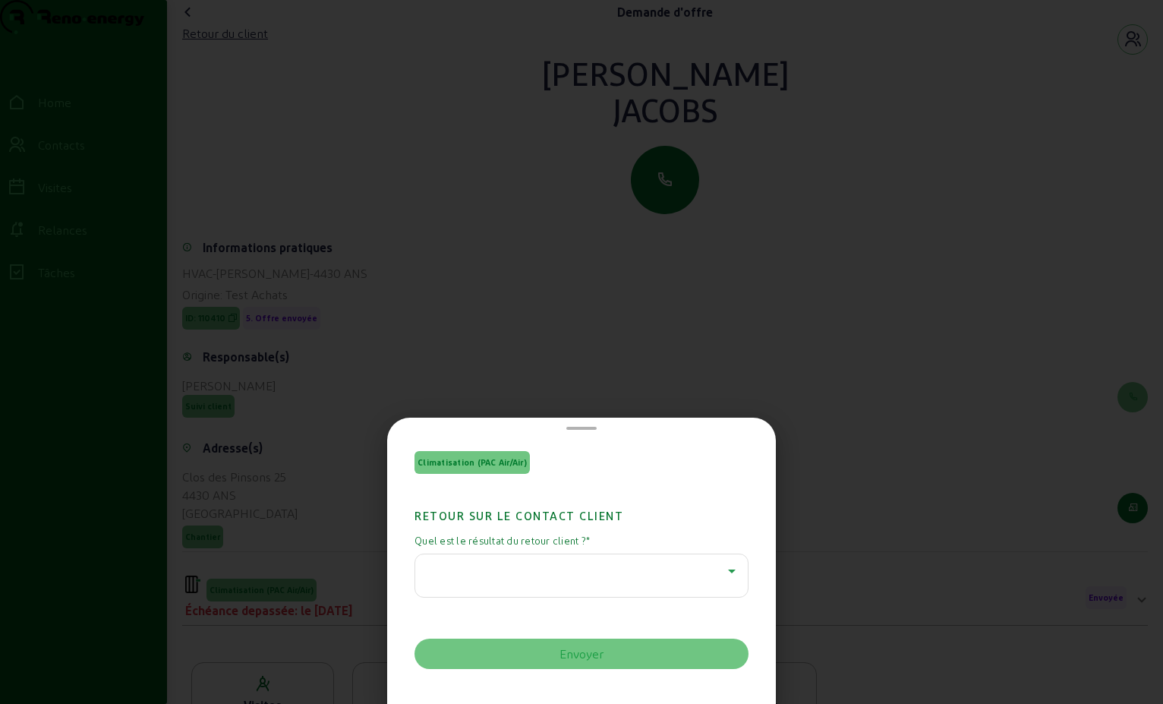
click at [724, 572] on icon at bounding box center [732, 571] width 18 height 18
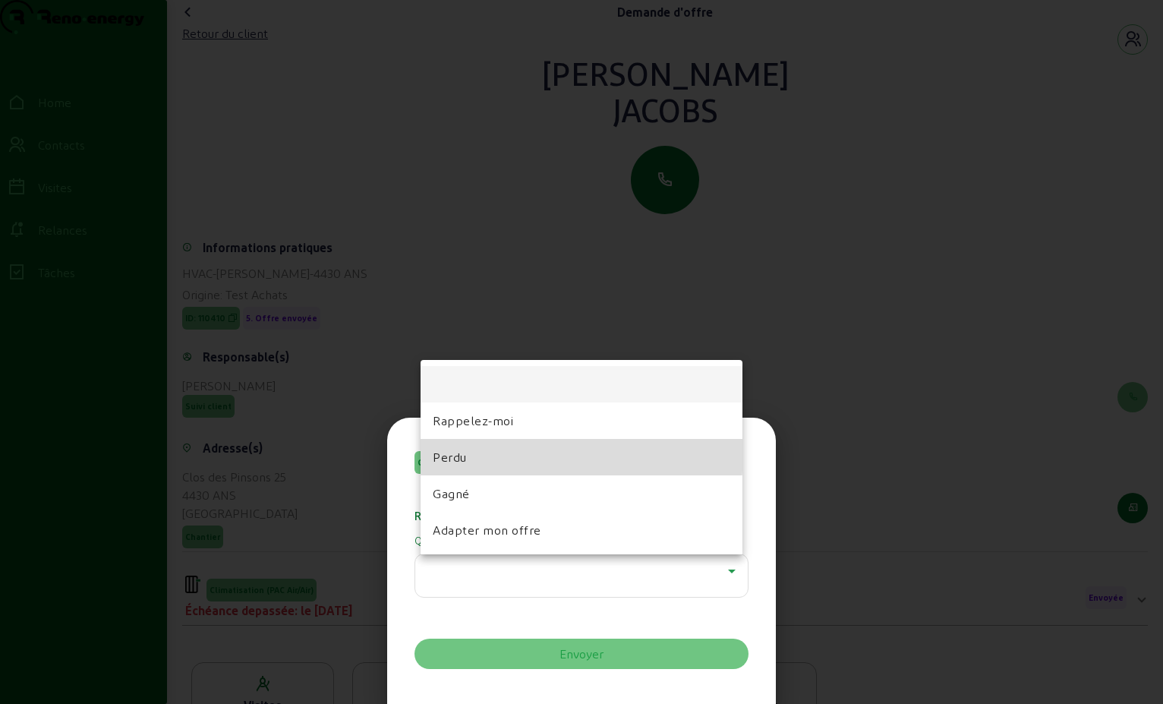
click at [527, 453] on mat-option "Perdu" at bounding box center [582, 457] width 322 height 36
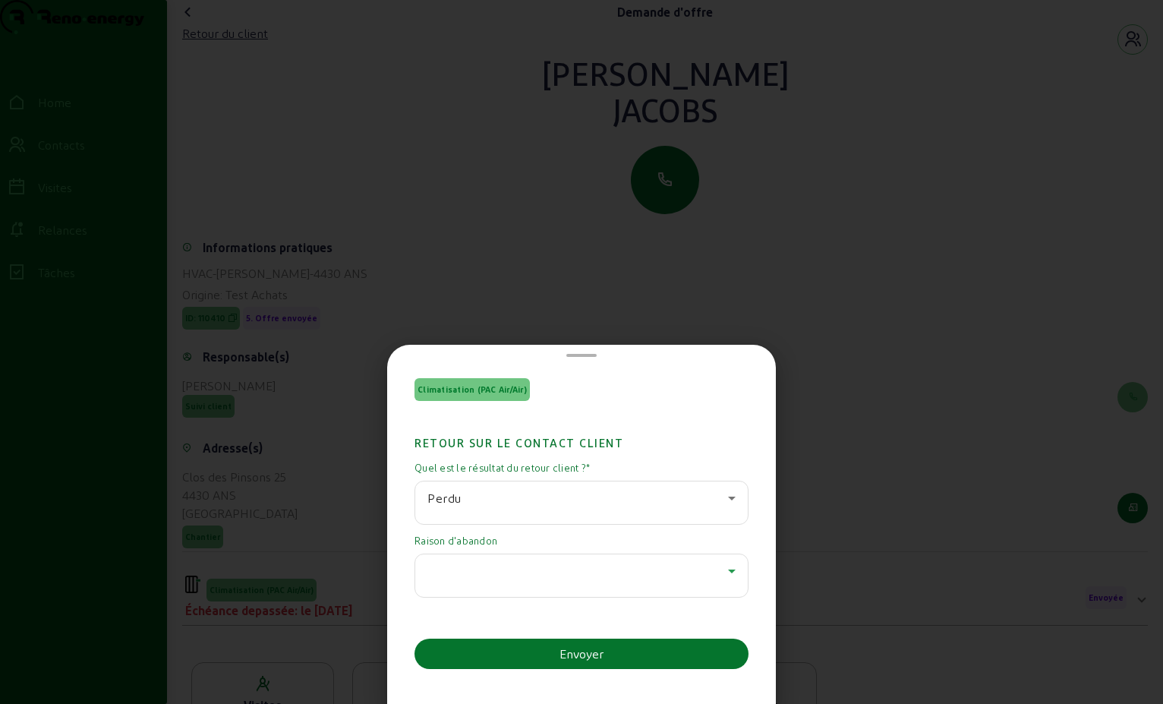
click at [723, 566] on icon at bounding box center [732, 571] width 18 height 18
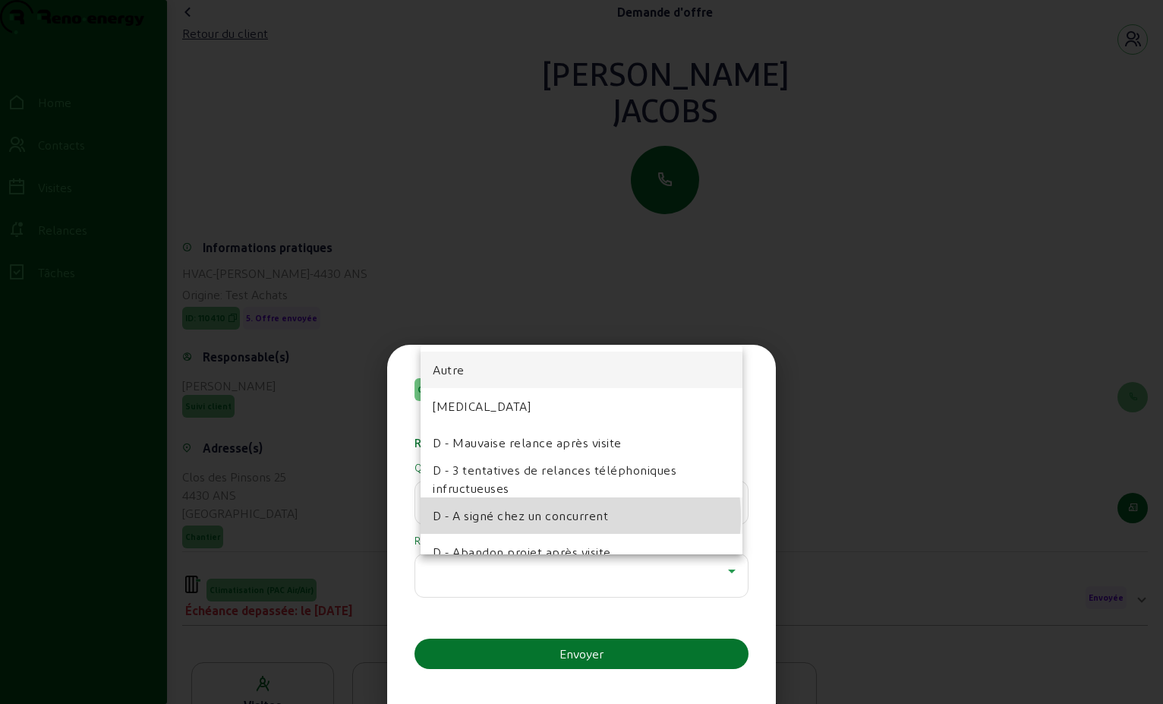
click at [571, 516] on span "D - A signé chez un concurrent" at bounding box center [520, 515] width 175 height 18
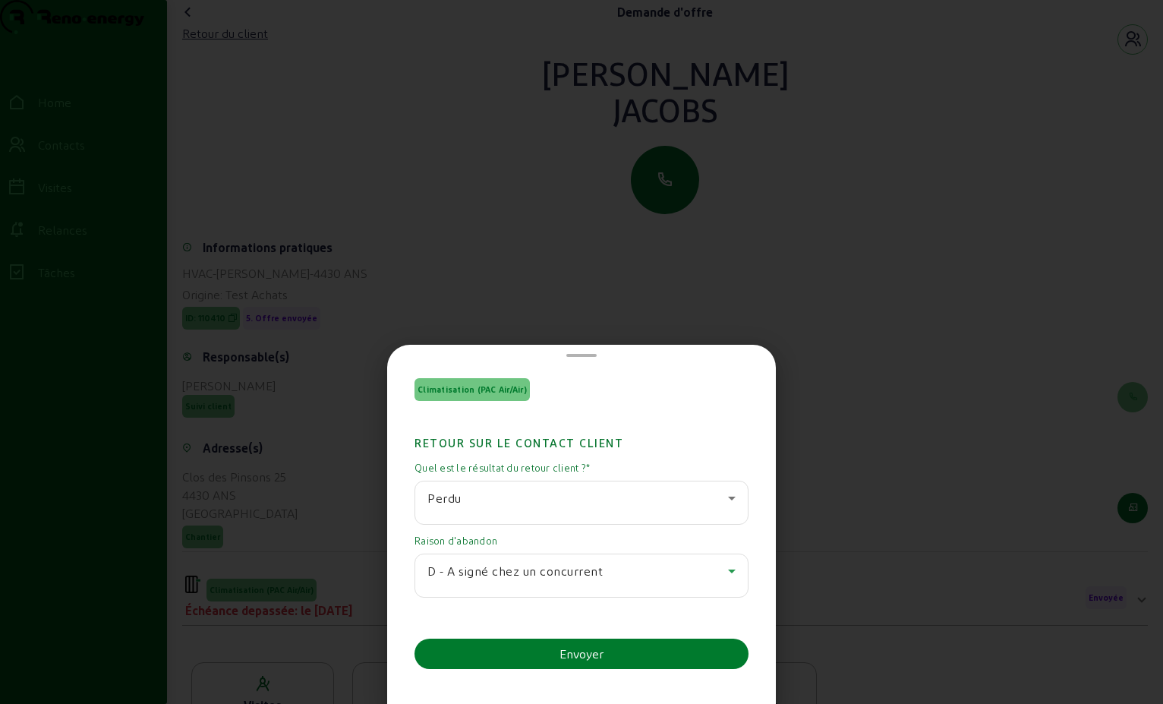
click at [574, 650] on div "Envoyer" at bounding box center [582, 654] width 44 height 18
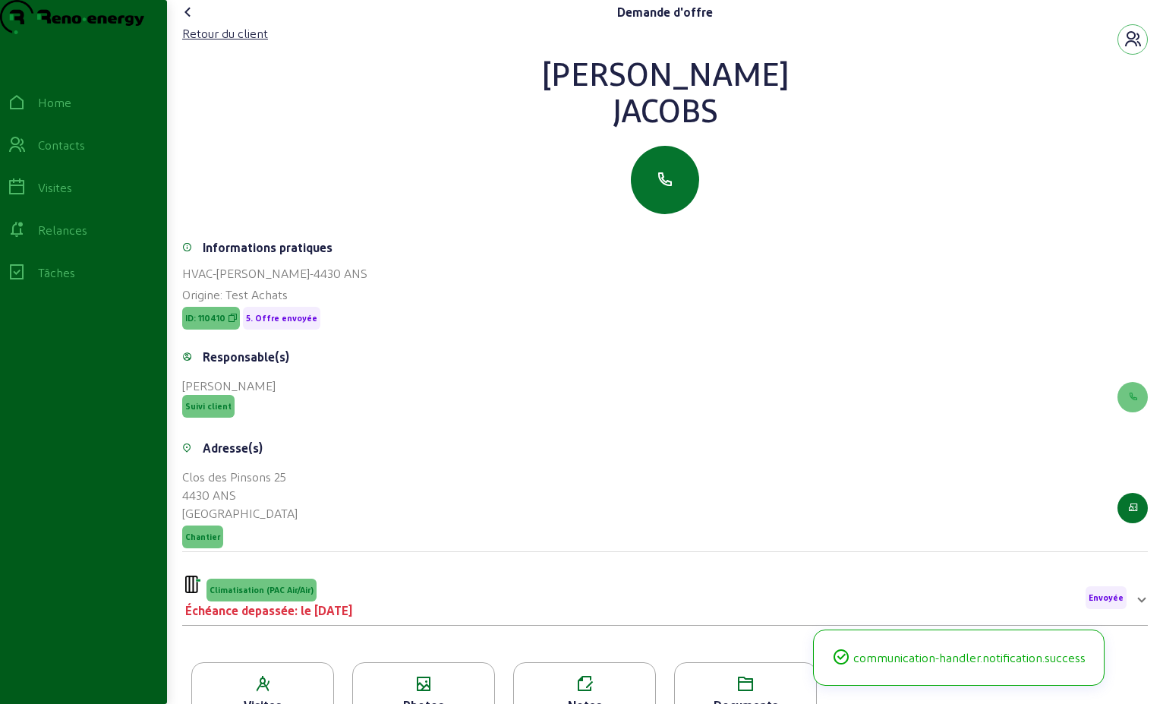
click at [192, 21] on icon at bounding box center [188, 12] width 18 height 18
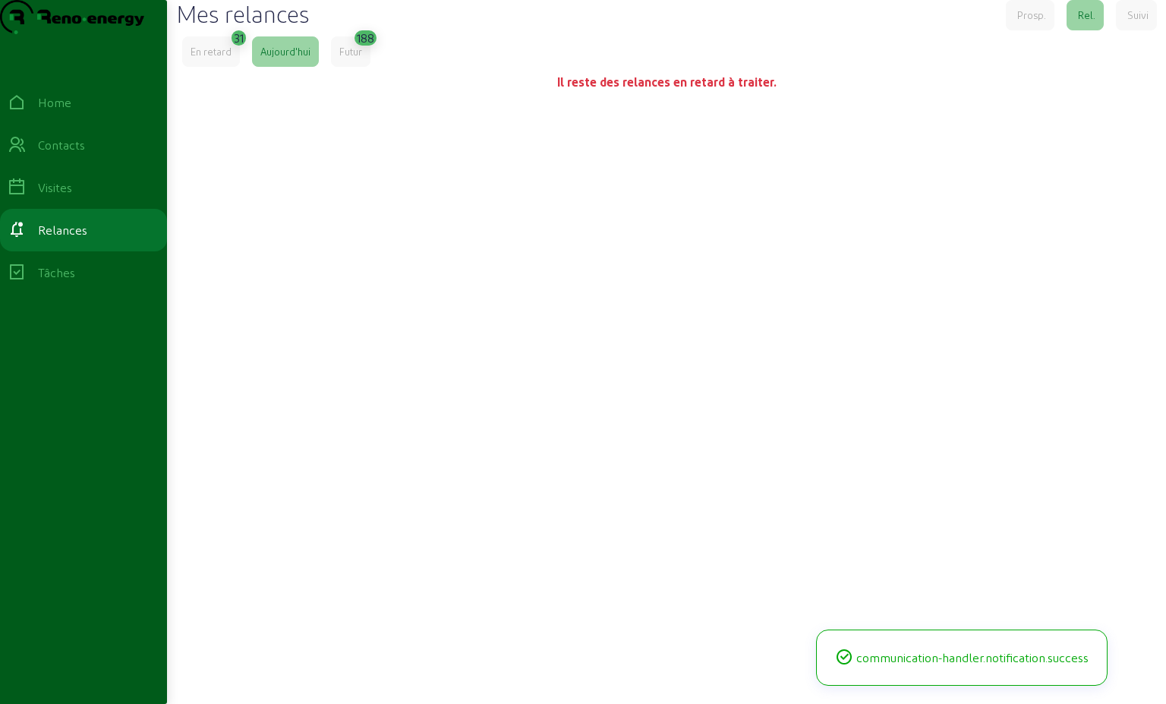
click at [227, 58] on div "En retard" at bounding box center [211, 52] width 41 height 14
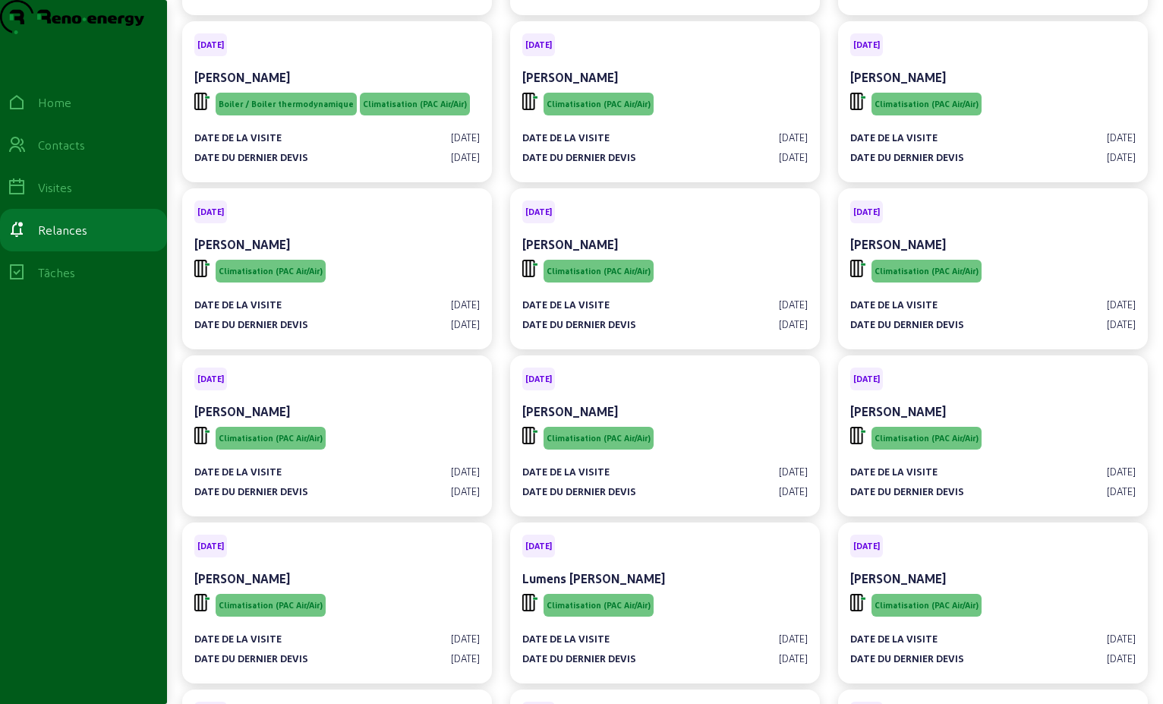
scroll to position [228, 0]
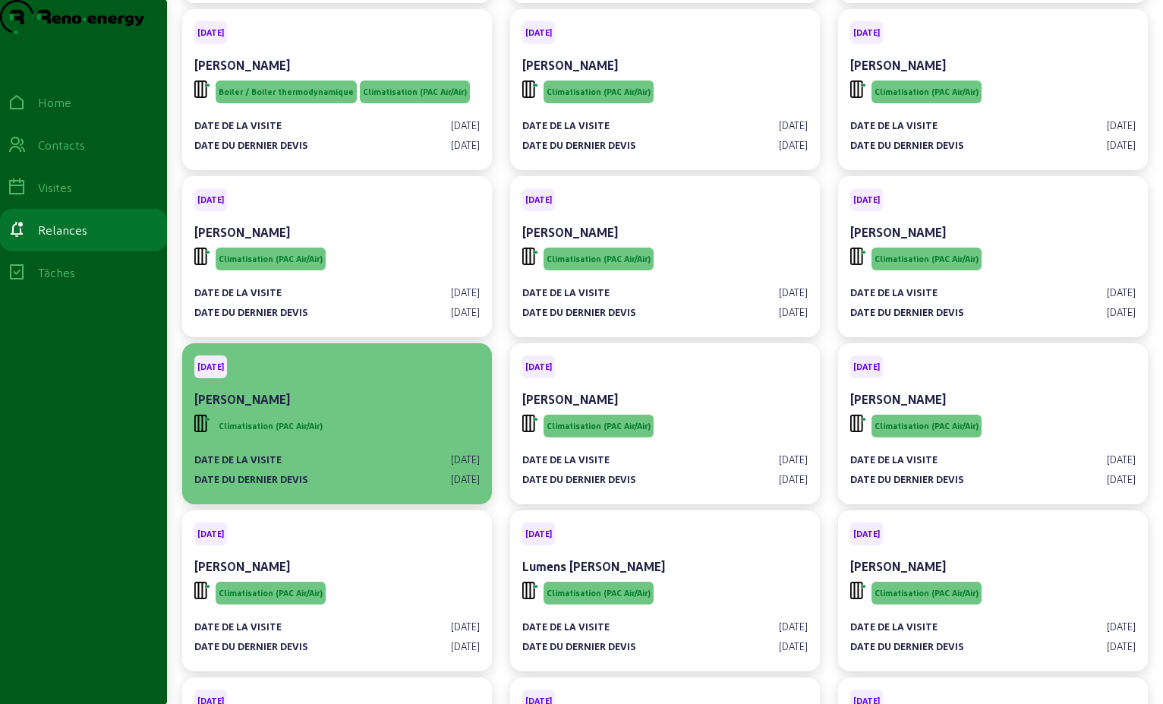
click at [346, 409] on div "[PERSON_NAME]" at bounding box center [337, 399] width 286 height 18
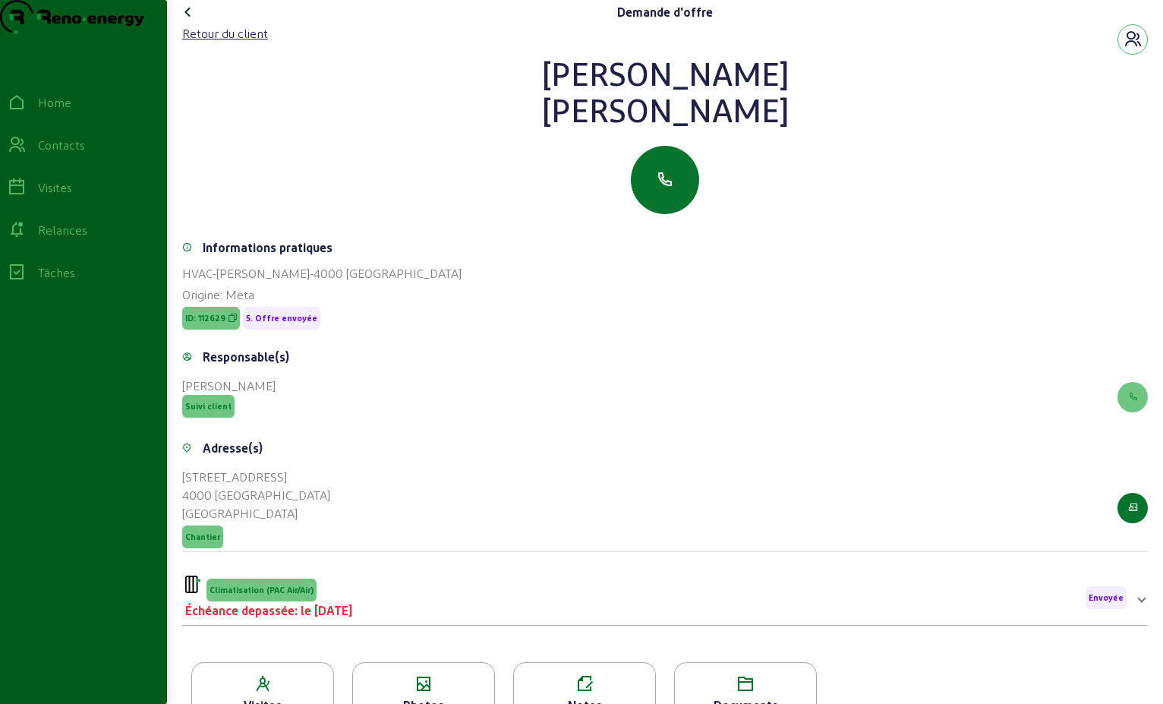
drag, startPoint x: 725, startPoint y: 140, endPoint x: 565, endPoint y: 96, distance: 166.2
click at [565, 96] on div "[PERSON_NAME]" at bounding box center [665, 91] width 966 height 73
drag, startPoint x: 565, startPoint y: 96, endPoint x: 655, endPoint y: 103, distance: 89.9
click at [228, 43] on div "Retour du client" at bounding box center [225, 33] width 86 height 18
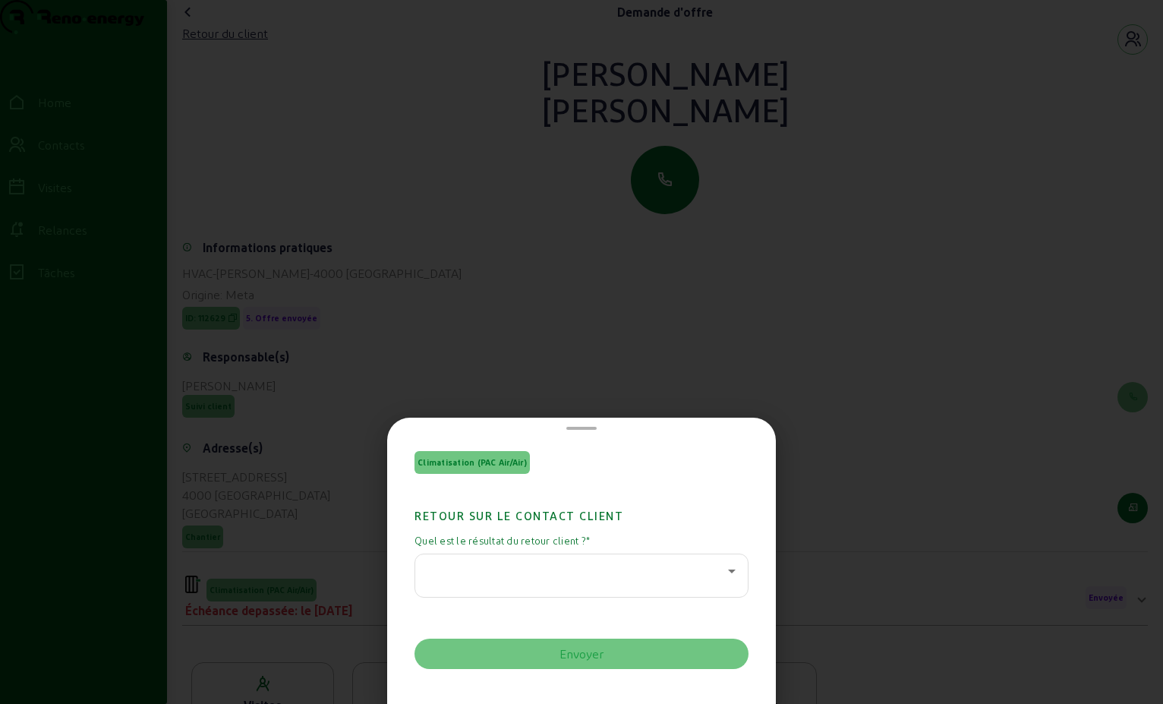
click at [723, 573] on icon at bounding box center [732, 571] width 18 height 18
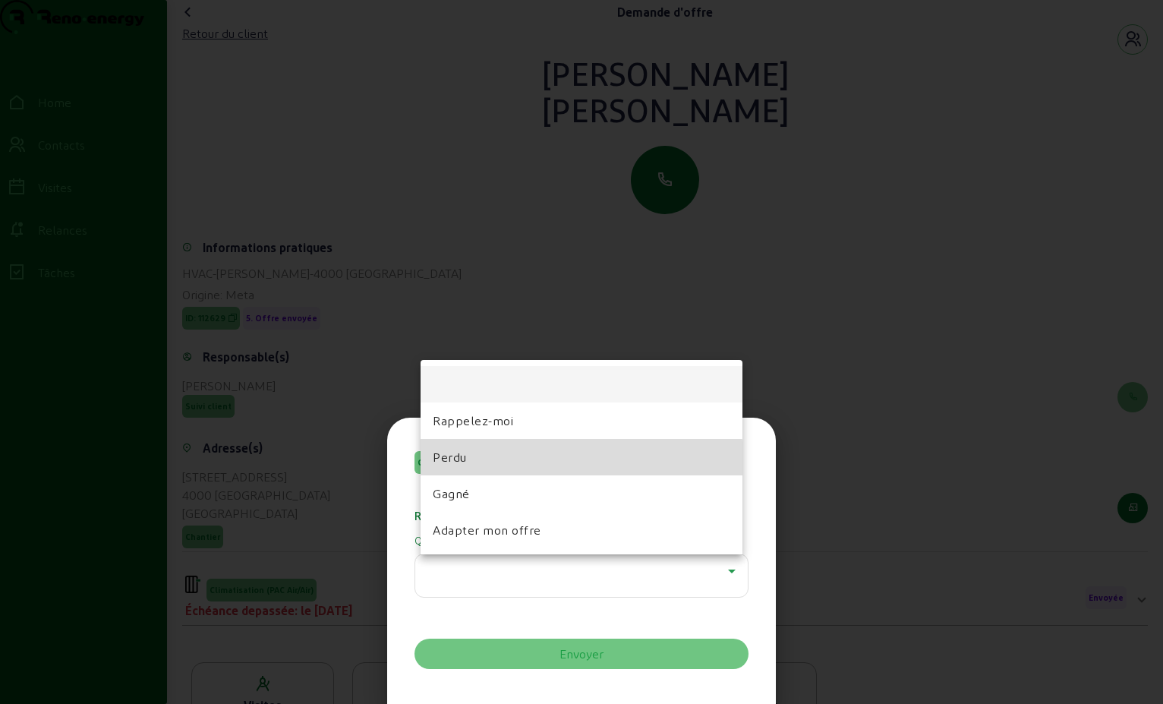
click at [507, 468] on mat-option "Perdu" at bounding box center [582, 457] width 322 height 36
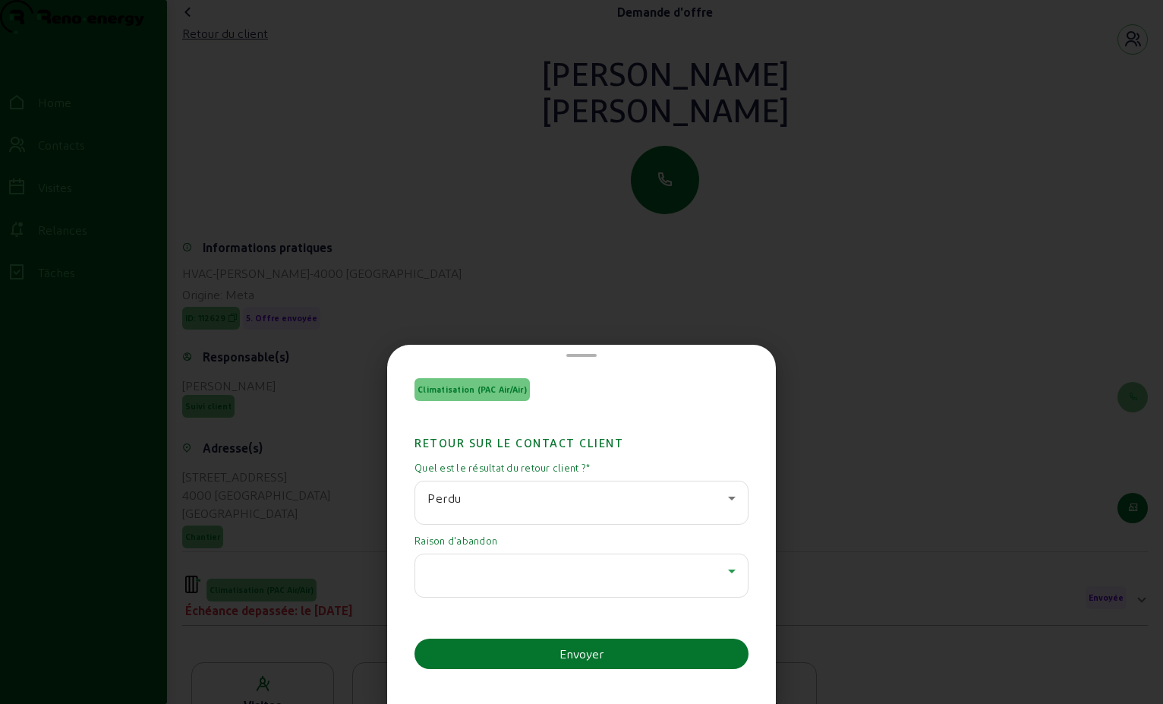
click at [723, 568] on icon at bounding box center [732, 571] width 18 height 18
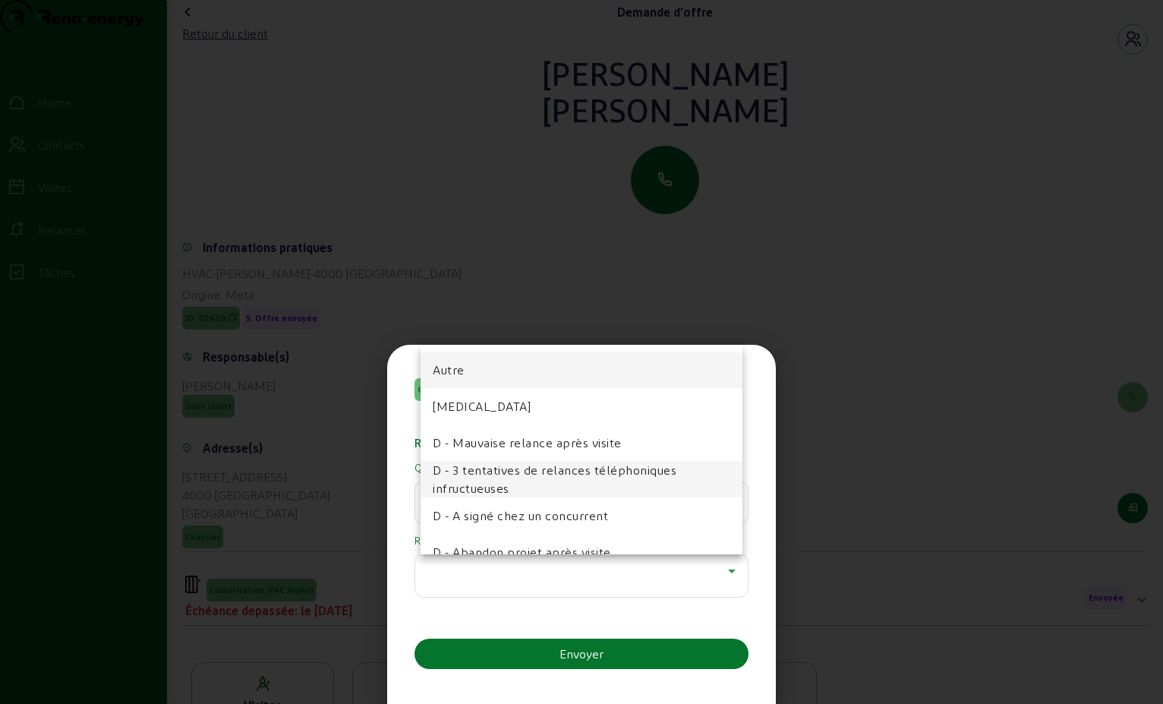
click at [642, 487] on span "D - 3 tentatives de relances téléphoniques infructueuses" at bounding box center [582, 479] width 298 height 36
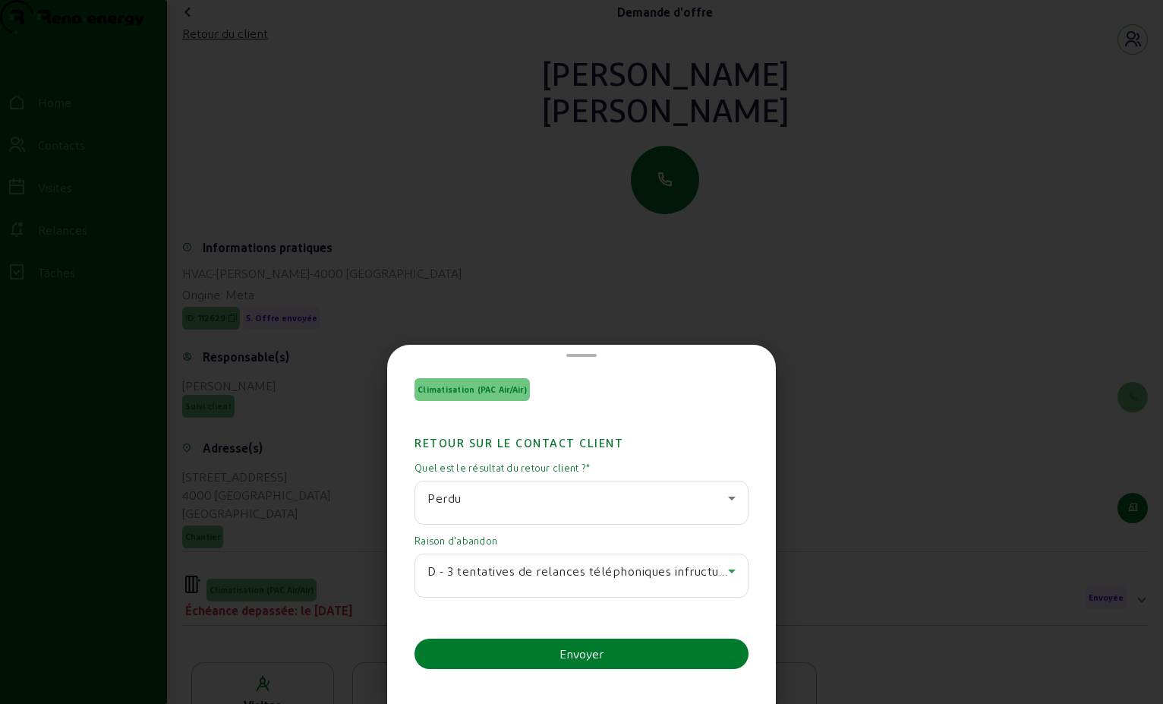
click at [647, 659] on button "Envoyer" at bounding box center [582, 654] width 334 height 30
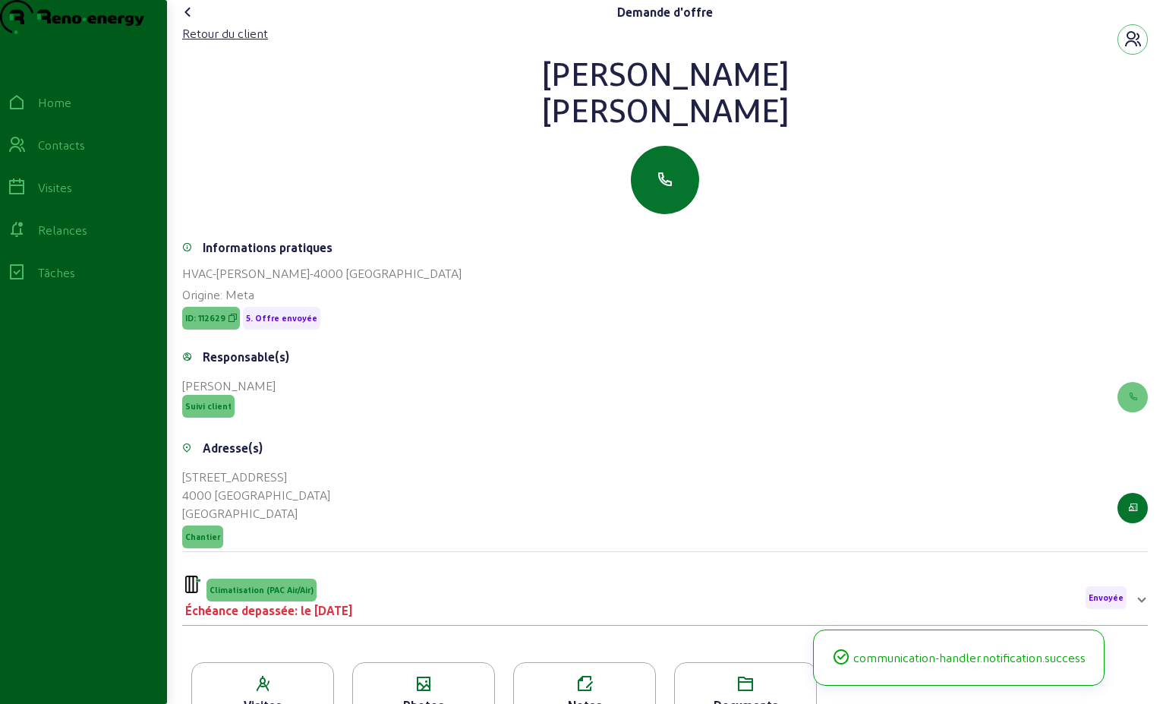
click at [187, 21] on icon at bounding box center [188, 12] width 18 height 18
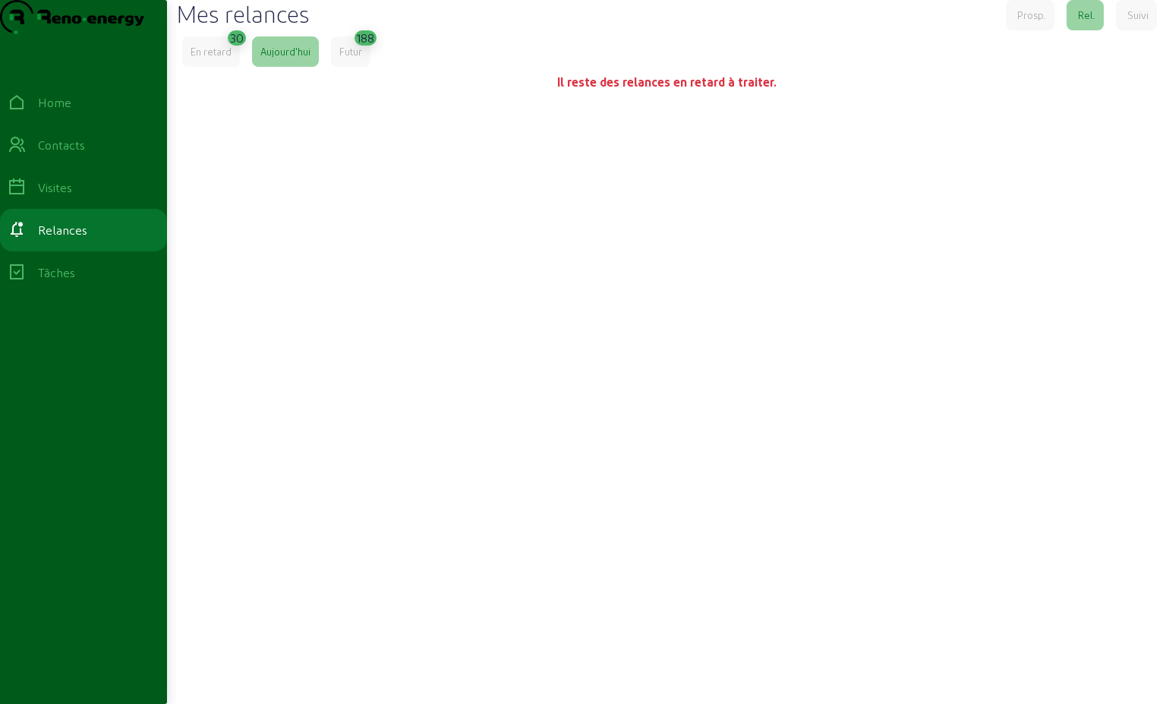
click at [226, 67] on div "En retard" at bounding box center [211, 51] width 58 height 30
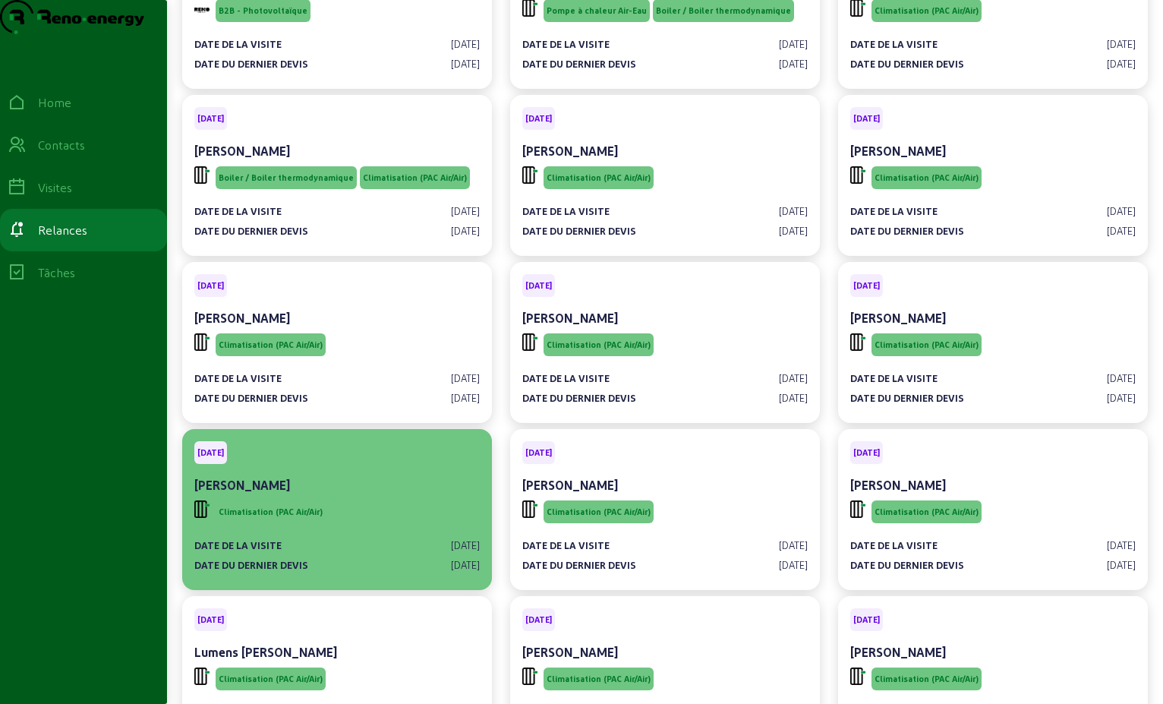
scroll to position [152, 0]
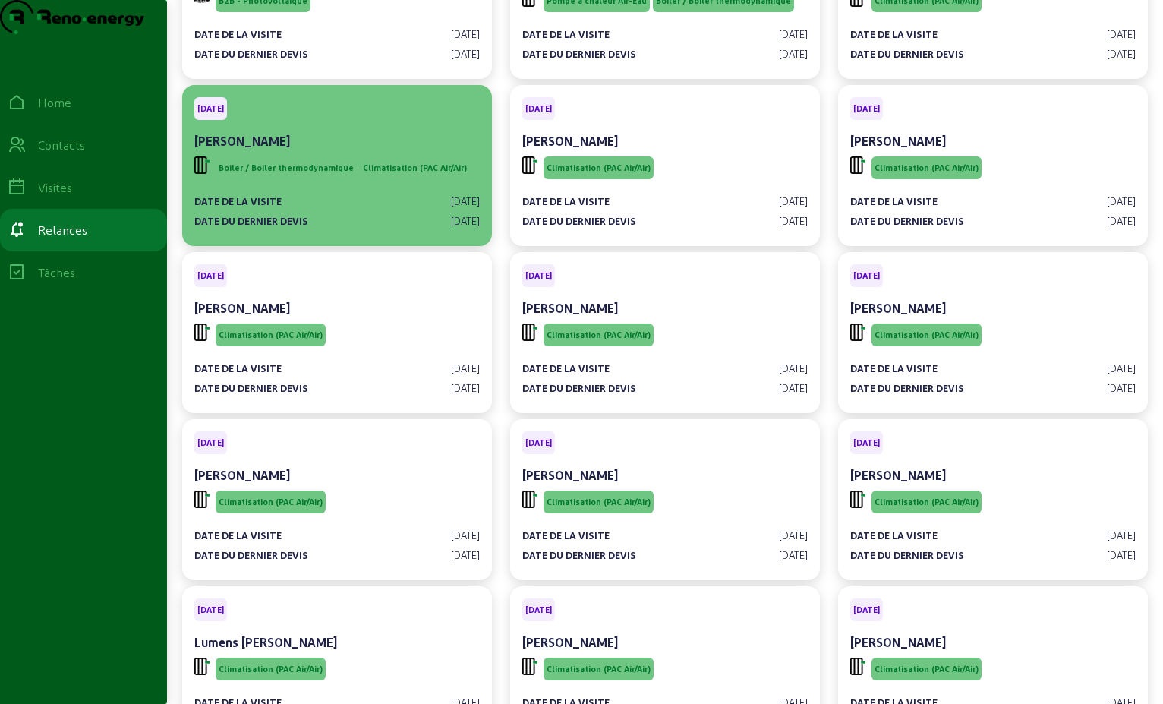
click at [310, 217] on div "Date de la visite [DATE] Date du dernier devis [DATE]" at bounding box center [337, 205] width 286 height 46
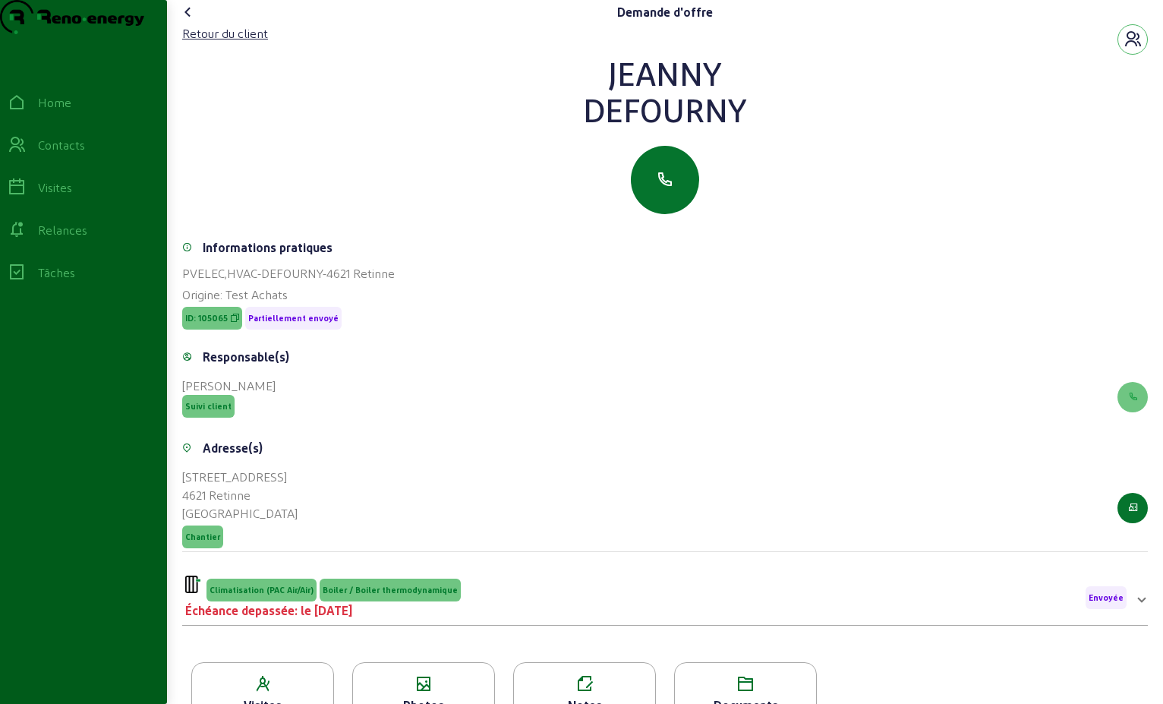
drag, startPoint x: 721, startPoint y: 143, endPoint x: 576, endPoint y: 96, distance: 151.8
click at [576, 96] on div "[PERSON_NAME]" at bounding box center [665, 91] width 966 height 73
drag, startPoint x: 576, startPoint y: 96, endPoint x: 648, endPoint y: 103, distance: 72.5
click at [243, 43] on div "Retour du client" at bounding box center [225, 33] width 86 height 18
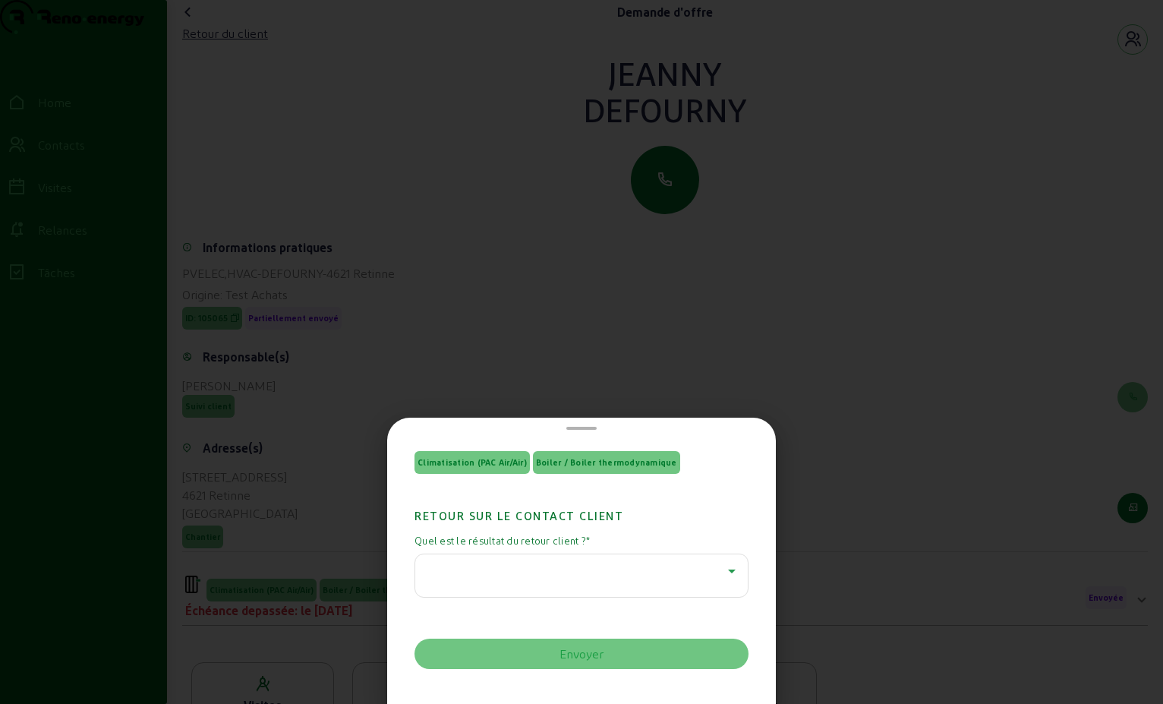
click at [723, 569] on icon at bounding box center [732, 571] width 18 height 18
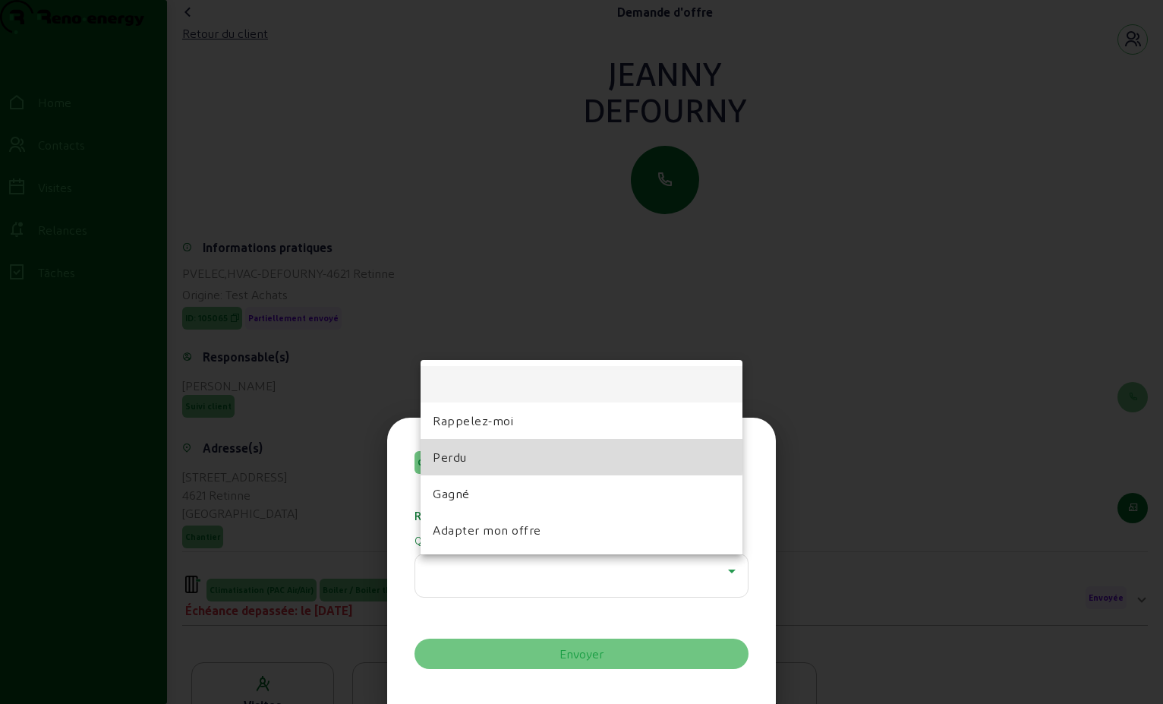
click at [462, 452] on span "Perdu" at bounding box center [450, 457] width 34 height 18
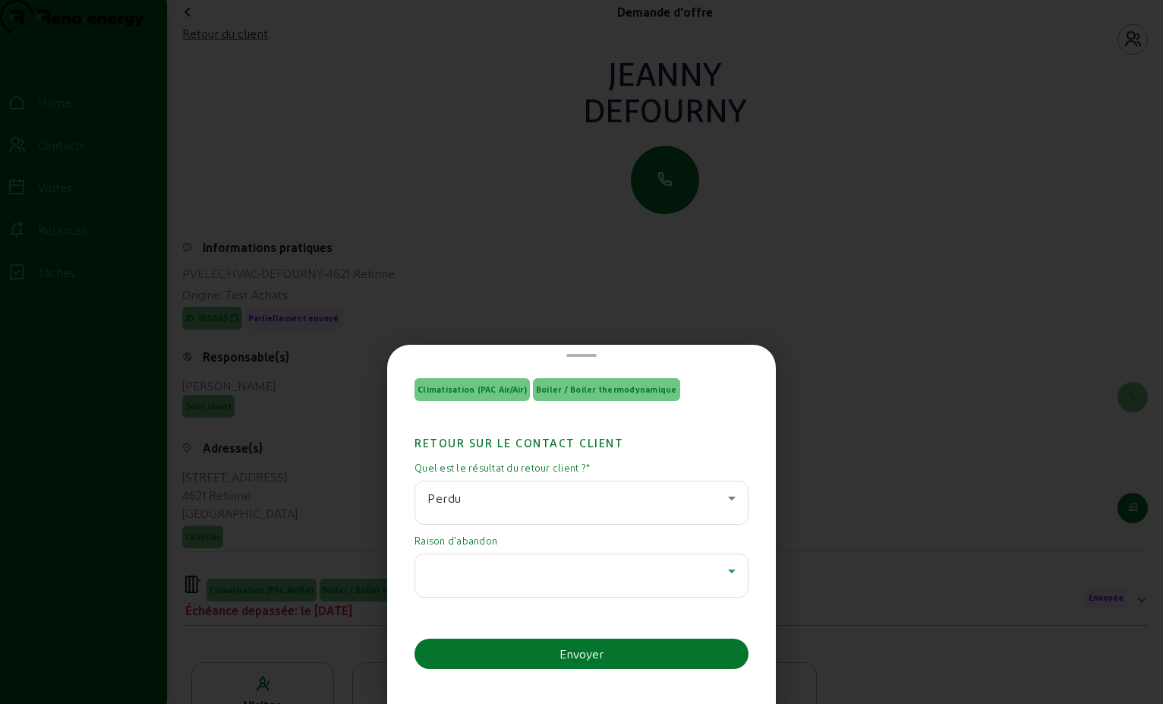
click at [723, 568] on icon at bounding box center [732, 571] width 18 height 18
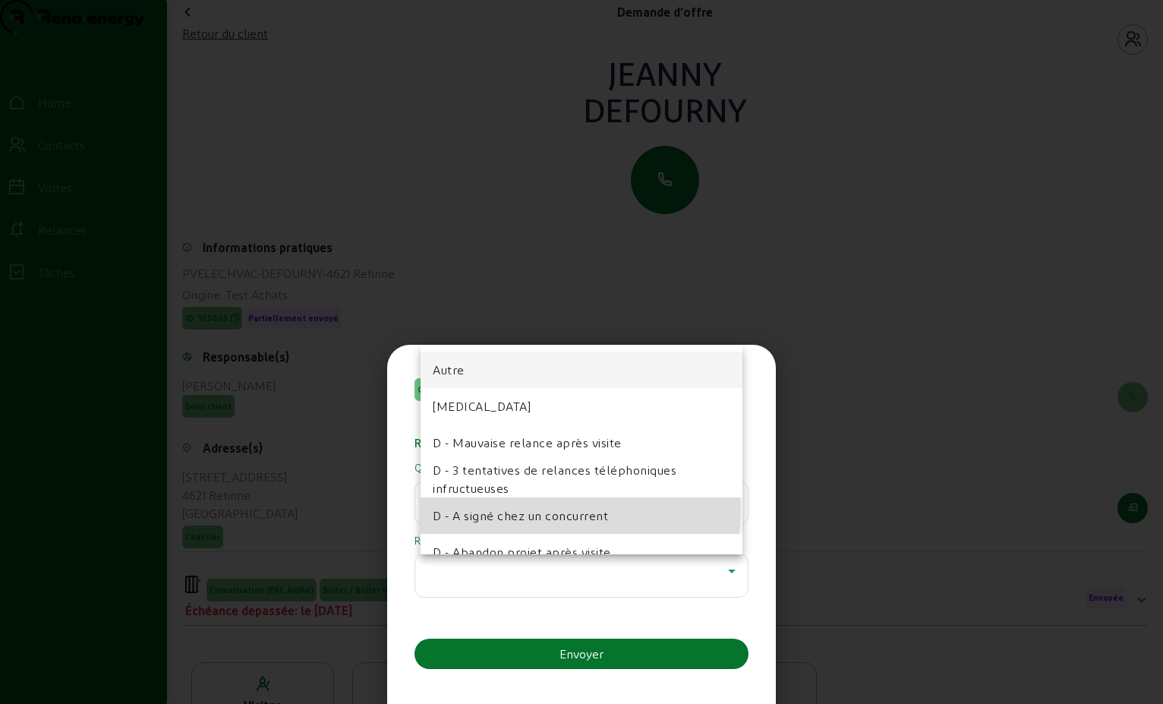
click at [556, 510] on span "D - A signé chez un concurrent" at bounding box center [520, 515] width 175 height 18
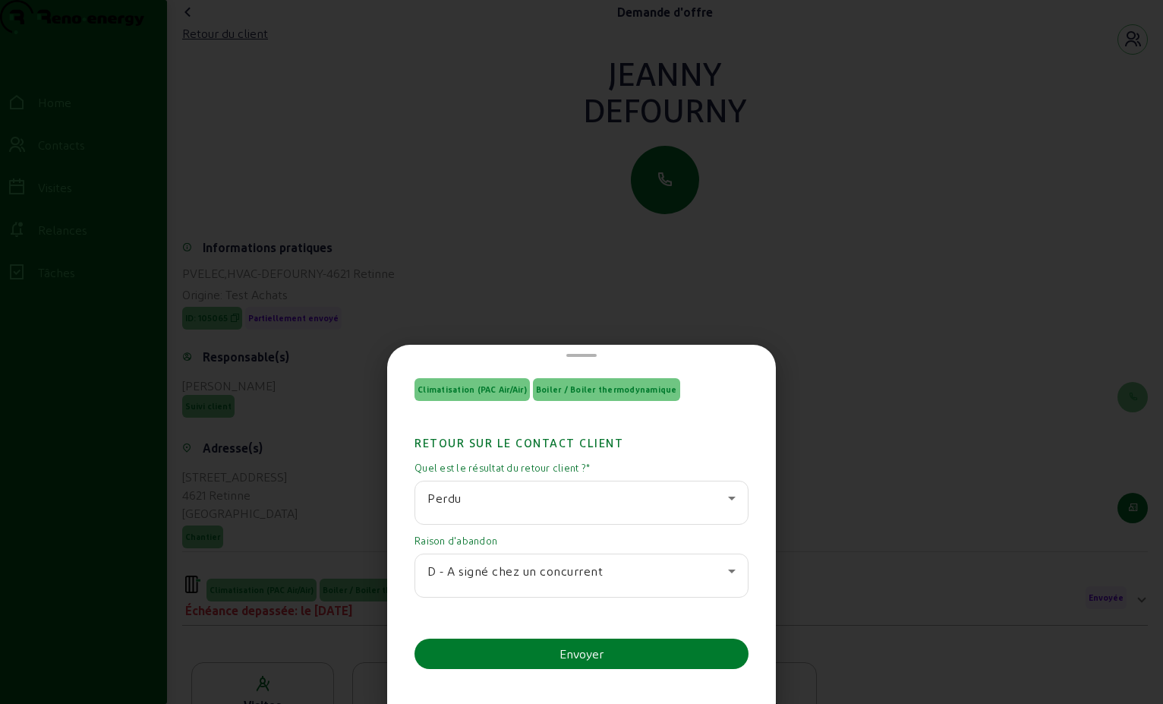
click at [589, 646] on div "Envoyer" at bounding box center [582, 654] width 44 height 18
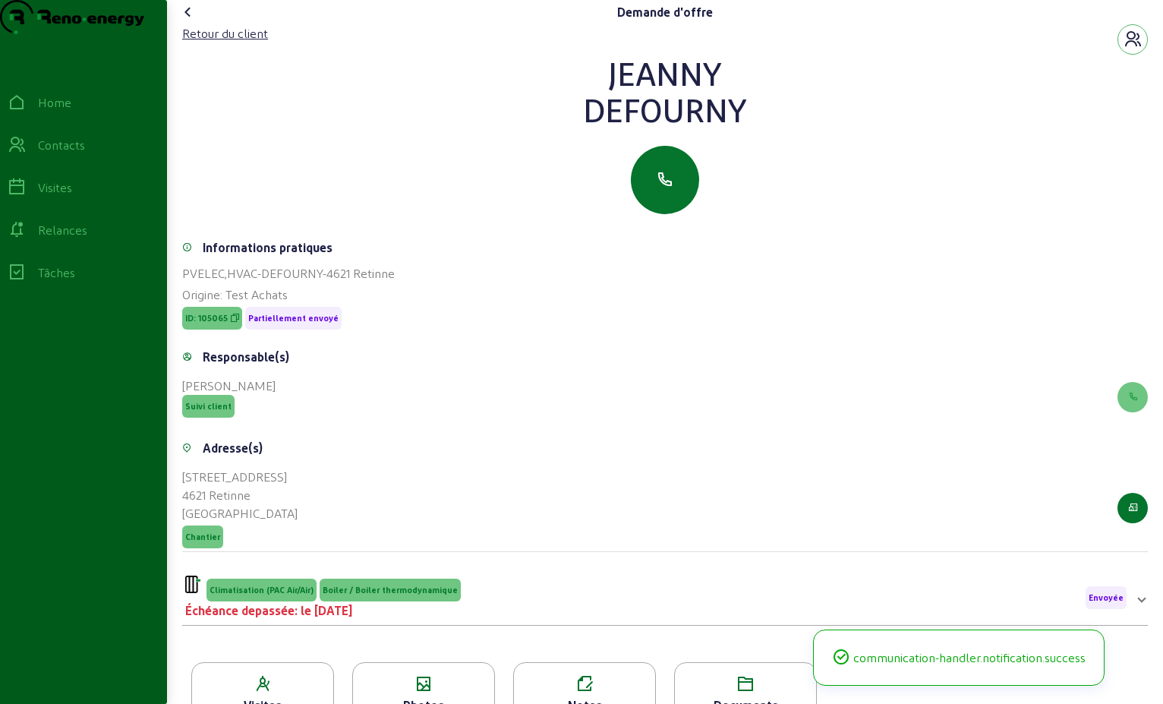
click at [194, 21] on icon at bounding box center [188, 12] width 18 height 18
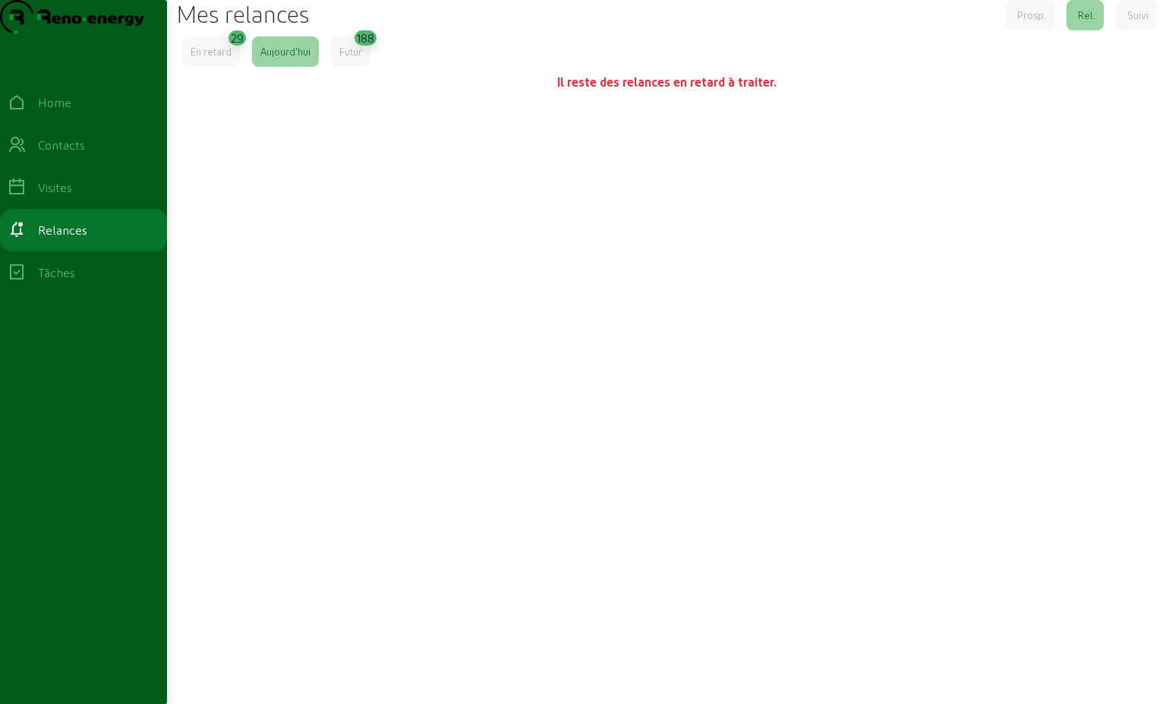
click at [230, 58] on div "En retard" at bounding box center [211, 52] width 41 height 14
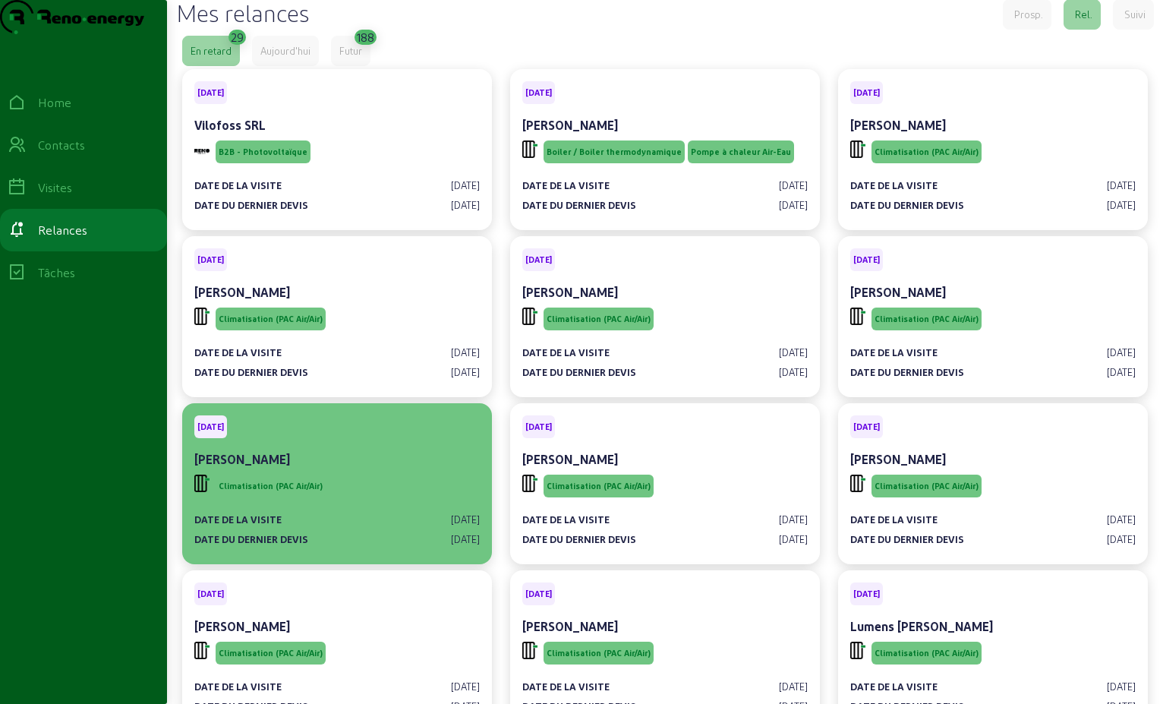
scroll to position [76, 0]
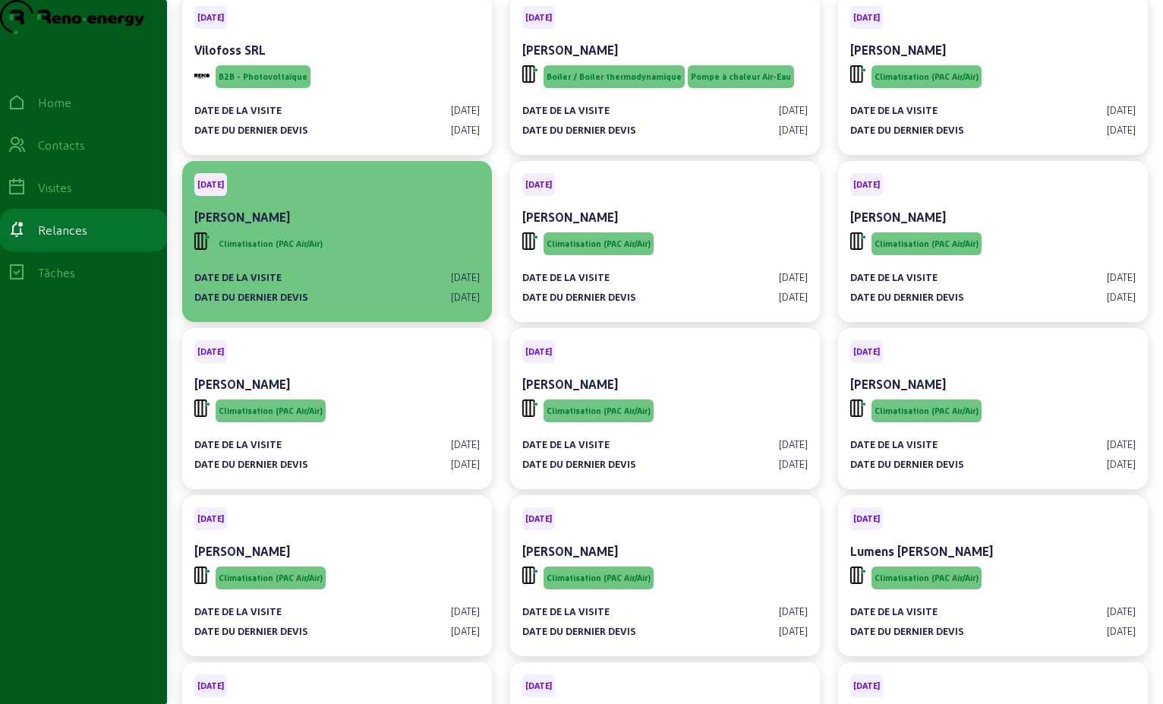
click at [376, 284] on div "Date de la visite [DATE]" at bounding box center [337, 277] width 286 height 14
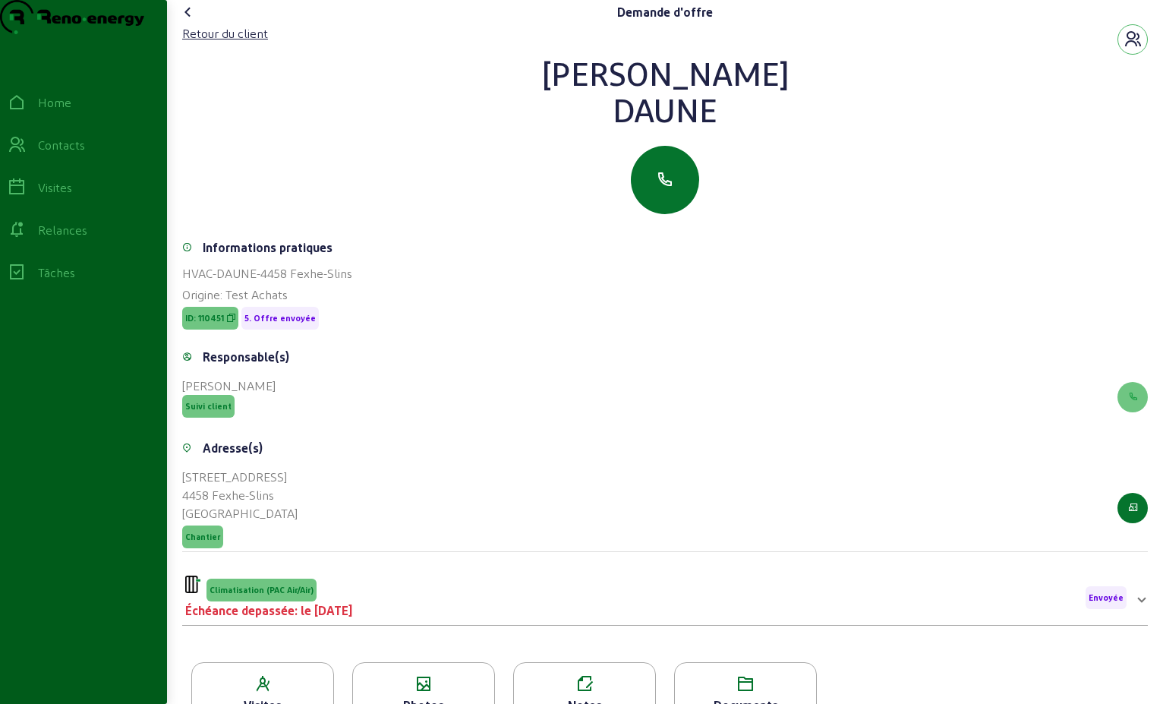
drag, startPoint x: 759, startPoint y: 143, endPoint x: 492, endPoint y: 88, distance: 272.1
click at [492, 88] on div "[PERSON_NAME]" at bounding box center [665, 91] width 966 height 73
drag, startPoint x: 492, startPoint y: 88, endPoint x: 592, endPoint y: 98, distance: 100.0
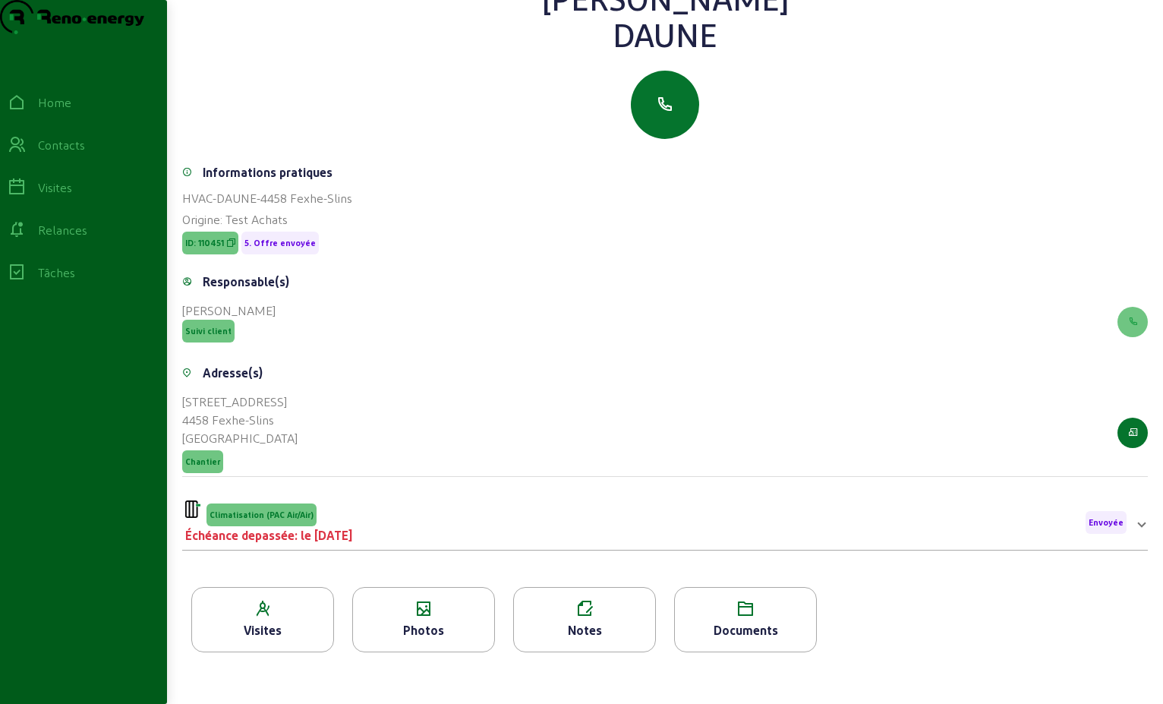
scroll to position [76, 0]
click at [345, 525] on div "Climatisation (PAC Air/Air)" at bounding box center [268, 513] width 167 height 26
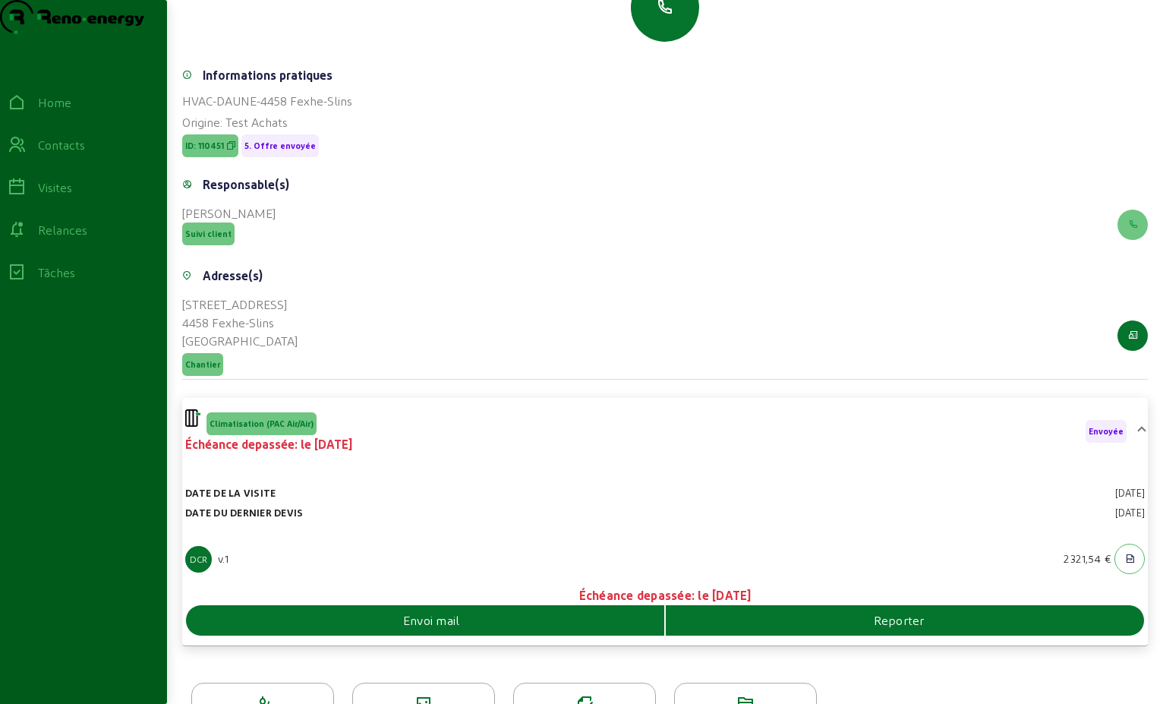
scroll to position [264, 0]
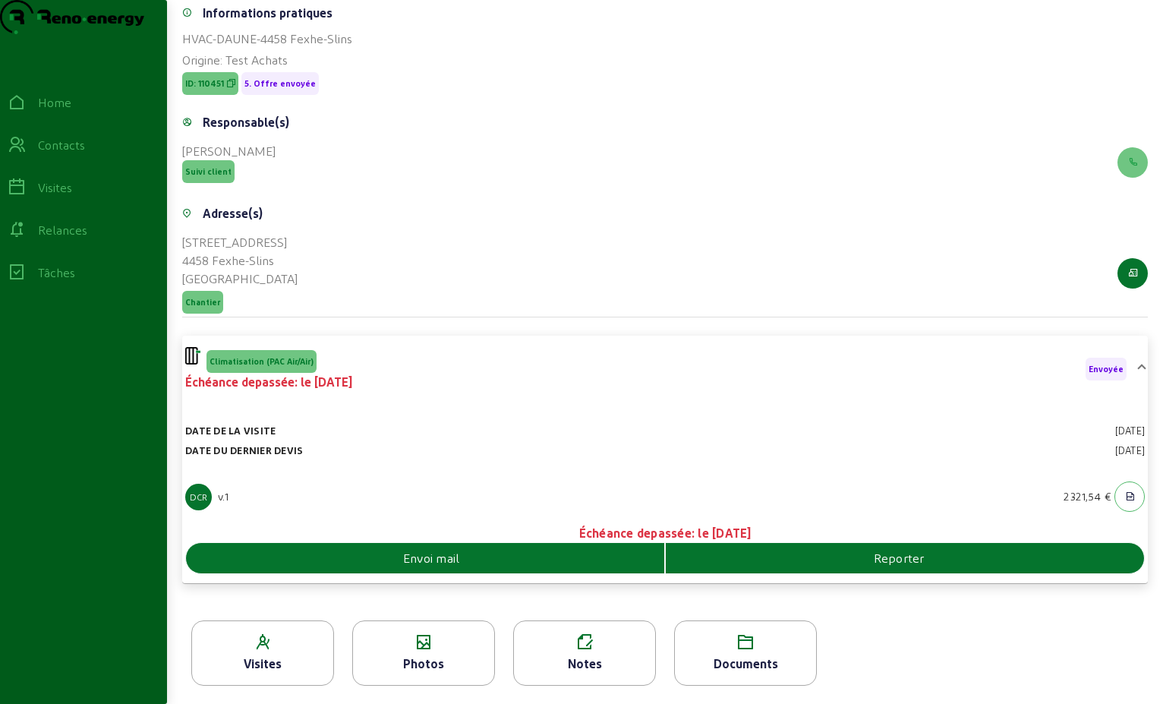
click at [565, 572] on div "Envoi mail" at bounding box center [425, 558] width 479 height 30
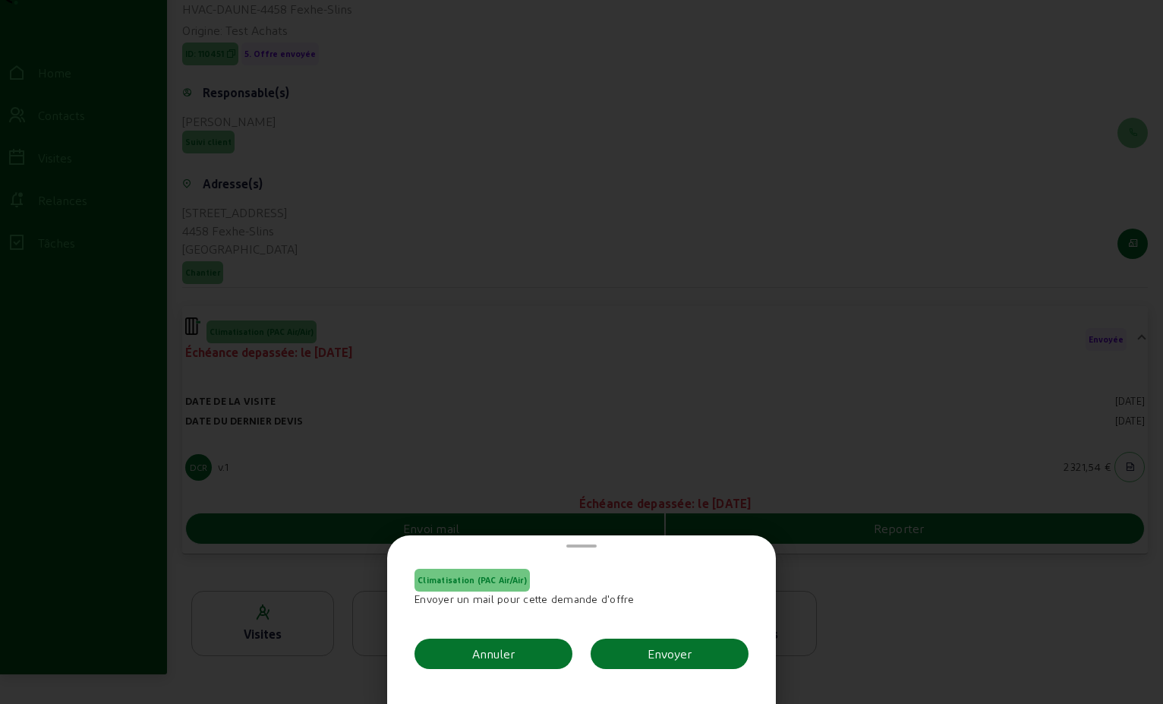
scroll to position [0, 0]
click at [674, 647] on div "Envoyer" at bounding box center [670, 654] width 44 height 18
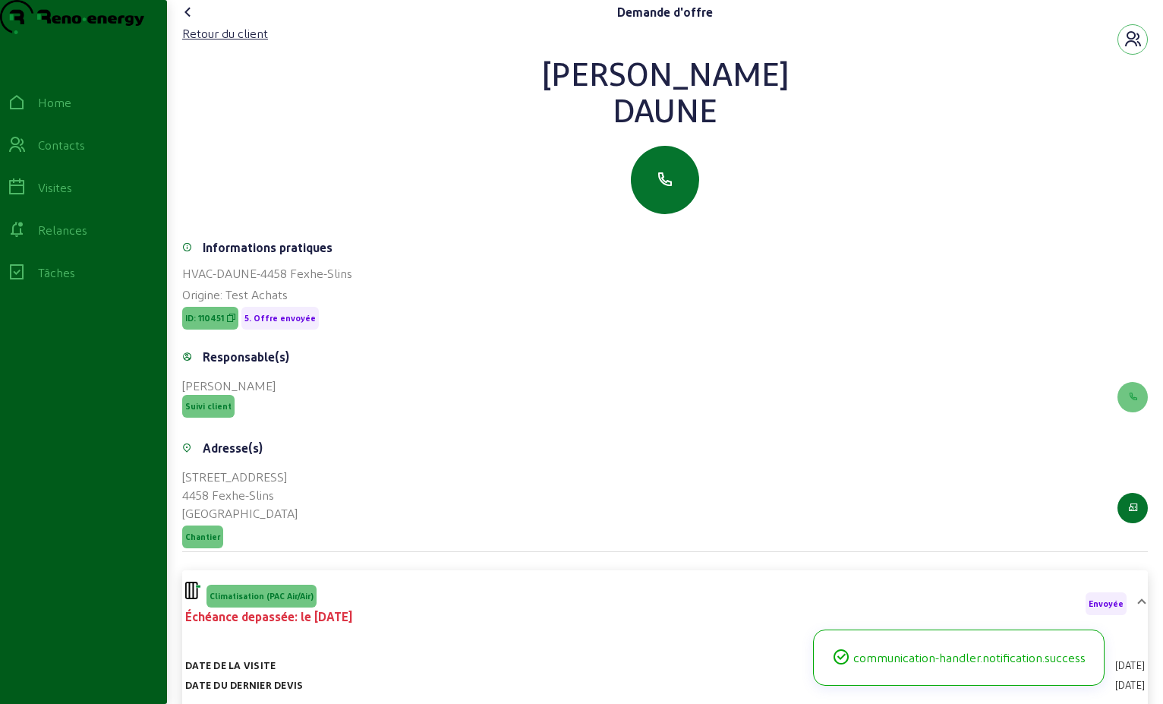
click at [186, 21] on icon at bounding box center [188, 12] width 18 height 18
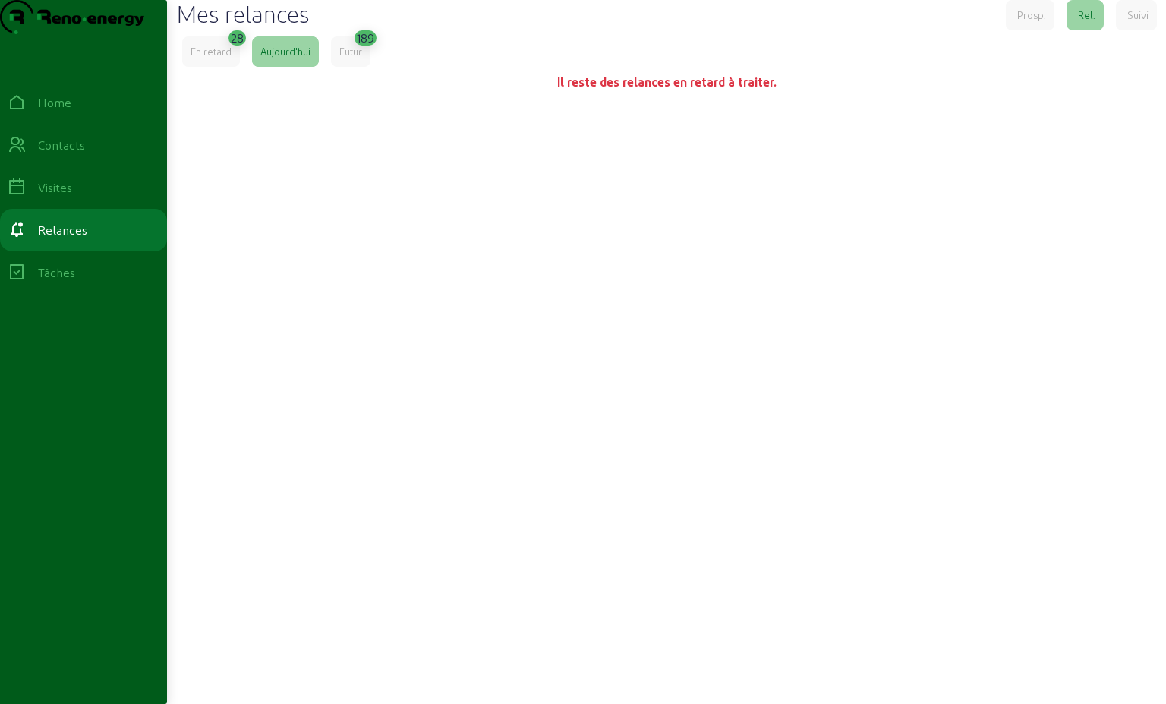
click at [197, 58] on div "En retard" at bounding box center [211, 52] width 41 height 14
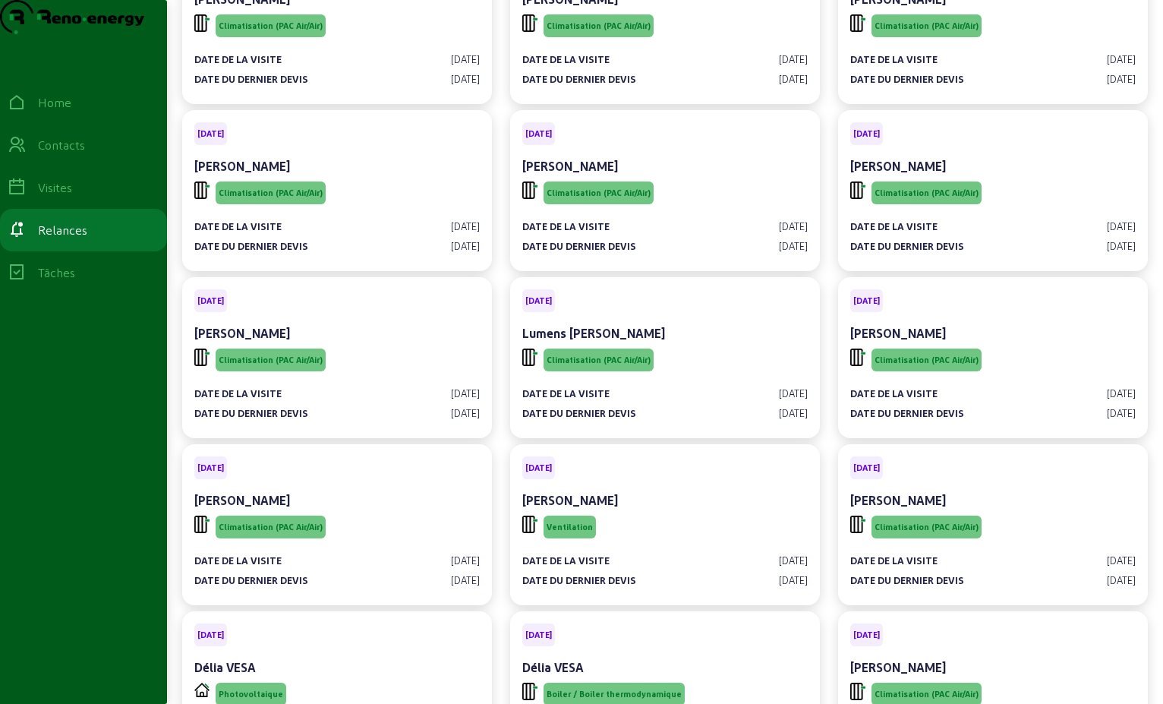
scroll to position [304, 0]
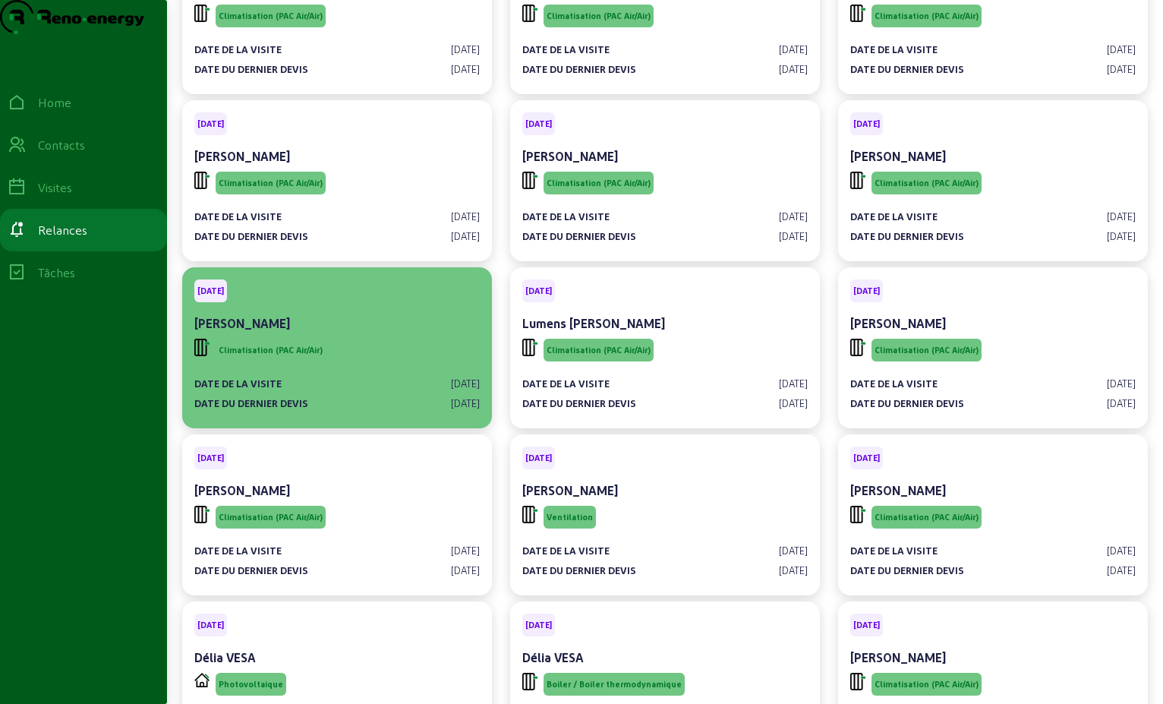
click at [342, 364] on div "Climatisation (PAC Air/Air)" at bounding box center [337, 350] width 286 height 29
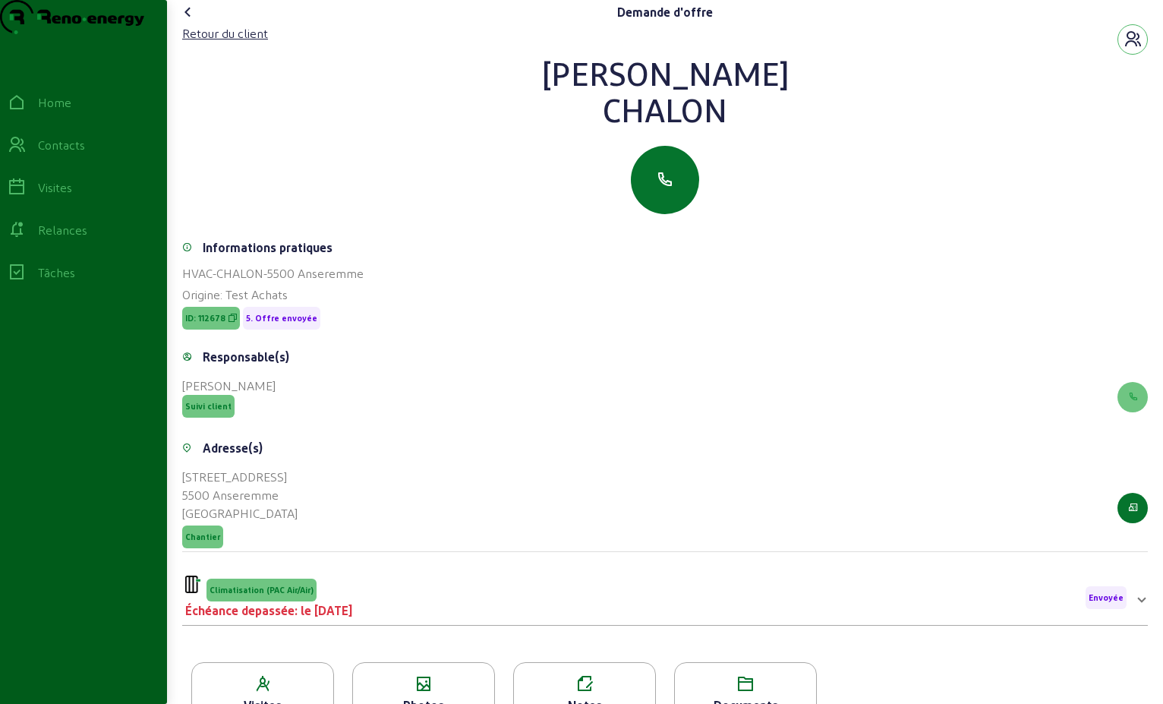
drag, startPoint x: 733, startPoint y: 146, endPoint x: 598, endPoint y: 103, distance: 141.2
click at [598, 103] on div "[PERSON_NAME]" at bounding box center [665, 91] width 966 height 73
drag, startPoint x: 598, startPoint y: 103, endPoint x: 679, endPoint y: 120, distance: 82.4
click at [203, 43] on div "Retour du client" at bounding box center [225, 33] width 86 height 18
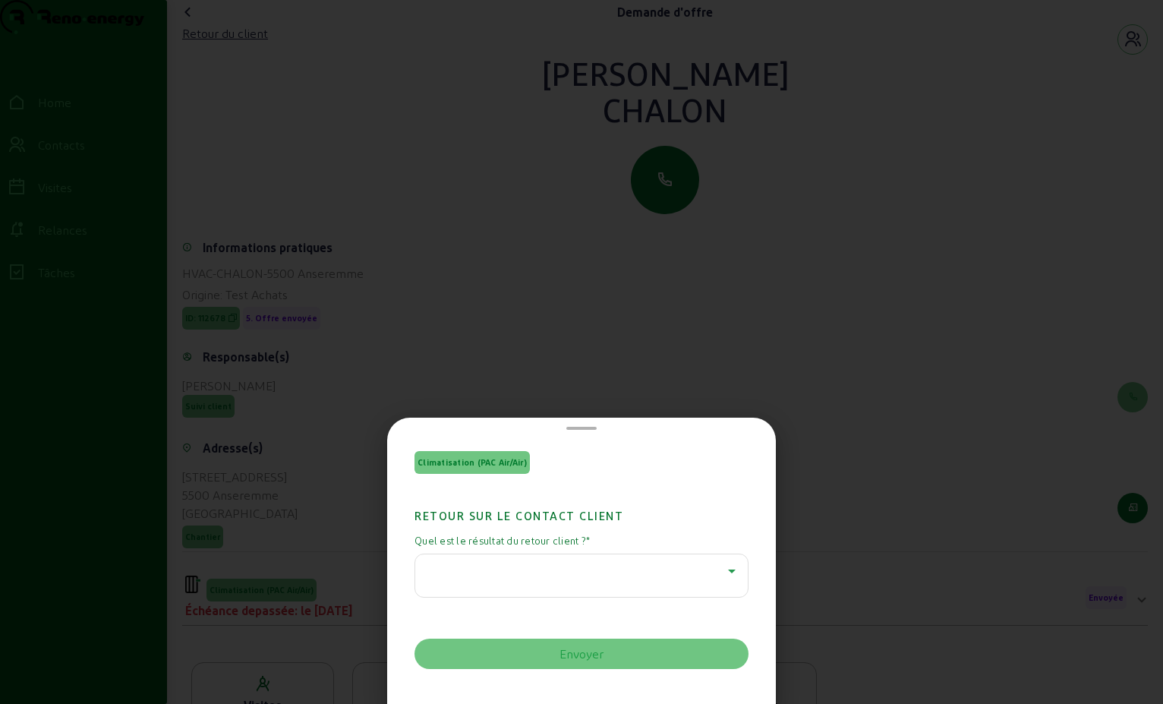
click at [723, 573] on icon at bounding box center [732, 571] width 18 height 18
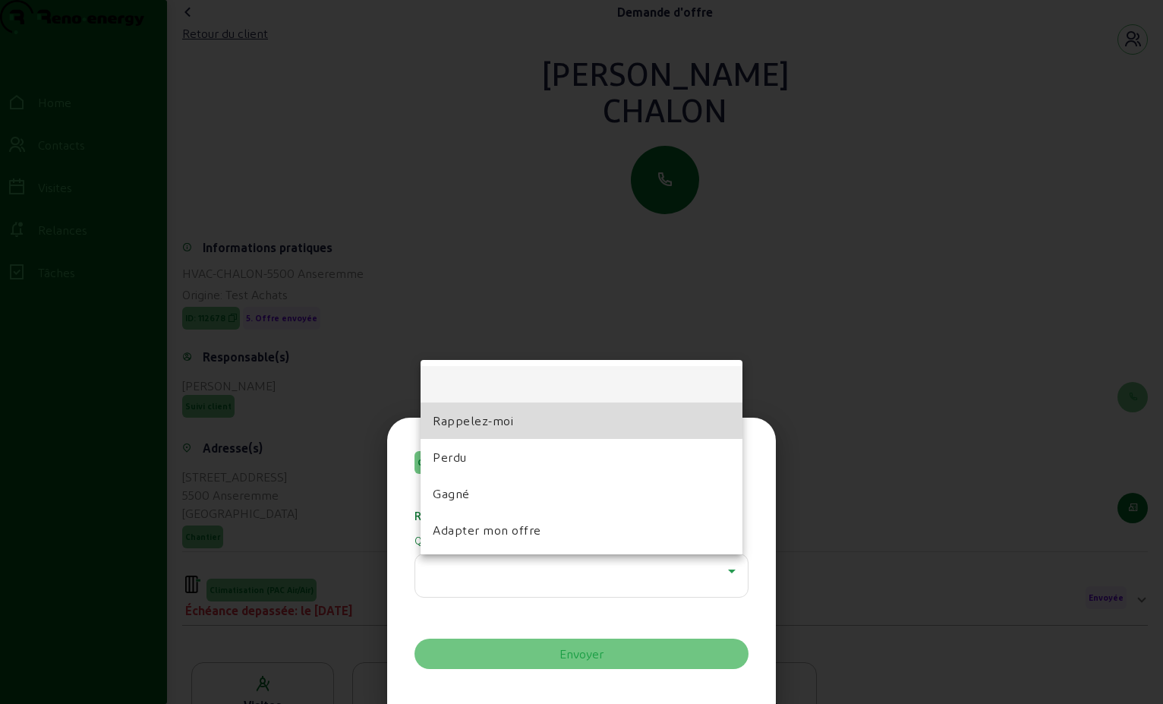
click at [508, 418] on span "Rappelez-moi" at bounding box center [473, 421] width 80 height 18
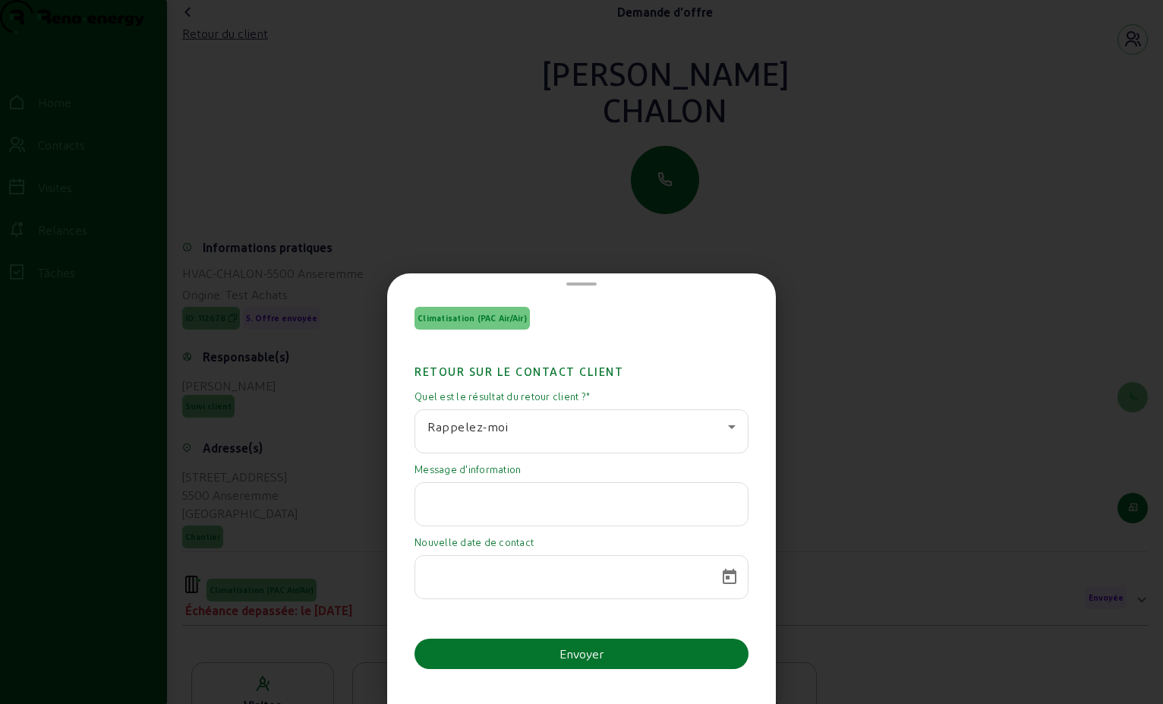
click at [609, 503] on input "text" at bounding box center [581, 500] width 308 height 18
paste input "Bonjour Monsieur [PERSON_NAME], Je vous remercie pour votre e-mail de suivi. No…"
type input "Bonjour Monsieur [PERSON_NAME], Je vous remercie pour votre e-mail de suivi. No…"
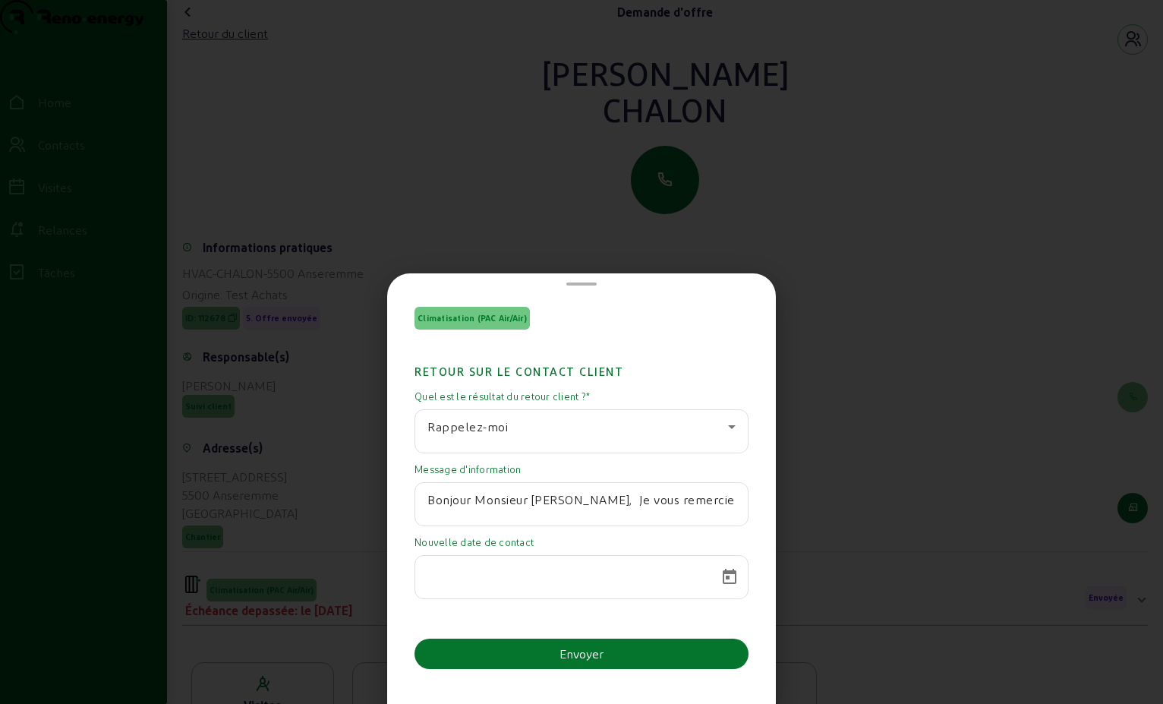
click at [444, 569] on input at bounding box center [567, 572] width 281 height 18
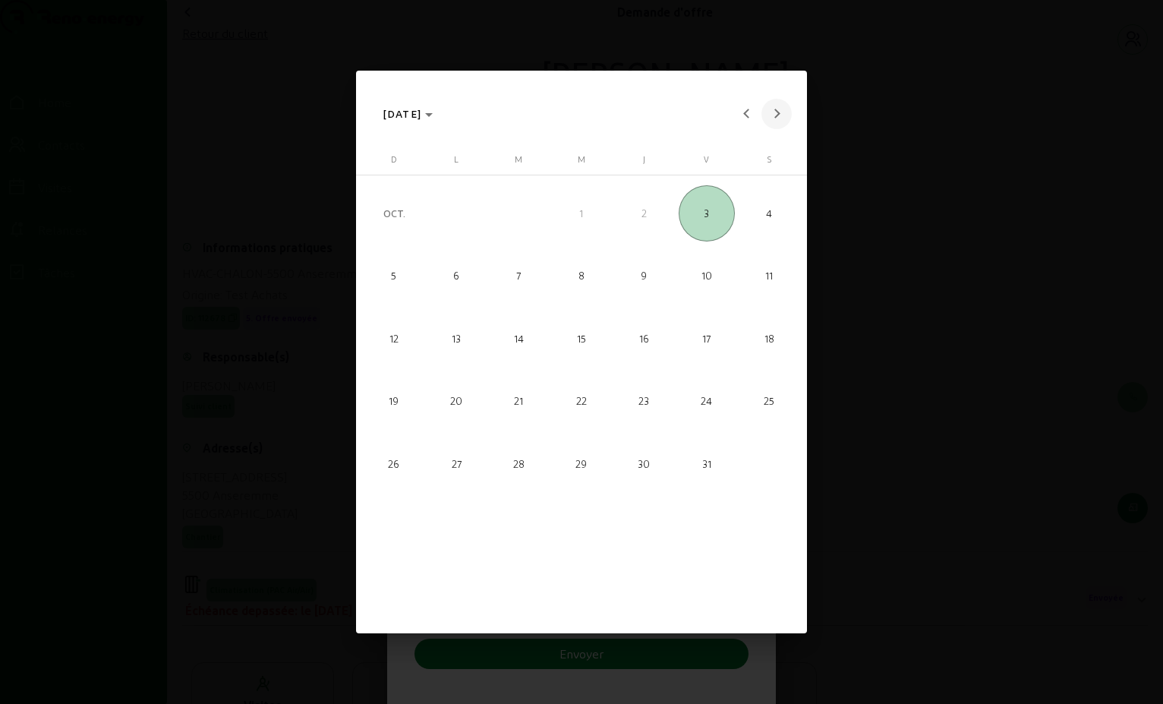
click at [763, 115] on span "Next month" at bounding box center [777, 114] width 30 height 30
click at [775, 115] on button "Next month" at bounding box center [777, 114] width 30 height 30
click at [507, 282] on span "6" at bounding box center [519, 276] width 56 height 56
type input "[DATE]"
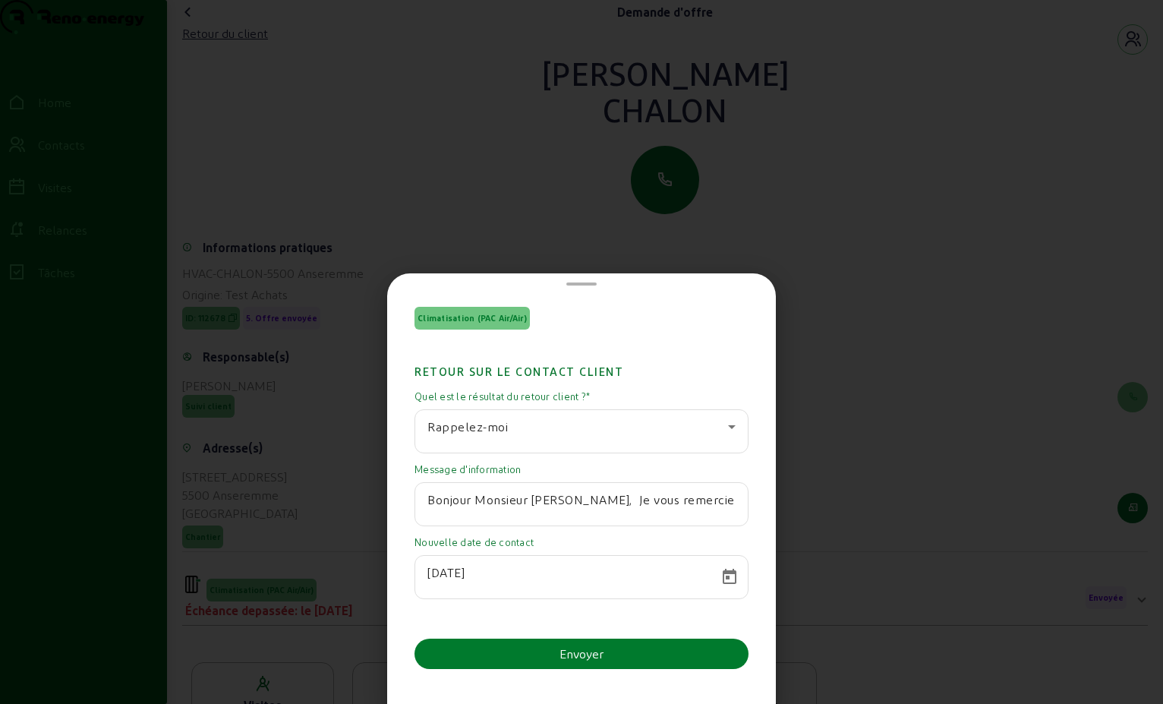
click at [574, 647] on div "Envoyer" at bounding box center [582, 654] width 44 height 18
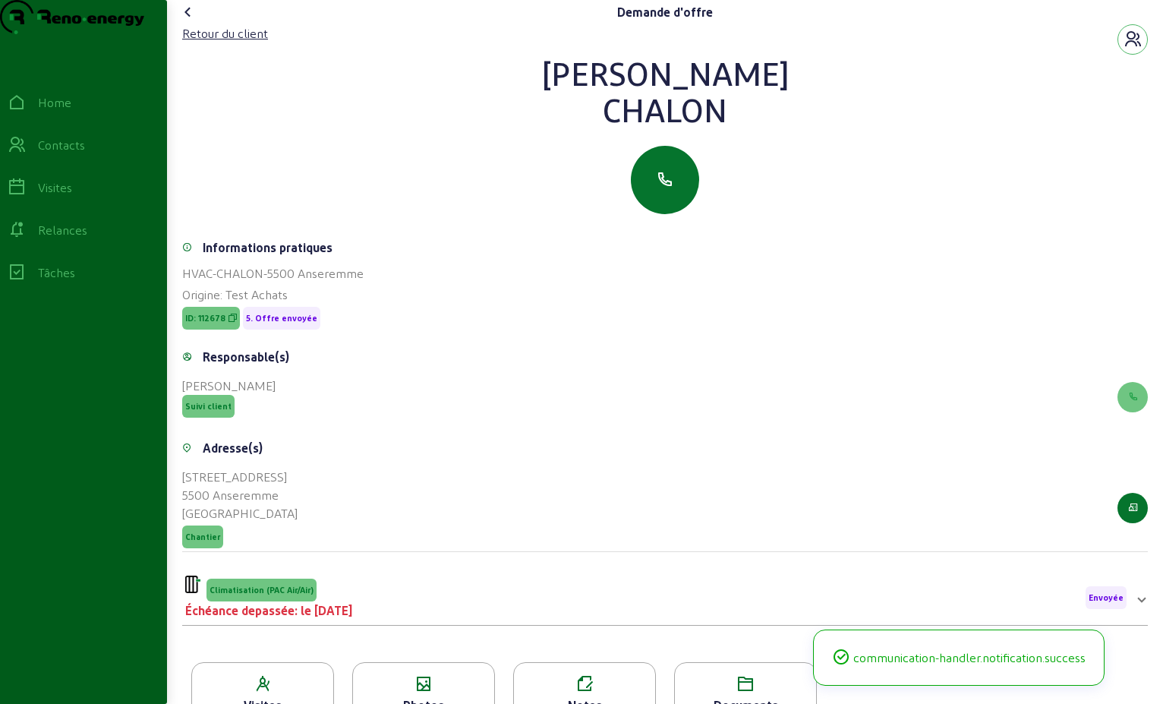
click at [194, 21] on icon at bounding box center [188, 12] width 18 height 18
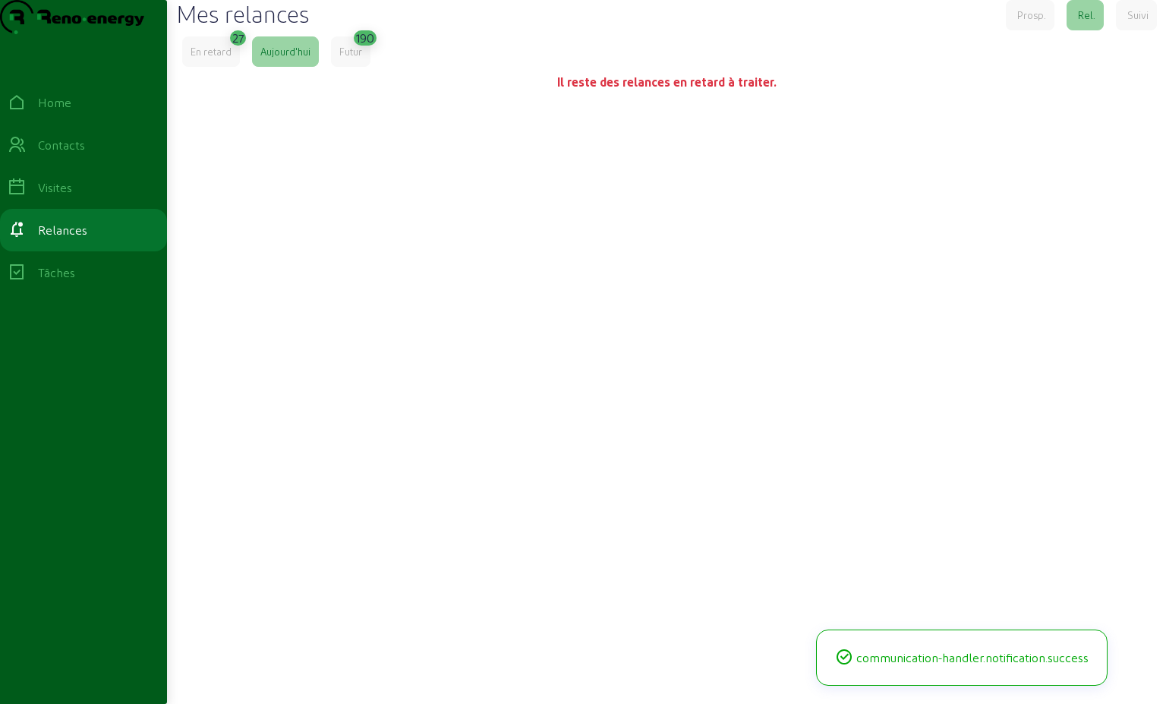
click at [217, 58] on div "En retard" at bounding box center [211, 52] width 41 height 14
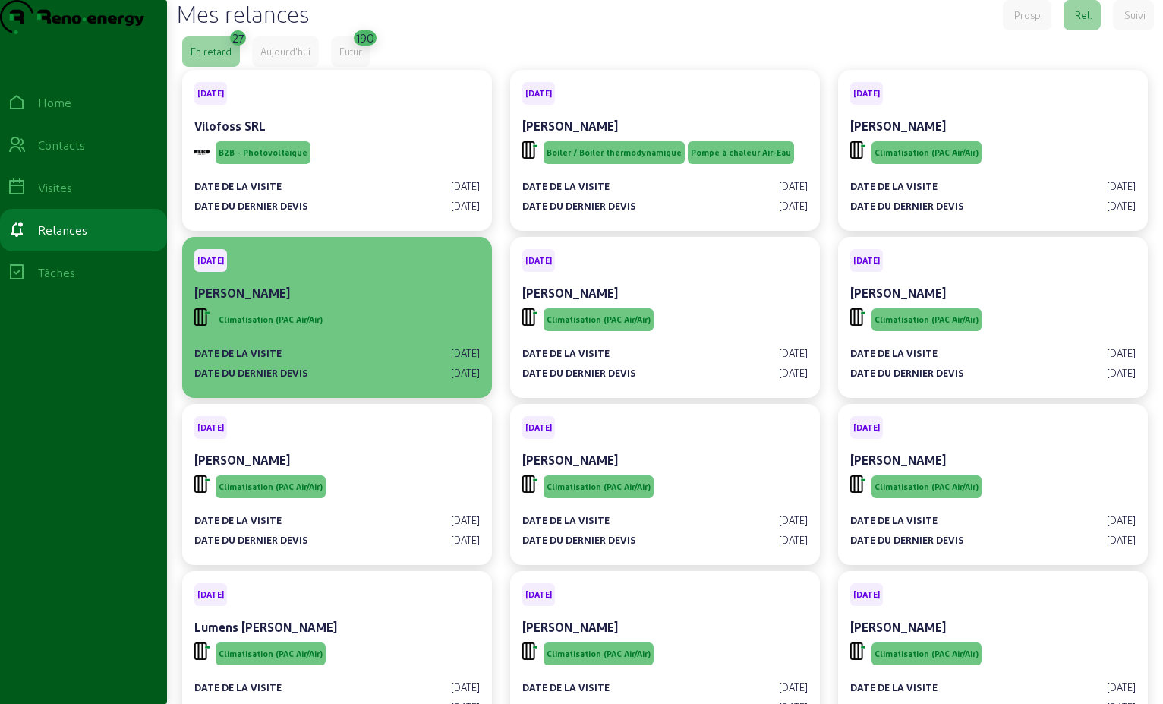
click at [321, 302] on div "[PERSON_NAME]" at bounding box center [337, 293] width 286 height 18
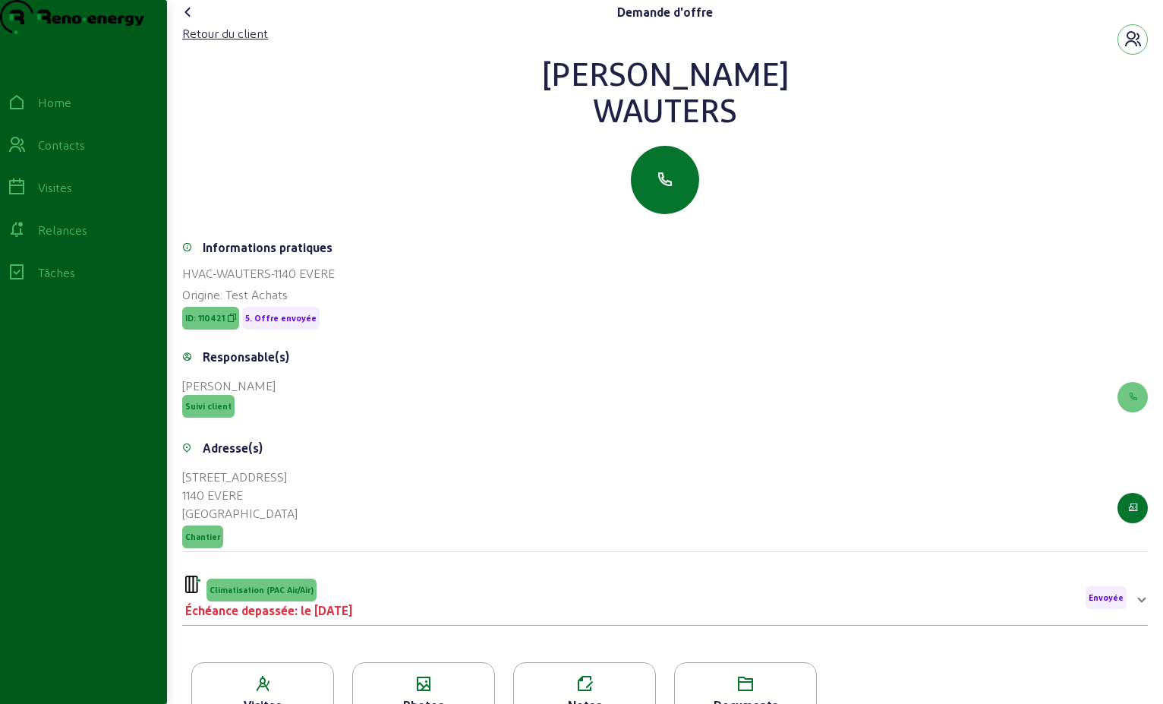
drag, startPoint x: 730, startPoint y: 145, endPoint x: 565, endPoint y: 105, distance: 170.4
click at [565, 105] on div "[PERSON_NAME]" at bounding box center [665, 91] width 966 height 73
drag, startPoint x: 565, startPoint y: 105, endPoint x: 701, endPoint y: 106, distance: 135.9
click at [255, 43] on div "Retour du client" at bounding box center [225, 33] width 86 height 18
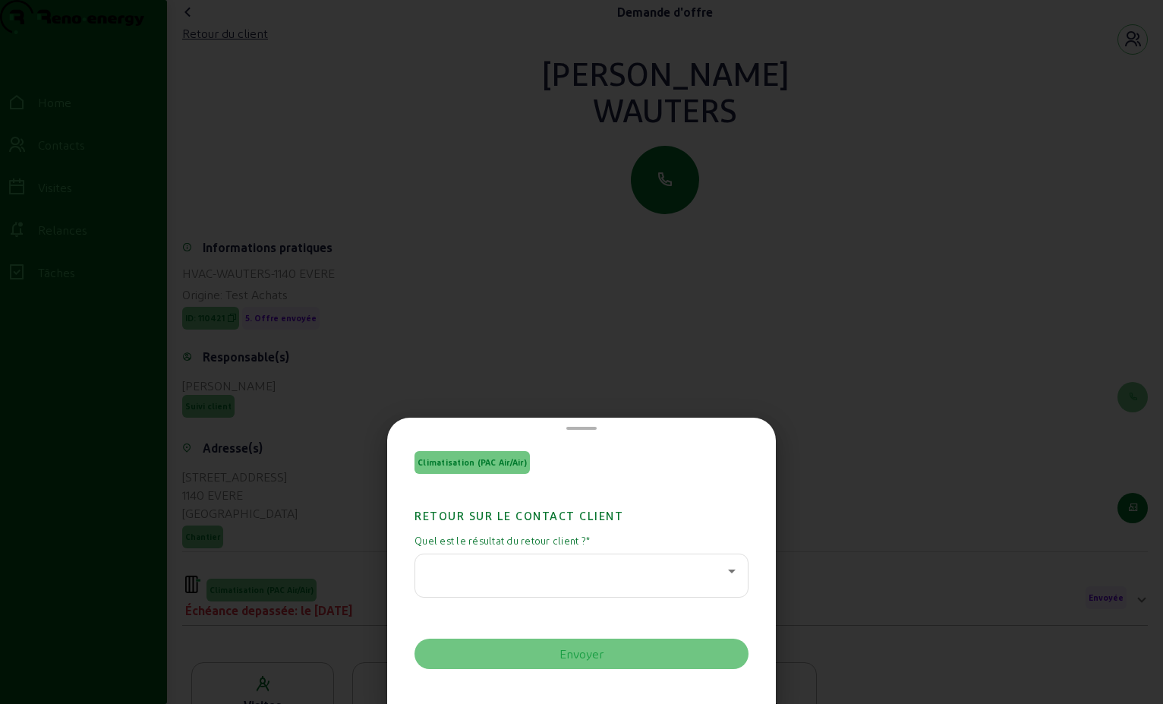
click at [725, 568] on icon at bounding box center [732, 571] width 18 height 18
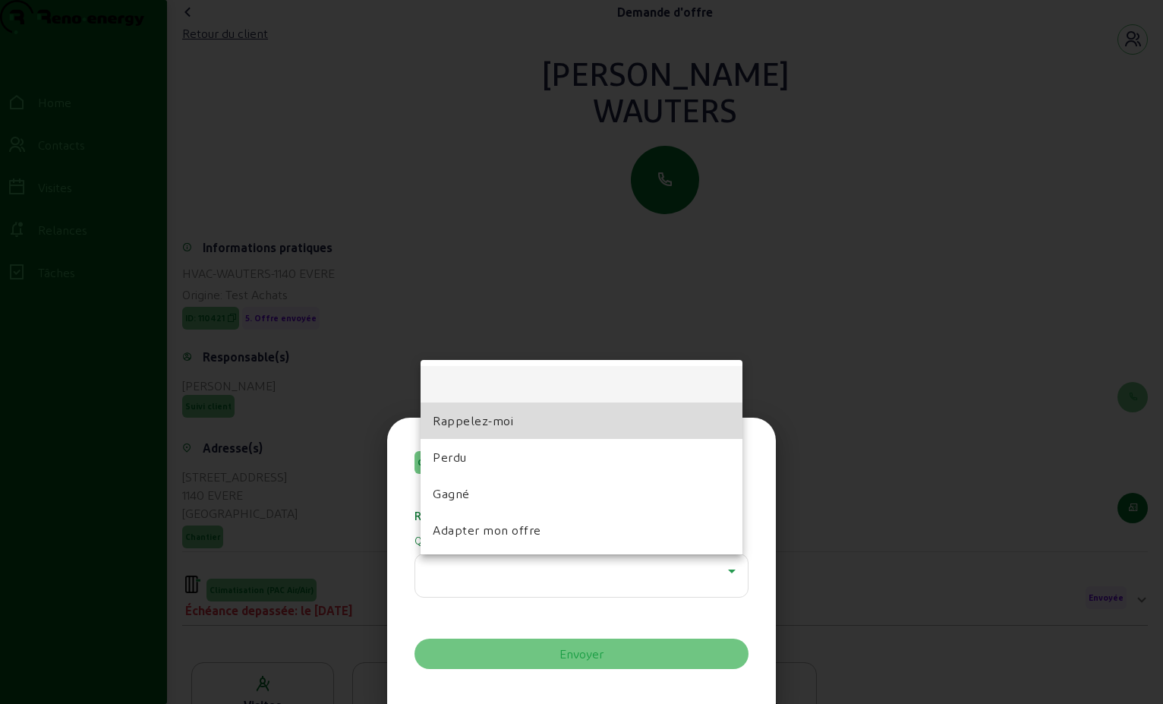
click at [526, 424] on mat-option "Rappelez-moi" at bounding box center [582, 420] width 322 height 36
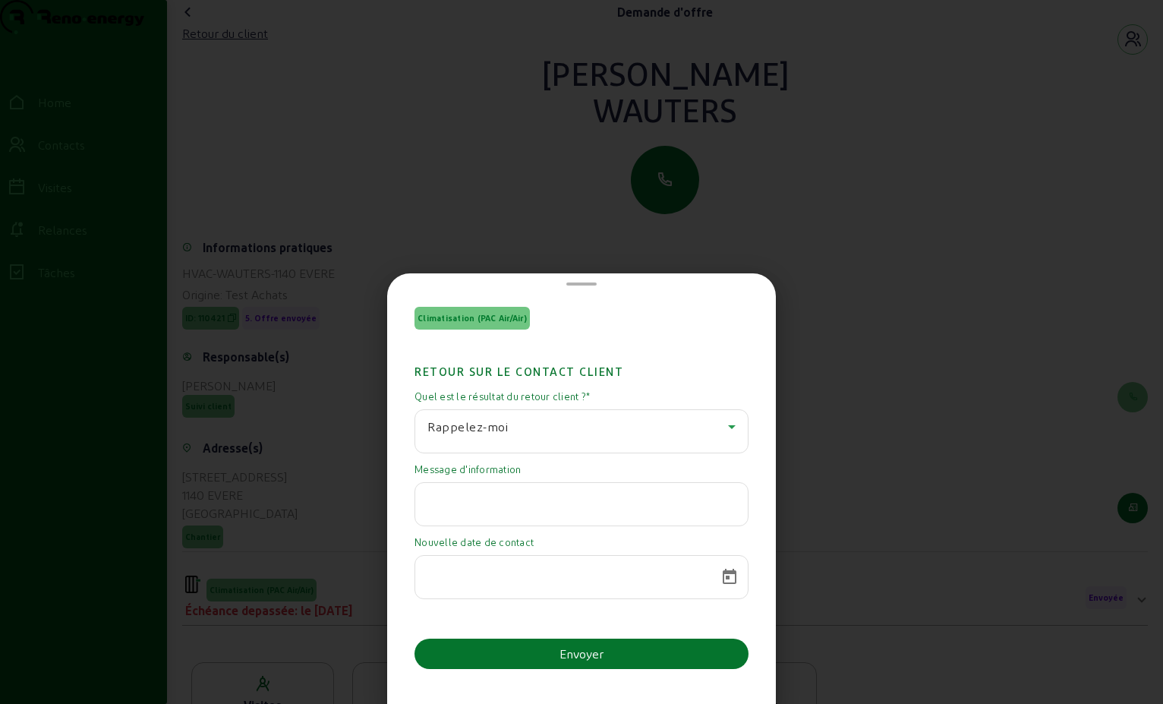
click at [626, 499] on input "text" at bounding box center [581, 500] width 308 height 18
paste input "Bonjour Monsieur [PERSON_NAME], Merci pour votre email. Vu que nous sommes pres…"
type input "Bonjour Monsieur [PERSON_NAME], Merci pour votre email. Vu que nous sommes pres…"
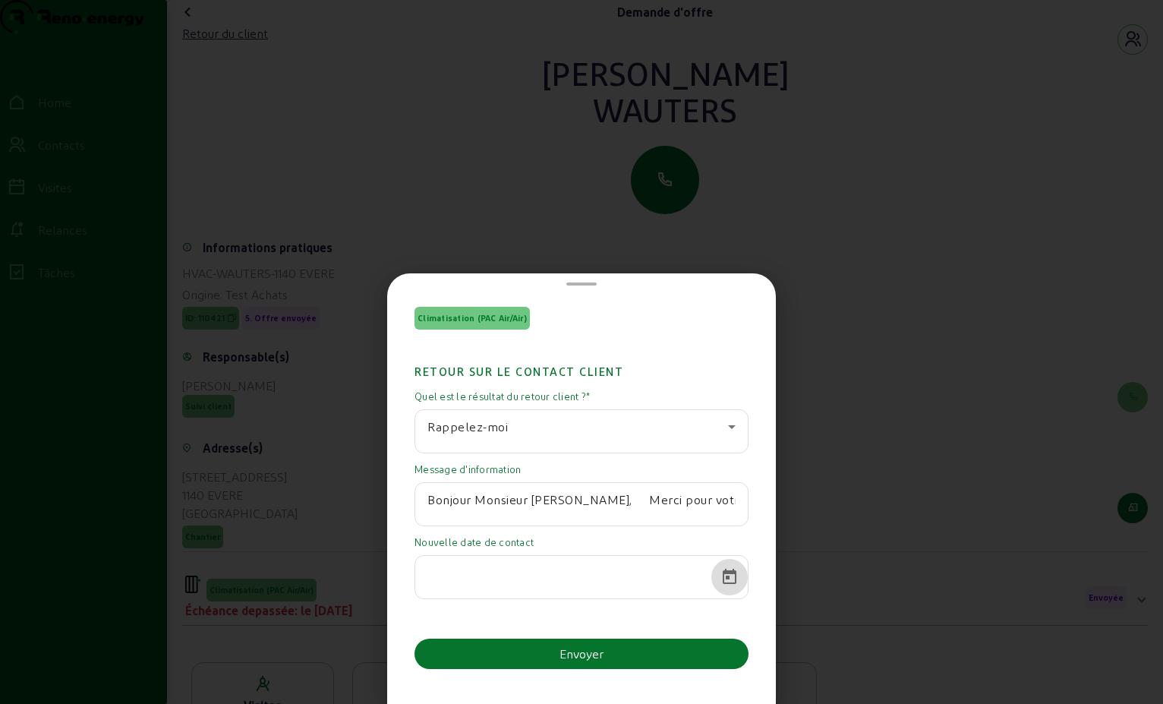
click at [728, 580] on span "Open calendar" at bounding box center [729, 577] width 36 height 36
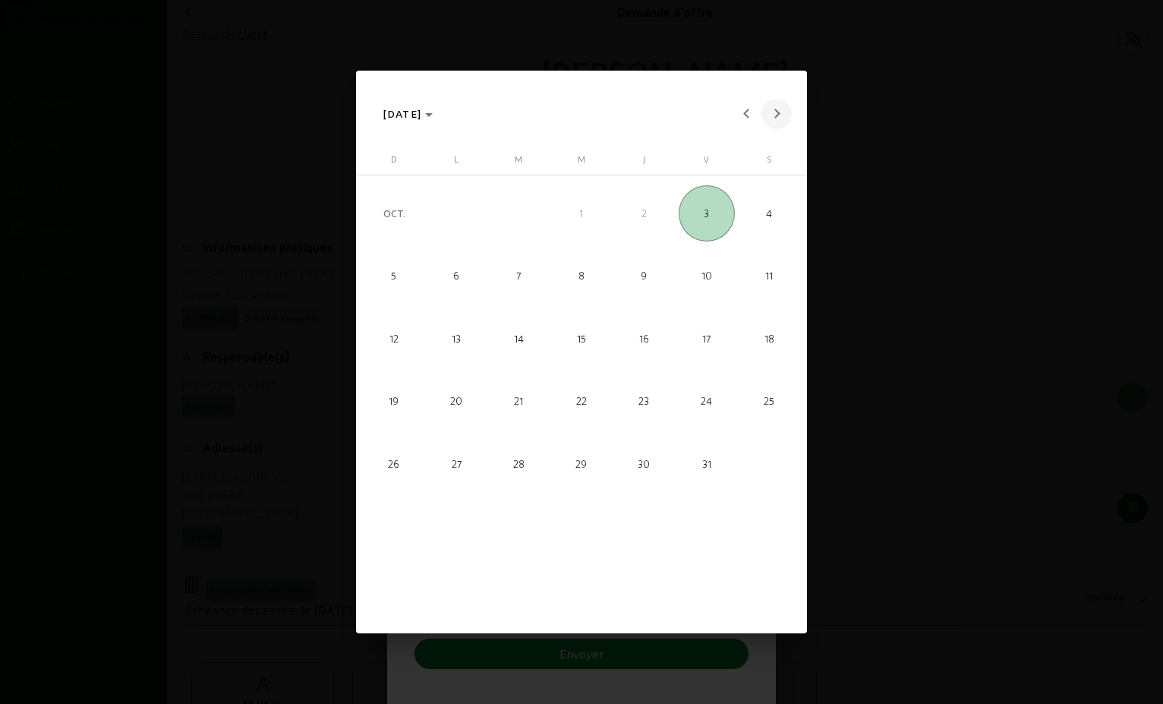
drag, startPoint x: 782, startPoint y: 113, endPoint x: 774, endPoint y: 115, distance: 8.5
click at [780, 115] on span "Next month" at bounding box center [777, 114] width 30 height 30
click at [770, 115] on span "Next month" at bounding box center [777, 114] width 30 height 30
click at [769, 115] on span "Next month" at bounding box center [777, 114] width 30 height 30
click at [525, 267] on span "6" at bounding box center [519, 276] width 56 height 56
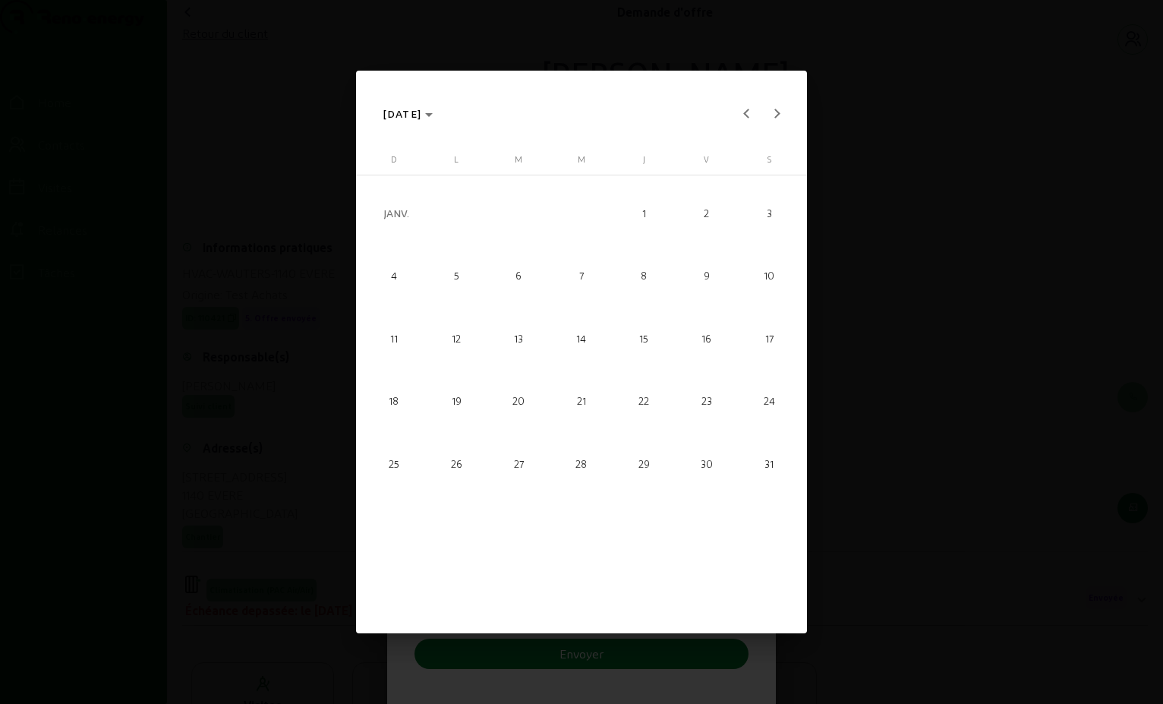
type input "[DATE]"
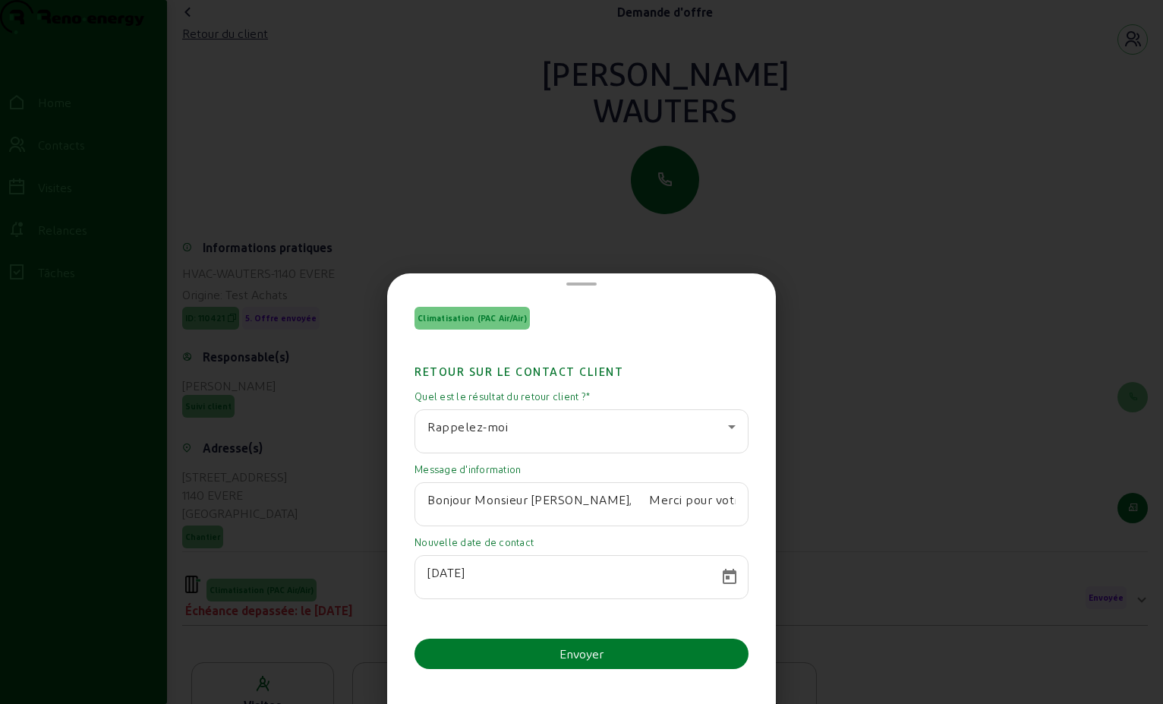
click at [582, 668] on button "Envoyer" at bounding box center [582, 654] width 334 height 30
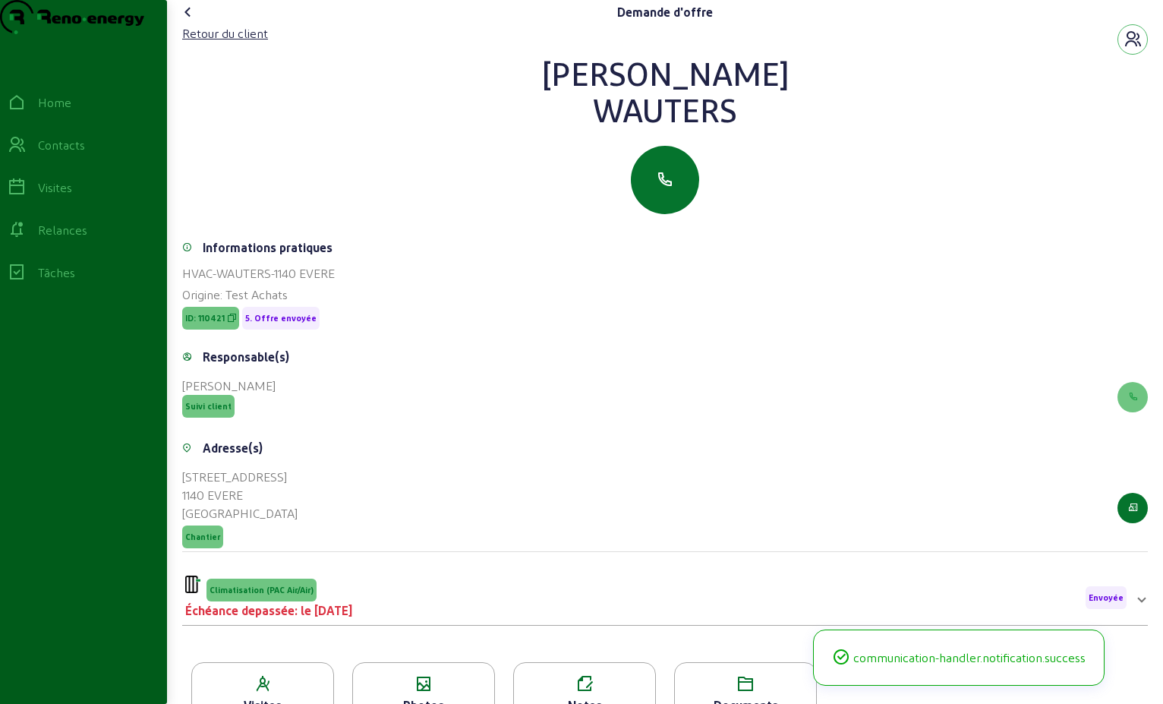
click at [194, 21] on icon at bounding box center [188, 12] width 18 height 18
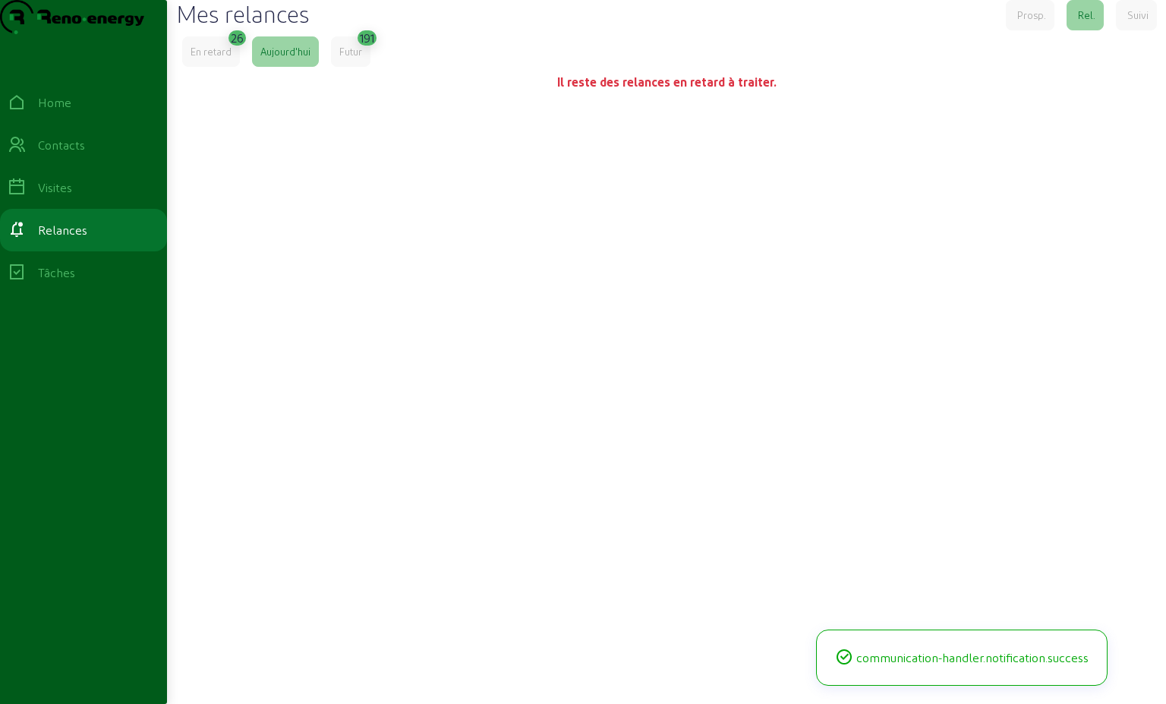
click at [208, 67] on div "En retard" at bounding box center [211, 51] width 58 height 30
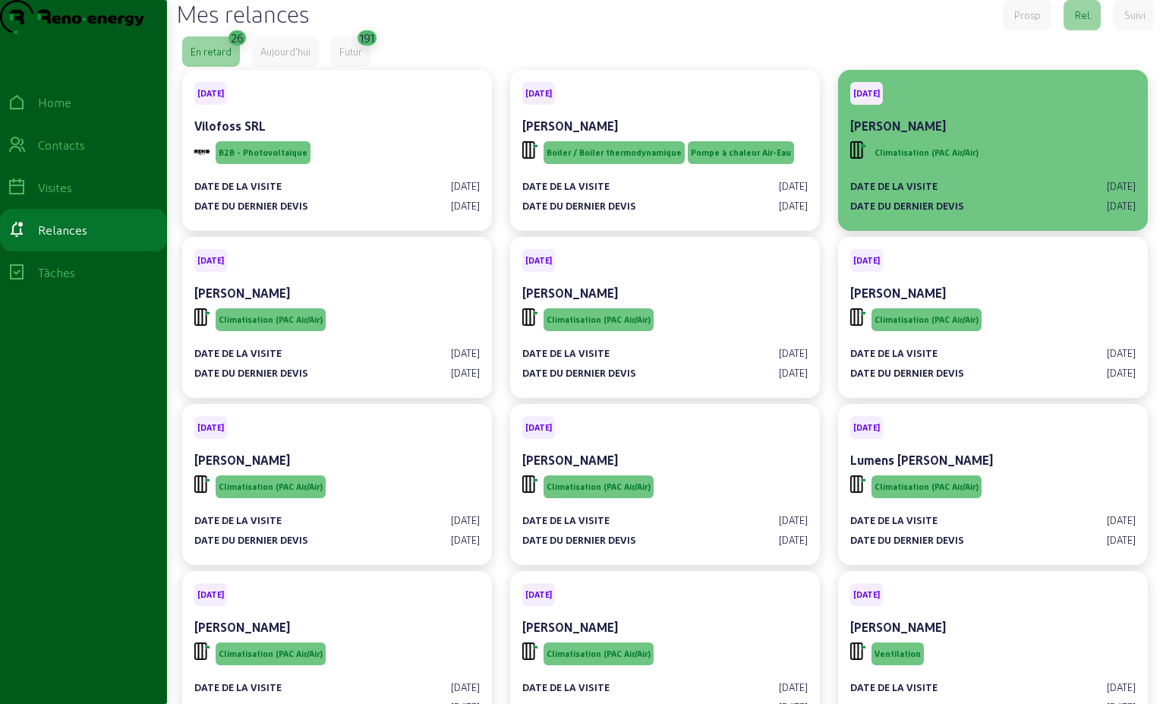
click at [925, 158] on span "Climatisation (PAC Air/Air)" at bounding box center [927, 152] width 104 height 11
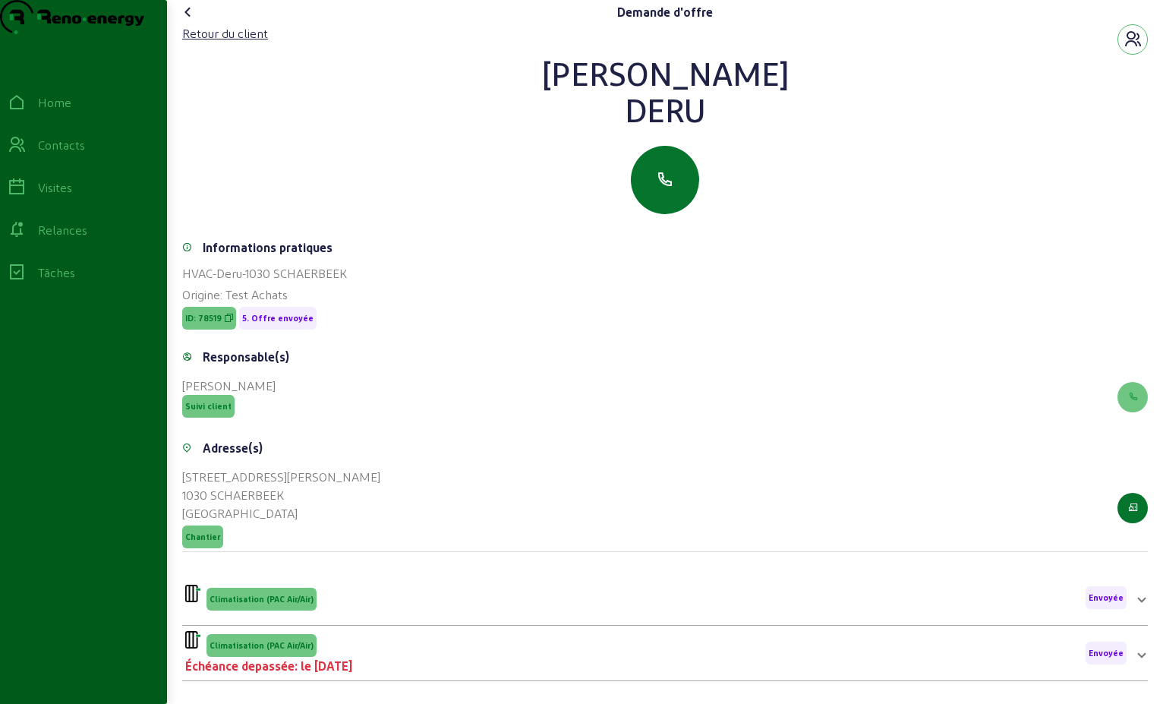
drag, startPoint x: 708, startPoint y: 139, endPoint x: 575, endPoint y: 93, distance: 141.4
click at [575, 93] on div "[PERSON_NAME]" at bounding box center [665, 91] width 966 height 73
drag, startPoint x: 575, startPoint y: 93, endPoint x: 656, endPoint y: 101, distance: 81.7
click at [267, 43] on div "Retour du client" at bounding box center [225, 33] width 86 height 18
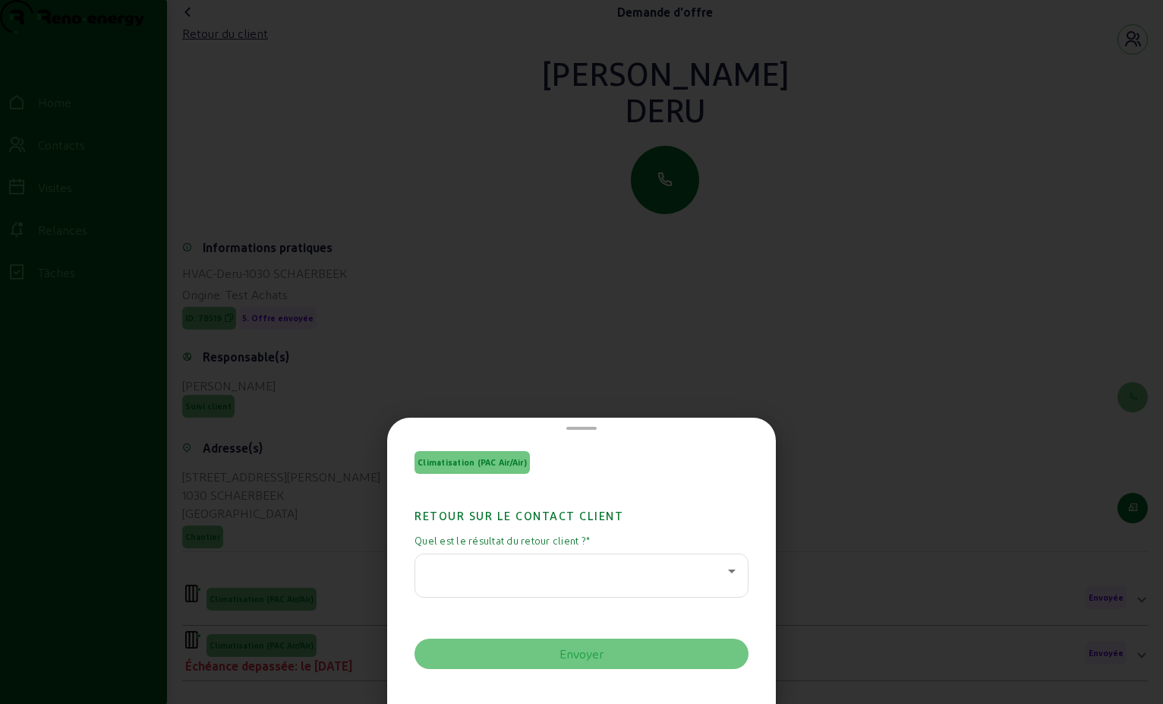
click at [735, 565] on icon at bounding box center [732, 571] width 18 height 18
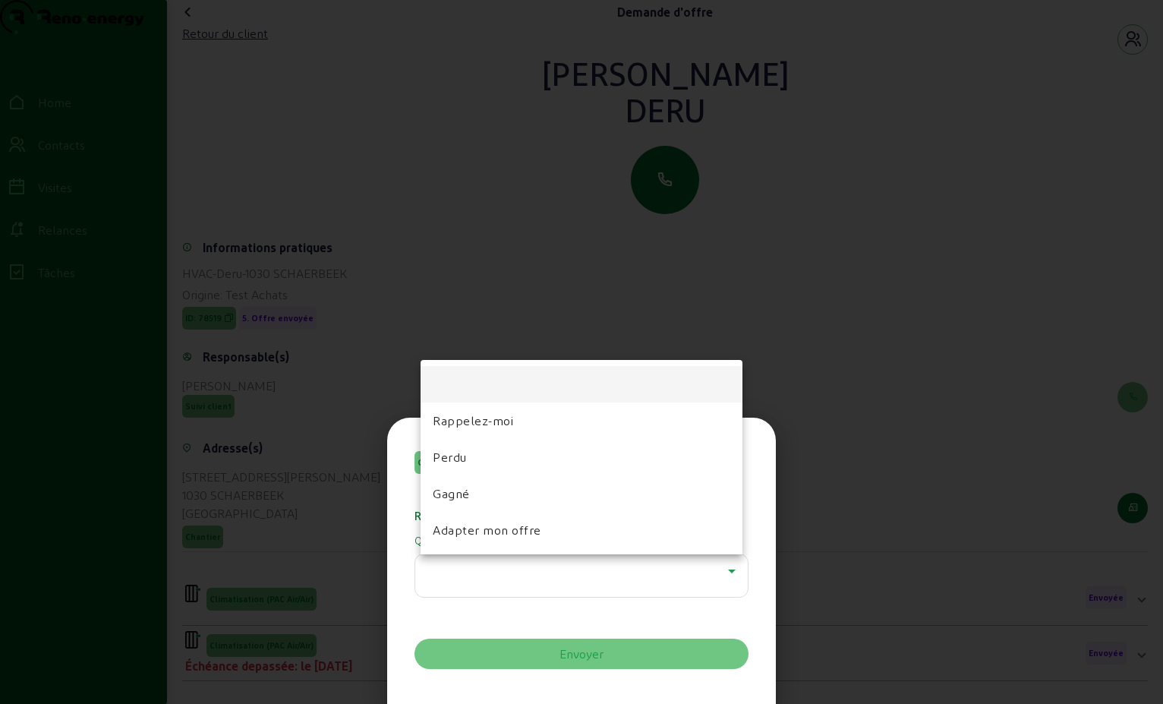
drag, startPoint x: 475, startPoint y: 406, endPoint x: 474, endPoint y: 418, distance: 12.2
click at [474, 410] on mat-option "Rappelez-moi" at bounding box center [582, 420] width 322 height 36
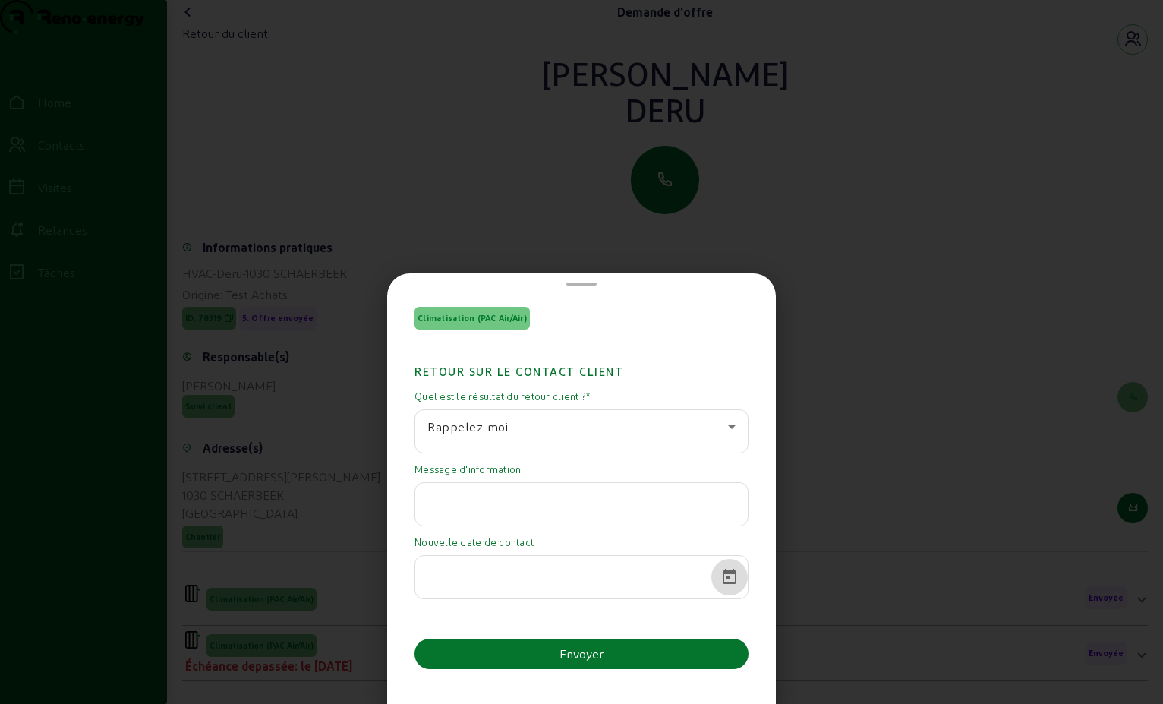
click at [721, 570] on span "Open calendar" at bounding box center [729, 577] width 36 height 36
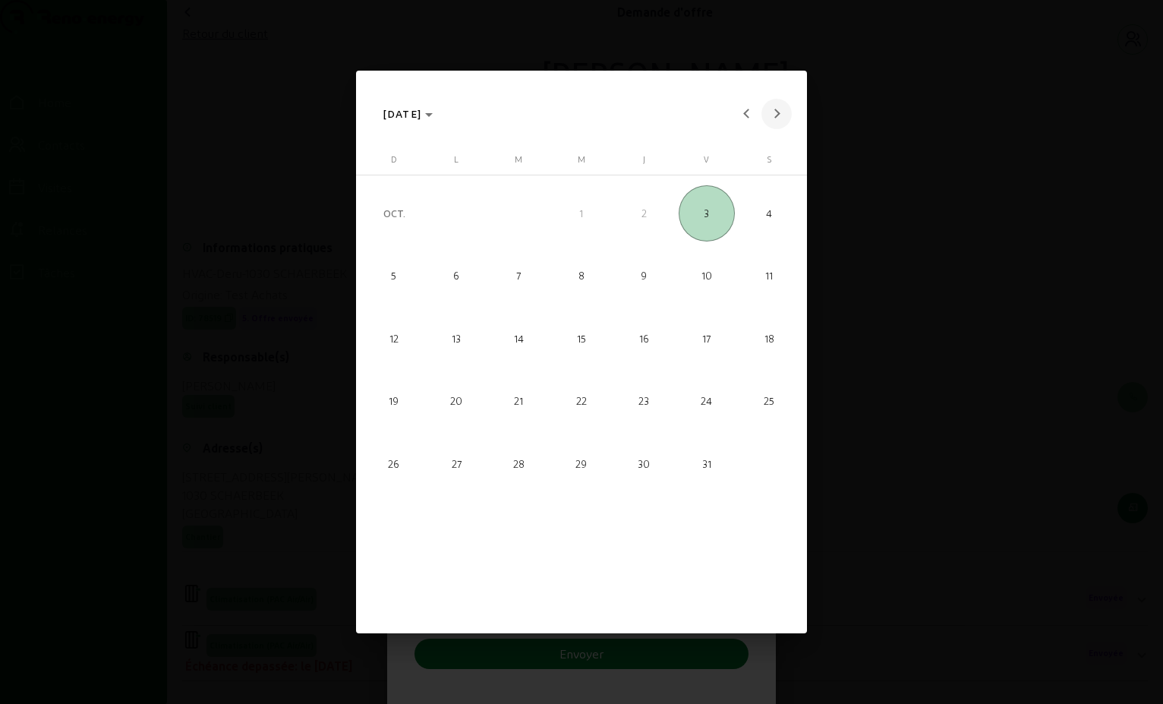
click at [781, 110] on span "Next month" at bounding box center [777, 114] width 30 height 30
click at [778, 110] on span "Next month" at bounding box center [777, 114] width 30 height 30
click at [519, 277] on span "6" at bounding box center [519, 276] width 56 height 56
type input "[DATE]"
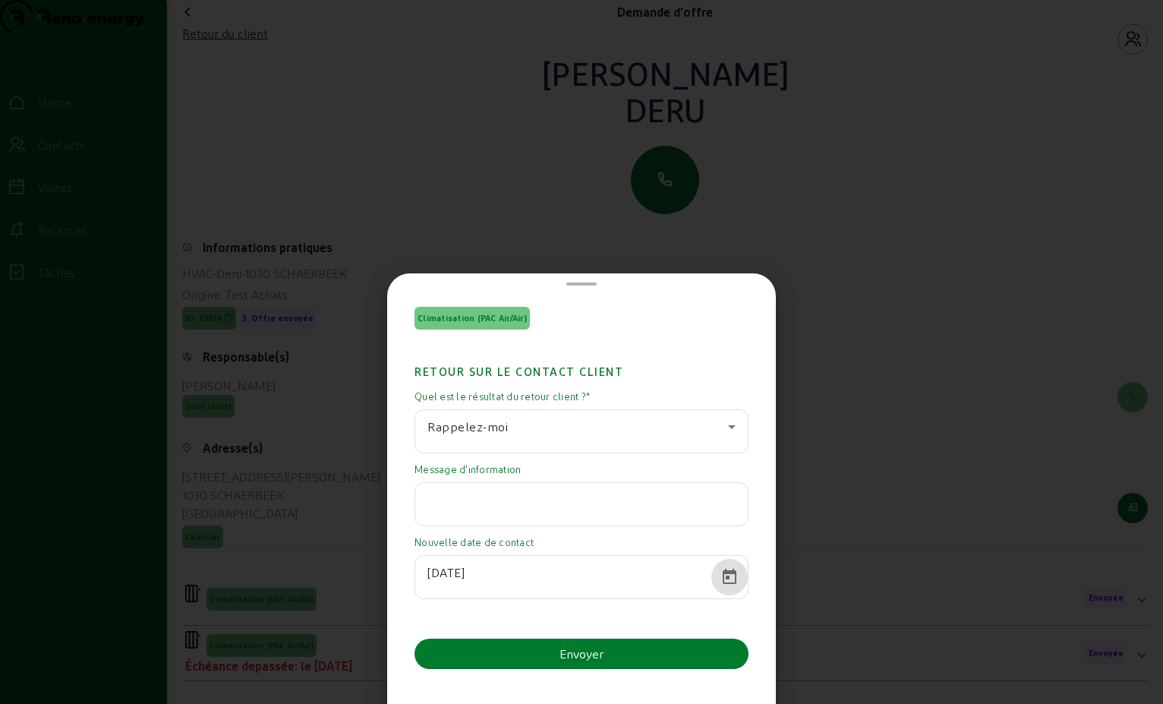
click at [617, 667] on button "Envoyer" at bounding box center [582, 654] width 334 height 30
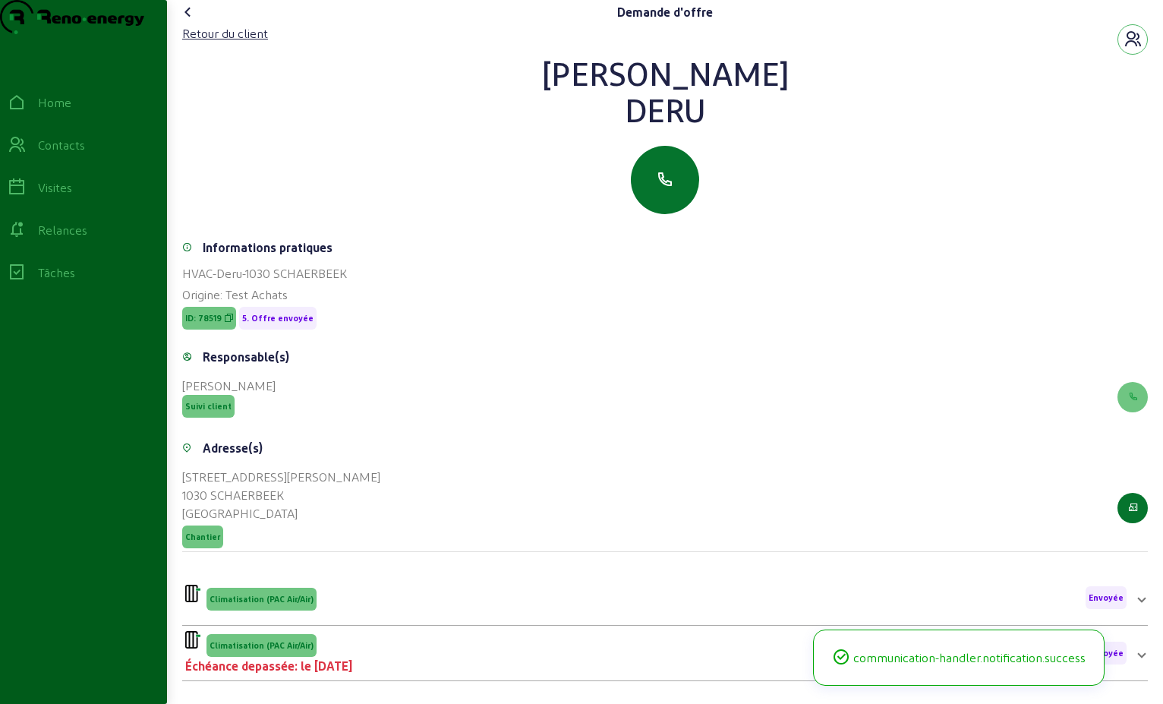
click at [186, 21] on icon at bounding box center [188, 12] width 18 height 18
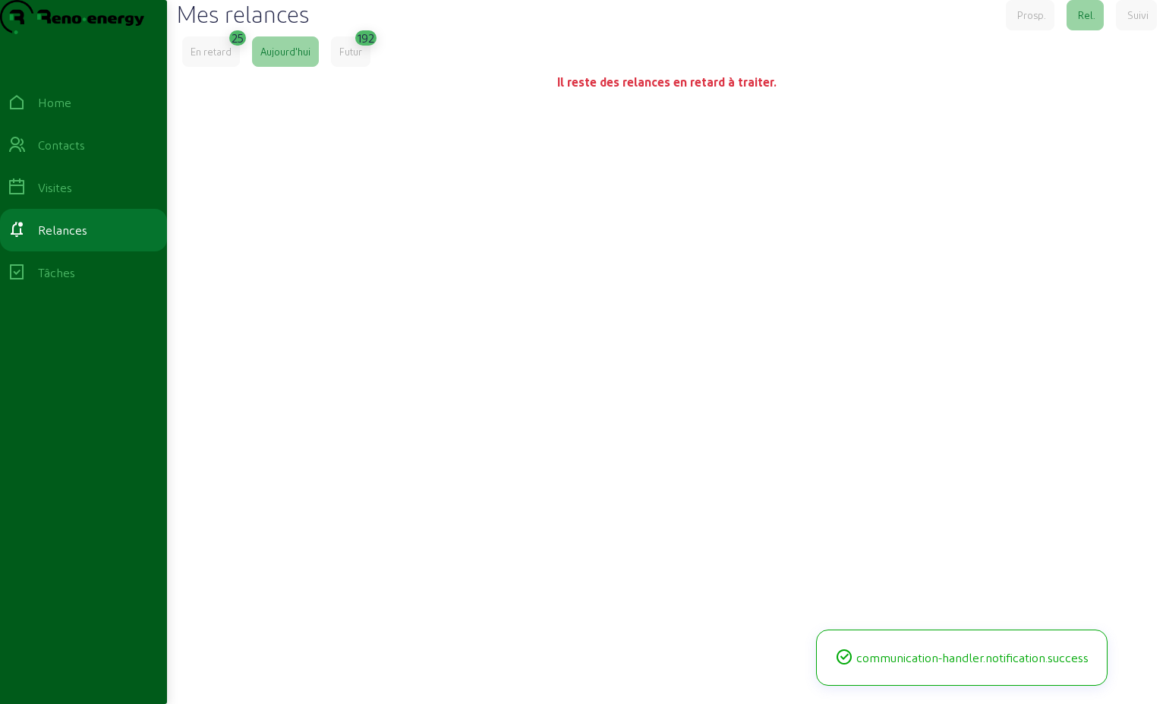
click at [219, 58] on div "En retard" at bounding box center [211, 52] width 41 height 14
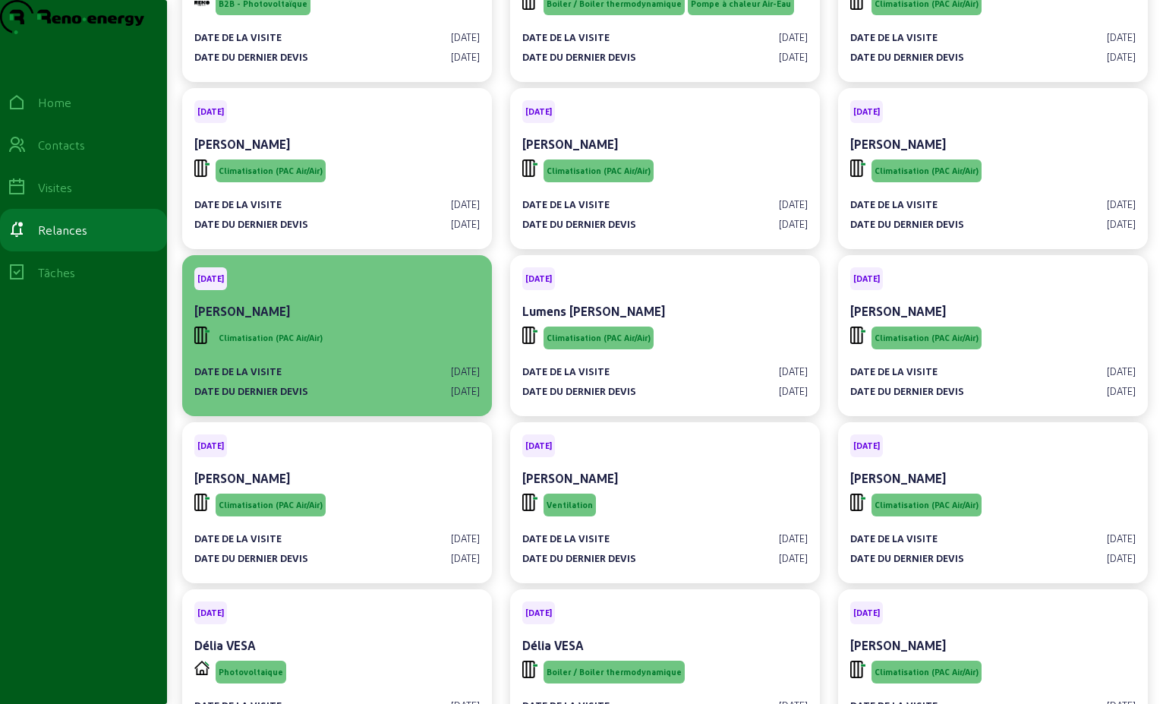
scroll to position [152, 0]
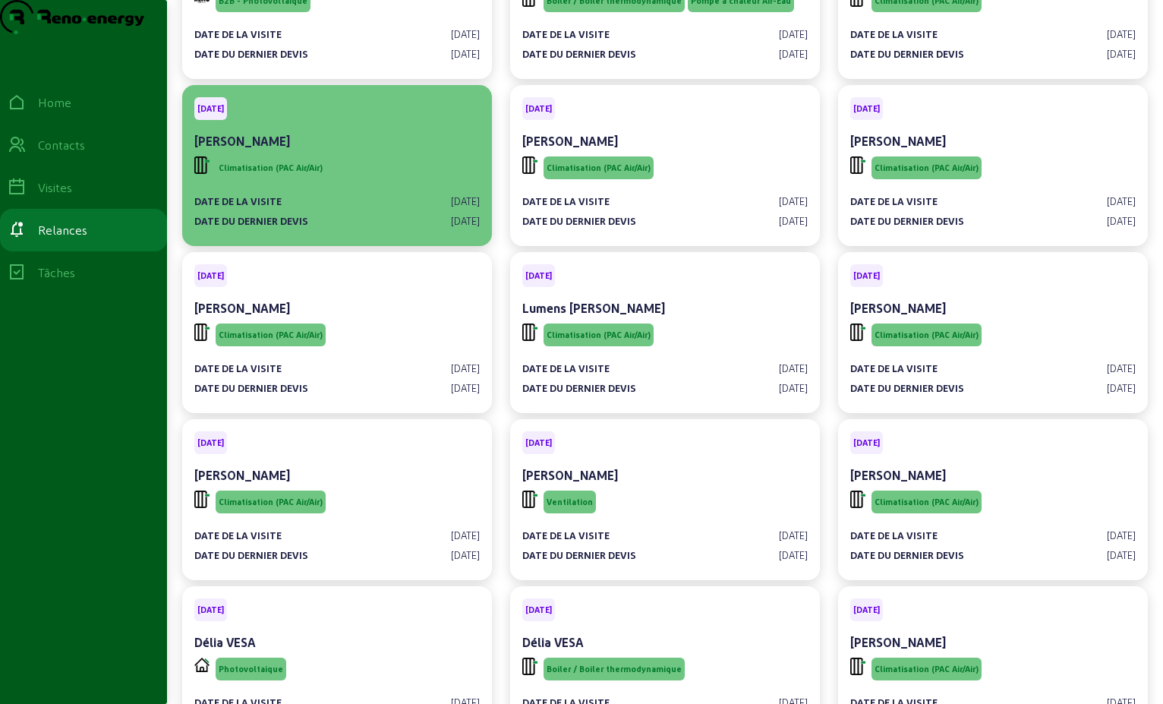
click at [330, 182] on div "Climatisation (PAC Air/Air)" at bounding box center [337, 167] width 286 height 29
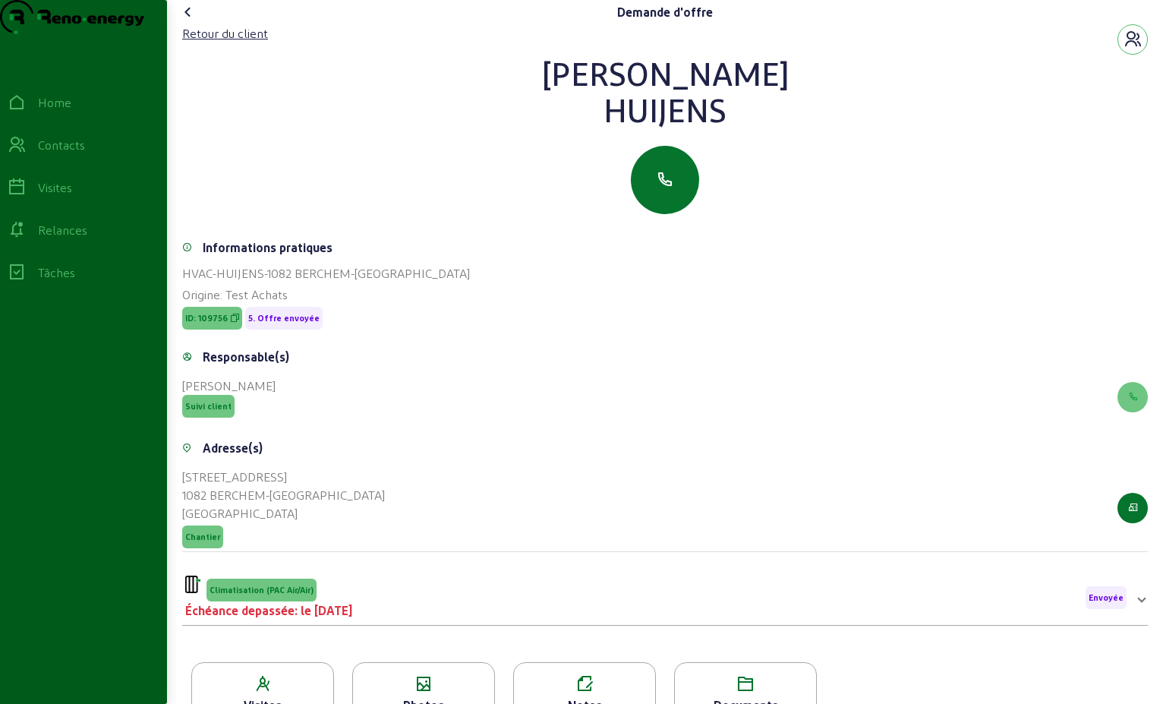
drag, startPoint x: 744, startPoint y: 150, endPoint x: 575, endPoint y: 77, distance: 184.4
click at [575, 77] on div "Retour du client [PERSON_NAME]" at bounding box center [665, 119] width 966 height 190
drag, startPoint x: 576, startPoint y: 79, endPoint x: 651, endPoint y: 97, distance: 77.3
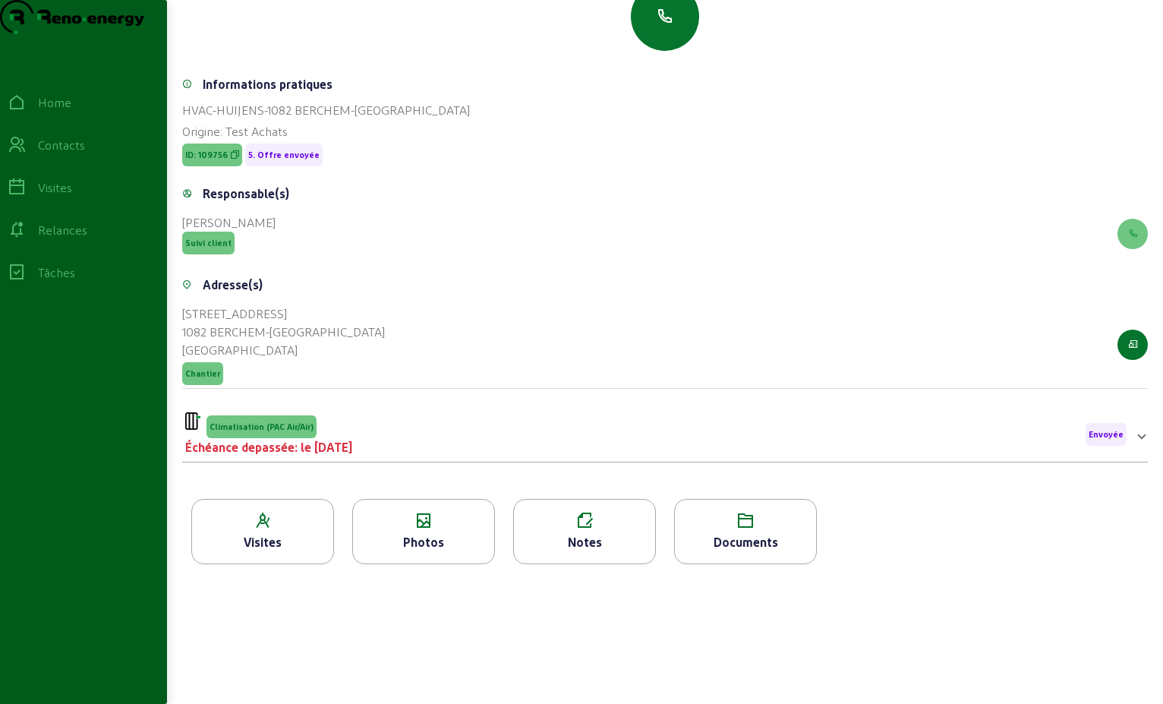
scroll to position [194, 0]
click at [508, 433] on div "Climatisation (PAC Air/Air) Échéance depassée: le [DATE] Envoyée" at bounding box center [656, 434] width 942 height 44
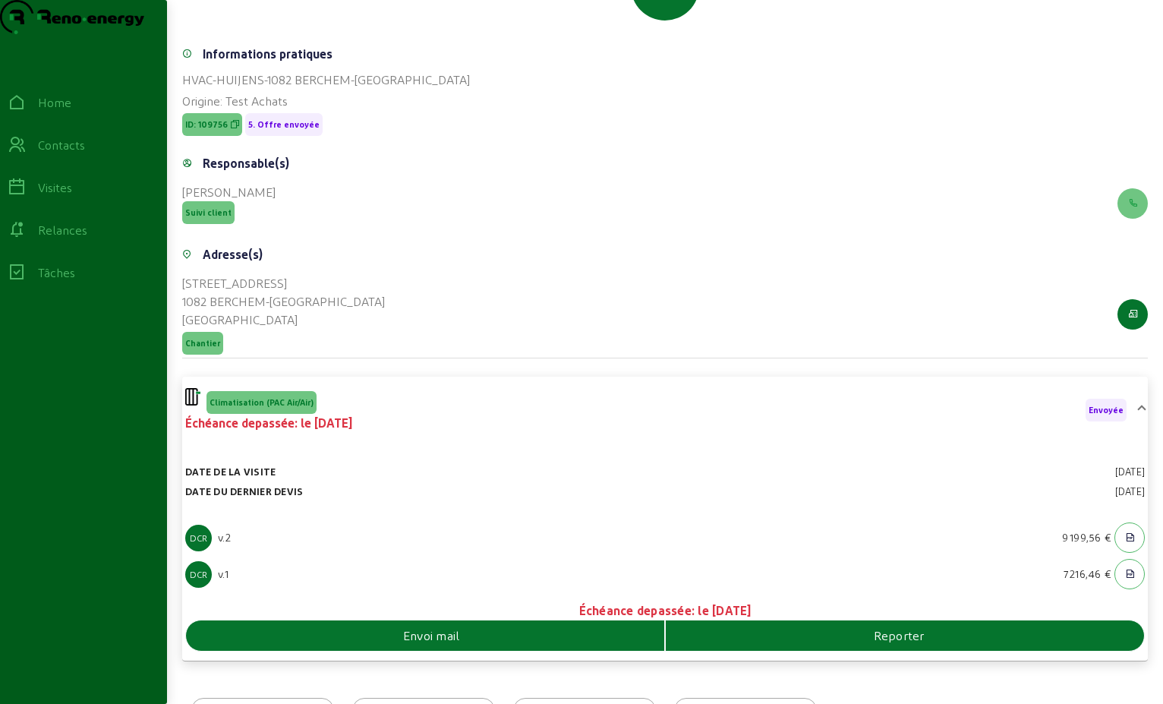
click at [570, 651] on div "Envoi mail" at bounding box center [425, 635] width 479 height 30
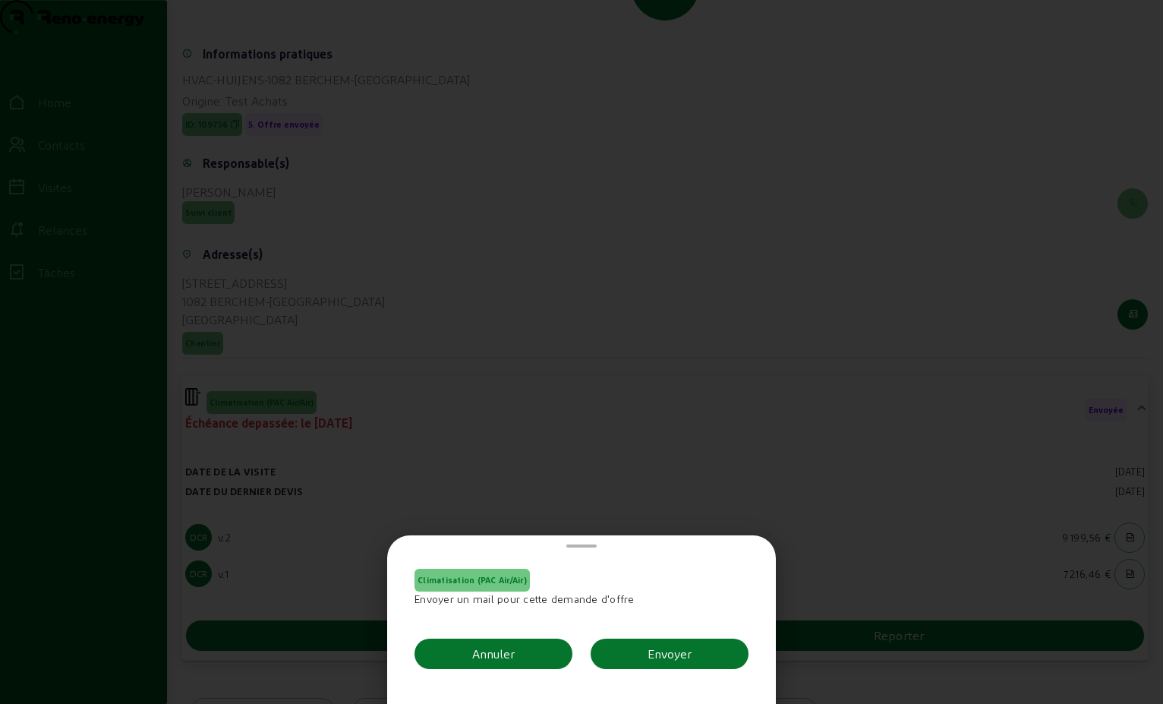
scroll to position [0, 0]
click at [663, 648] on div "Envoyer" at bounding box center [670, 654] width 44 height 18
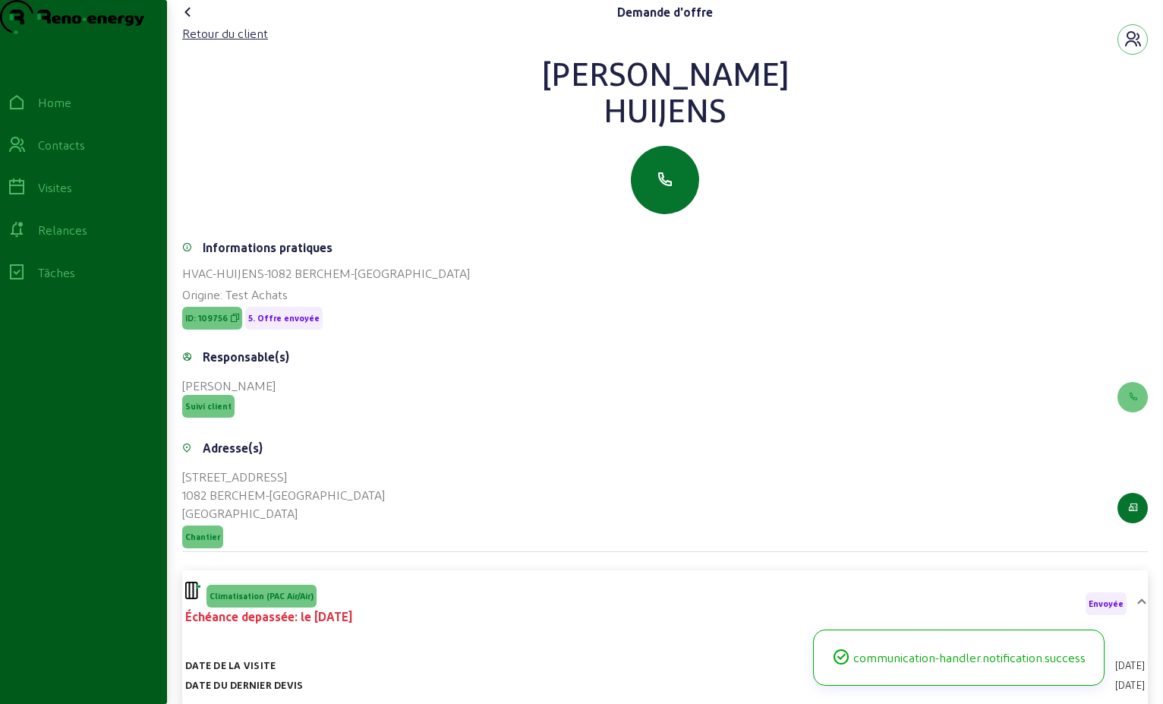
click at [188, 21] on icon at bounding box center [188, 12] width 18 height 18
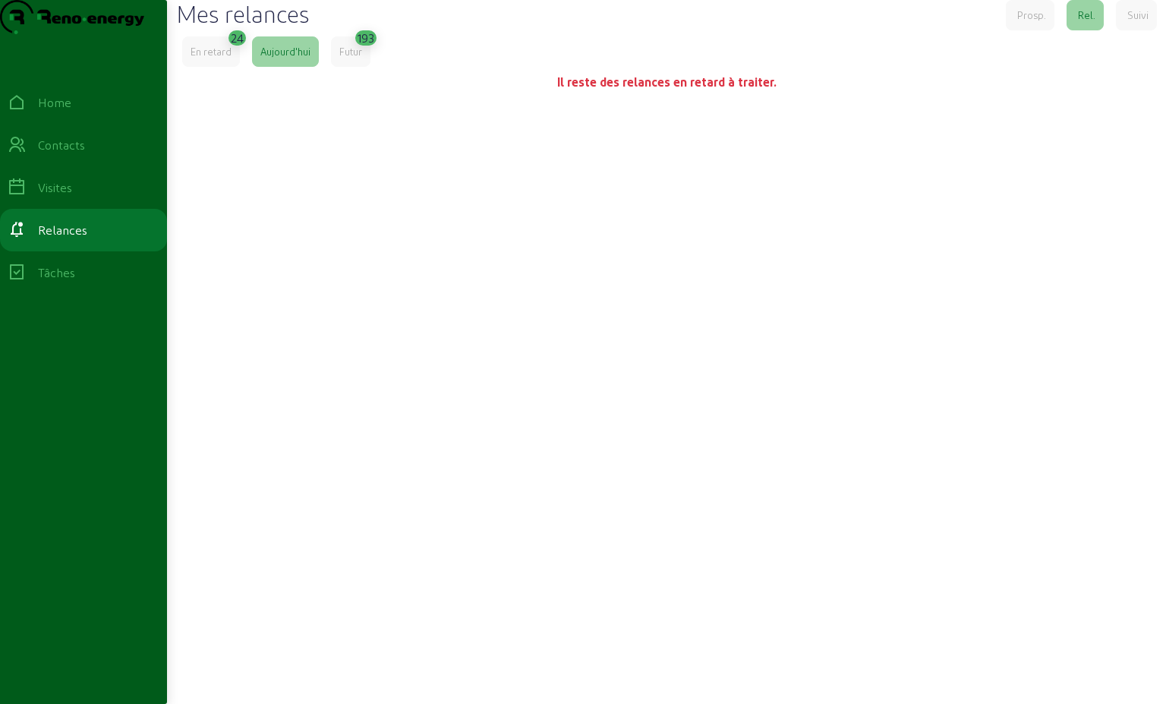
click at [225, 67] on div "En retard" at bounding box center [211, 51] width 58 height 30
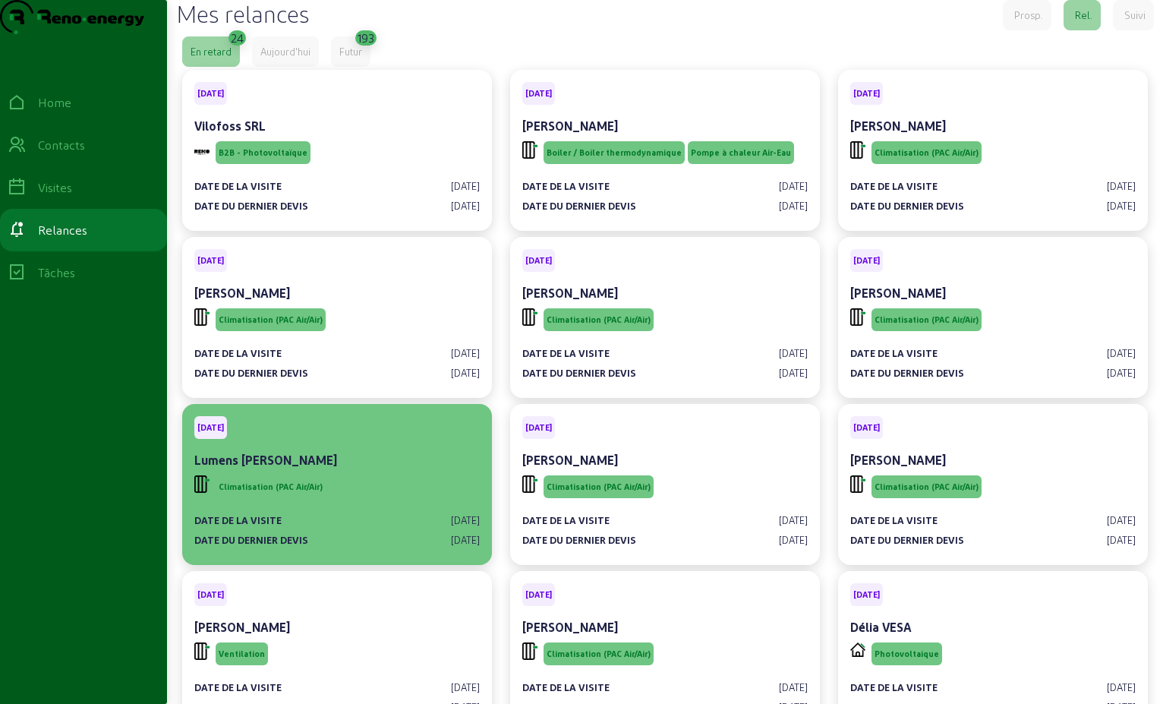
click at [332, 469] on div "Lumens [PERSON_NAME]" at bounding box center [337, 460] width 286 height 18
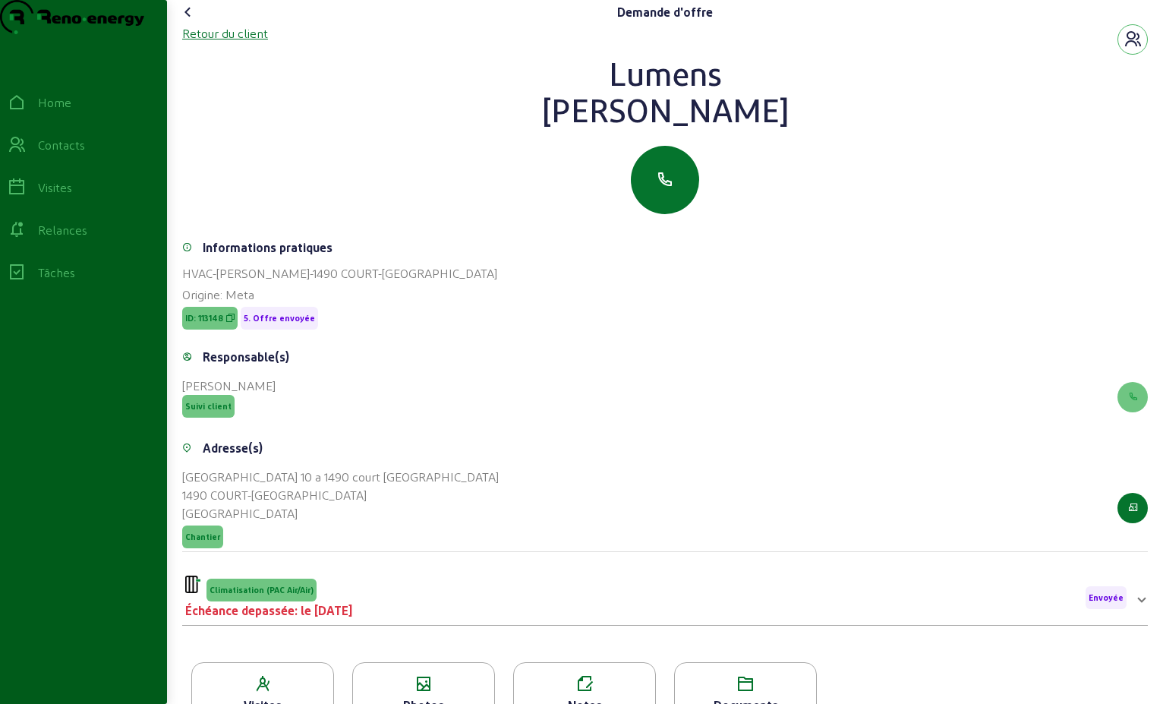
click at [248, 43] on div "Retour du client" at bounding box center [225, 33] width 86 height 18
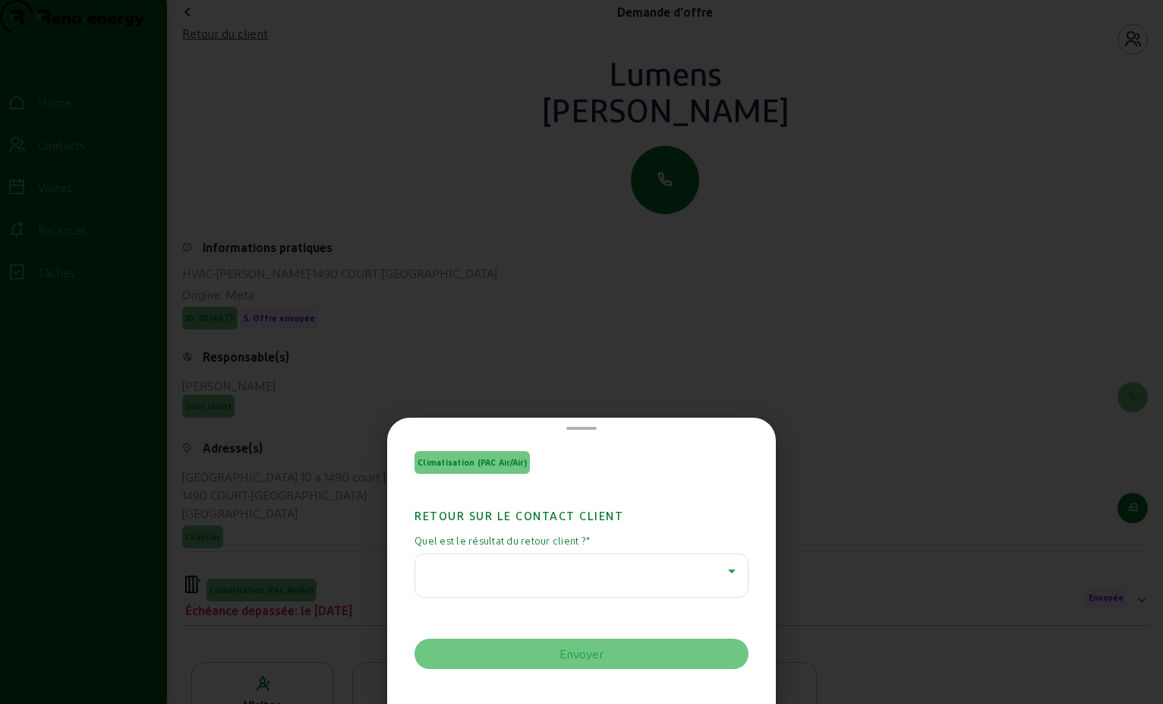
click at [729, 571] on icon at bounding box center [732, 571] width 8 height 4
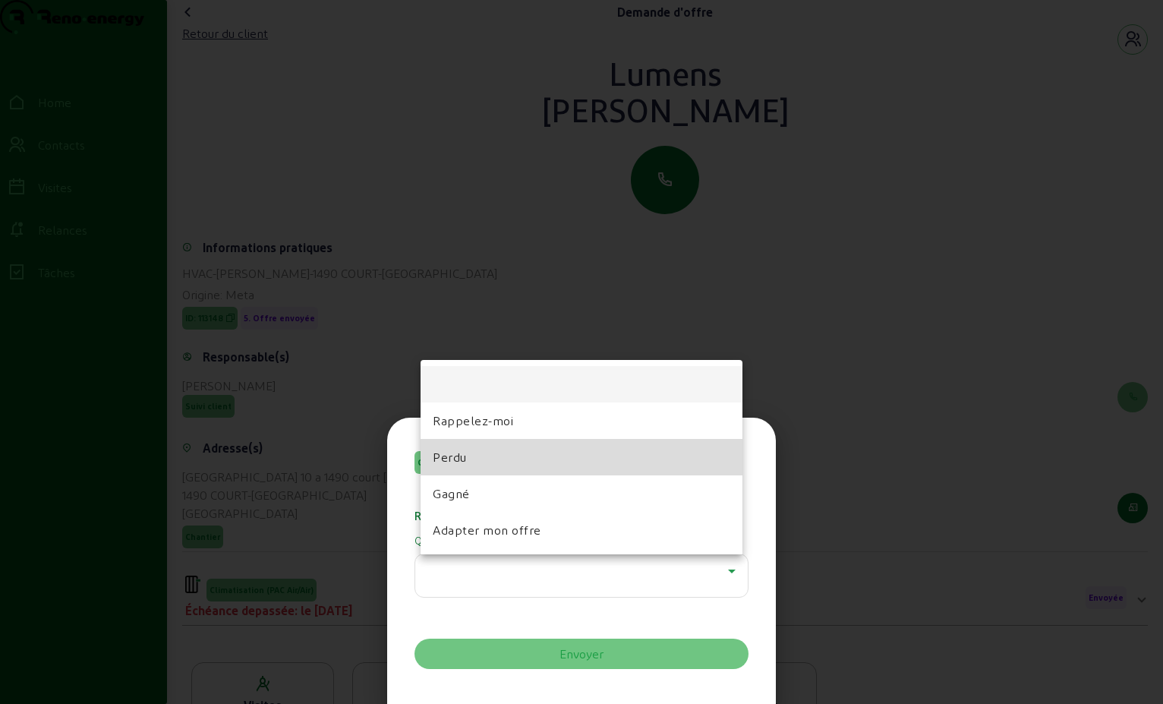
click at [507, 471] on mat-option "Perdu" at bounding box center [582, 457] width 322 height 36
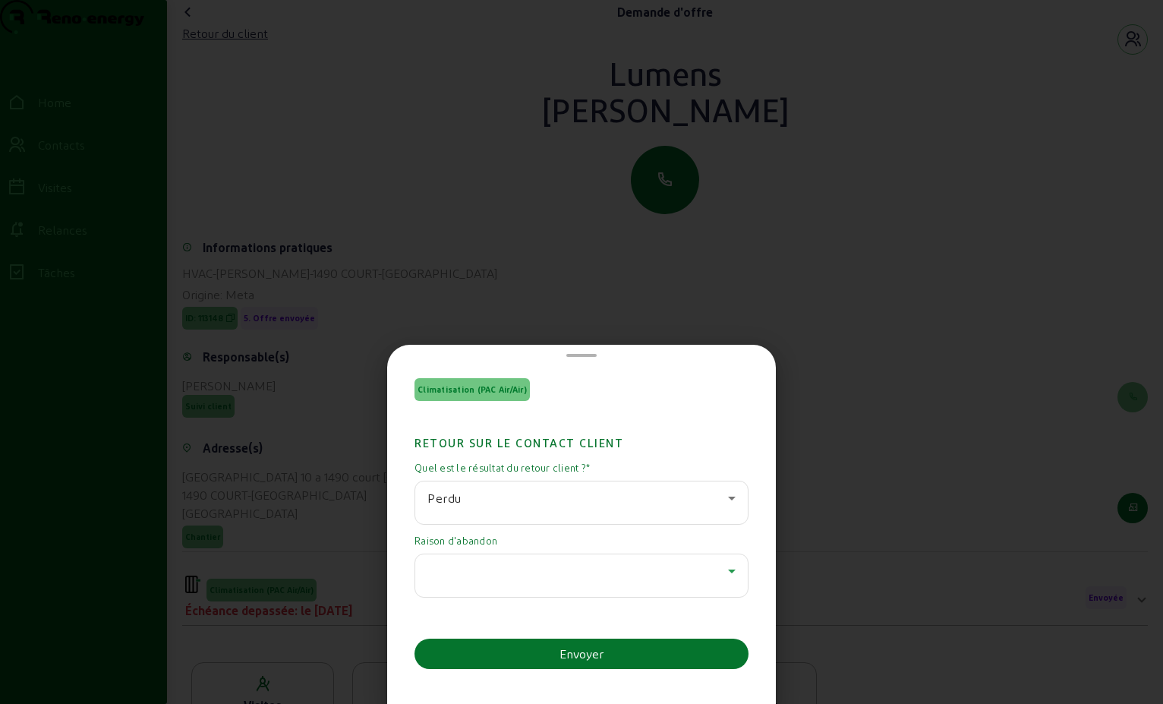
click at [728, 569] on icon at bounding box center [732, 571] width 8 height 4
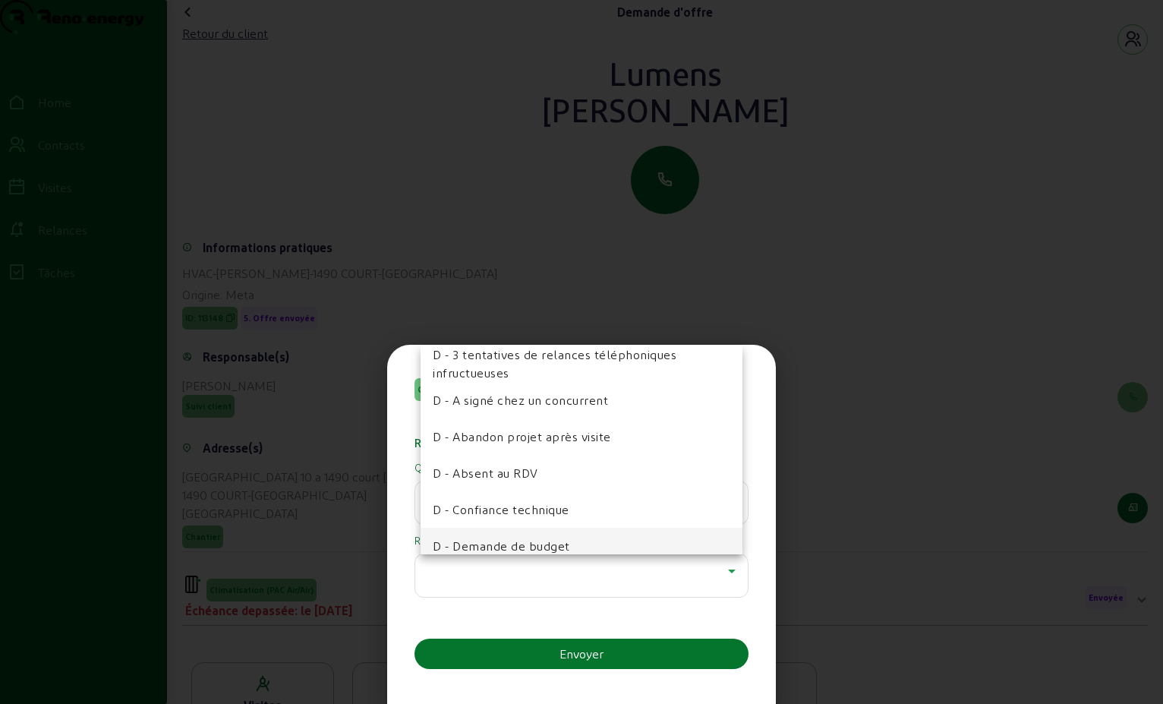
scroll to position [152, 0]
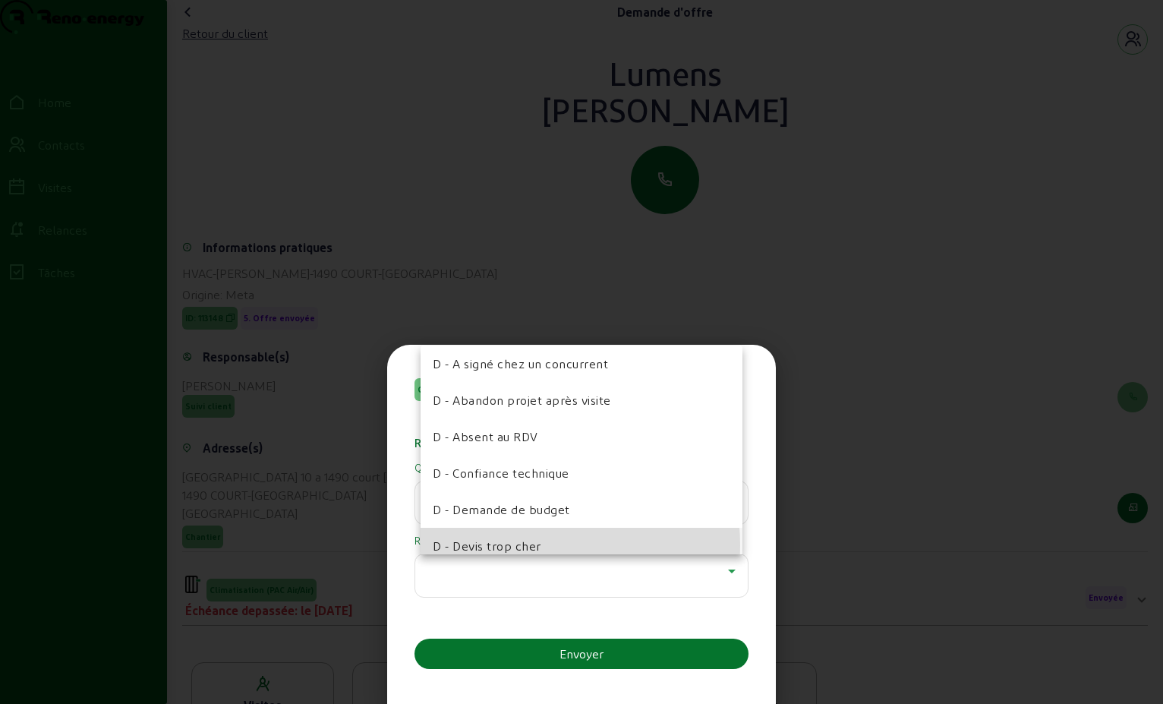
click at [511, 545] on span "D - Devis trop cher" at bounding box center [487, 546] width 109 height 18
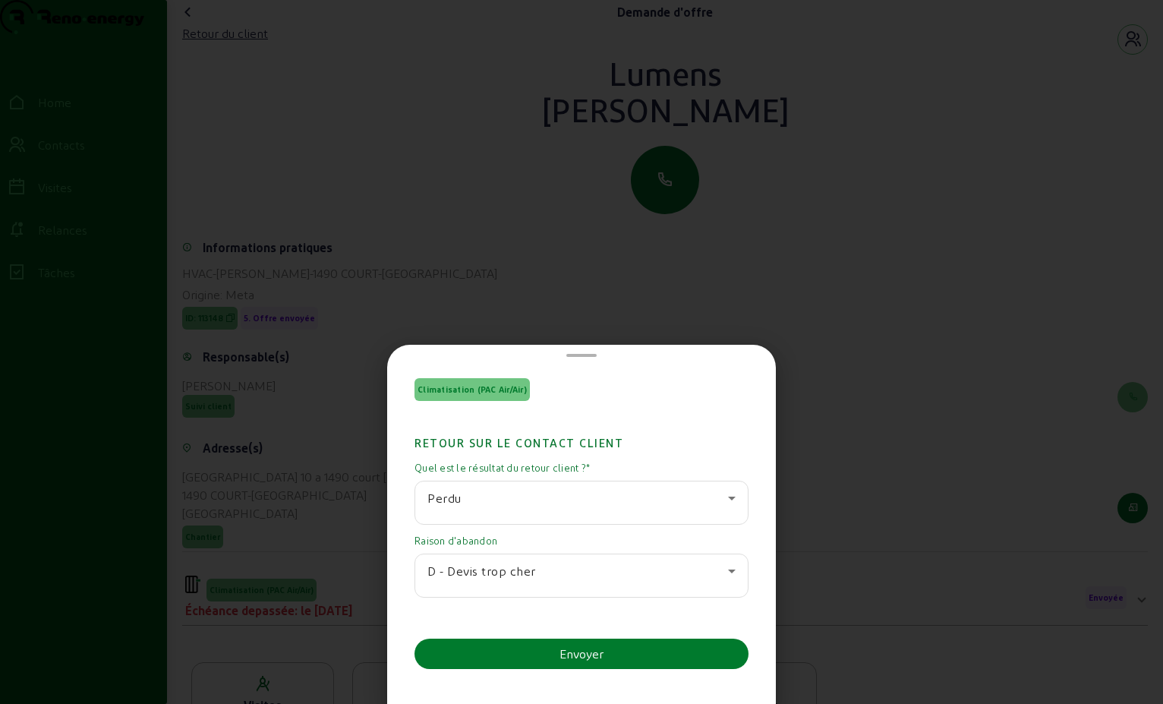
click at [555, 642] on button "Envoyer" at bounding box center [582, 654] width 334 height 30
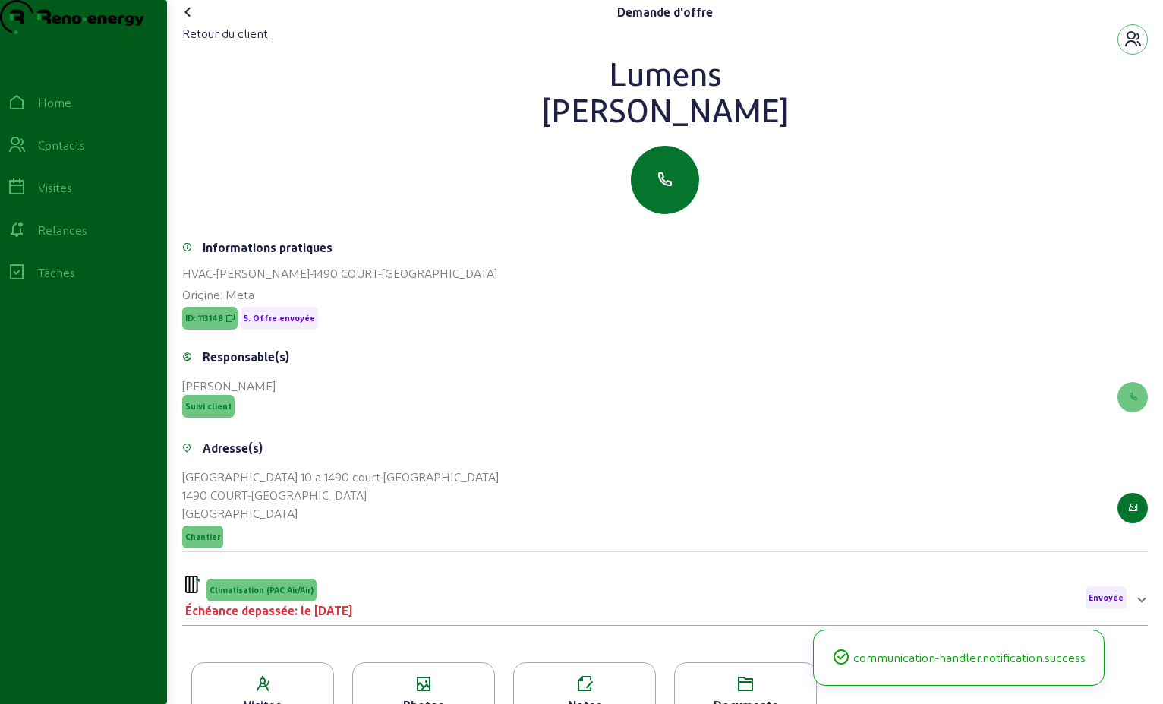
click at [191, 21] on icon at bounding box center [188, 12] width 18 height 18
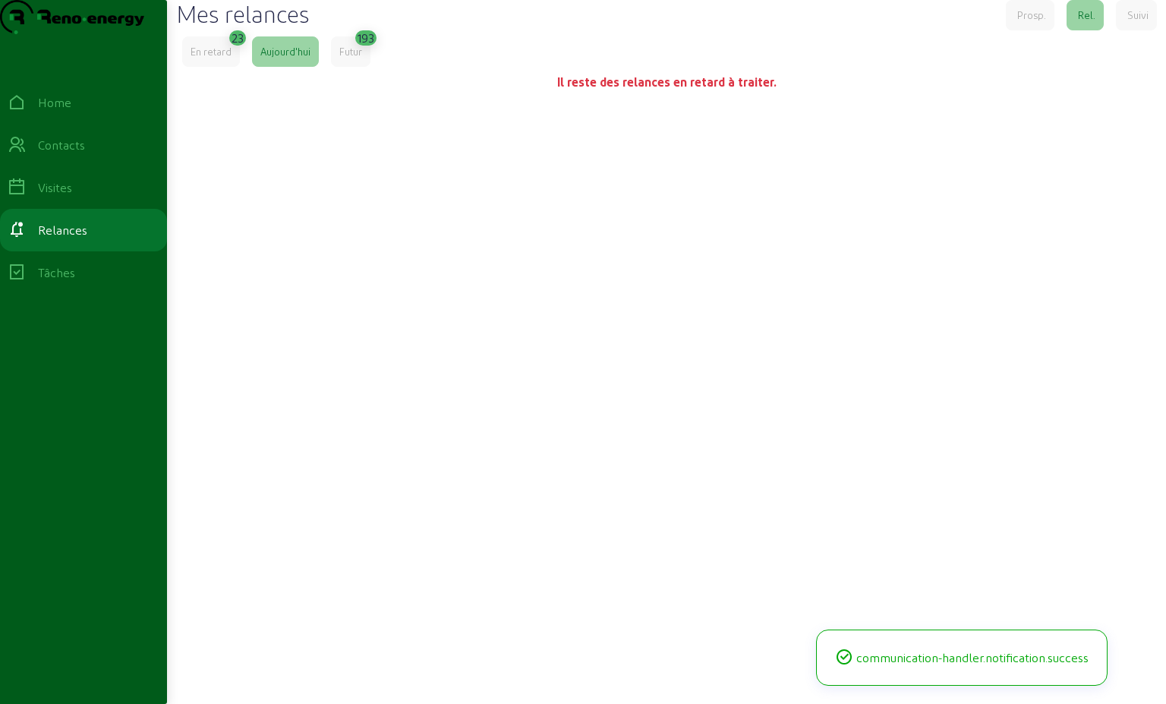
click at [232, 58] on div "En retard" at bounding box center [211, 52] width 41 height 14
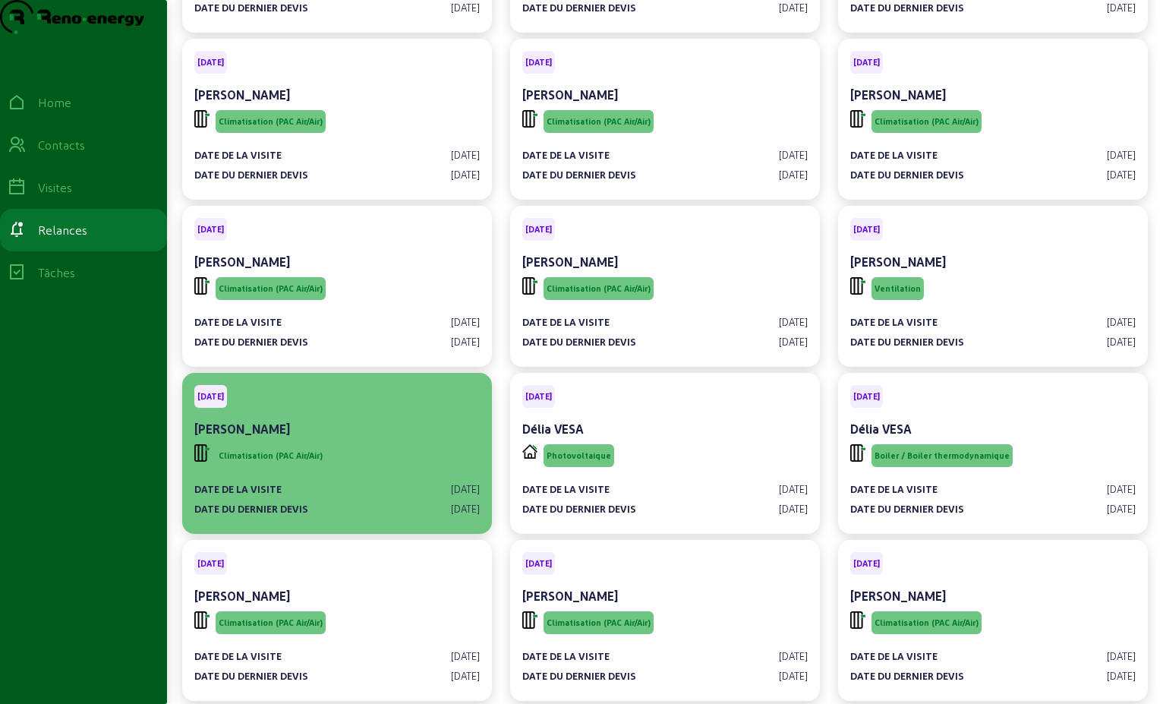
scroll to position [228, 0]
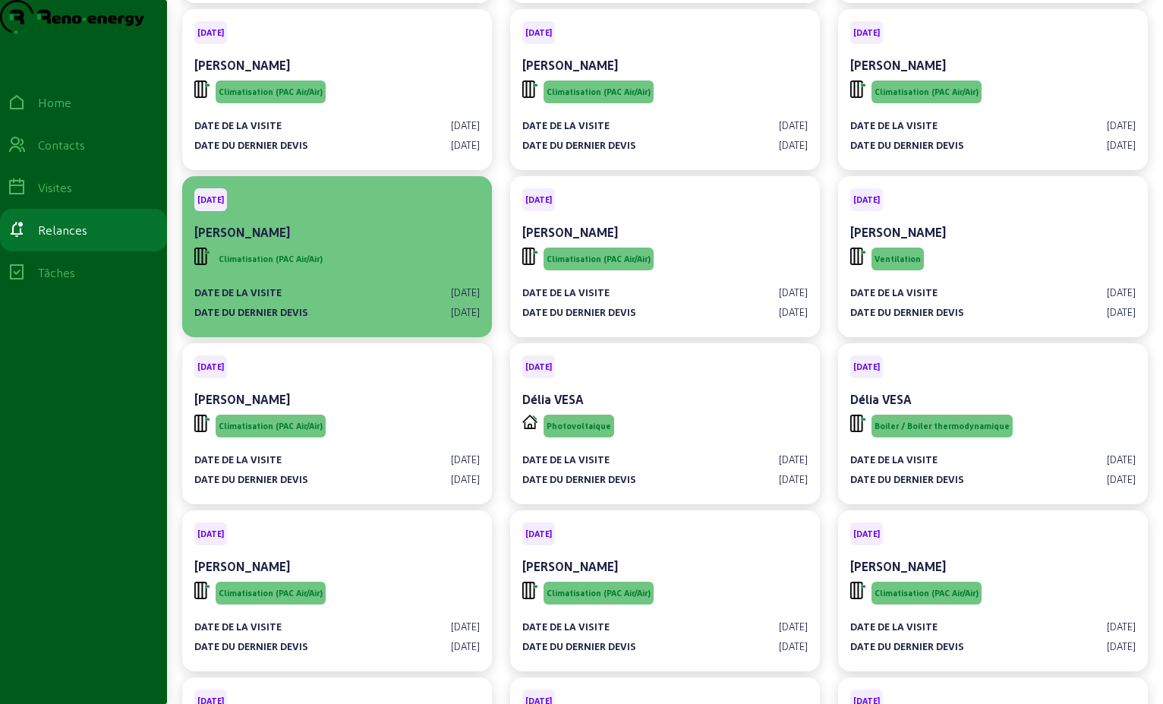
click at [355, 241] on div "[PERSON_NAME]" at bounding box center [337, 232] width 286 height 18
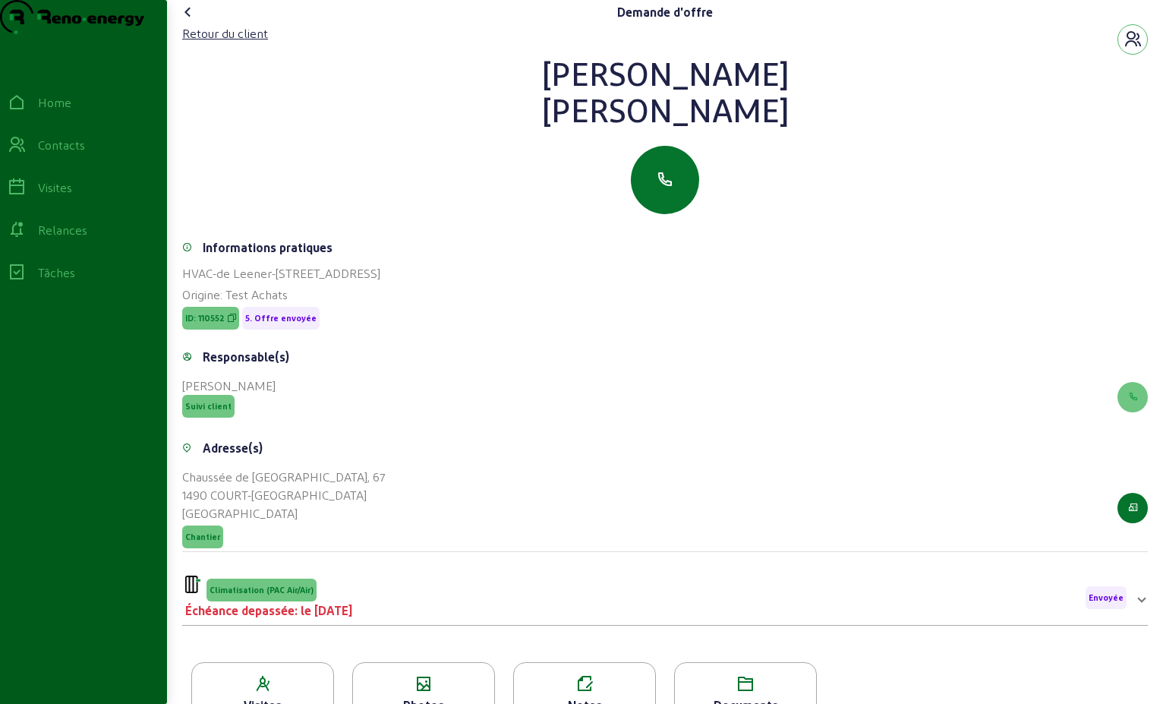
drag, startPoint x: 706, startPoint y: 139, endPoint x: 560, endPoint y: 101, distance: 150.7
click at [560, 101] on div "[PERSON_NAME]" at bounding box center [665, 91] width 966 height 73
drag, startPoint x: 560, startPoint y: 101, endPoint x: 651, endPoint y: 112, distance: 91.8
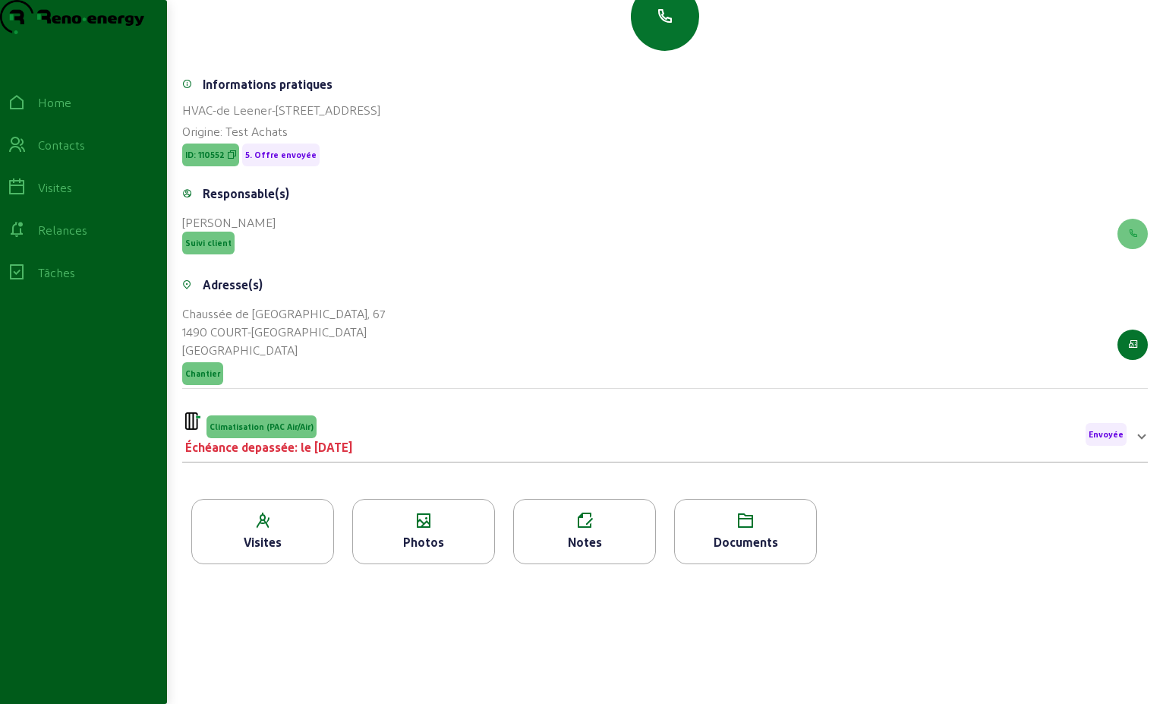
scroll to position [194, 0]
click at [486, 437] on div "Climatisation (PAC Air/Air) Échéance depassée: le [DATE] Envoyée" at bounding box center [656, 434] width 942 height 44
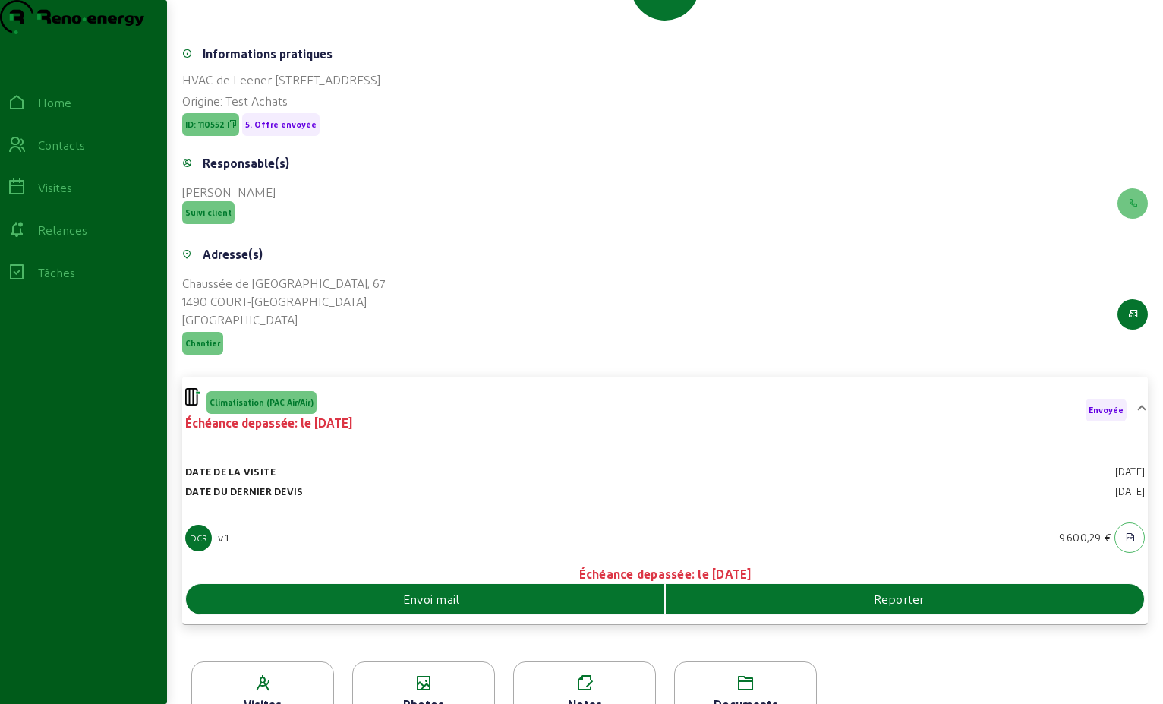
click at [480, 608] on div "Envoi mail" at bounding box center [425, 599] width 478 height 18
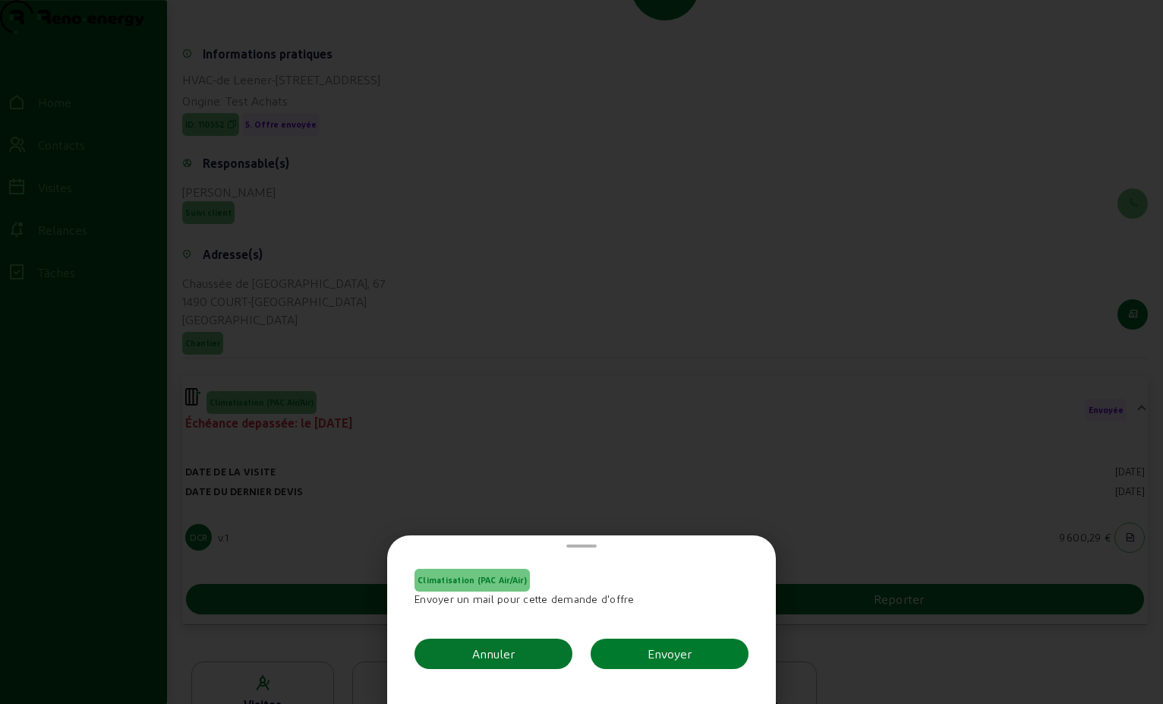
click at [686, 666] on button "Envoyer" at bounding box center [670, 654] width 158 height 30
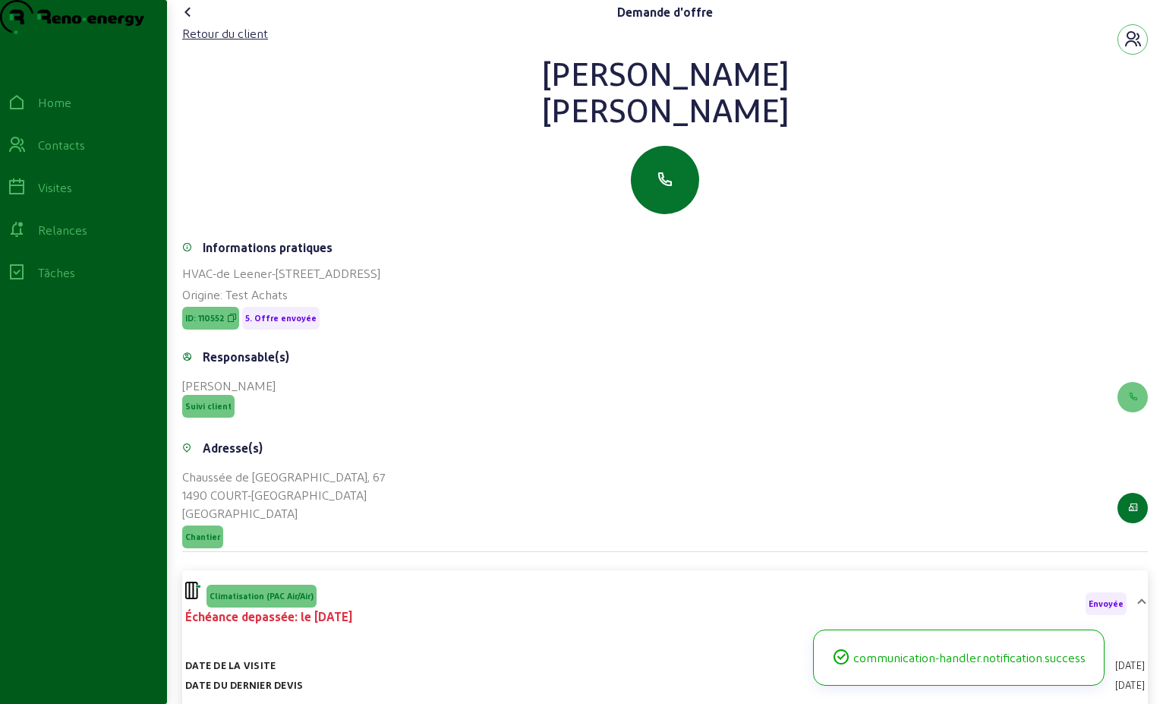
click at [197, 21] on icon at bounding box center [188, 12] width 18 height 18
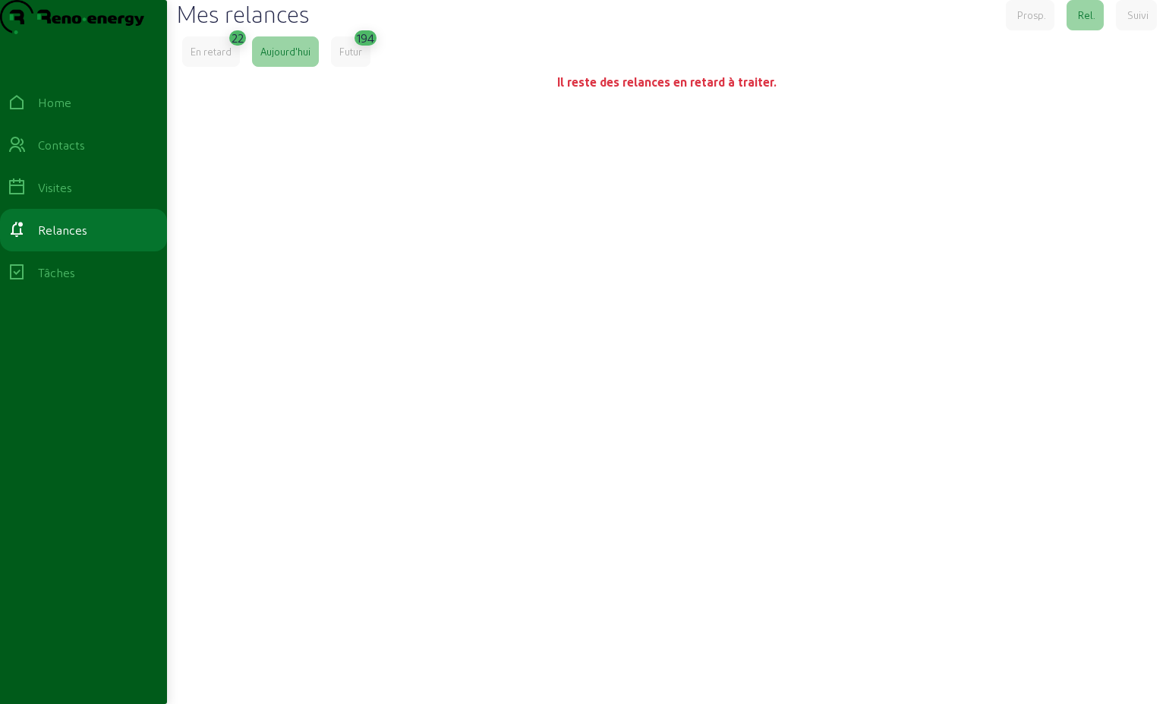
click at [232, 58] on div "En retard" at bounding box center [211, 52] width 41 height 14
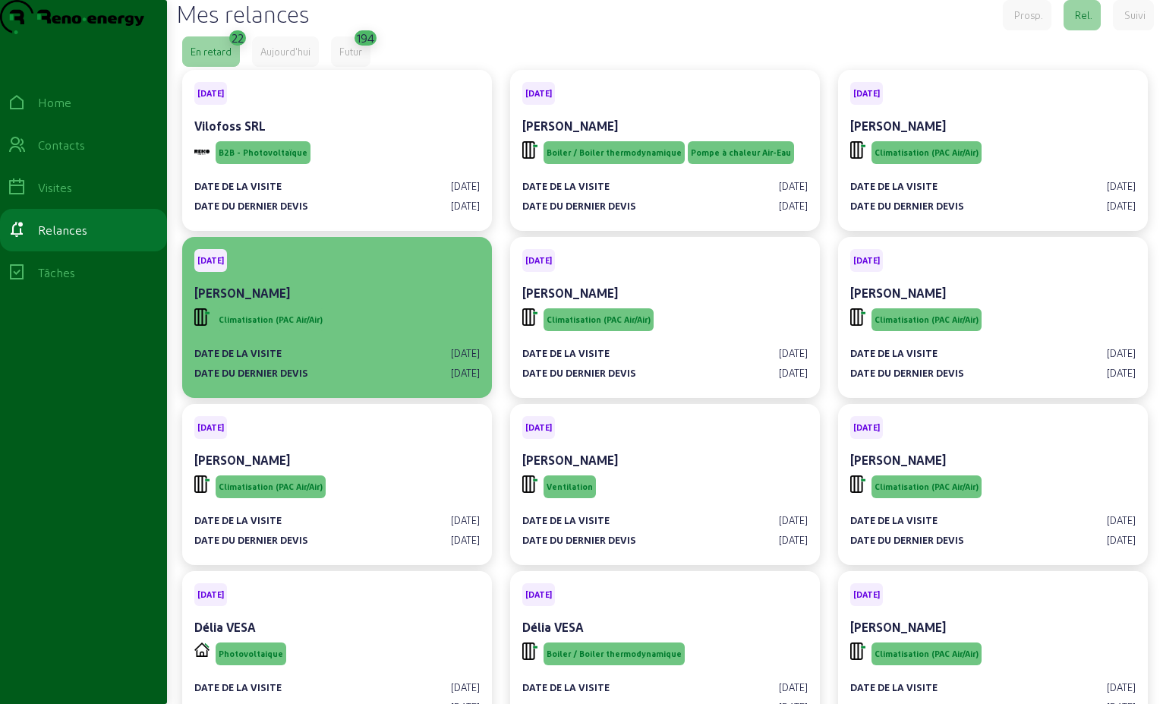
click at [336, 302] on div "[PERSON_NAME]" at bounding box center [337, 293] width 286 height 18
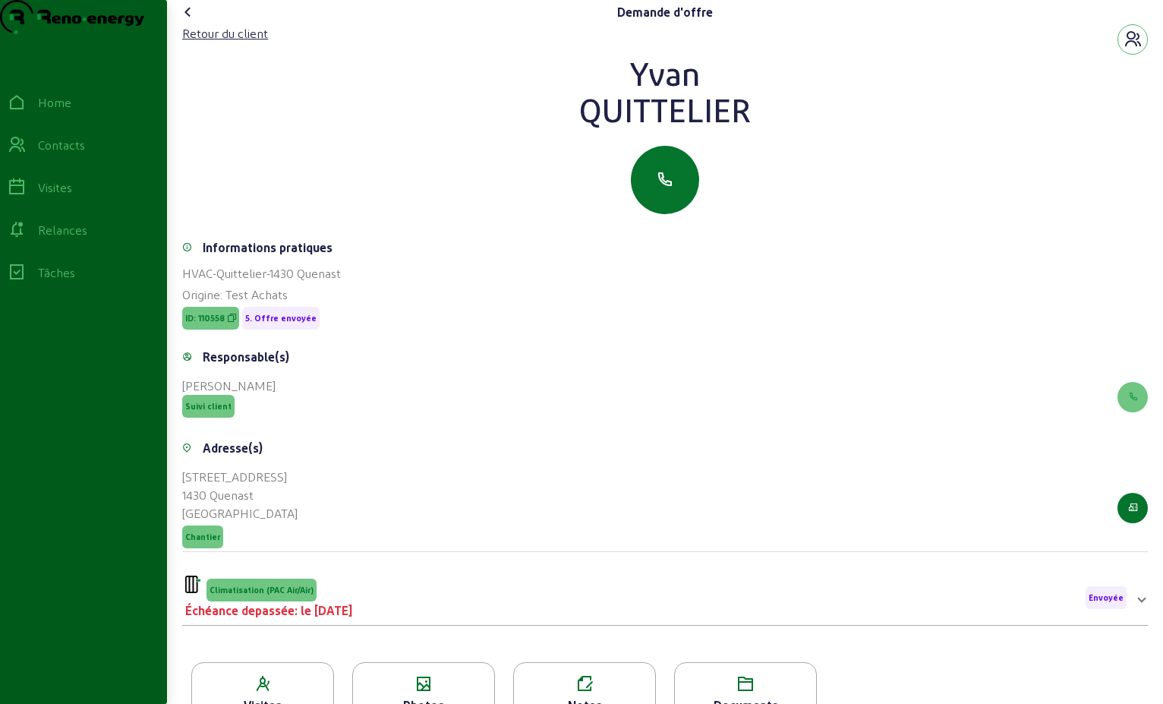
drag, startPoint x: 750, startPoint y: 131, endPoint x: 535, endPoint y: 95, distance: 218.0
click at [535, 95] on div "[PERSON_NAME]" at bounding box center [665, 91] width 966 height 73
drag, startPoint x: 535, startPoint y: 95, endPoint x: 660, endPoint y: 109, distance: 125.4
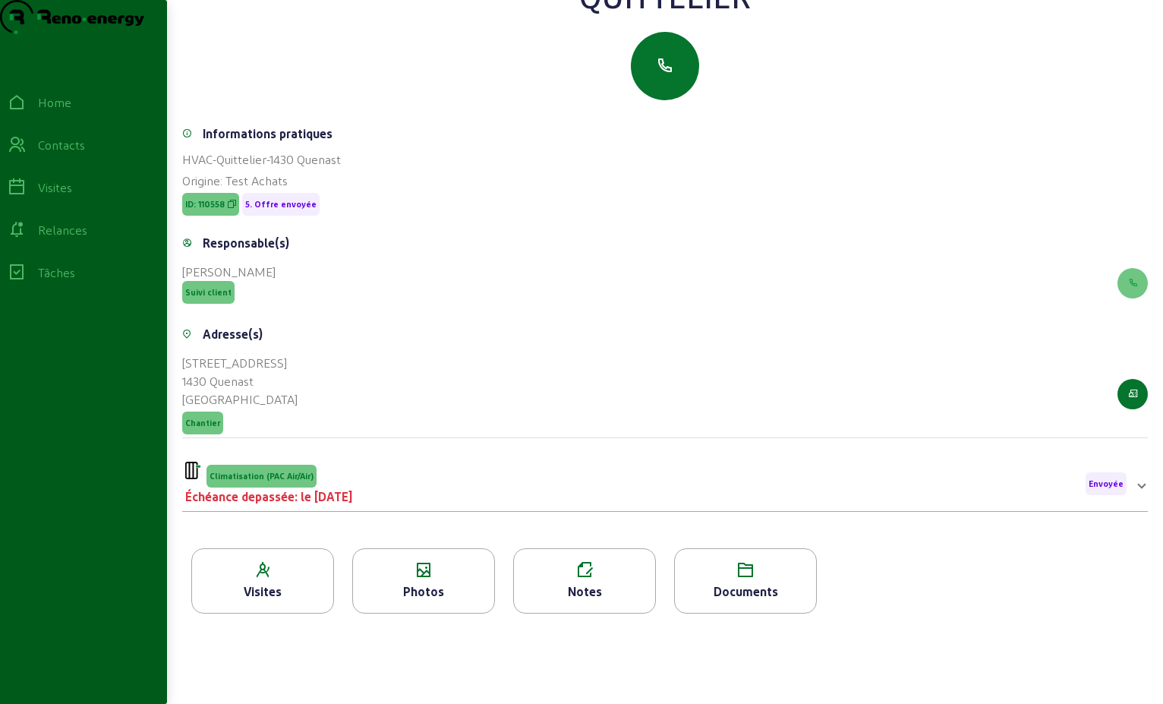
scroll to position [194, 0]
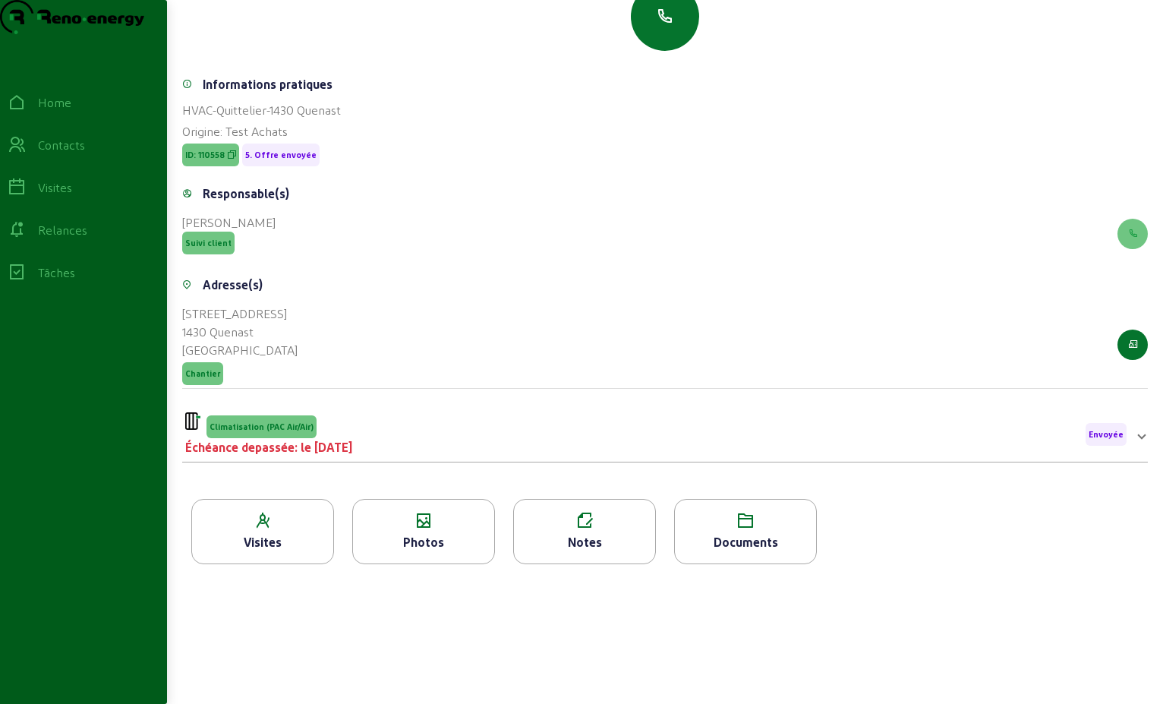
click at [478, 436] on div "Climatisation (PAC Air/Air) Échéance depassée: le [DATE] Envoyée" at bounding box center [656, 434] width 942 height 44
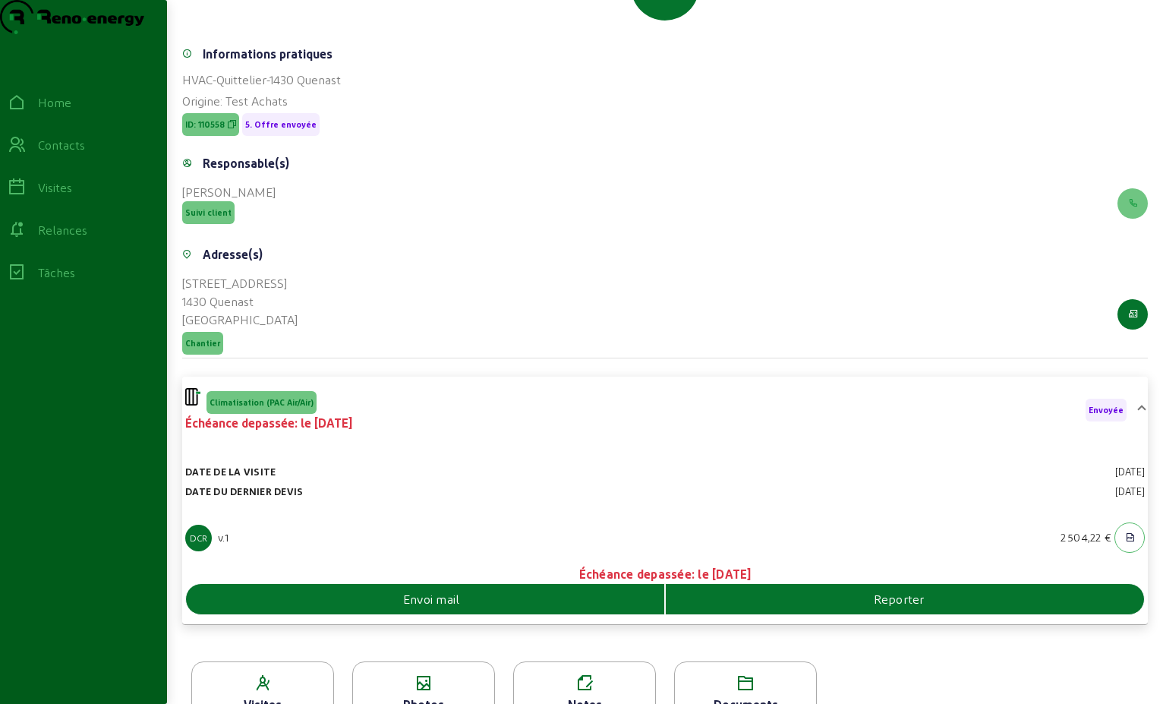
click at [466, 608] on div "Envoi mail" at bounding box center [425, 599] width 478 height 18
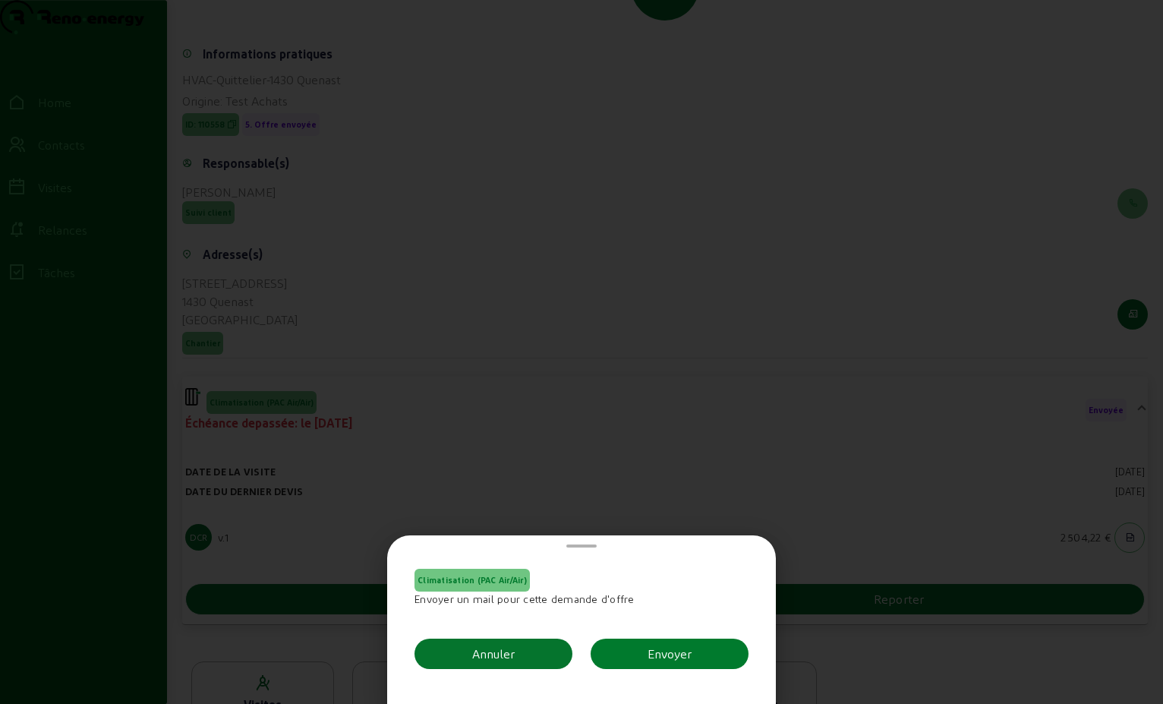
click at [689, 656] on button "Envoyer" at bounding box center [670, 654] width 158 height 30
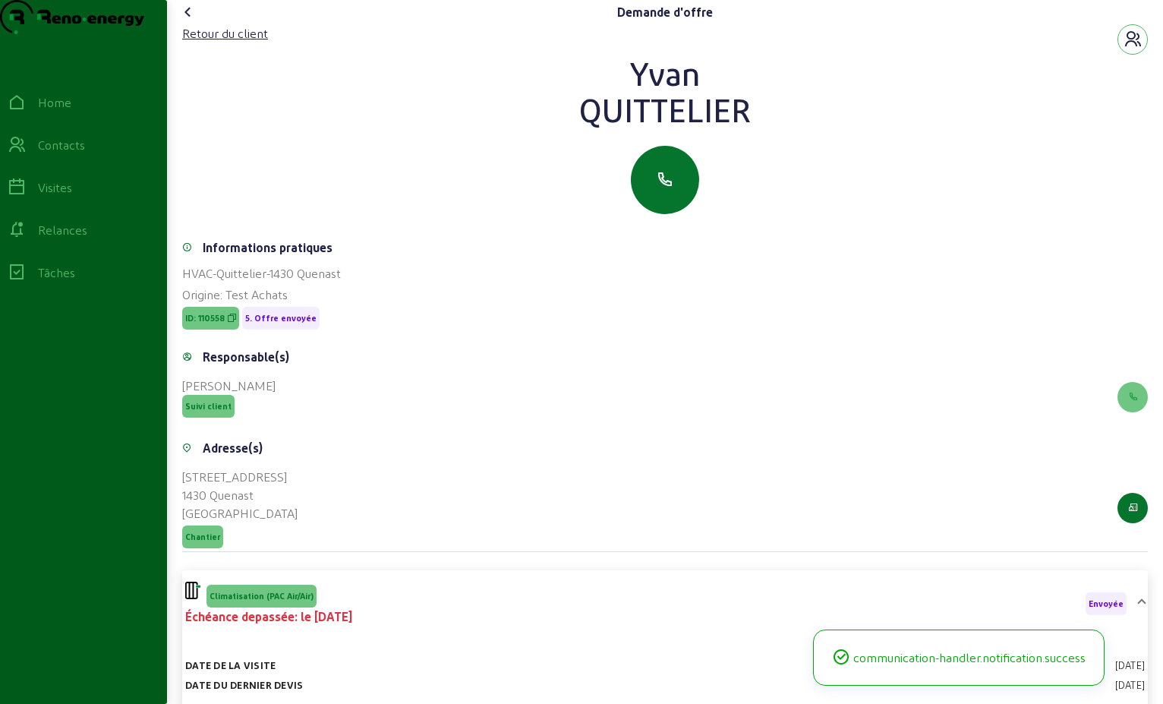
click at [194, 21] on icon at bounding box center [188, 12] width 18 height 18
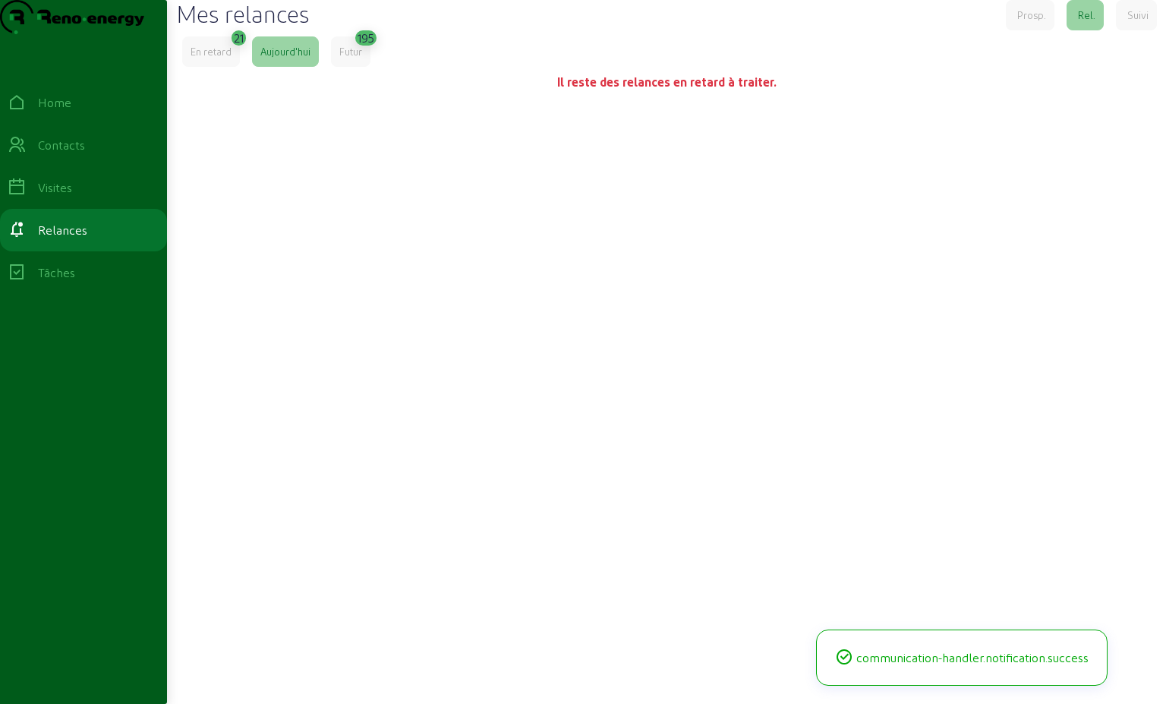
click at [208, 58] on div "En retard" at bounding box center [211, 52] width 41 height 14
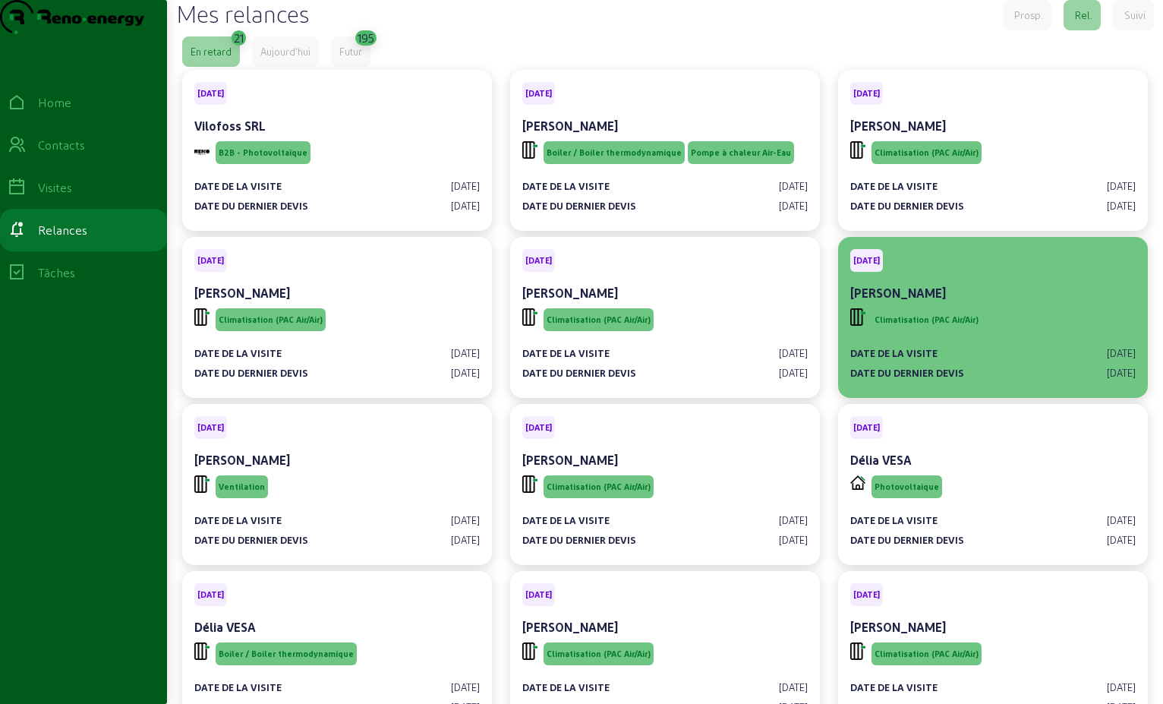
click at [944, 331] on span "Climatisation (PAC Air/Air)" at bounding box center [927, 319] width 110 height 23
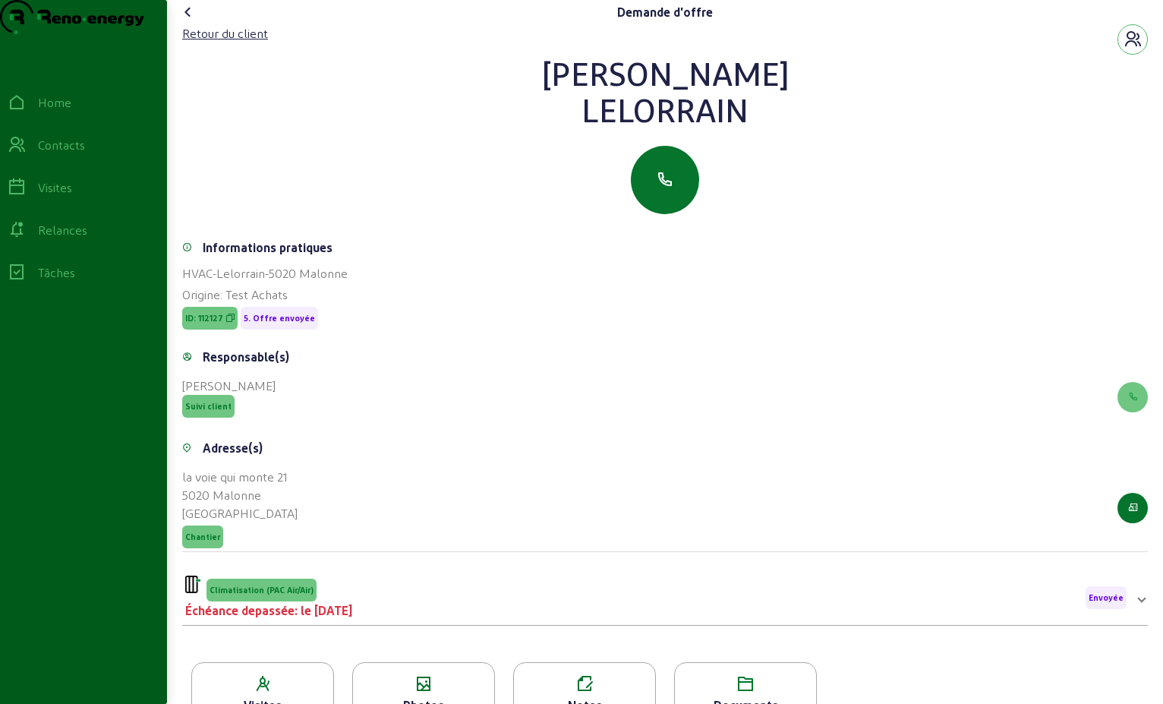
drag, startPoint x: 749, startPoint y: 146, endPoint x: 580, endPoint y: 114, distance: 171.6
click at [580, 114] on div "[PERSON_NAME]" at bounding box center [665, 91] width 966 height 73
drag, startPoint x: 580, startPoint y: 114, endPoint x: 636, endPoint y: 113, distance: 55.4
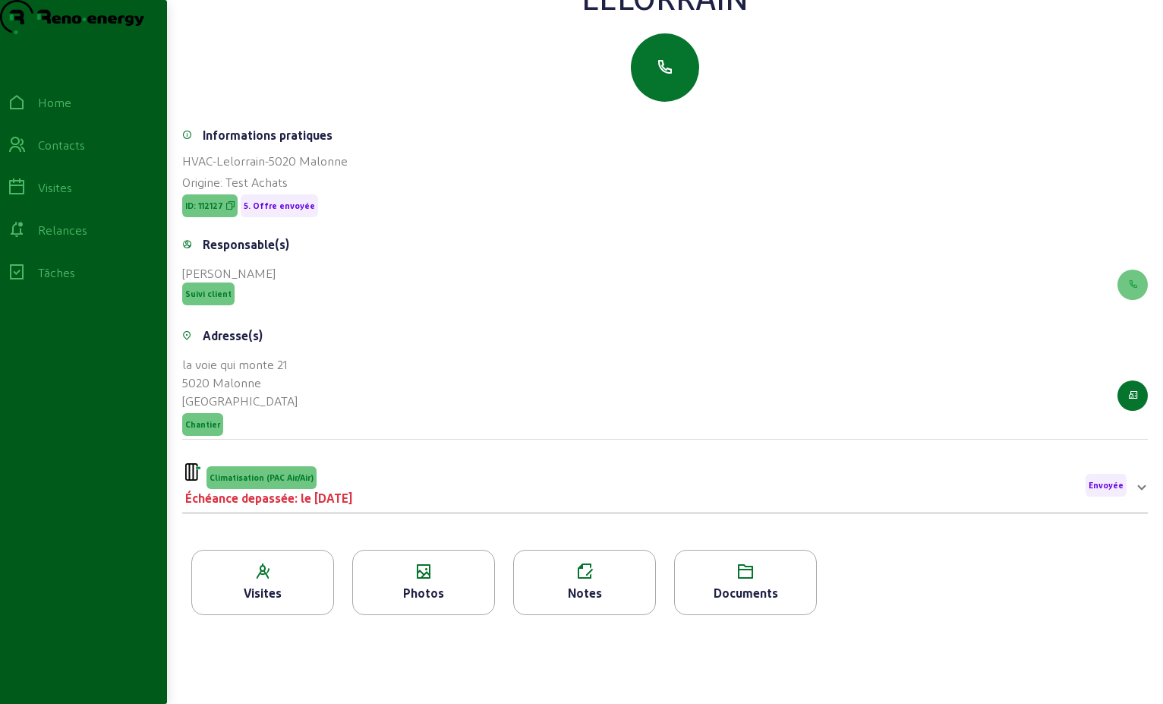
scroll to position [152, 0]
